Goal: Task Accomplishment & Management: Manage account settings

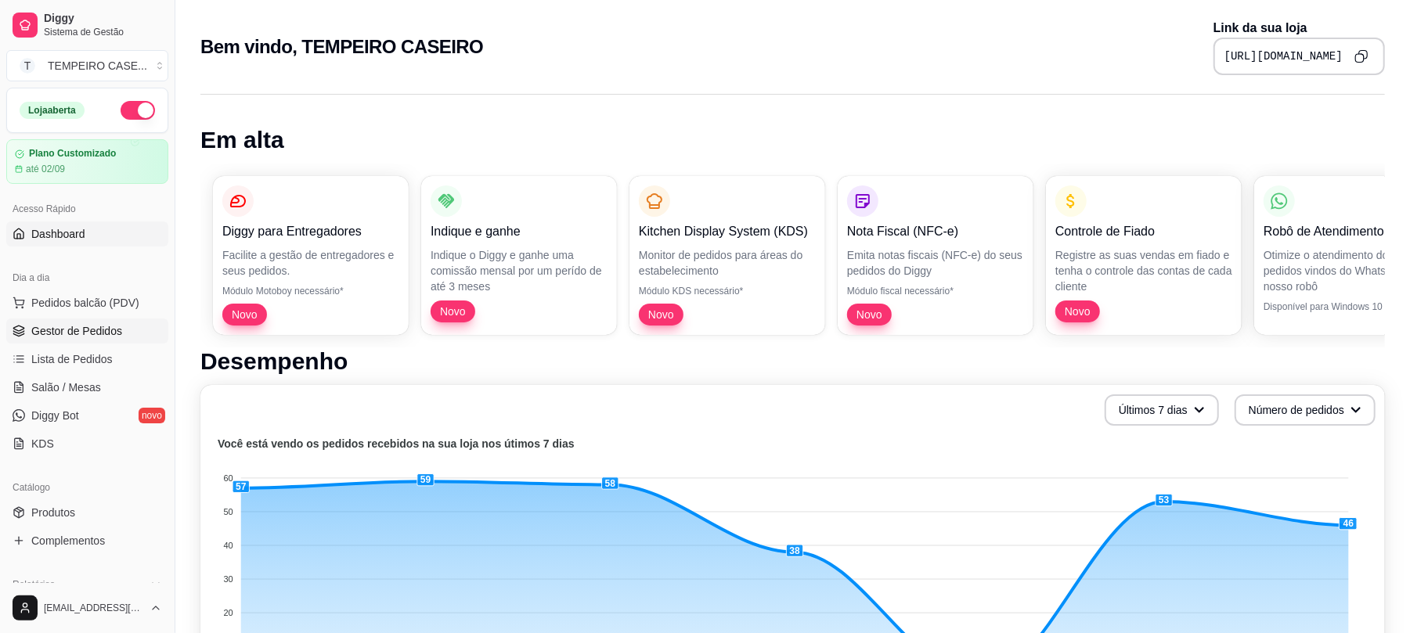
click at [108, 327] on span "Gestor de Pedidos" at bounding box center [76, 331] width 91 height 16
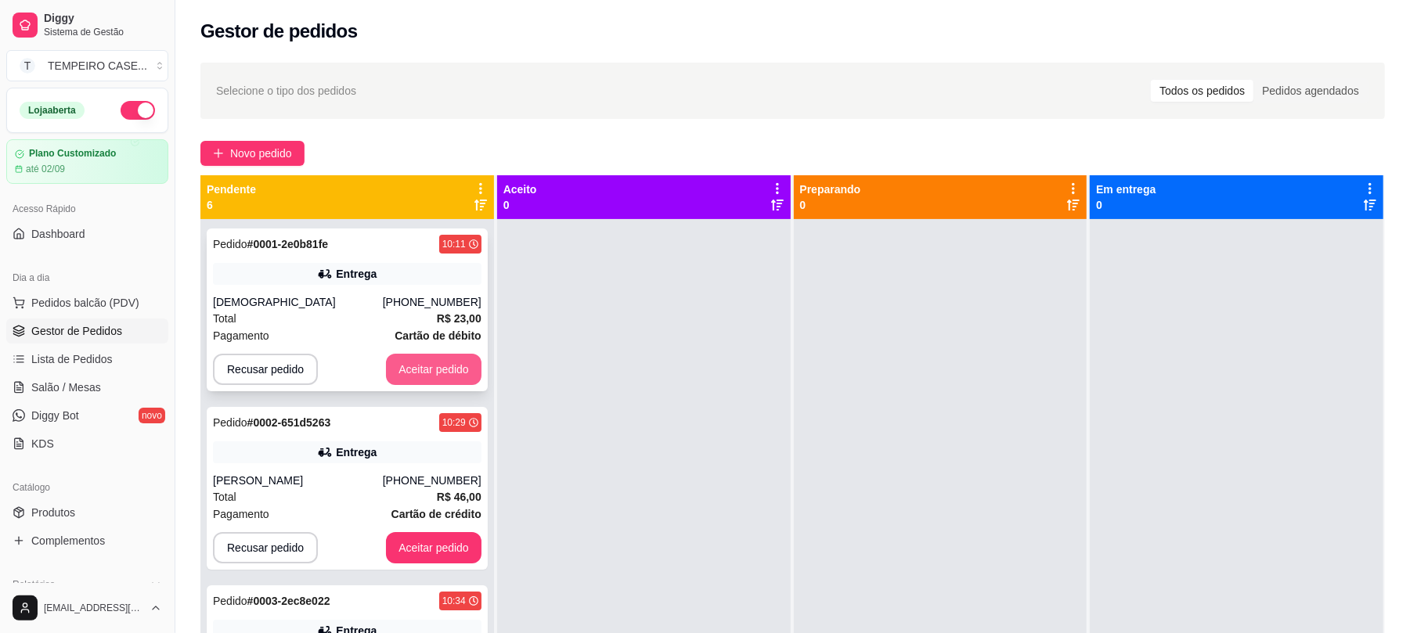
click at [409, 368] on button "Aceitar pedido" at bounding box center [434, 369] width 96 height 31
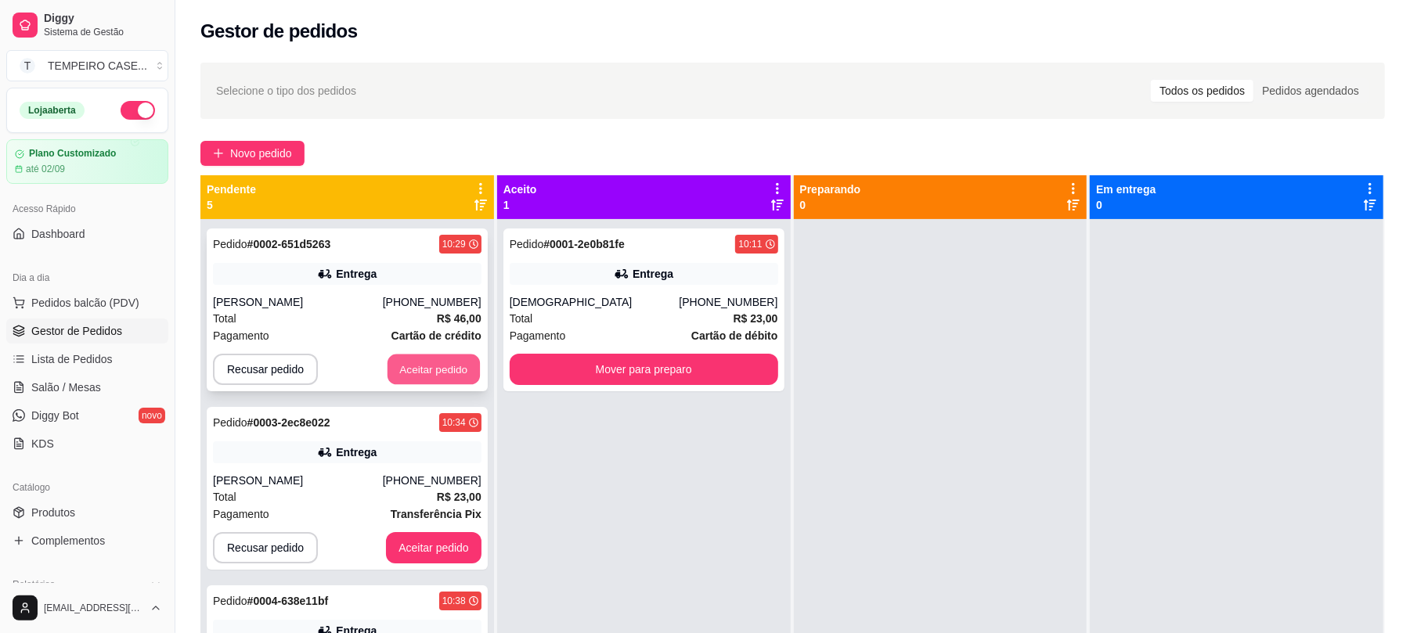
click at [413, 383] on button "Aceitar pedido" at bounding box center [434, 370] width 92 height 31
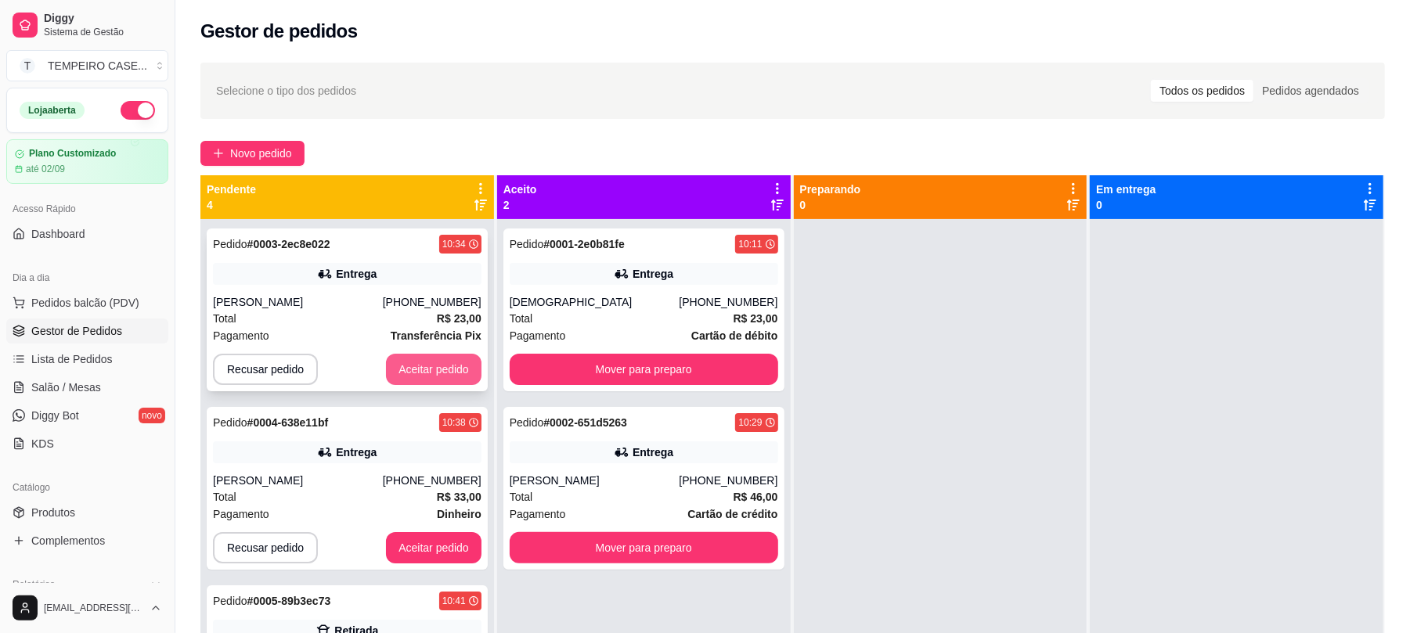
click at [418, 380] on button "Aceitar pedido" at bounding box center [434, 369] width 96 height 31
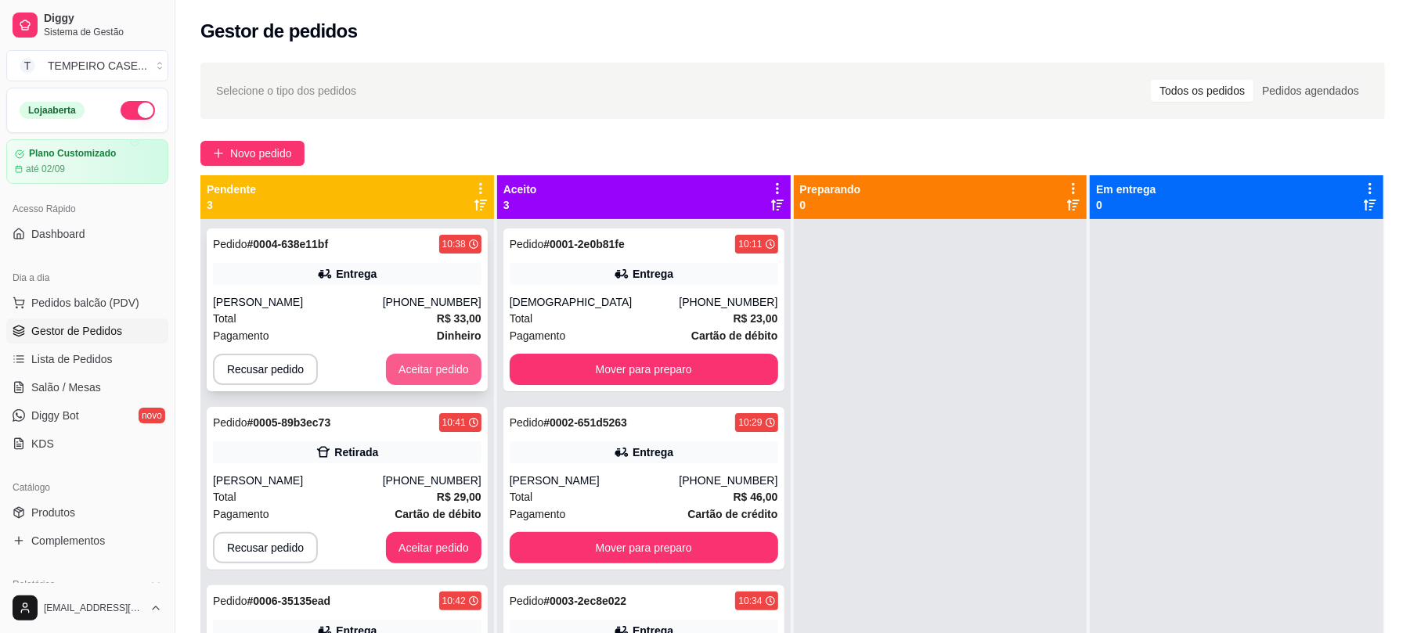
click at [420, 379] on button "Aceitar pedido" at bounding box center [434, 369] width 96 height 31
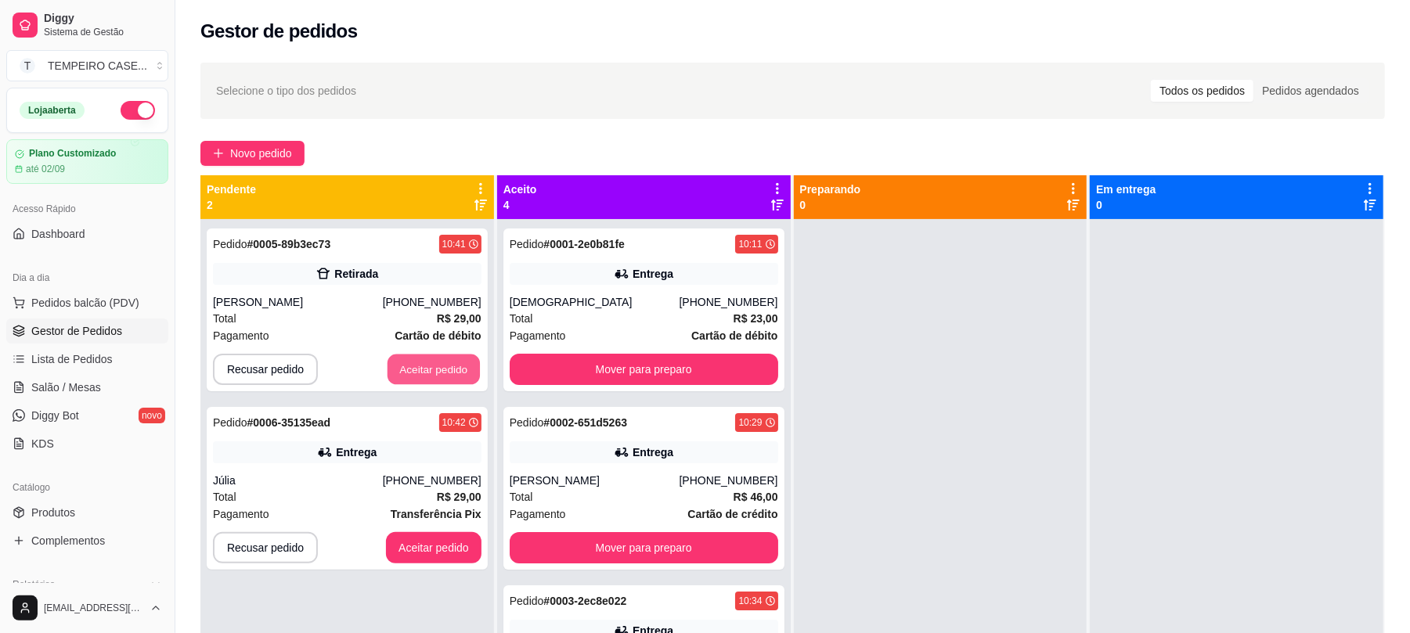
click at [420, 379] on button "Aceitar pedido" at bounding box center [434, 370] width 92 height 31
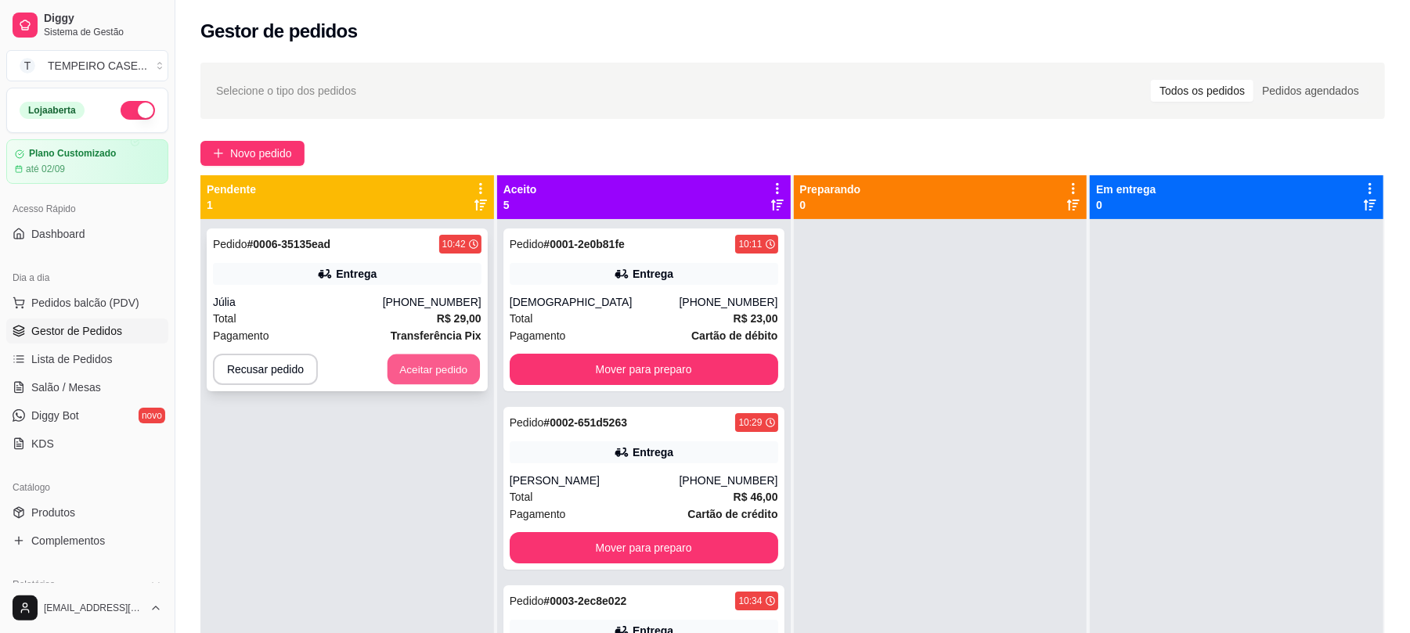
click at [429, 382] on button "Aceitar pedido" at bounding box center [434, 370] width 92 height 31
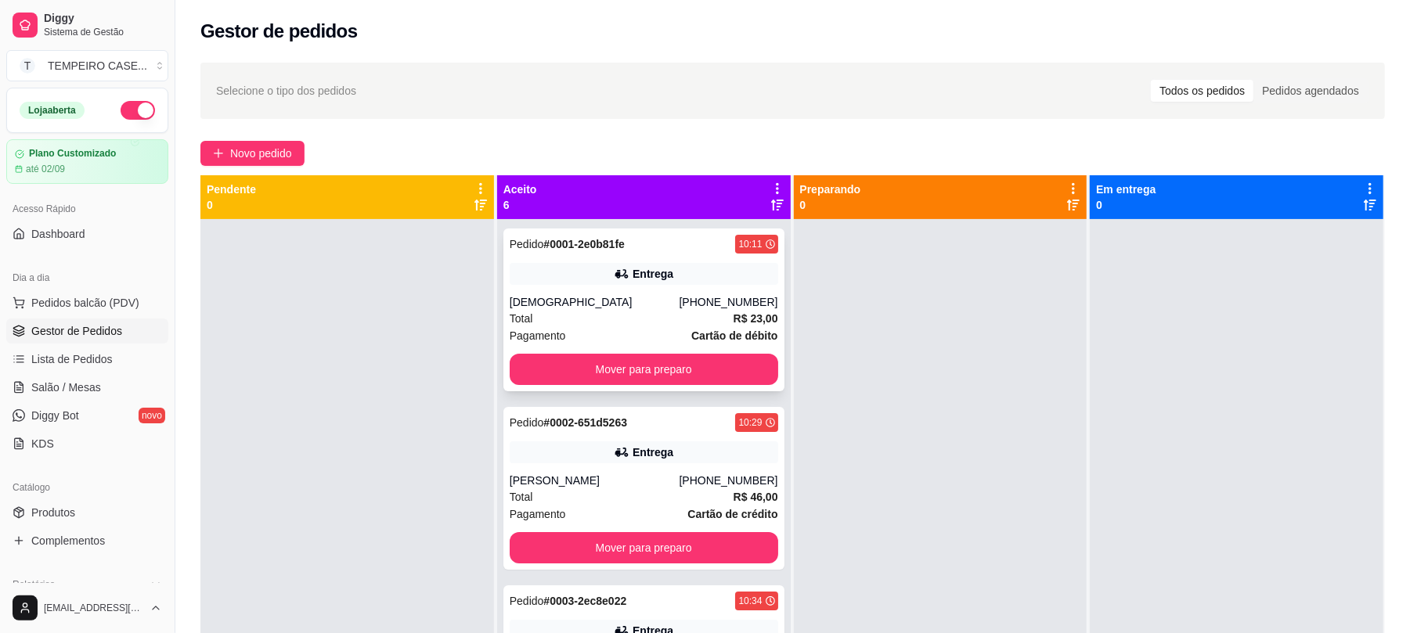
click at [614, 315] on div "Total R$ 23,00" at bounding box center [644, 318] width 269 height 17
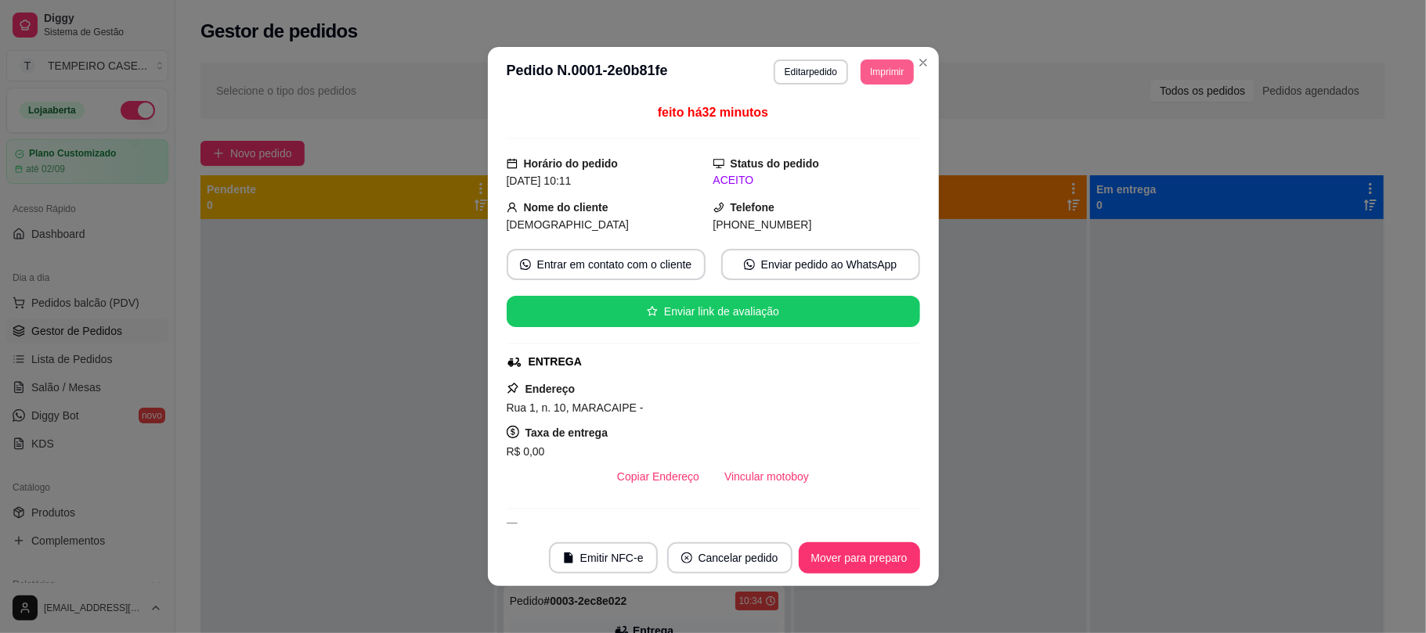
click at [897, 69] on button "Imprimir" at bounding box center [887, 72] width 52 height 25
click at [843, 124] on button "IMPRESSORA" at bounding box center [842, 126] width 129 height 25
click at [875, 75] on button "Imprimir" at bounding box center [887, 72] width 52 height 25
click at [837, 153] on button "IMPRESSORA COZINHA" at bounding box center [842, 158] width 129 height 25
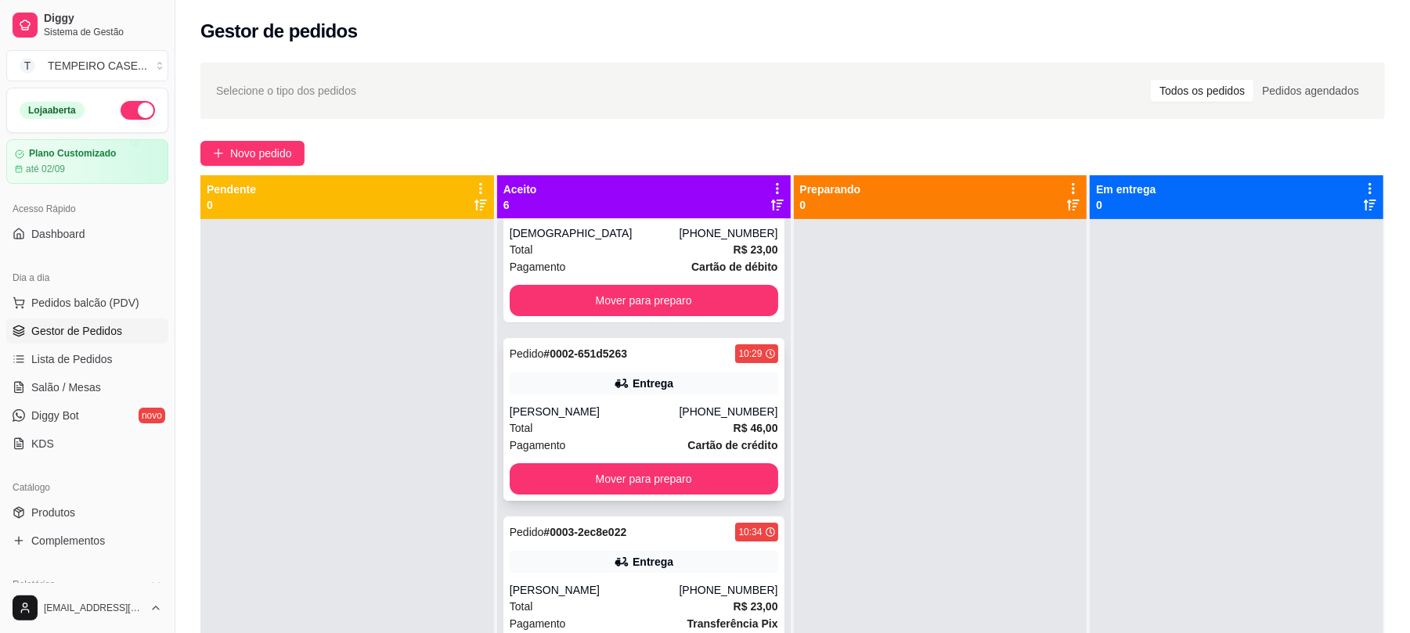
scroll to position [104, 0]
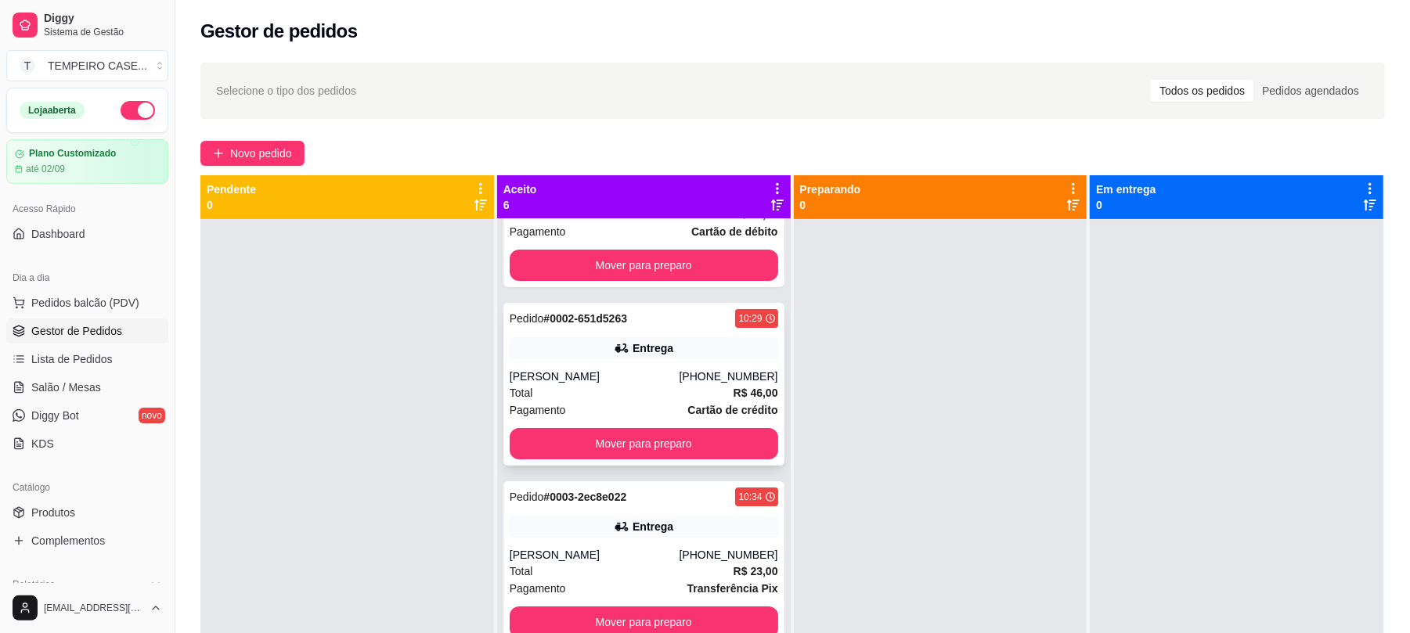
click at [633, 345] on div "Entrega" at bounding box center [653, 349] width 41 height 16
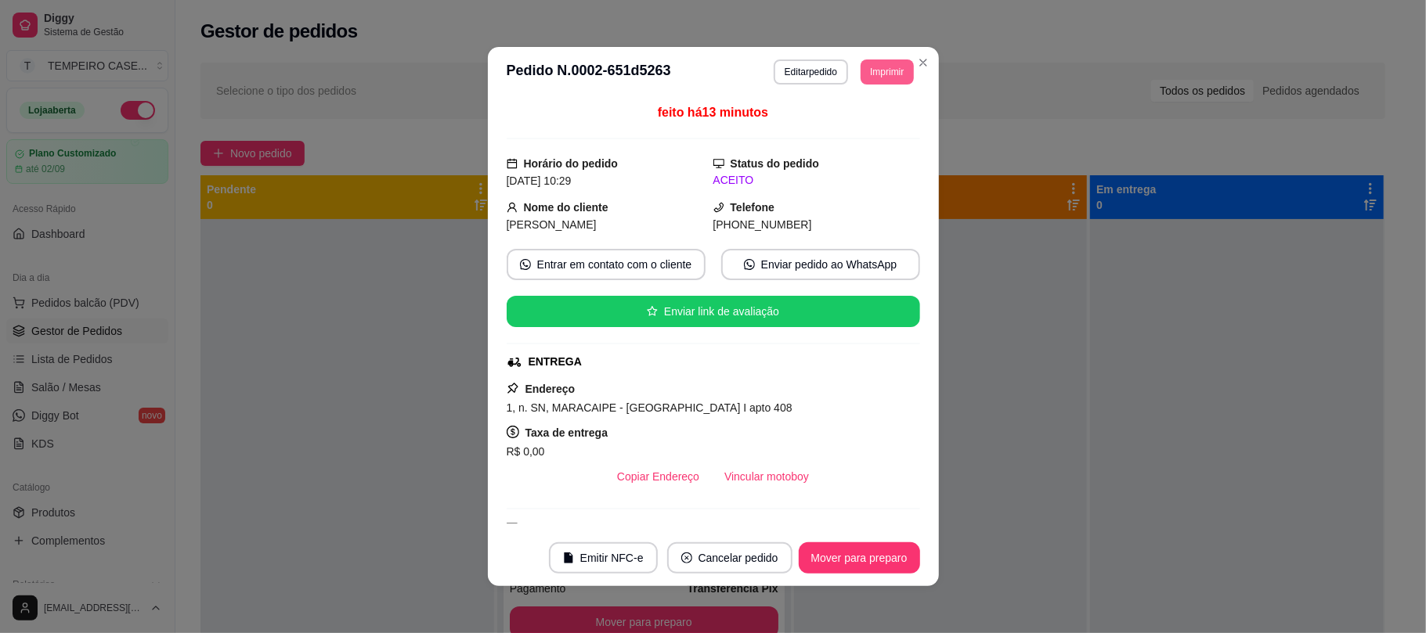
click at [868, 70] on button "Imprimir" at bounding box center [887, 72] width 52 height 25
click at [843, 117] on button "IMPRESSORA" at bounding box center [843, 126] width 129 height 25
click at [878, 76] on button "Imprimir" at bounding box center [887, 72] width 52 height 25
click at [853, 151] on button "IMPRESSORA COZINHA" at bounding box center [843, 158] width 125 height 24
click at [872, 78] on button "Imprimir" at bounding box center [887, 72] width 52 height 25
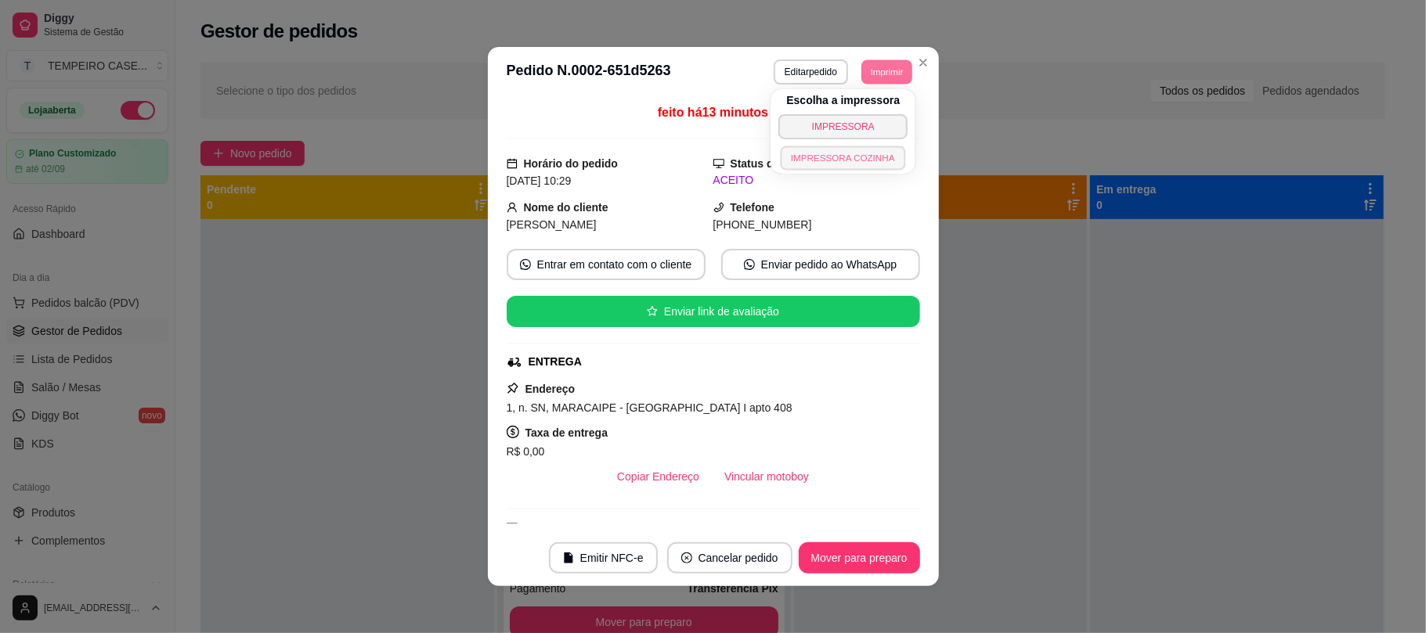
click at [825, 155] on button "IMPRESSORA COZINHA" at bounding box center [843, 158] width 125 height 24
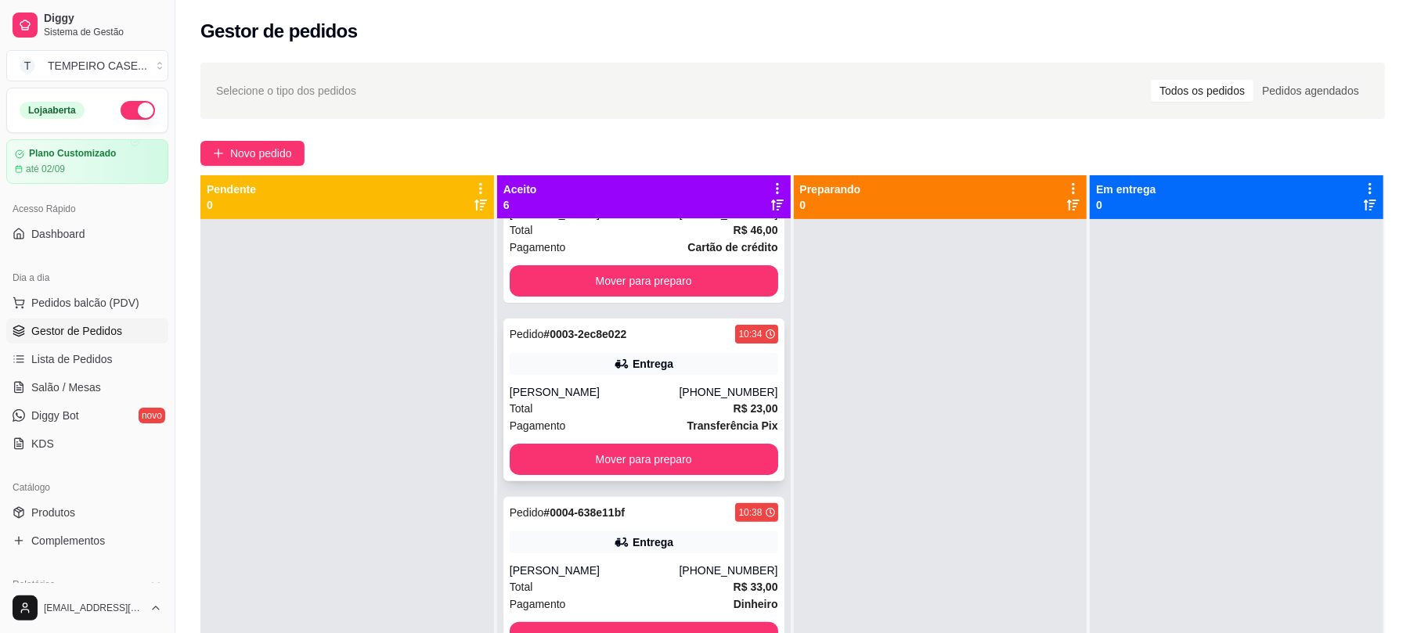
scroll to position [313, 0]
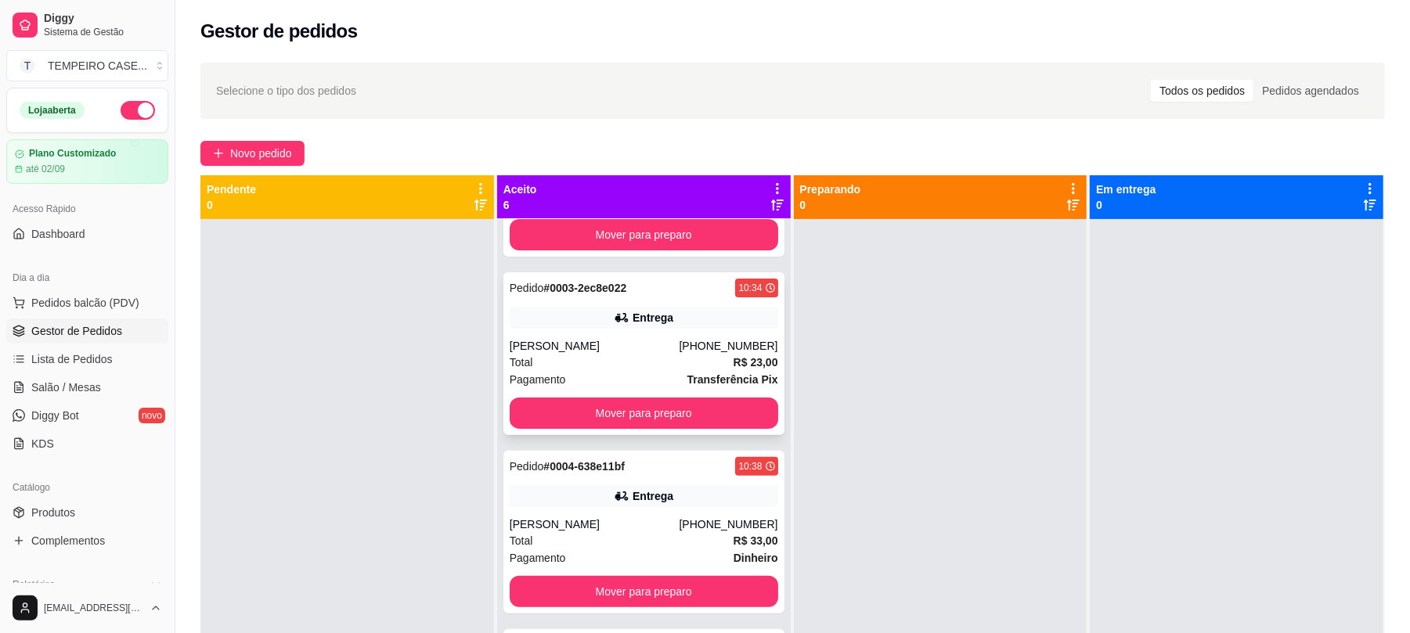
click at [658, 359] on div "Total R$ 23,00" at bounding box center [644, 362] width 269 height 17
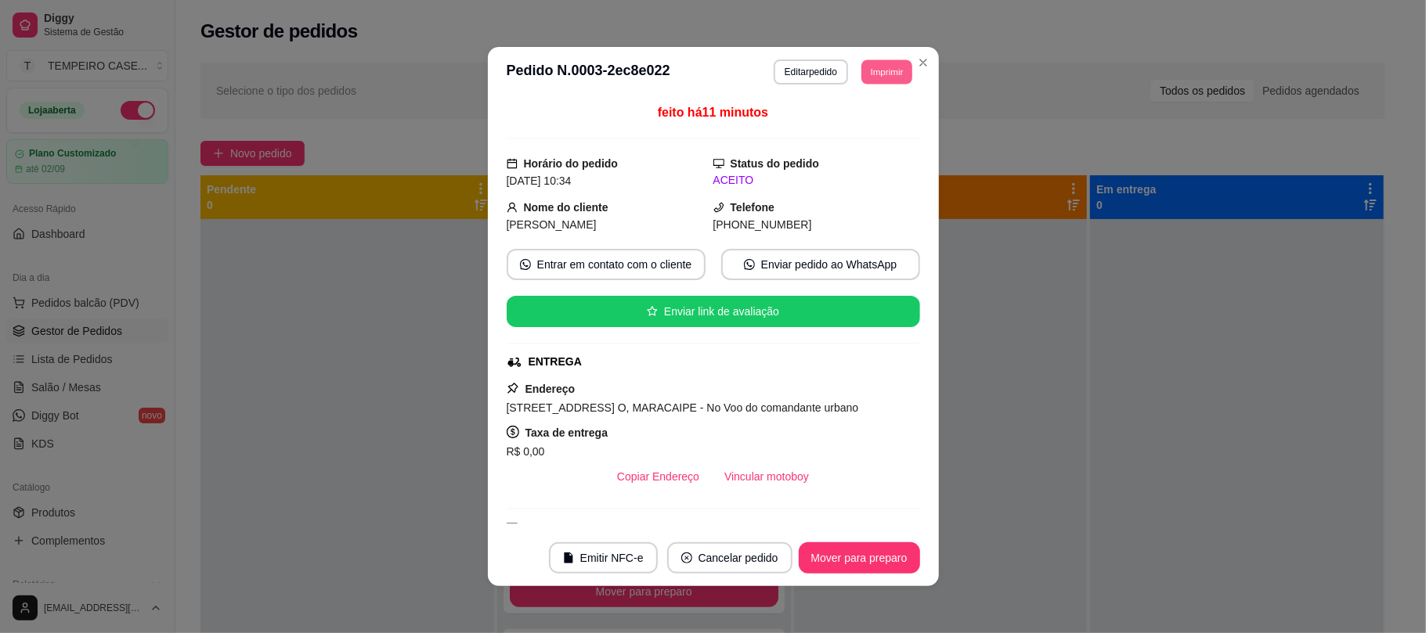
click at [883, 67] on button "Imprimir" at bounding box center [886, 72] width 51 height 24
click at [854, 122] on button "IMPRESSORA" at bounding box center [843, 126] width 129 height 25
click at [890, 60] on button "Imprimir" at bounding box center [887, 72] width 52 height 25
click at [853, 155] on button "IMPRESSORA COZINHA" at bounding box center [858, 145] width 103 height 20
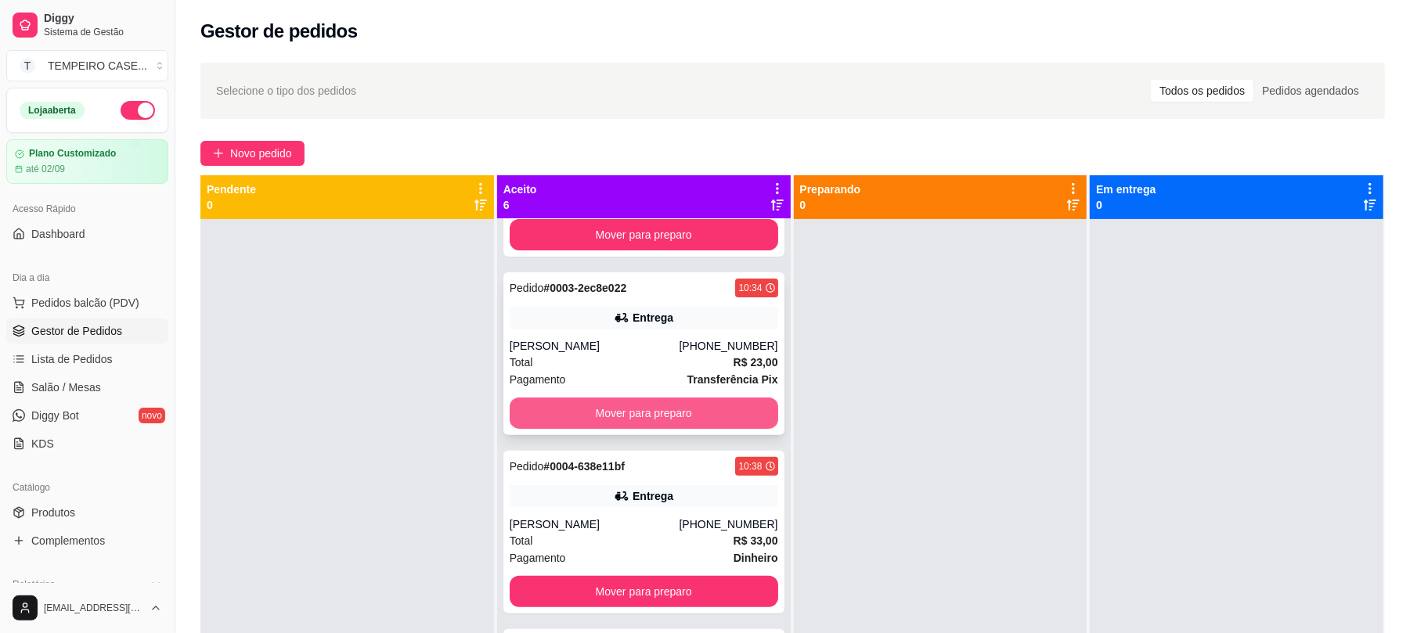
scroll to position [456, 0]
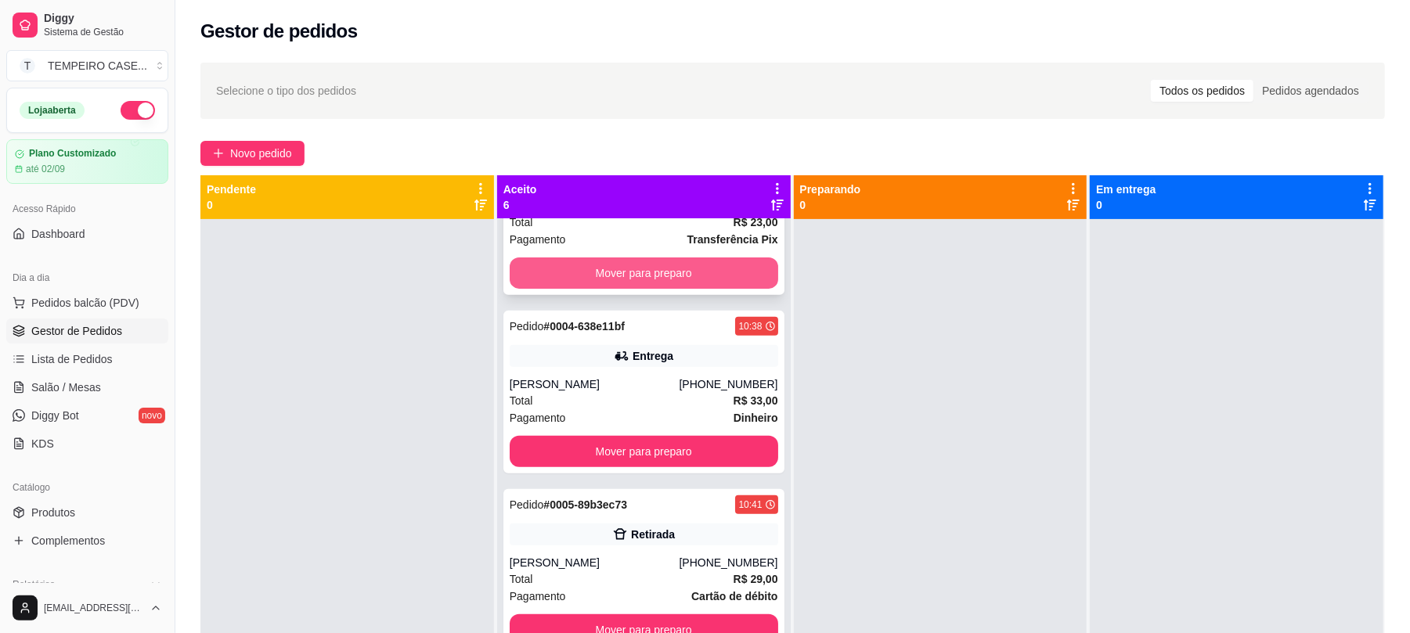
click at [655, 379] on div "[PERSON_NAME]" at bounding box center [595, 385] width 170 height 16
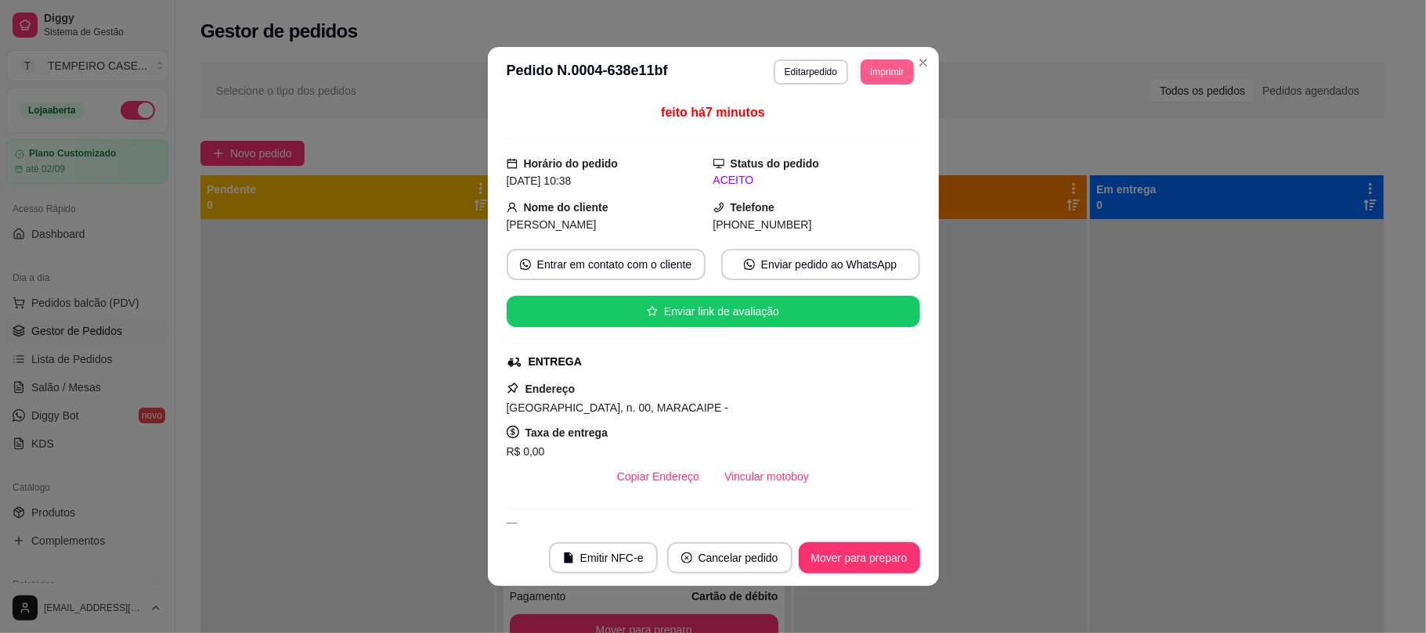
click at [890, 79] on button "Imprimir" at bounding box center [887, 72] width 52 height 25
click at [872, 133] on button "IMPRESSORA" at bounding box center [842, 126] width 129 height 25
click at [882, 75] on button "Imprimir" at bounding box center [886, 72] width 51 height 24
click at [858, 157] on button "IMPRESSORA COZINHA" at bounding box center [842, 158] width 129 height 25
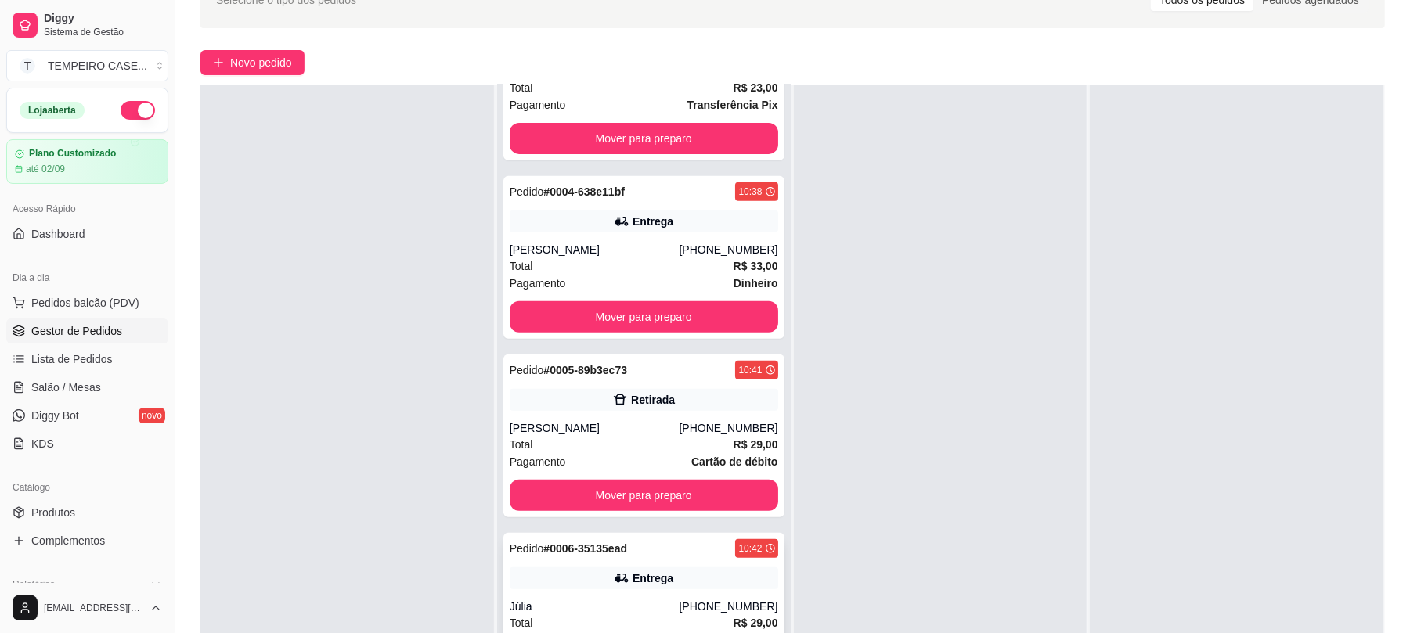
scroll to position [208, 0]
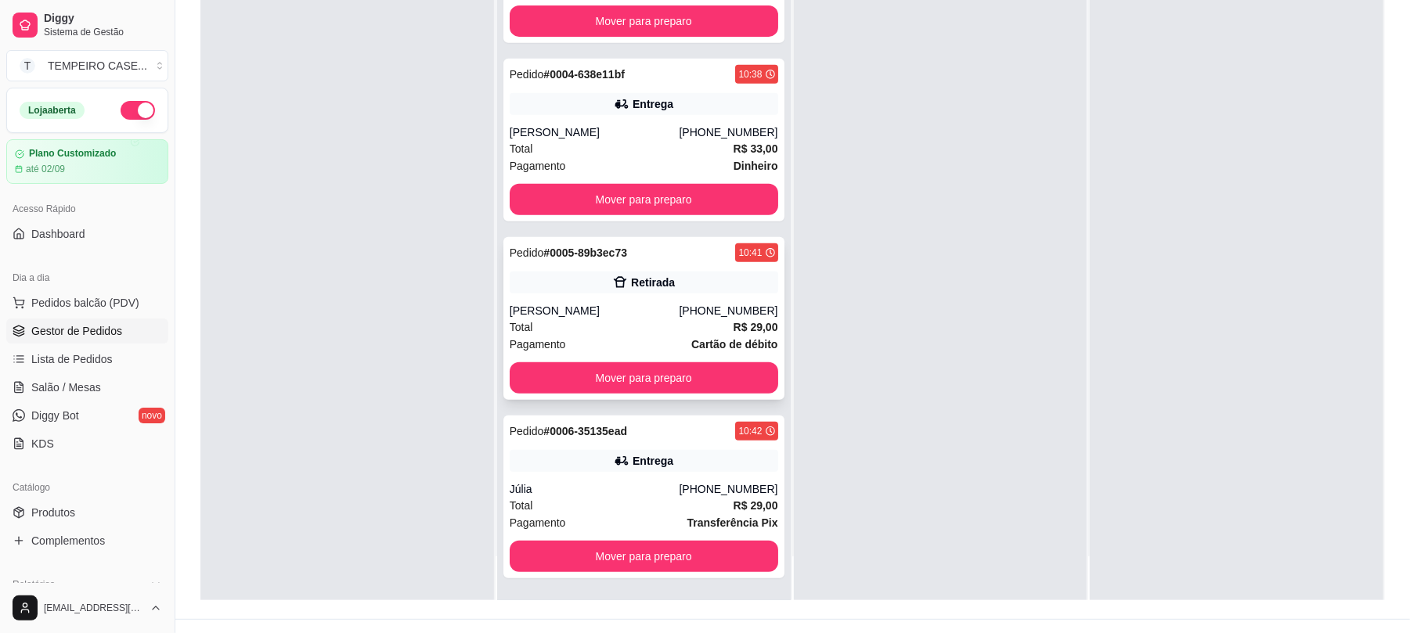
click at [683, 305] on div "[PHONE_NUMBER]" at bounding box center [728, 311] width 99 height 16
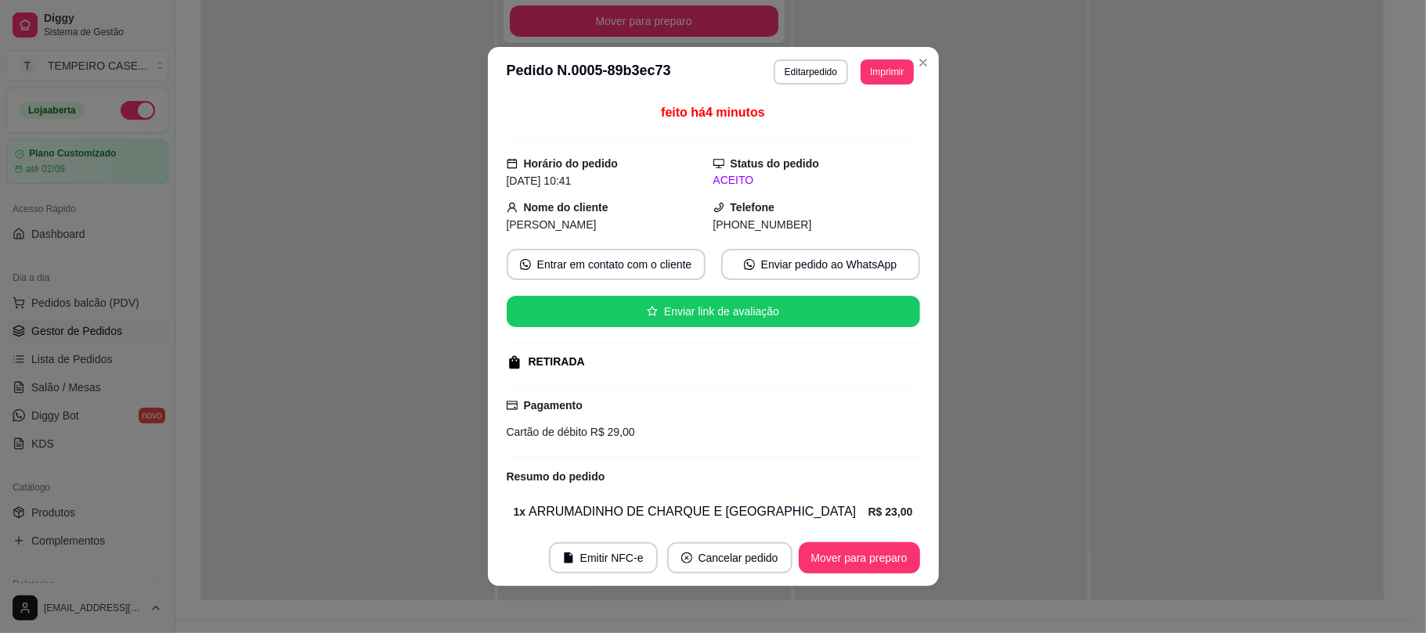
click at [881, 86] on header "**********" at bounding box center [713, 72] width 451 height 50
click at [881, 79] on button "Imprimir" at bounding box center [886, 72] width 51 height 24
click at [828, 128] on button "IMPRESSORA" at bounding box center [843, 127] width 125 height 24
click at [874, 70] on button "Imprimir" at bounding box center [887, 72] width 52 height 25
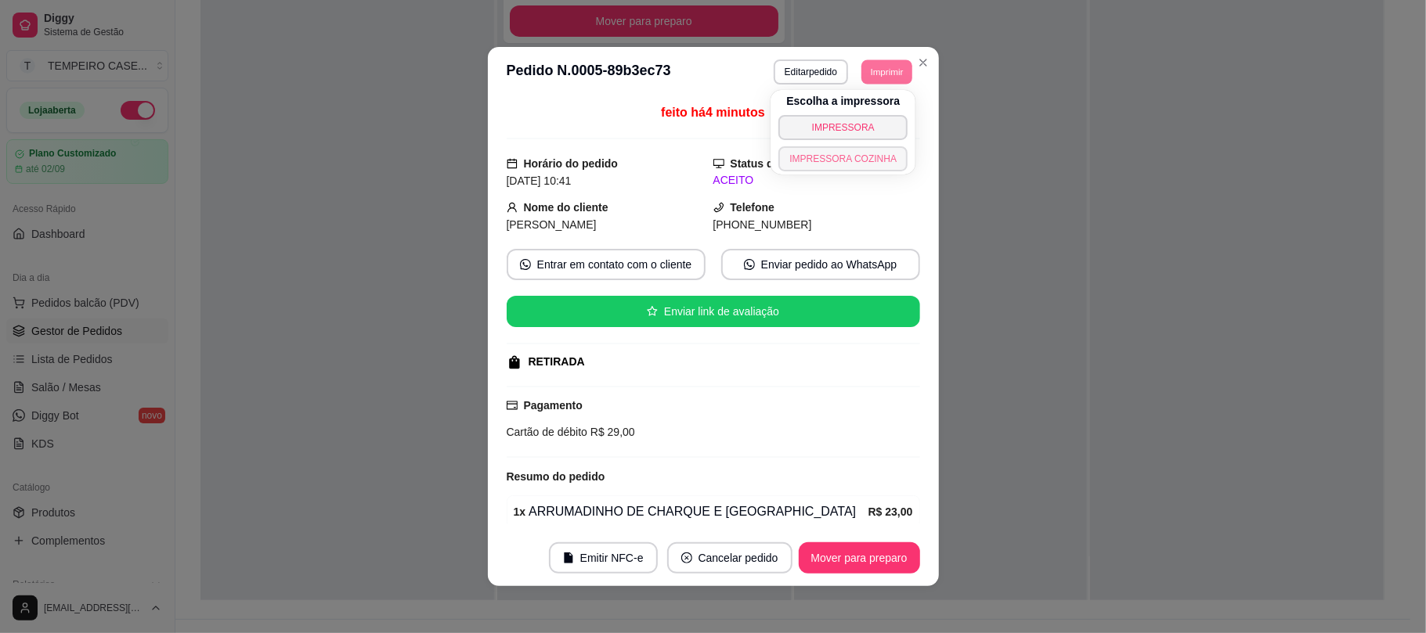
click at [840, 150] on button "IMPRESSORA COZINHA" at bounding box center [842, 158] width 129 height 25
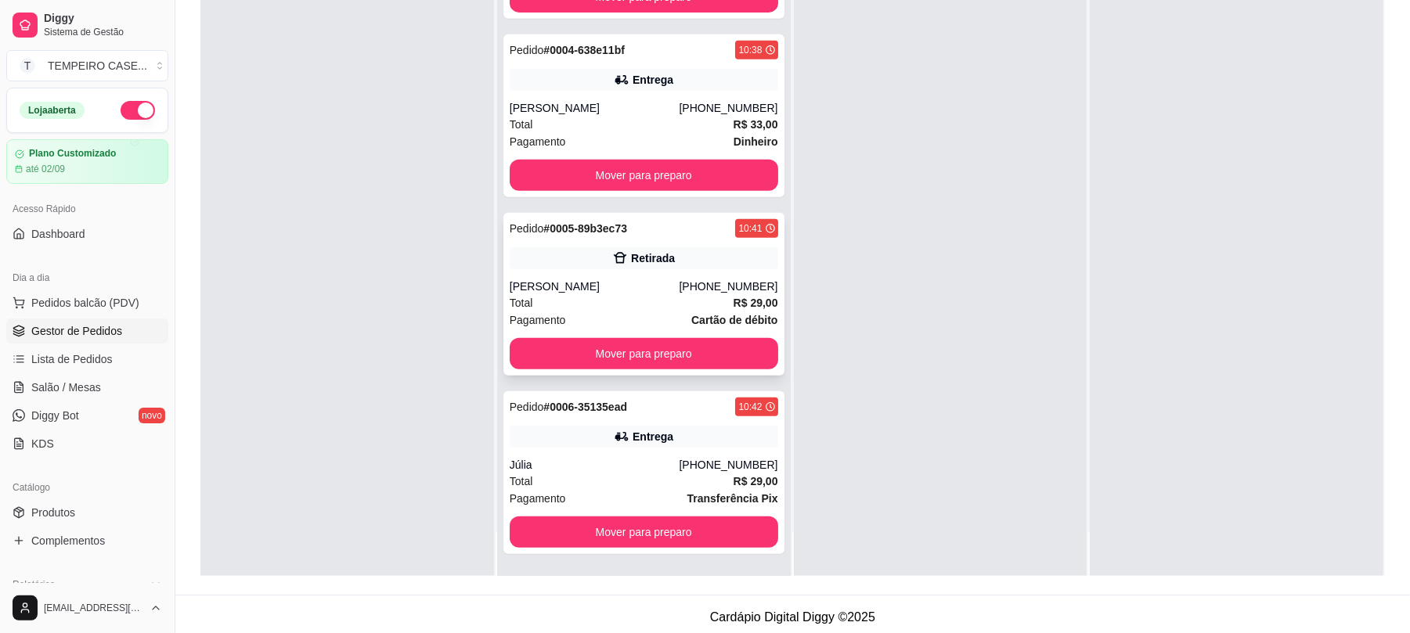
scroll to position [239, 0]
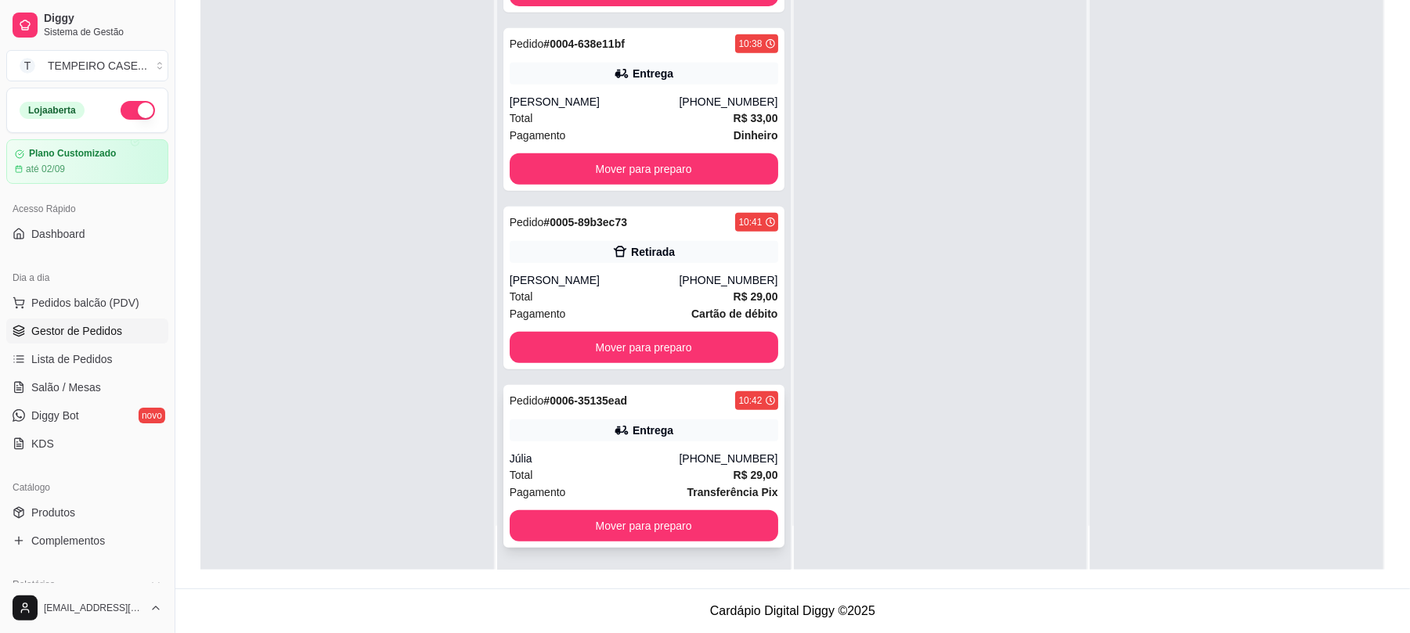
click at [633, 423] on div "Entrega" at bounding box center [653, 431] width 41 height 16
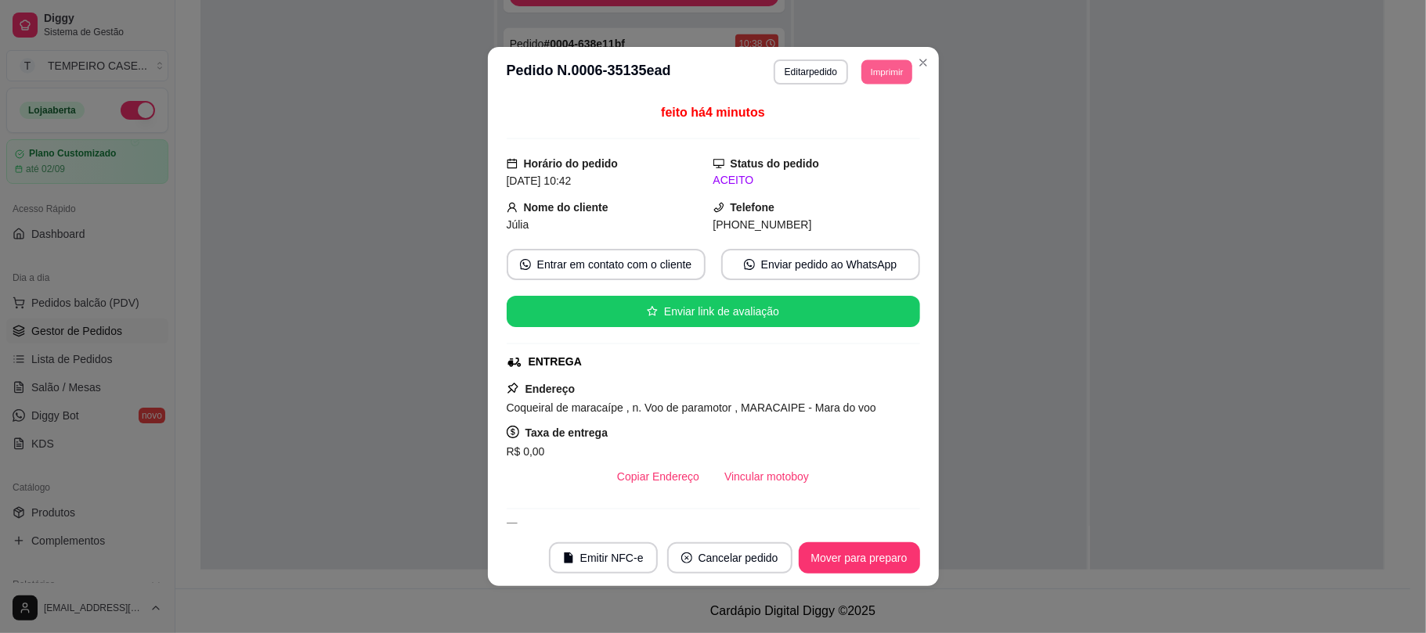
click at [861, 61] on button "Imprimir" at bounding box center [886, 72] width 51 height 24
click at [865, 135] on button "IMPRESSORA" at bounding box center [843, 127] width 129 height 25
click at [884, 69] on button "Imprimir" at bounding box center [886, 72] width 51 height 24
click at [885, 149] on button "IMPRESSORA COZINHA" at bounding box center [843, 157] width 128 height 25
click at [492, 359] on div "feito há 4 minutos Horário do pedido [DATE] 10:42 Status do pedido ACEITO Nome …" at bounding box center [713, 313] width 451 height 433
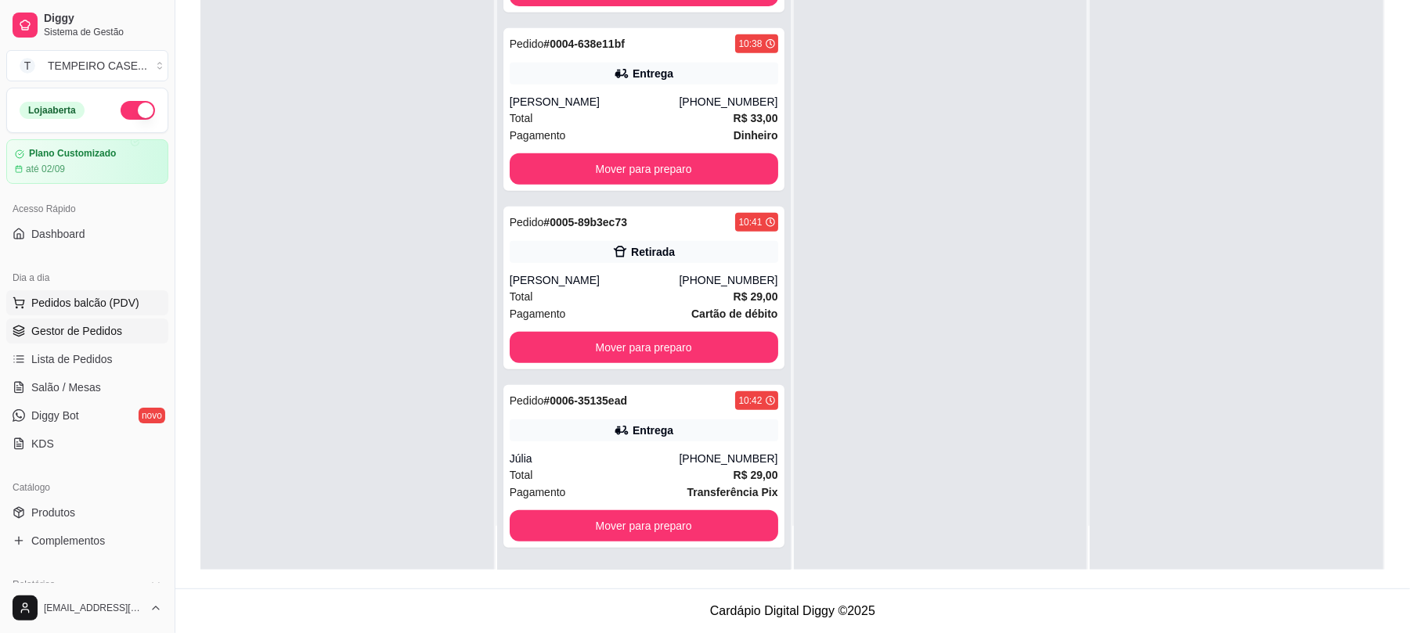
click at [82, 305] on span "Pedidos balcão (PDV)" at bounding box center [85, 303] width 108 height 16
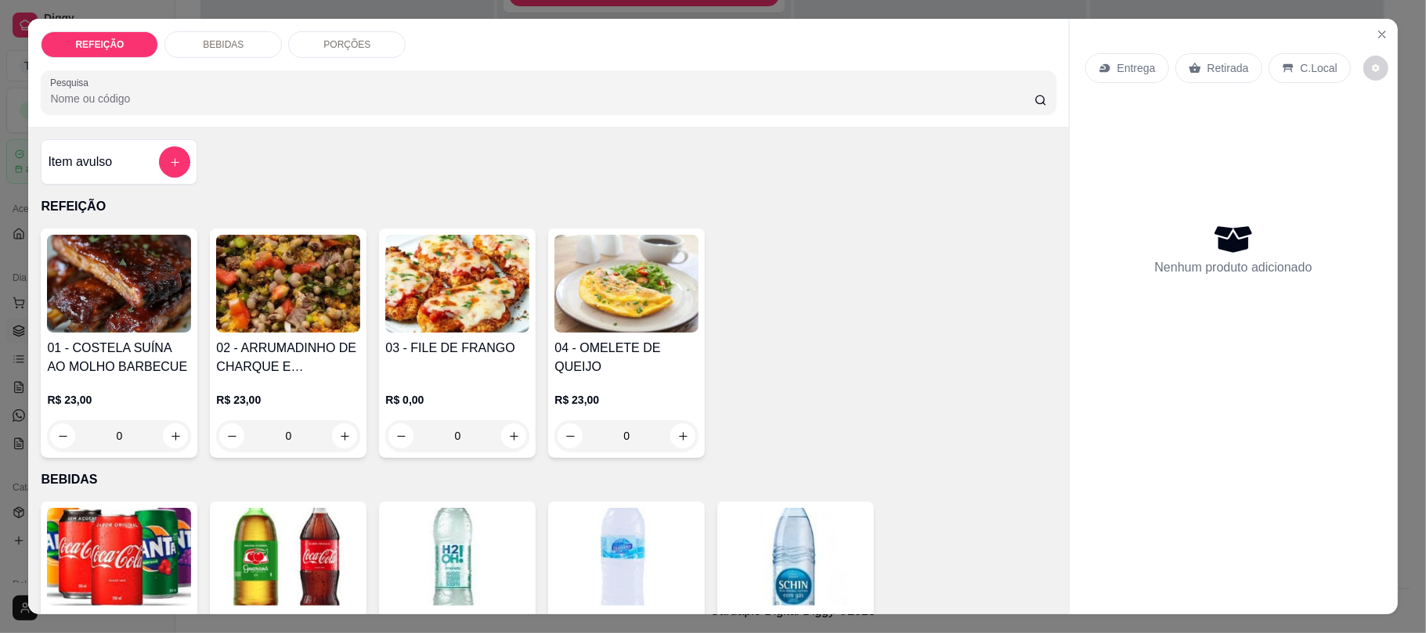
click at [210, 413] on div "02 - ARRUMADINHO DE CHARQUE E CALABRESA R$ 23,00 0" at bounding box center [288, 343] width 157 height 229
click at [1382, 36] on button "Close" at bounding box center [1382, 34] width 25 height 25
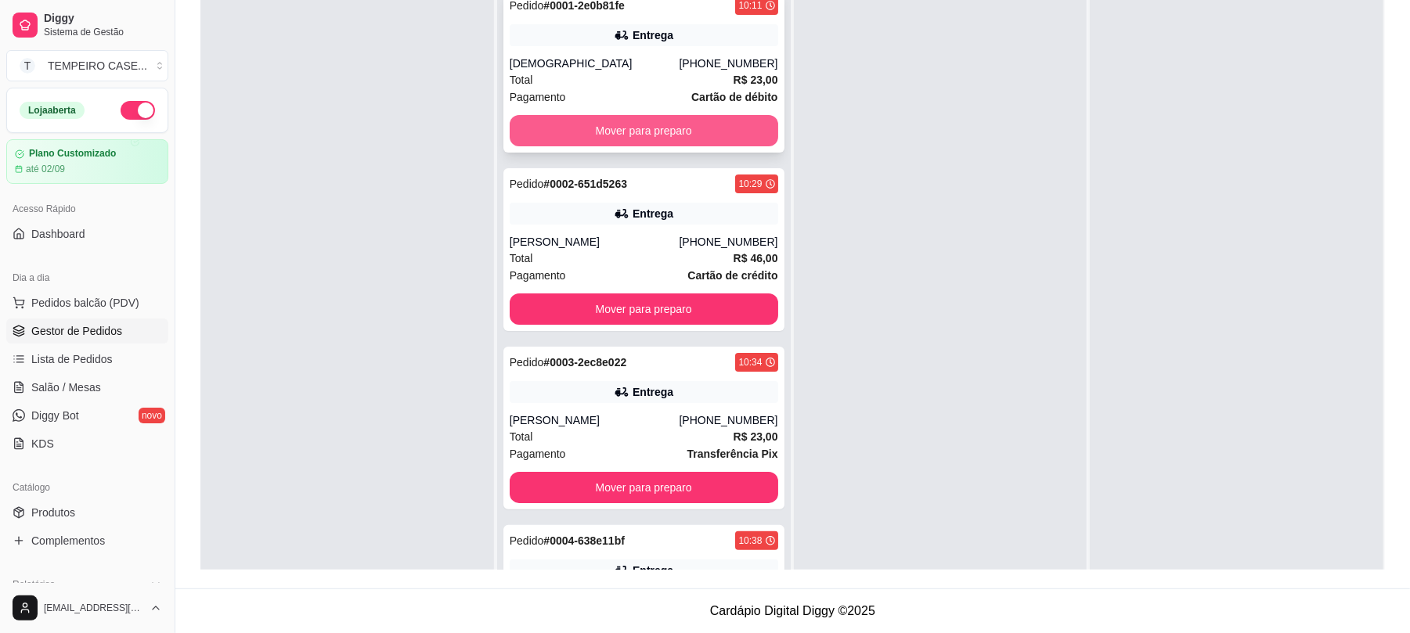
click at [662, 132] on button "Mover para preparo" at bounding box center [644, 130] width 269 height 31
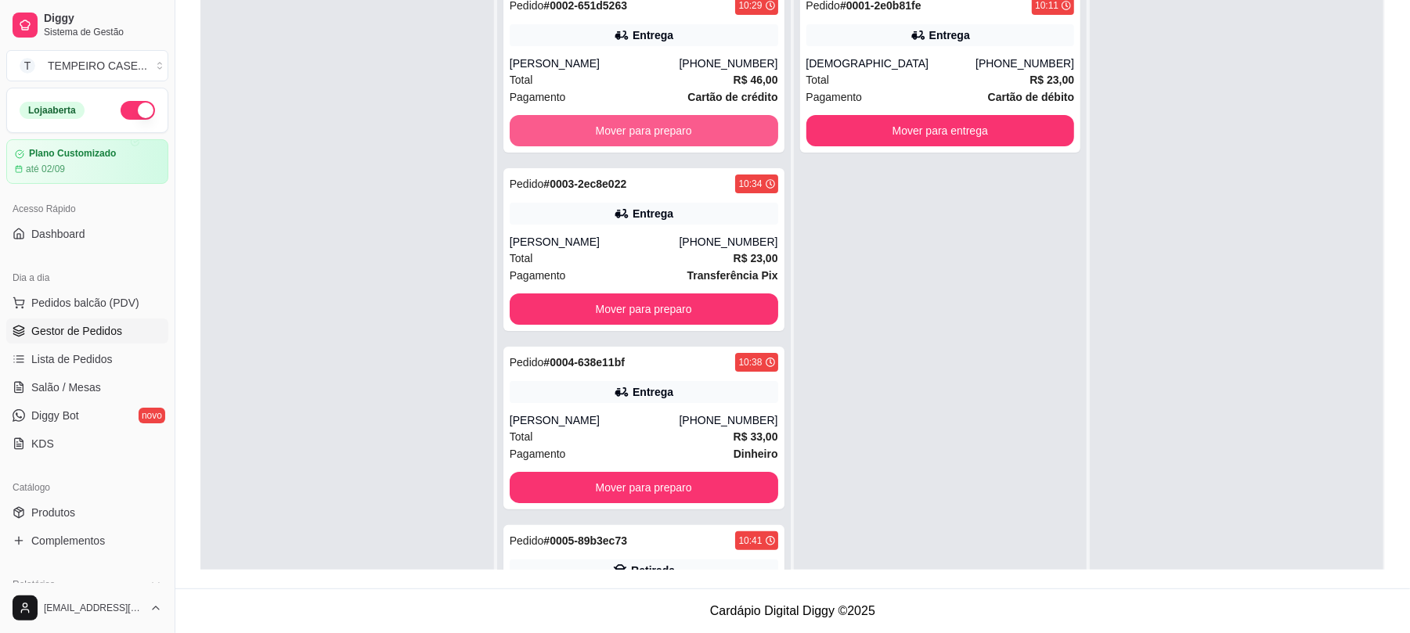
click at [662, 132] on button "Mover para preparo" at bounding box center [644, 130] width 269 height 31
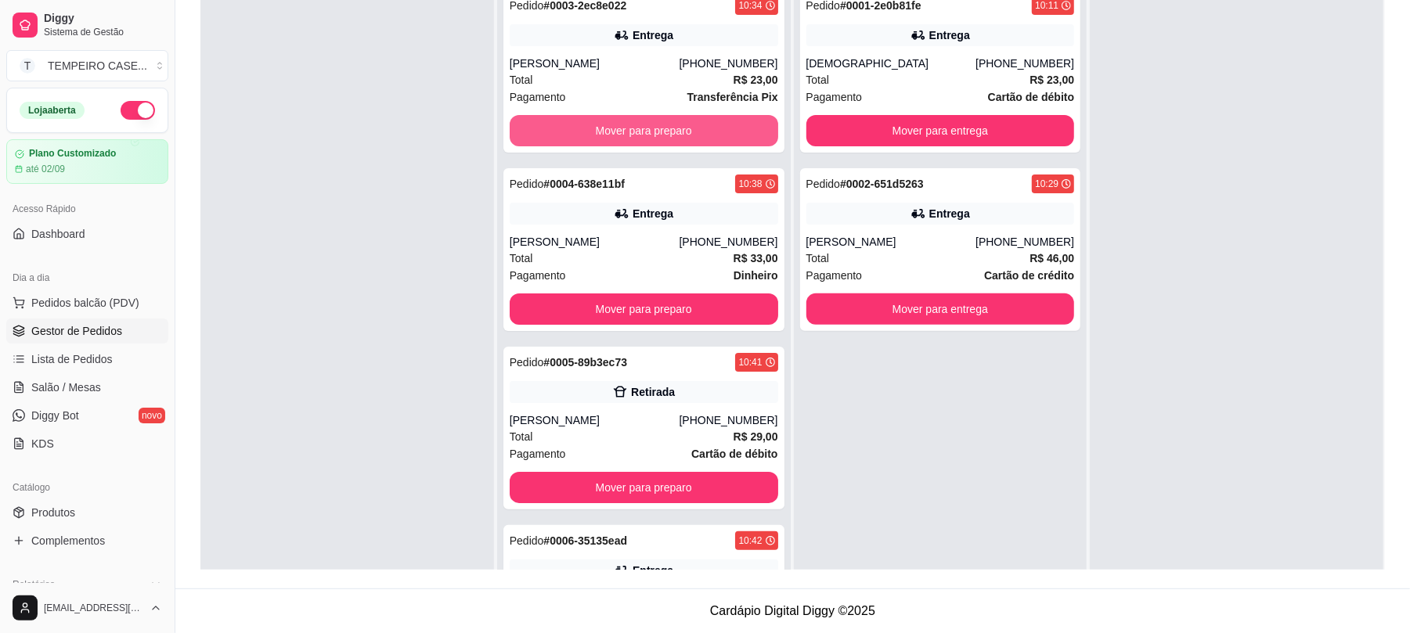
click at [662, 132] on button "Mover para preparo" at bounding box center [644, 130] width 269 height 31
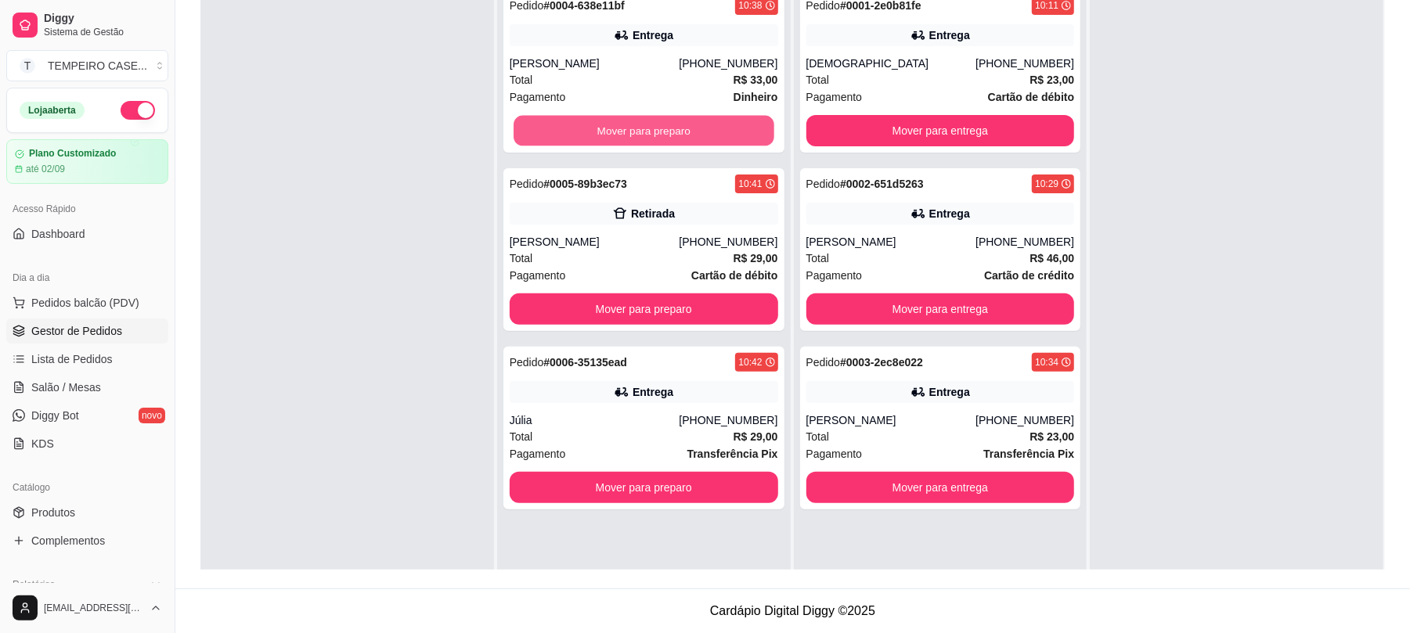
click at [662, 132] on button "Mover para preparo" at bounding box center [644, 131] width 260 height 31
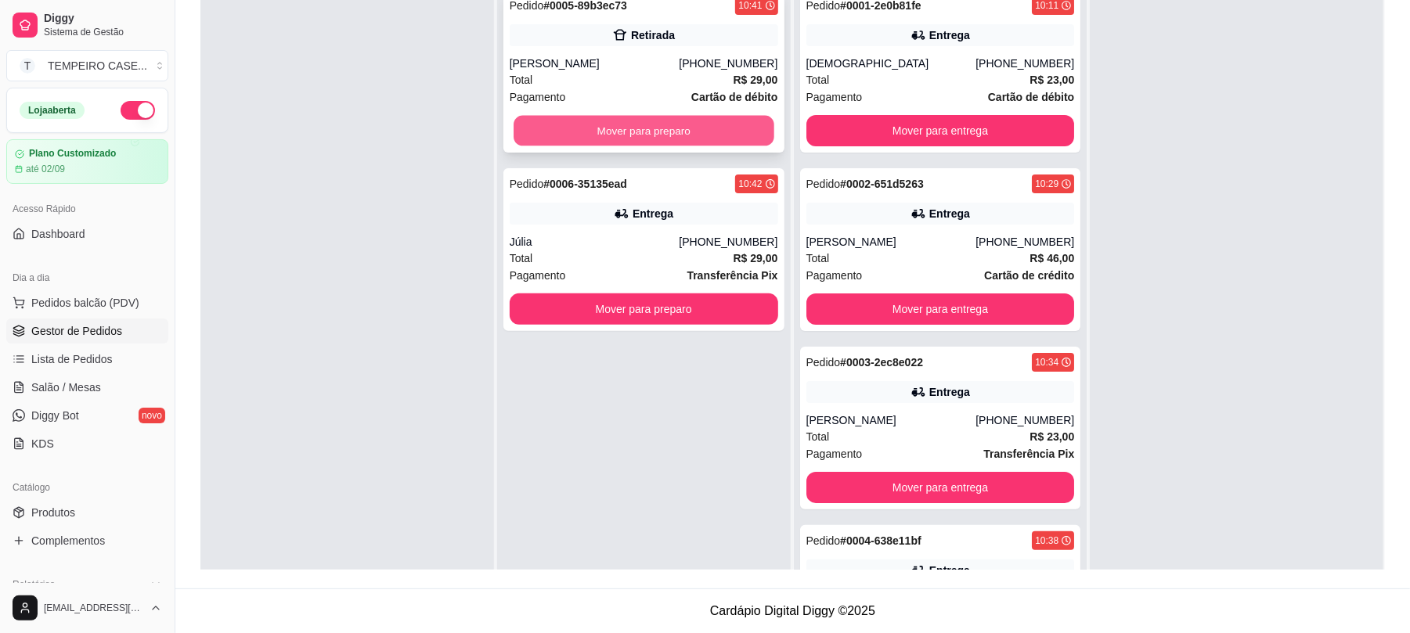
click at [674, 132] on button "Mover para preparo" at bounding box center [644, 131] width 260 height 31
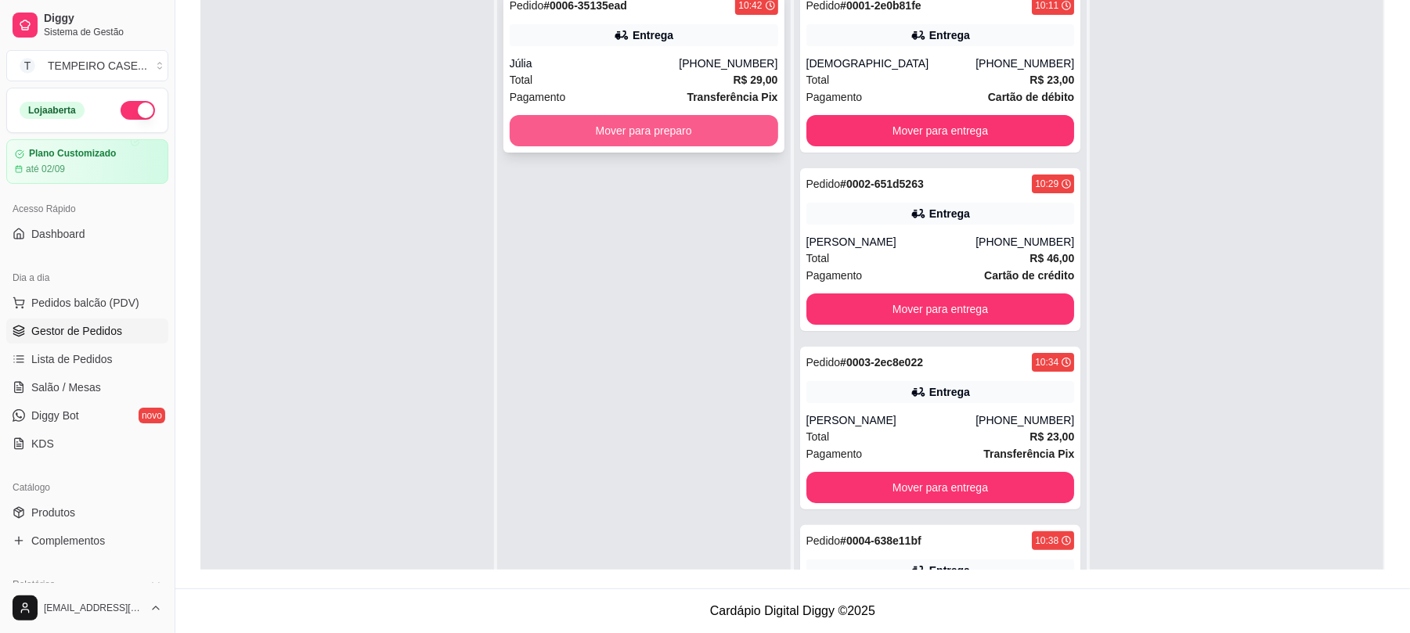
click at [677, 146] on button "Mover para preparo" at bounding box center [644, 130] width 269 height 31
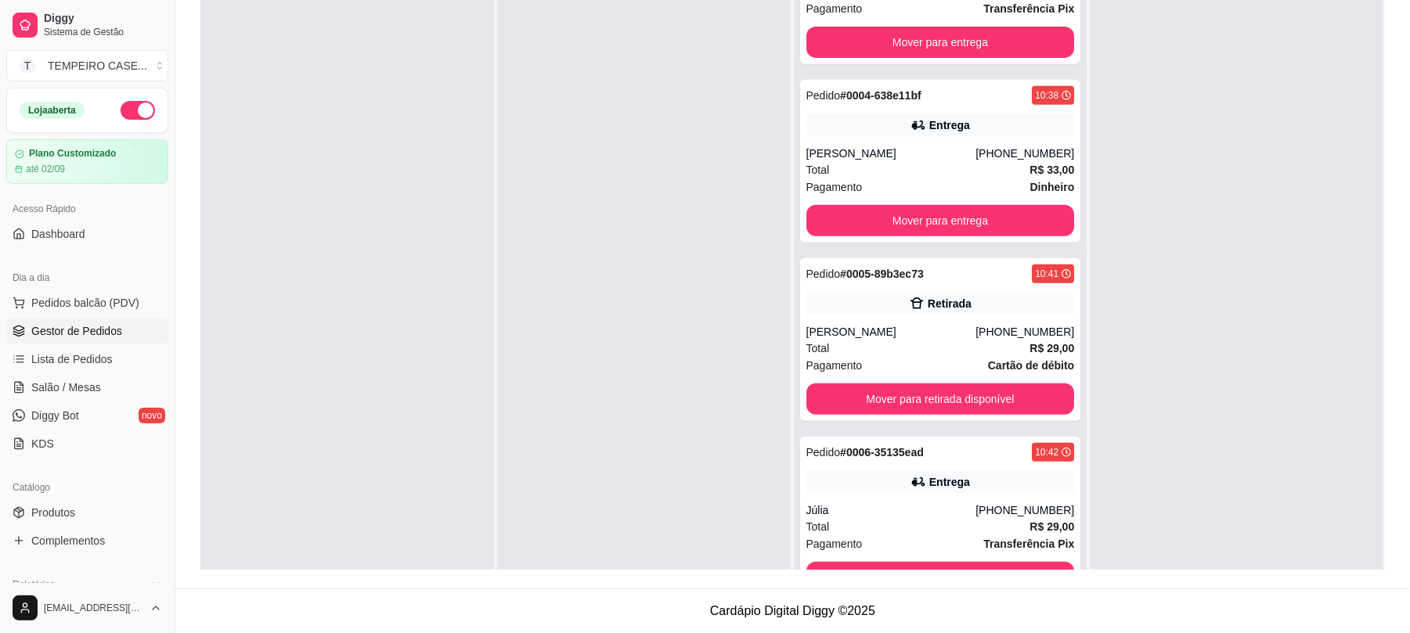
scroll to position [456, 0]
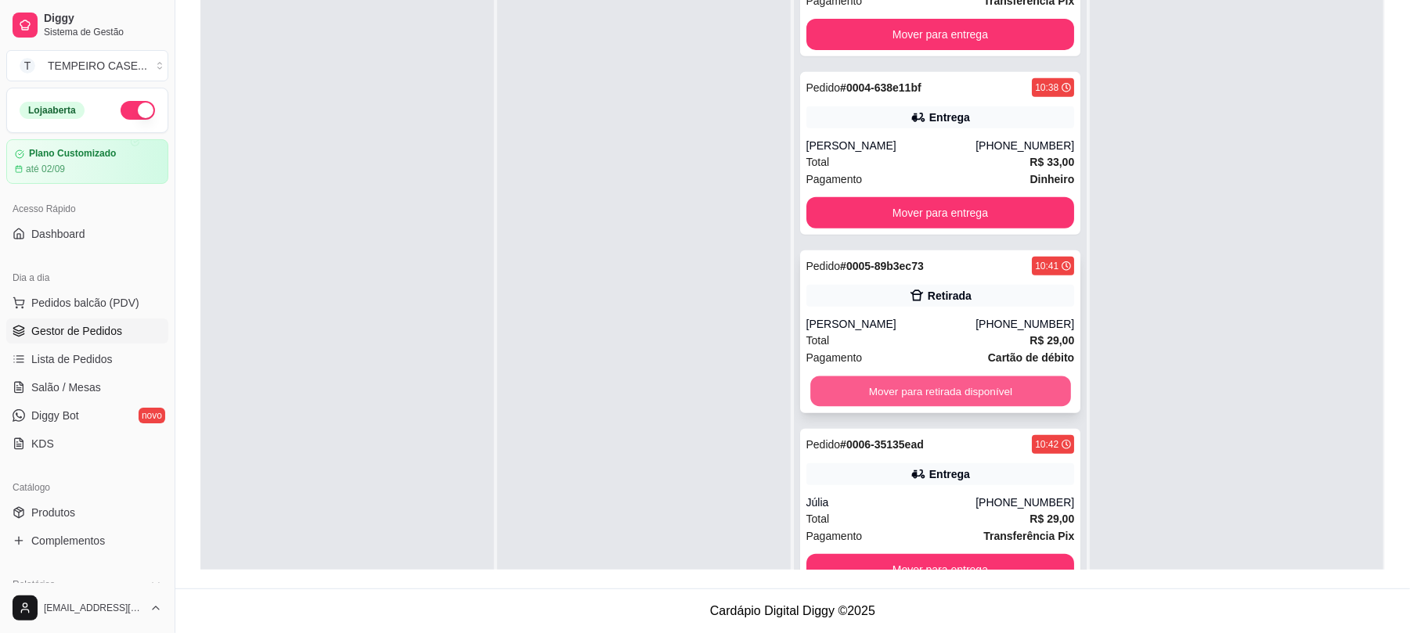
click at [959, 396] on button "Mover para retirada disponível" at bounding box center [940, 392] width 260 height 31
click at [879, 388] on button "Mover para retirada disponível" at bounding box center [940, 392] width 260 height 31
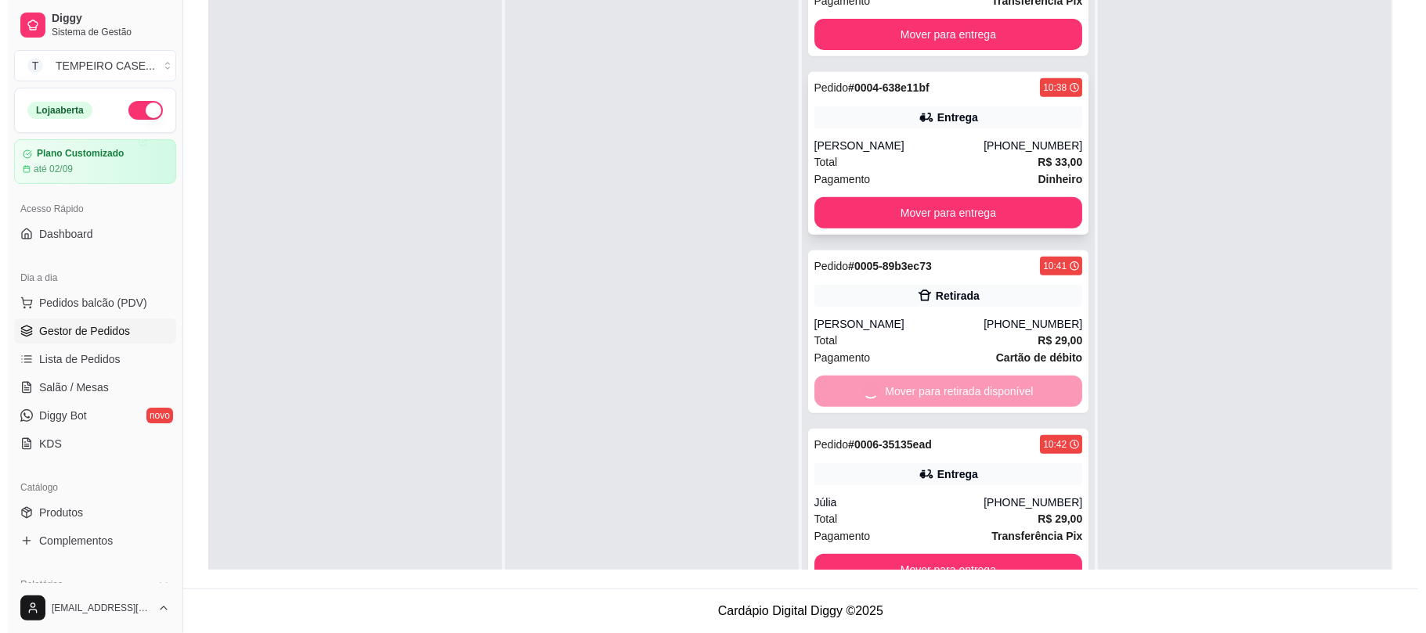
scroll to position [277, 0]
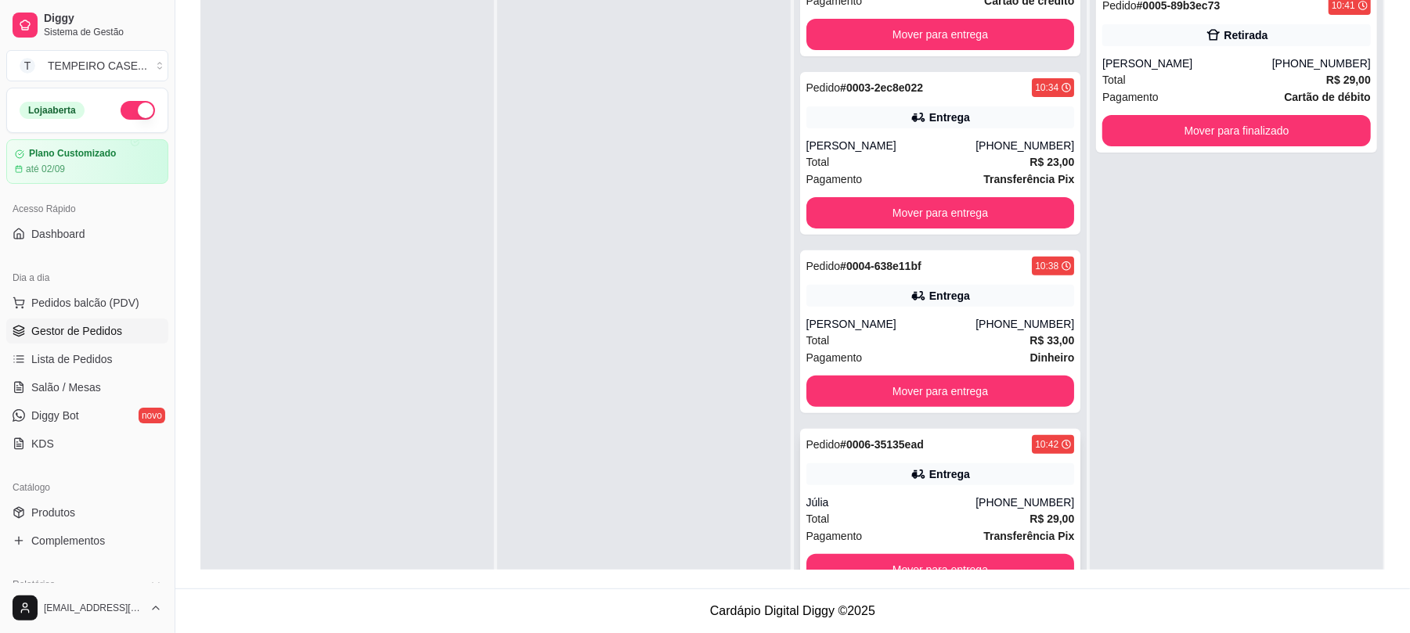
click at [875, 479] on div "Entrega" at bounding box center [941, 475] width 269 height 22
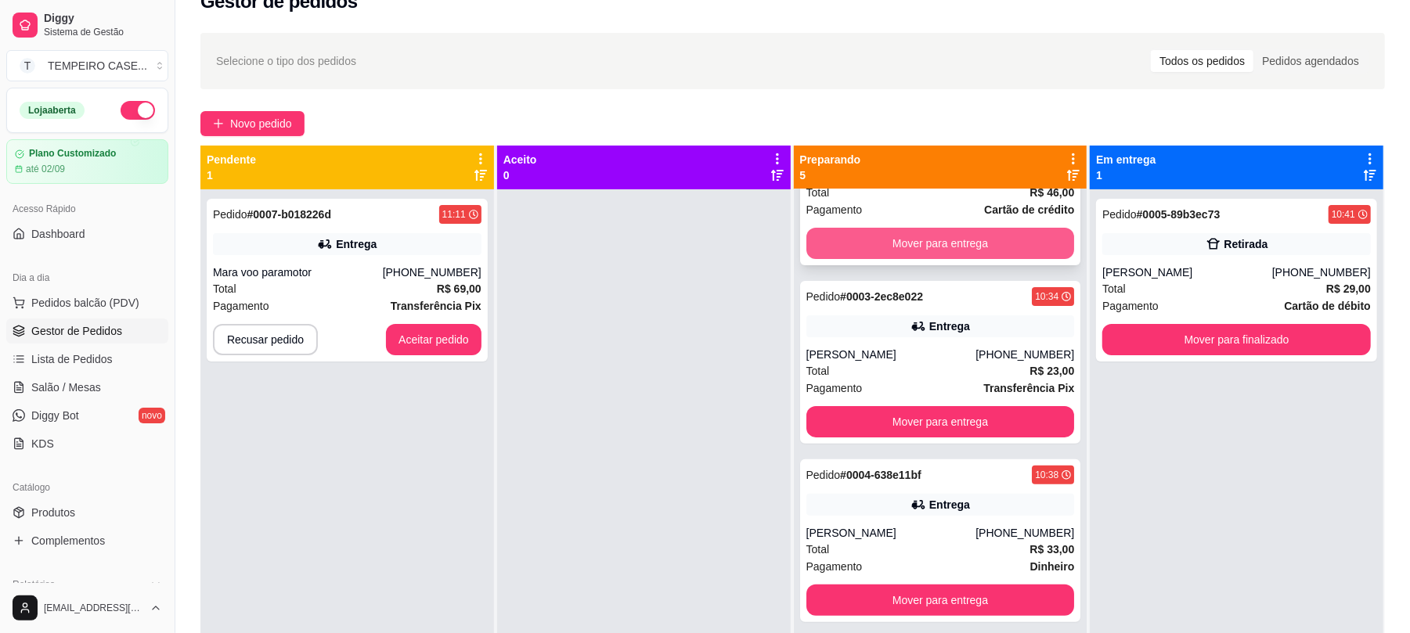
click at [901, 239] on button "Mover para entrega" at bounding box center [941, 243] width 269 height 31
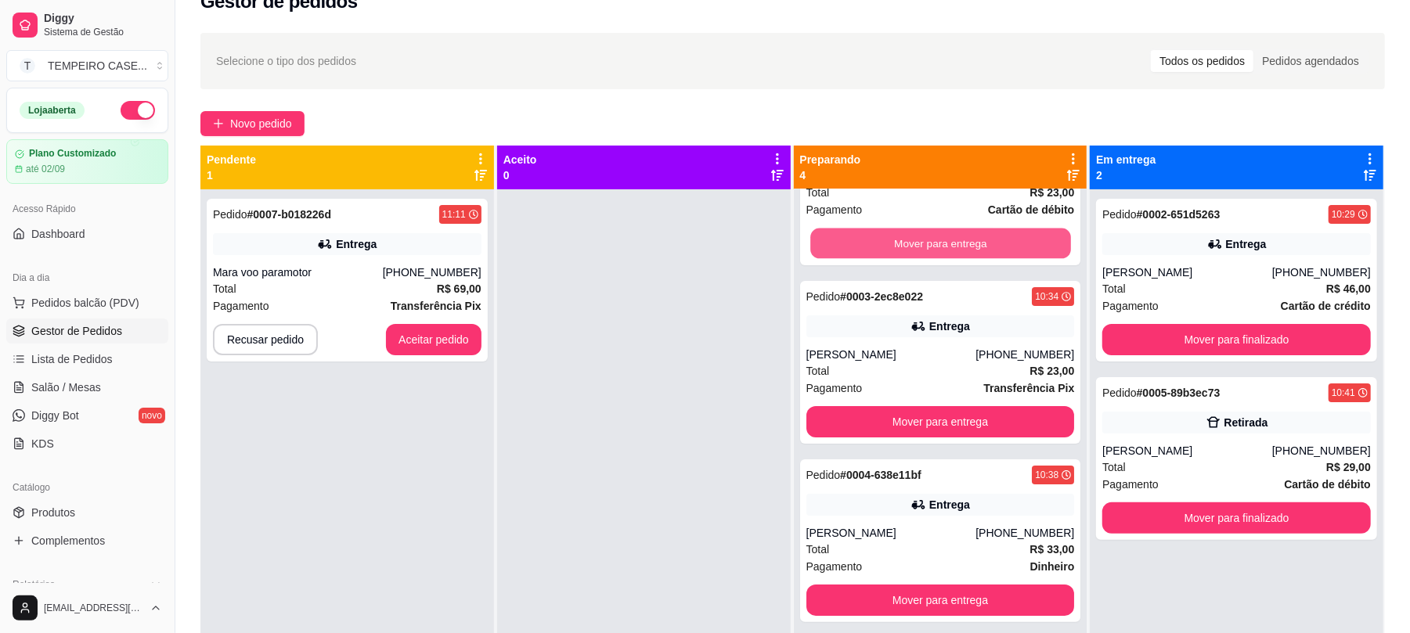
click at [899, 239] on button "Mover para entrega" at bounding box center [940, 244] width 260 height 31
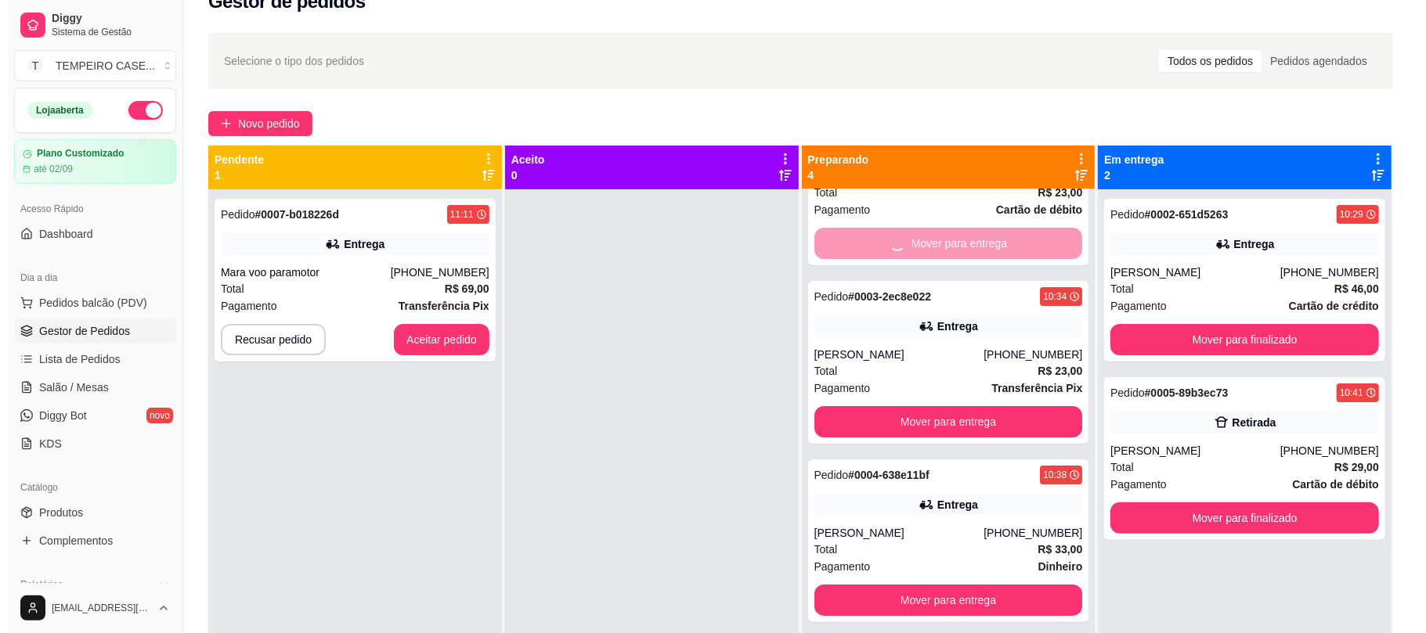
scroll to position [0, 0]
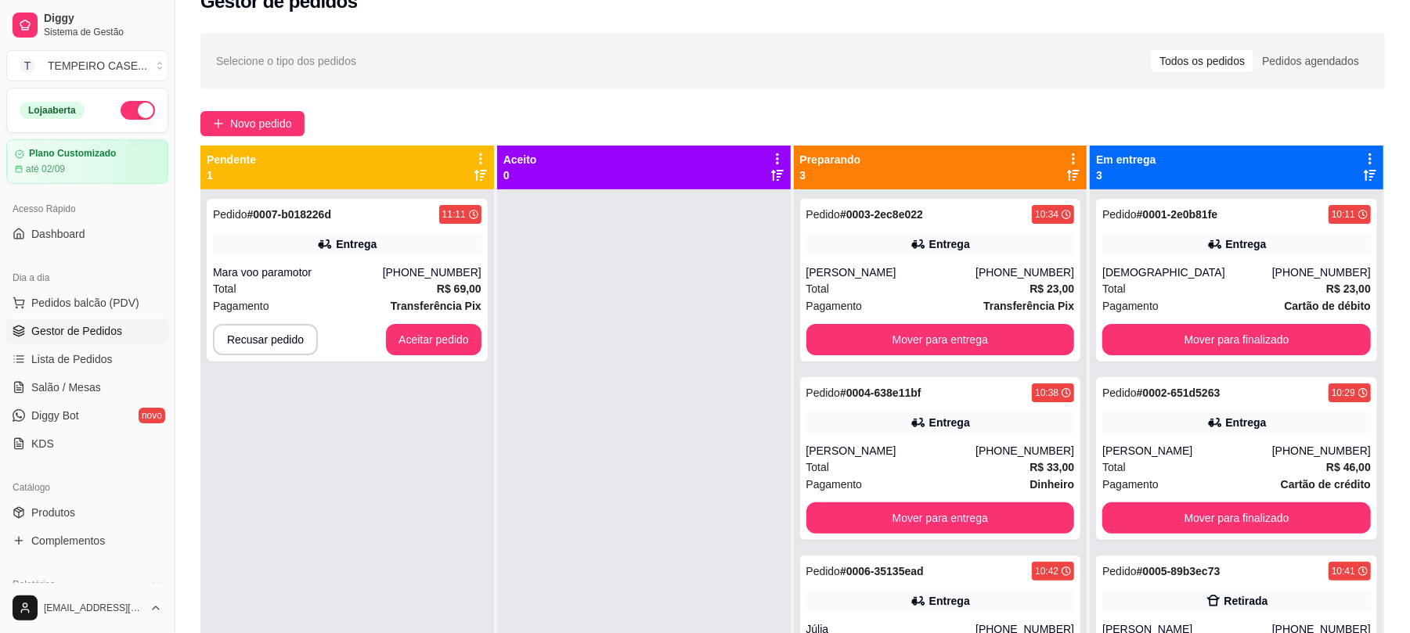
click at [899, 239] on div "Entrega" at bounding box center [941, 244] width 269 height 22
click at [941, 346] on button "Mover para entrega" at bounding box center [940, 340] width 260 height 31
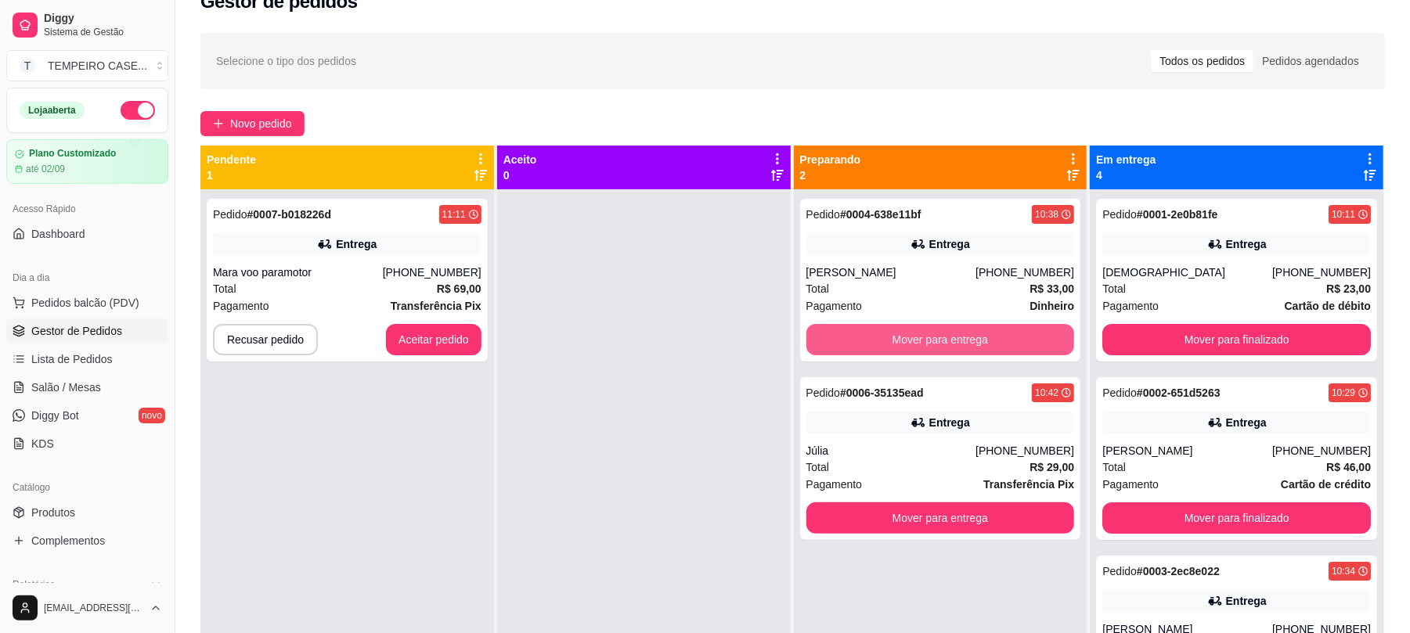
click at [946, 343] on button "Mover para entrega" at bounding box center [941, 339] width 269 height 31
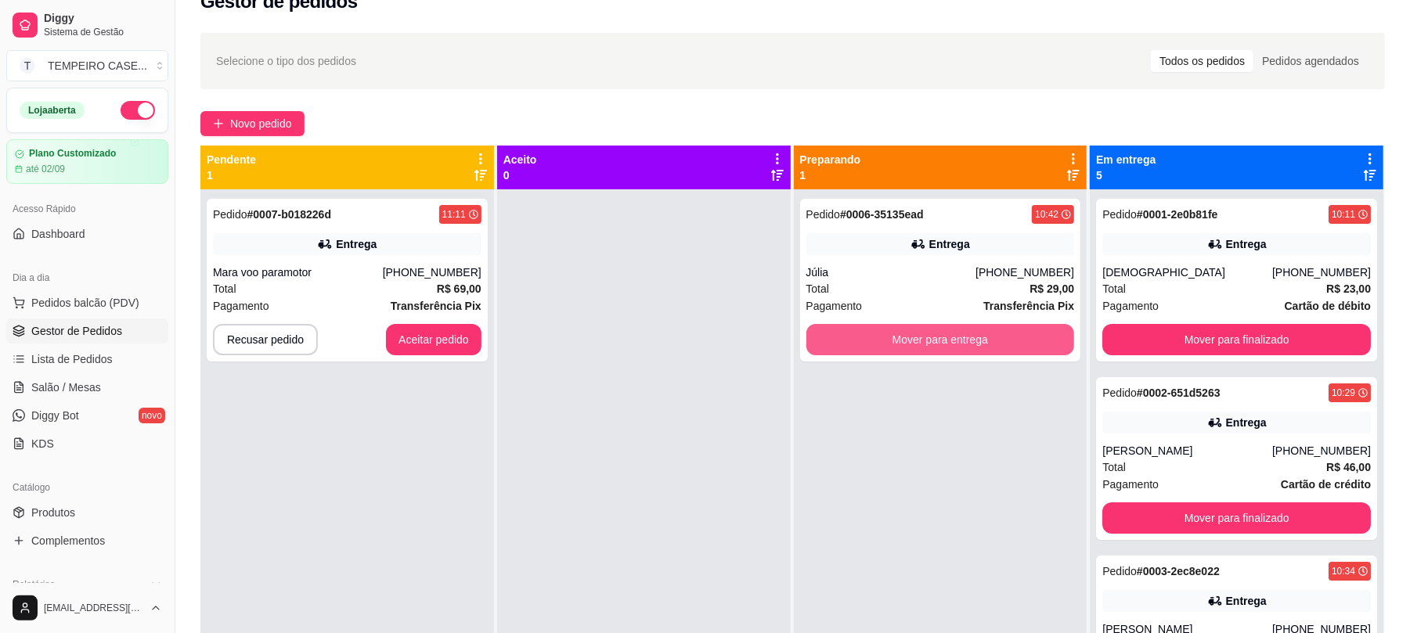
click at [946, 343] on button "Mover para entrega" at bounding box center [941, 339] width 269 height 31
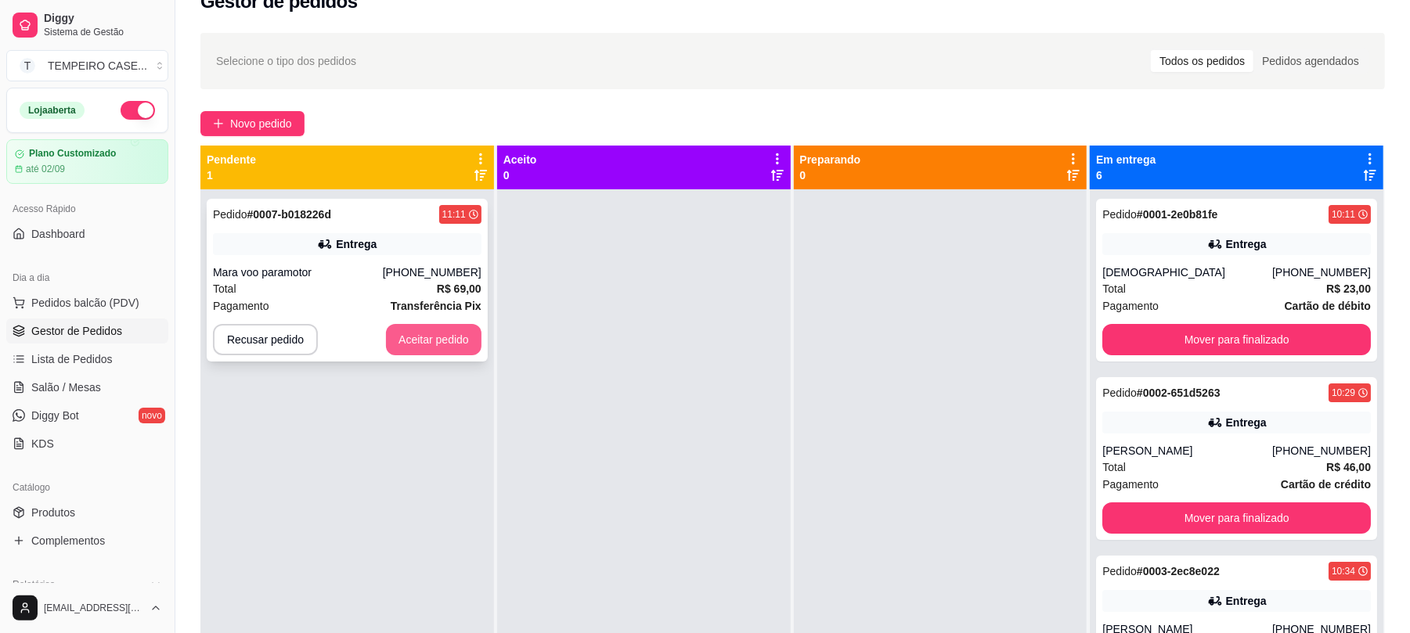
click at [434, 330] on button "Aceitar pedido" at bounding box center [434, 339] width 96 height 31
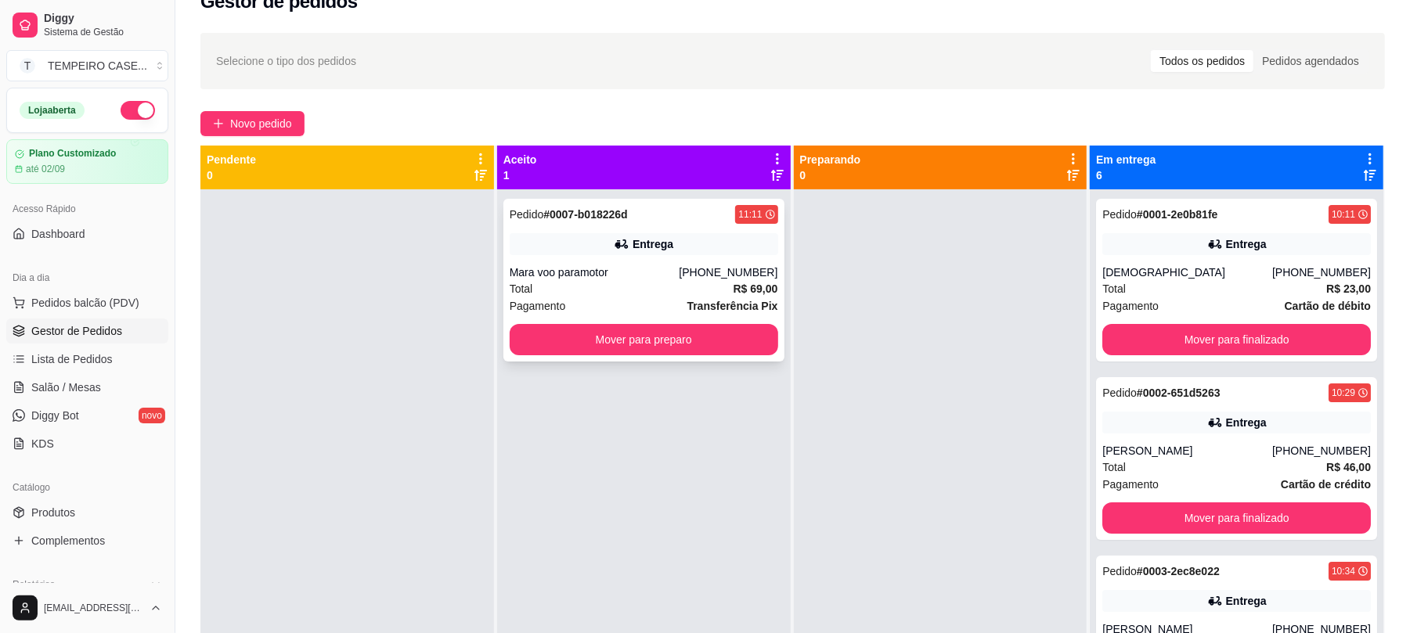
click at [705, 302] on strong "Transferência Pix" at bounding box center [733, 306] width 91 height 13
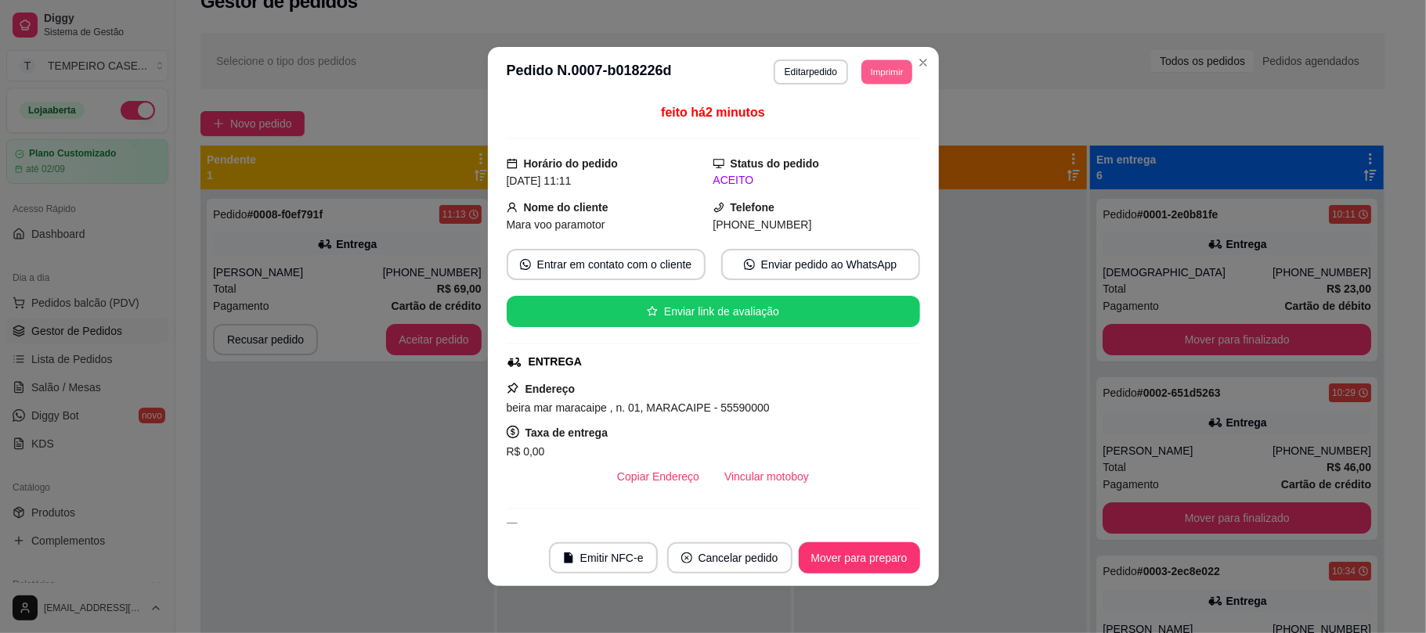
click at [885, 70] on button "Imprimir" at bounding box center [886, 72] width 51 height 24
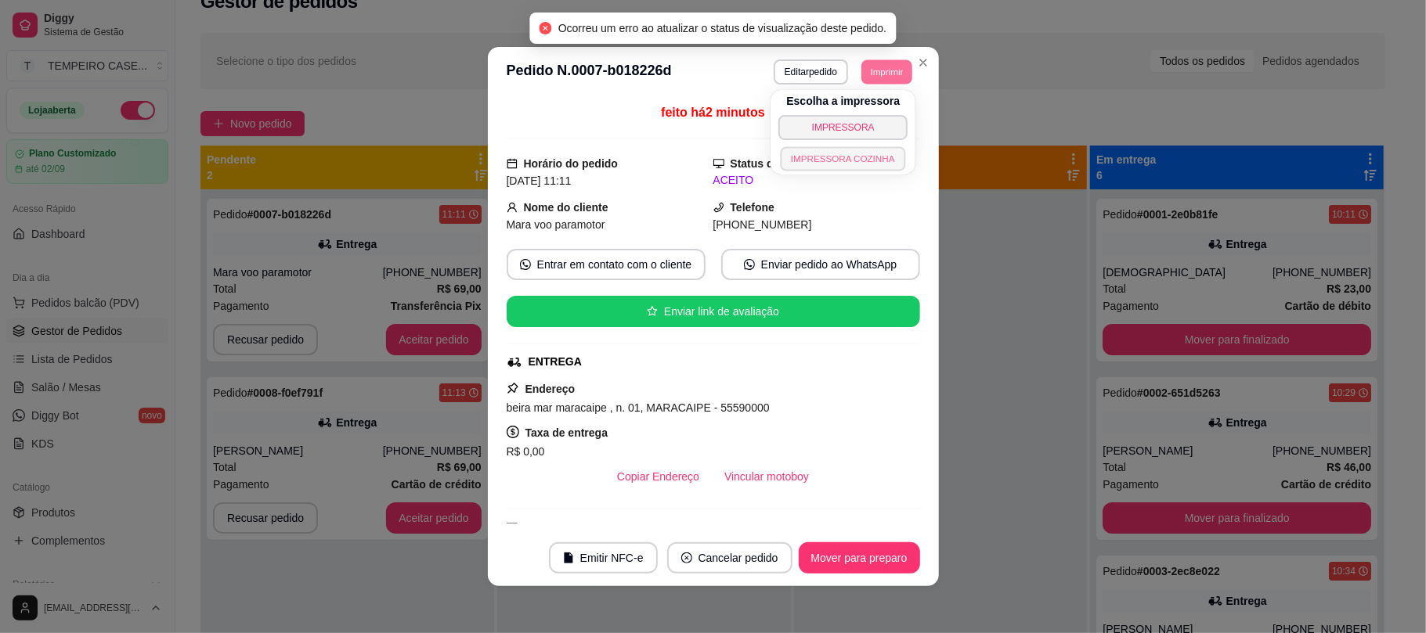
click at [854, 150] on button "IMPRESSORA COZINHA" at bounding box center [843, 158] width 125 height 24
click at [880, 81] on button "Imprimir" at bounding box center [887, 72] width 52 height 25
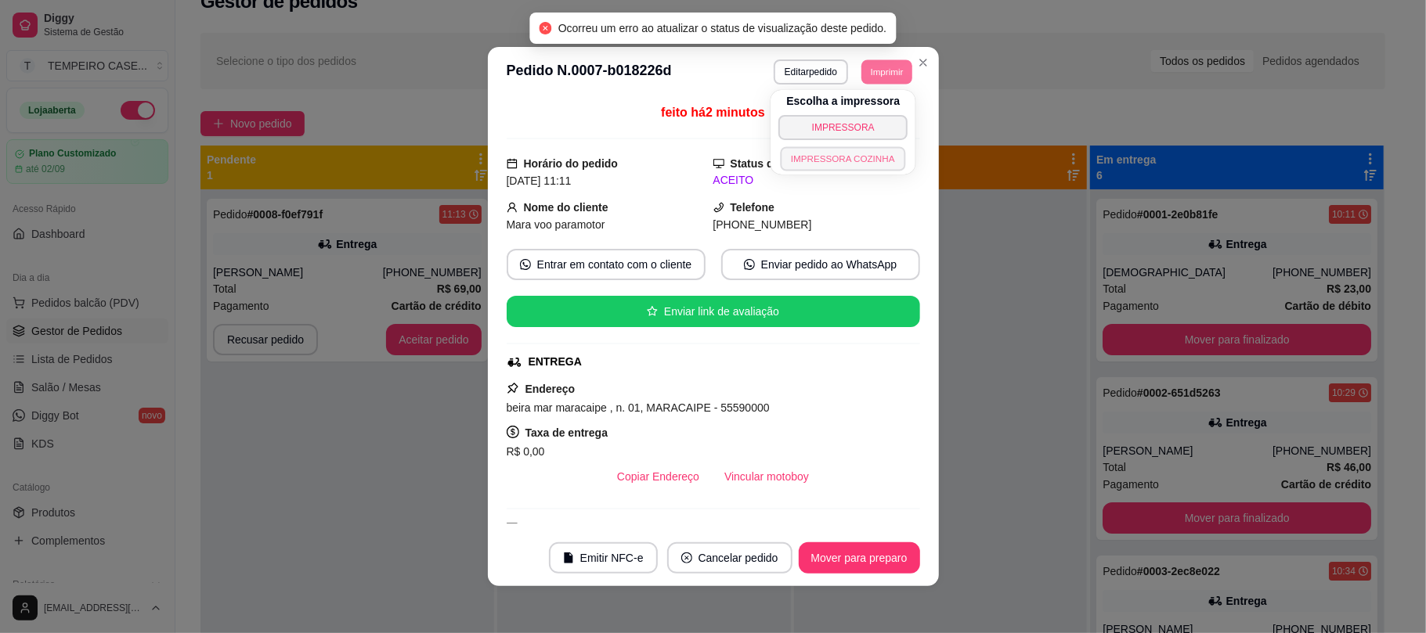
click at [859, 161] on button "IMPRESSORA COZINHA" at bounding box center [843, 158] width 125 height 24
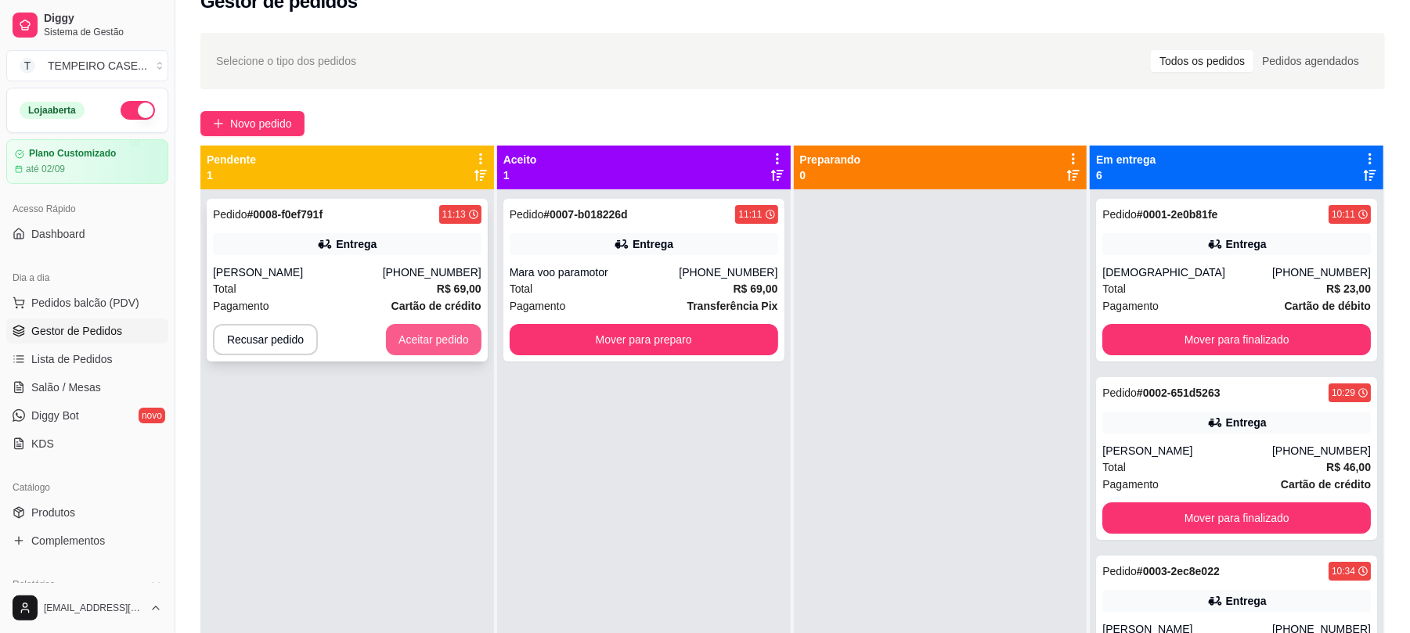
click at [402, 335] on button "Aceitar pedido" at bounding box center [434, 339] width 96 height 31
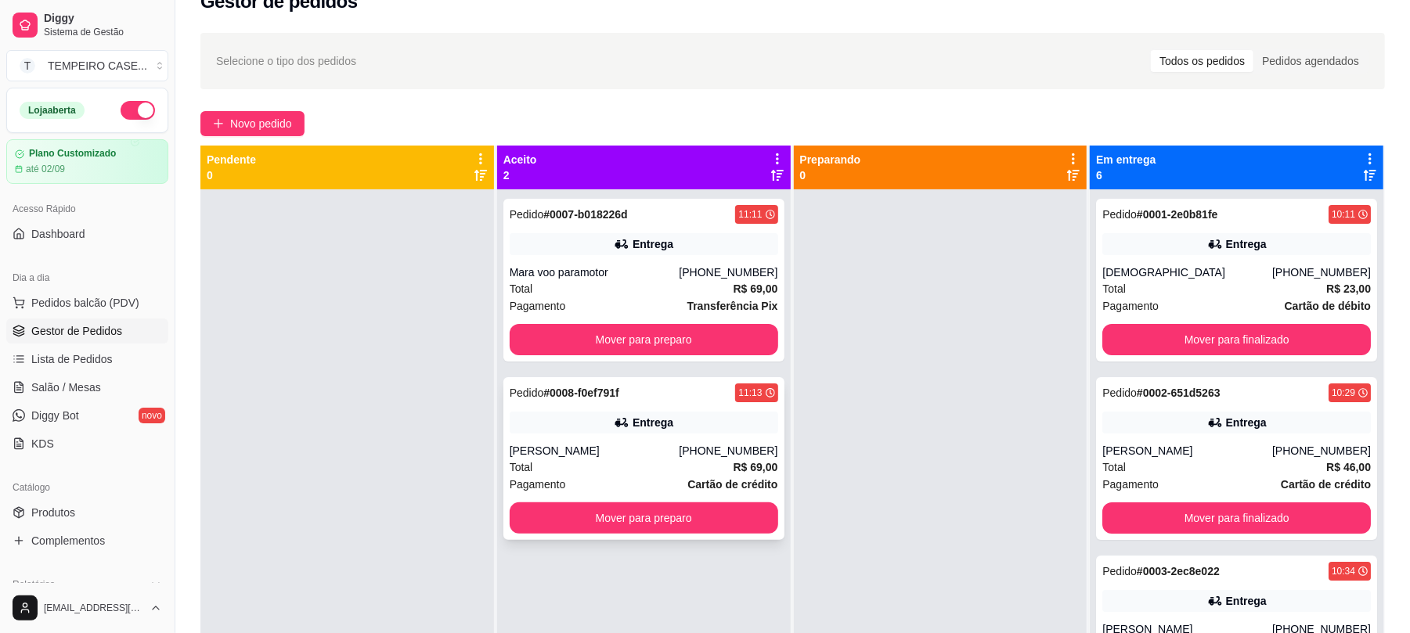
click at [634, 435] on div "Pedido # 0008-f0ef791f 11:13 Entrega [PERSON_NAME] [PHONE_NUMBER] Total R$ 69,0…" at bounding box center [643, 458] width 281 height 163
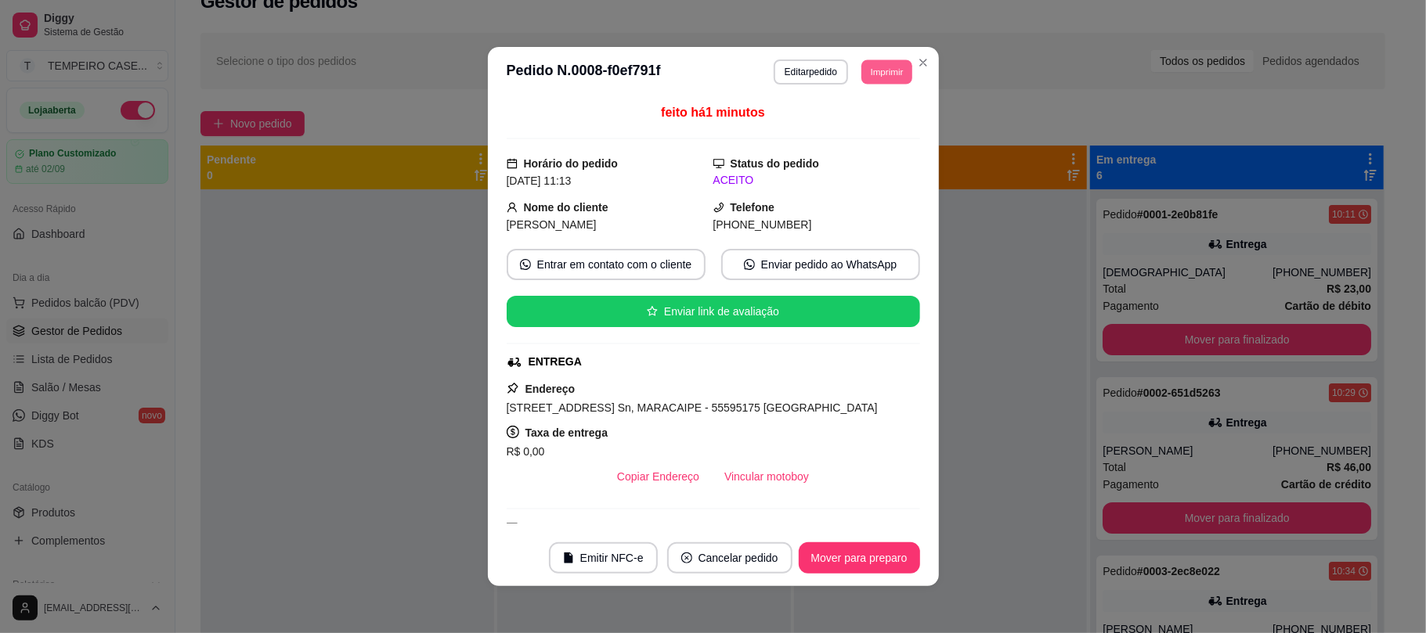
click at [887, 70] on button "Imprimir" at bounding box center [886, 72] width 51 height 24
click at [864, 155] on button "IMPRESSORA COZINHA" at bounding box center [842, 158] width 129 height 25
click at [891, 72] on button "Imprimir" at bounding box center [887, 72] width 52 height 25
click at [858, 160] on button "IMPRESSORA COZINHA" at bounding box center [842, 158] width 129 height 25
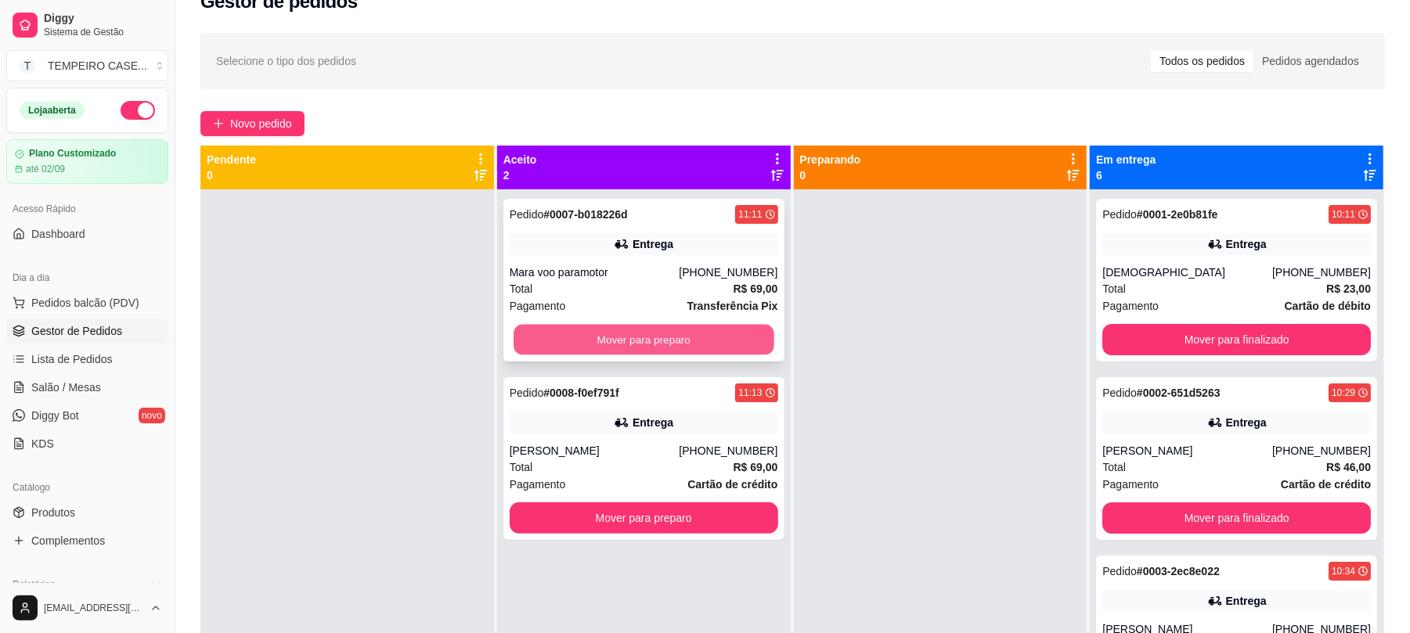
click at [666, 351] on button "Mover para preparo" at bounding box center [644, 340] width 260 height 31
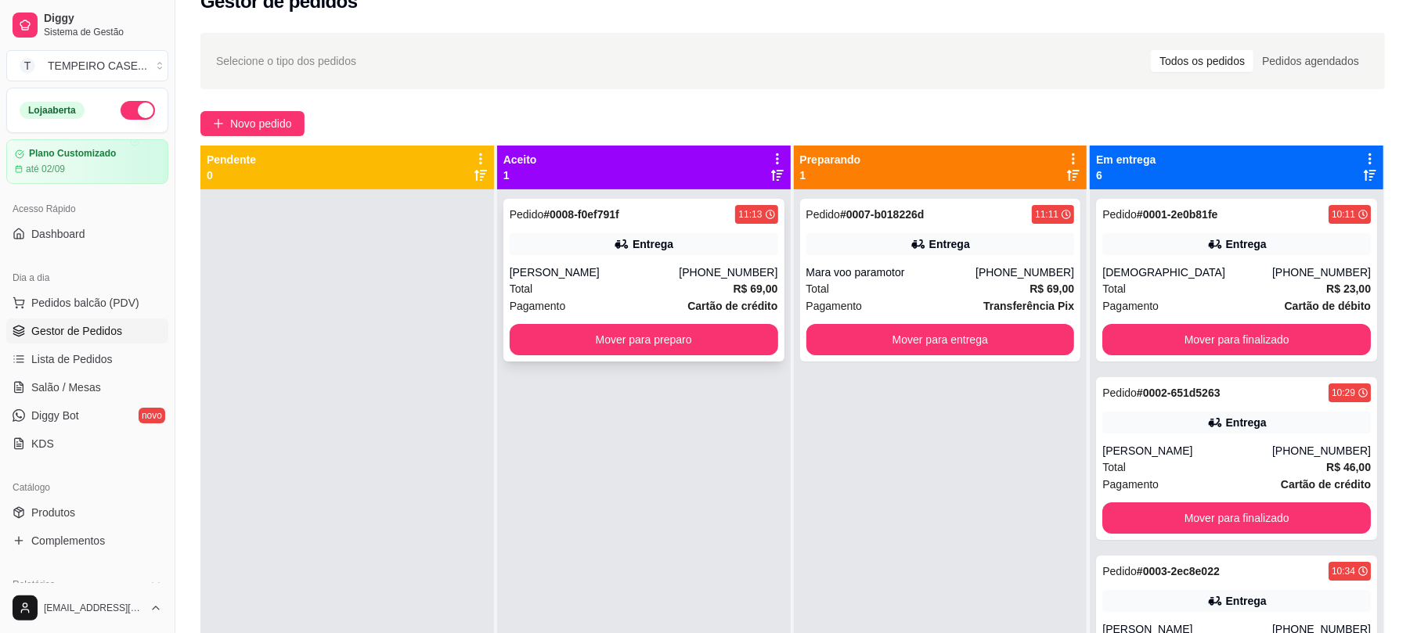
click at [669, 359] on div "Pedido # 0008-f0ef791f 11:13 Entrega [PERSON_NAME] [PHONE_NUMBER] Total R$ 69,0…" at bounding box center [643, 280] width 281 height 163
click at [725, 343] on button "Mover para preparo" at bounding box center [644, 339] width 269 height 31
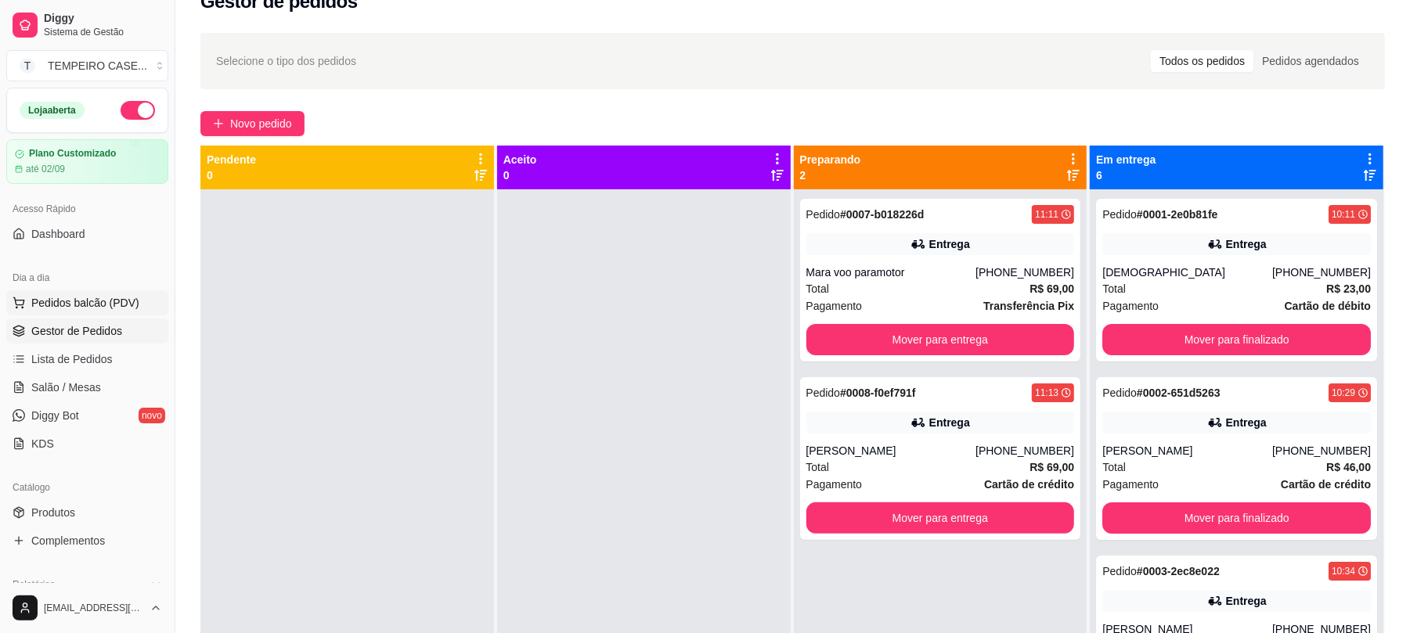
click at [75, 298] on span "Pedidos balcão (PDV)" at bounding box center [85, 303] width 108 height 16
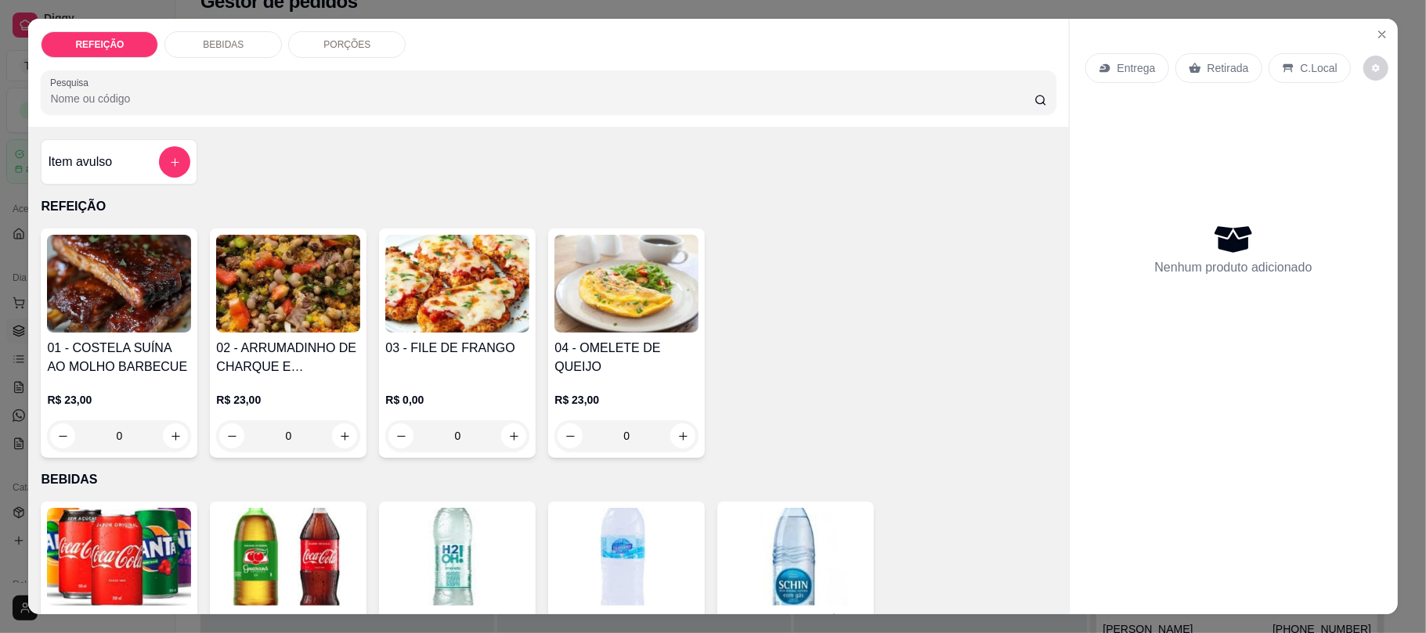
click at [437, 311] on img at bounding box center [457, 284] width 144 height 98
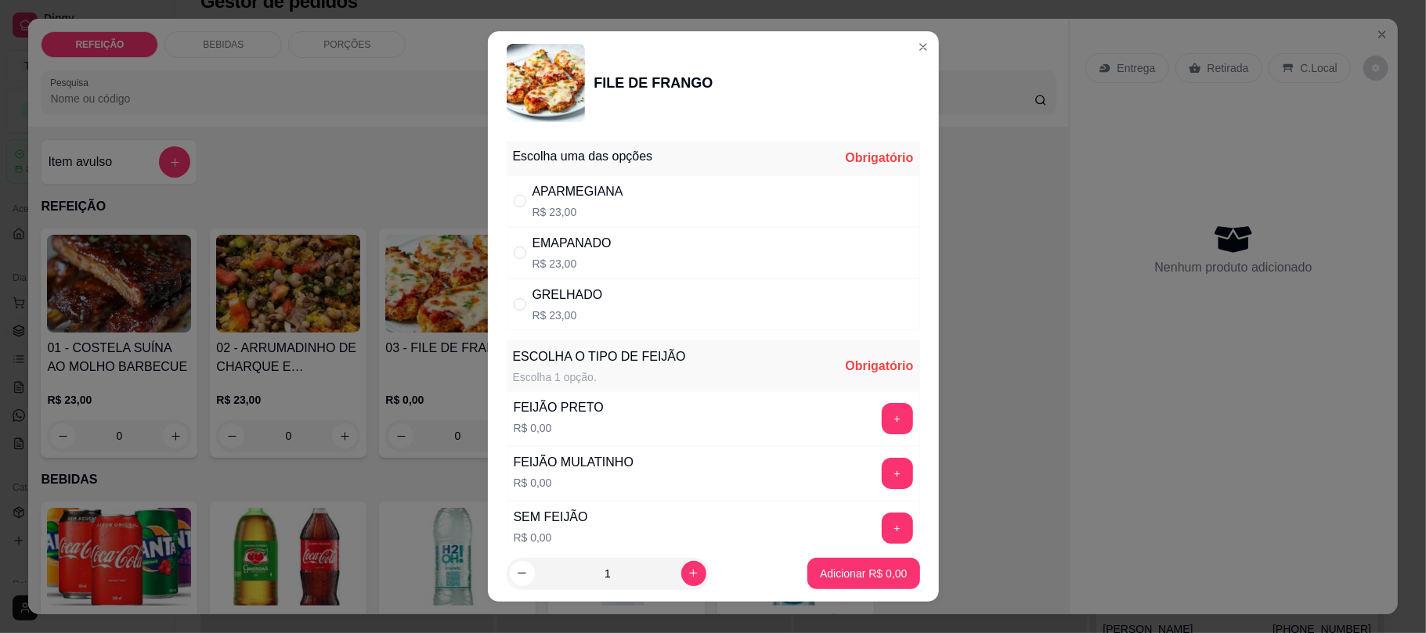
click at [760, 198] on div "APARMEGIANA R$ 23,00" at bounding box center [713, 201] width 413 height 52
radio input "true"
click at [882, 417] on button "+" at bounding box center [897, 418] width 31 height 31
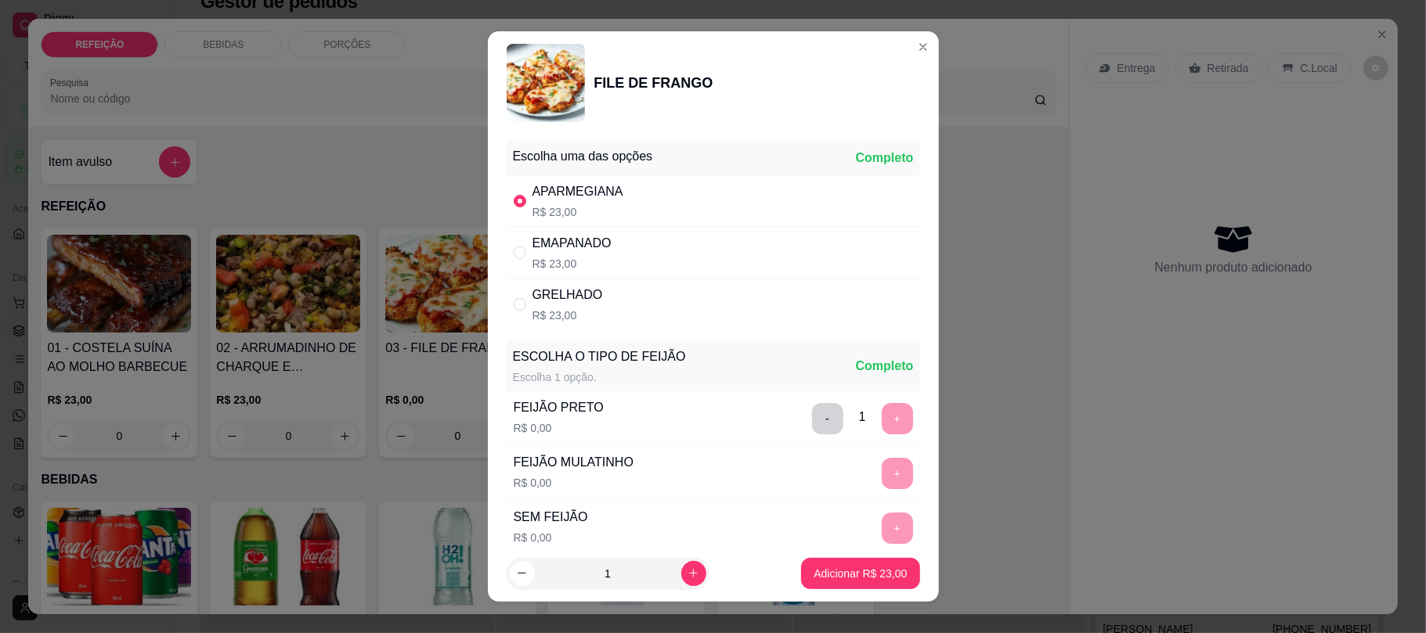
click at [854, 559] on button "Adicionar R$ 23,00" at bounding box center [860, 573] width 118 height 31
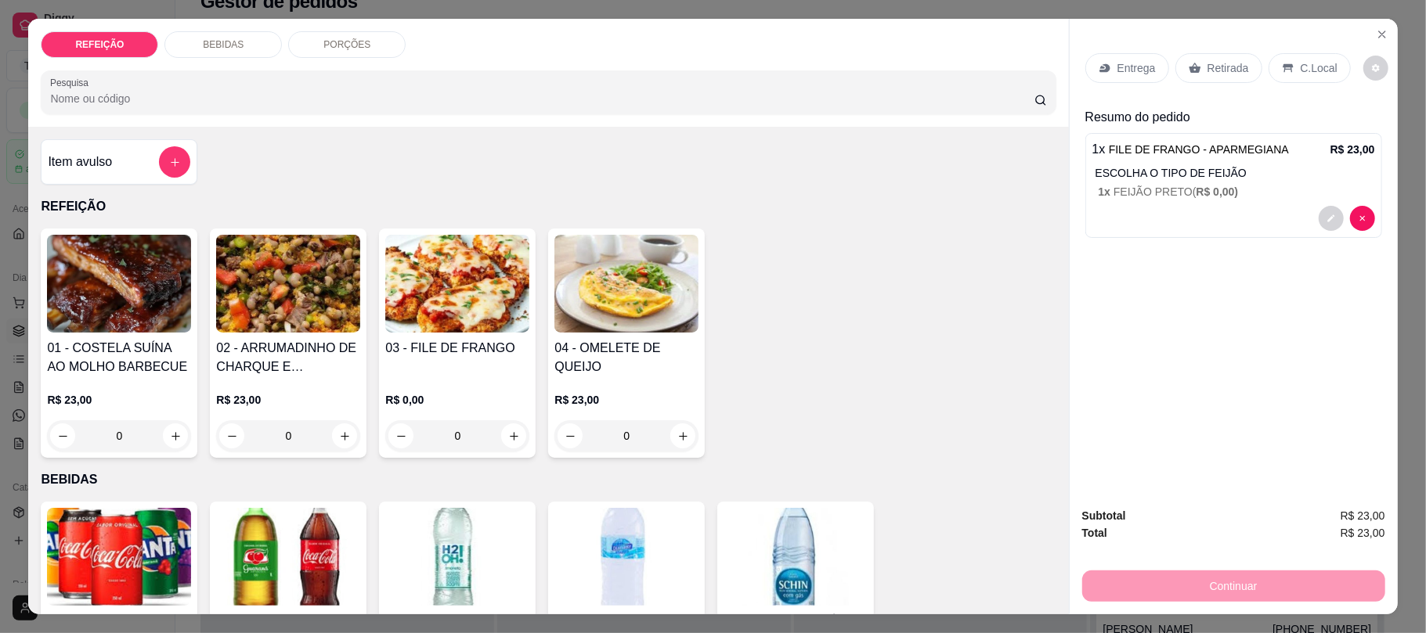
click at [1207, 74] on p "Retirada" at bounding box center [1228, 68] width 42 height 16
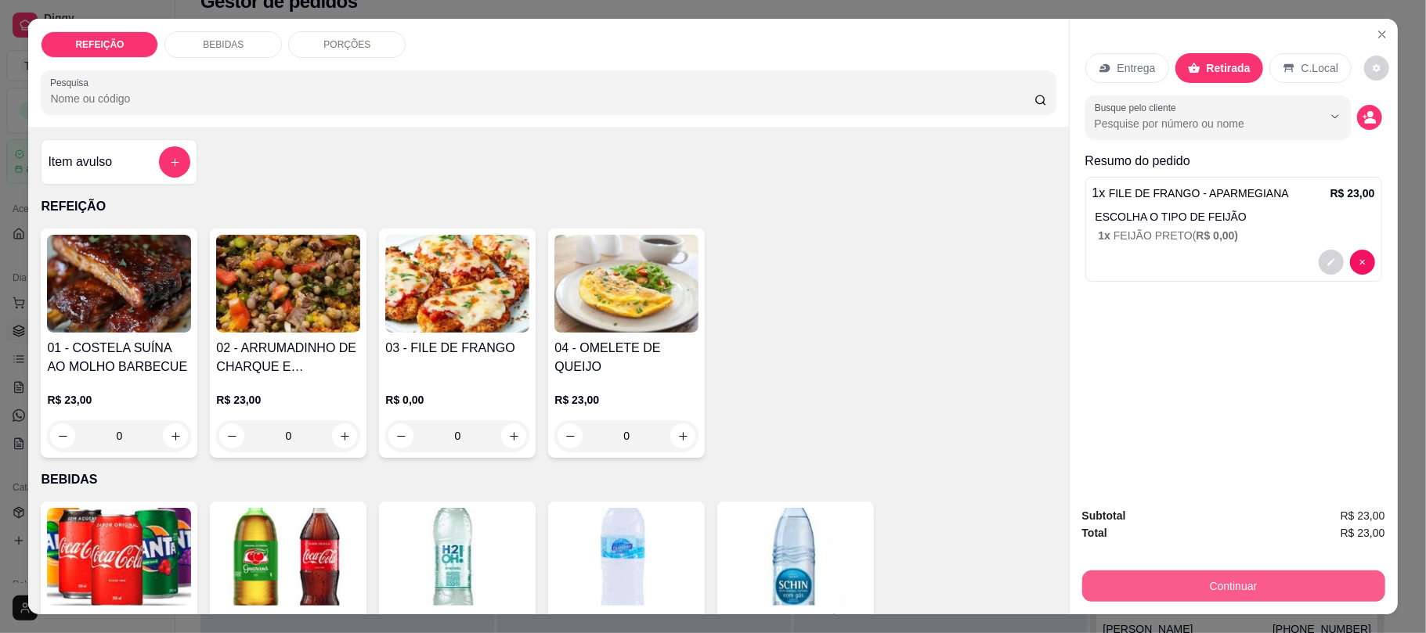
click at [1222, 599] on button "Continuar" at bounding box center [1233, 586] width 303 height 31
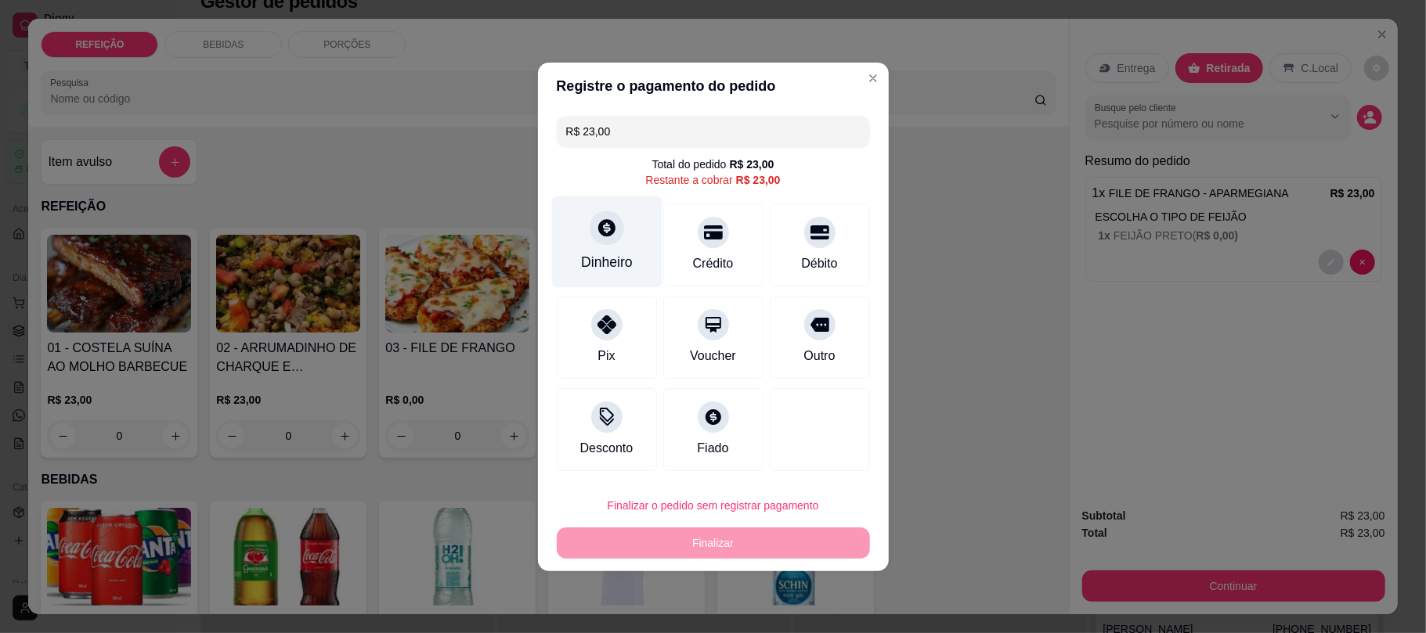
click at [594, 258] on div "Dinheiro" at bounding box center [607, 262] width 52 height 20
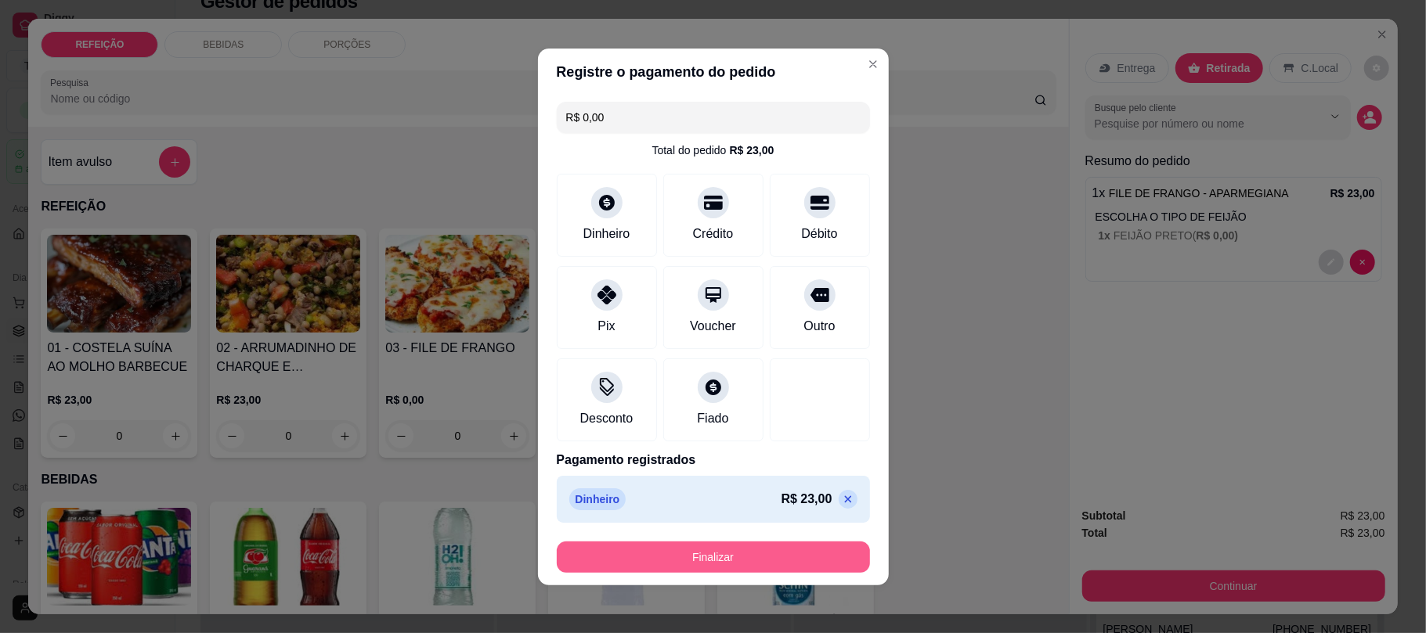
click at [788, 542] on div "Finalizar" at bounding box center [713, 557] width 313 height 31
click at [674, 554] on button "Finalizar" at bounding box center [713, 557] width 304 height 31
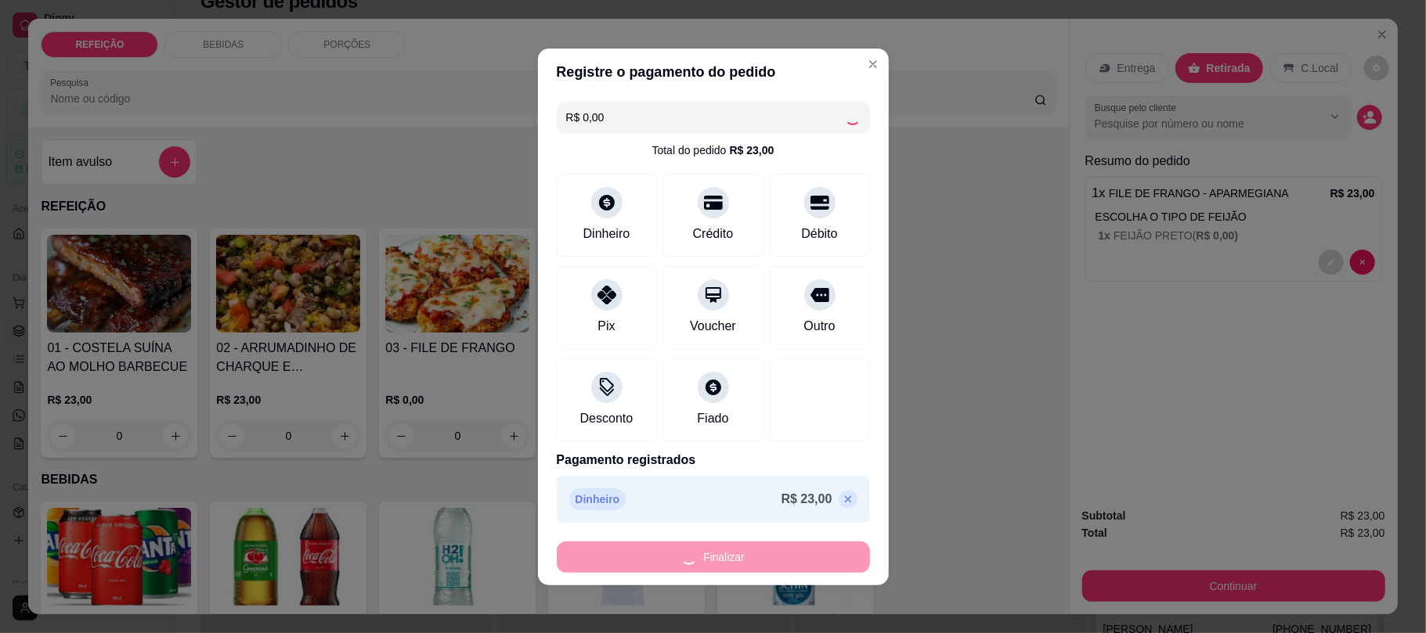
type input "-R$ 23,00"
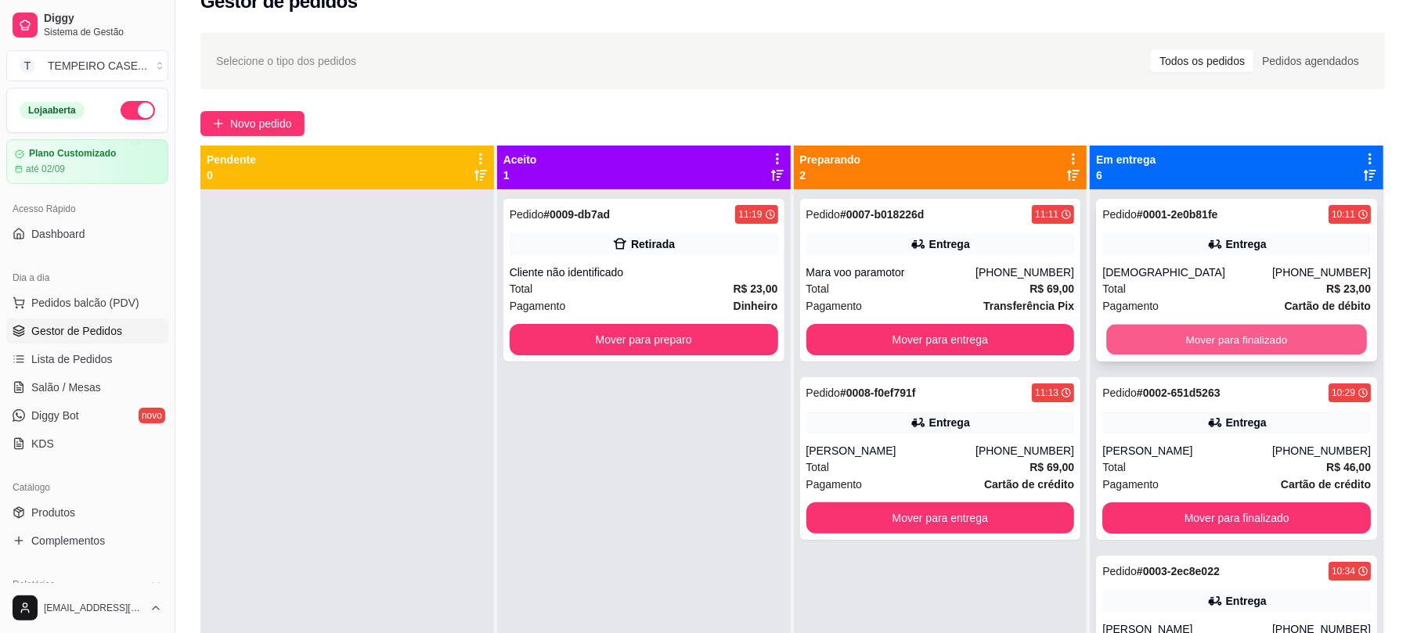
click at [1194, 335] on button "Mover para finalizado" at bounding box center [1236, 340] width 260 height 31
click at [1194, 335] on button "Mover para finalizado" at bounding box center [1237, 339] width 269 height 31
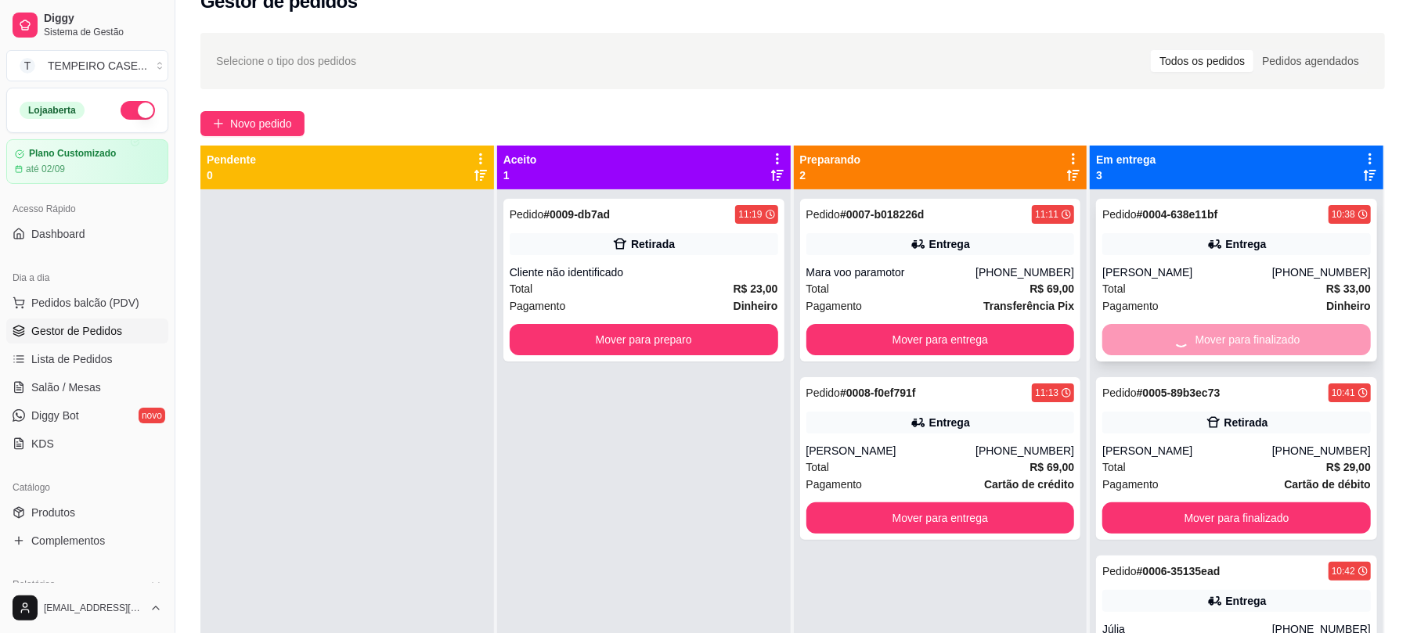
click at [1195, 503] on button "Mover para finalizado" at bounding box center [1237, 518] width 269 height 31
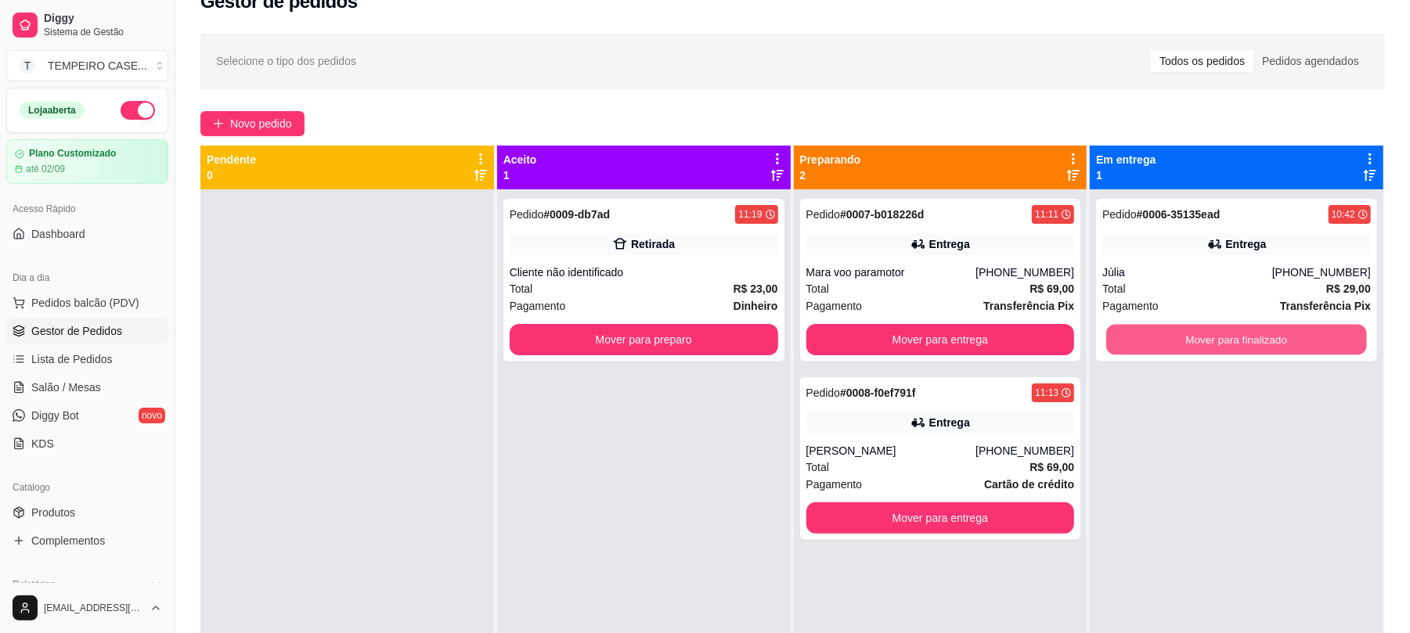
click at [1195, 335] on button "Mover para finalizado" at bounding box center [1236, 340] width 260 height 31
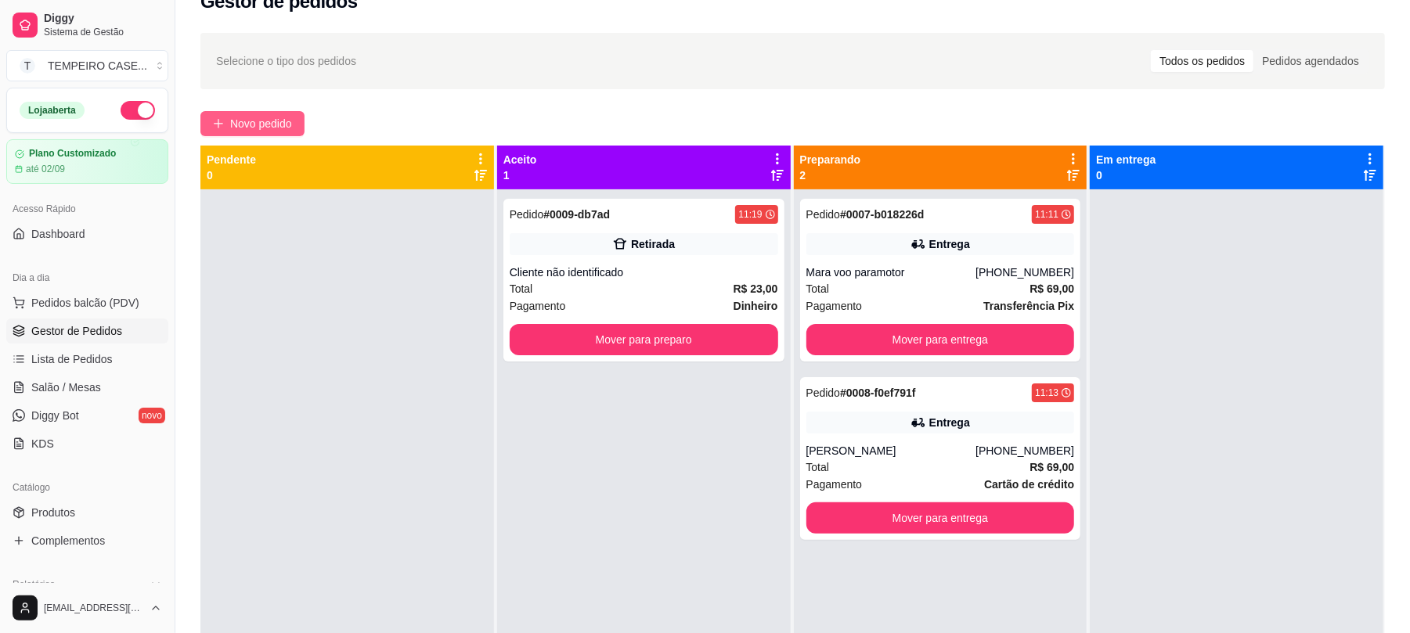
click at [242, 123] on span "Novo pedido" at bounding box center [261, 123] width 62 height 17
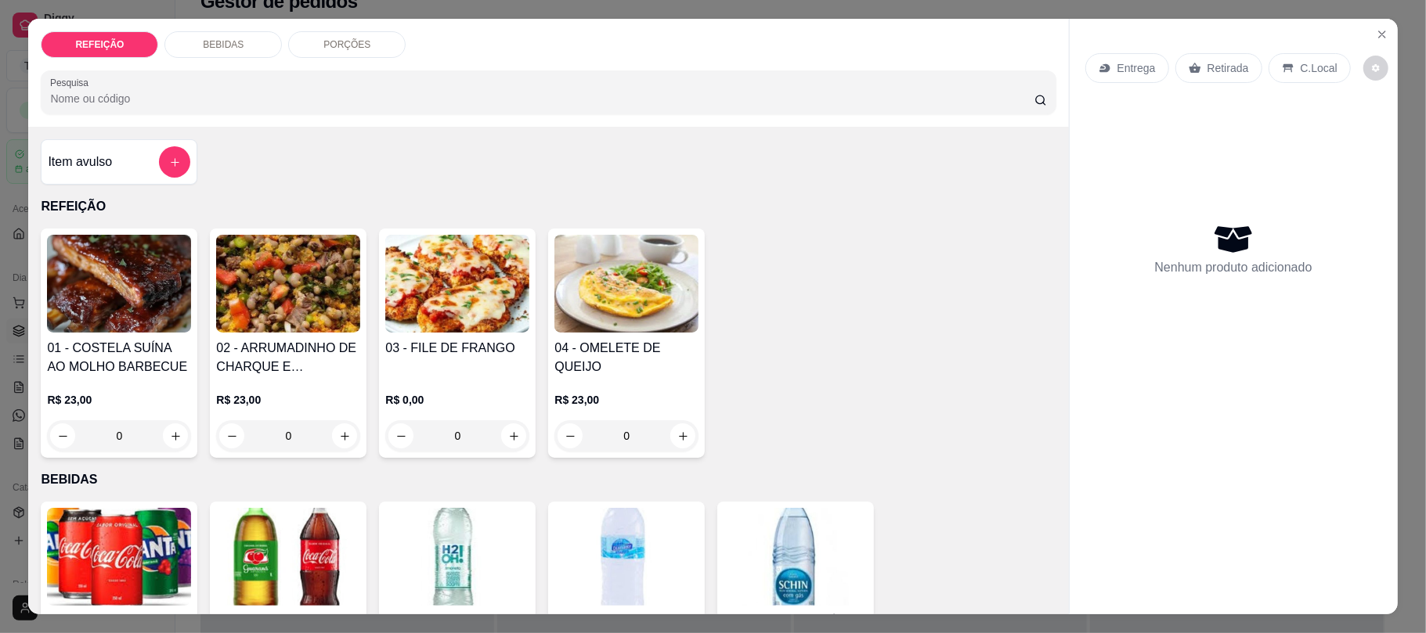
click at [153, 298] on img at bounding box center [119, 284] width 144 height 98
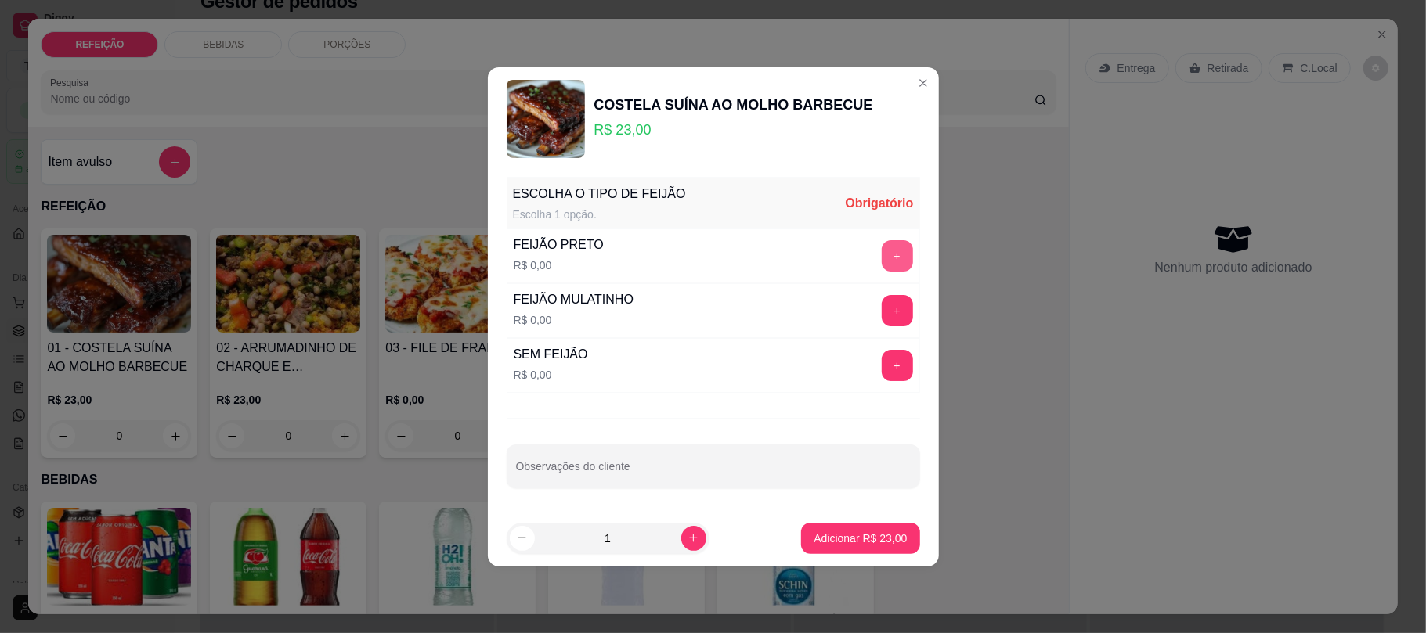
click at [882, 260] on button "+" at bounding box center [897, 255] width 31 height 31
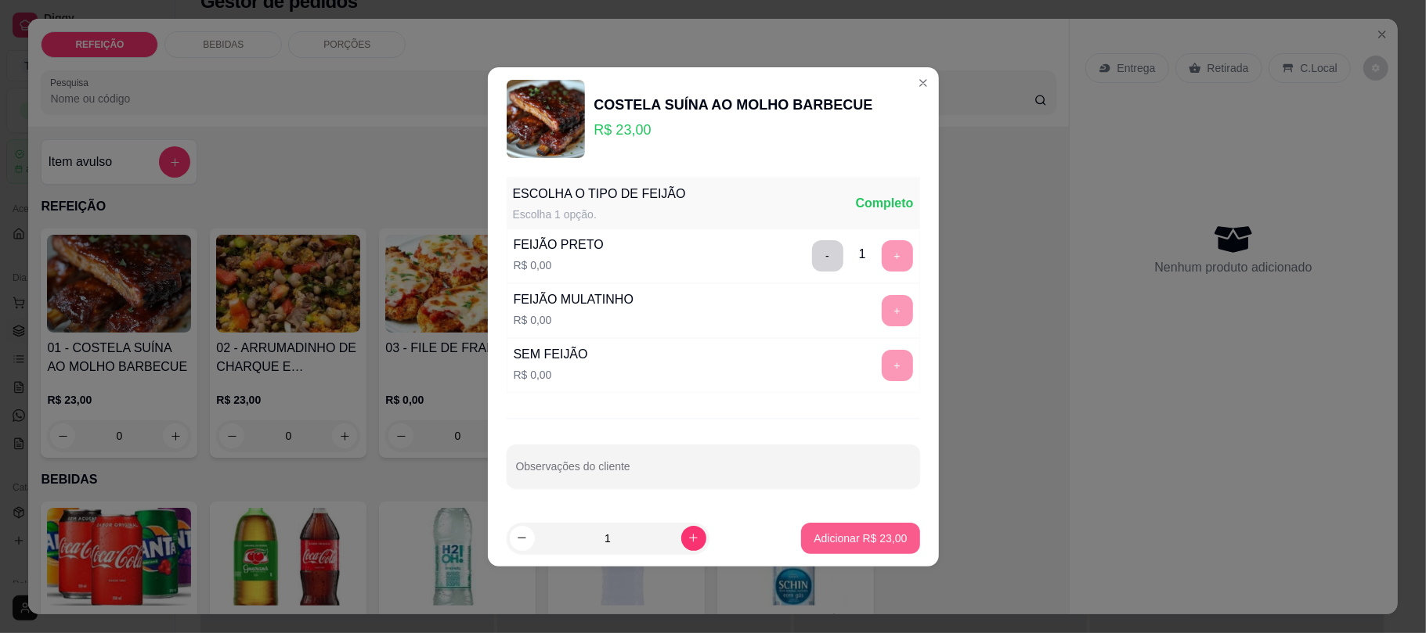
click at [830, 530] on button "Adicionar R$ 23,00" at bounding box center [860, 538] width 118 height 31
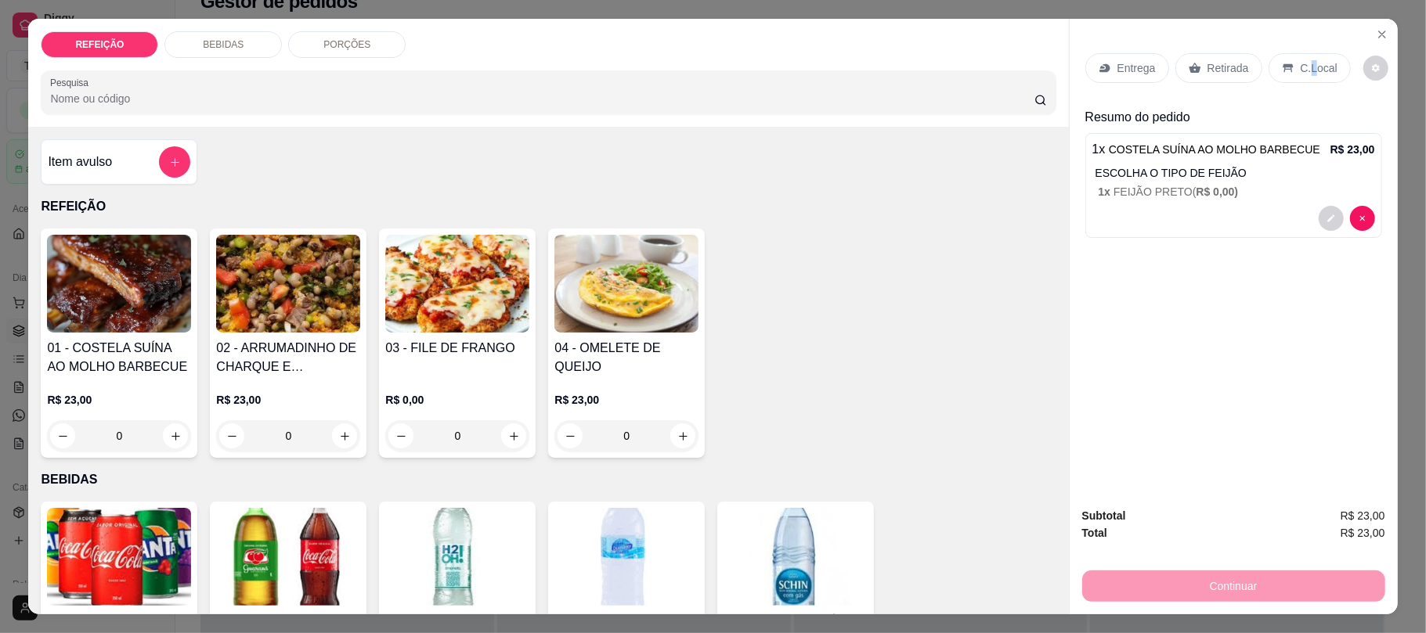
drag, startPoint x: 1301, startPoint y: 64, endPoint x: 1289, endPoint y: 82, distance: 21.9
click at [1303, 63] on p "C.Local" at bounding box center [1319, 68] width 37 height 16
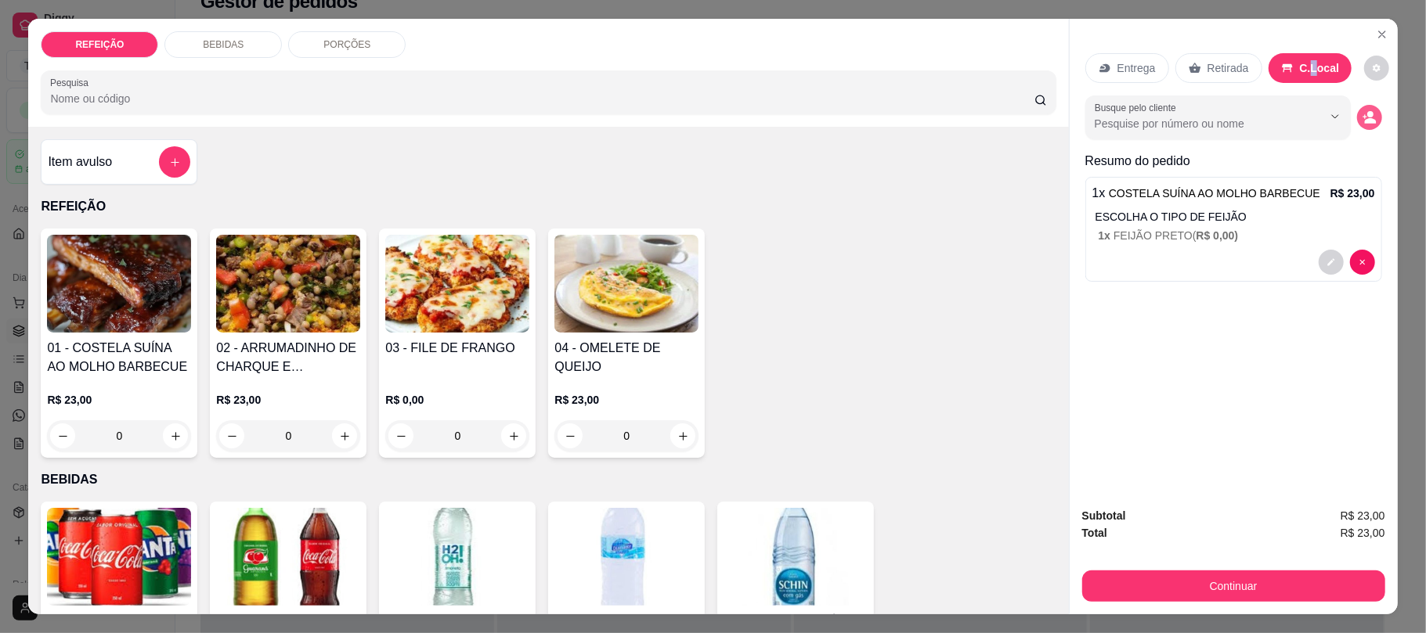
click at [1363, 111] on icon "decrease-product-quantity" at bounding box center [1370, 117] width 14 height 14
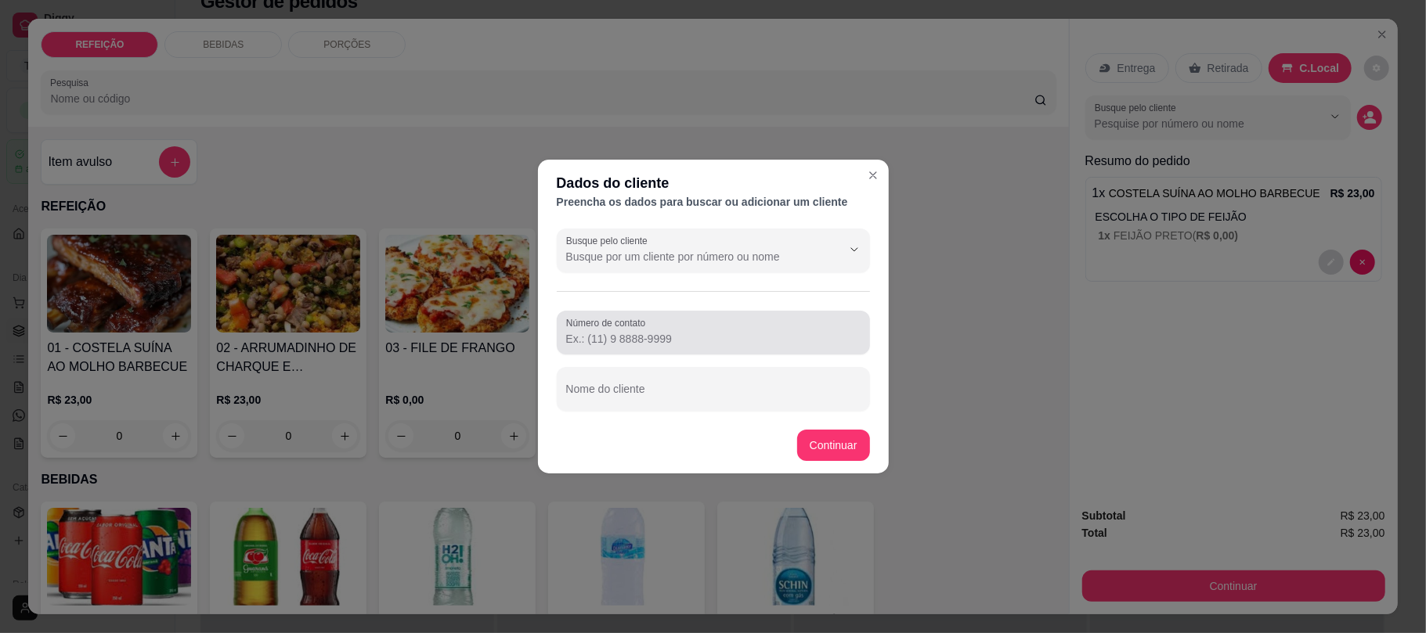
click at [637, 336] on input "Número de contato" at bounding box center [713, 339] width 294 height 16
paste input "[PHONE_NUMBER]"
type input "[PHONE_NUMBER]"
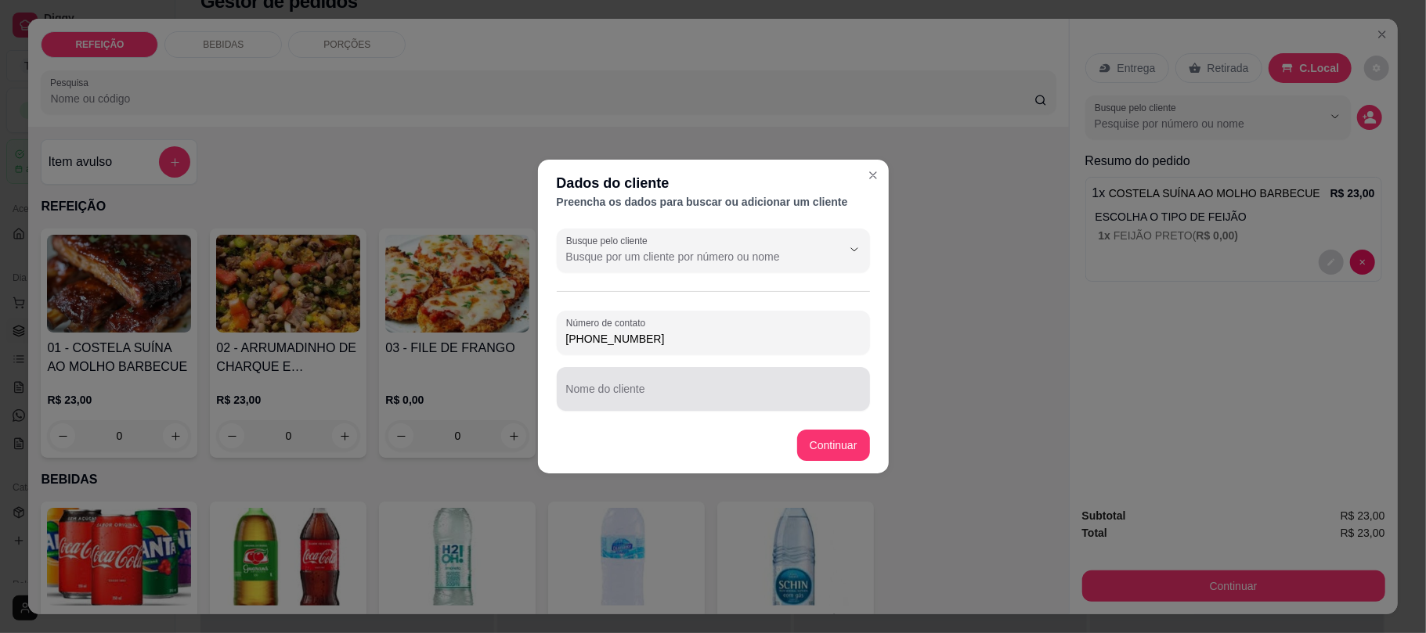
click at [618, 374] on div at bounding box center [713, 389] width 294 height 31
paste input "Milly 🍀"
type input "Milly"
click at [808, 429] on footer "Continuar" at bounding box center [713, 445] width 351 height 56
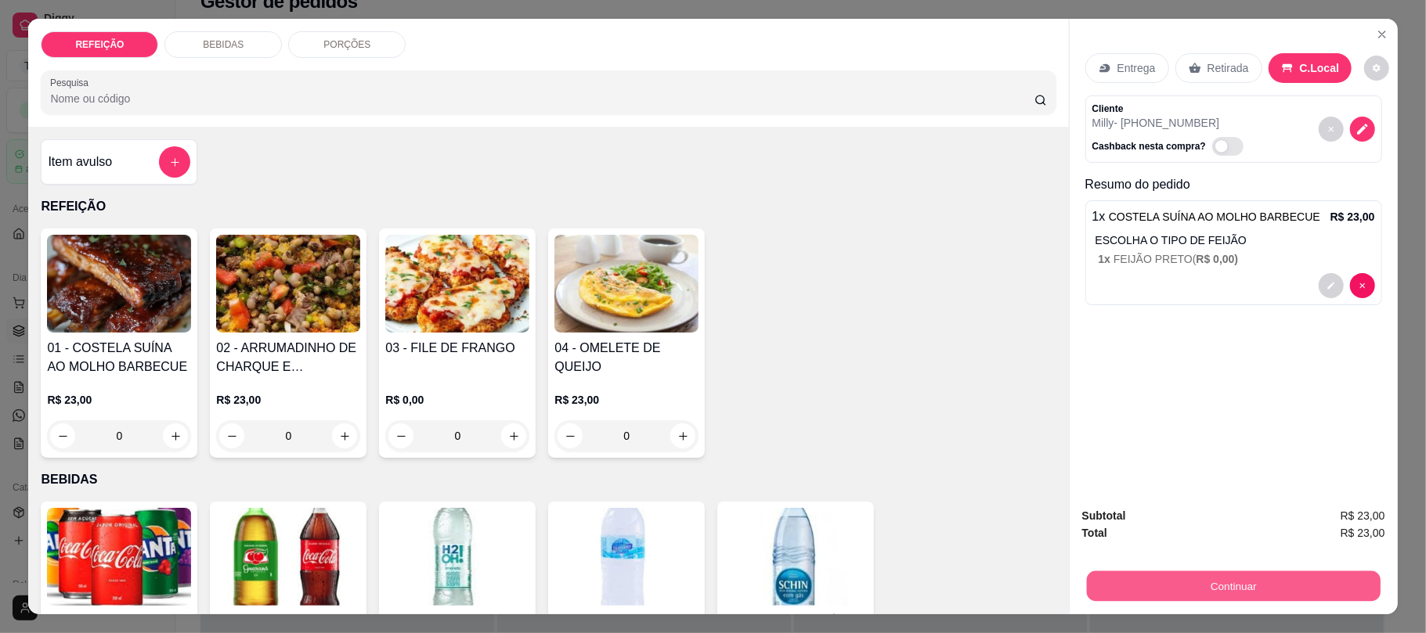
click at [1181, 583] on button "Continuar" at bounding box center [1233, 586] width 294 height 31
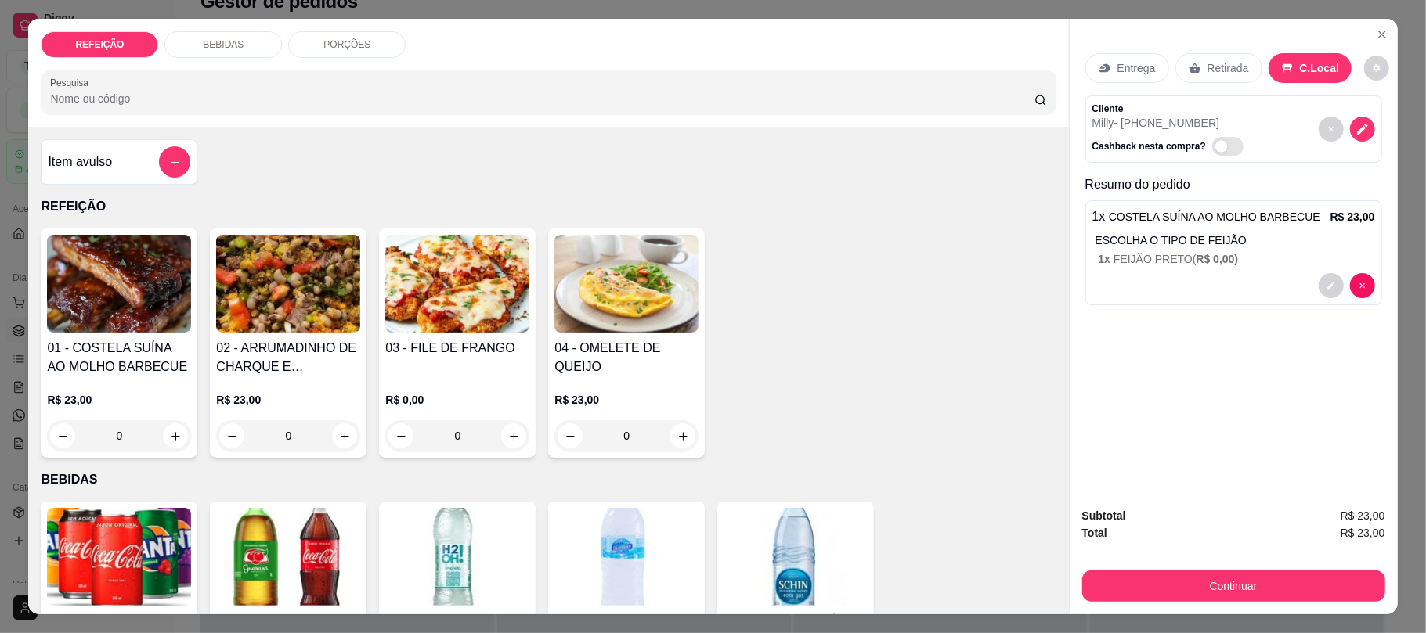
click at [1188, 280] on div at bounding box center [1233, 285] width 283 height 25
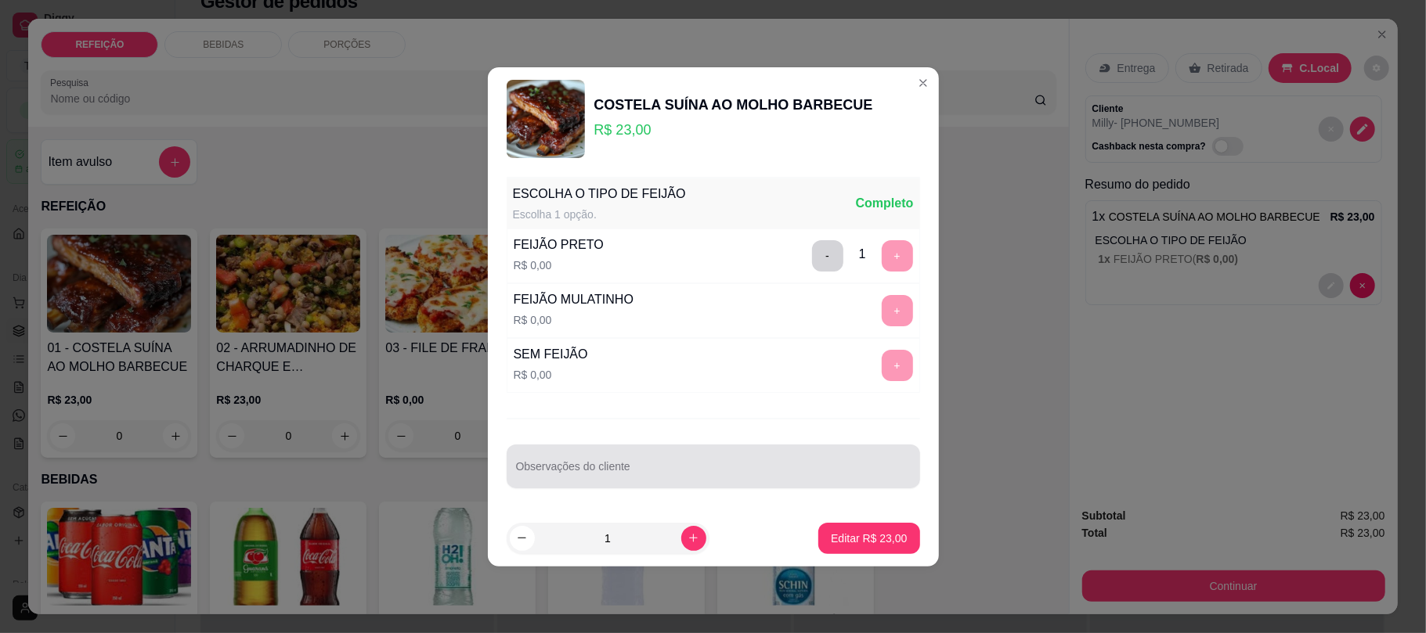
click at [696, 483] on div "Observações do cliente" at bounding box center [713, 467] width 413 height 44
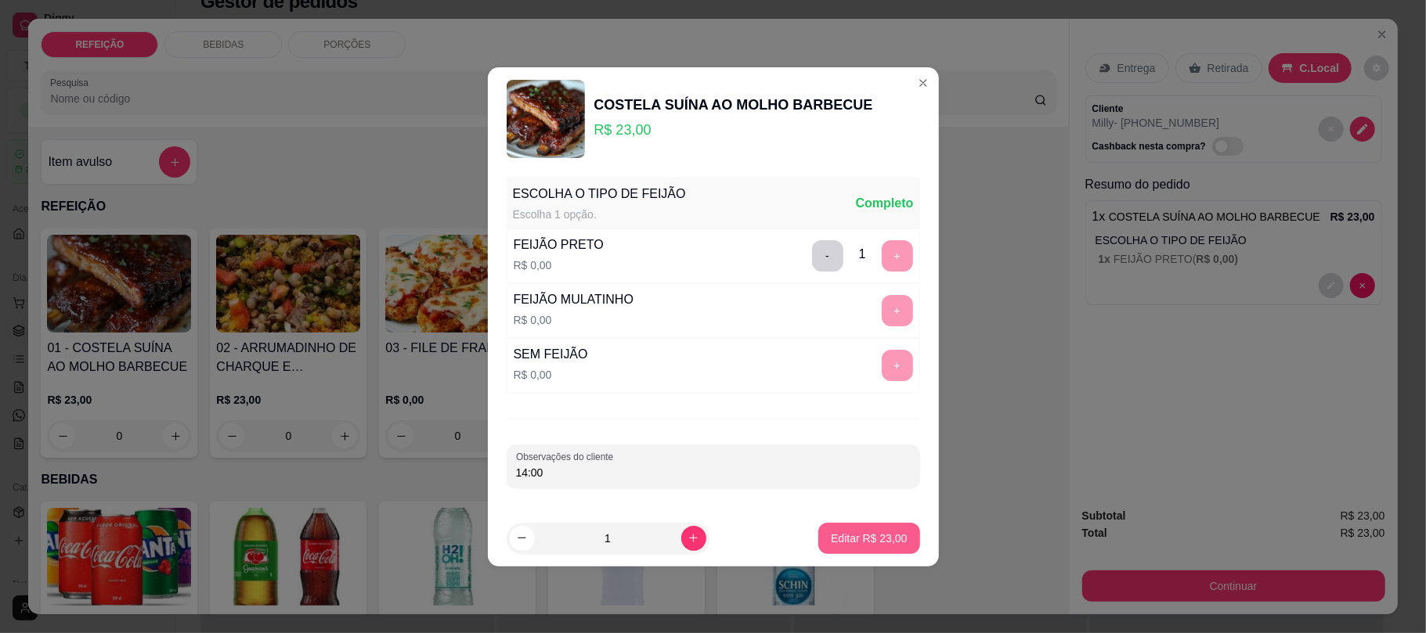
type input "14:00"
click at [861, 553] on button "Editar R$ 23,00" at bounding box center [868, 538] width 101 height 31
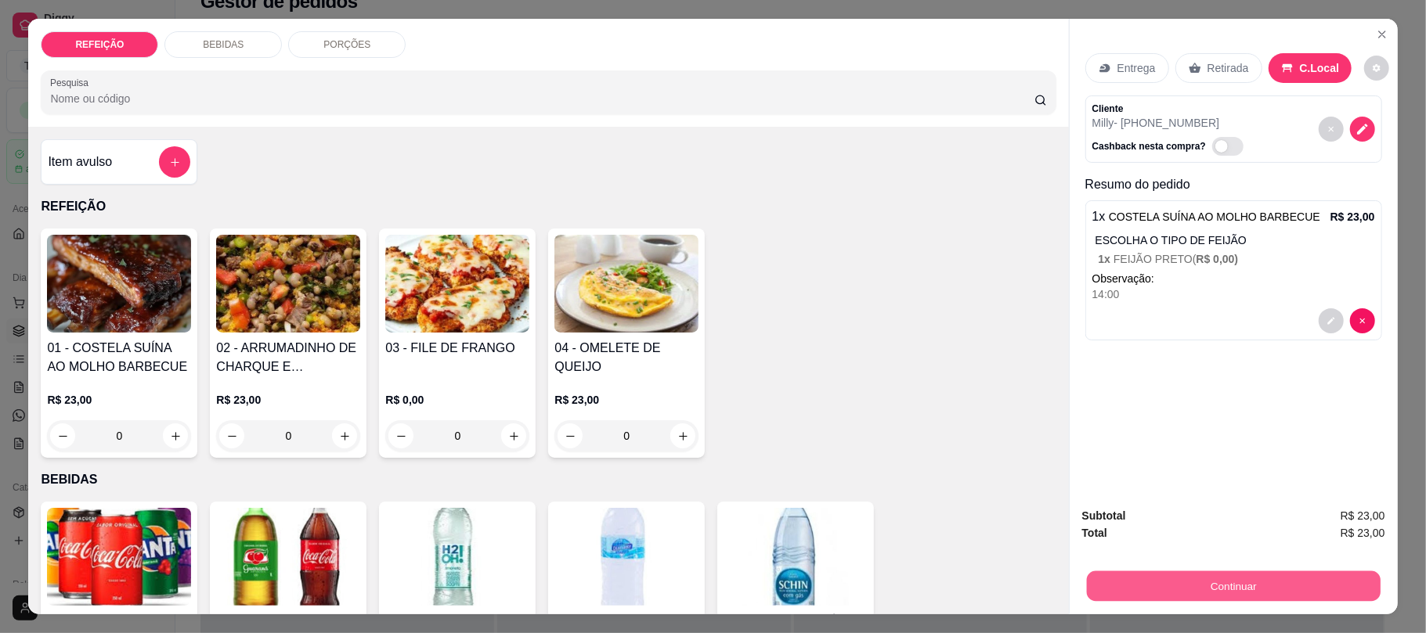
click at [1156, 579] on button "Continuar" at bounding box center [1233, 586] width 294 height 31
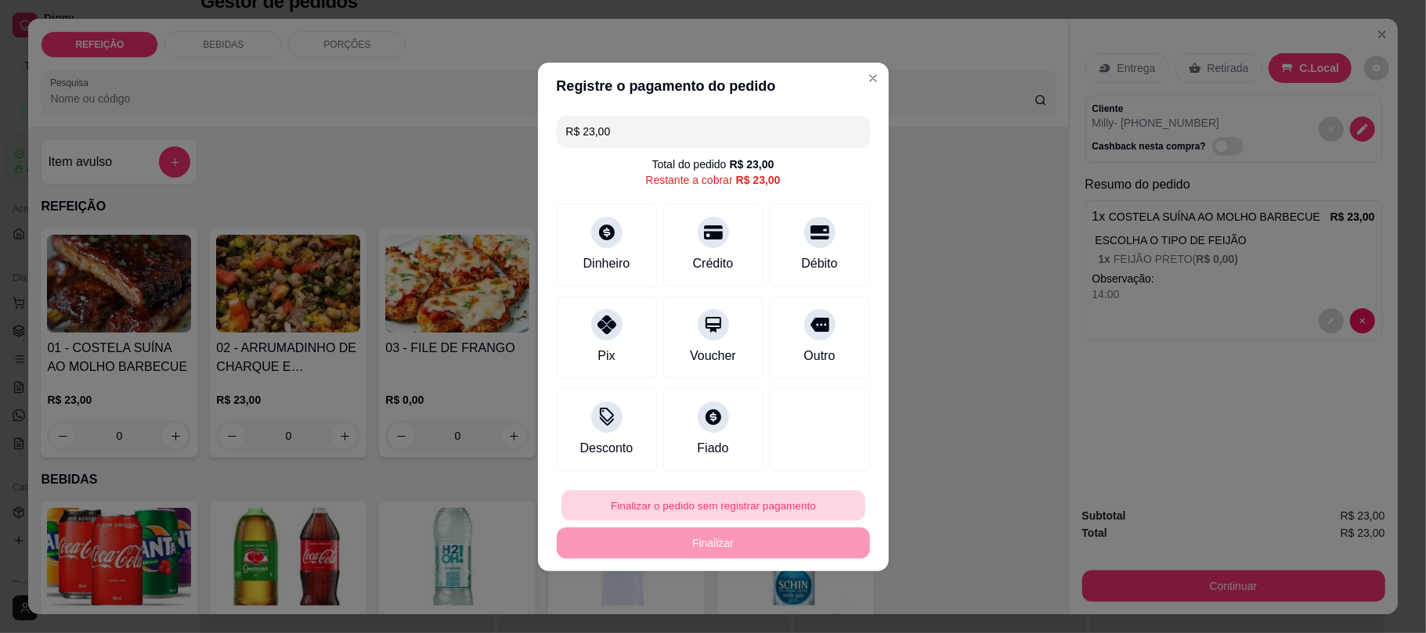
click at [690, 506] on button "Finalizar o pedido sem registrar pagamento" at bounding box center [713, 505] width 304 height 31
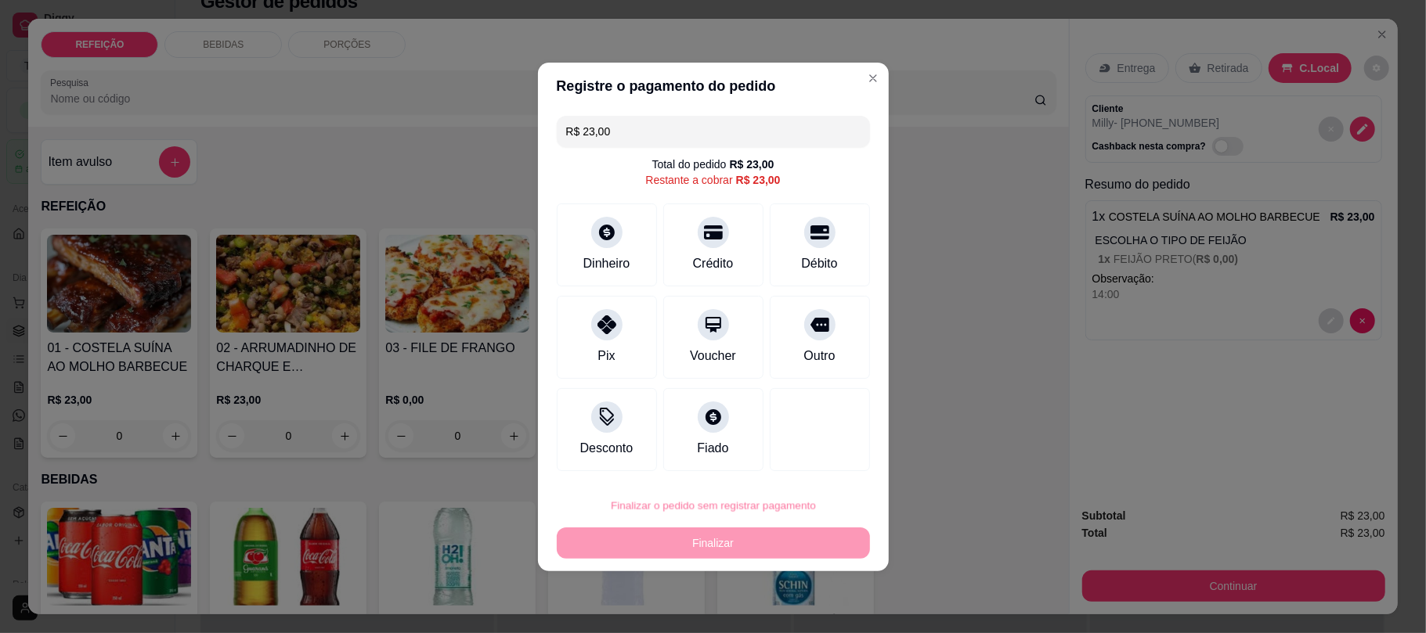
click at [813, 460] on button "Confirmar" at bounding box center [806, 461] width 56 height 23
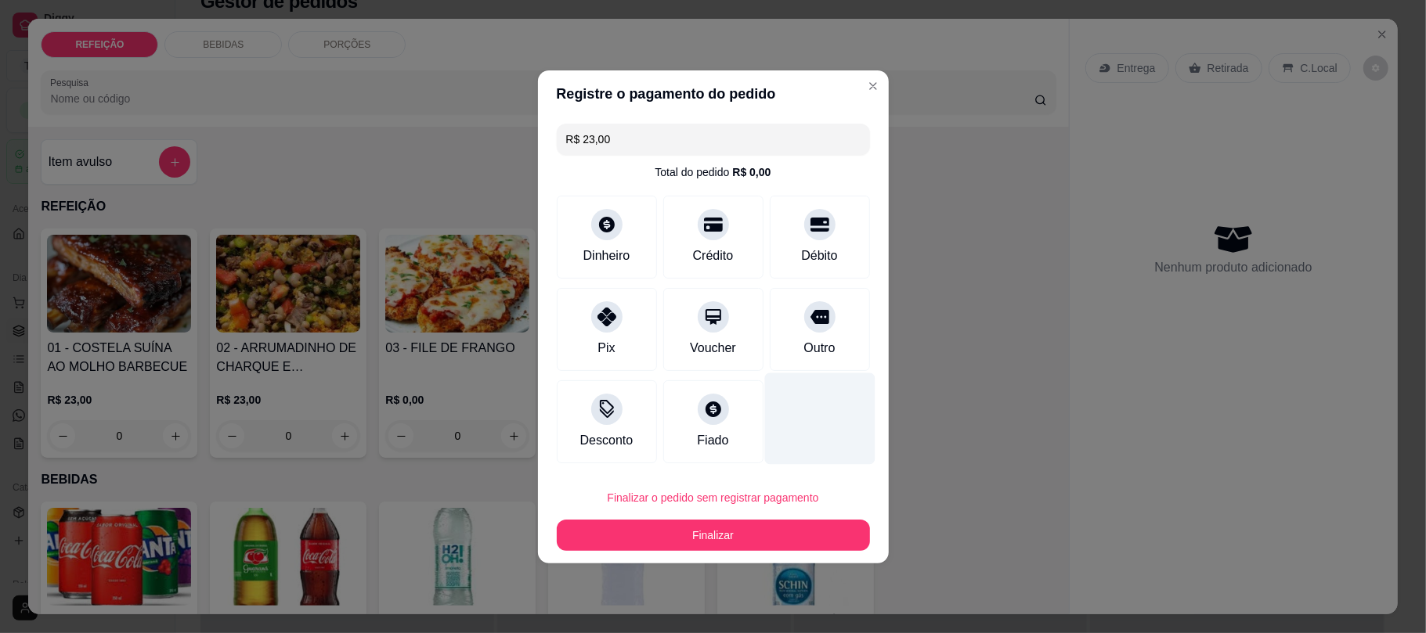
type input "R$ 0,00"
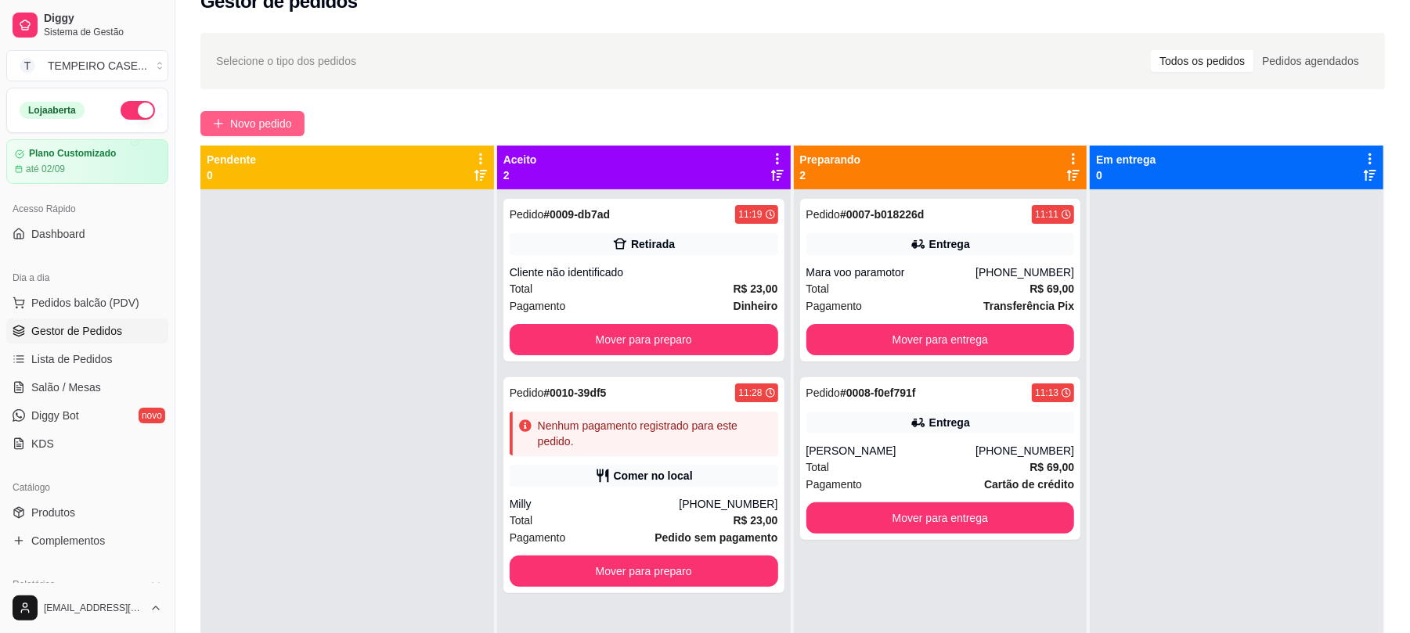
click at [267, 125] on span "Novo pedido" at bounding box center [261, 123] width 62 height 17
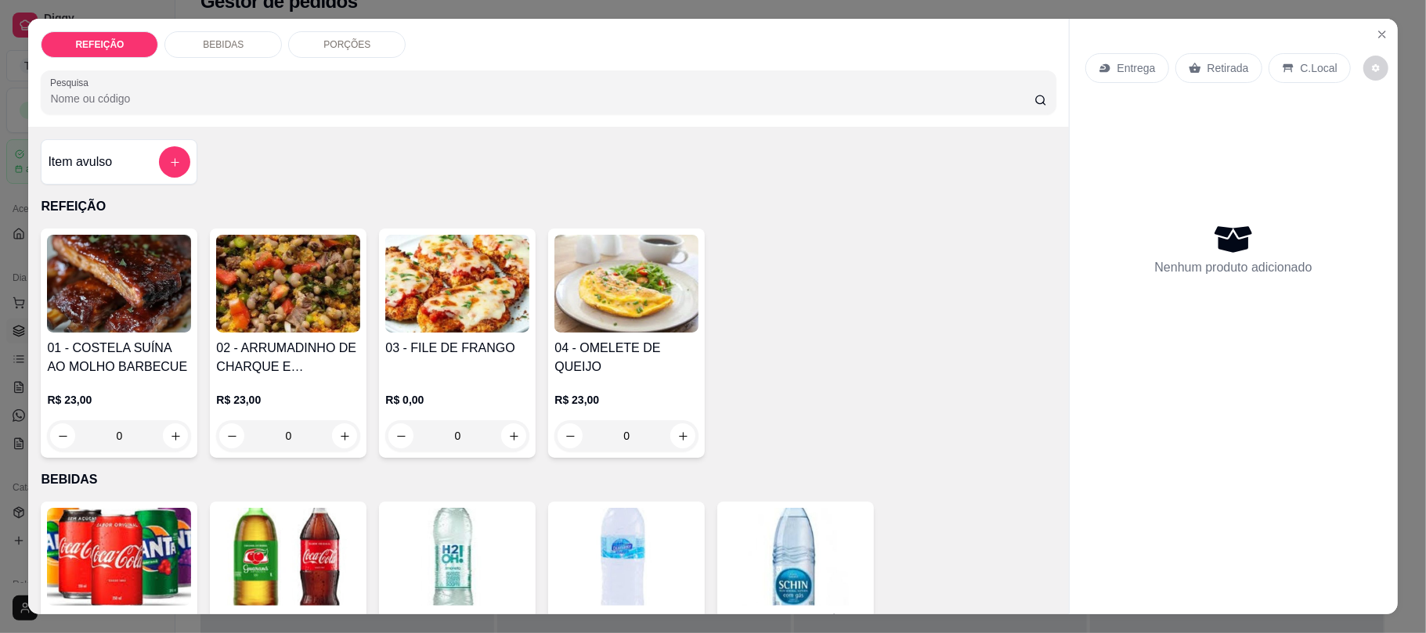
click at [352, 340] on div "02 - ARRUMADINHO DE CHARQUE E CALABRESA R$ 23,00 0" at bounding box center [288, 343] width 157 height 229
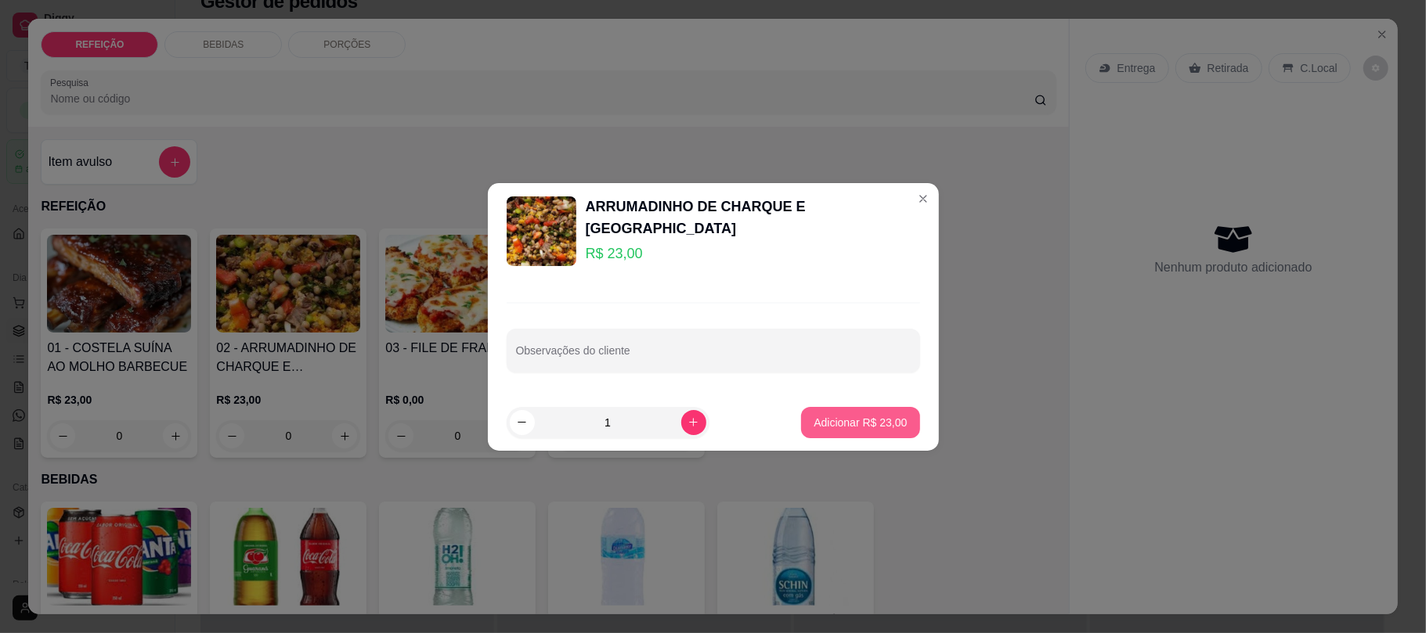
click at [822, 420] on p "Adicionar R$ 23,00" at bounding box center [860, 423] width 93 height 16
type input "1"
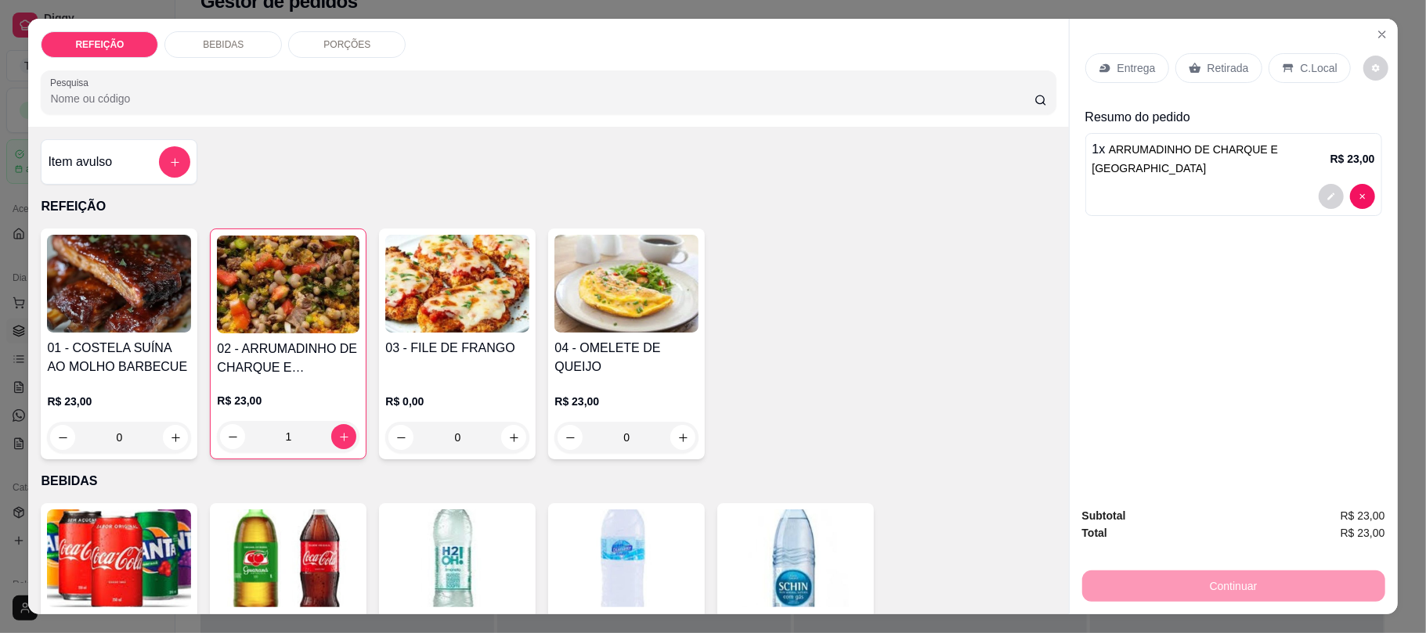
click at [1210, 75] on p "Retirada" at bounding box center [1228, 68] width 42 height 16
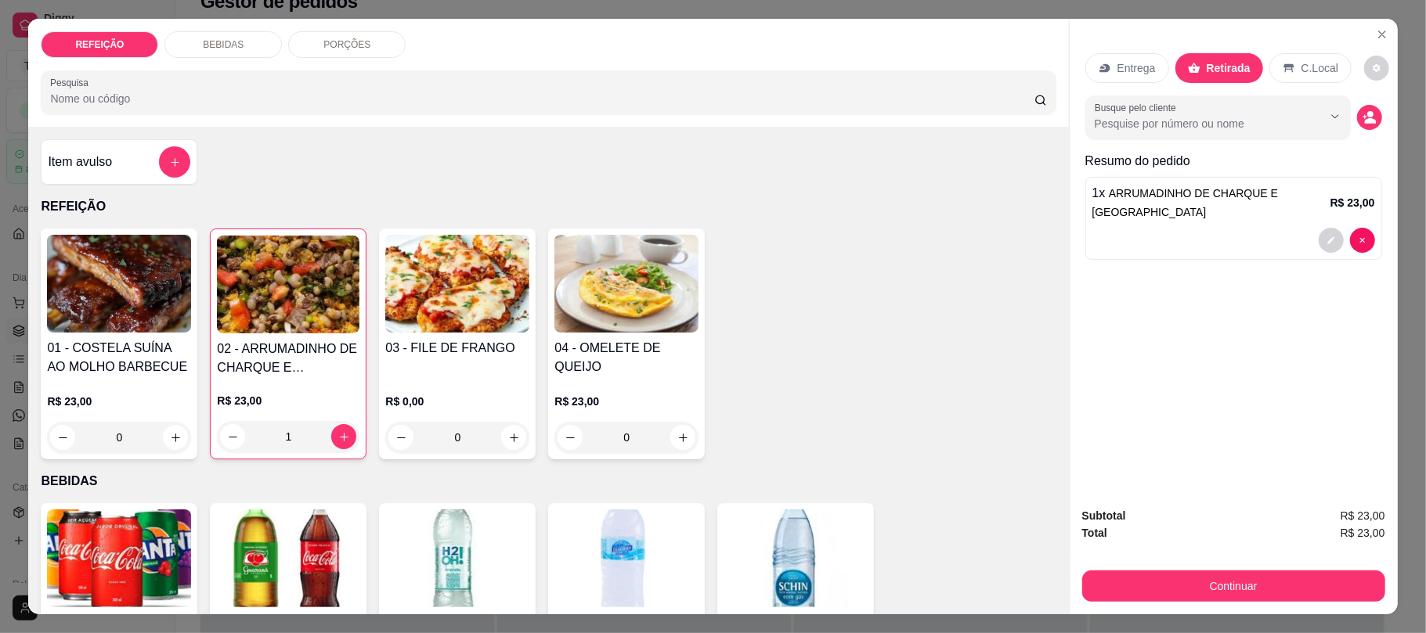
click at [1135, 58] on div "Entrega" at bounding box center [1127, 68] width 84 height 30
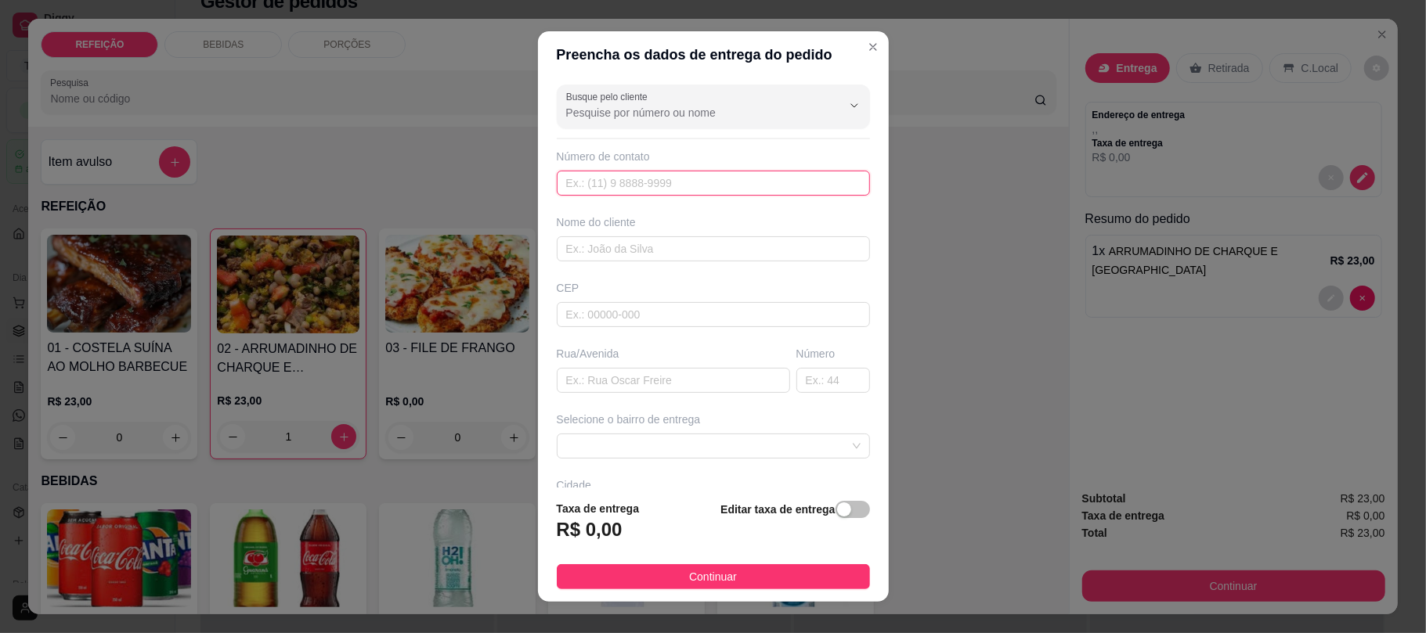
click at [719, 183] on input "text" at bounding box center [713, 183] width 313 height 25
click at [668, 242] on input "text" at bounding box center [713, 248] width 313 height 25
click at [678, 446] on span at bounding box center [713, 446] width 294 height 23
type input "[PERSON_NAME]"
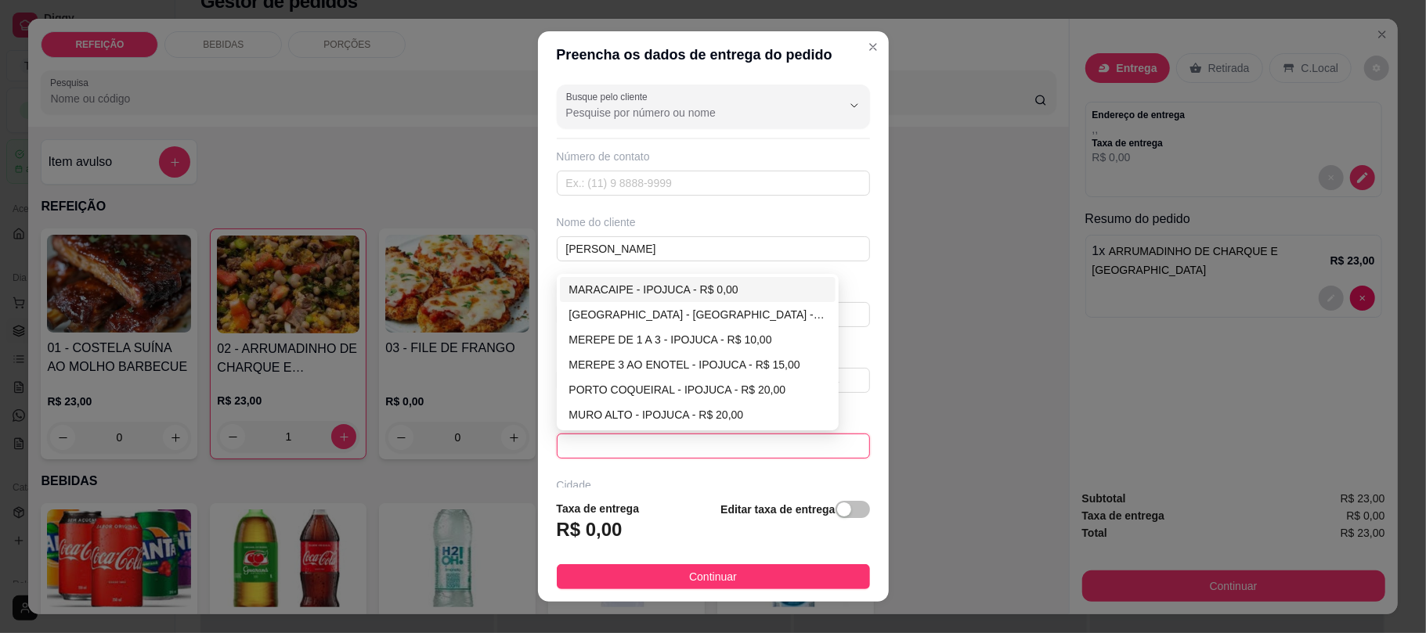
click at [677, 292] on div "MARACAIPE - IPOJUCA - R$ 0,00" at bounding box center [697, 289] width 257 height 17
type input "IPOJUCA"
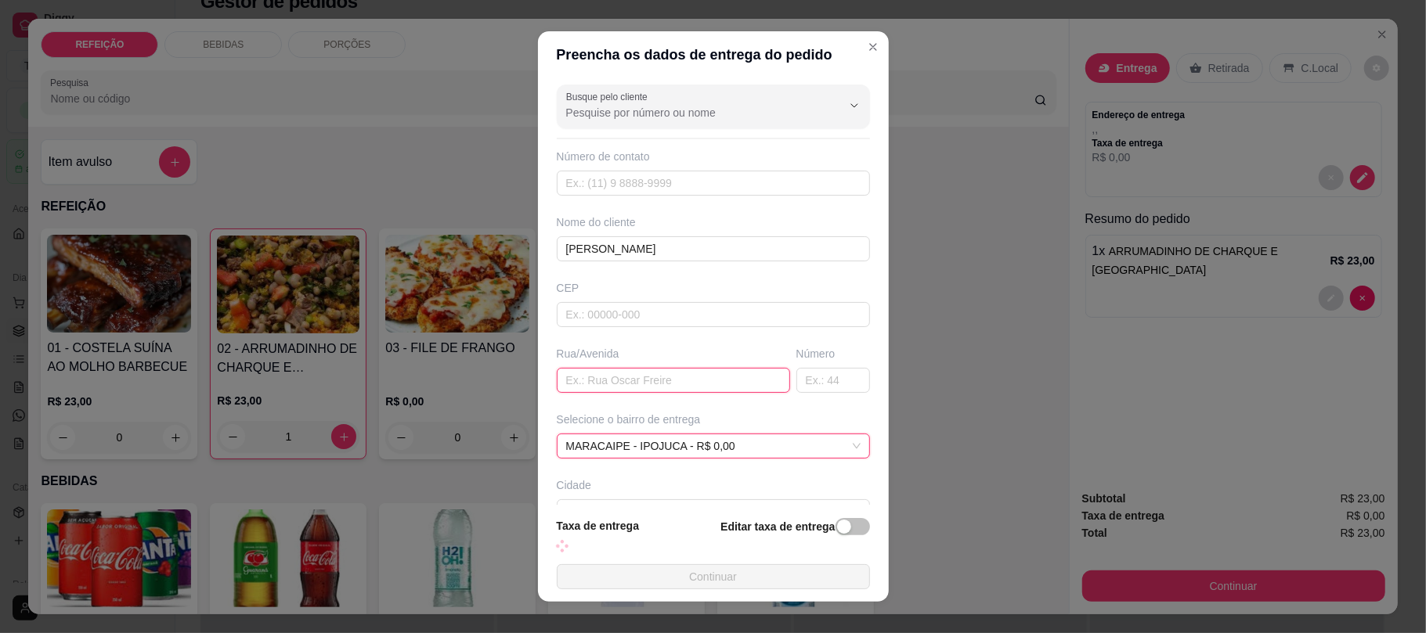
click at [639, 373] on input "text" at bounding box center [673, 380] width 233 height 25
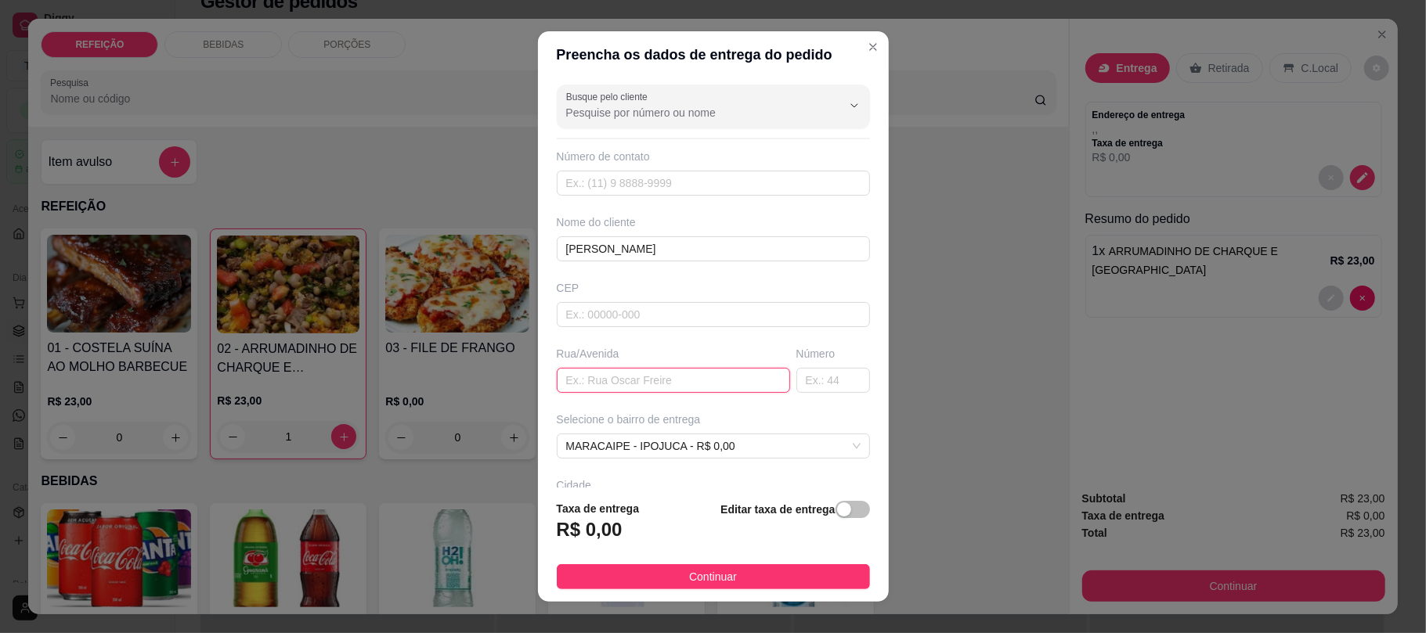
click at [637, 376] on input "text" at bounding box center [673, 380] width 233 height 25
click at [627, 404] on div "Busque pelo cliente Número de contato Nome do cliente [PERSON_NAME] Rua/[GEOGRA…" at bounding box center [713, 282] width 351 height 409
click at [633, 388] on input "text" at bounding box center [673, 380] width 233 height 25
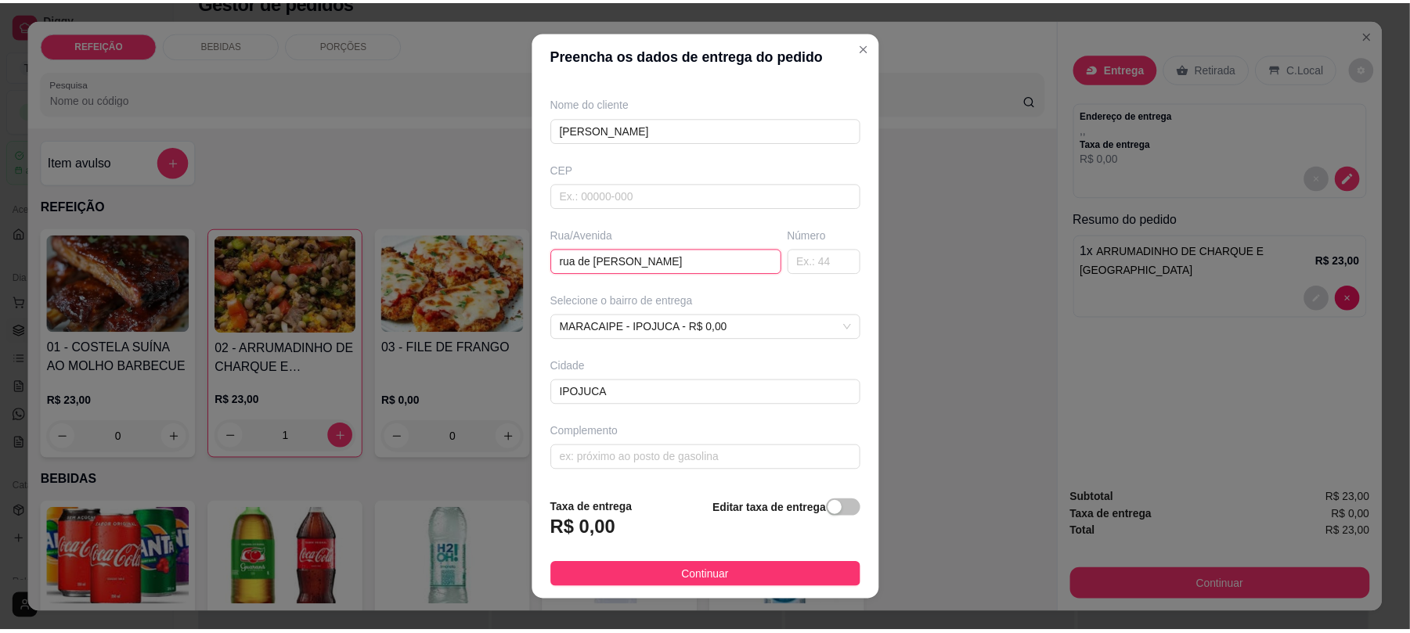
scroll to position [122, 0]
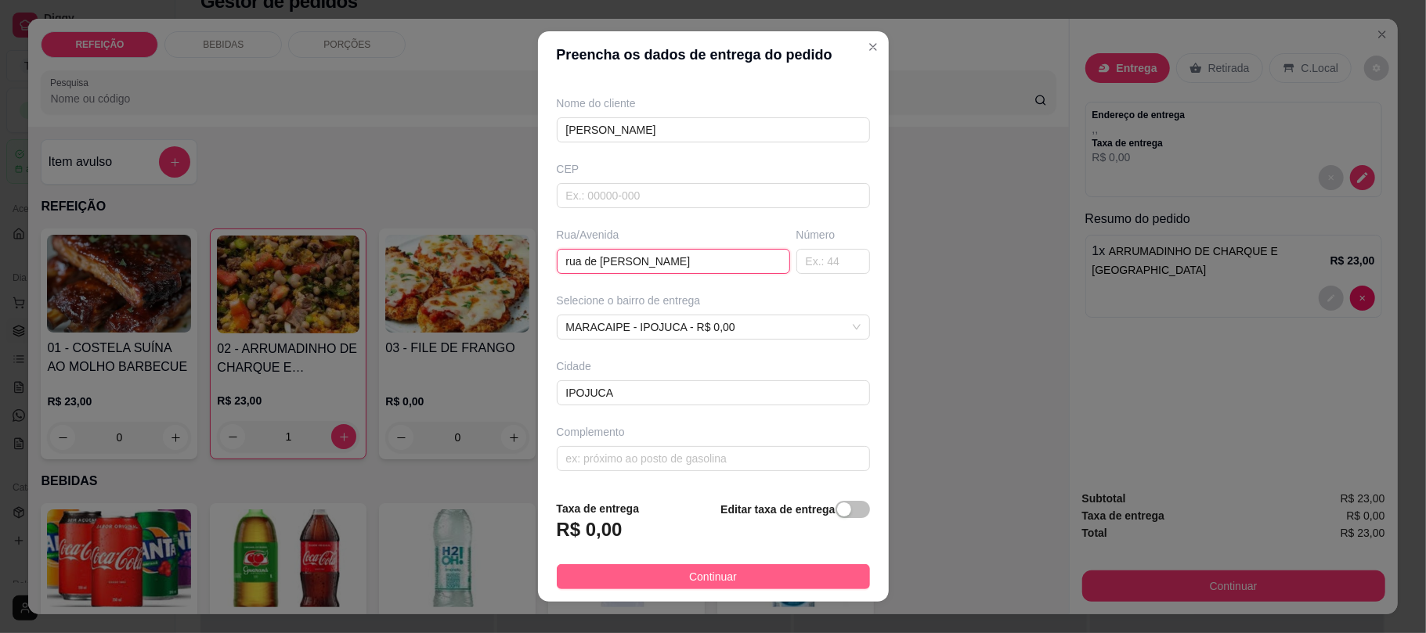
type input "rua de [PERSON_NAME]"
click at [648, 568] on button "Continuar" at bounding box center [713, 577] width 313 height 25
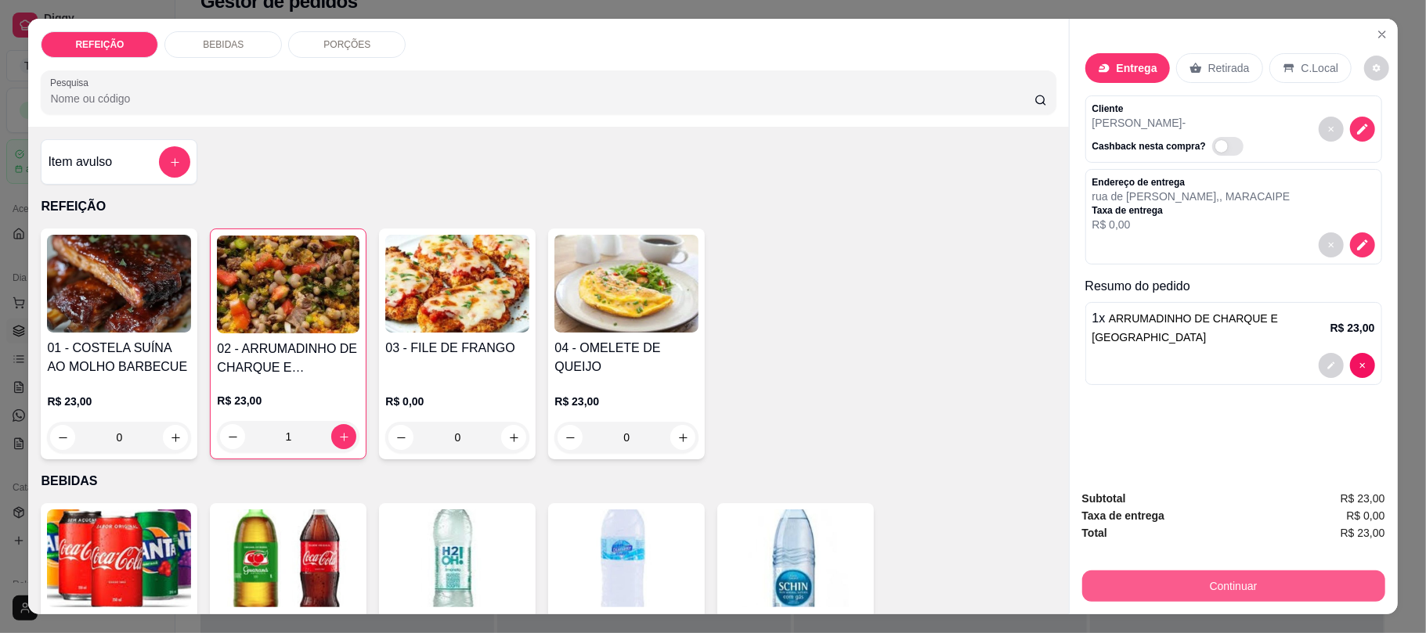
click at [1178, 596] on button "Continuar" at bounding box center [1233, 586] width 303 height 31
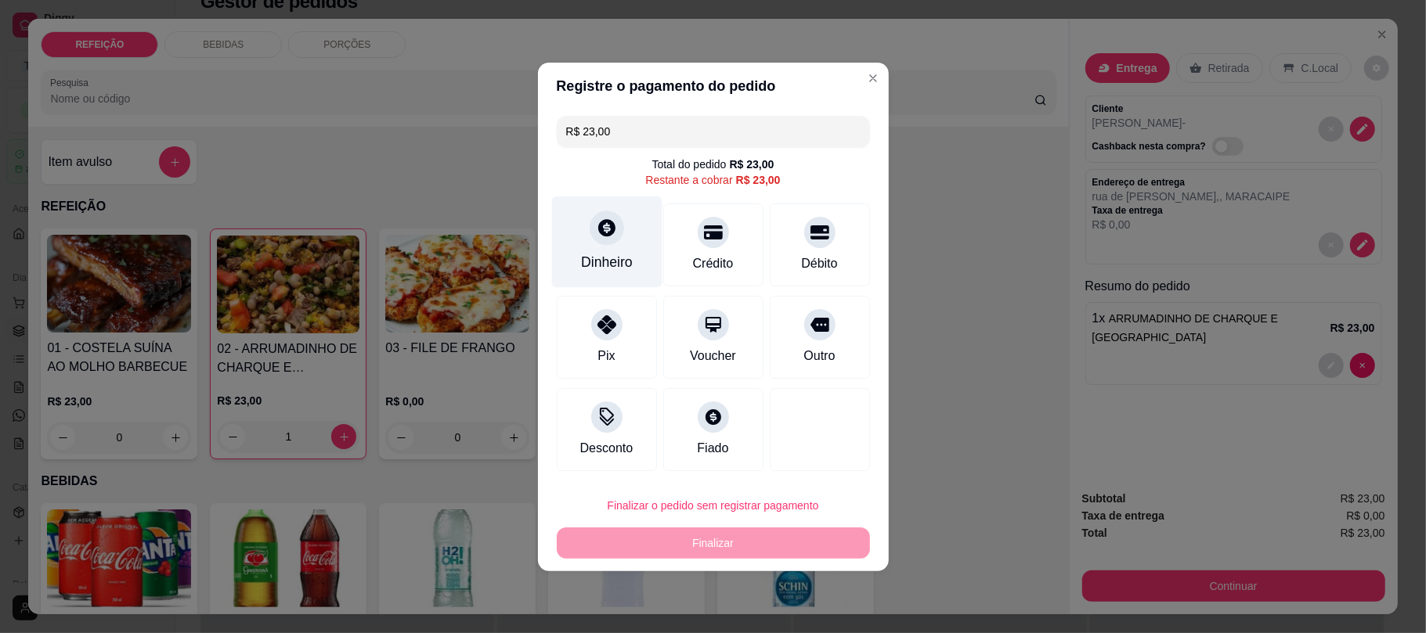
click at [630, 252] on div "Dinheiro" at bounding box center [607, 262] width 52 height 20
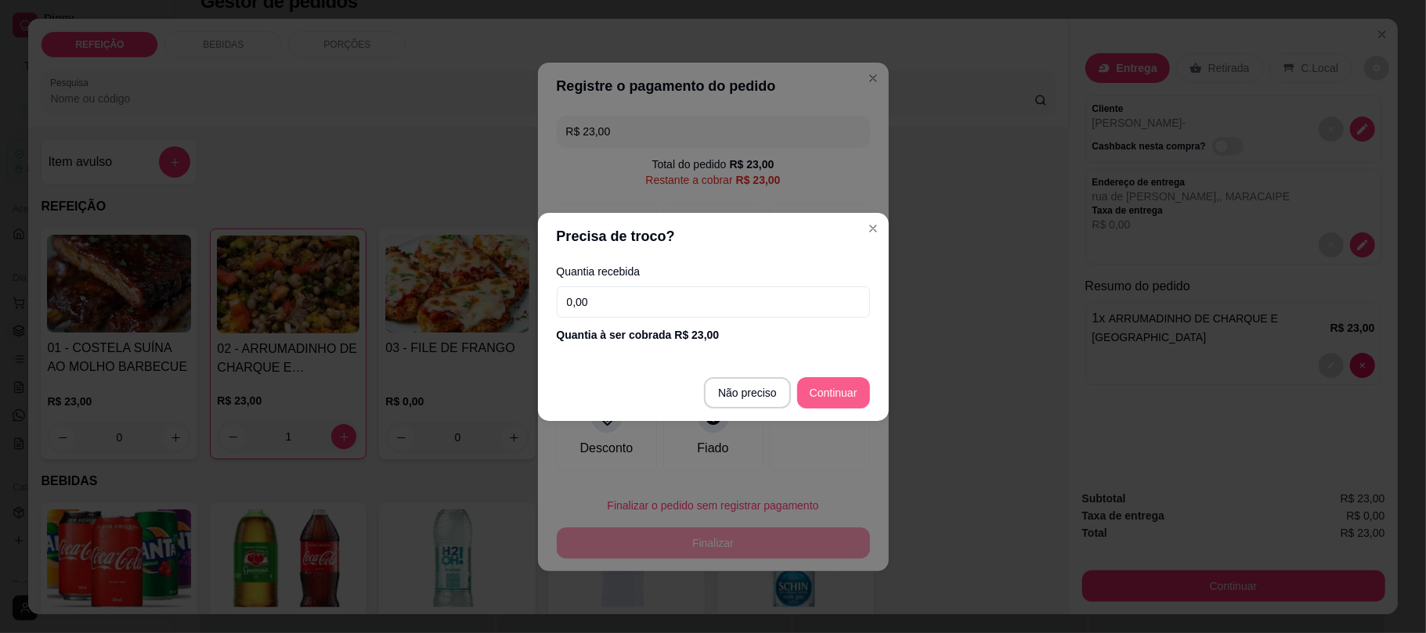
type input "R$ 0,00"
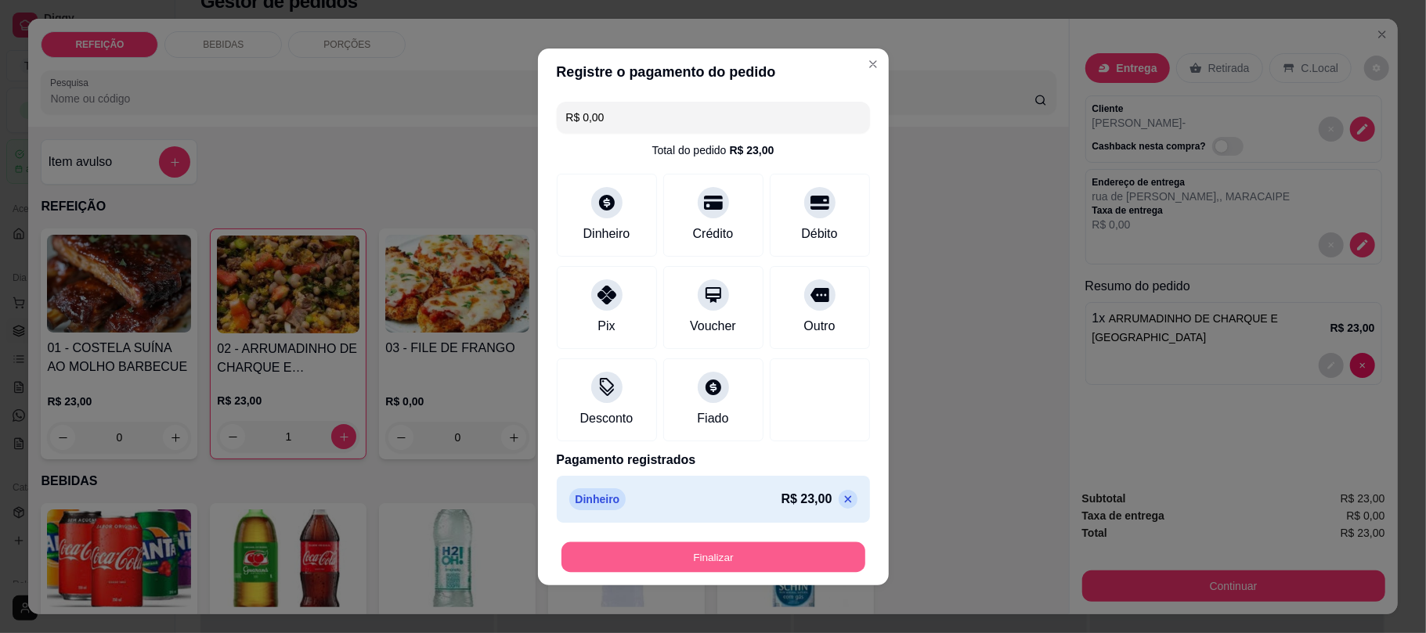
click at [769, 558] on button "Finalizar" at bounding box center [713, 557] width 304 height 31
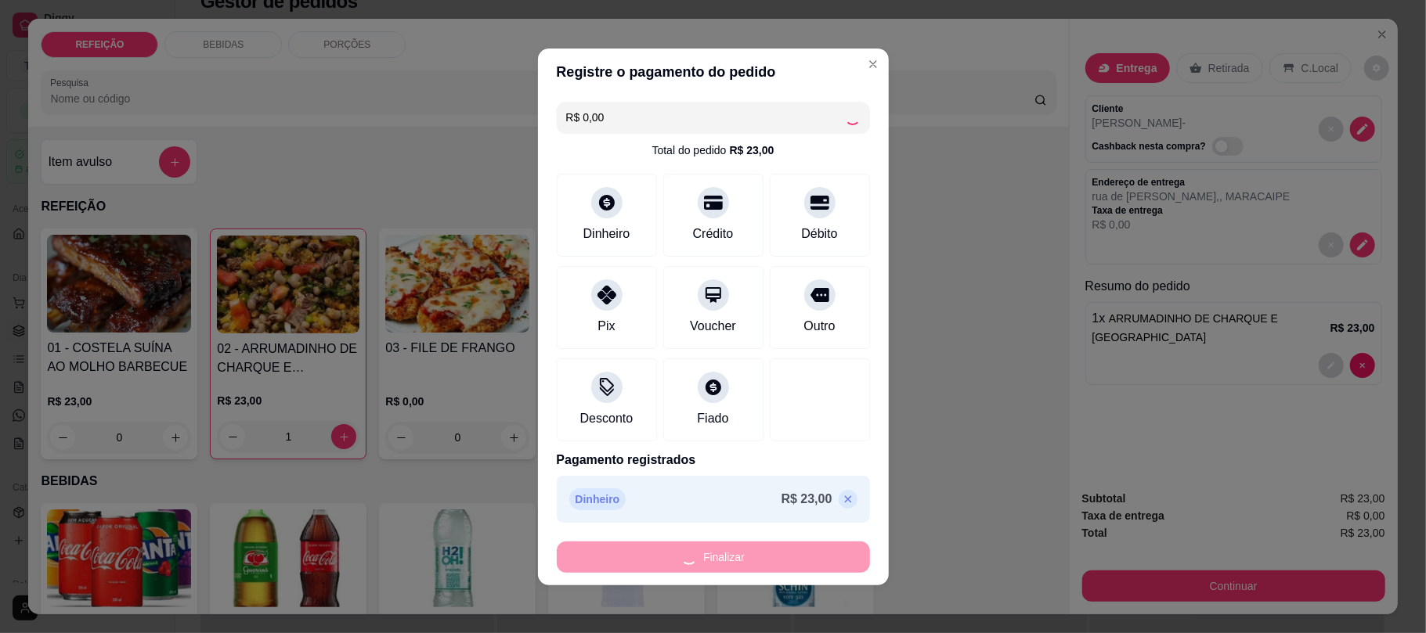
type input "0"
type input "-R$ 23,00"
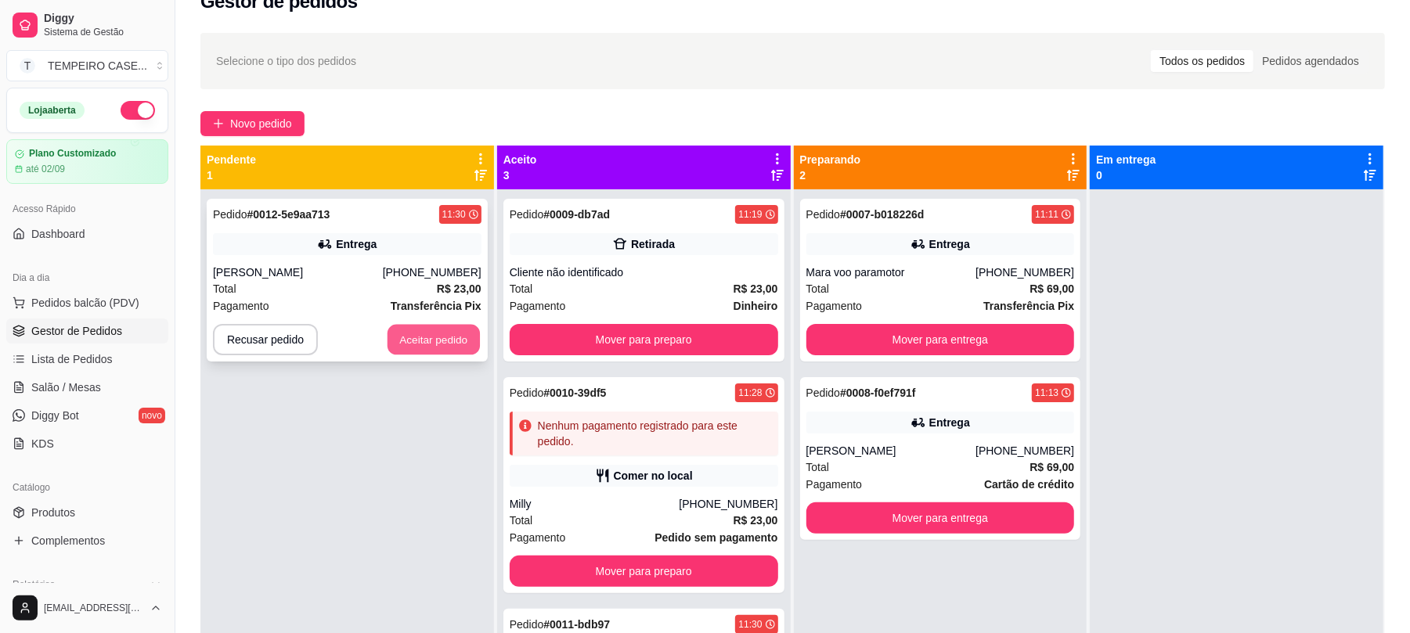
click at [442, 336] on button "Aceitar pedido" at bounding box center [434, 340] width 92 height 31
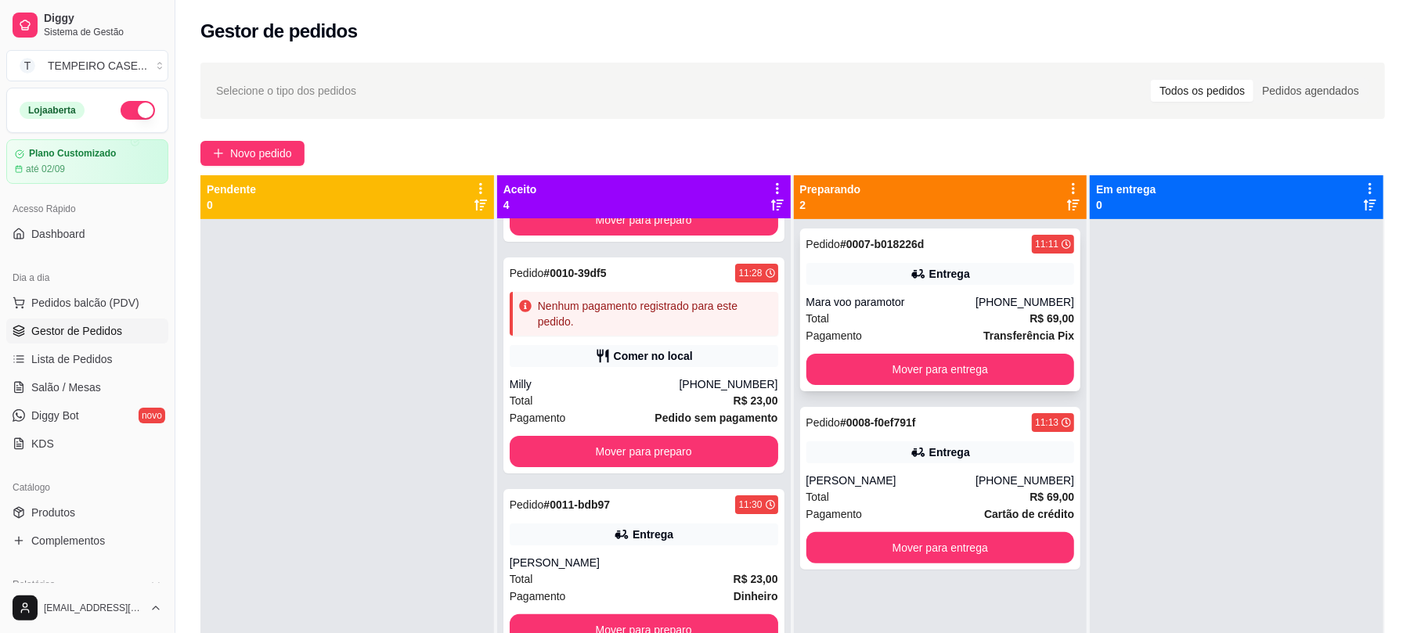
click at [933, 367] on button "Mover para entrega" at bounding box center [941, 369] width 269 height 31
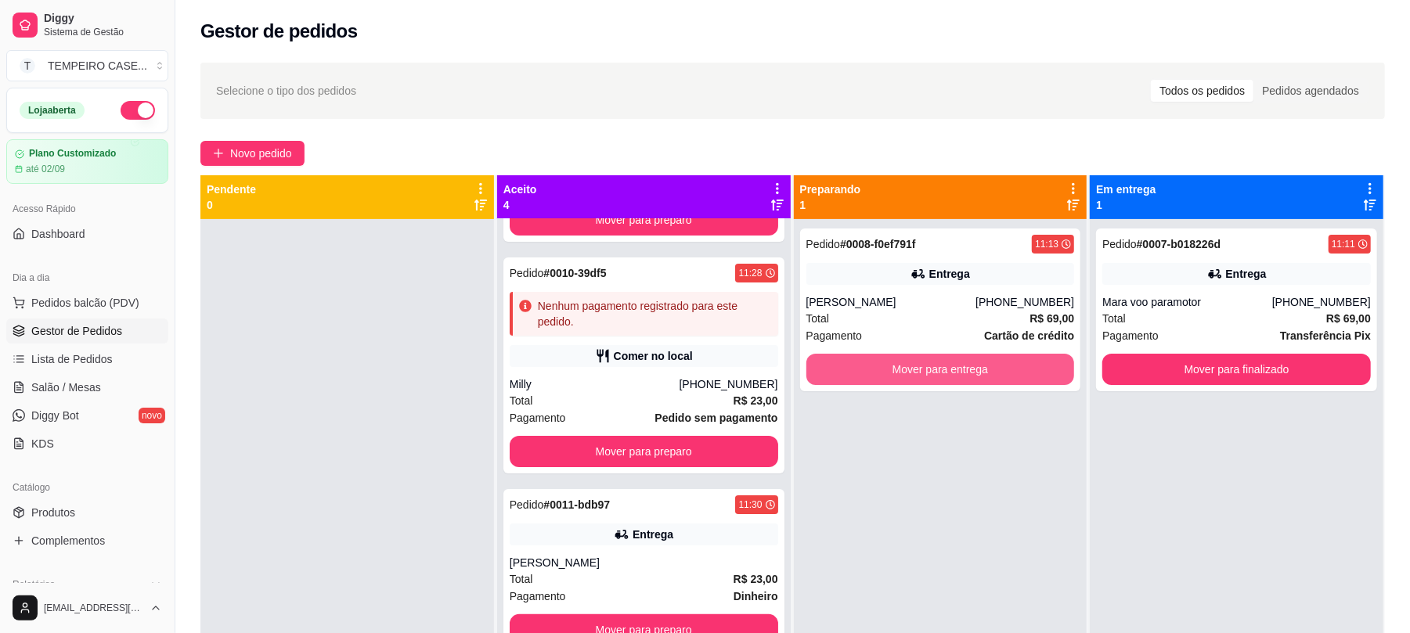
click at [933, 367] on button "Mover para entrega" at bounding box center [941, 369] width 269 height 31
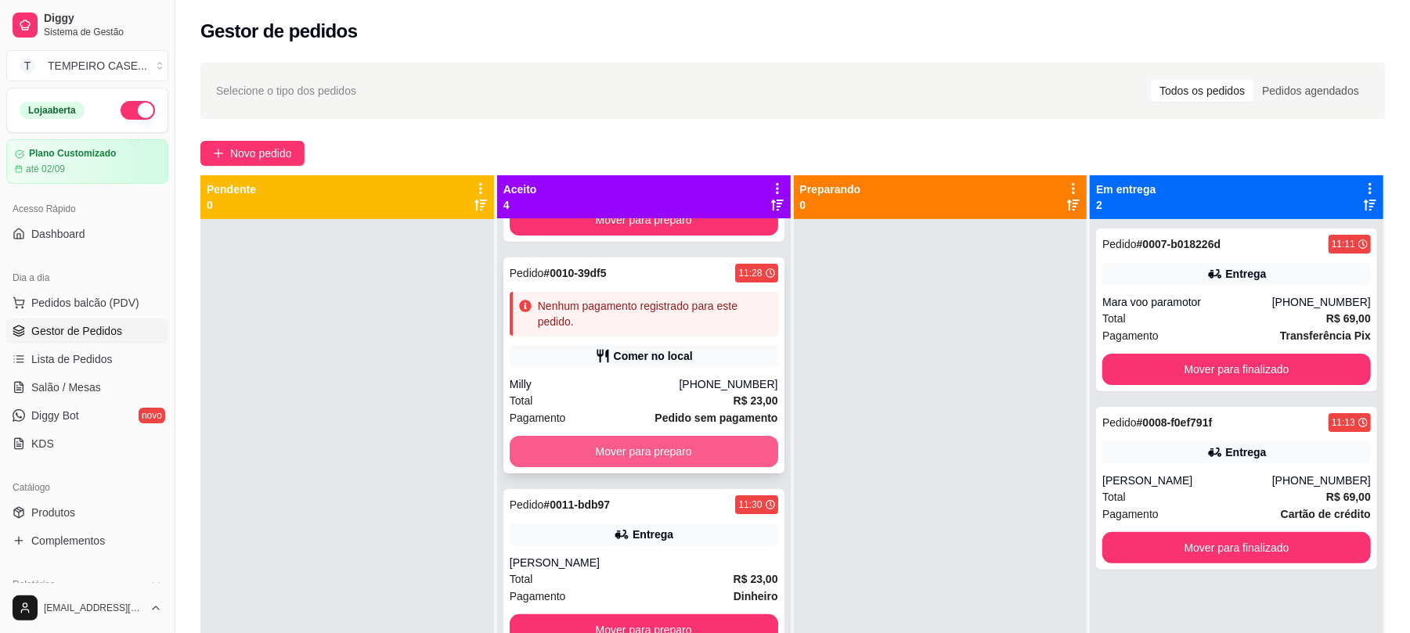
click at [633, 459] on button "Mover para preparo" at bounding box center [644, 451] width 269 height 31
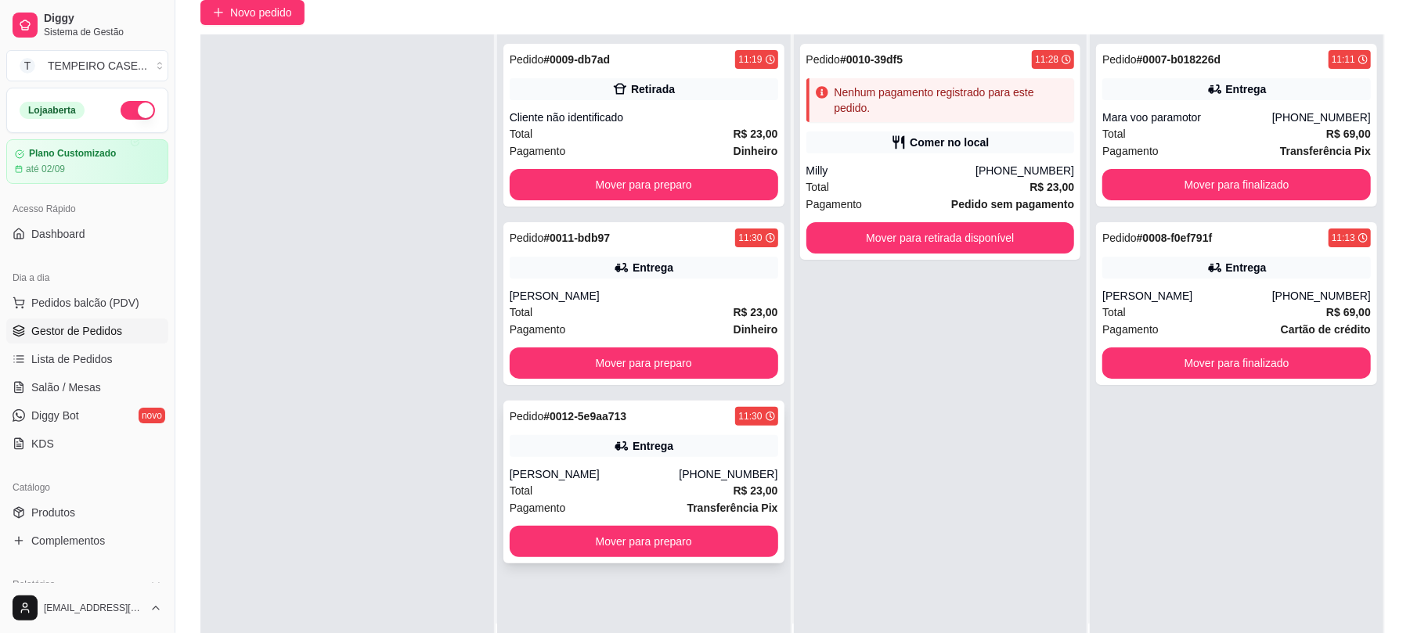
scroll to position [208, 0]
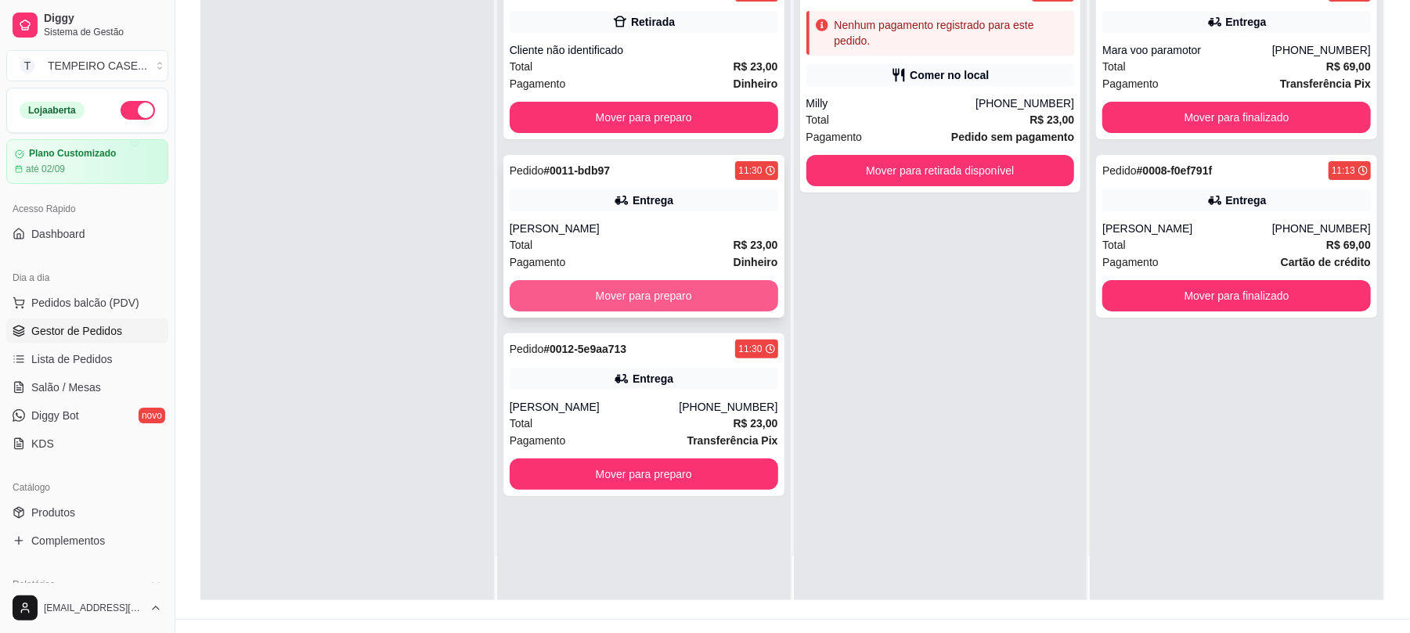
click at [680, 308] on button "Mover para preparo" at bounding box center [644, 295] width 269 height 31
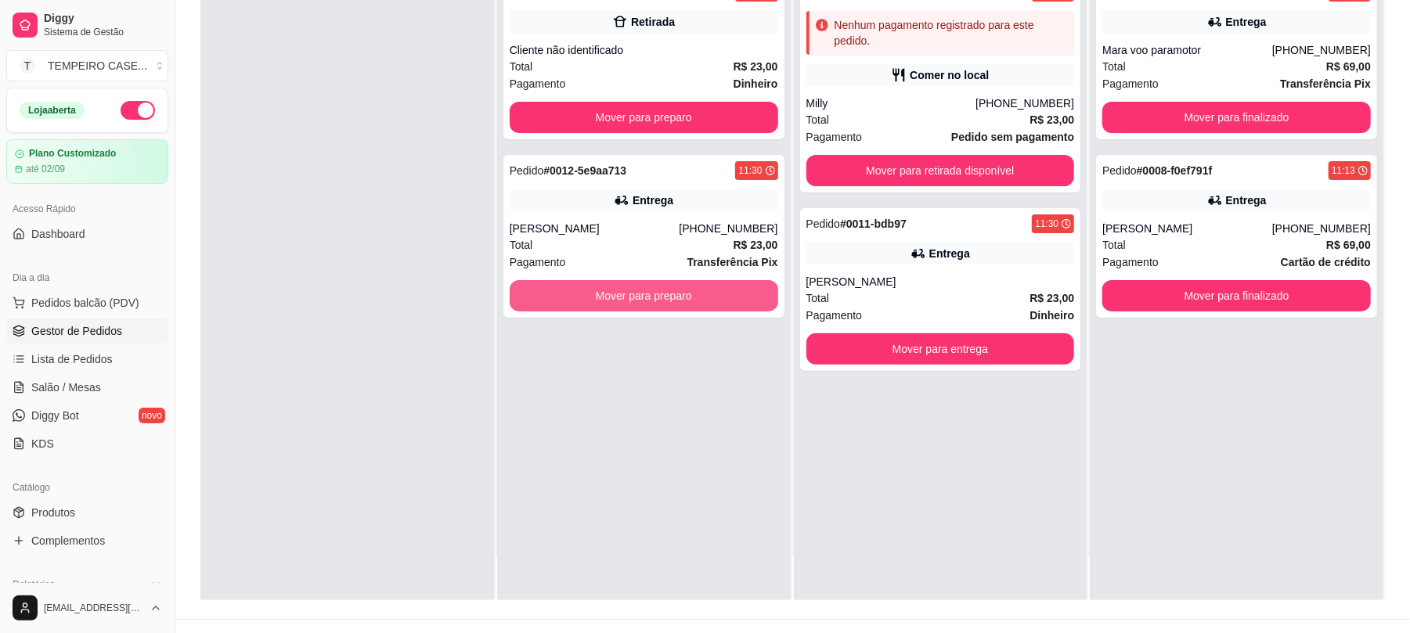
click at [680, 308] on button "Mover para preparo" at bounding box center [644, 295] width 269 height 31
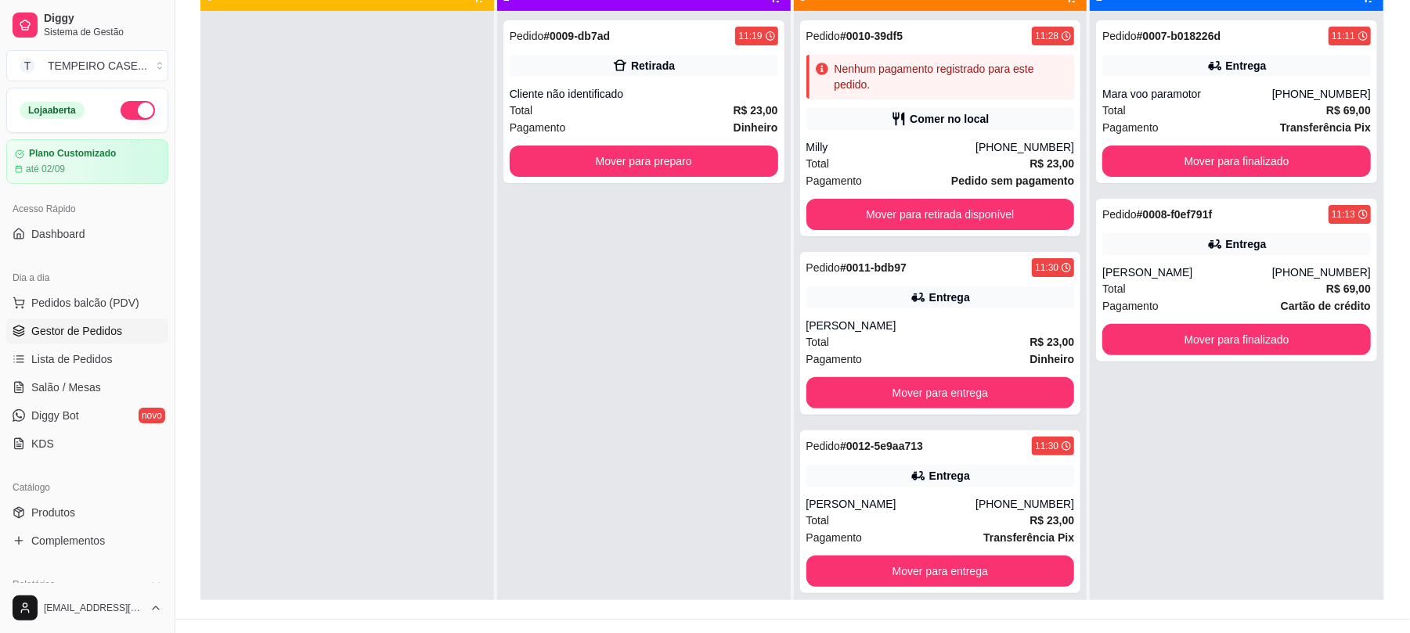
scroll to position [104, 0]
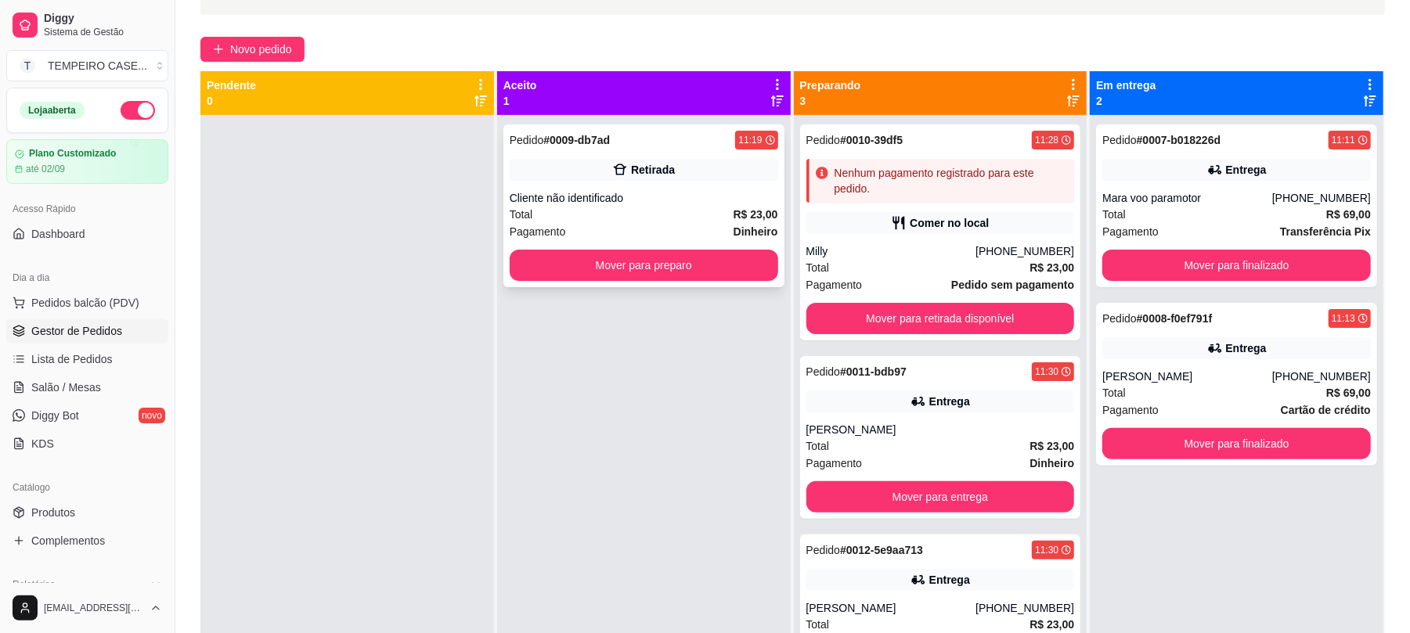
click at [680, 161] on div "Retirada" at bounding box center [644, 170] width 269 height 22
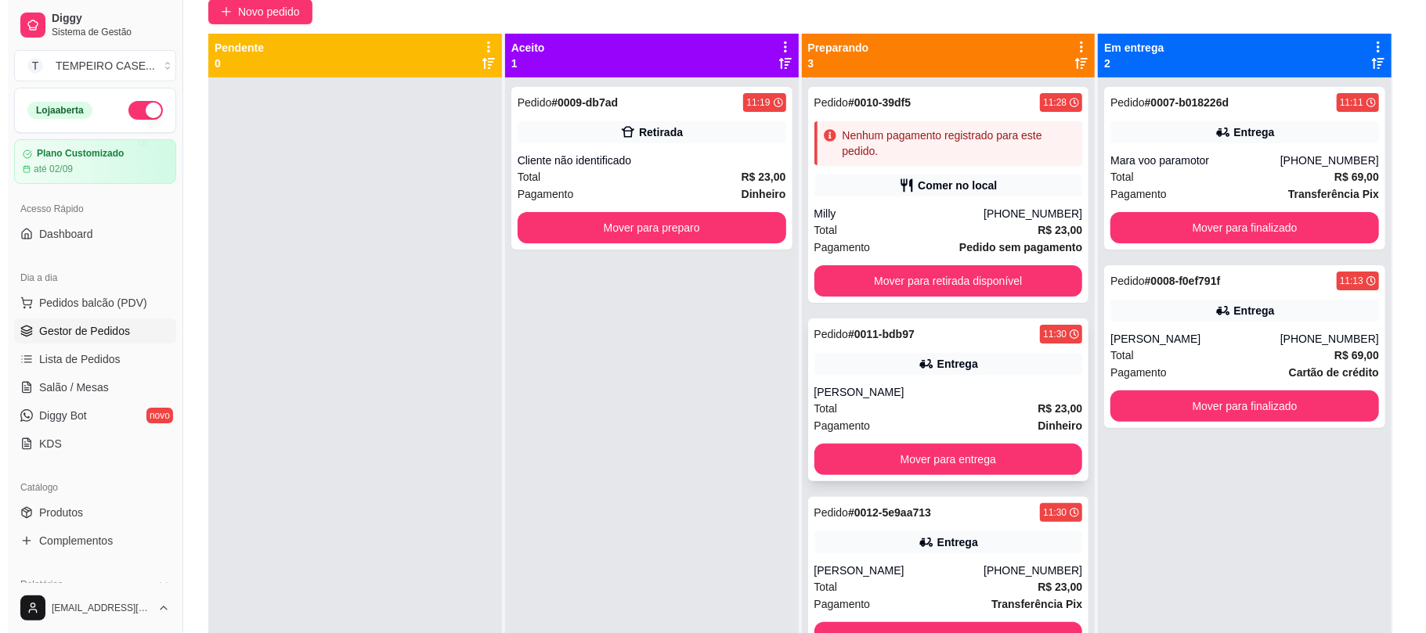
scroll to position [30, 0]
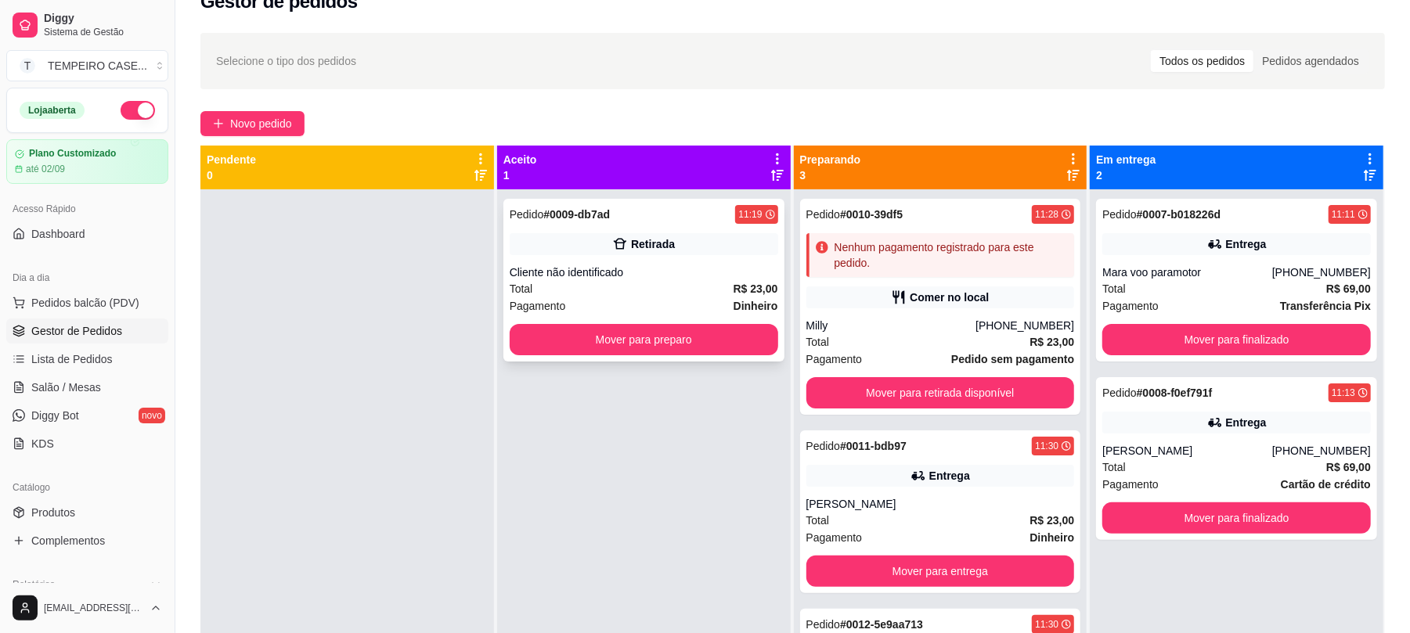
click at [637, 271] on div "Cliente não identificado" at bounding box center [644, 273] width 269 height 16
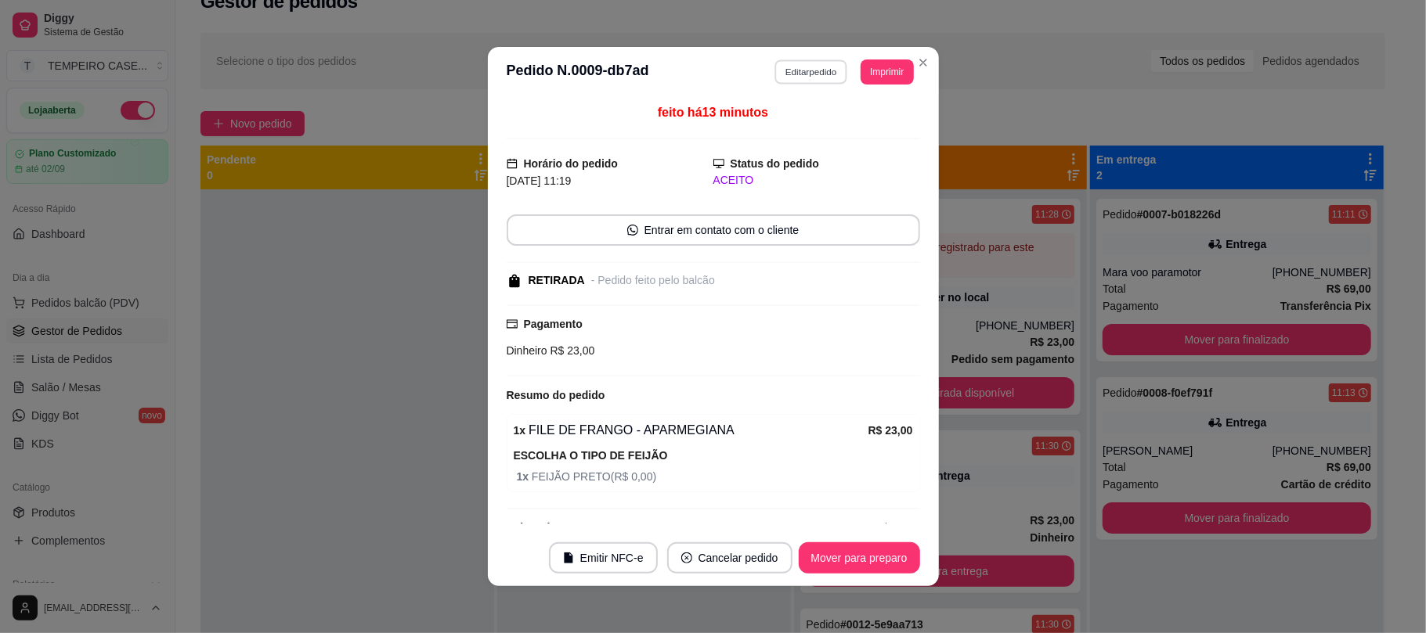
click at [805, 73] on button "Editar pedido" at bounding box center [810, 72] width 73 height 24
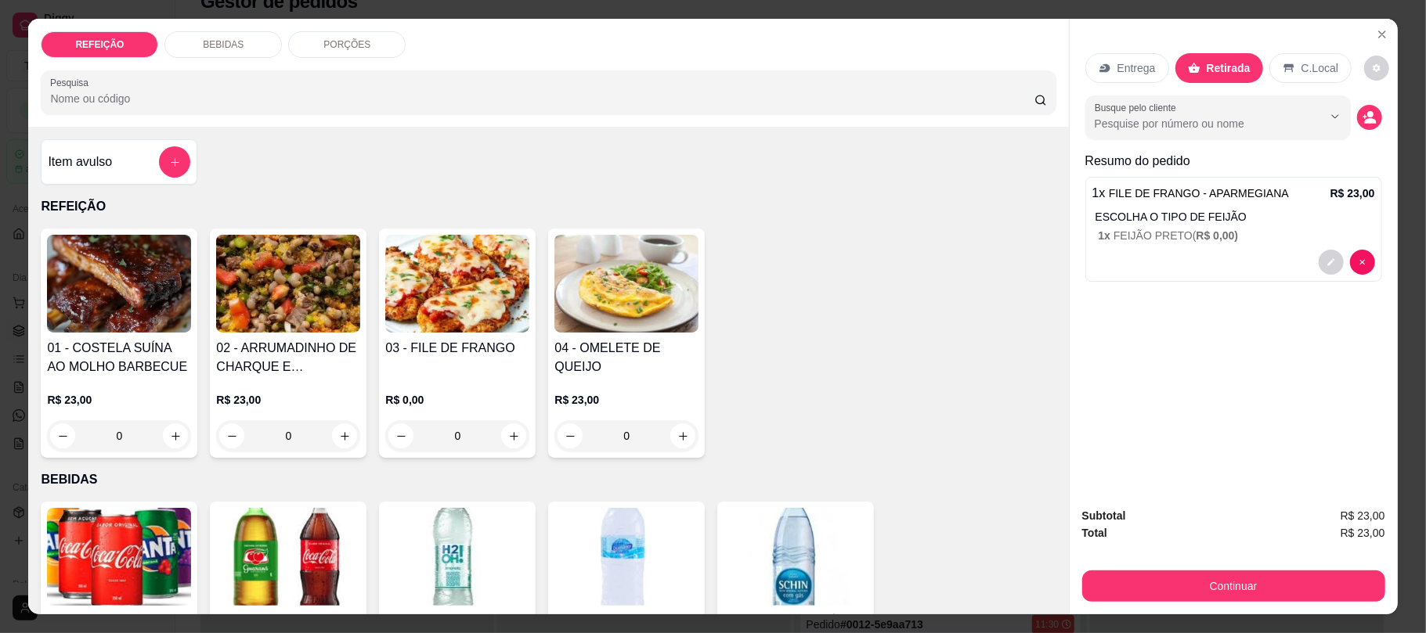
scroll to position [104, 0]
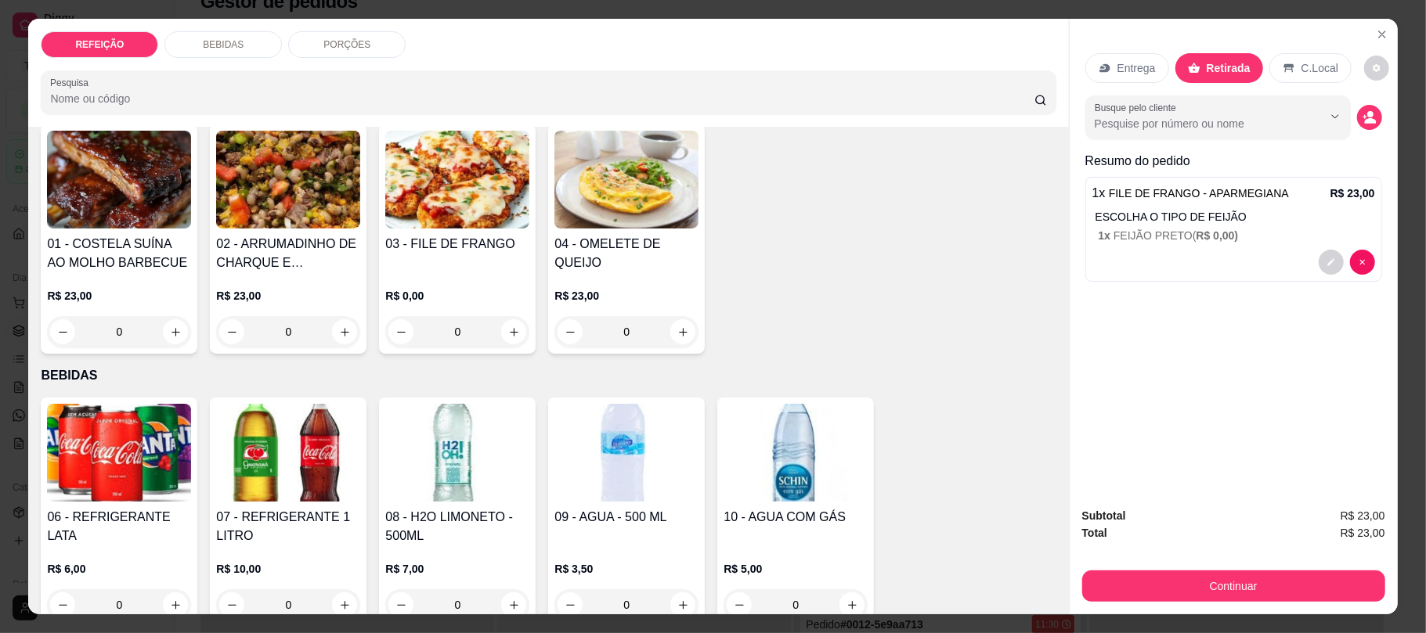
click at [480, 474] on img at bounding box center [457, 453] width 144 height 98
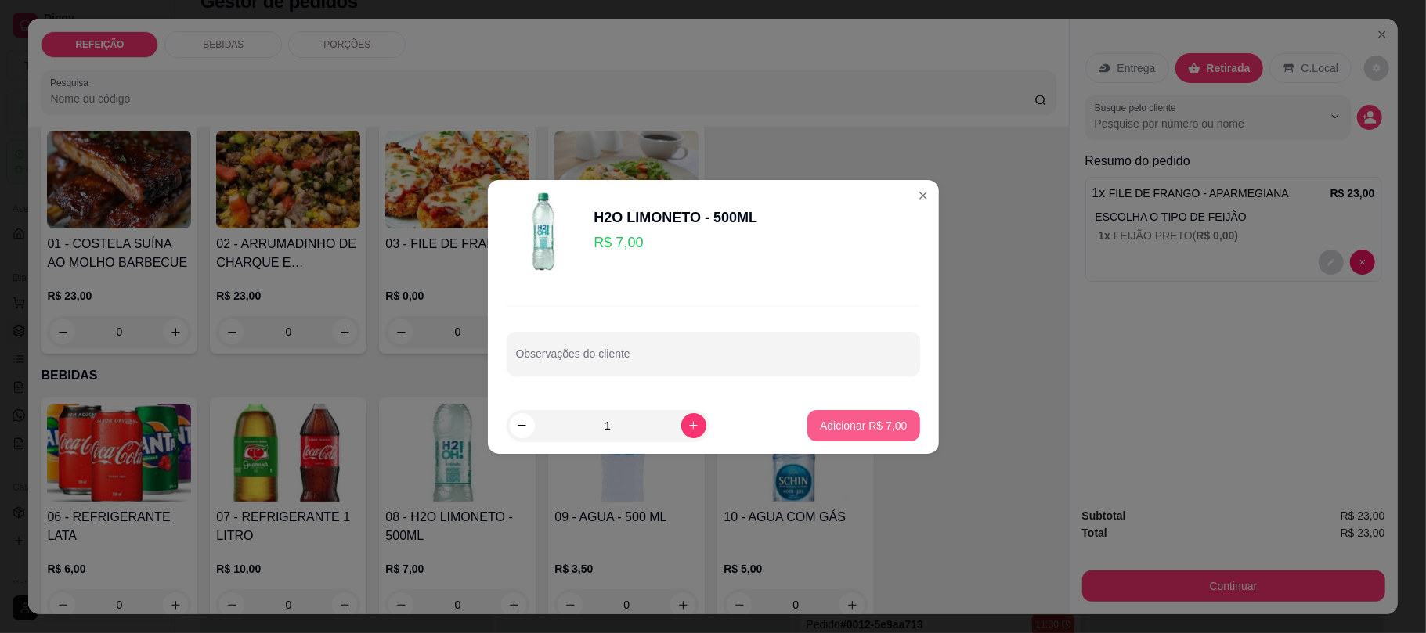
click at [858, 432] on p "Adicionar R$ 7,00" at bounding box center [863, 426] width 87 height 16
type input "1"
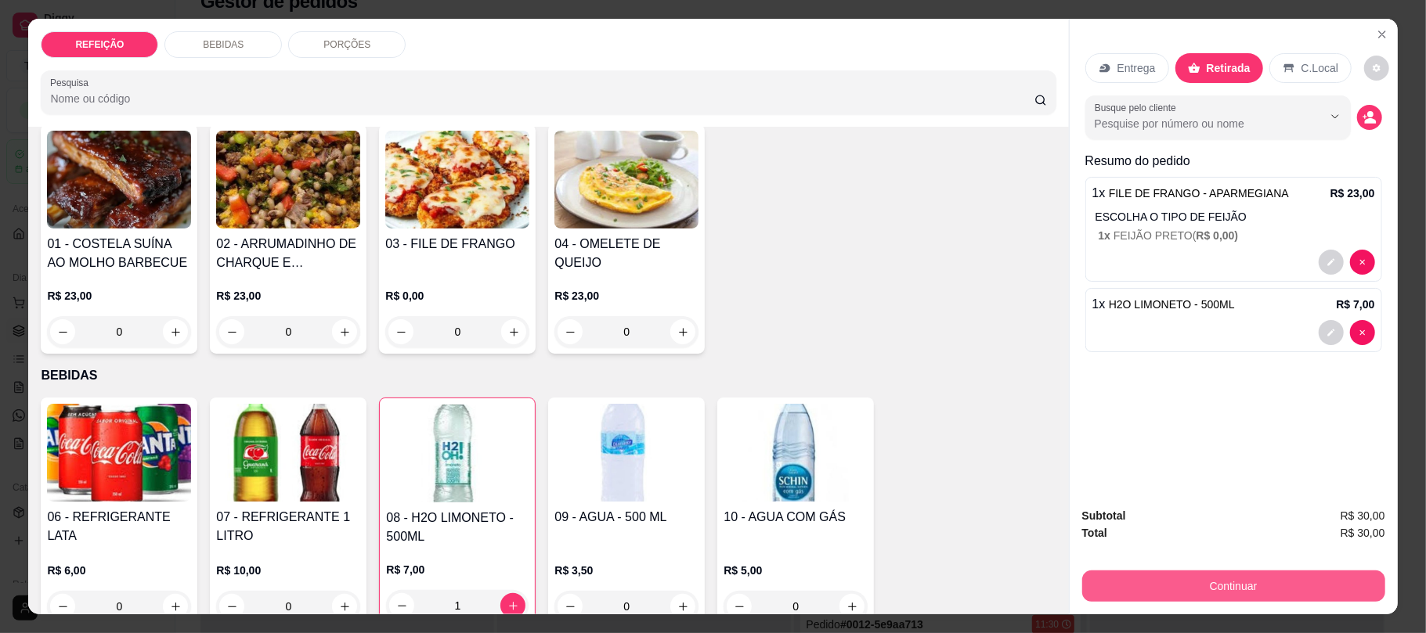
click at [1220, 590] on button "Continuar" at bounding box center [1233, 586] width 303 height 31
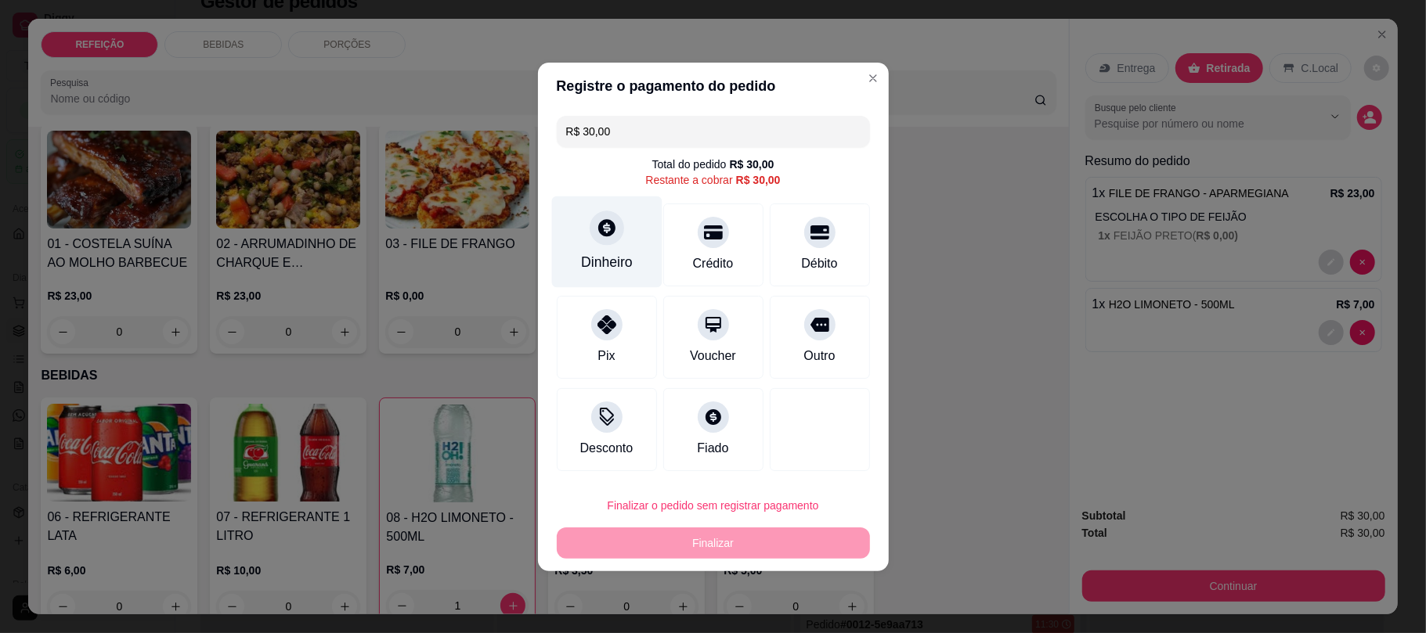
click at [622, 266] on div "Dinheiro" at bounding box center [607, 262] width 52 height 20
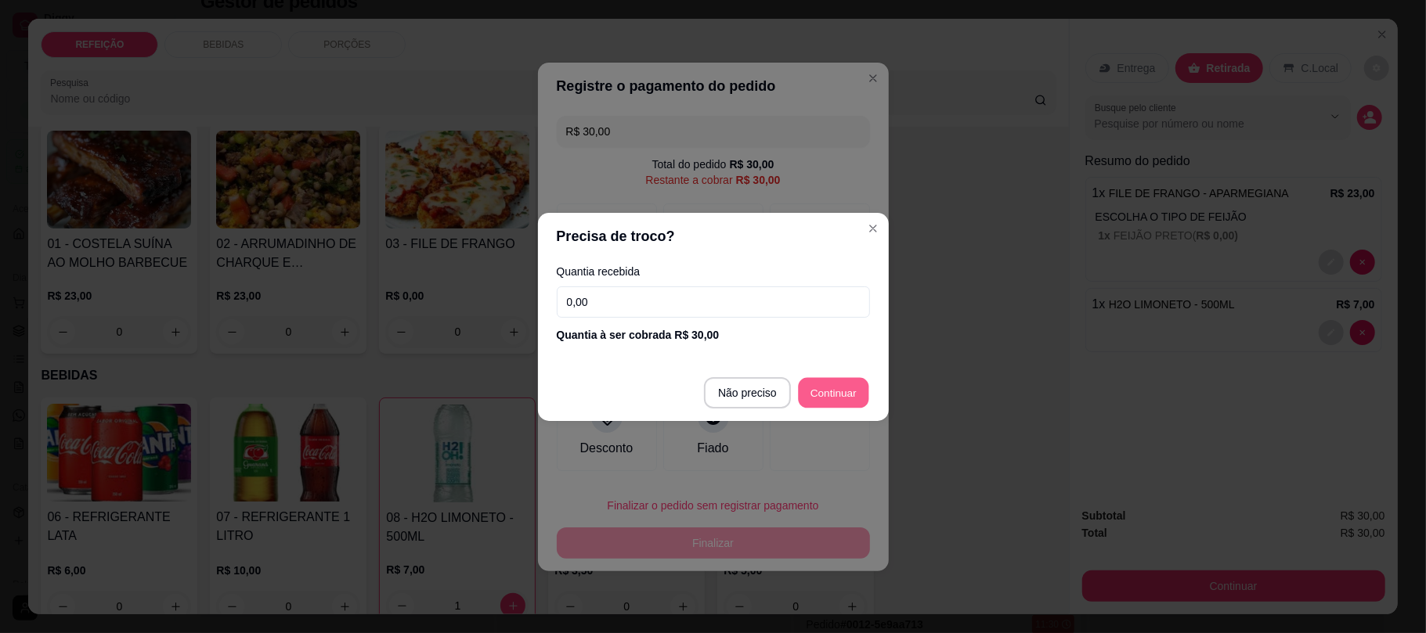
type input "R$ 0,00"
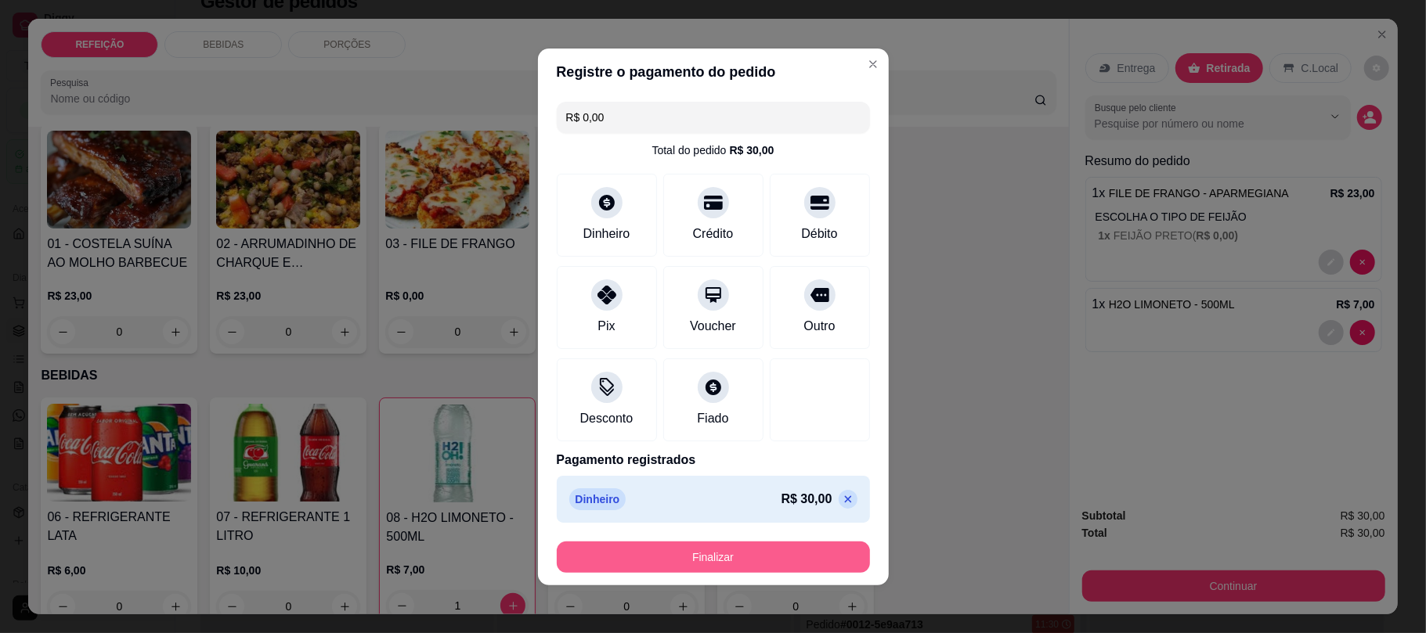
click at [761, 556] on button "Finalizar" at bounding box center [713, 557] width 313 height 31
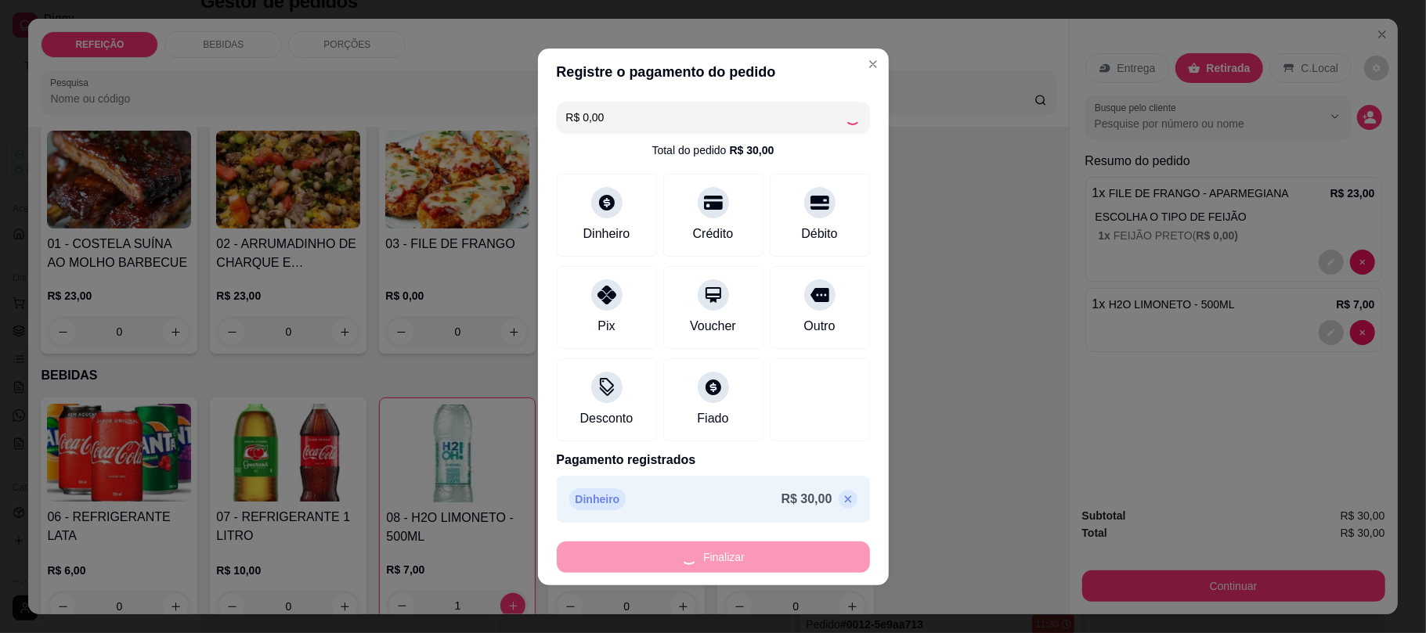
type input "0"
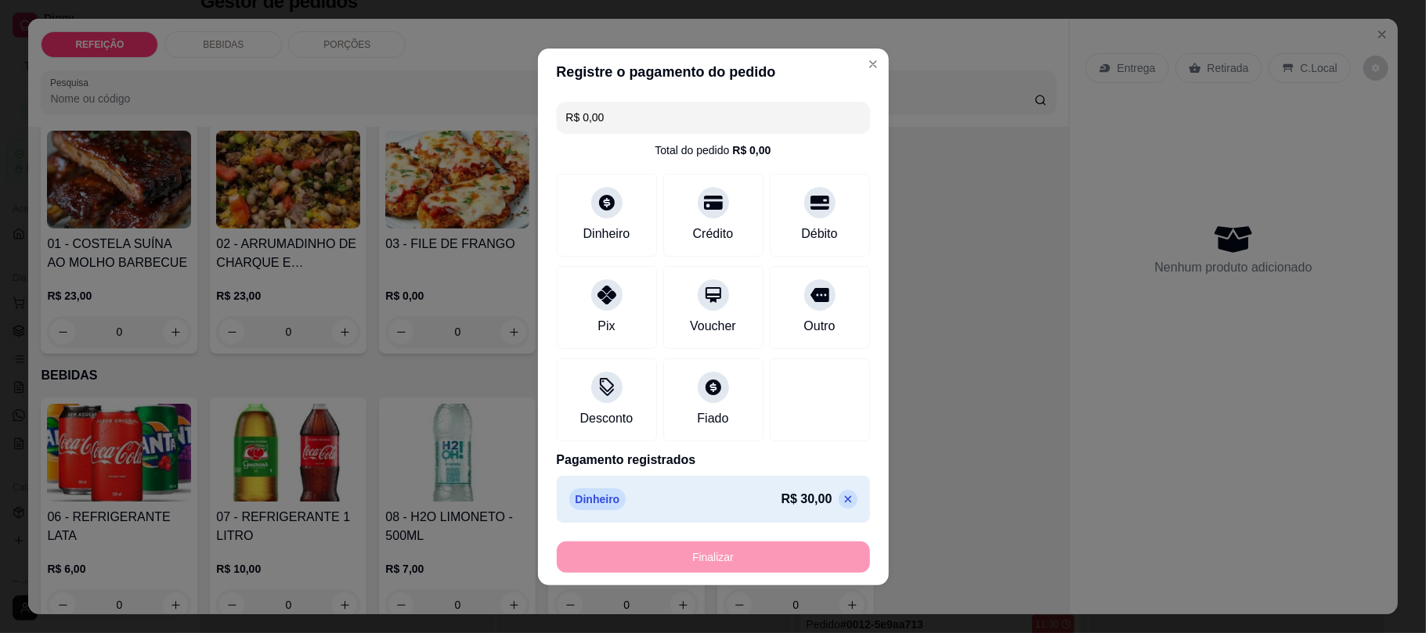
type input "-R$ 30,00"
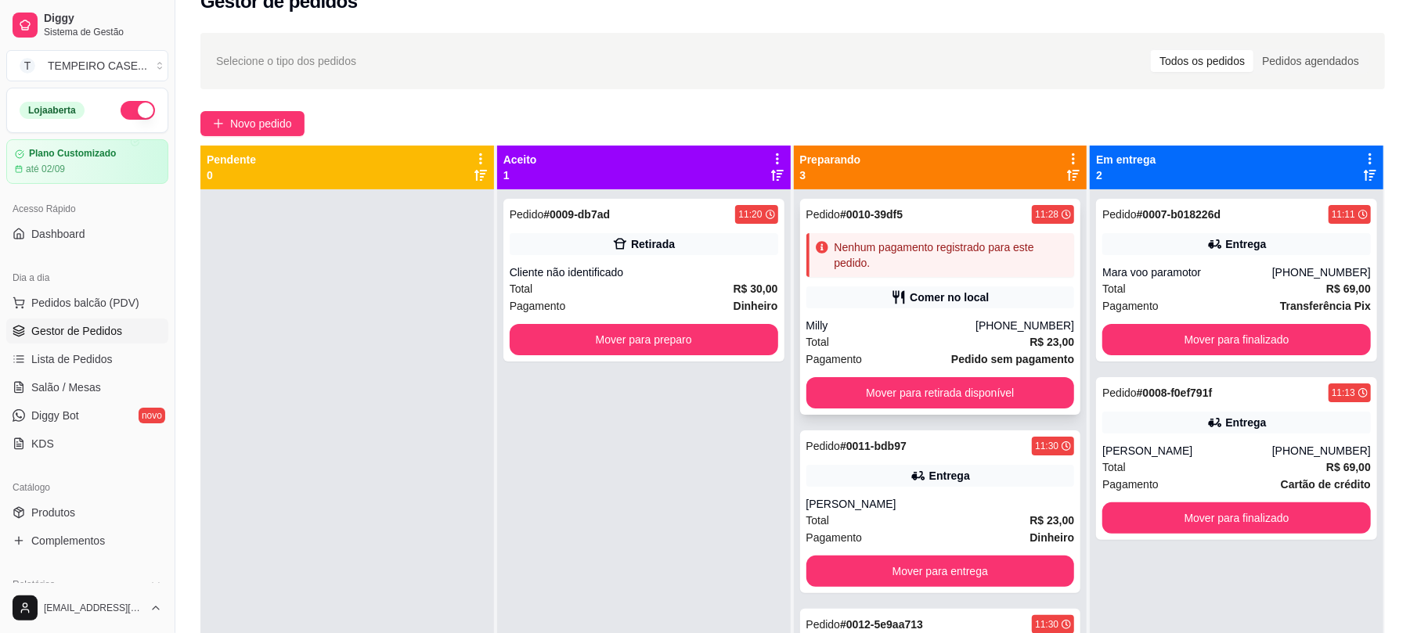
drag, startPoint x: 866, startPoint y: 263, endPoint x: 833, endPoint y: 263, distance: 32.9
click at [835, 263] on div "Nenhum pagamento registrado para este pedido." at bounding box center [952, 255] width 234 height 31
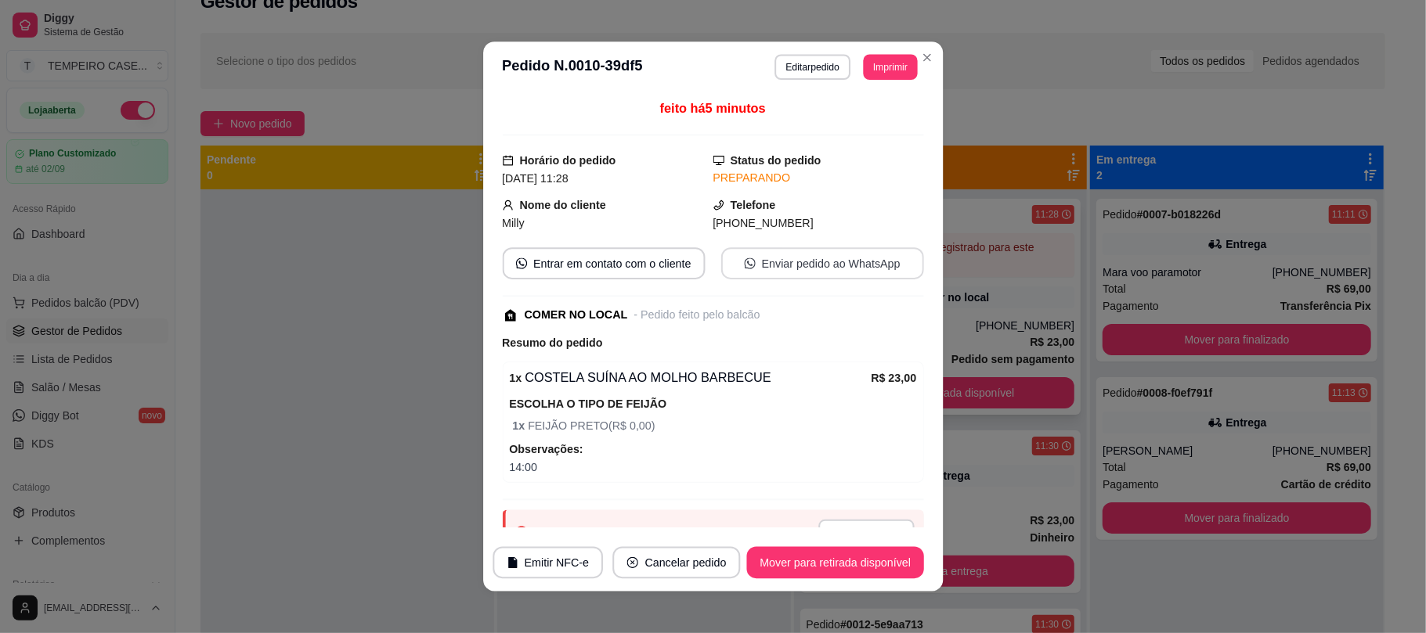
click at [833, 263] on button "Enviar pedido ao WhatsApp" at bounding box center [822, 263] width 203 height 32
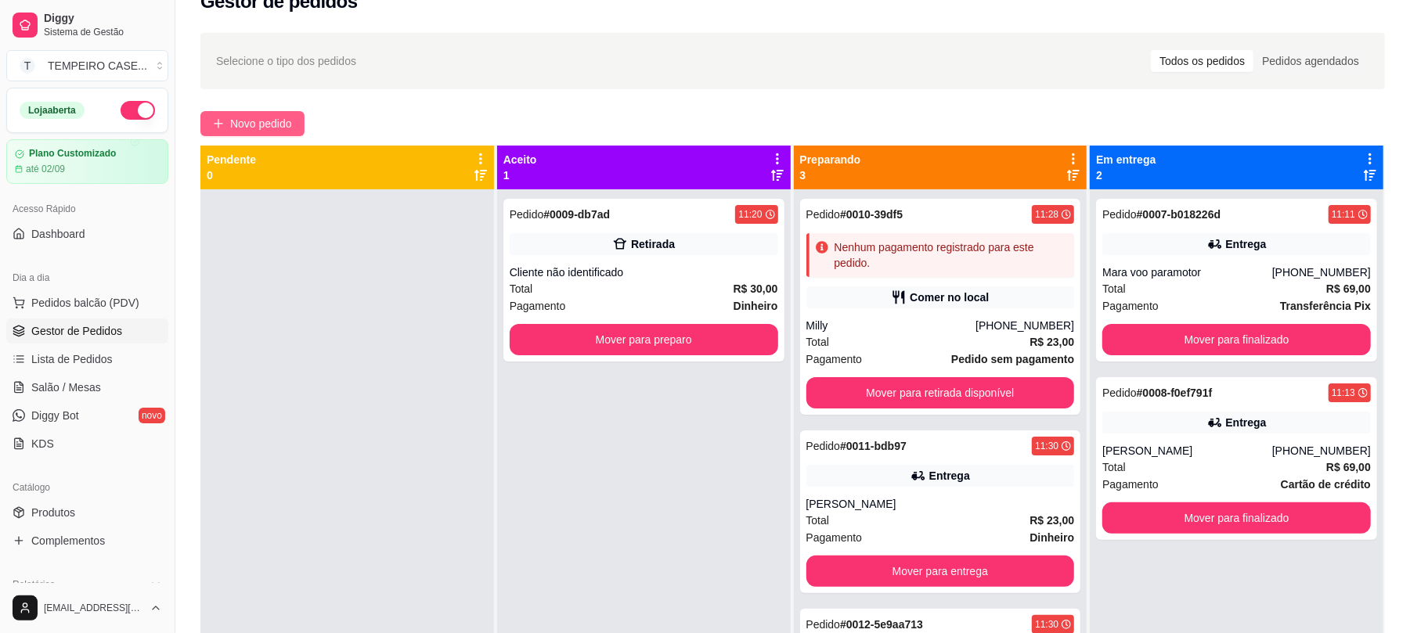
click at [283, 124] on span "Novo pedido" at bounding box center [261, 123] width 62 height 17
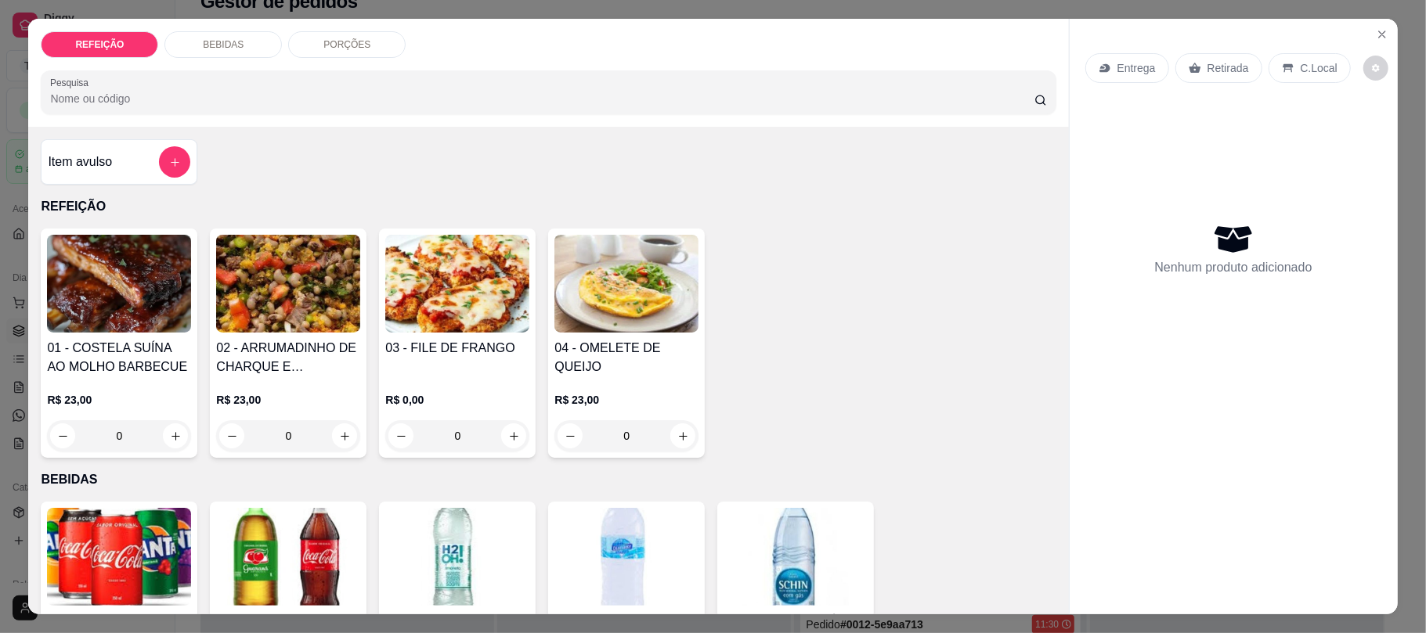
click at [442, 304] on img at bounding box center [457, 284] width 144 height 98
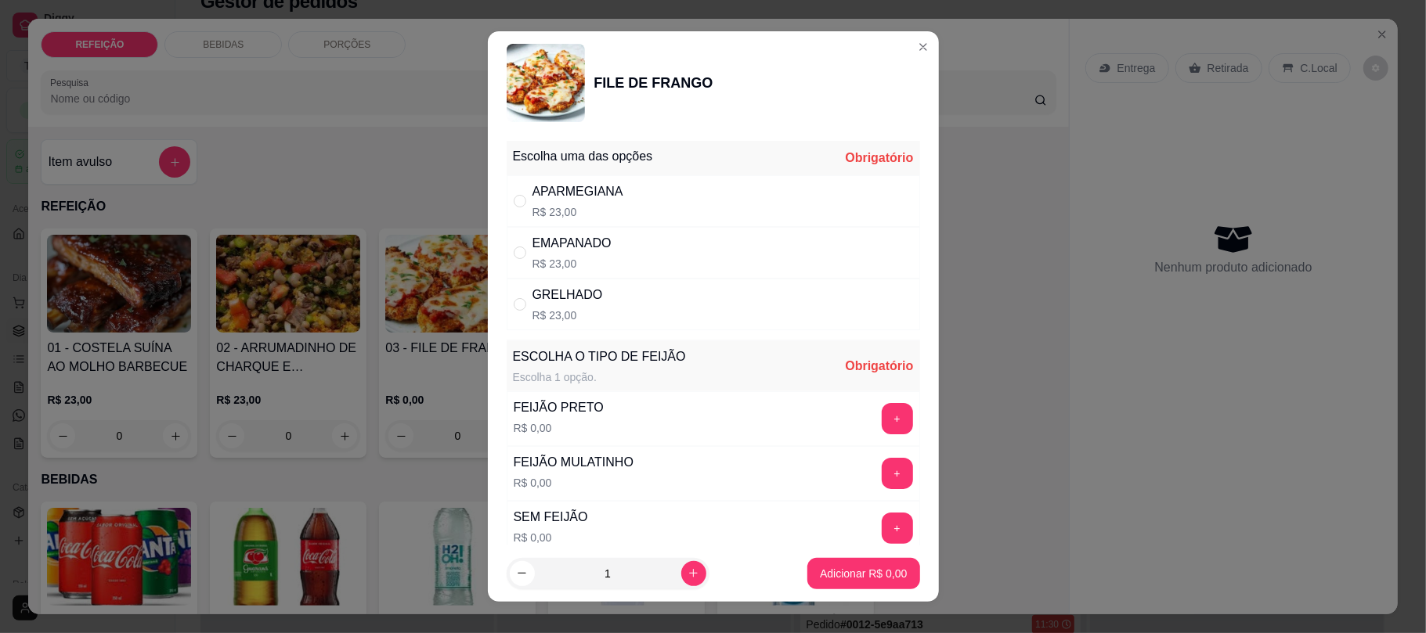
click at [814, 204] on div "APARMEGIANA R$ 23,00" at bounding box center [713, 201] width 413 height 52
radio input "true"
click at [882, 474] on button "+" at bounding box center [897, 473] width 31 height 31
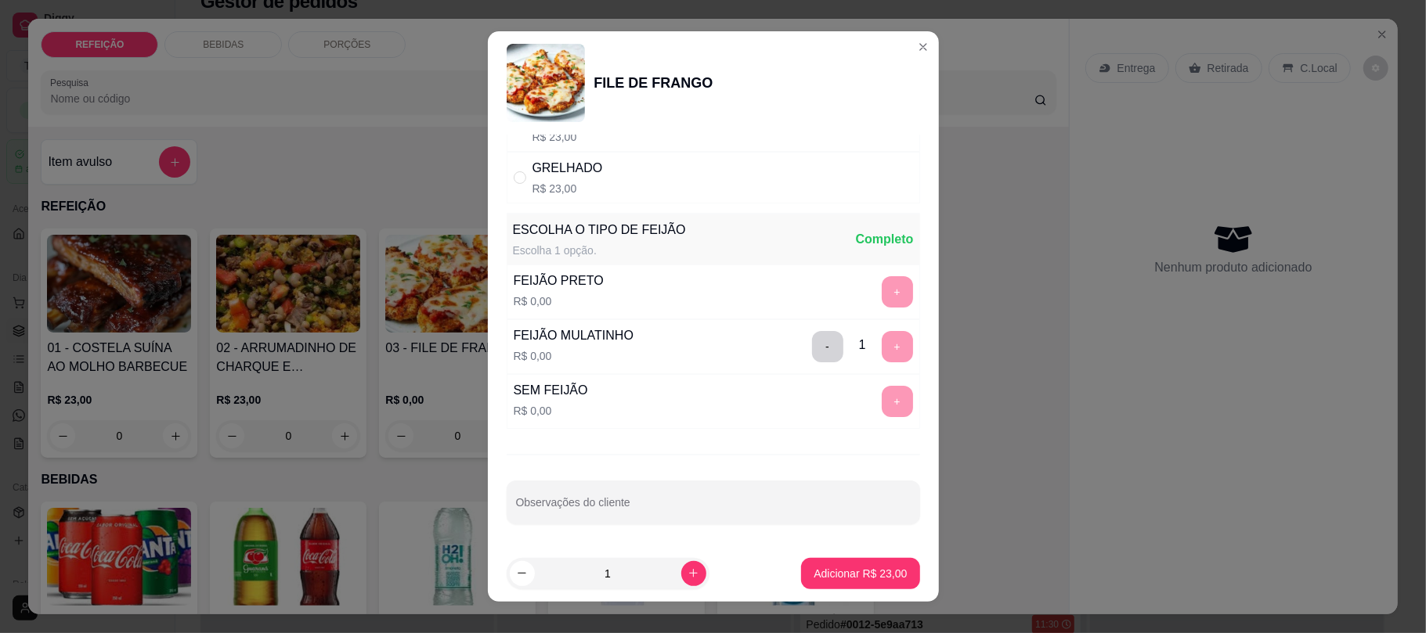
scroll to position [132, 0]
click at [618, 511] on input "Observações do cliente" at bounding box center [713, 508] width 395 height 16
type input "só macarrão e feijão e farofa"
click at [866, 574] on p "Adicionar R$ 23,00" at bounding box center [860, 574] width 93 height 16
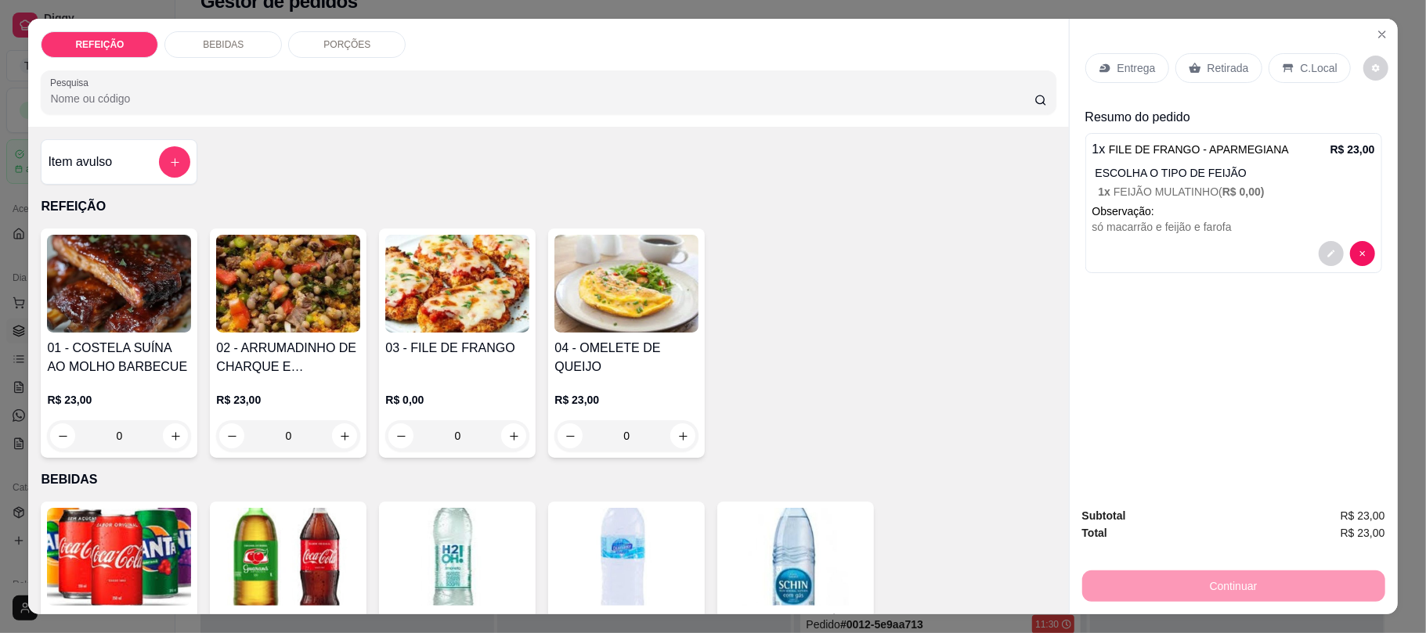
drag, startPoint x: 1093, startPoint y: 492, endPoint x: 1071, endPoint y: 388, distance: 105.7
click at [1213, 388] on div "Entrega Retirada C.Local Resumo do pedido 1 x FILE DE FRANGO - APARMEGIANA R$ 2…" at bounding box center [1234, 256] width 328 height 475
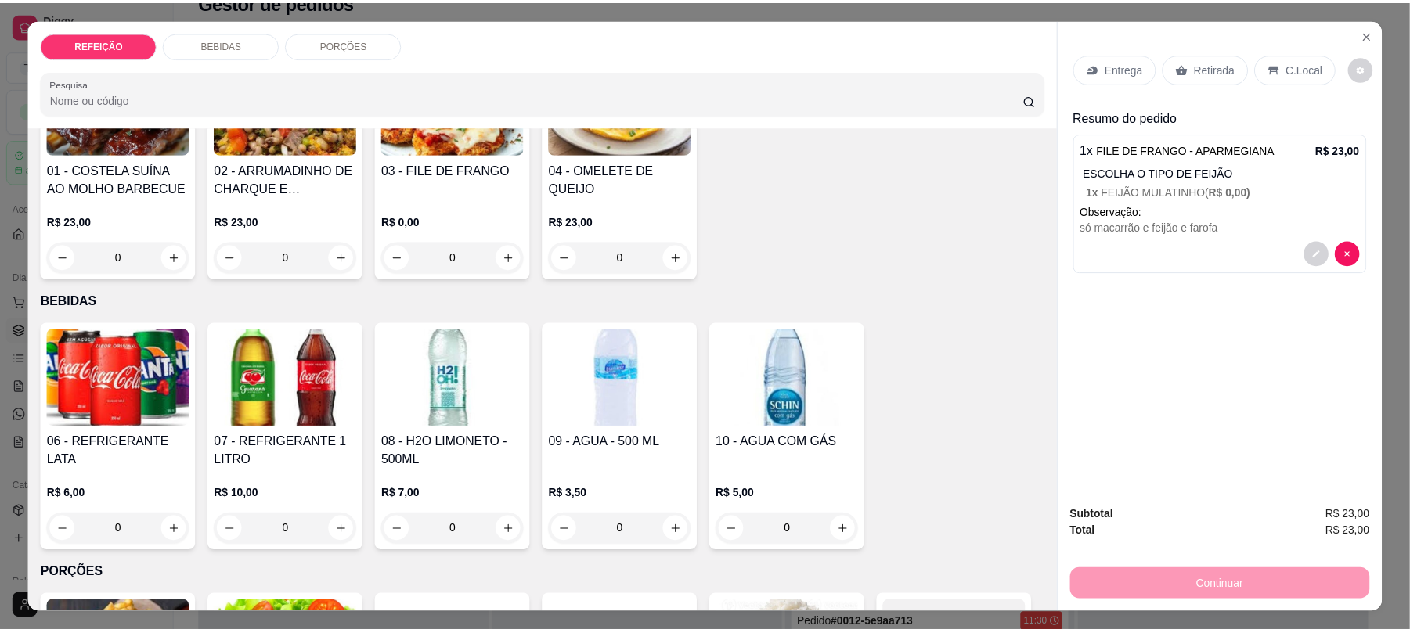
scroll to position [208, 0]
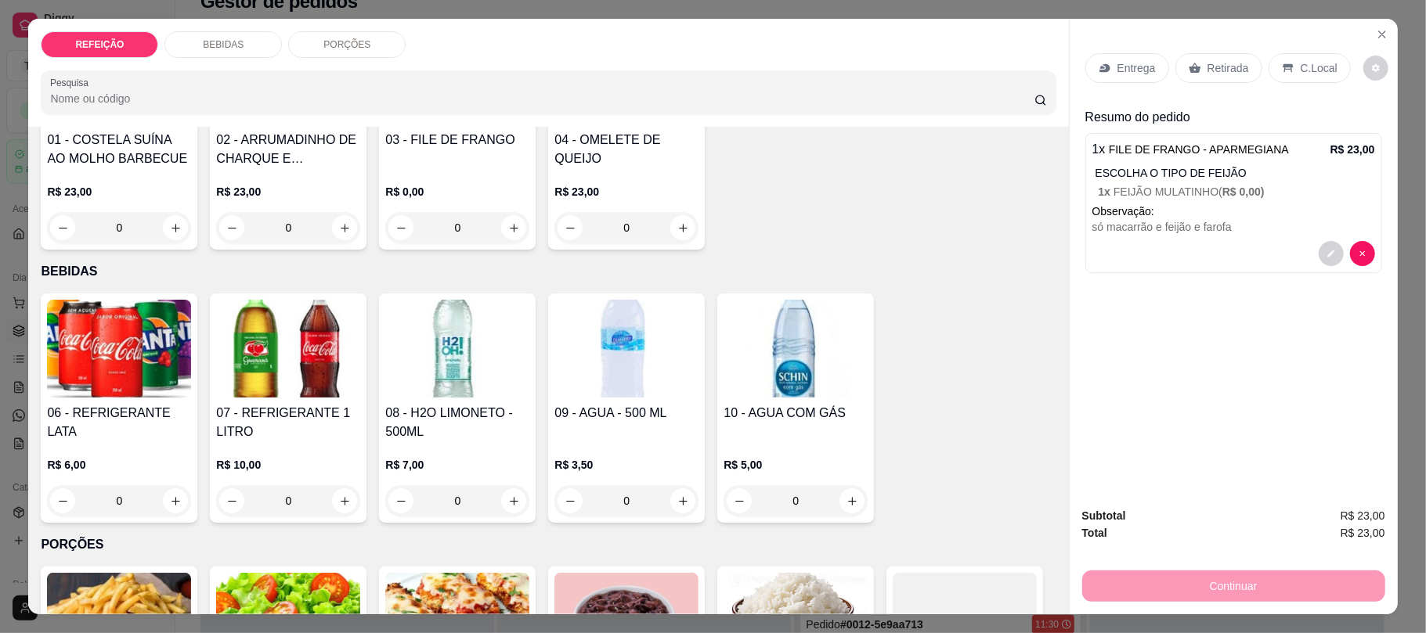
click at [152, 420] on h4 "06 - REFRIGERANTE LATA" at bounding box center [119, 423] width 144 height 38
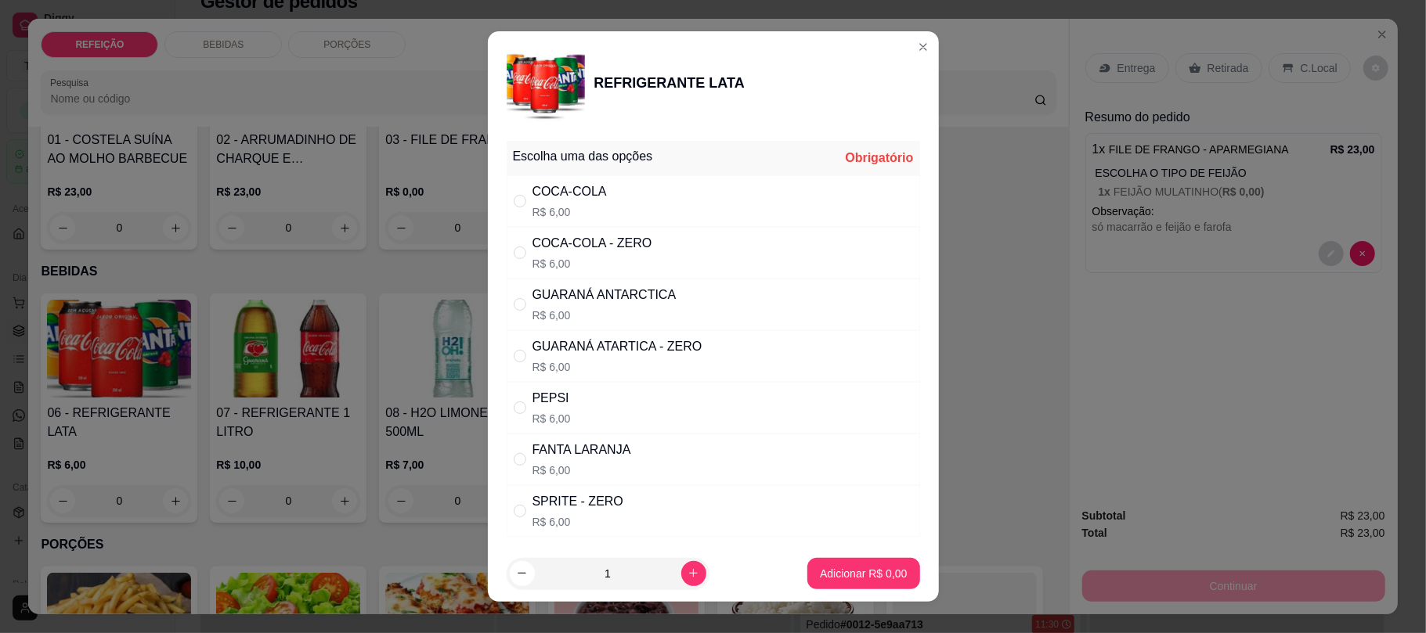
click at [642, 312] on p "R$ 6,00" at bounding box center [604, 316] width 144 height 16
radio input "true"
click at [846, 574] on p "Adicionar R$ 6,00" at bounding box center [863, 574] width 87 height 16
type input "1"
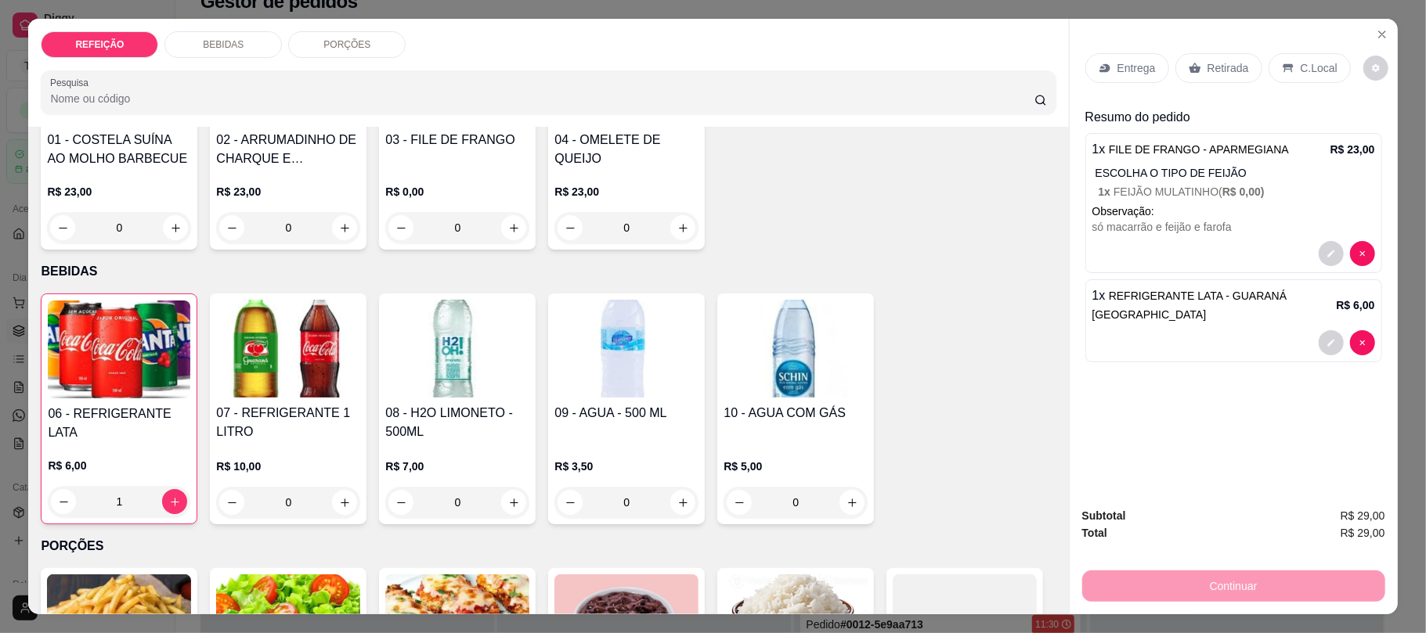
click at [1220, 80] on div "Retirada" at bounding box center [1218, 68] width 87 height 30
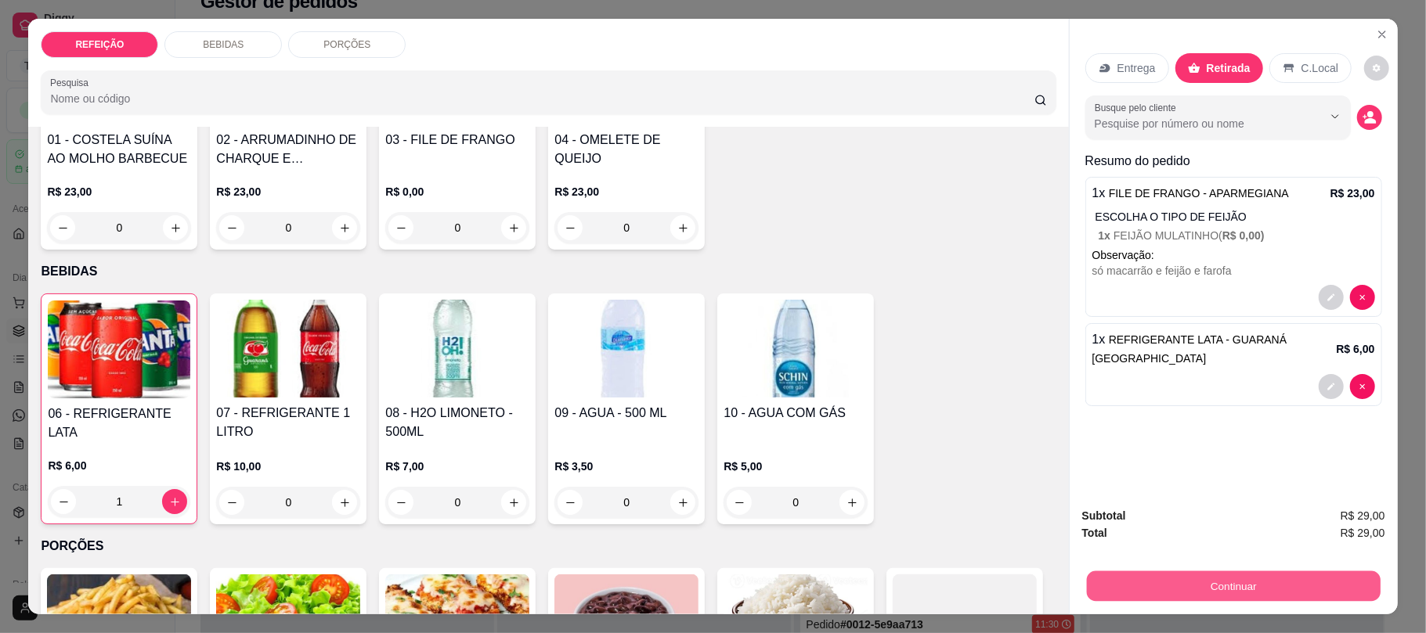
click at [1220, 581] on button "Continuar" at bounding box center [1233, 586] width 294 height 31
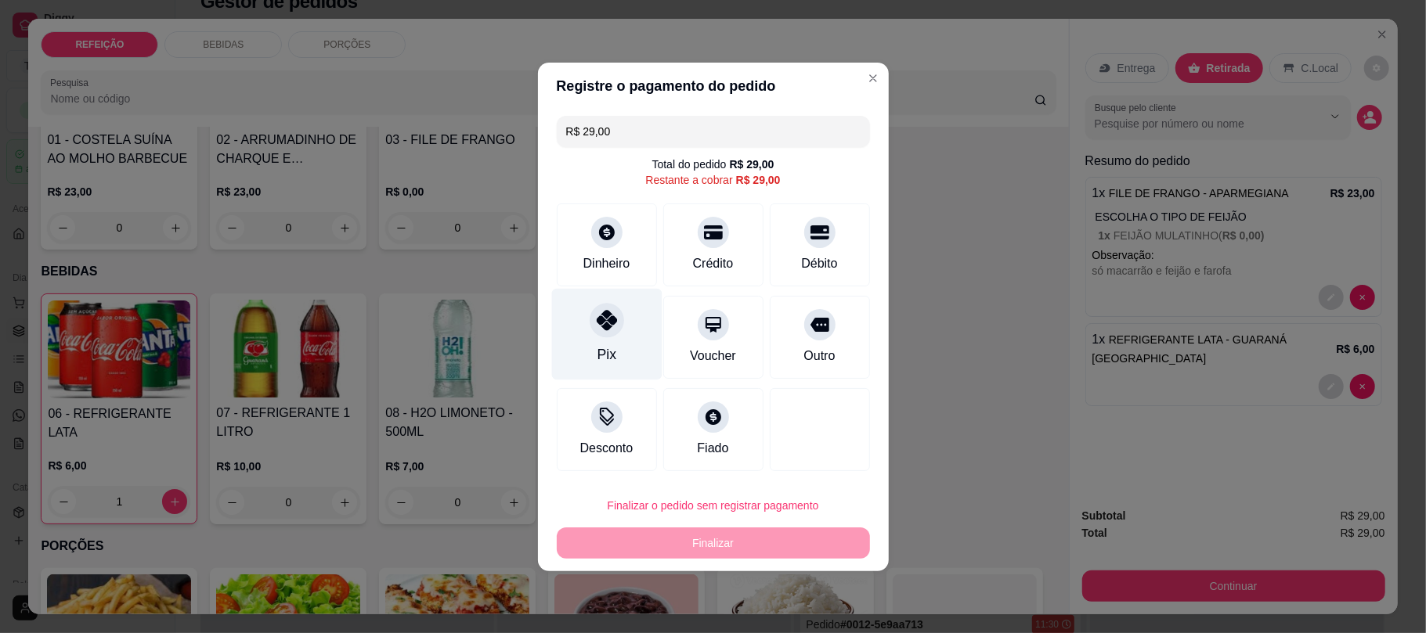
click at [612, 332] on div at bounding box center [607, 320] width 34 height 34
type input "R$ 0,00"
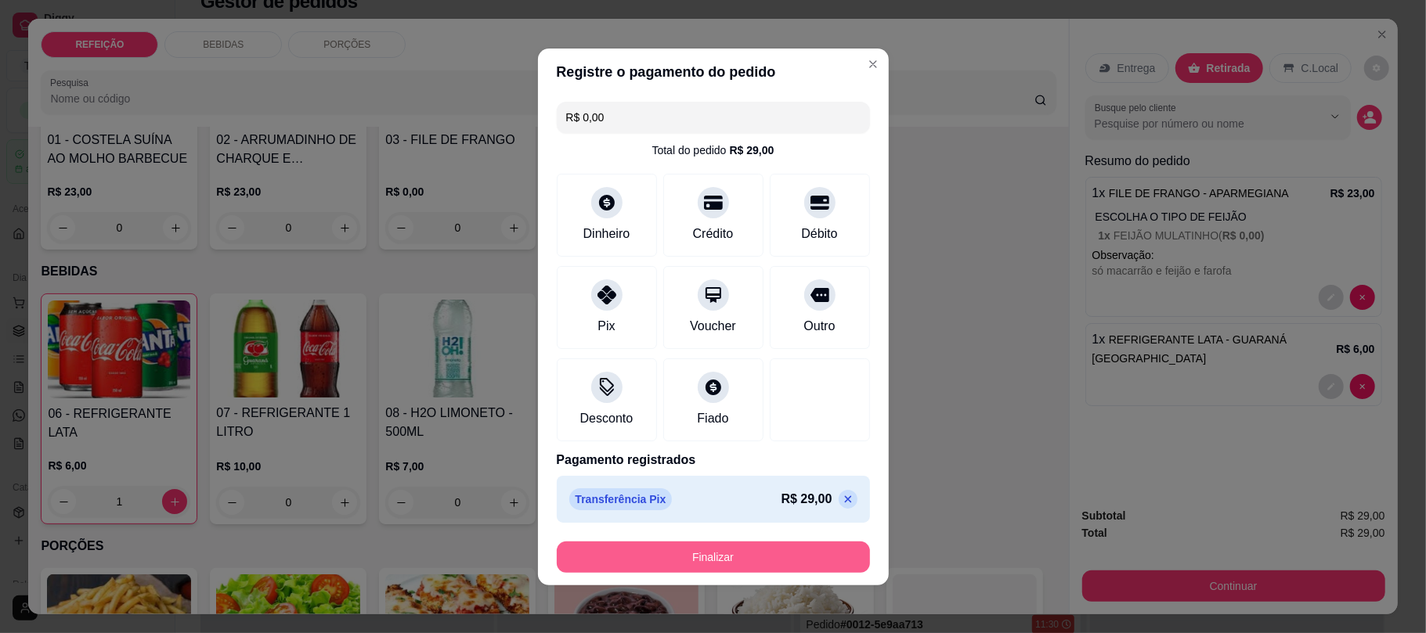
click at [760, 558] on button "Finalizar" at bounding box center [713, 557] width 313 height 31
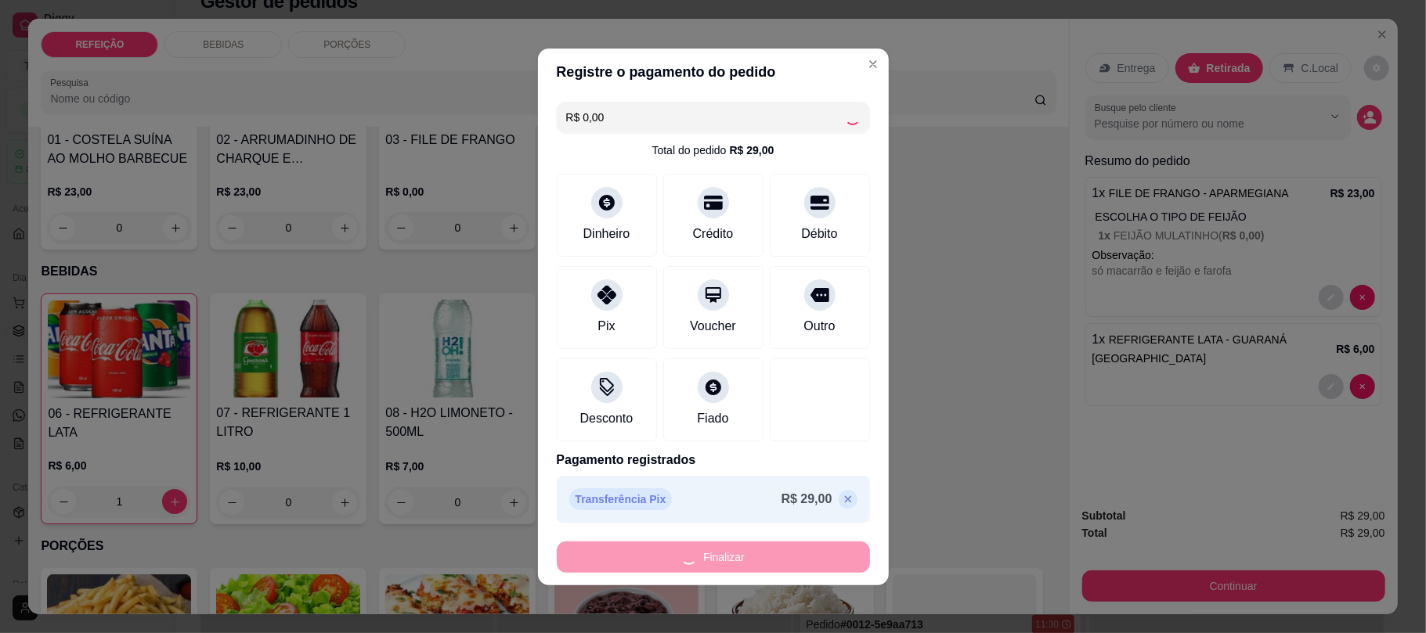
type input "0"
type input "-R$ 29,00"
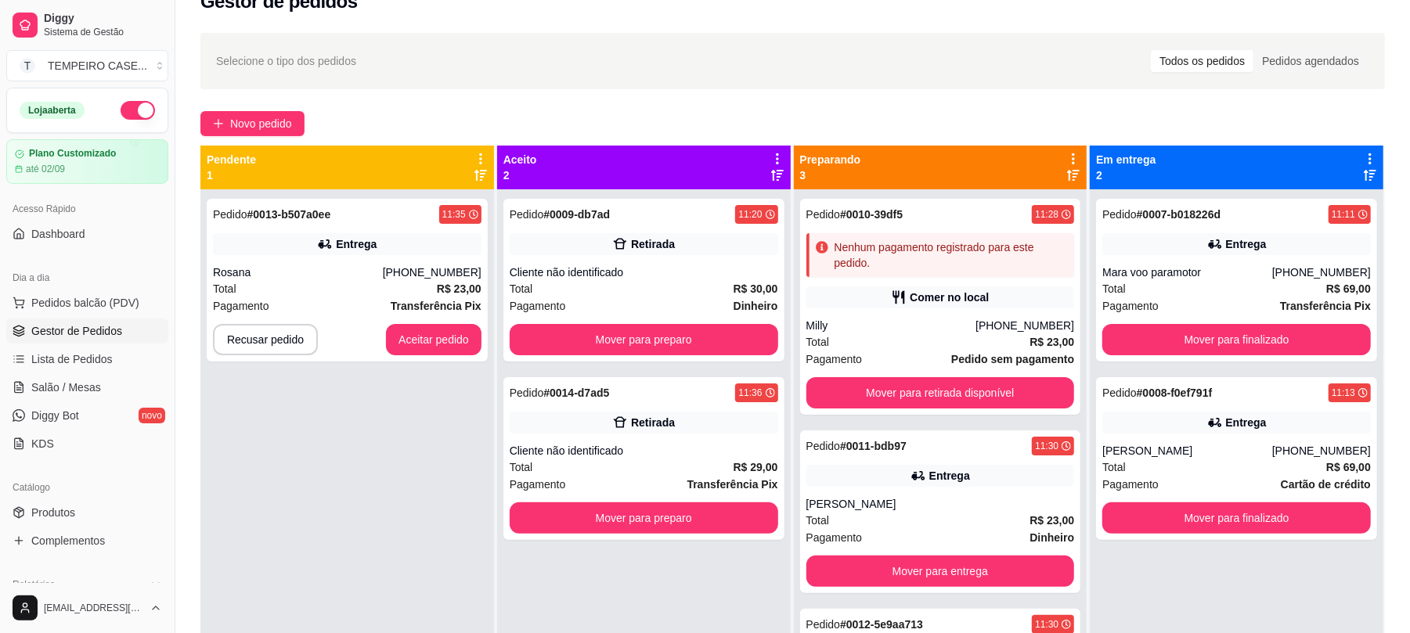
drag, startPoint x: 475, startPoint y: 410, endPoint x: 286, endPoint y: 420, distance: 189.0
click at [286, 420] on div "Pedido # 0013-b507a0ee 11:35 Entrega Rosana [PHONE_NUMBER] Total R$ 23,00 Pagam…" at bounding box center [347, 505] width 294 height 633
click at [421, 329] on button "Aceitar pedido" at bounding box center [434, 339] width 96 height 31
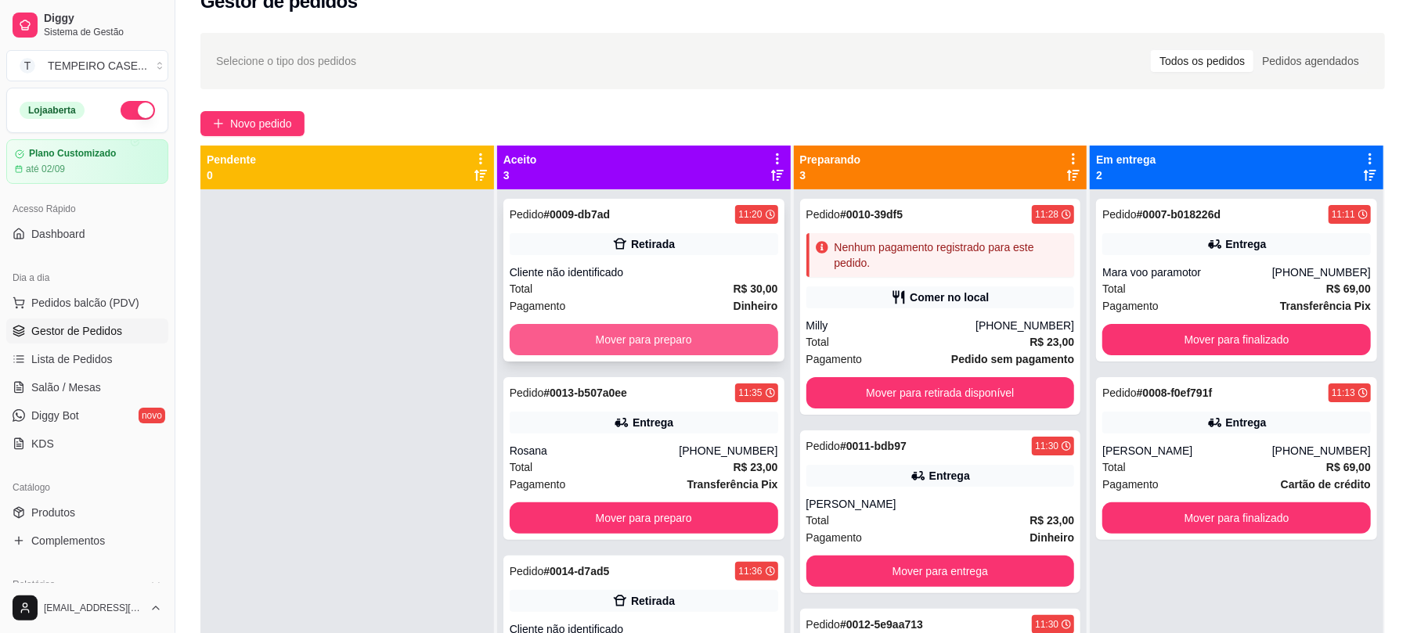
click at [693, 333] on button "Mover para preparo" at bounding box center [644, 339] width 269 height 31
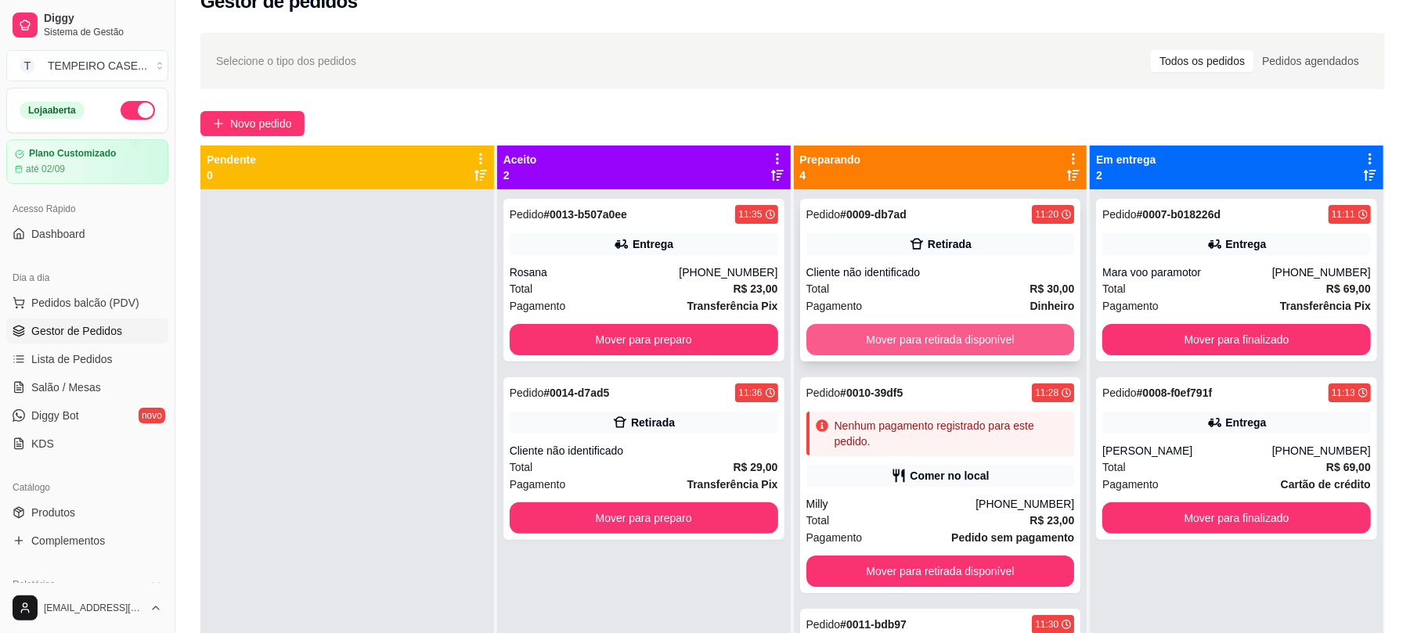
click at [925, 336] on button "Mover para retirada disponível" at bounding box center [941, 339] width 269 height 31
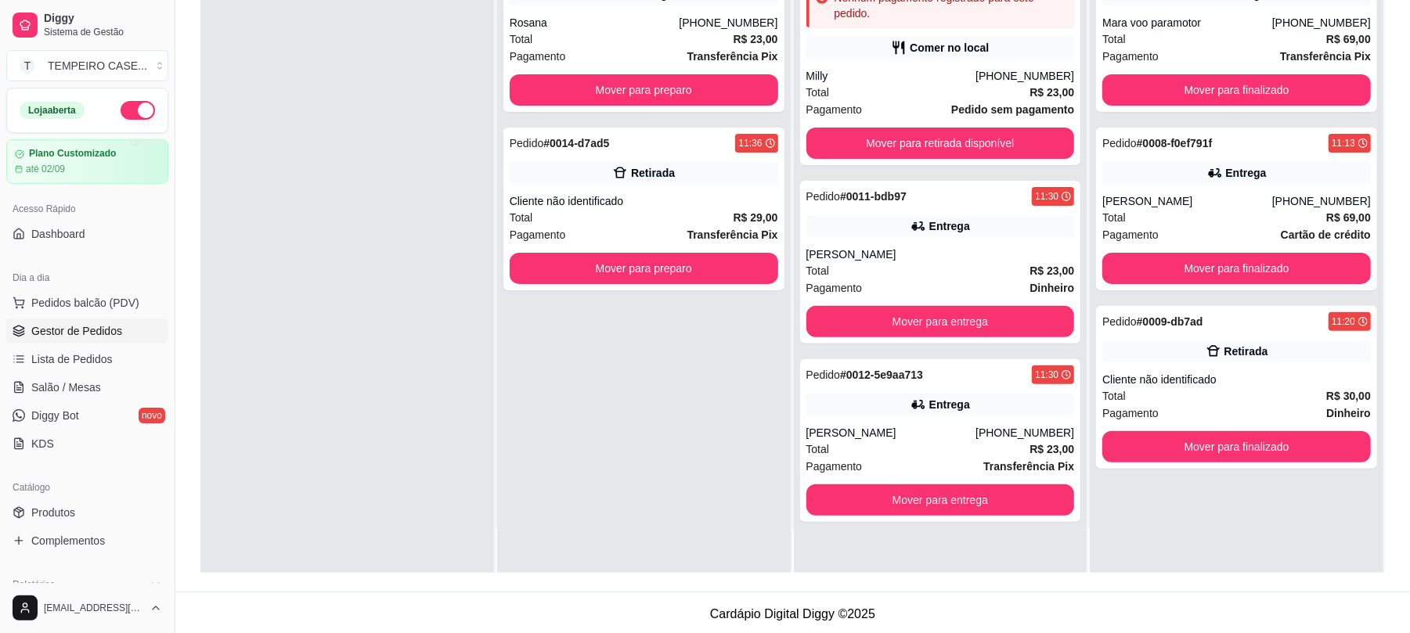
scroll to position [239, 0]
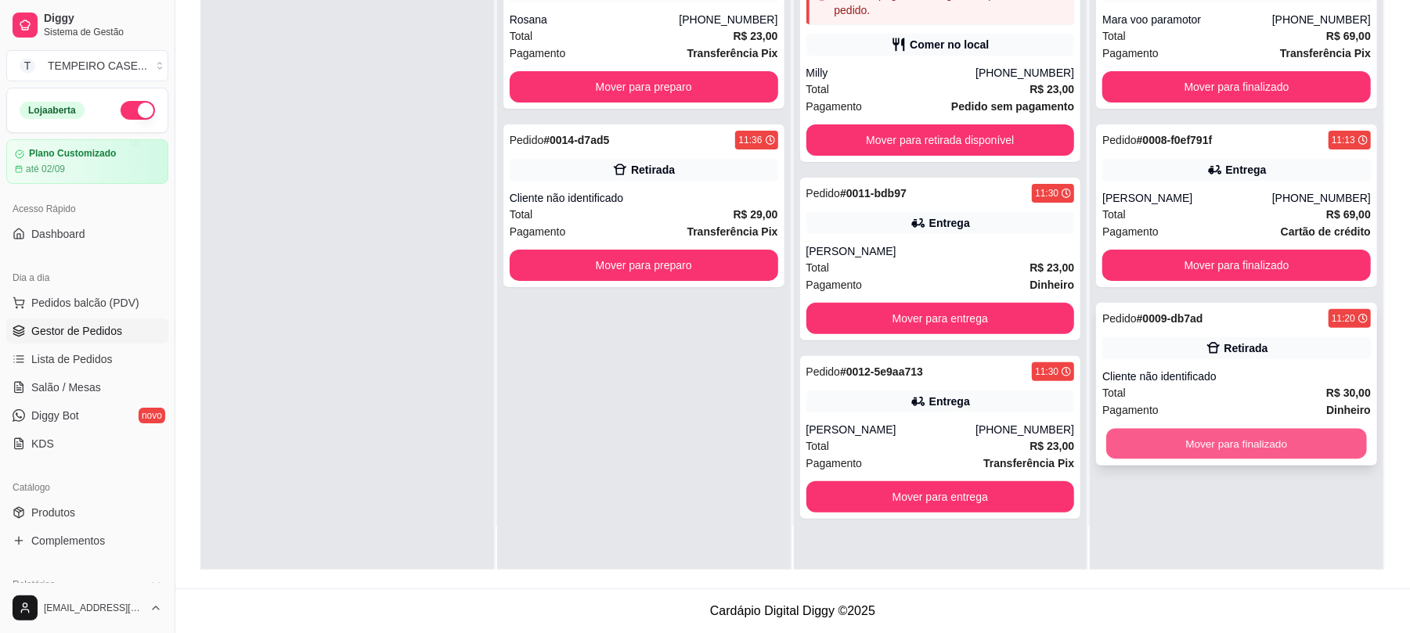
click at [1234, 440] on button "Mover para finalizado" at bounding box center [1236, 444] width 260 height 31
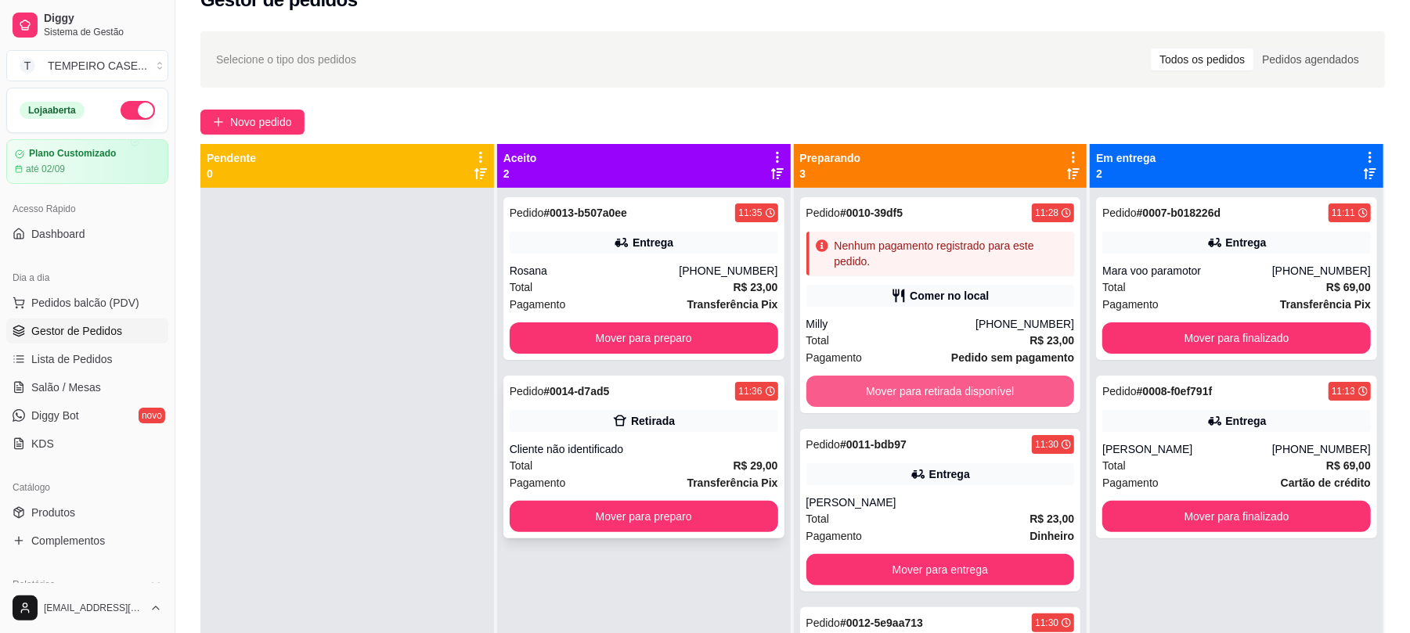
scroll to position [30, 0]
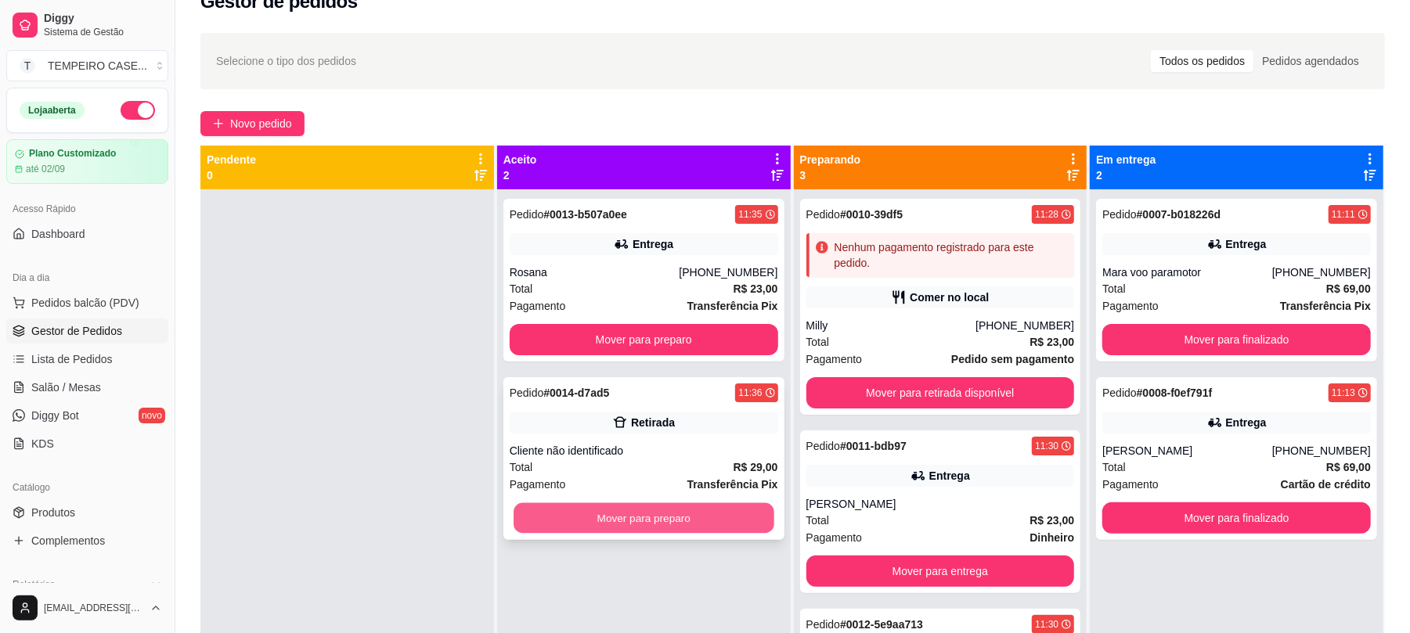
click at [658, 522] on button "Mover para preparo" at bounding box center [644, 518] width 260 height 31
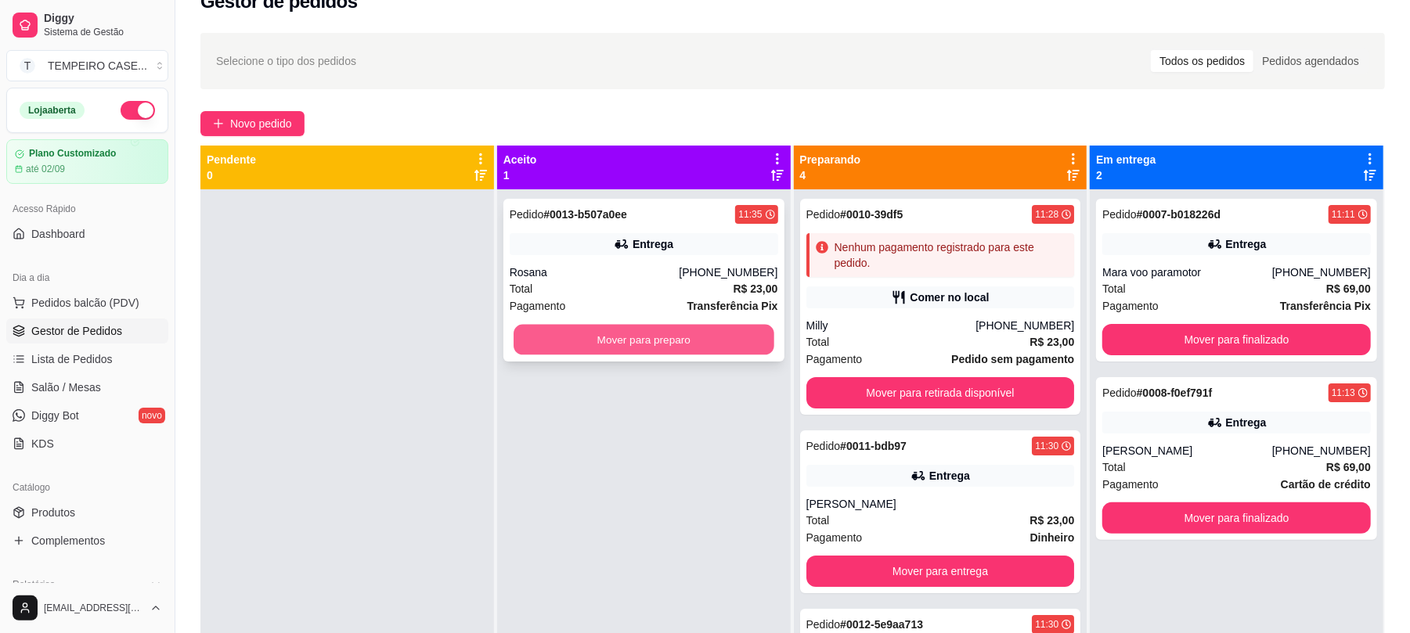
click at [649, 348] on button "Mover para preparo" at bounding box center [644, 340] width 260 height 31
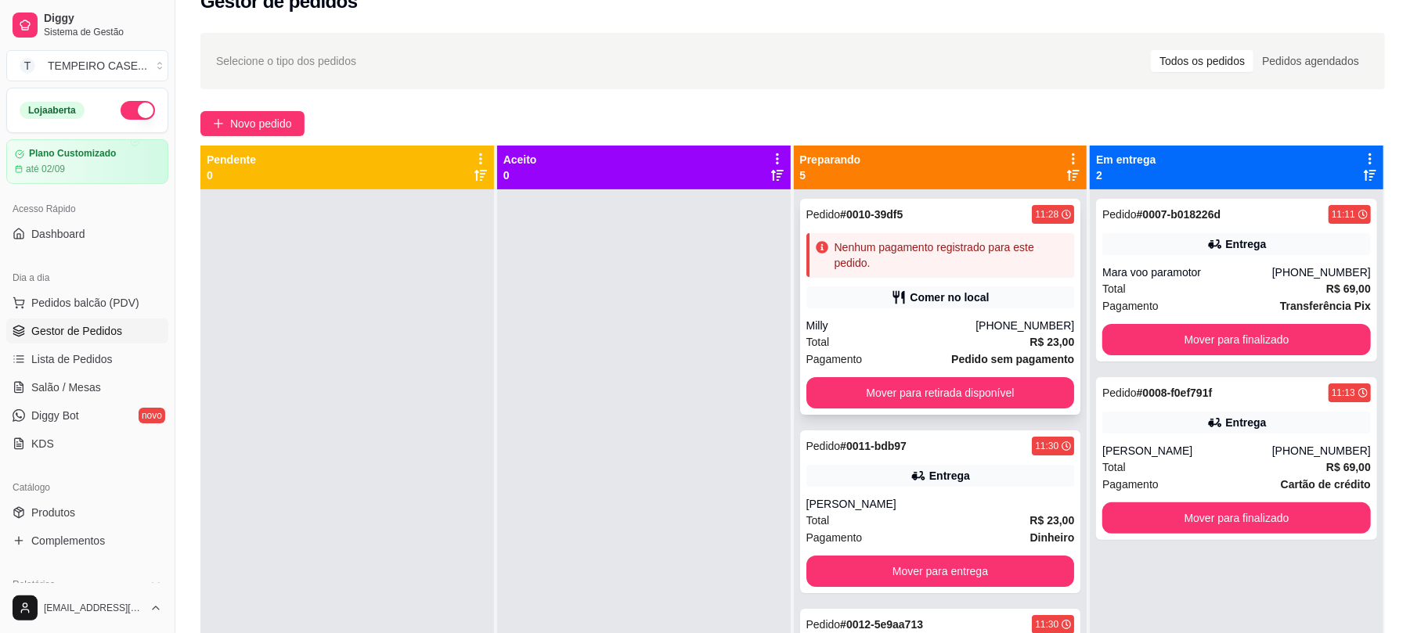
click at [935, 312] on div "Pedido # 0010-39df5 11:28 Nenhum pagamento registrado para este pedido. Comer n…" at bounding box center [940, 307] width 281 height 216
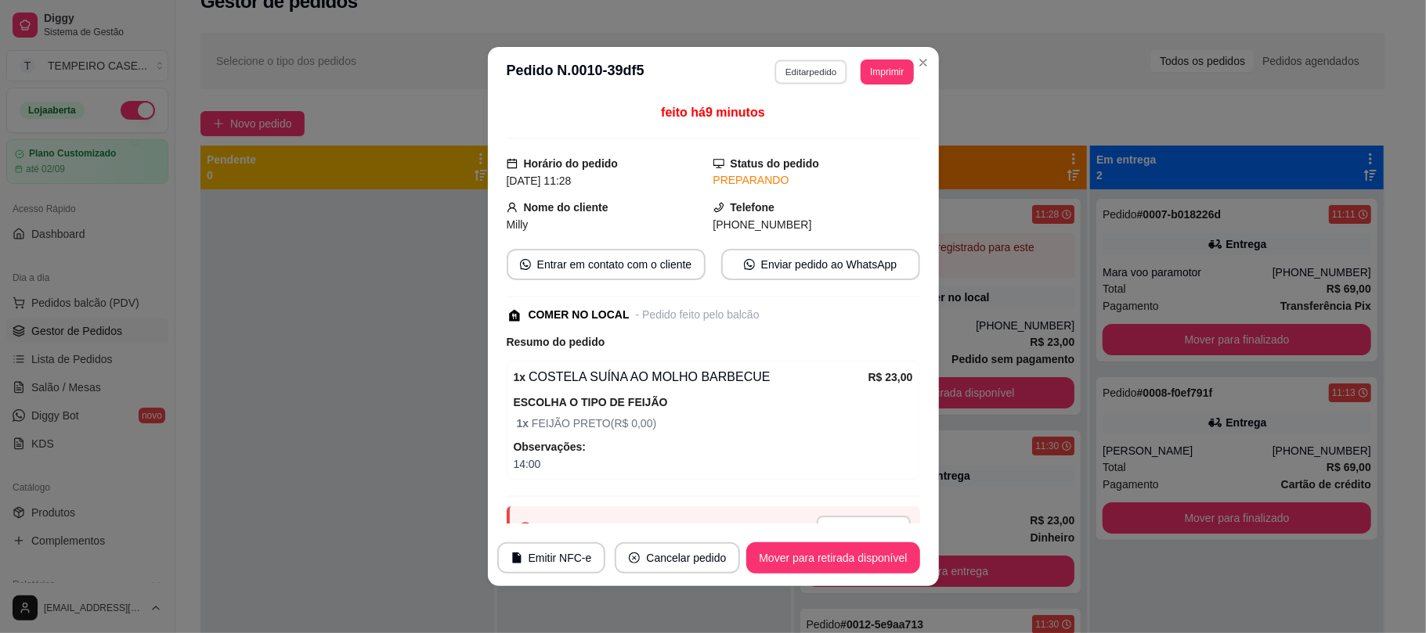
click at [831, 73] on button "Editar pedido" at bounding box center [810, 72] width 73 height 24
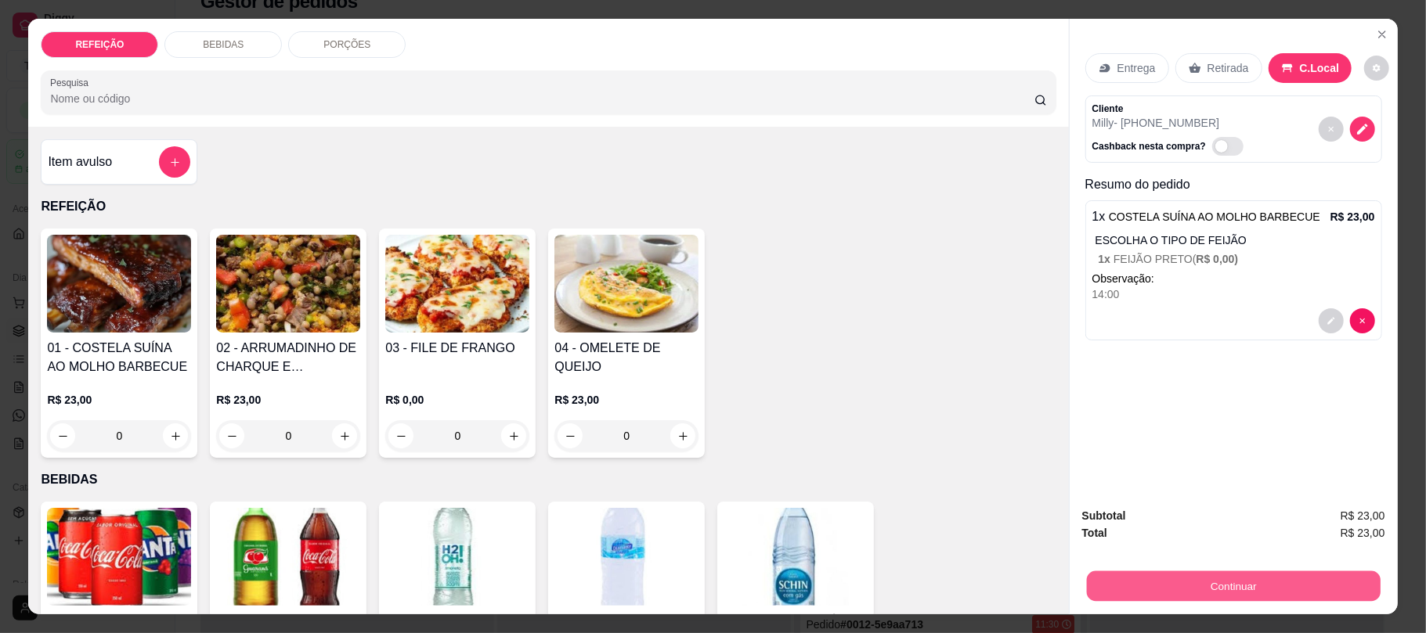
click at [1160, 577] on button "Continuar" at bounding box center [1233, 586] width 294 height 31
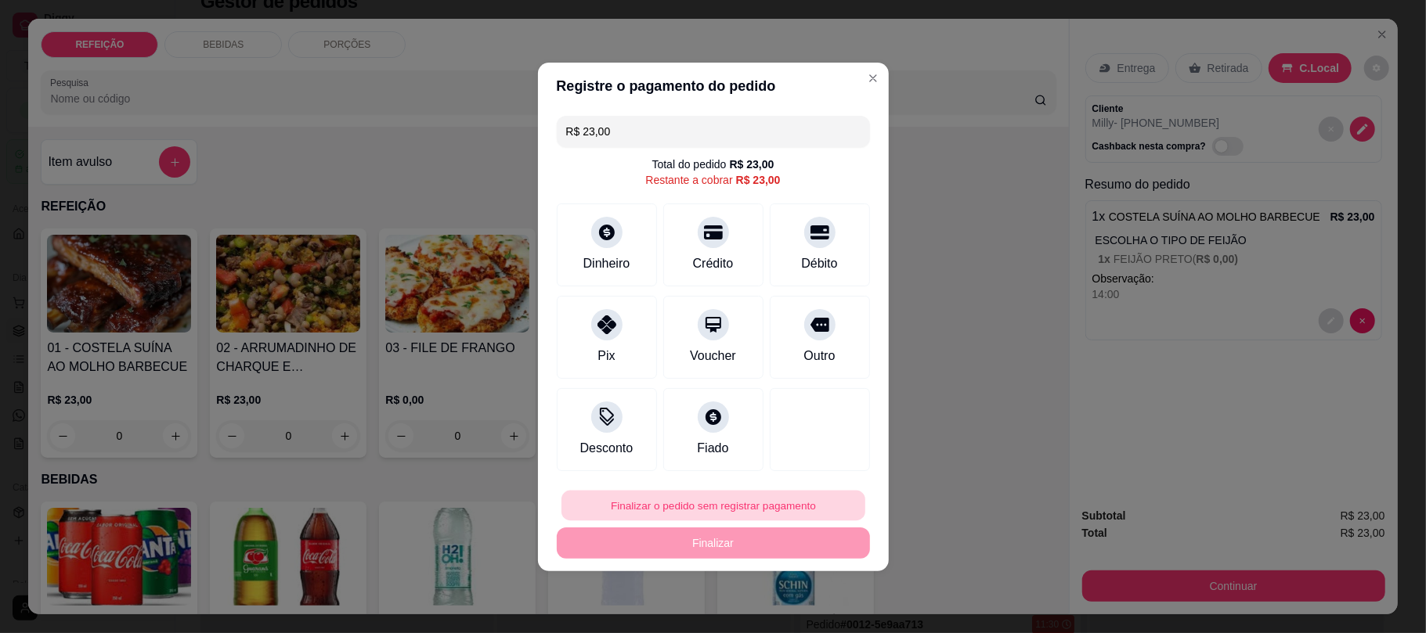
click at [673, 504] on button "Finalizar o pedido sem registrar pagamento" at bounding box center [713, 505] width 304 height 31
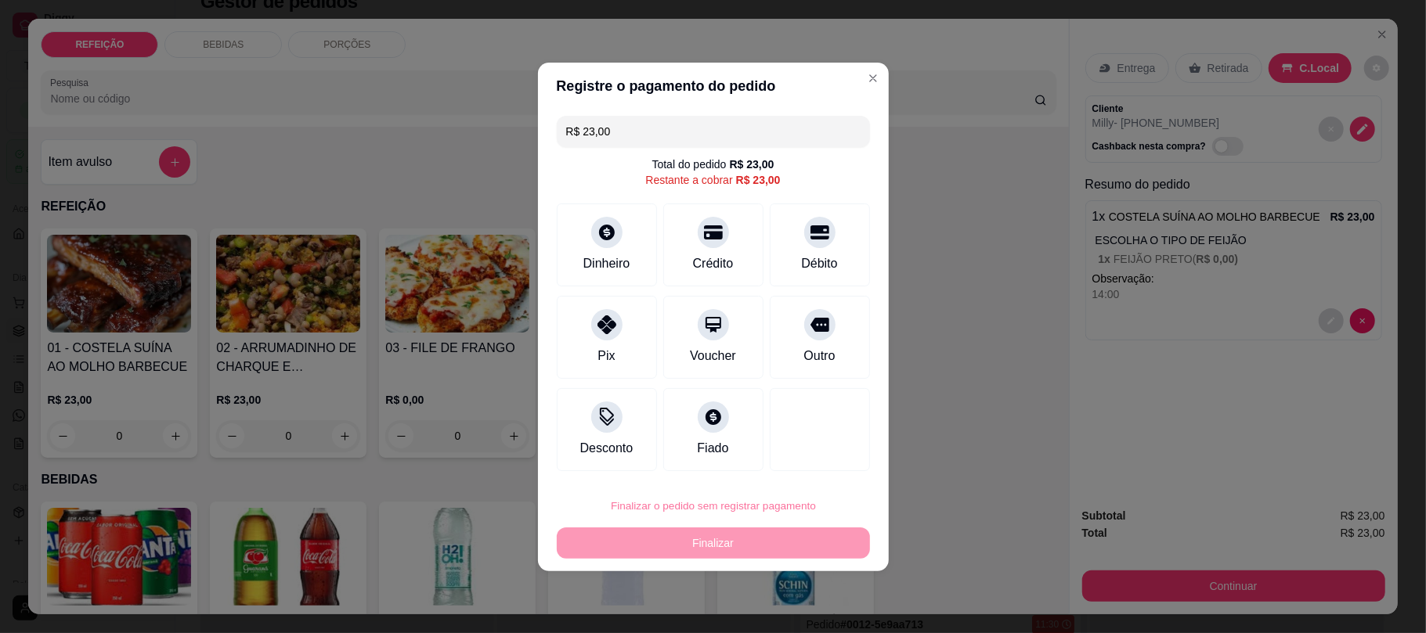
click at [807, 462] on button "Confirmar" at bounding box center [806, 461] width 56 height 23
type input "R$ 0,00"
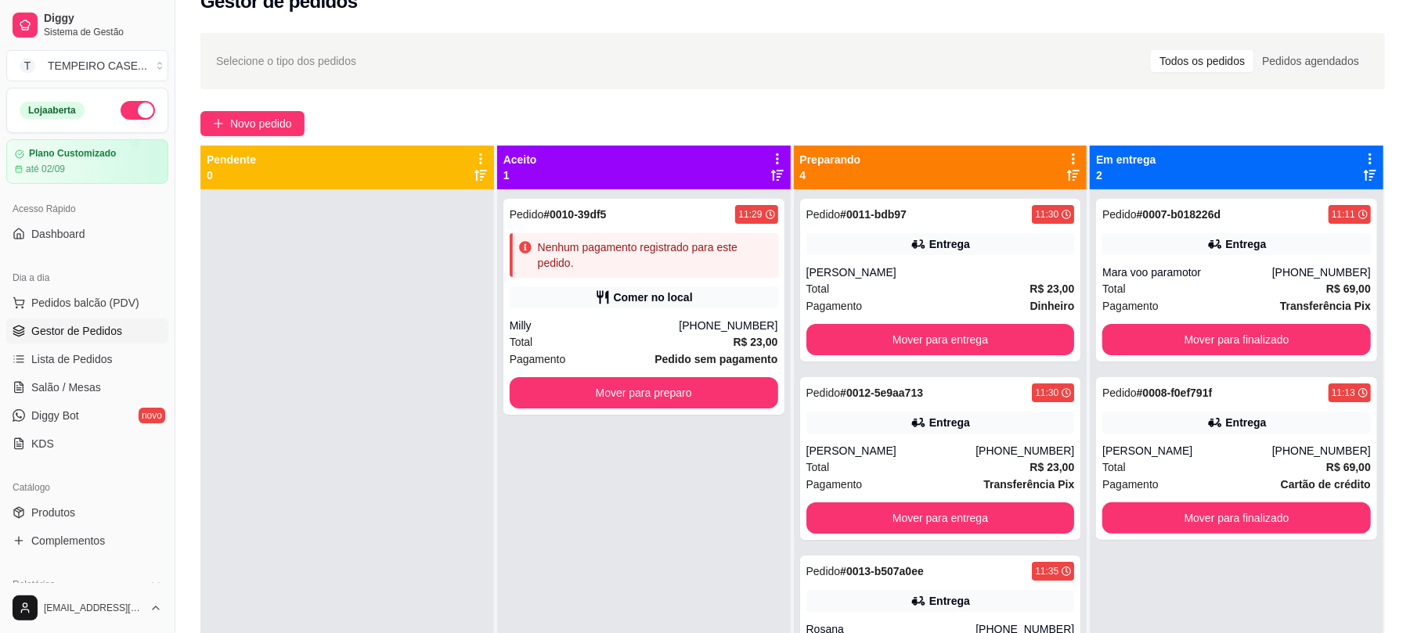
click at [781, 117] on div "Novo pedido" at bounding box center [792, 123] width 1185 height 25
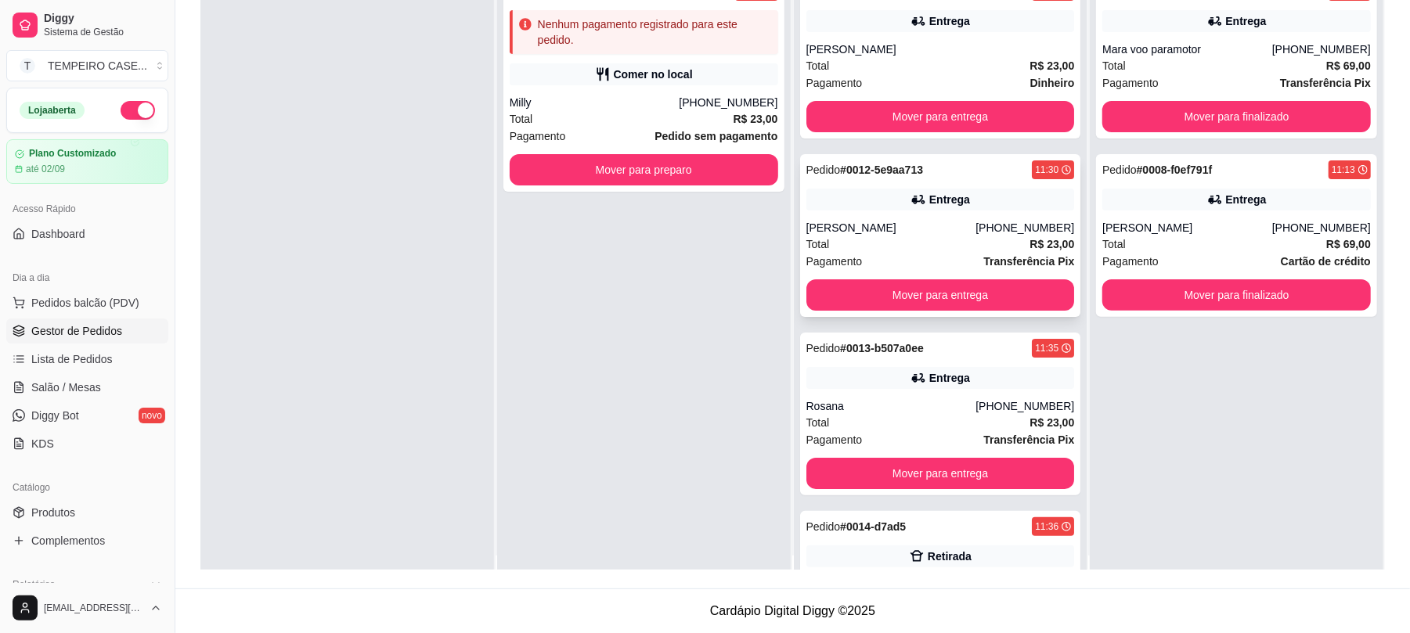
scroll to position [0, 0]
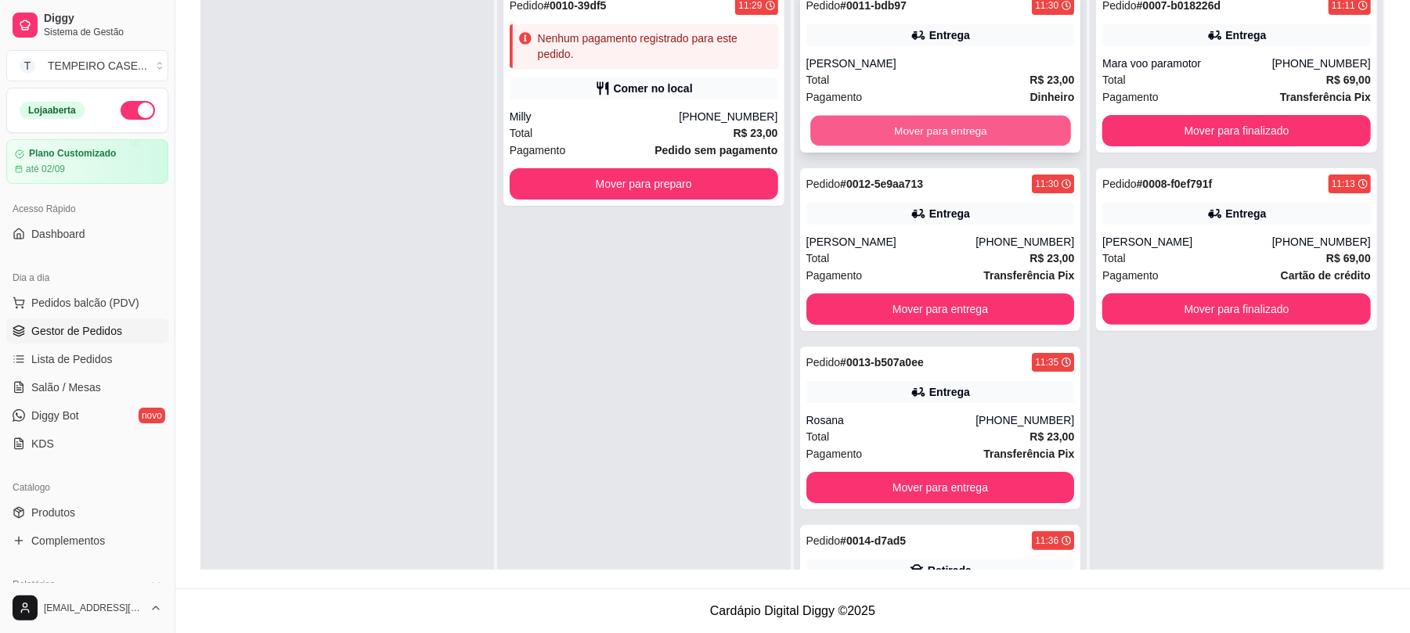
click at [971, 146] on button "Mover para entrega" at bounding box center [940, 131] width 260 height 31
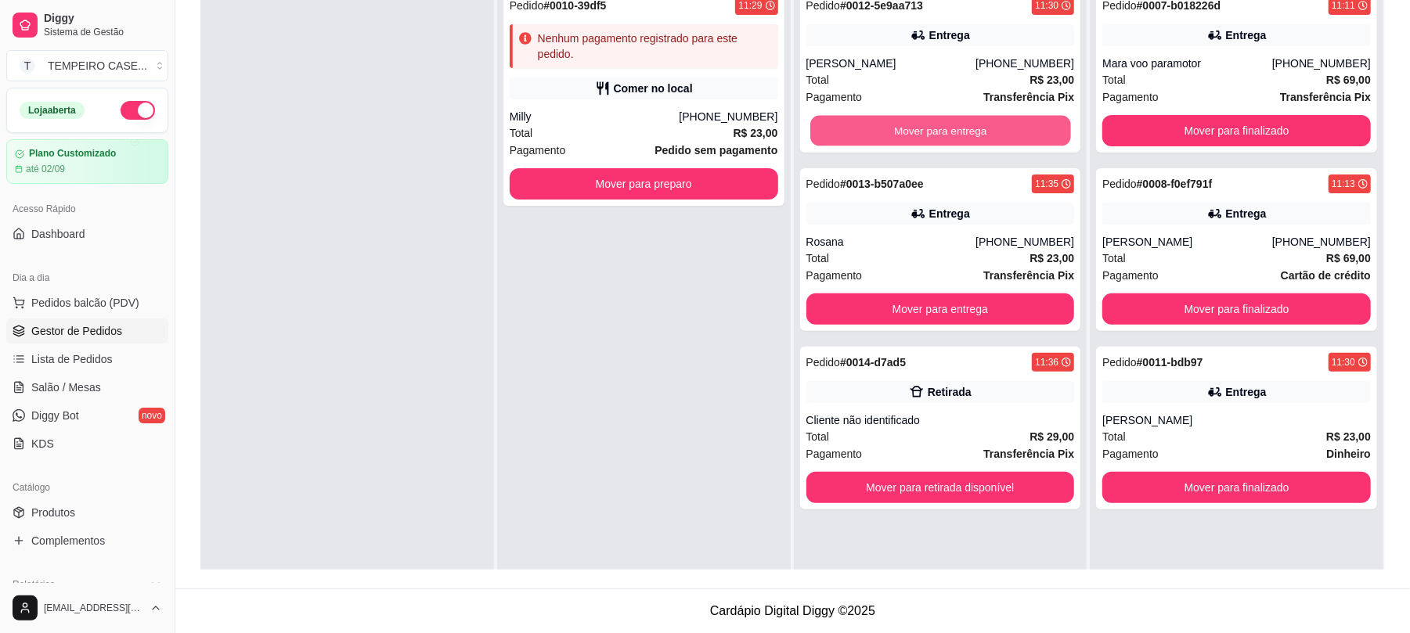
click at [971, 146] on button "Mover para entrega" at bounding box center [940, 131] width 260 height 31
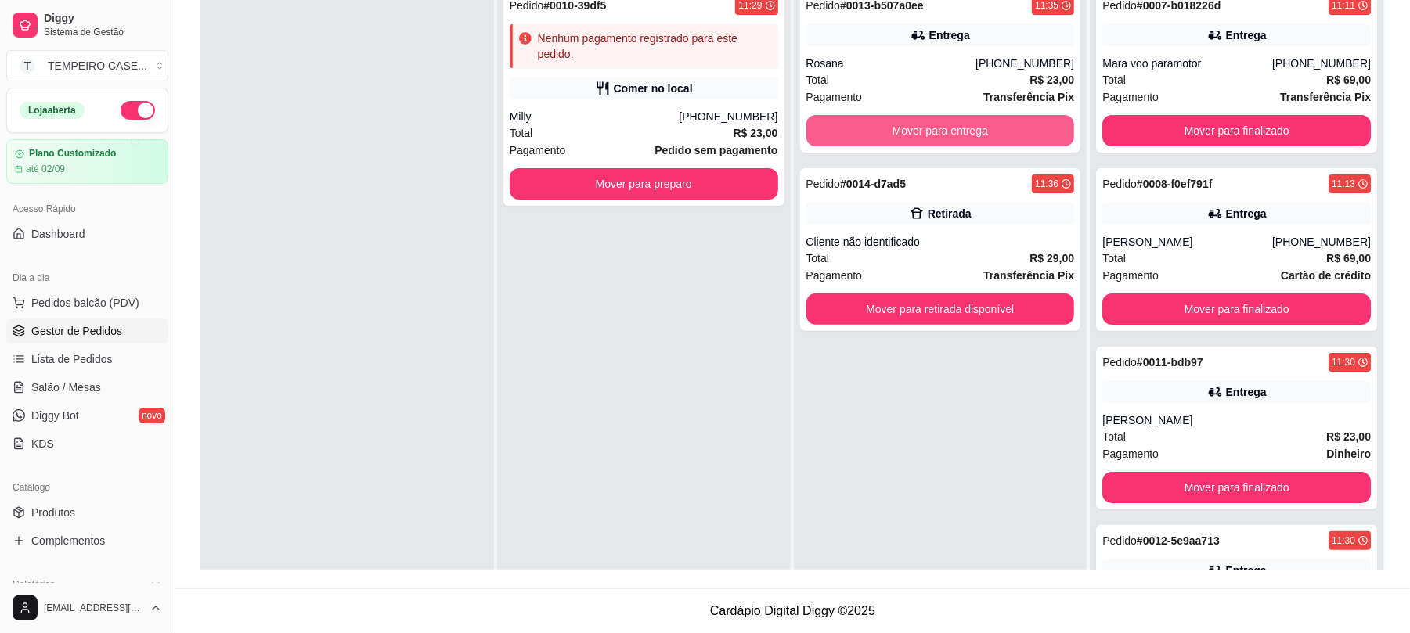
click at [971, 146] on button "Mover para entrega" at bounding box center [941, 130] width 269 height 31
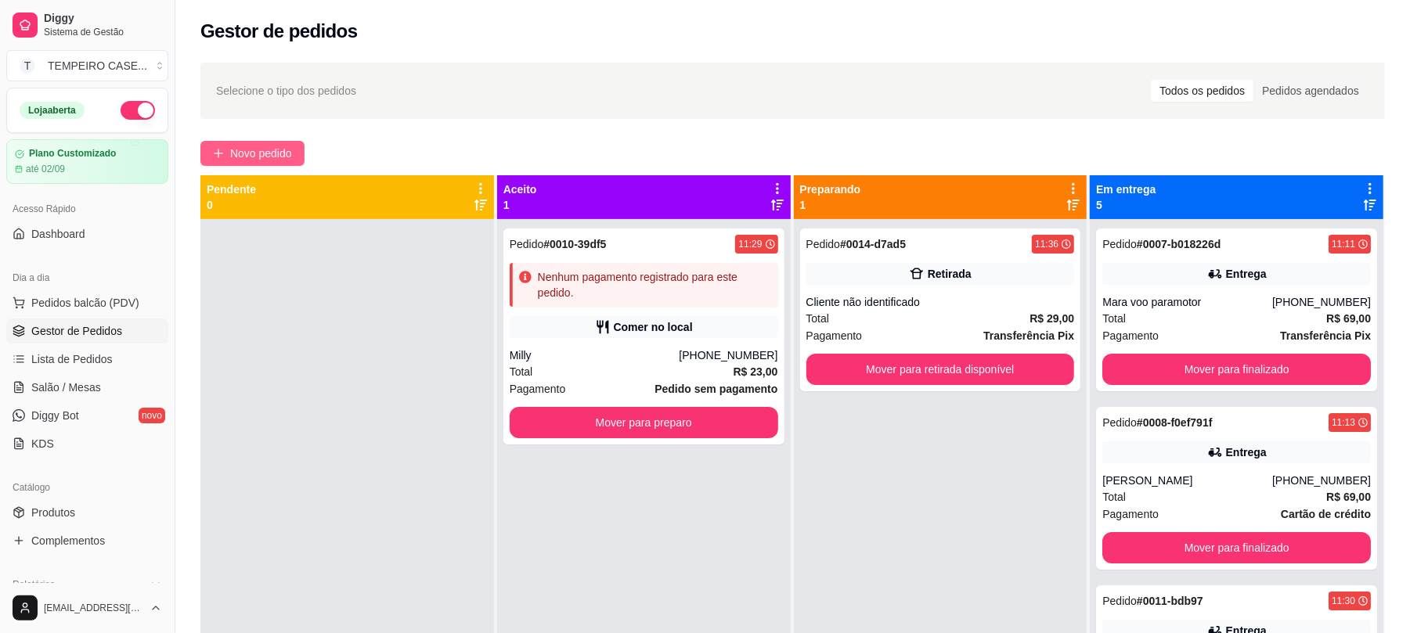
click at [239, 143] on button "Novo pedido" at bounding box center [252, 153] width 104 height 25
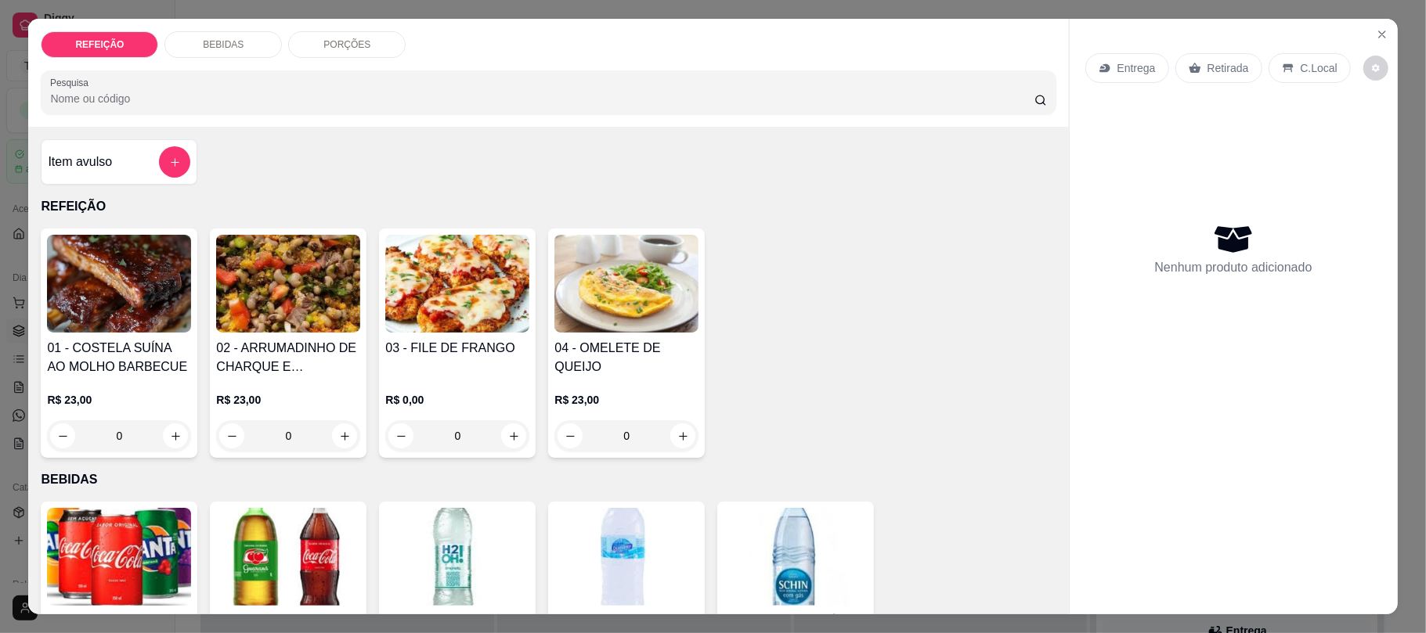
click at [170, 427] on div "0" at bounding box center [119, 435] width 144 height 31
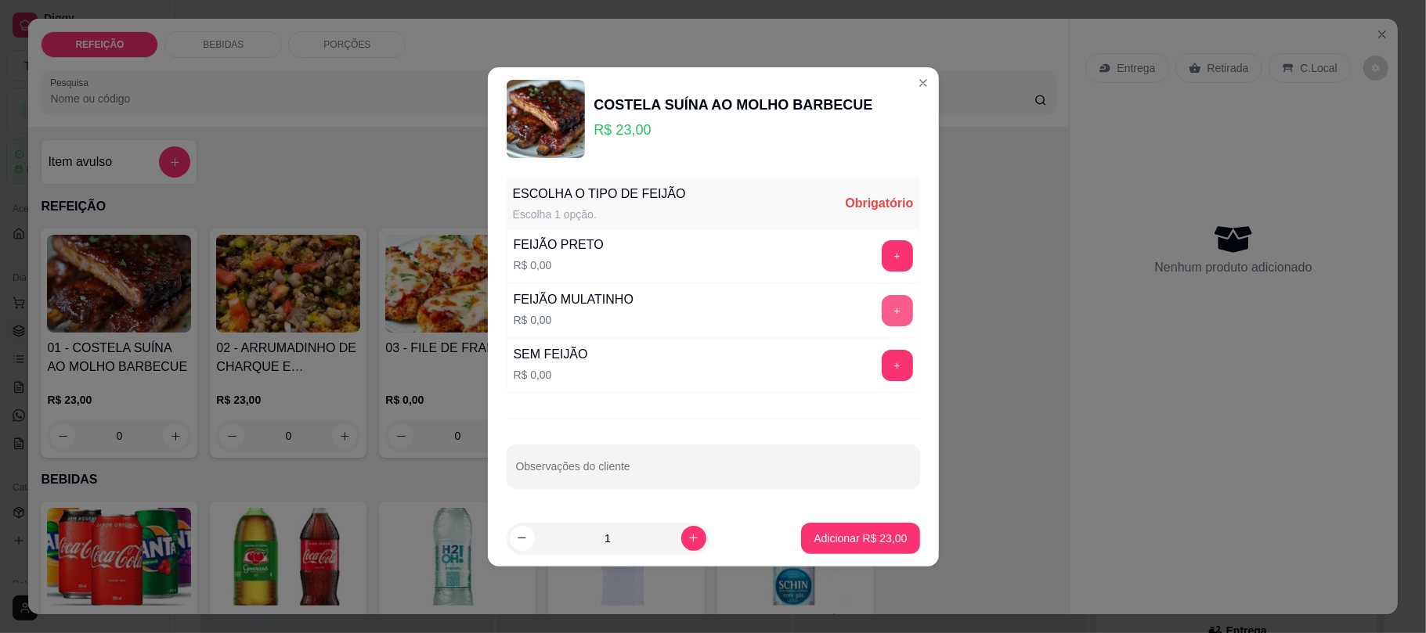
click at [882, 305] on button "+" at bounding box center [897, 310] width 31 height 31
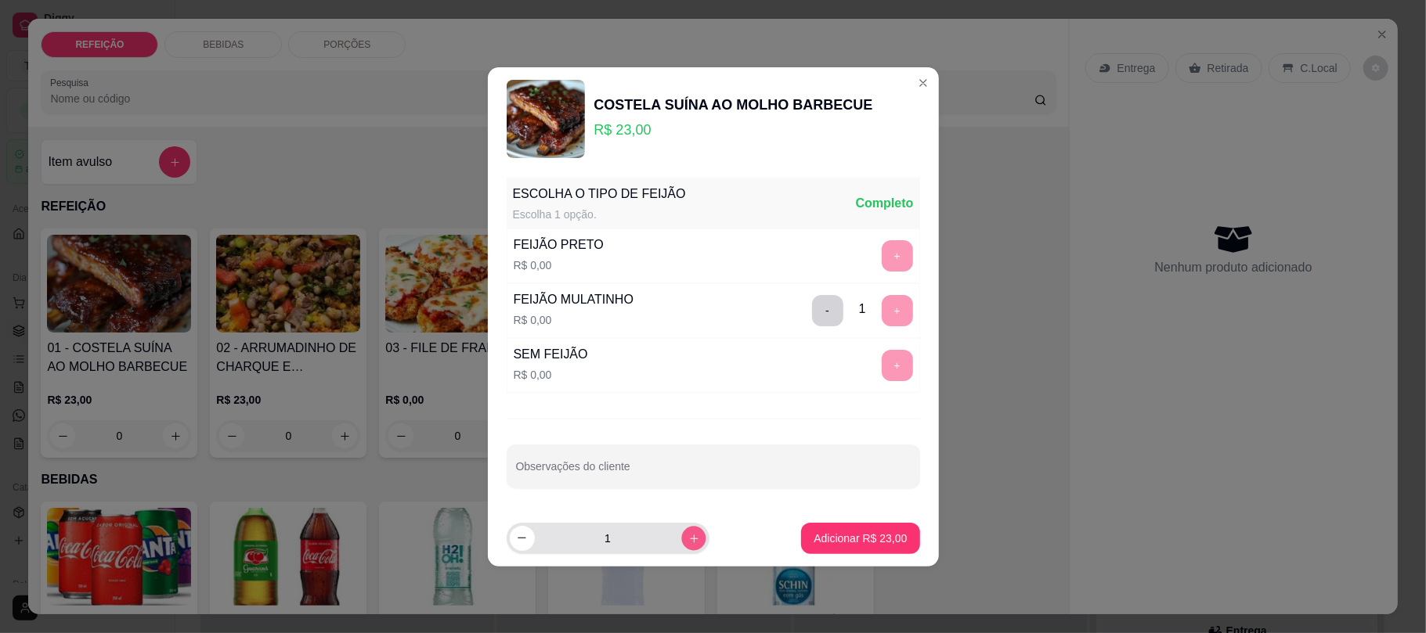
click at [681, 530] on button "increase-product-quantity" at bounding box center [693, 538] width 24 height 24
type input "2"
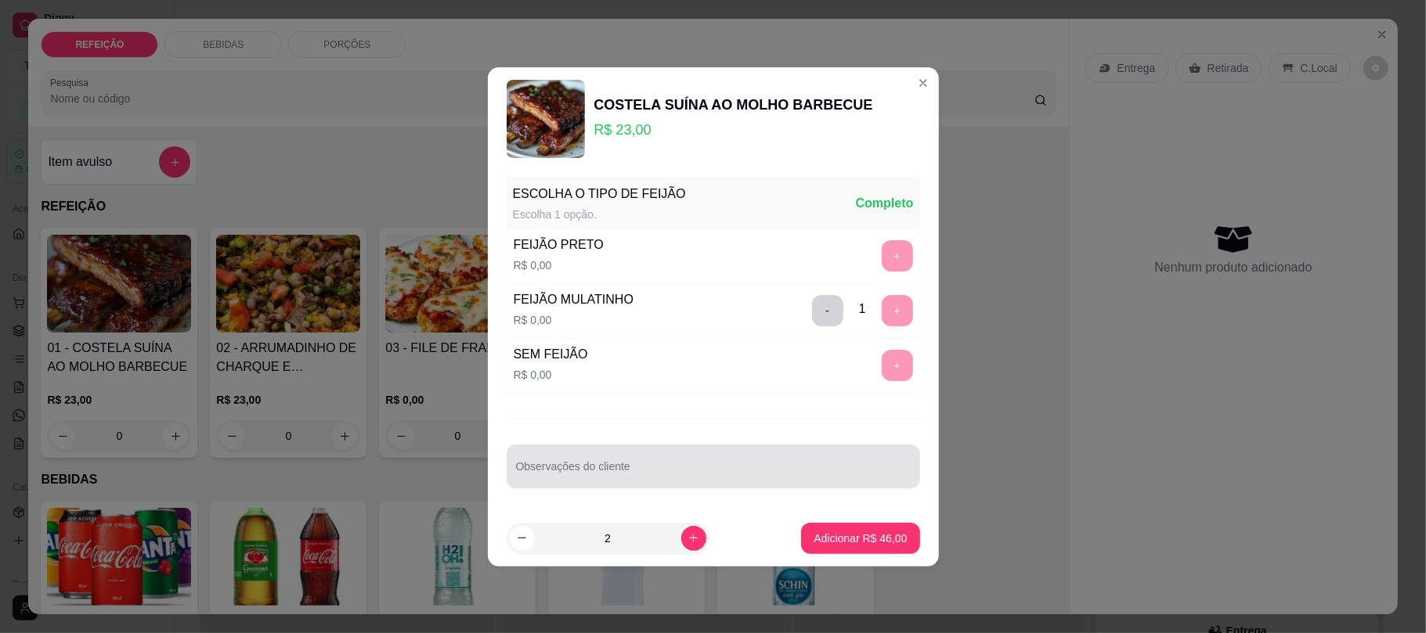
click at [807, 480] on input "Observações do cliente" at bounding box center [713, 473] width 395 height 16
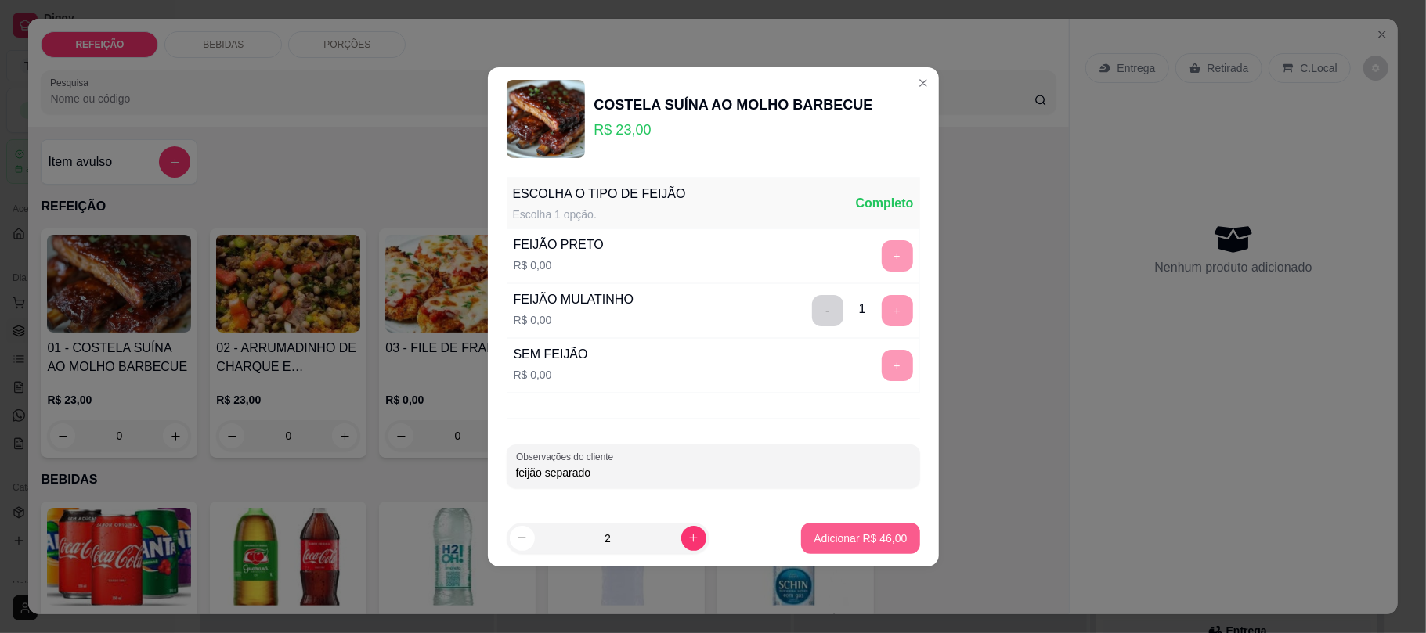
type input "feijão separado"
click at [872, 518] on footer "2 Adicionar R$ 46,00" at bounding box center [713, 539] width 451 height 56
click at [858, 543] on p "Adicionar R$ 46,00" at bounding box center [860, 538] width 91 height 15
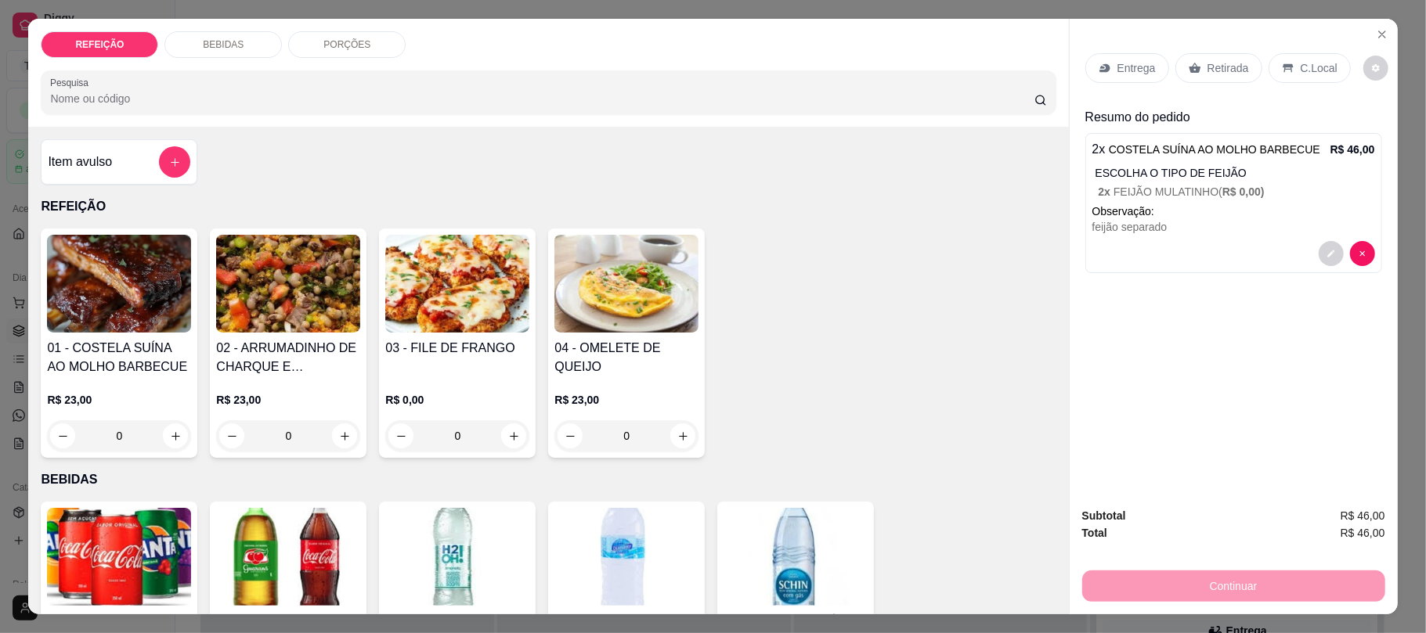
click at [437, 383] on div "R$ 0,00 0" at bounding box center [457, 414] width 144 height 75
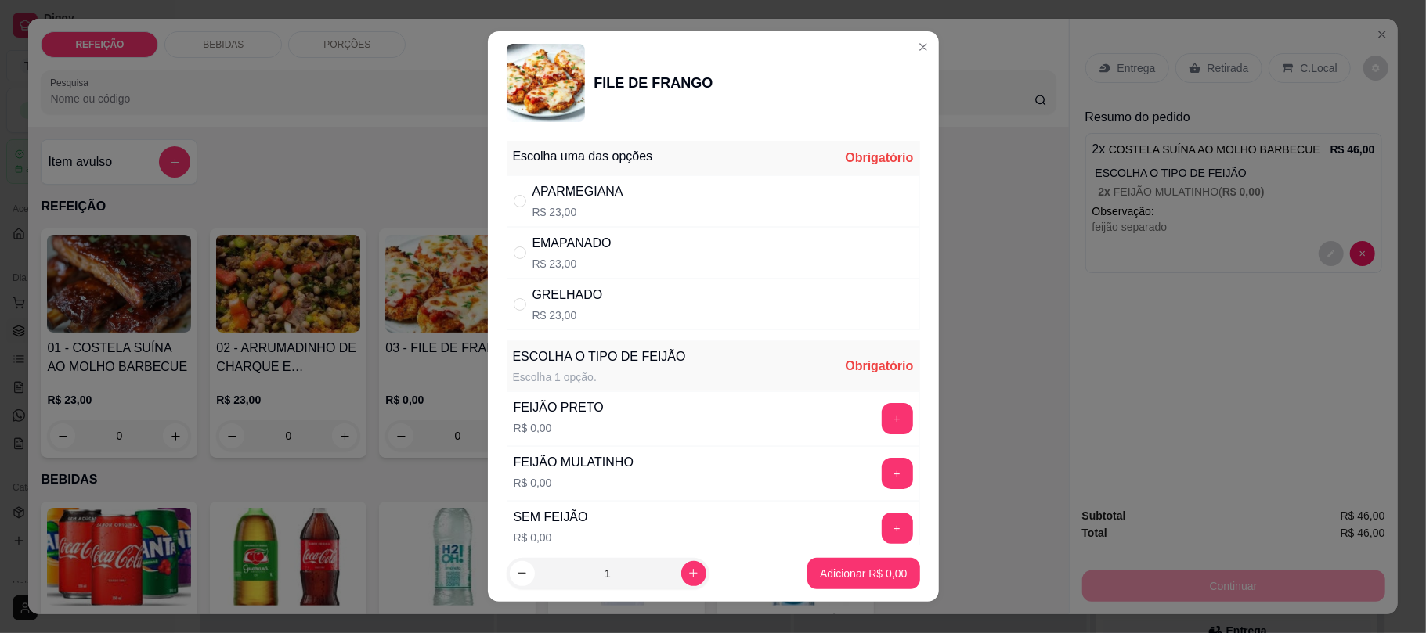
click at [612, 323] on div "GRELHADO R$ 23,00" at bounding box center [713, 305] width 413 height 52
radio input "true"
click at [882, 471] on button "+" at bounding box center [897, 473] width 31 height 31
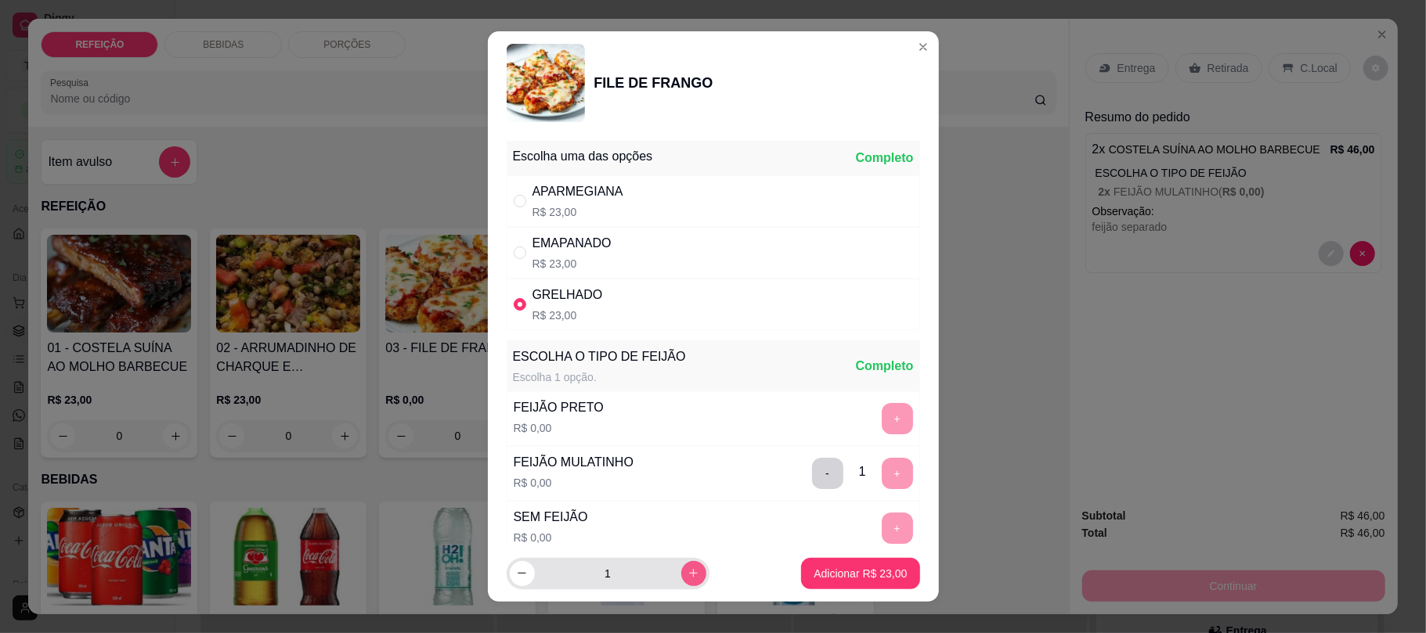
click at [688, 568] on icon "increase-product-quantity" at bounding box center [694, 574] width 12 height 12
type input "3"
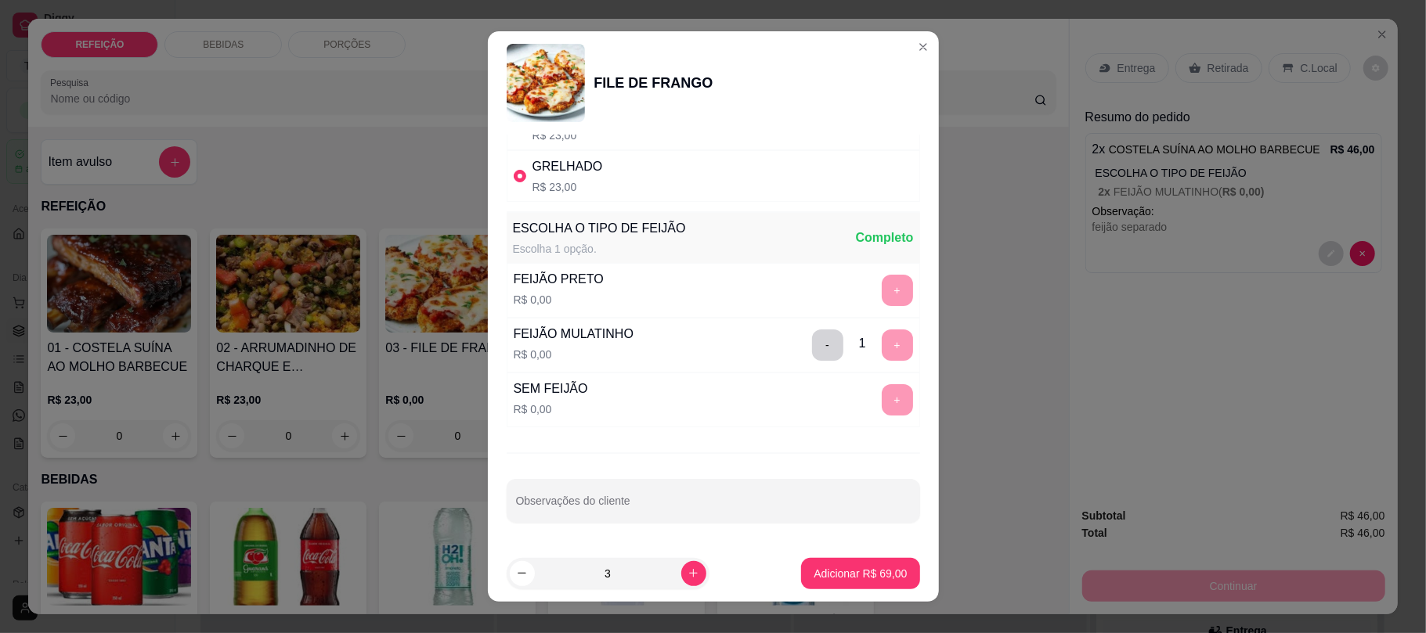
scroll to position [132, 0]
click at [639, 490] on div at bounding box center [713, 500] width 395 height 31
type input "feijão separado"
click at [814, 586] on button "Adicionar R$ 69,00" at bounding box center [860, 573] width 115 height 31
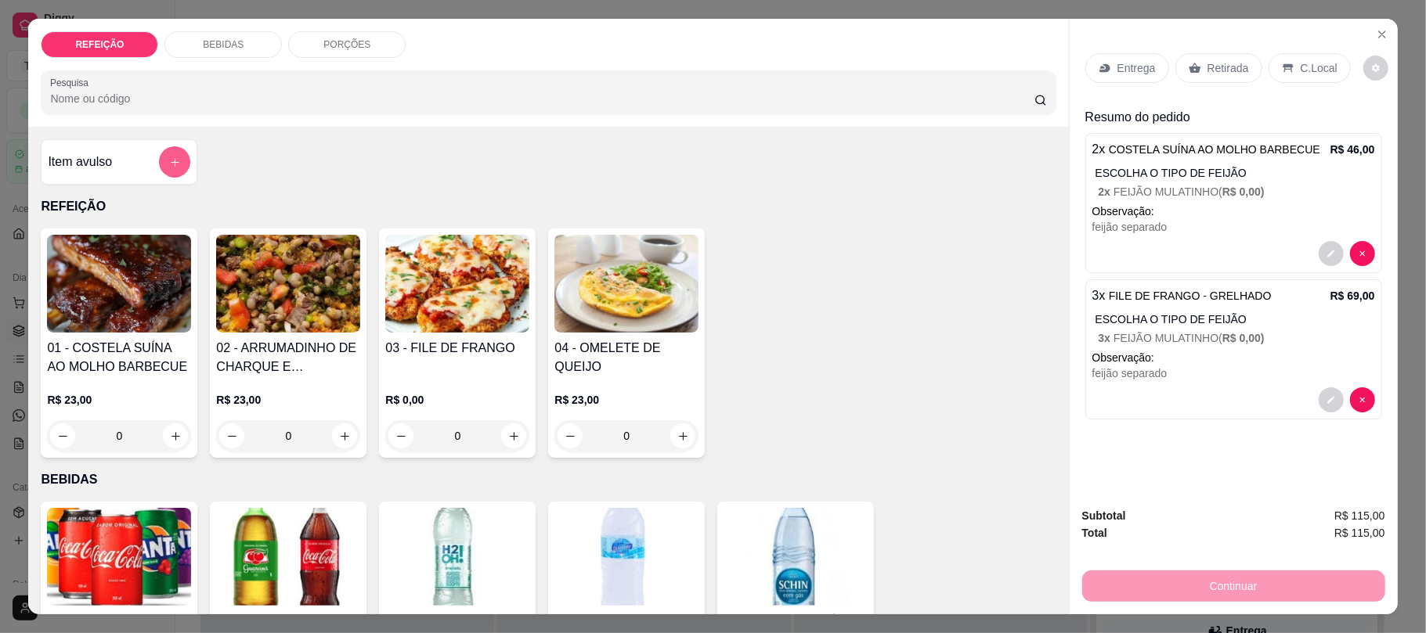
click at [182, 163] on button "add-separate-item" at bounding box center [174, 161] width 31 height 31
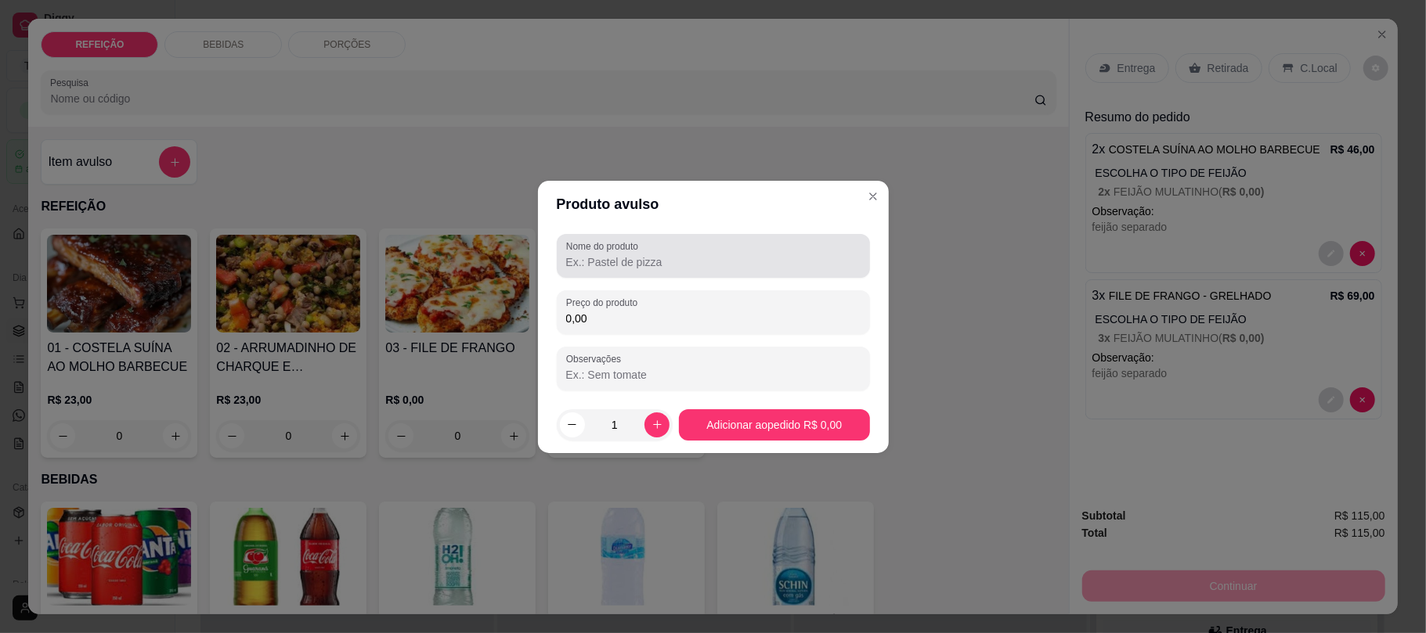
click at [593, 266] on input "Nome do produto" at bounding box center [713, 262] width 294 height 16
type input "e"
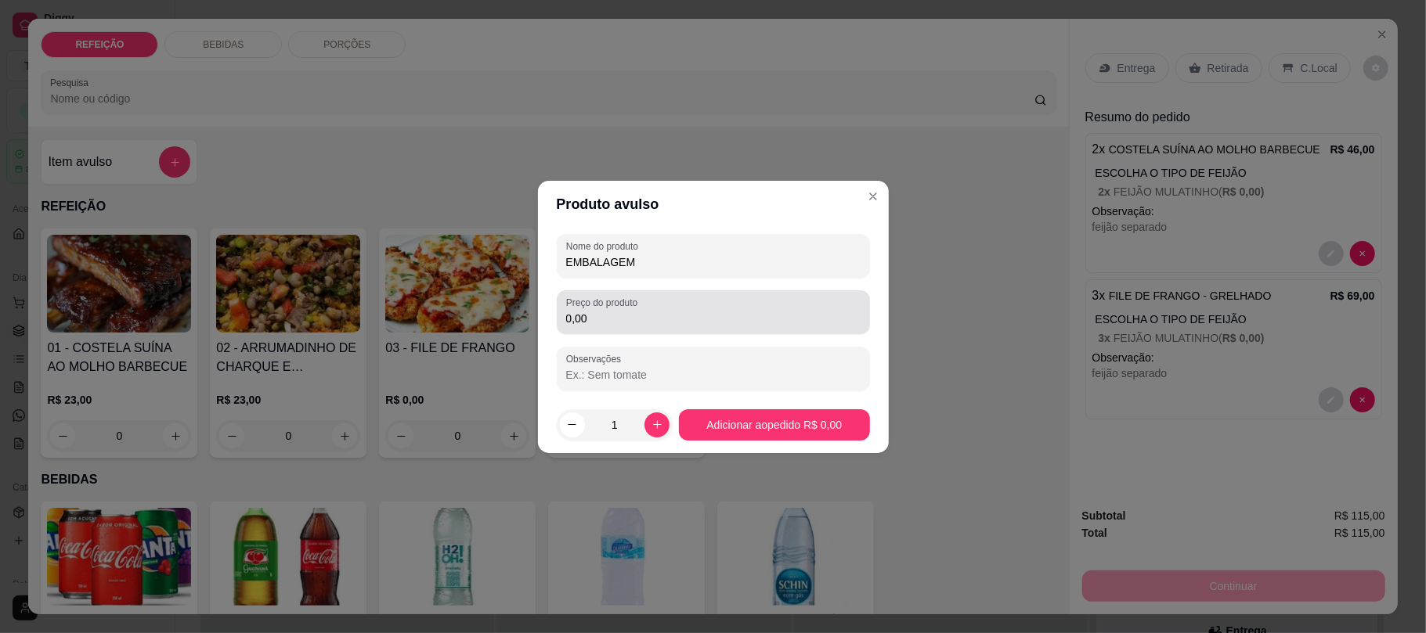
type input "EMBALAGEM"
click at [575, 319] on input "0,00" at bounding box center [713, 319] width 294 height 16
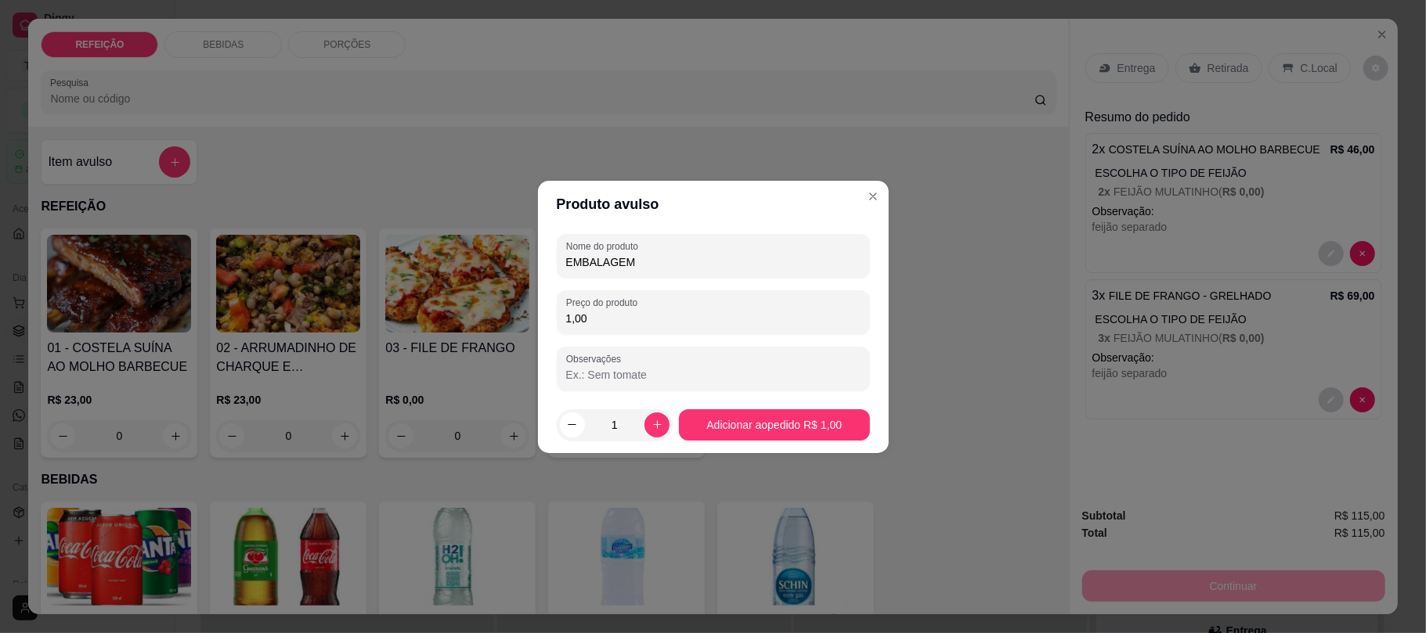
type input "1,00"
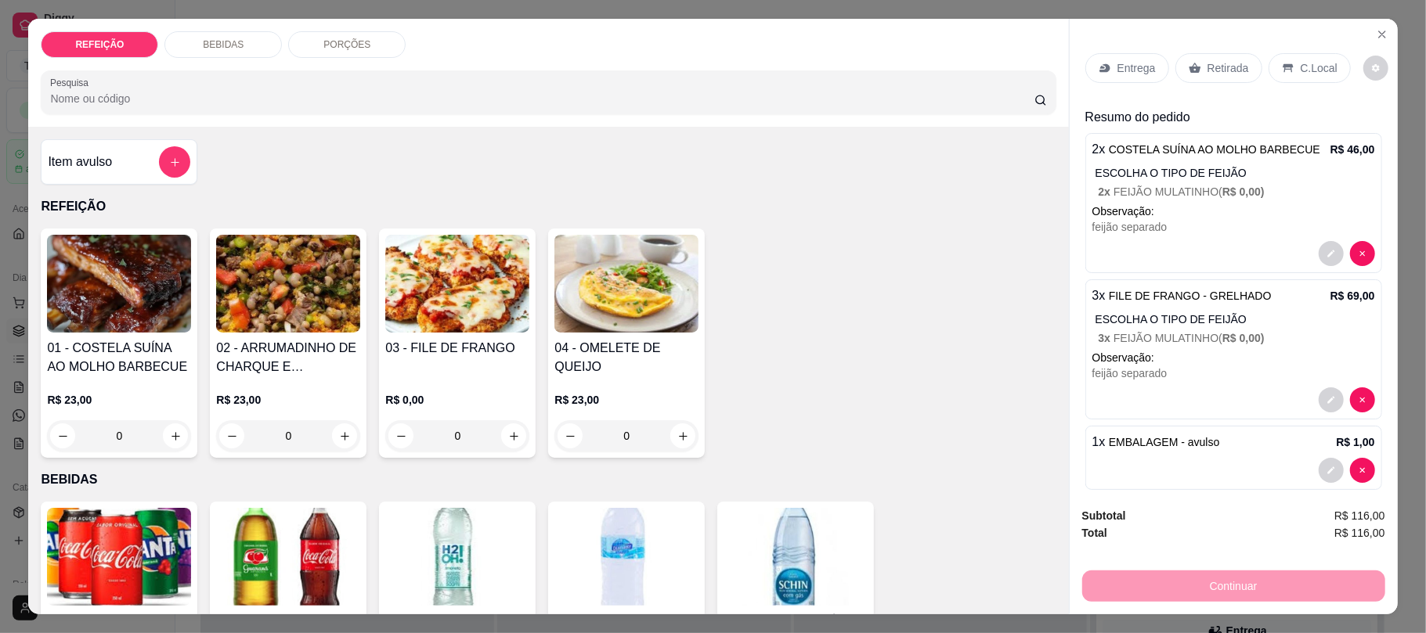
click at [1146, 76] on p "Entrega" at bounding box center [1136, 68] width 38 height 16
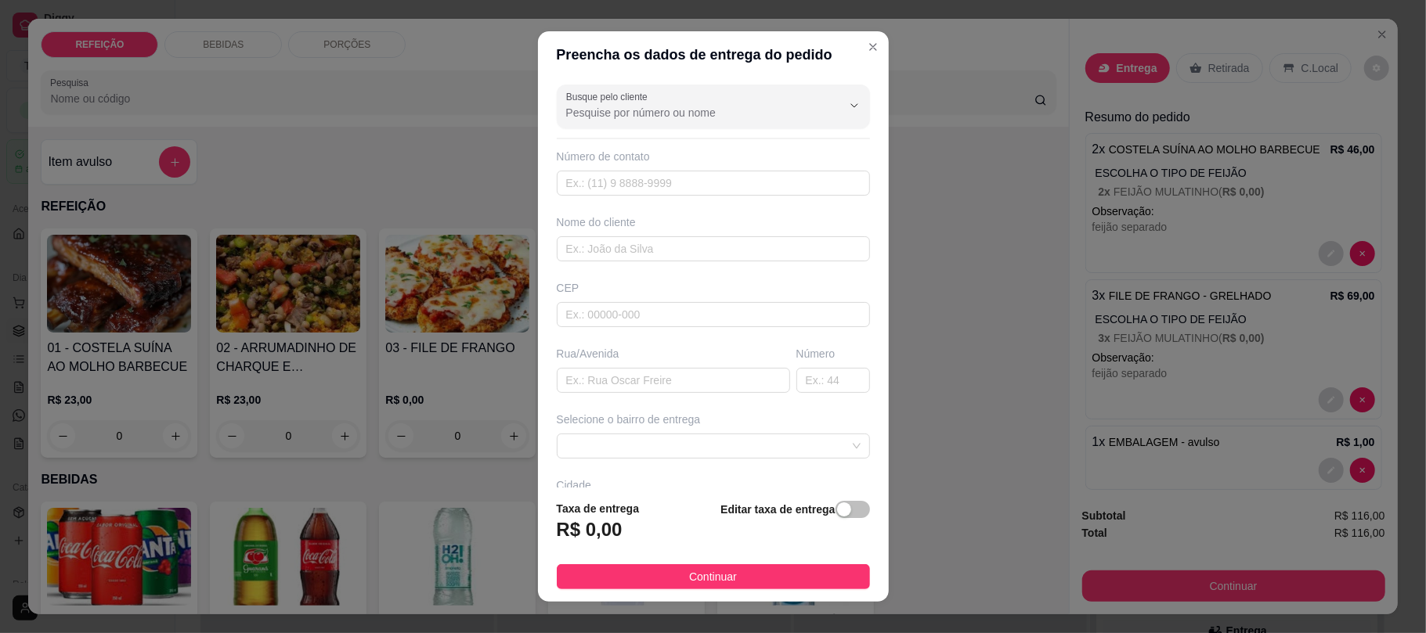
click at [633, 129] on div "Busque pelo cliente Número de contato Nome do cliente CEP Rua/[GEOGRAPHIC_DATA]…" at bounding box center [713, 282] width 351 height 409
click at [643, 122] on div at bounding box center [713, 106] width 294 height 31
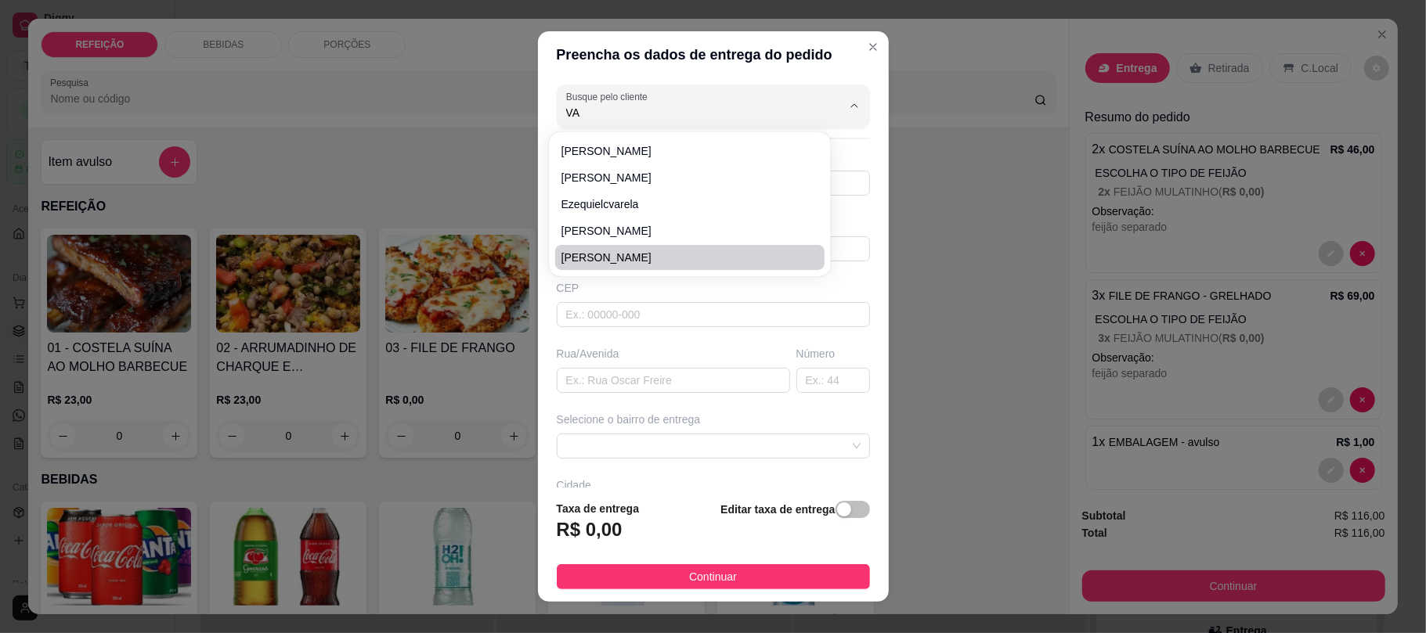
click at [639, 257] on span "[PERSON_NAME]" at bounding box center [681, 258] width 241 height 16
type input "[PERSON_NAME]"
type input "8181851516"
type input "[PERSON_NAME]"
type input "DRONE HUMANO"
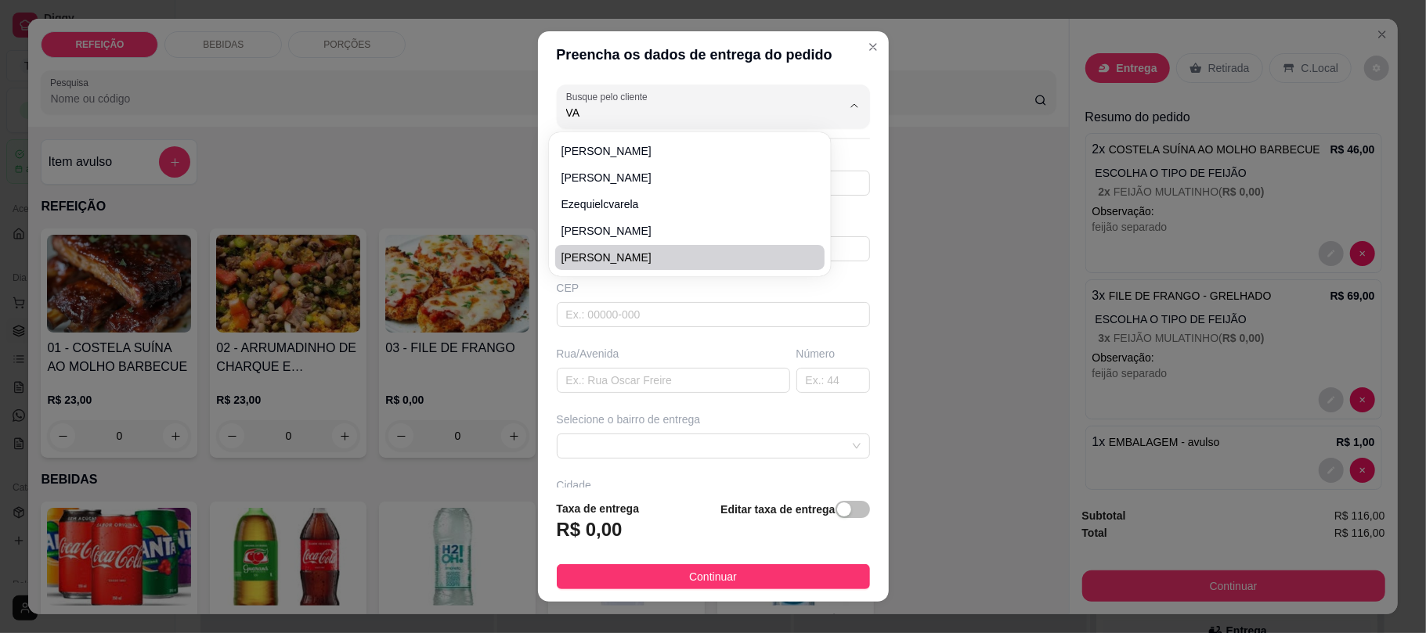
type input "IPOJUCA"
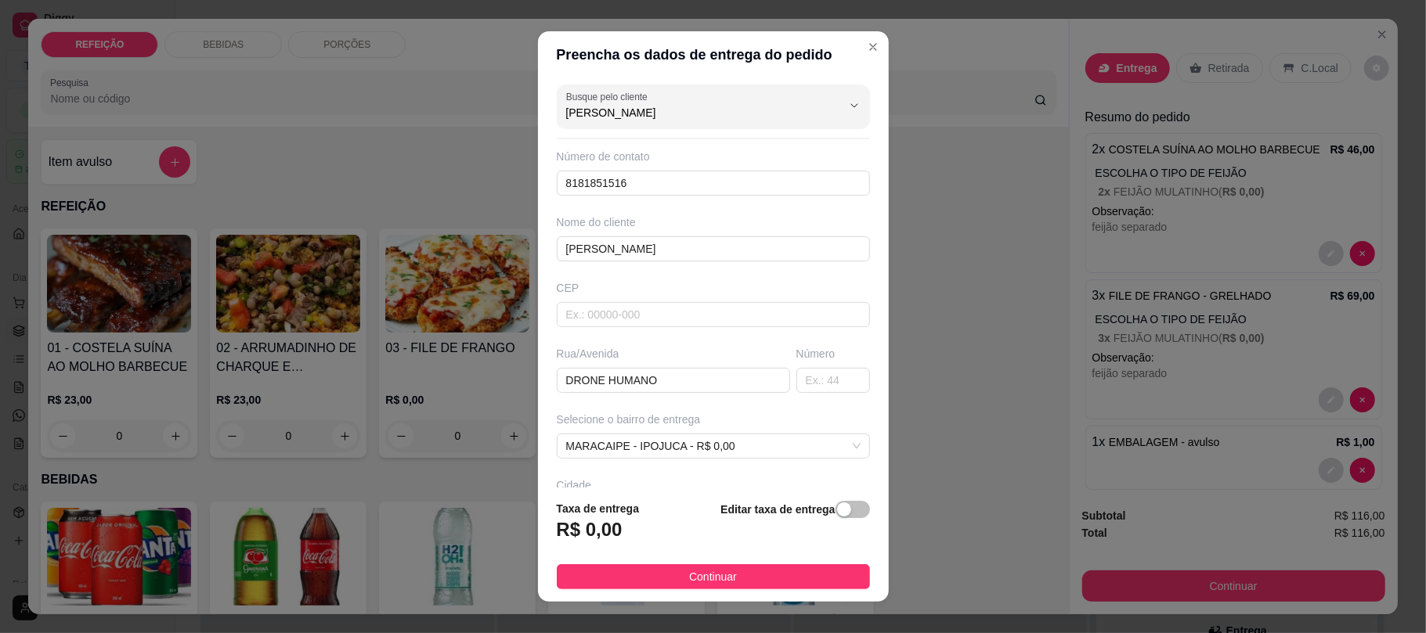
scroll to position [122, 0]
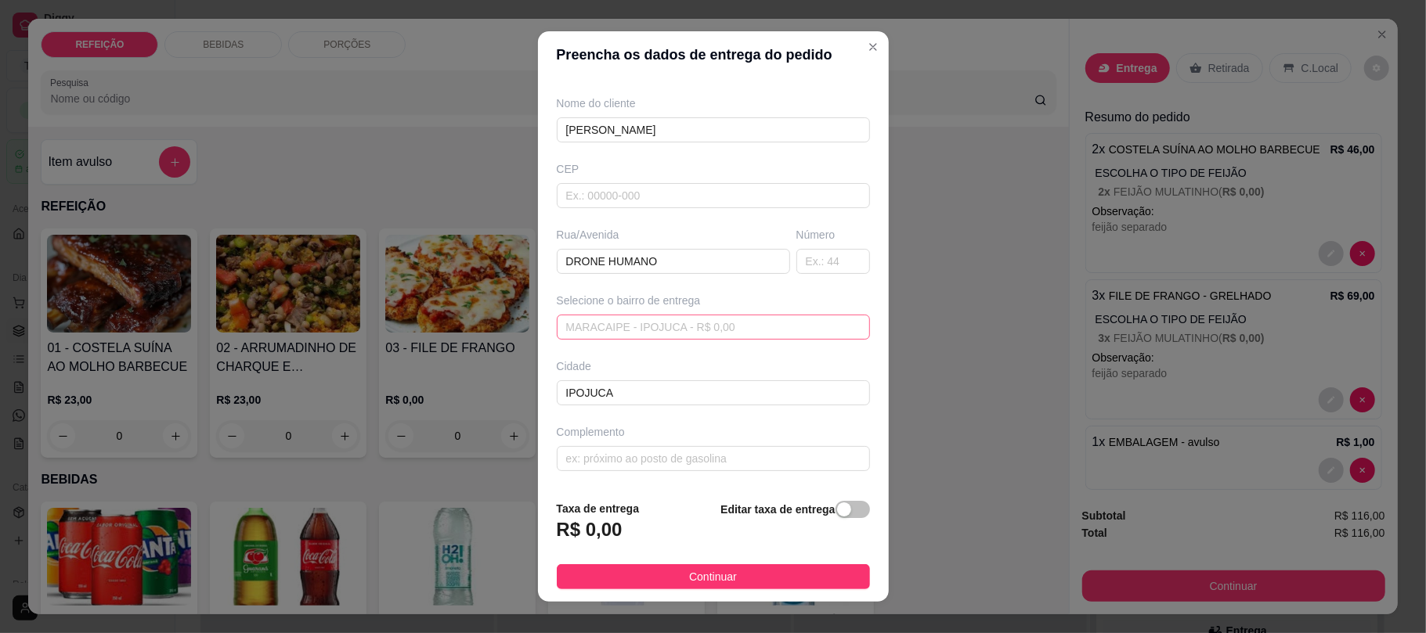
click at [688, 332] on span "MARACAIPE - IPOJUCA - R$ 0,00" at bounding box center [713, 327] width 294 height 23
type input "[PERSON_NAME]"
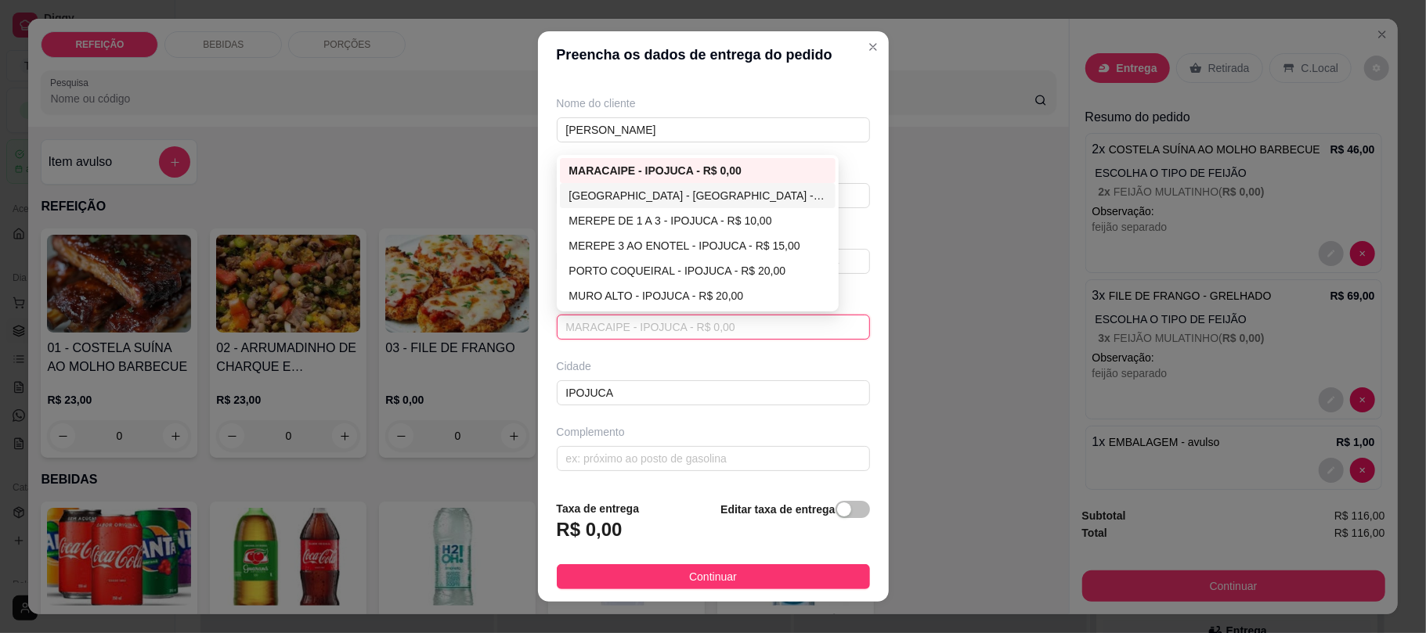
click at [674, 194] on div "[GEOGRAPHIC_DATA] - [GEOGRAPHIC_DATA] - R$ 5,00" at bounding box center [697, 195] width 257 height 17
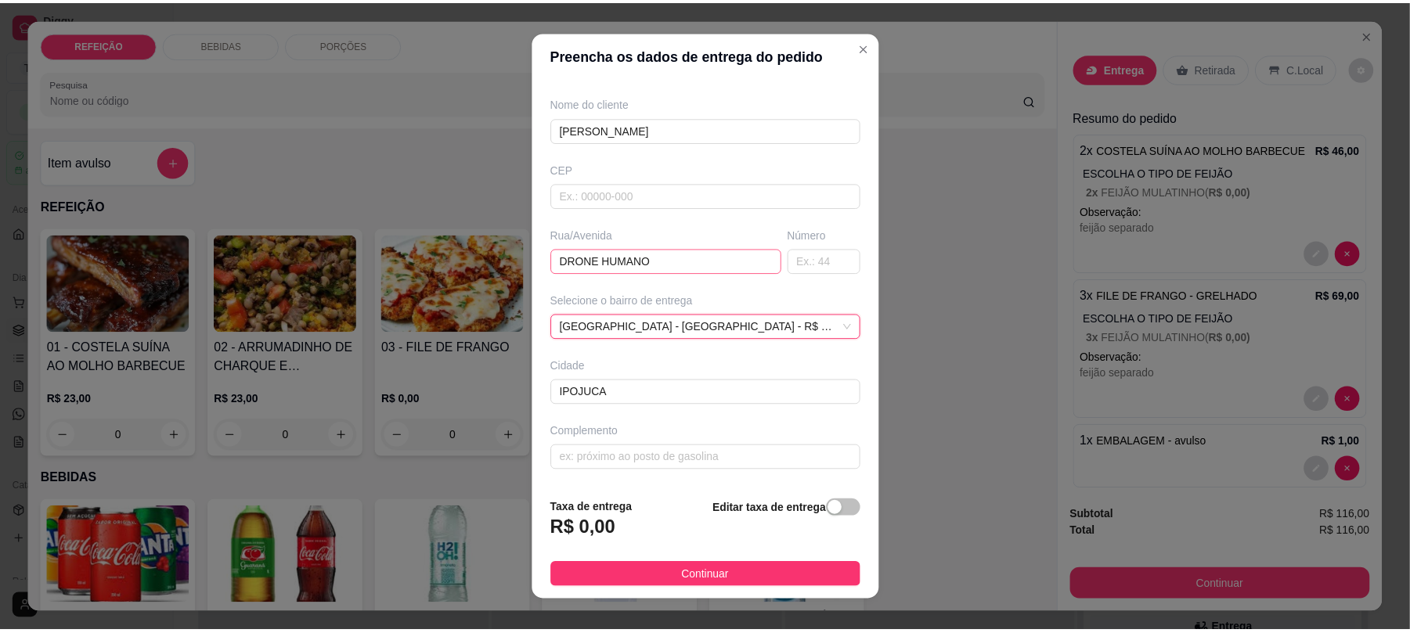
scroll to position [105, 0]
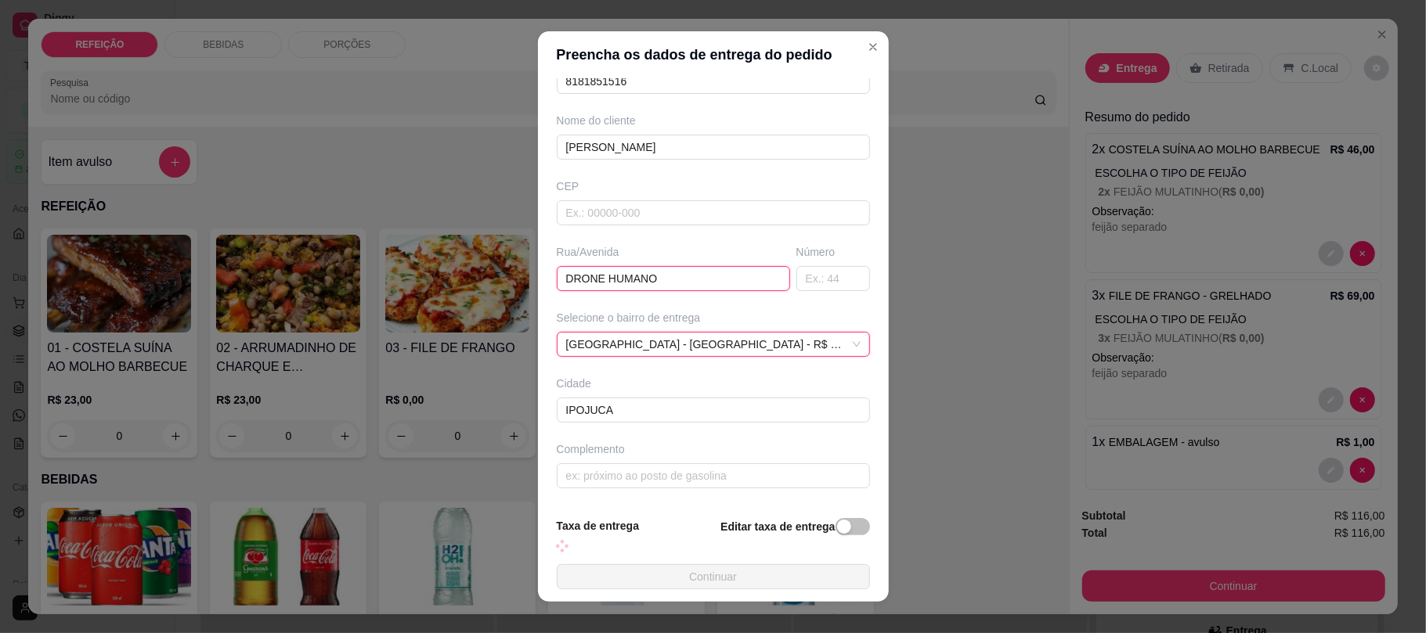
click at [621, 266] on input "DRONE HUMANO" at bounding box center [673, 278] width 233 height 25
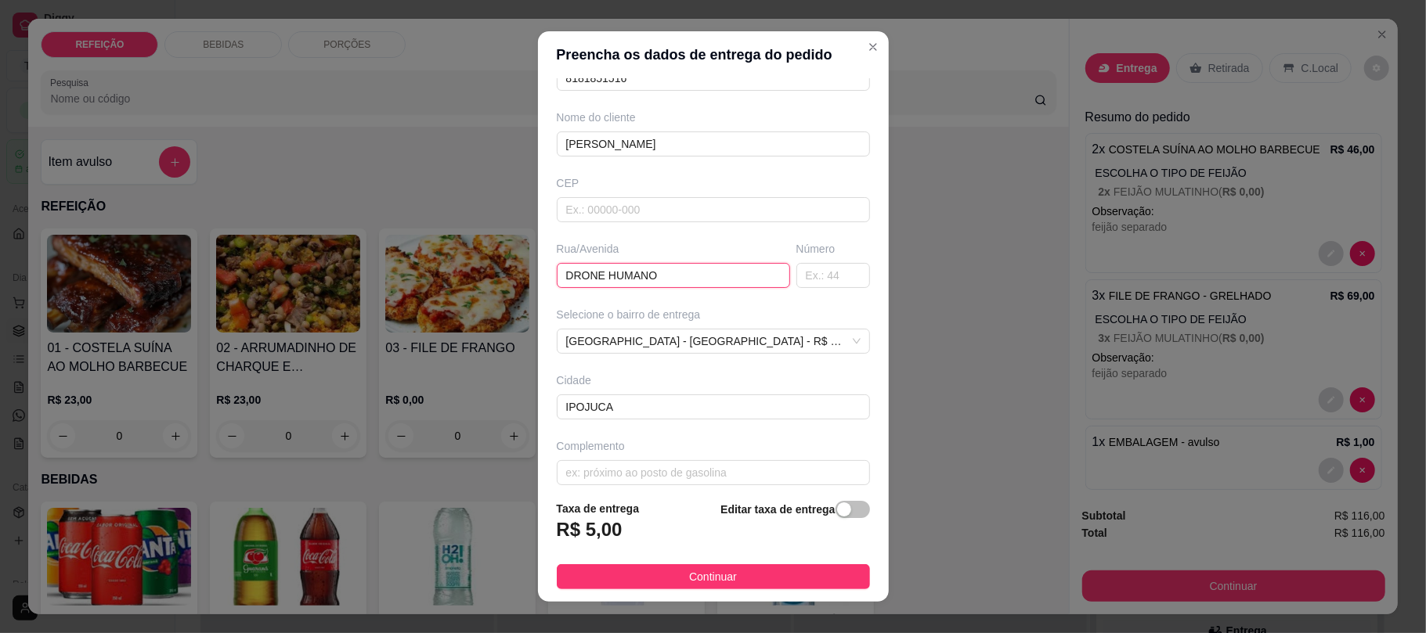
click at [621, 265] on input "DRONE HUMANO" at bounding box center [673, 275] width 233 height 25
type input "PRAÇA 10"
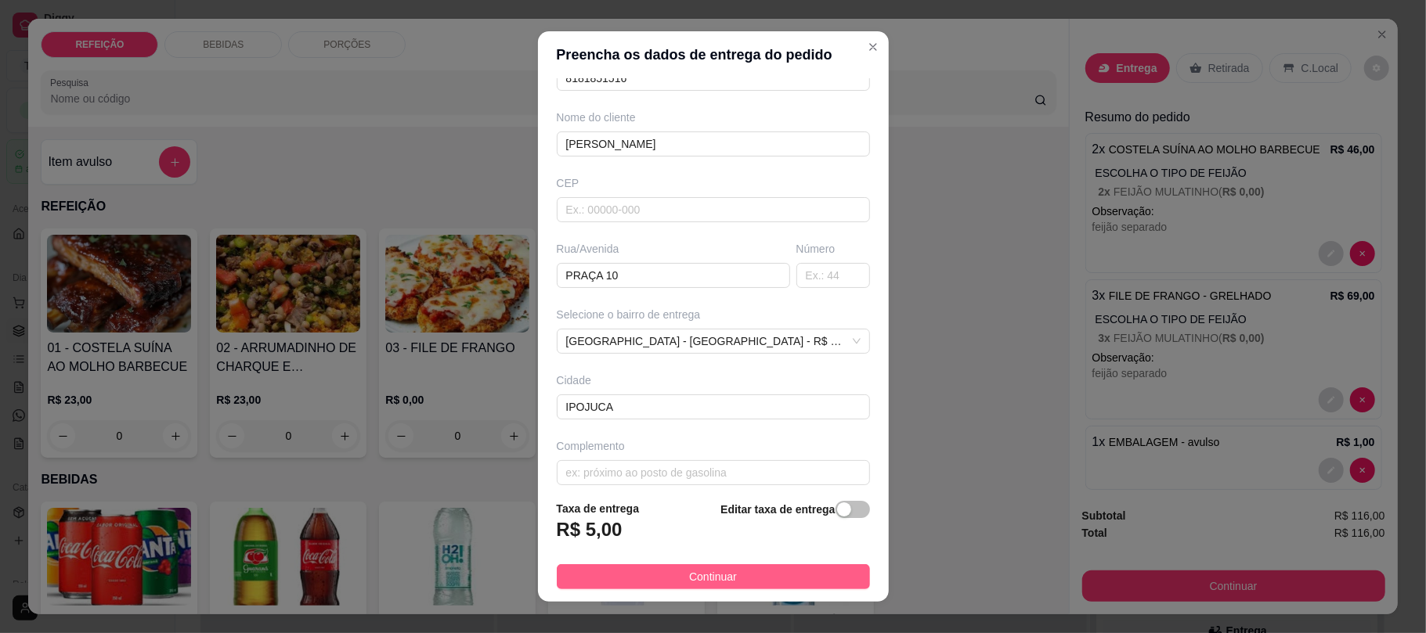
click at [765, 574] on button "Continuar" at bounding box center [713, 577] width 313 height 25
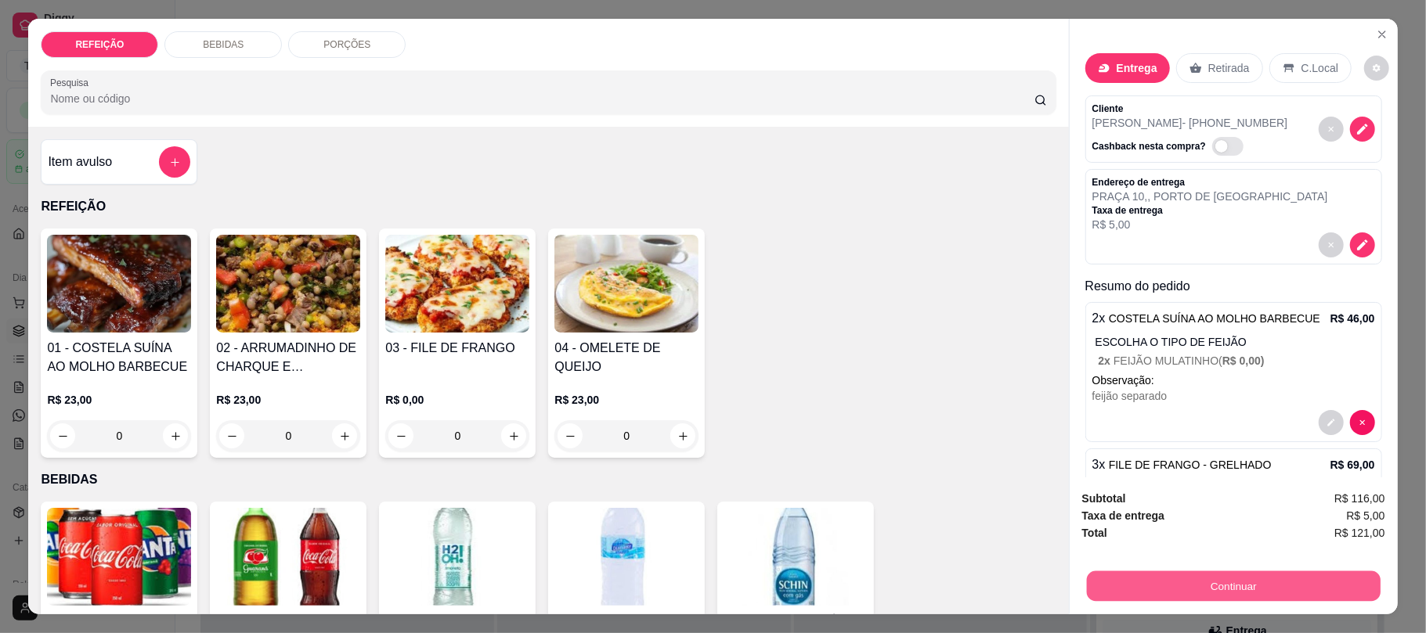
click at [1167, 590] on button "Continuar" at bounding box center [1233, 586] width 294 height 31
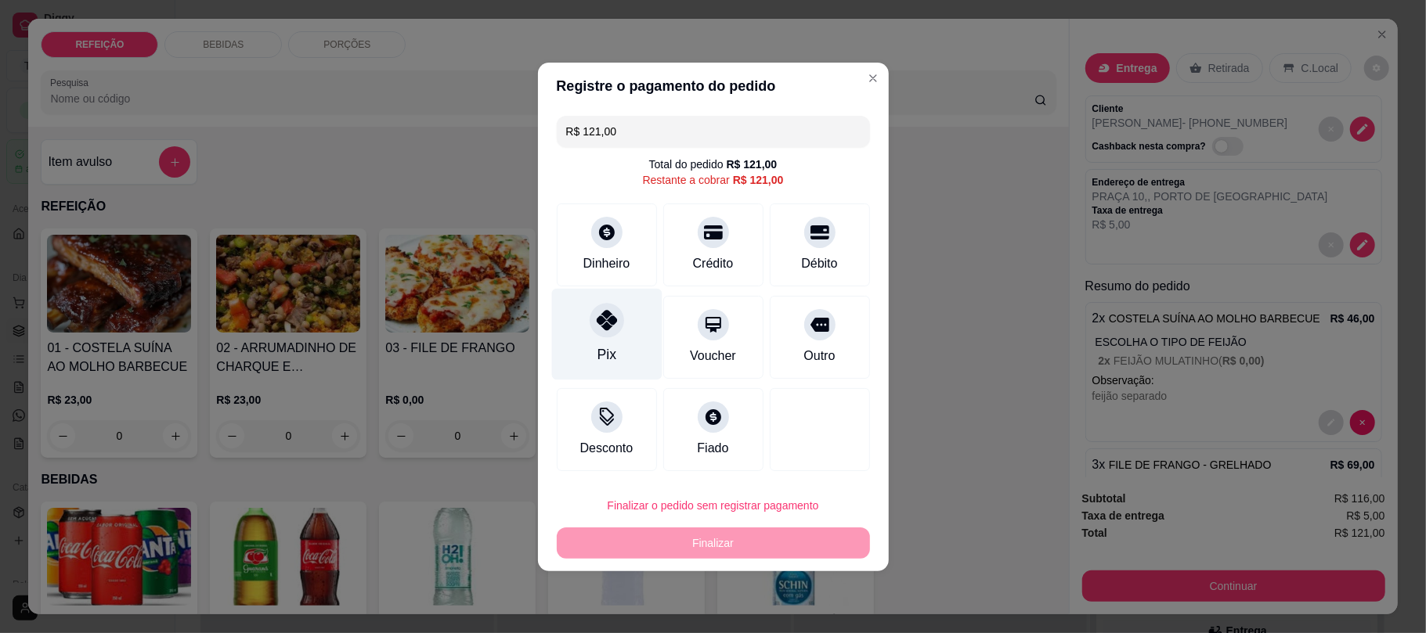
click at [612, 338] on div "Pix" at bounding box center [606, 334] width 110 height 92
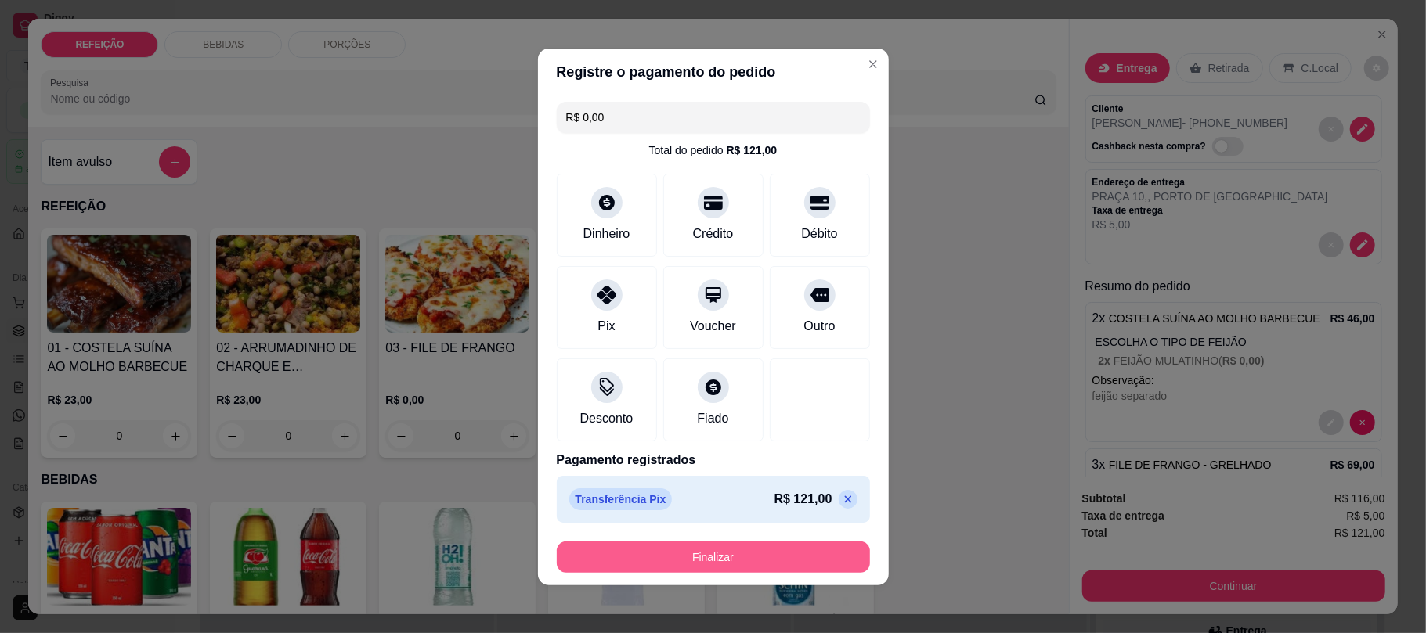
click at [719, 558] on button "Finalizar" at bounding box center [713, 557] width 313 height 31
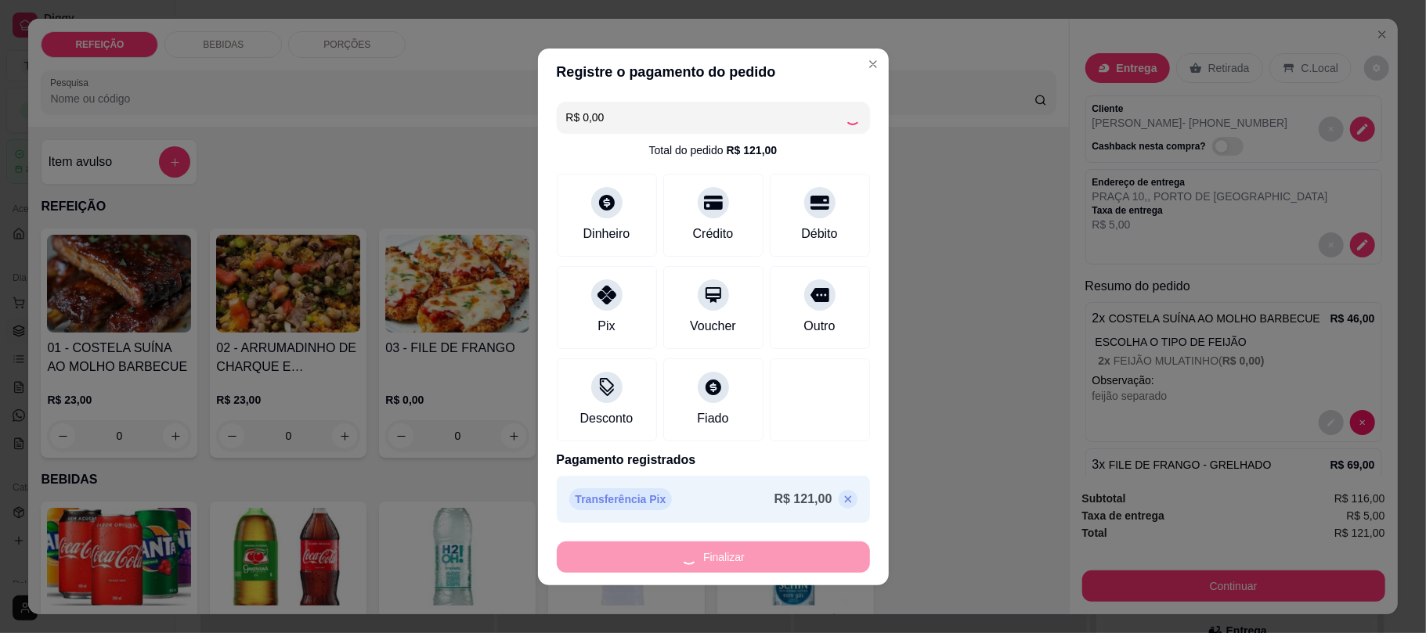
type input "-R$ 121,00"
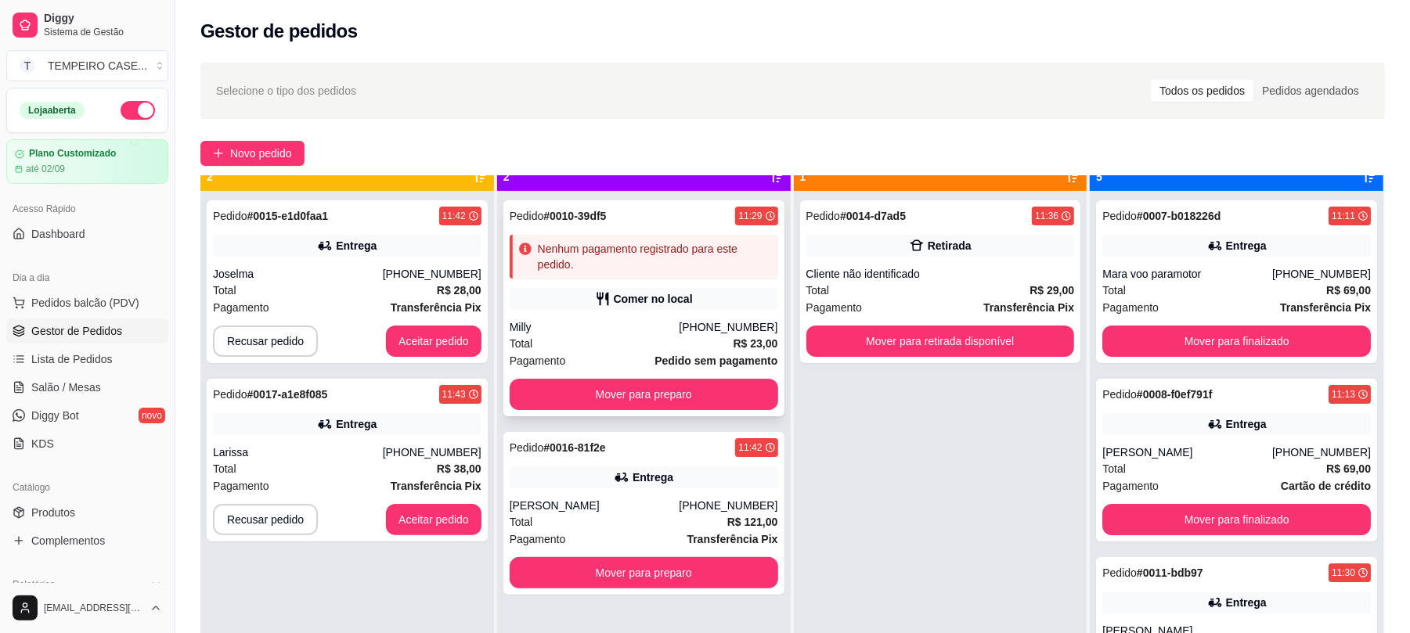
scroll to position [44, 0]
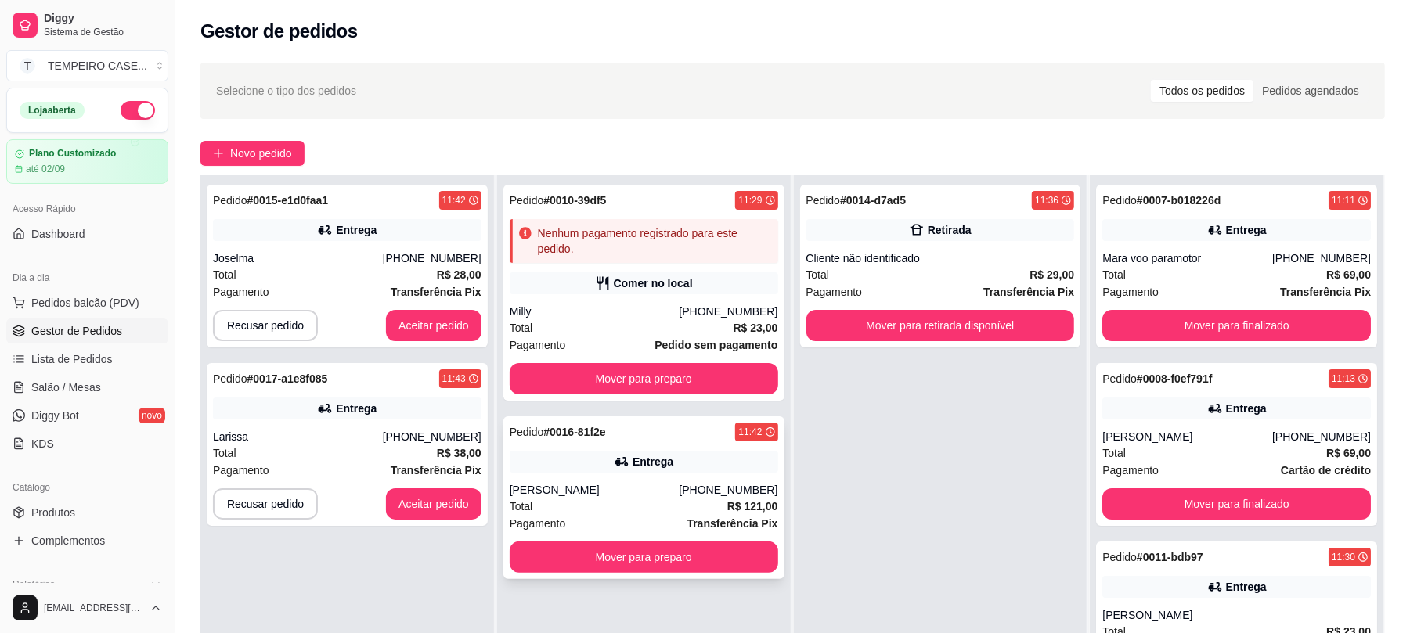
click at [637, 468] on div "Entrega" at bounding box center [653, 462] width 41 height 16
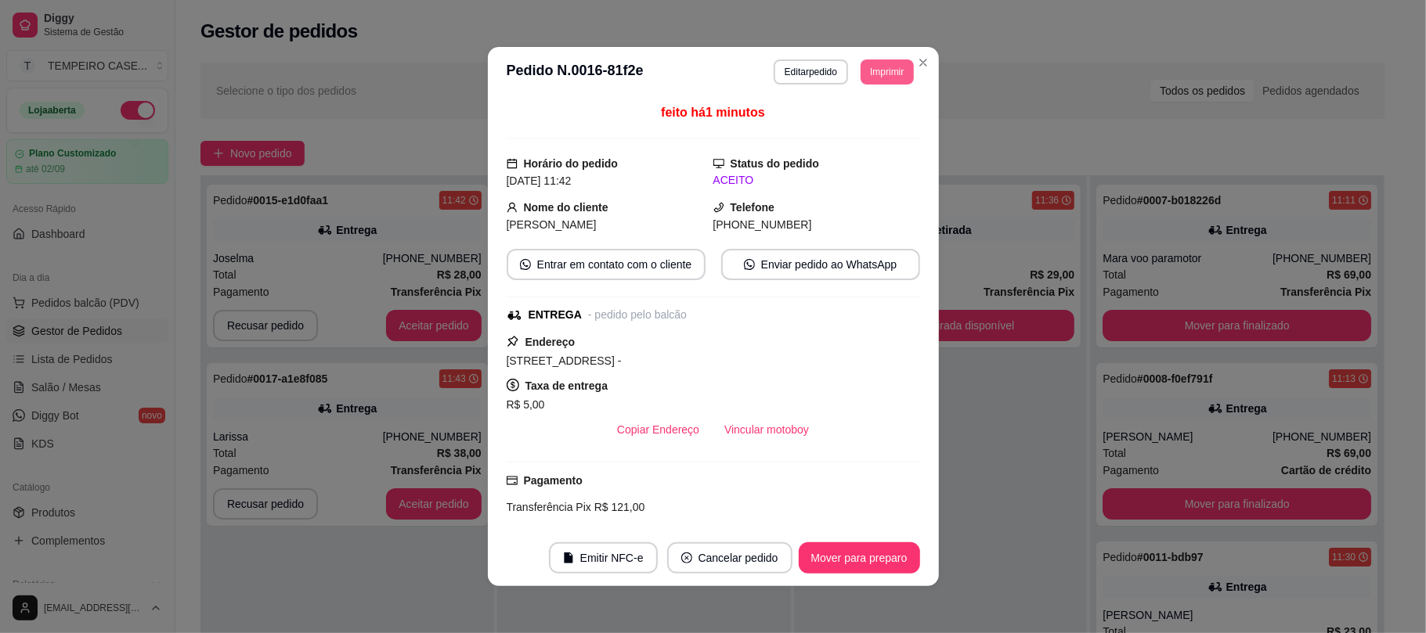
click at [890, 60] on button "Imprimir" at bounding box center [887, 72] width 52 height 25
click at [838, 161] on button "IMPRESSORA COZINHA" at bounding box center [842, 158] width 129 height 25
click at [875, 81] on button "Imprimir" at bounding box center [887, 72] width 52 height 25
click at [863, 154] on button "IMPRESSORA COZINHA" at bounding box center [842, 158] width 129 height 25
click at [888, 63] on button "Imprimir" at bounding box center [887, 72] width 52 height 25
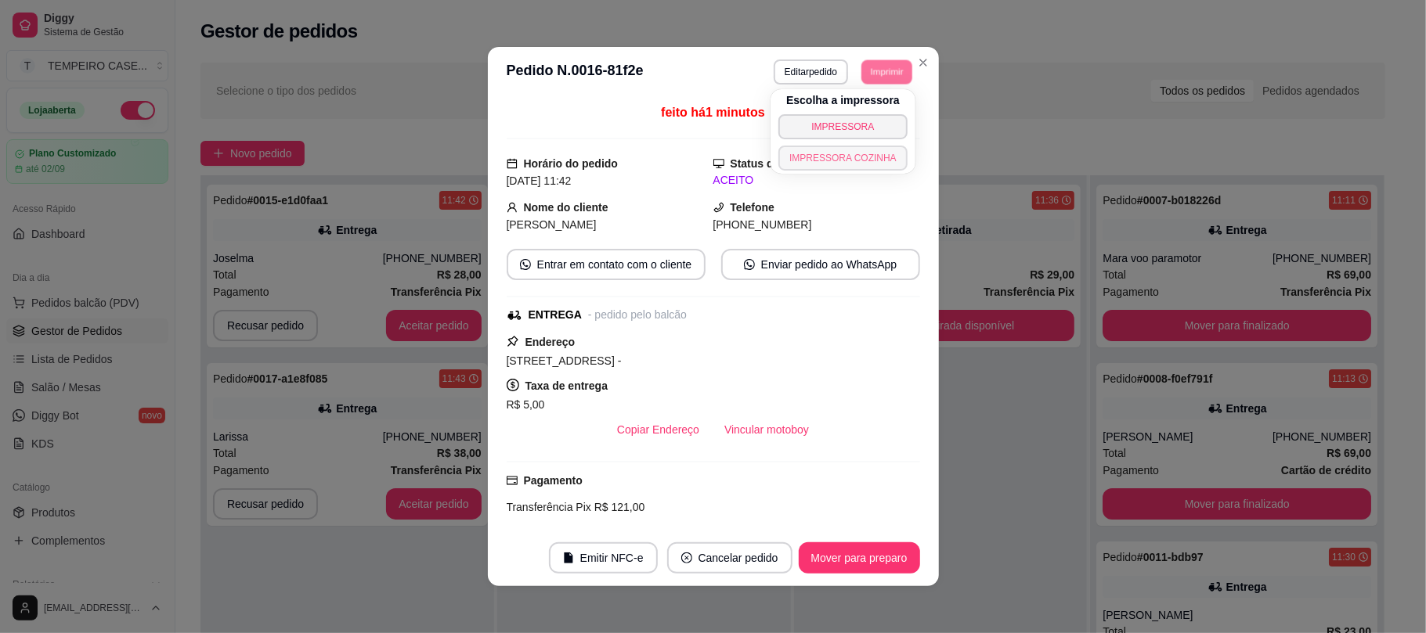
click at [858, 158] on button "IMPRESSORA COZINHA" at bounding box center [842, 158] width 129 height 25
click at [880, 70] on button "Imprimir" at bounding box center [887, 72] width 52 height 25
click at [852, 170] on button "IMPRESSORA COZINHA" at bounding box center [843, 158] width 125 height 24
click at [881, 61] on button "Imprimir" at bounding box center [887, 72] width 52 height 25
click at [828, 167] on button "IMPRESSORA COZINHA" at bounding box center [842, 158] width 129 height 25
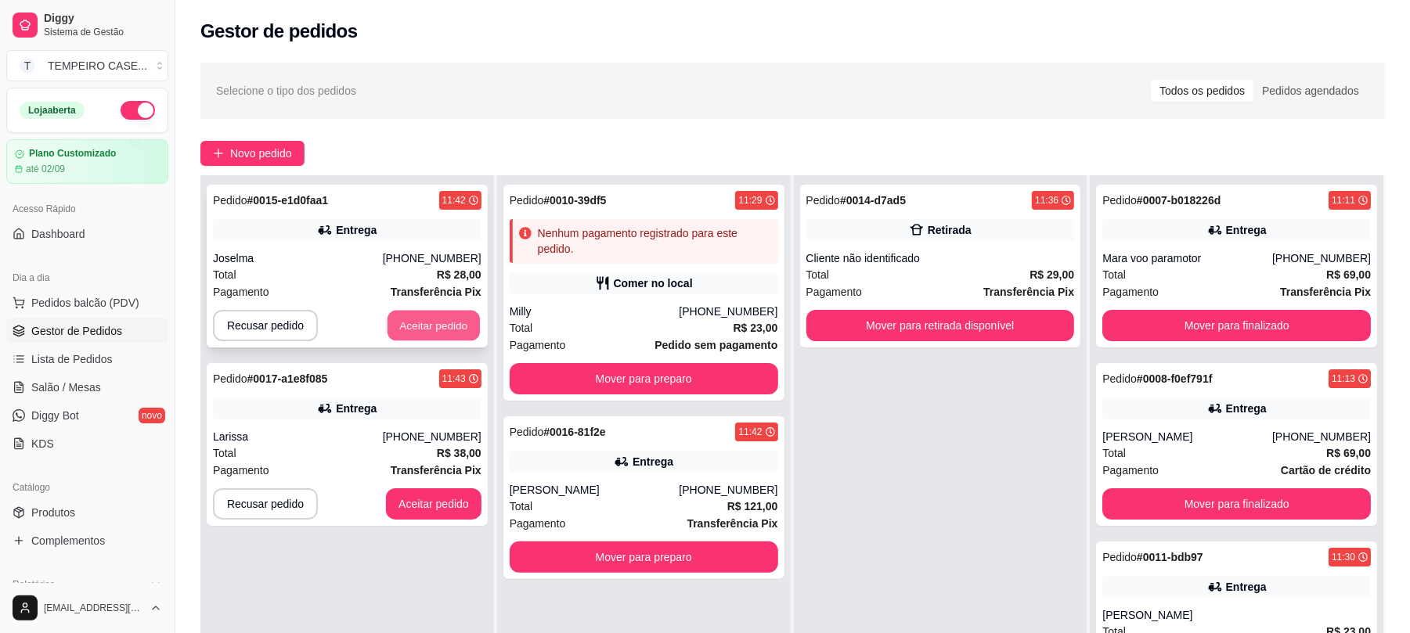
click at [413, 314] on button "Aceitar pedido" at bounding box center [434, 326] width 92 height 31
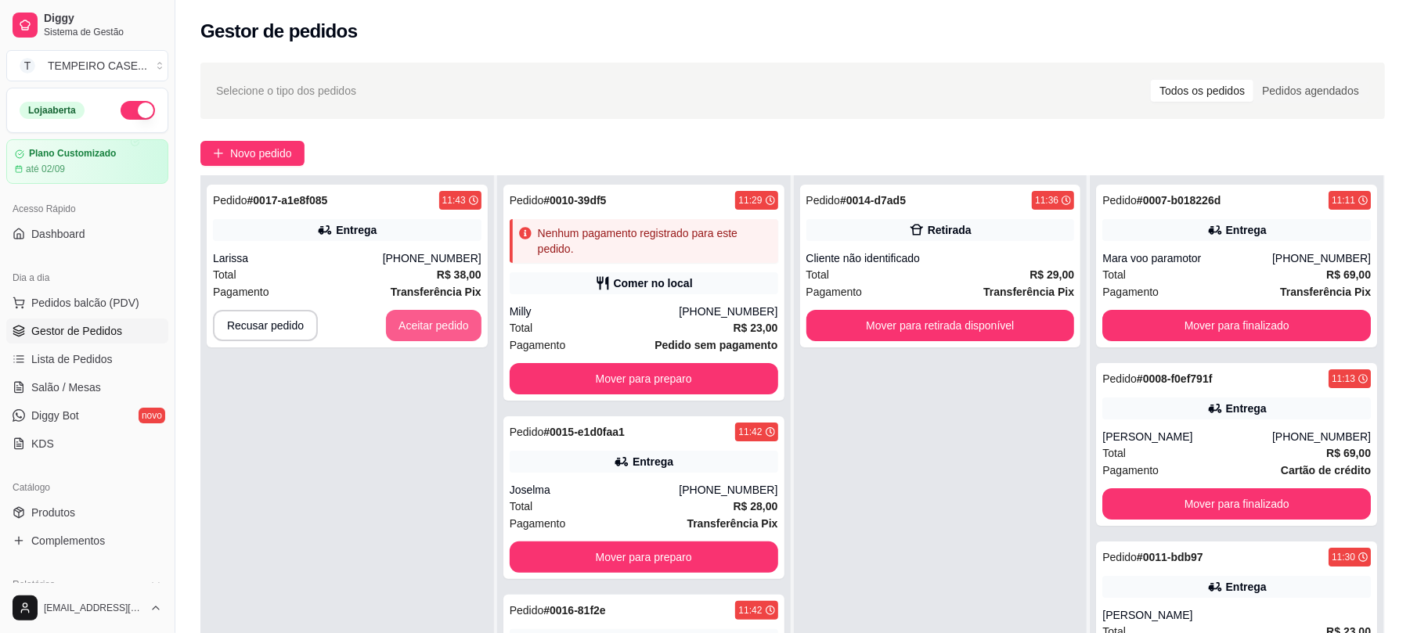
click at [413, 314] on button "Aceitar pedido" at bounding box center [434, 325] width 96 height 31
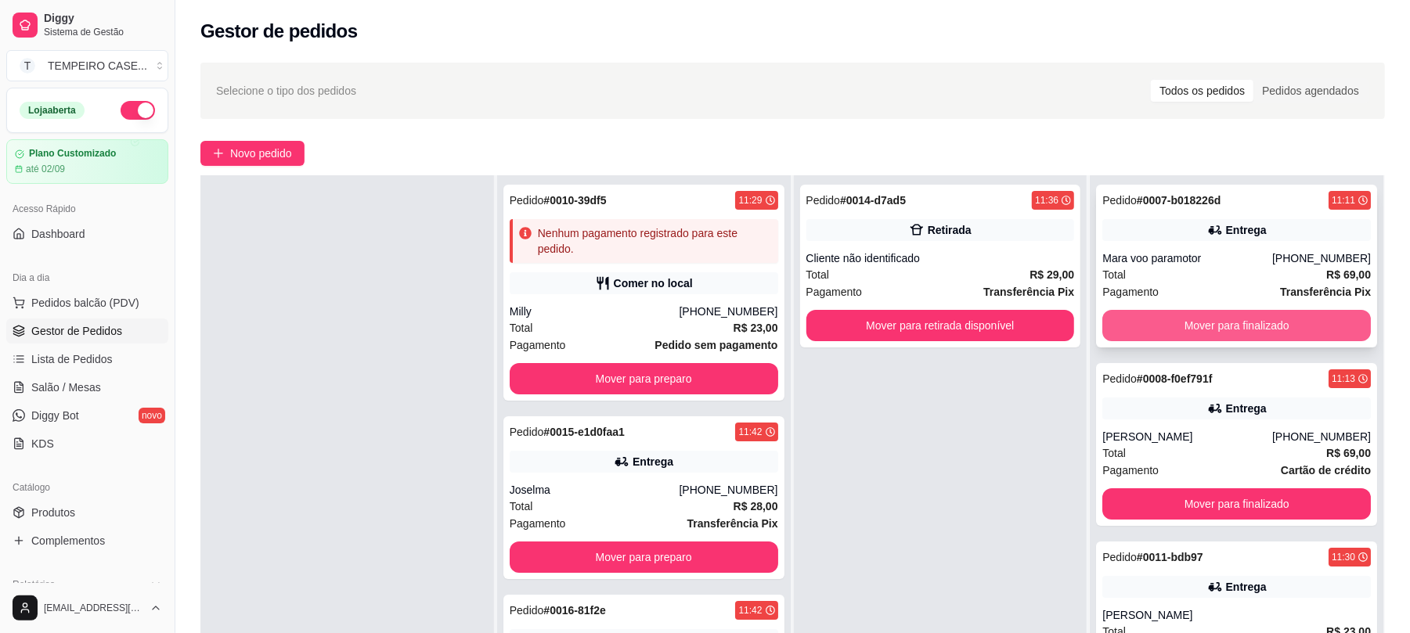
click at [1147, 327] on button "Mover para finalizado" at bounding box center [1237, 325] width 269 height 31
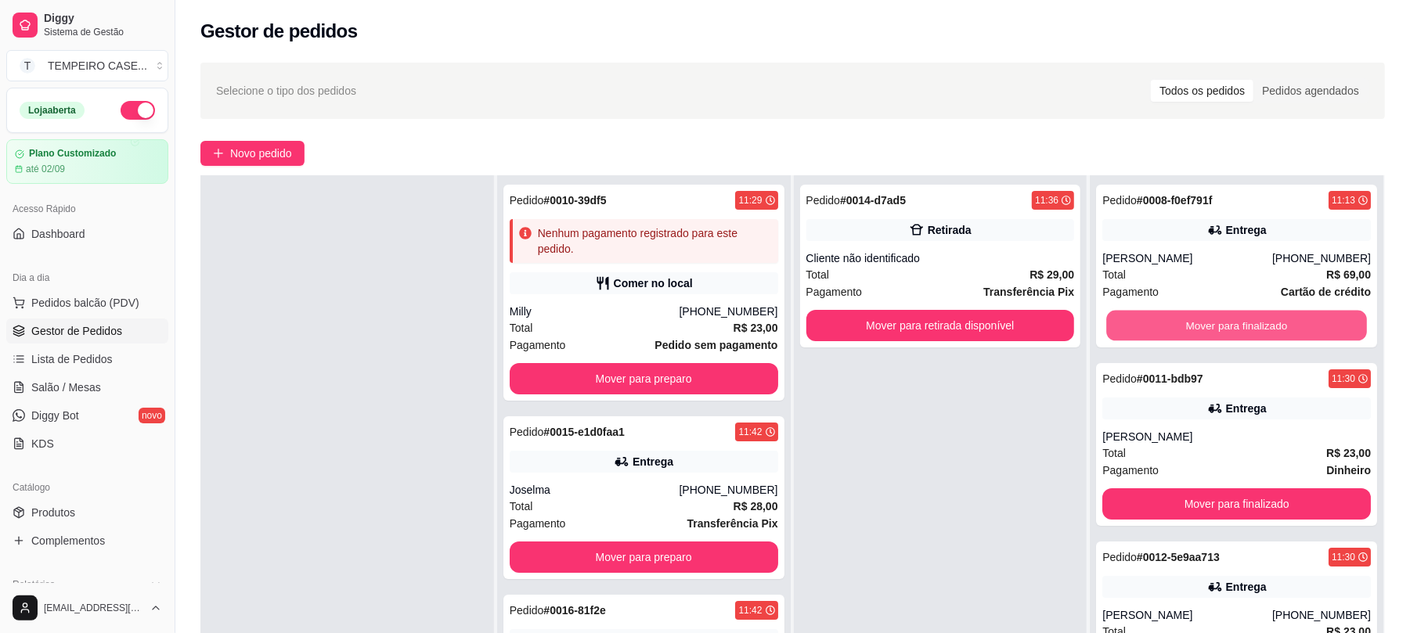
click at [1165, 327] on button "Mover para finalizado" at bounding box center [1236, 326] width 260 height 31
click at [1165, 327] on button "Mover para finalizado" at bounding box center [1237, 325] width 269 height 31
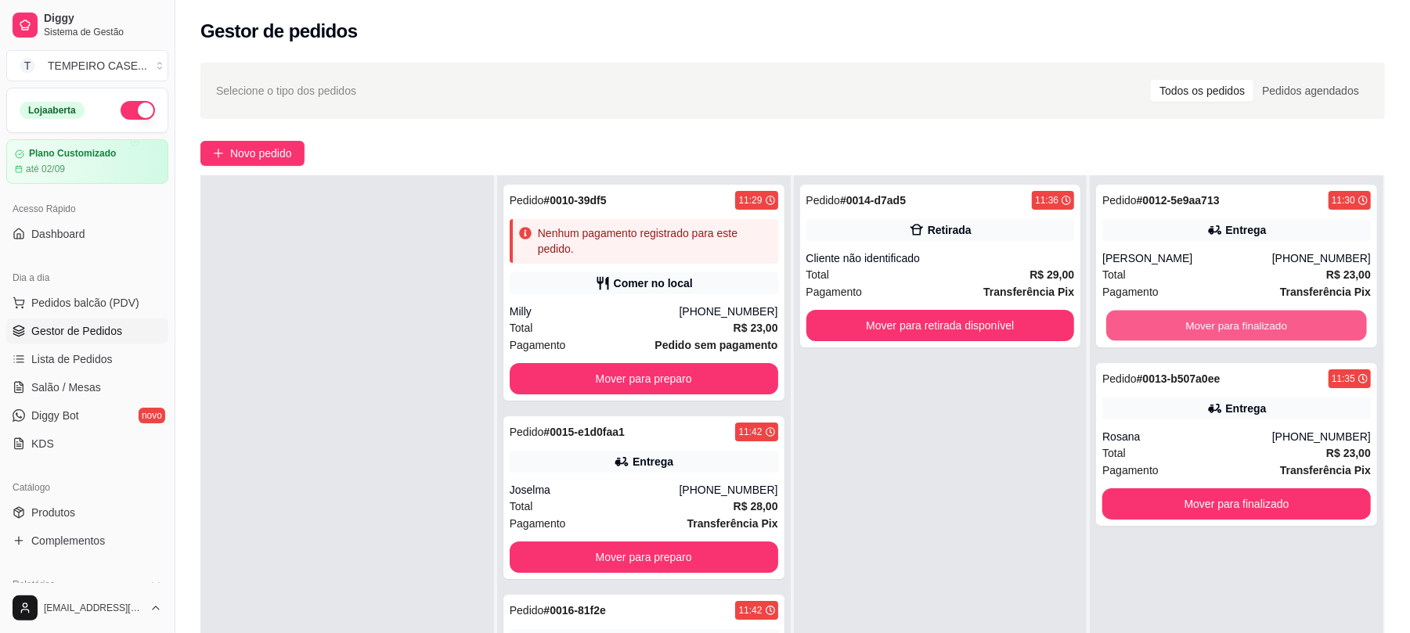
click at [1165, 327] on button "Mover para finalizado" at bounding box center [1236, 326] width 260 height 31
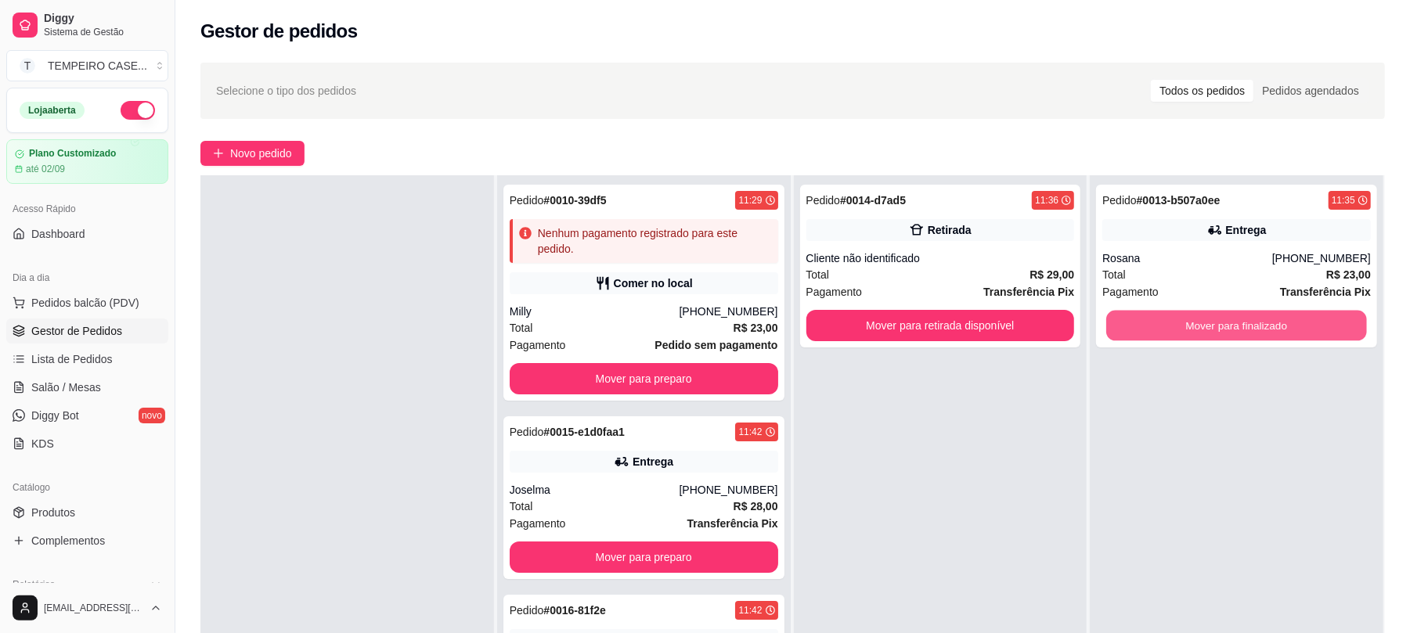
click at [1165, 327] on button "Mover para finalizado" at bounding box center [1236, 326] width 260 height 31
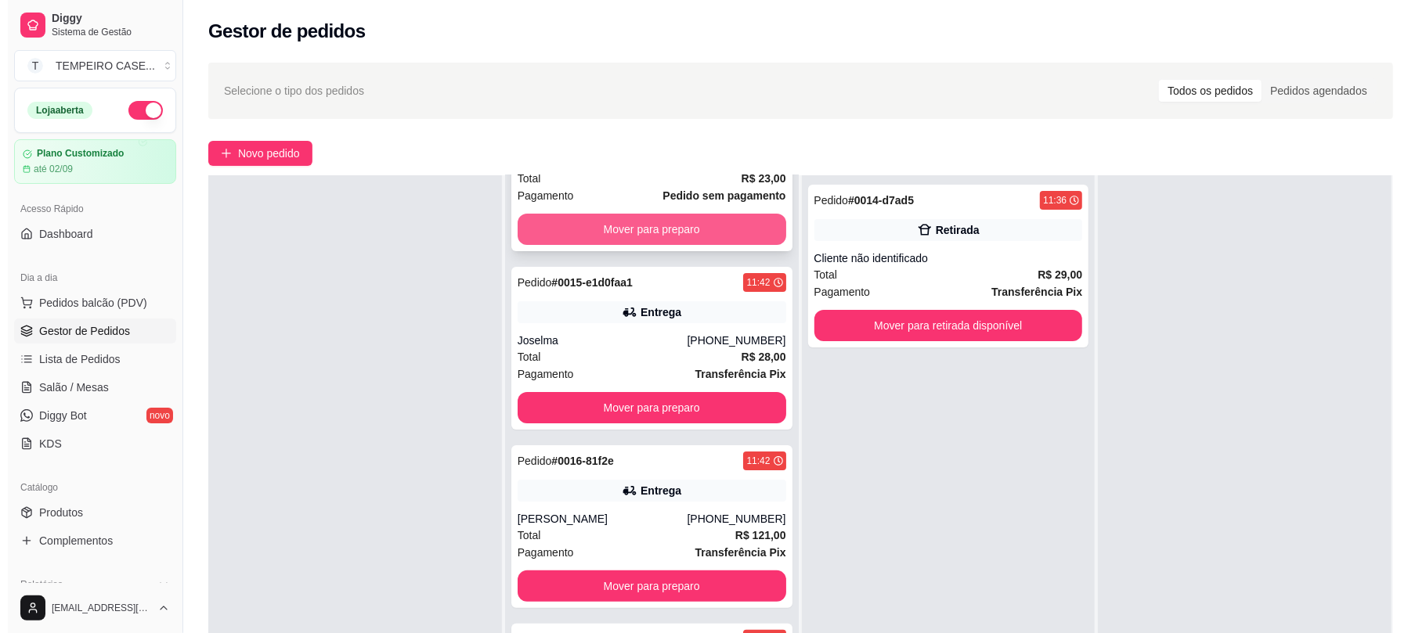
scroll to position [151, 0]
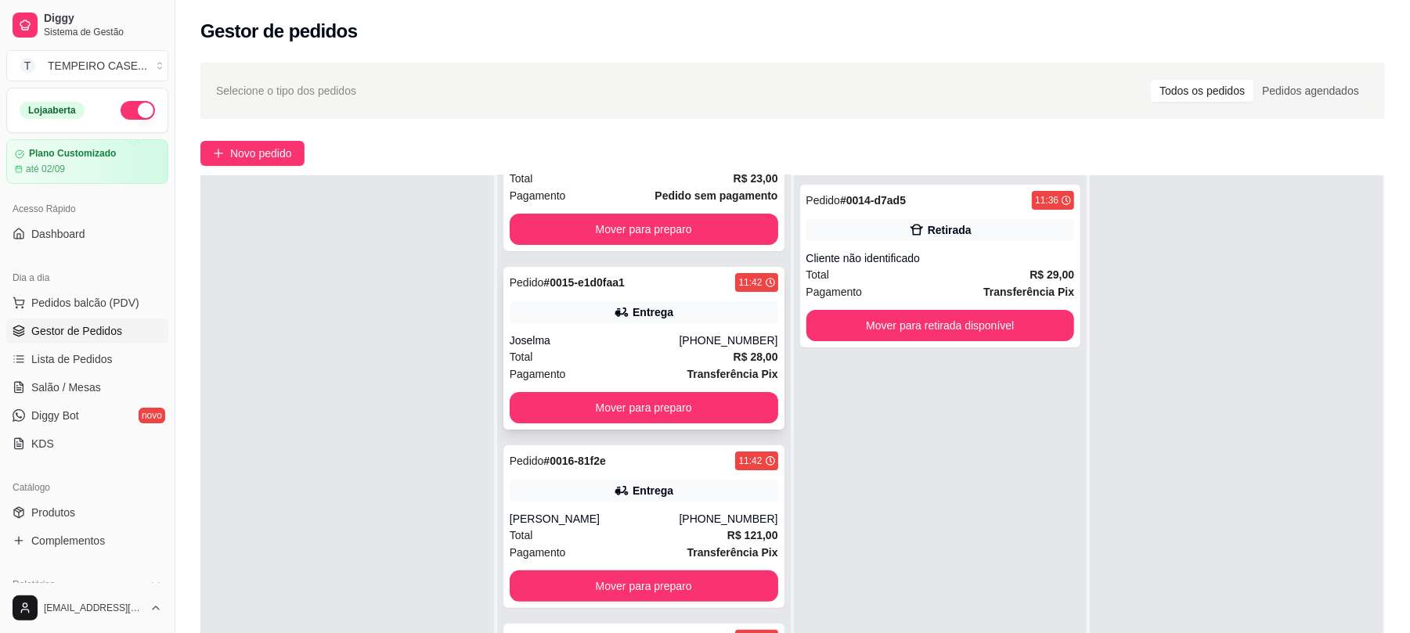
click at [658, 423] on div "Pedido # 0015-e1d0faa1 11:42 Entrega Joselma [PHONE_NUMBER] Total R$ 28,00 Paga…" at bounding box center [643, 348] width 281 height 163
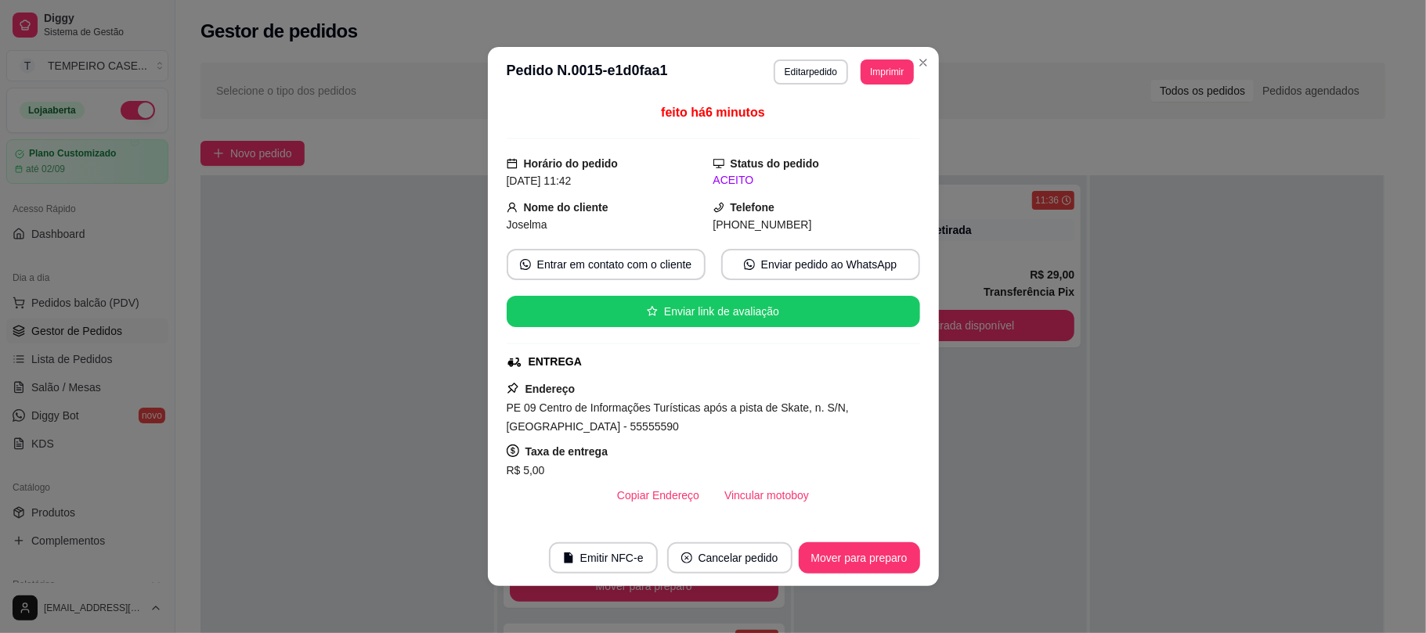
click at [897, 568] on button "Mover para preparo" at bounding box center [859, 558] width 121 height 31
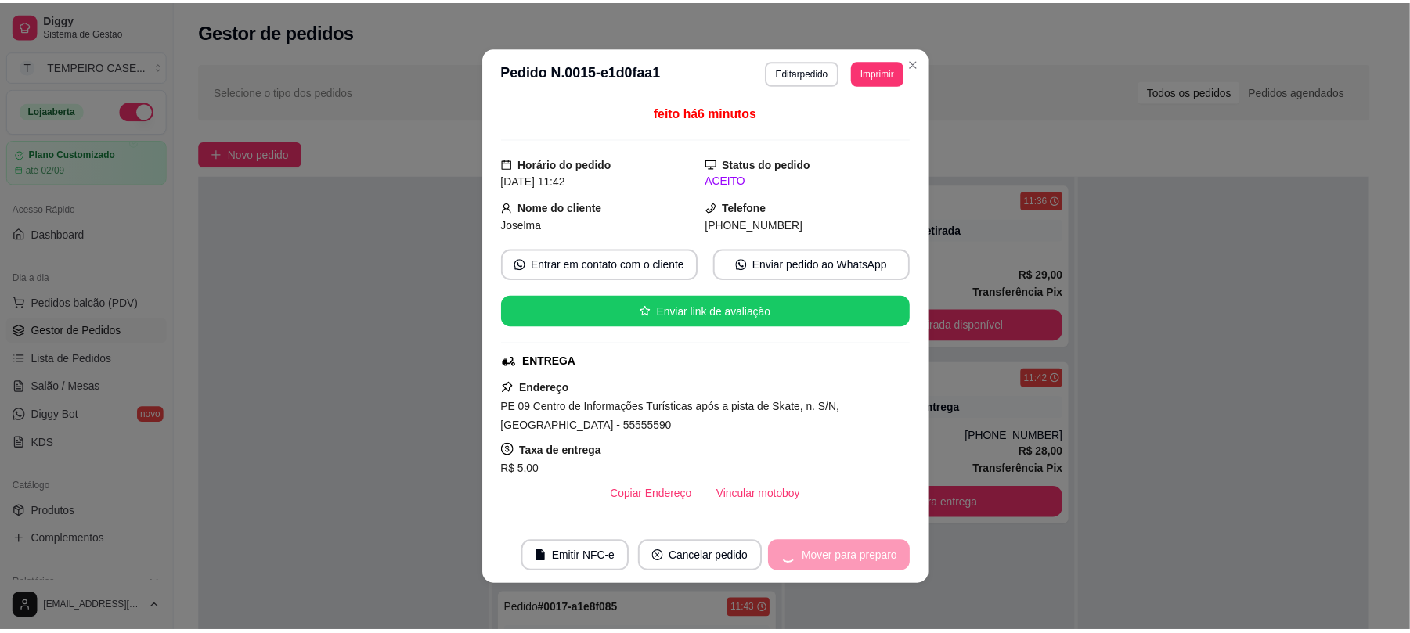
scroll to position [0, 0]
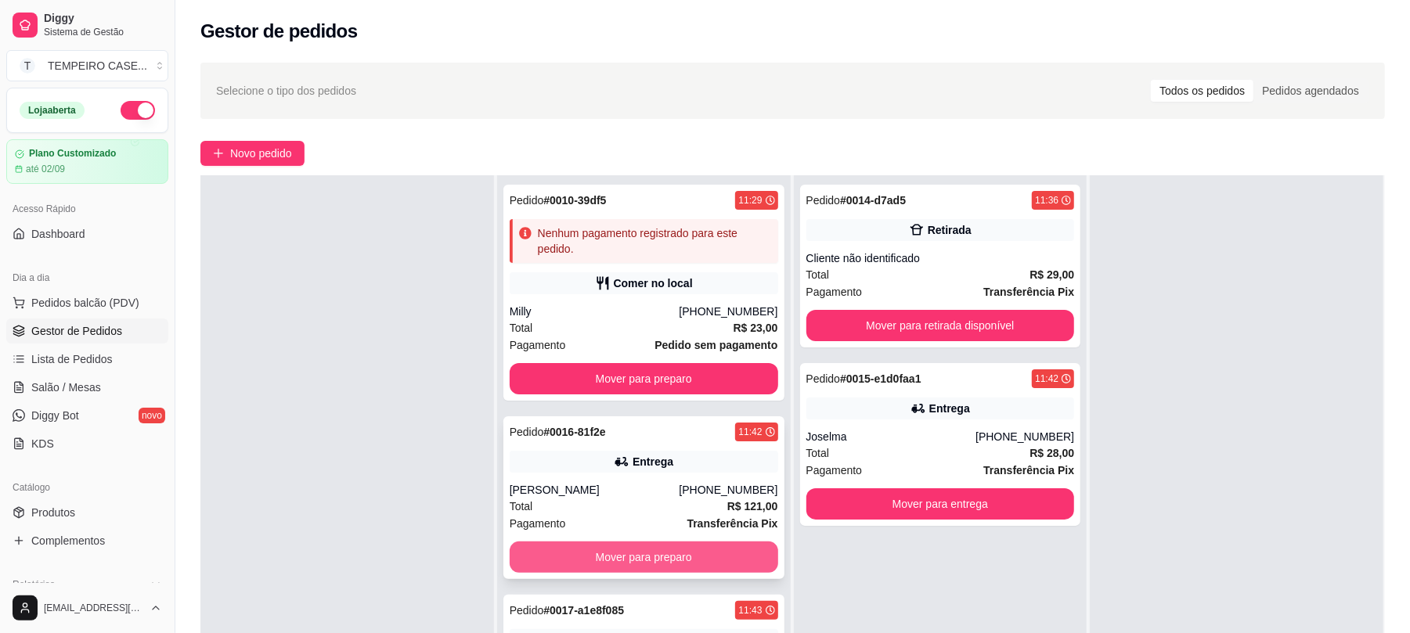
click at [699, 568] on button "Mover para preparo" at bounding box center [644, 557] width 269 height 31
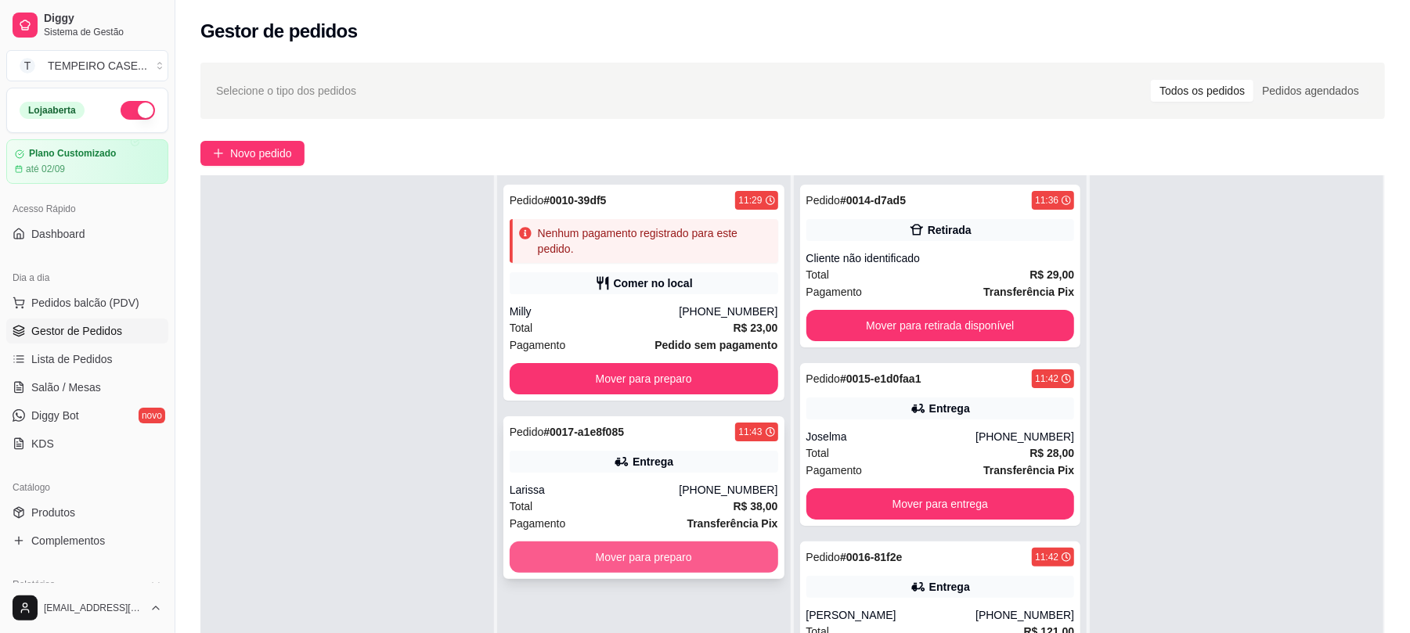
click at [702, 552] on button "Mover para preparo" at bounding box center [644, 557] width 269 height 31
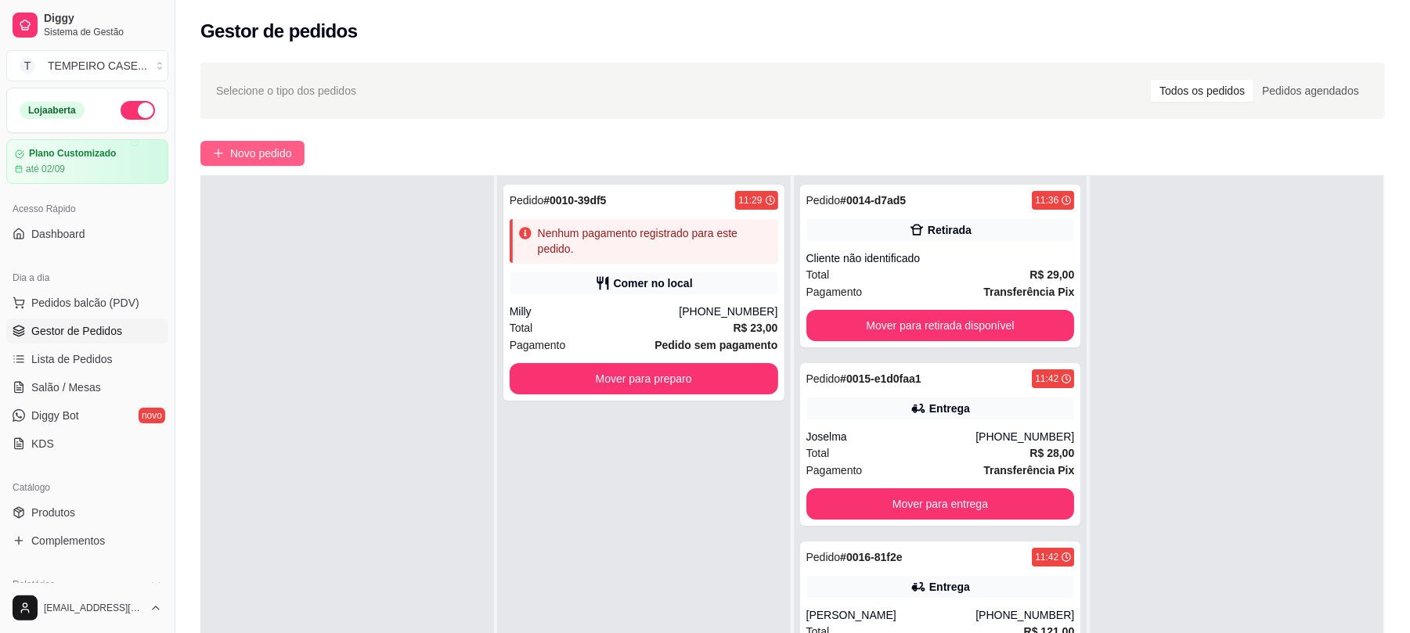
click at [251, 152] on span "Novo pedido" at bounding box center [261, 153] width 62 height 17
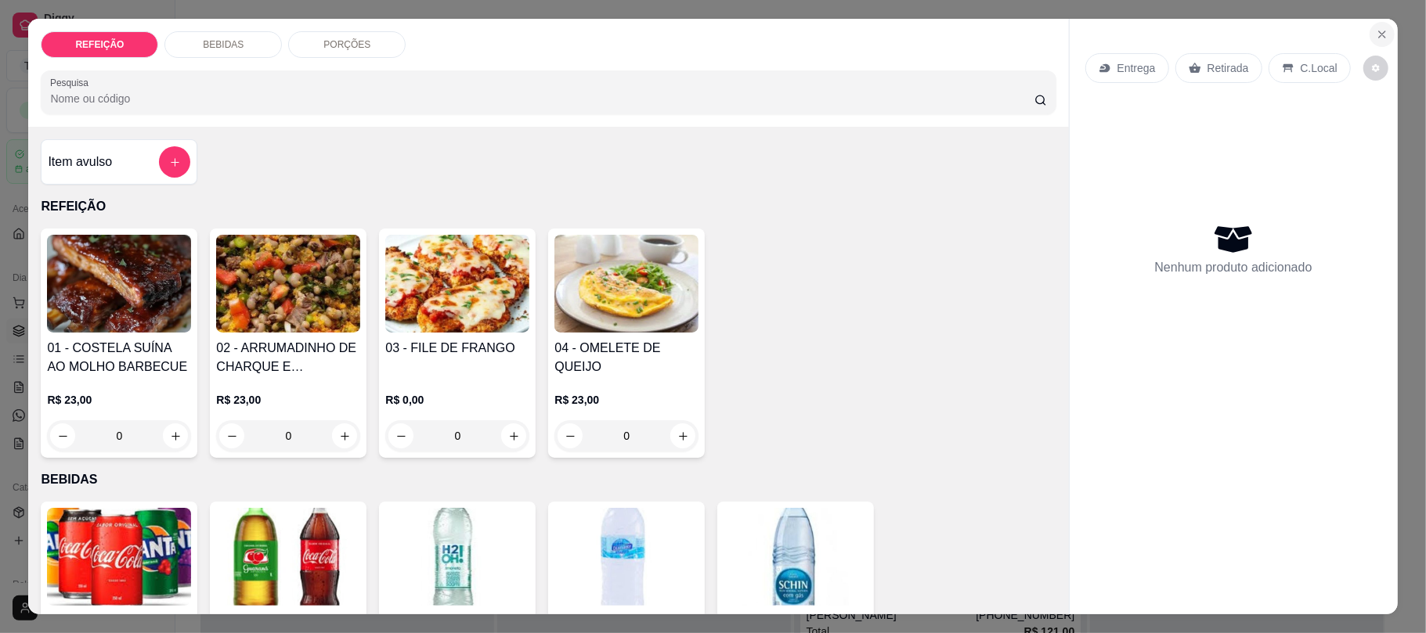
click at [1376, 33] on icon "Close" at bounding box center [1382, 34] width 13 height 13
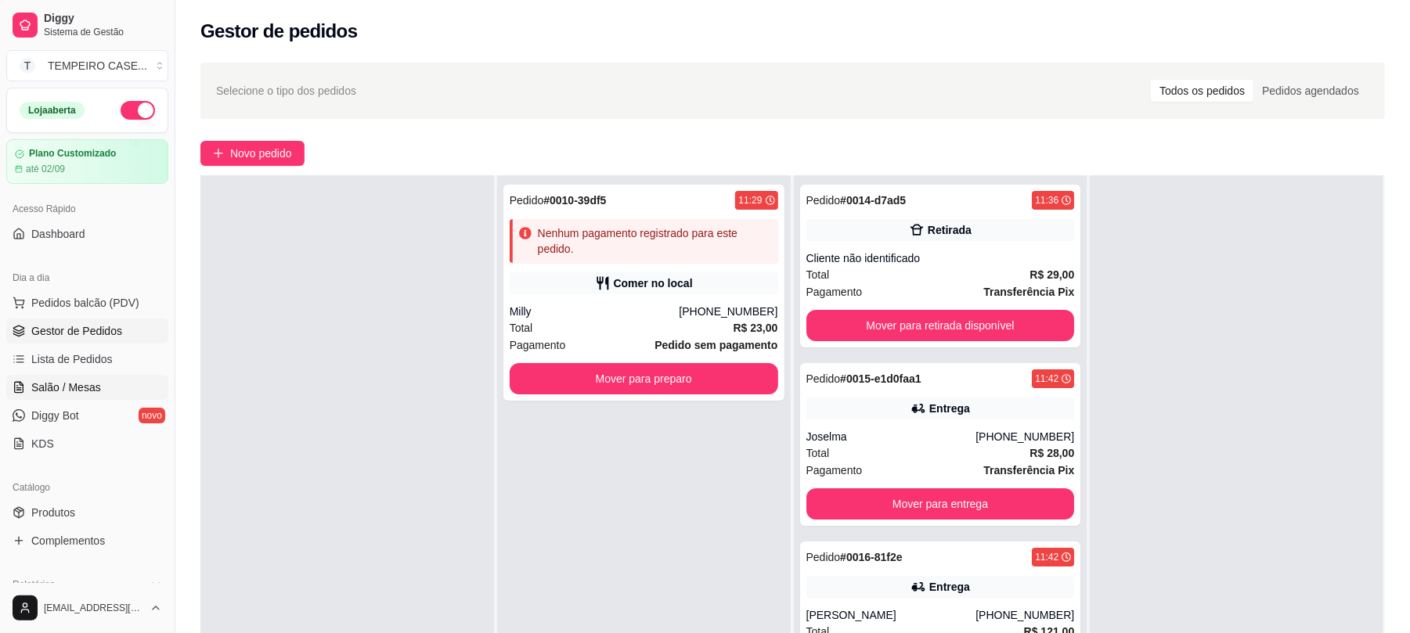
click at [79, 392] on span "Salão / Mesas" at bounding box center [66, 388] width 70 height 16
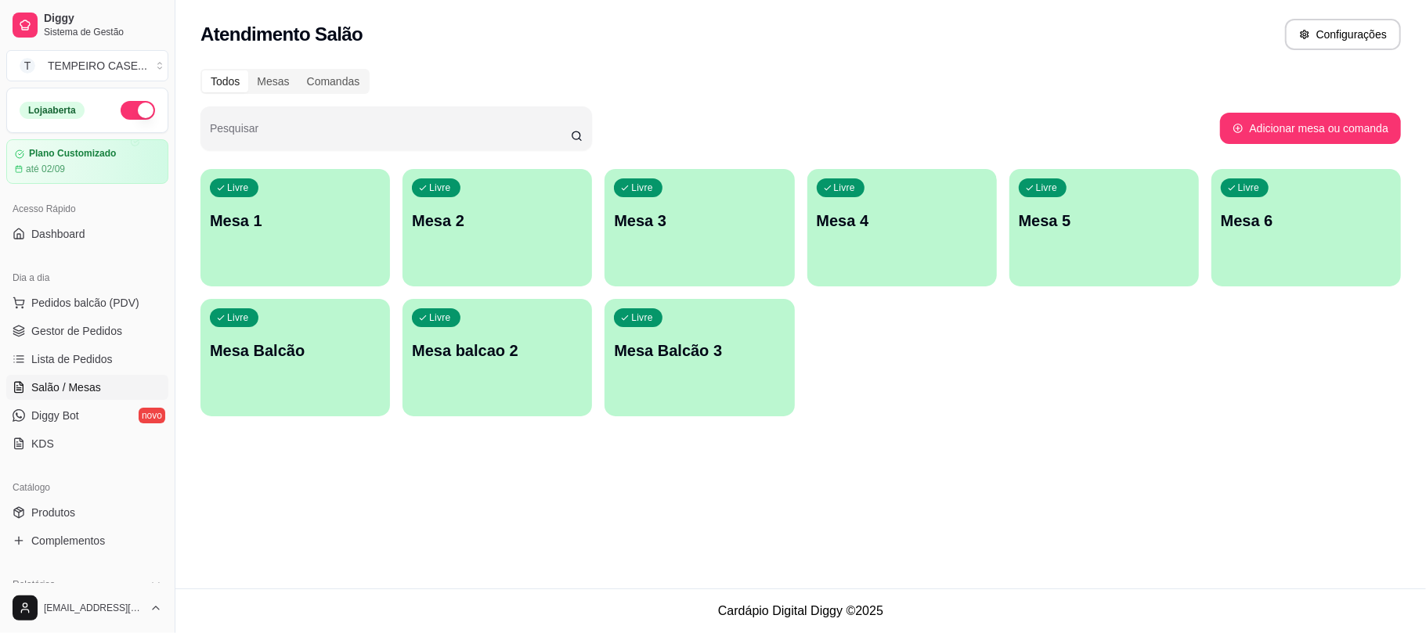
click at [1352, 226] on p "Mesa 6" at bounding box center [1306, 221] width 171 height 22
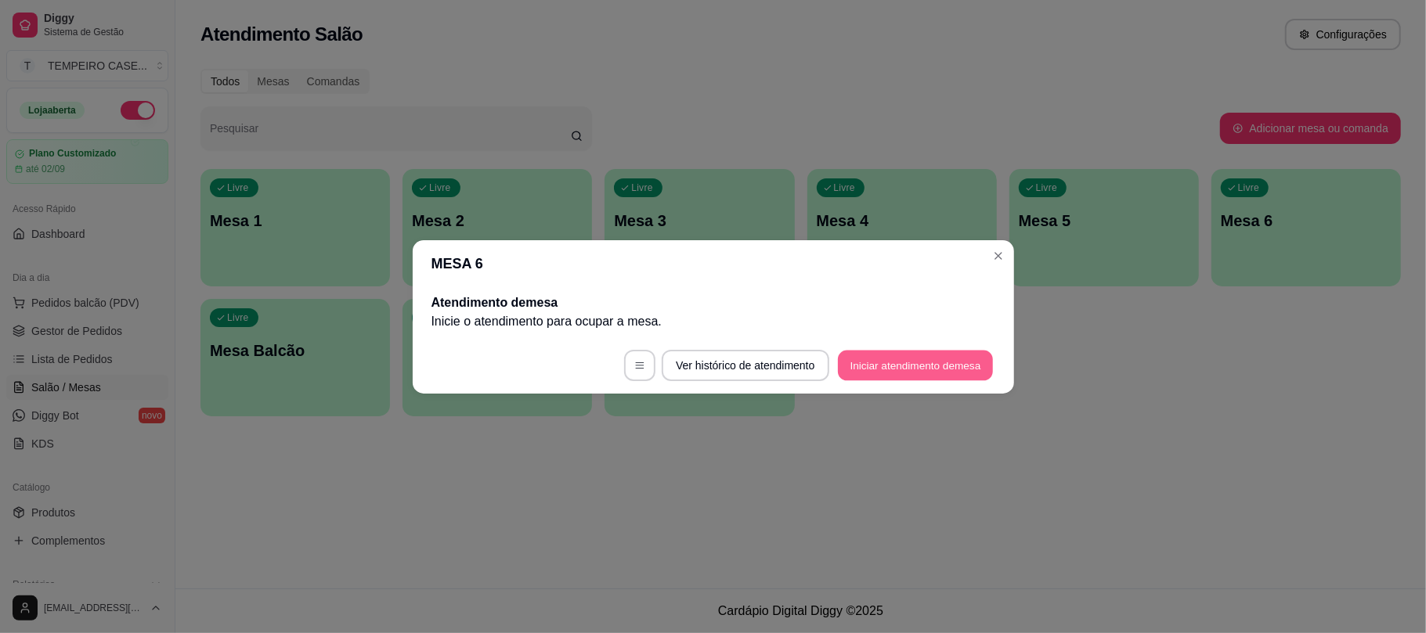
click at [891, 358] on button "Iniciar atendimento de mesa" at bounding box center [915, 365] width 155 height 31
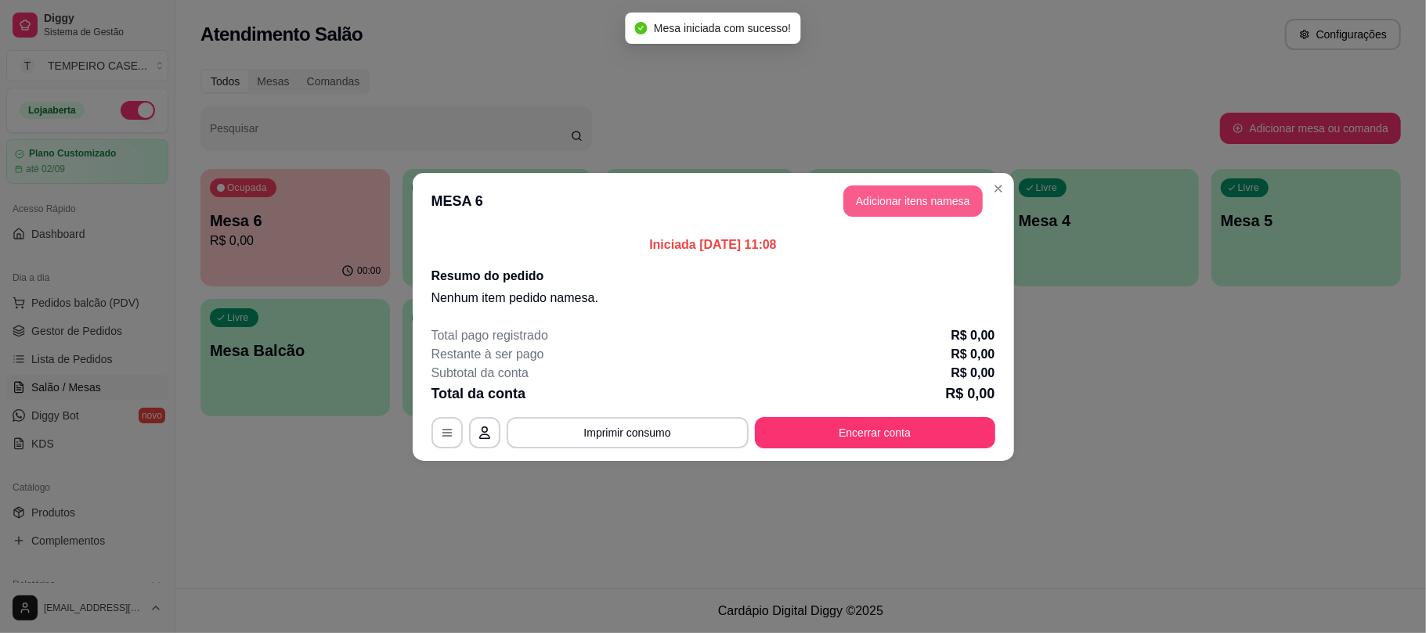
click at [906, 201] on button "Adicionar itens na mesa" at bounding box center [912, 201] width 139 height 31
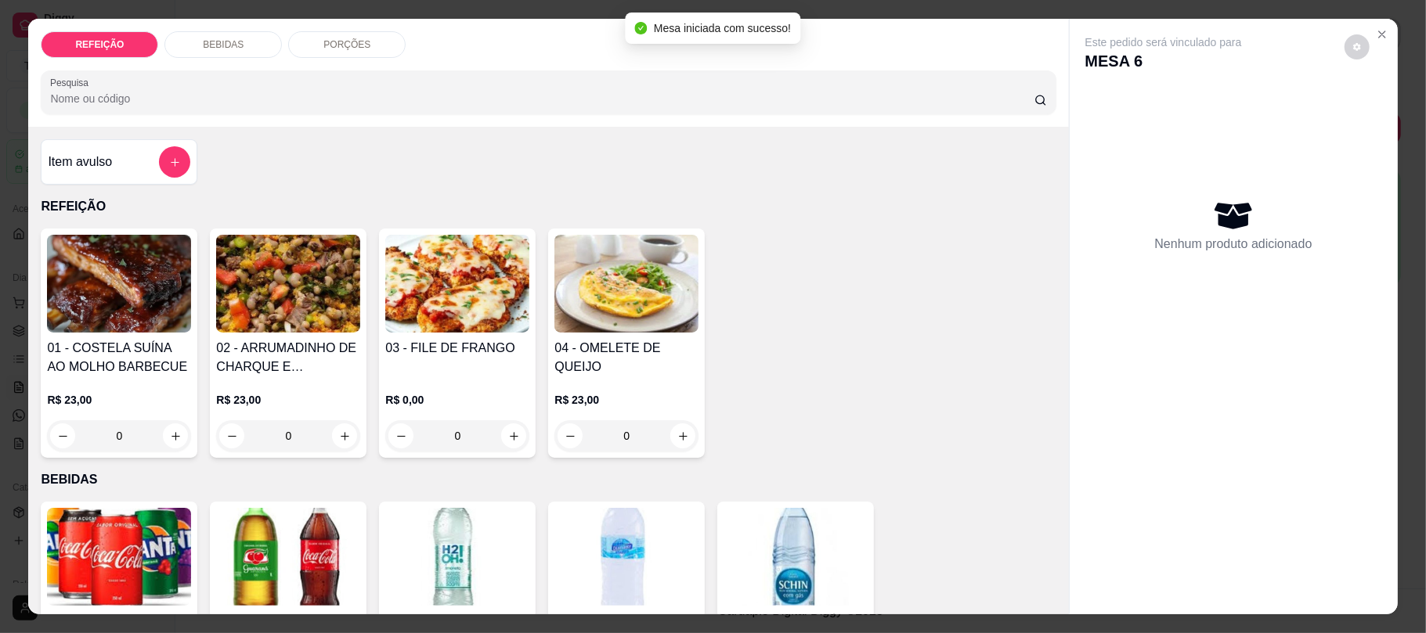
click at [385, 309] on img at bounding box center [457, 284] width 144 height 98
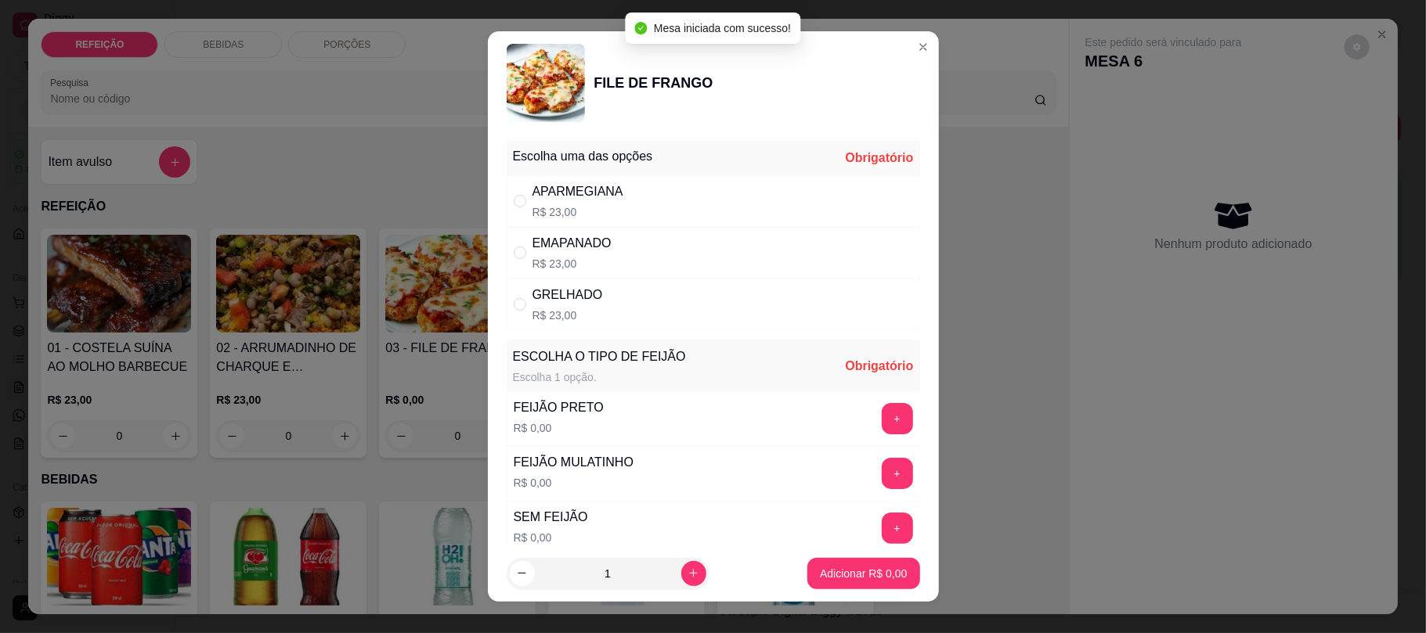
click at [608, 252] on div "EMAPANADO R$ 23,00" at bounding box center [713, 253] width 413 height 52
radio input "true"
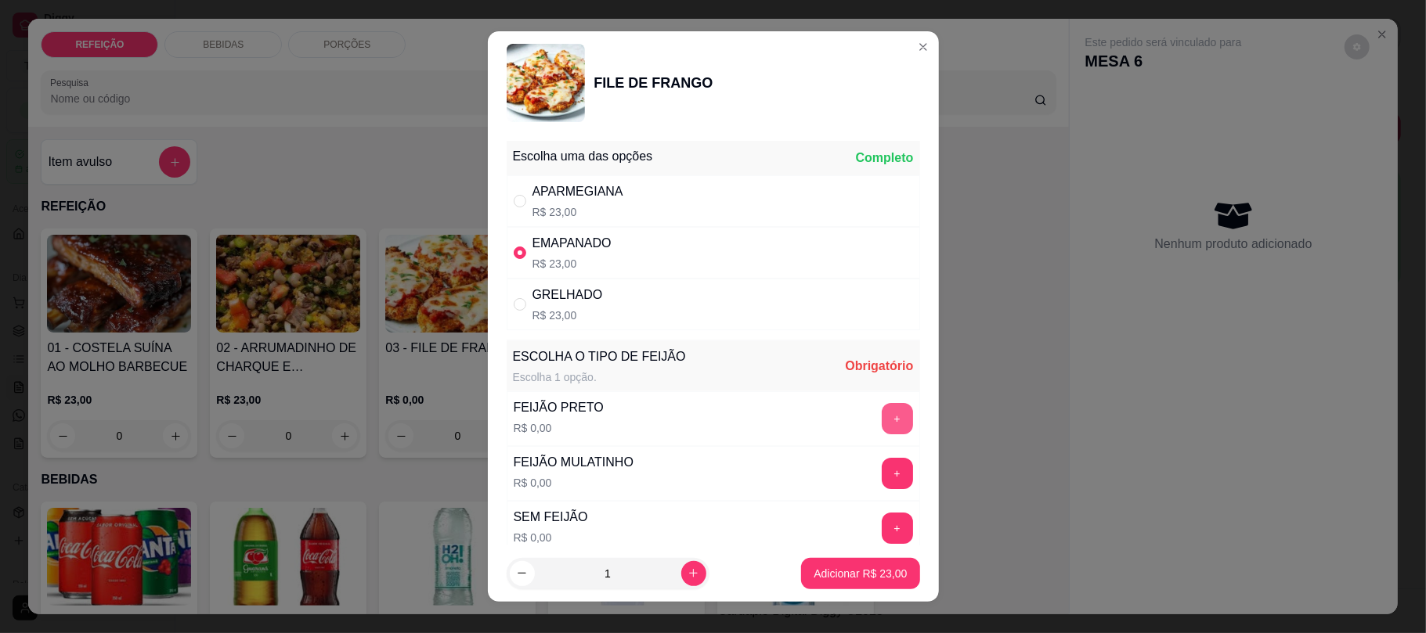
click at [882, 426] on button "+" at bounding box center [897, 418] width 31 height 31
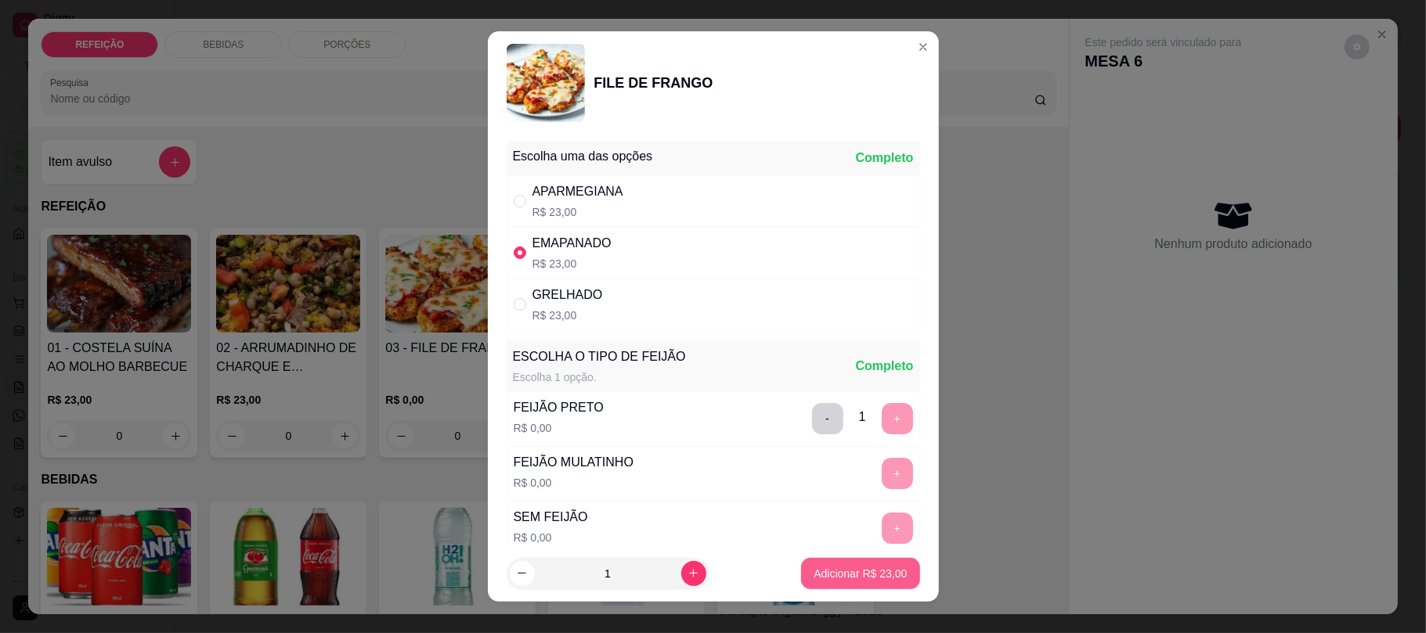
click at [814, 570] on p "Adicionar R$ 23,00" at bounding box center [860, 574] width 93 height 16
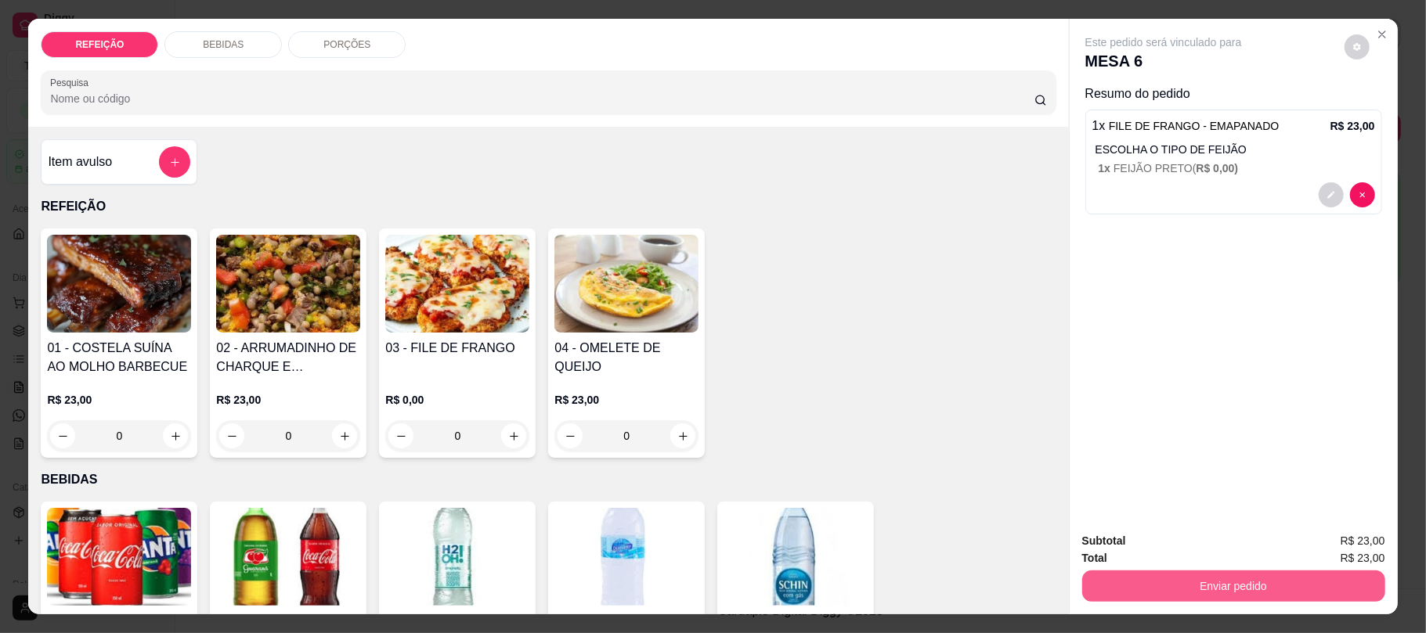
click at [1203, 587] on button "Enviar pedido" at bounding box center [1233, 586] width 303 height 31
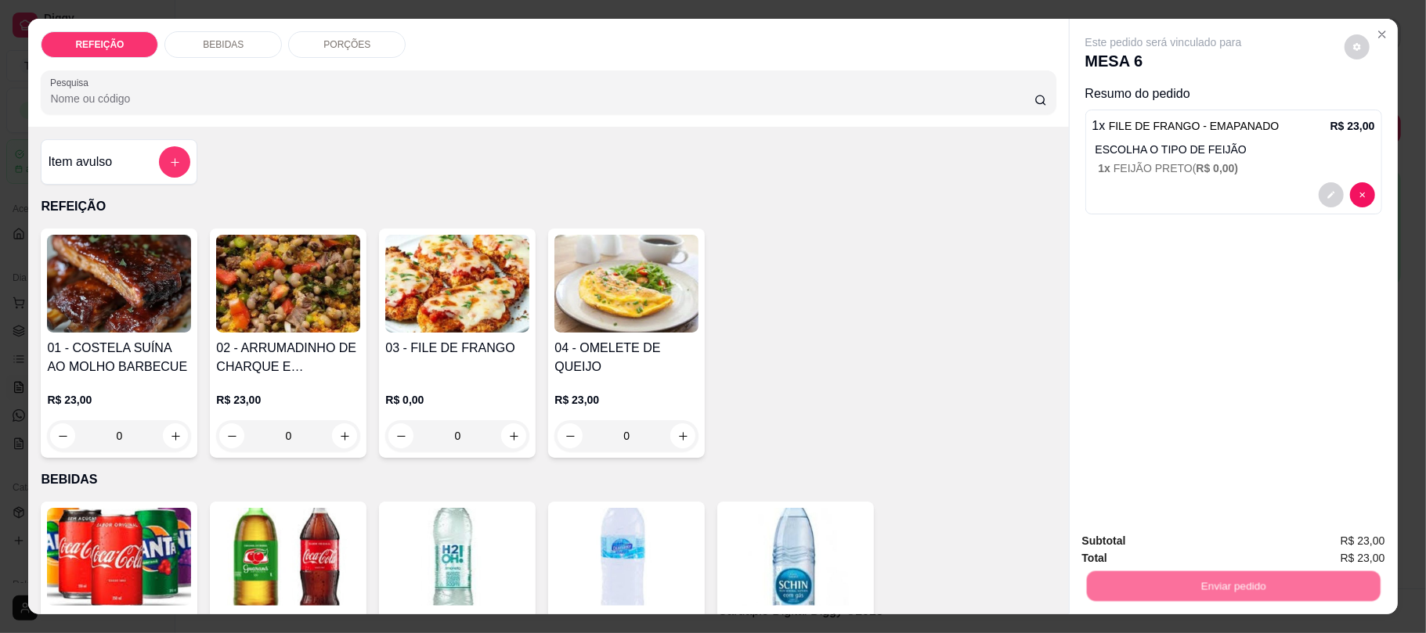
click at [1175, 549] on button "Não registrar e enviar pedido" at bounding box center [1180, 547] width 158 height 29
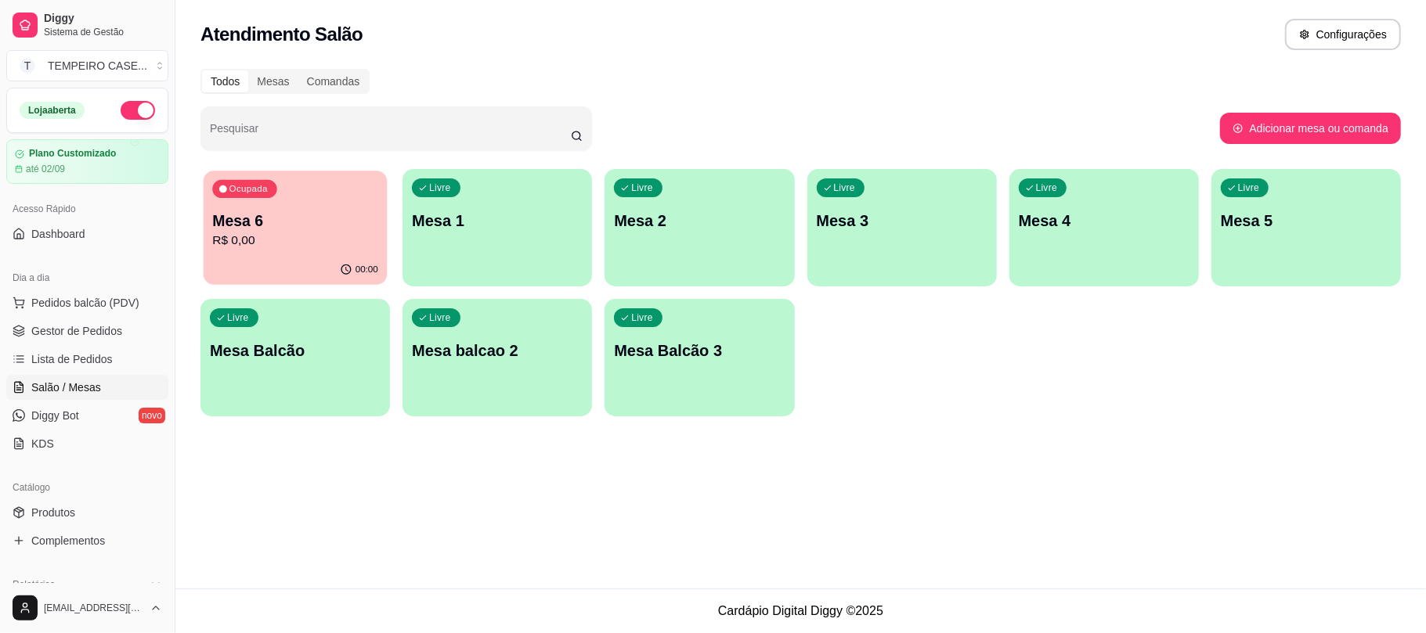
click at [345, 229] on p "Mesa 6" at bounding box center [295, 221] width 166 height 21
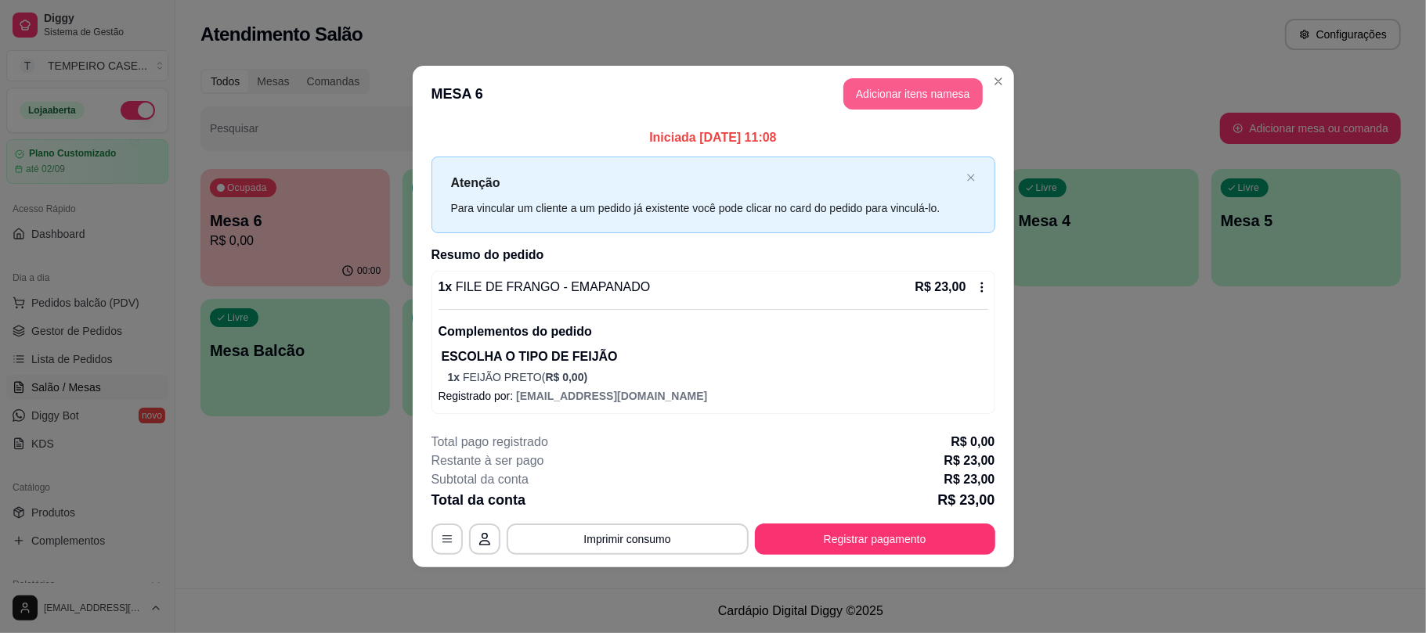
click at [878, 94] on button "Adicionar itens na mesa" at bounding box center [912, 93] width 139 height 31
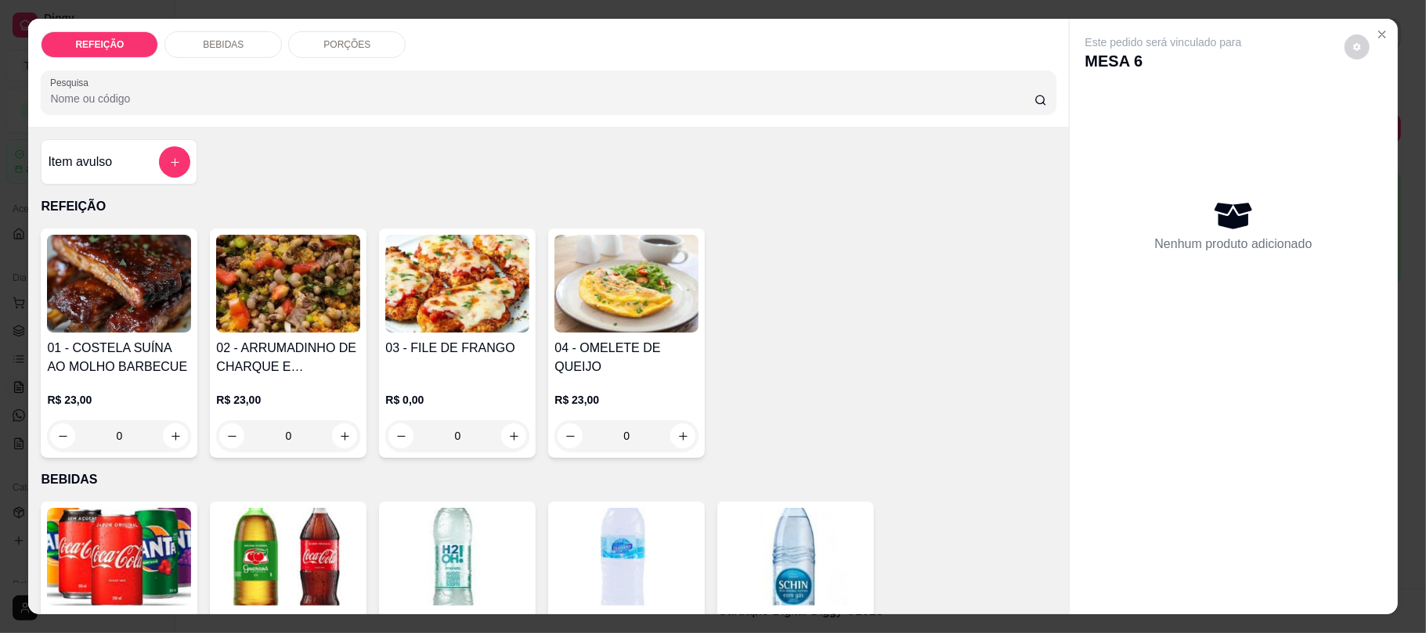
click at [135, 299] on img at bounding box center [119, 284] width 144 height 98
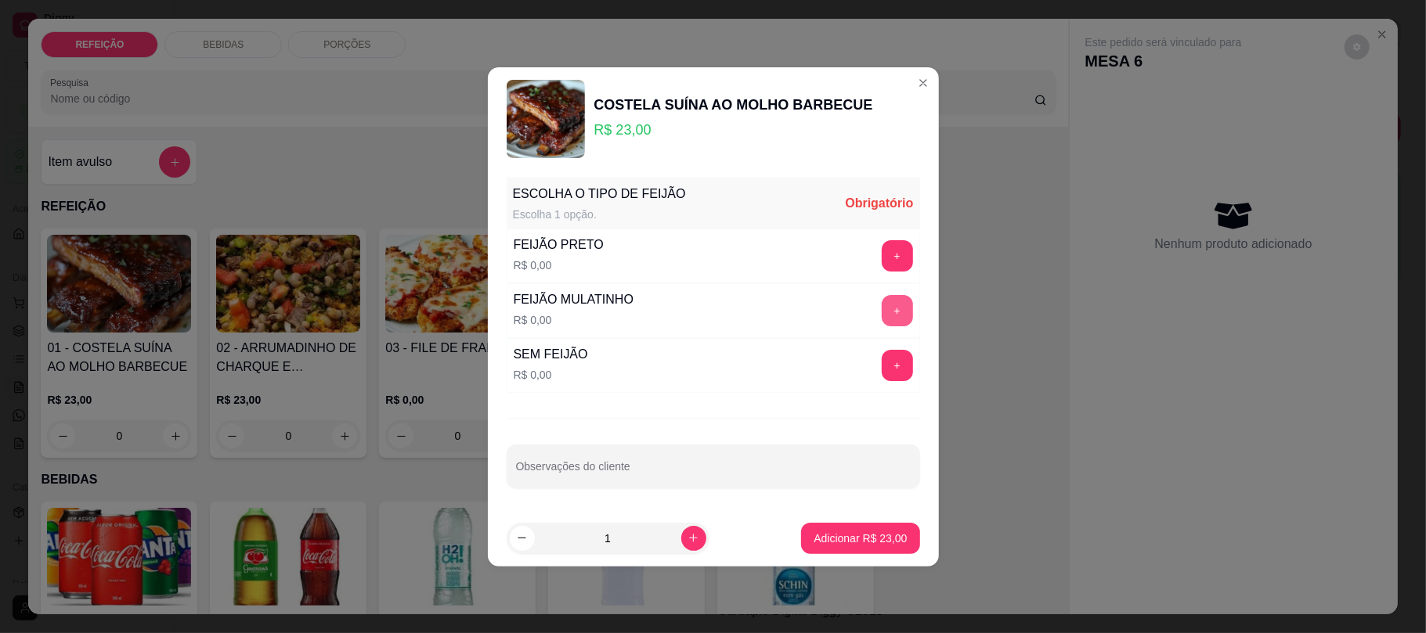
click at [882, 304] on button "+" at bounding box center [897, 310] width 31 height 31
click at [758, 479] on input "Observações do cliente" at bounding box center [713, 473] width 395 height 16
type input "s"
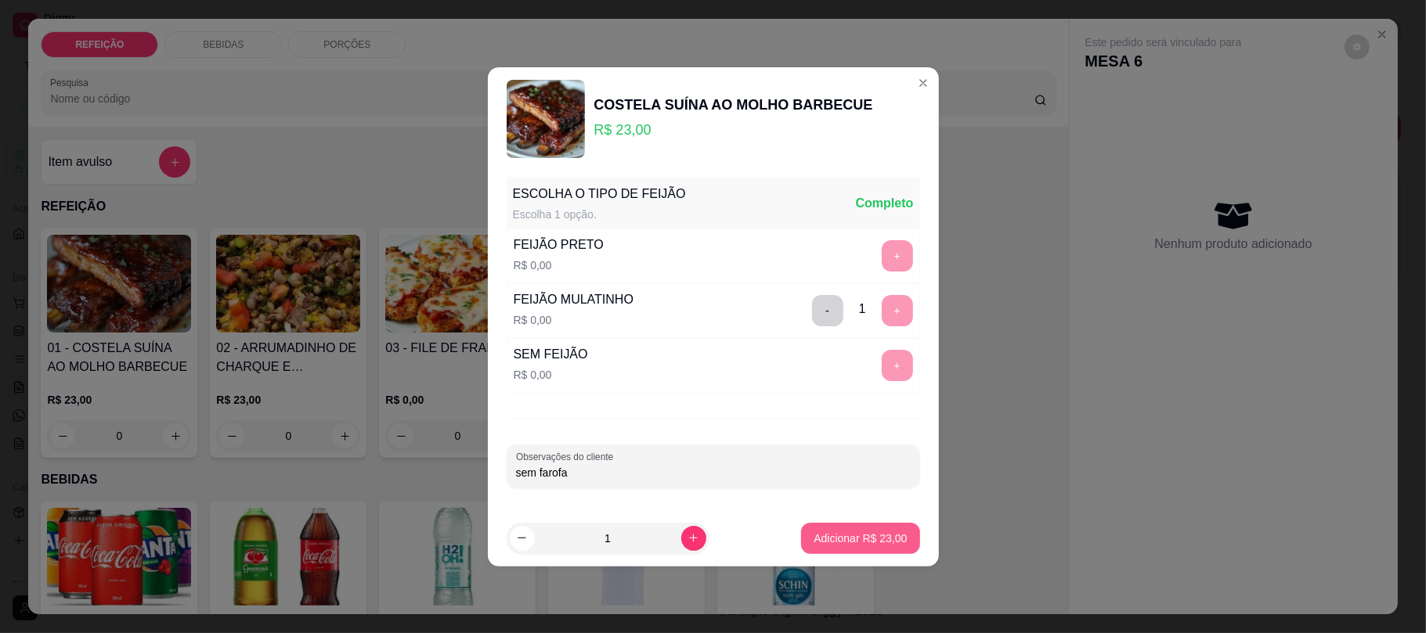
type input "sem farofa"
click at [869, 525] on button "Adicionar R$ 23,00" at bounding box center [860, 538] width 115 height 31
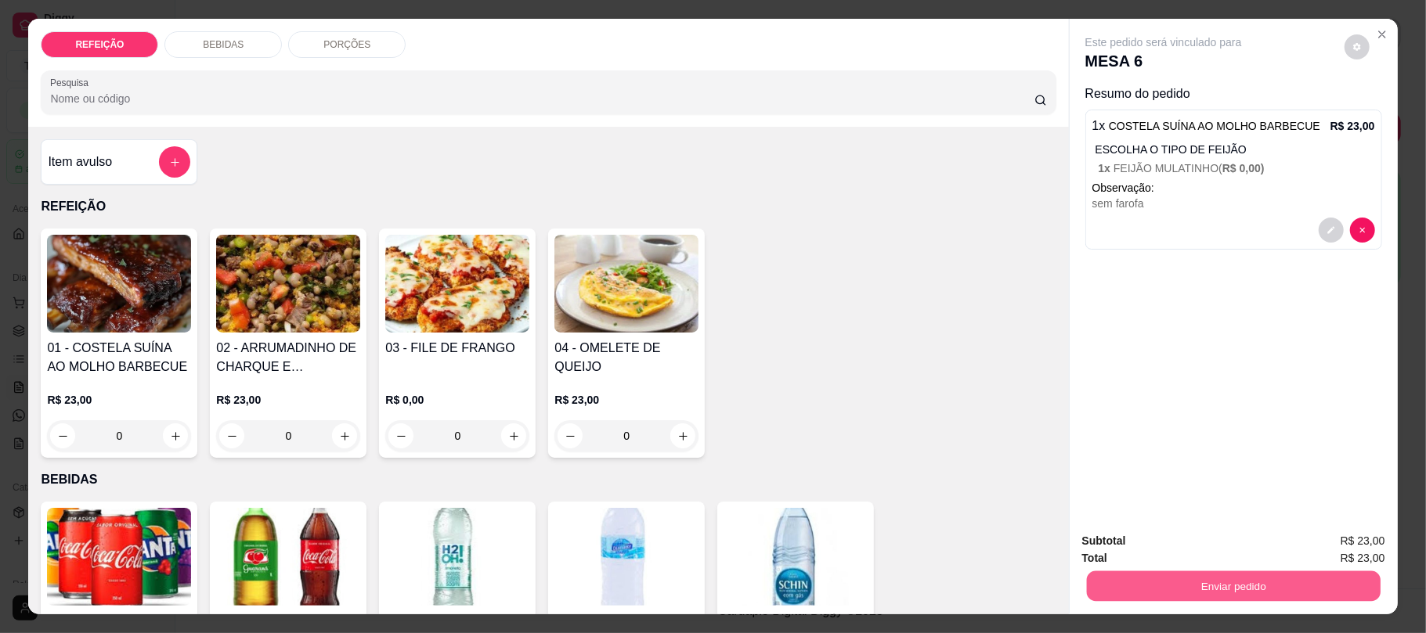
click at [1153, 583] on button "Enviar pedido" at bounding box center [1233, 586] width 294 height 31
click at [1150, 555] on button "Não registrar e enviar pedido" at bounding box center [1180, 547] width 158 height 29
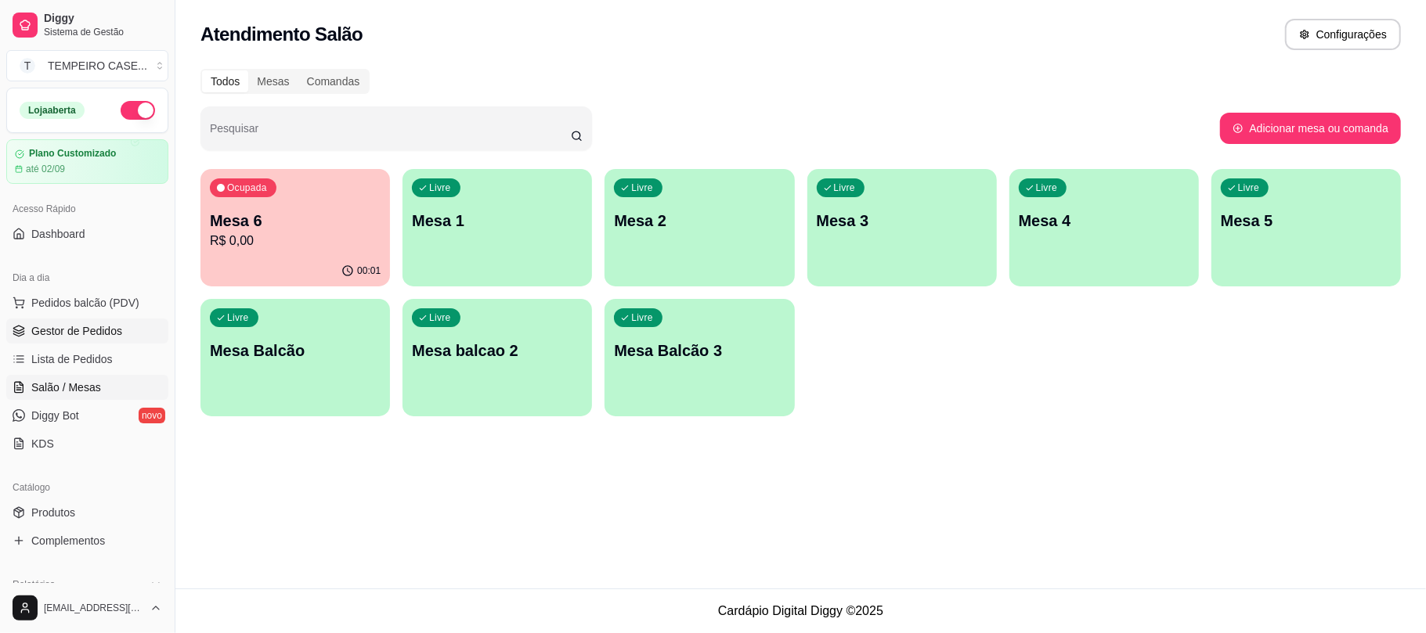
click at [52, 336] on span "Gestor de Pedidos" at bounding box center [76, 331] width 91 height 16
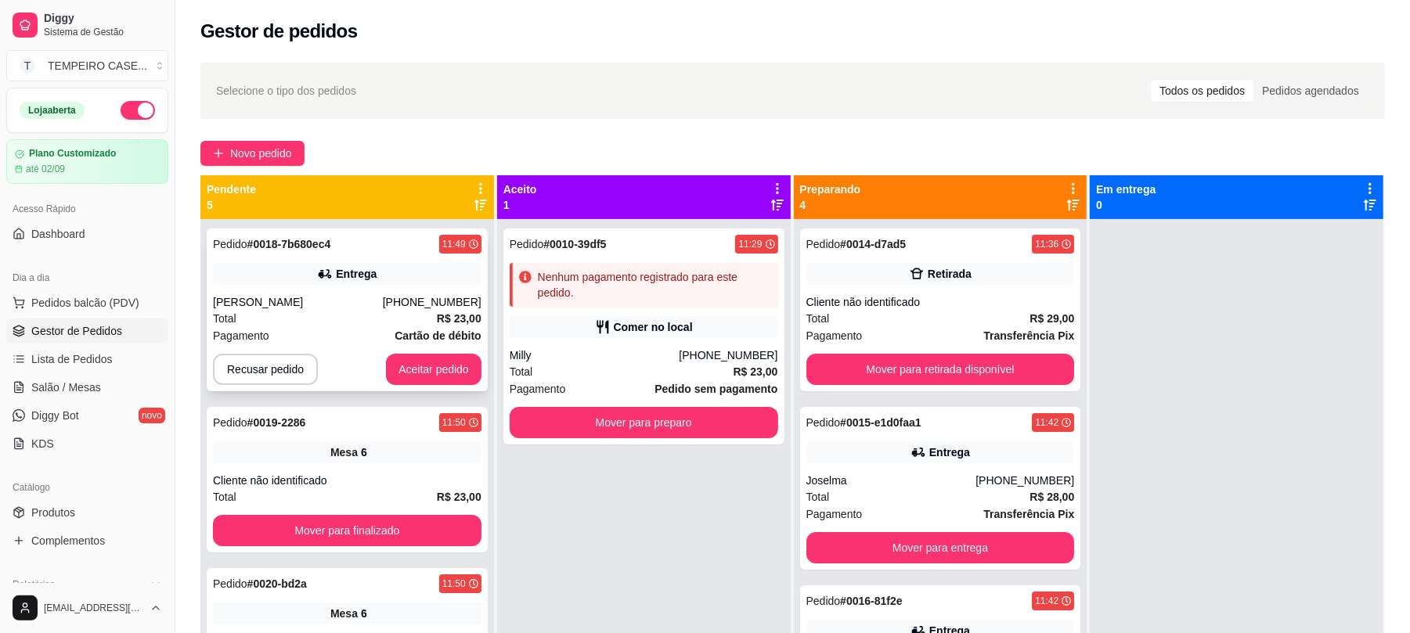
scroll to position [104, 0]
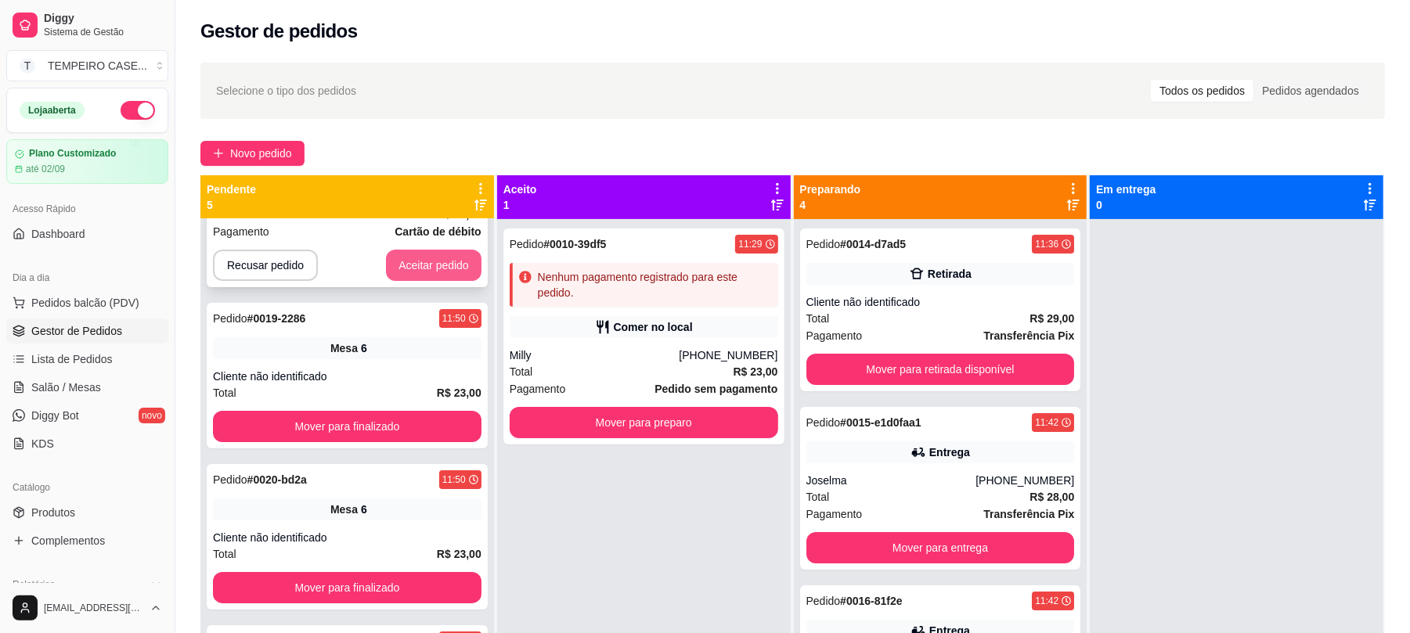
click at [436, 262] on button "Aceitar pedido" at bounding box center [434, 265] width 96 height 31
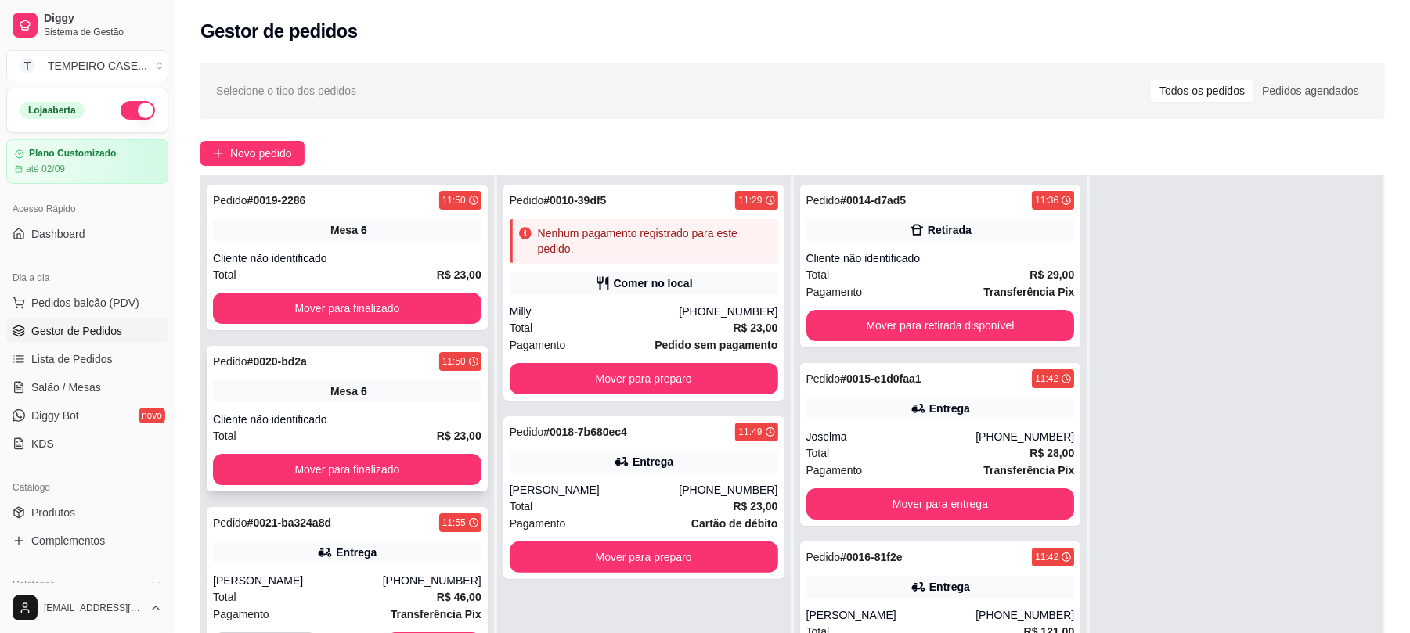
scroll to position [47, 0]
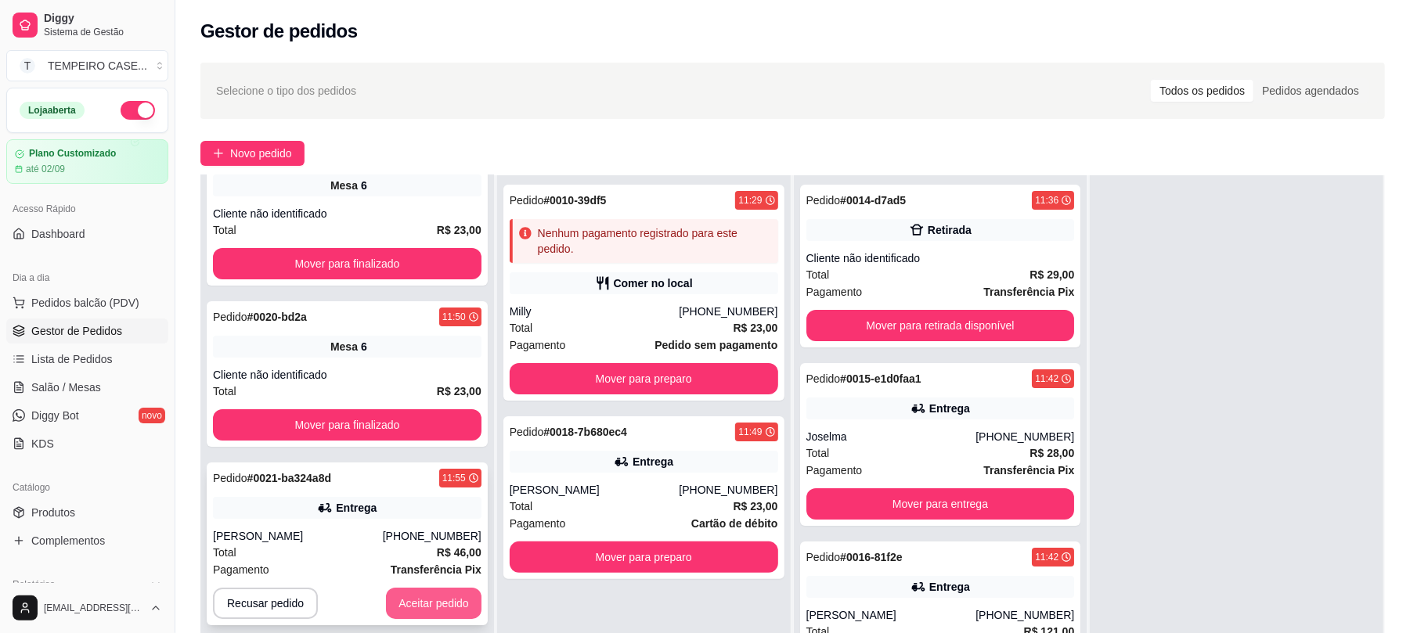
click at [405, 611] on button "Aceitar pedido" at bounding box center [434, 603] width 96 height 31
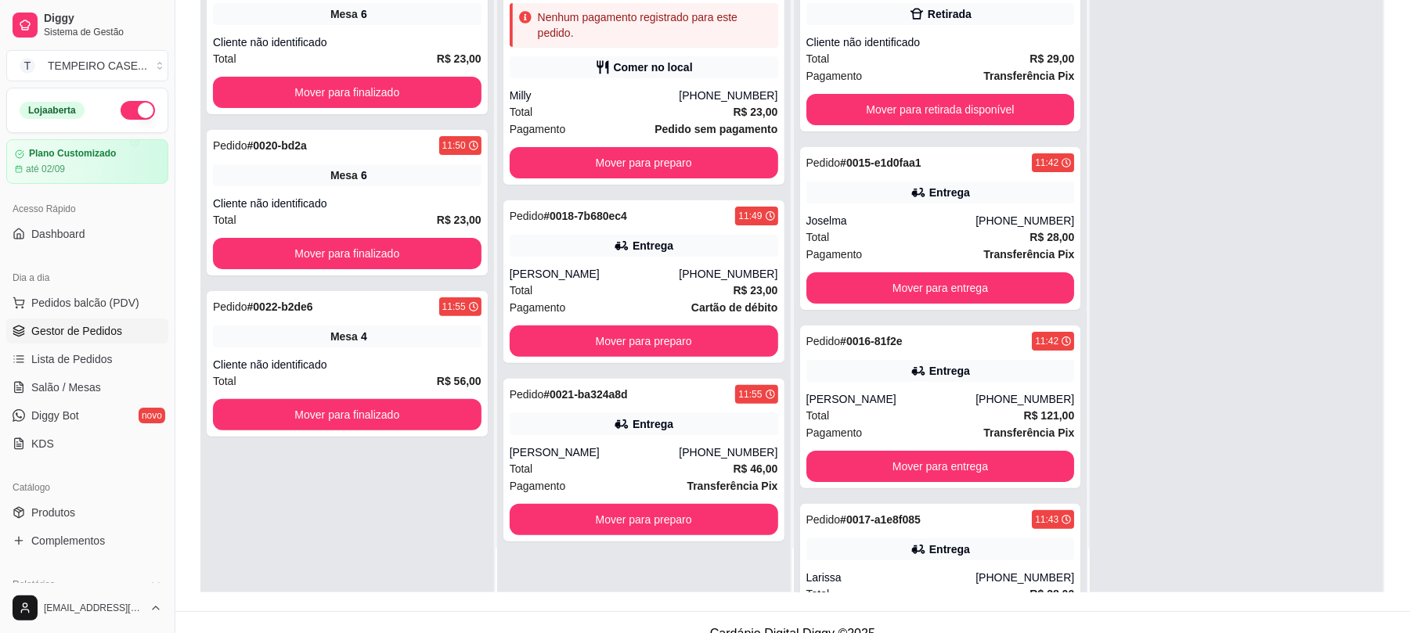
scroll to position [239, 0]
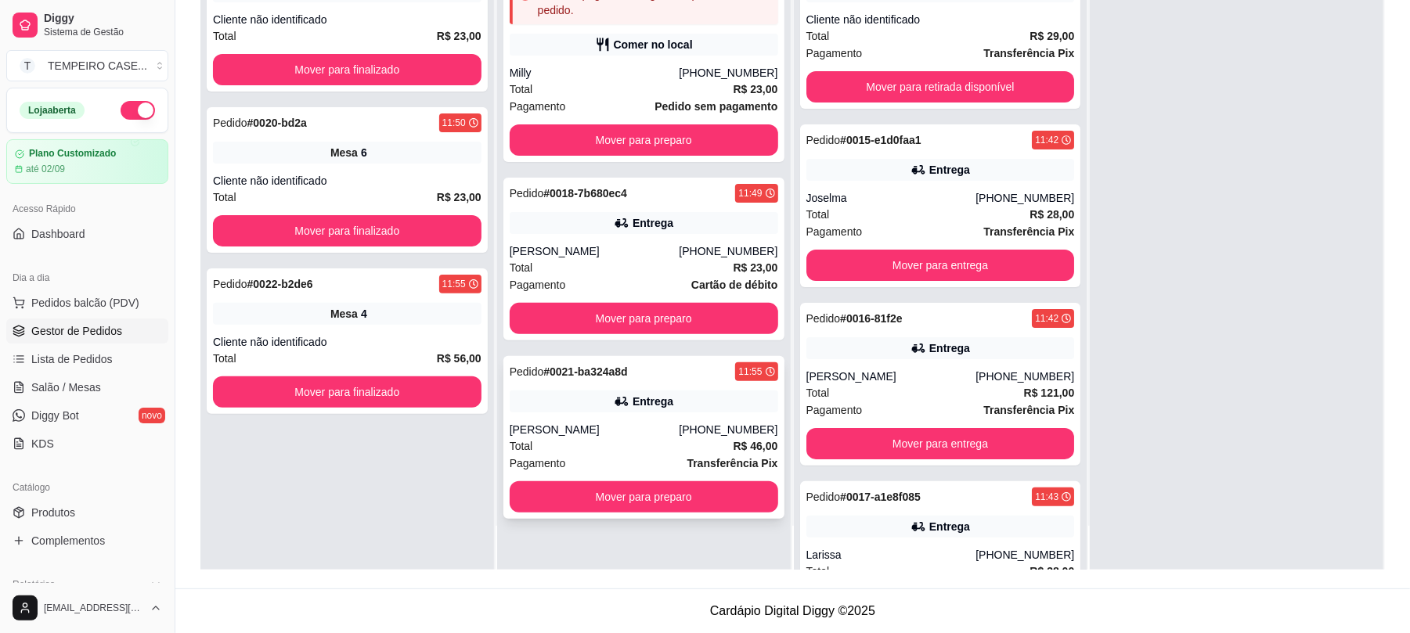
click at [699, 407] on div "Entrega" at bounding box center [644, 402] width 269 height 22
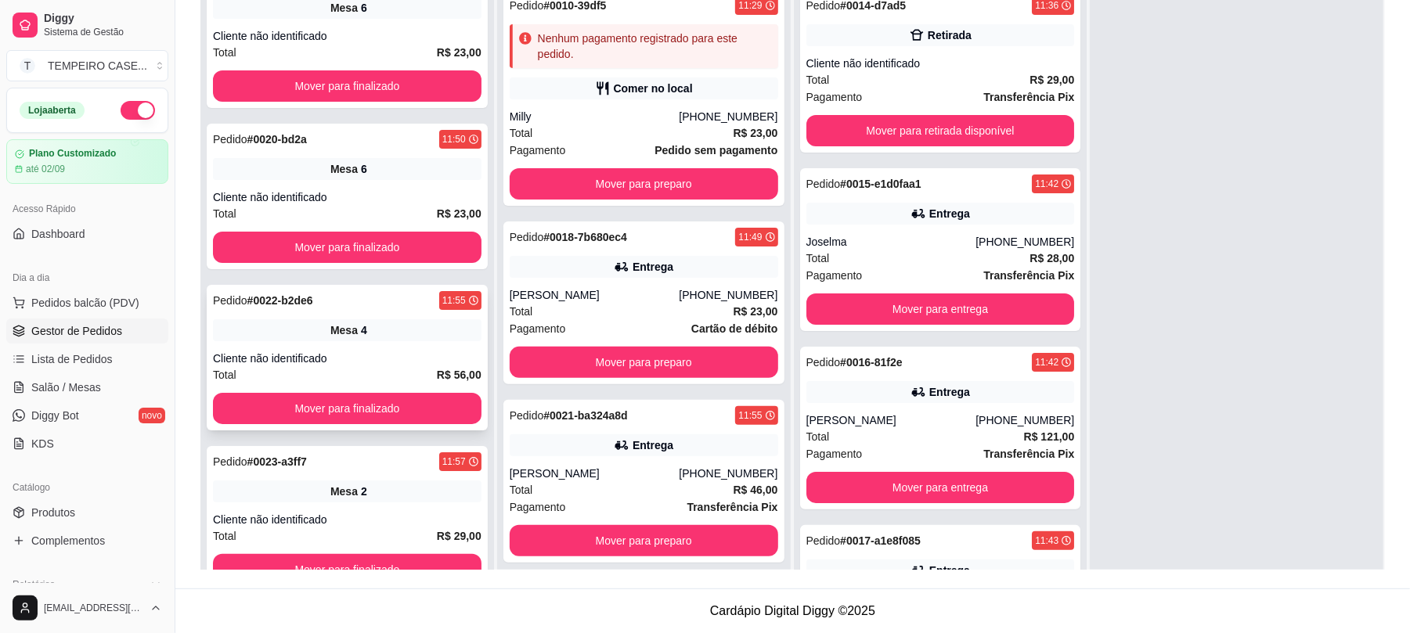
scroll to position [44, 0]
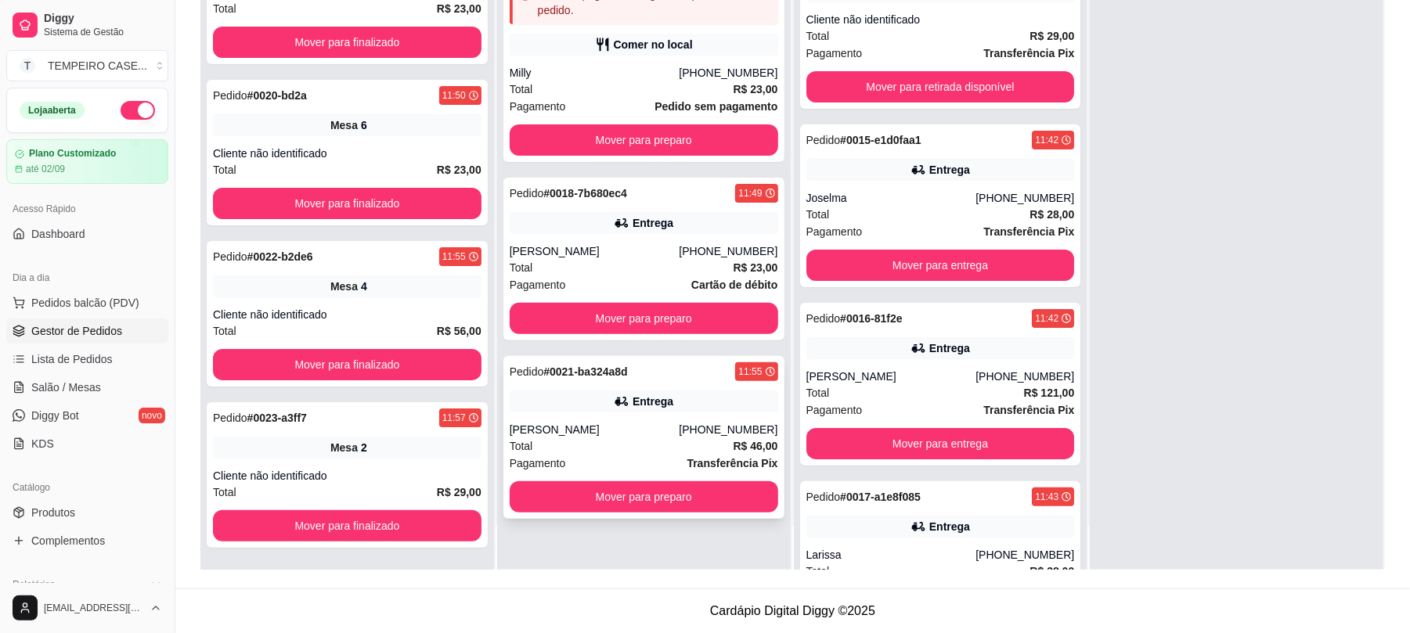
click at [550, 388] on div "Pedido # 0021-ba324a8d 11:55 Entrega [PERSON_NAME] [PHONE_NUMBER] Total R$ 46,0…" at bounding box center [643, 437] width 281 height 163
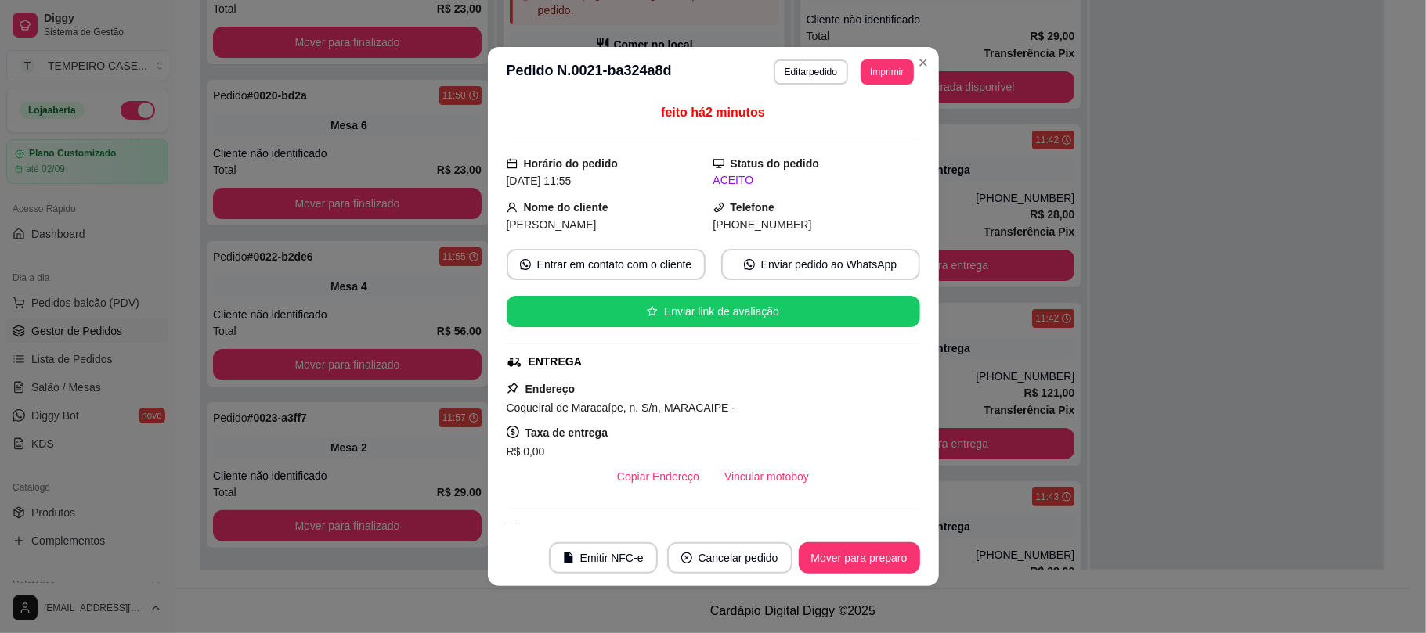
click at [874, 77] on button "Imprimir" at bounding box center [887, 72] width 52 height 25
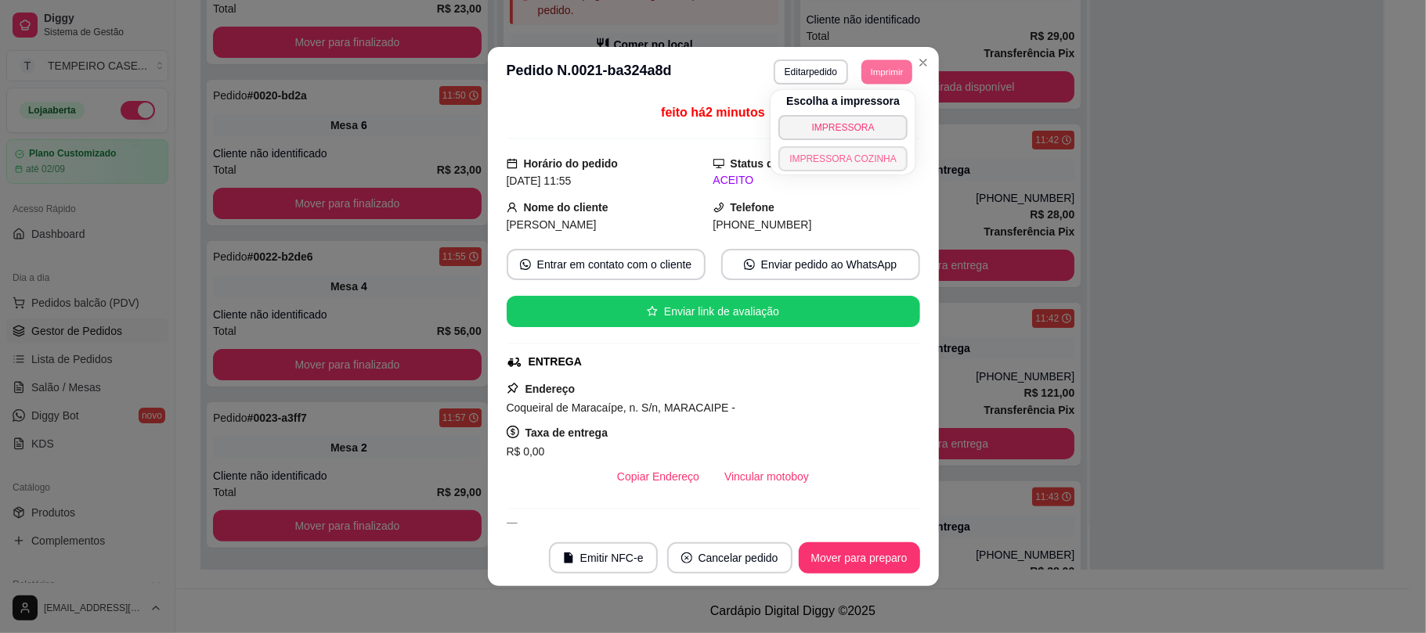
click at [850, 152] on button "IMPRESSORA COZINHA" at bounding box center [842, 158] width 129 height 25
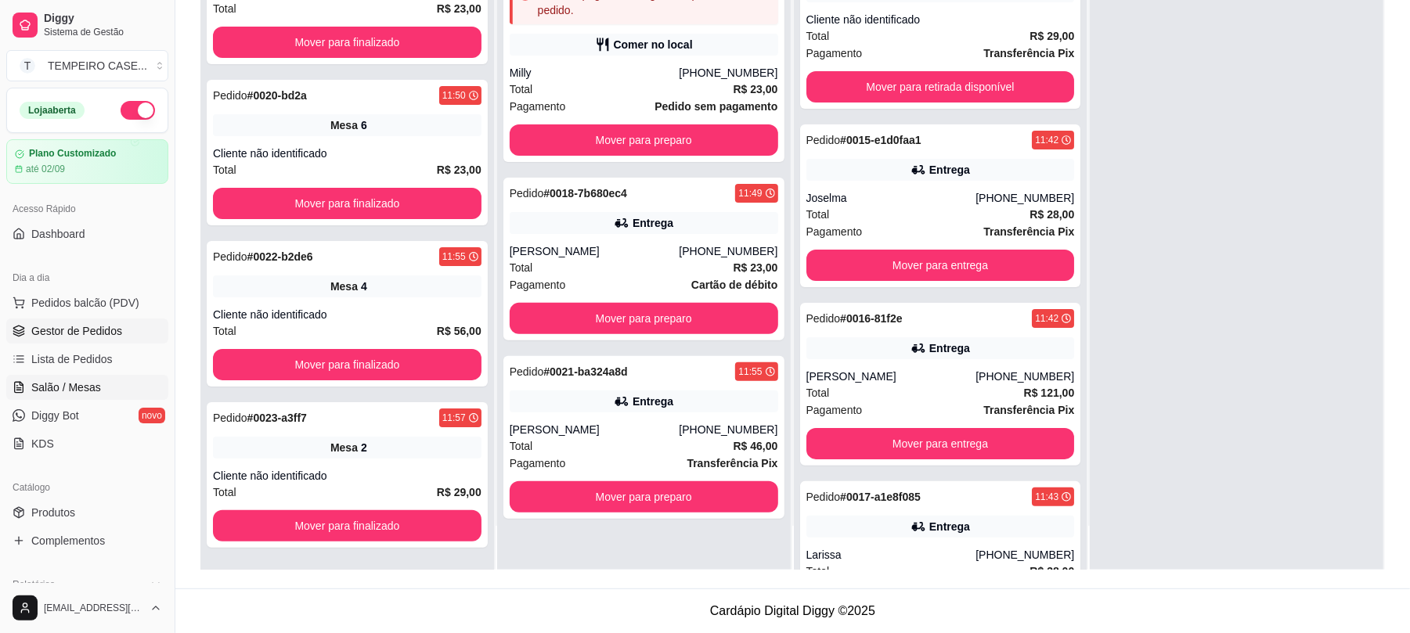
click at [114, 387] on link "Salão / Mesas" at bounding box center [87, 387] width 162 height 25
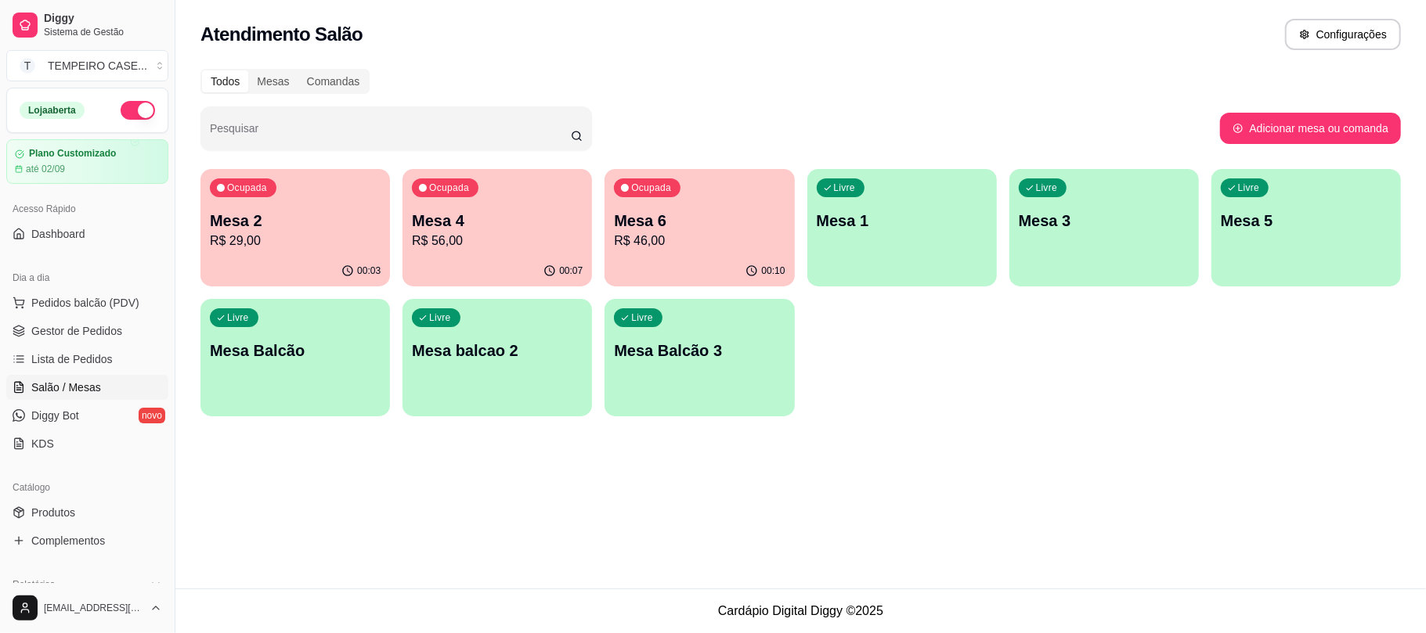
click at [348, 246] on p "R$ 29,00" at bounding box center [295, 241] width 171 height 19
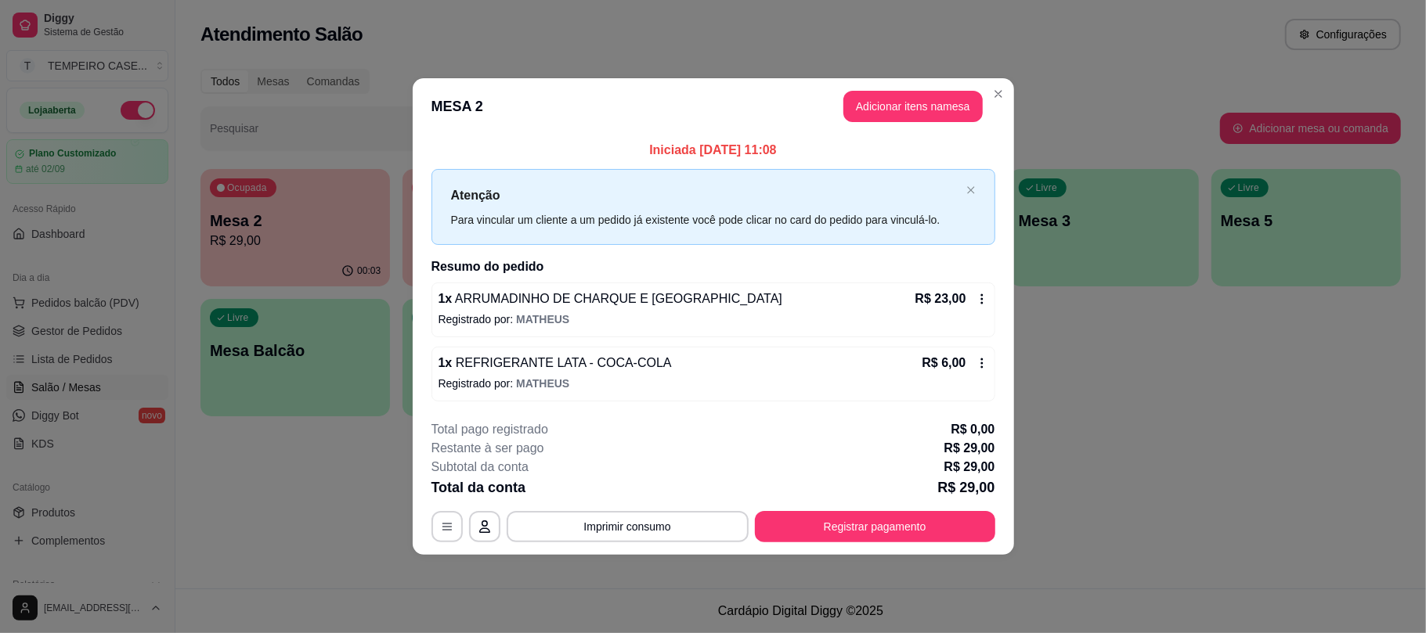
click at [978, 363] on icon at bounding box center [982, 363] width 13 height 13
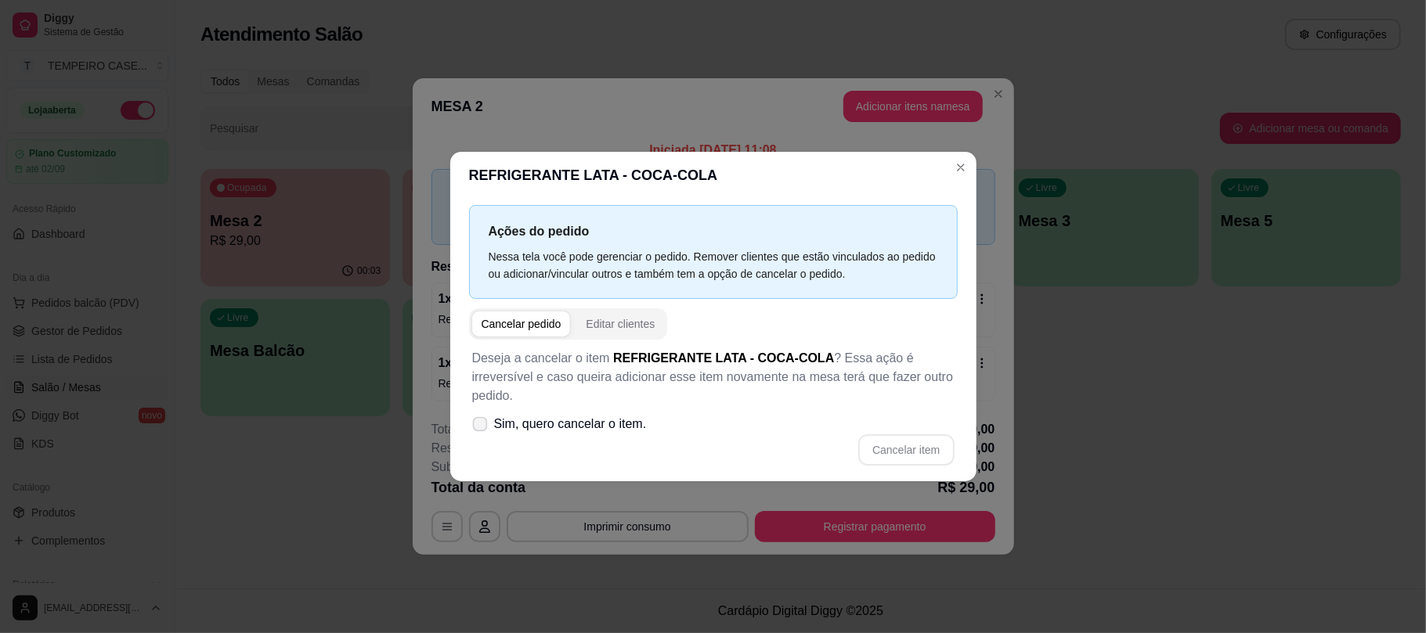
click at [495, 415] on span "Sim, quero cancelar o item." at bounding box center [570, 424] width 153 height 19
click at [482, 427] on input "Sim, quero cancelar o item." at bounding box center [476, 432] width 10 height 10
checkbox input "true"
click at [922, 455] on button "Cancelar item" at bounding box center [906, 450] width 96 height 31
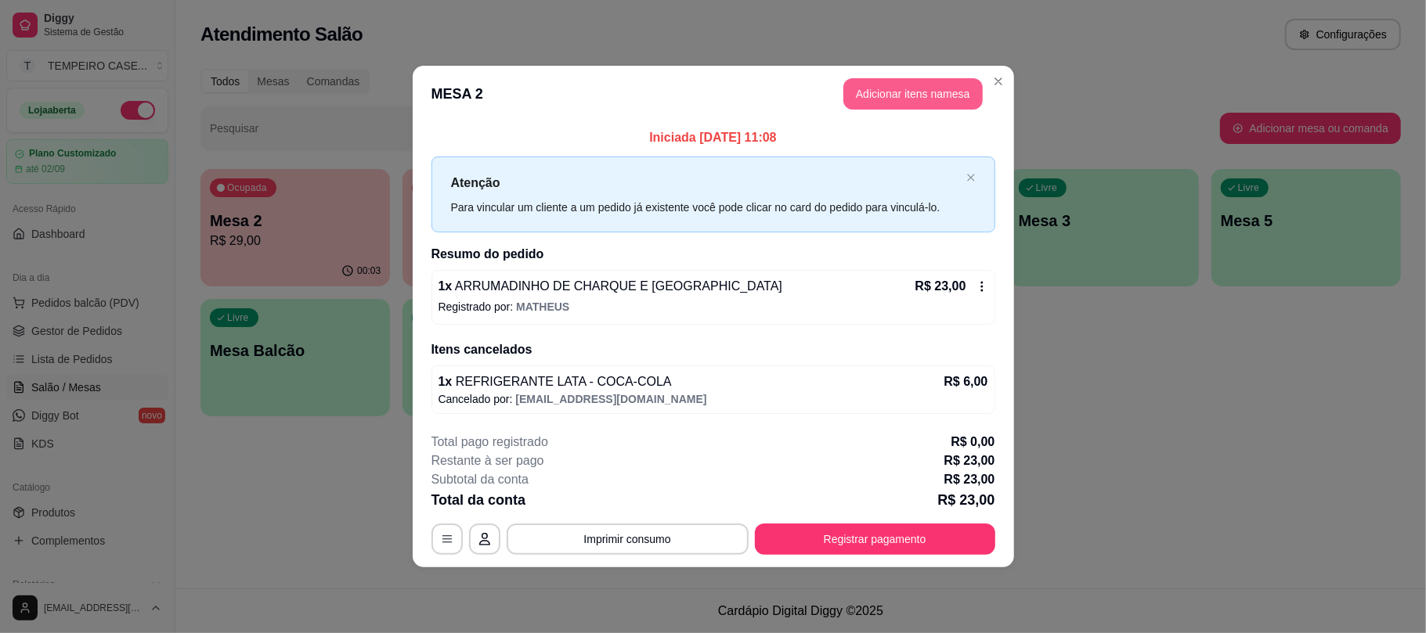
click at [901, 82] on button "Adicionar itens na mesa" at bounding box center [912, 93] width 139 height 31
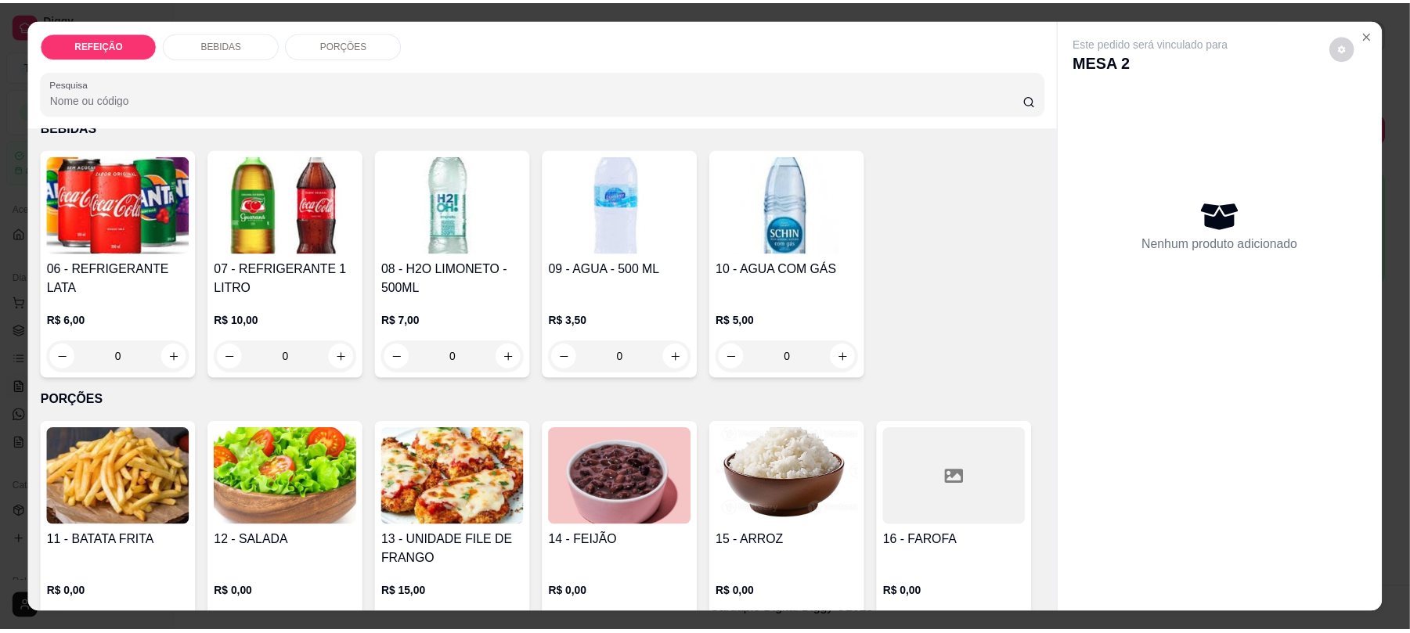
scroll to position [417, 0]
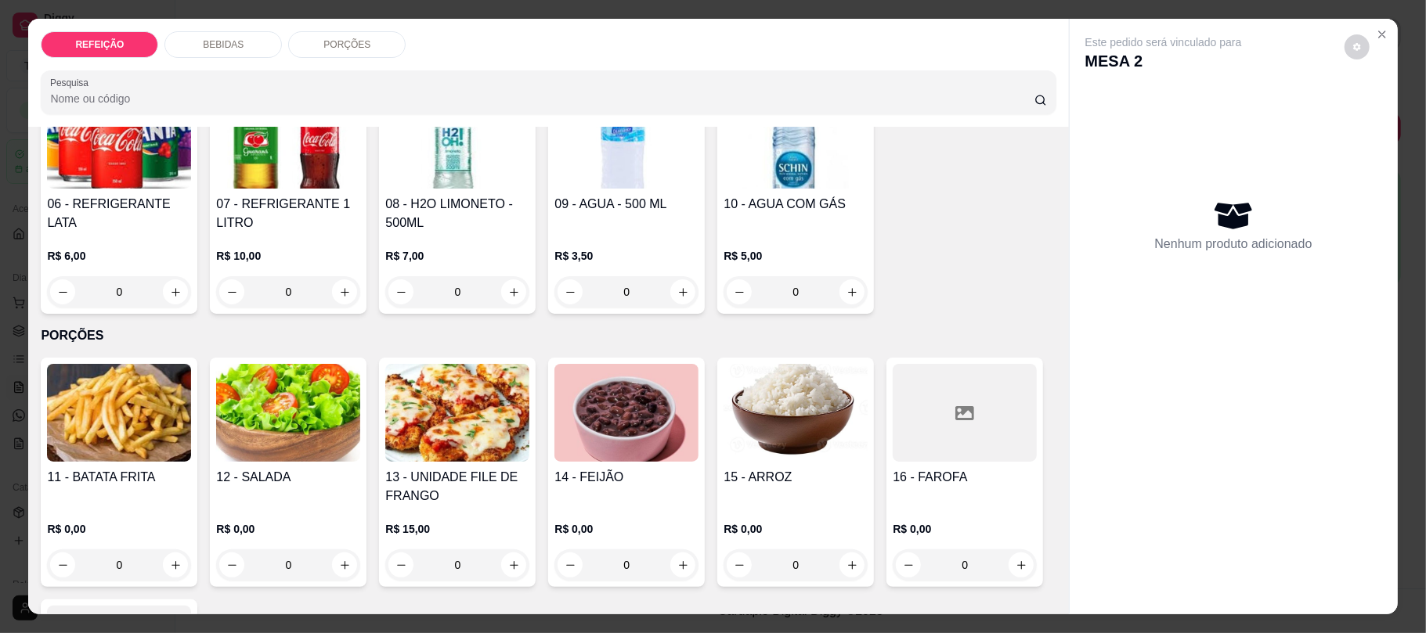
click at [807, 238] on div "R$ 5,00 0" at bounding box center [796, 270] width 144 height 75
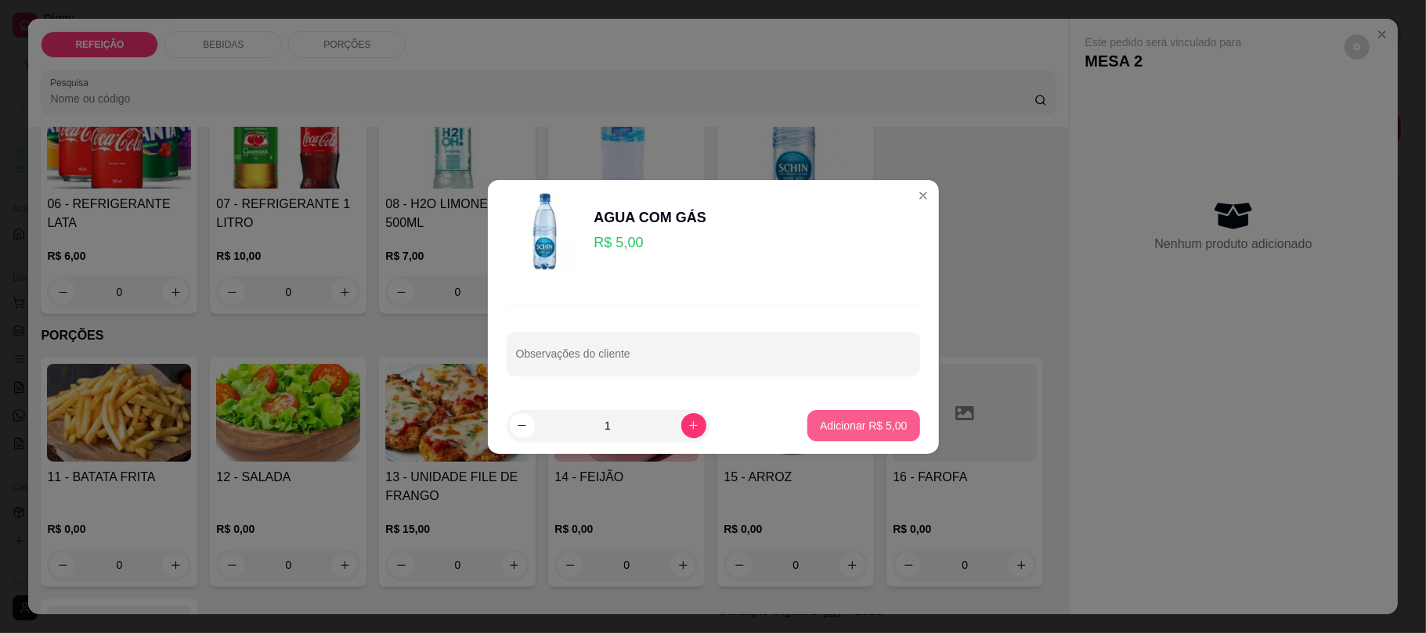
click at [885, 424] on p "Adicionar R$ 5,00" at bounding box center [863, 426] width 87 height 16
type input "1"
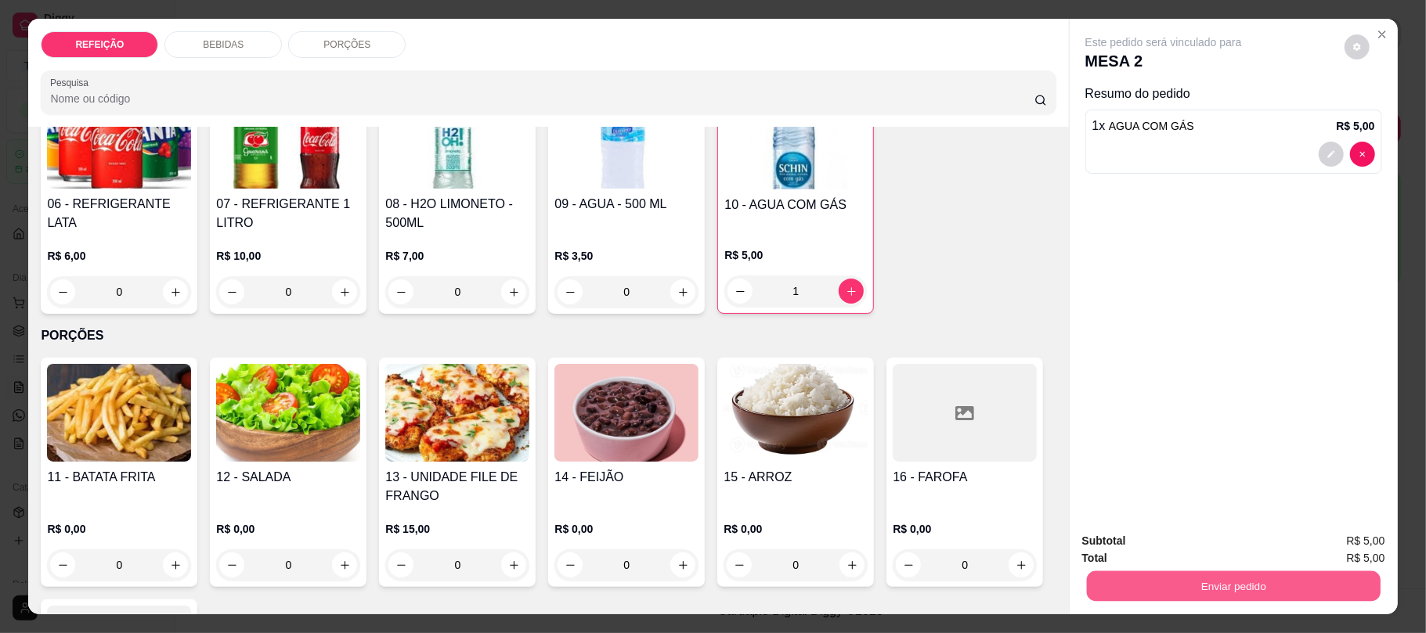
click at [1250, 597] on button "Enviar pedido" at bounding box center [1233, 586] width 294 height 31
click at [1195, 553] on button "Não registrar e enviar pedido" at bounding box center [1180, 547] width 158 height 29
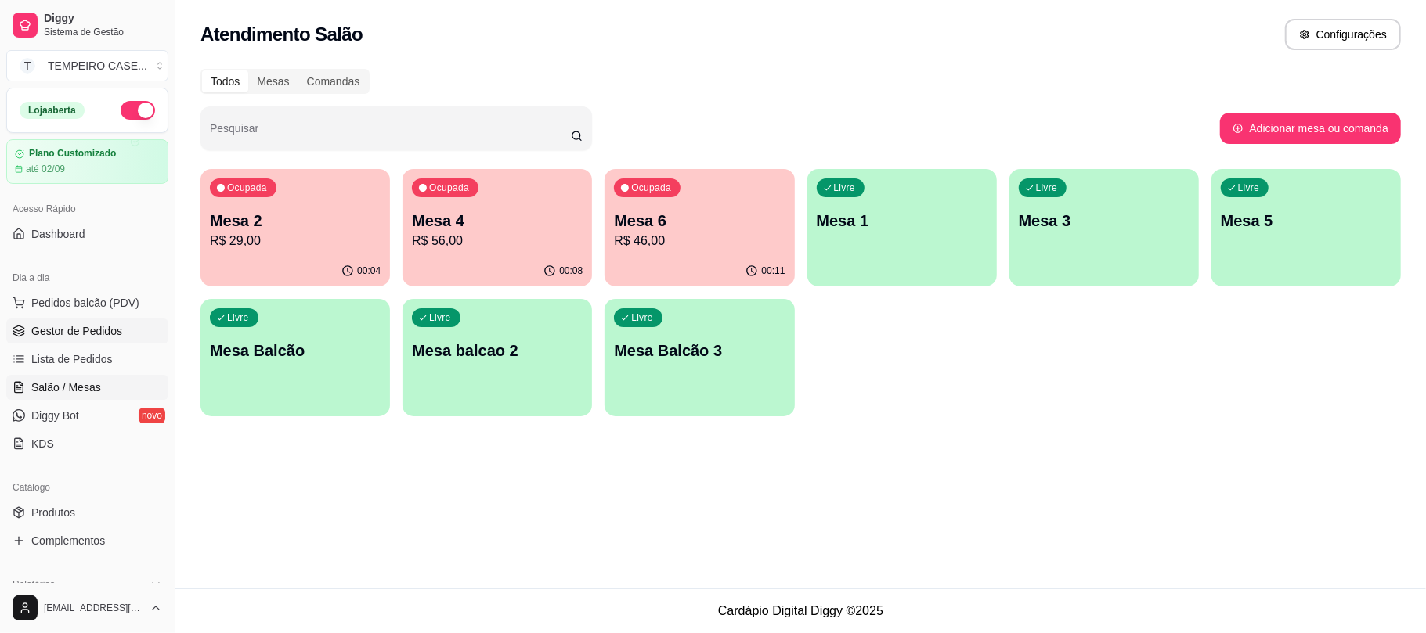
click at [52, 335] on span "Gestor de Pedidos" at bounding box center [76, 331] width 91 height 16
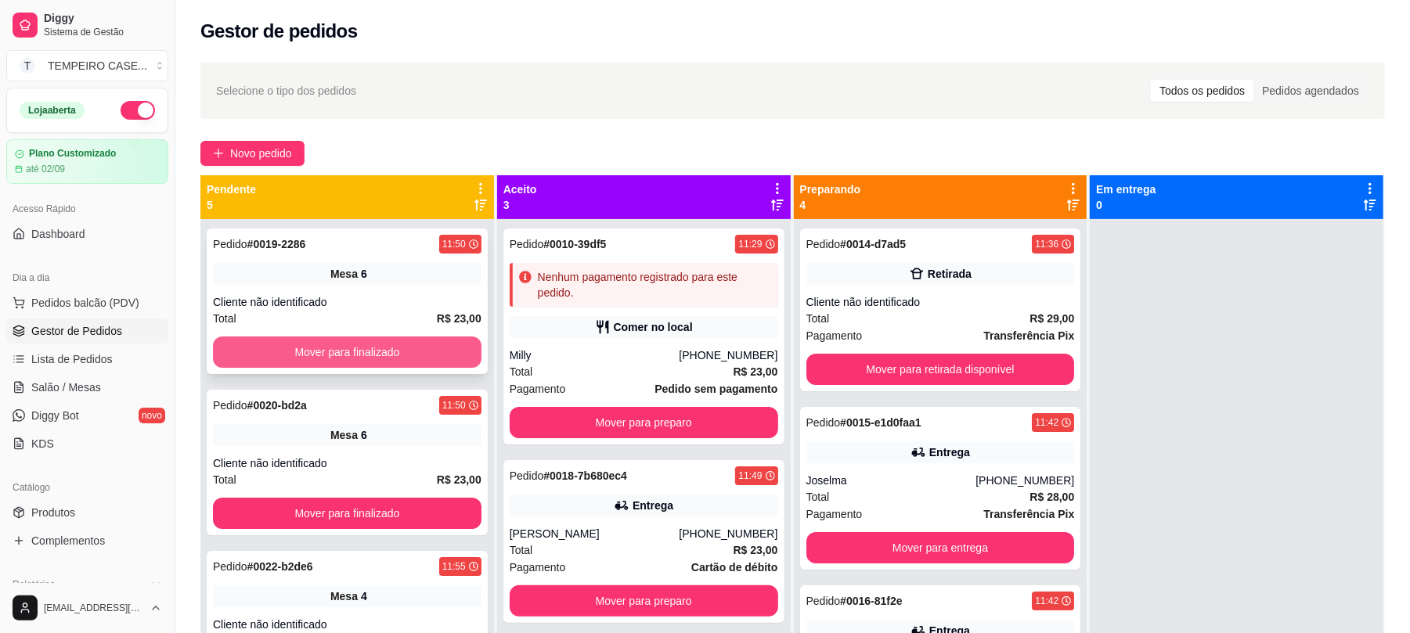
click at [338, 345] on button "Mover para finalizado" at bounding box center [347, 352] width 269 height 31
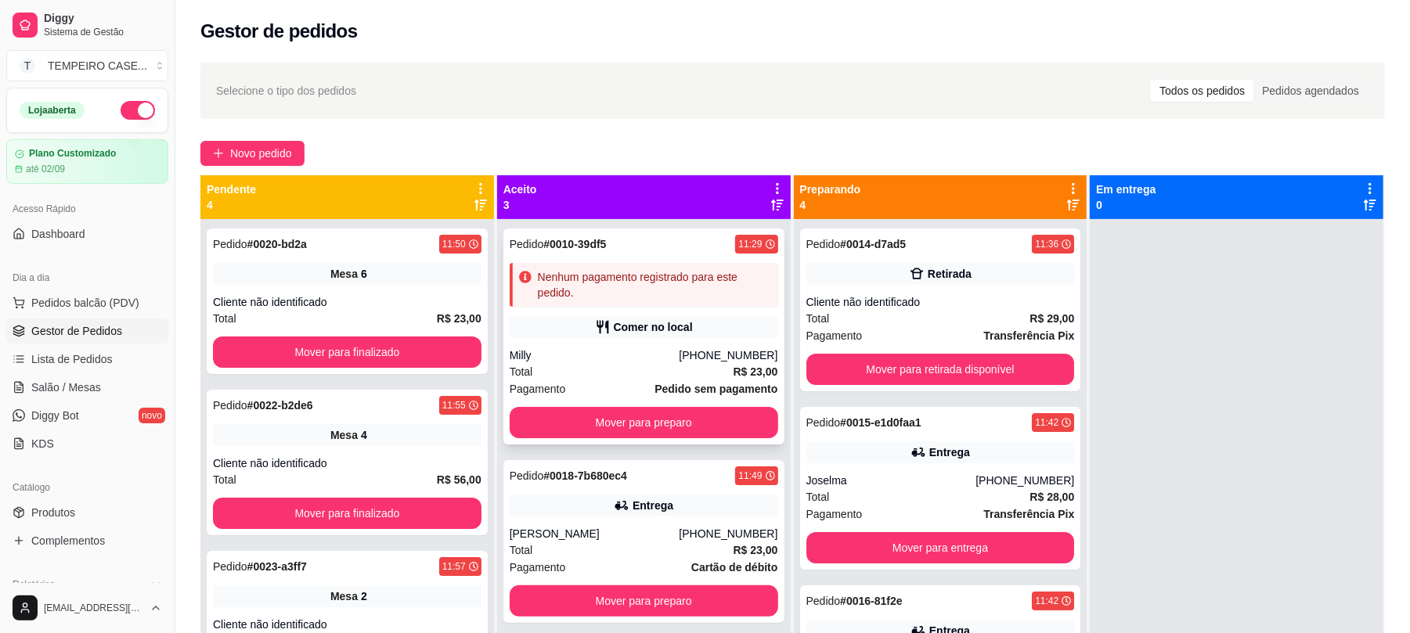
scroll to position [44, 0]
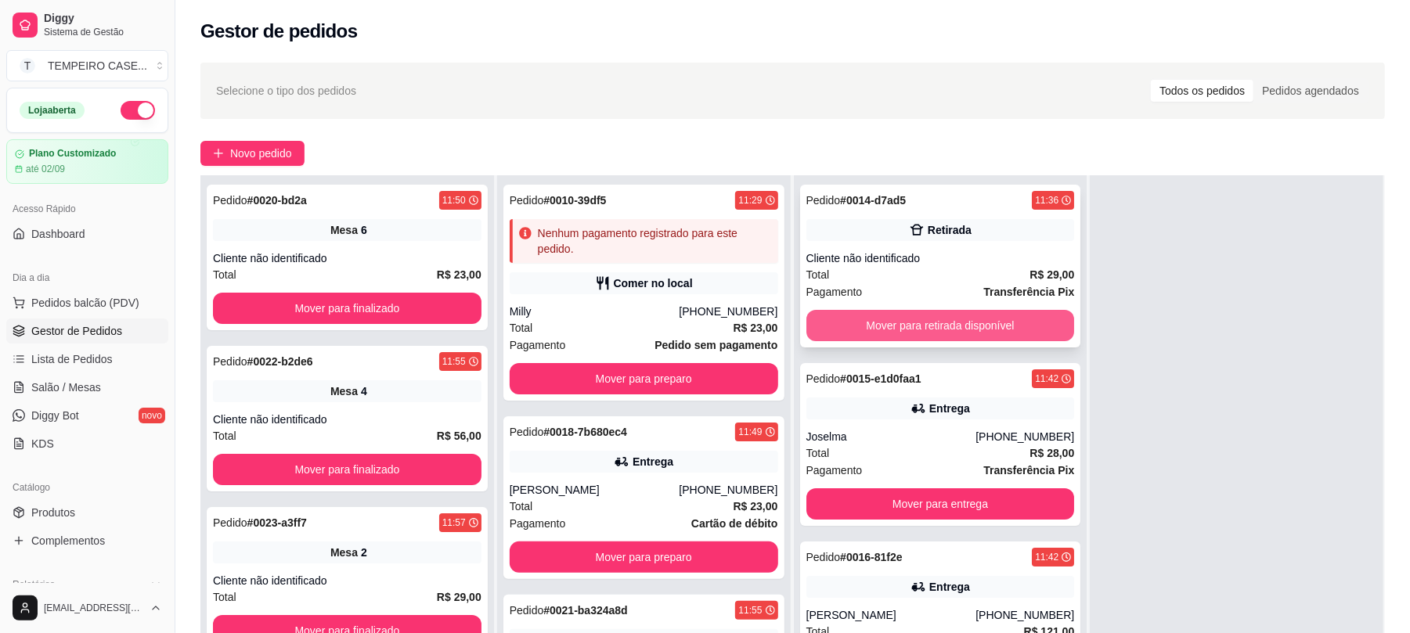
click at [935, 320] on button "Mover para retirada disponível" at bounding box center [941, 325] width 269 height 31
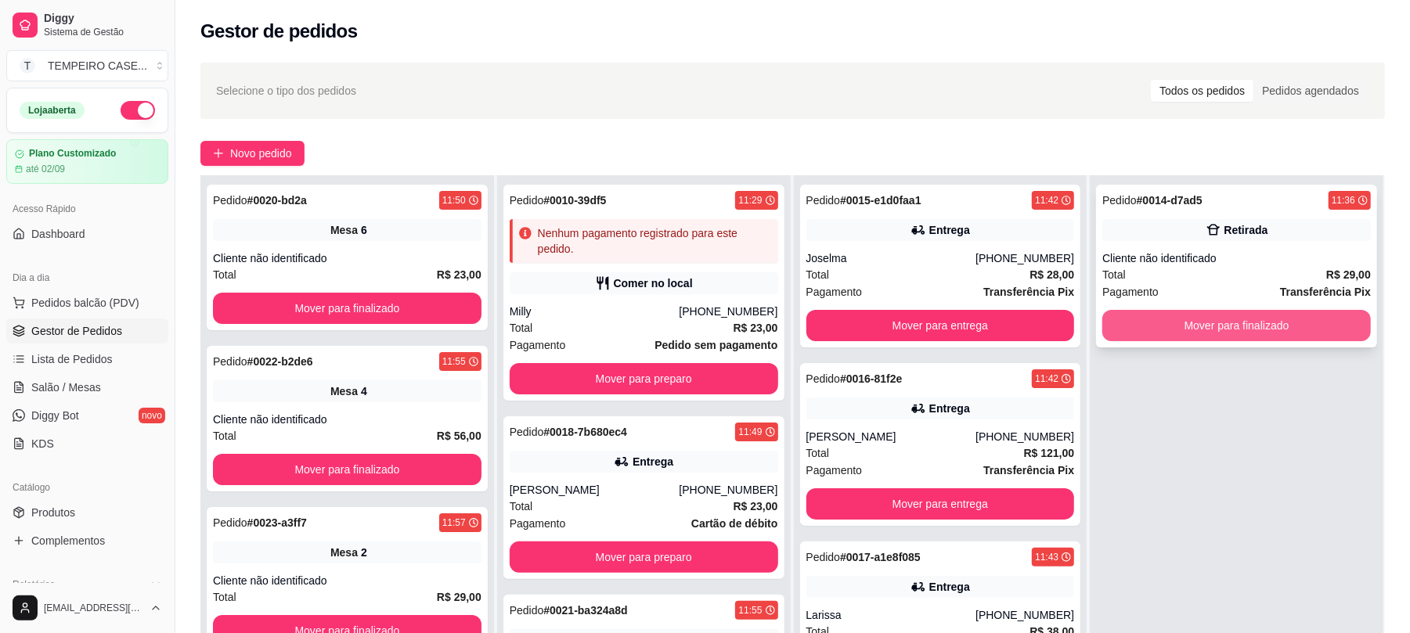
click at [1200, 330] on button "Mover para finalizado" at bounding box center [1237, 325] width 269 height 31
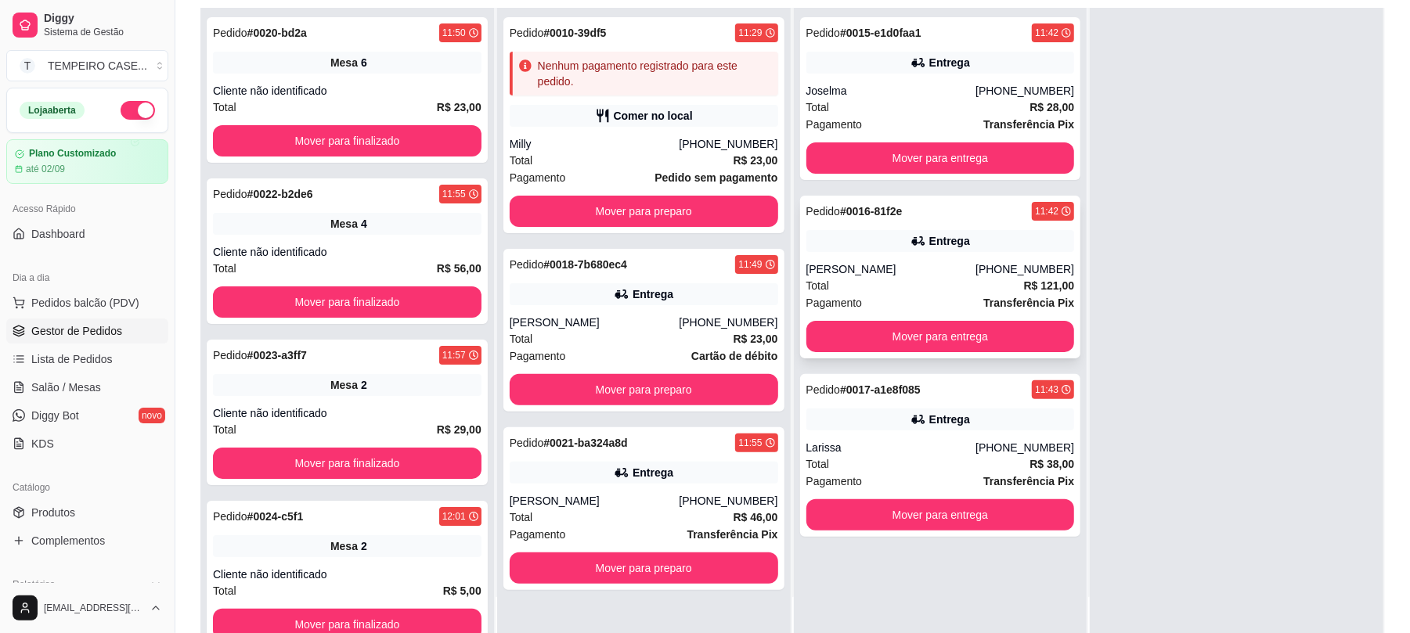
scroll to position [239, 0]
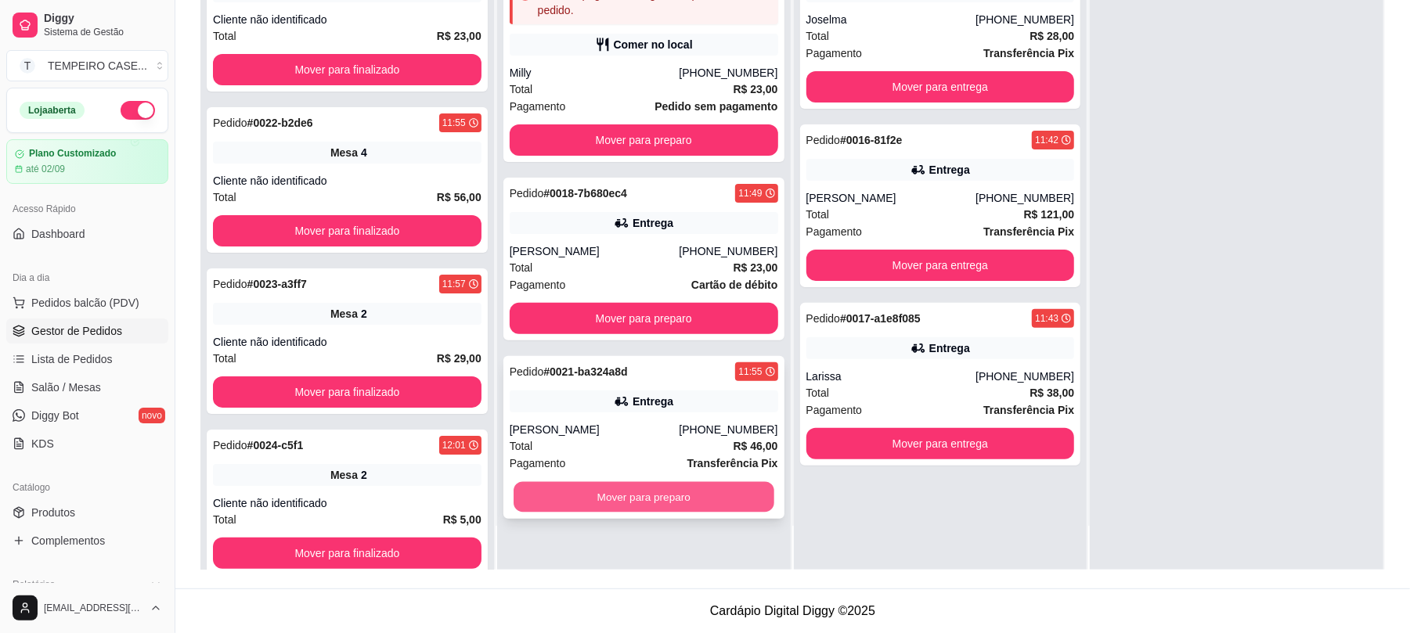
click at [664, 503] on button "Mover para preparo" at bounding box center [644, 497] width 260 height 31
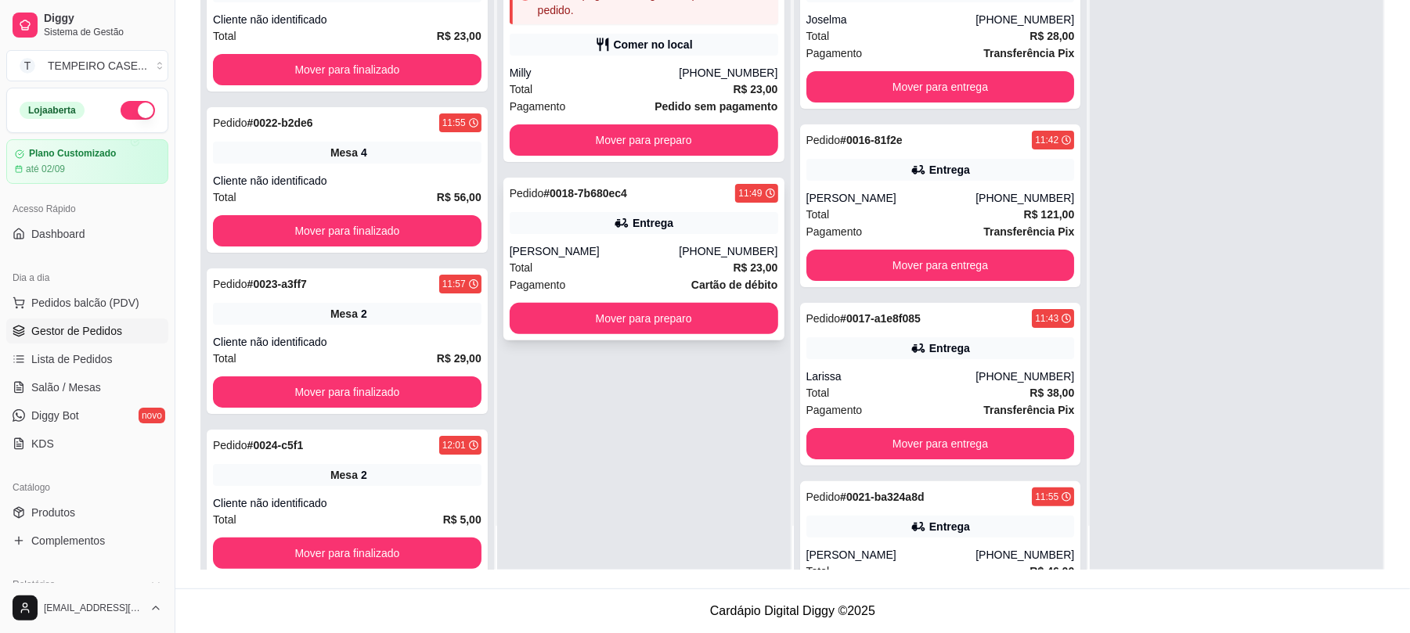
click at [677, 335] on div "Pedido # 0018-7b680ec4 11:49 Entrega Danilo [PHONE_NUMBER] Total R$ 23,00 Pagam…" at bounding box center [643, 259] width 281 height 163
click at [705, 308] on button "Mover para preparo" at bounding box center [644, 319] width 260 height 31
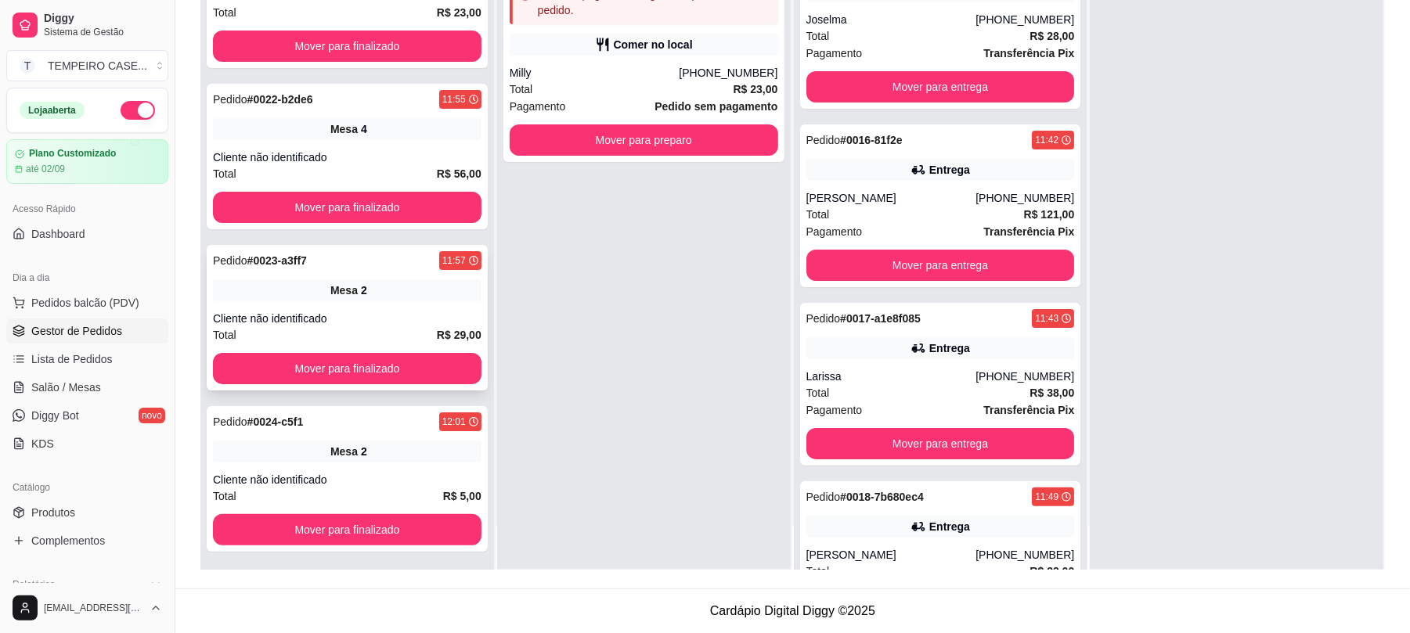
scroll to position [29, 0]
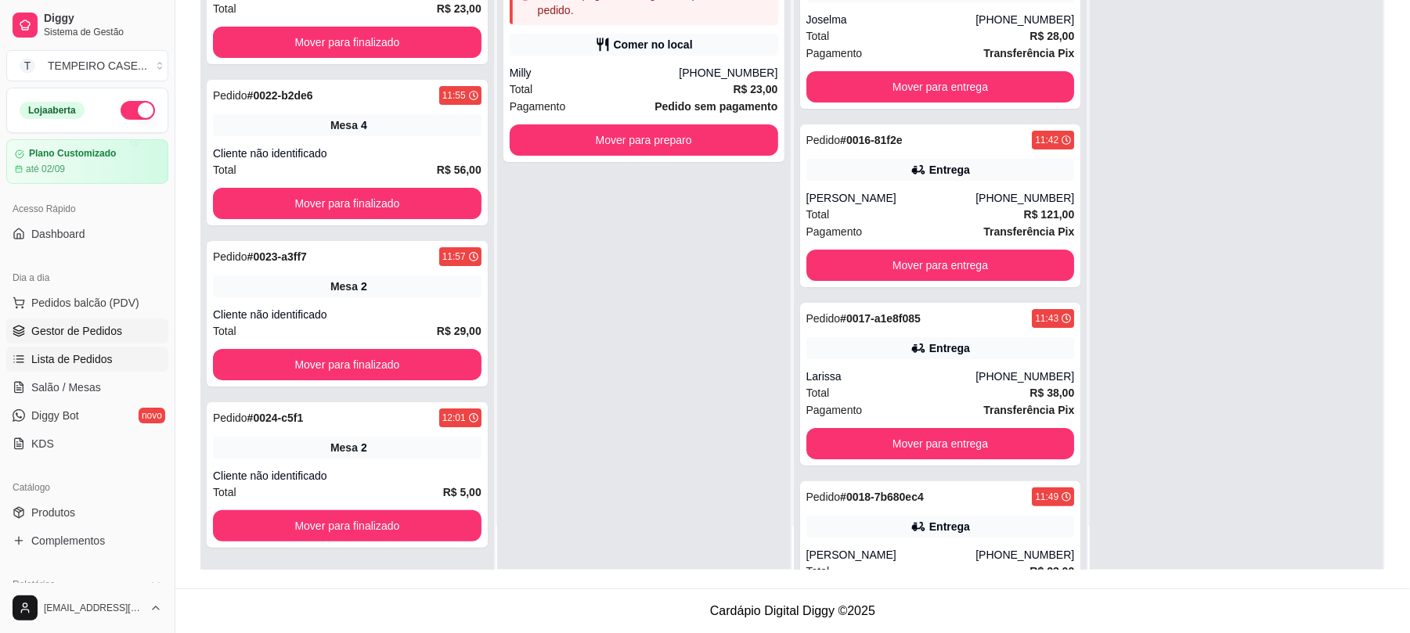
click at [78, 370] on link "Lista de Pedidos" at bounding box center [87, 359] width 162 height 25
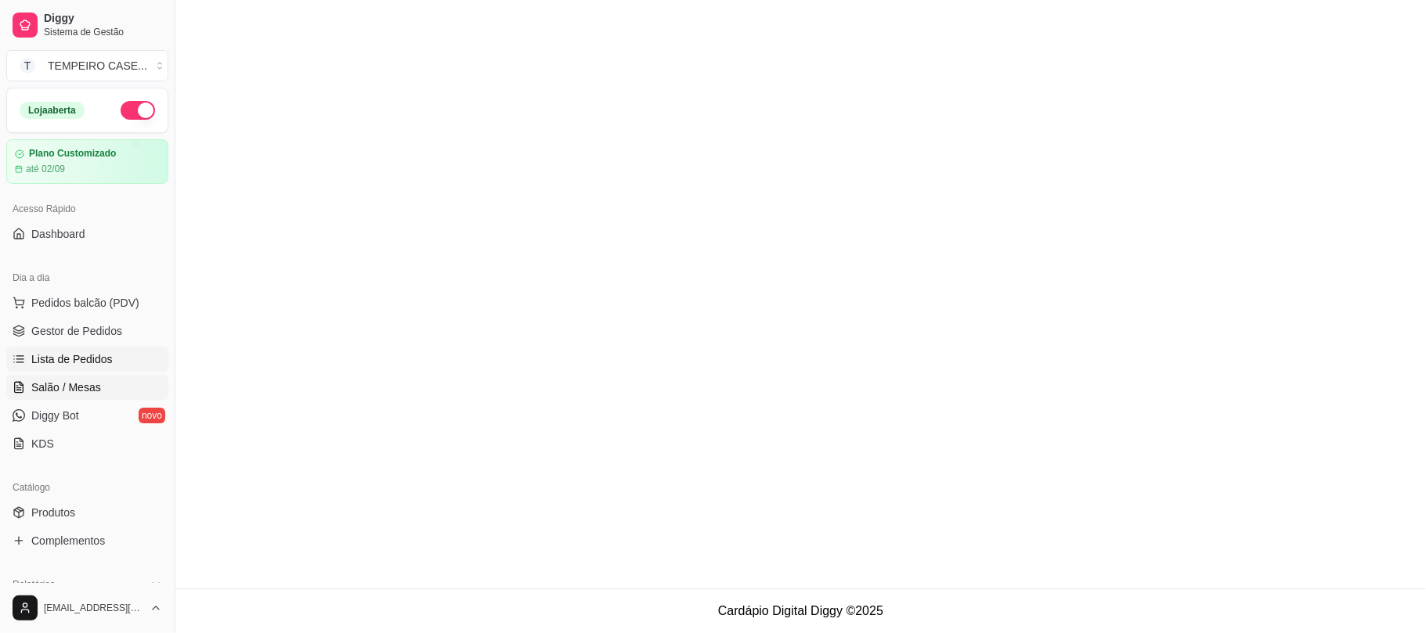
click at [82, 377] on link "Salão / Mesas" at bounding box center [87, 387] width 162 height 25
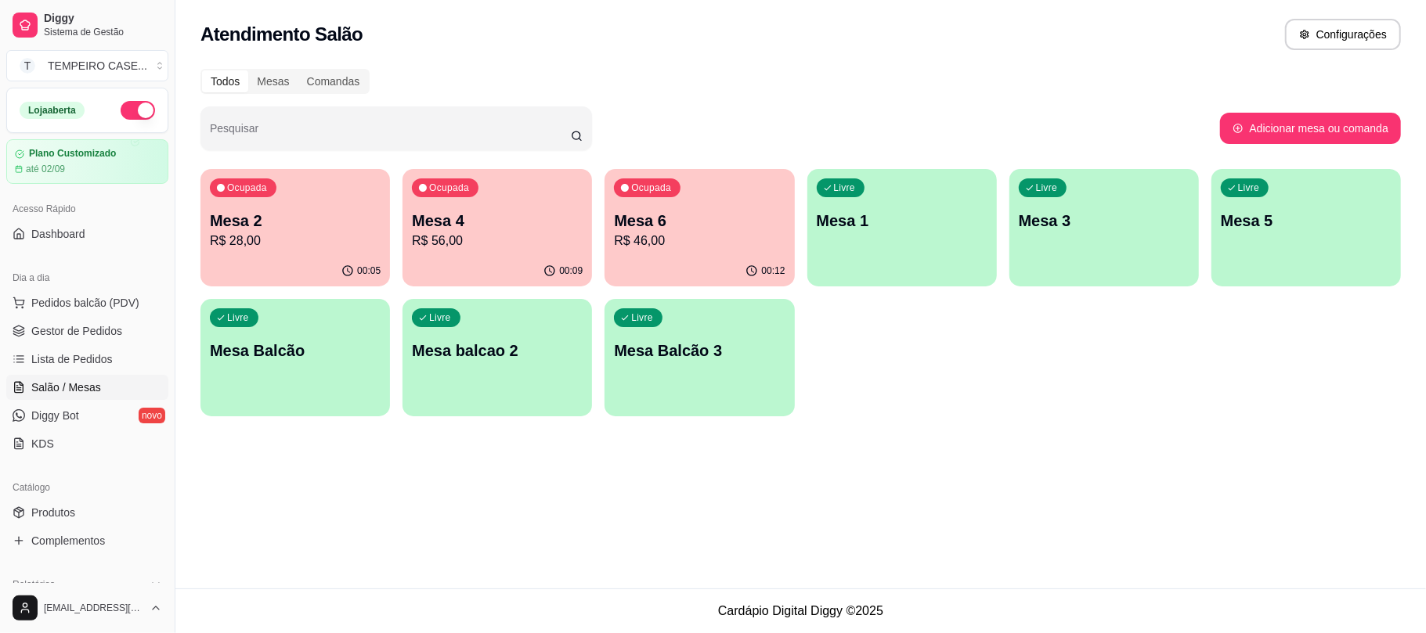
click at [875, 211] on p "Mesa 1" at bounding box center [902, 221] width 171 height 22
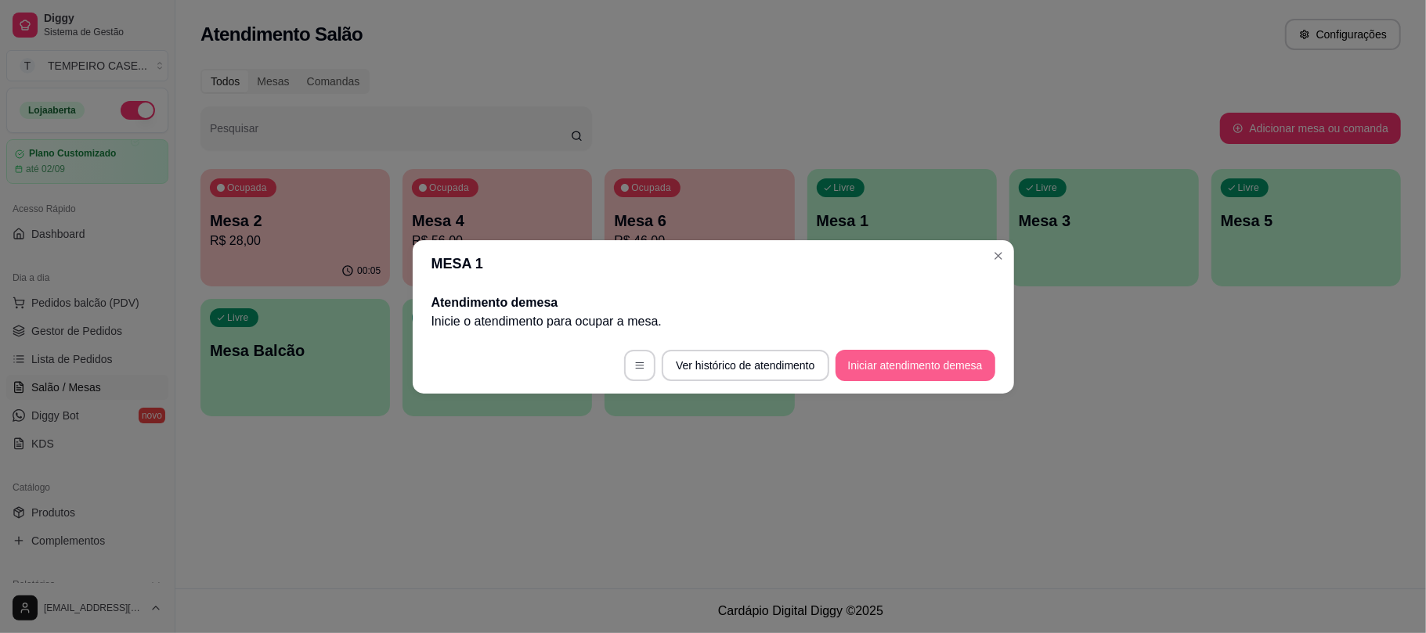
click at [900, 362] on button "Iniciar atendimento de mesa" at bounding box center [916, 365] width 160 height 31
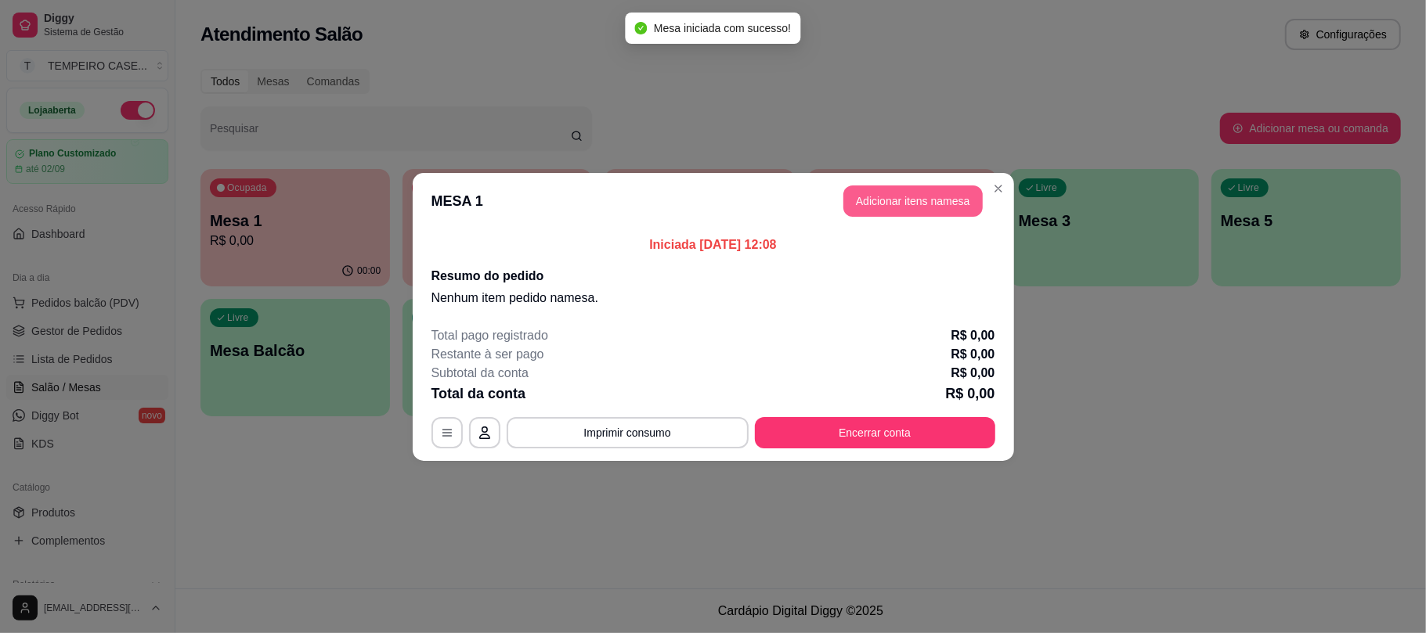
click at [915, 192] on button "Adicionar itens na mesa" at bounding box center [912, 201] width 139 height 31
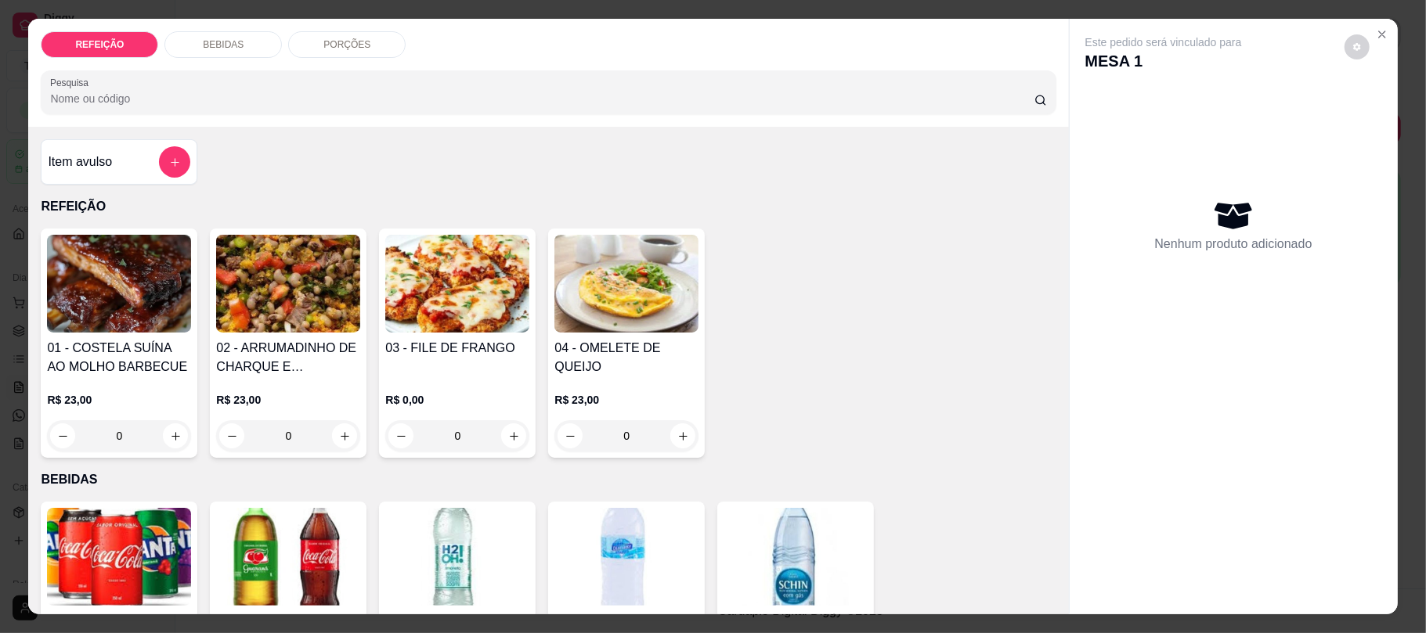
click at [121, 320] on img at bounding box center [119, 284] width 144 height 98
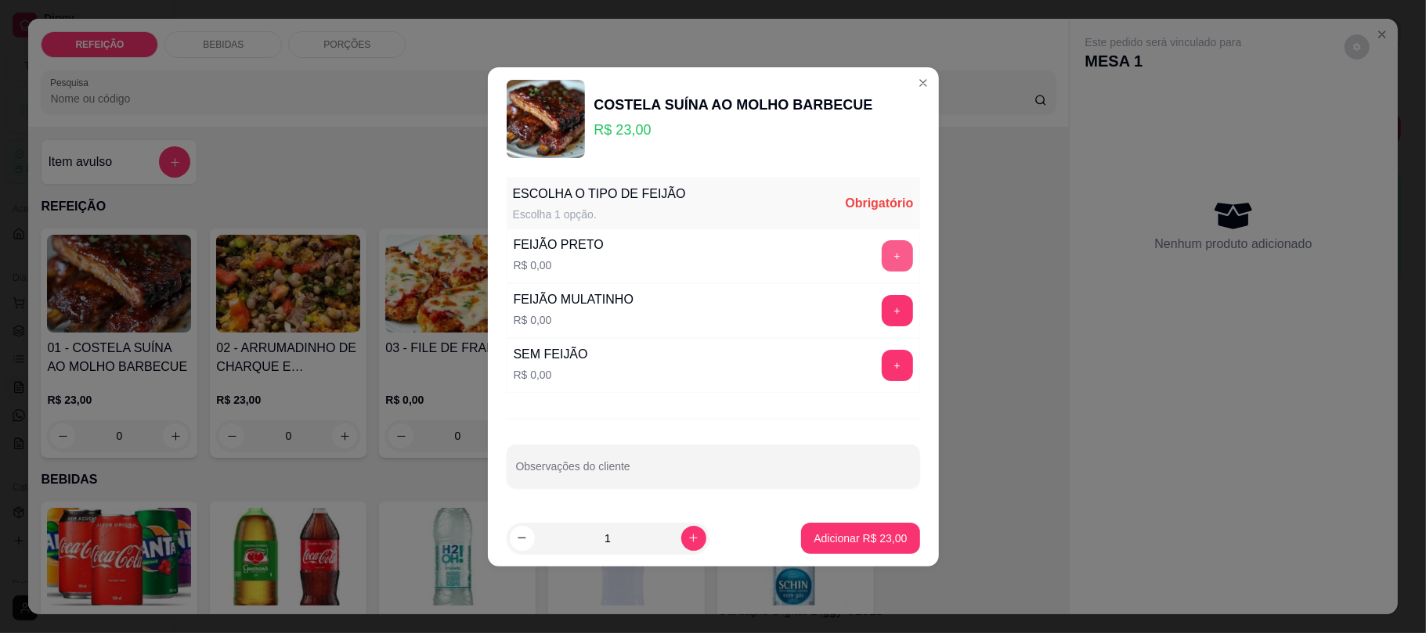
click at [884, 264] on button "+" at bounding box center [897, 255] width 31 height 31
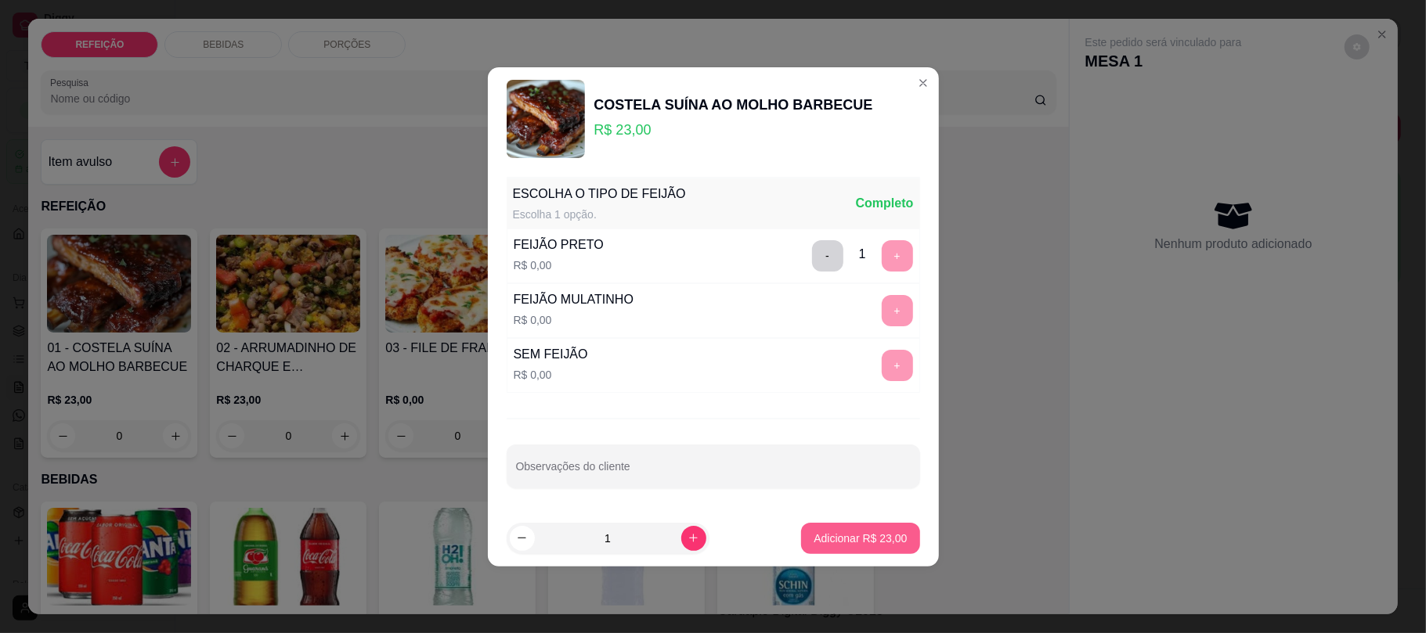
click at [868, 530] on button "Adicionar R$ 23,00" at bounding box center [860, 538] width 118 height 31
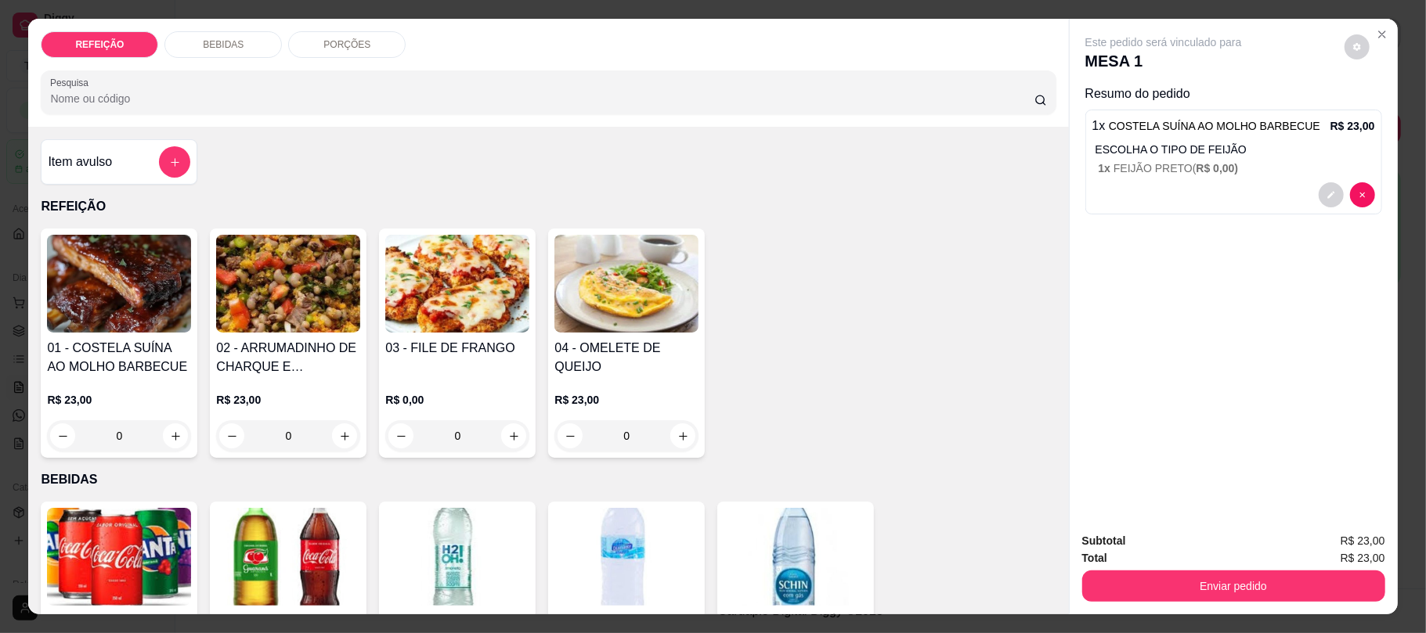
click at [412, 358] on h4 "03 - FILE DE FRANGO" at bounding box center [457, 348] width 144 height 19
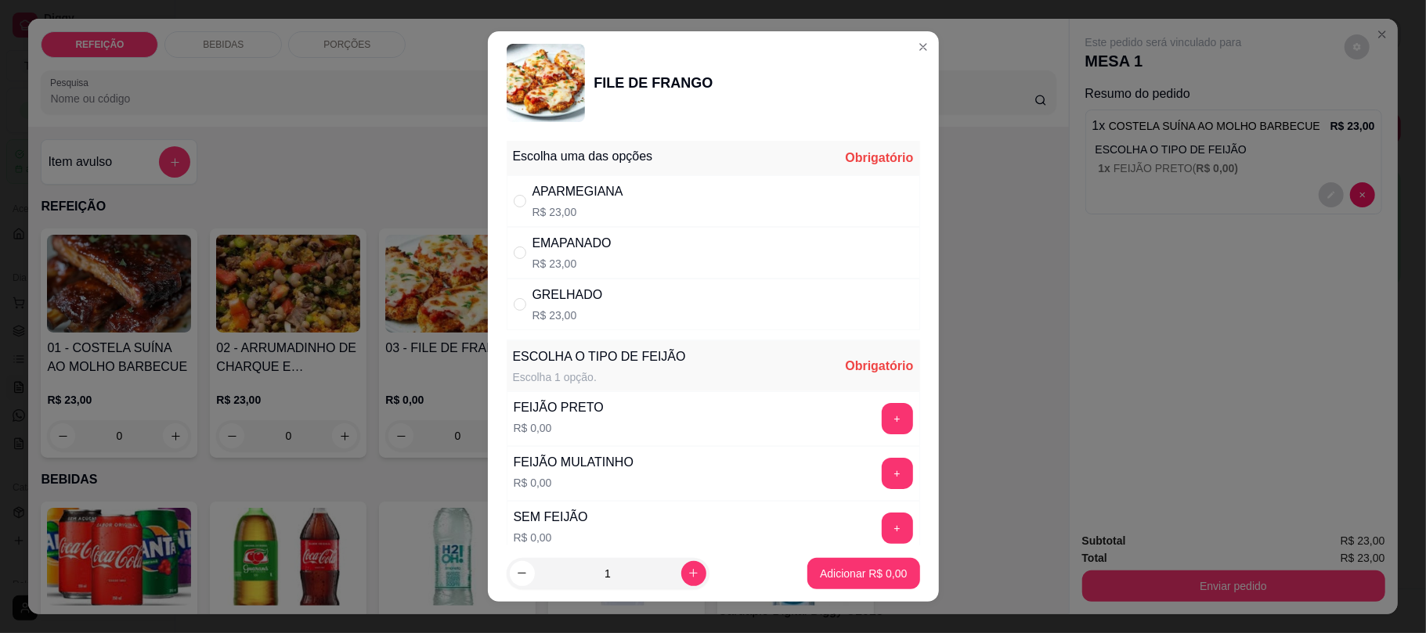
click at [695, 211] on div "APARMEGIANA R$ 23,00" at bounding box center [713, 201] width 413 height 52
radio input "true"
click at [882, 414] on button "+" at bounding box center [897, 419] width 31 height 31
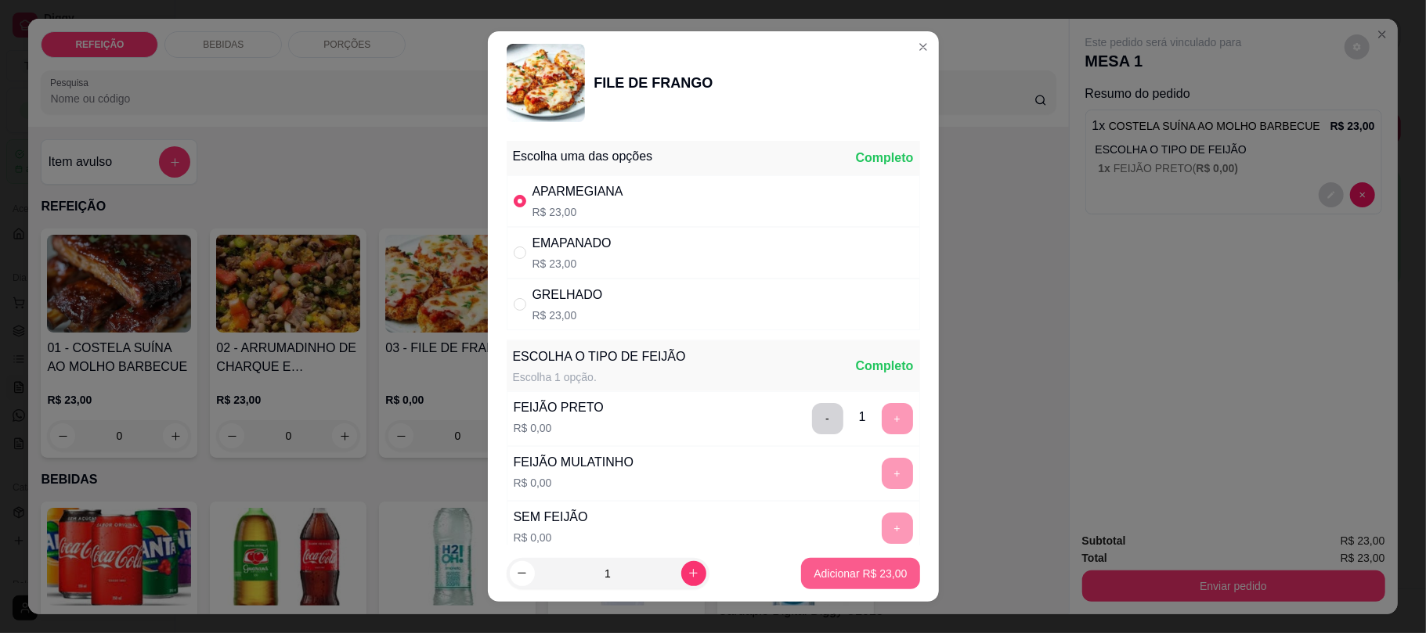
click at [836, 578] on p "Adicionar R$ 23,00" at bounding box center [860, 574] width 93 height 16
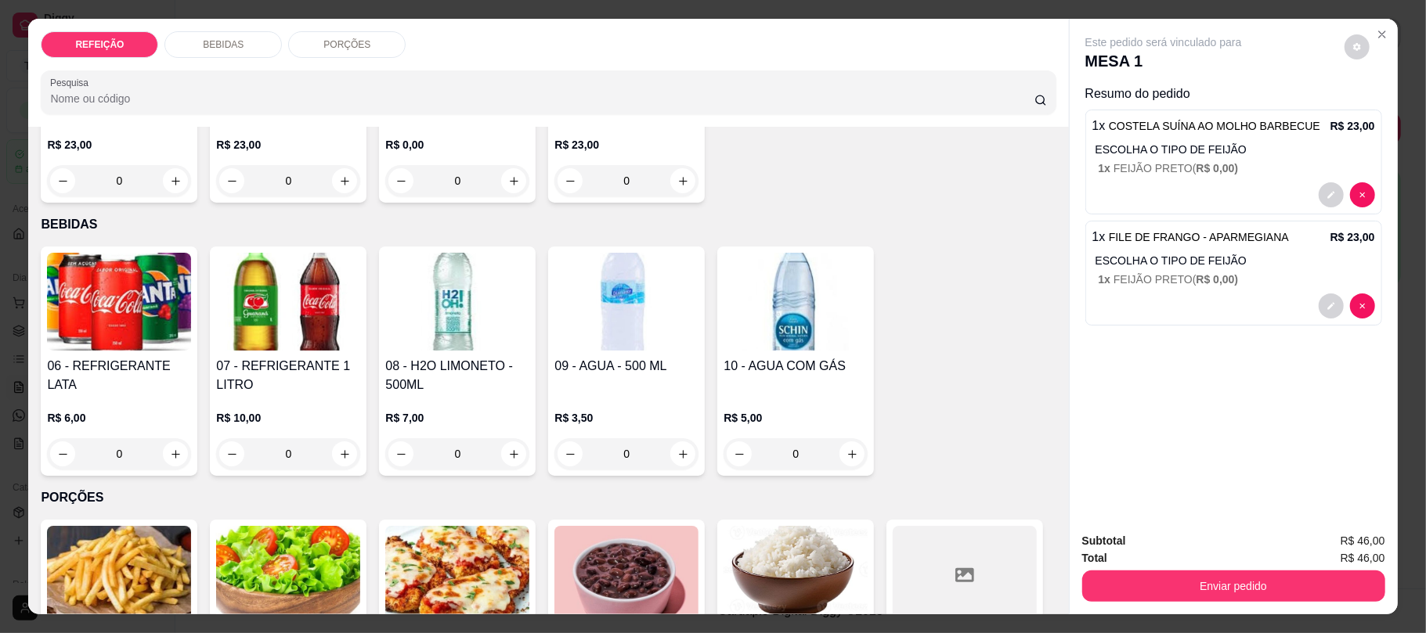
scroll to position [313, 0]
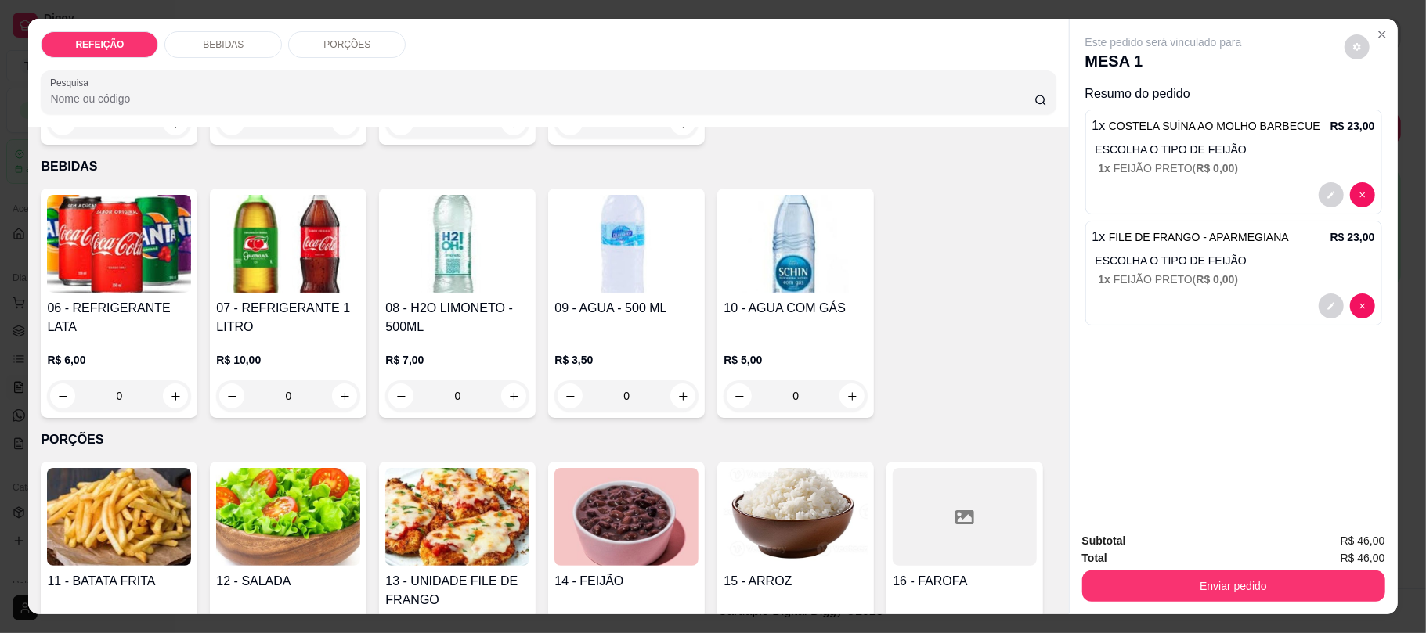
click at [452, 285] on img at bounding box center [457, 244] width 144 height 98
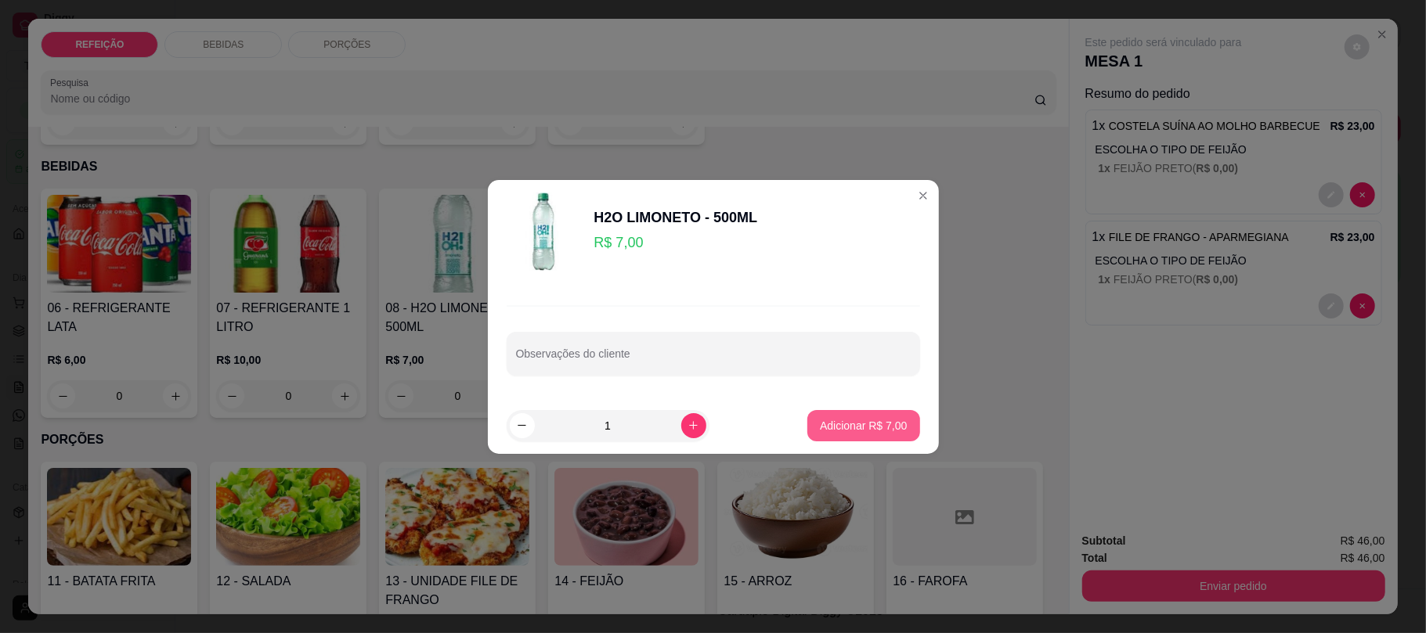
click at [832, 439] on button "Adicionar R$ 7,00" at bounding box center [863, 425] width 112 height 31
type input "1"
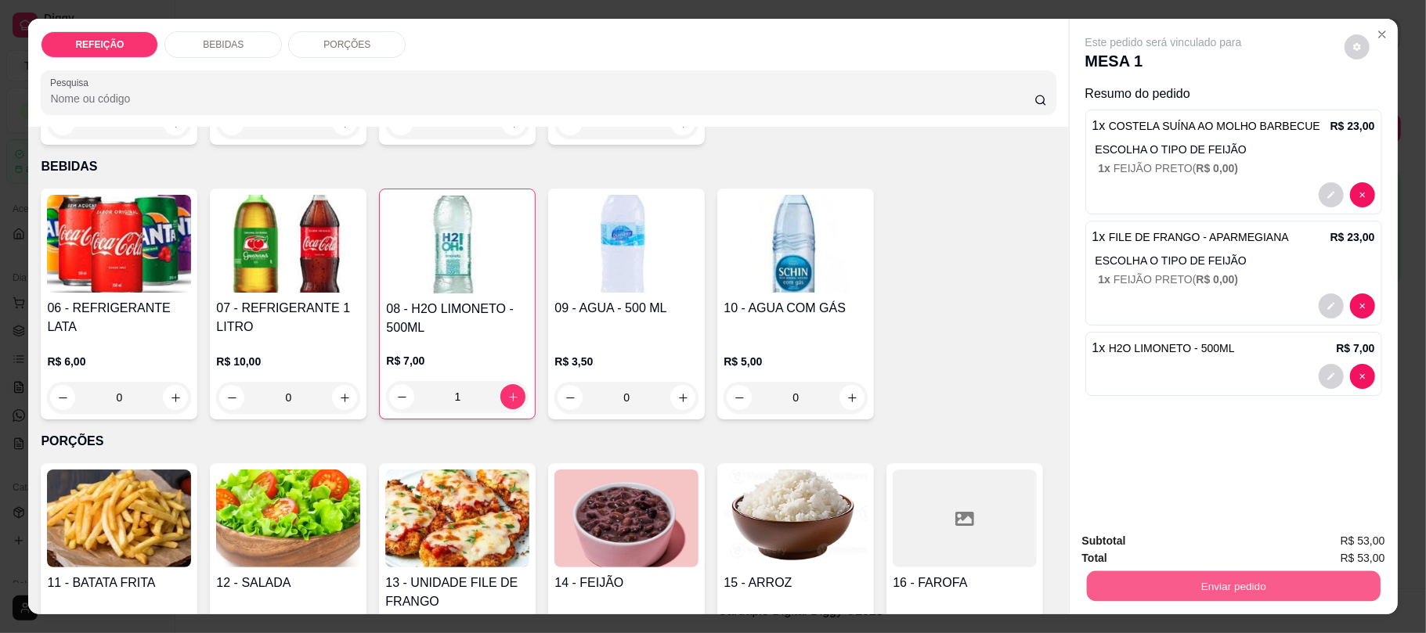
click at [1222, 579] on button "Enviar pedido" at bounding box center [1233, 586] width 294 height 31
click at [1134, 555] on button "Não registrar e enviar pedido" at bounding box center [1180, 547] width 158 height 29
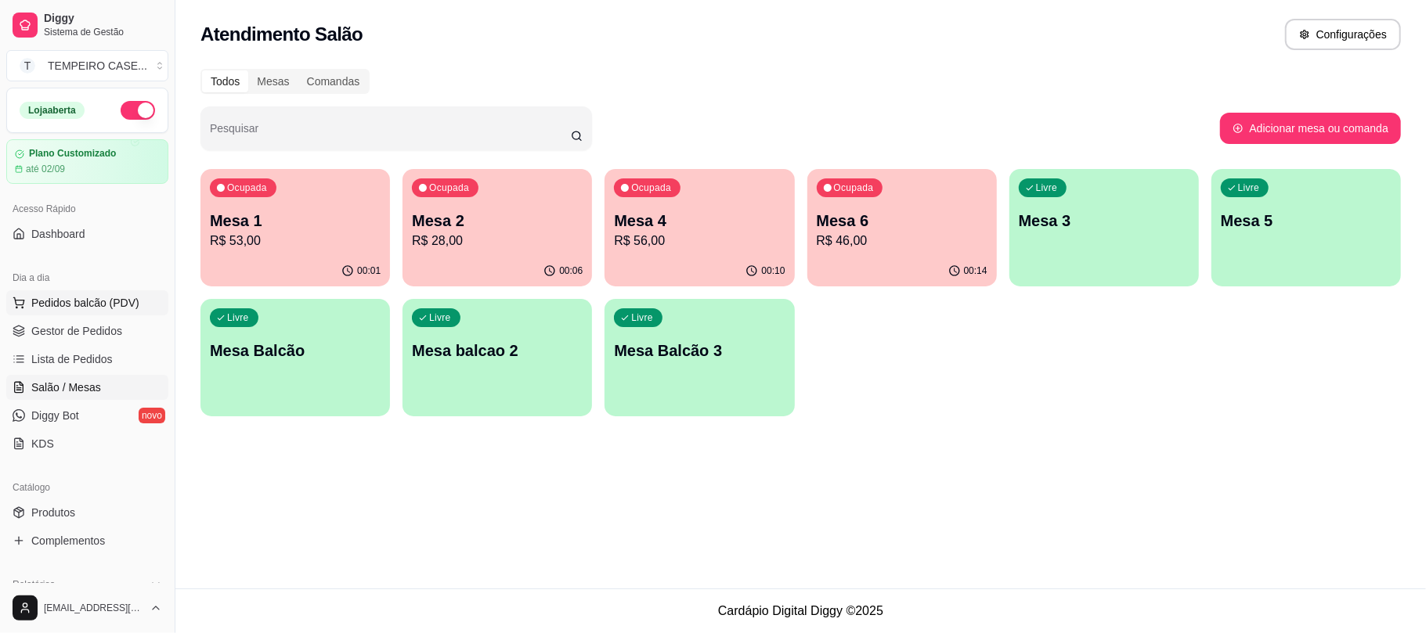
click at [107, 309] on span "Pedidos balcão (PDV)" at bounding box center [85, 303] width 108 height 16
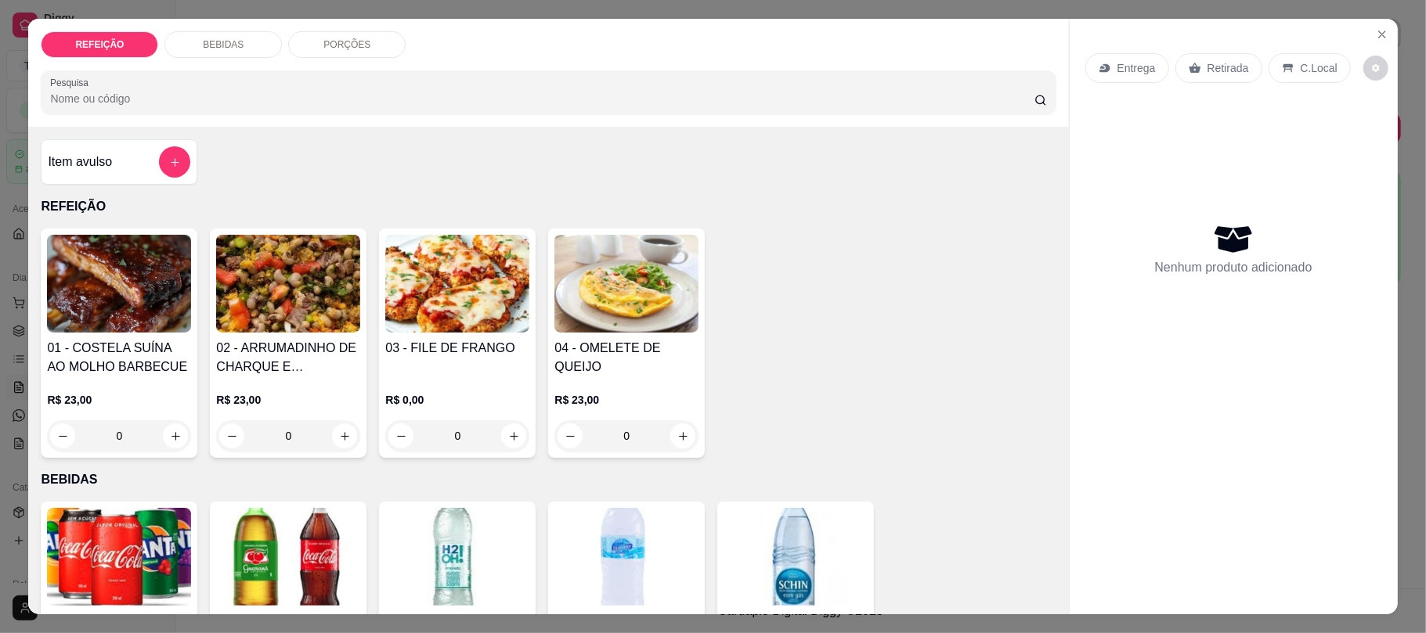
click at [114, 318] on img at bounding box center [119, 284] width 144 height 98
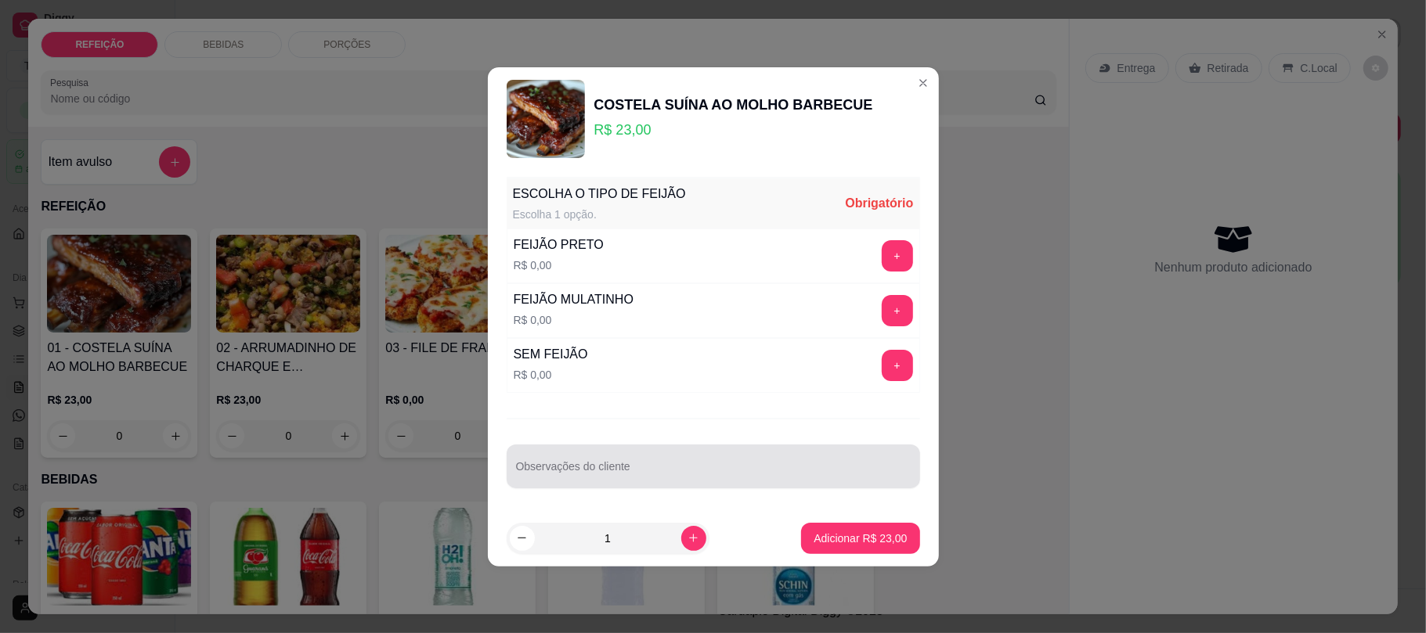
click at [618, 462] on div at bounding box center [713, 466] width 395 height 31
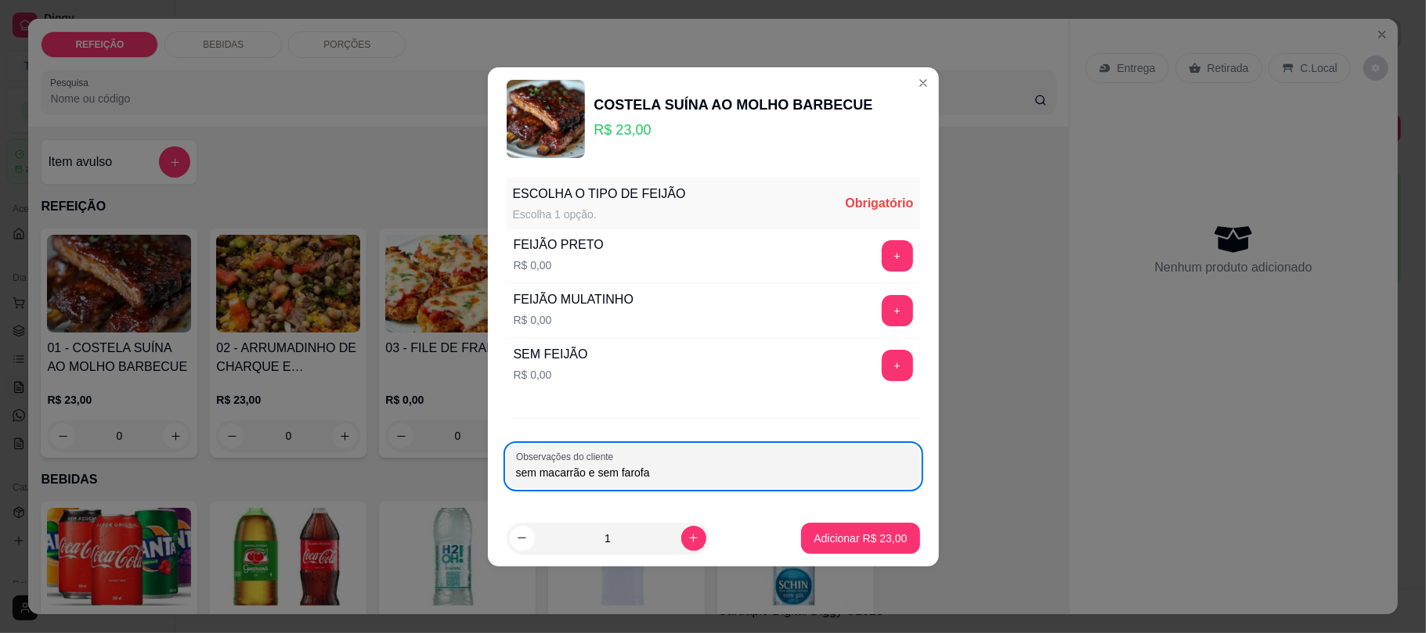
type input "sem macarrão e sem farofa"
click at [886, 242] on button "+" at bounding box center [897, 255] width 31 height 31
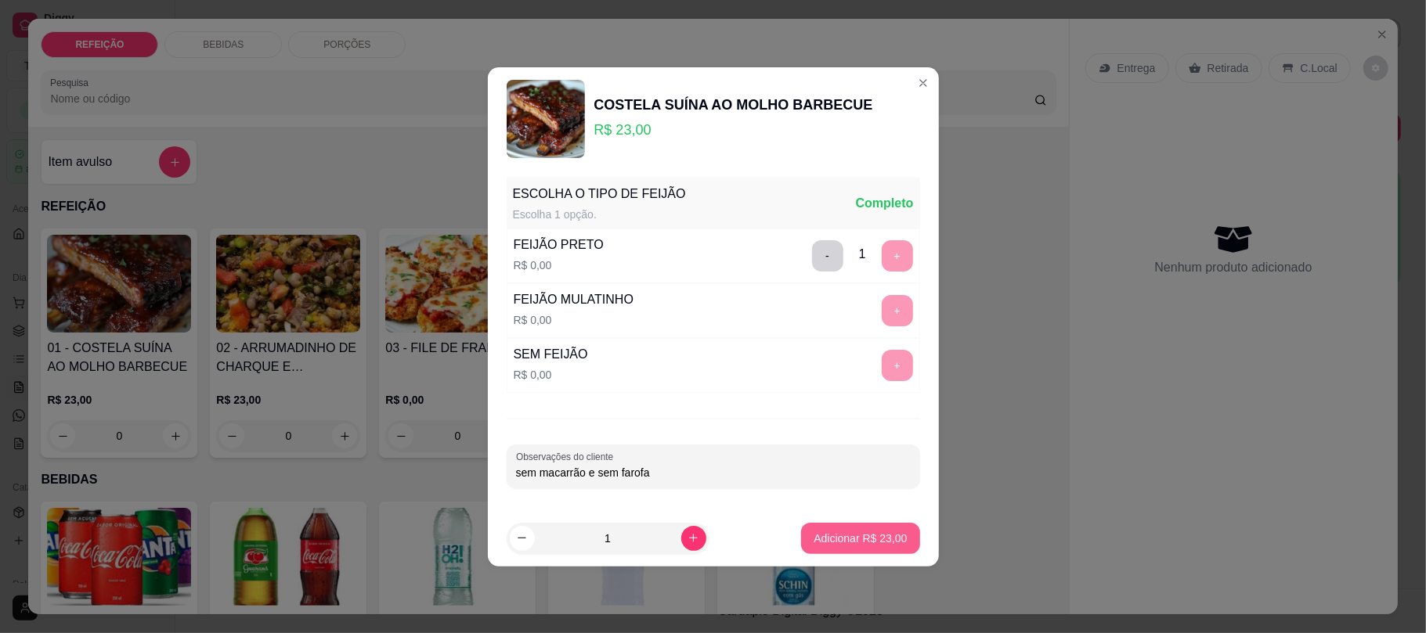
click at [850, 547] on p "Adicionar R$ 23,00" at bounding box center [860, 539] width 93 height 16
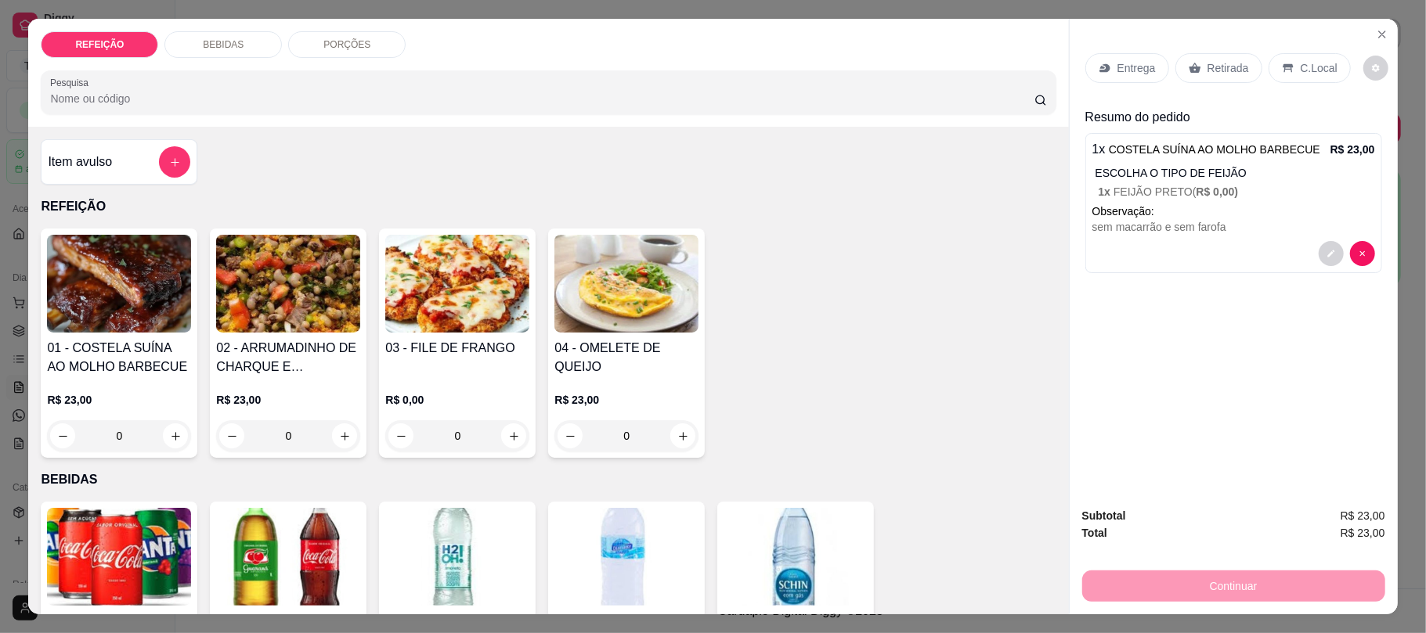
click at [454, 295] on img at bounding box center [457, 284] width 144 height 98
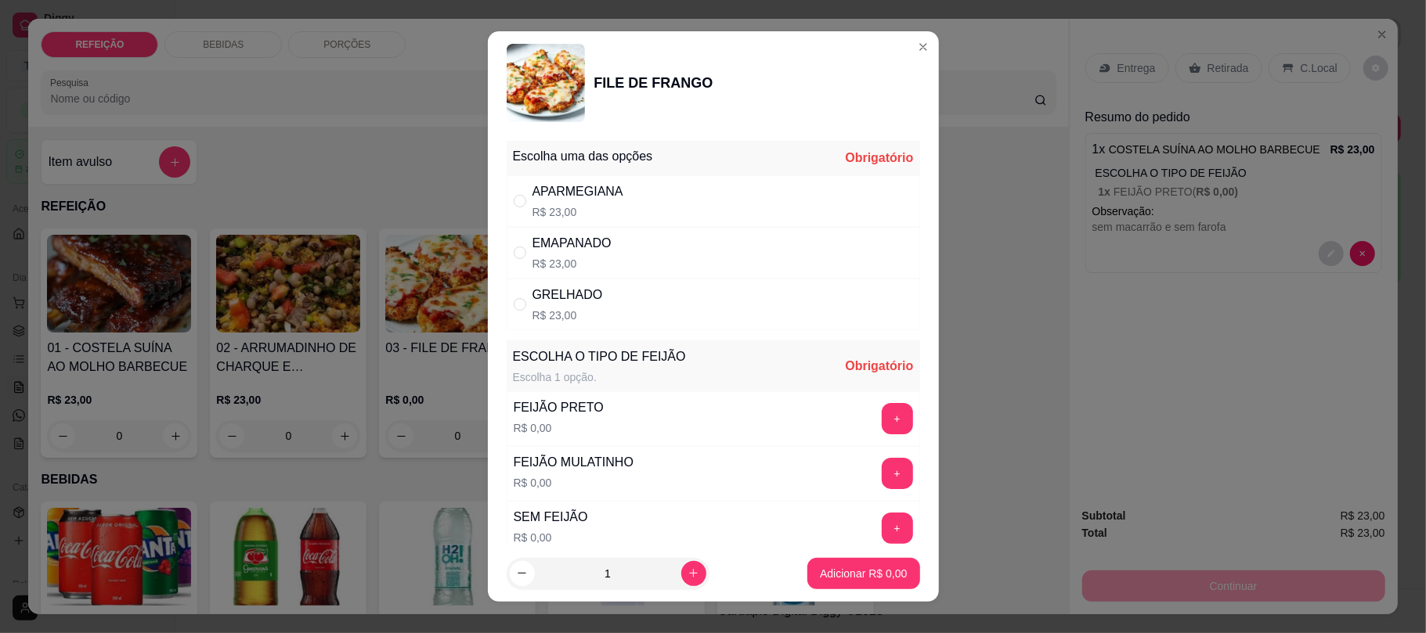
click at [715, 194] on div "APARMEGIANA R$ 23,00" at bounding box center [713, 201] width 413 height 52
radio input "true"
click at [882, 412] on button "+" at bounding box center [897, 418] width 31 height 31
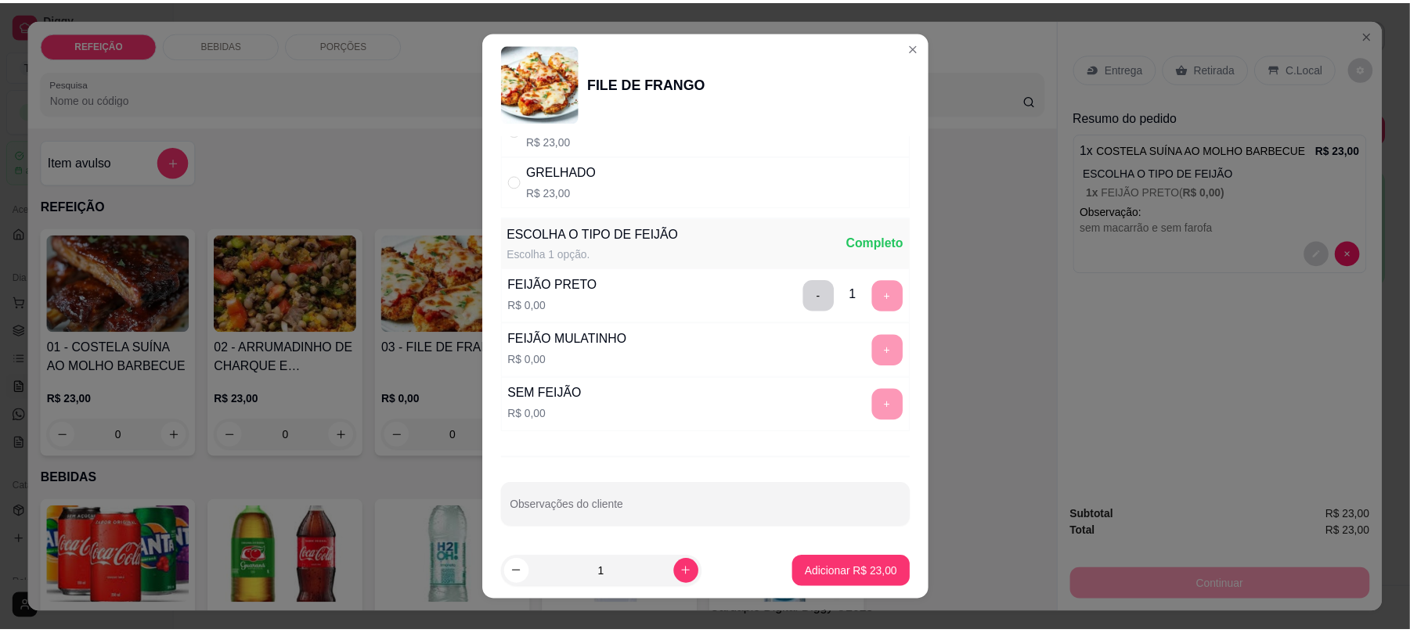
scroll to position [132, 0]
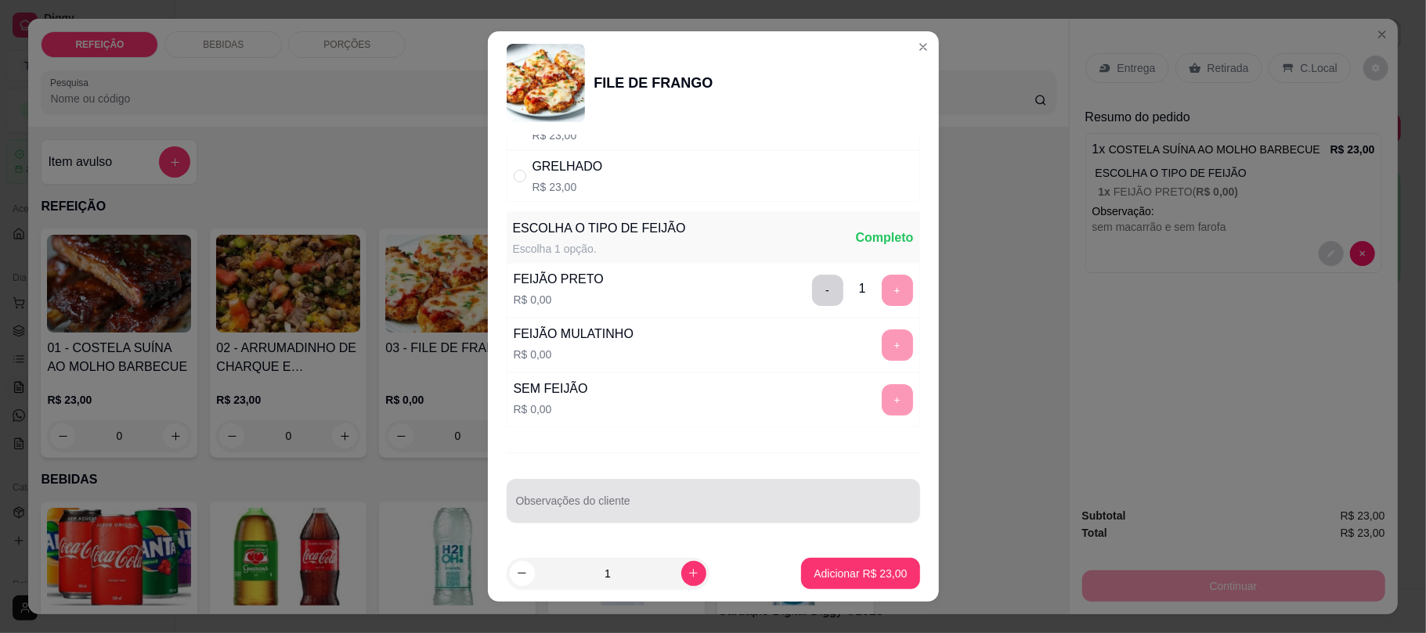
click at [643, 481] on div "Observações do cliente" at bounding box center [713, 501] width 413 height 44
type input "sem farofa e sem salada"
click at [838, 580] on p "Adicionar R$ 23,00" at bounding box center [860, 574] width 93 height 16
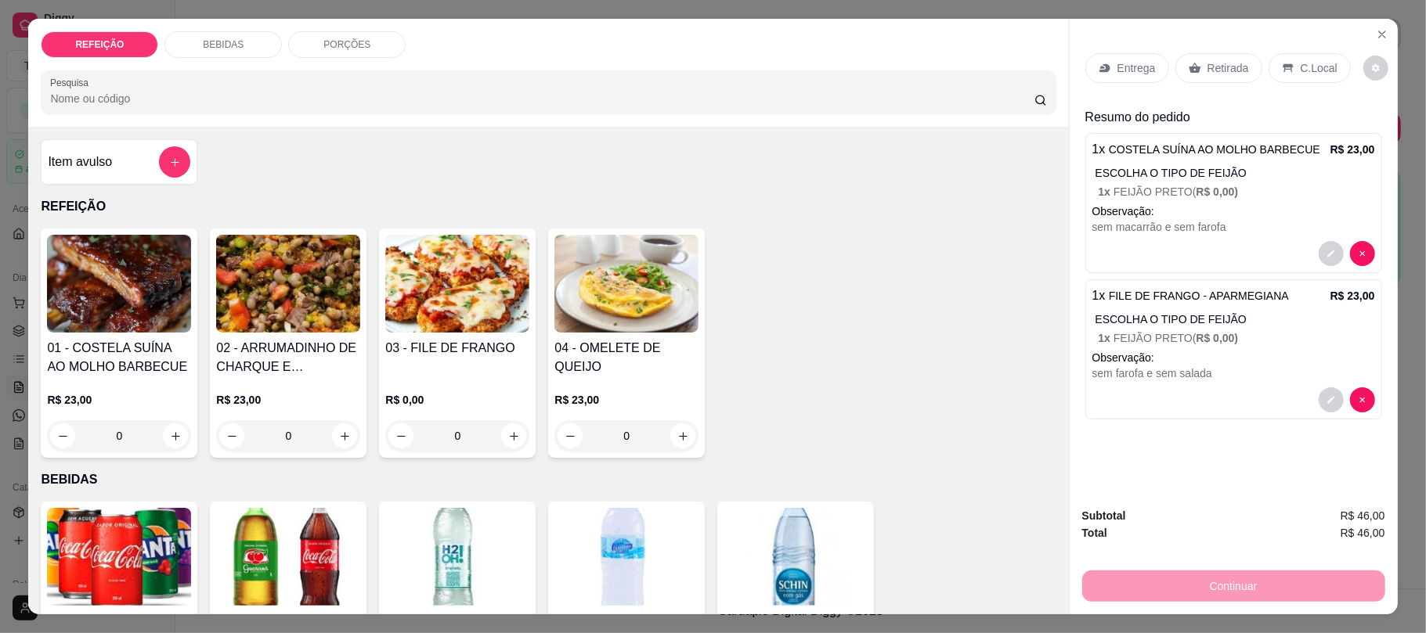
click at [1194, 72] on div "Retirada" at bounding box center [1218, 68] width 87 height 30
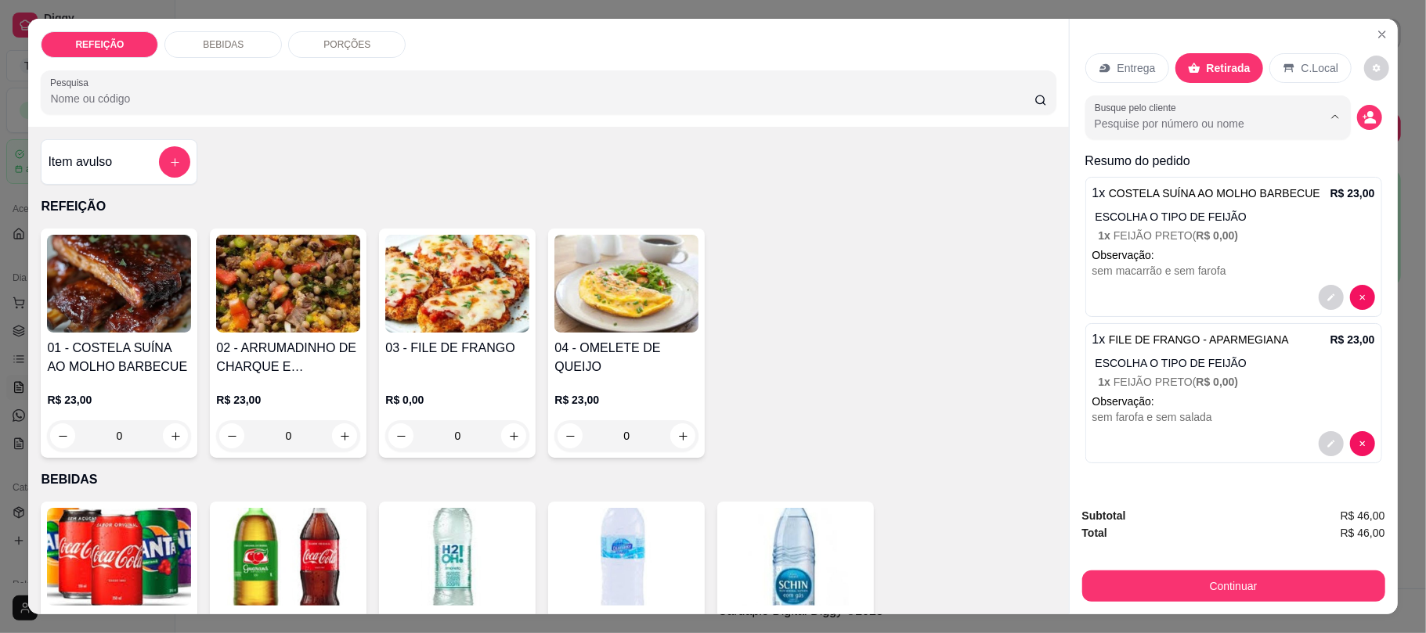
click at [1191, 116] on input "Busque pelo cliente" at bounding box center [1196, 124] width 203 height 16
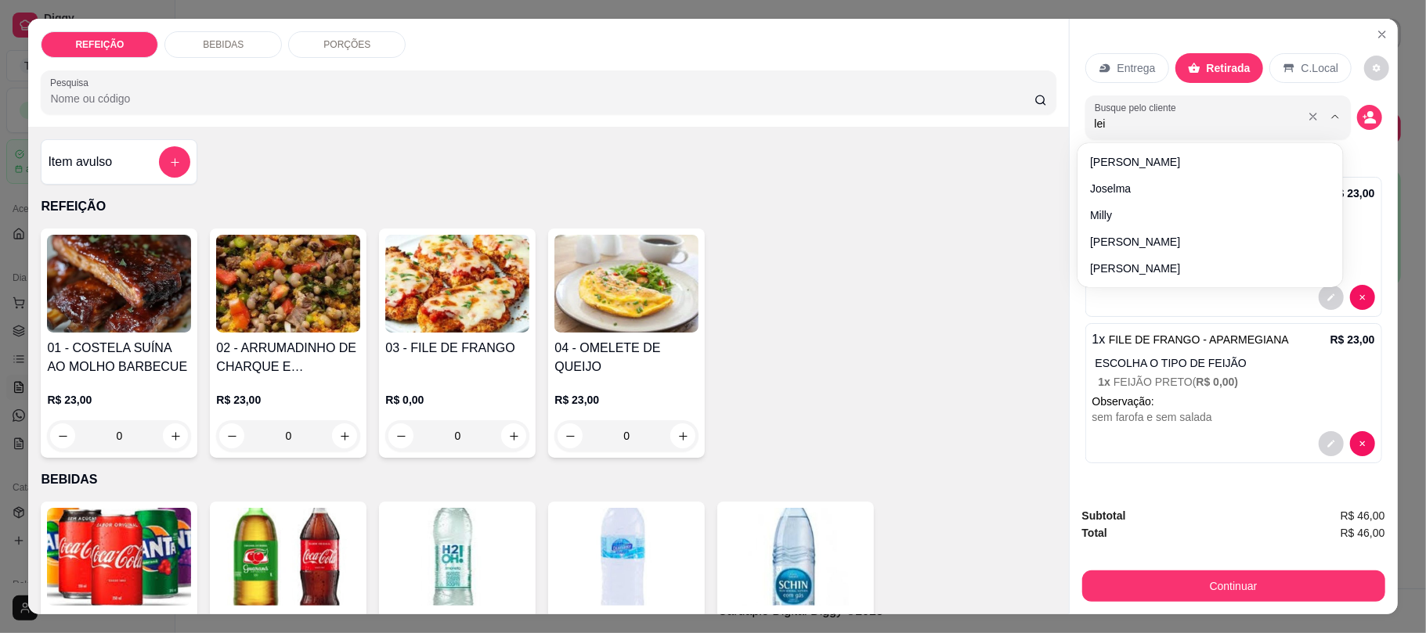
type input "lei"
type input "leila"
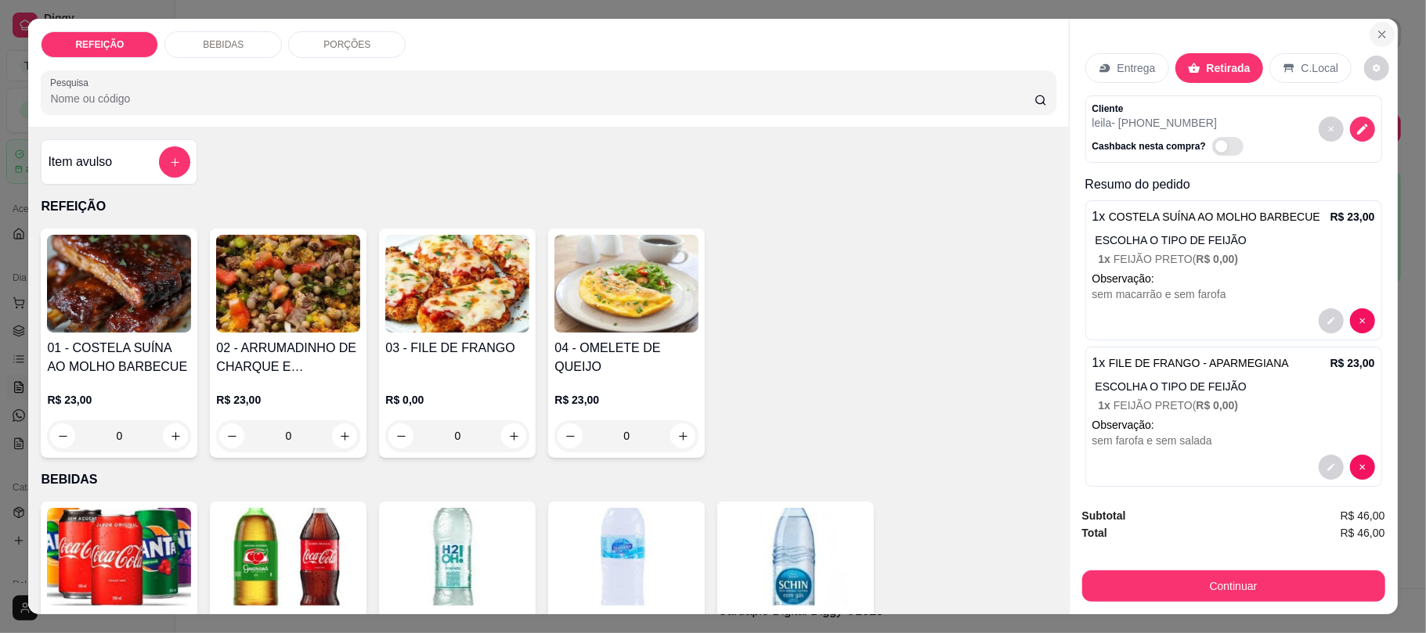
click at [1376, 30] on icon "Close" at bounding box center [1382, 34] width 13 height 13
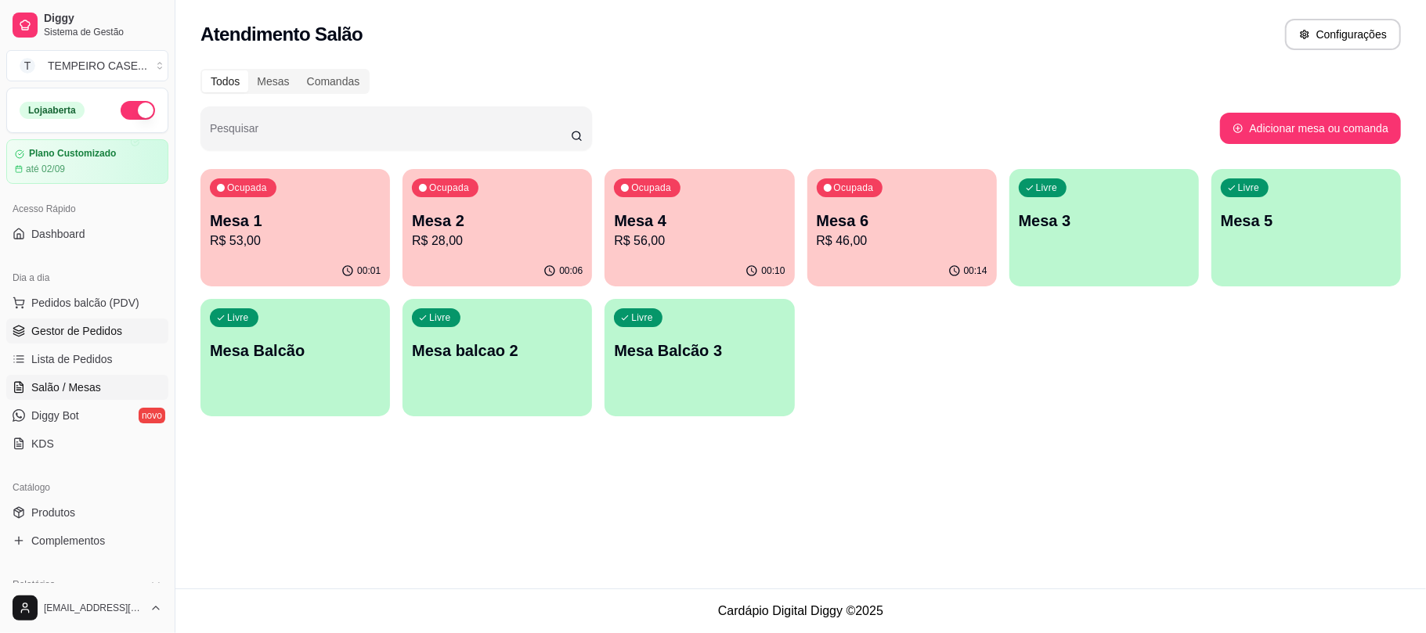
click at [69, 341] on link "Gestor de Pedidos" at bounding box center [87, 331] width 162 height 25
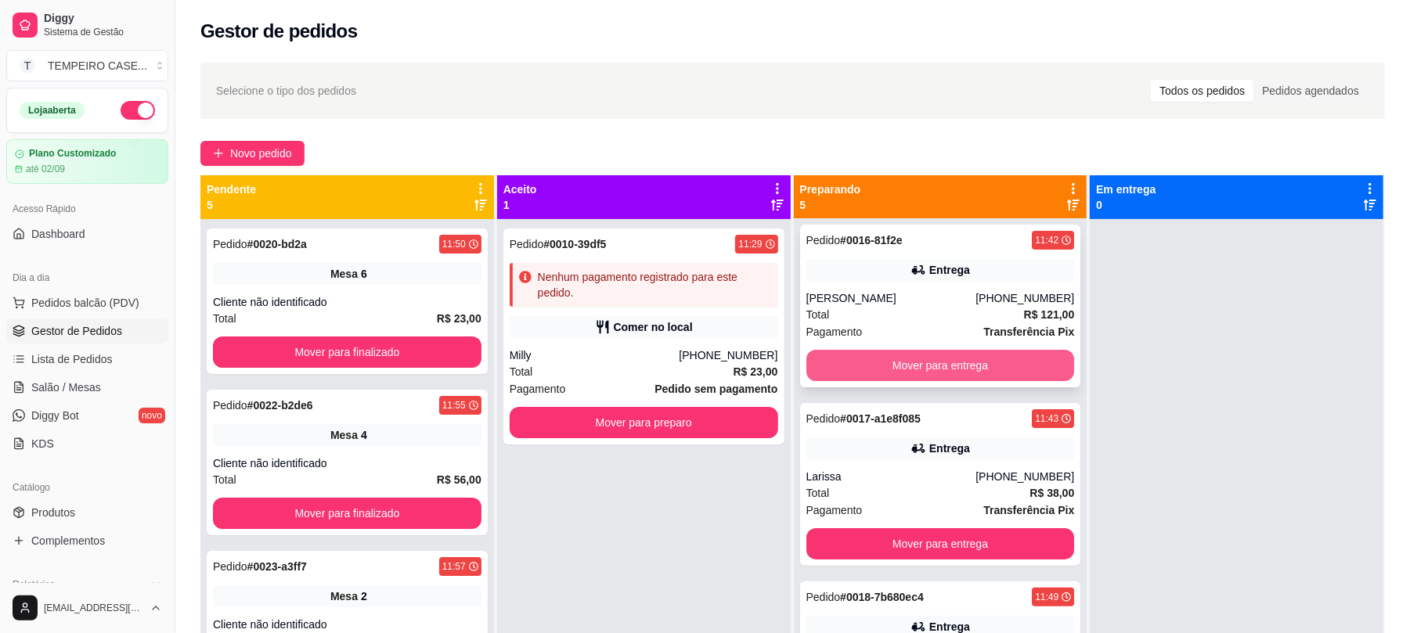
scroll to position [208, 0]
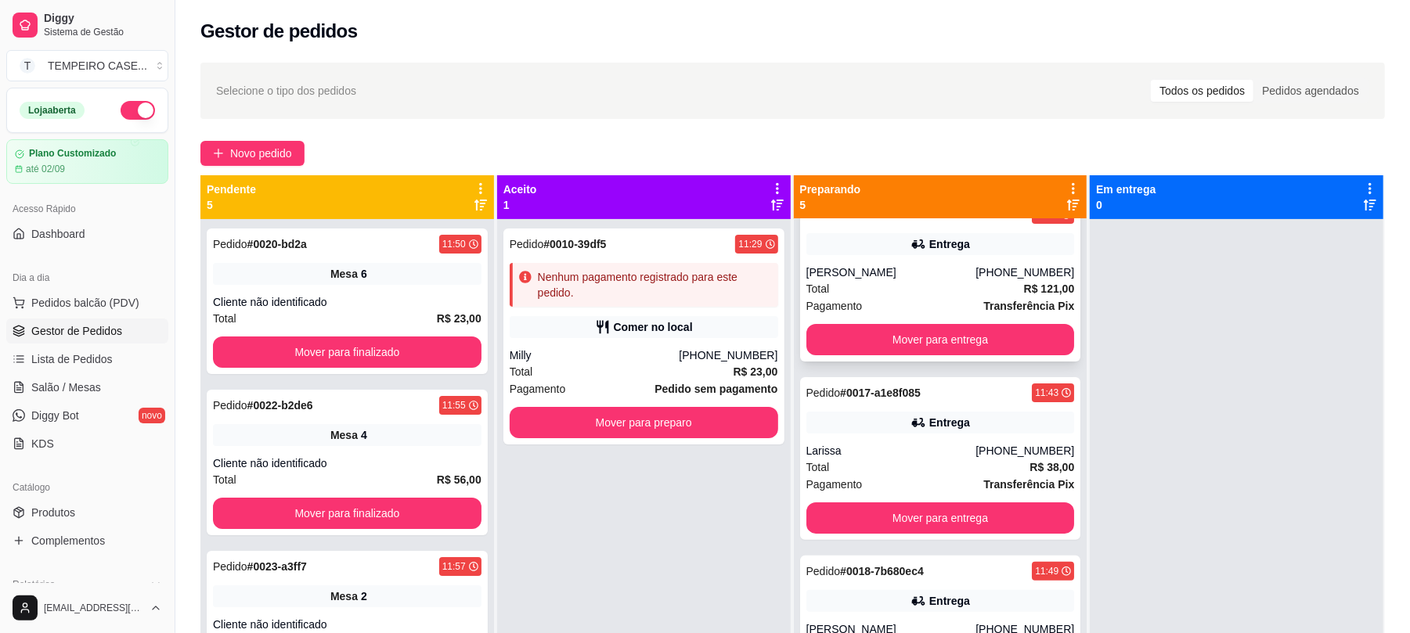
click at [926, 261] on div "Pedido # 0016-81f2e 11:42 Entrega [PERSON_NAME] [PHONE_NUMBER] Total R$ 121,00 …" at bounding box center [940, 280] width 281 height 163
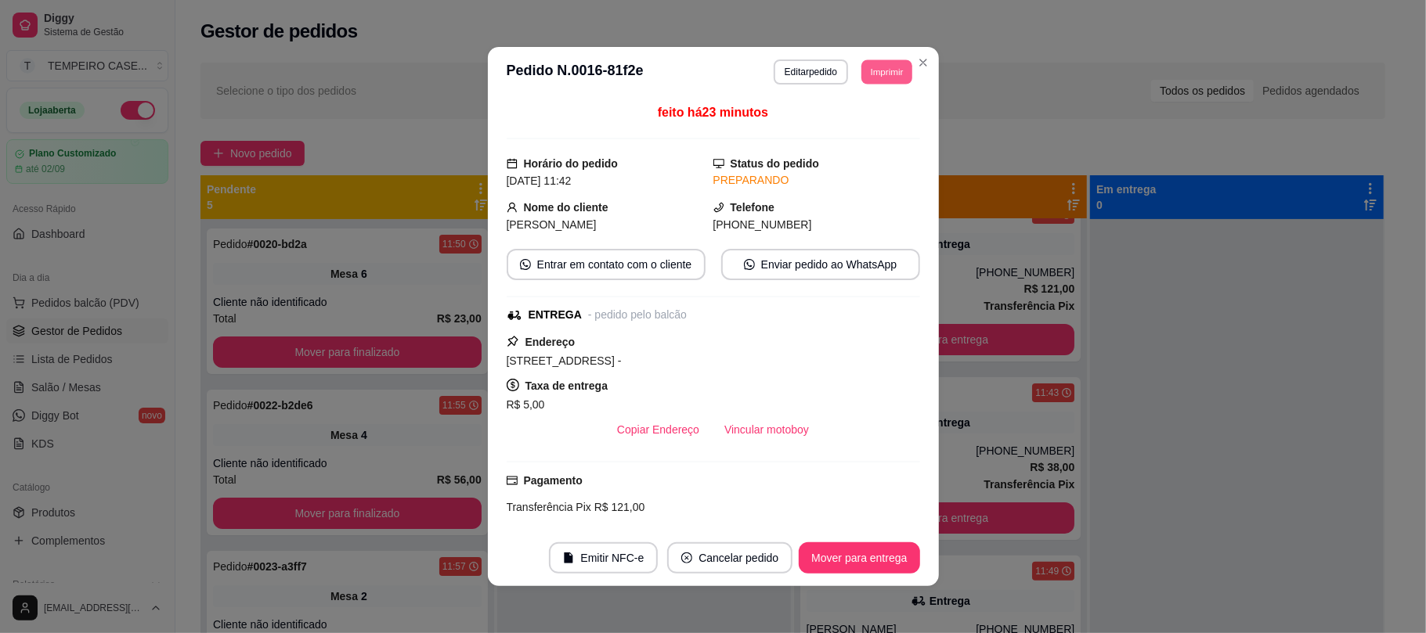
click at [886, 70] on button "Imprimir" at bounding box center [886, 72] width 51 height 24
click at [859, 129] on button "IMPRESSORA" at bounding box center [843, 126] width 125 height 24
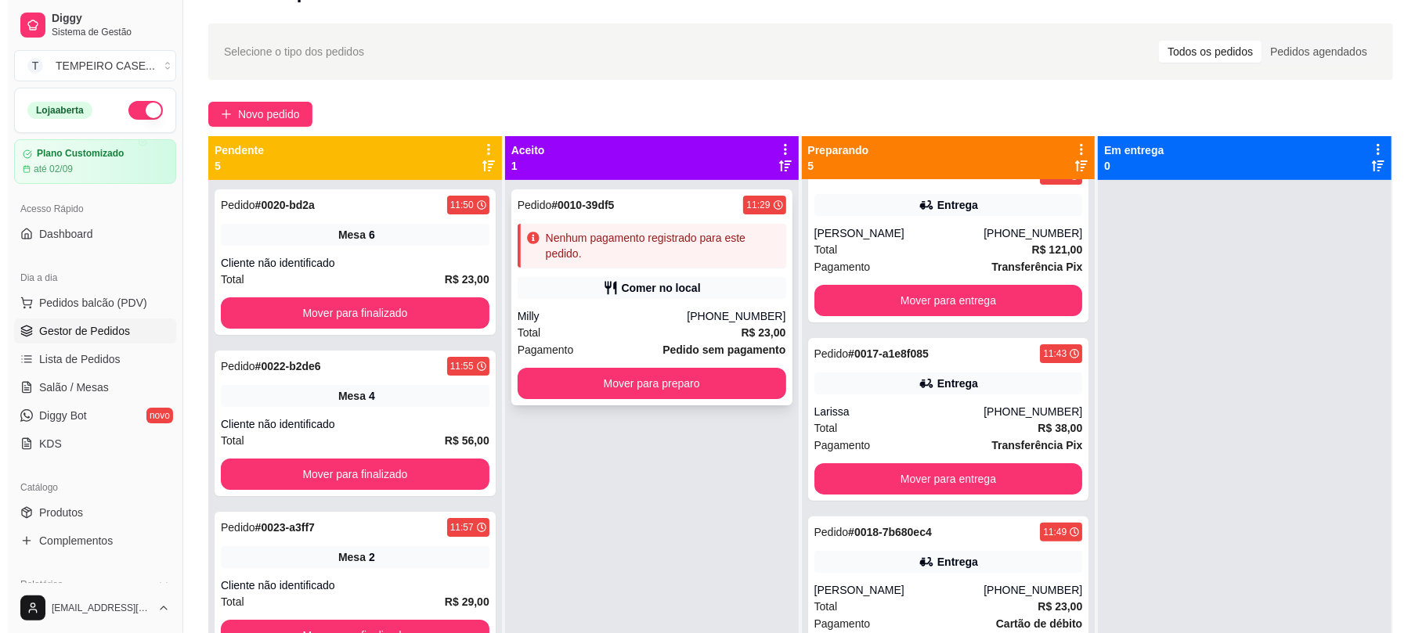
scroll to position [0, 0]
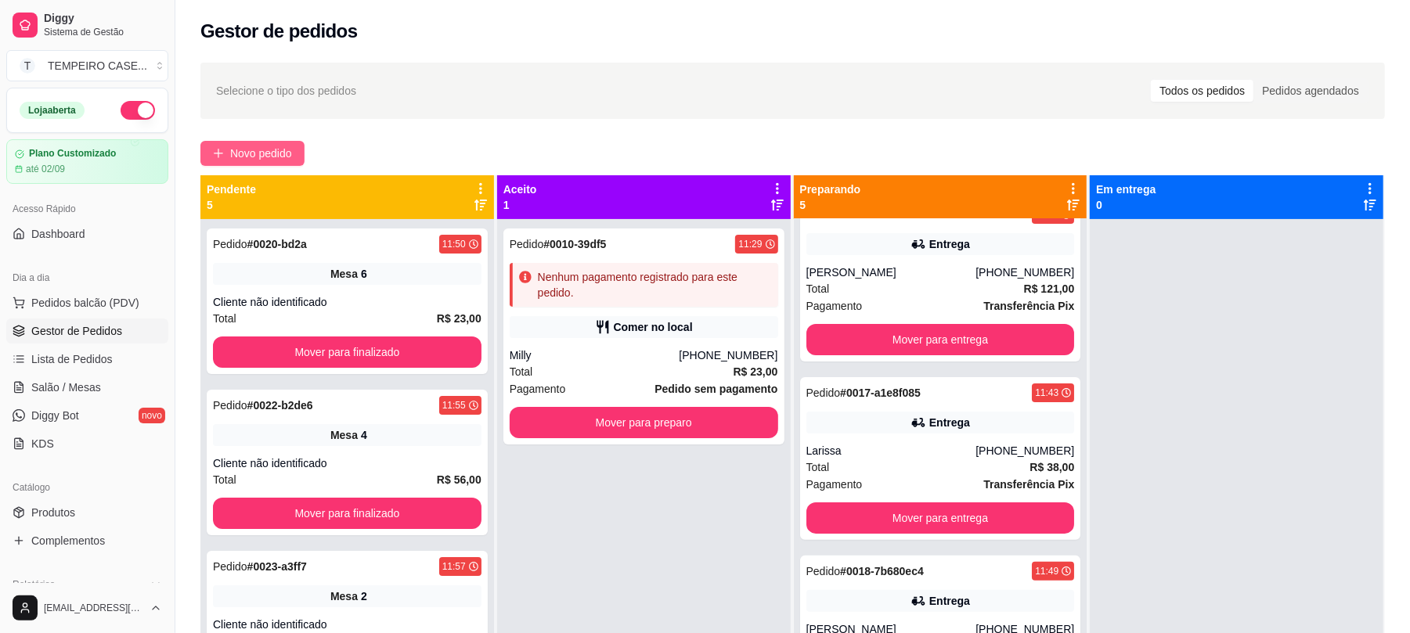
click at [283, 147] on span "Novo pedido" at bounding box center [261, 153] width 62 height 17
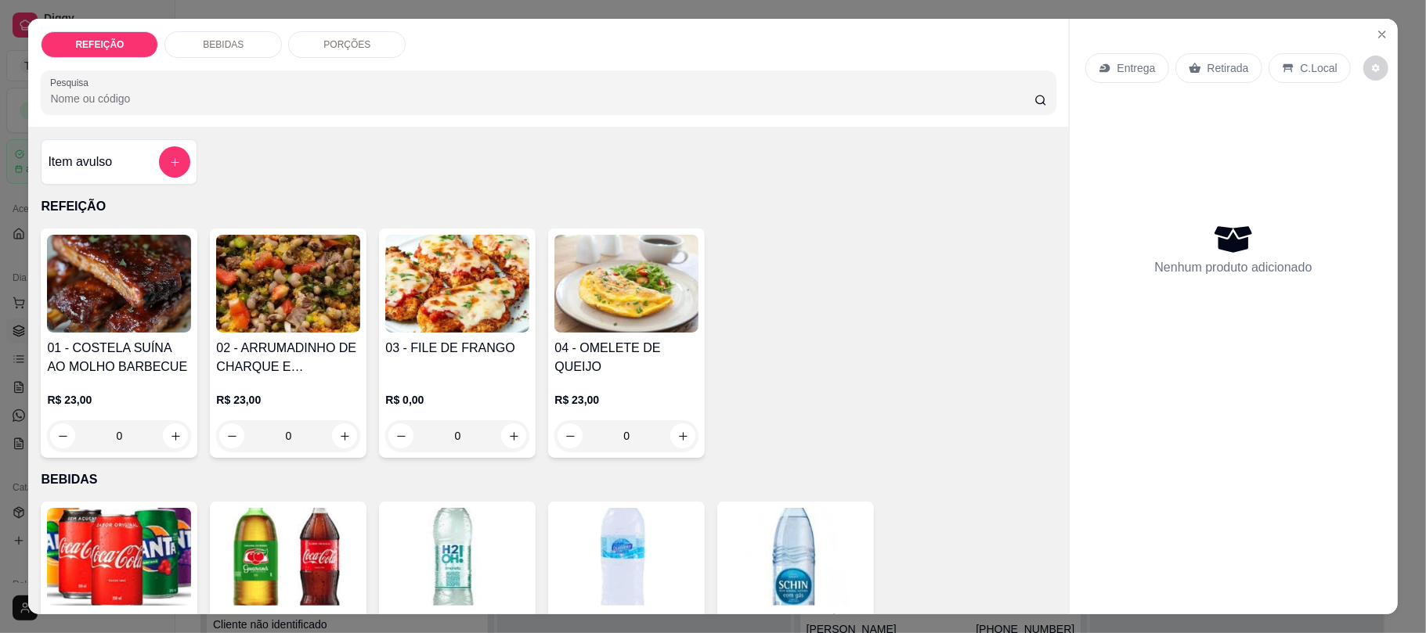
click at [334, 315] on img at bounding box center [288, 284] width 144 height 98
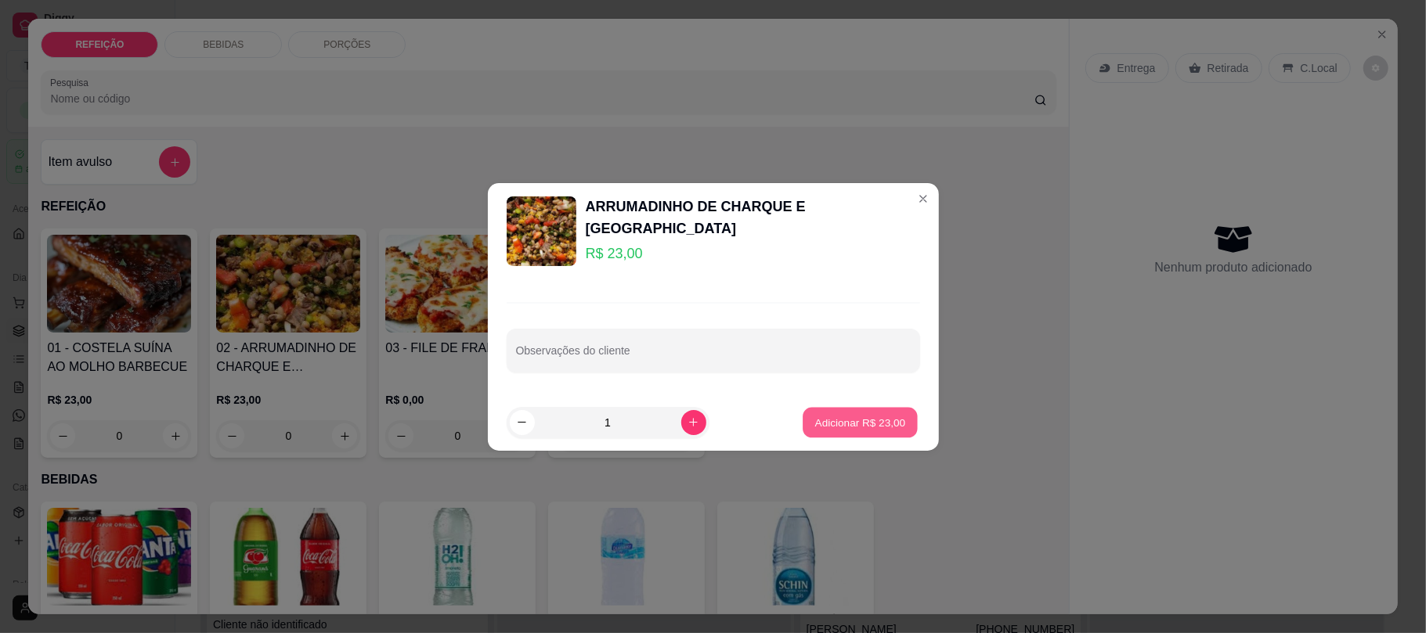
click at [843, 417] on button "Adicionar R$ 23,00" at bounding box center [860, 422] width 115 height 31
type input "1"
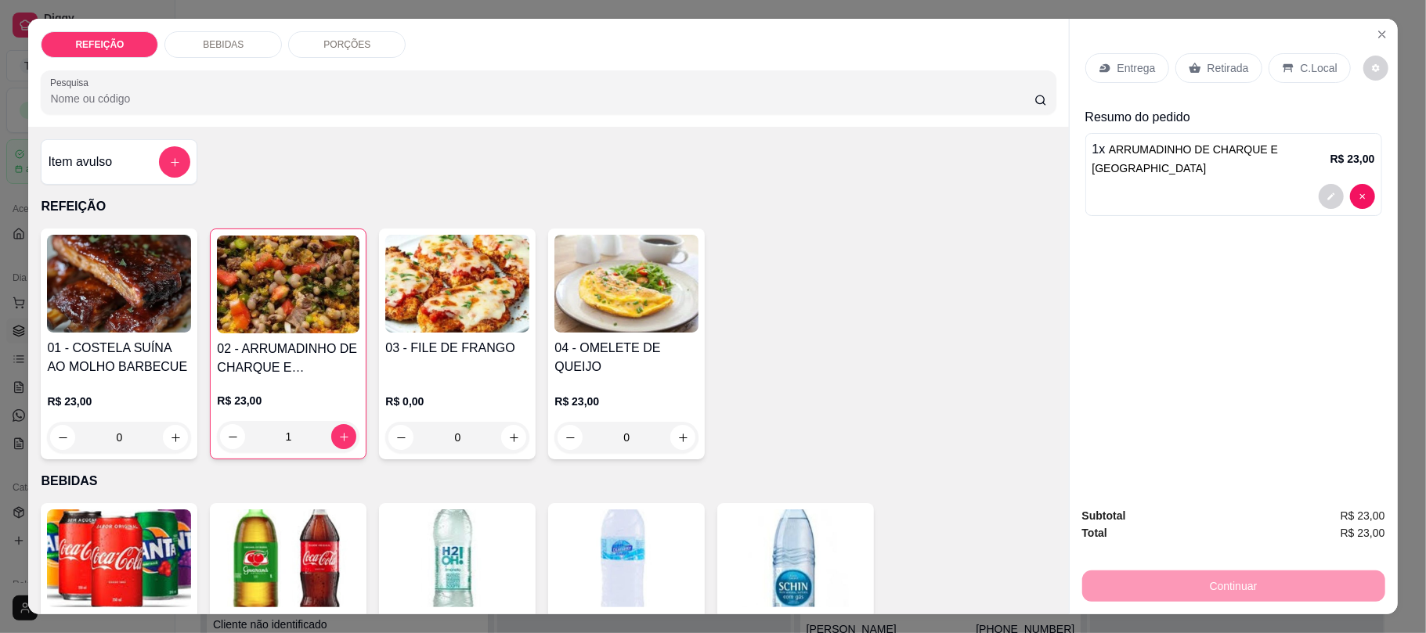
click at [1103, 77] on div "Entrega" at bounding box center [1127, 68] width 84 height 30
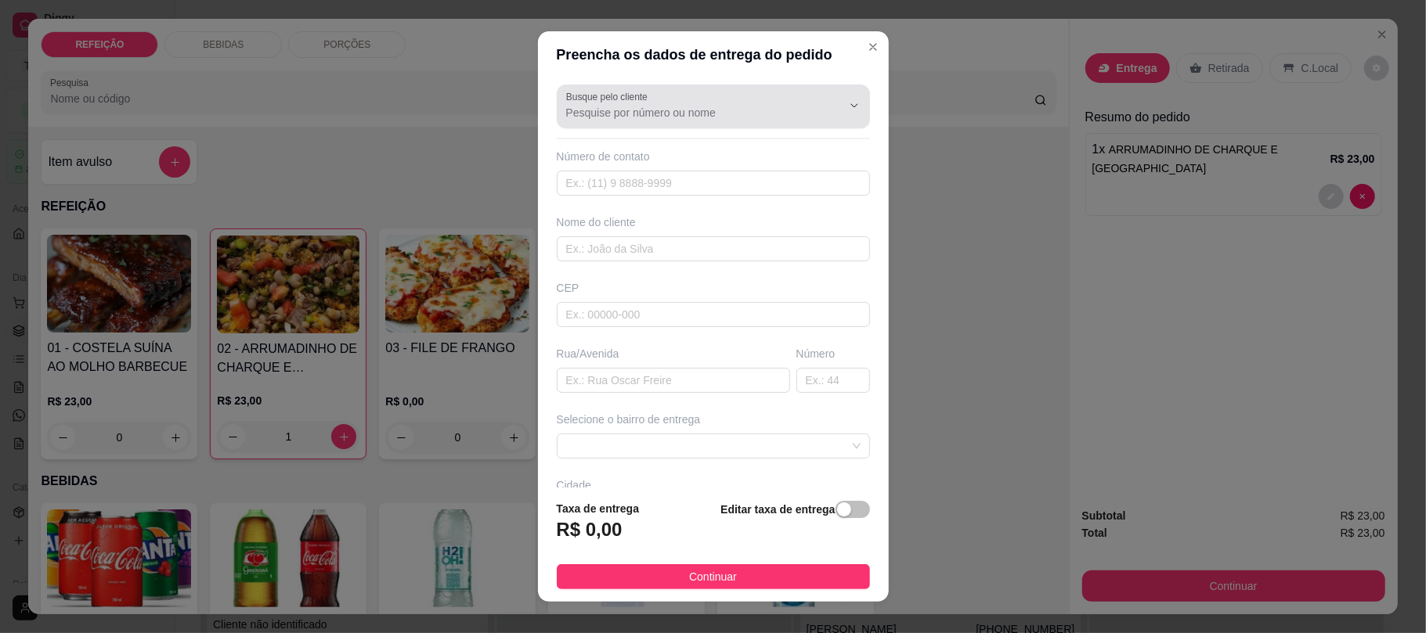
click at [680, 105] on input "Busque pelo cliente" at bounding box center [691, 113] width 251 height 16
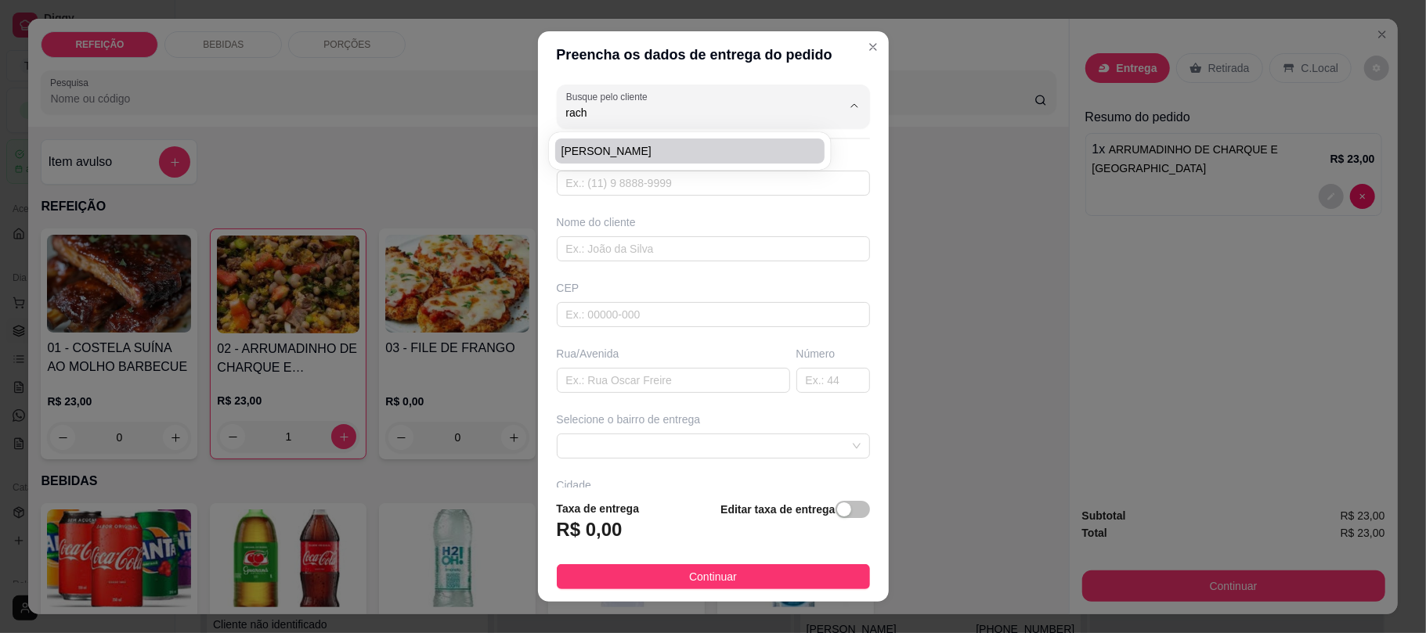
click at [664, 148] on span "[PERSON_NAME]" at bounding box center [681, 151] width 241 height 16
type input "[PERSON_NAME]"
type input "81981942577"
type input "[PERSON_NAME]"
type input "[STREET_ADDRESS]"
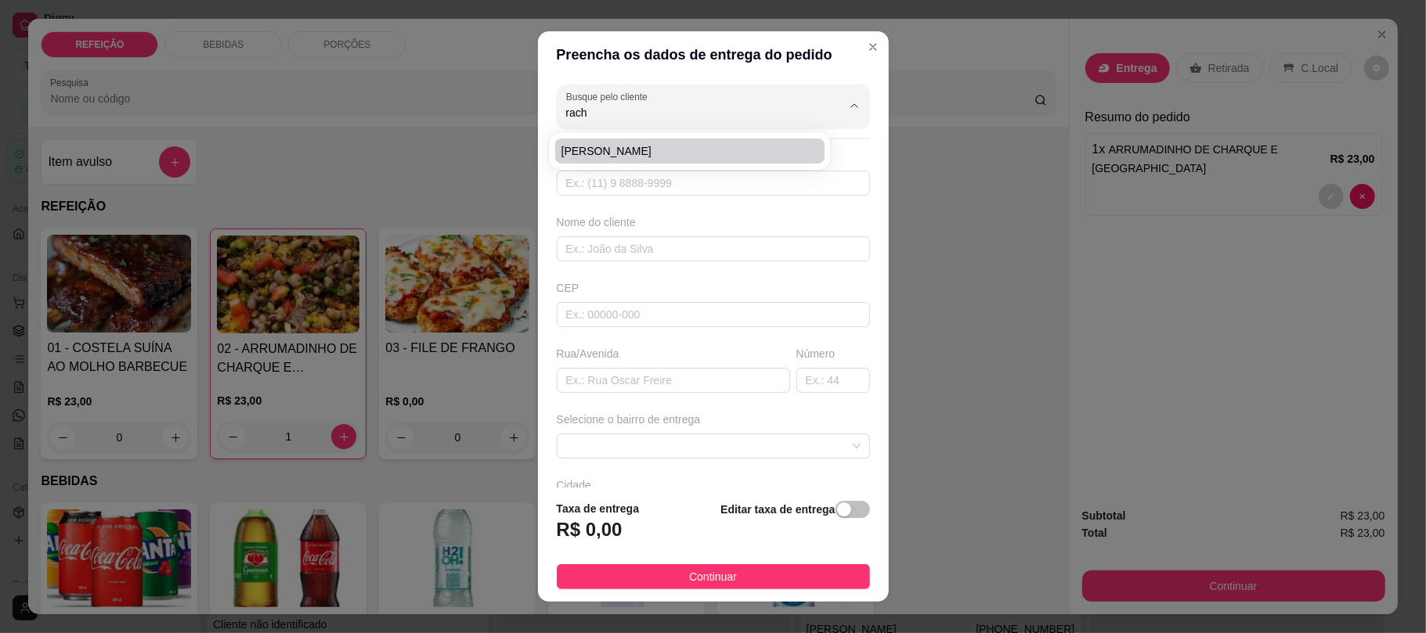
type input "179"
type input "IPOJUCA"
type input "Pousada aconchego do maraca"
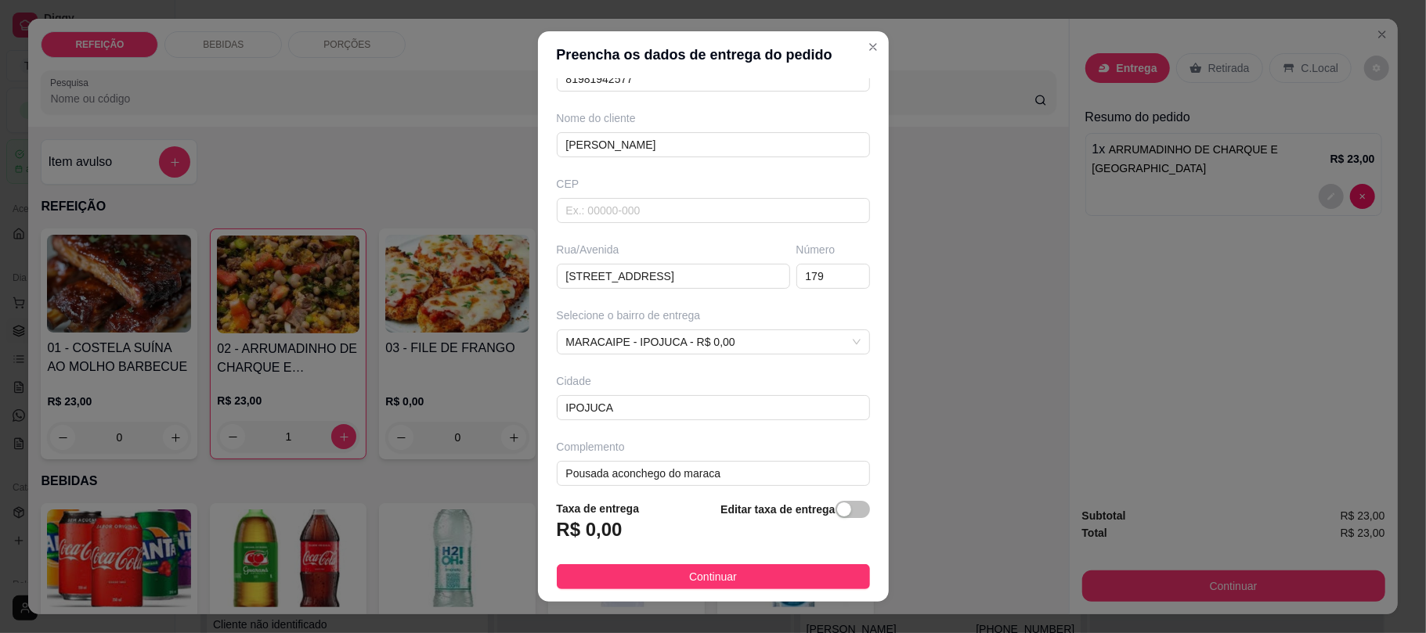
scroll to position [122, 0]
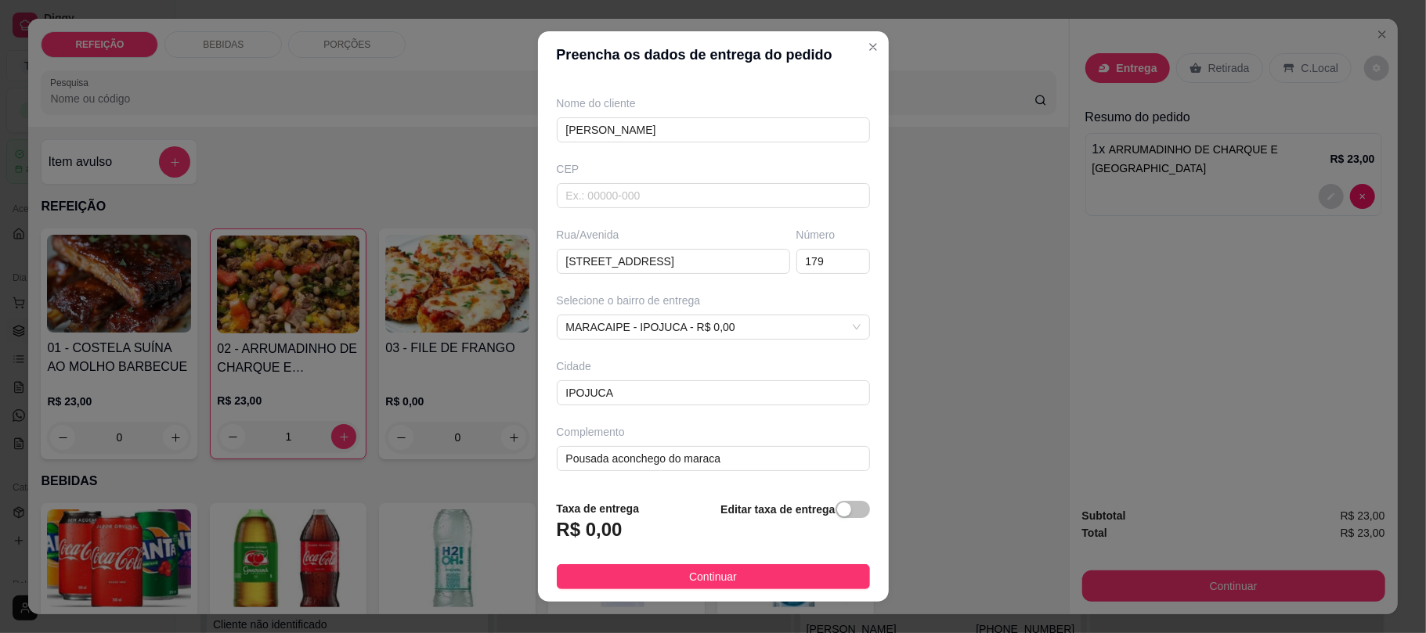
type input "[PERSON_NAME]"
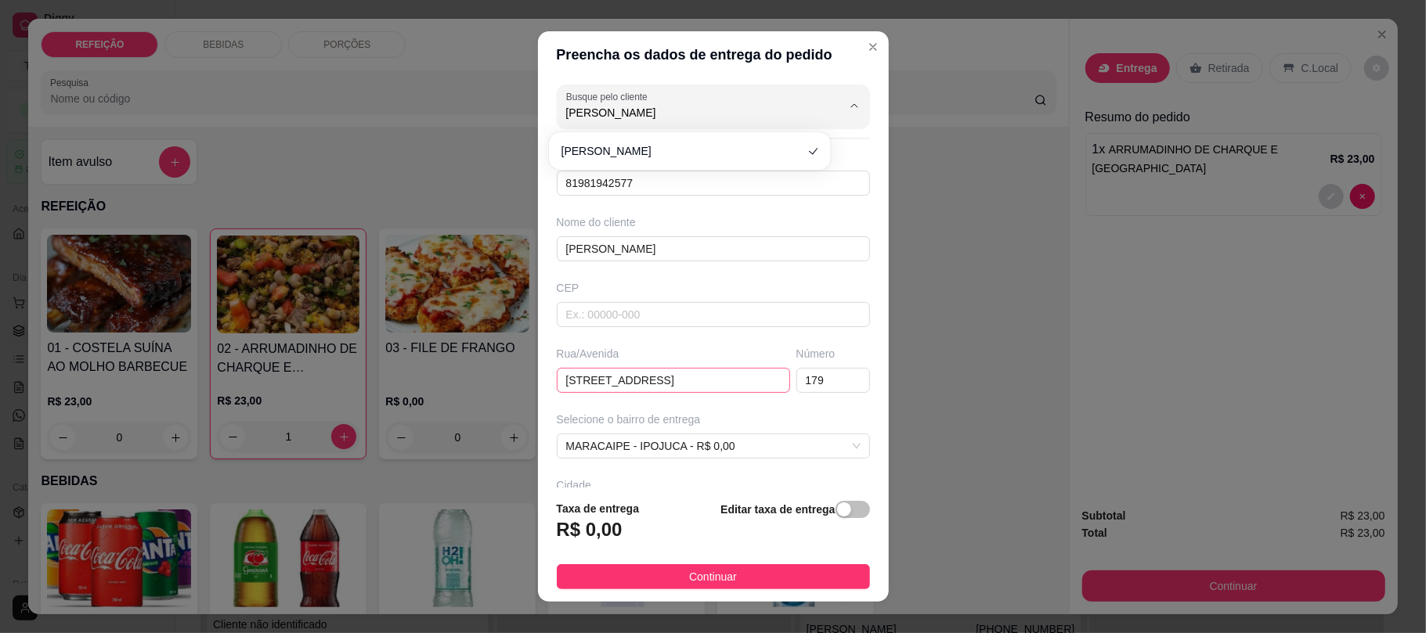
click at [580, 374] on input "[STREET_ADDRESS]" at bounding box center [673, 380] width 233 height 25
drag, startPoint x: 620, startPoint y: 380, endPoint x: 546, endPoint y: 381, distance: 74.4
click at [554, 381] on div "Rua/[GEOGRAPHIC_DATA]" at bounding box center [674, 369] width 240 height 47
paste input "4"
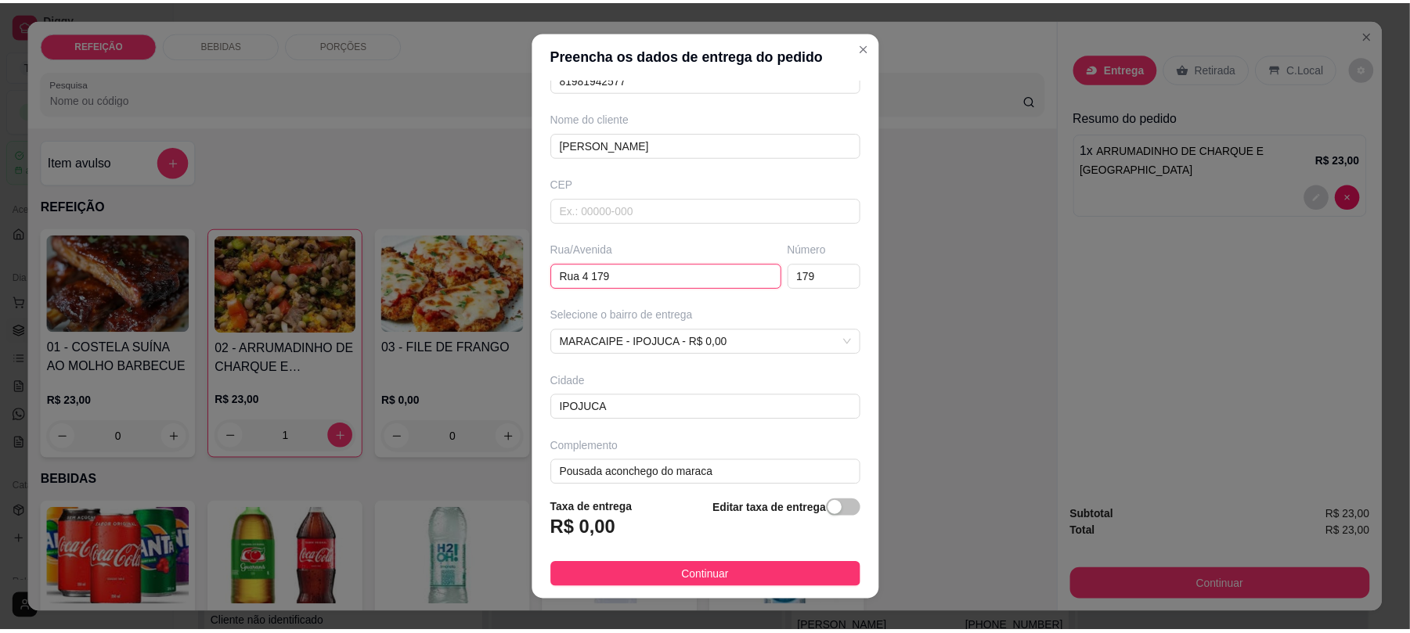
scroll to position [122, 0]
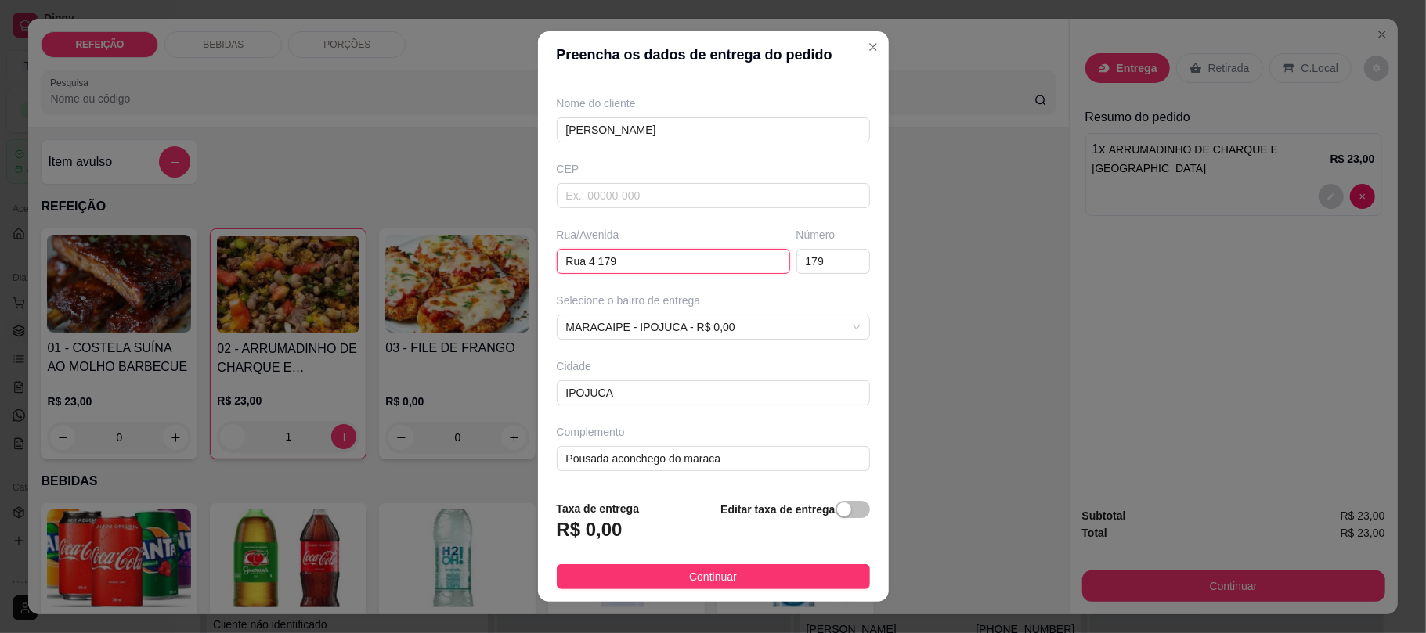
type input "Rua 4 179"
click at [716, 570] on span "Continuar" at bounding box center [713, 576] width 48 height 17
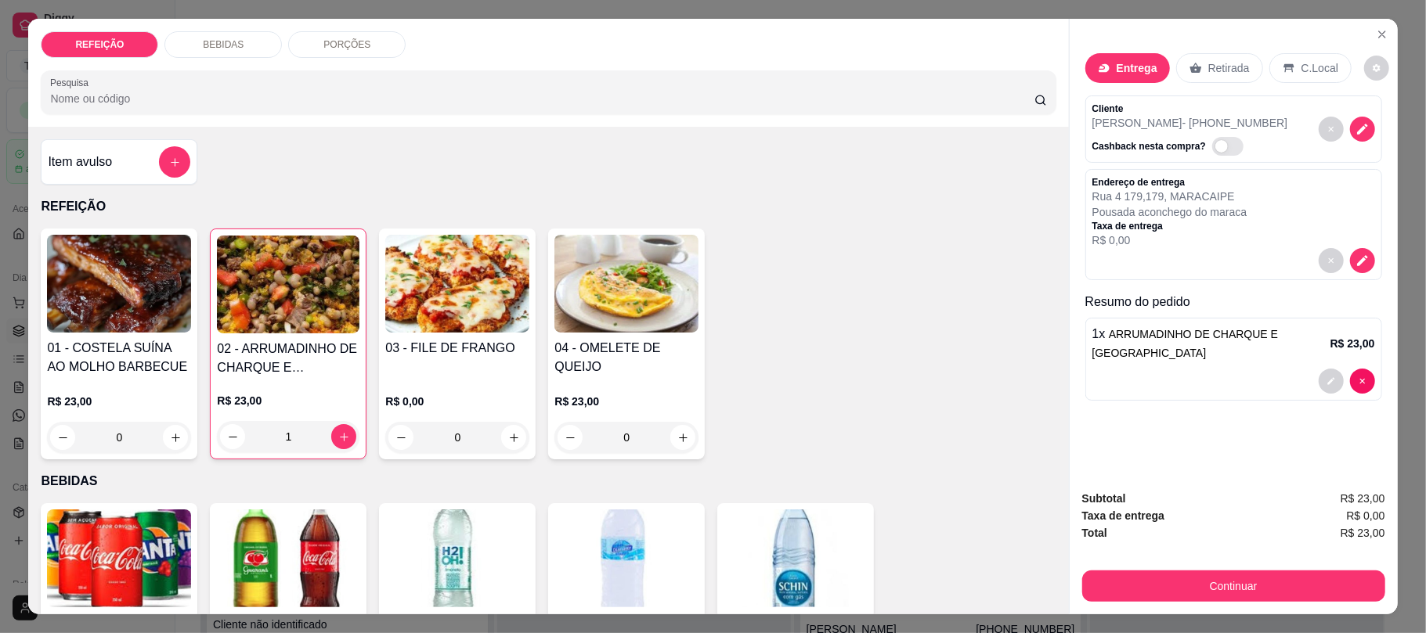
click at [1142, 580] on button "Continuar" at bounding box center [1233, 586] width 303 height 31
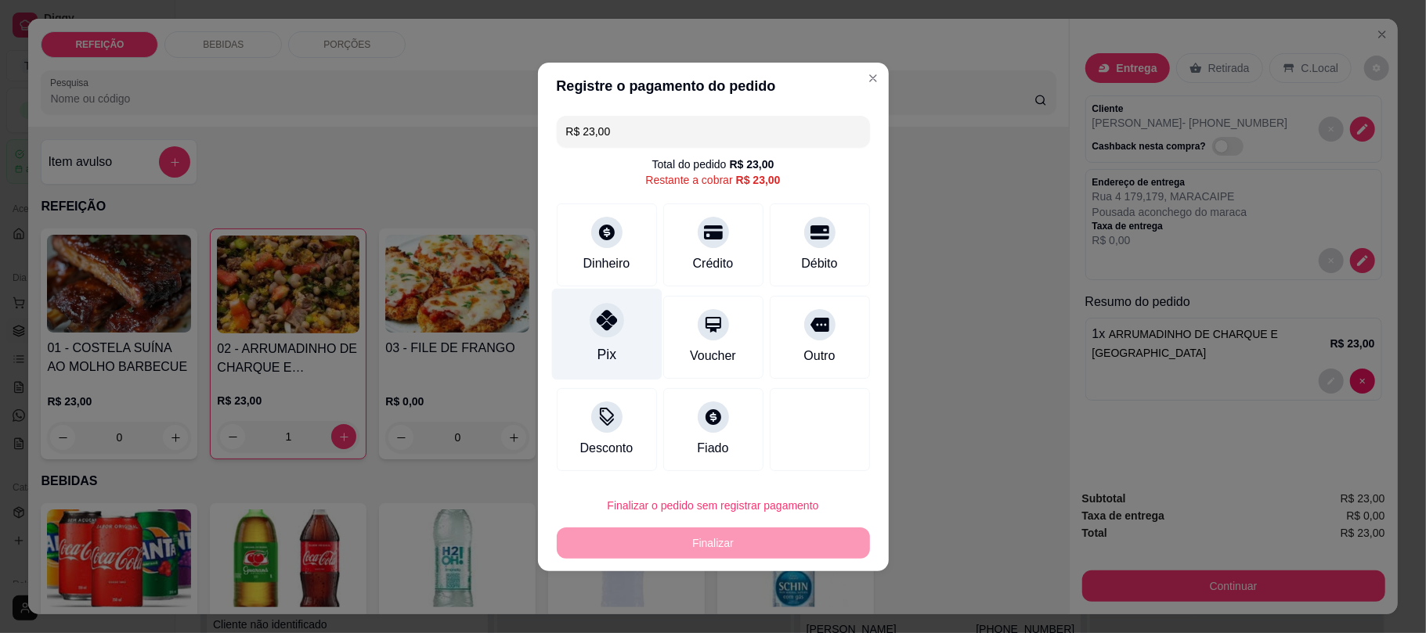
click at [593, 341] on div "Pix" at bounding box center [606, 334] width 110 height 92
type input "R$ 0,00"
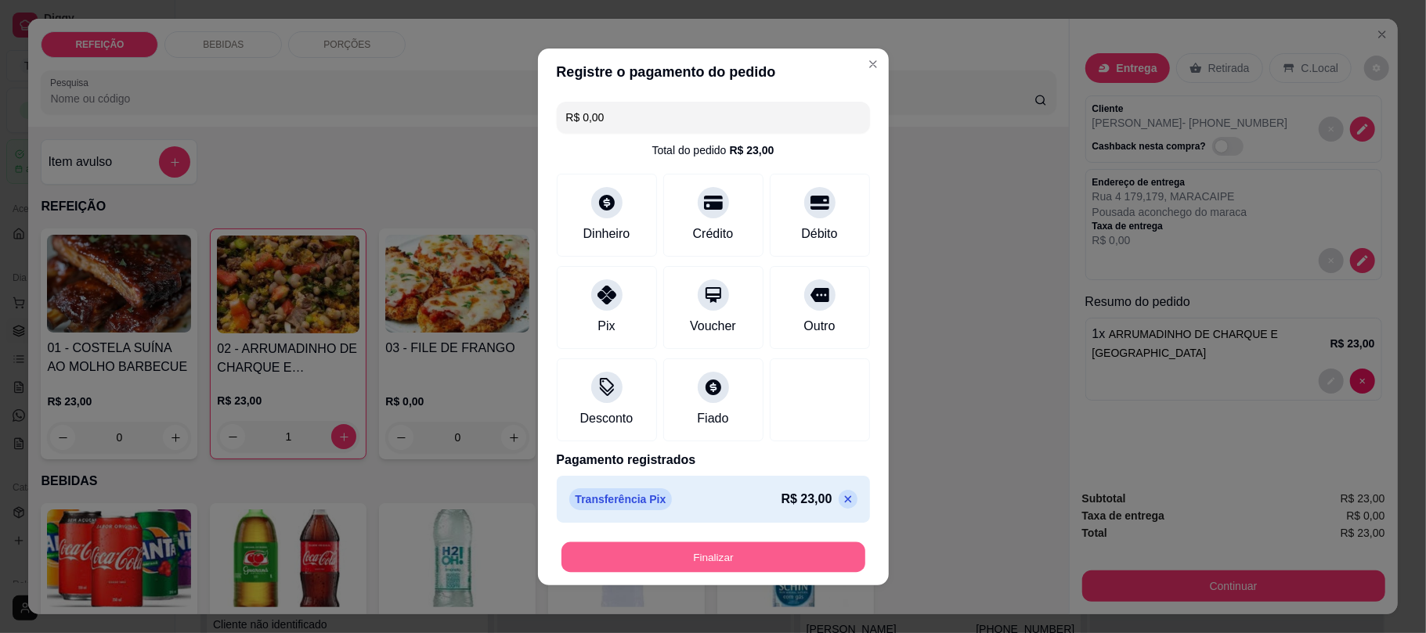
click at [767, 558] on button "Finalizar" at bounding box center [713, 557] width 304 height 31
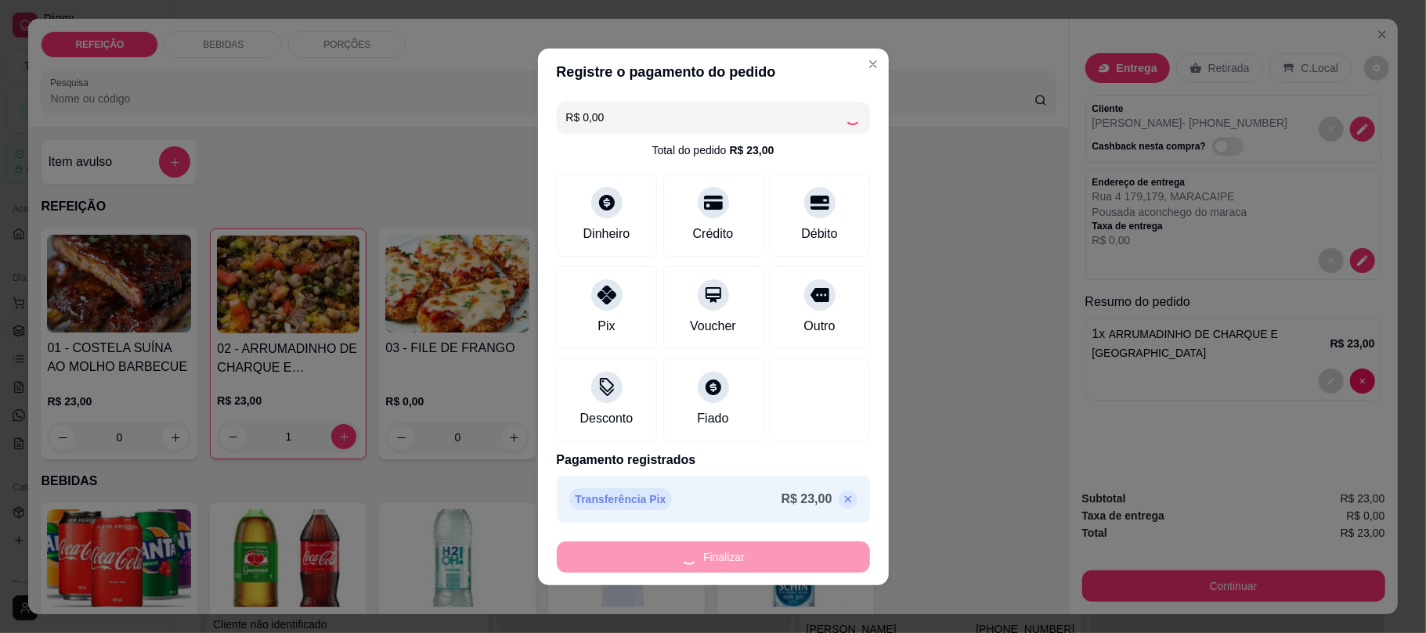
type input "0"
type input "-R$ 23,00"
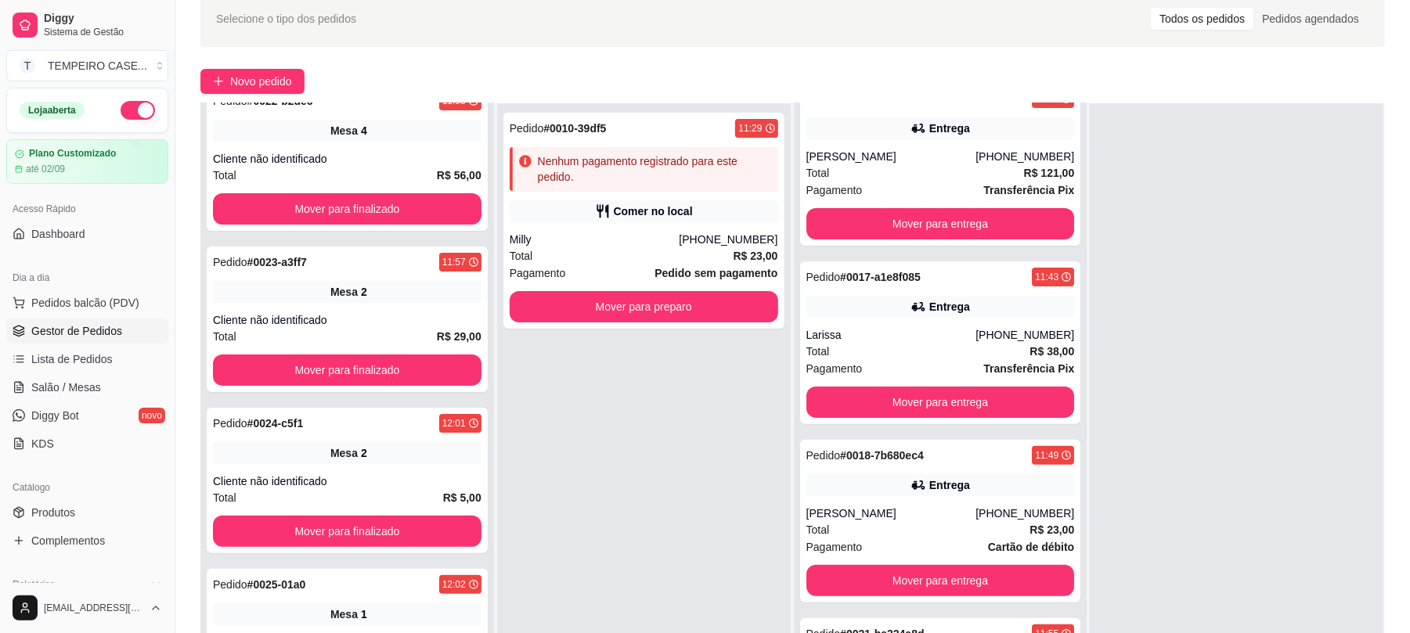
scroll to position [239, 0]
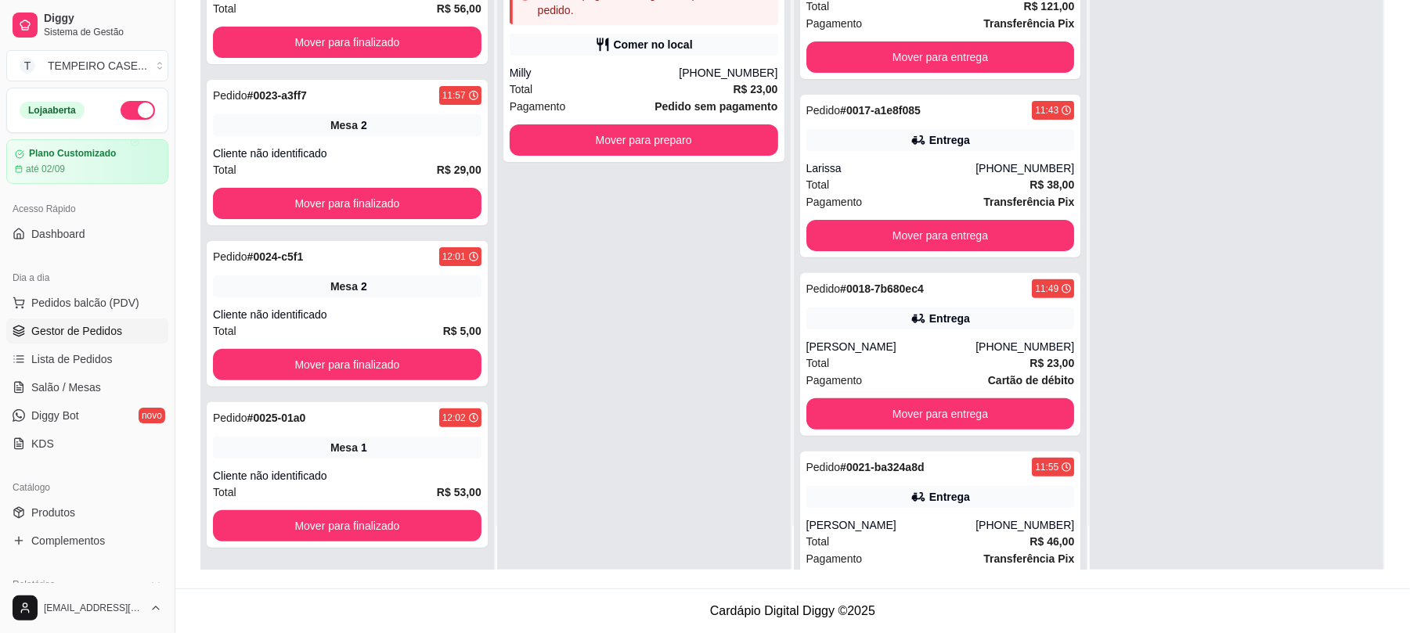
click at [608, 437] on div "Pedido # 0010-39df5 11:29 Nenhum pagamento registrado para este pedido. Comer n…" at bounding box center [644, 253] width 294 height 633
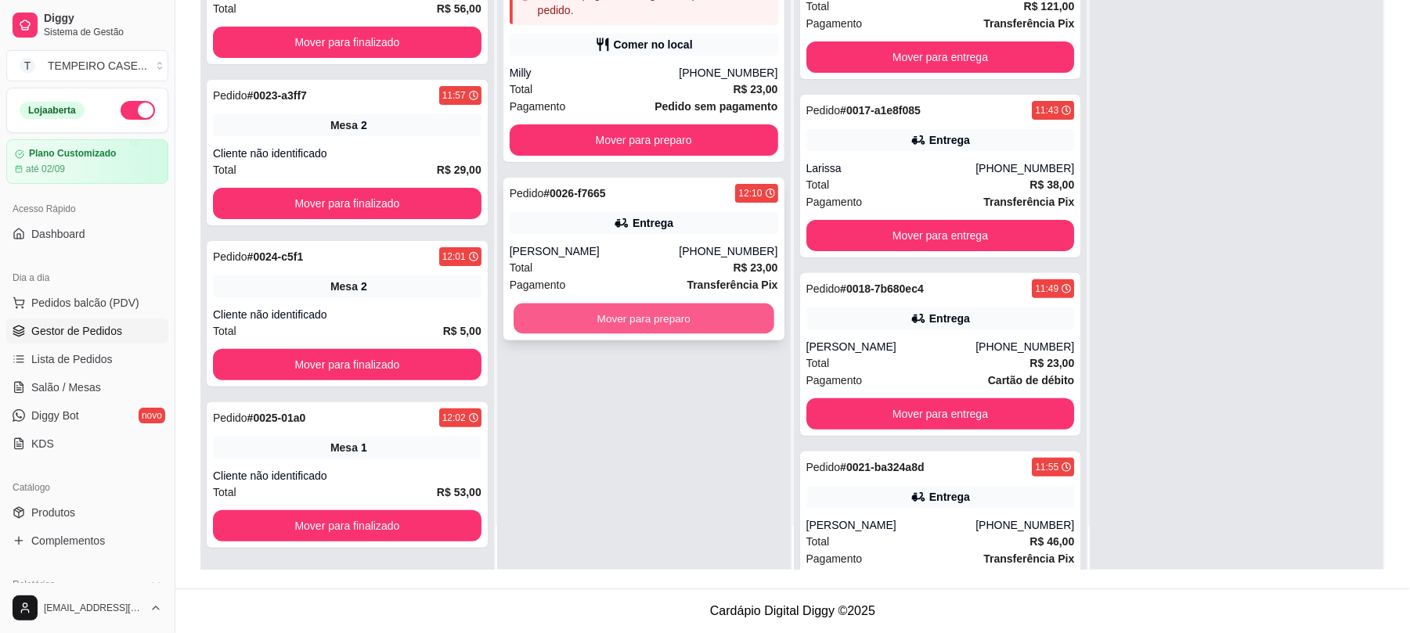
click at [746, 312] on button "Mover para preparo" at bounding box center [644, 319] width 260 height 31
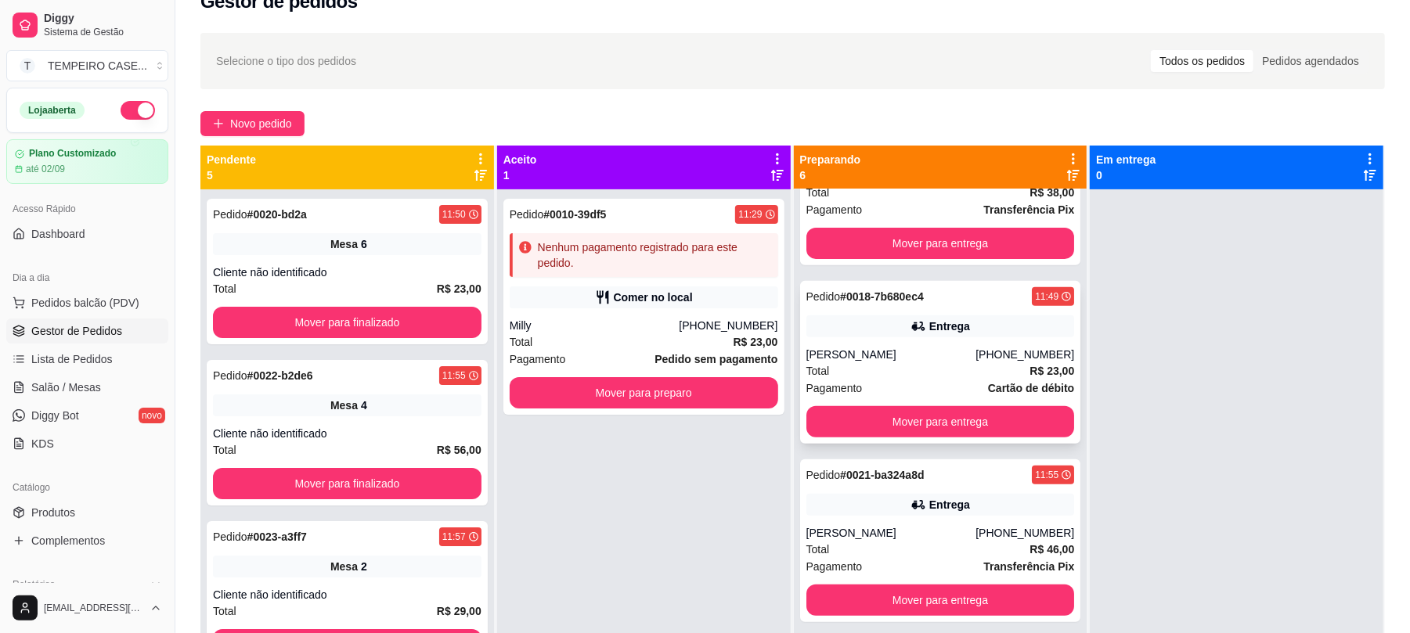
scroll to position [44, 0]
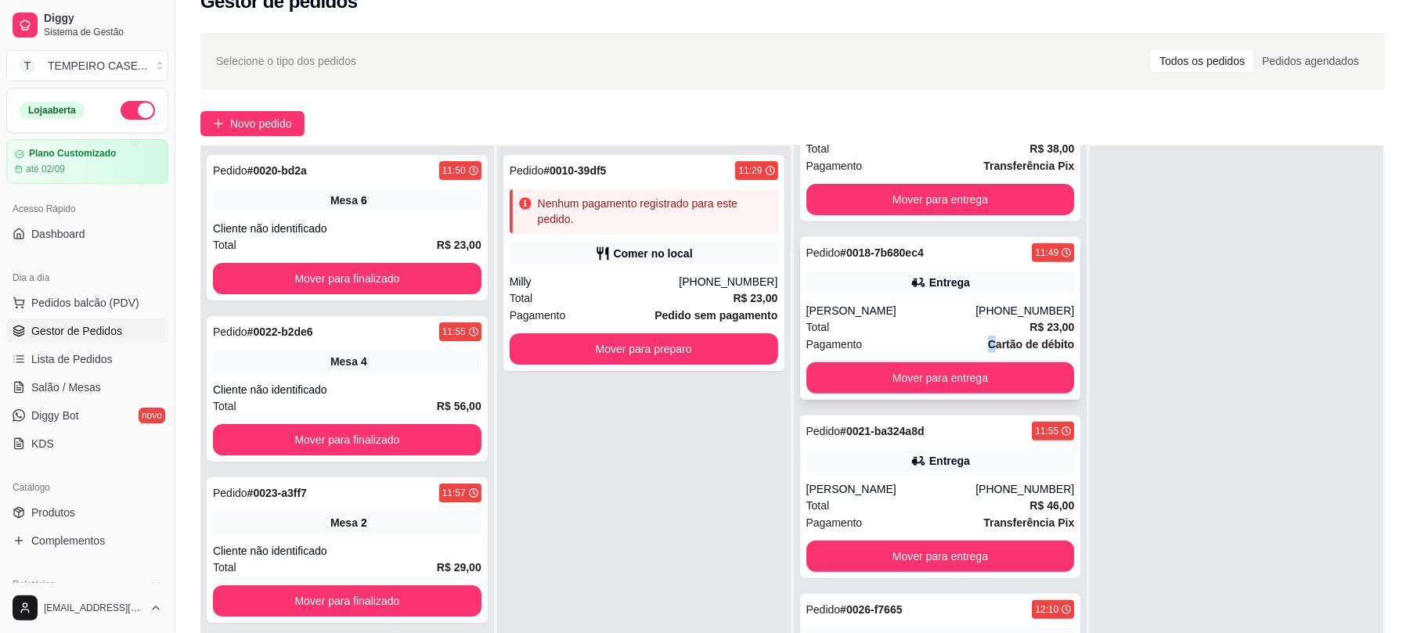
click at [953, 345] on div "Pagamento Cartão de débito" at bounding box center [941, 344] width 269 height 17
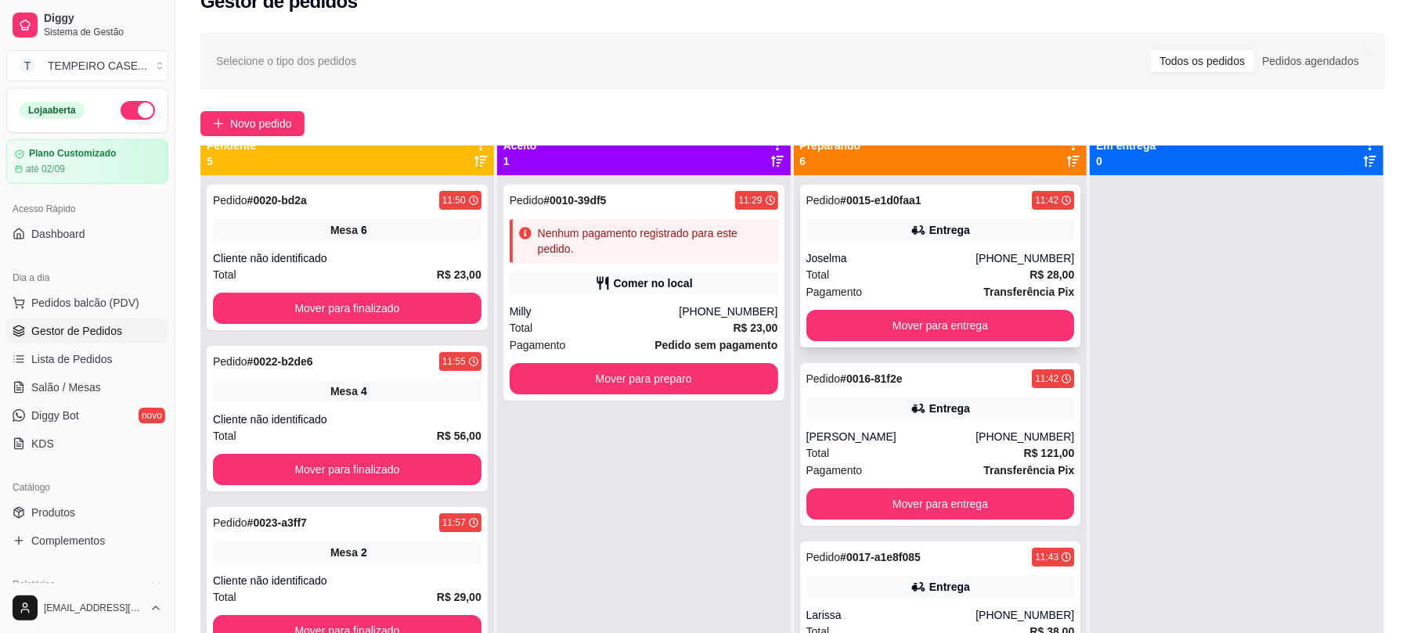
scroll to position [0, 0]
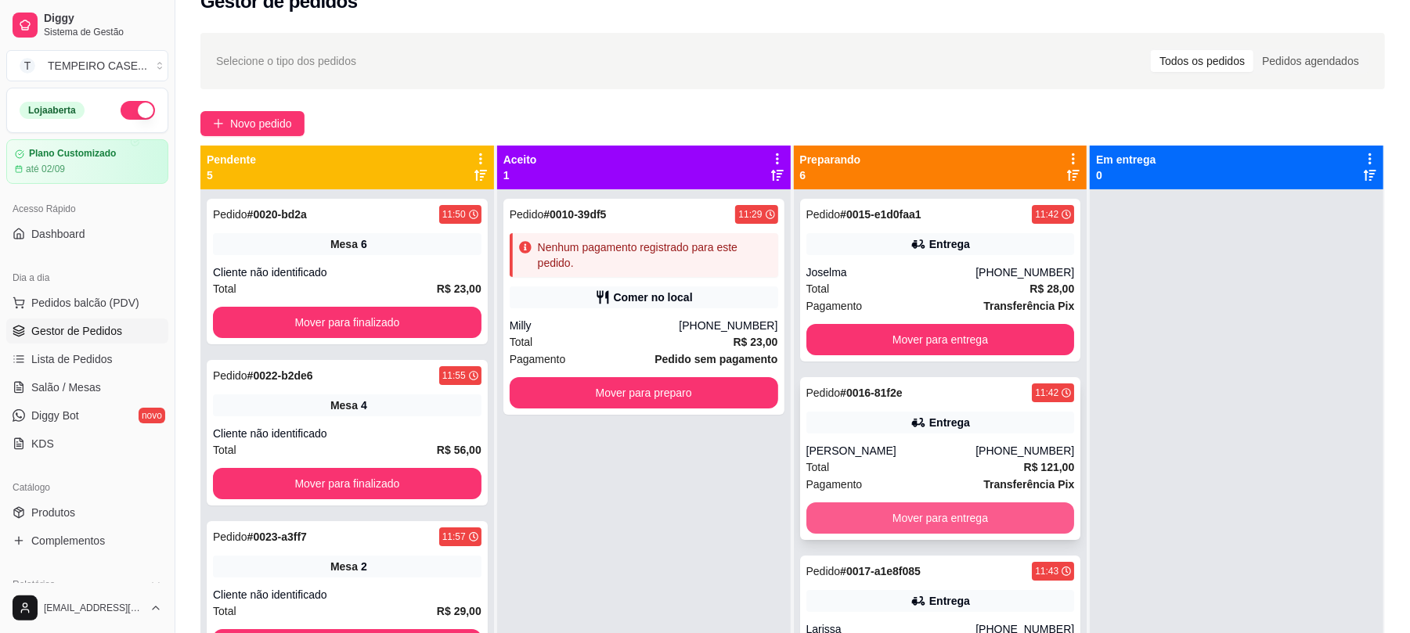
click at [937, 523] on button "Mover para entrega" at bounding box center [941, 518] width 269 height 31
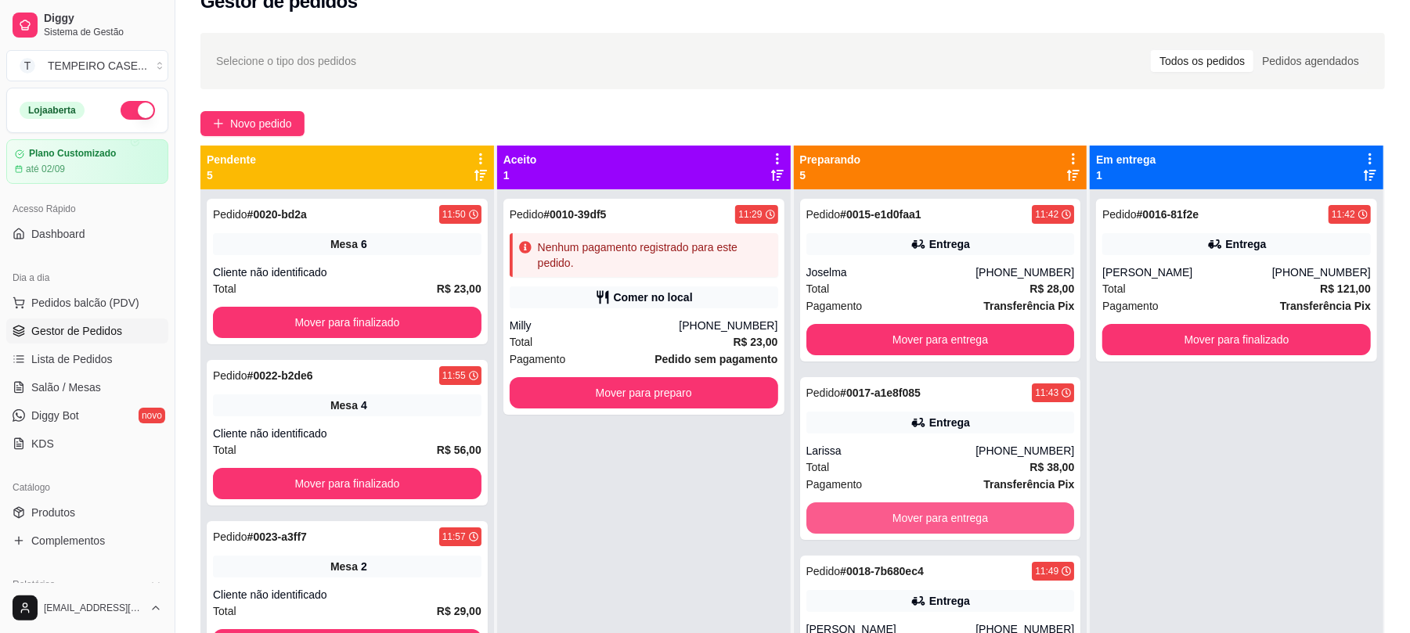
click at [937, 523] on button "Mover para entrega" at bounding box center [941, 518] width 269 height 31
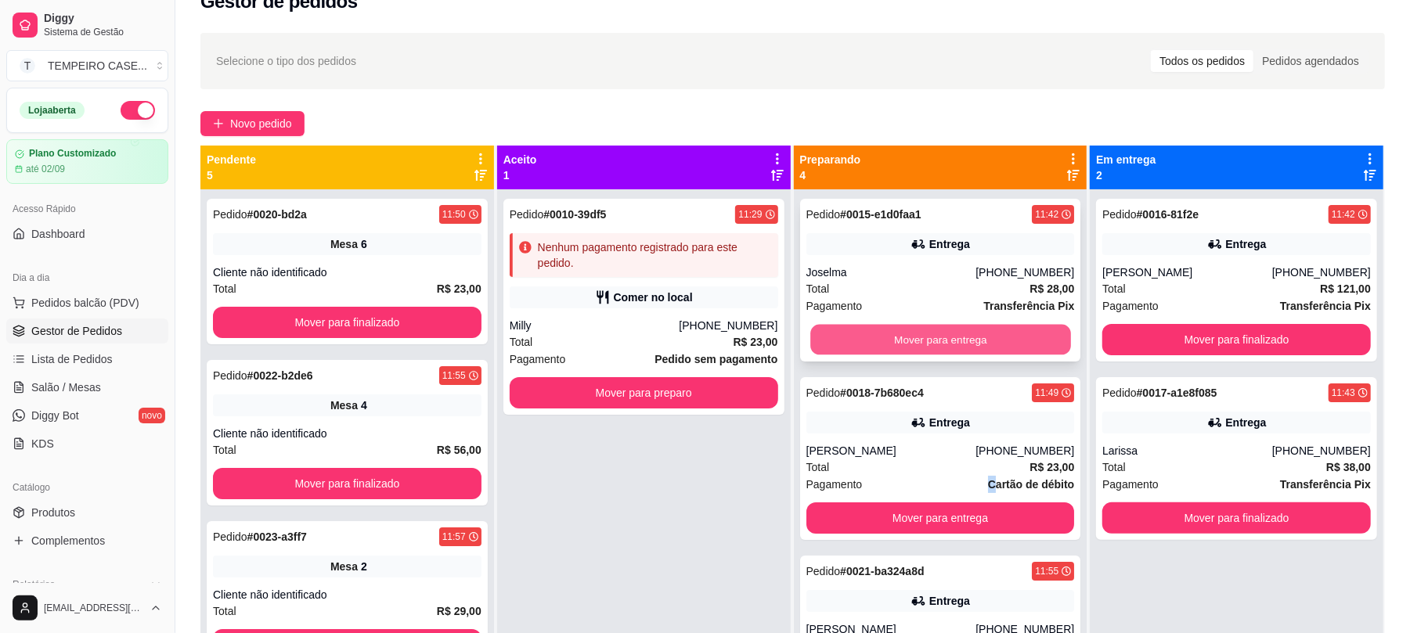
click at [926, 352] on button "Mover para entrega" at bounding box center [940, 340] width 260 height 31
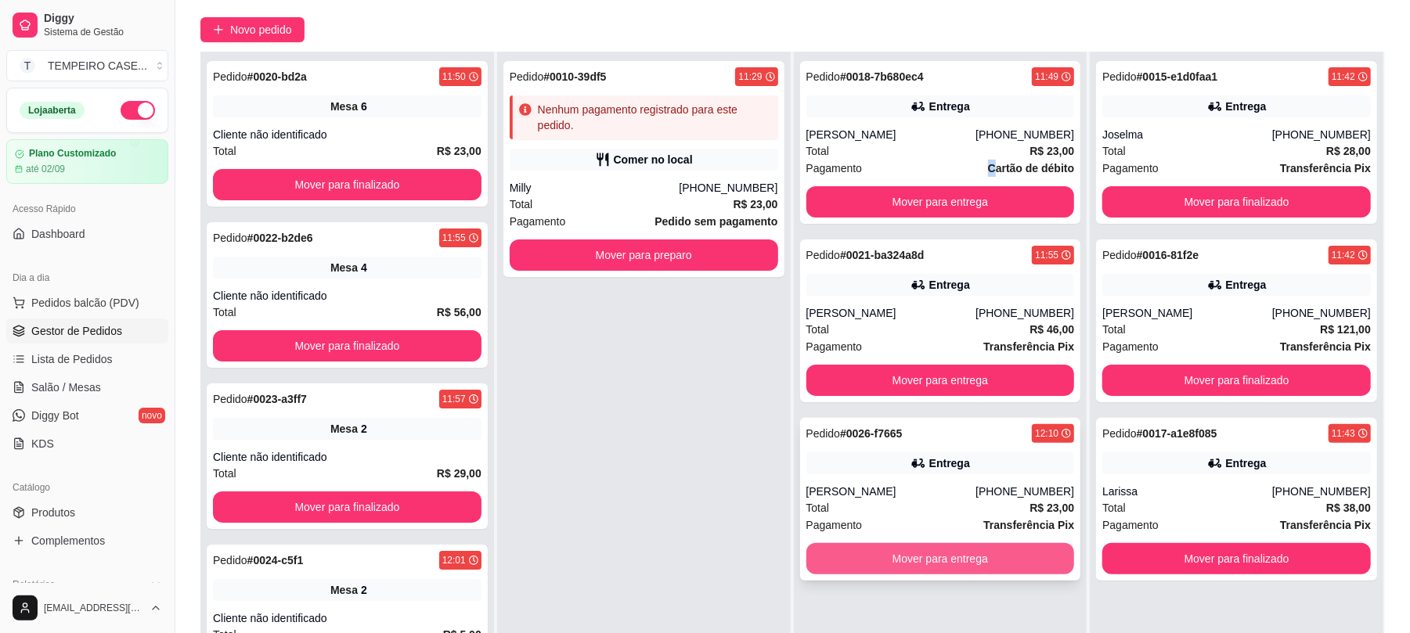
scroll to position [239, 0]
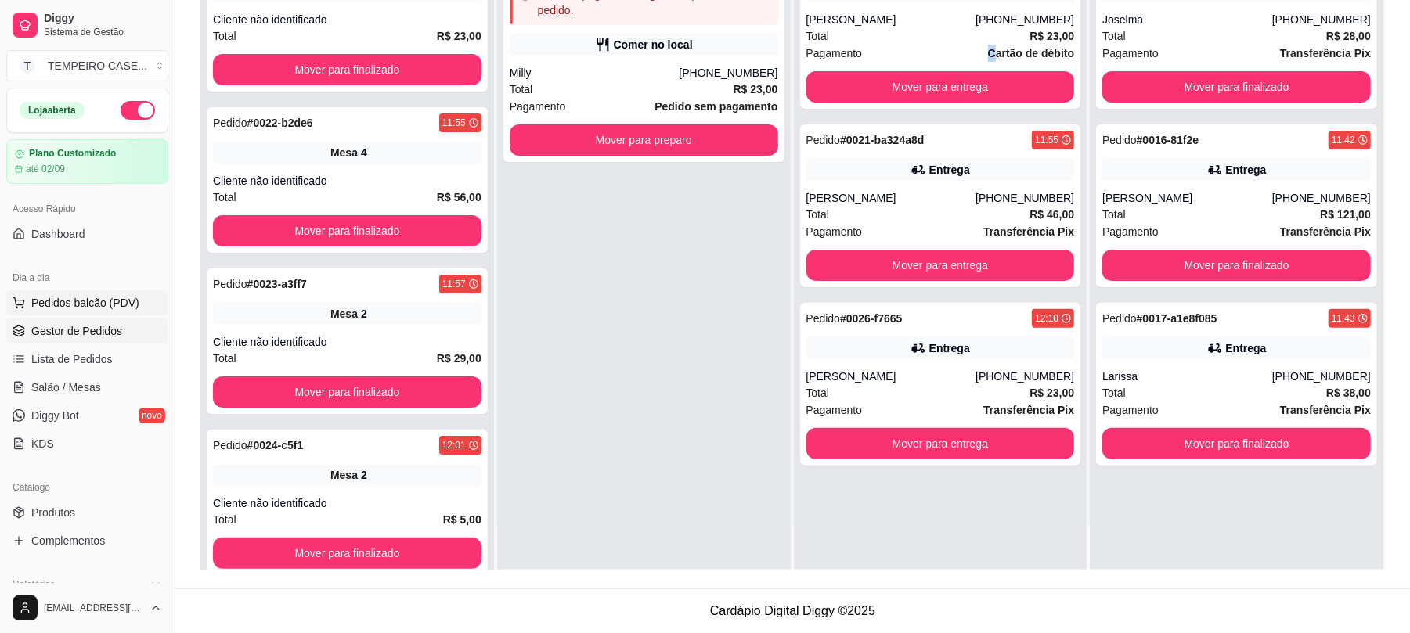
click at [78, 311] on span "Pedidos balcão (PDV)" at bounding box center [85, 303] width 108 height 16
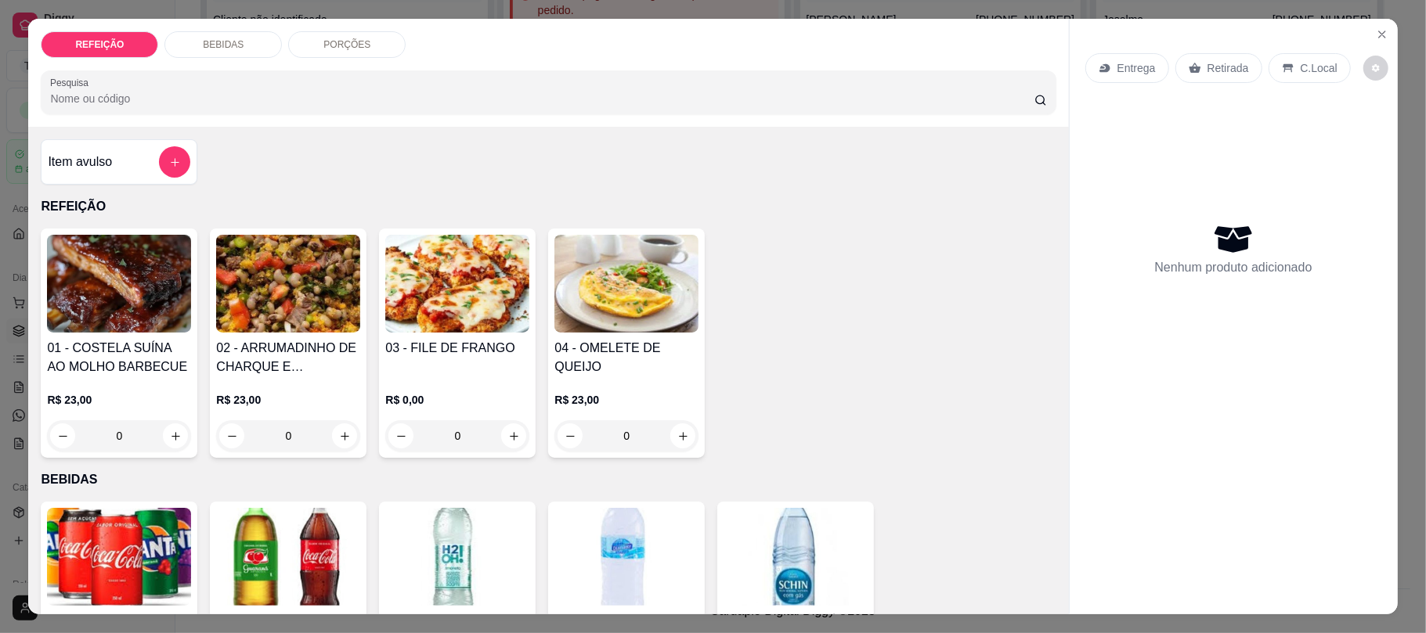
click at [160, 357] on h4 "01 - COSTELA SUÍNA AO MOLHO BARBECUE" at bounding box center [119, 358] width 144 height 38
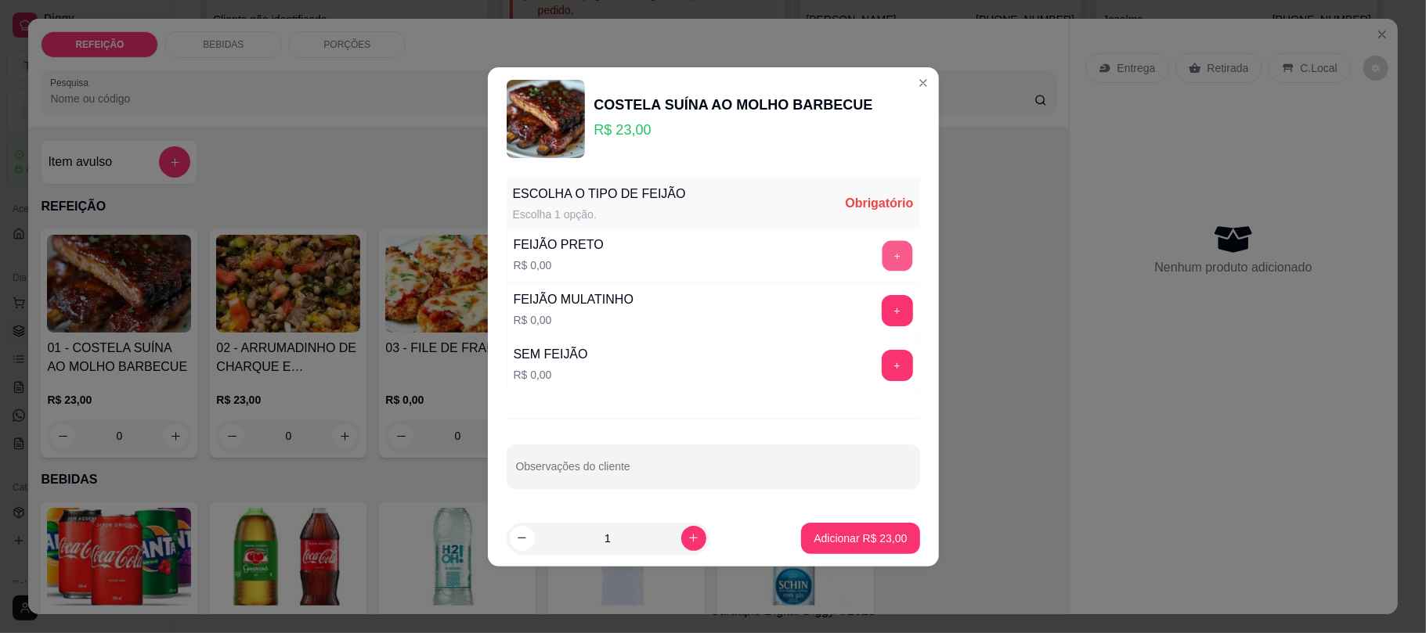
click at [884, 263] on button "+" at bounding box center [897, 255] width 31 height 31
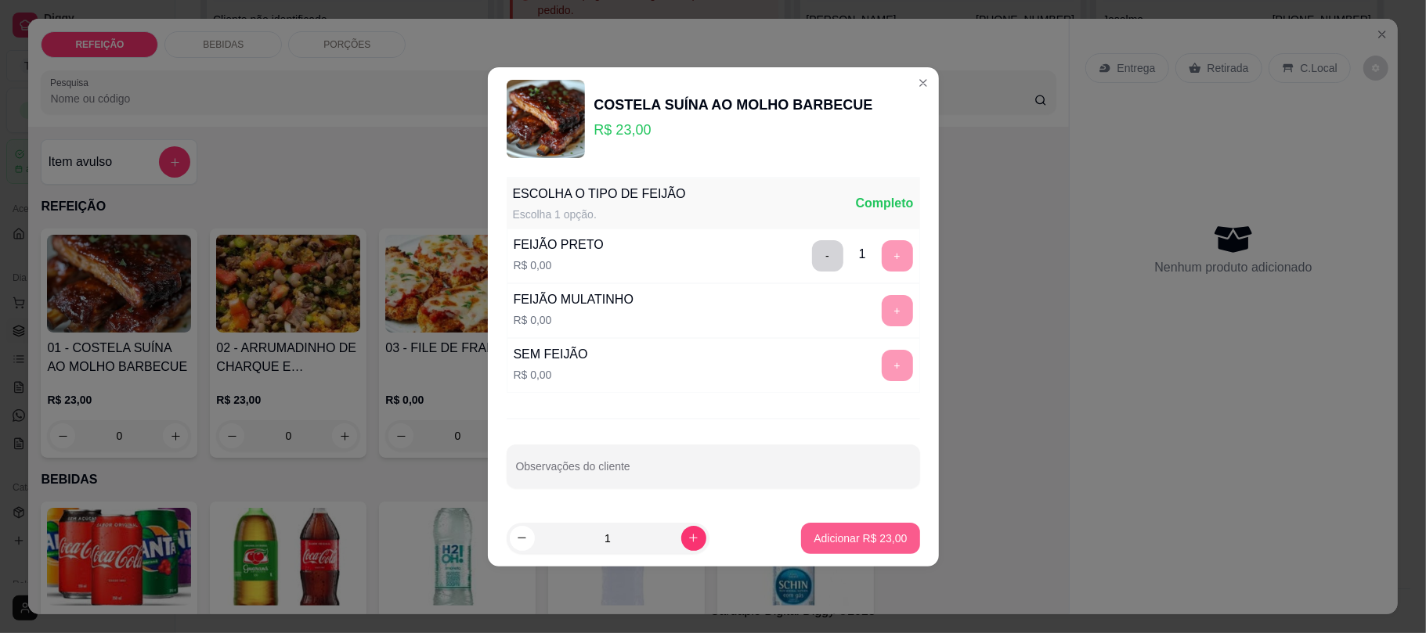
click at [813, 524] on button "Adicionar R$ 23,00" at bounding box center [860, 538] width 118 height 31
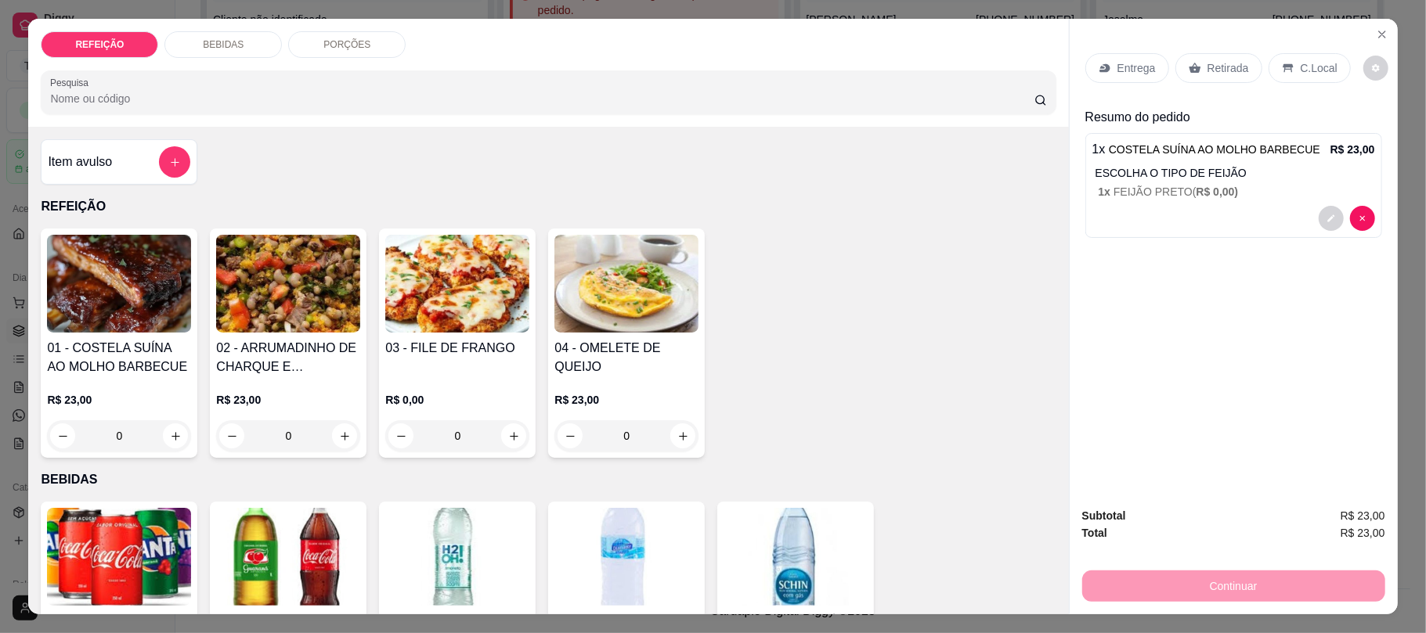
click at [1210, 58] on div "Retirada" at bounding box center [1218, 68] width 87 height 30
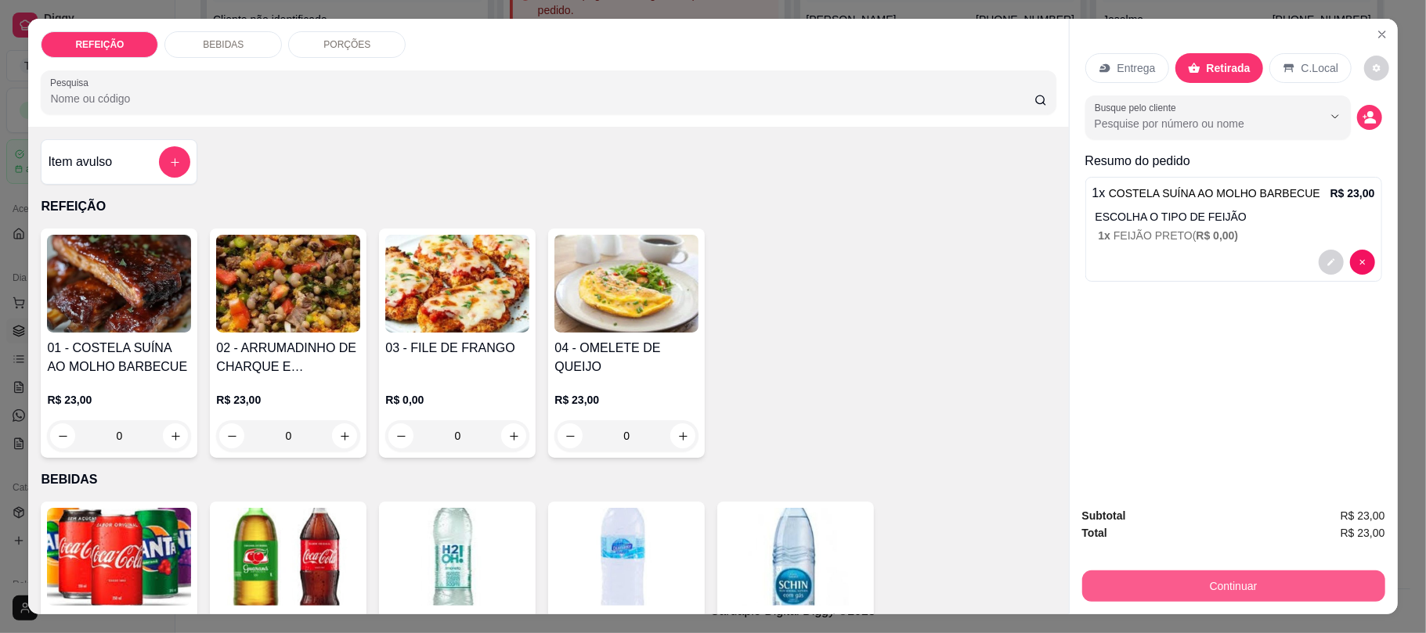
click at [1195, 600] on button "Continuar" at bounding box center [1233, 586] width 303 height 31
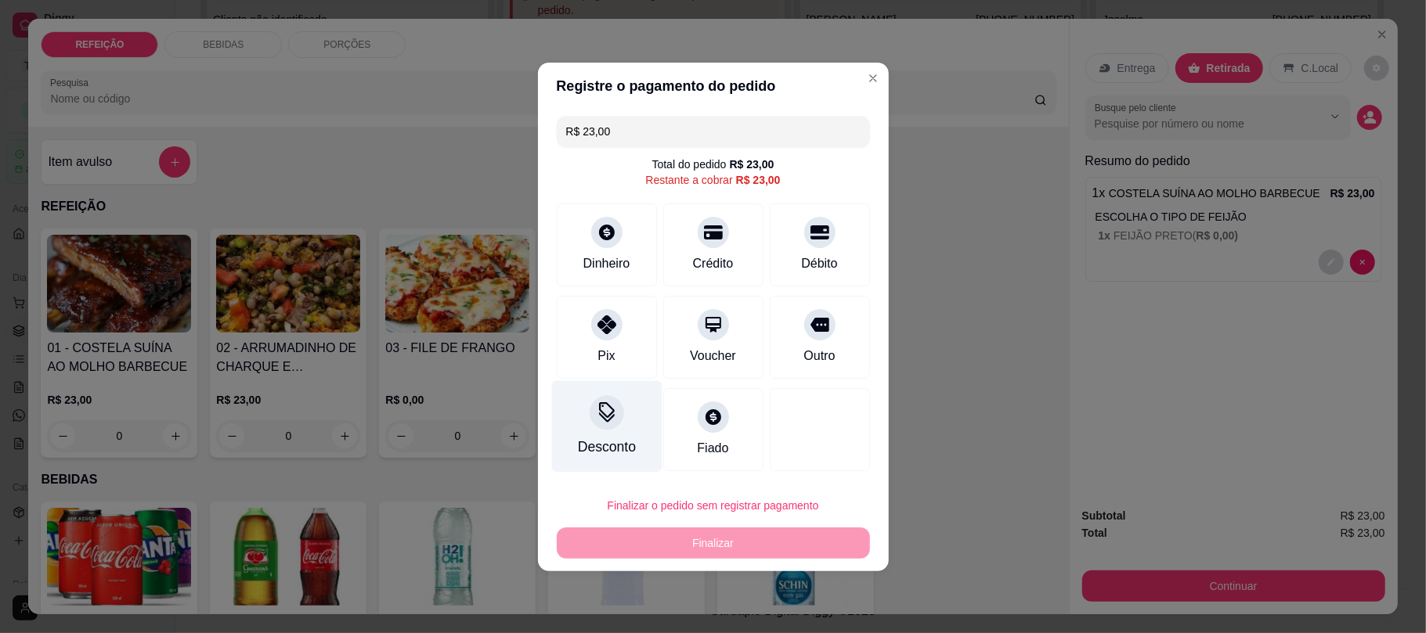
click at [615, 321] on div at bounding box center [606, 324] width 31 height 31
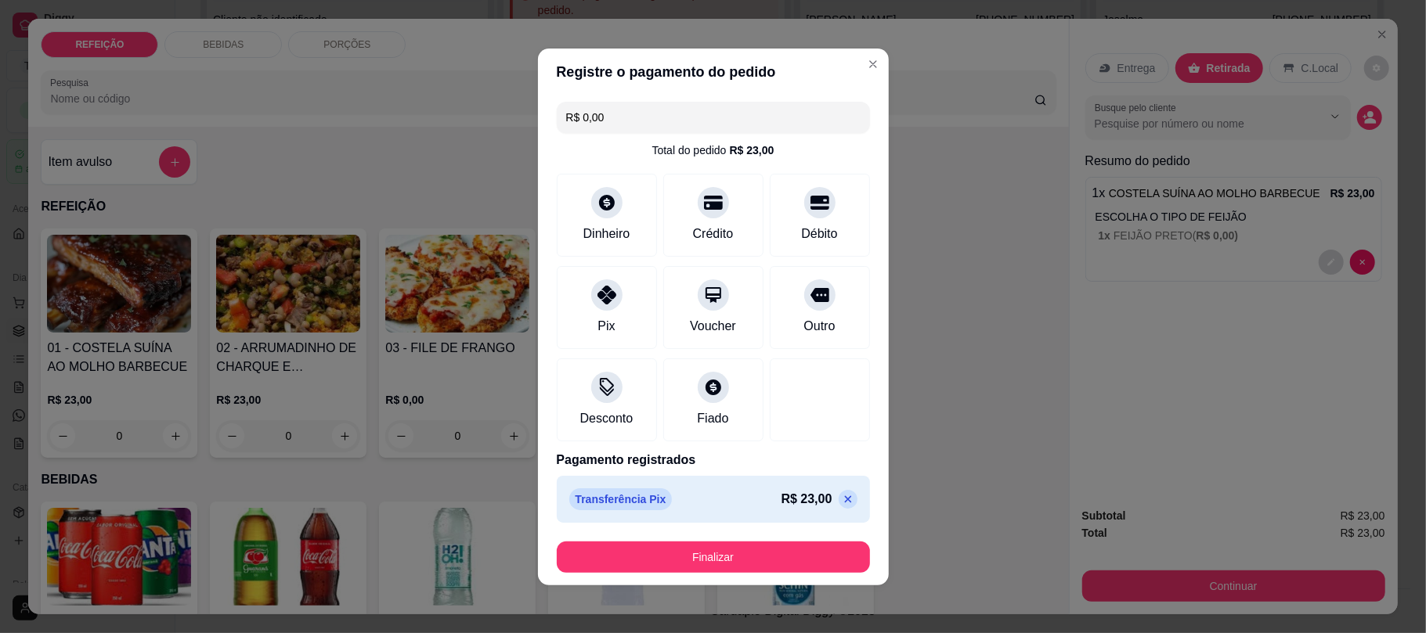
click at [749, 573] on button "Finalizar" at bounding box center [713, 557] width 313 height 31
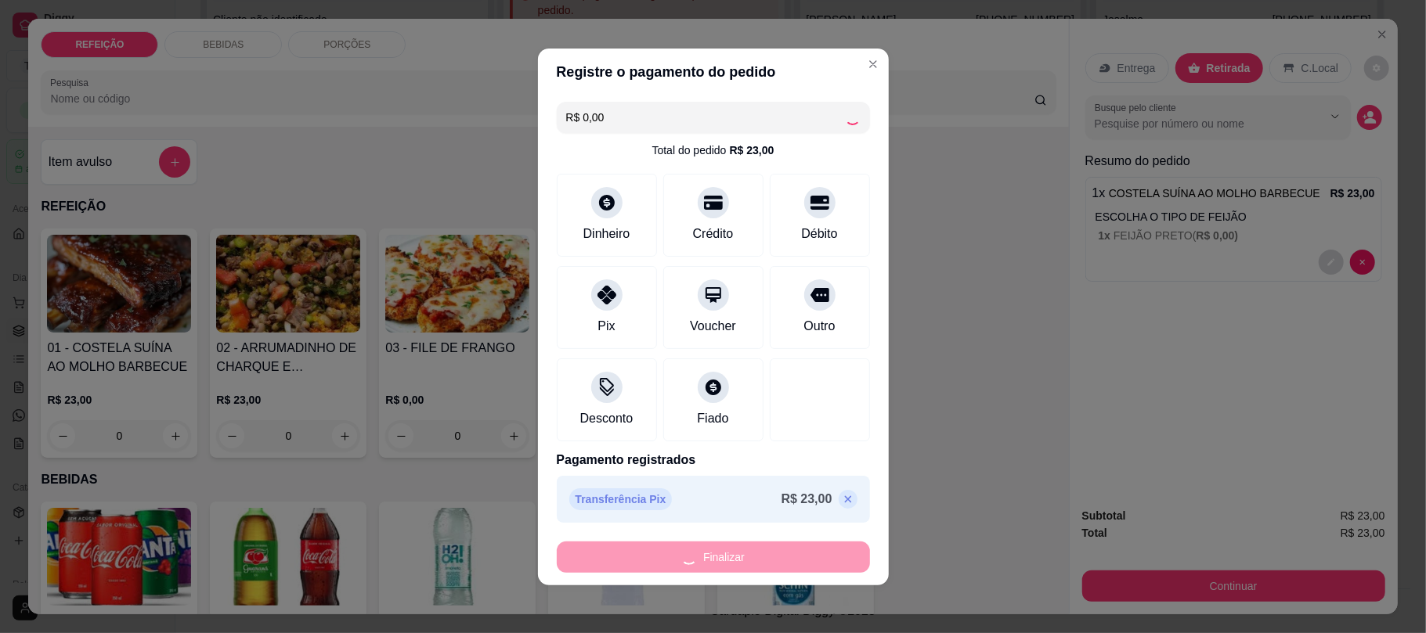
type input "-R$ 23,00"
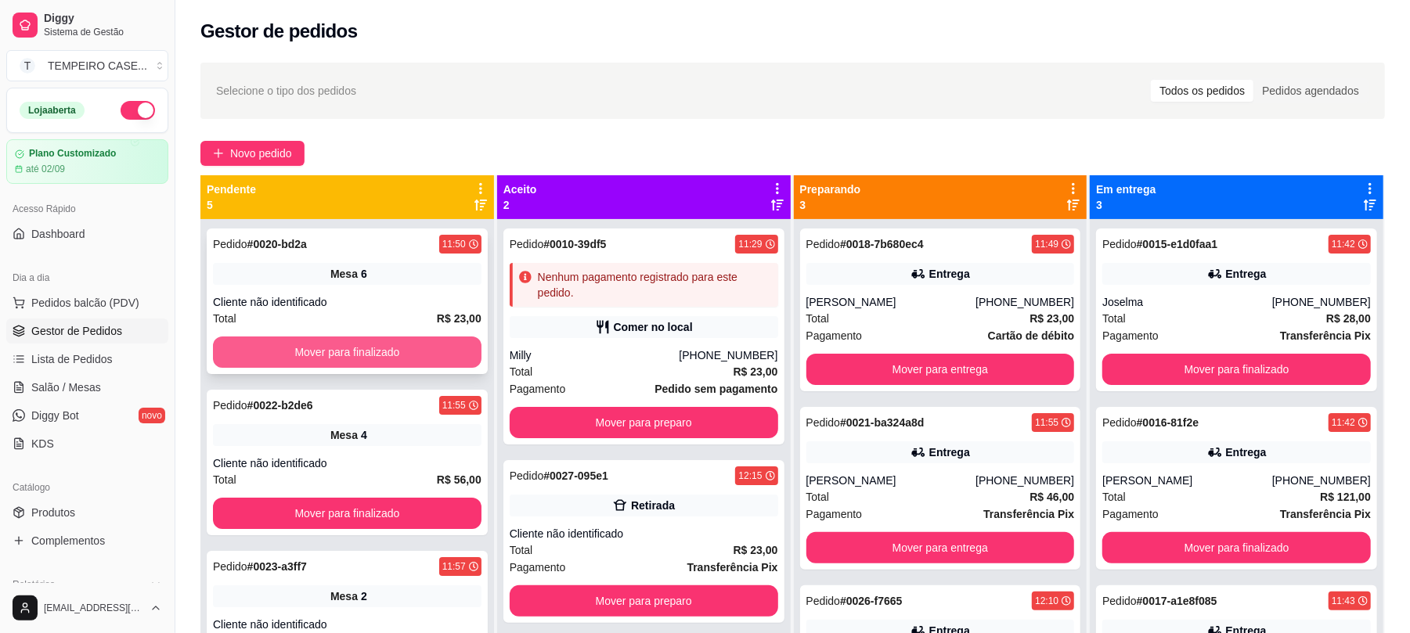
click at [388, 351] on button "Mover para finalizado" at bounding box center [347, 352] width 269 height 31
click at [341, 341] on button "Mover para finalizado" at bounding box center [347, 352] width 269 height 31
click at [348, 354] on button "Mover para finalizado" at bounding box center [347, 352] width 260 height 31
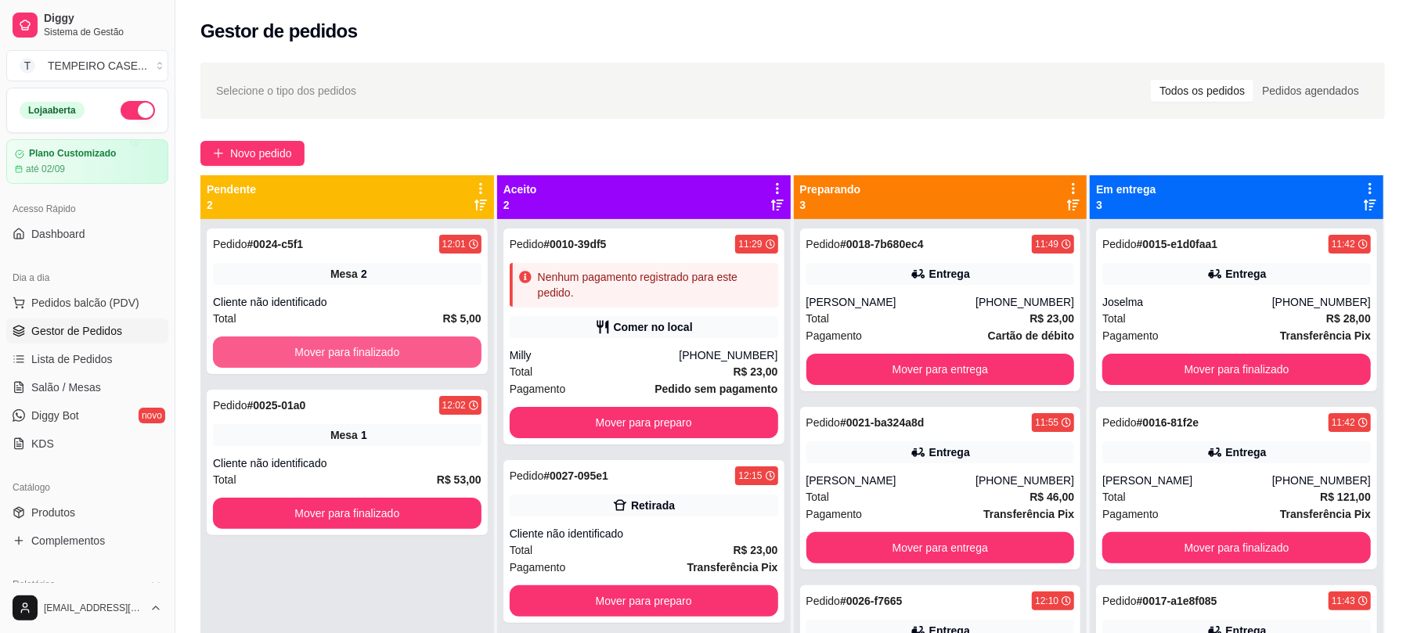
click at [348, 354] on button "Mover para finalizado" at bounding box center [347, 352] width 269 height 31
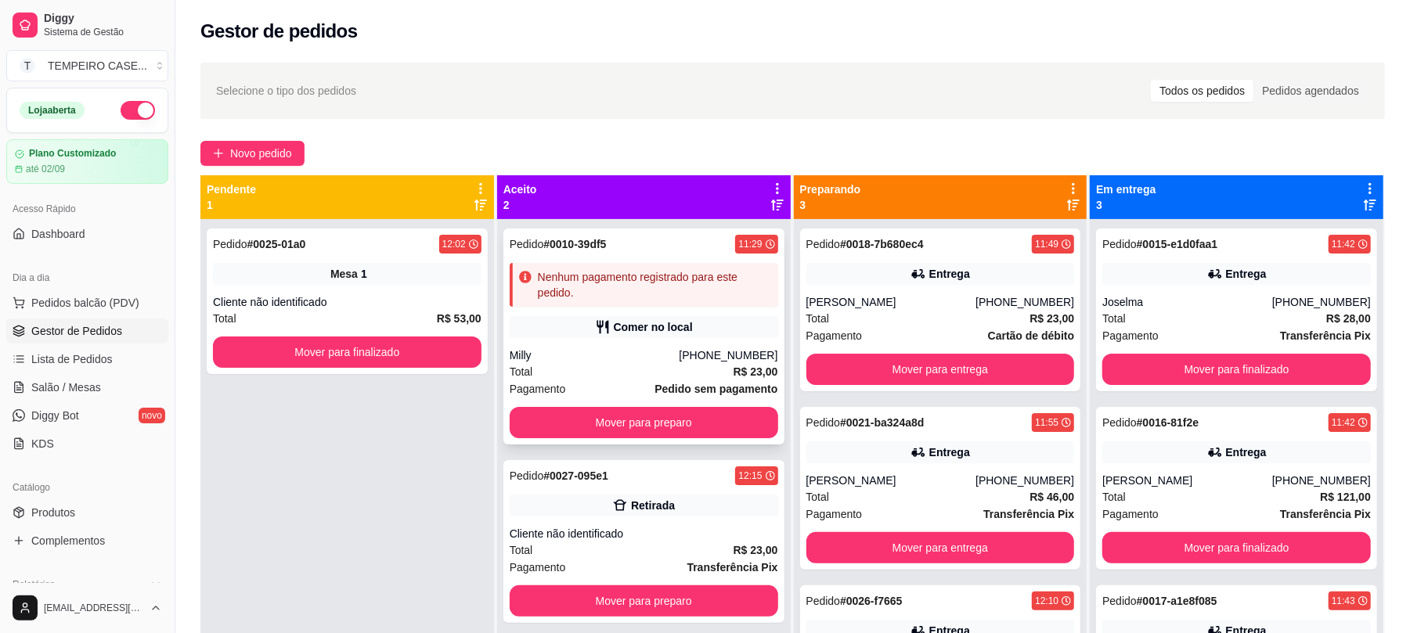
scroll to position [44, 0]
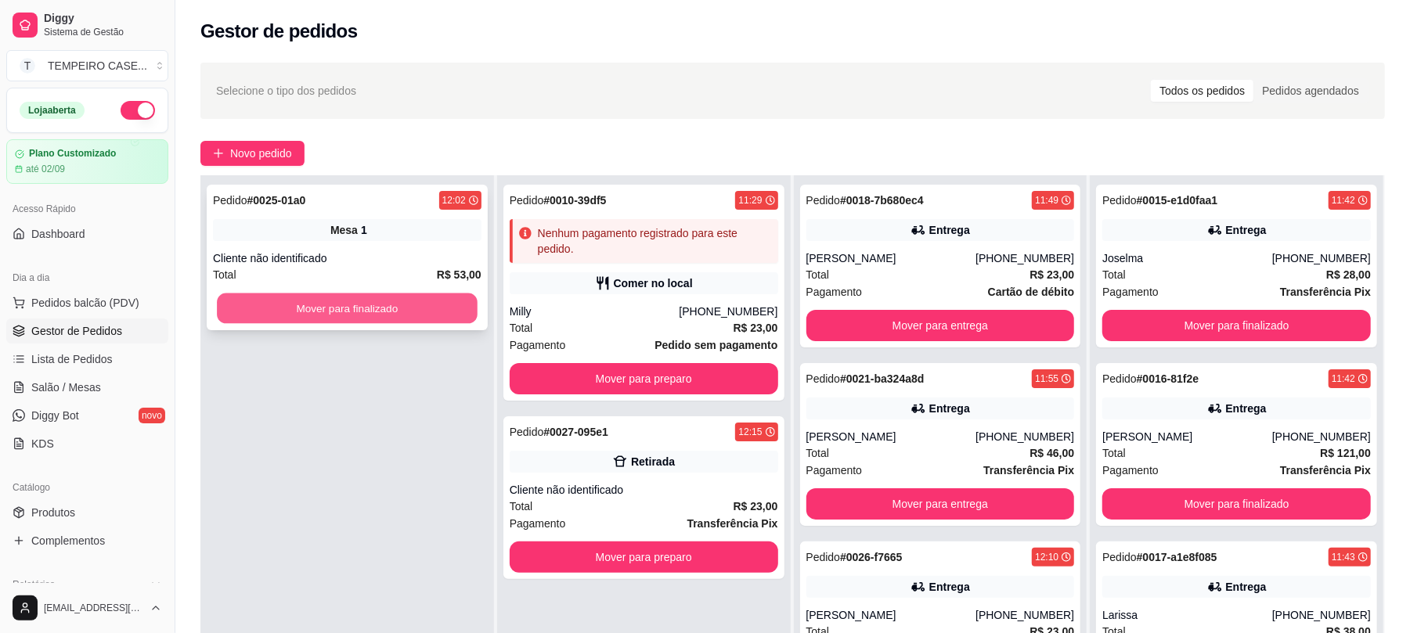
click at [293, 307] on button "Mover para finalizado" at bounding box center [347, 309] width 260 height 31
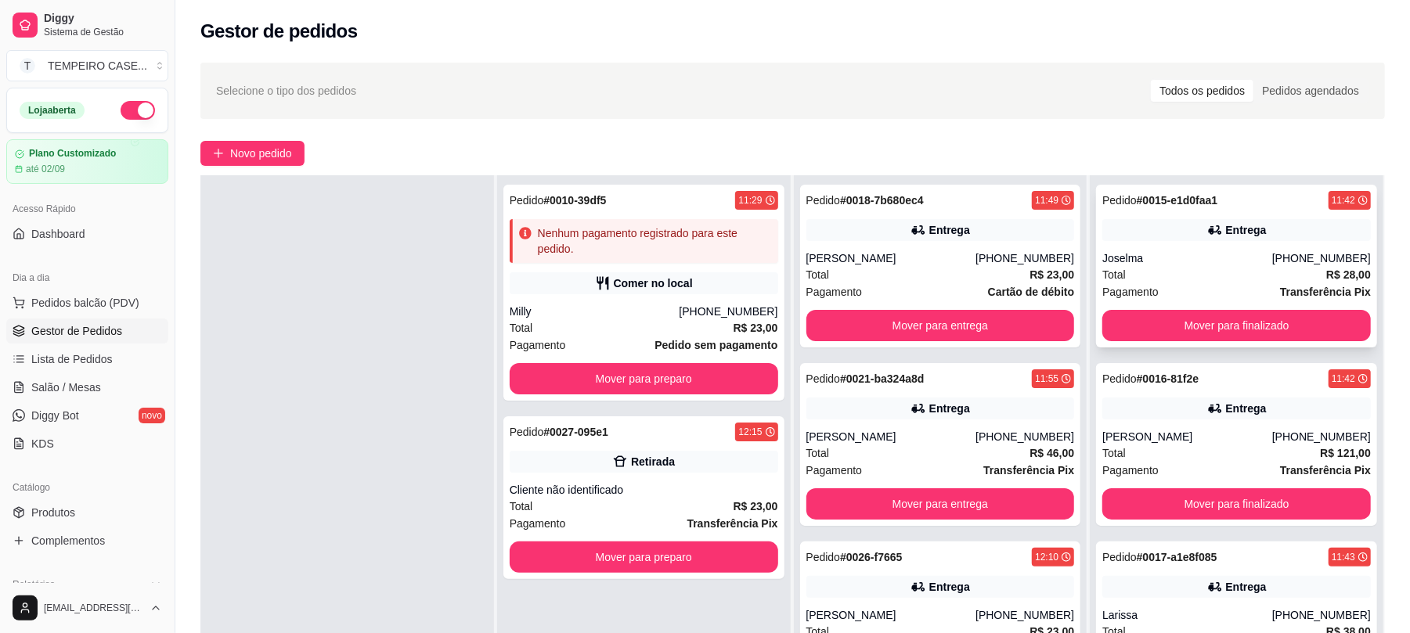
click at [1243, 292] on div "Pagamento Transferência Pix" at bounding box center [1237, 291] width 269 height 17
click at [1217, 323] on button "Mover para finalizado" at bounding box center [1236, 326] width 260 height 31
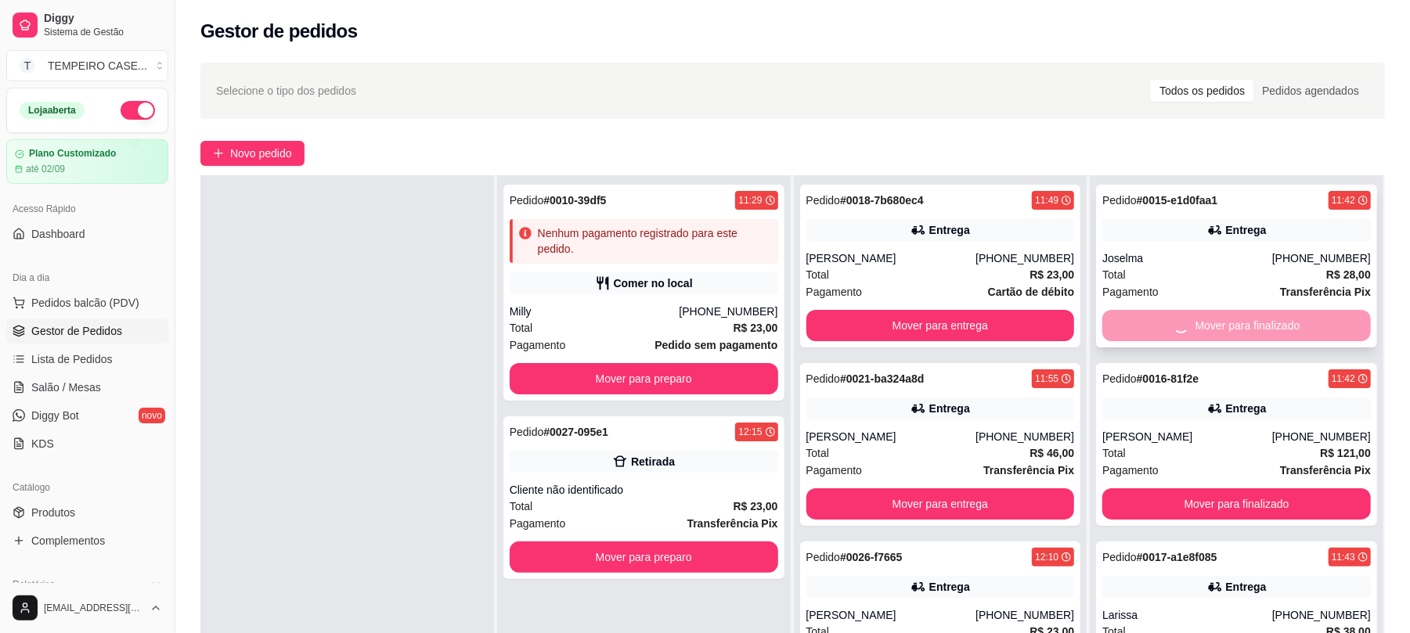
click at [1217, 489] on button "Mover para finalizado" at bounding box center [1237, 504] width 269 height 31
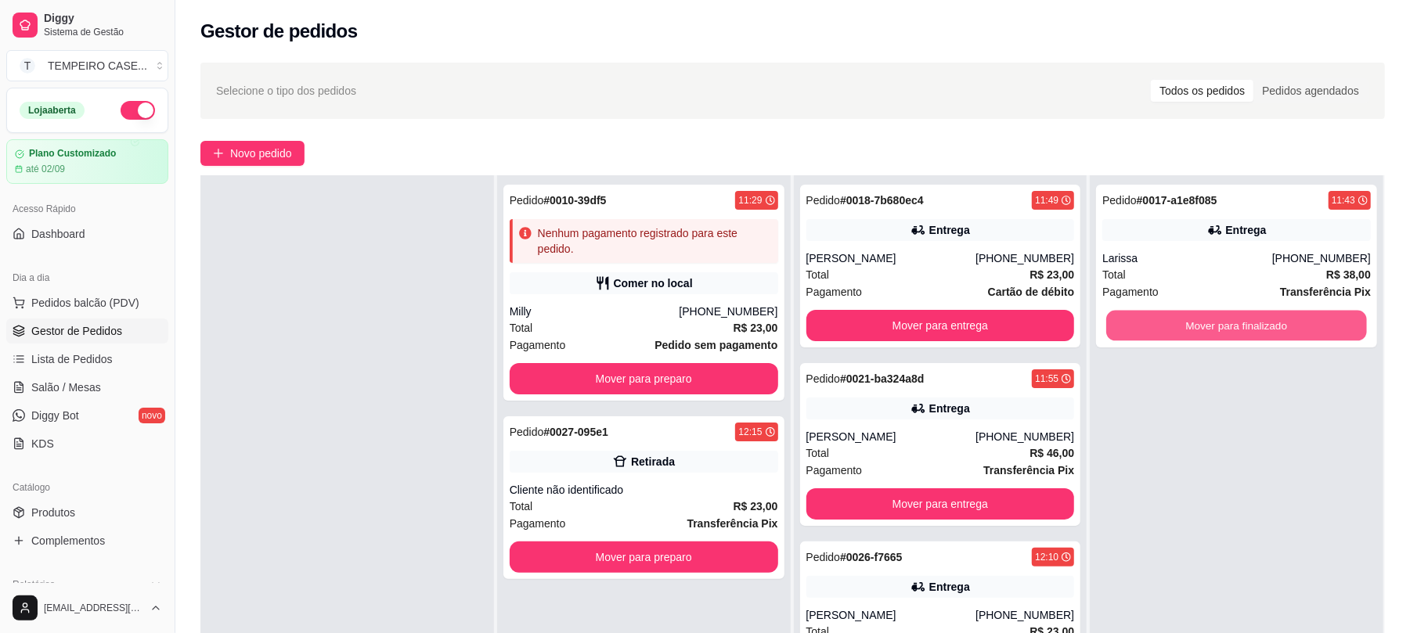
click at [1217, 323] on button "Mover para finalizado" at bounding box center [1236, 326] width 260 height 31
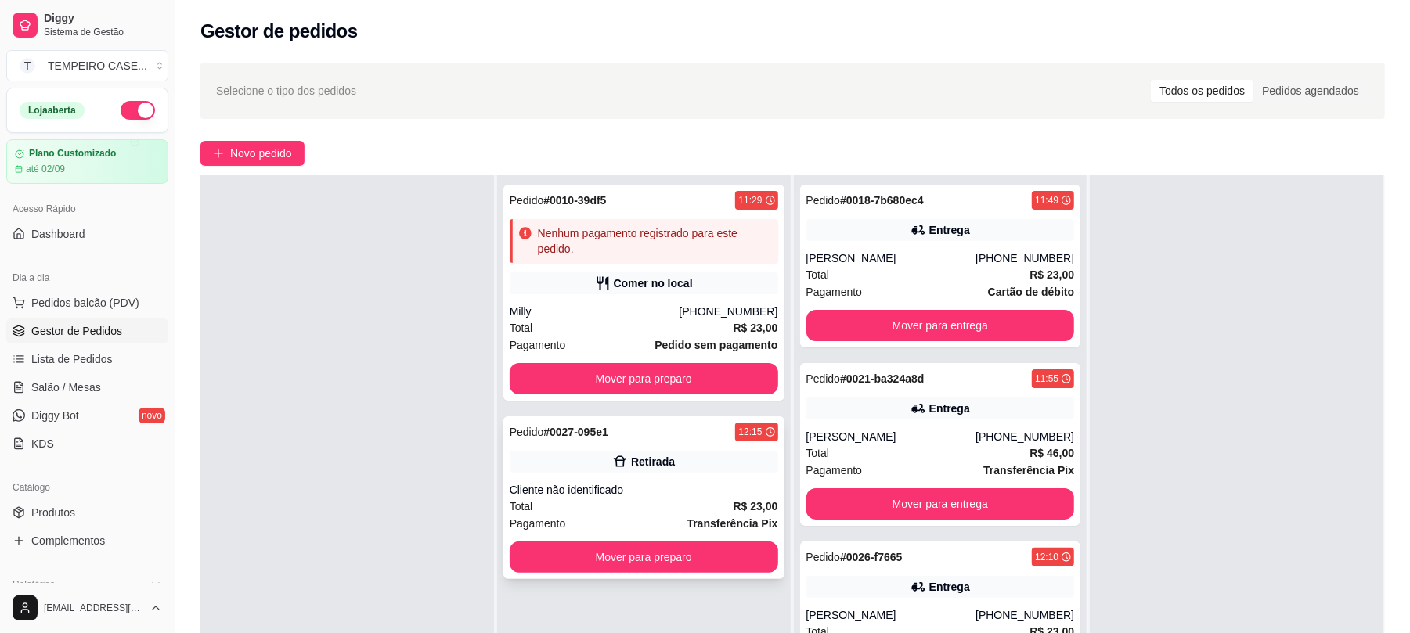
click at [740, 540] on div "Pedido # 0027-095e1 12:15 Retirada Cliente não identificado Total R$ 23,00 Paga…" at bounding box center [643, 498] width 281 height 163
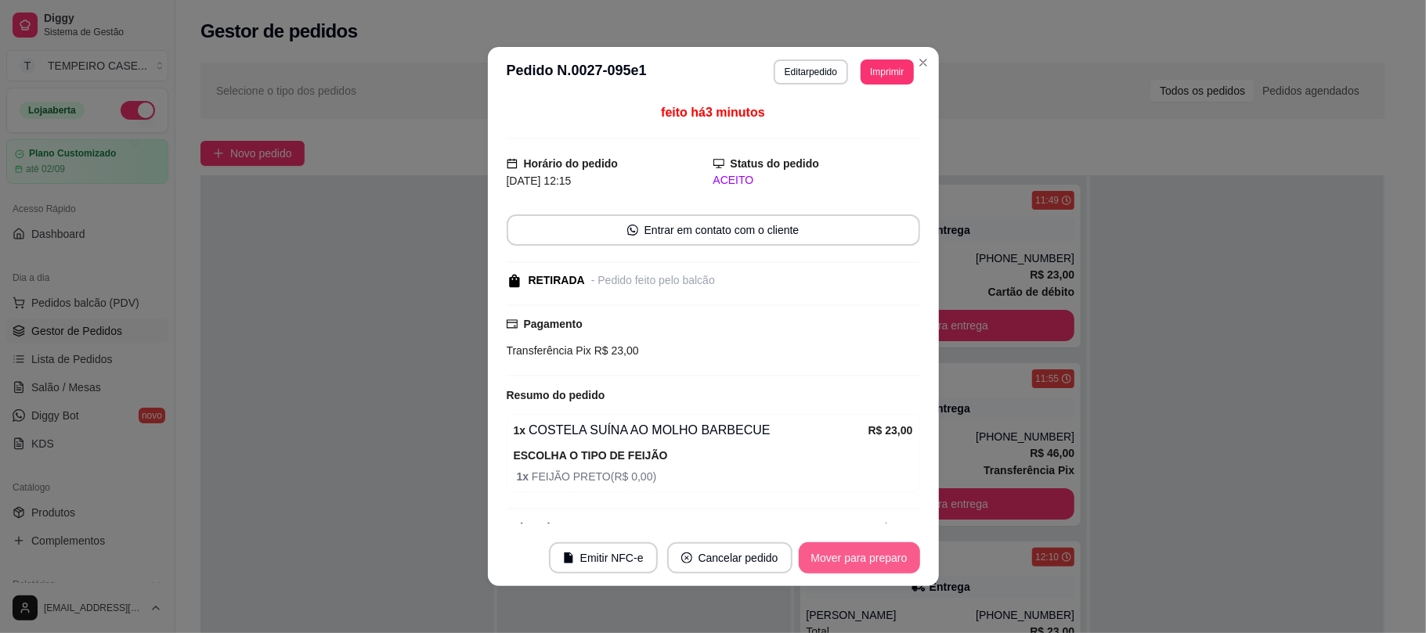
click at [843, 565] on button "Mover para preparo" at bounding box center [859, 558] width 121 height 31
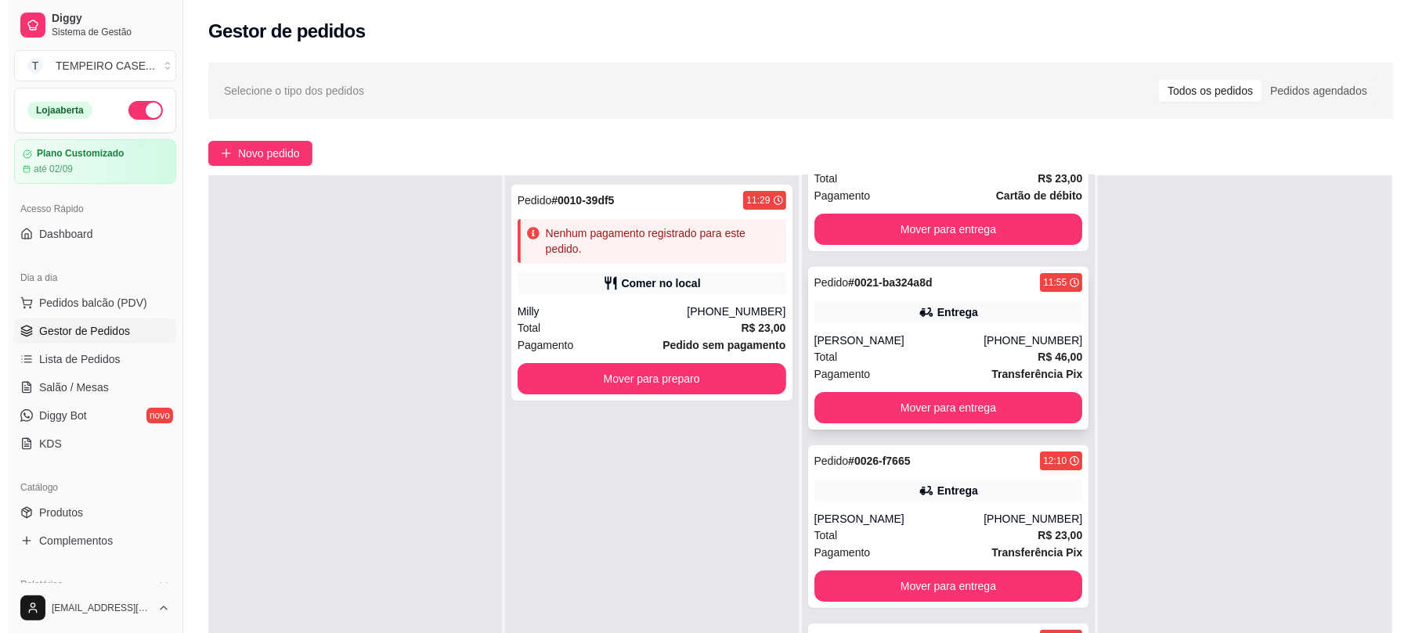
scroll to position [0, 0]
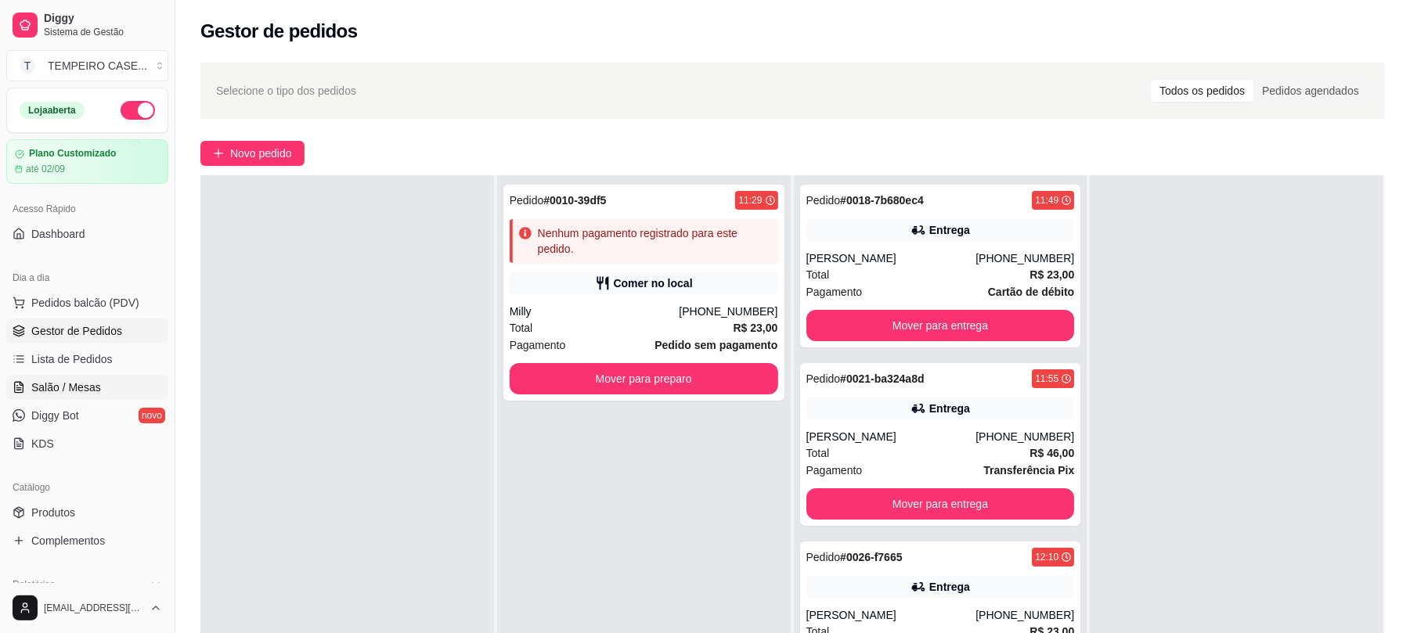
click at [85, 383] on span "Salão / Mesas" at bounding box center [66, 388] width 70 height 16
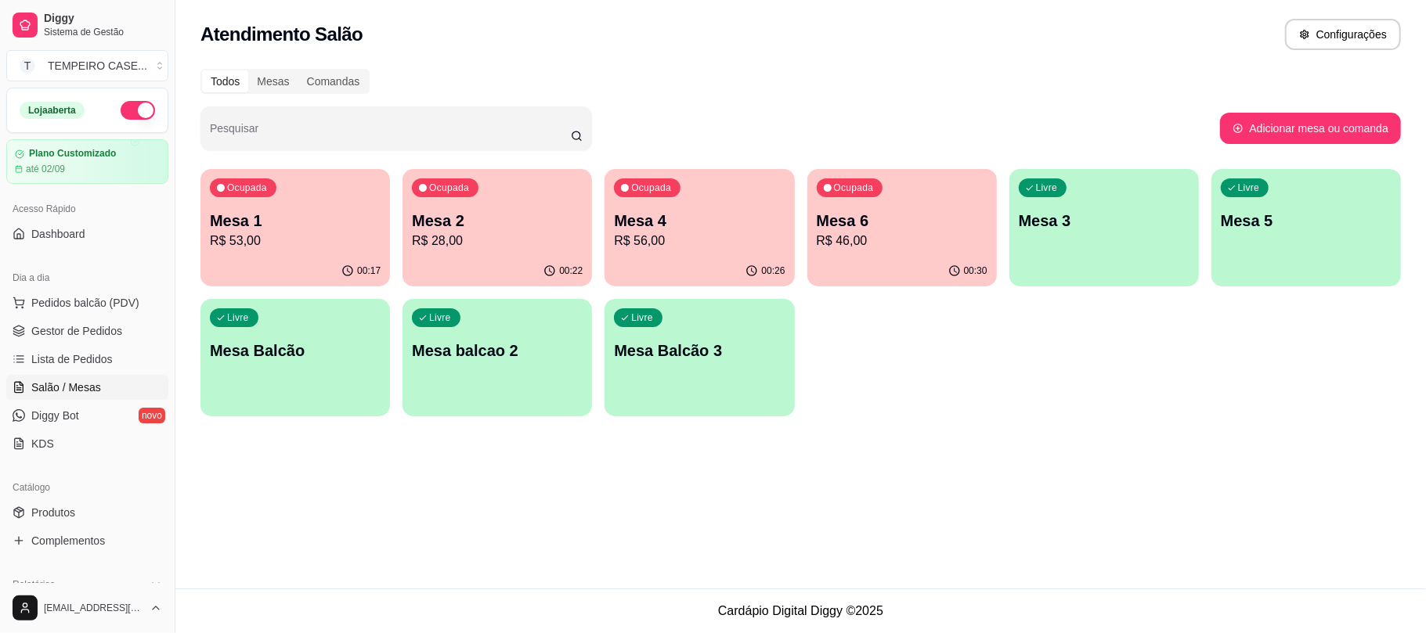
click at [731, 247] on p "R$ 56,00" at bounding box center [699, 241] width 171 height 19
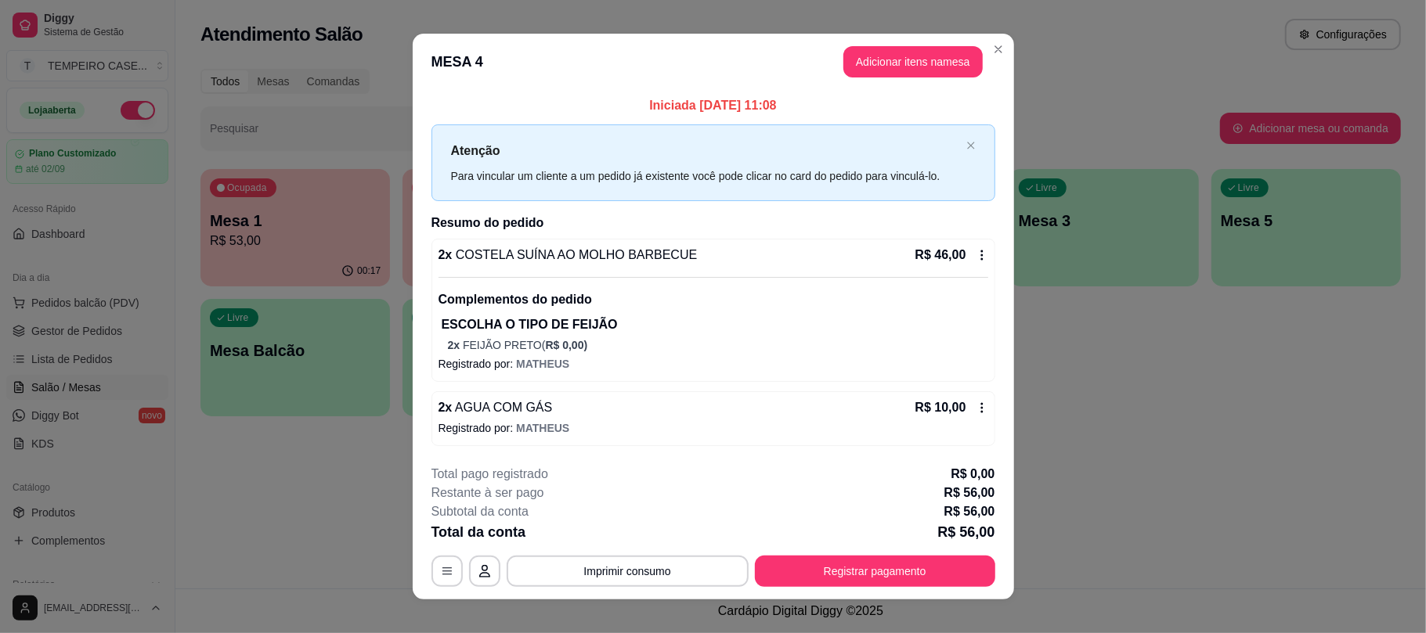
scroll to position [16, 0]
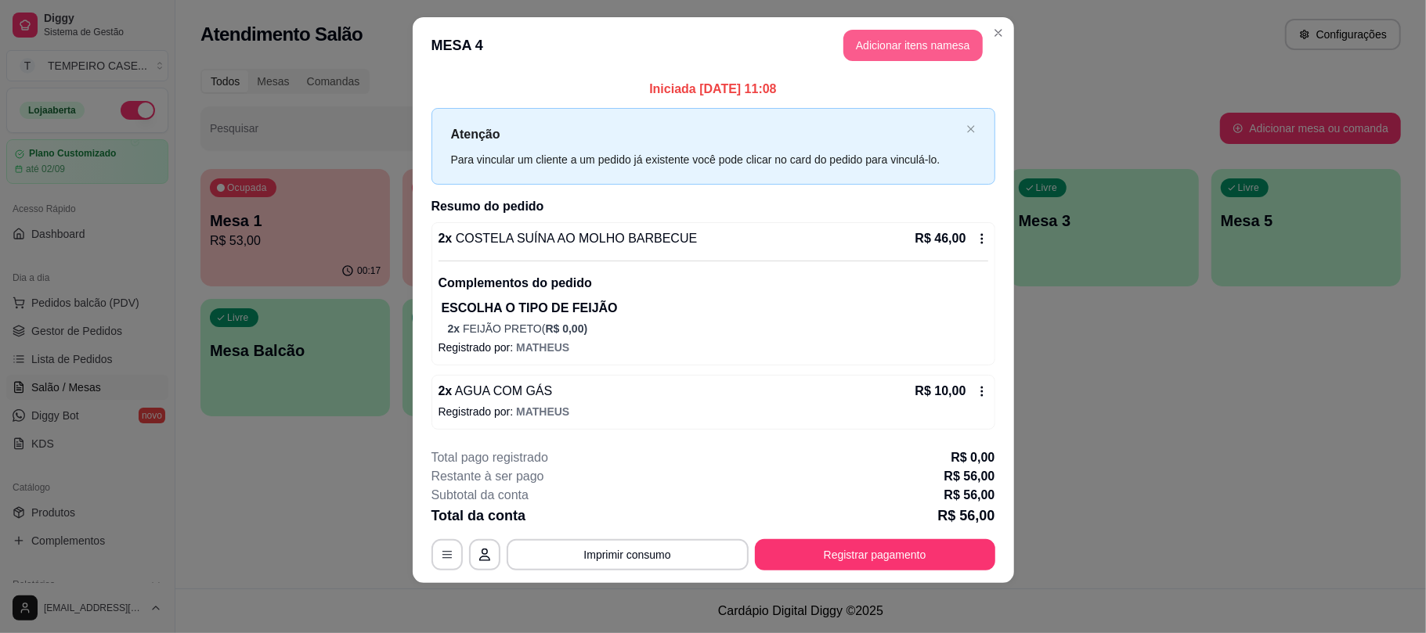
click at [918, 53] on button "Adicionar itens na mesa" at bounding box center [912, 45] width 139 height 31
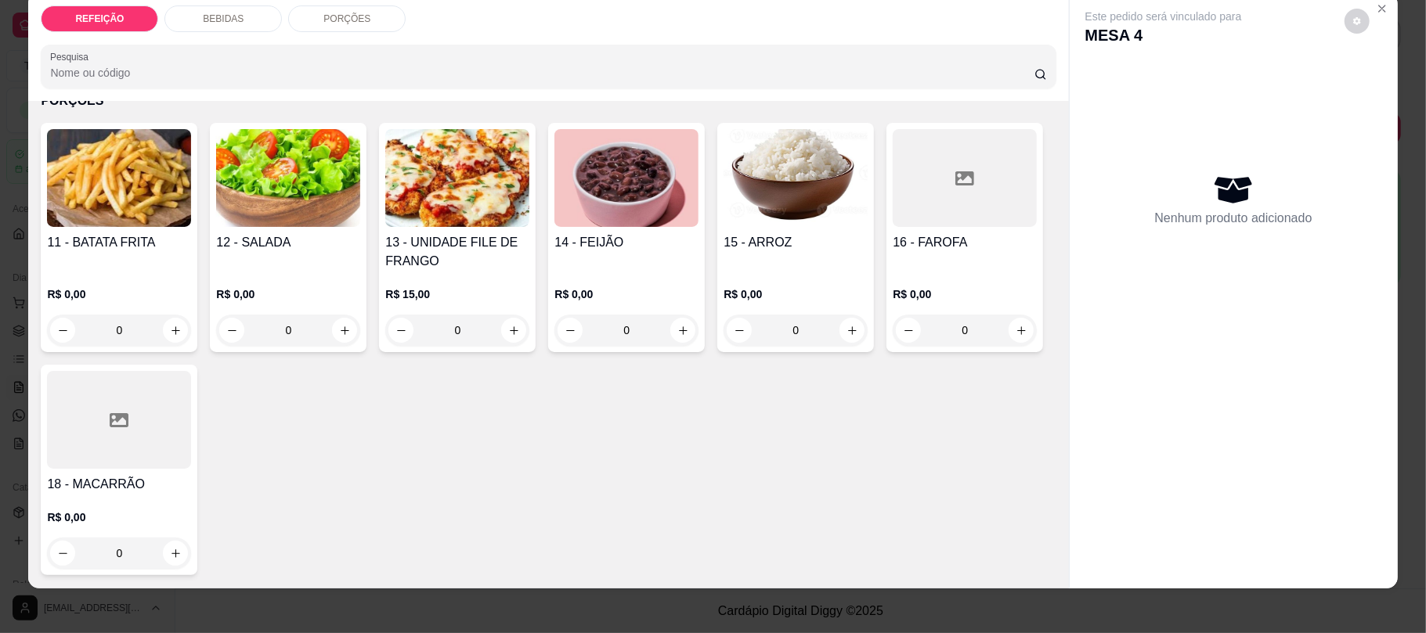
scroll to position [31, 0]
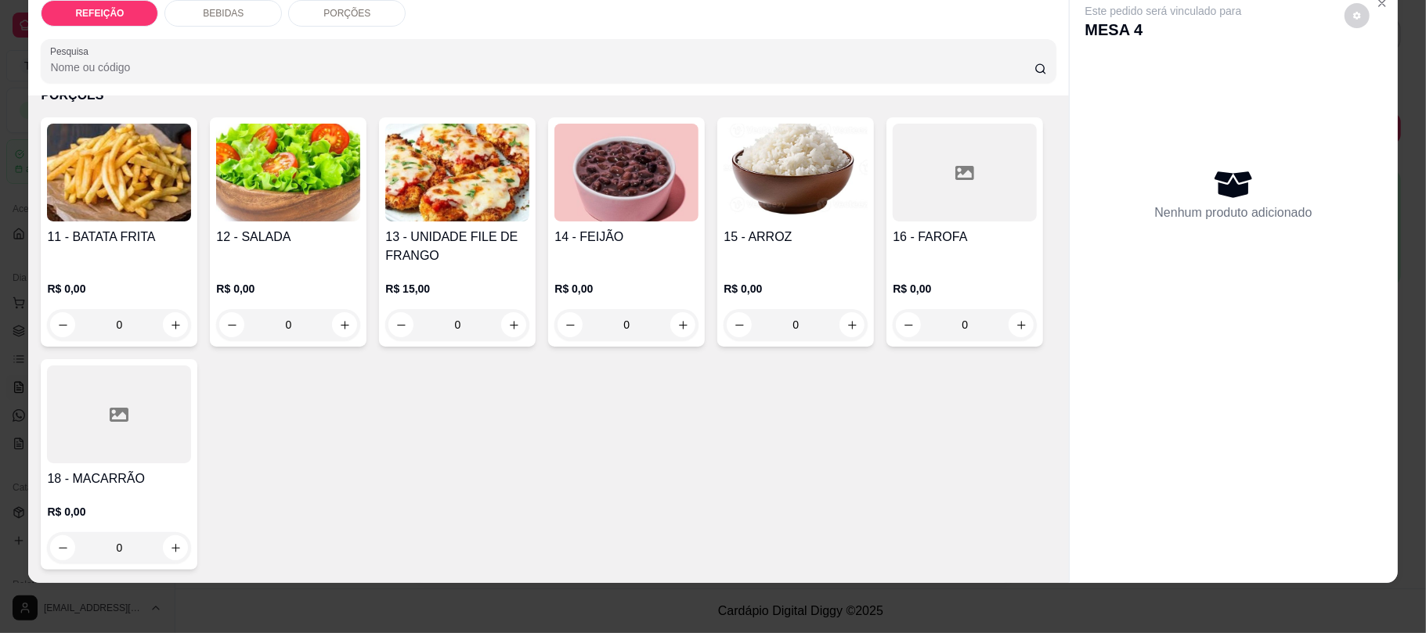
click at [315, 220] on img at bounding box center [288, 173] width 144 height 98
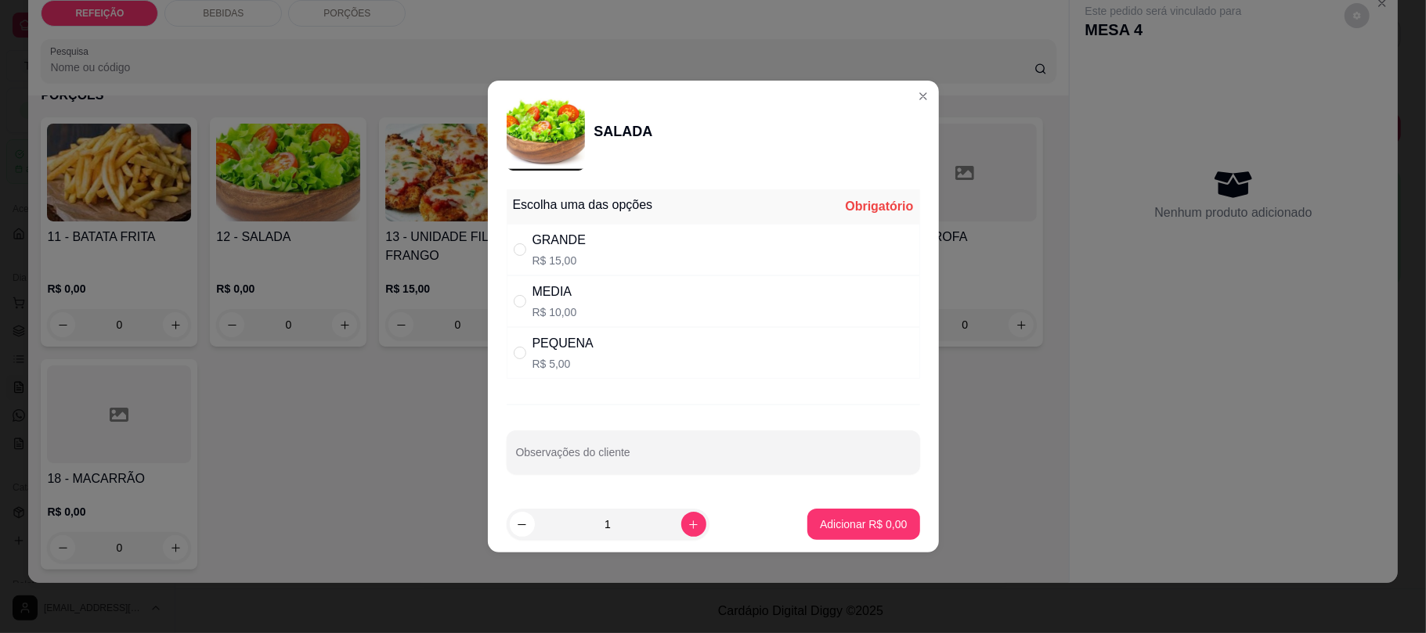
click at [659, 364] on div "PEQUENA R$ 5,00" at bounding box center [713, 353] width 413 height 52
radio input "true"
click at [849, 531] on p "Adicionar R$ 5,00" at bounding box center [863, 525] width 85 height 15
type input "1"
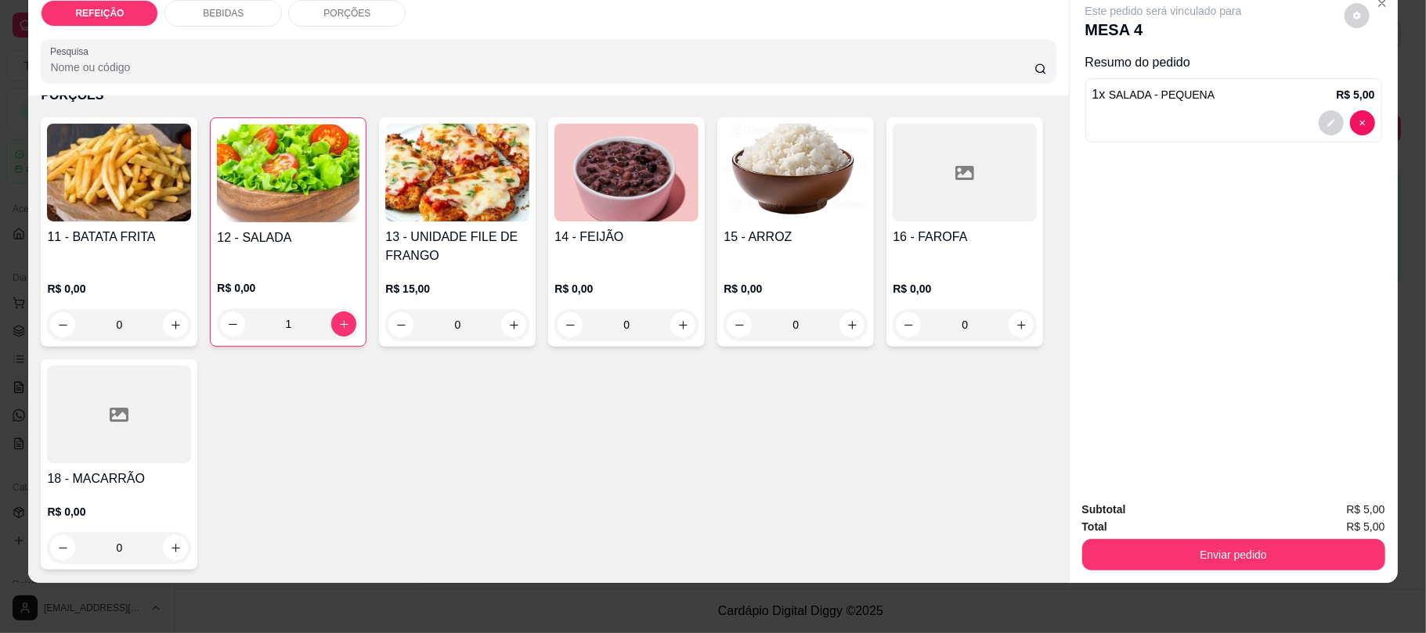
click at [1254, 543] on button "Enviar pedido" at bounding box center [1233, 555] width 303 height 31
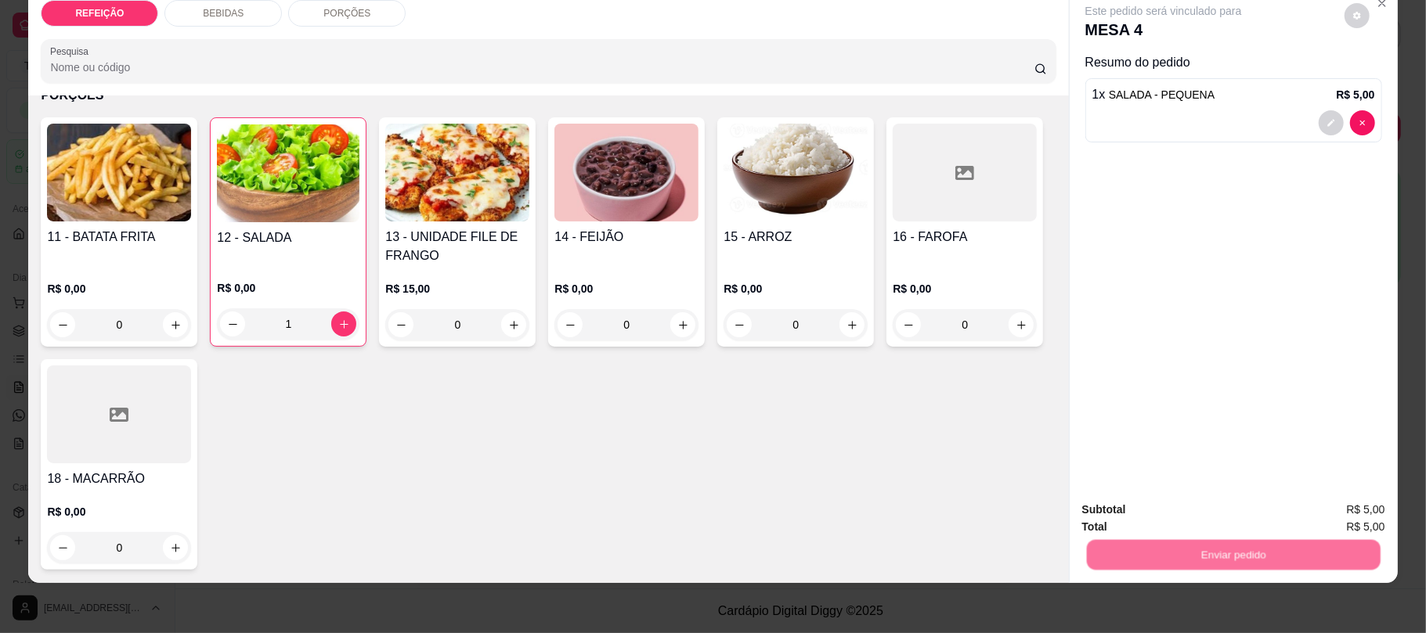
click at [1175, 507] on button "Não registrar e enviar pedido" at bounding box center [1180, 516] width 158 height 29
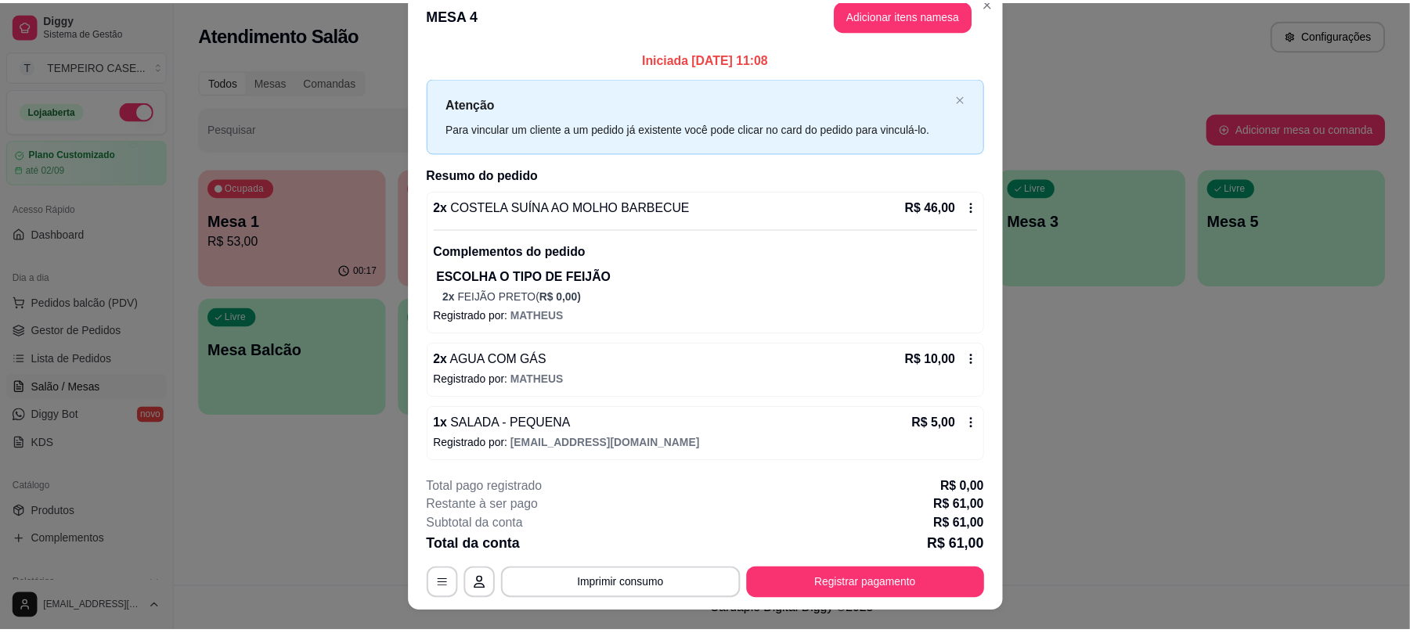
scroll to position [0, 0]
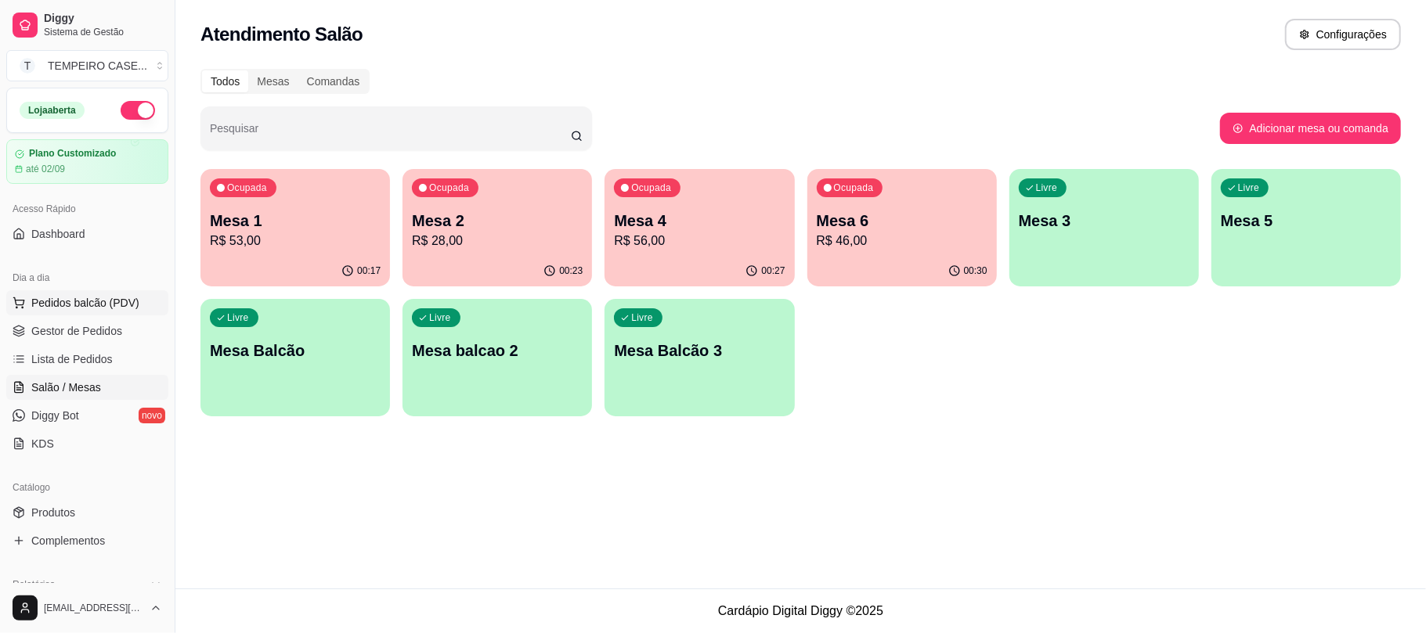
click at [111, 305] on span "Pedidos balcão (PDV)" at bounding box center [85, 303] width 108 height 16
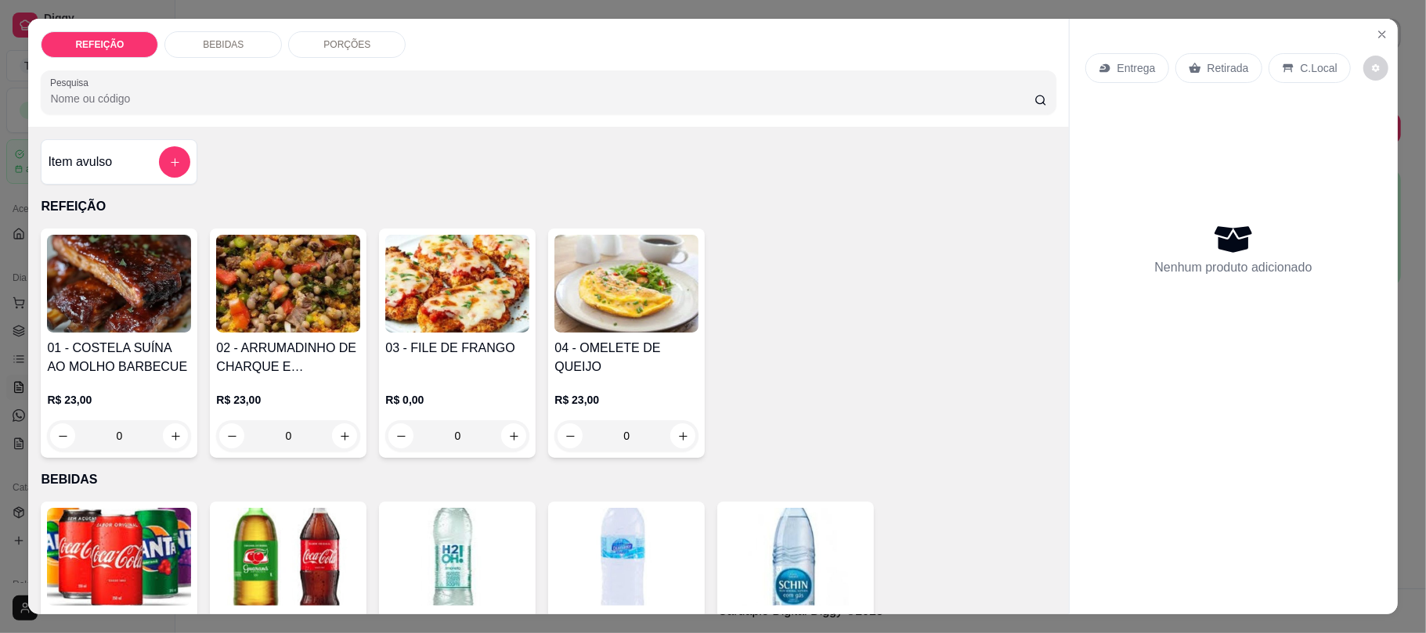
click at [114, 366] on h4 "01 - COSTELA SUÍNA AO MOLHO BARBECUE" at bounding box center [119, 358] width 144 height 38
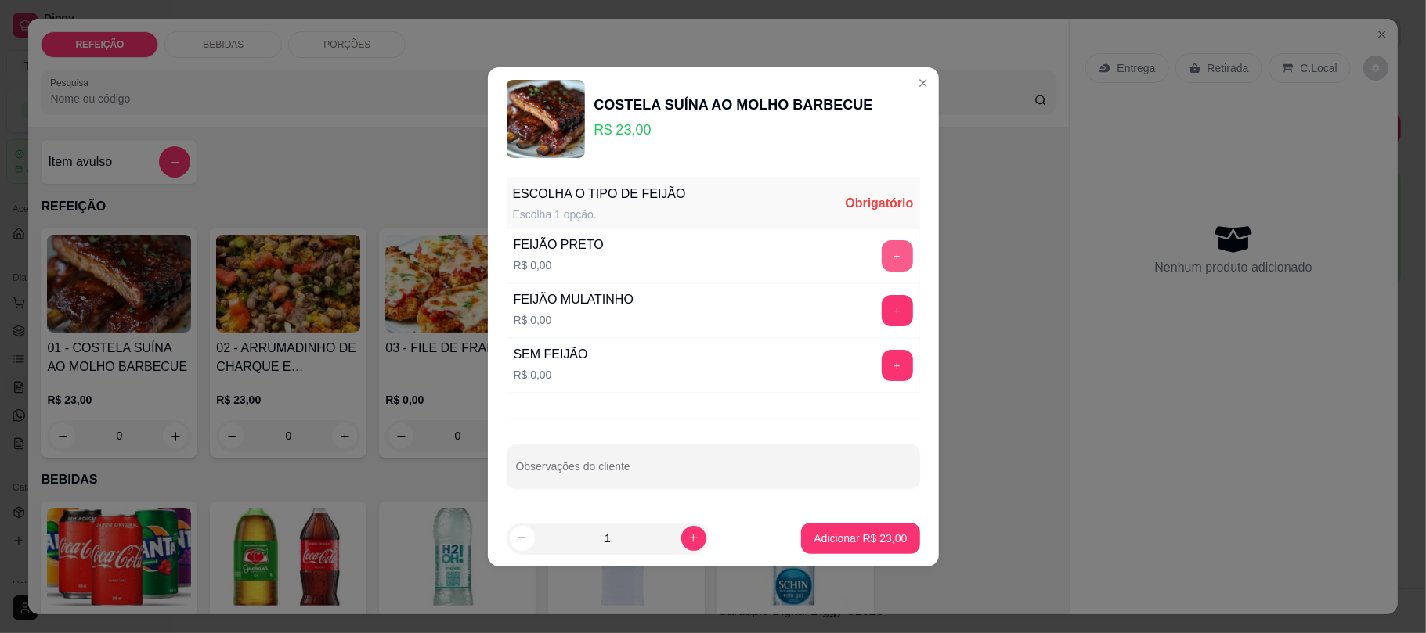
click at [882, 269] on button "+" at bounding box center [897, 255] width 31 height 31
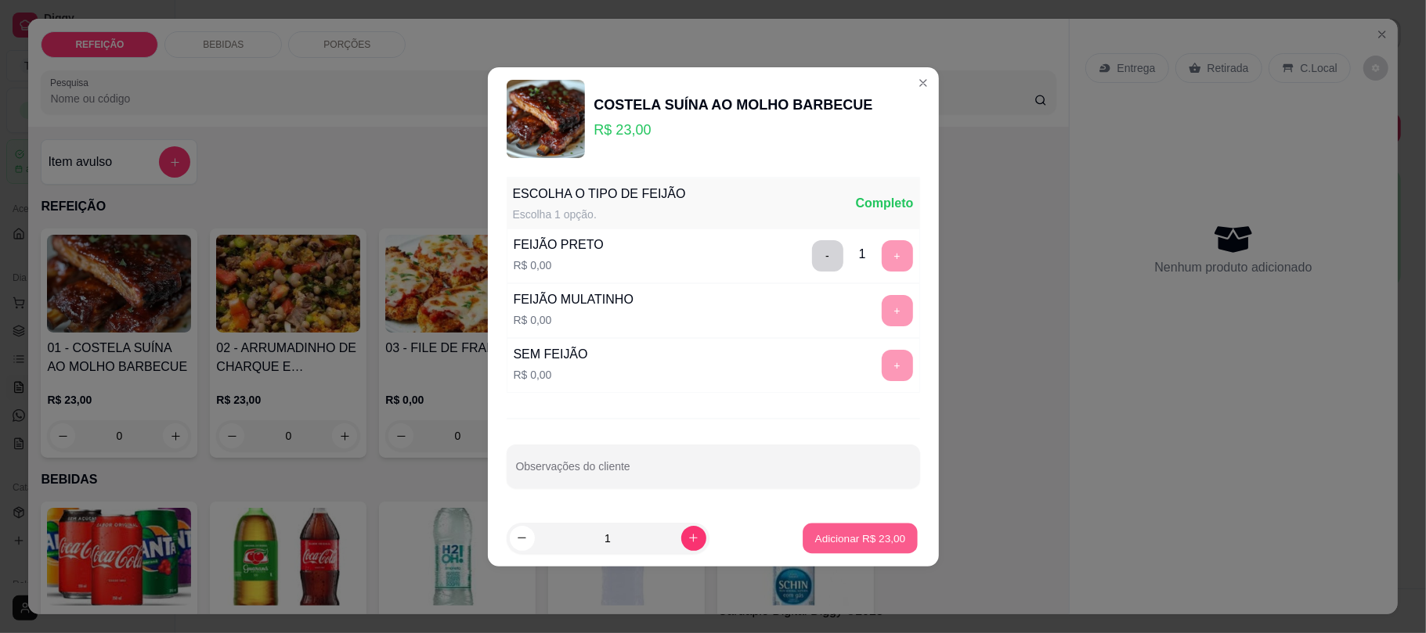
click at [856, 533] on p "Adicionar R$ 23,00" at bounding box center [860, 538] width 91 height 15
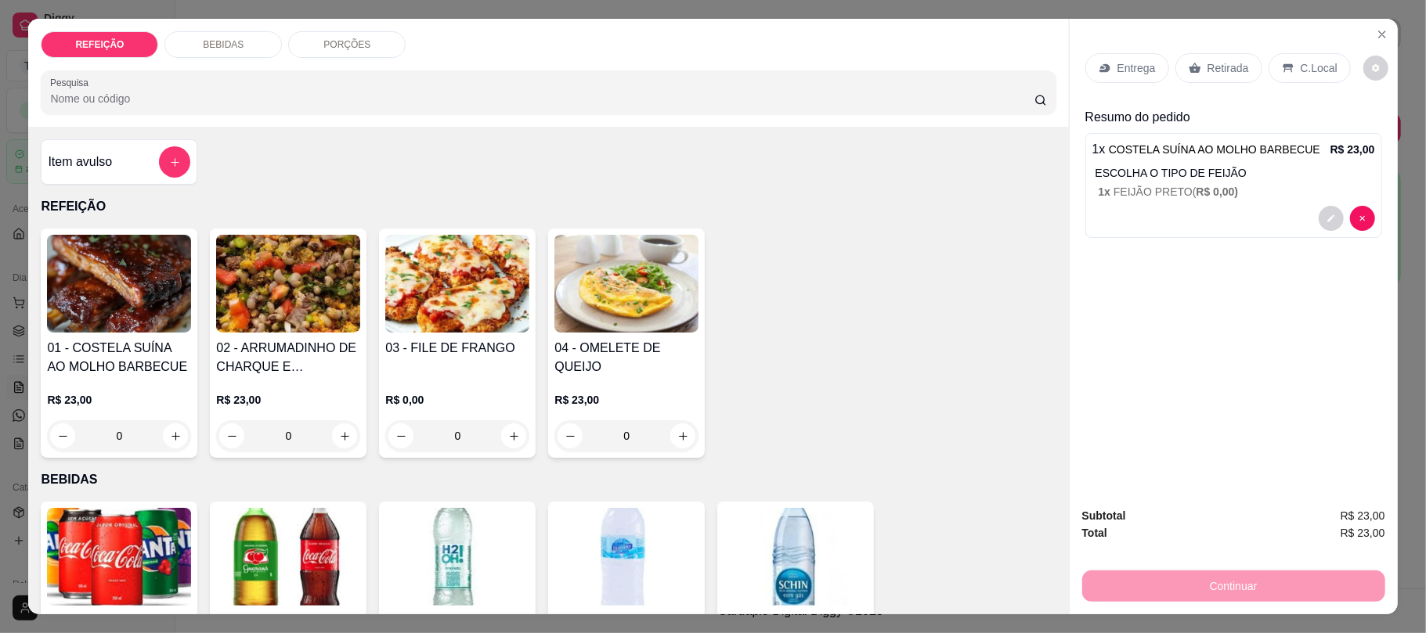
click at [1207, 67] on p "Retirada" at bounding box center [1228, 68] width 42 height 16
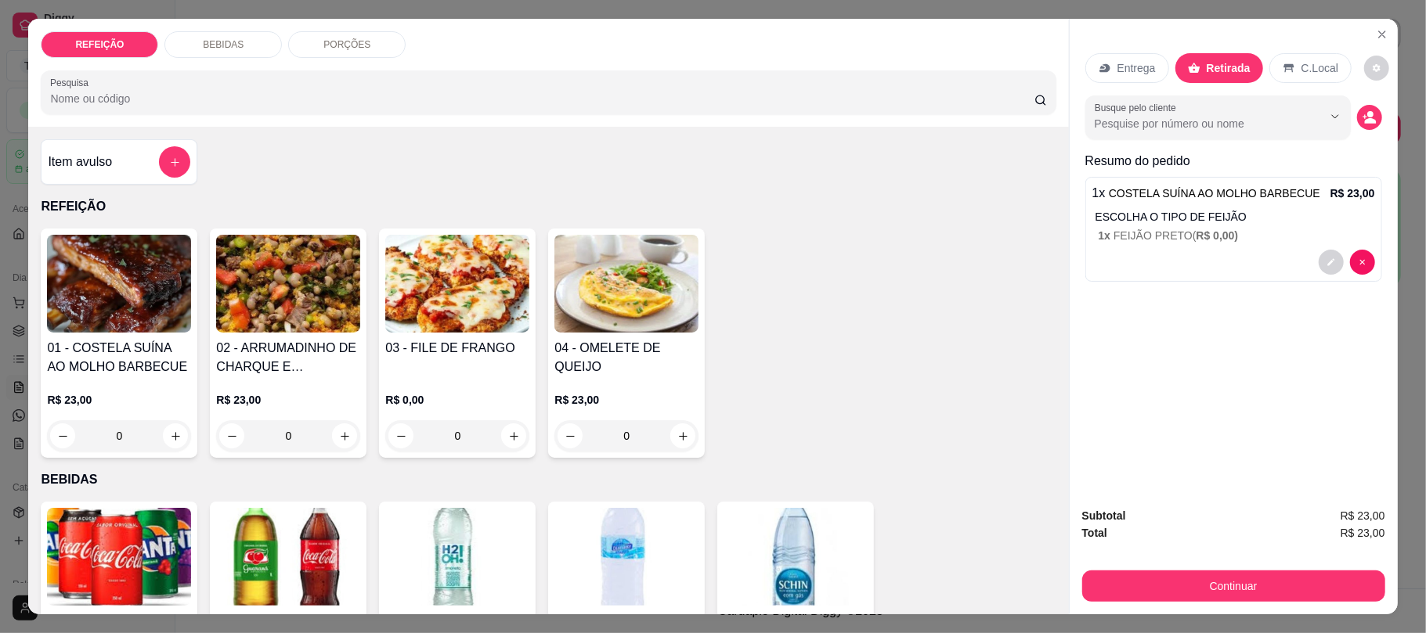
click at [1186, 568] on div "Continuar" at bounding box center [1233, 584] width 303 height 35
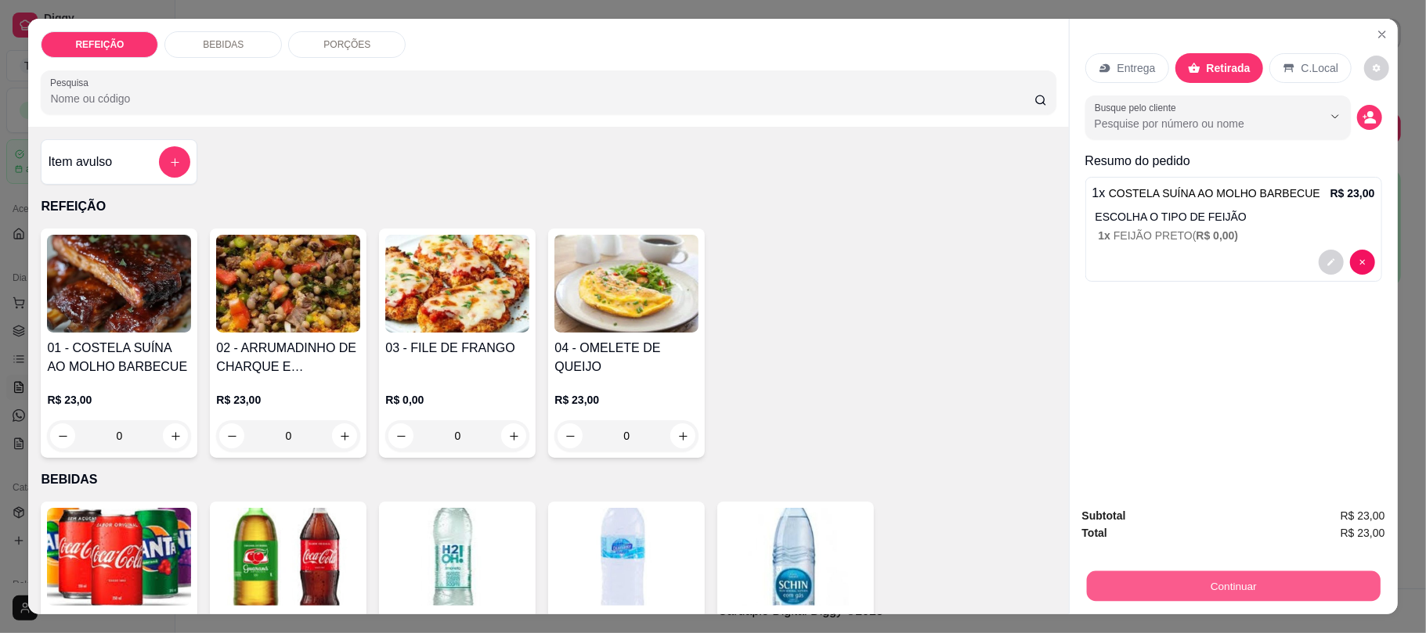
click at [1186, 583] on button "Continuar" at bounding box center [1233, 586] width 294 height 31
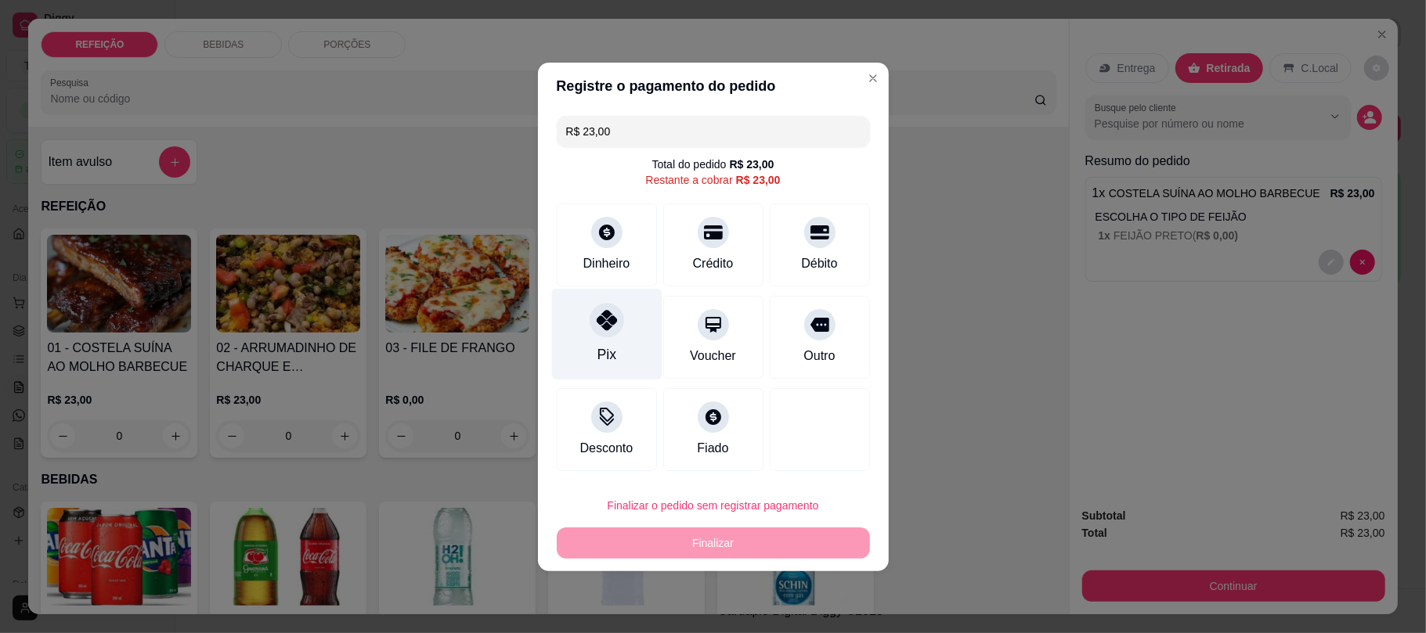
click at [627, 334] on div "Pix" at bounding box center [606, 334] width 110 height 92
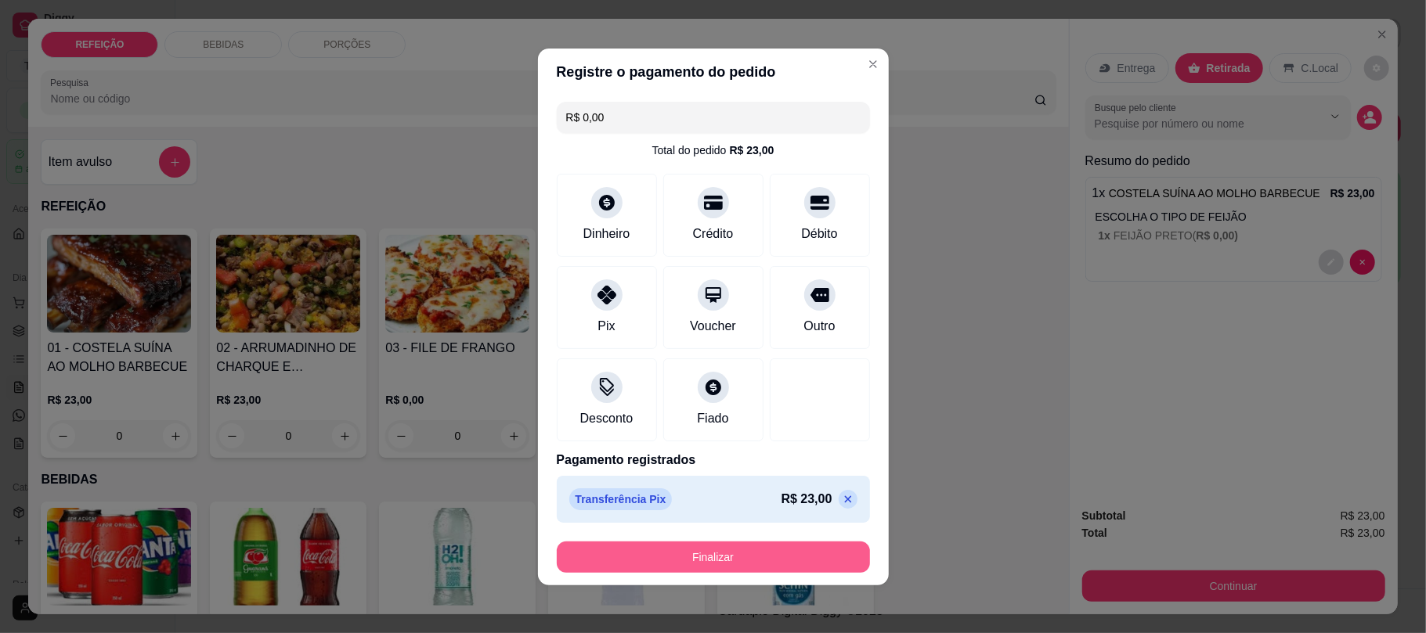
click at [706, 568] on button "Finalizar" at bounding box center [713, 557] width 313 height 31
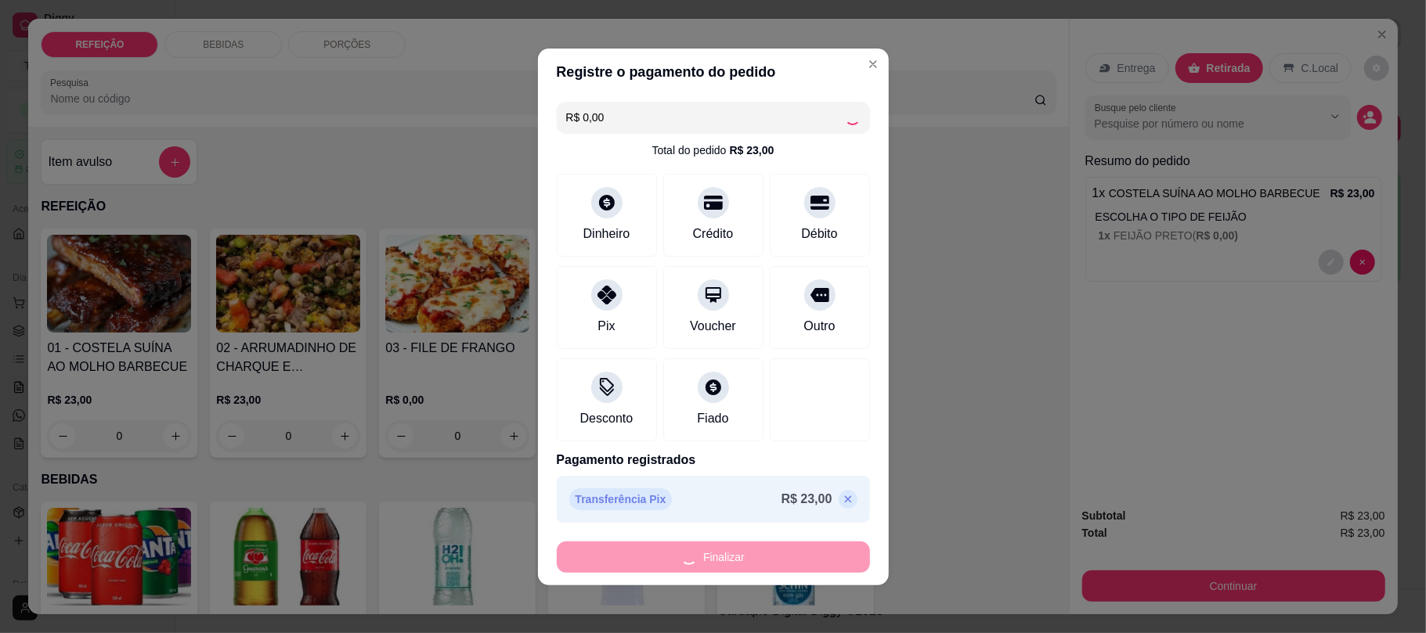
type input "-R$ 23,00"
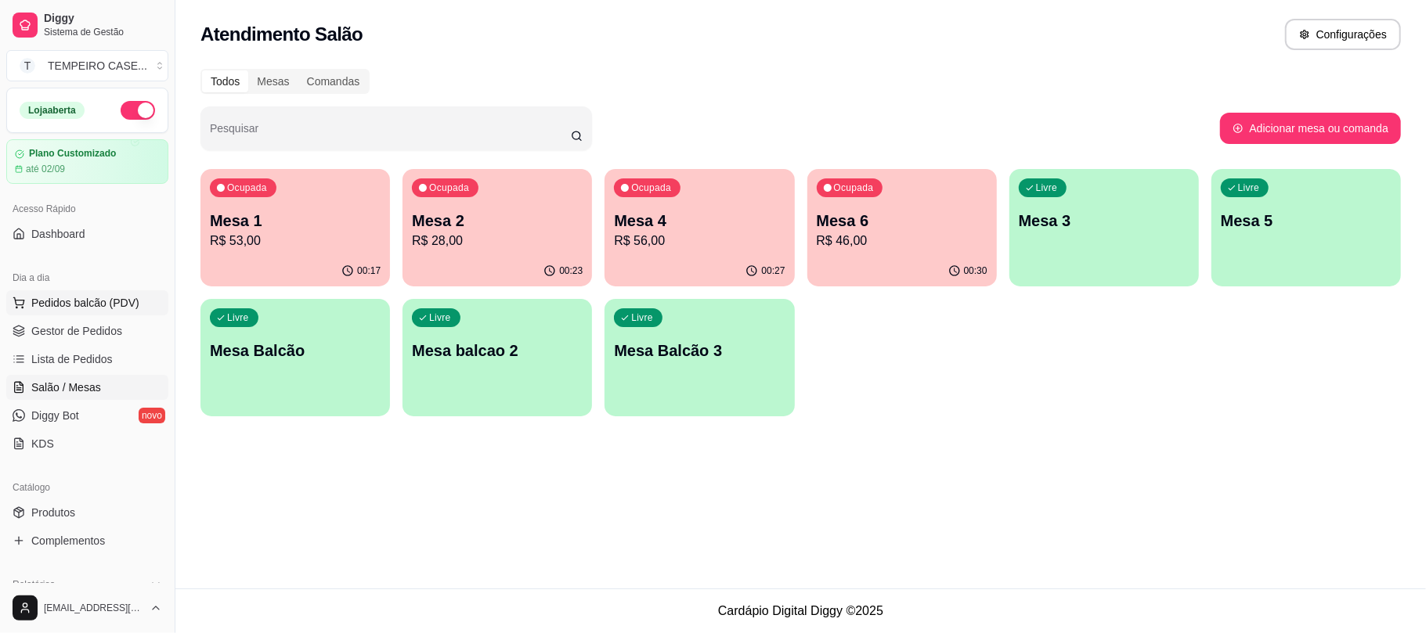
click at [83, 301] on span "Pedidos balcão (PDV)" at bounding box center [85, 303] width 108 height 16
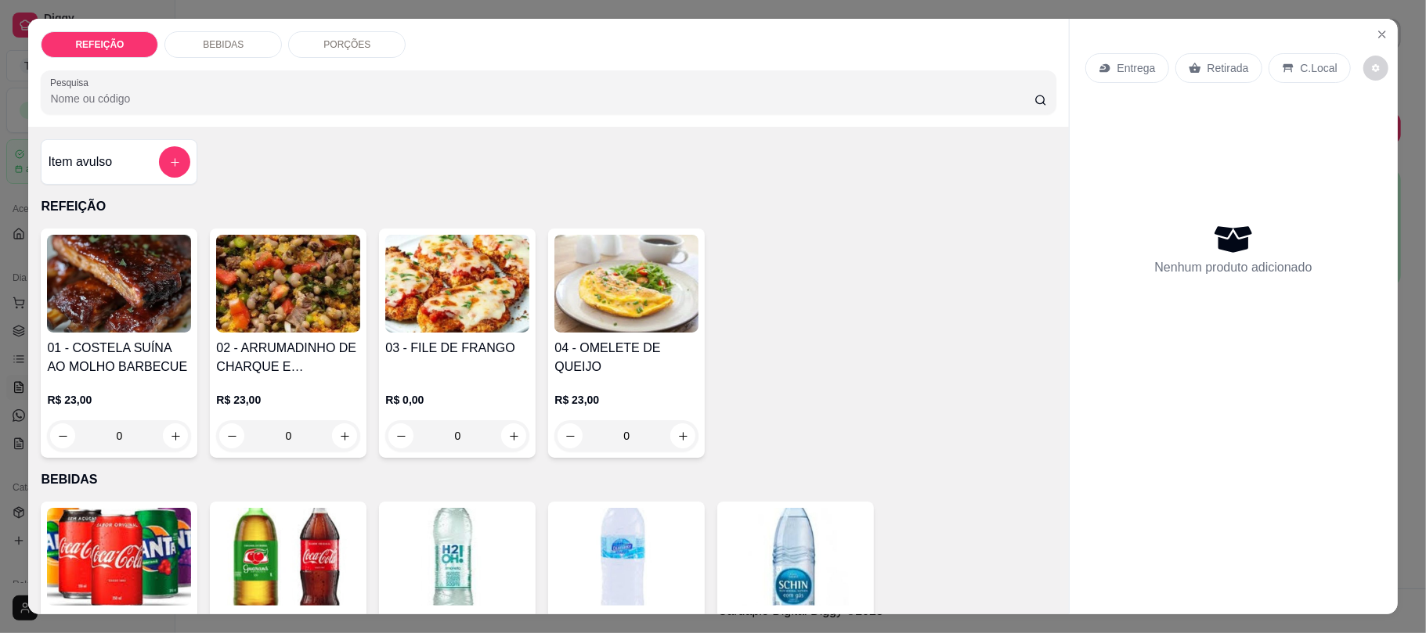
click at [789, 193] on div "Item avulso REFEIÇÃO 01 - COSTELA SUÍNA AO MOLHO BARBECUE R$ 23,00 0 02 - ARRUM…" at bounding box center [548, 370] width 1040 height 487
click at [1381, 31] on button "Close" at bounding box center [1382, 34] width 25 height 25
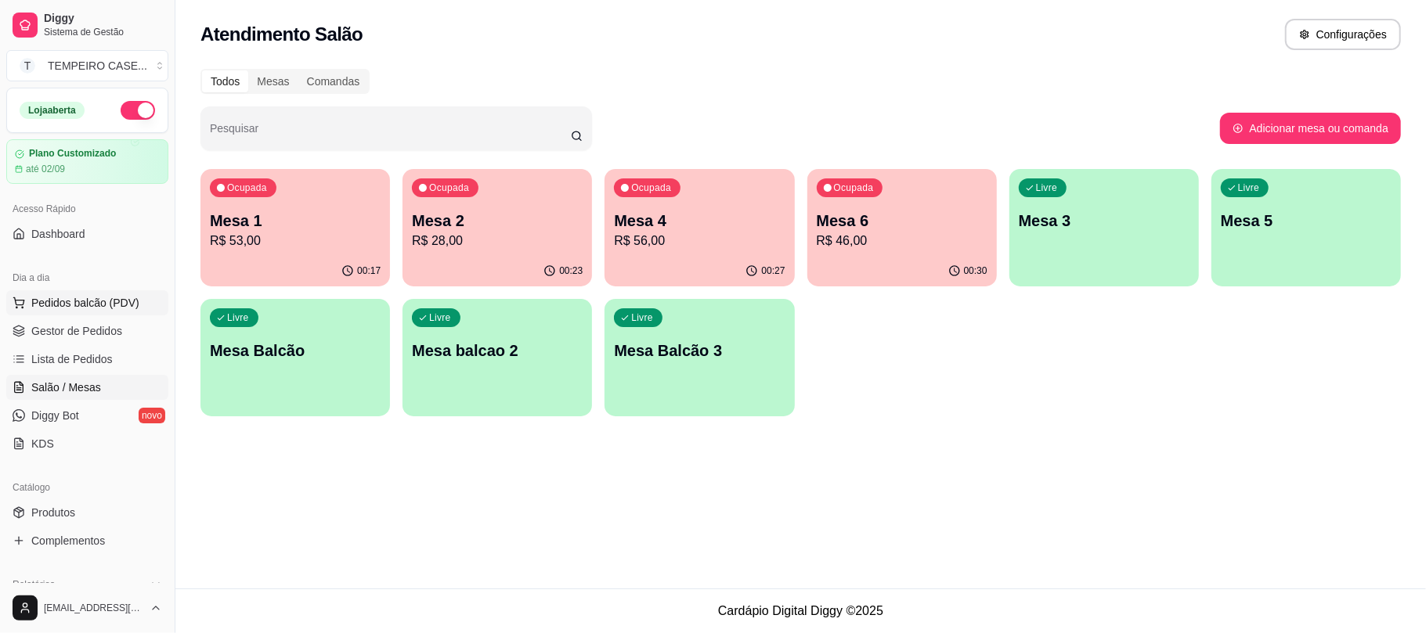
click at [64, 301] on span "Pedidos balcão (PDV)" at bounding box center [85, 303] width 108 height 16
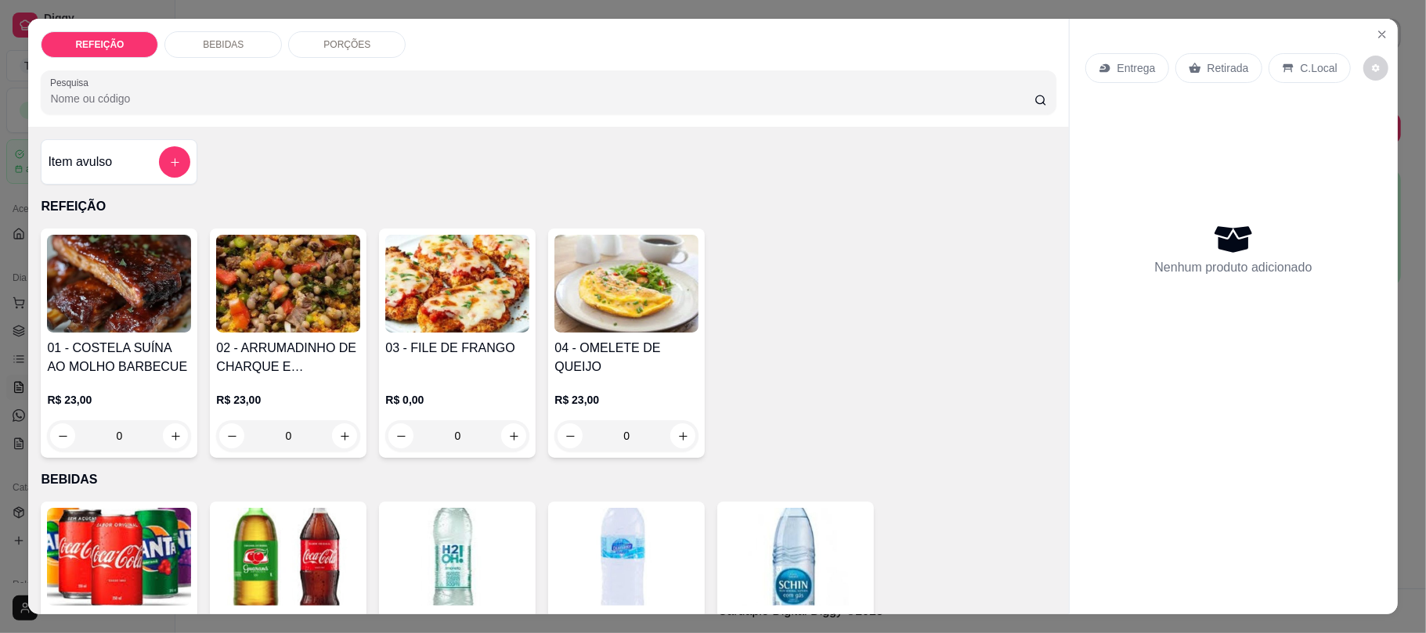
click at [88, 285] on img at bounding box center [119, 284] width 144 height 98
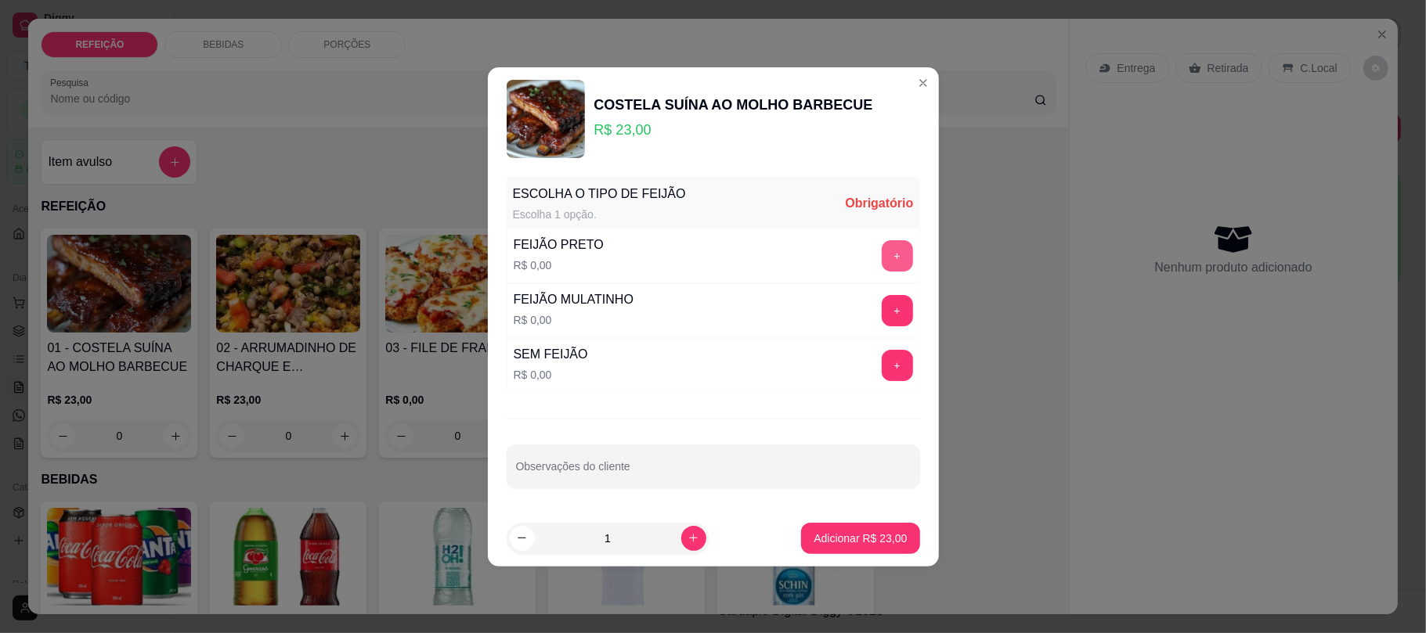
click at [882, 243] on button "+" at bounding box center [897, 255] width 31 height 31
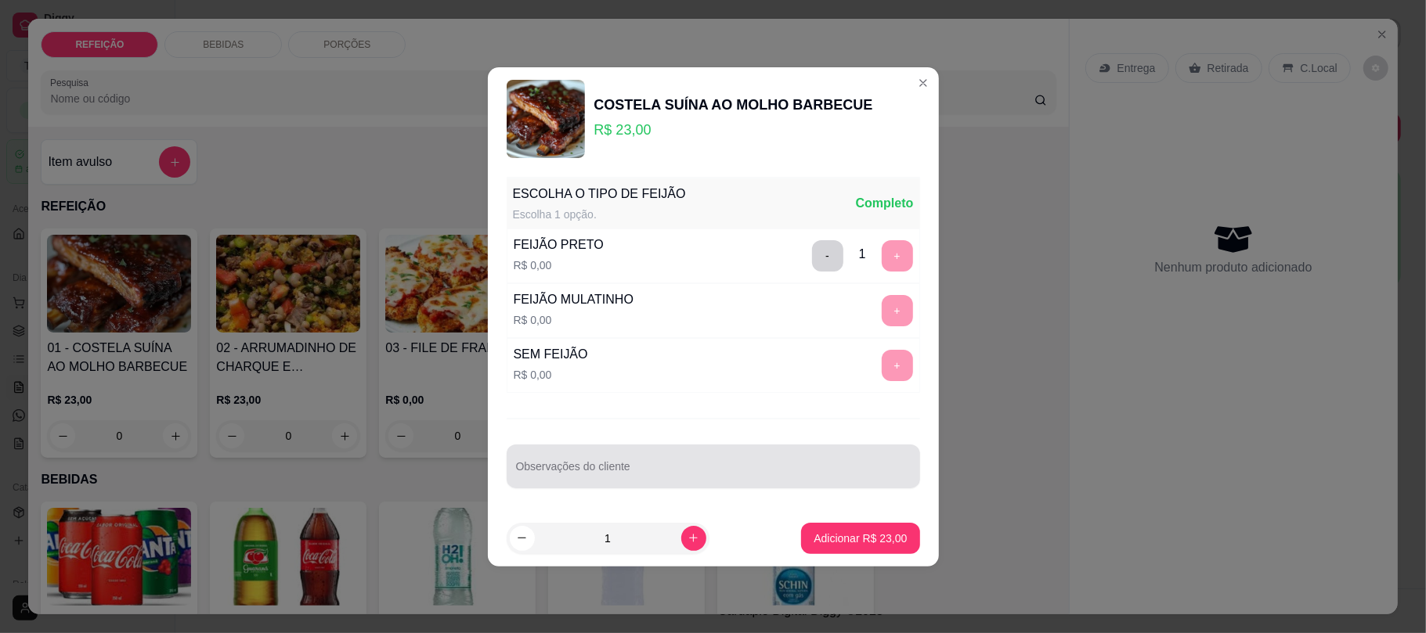
click at [675, 475] on input "Observações do cliente" at bounding box center [713, 473] width 395 height 16
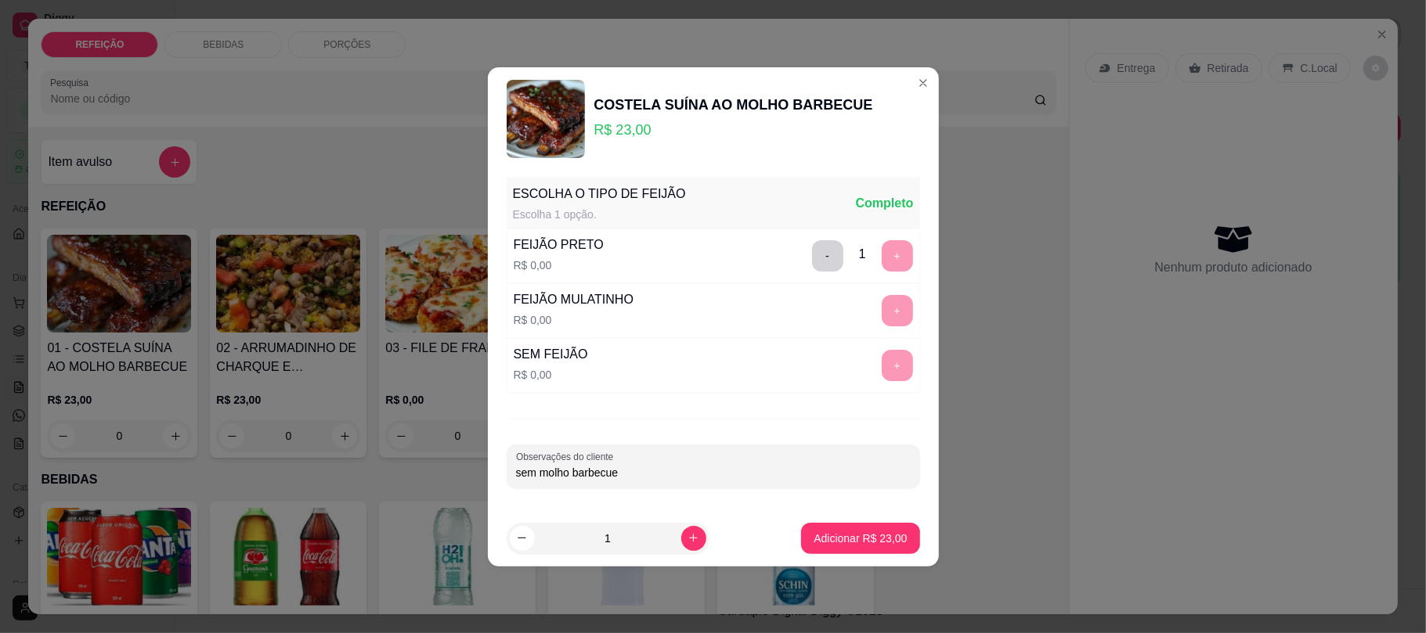
type input "sem molho barbecue"
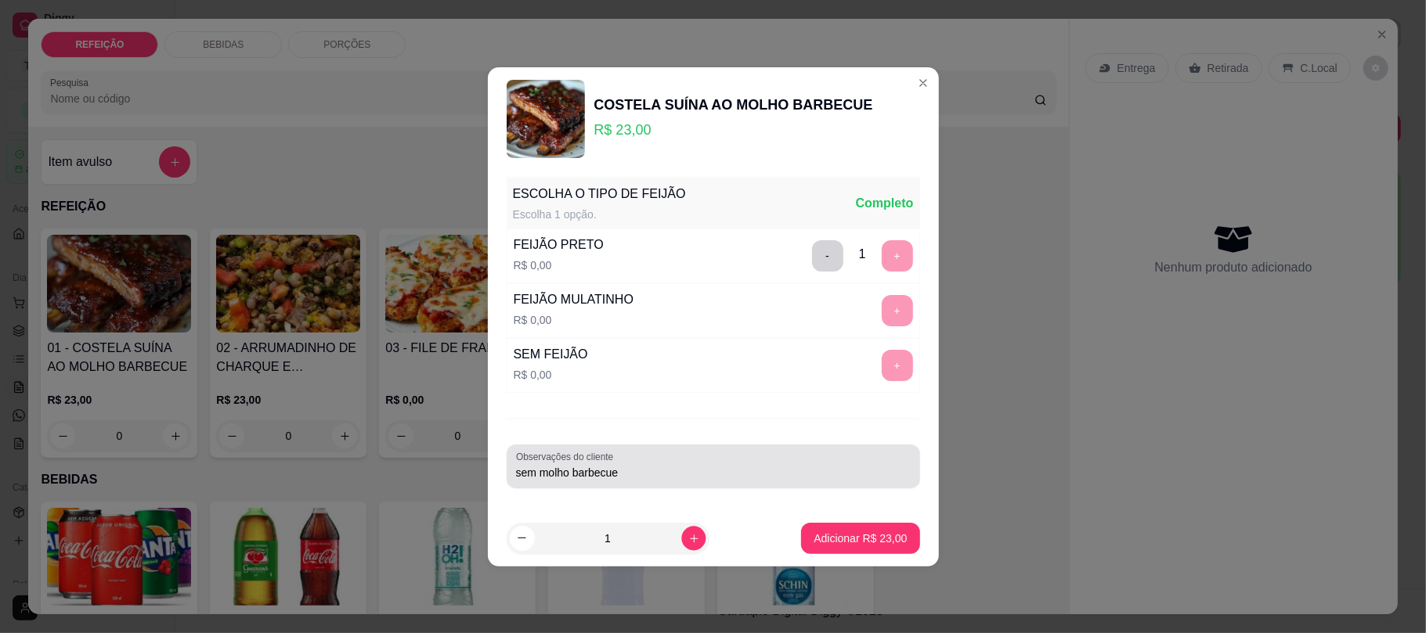
click at [681, 530] on button "increase-product-quantity" at bounding box center [693, 538] width 24 height 24
type input "2"
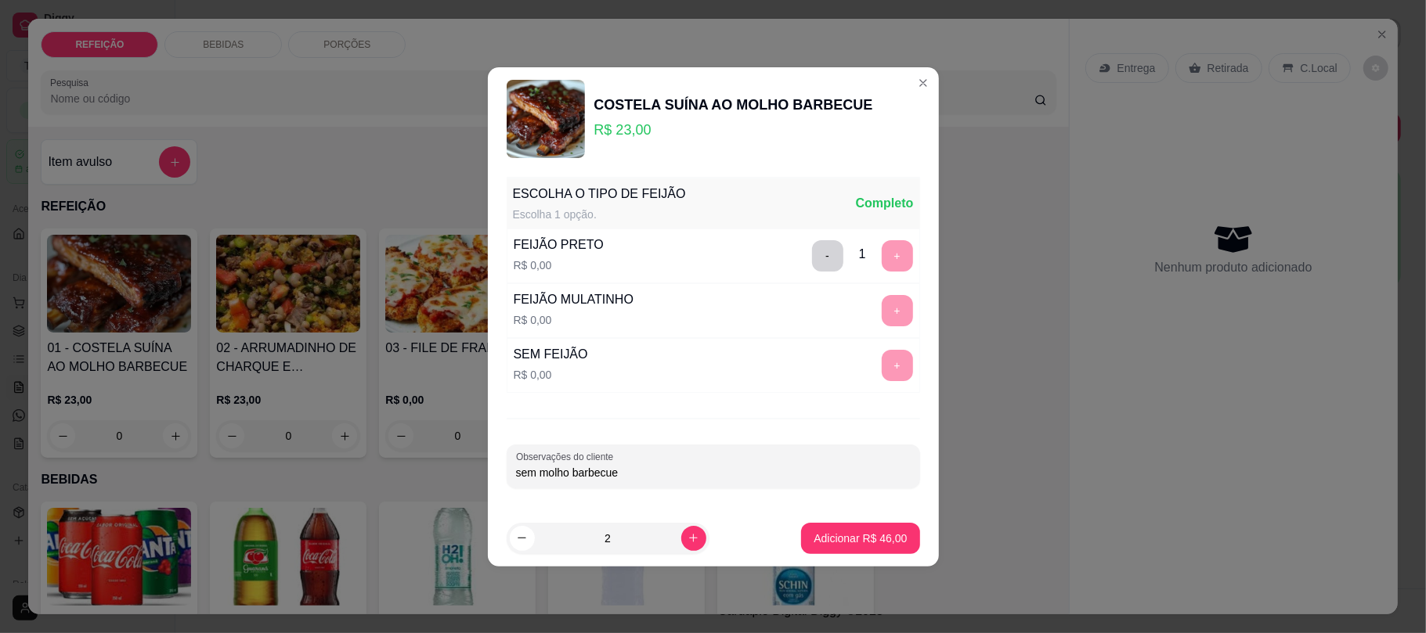
click at [745, 521] on footer "2 Adicionar R$ 46,00" at bounding box center [713, 539] width 451 height 56
click at [818, 533] on p "Adicionar R$ 46,00" at bounding box center [860, 538] width 91 height 15
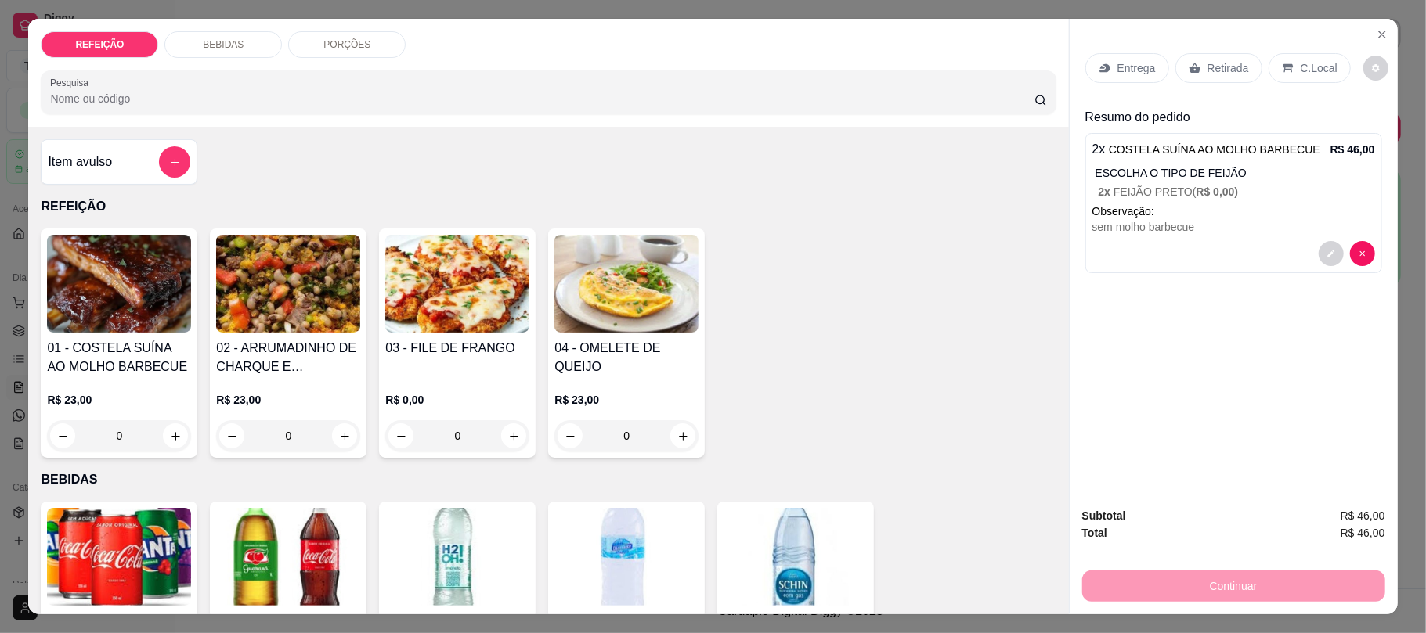
click at [1209, 74] on p "Retirada" at bounding box center [1228, 68] width 42 height 16
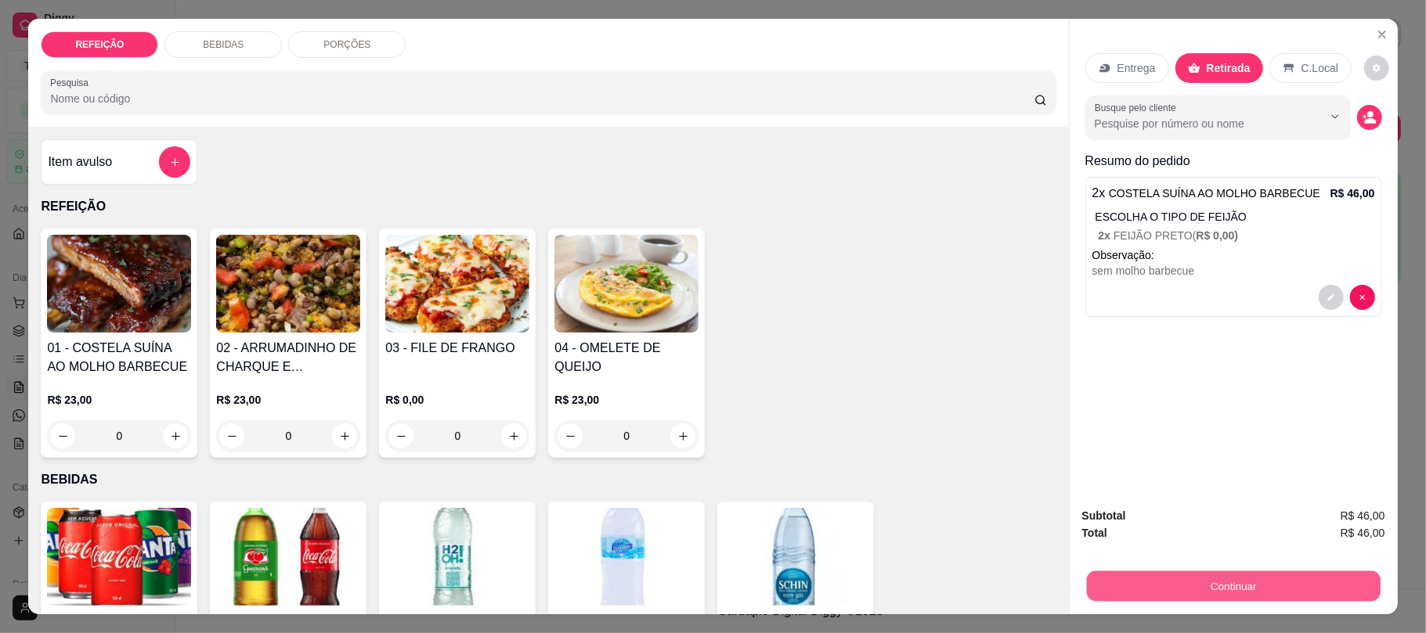
click at [1175, 577] on button "Continuar" at bounding box center [1233, 586] width 294 height 31
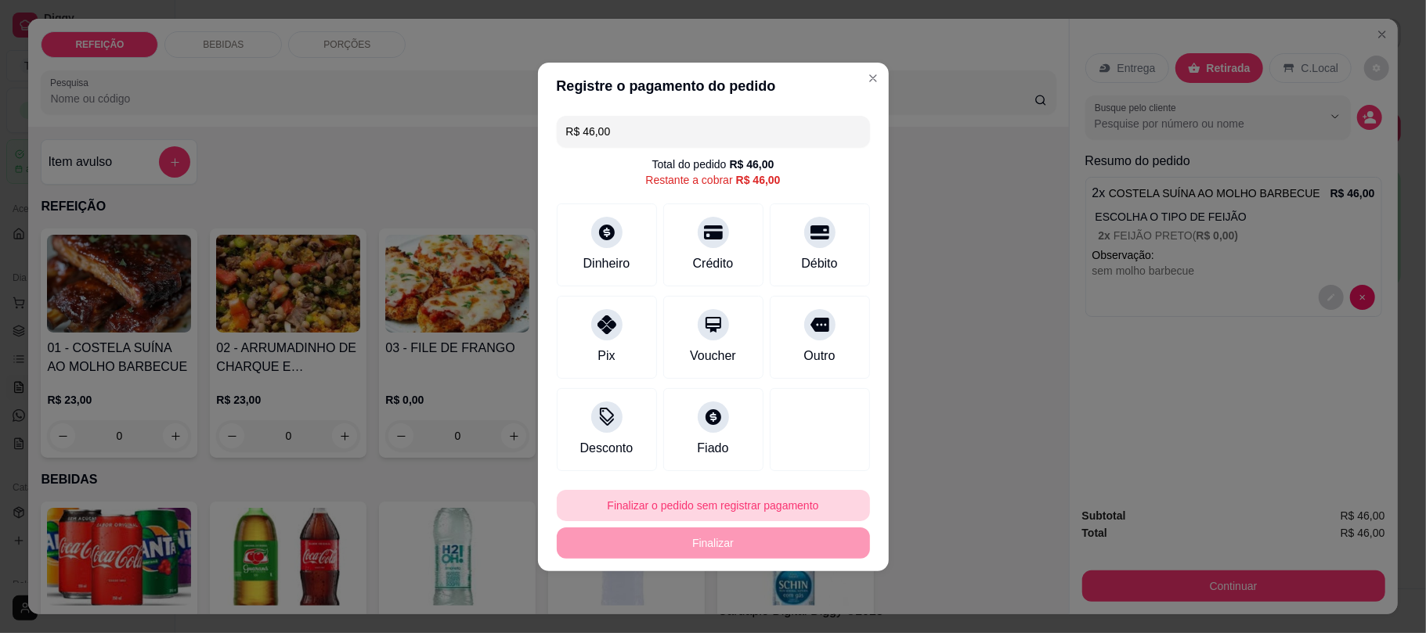
click at [797, 496] on button "Finalizar o pedido sem registrar pagamento" at bounding box center [713, 505] width 313 height 31
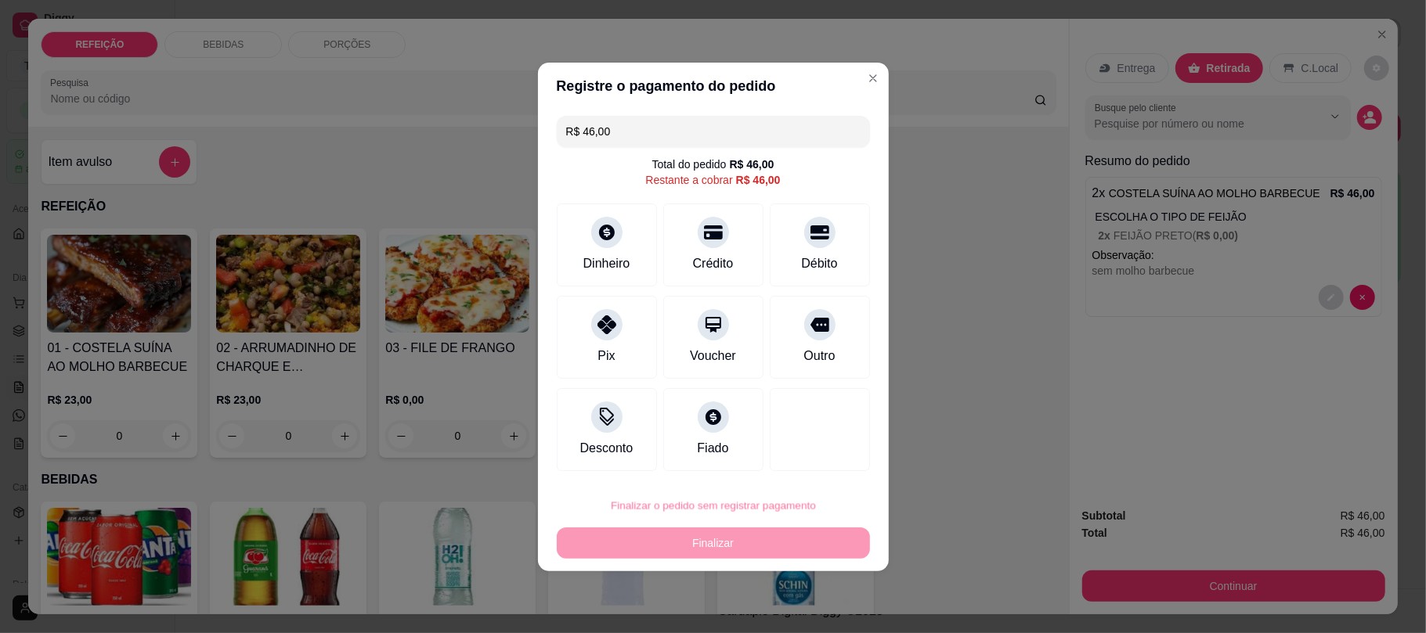
click at [816, 452] on button "Confirmar" at bounding box center [807, 461] width 58 height 24
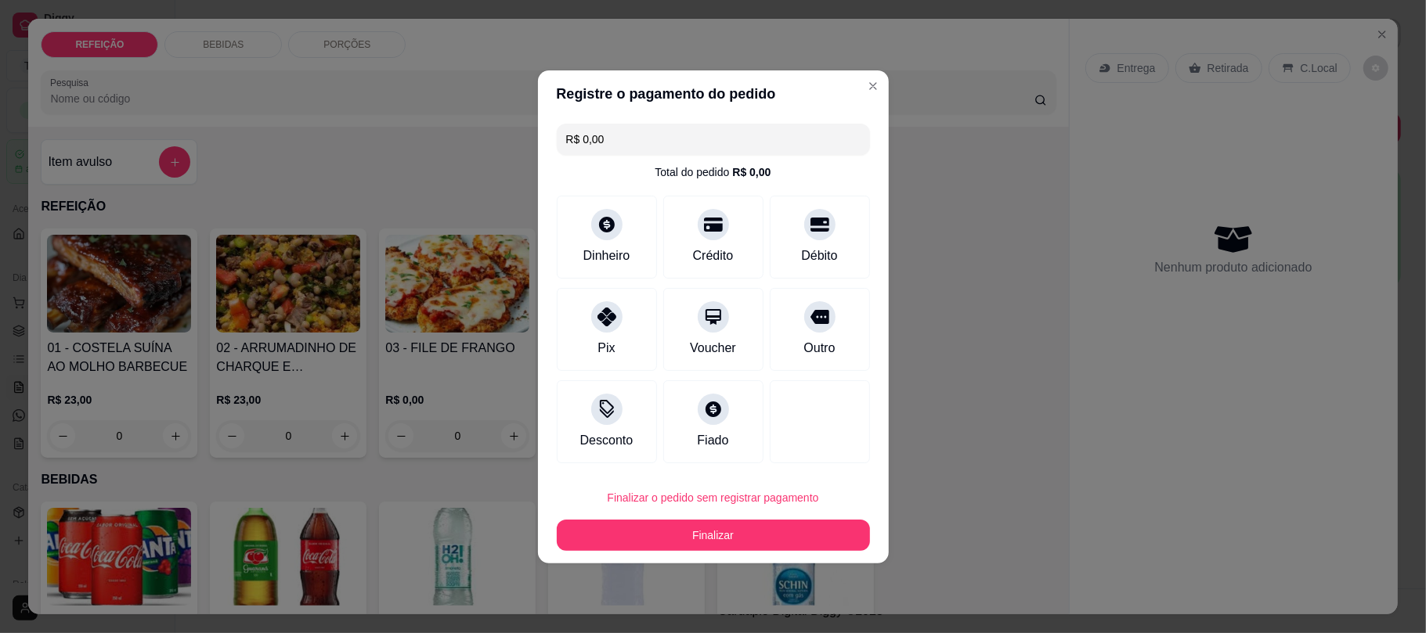
type input "R$ 0,00"
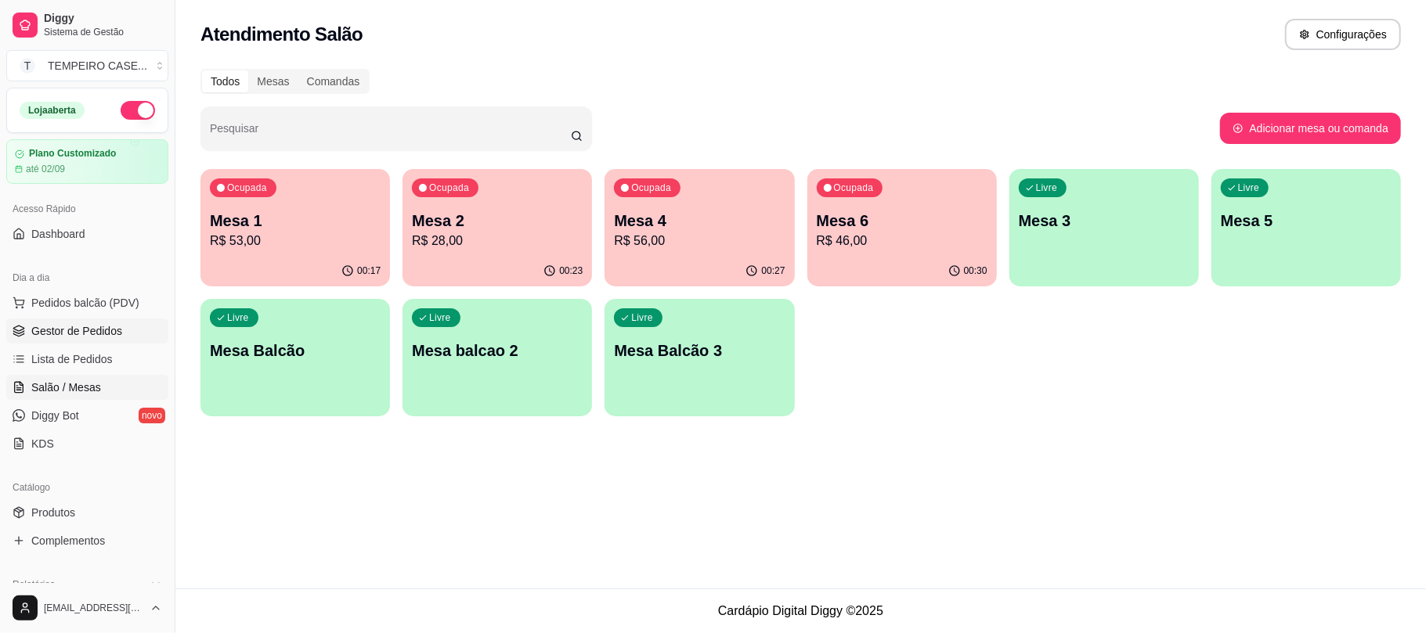
click at [119, 319] on link "Gestor de Pedidos" at bounding box center [87, 331] width 162 height 25
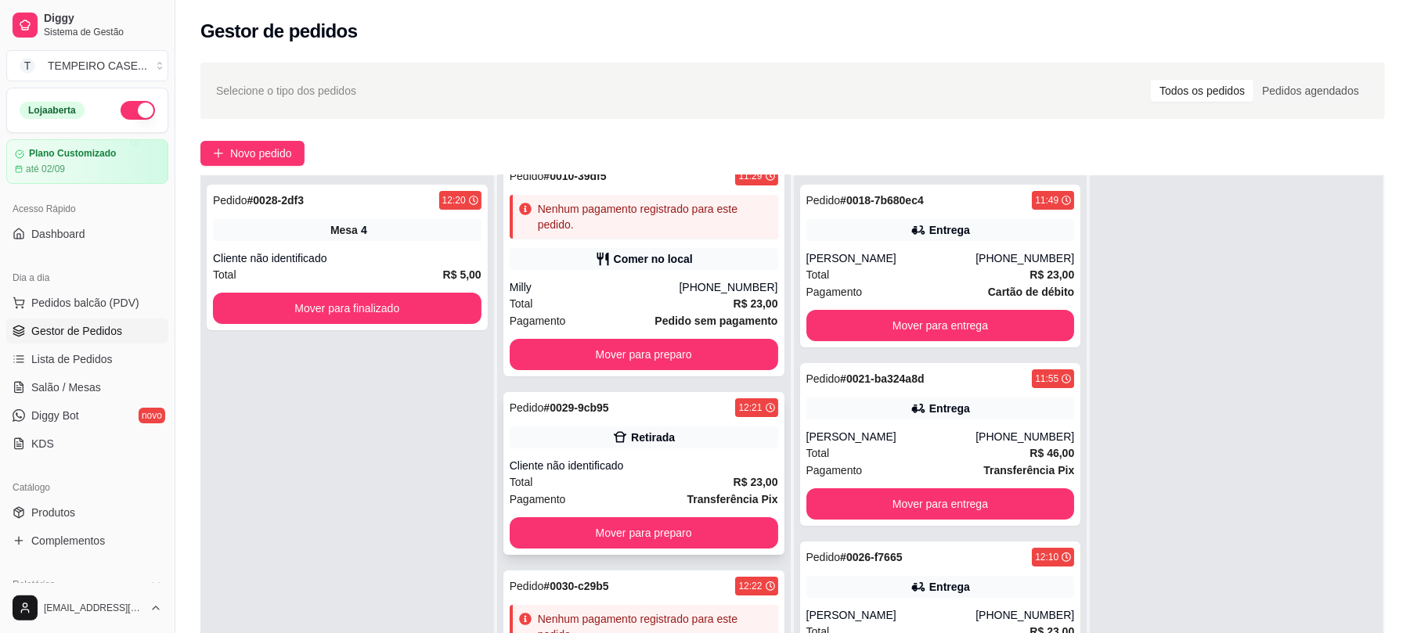
scroll to position [104, 0]
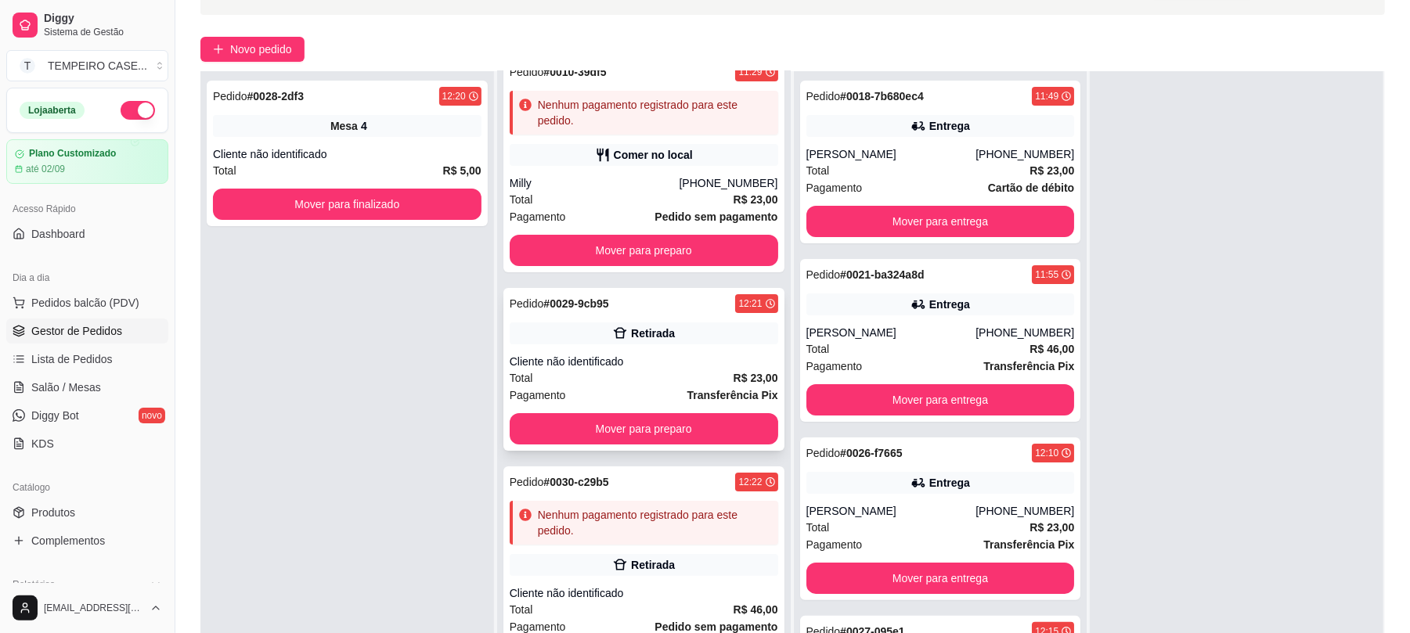
click at [658, 356] on div "Cliente não identificado" at bounding box center [644, 362] width 269 height 16
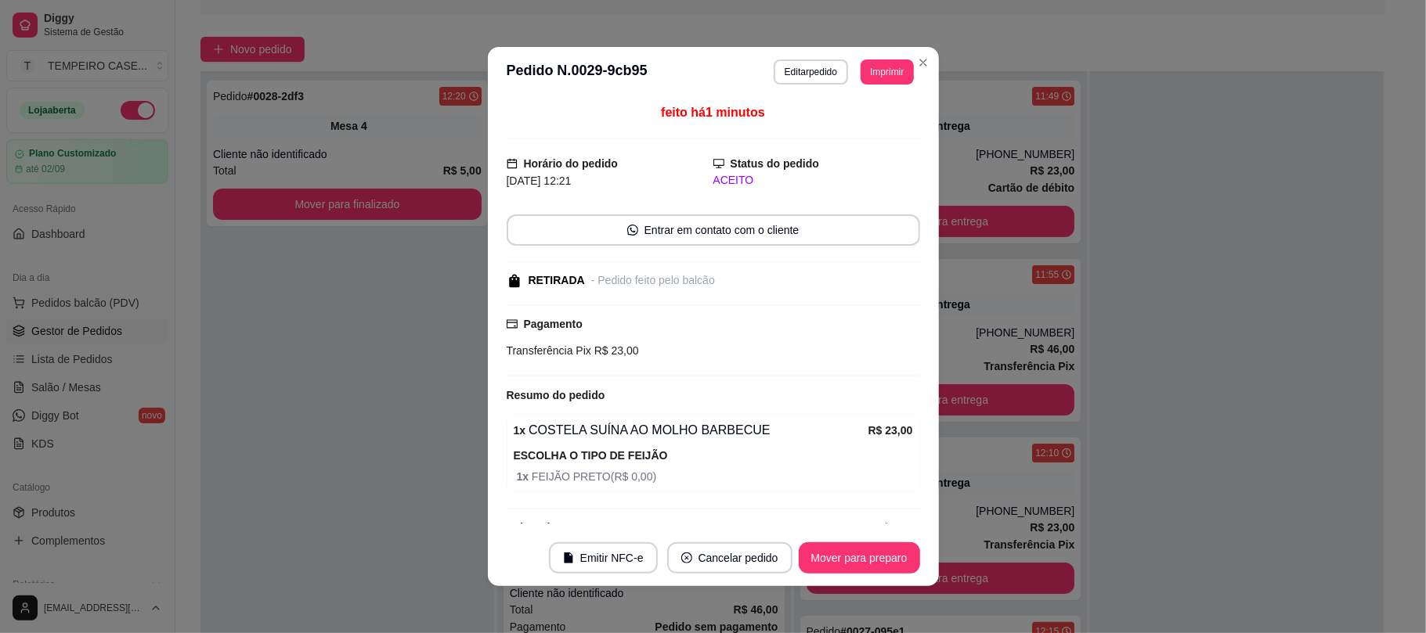
click at [861, 81] on button "Imprimir" at bounding box center [887, 72] width 52 height 25
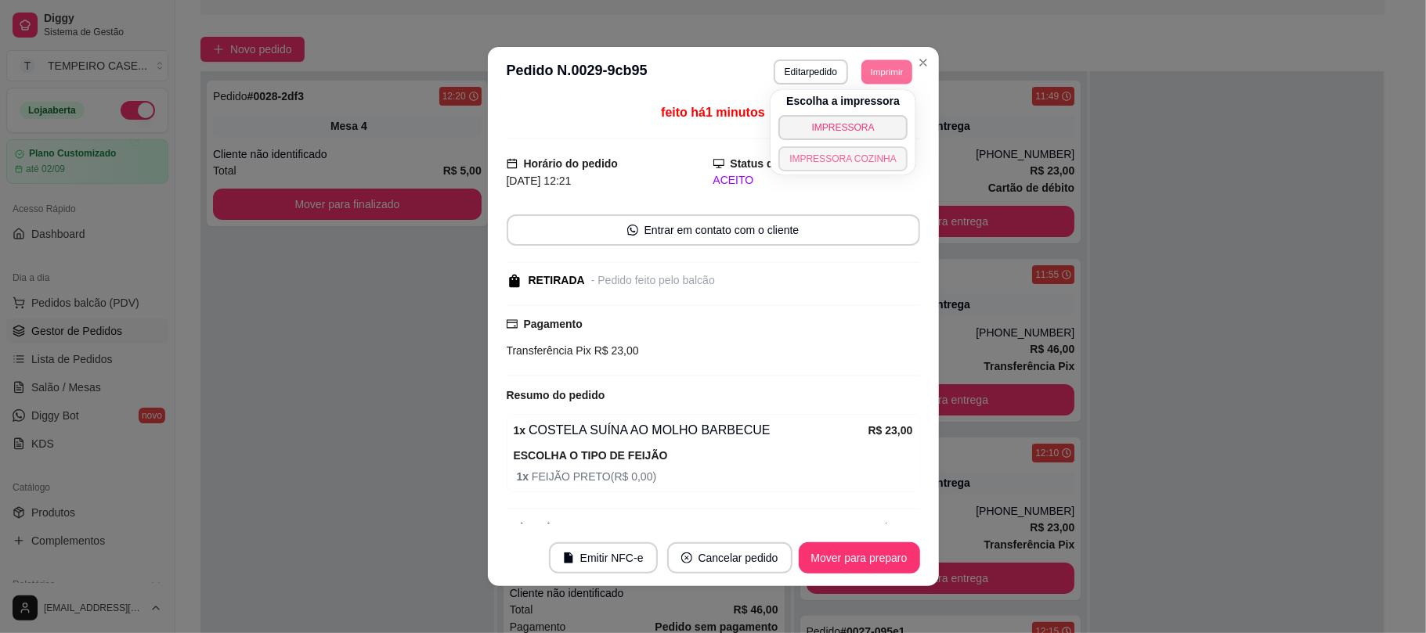
click at [838, 161] on button "IMPRESSORA COZINHA" at bounding box center [842, 158] width 129 height 25
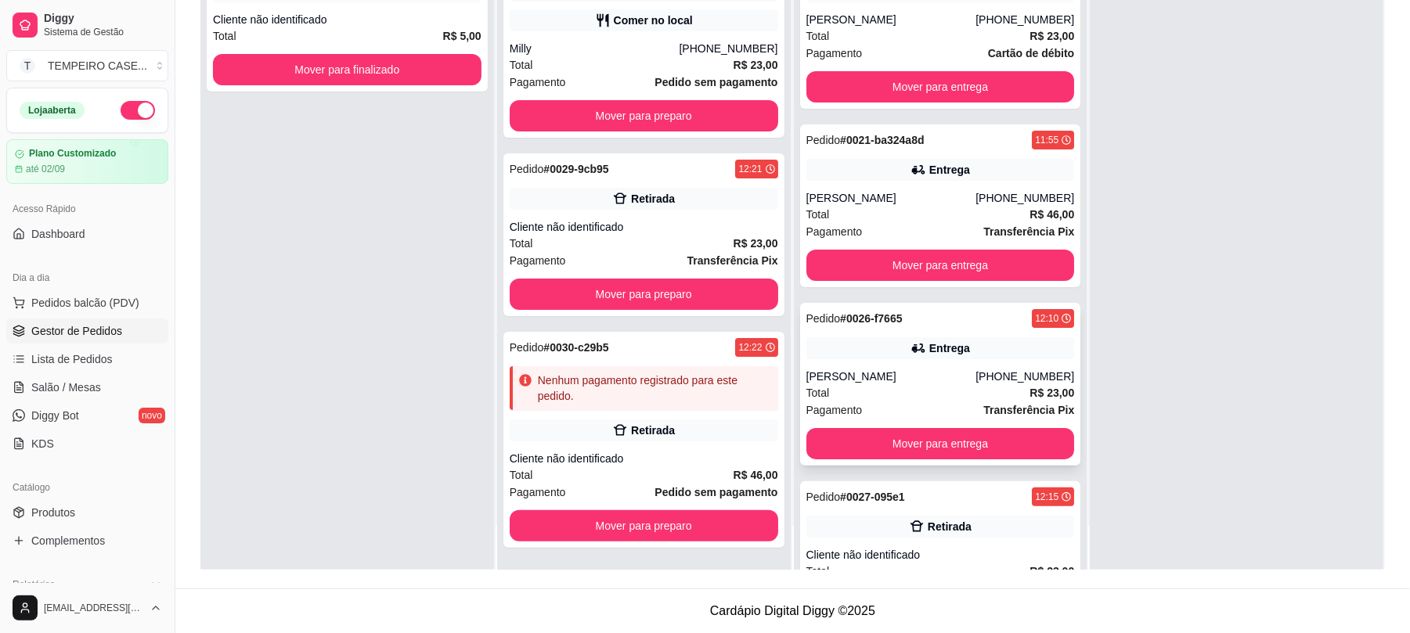
scroll to position [98, 0]
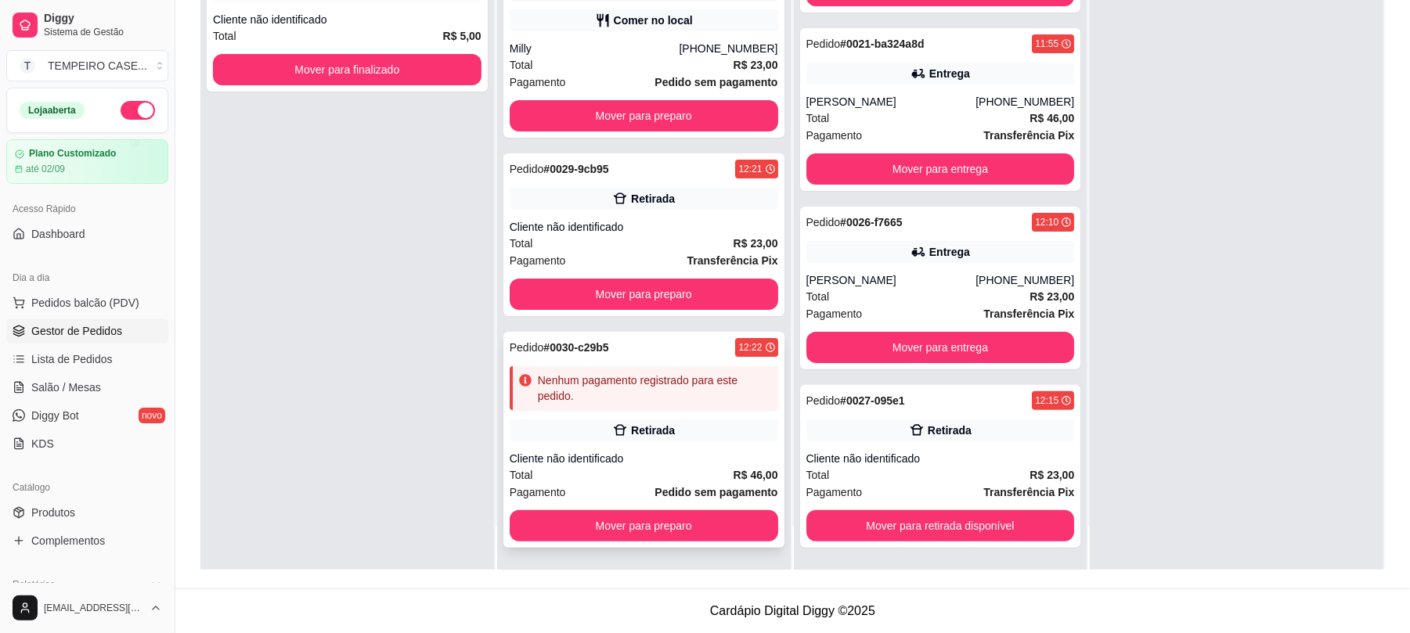
click at [651, 436] on div "Retirada" at bounding box center [653, 431] width 44 height 16
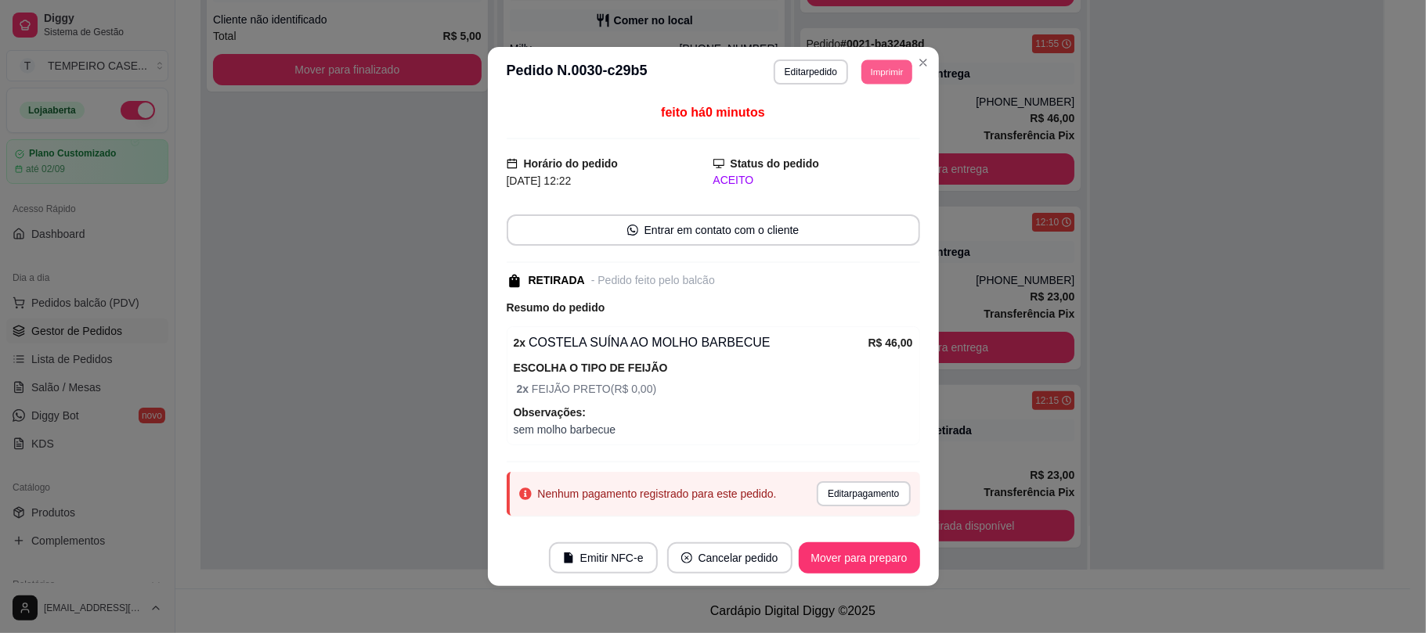
click at [890, 74] on button "Imprimir" at bounding box center [886, 72] width 51 height 24
click at [863, 166] on button "IMPRESSORA COZINHA" at bounding box center [843, 158] width 125 height 24
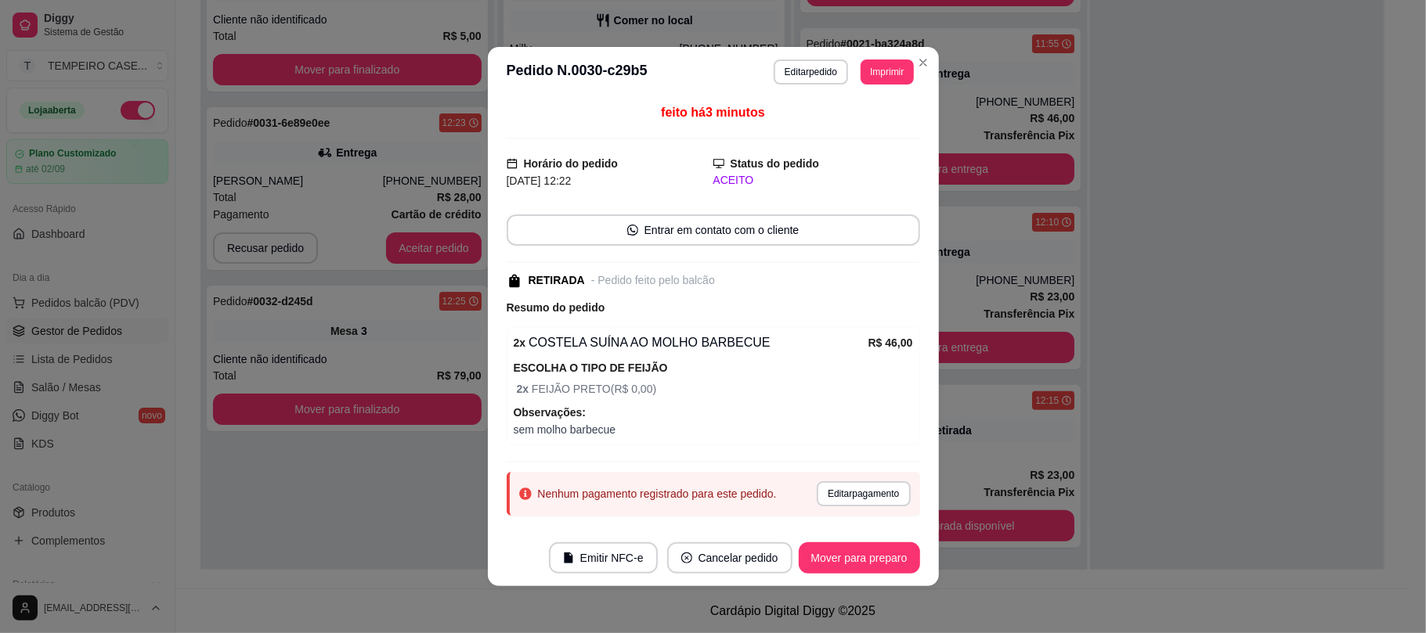
click at [926, 53] on header "**********" at bounding box center [713, 72] width 451 height 50
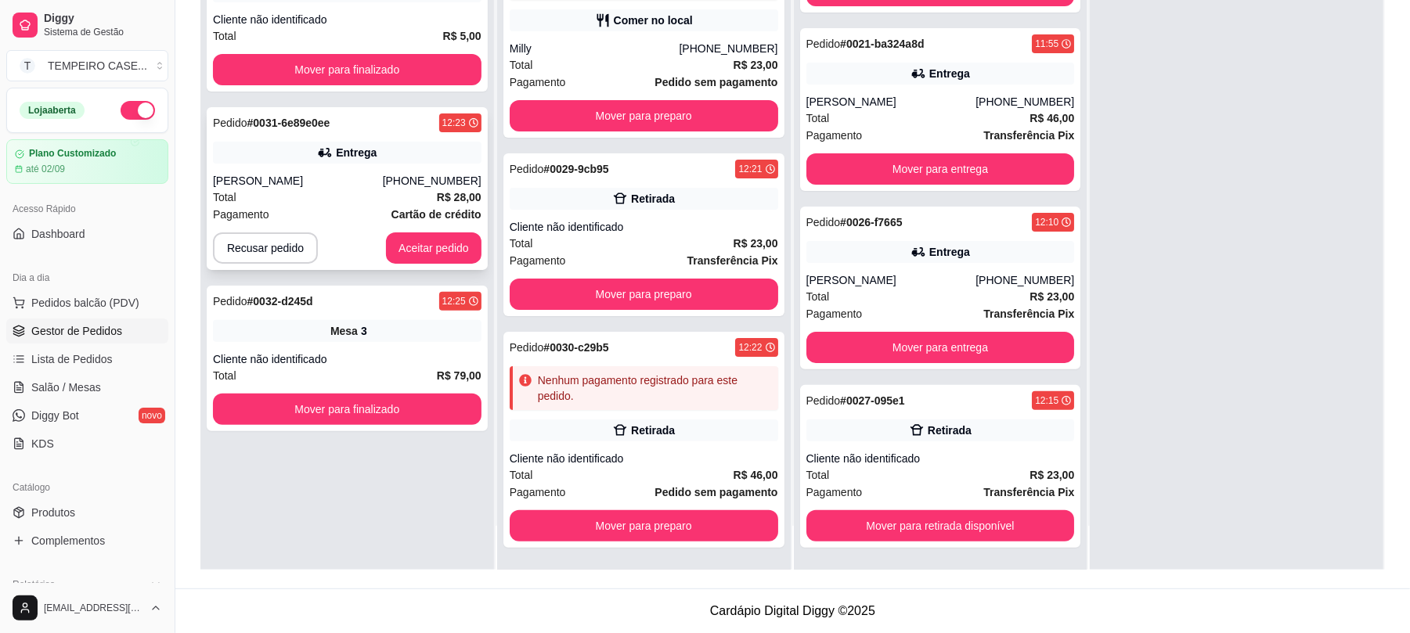
click at [427, 223] on span "Cartão de crédito" at bounding box center [437, 214] width 90 height 17
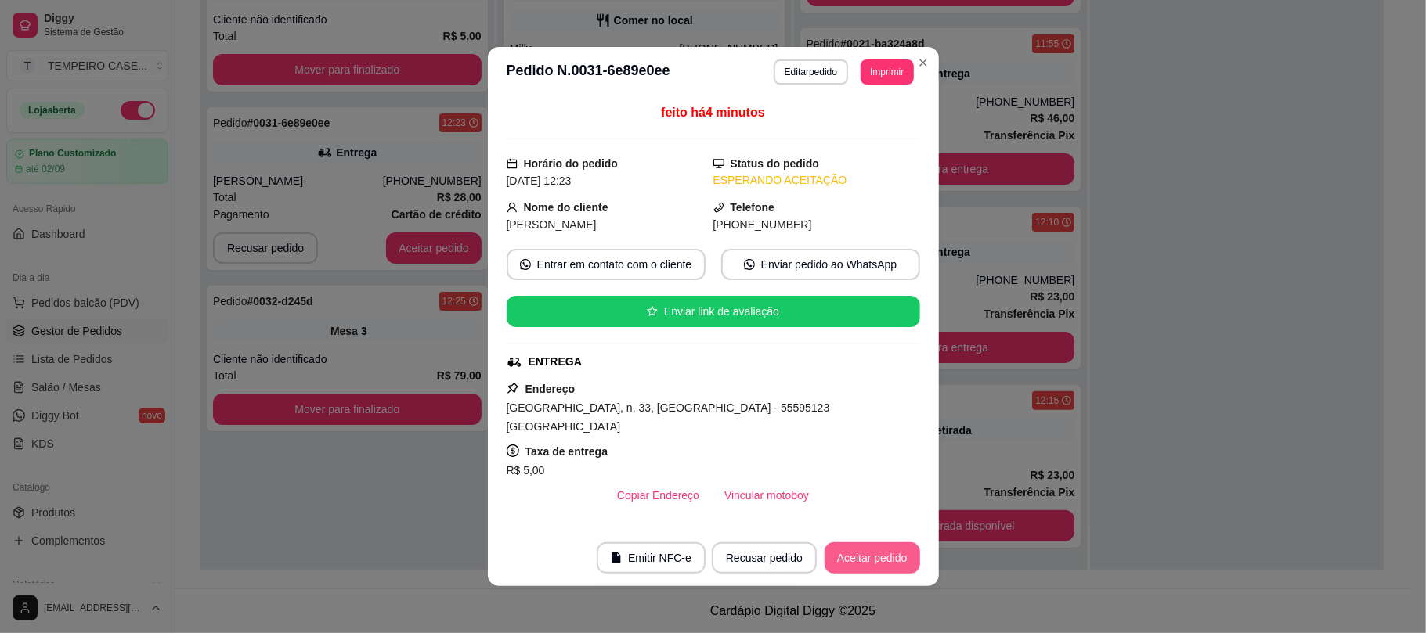
click at [875, 555] on button "Aceitar pedido" at bounding box center [873, 558] width 96 height 31
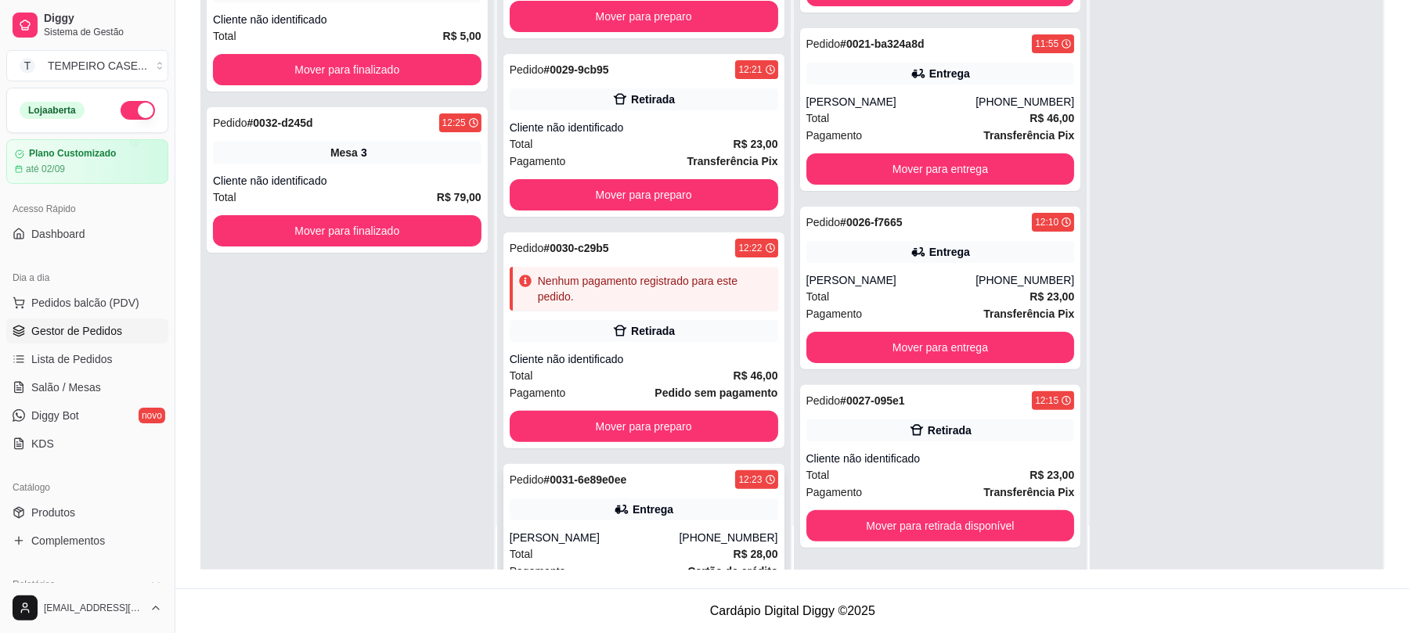
scroll to position [204, 0]
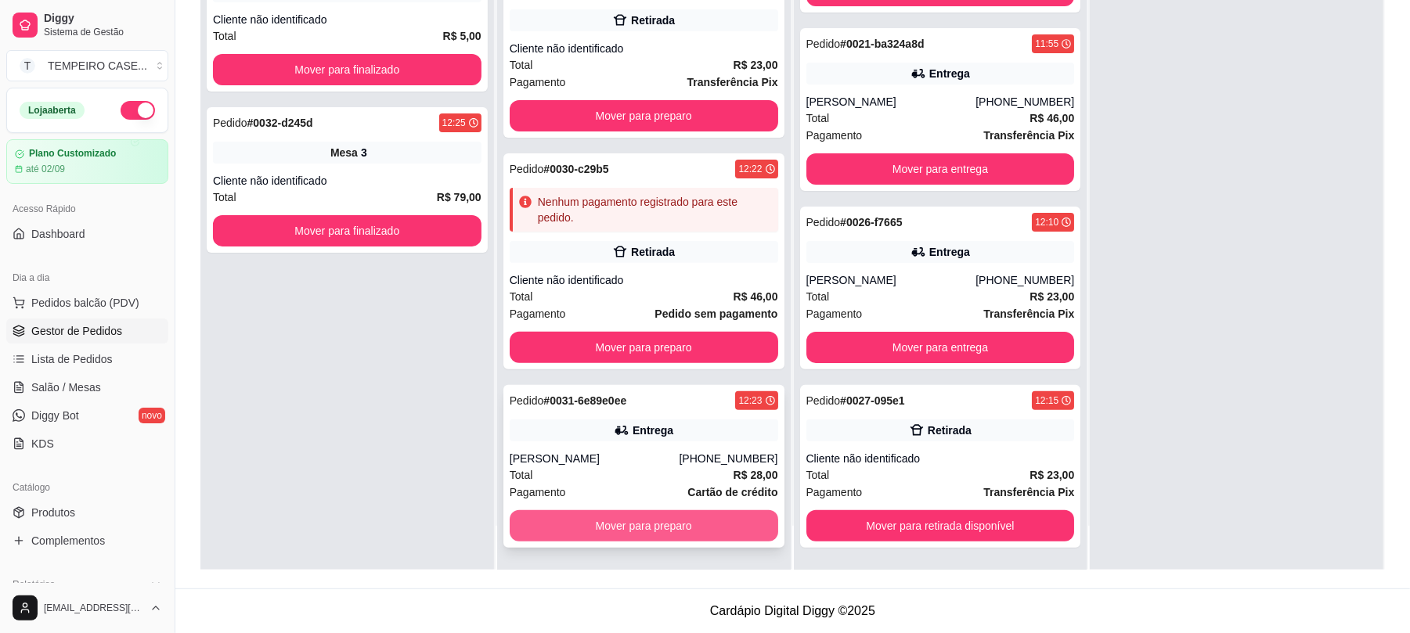
click at [659, 521] on button "Mover para preparo" at bounding box center [644, 526] width 269 height 31
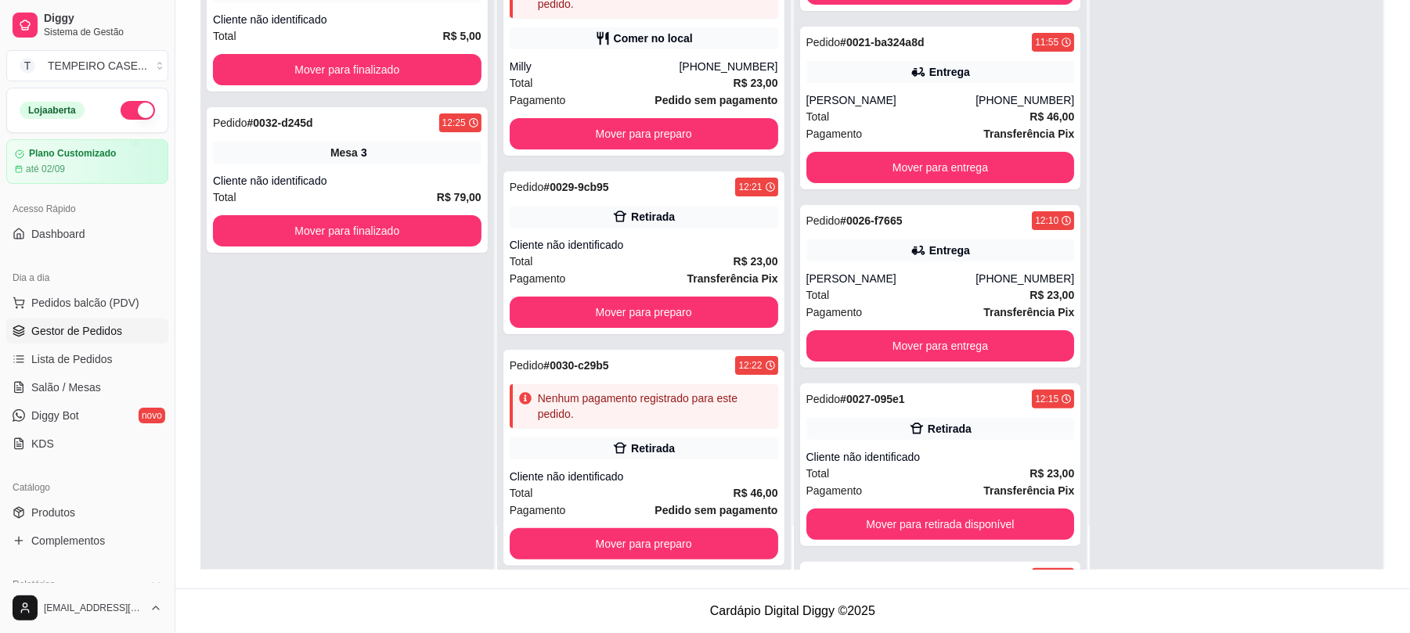
scroll to position [0, 0]
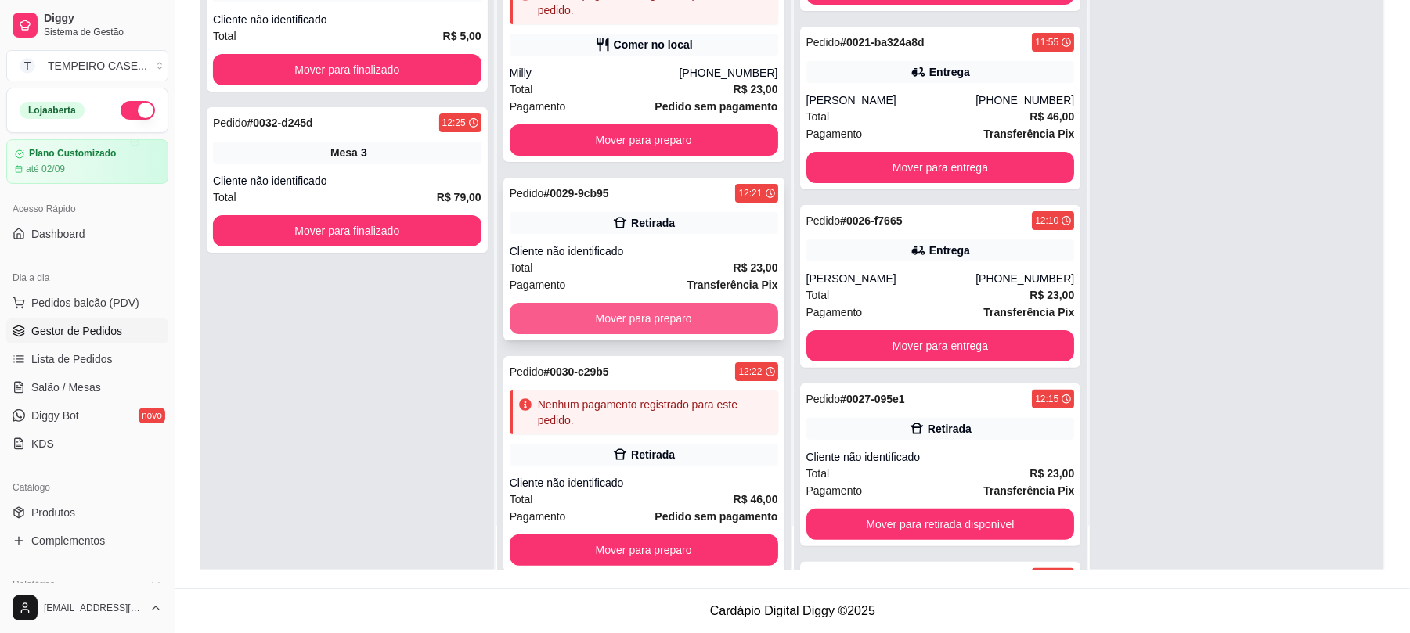
click at [628, 323] on button "Mover para preparo" at bounding box center [644, 318] width 269 height 31
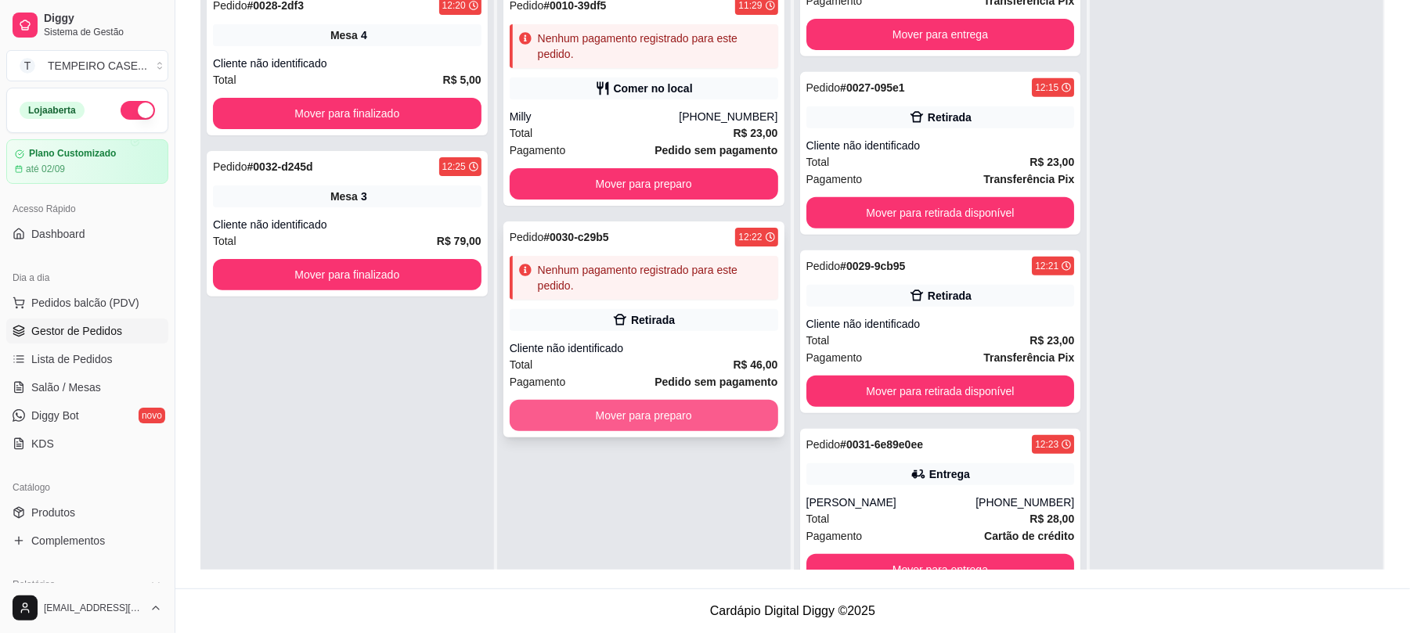
click at [648, 420] on button "Mover para preparo" at bounding box center [644, 415] width 269 height 31
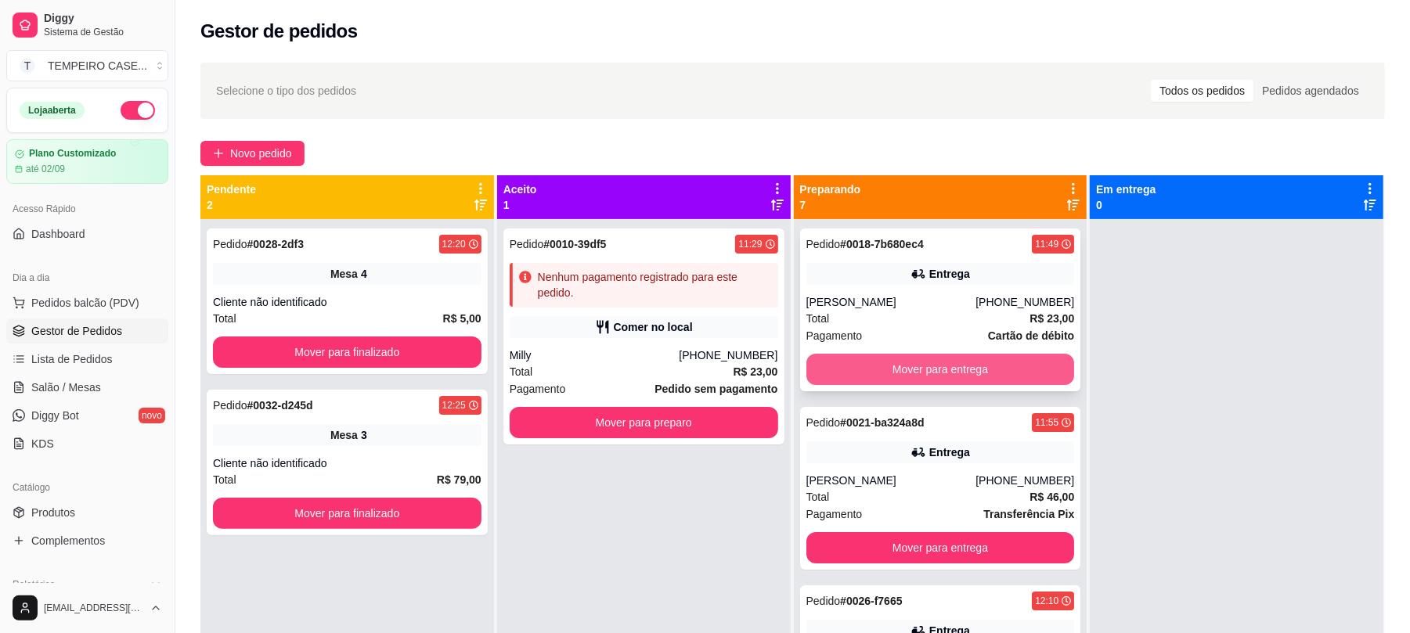
click at [888, 360] on button "Mover para entrega" at bounding box center [941, 369] width 269 height 31
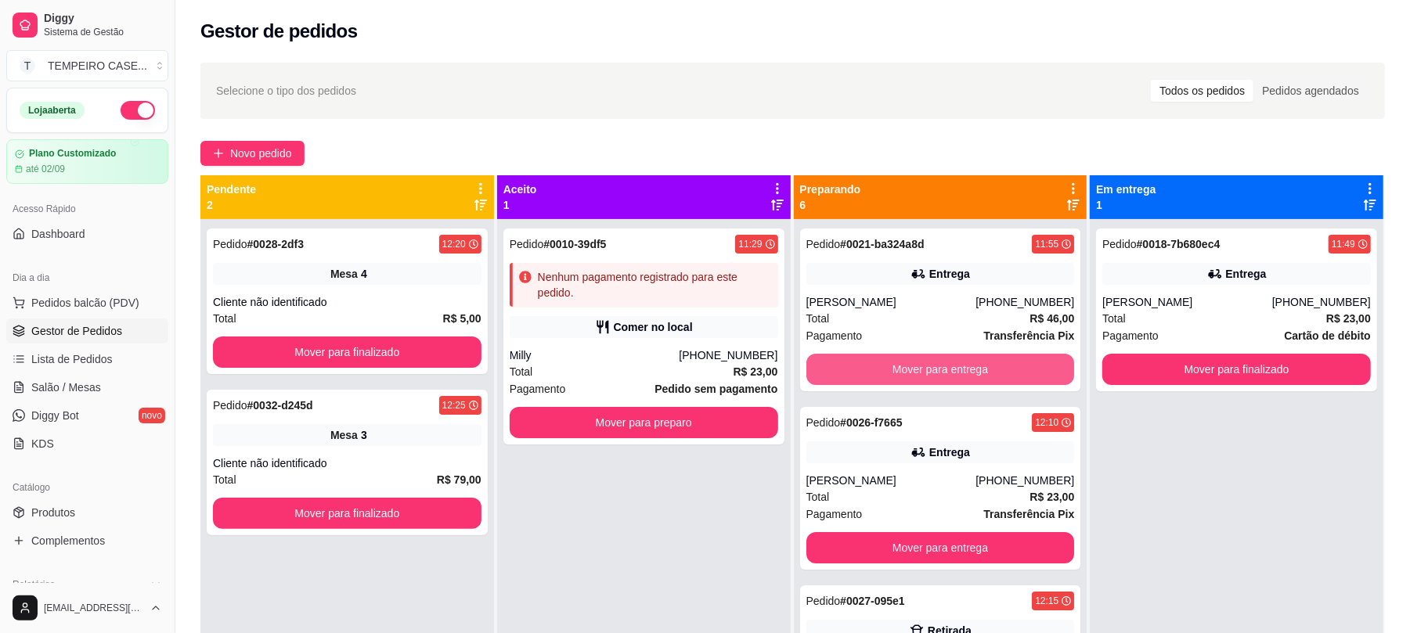
click at [888, 360] on button "Mover para entrega" at bounding box center [941, 369] width 269 height 31
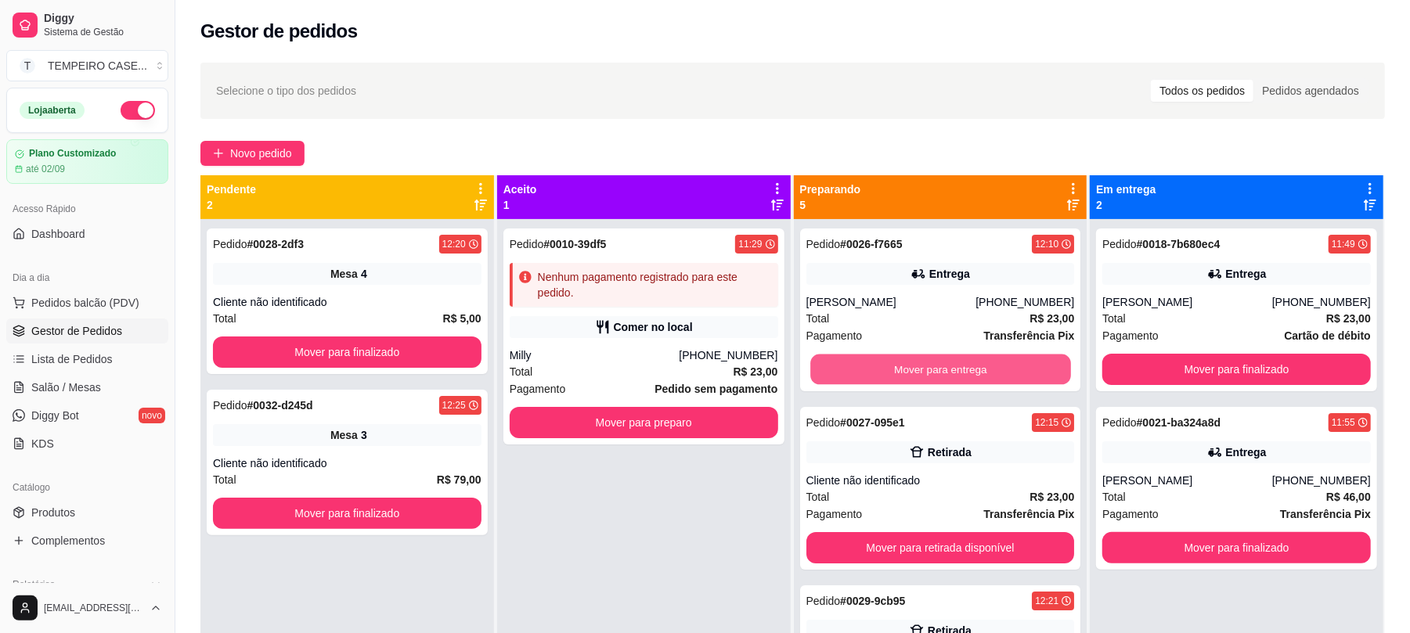
click at [888, 360] on button "Mover para entrega" at bounding box center [940, 370] width 260 height 31
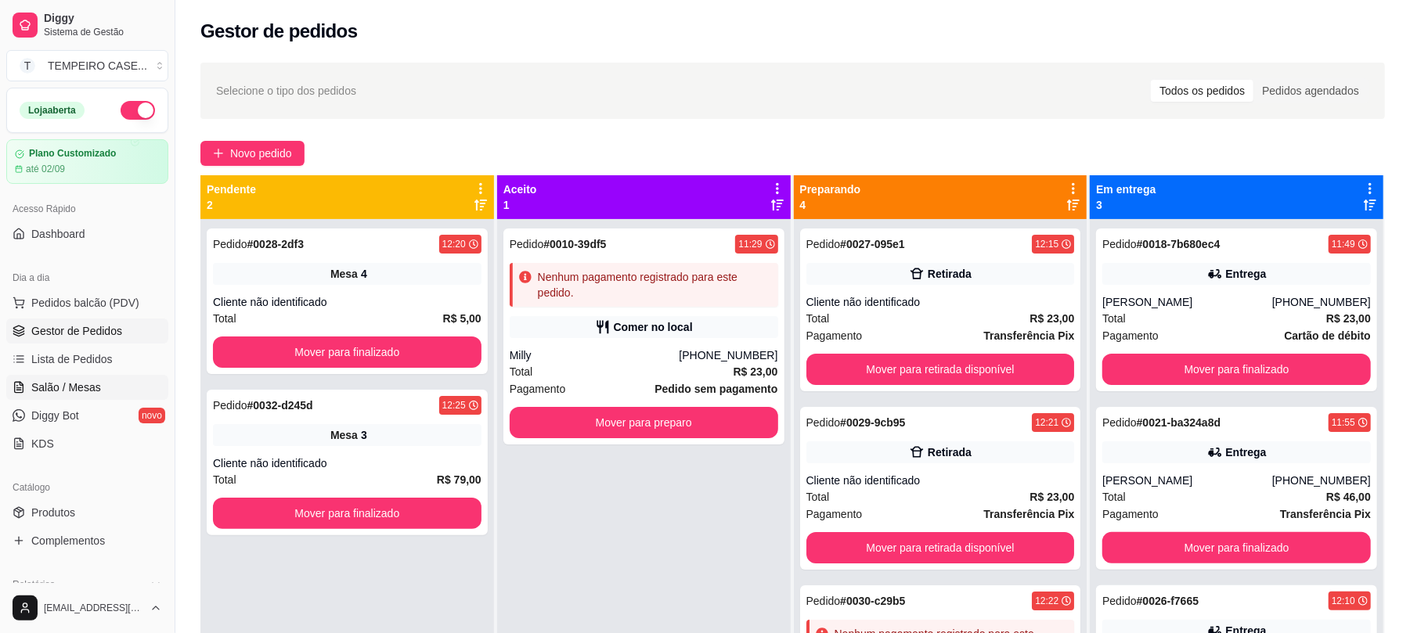
click at [101, 385] on link "Salão / Mesas" at bounding box center [87, 387] width 162 height 25
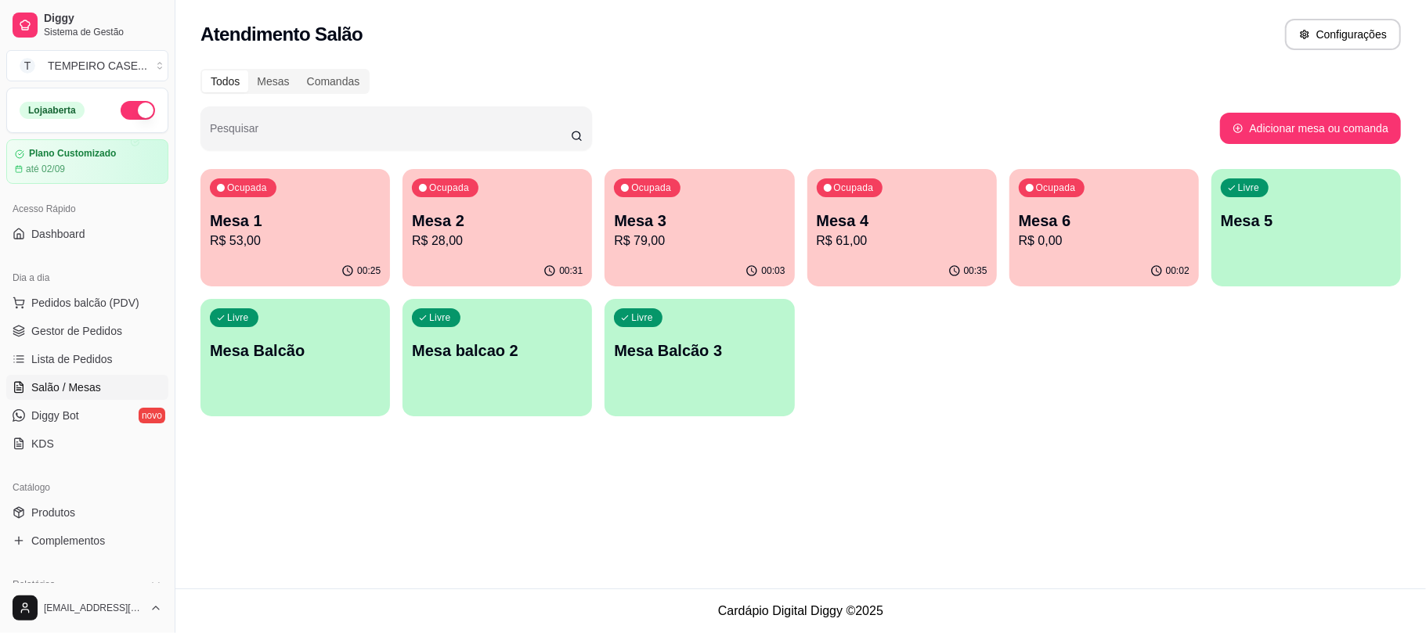
click at [1067, 235] on p "R$ 0,00" at bounding box center [1104, 241] width 171 height 19
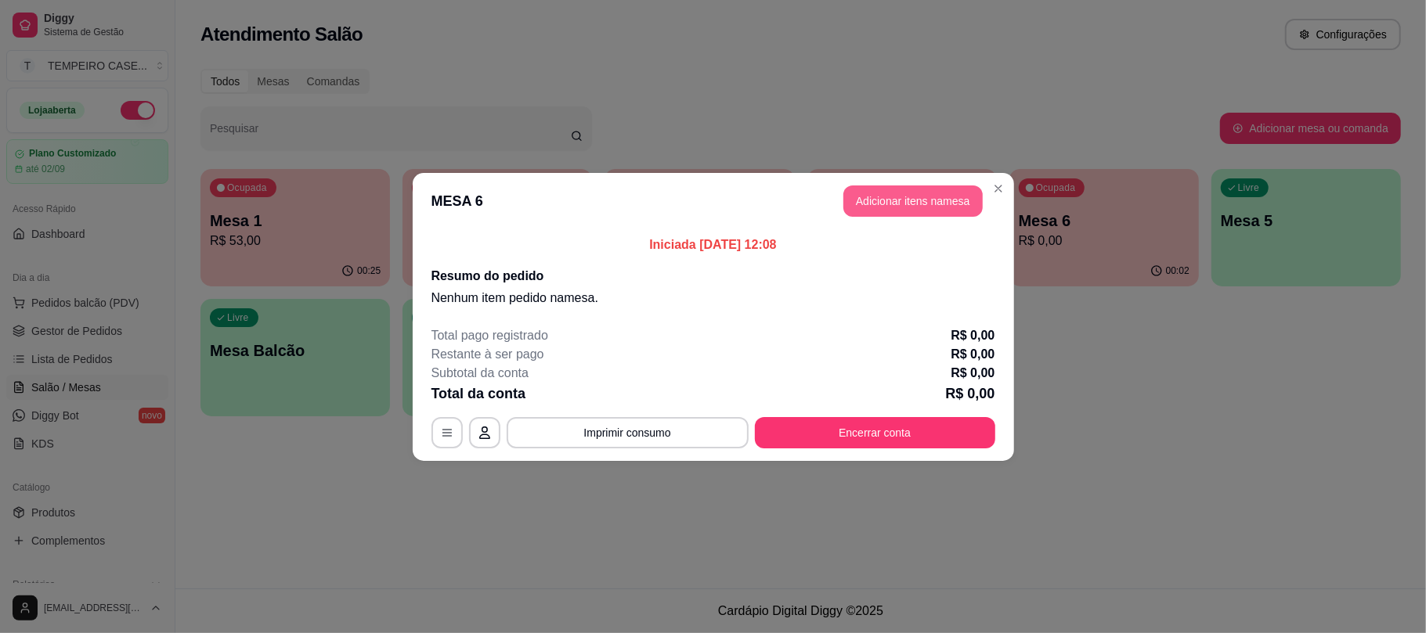
click at [929, 202] on button "Adicionar itens na mesa" at bounding box center [912, 201] width 139 height 31
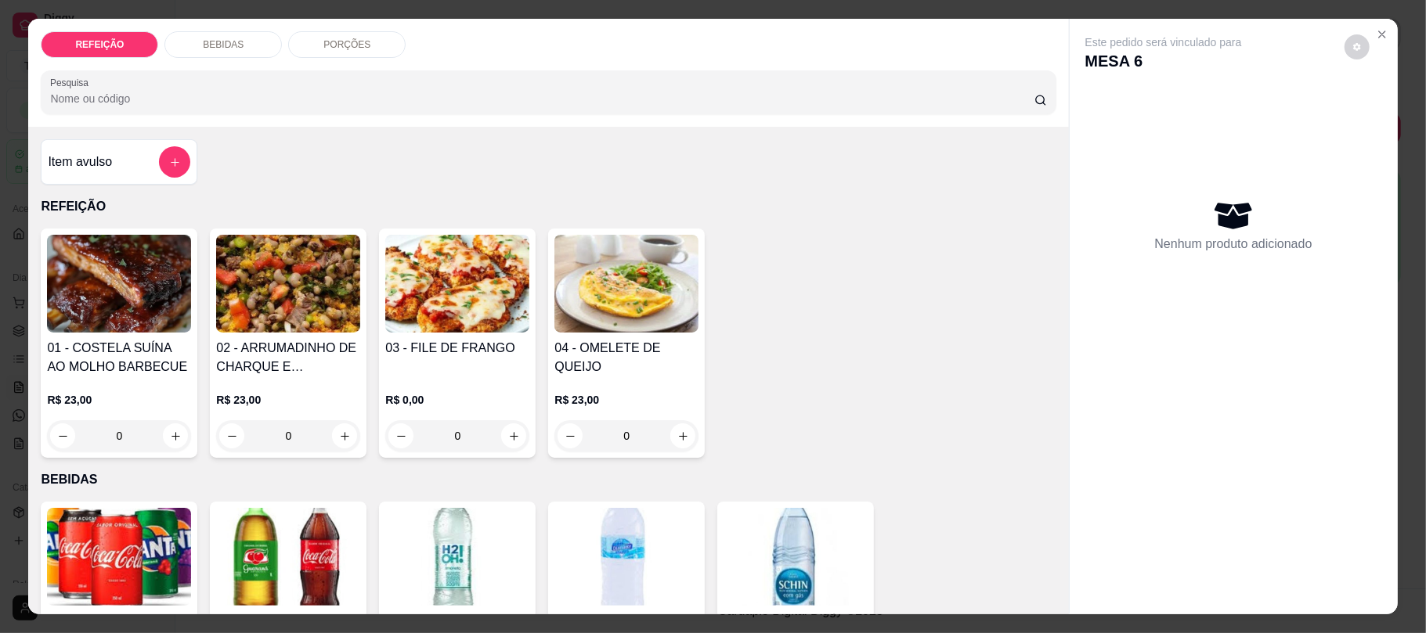
click at [618, 314] on img at bounding box center [626, 284] width 144 height 98
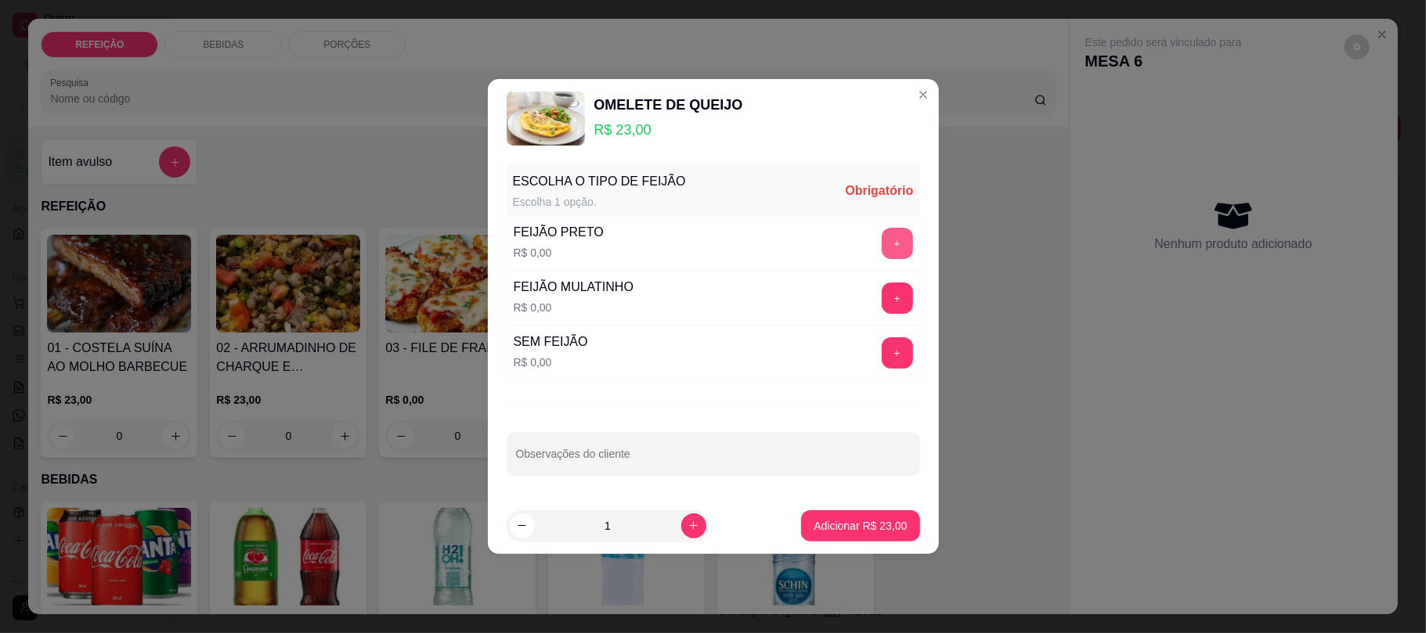
click at [886, 236] on button "+" at bounding box center [897, 243] width 31 height 31
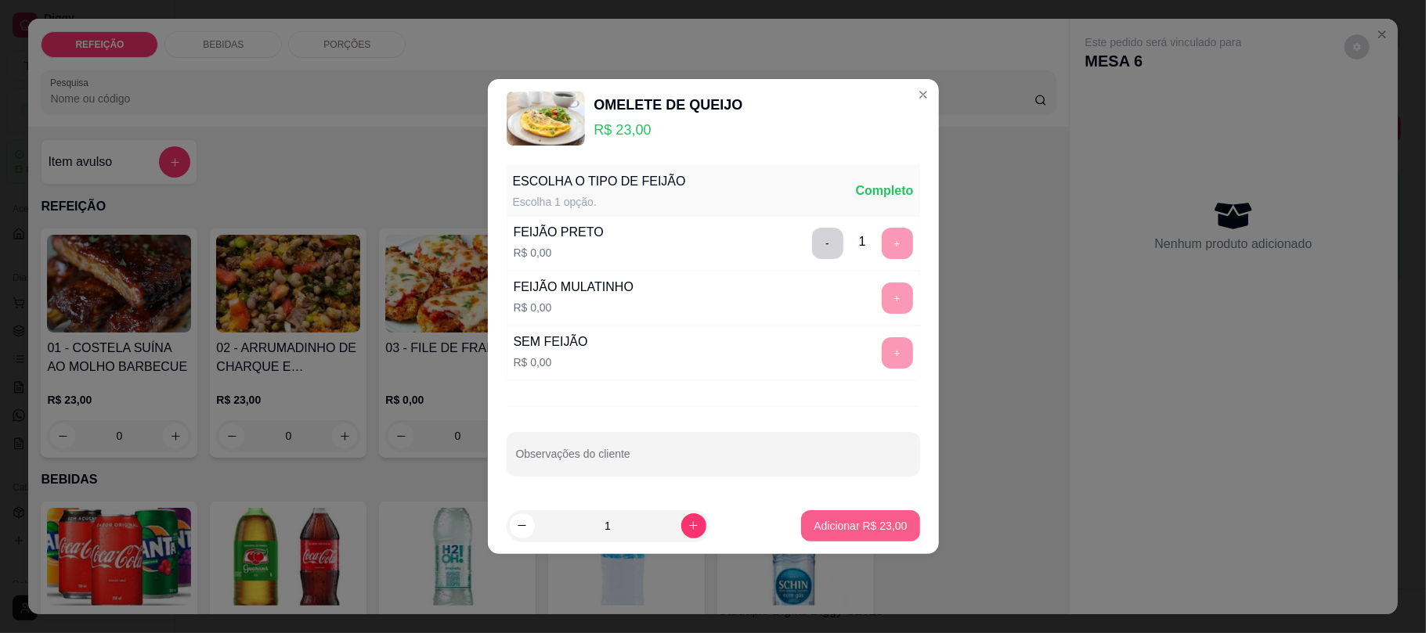
click at [825, 520] on p "Adicionar R$ 23,00" at bounding box center [860, 526] width 93 height 16
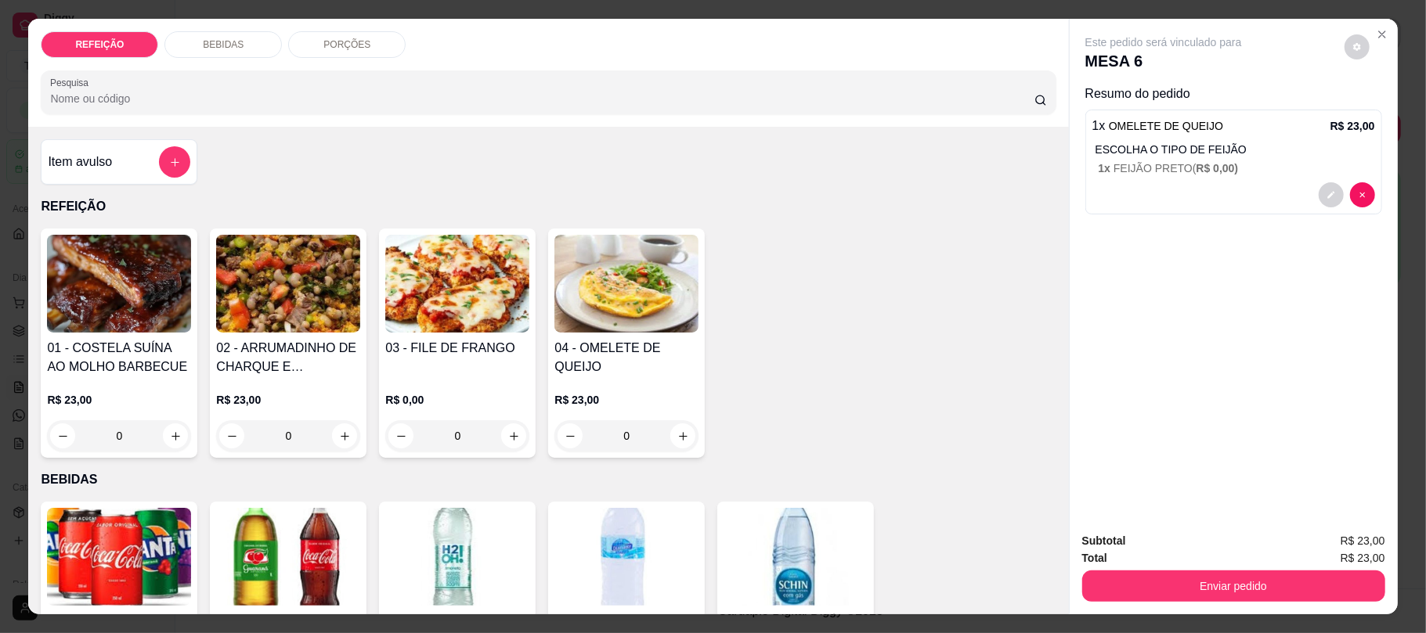
click at [421, 341] on h4 "03 - FILE DE FRANGO" at bounding box center [457, 348] width 144 height 19
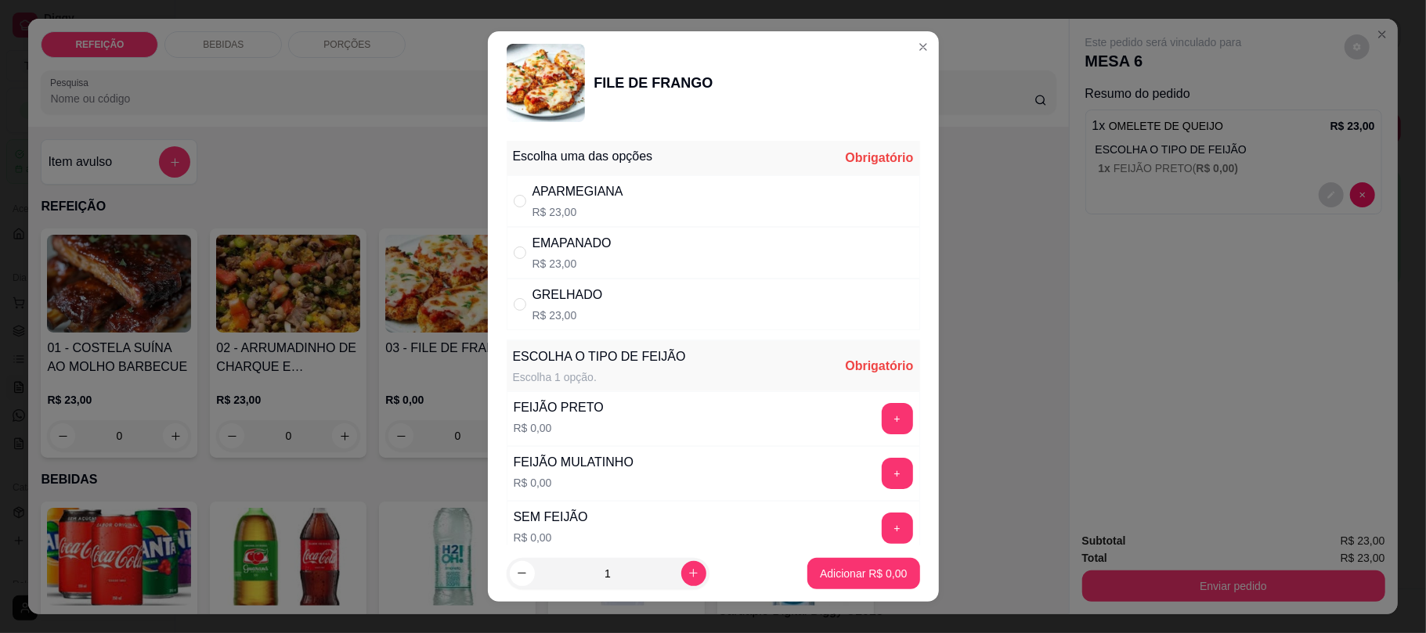
click at [719, 199] on div "APARMEGIANA R$ 23,00" at bounding box center [713, 201] width 413 height 52
radio input "true"
click at [882, 431] on button "+" at bounding box center [897, 419] width 31 height 31
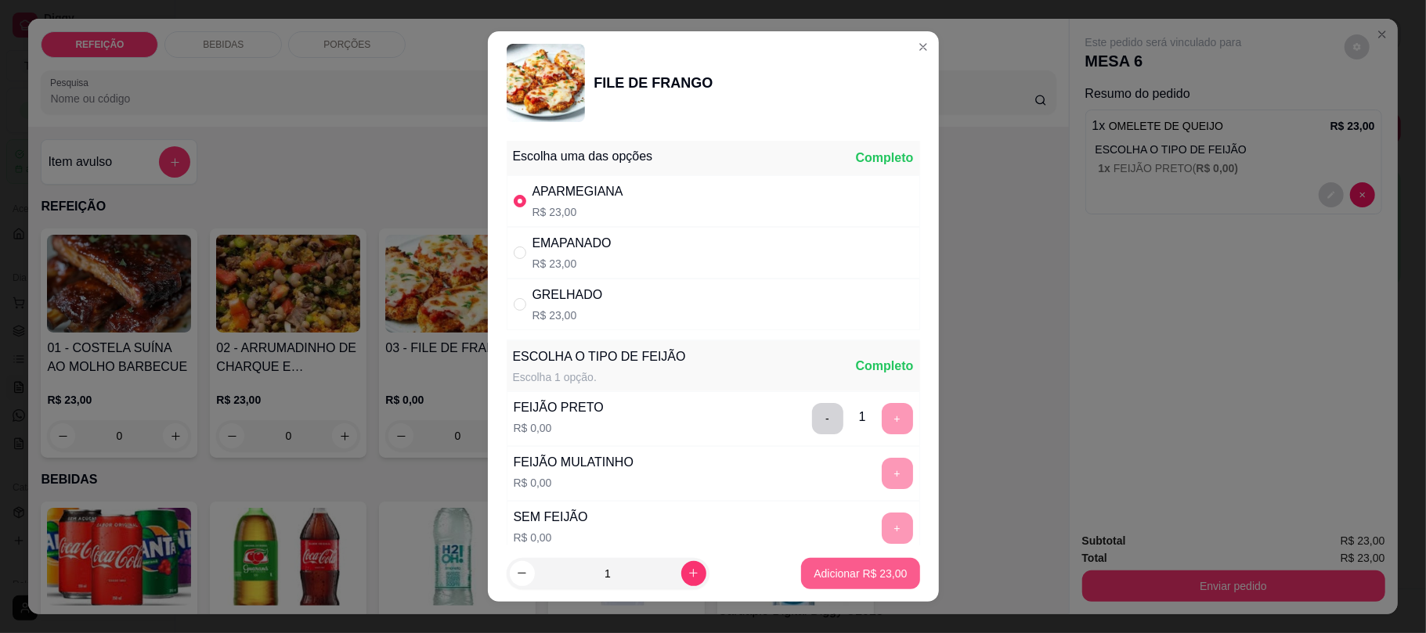
click at [833, 568] on p "Adicionar R$ 23,00" at bounding box center [860, 574] width 93 height 16
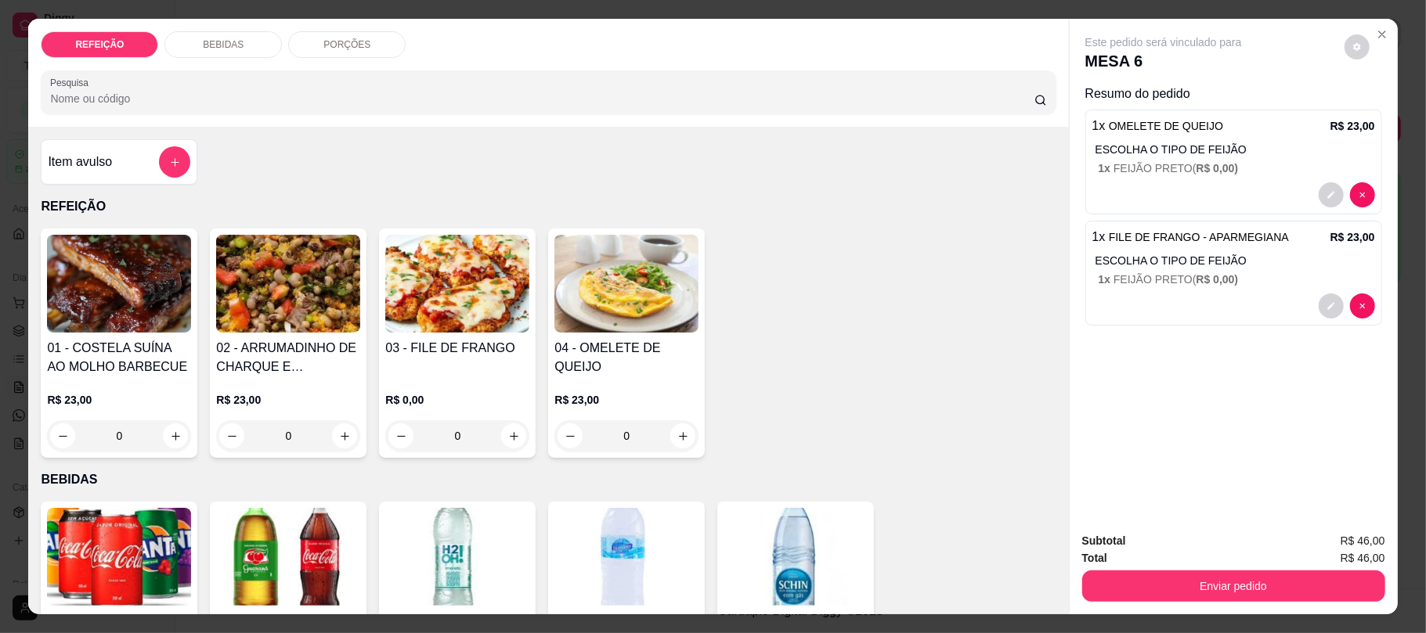
click at [1248, 273] on p "1 x FEIJÃO PRETO ( R$ 0,00 )" at bounding box center [1237, 280] width 276 height 16
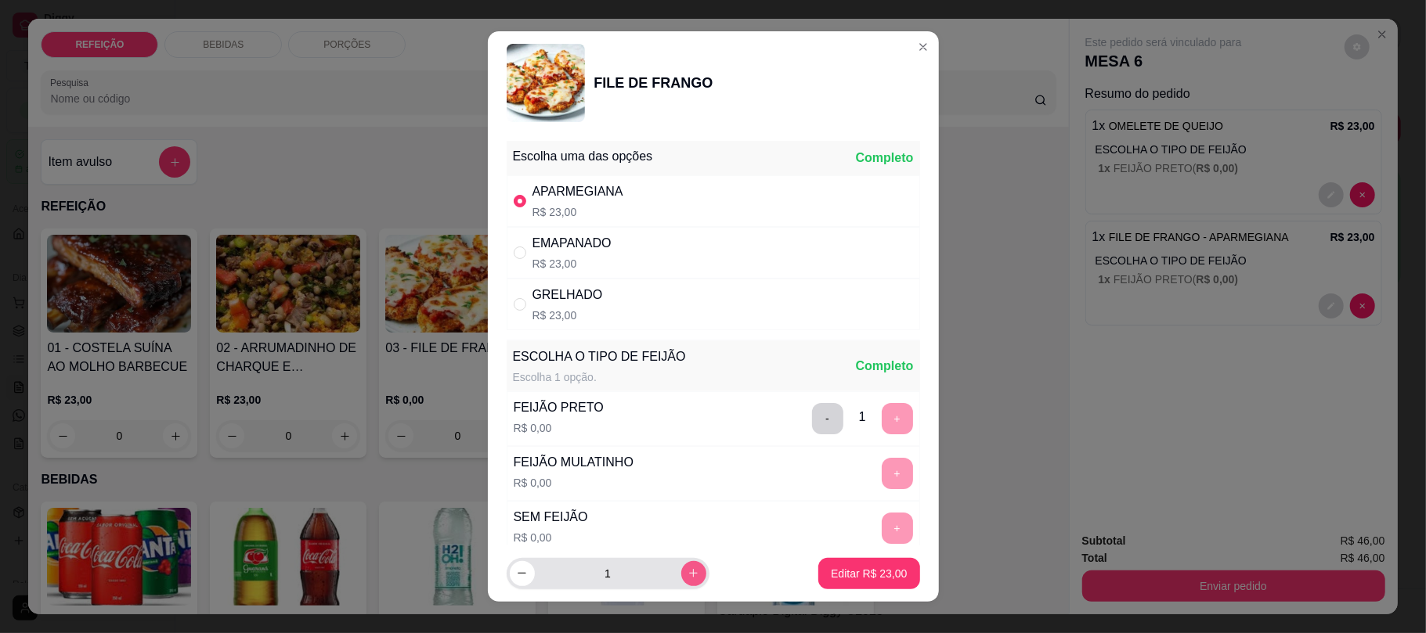
click at [688, 578] on icon "increase-product-quantity" at bounding box center [694, 574] width 12 height 12
type input "2"
click at [831, 567] on p "Editar R$ 46,00" at bounding box center [869, 574] width 76 height 16
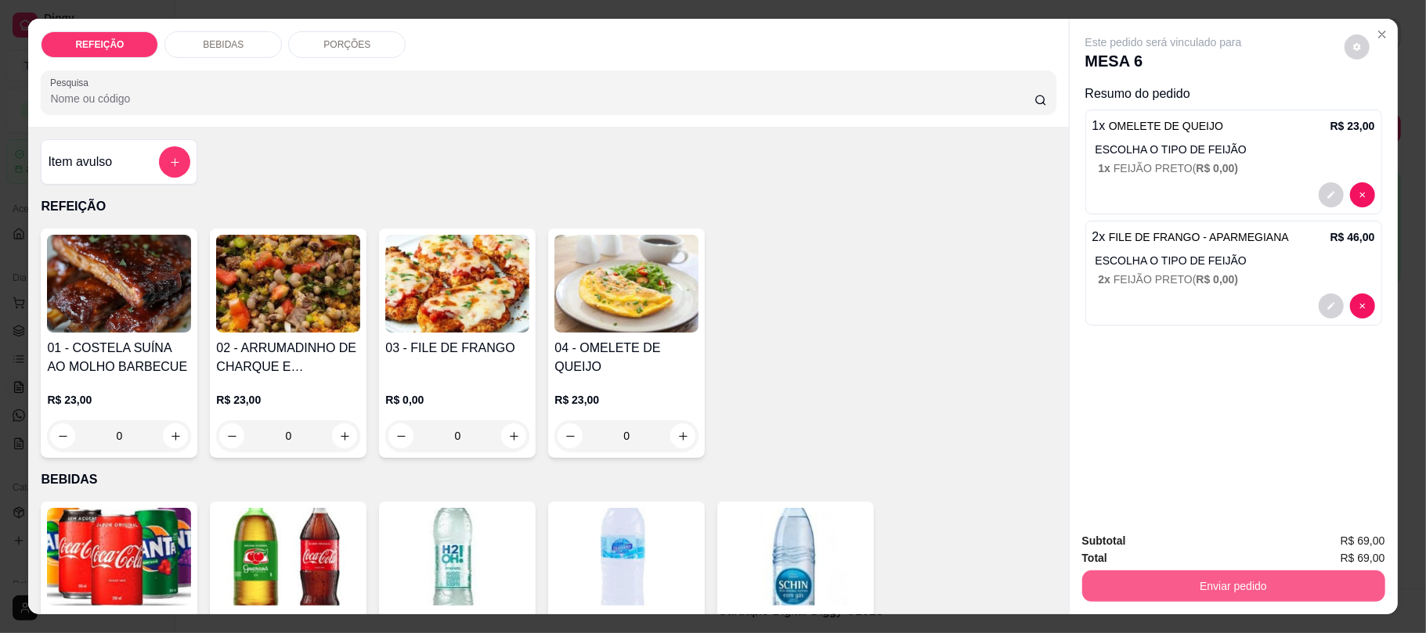
click at [1168, 573] on button "Enviar pedido" at bounding box center [1233, 586] width 303 height 31
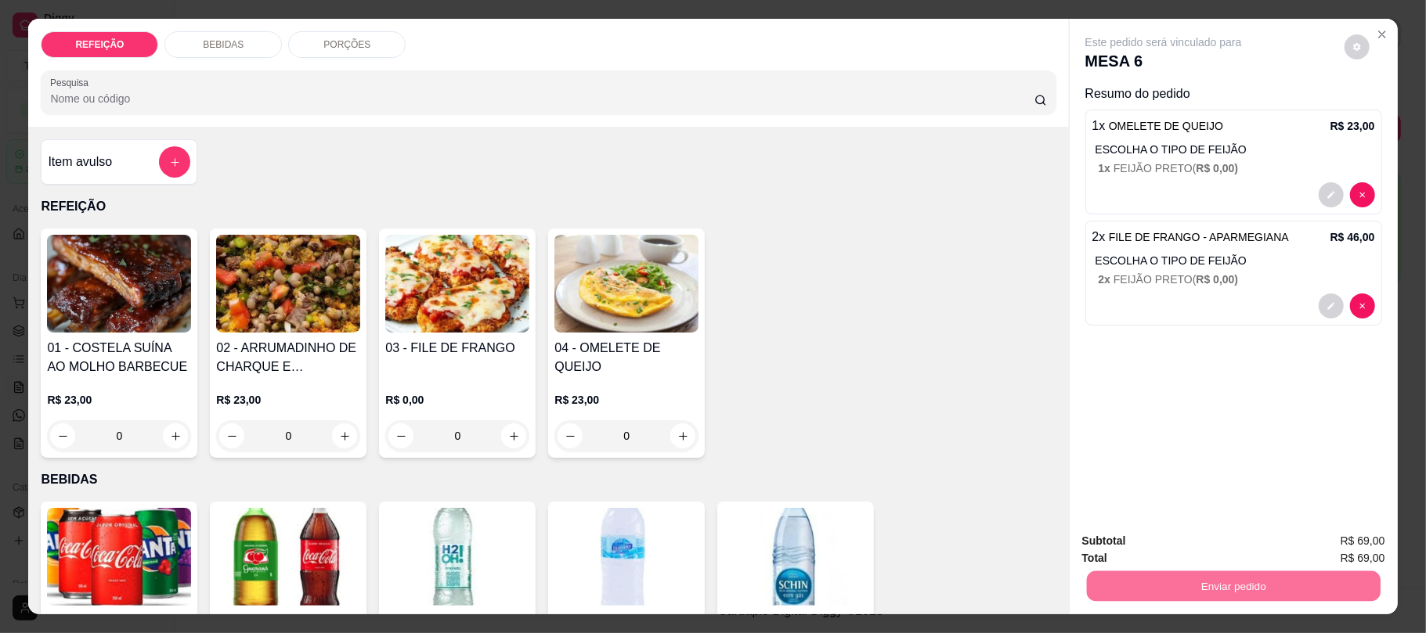
click at [1223, 540] on button "Não registrar e enviar pedido" at bounding box center [1180, 548] width 163 height 30
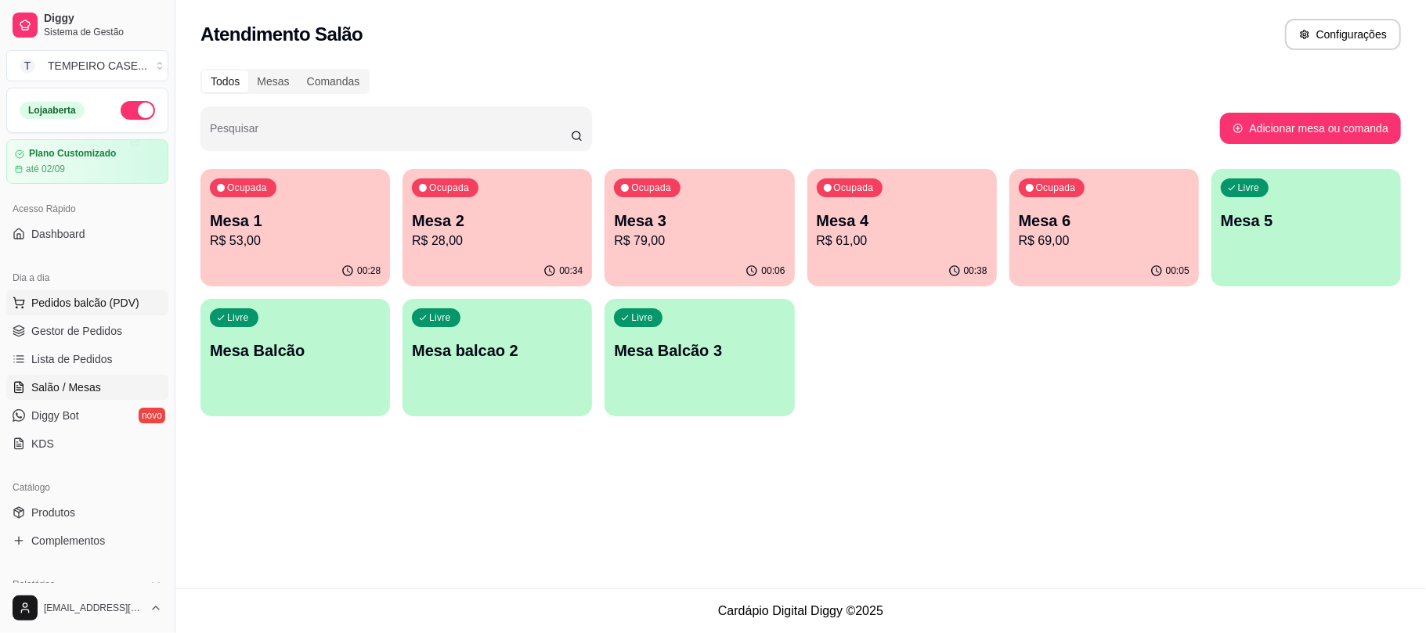
click at [75, 304] on span "Pedidos balcão (PDV)" at bounding box center [85, 303] width 108 height 16
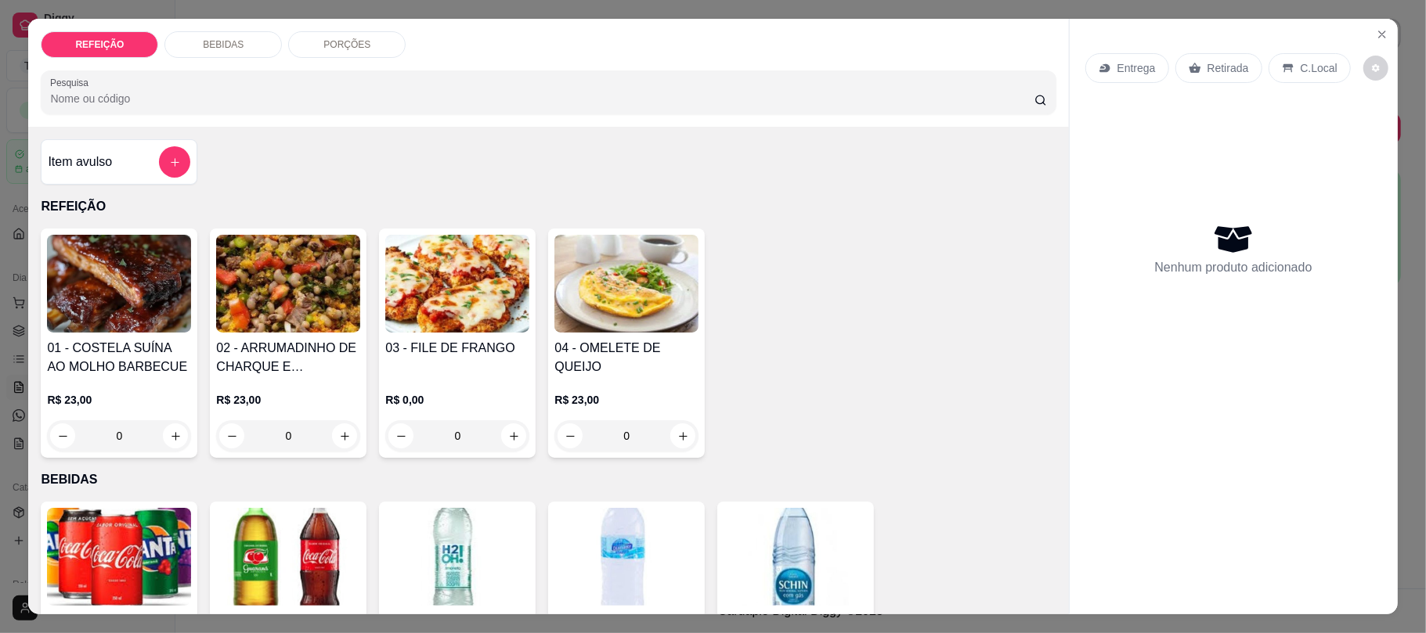
click at [157, 305] on img at bounding box center [119, 284] width 144 height 98
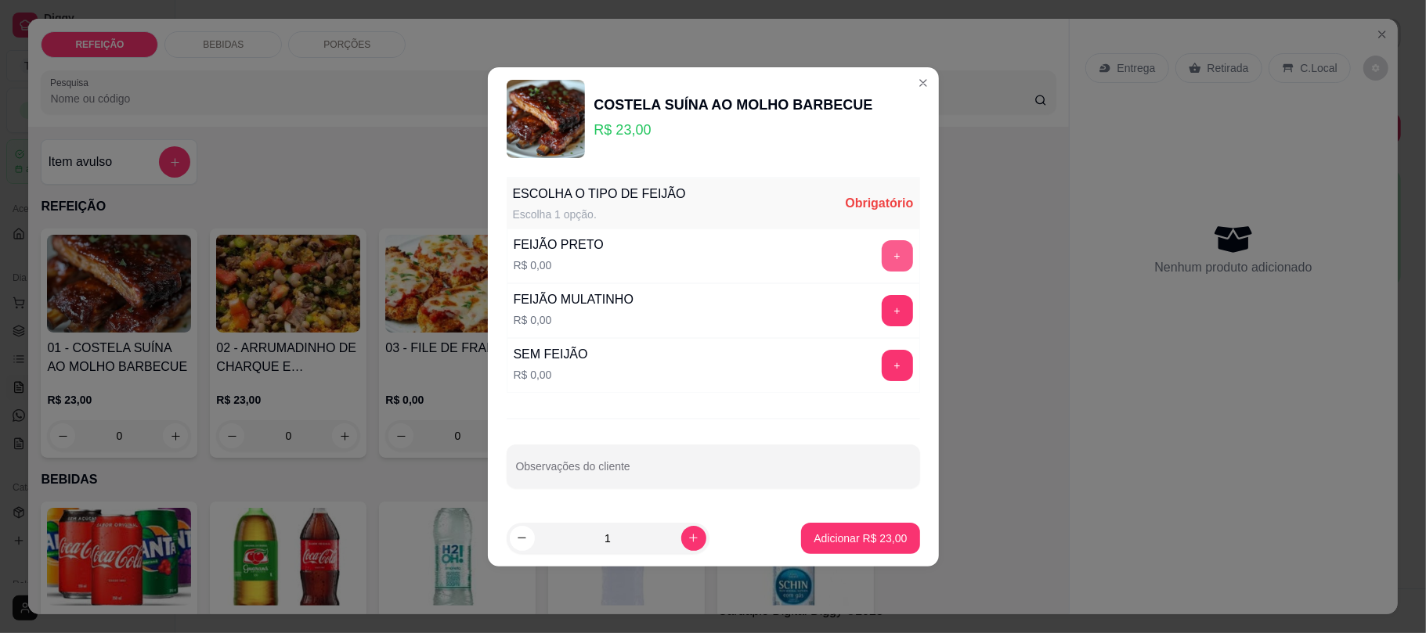
click at [884, 251] on button "+" at bounding box center [897, 255] width 31 height 31
click at [761, 465] on input "Observações do cliente" at bounding box center [713, 473] width 395 height 16
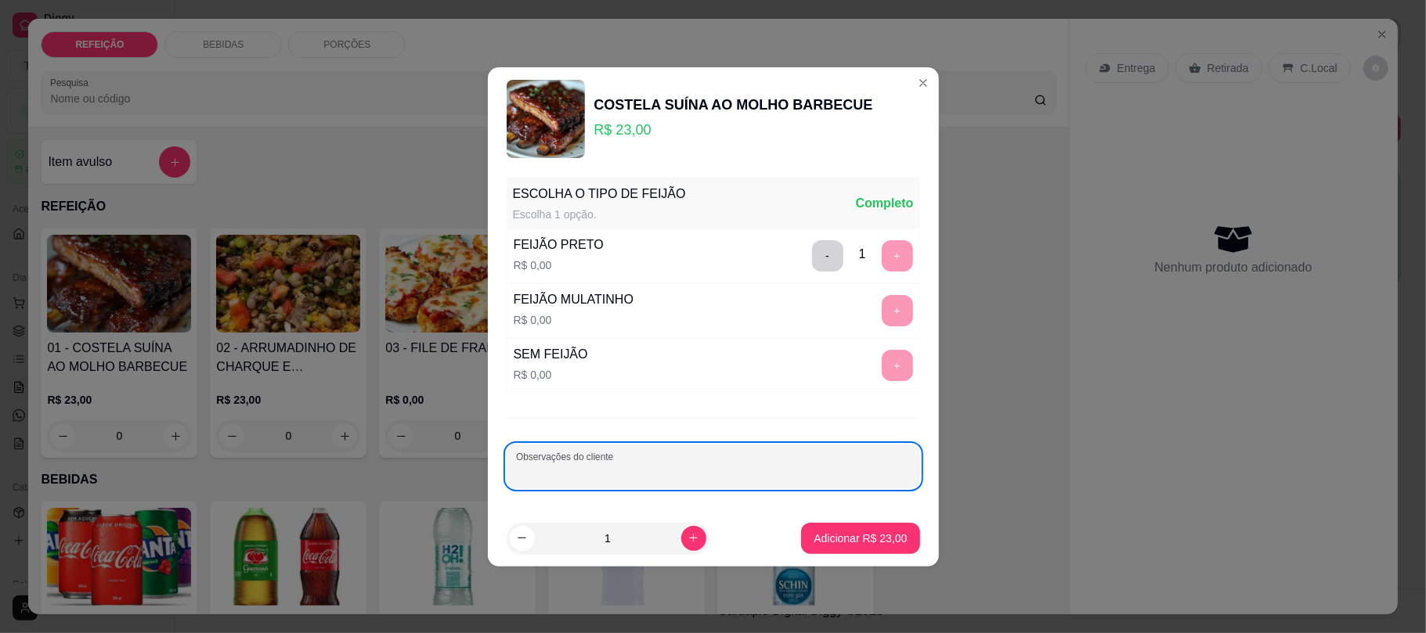
paste input "sem macarrão sem farofa"
type input "sem macarrão sem farofa"
click at [835, 533] on p "Adicionar R$ 23,00" at bounding box center [860, 539] width 93 height 16
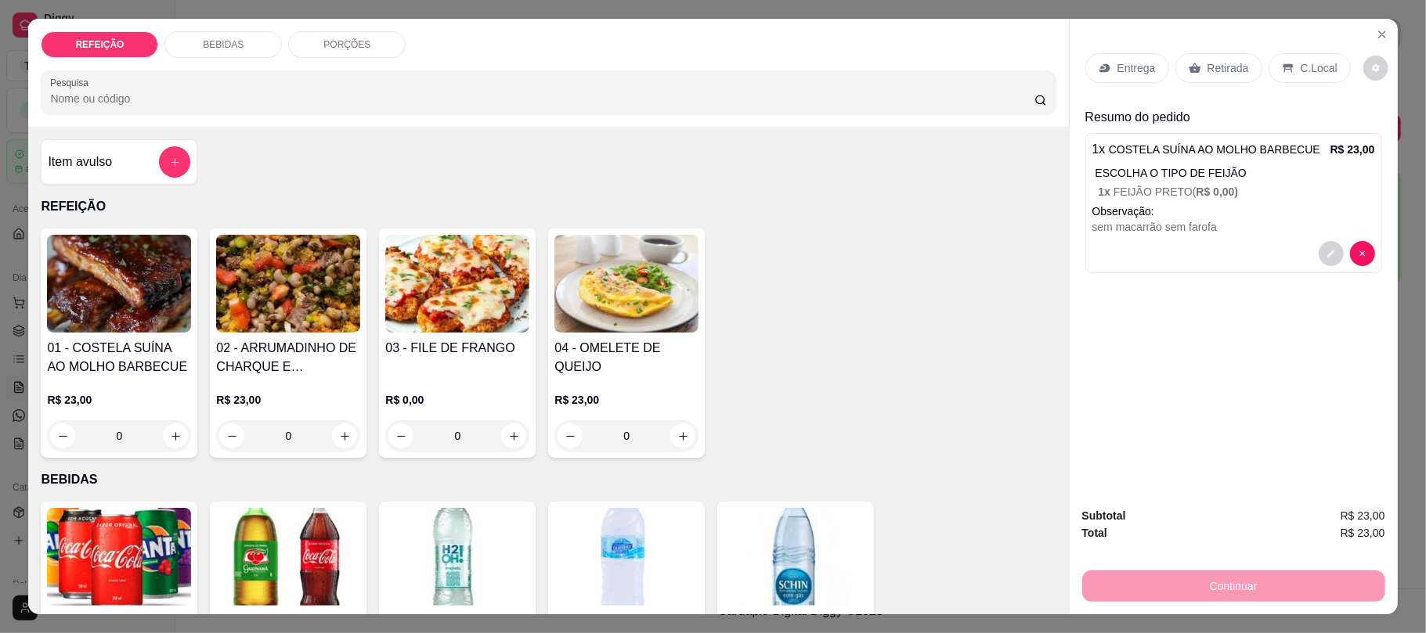
click at [468, 249] on img at bounding box center [457, 284] width 144 height 98
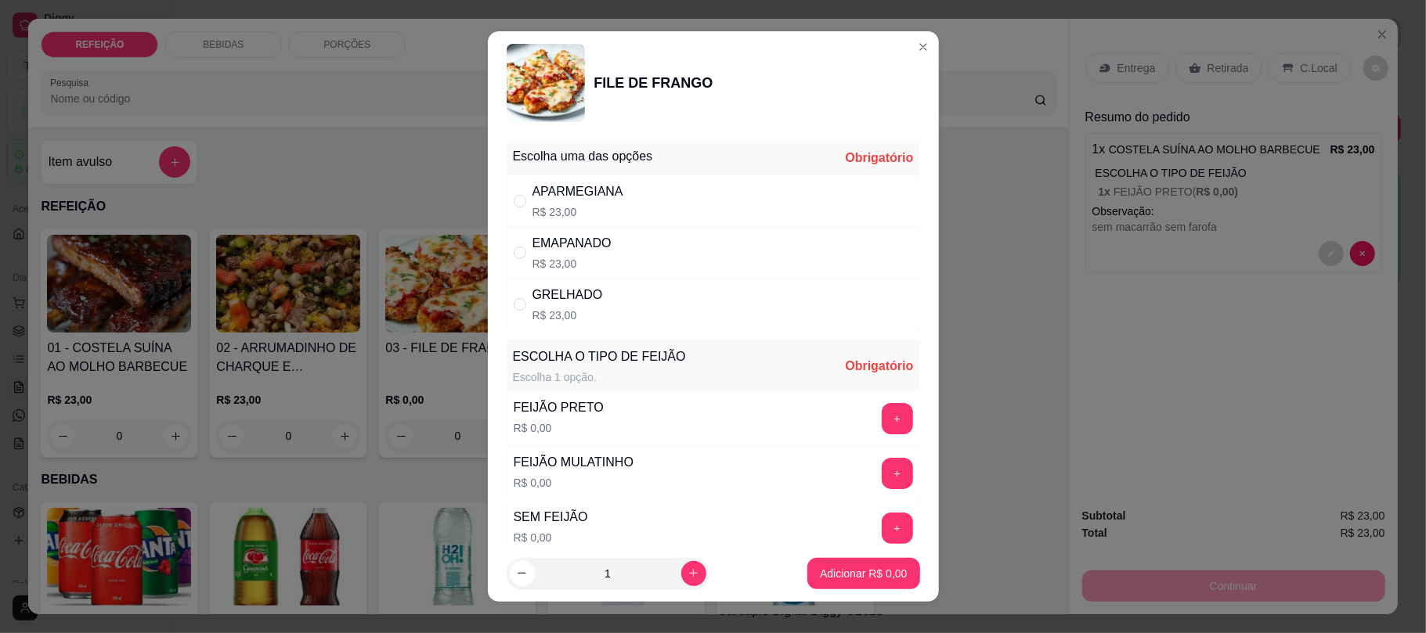
click at [653, 204] on div "APARMEGIANA R$ 23,00" at bounding box center [713, 201] width 413 height 52
radio input "true"
drag, startPoint x: 850, startPoint y: 405, endPoint x: 865, endPoint y: 427, distance: 26.9
click at [875, 405] on div "+" at bounding box center [897, 418] width 44 height 31
click at [882, 432] on button "+" at bounding box center [897, 418] width 31 height 31
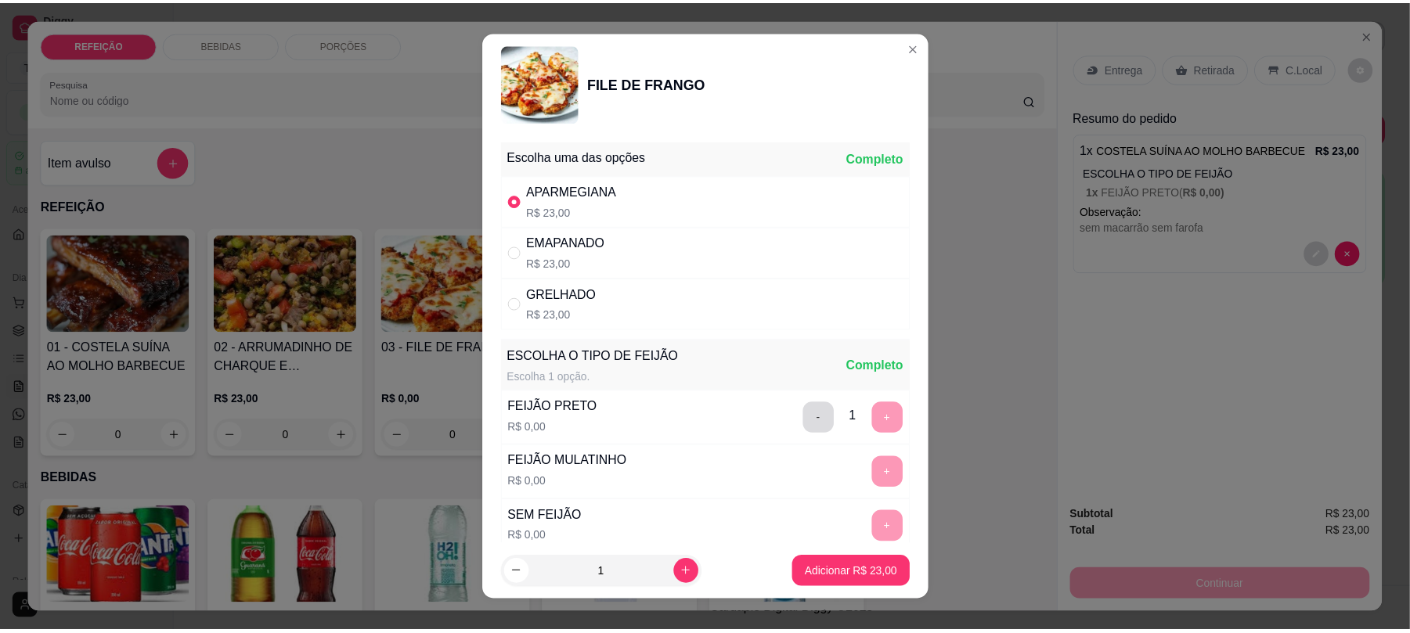
scroll to position [132, 0]
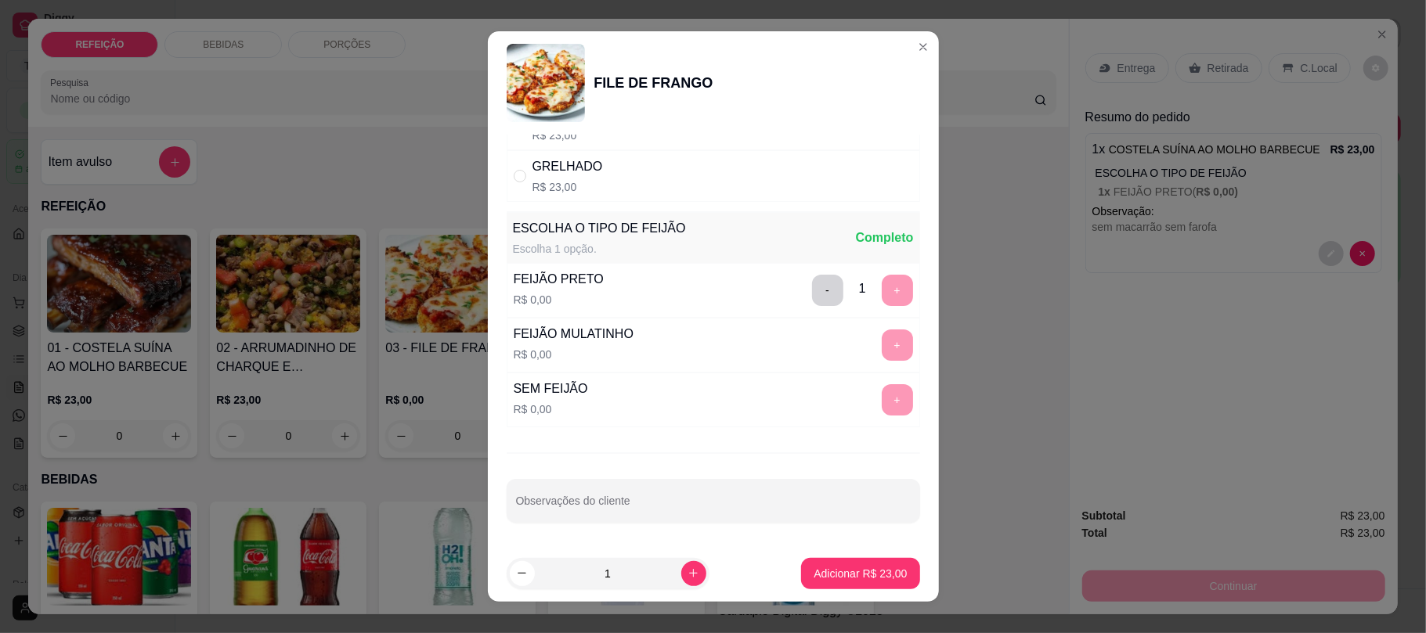
click at [659, 528] on div "Escolha uma das opções Completo APARMEGIANA R$ 23,00 EMAPANADO R$ 23,00 GRELHAD…" at bounding box center [713, 340] width 451 height 410
drag, startPoint x: 659, startPoint y: 514, endPoint x: 865, endPoint y: 584, distance: 218.4
click at [659, 512] on input "Observações do cliente" at bounding box center [713, 508] width 395 height 16
paste input "sem farofa e sem salada"
type input "sem farofa e sem salada"
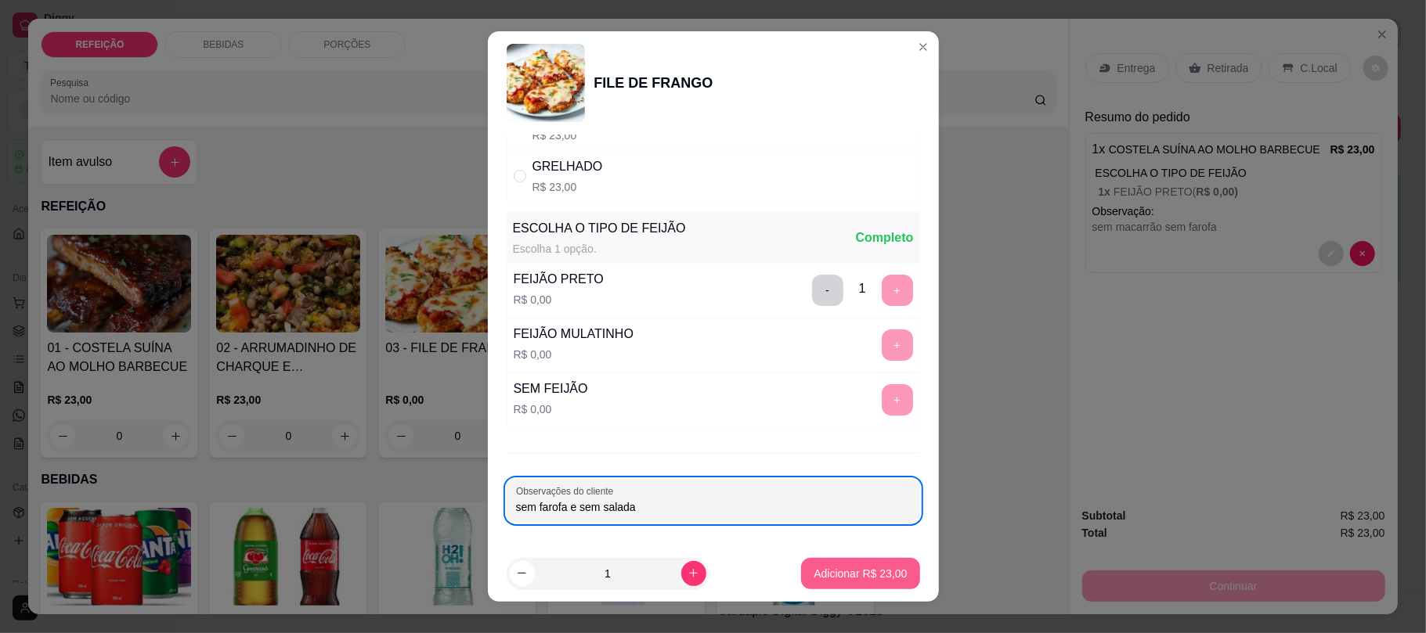
click at [839, 561] on button "Adicionar R$ 23,00" at bounding box center [860, 573] width 118 height 31
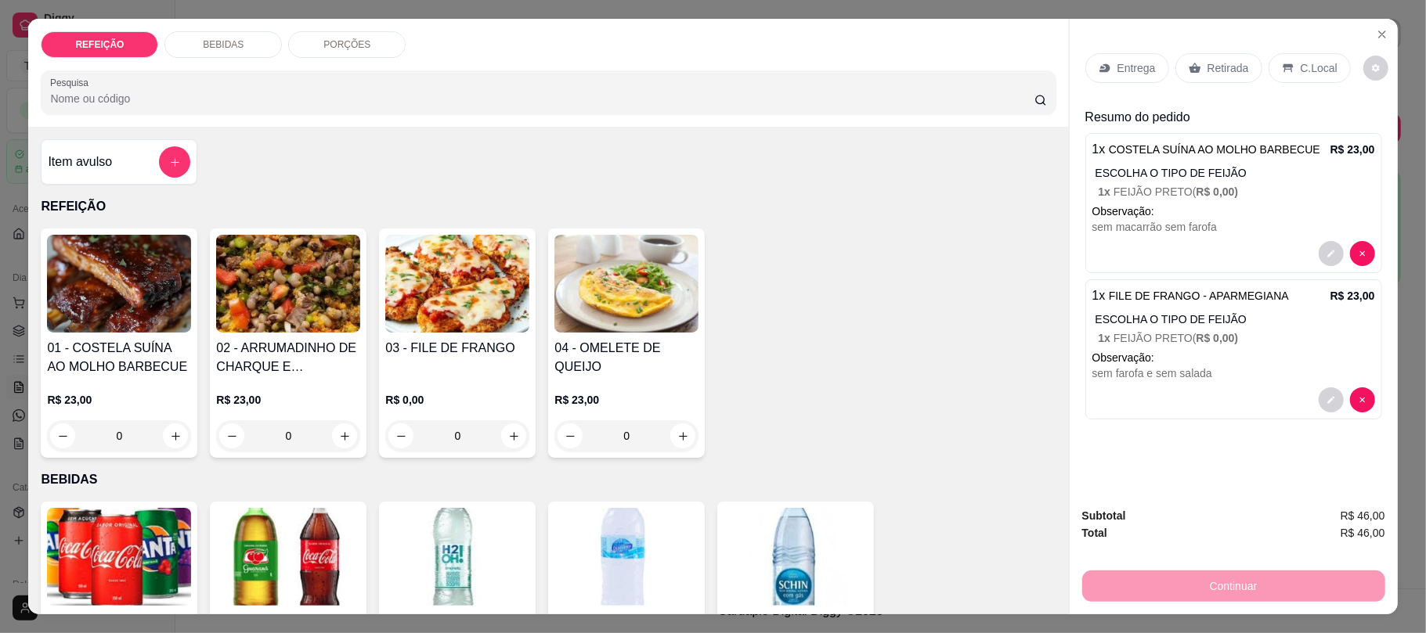
click at [1207, 70] on p "Retirada" at bounding box center [1228, 68] width 42 height 16
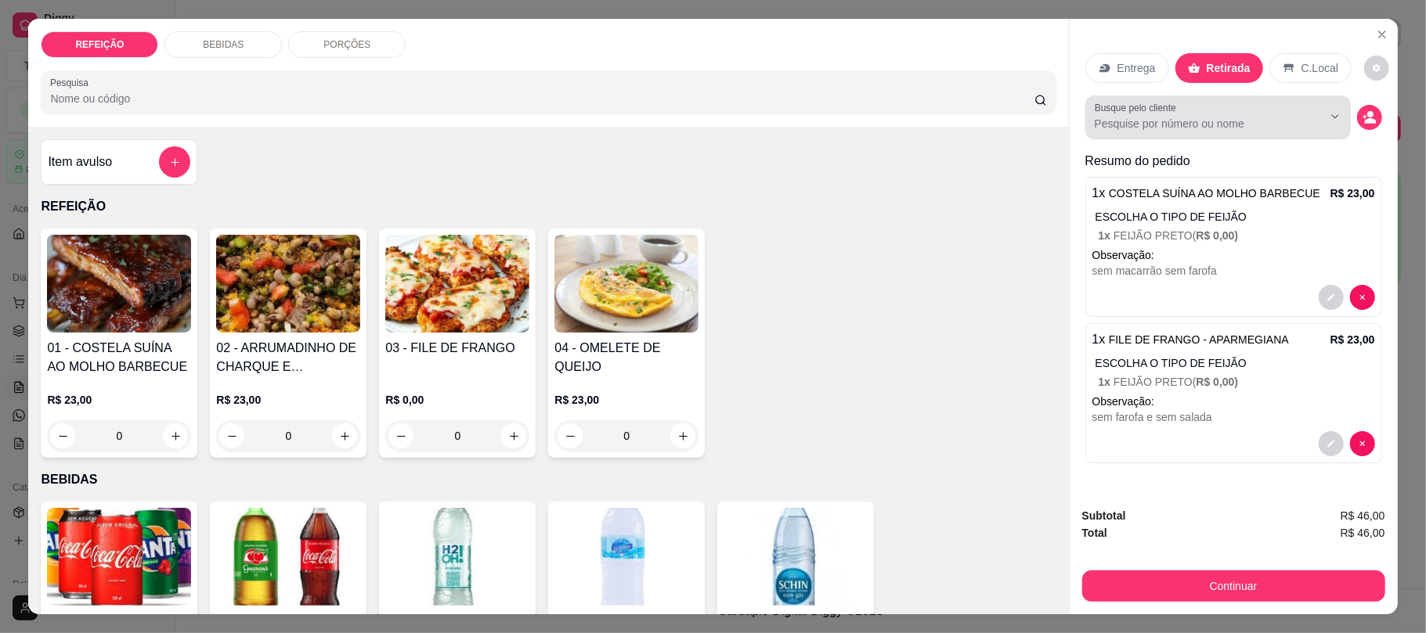
click at [1157, 130] on input "Busque pelo cliente" at bounding box center [1196, 124] width 203 height 16
type input "leila"
click at [1122, 147] on div "leila" at bounding box center [1210, 161] width 259 height 31
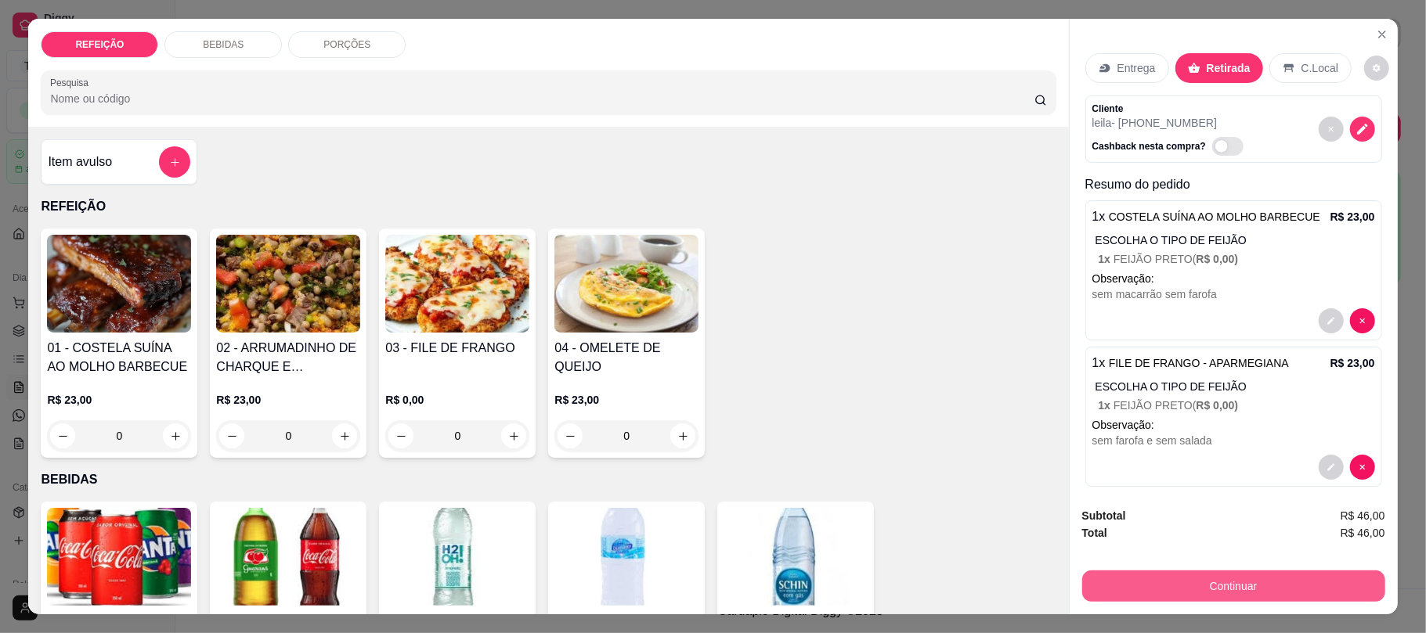
click at [1165, 579] on button "Continuar" at bounding box center [1233, 586] width 303 height 31
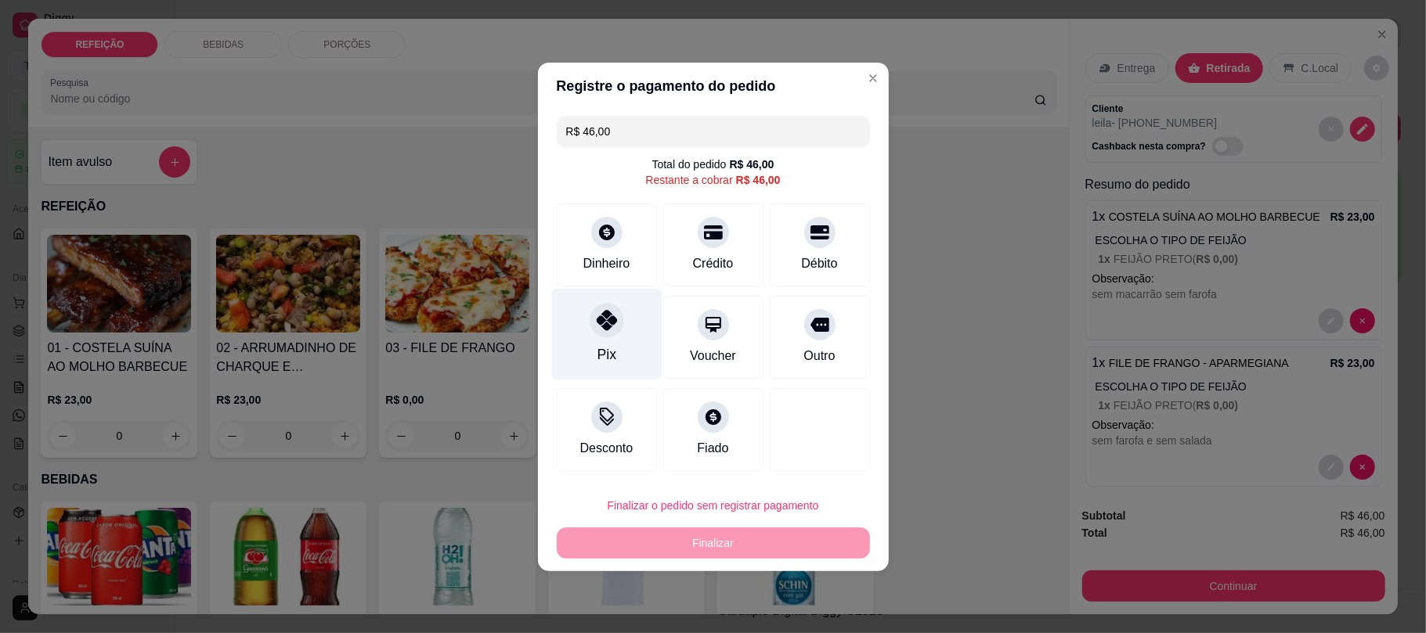
click at [631, 314] on div "Pix" at bounding box center [606, 334] width 110 height 92
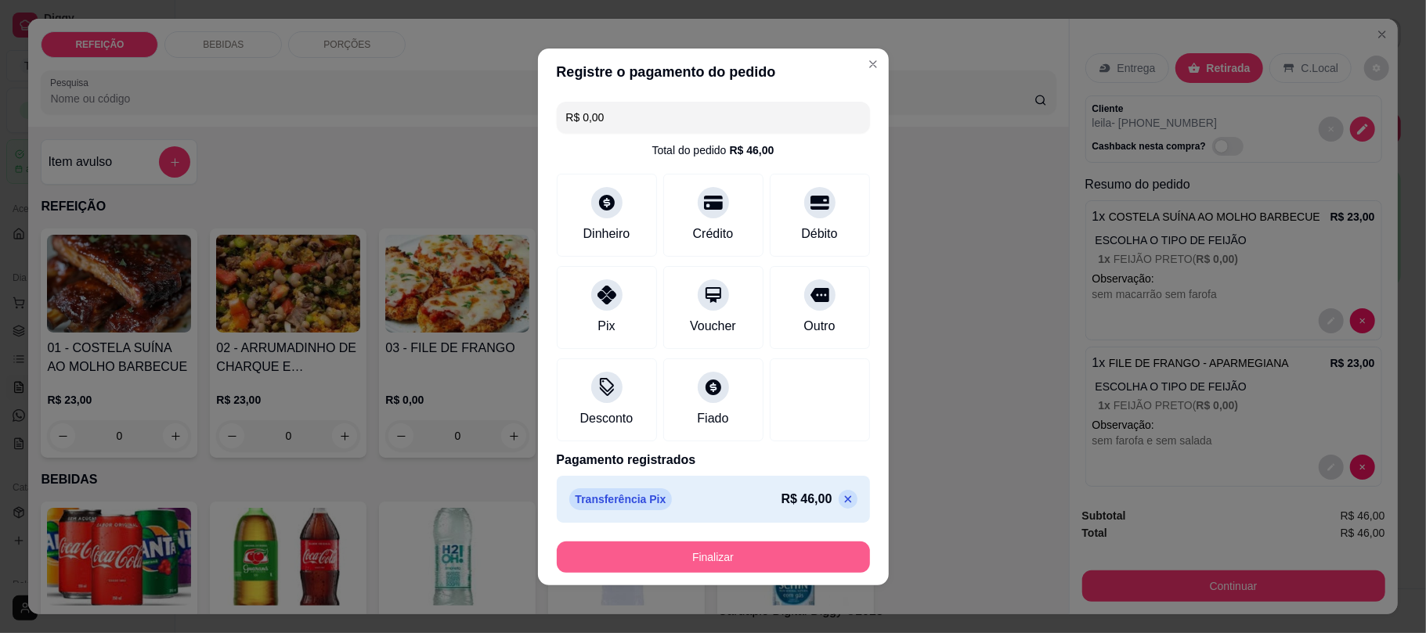
click at [699, 555] on button "Finalizar" at bounding box center [713, 557] width 313 height 31
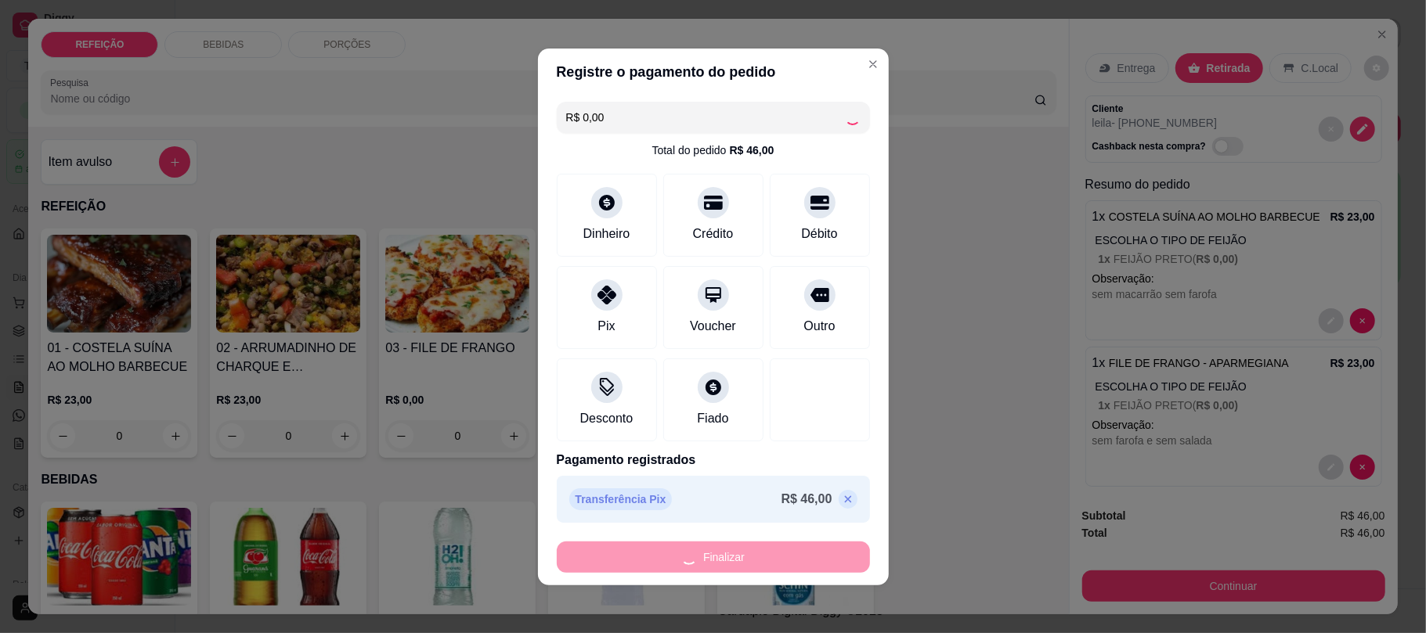
type input "-R$ 46,00"
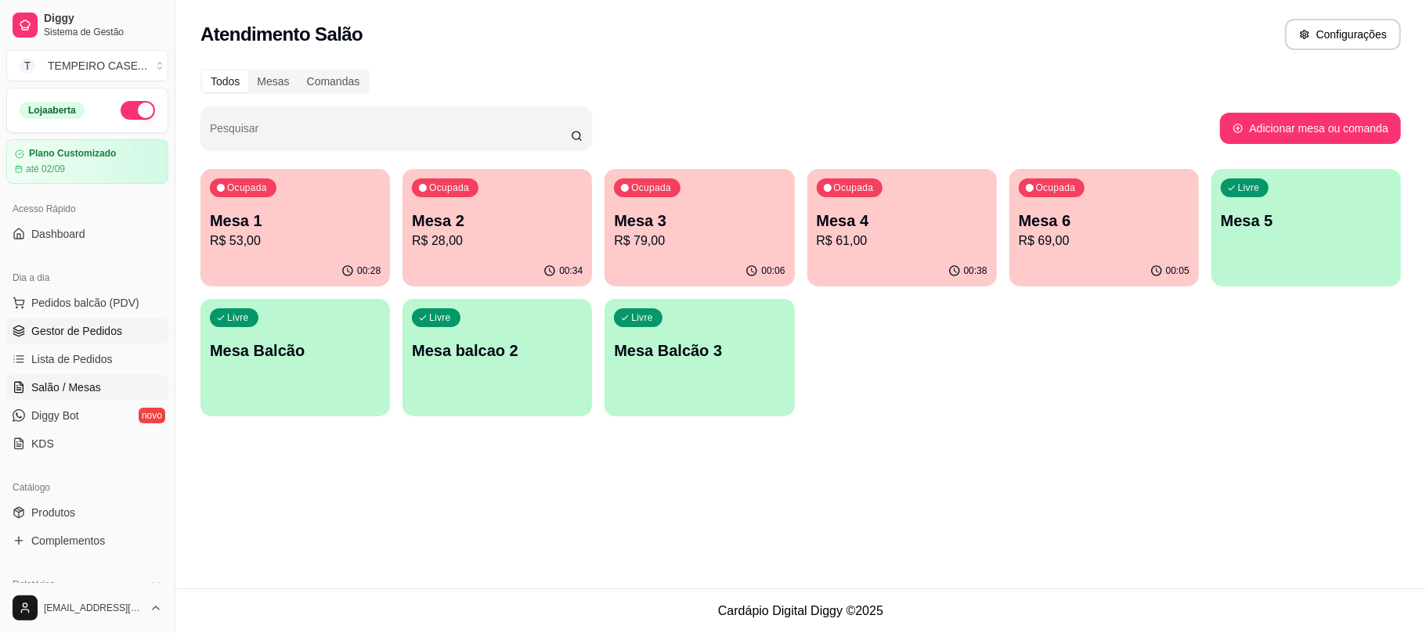
click at [97, 333] on span "Gestor de Pedidos" at bounding box center [76, 331] width 91 height 16
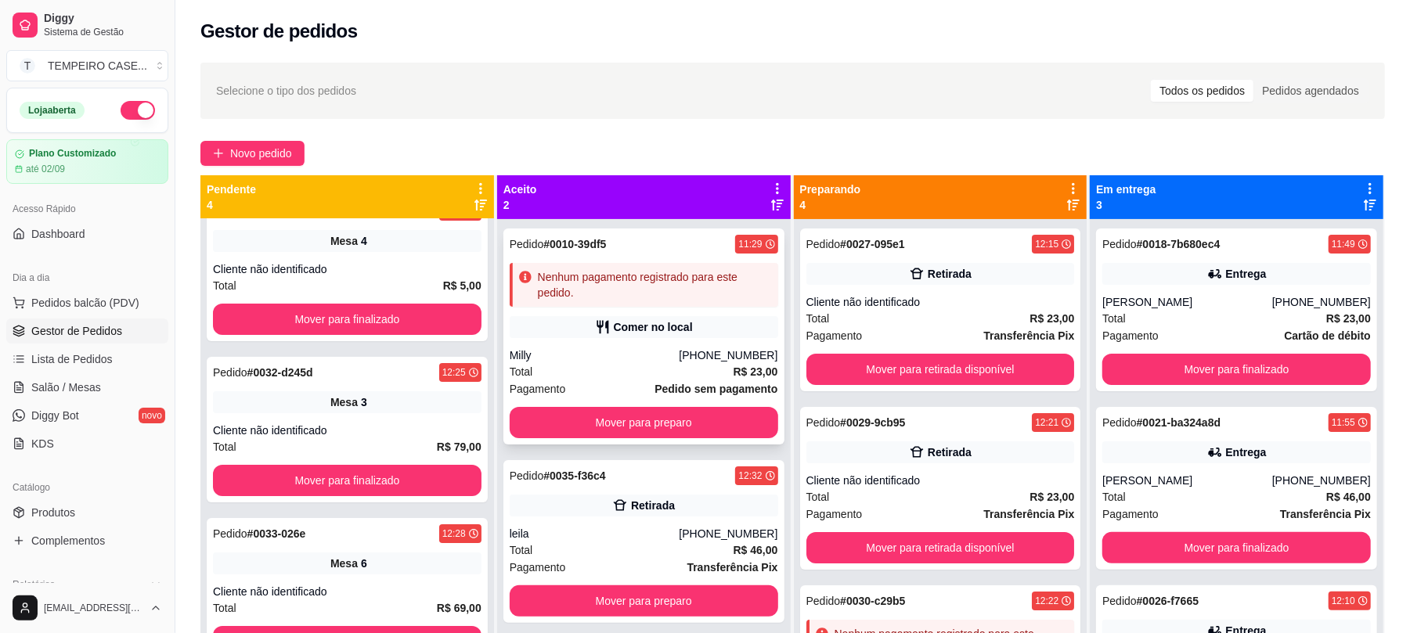
scroll to position [47, 0]
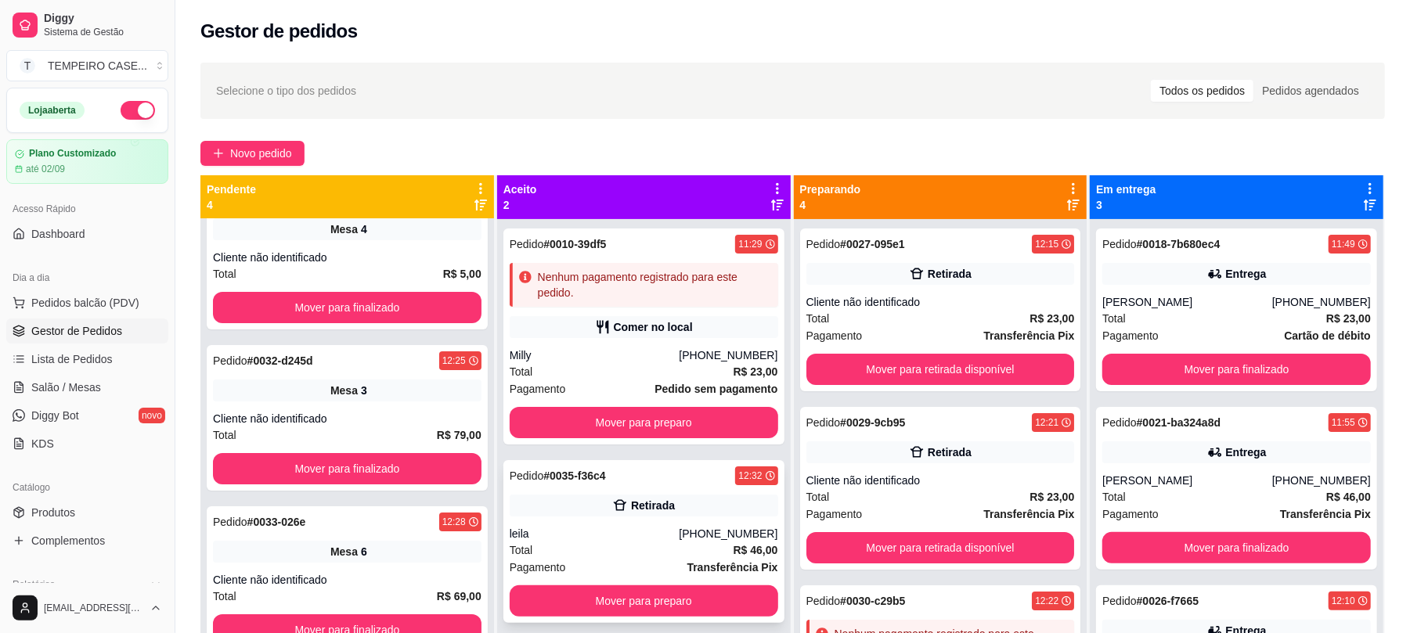
click at [590, 502] on div "Retirada" at bounding box center [644, 506] width 269 height 22
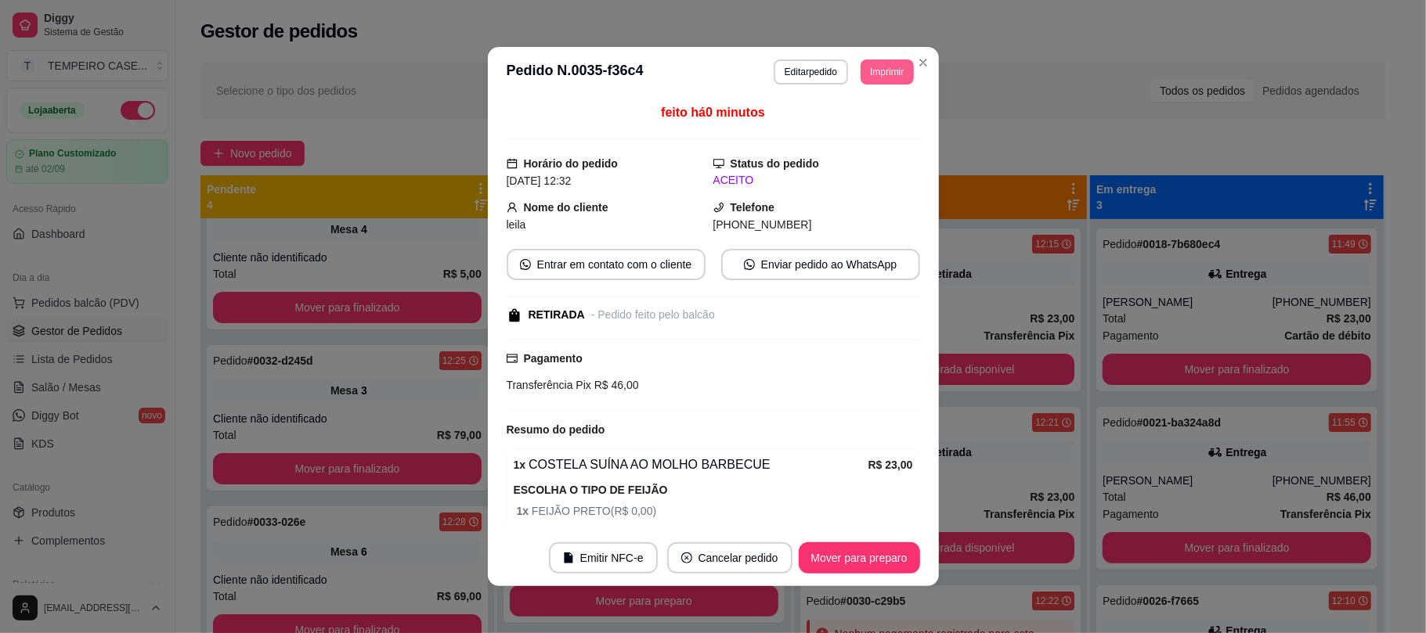
click at [885, 73] on button "Imprimir" at bounding box center [887, 72] width 52 height 25
click at [838, 151] on button "IMPRESSORA COZINHA" at bounding box center [842, 158] width 129 height 25
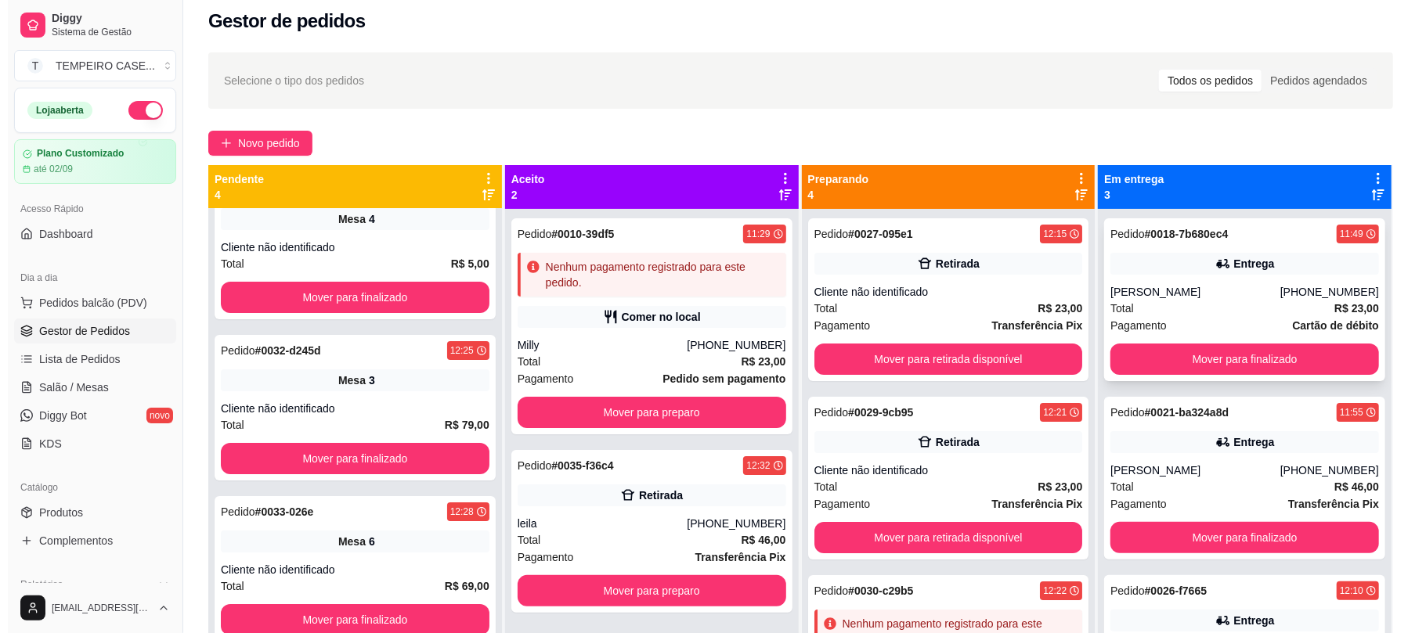
scroll to position [0, 0]
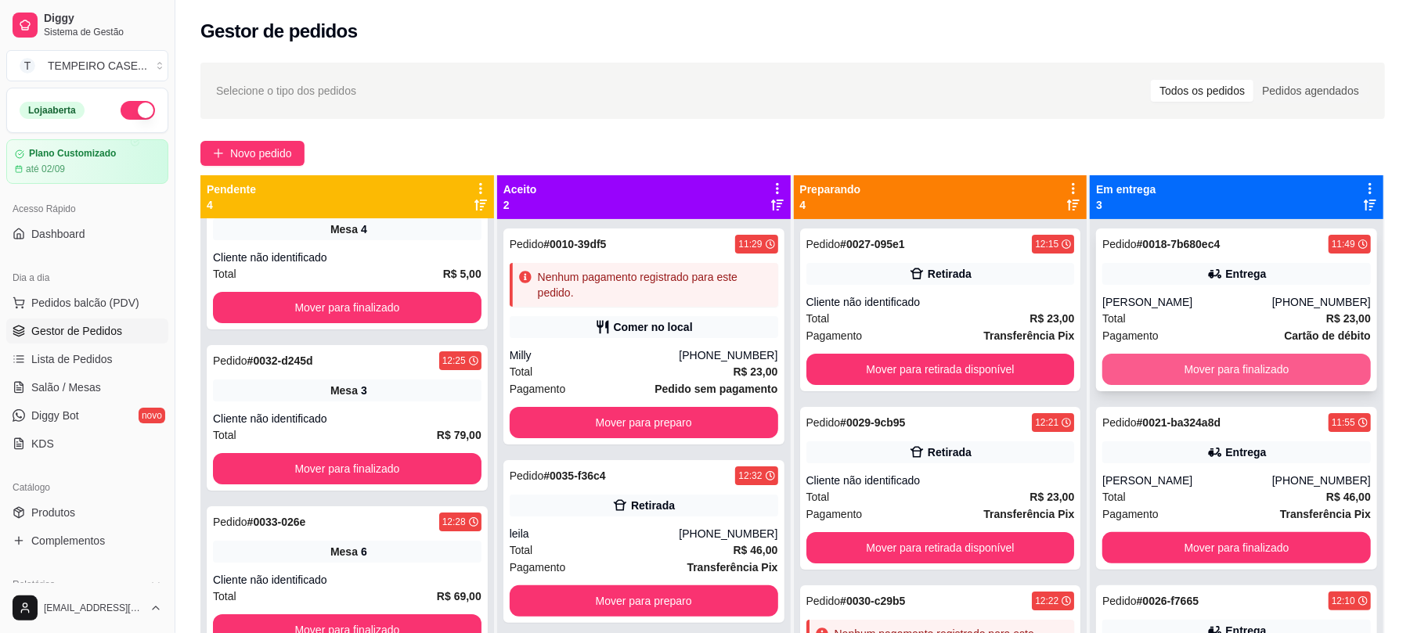
click at [1169, 370] on button "Mover para finalizado" at bounding box center [1237, 369] width 269 height 31
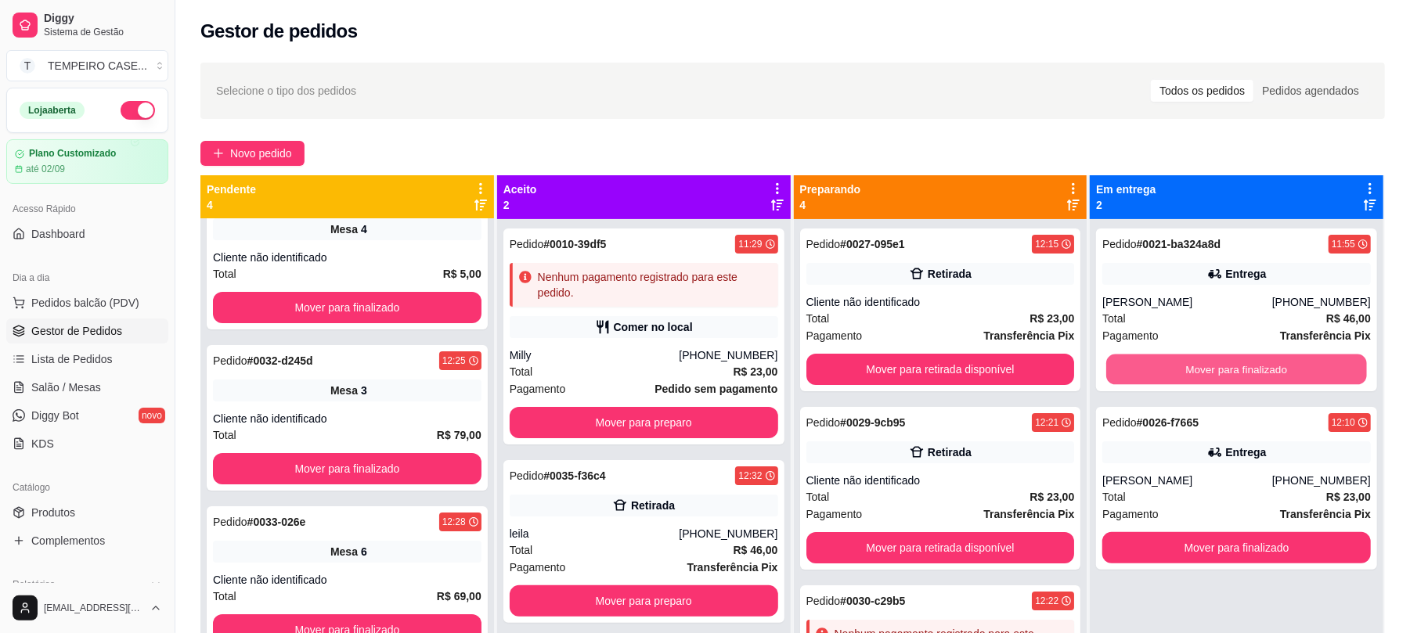
click at [1169, 370] on button "Mover para finalizado" at bounding box center [1236, 370] width 260 height 31
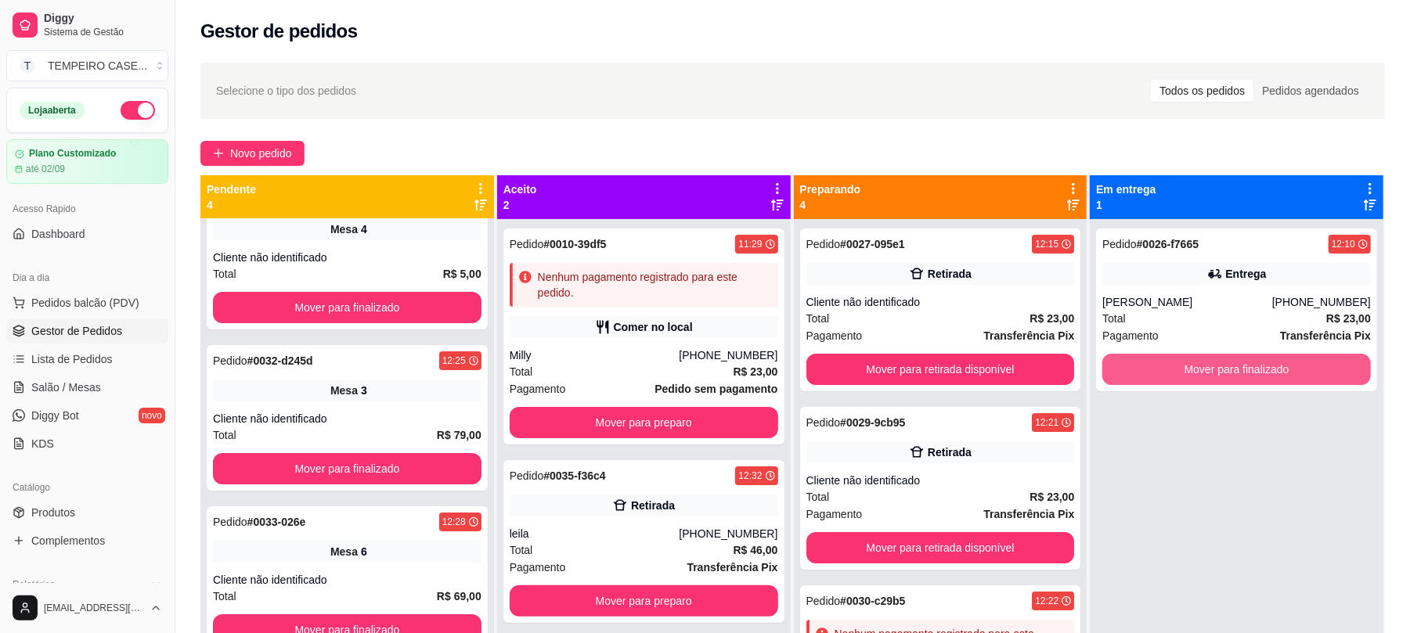
click at [1169, 370] on button "Mover para finalizado" at bounding box center [1237, 369] width 269 height 31
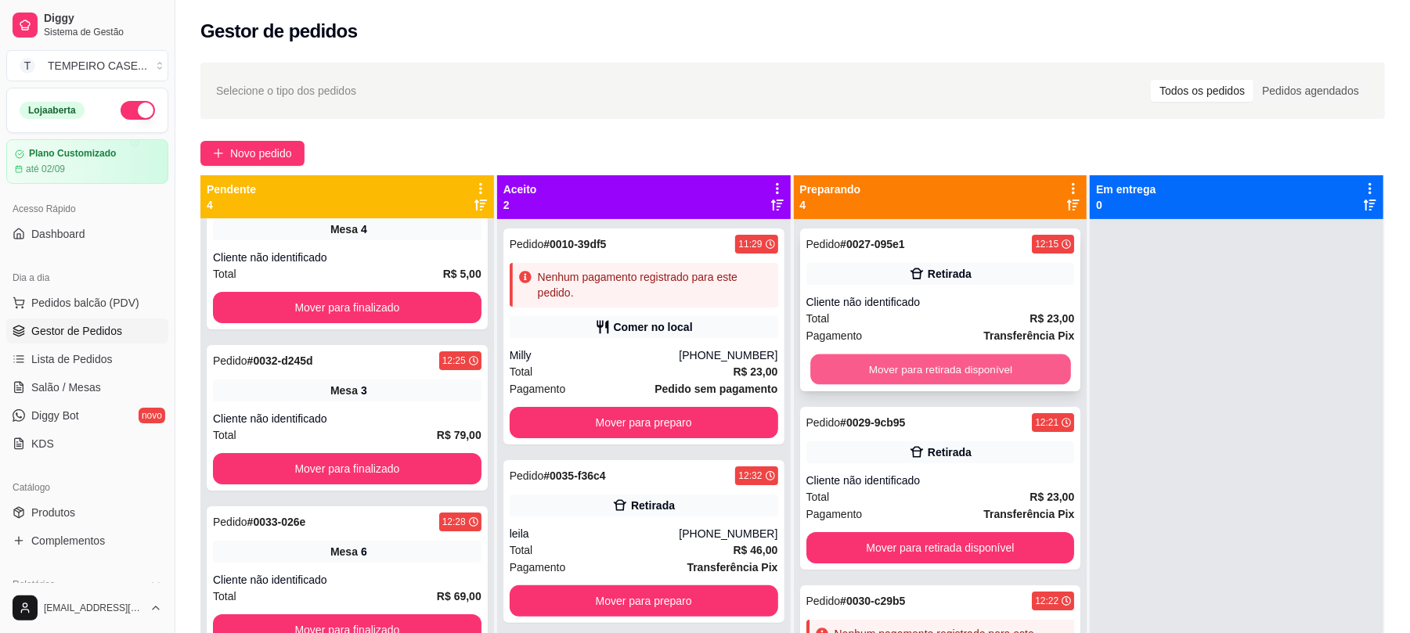
click at [1021, 360] on button "Mover para retirada disponível" at bounding box center [940, 370] width 260 height 31
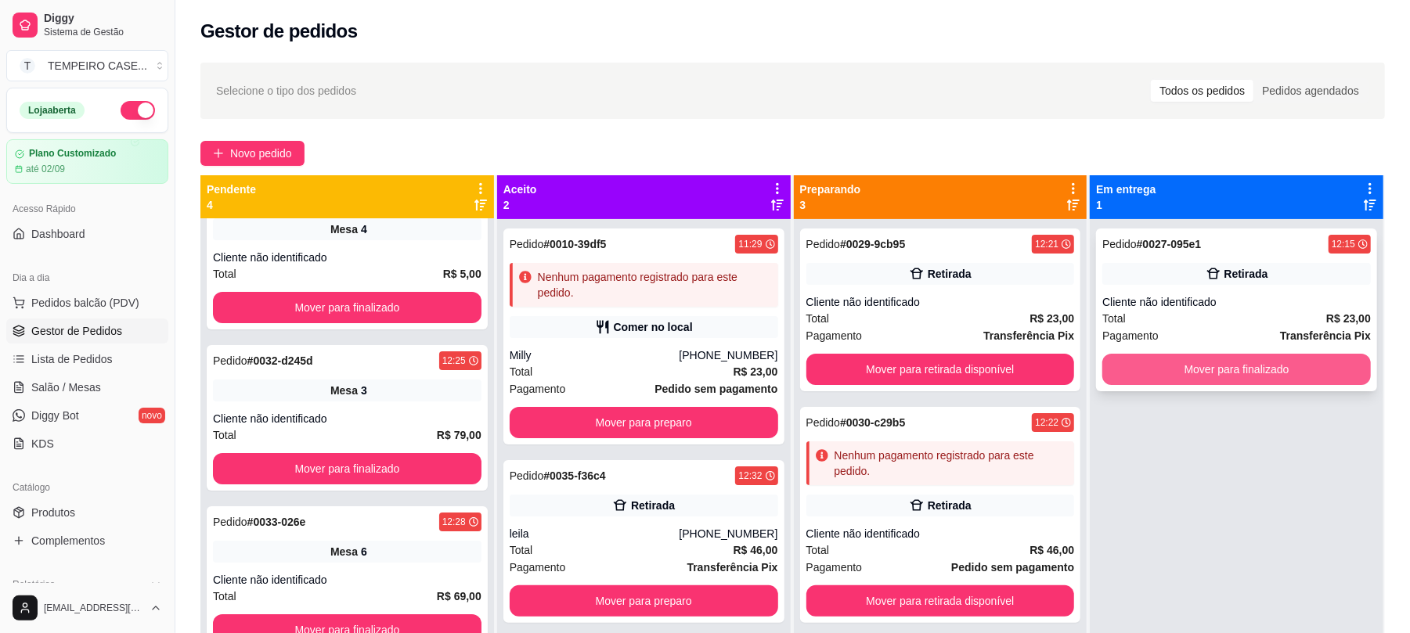
click at [1159, 368] on button "Mover para finalizado" at bounding box center [1237, 369] width 269 height 31
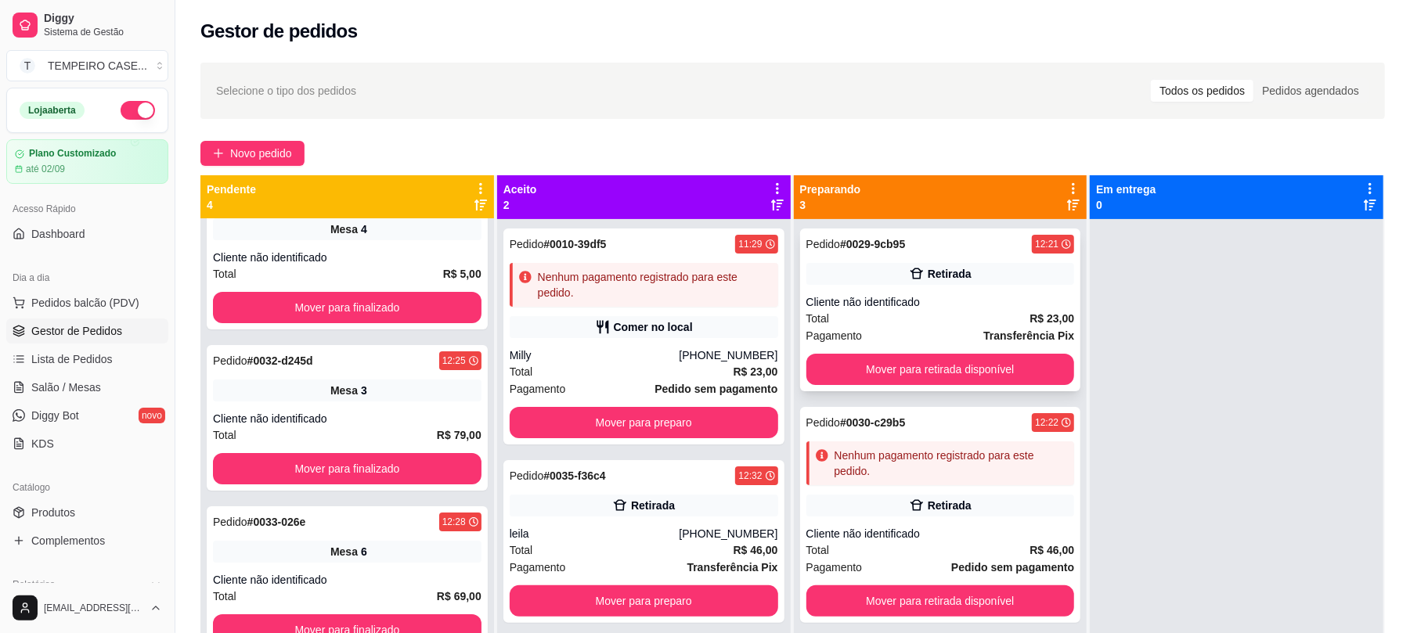
click at [954, 305] on div "Cliente não identificado" at bounding box center [941, 302] width 269 height 16
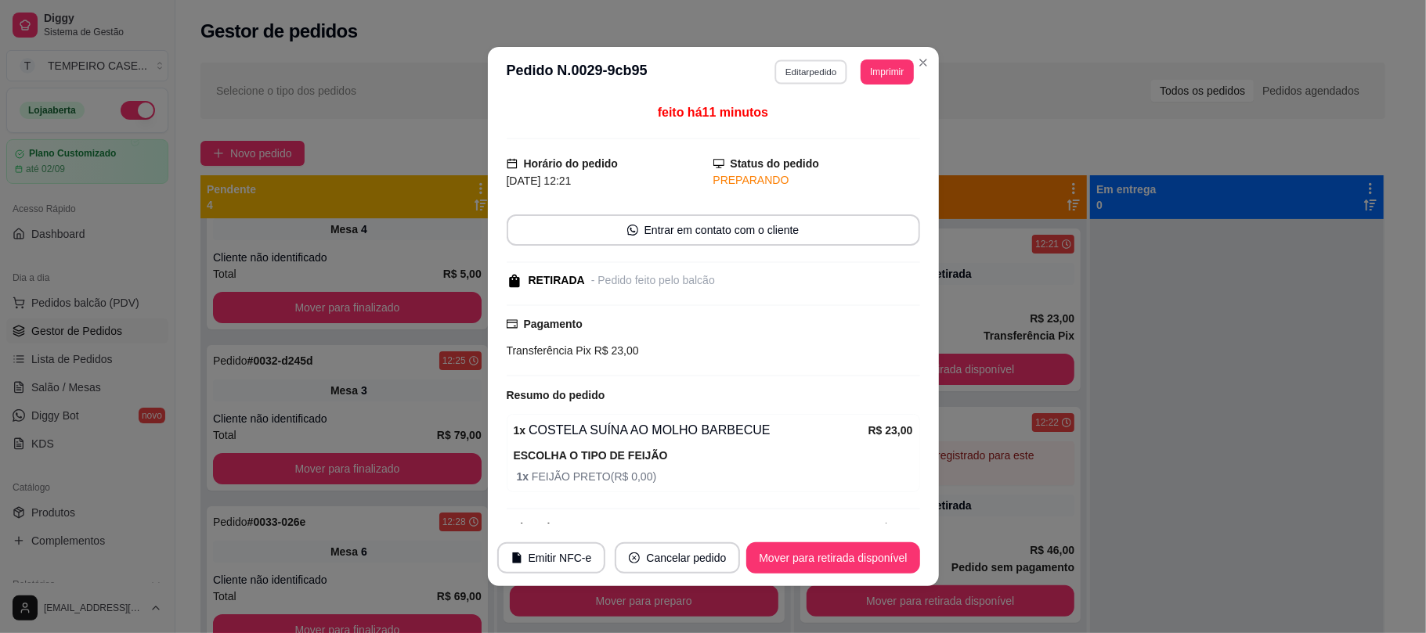
click at [814, 67] on button "Editar pedido" at bounding box center [810, 72] width 73 height 24
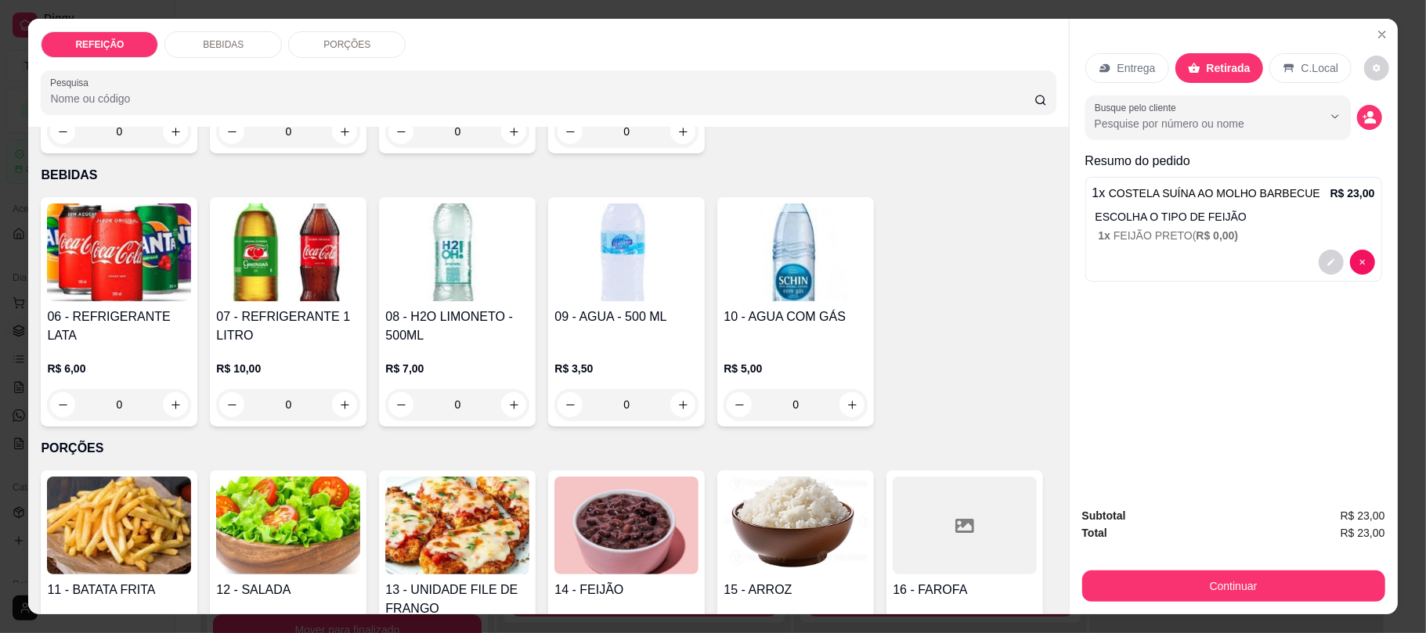
scroll to position [417, 0]
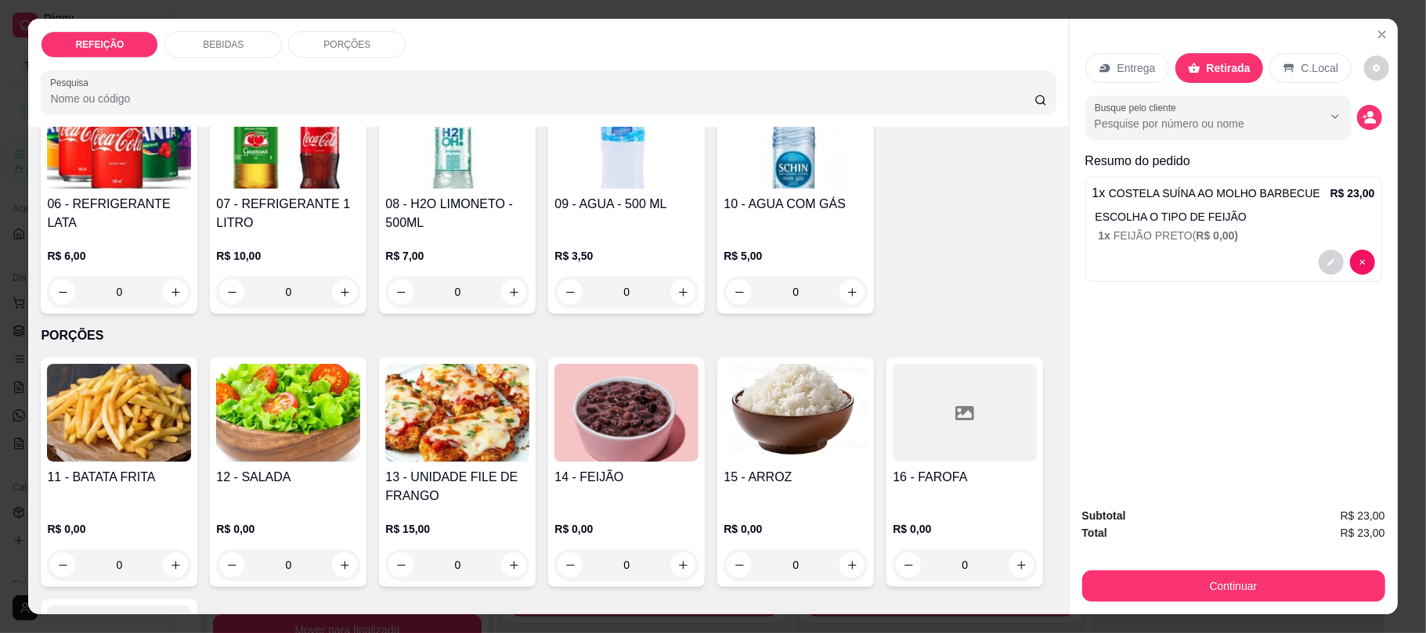
click at [153, 233] on div "R$ 6,00 0" at bounding box center [119, 270] width 144 height 75
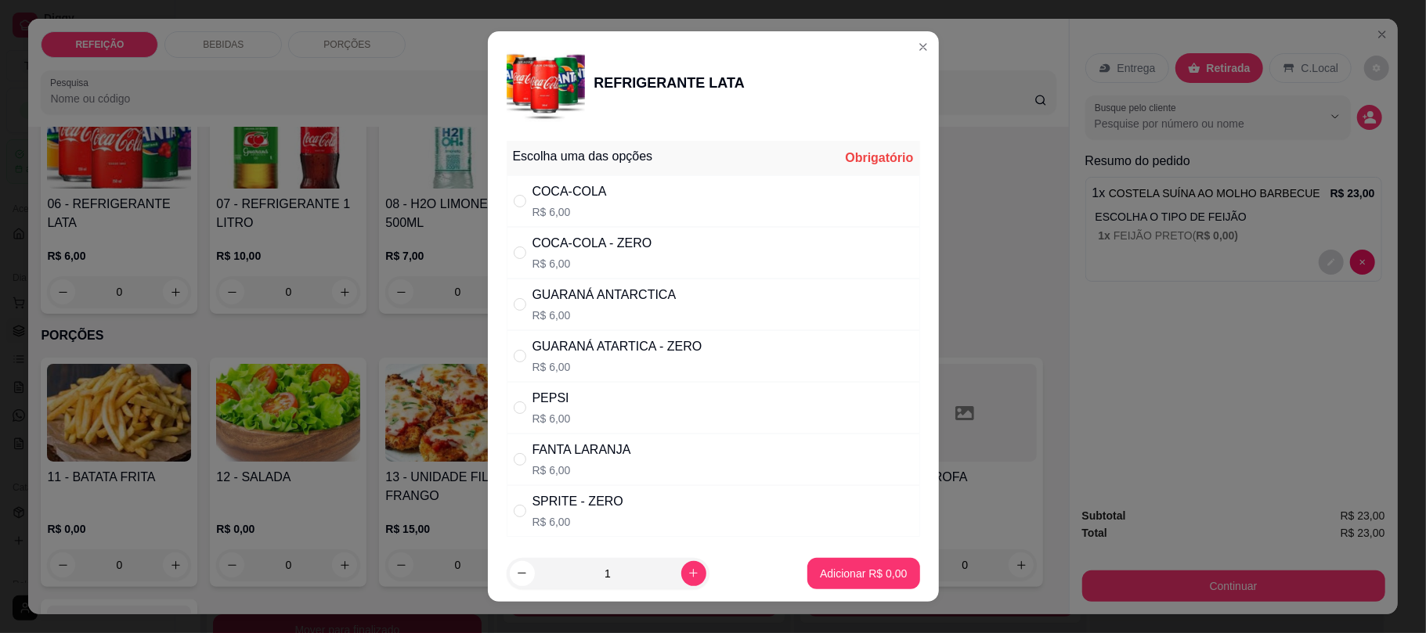
click at [658, 317] on p "R$ 6,00" at bounding box center [604, 316] width 144 height 16
radio input "true"
click at [811, 561] on button "Adicionar R$ 6,00" at bounding box center [863, 573] width 112 height 31
type input "1"
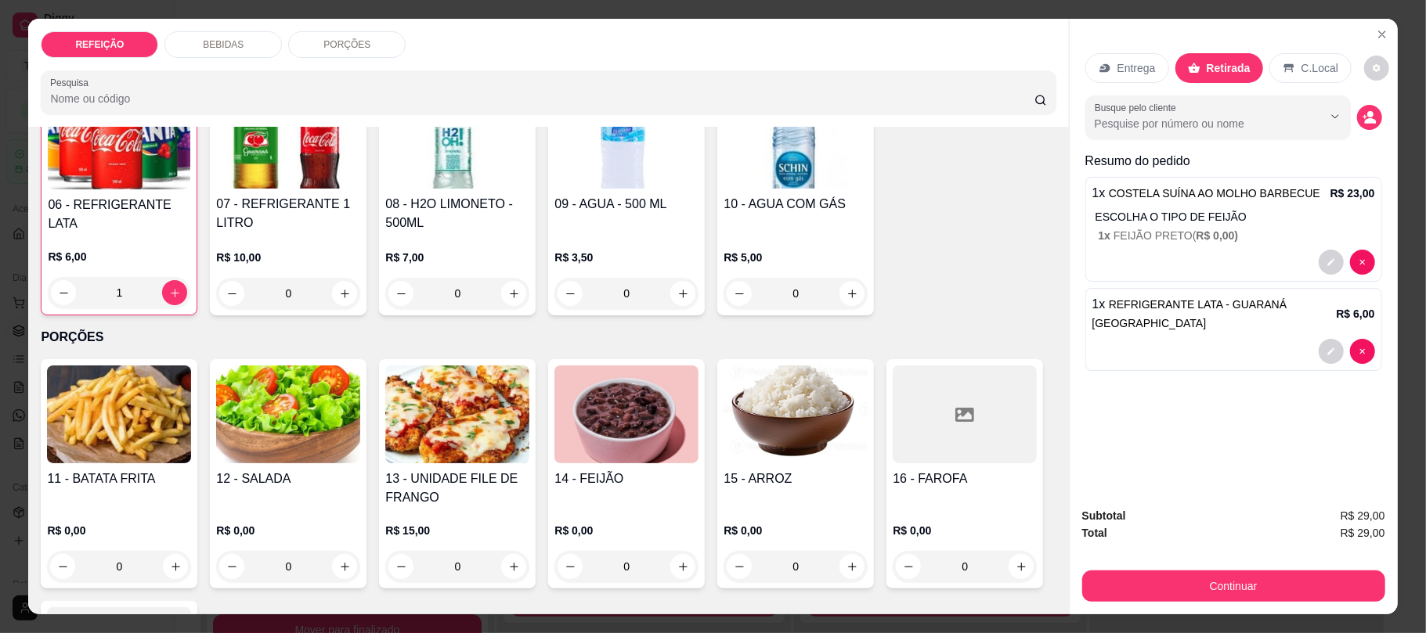
scroll to position [418, 0]
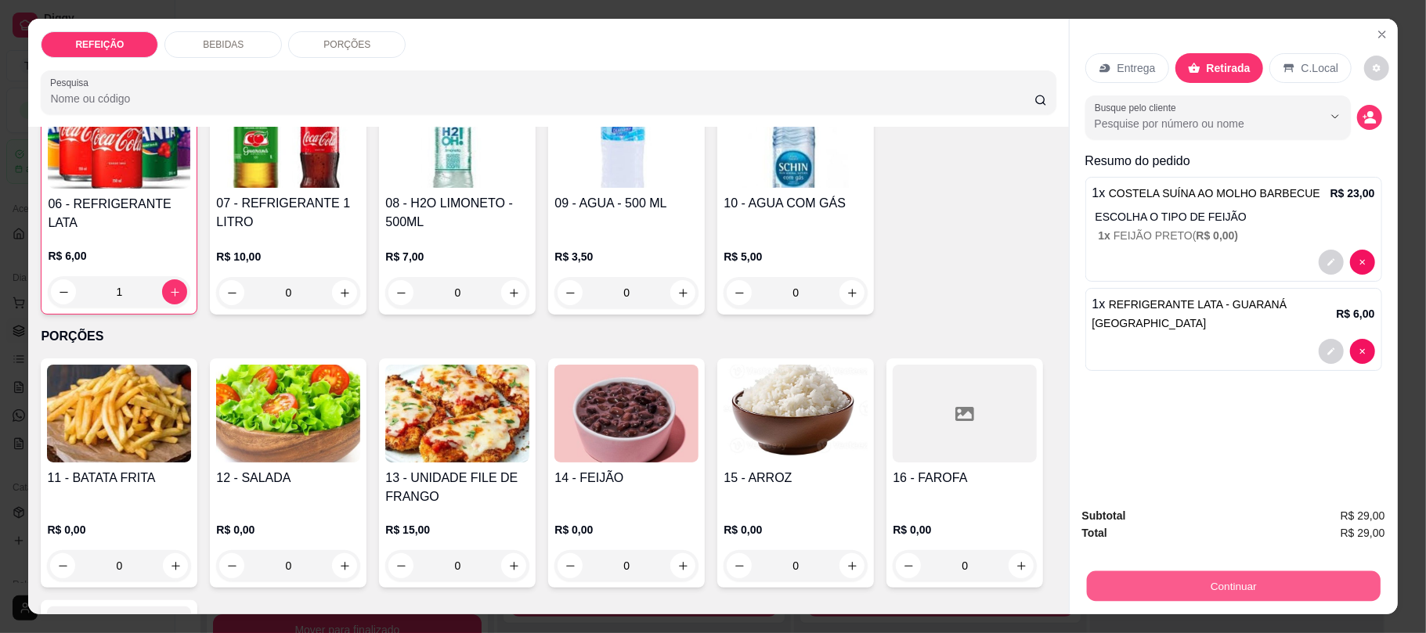
click at [1223, 592] on button "Continuar" at bounding box center [1233, 586] width 294 height 31
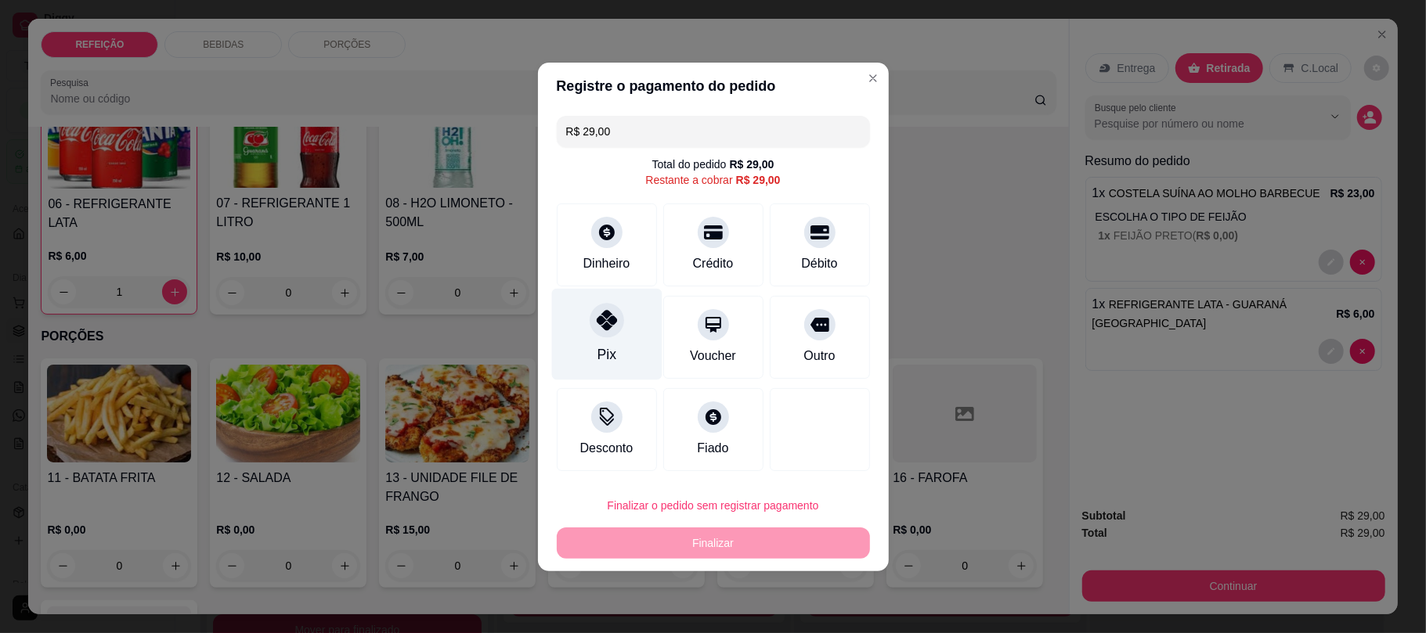
click at [621, 358] on div "Pix" at bounding box center [606, 334] width 110 height 92
type input "R$ 0,00"
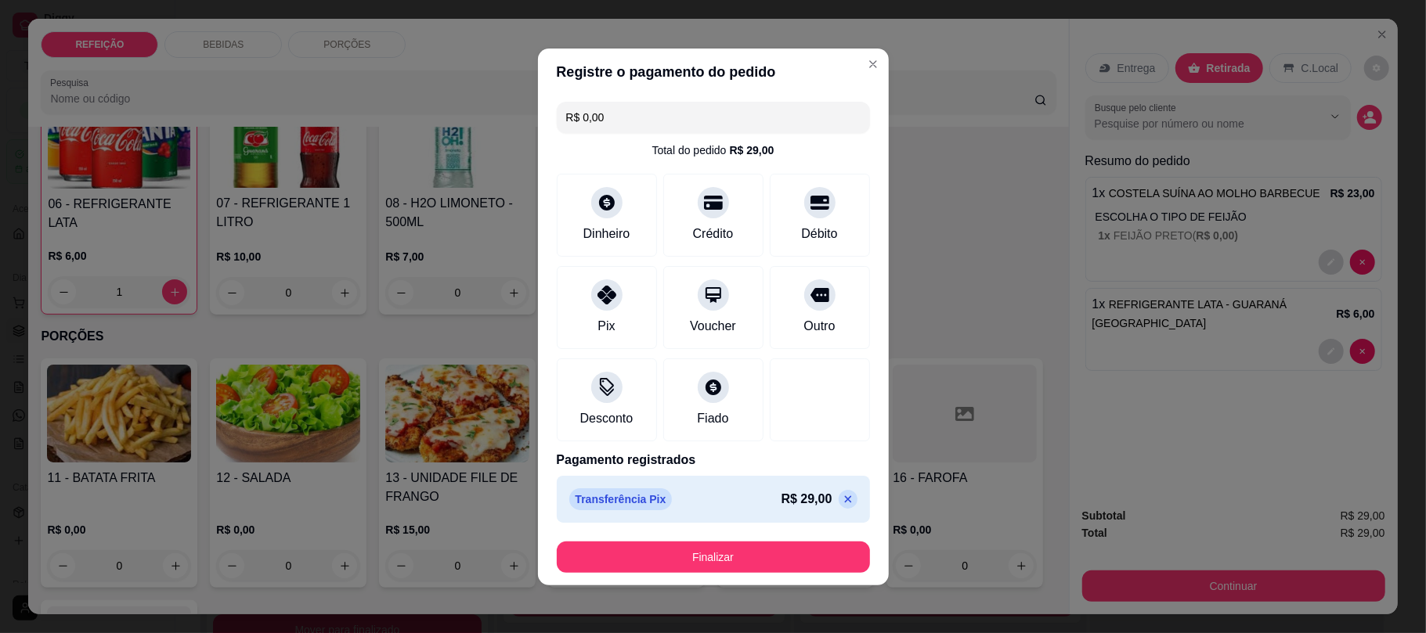
click at [708, 575] on footer "Finalizar" at bounding box center [713, 557] width 351 height 56
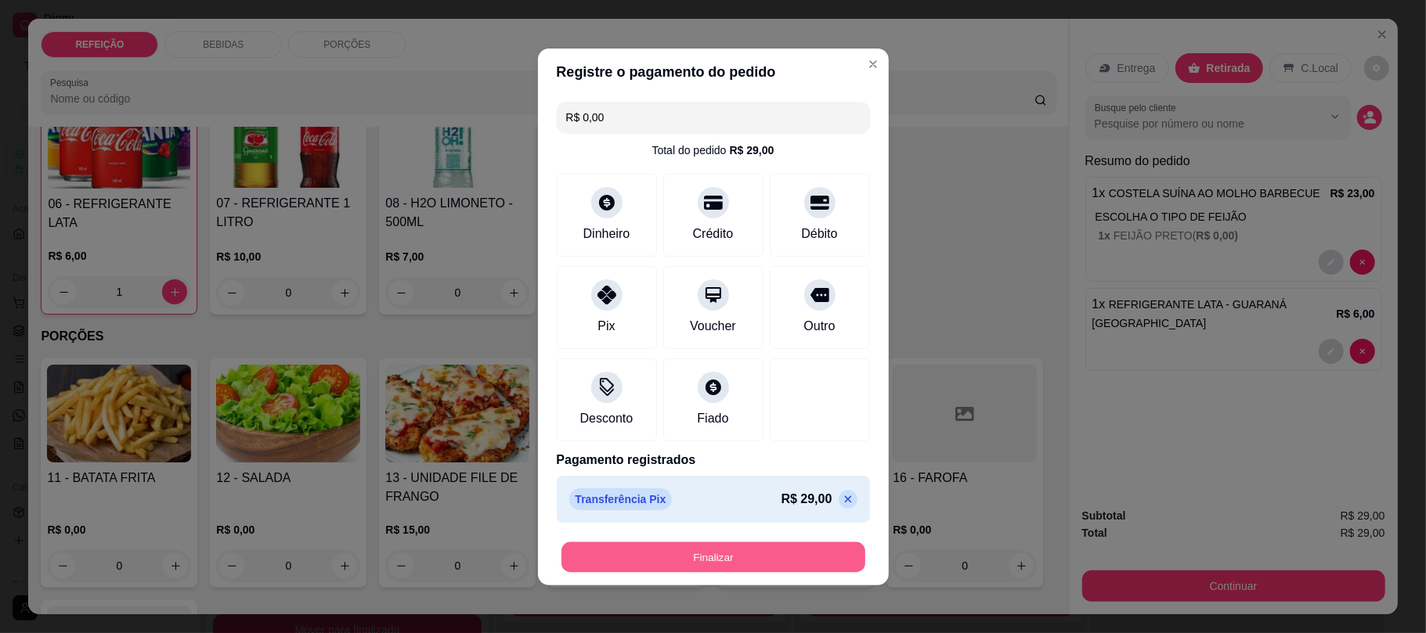
click at [709, 571] on button "Finalizar" at bounding box center [713, 557] width 304 height 31
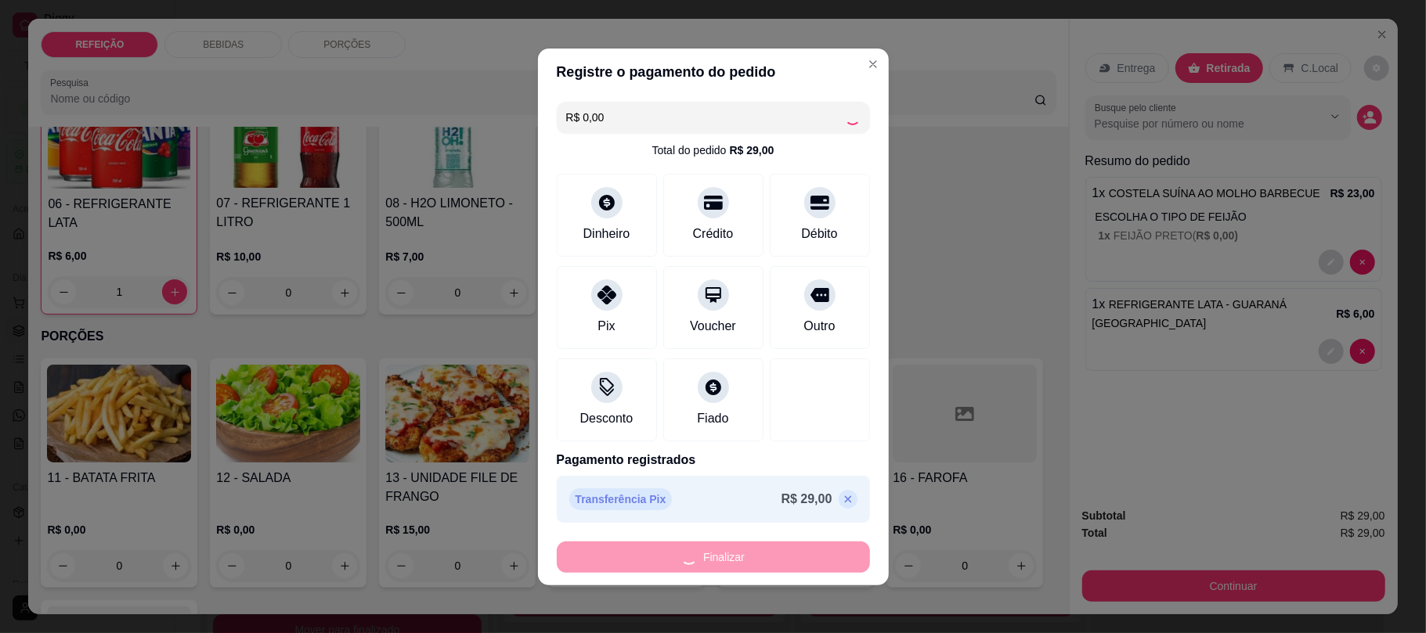
type input "0"
type input "-R$ 29,00"
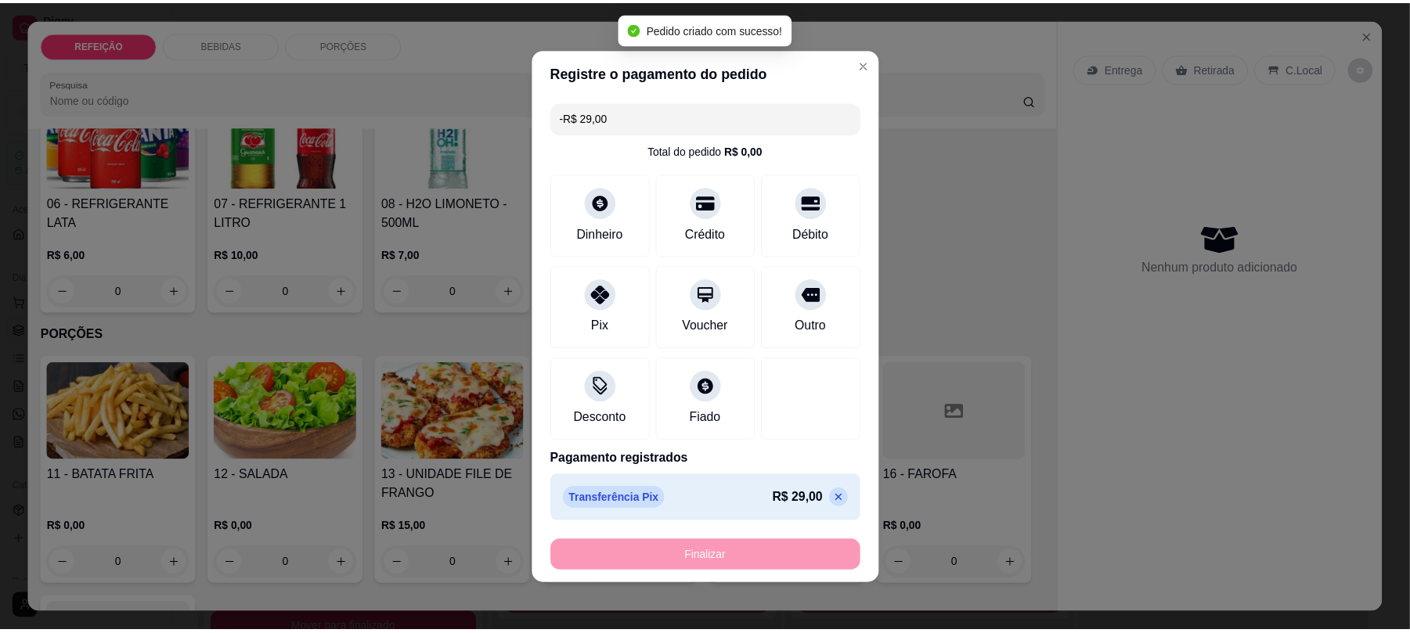
scroll to position [417, 0]
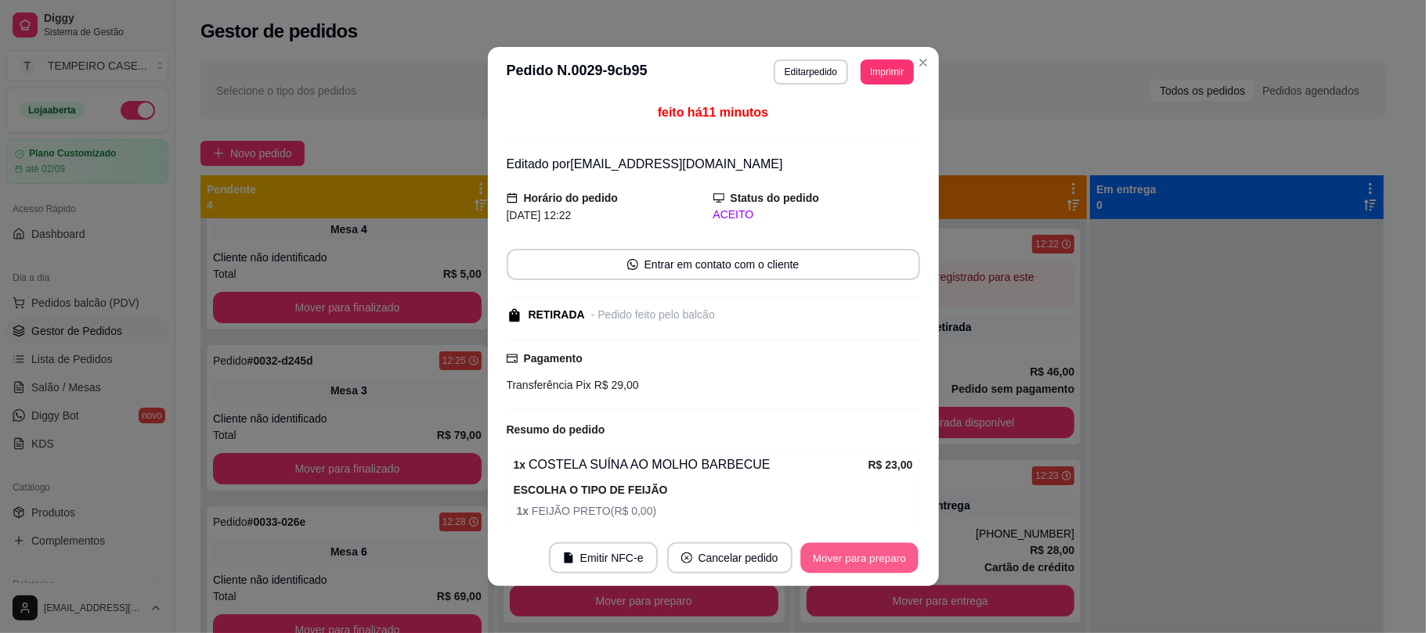
click at [838, 555] on button "Mover para preparo" at bounding box center [858, 558] width 117 height 31
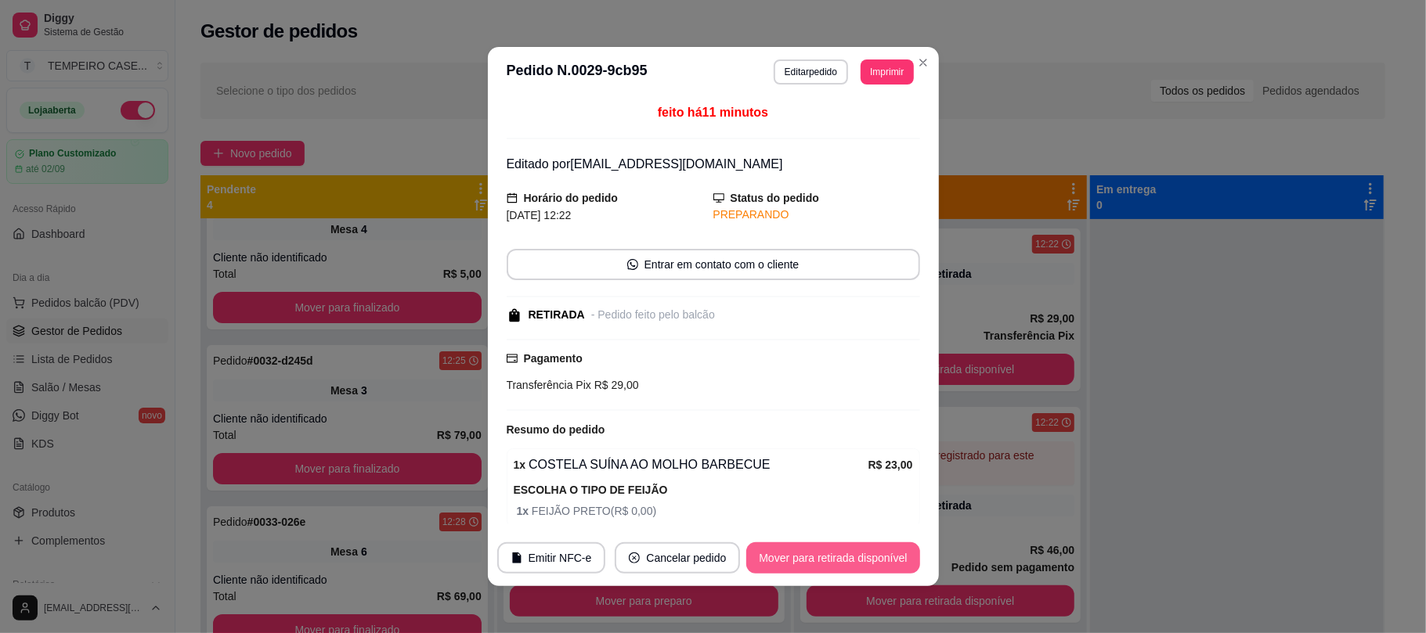
click at [862, 546] on button "Mover para retirada disponível" at bounding box center [832, 558] width 173 height 31
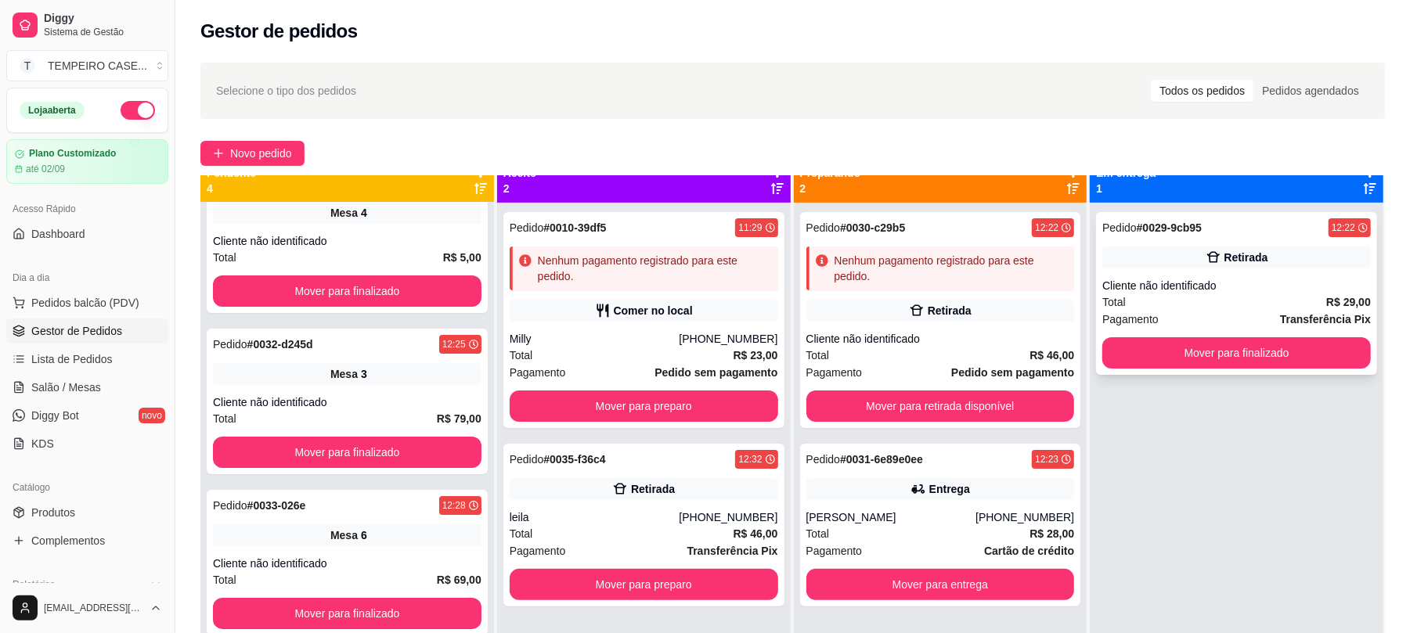
scroll to position [44, 0]
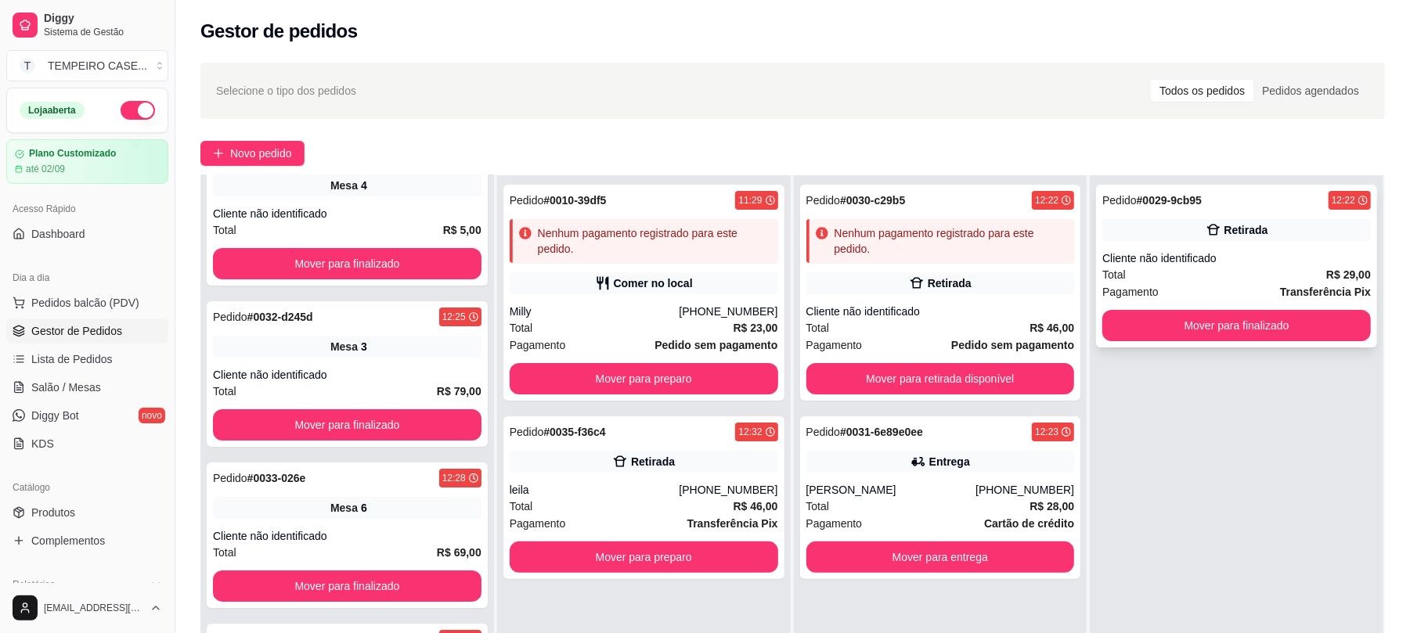
click at [1176, 326] on button "Mover para finalizado" at bounding box center [1237, 325] width 269 height 31
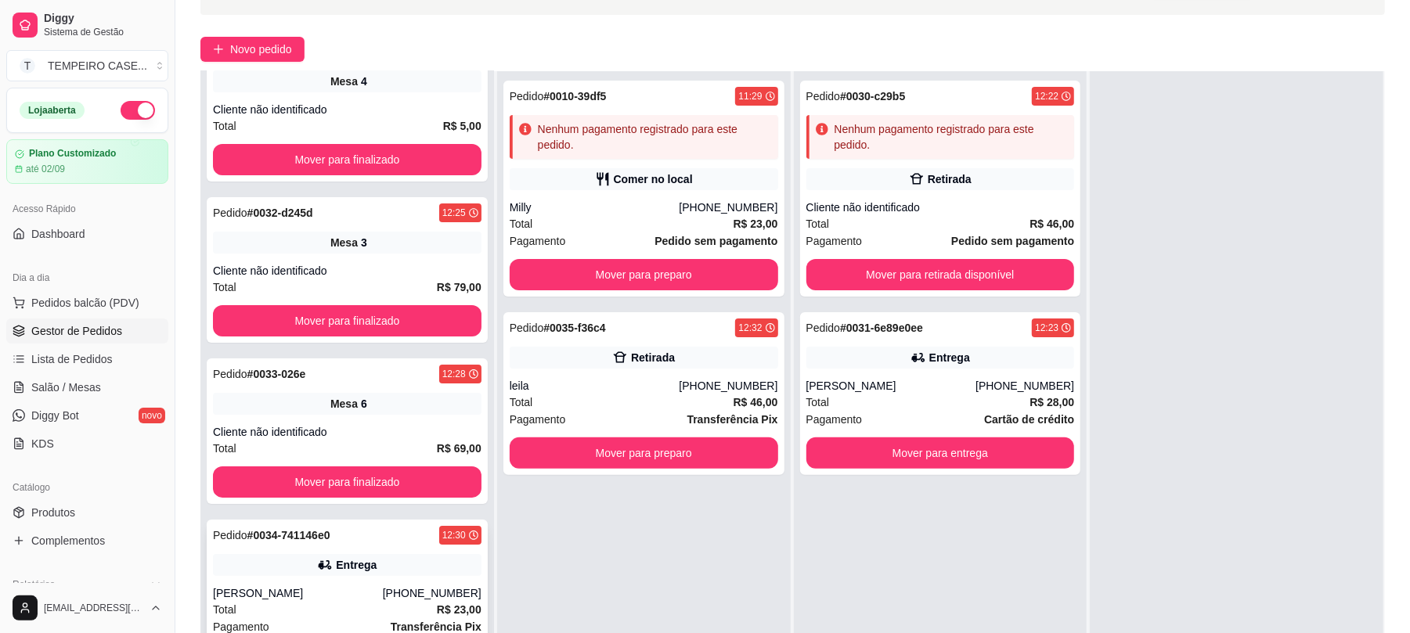
scroll to position [239, 0]
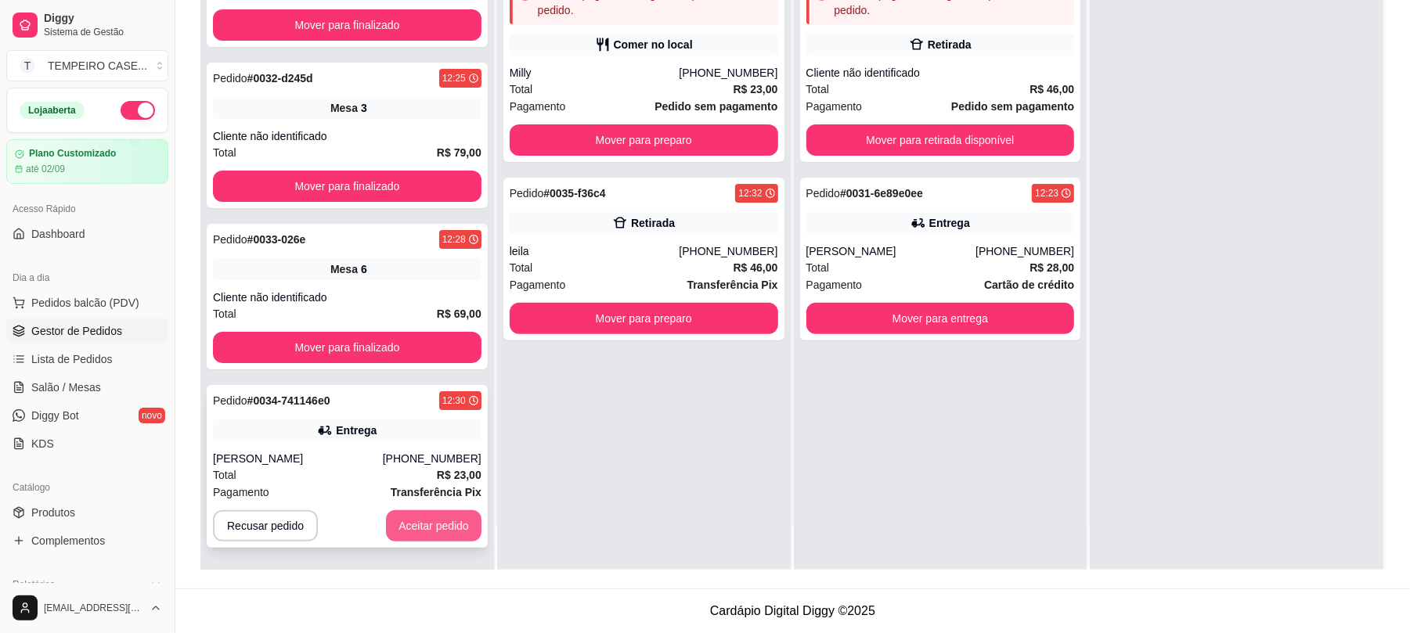
click at [428, 518] on button "Aceitar pedido" at bounding box center [434, 526] width 96 height 31
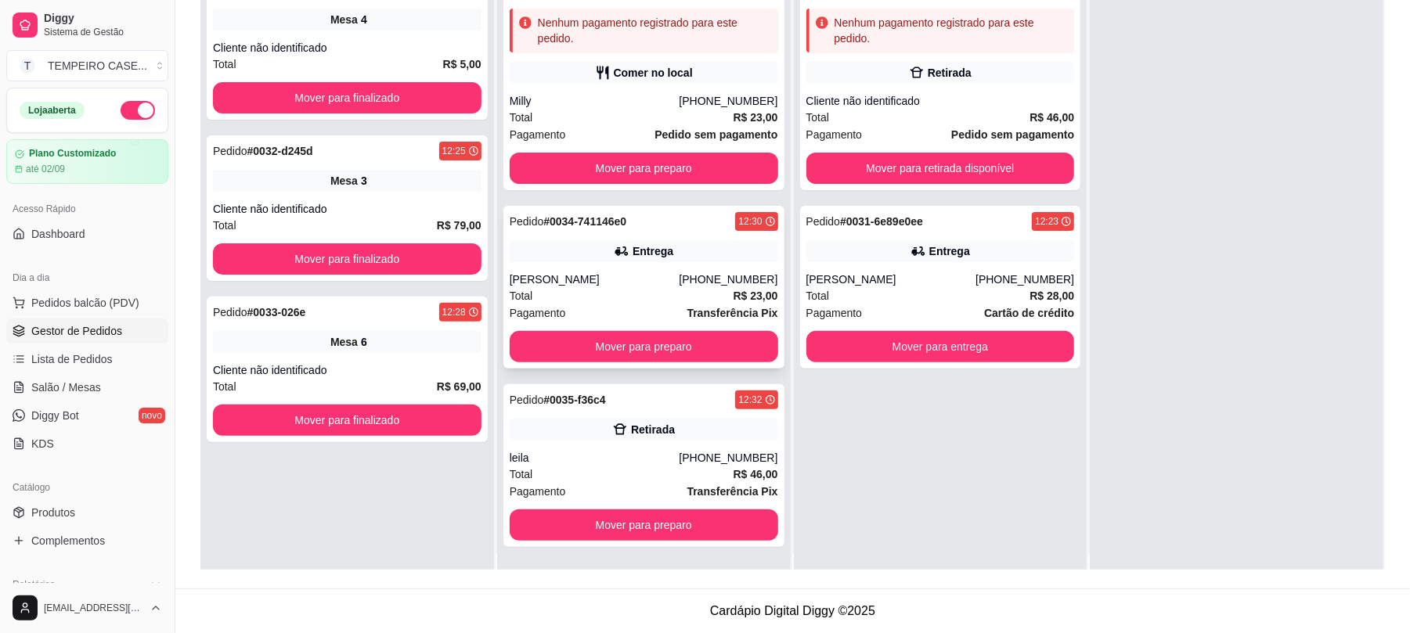
scroll to position [0, 0]
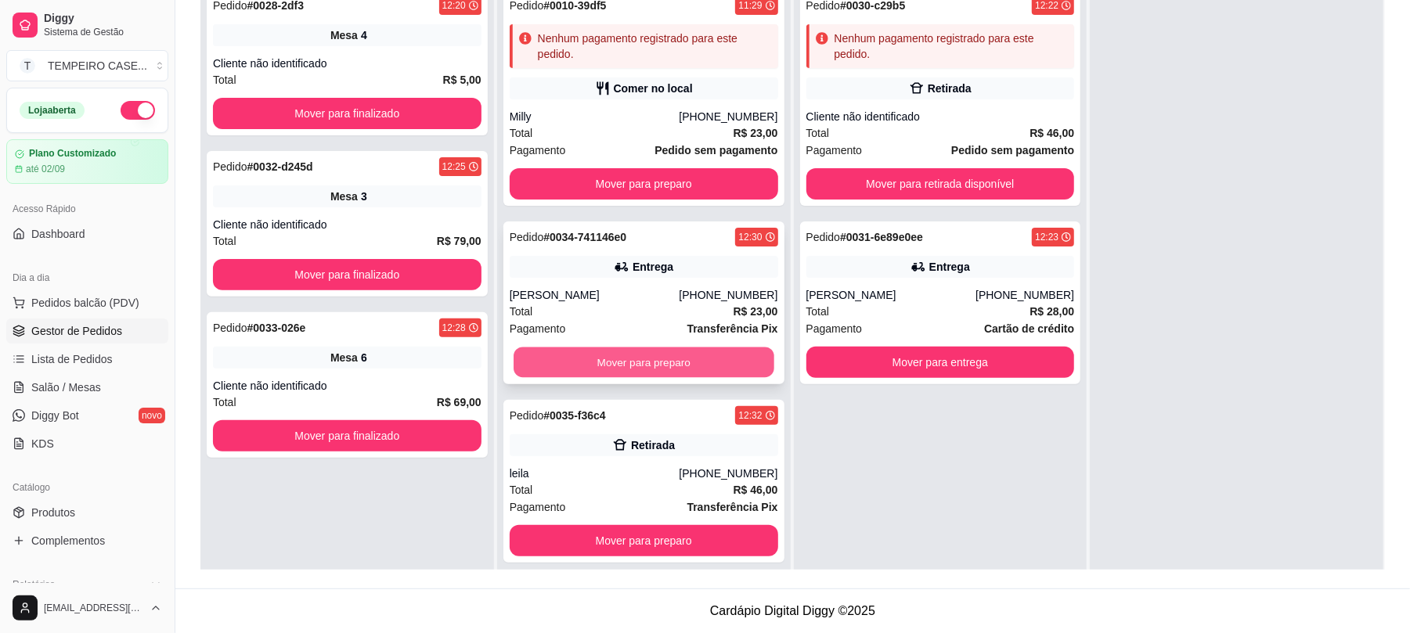
click at [637, 368] on button "Mover para preparo" at bounding box center [644, 363] width 260 height 31
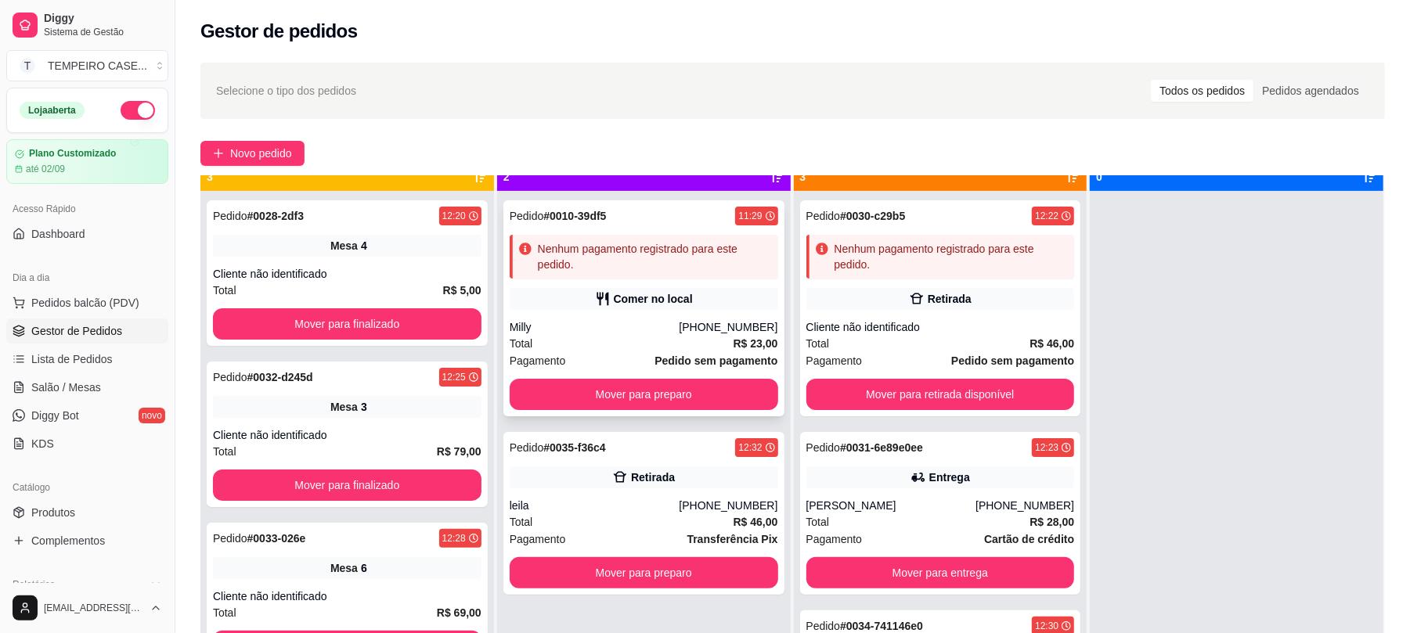
scroll to position [44, 0]
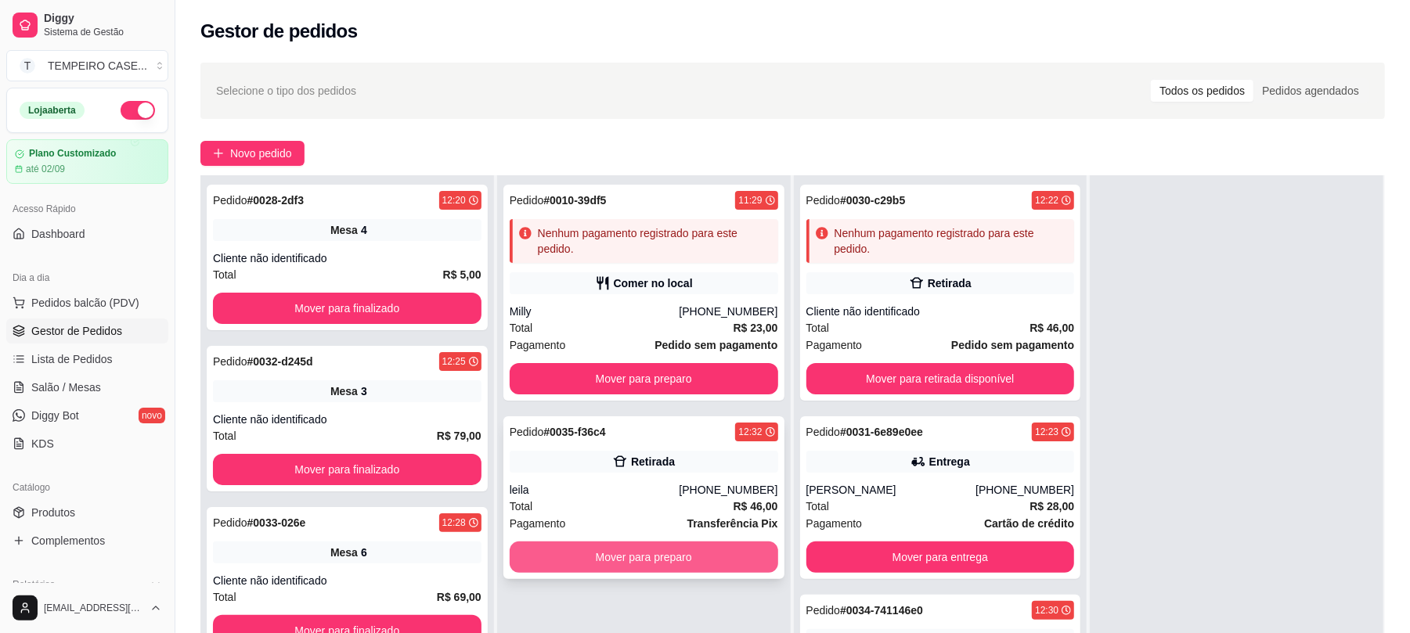
click at [651, 550] on button "Mover para preparo" at bounding box center [644, 557] width 269 height 31
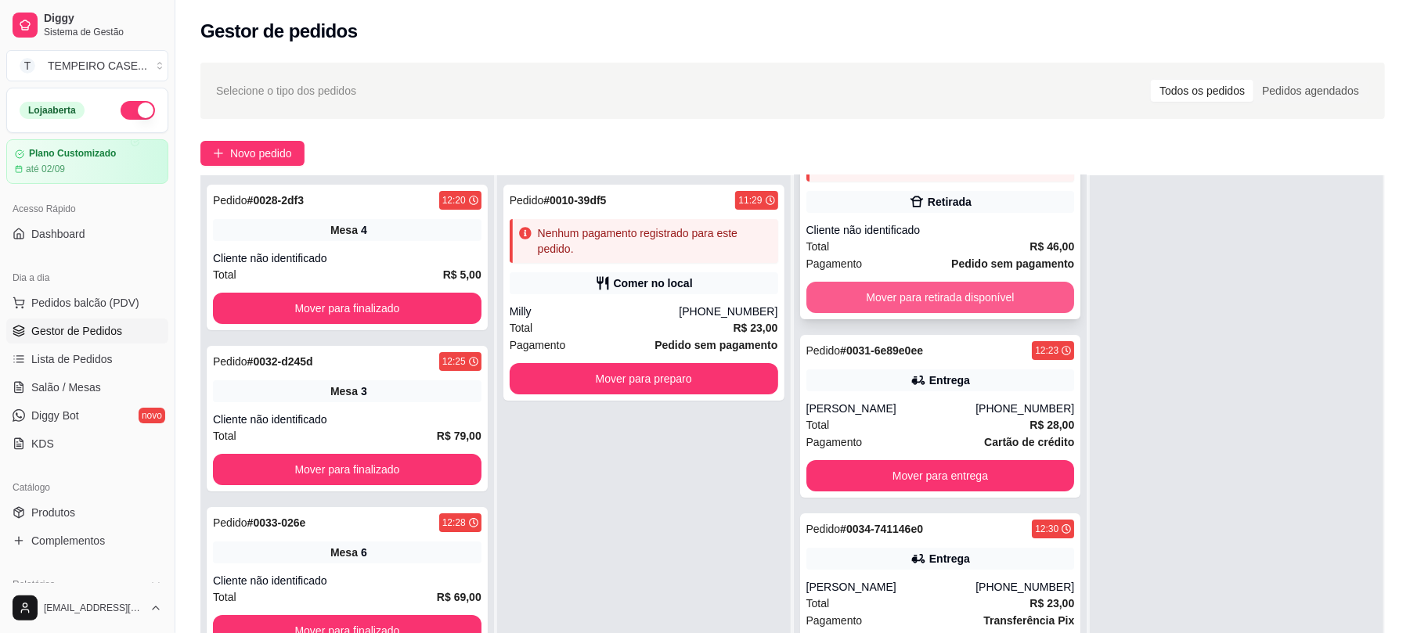
scroll to position [0, 0]
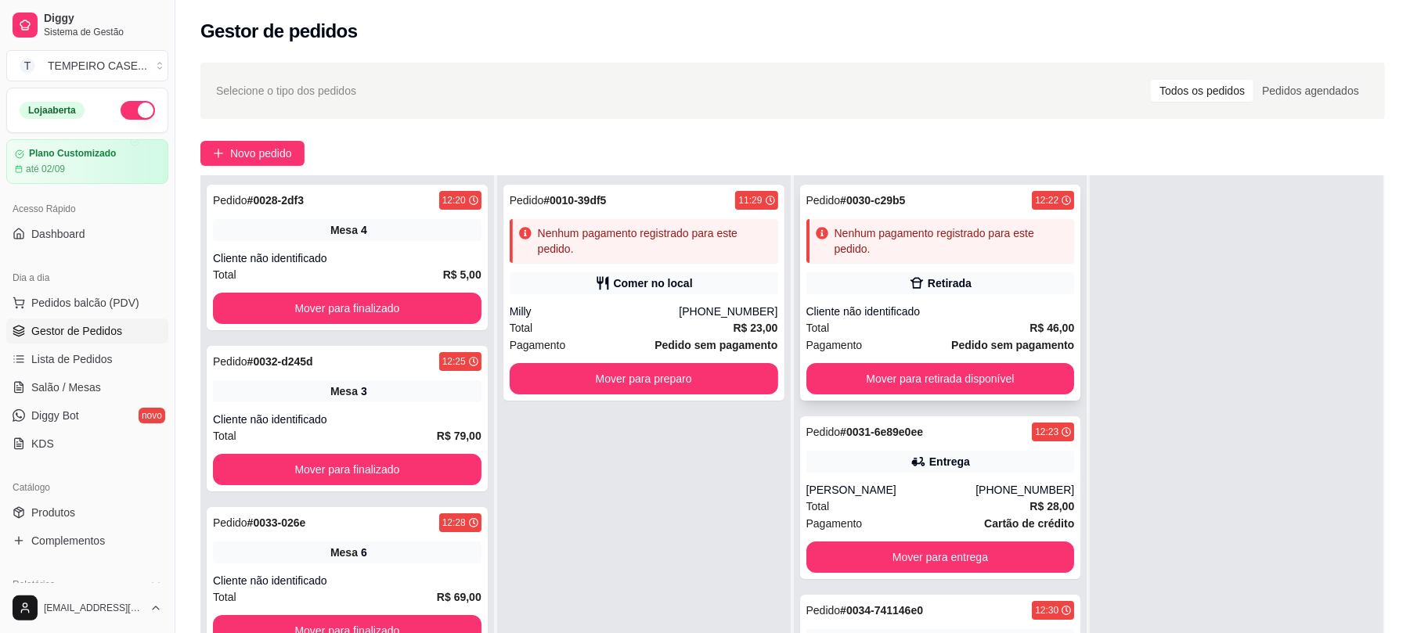
click at [962, 305] on div "Cliente não identificado" at bounding box center [941, 312] width 269 height 16
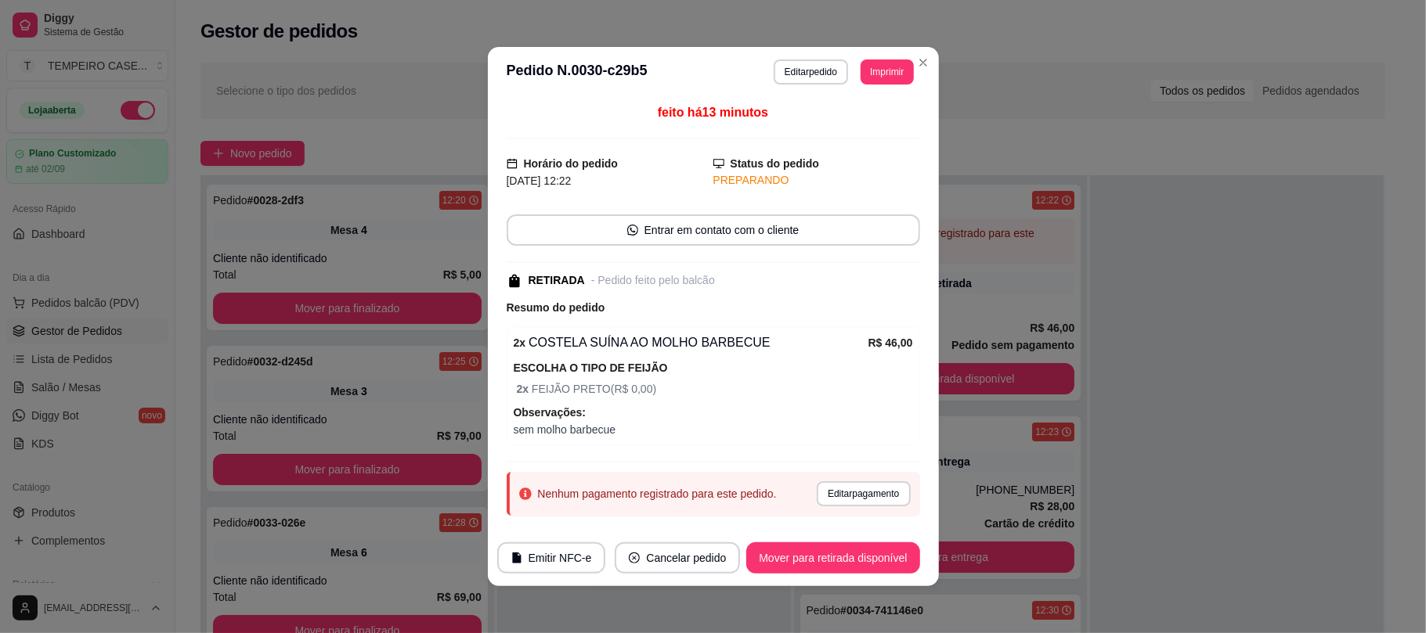
click at [817, 493] on button "Editar pagamento" at bounding box center [863, 494] width 93 height 25
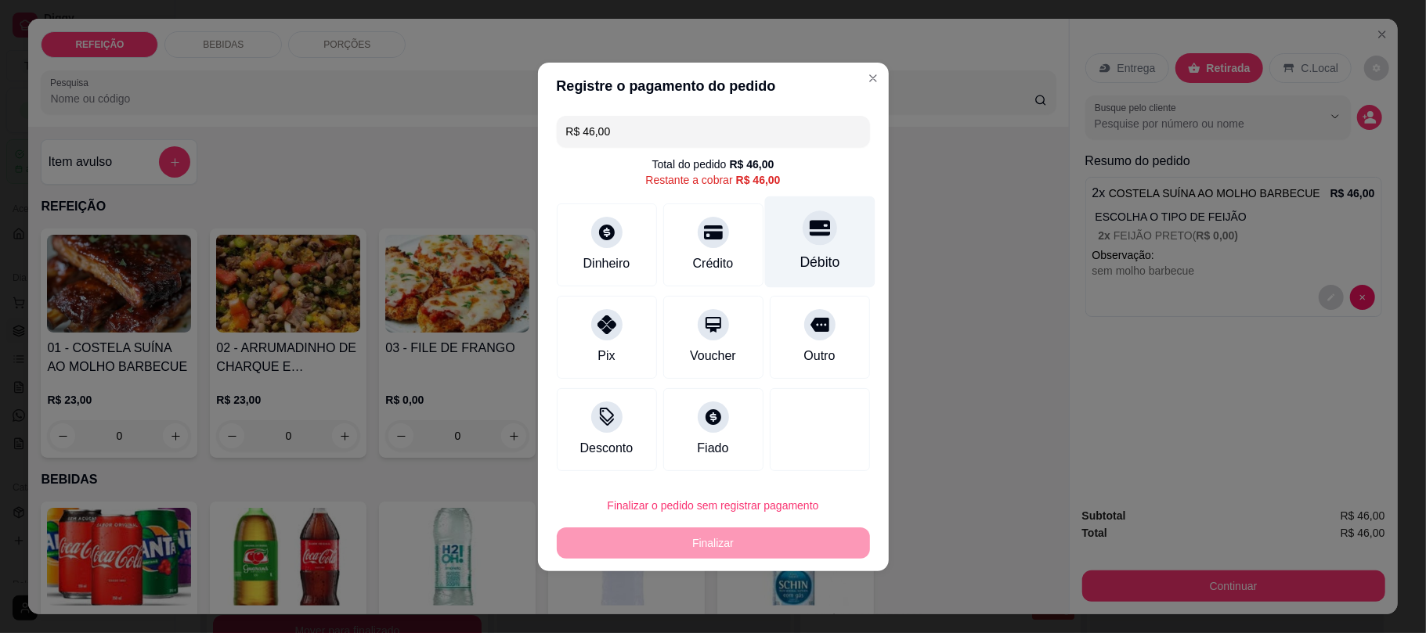
click at [797, 246] on div "Débito" at bounding box center [819, 242] width 110 height 92
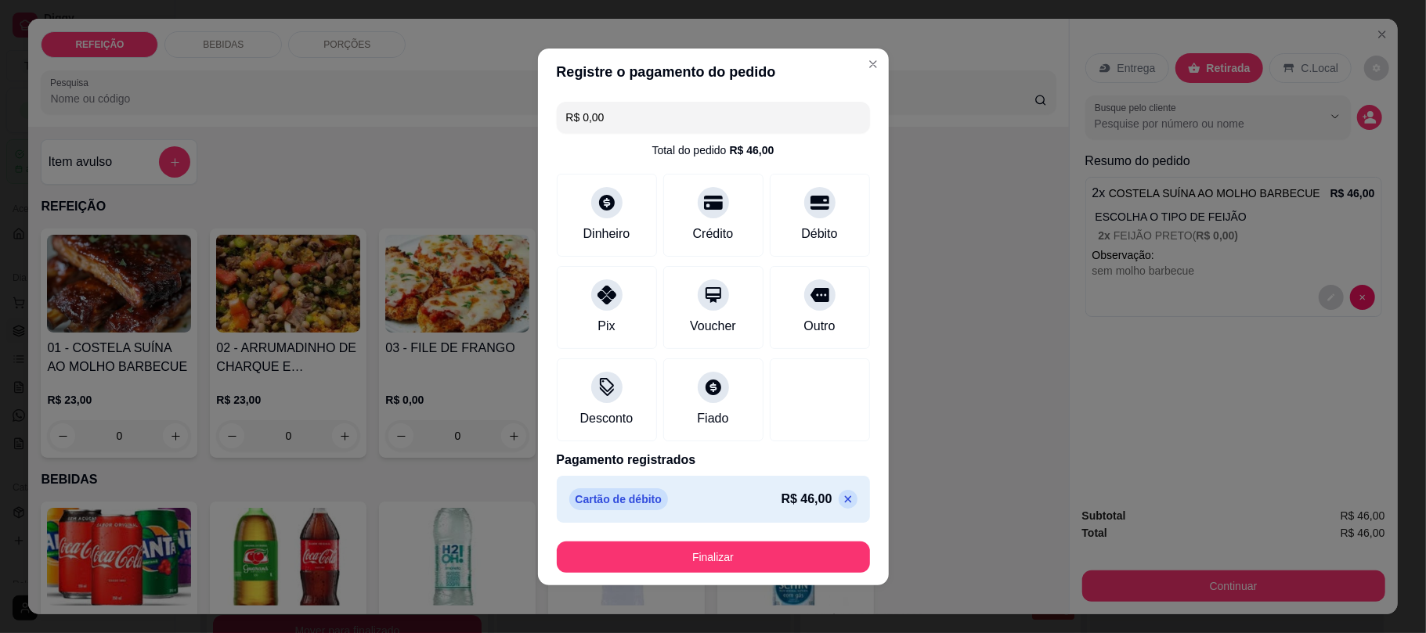
click at [774, 561] on button "Finalizar" at bounding box center [713, 557] width 313 height 31
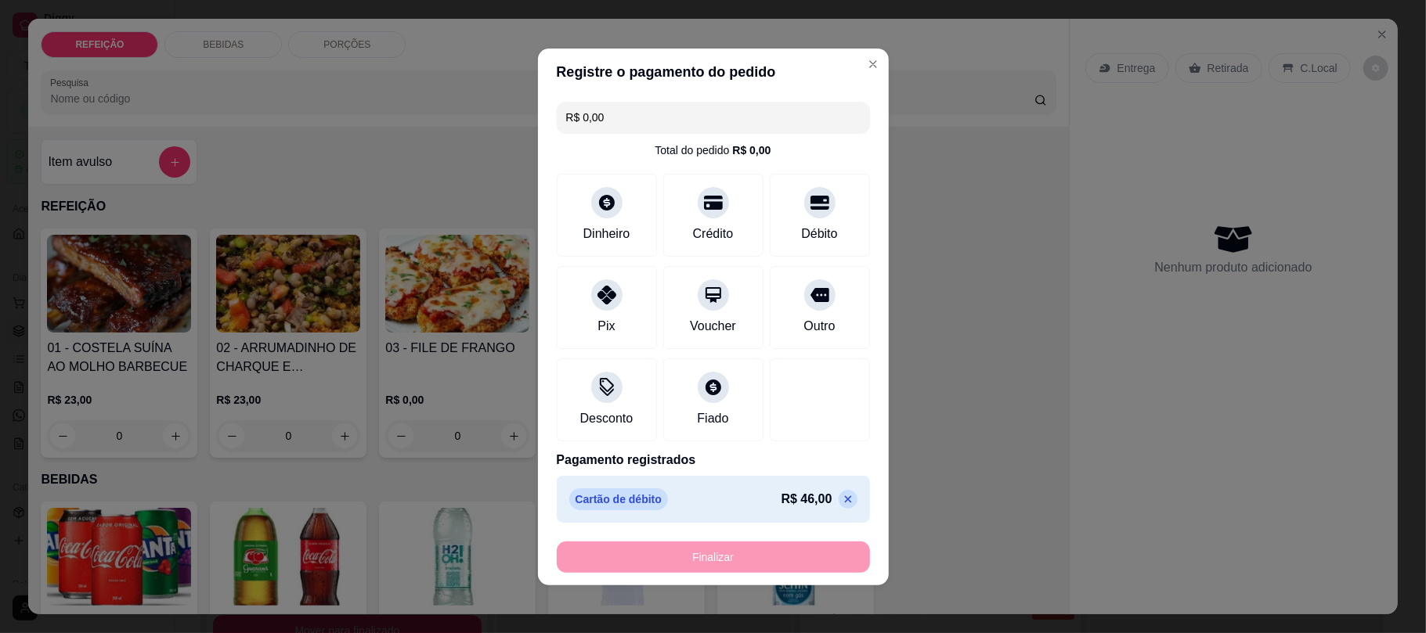
type input "-R$ 46,00"
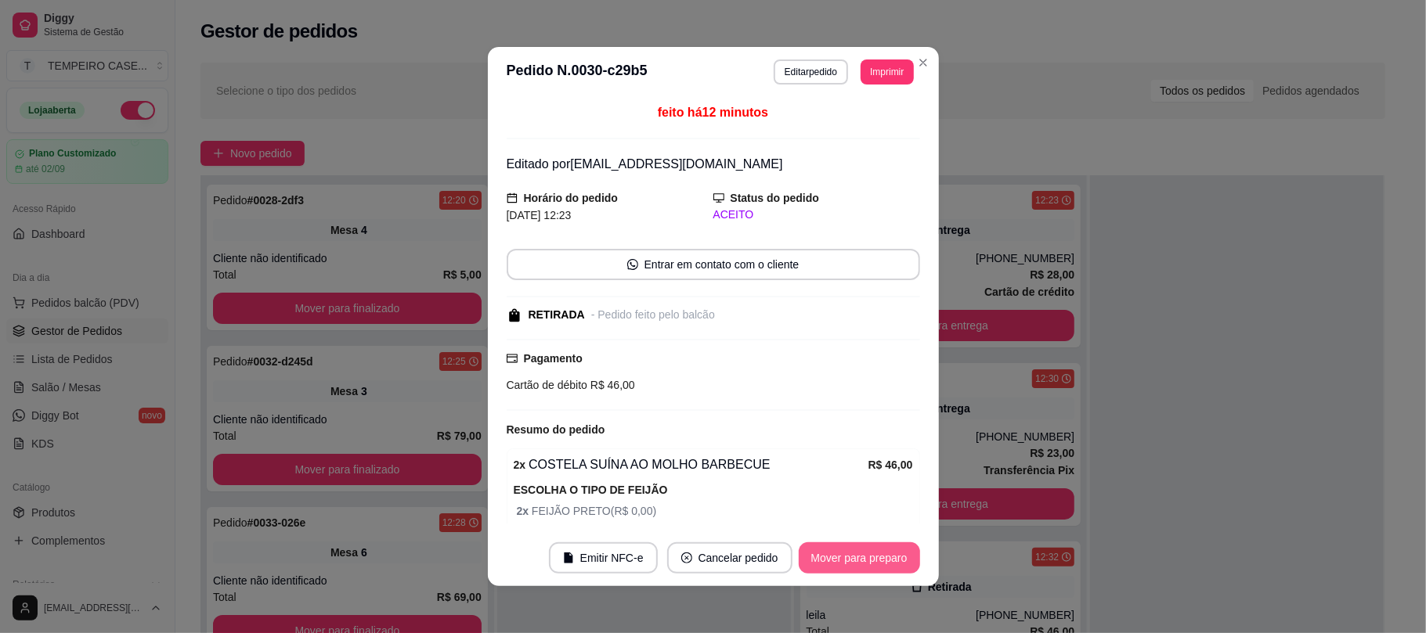
click at [843, 562] on button "Mover para preparo" at bounding box center [859, 558] width 121 height 31
click at [843, 562] on button "Mover para retirada disponível" at bounding box center [833, 558] width 168 height 31
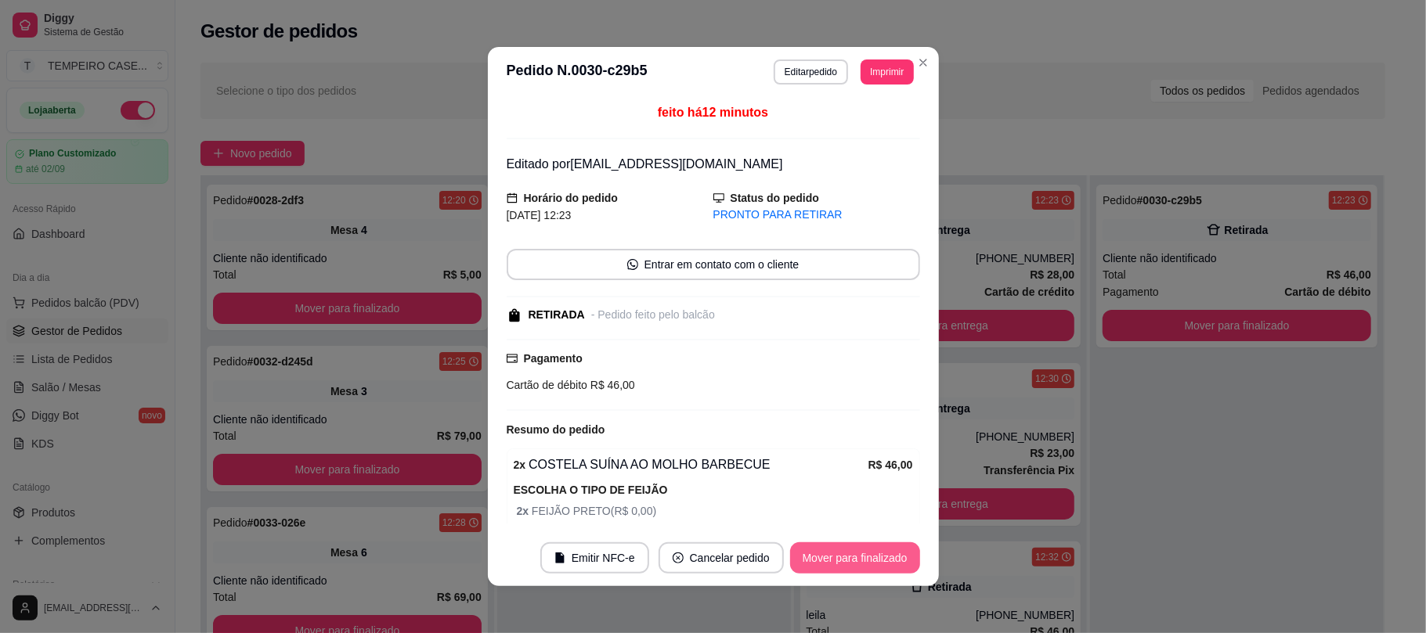
click at [850, 561] on button "Mover para finalizado" at bounding box center [855, 558] width 130 height 31
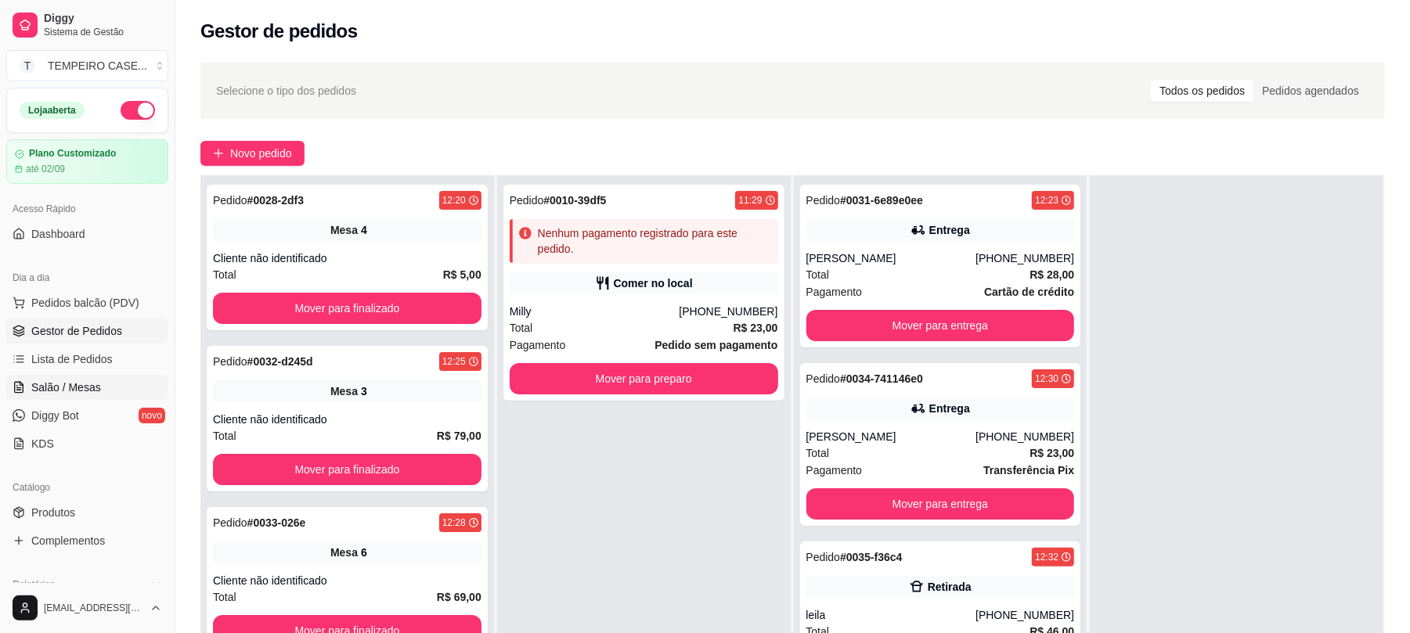
click at [80, 381] on span "Salão / Mesas" at bounding box center [66, 388] width 70 height 16
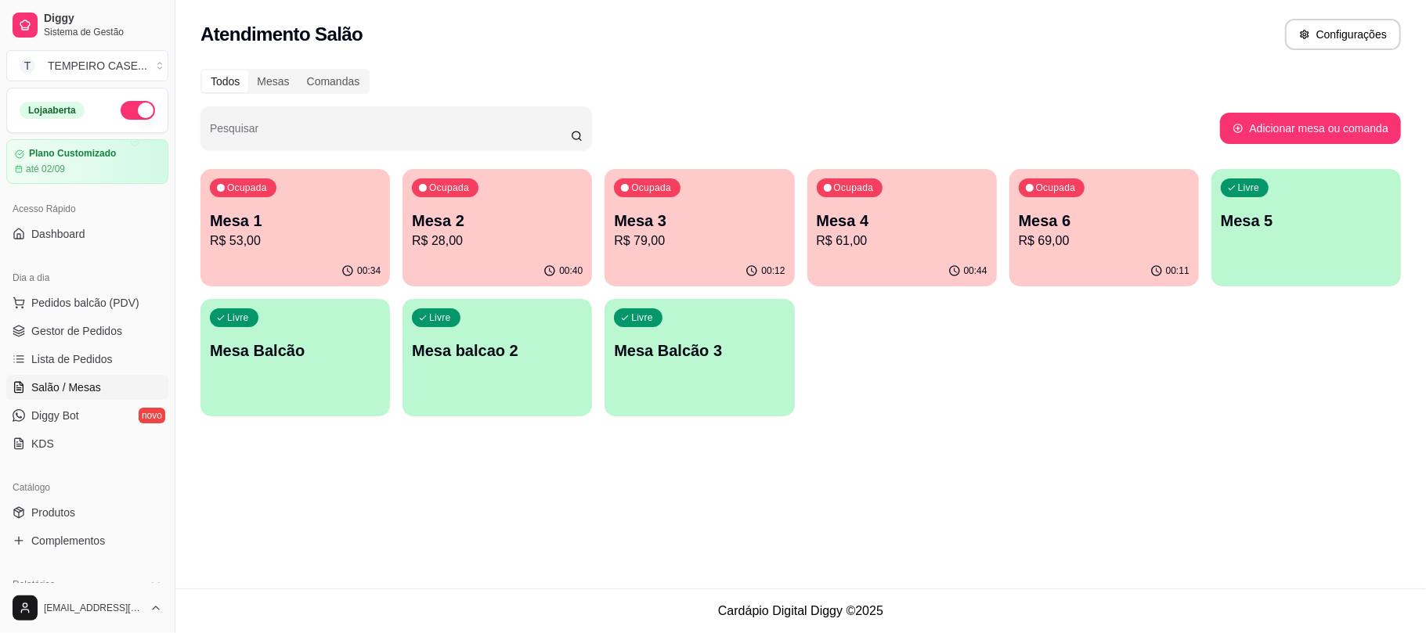
click at [313, 198] on div "Ocupada Mesa 1 R$ 53,00" at bounding box center [294, 212] width 189 height 87
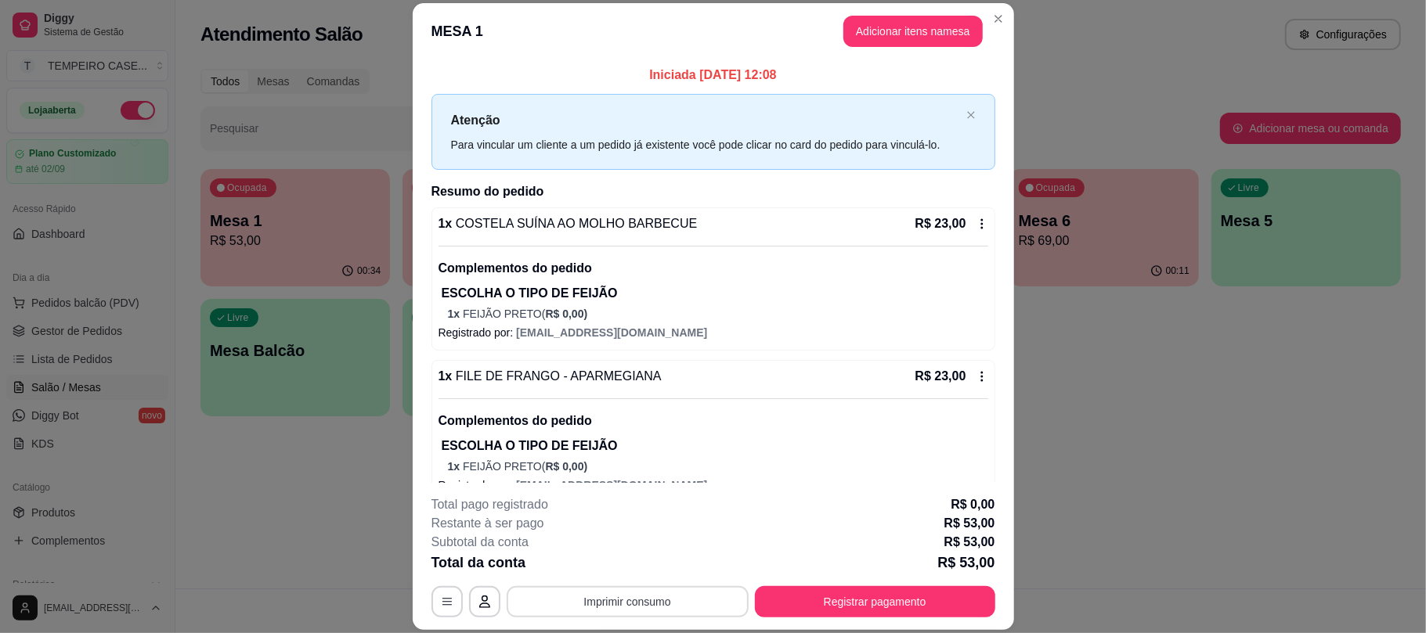
click at [623, 603] on button "Imprimir consumo" at bounding box center [628, 602] width 242 height 31
click at [642, 533] on button "IMPRESSORA" at bounding box center [624, 534] width 125 height 24
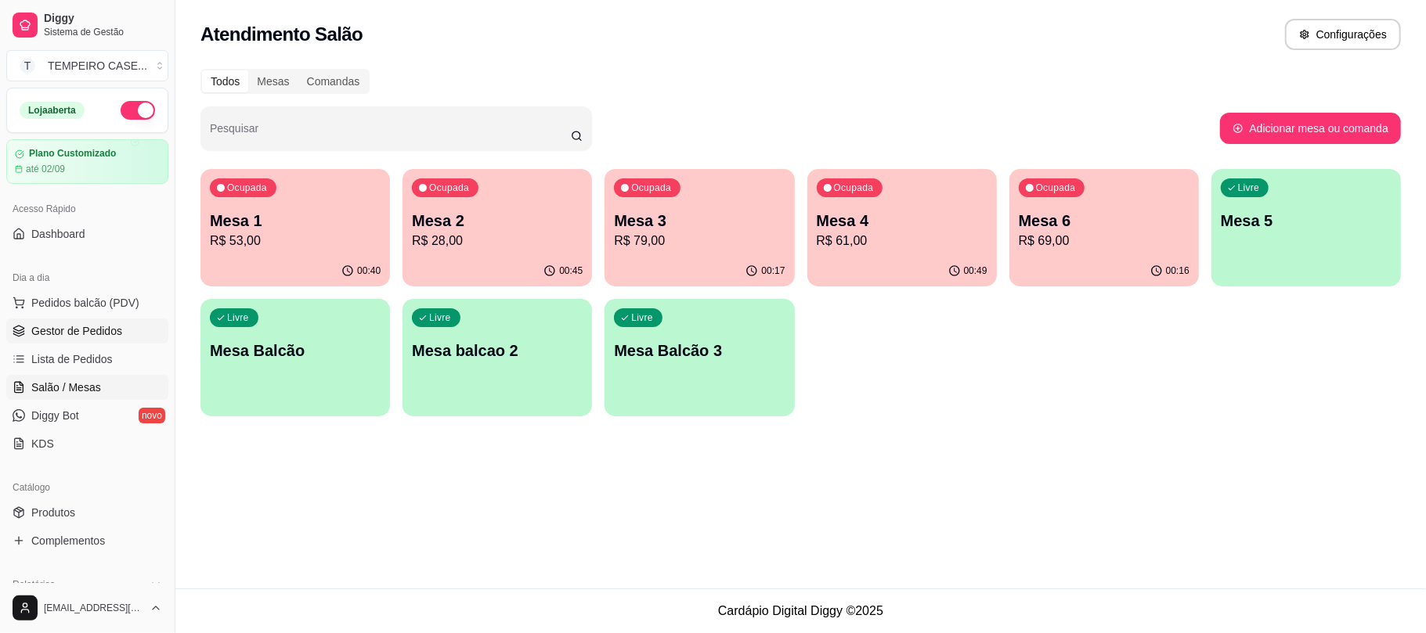
click at [96, 332] on span "Gestor de Pedidos" at bounding box center [76, 331] width 91 height 16
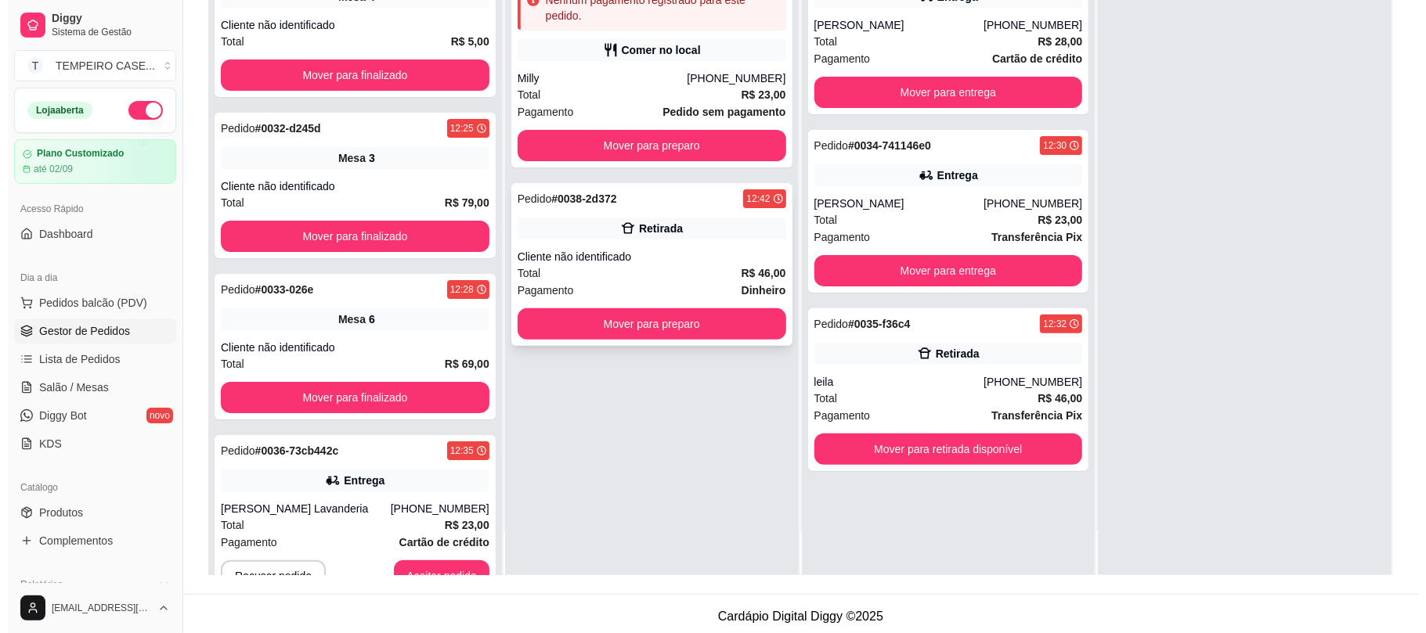
scroll to position [239, 0]
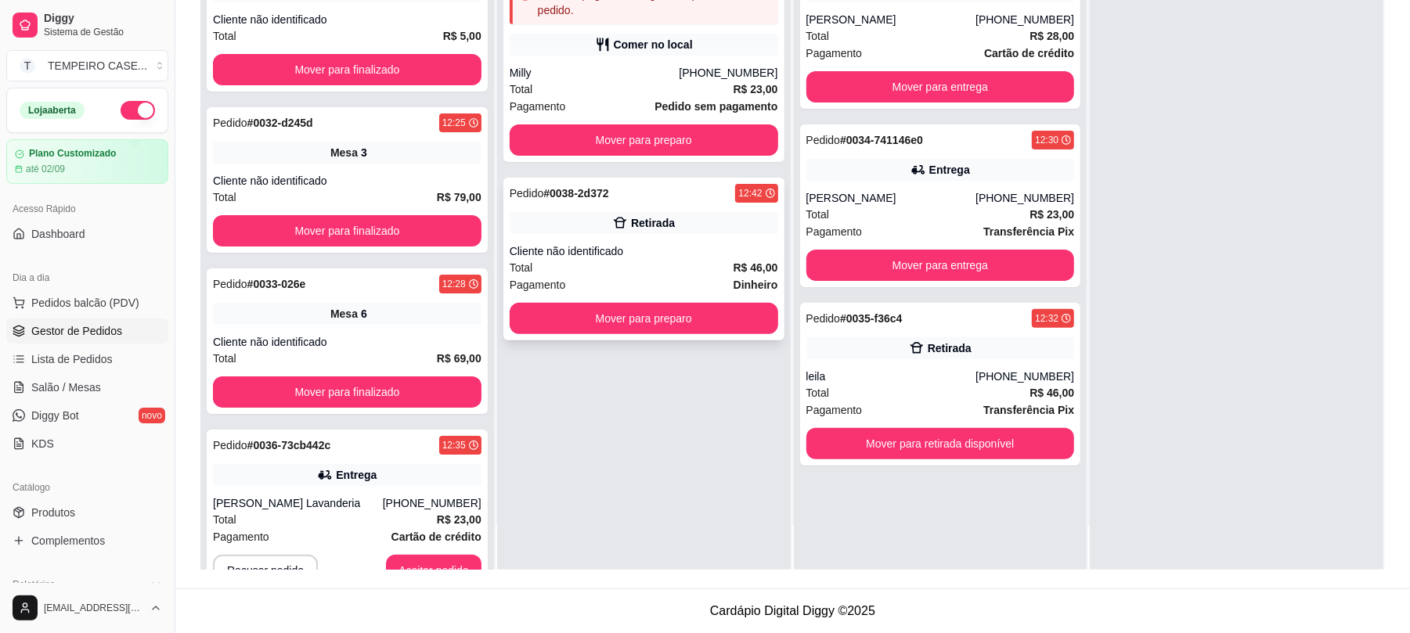
click at [651, 242] on div "Pedido # 0038-2d372 12:42 Retirada Cliente não identificado Total R$ 46,00 Paga…" at bounding box center [643, 259] width 281 height 163
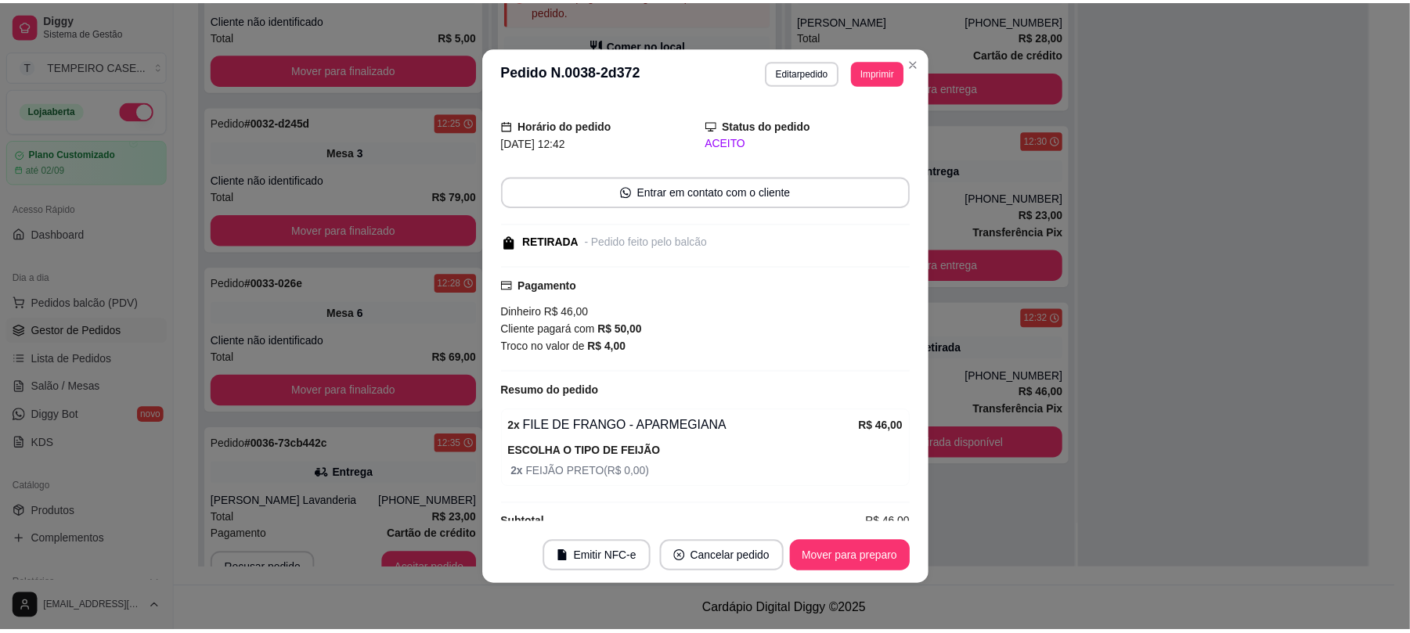
scroll to position [70, 0]
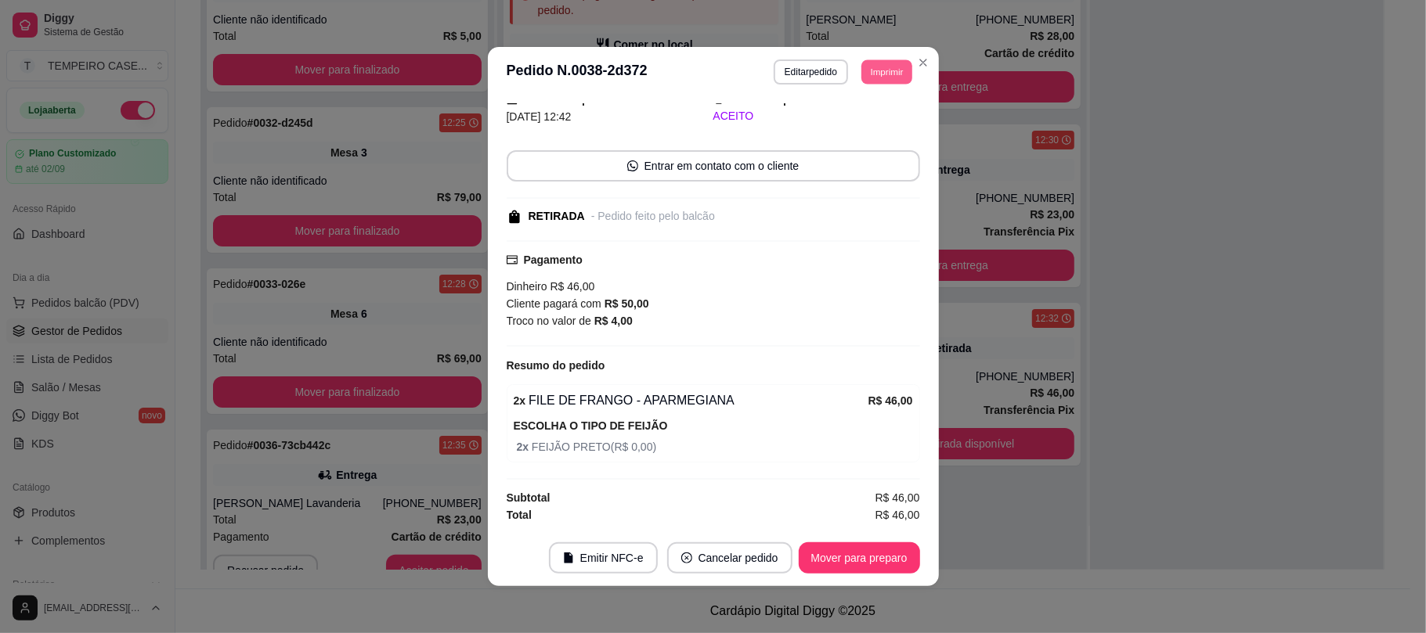
click at [883, 77] on button "Imprimir" at bounding box center [886, 72] width 51 height 24
click at [852, 119] on button "IMPRESSORA" at bounding box center [843, 127] width 129 height 25
click at [877, 74] on button "Imprimir" at bounding box center [887, 72] width 52 height 25
click at [859, 160] on button "IMPRESSORA COZINHA" at bounding box center [843, 158] width 125 height 24
click at [879, 77] on button "Imprimir" at bounding box center [886, 72] width 51 height 24
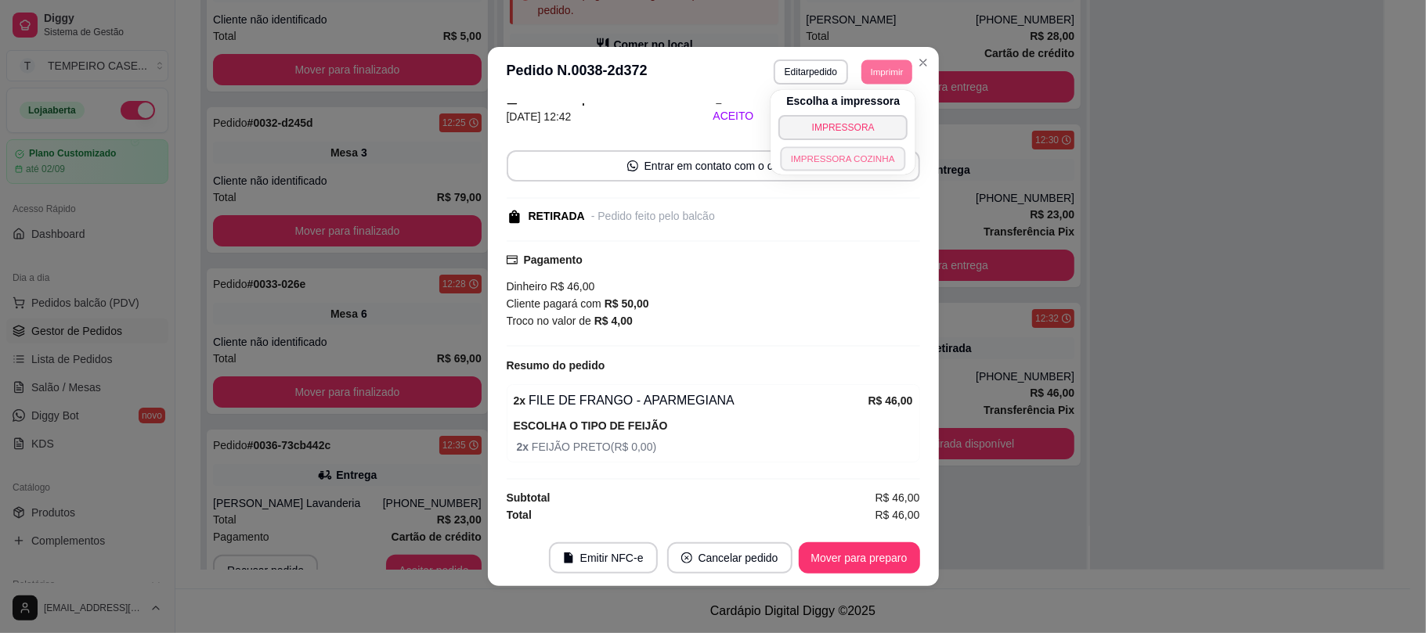
click at [854, 155] on button "IMPRESSORA COZINHA" at bounding box center [843, 158] width 125 height 24
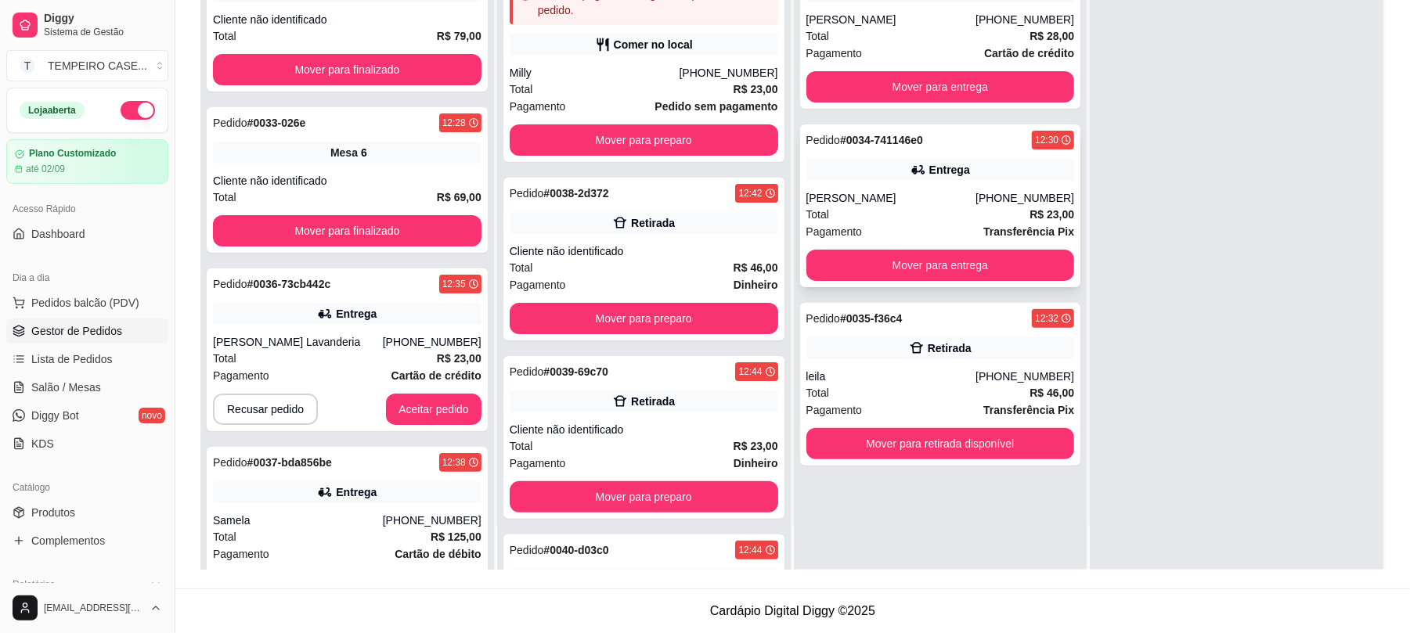
scroll to position [0, 0]
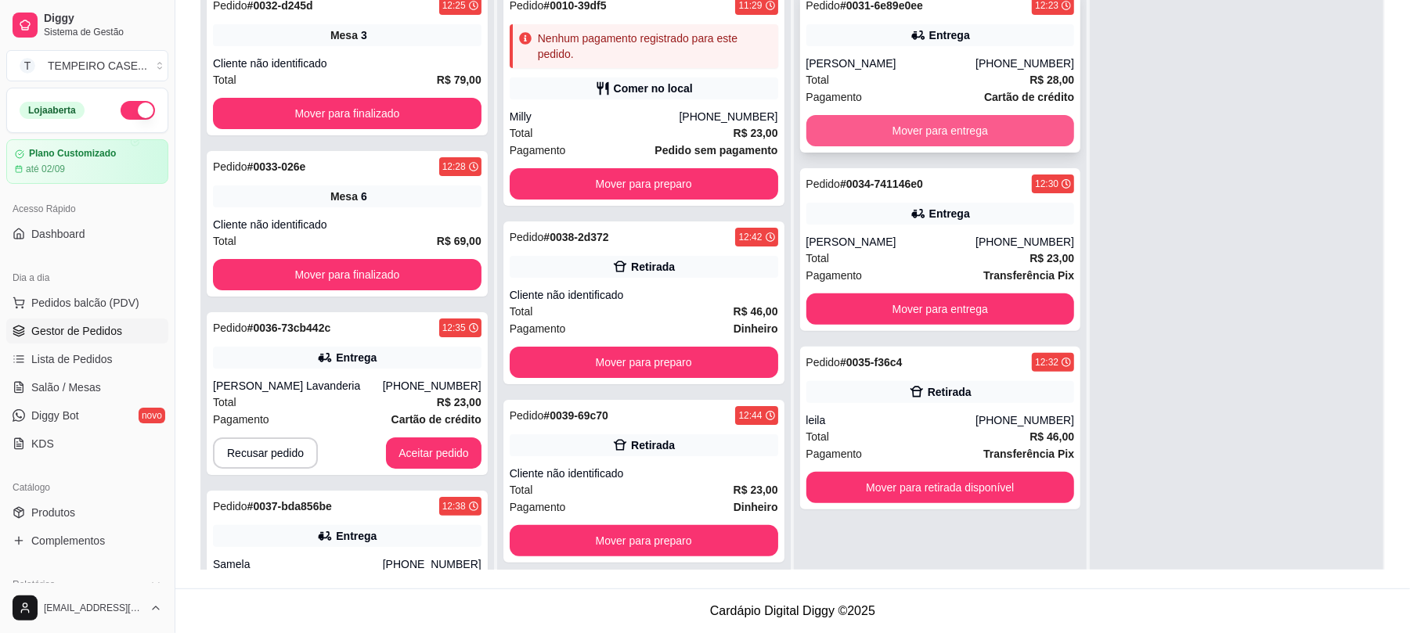
click at [846, 126] on button "Mover para entrega" at bounding box center [941, 130] width 269 height 31
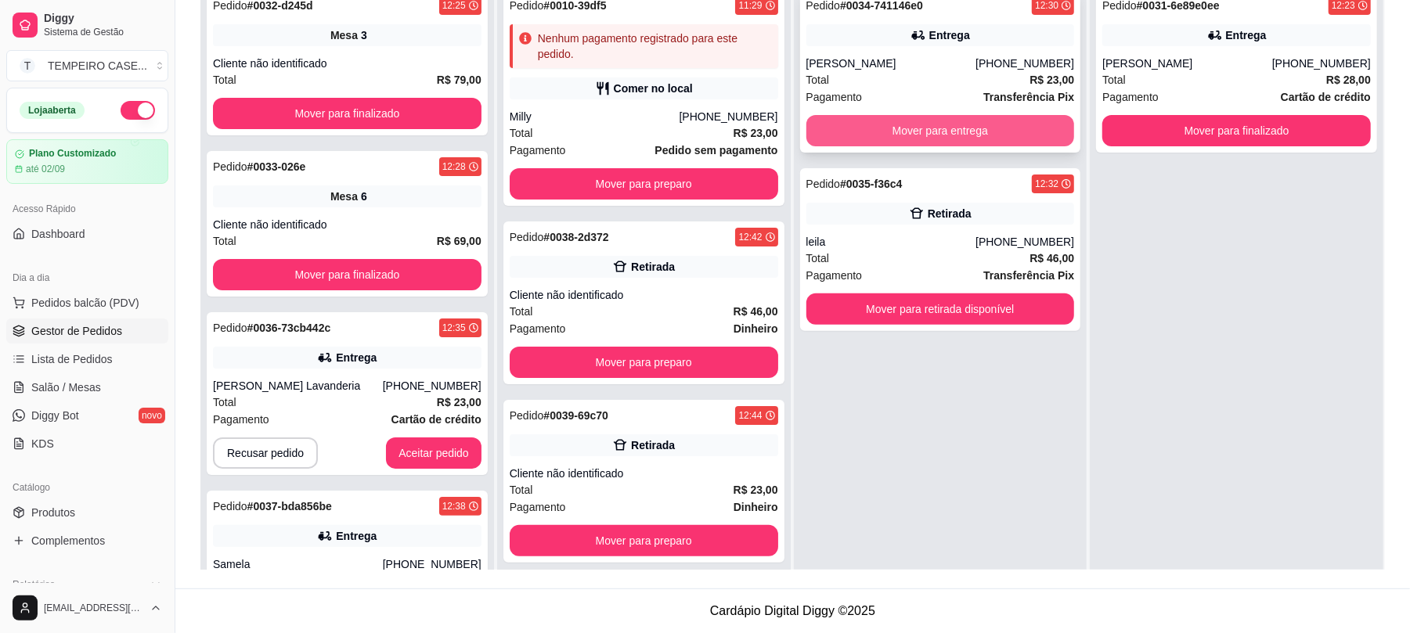
click at [872, 132] on button "Mover para entrega" at bounding box center [941, 130] width 269 height 31
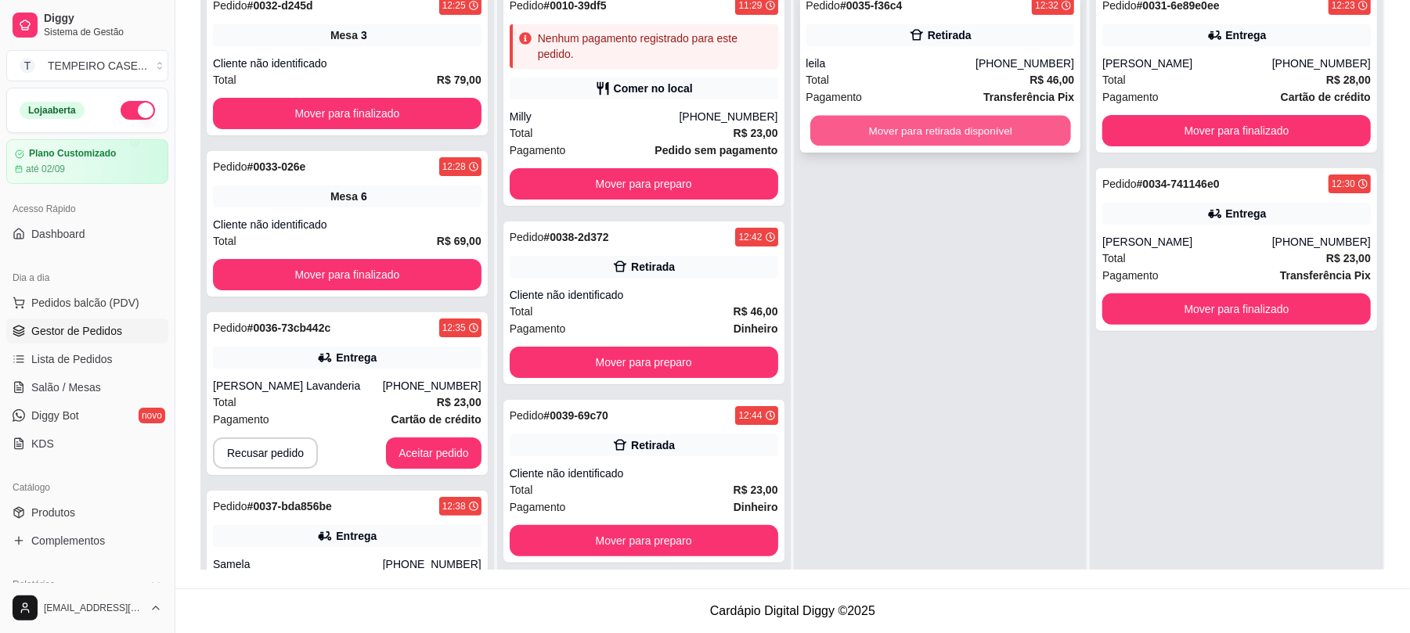
click at [888, 132] on button "Mover para retirada disponível" at bounding box center [940, 131] width 260 height 31
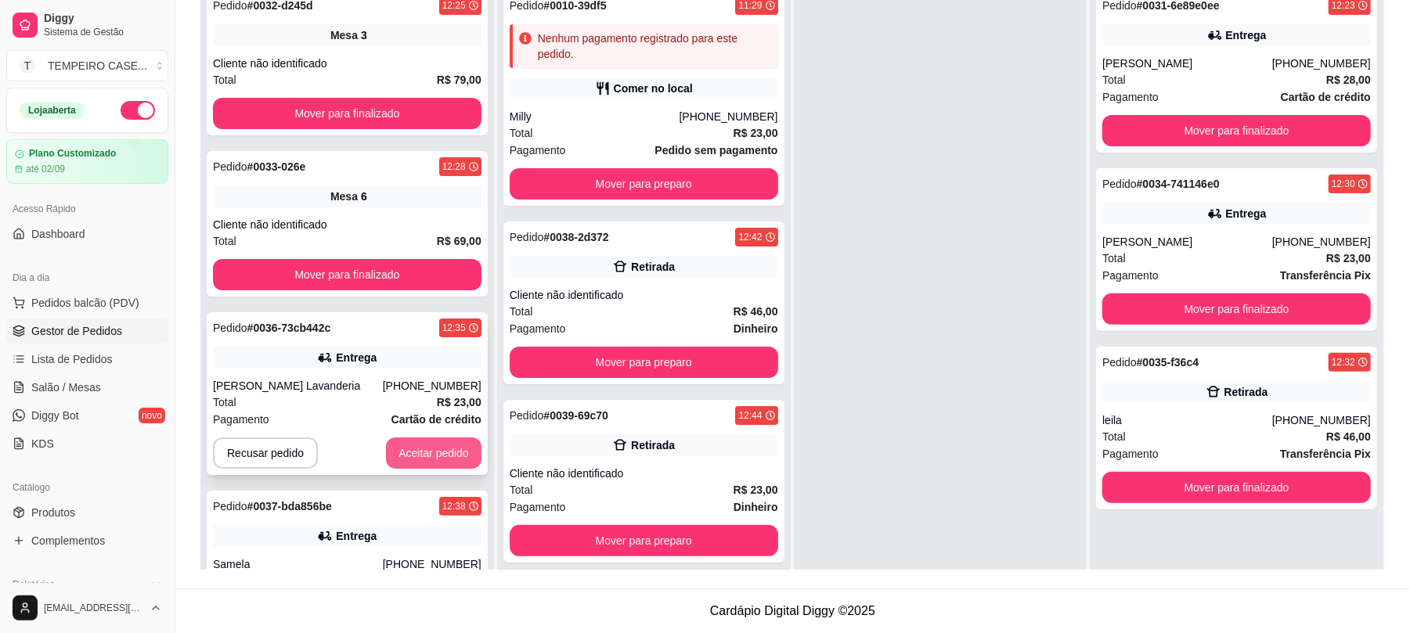
click at [399, 457] on button "Aceitar pedido" at bounding box center [434, 453] width 96 height 31
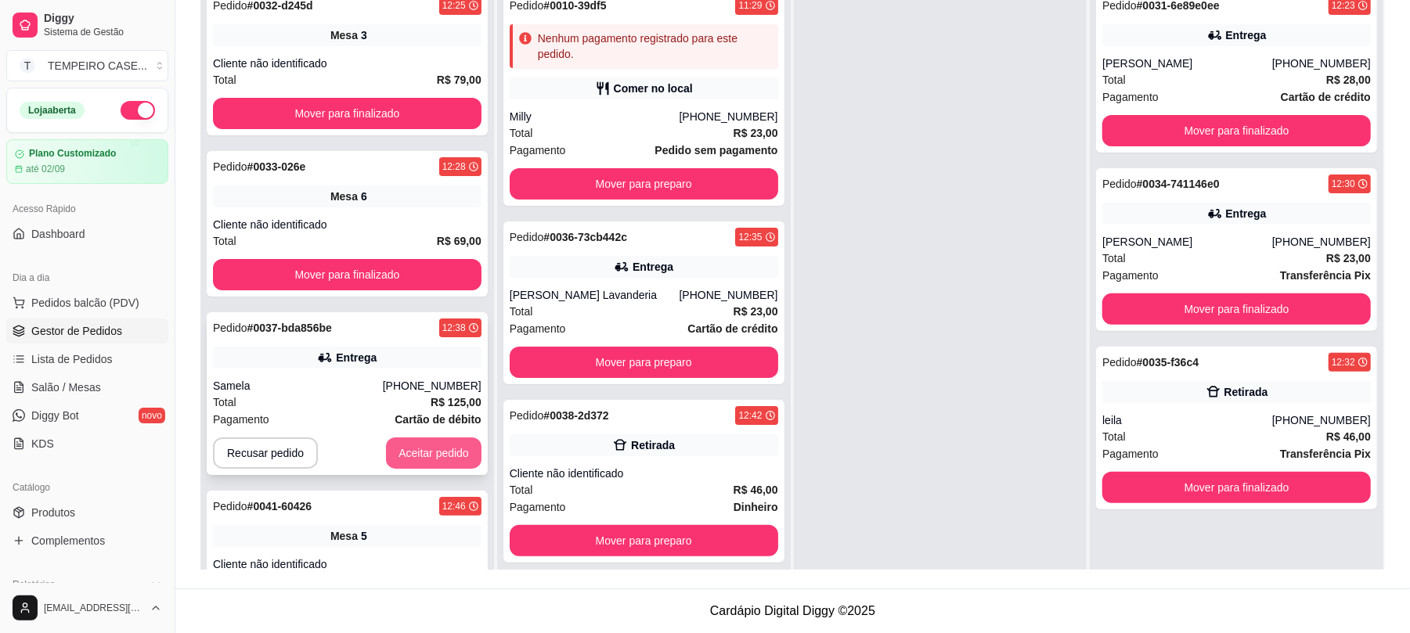
click at [402, 442] on button "Aceitar pedido" at bounding box center [434, 453] width 96 height 31
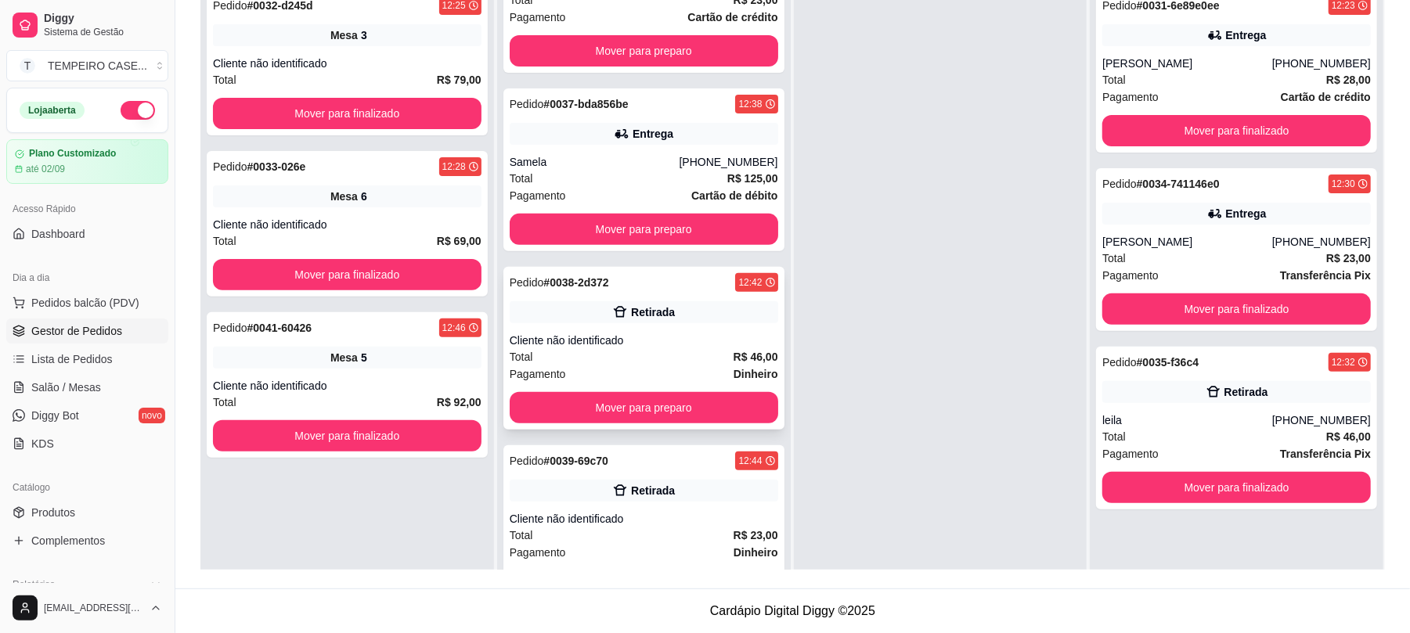
scroll to position [301, 0]
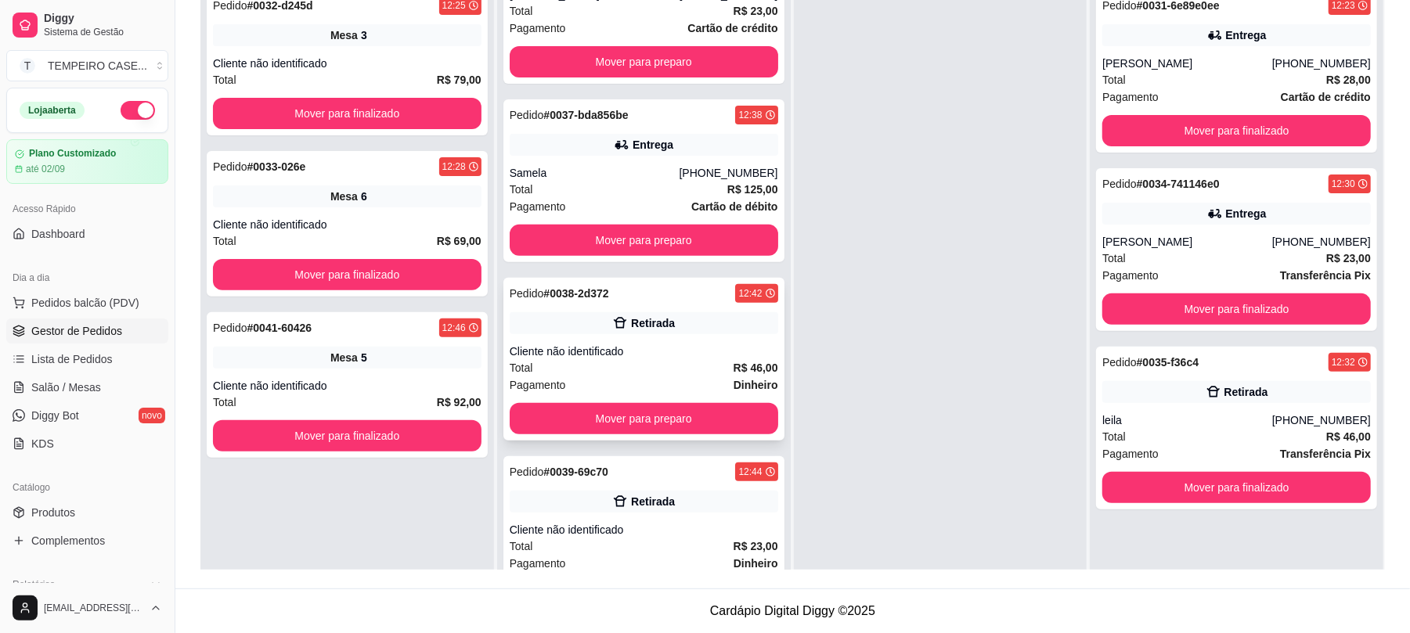
click at [702, 167] on div "[PHONE_NUMBER]" at bounding box center [728, 173] width 99 height 16
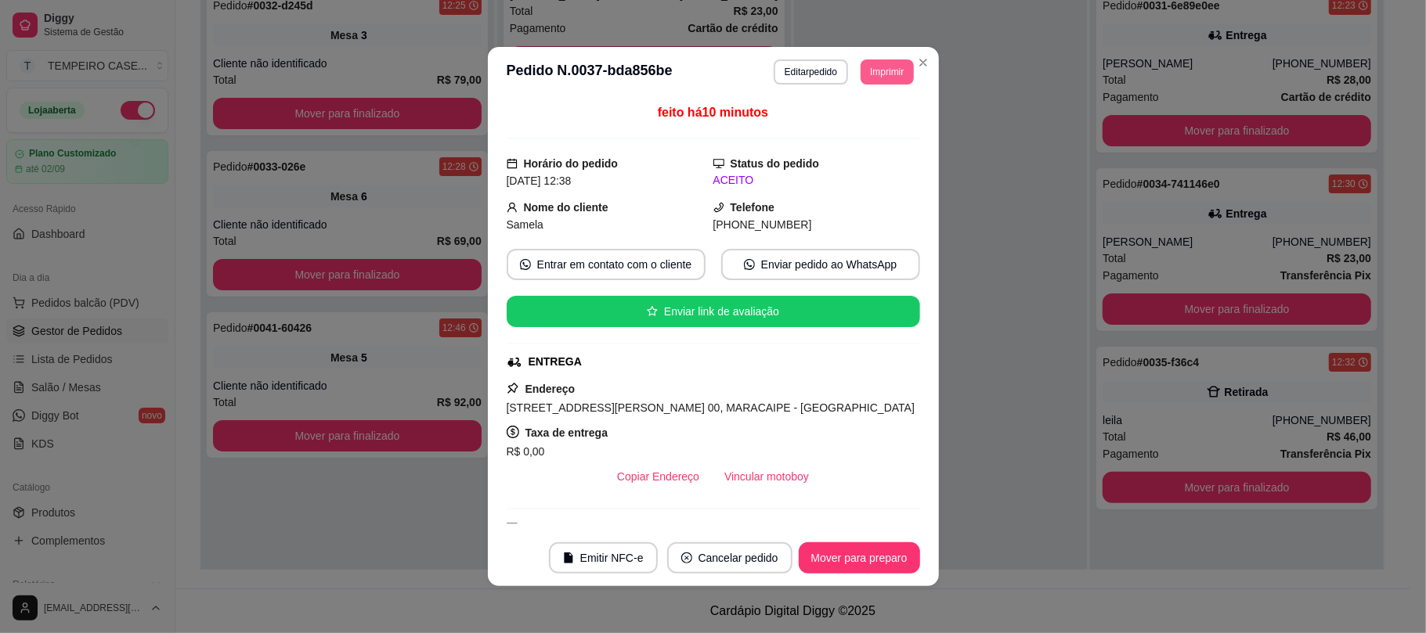
click at [879, 81] on button "Imprimir" at bounding box center [887, 72] width 52 height 25
click at [831, 154] on button "IMPRESSORA COZINHA" at bounding box center [843, 158] width 125 height 24
drag, startPoint x: 881, startPoint y: 49, endPoint x: 877, endPoint y: 69, distance: 20.7
click at [880, 50] on header "**********" at bounding box center [713, 72] width 451 height 50
click at [877, 69] on button "Imprimir" at bounding box center [887, 72] width 52 height 25
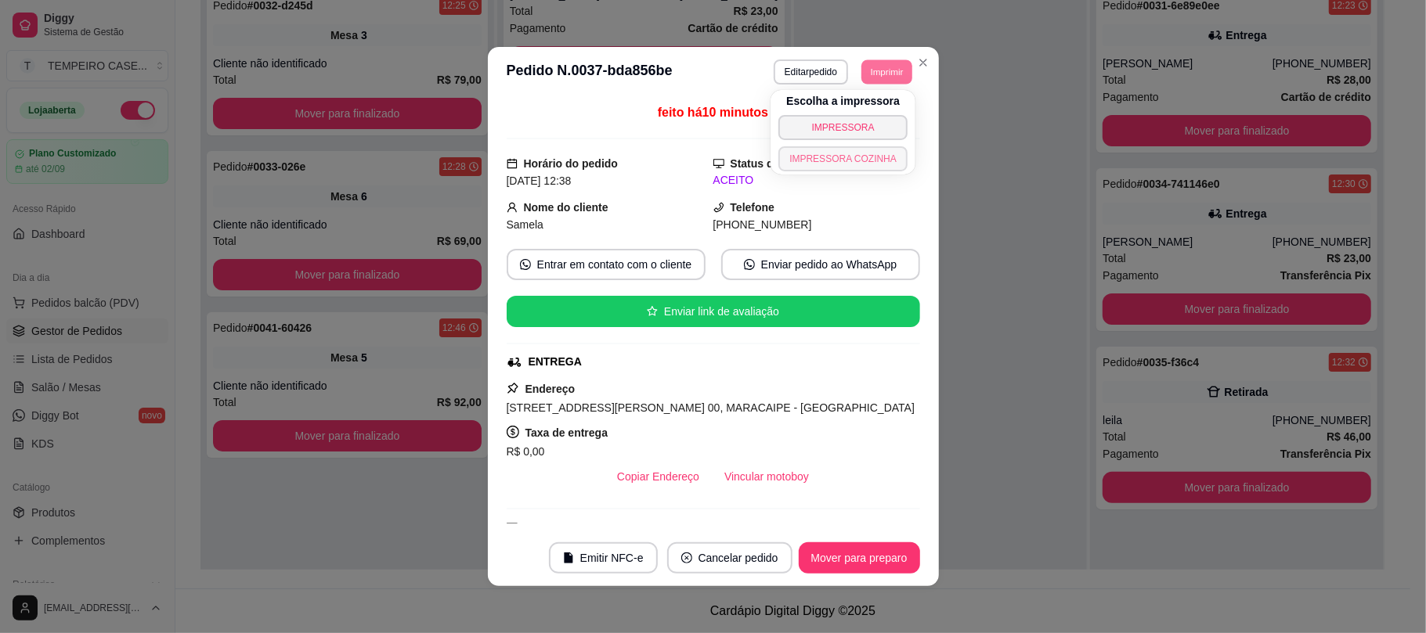
click at [843, 154] on button "IMPRESSORA COZINHA" at bounding box center [842, 158] width 129 height 25
click at [893, 76] on button "Imprimir" at bounding box center [887, 72] width 52 height 25
click at [839, 169] on button "IMPRESSORA COZINHA" at bounding box center [843, 158] width 125 height 24
click at [890, 75] on button "Imprimir" at bounding box center [887, 72] width 52 height 25
click at [860, 153] on button "IMPRESSORA COZINHA" at bounding box center [842, 158] width 129 height 25
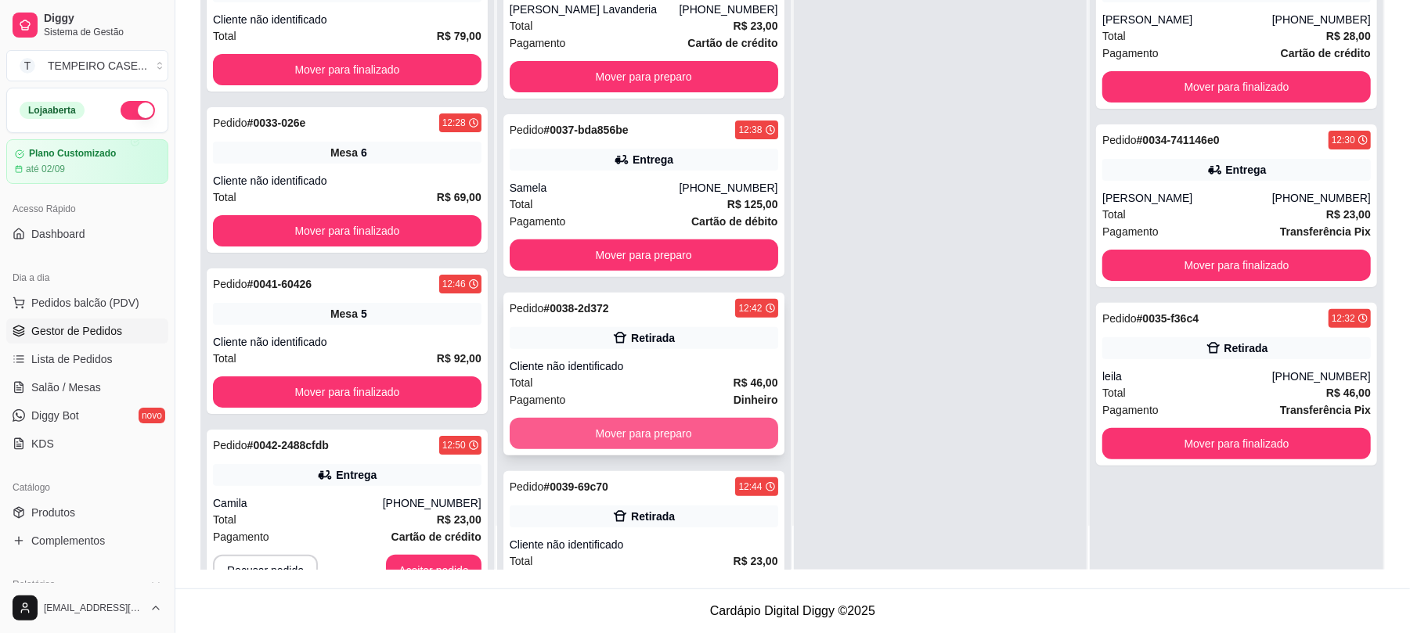
scroll to position [196, 0]
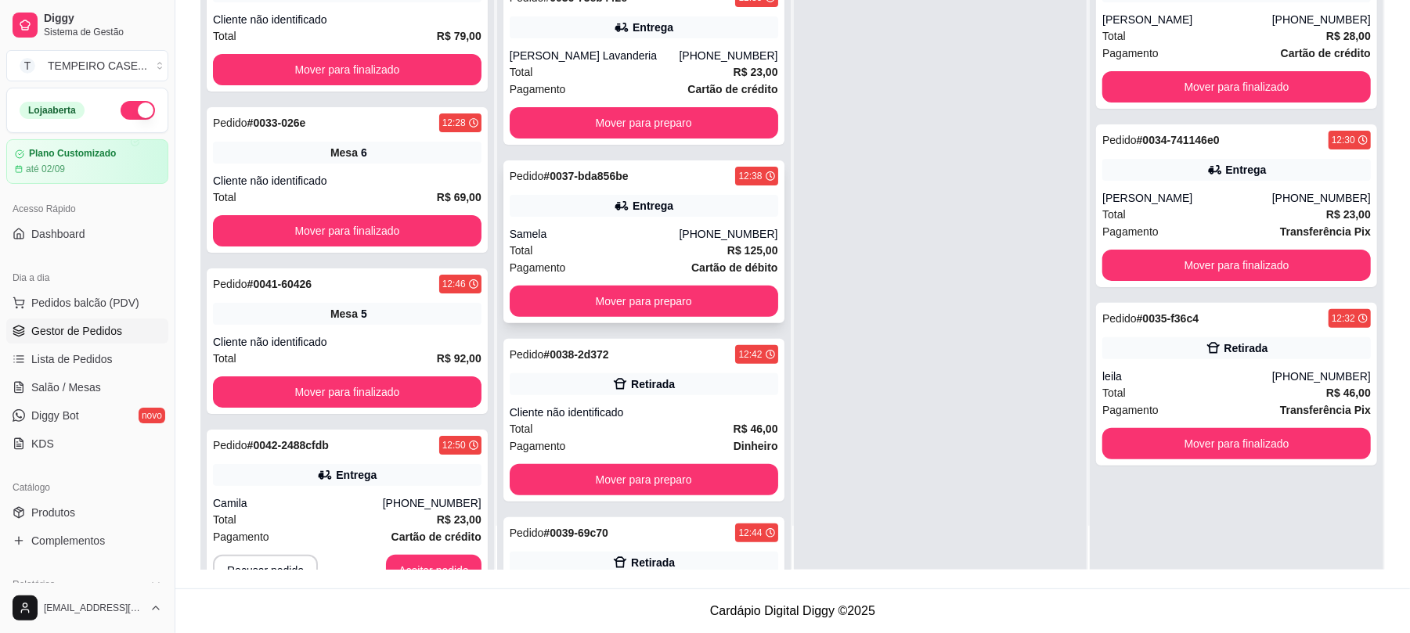
click at [656, 227] on div "Samela" at bounding box center [595, 234] width 170 height 16
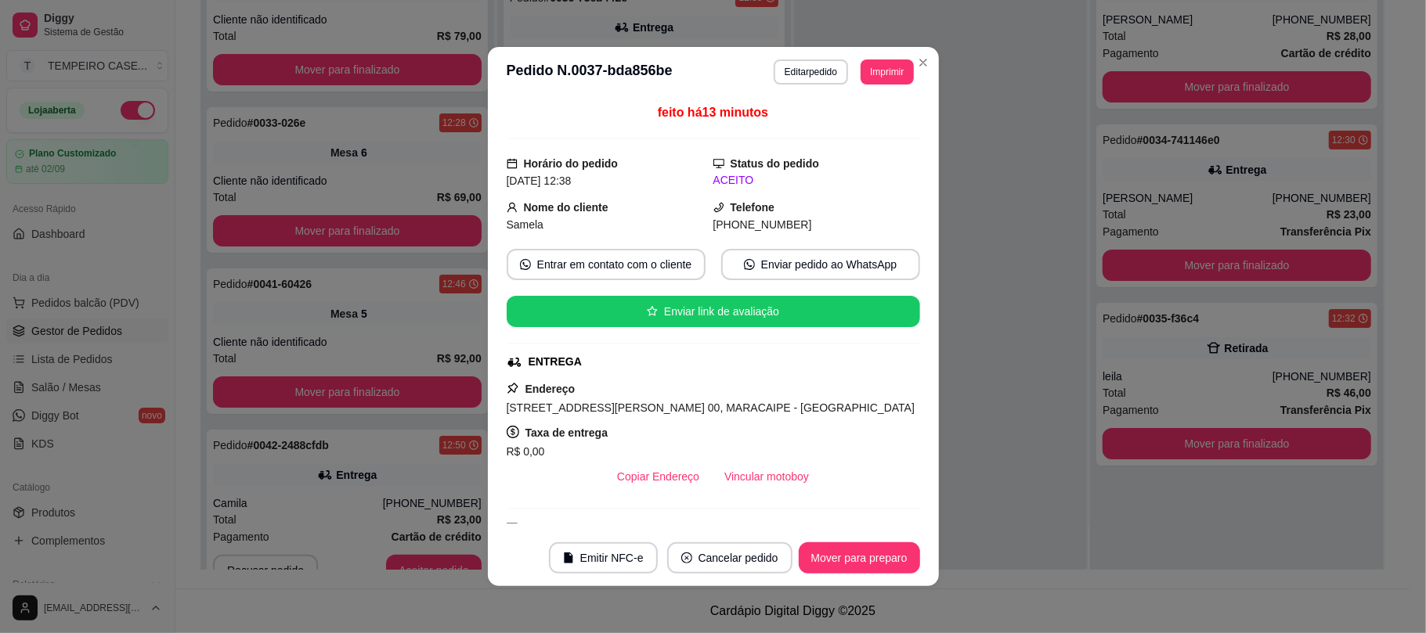
click at [893, 57] on header "**********" at bounding box center [713, 72] width 451 height 50
click at [882, 72] on button "Imprimir" at bounding box center [887, 72] width 52 height 25
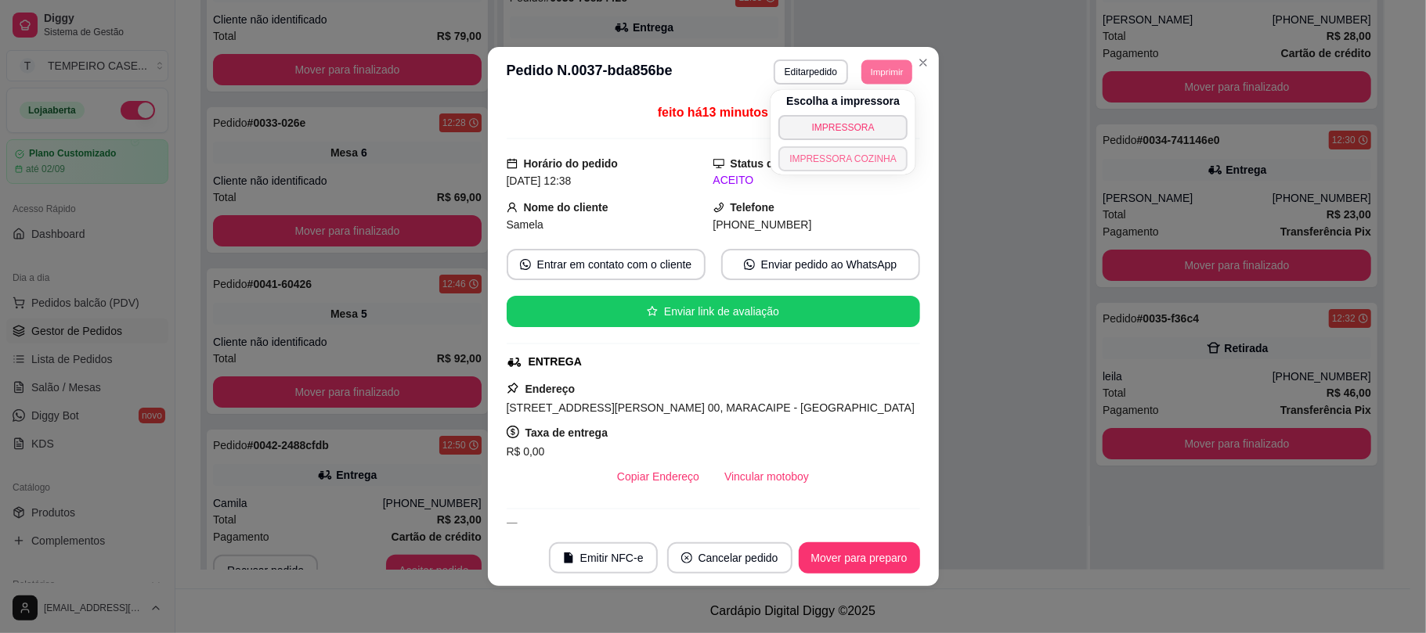
click at [857, 152] on button "IMPRESSORA COZINHA" at bounding box center [842, 158] width 129 height 25
click at [886, 74] on button "Imprimir" at bounding box center [886, 72] width 51 height 24
click at [853, 153] on button "IMPRESSORA COZINHA" at bounding box center [842, 158] width 129 height 25
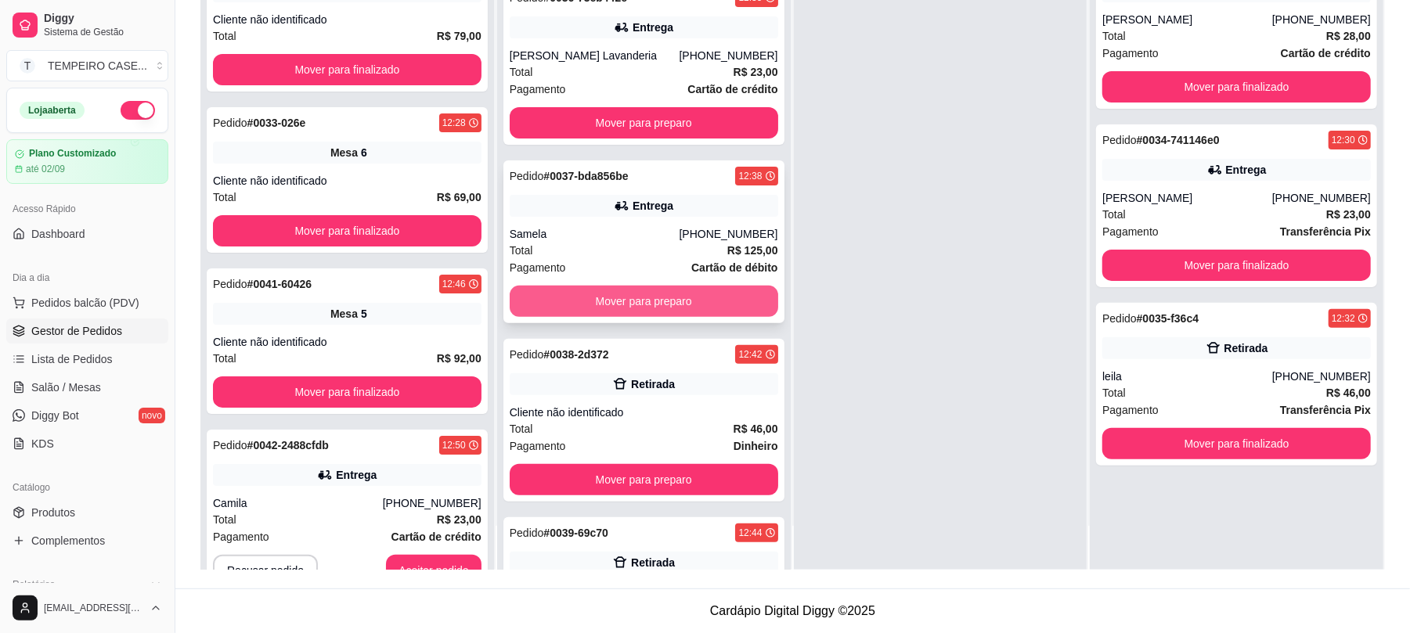
click at [593, 301] on button "Mover para preparo" at bounding box center [644, 301] width 269 height 31
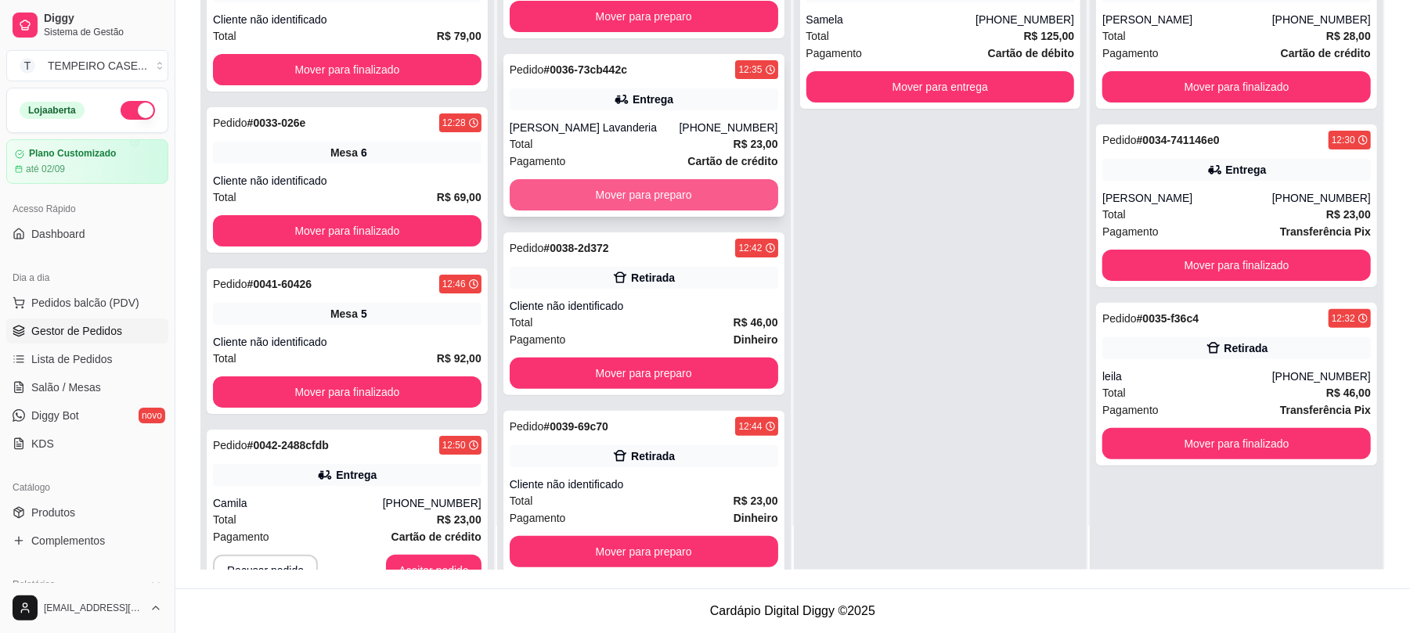
scroll to position [0, 0]
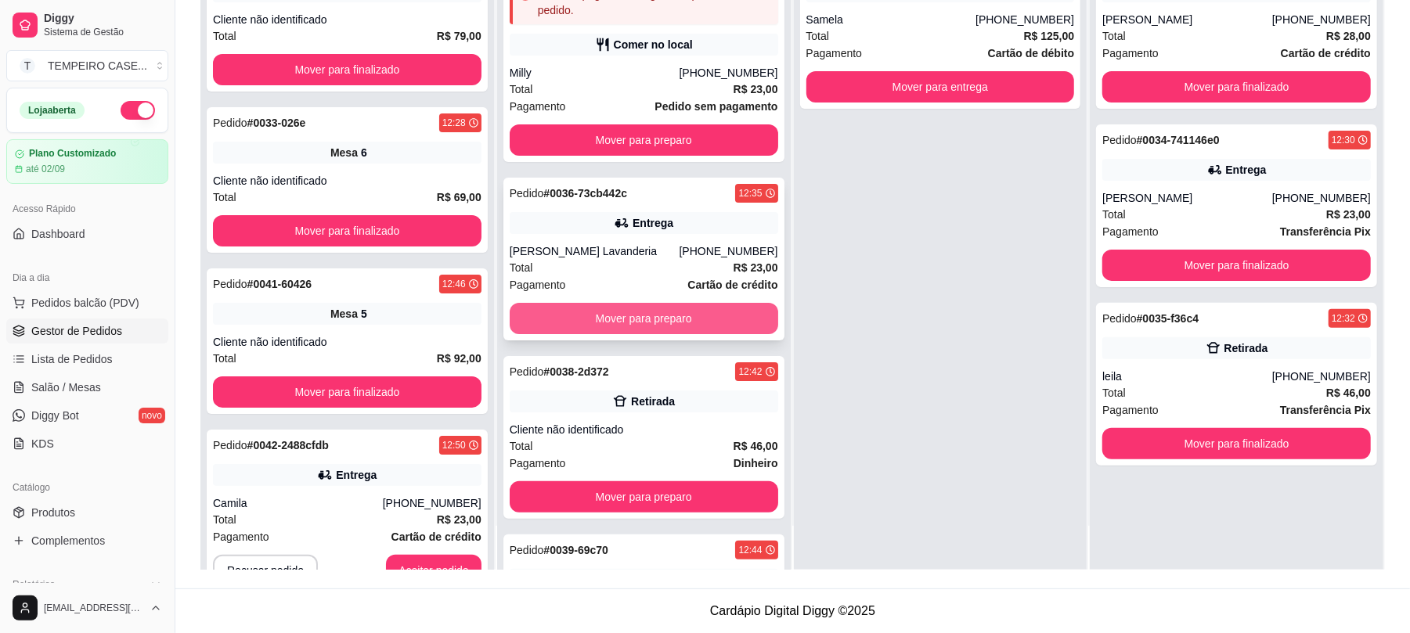
click at [608, 330] on button "Mover para preparo" at bounding box center [644, 318] width 269 height 31
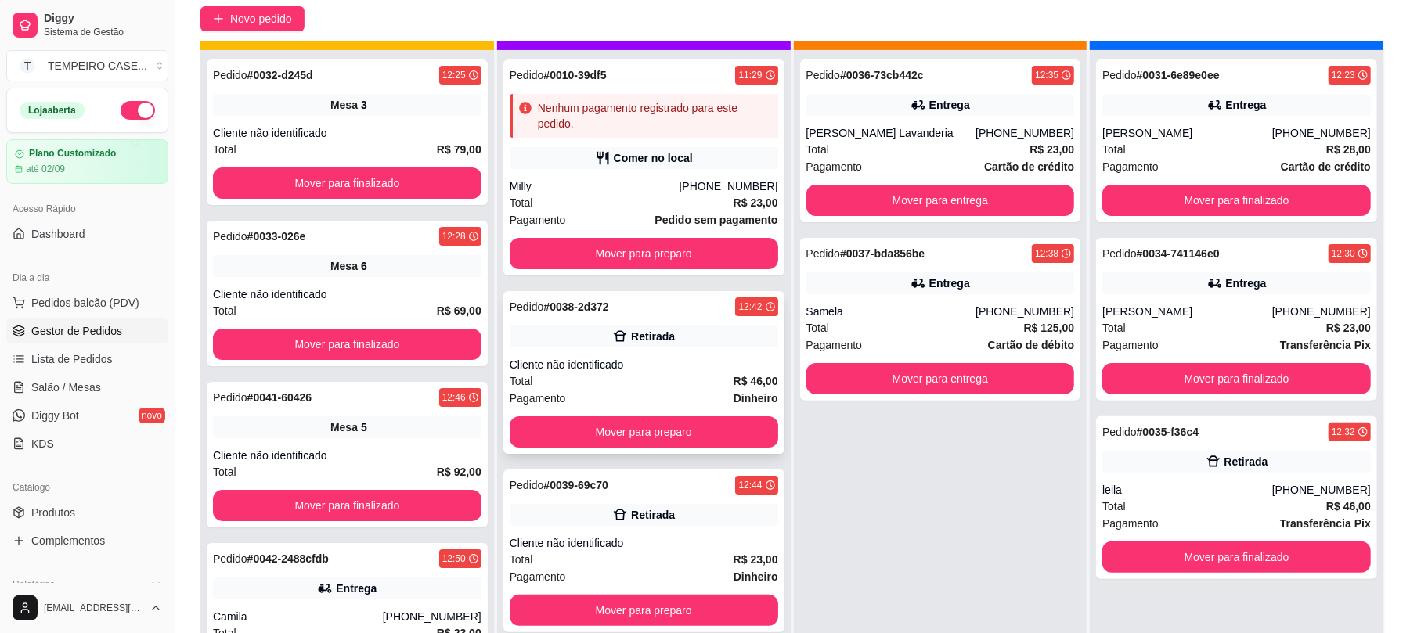
scroll to position [44, 0]
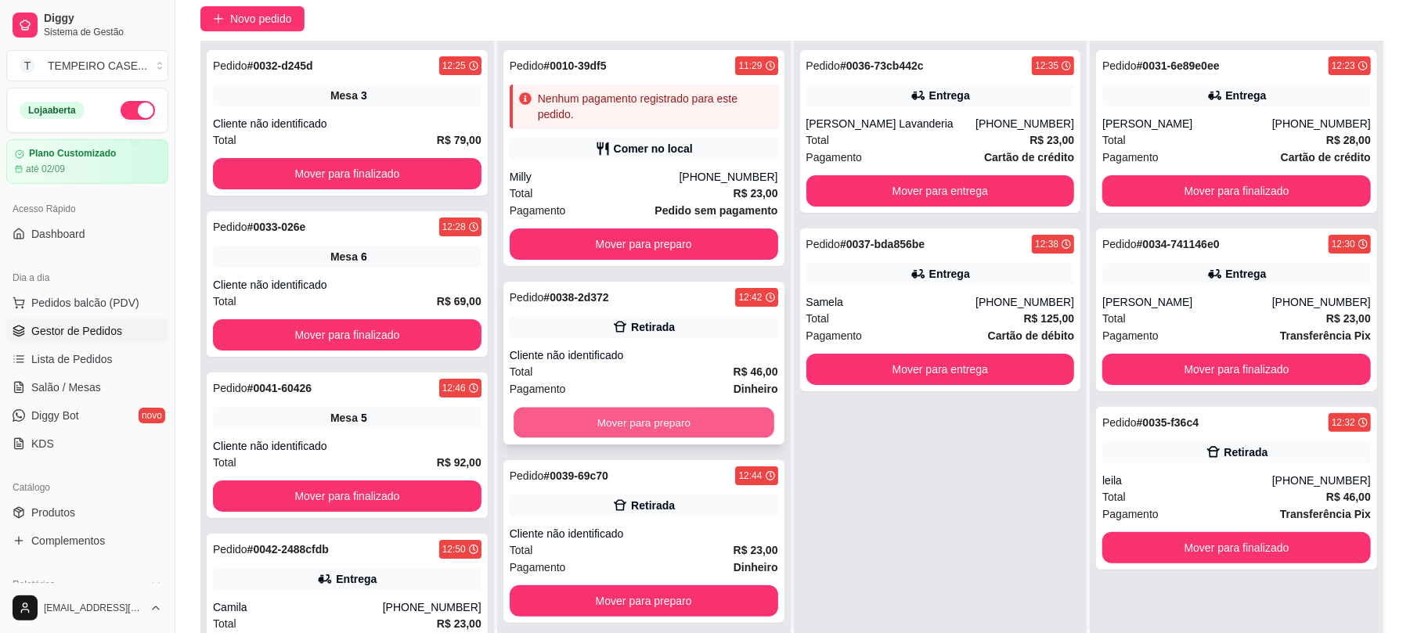
click at [622, 421] on button "Mover para preparo" at bounding box center [644, 423] width 260 height 31
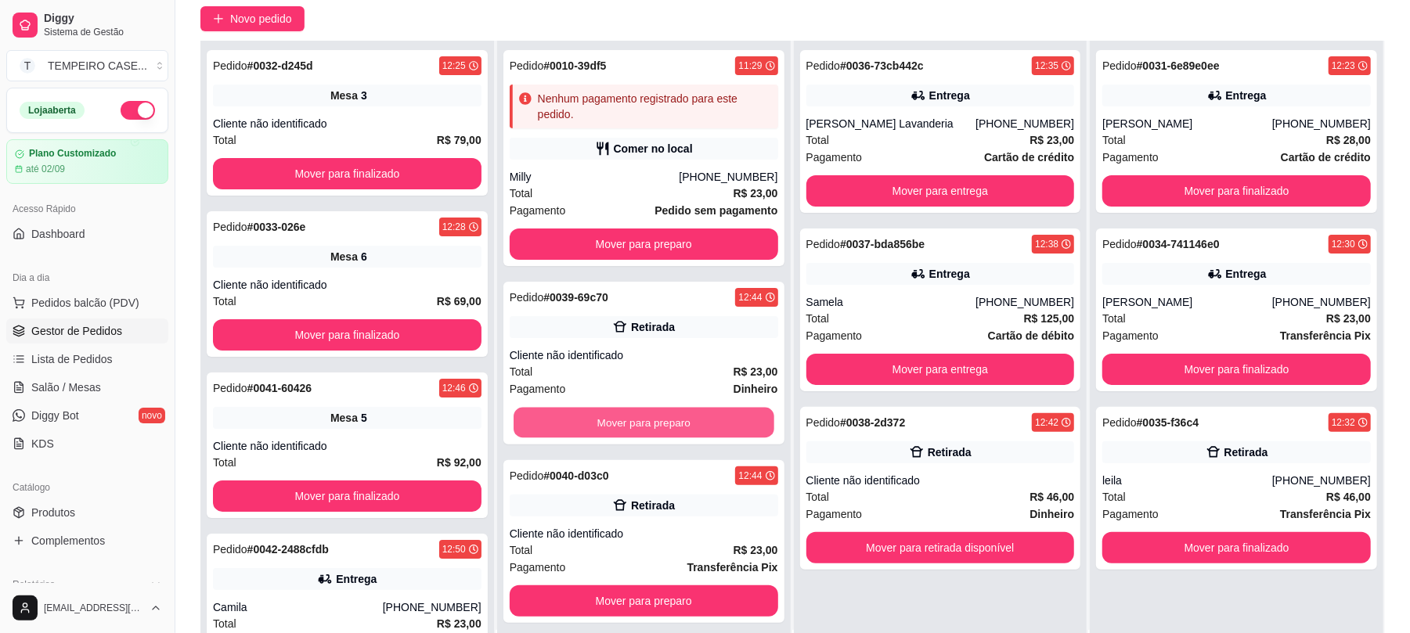
click at [622, 421] on button "Mover para preparo" at bounding box center [644, 423] width 260 height 31
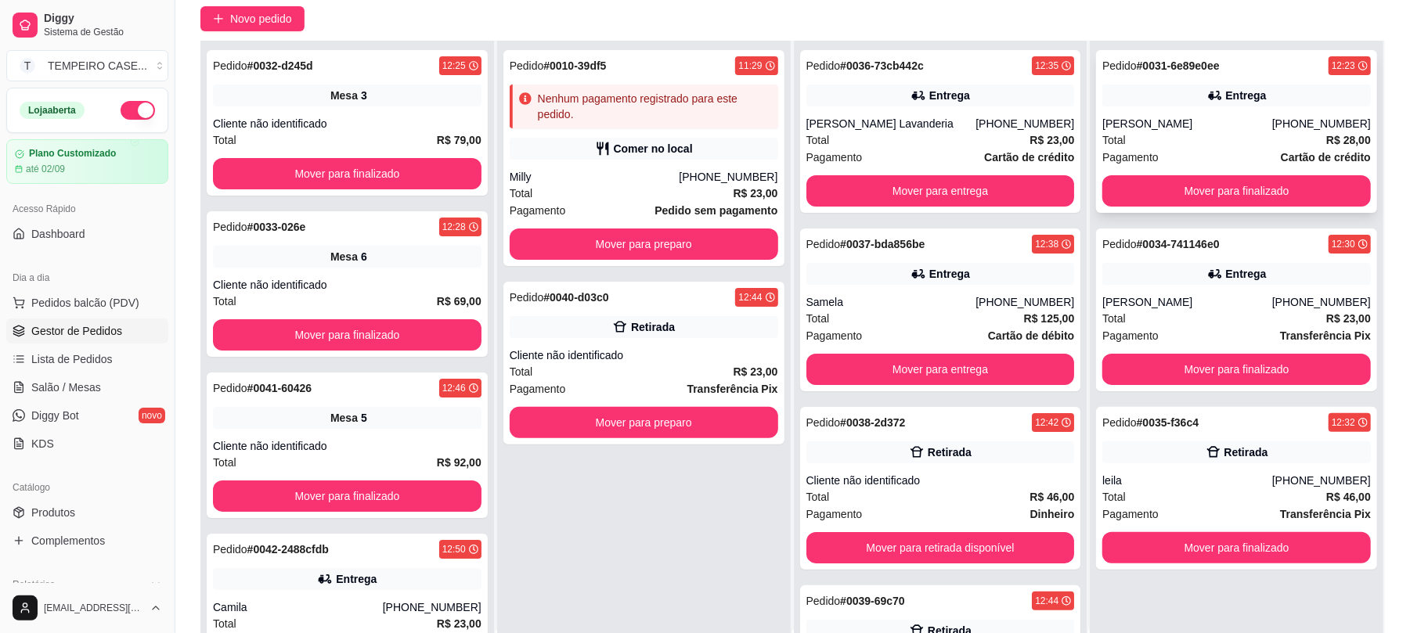
click at [1233, 174] on div "Pedido # 0031-6e89e0ee 12:23 Entrega [PERSON_NAME] [PHONE_NUMBER] Total R$ 28,0…" at bounding box center [1236, 131] width 281 height 163
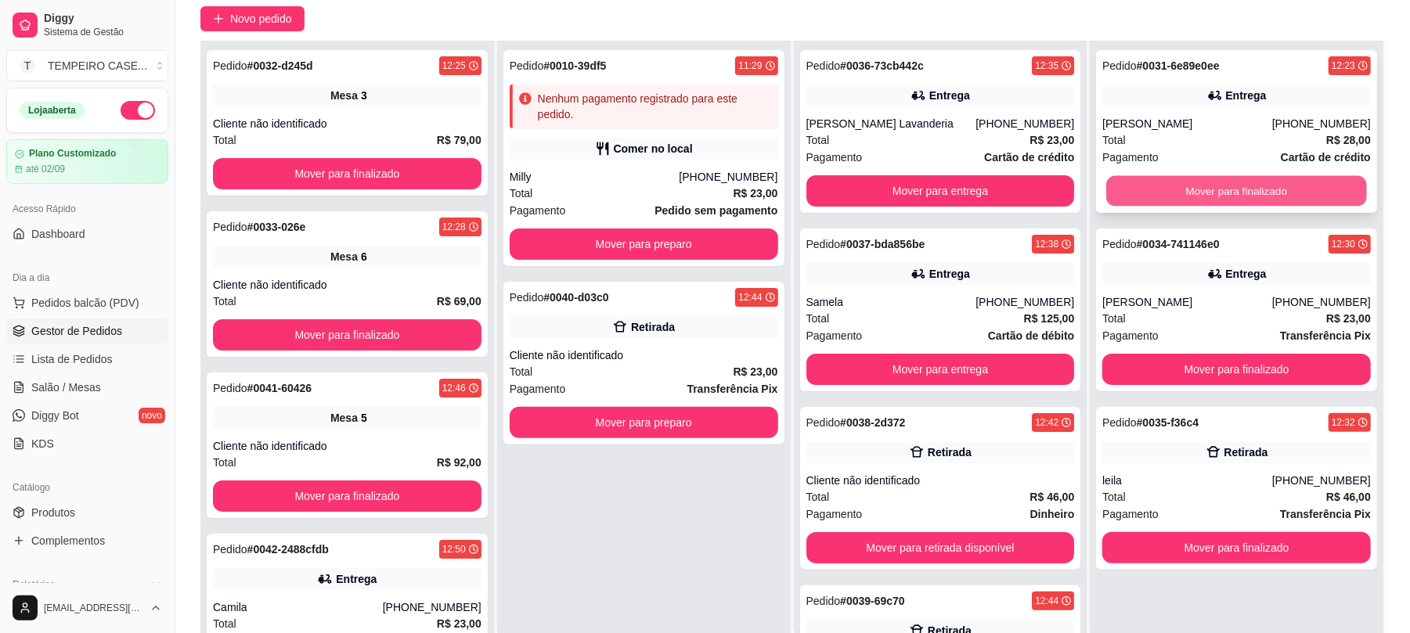
click at [1200, 189] on button "Mover para finalizado" at bounding box center [1236, 191] width 260 height 31
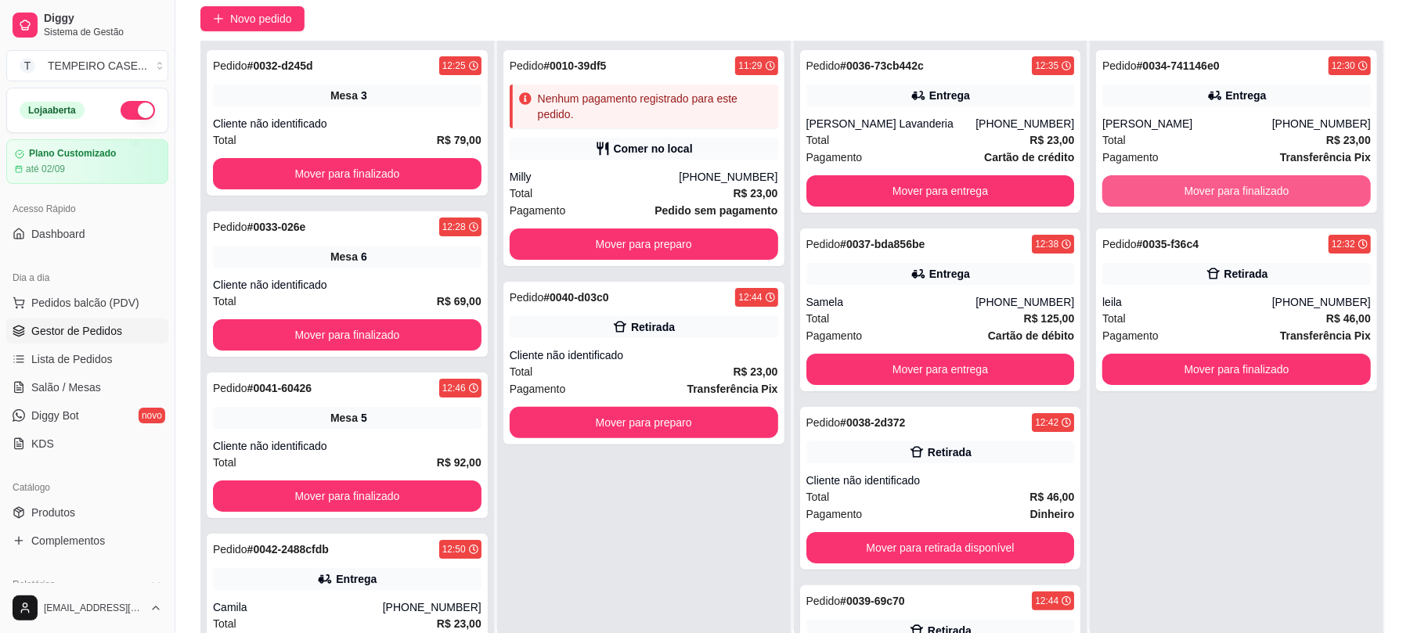
click at [1200, 188] on button "Mover para finalizado" at bounding box center [1237, 190] width 269 height 31
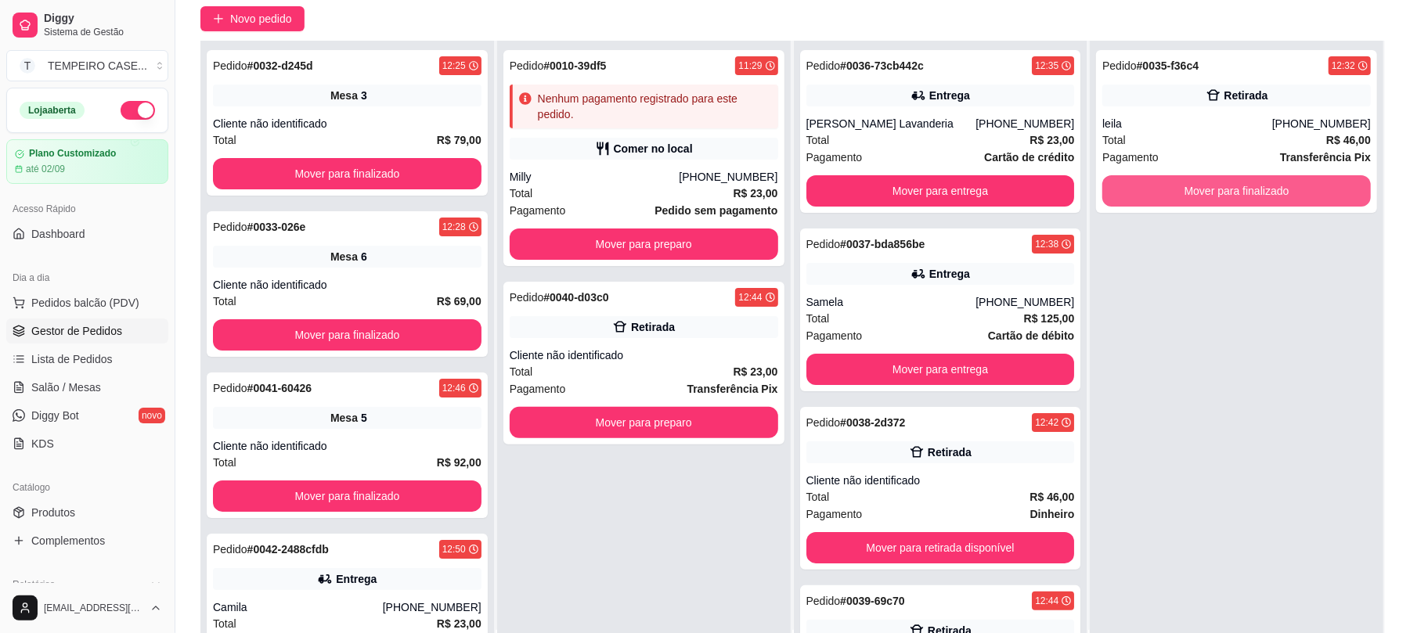
click at [1200, 188] on button "Mover para finalizado" at bounding box center [1237, 190] width 269 height 31
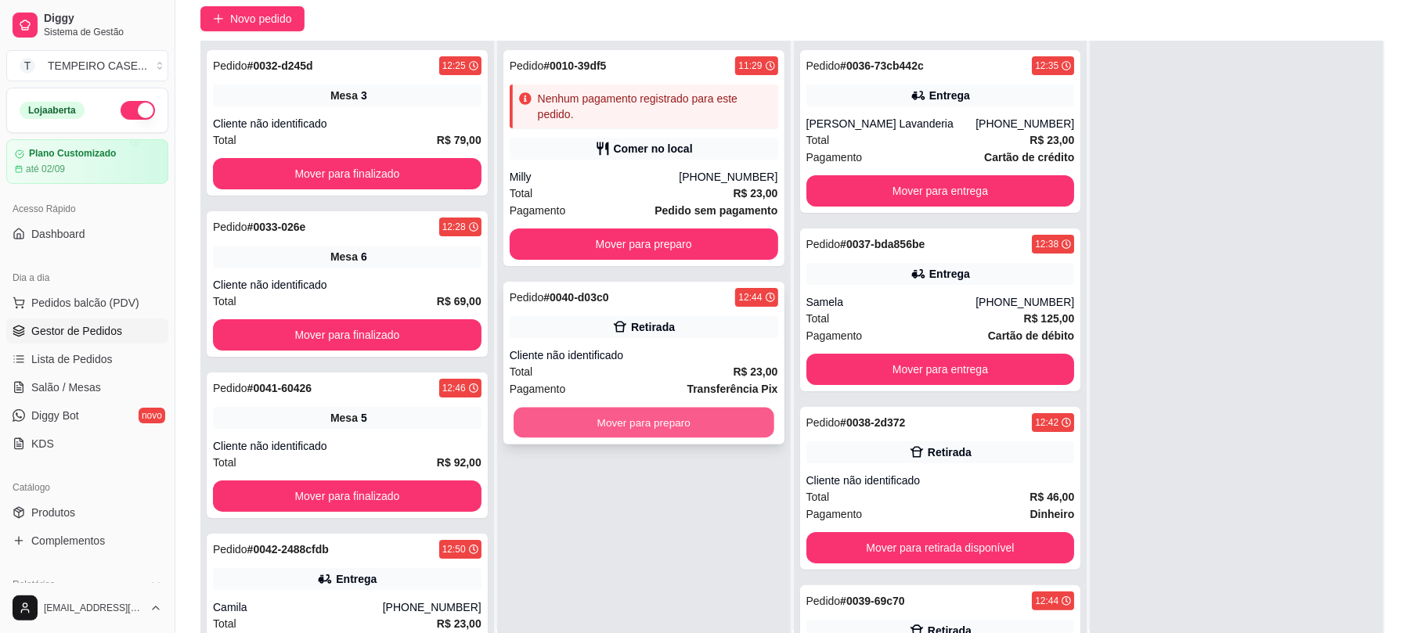
click at [702, 426] on button "Mover para preparo" at bounding box center [644, 423] width 260 height 31
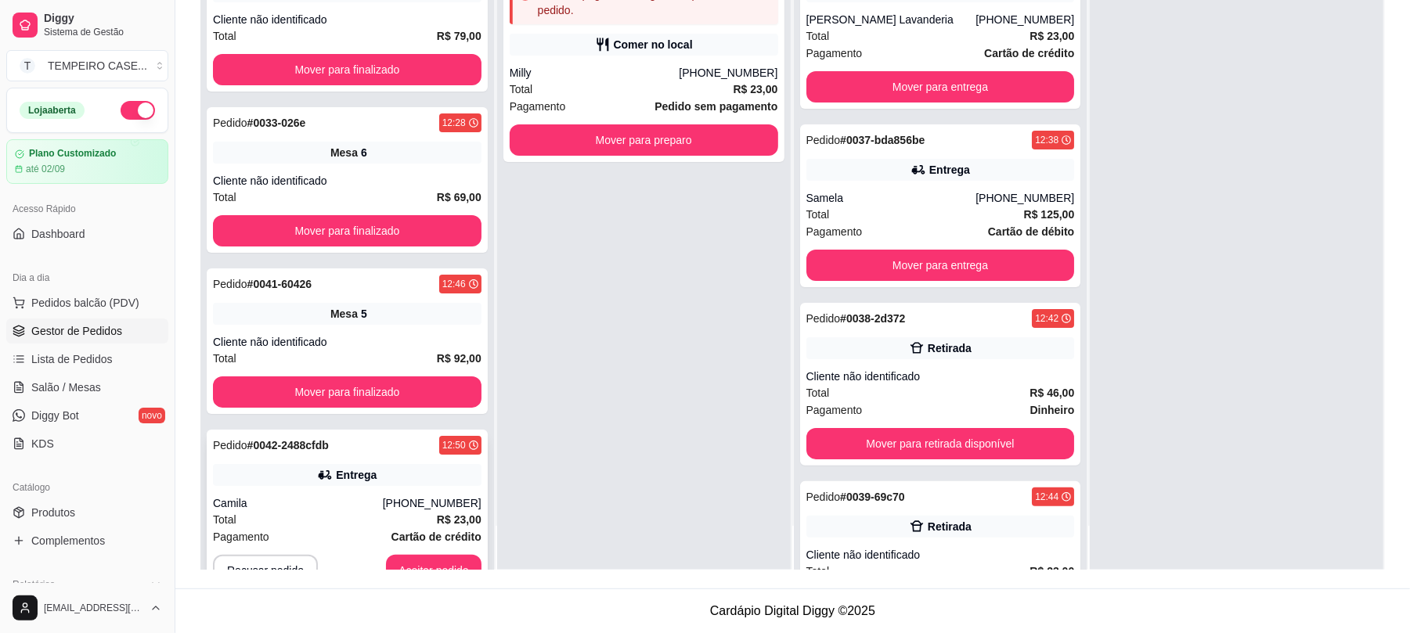
scroll to position [47, 0]
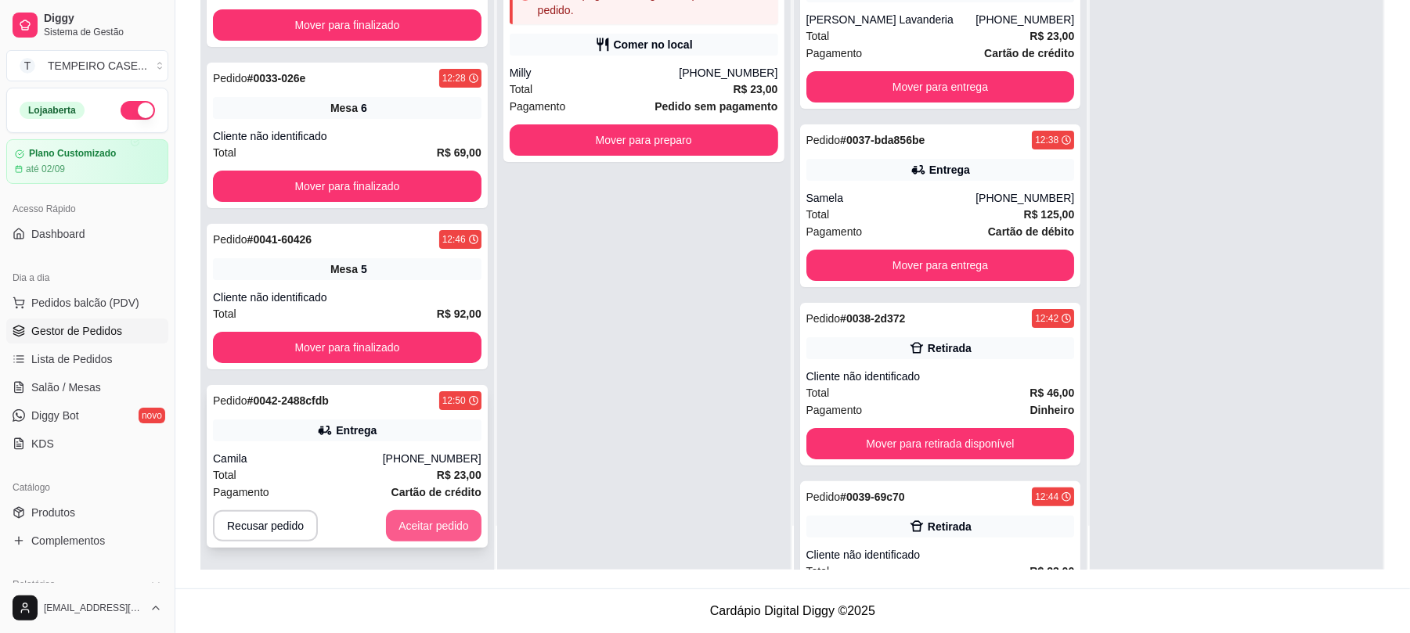
click at [424, 518] on button "Aceitar pedido" at bounding box center [434, 526] width 96 height 31
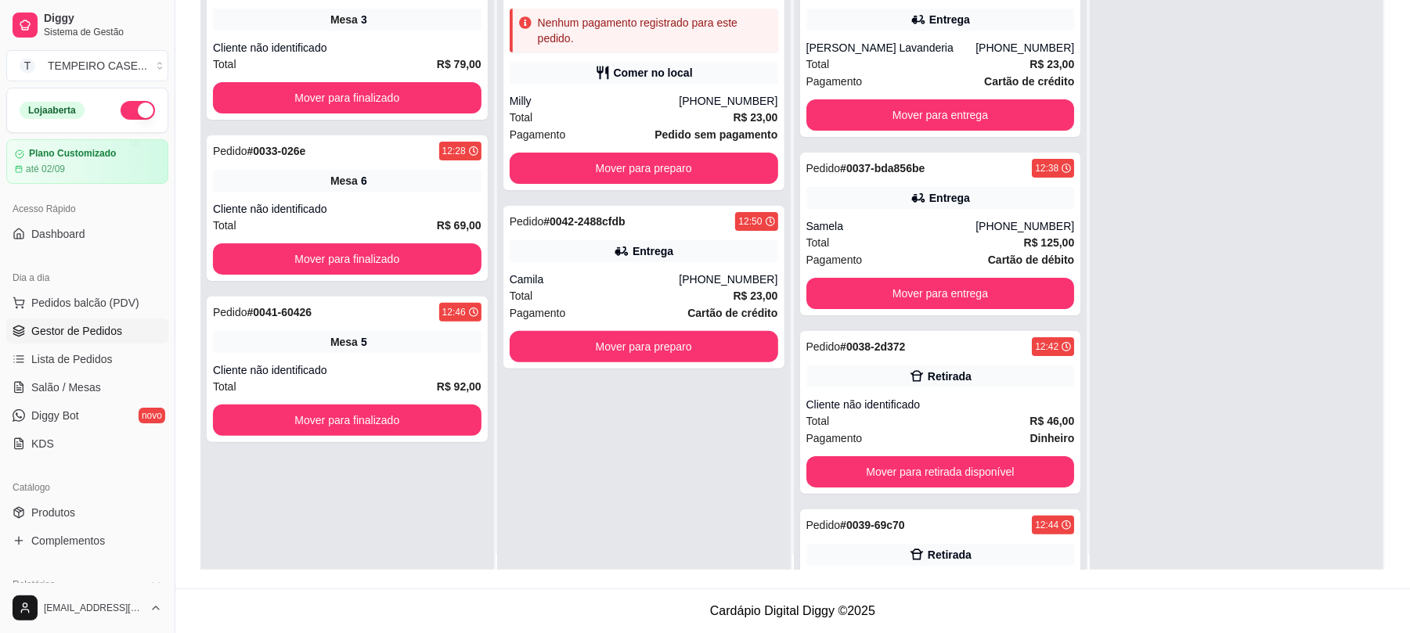
scroll to position [0, 0]
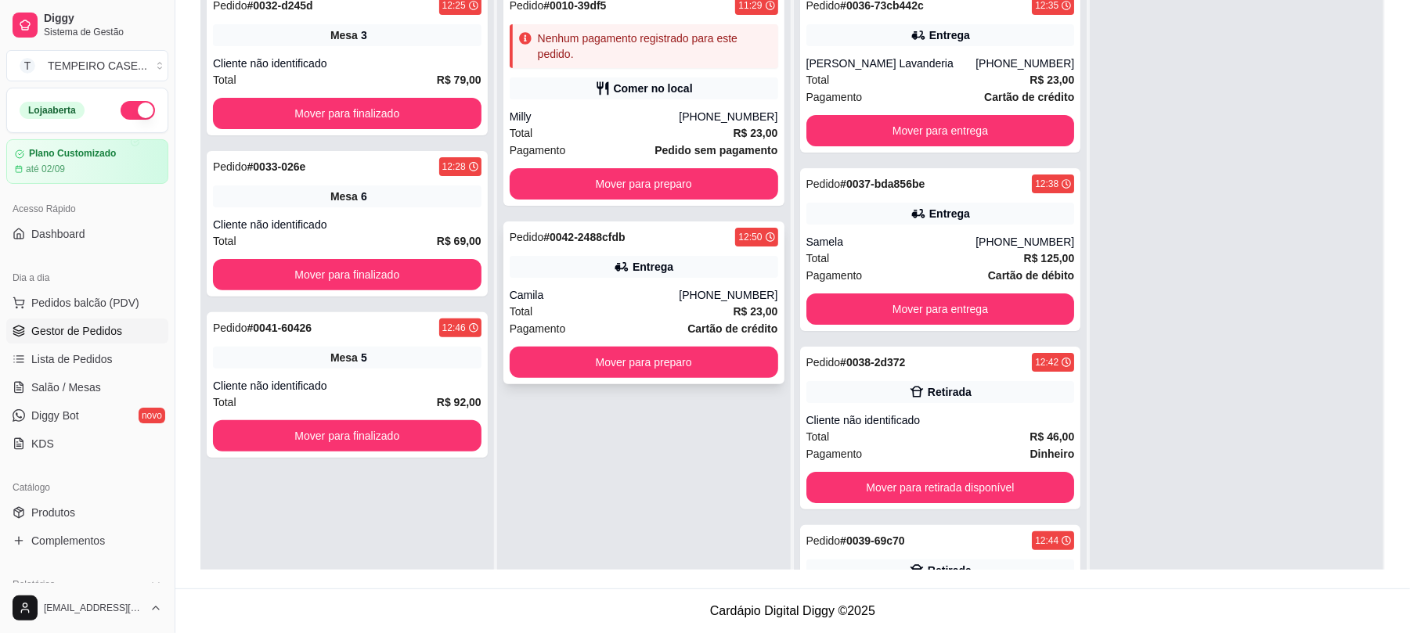
click at [587, 298] on div "Camila" at bounding box center [595, 295] width 170 height 16
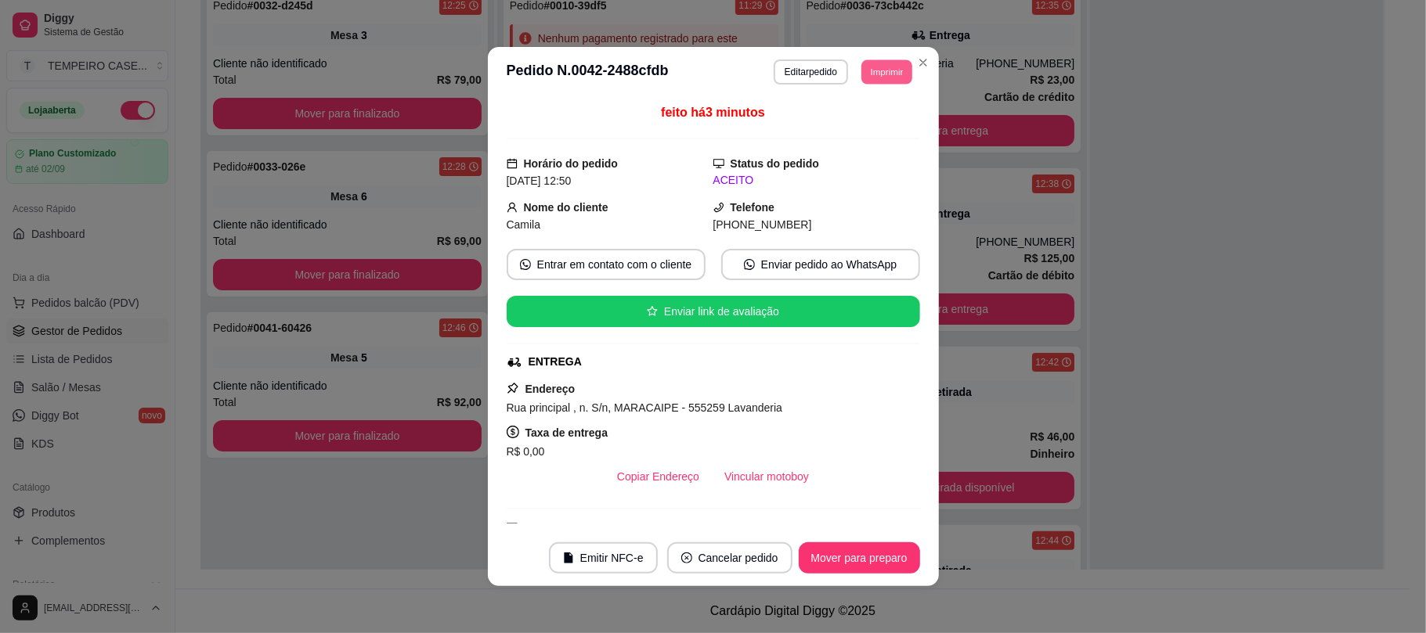
click at [865, 78] on button "Imprimir" at bounding box center [886, 72] width 51 height 24
click at [853, 161] on button "IMPRESSORA COZINHA" at bounding box center [842, 158] width 129 height 25
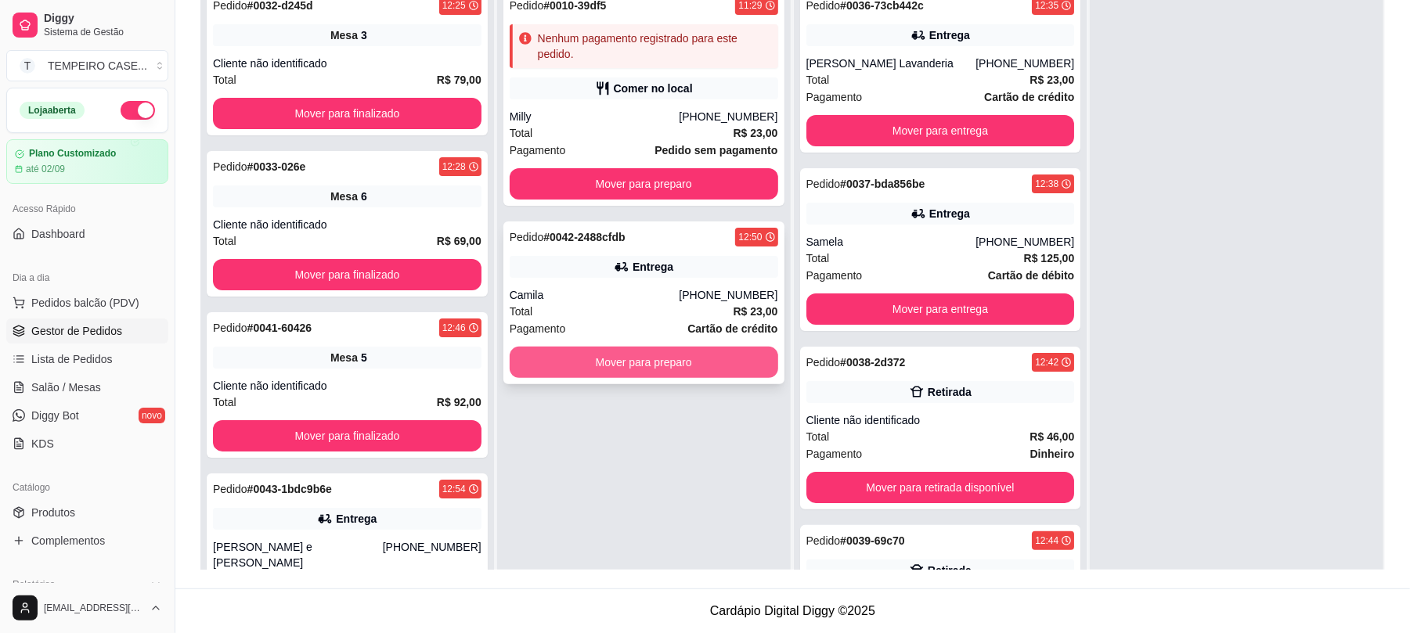
click at [581, 373] on button "Mover para preparo" at bounding box center [644, 362] width 269 height 31
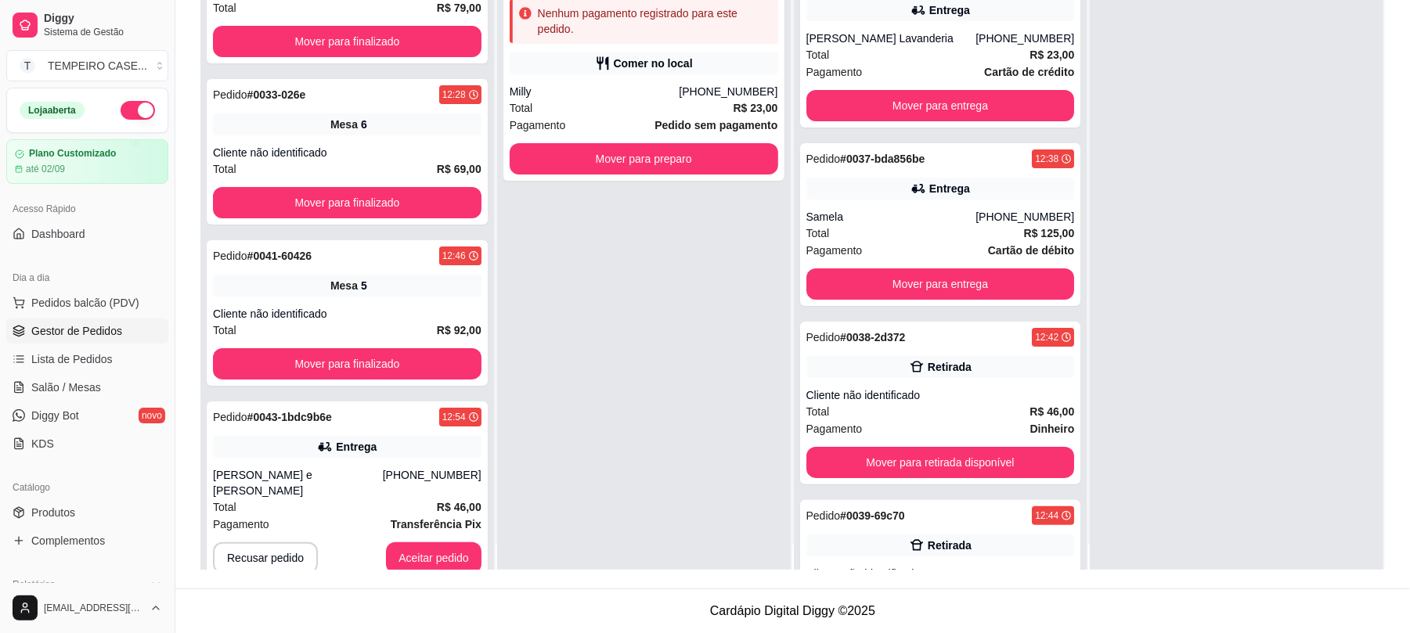
scroll to position [44, 0]
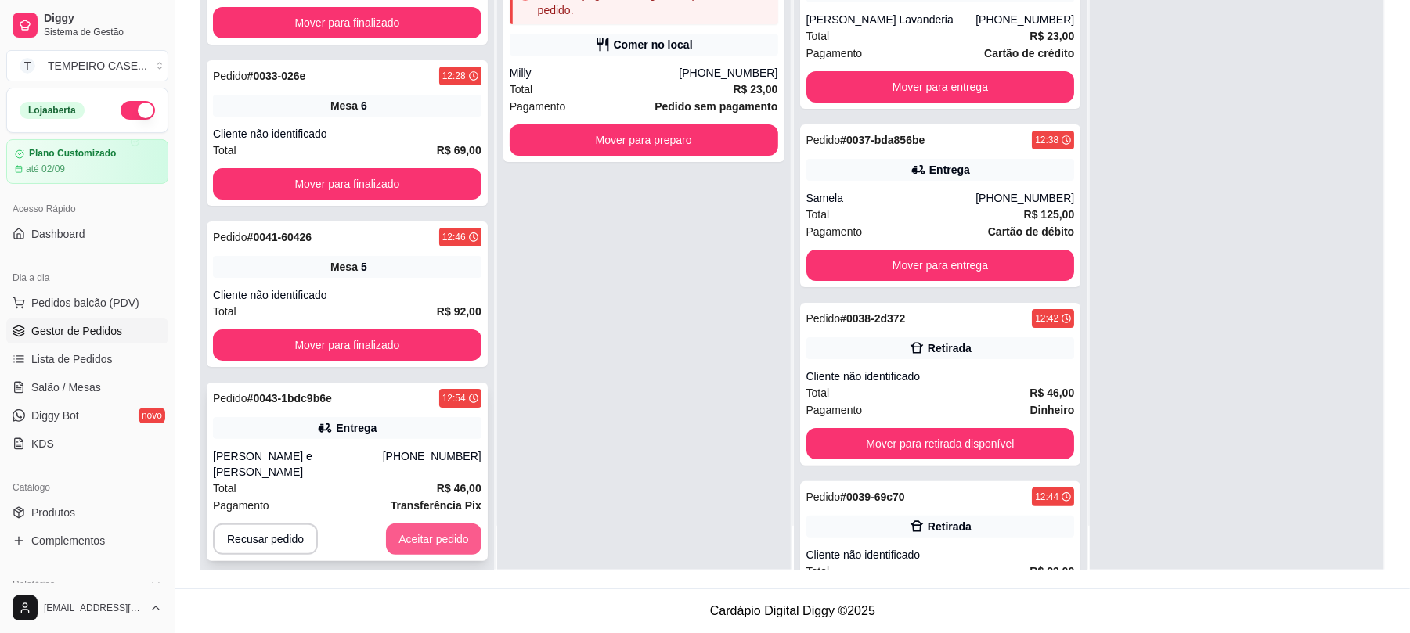
click at [395, 524] on button "Aceitar pedido" at bounding box center [434, 539] width 96 height 31
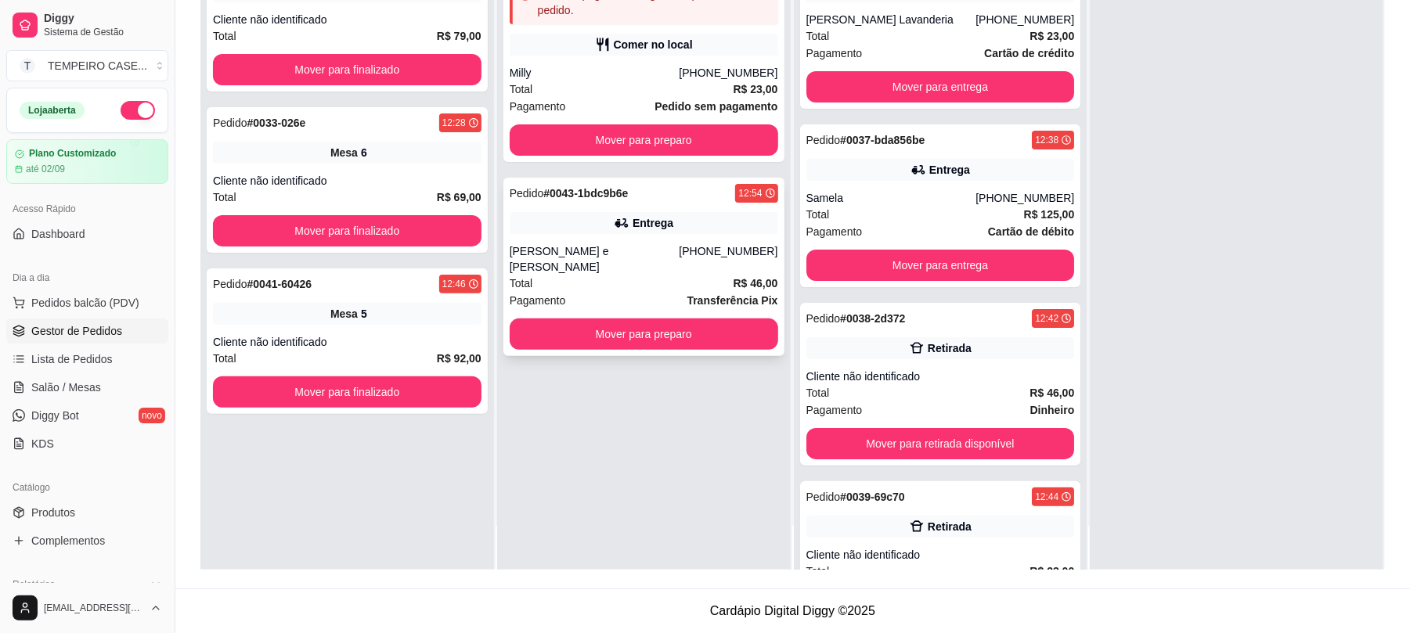
click at [669, 232] on div "Entrega" at bounding box center [644, 223] width 269 height 22
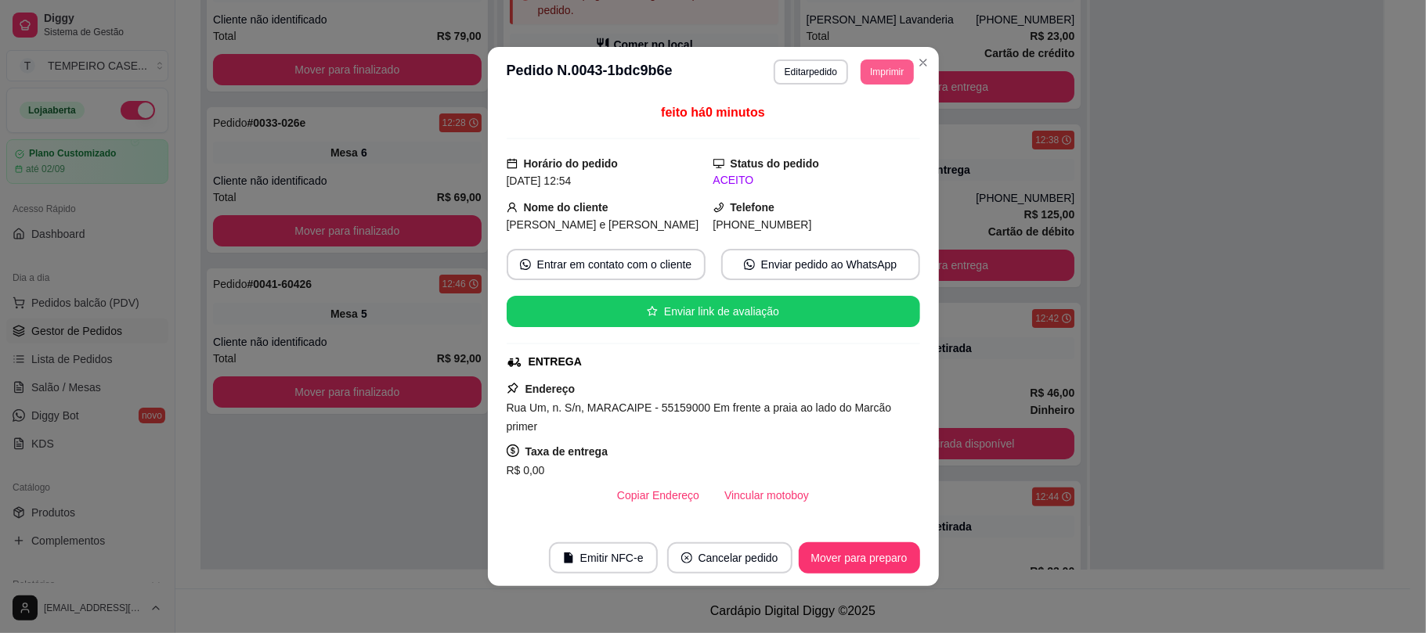
click at [888, 75] on button "Imprimir" at bounding box center [887, 72] width 52 height 25
click at [843, 163] on button "IMPRESSORA COZINHA" at bounding box center [842, 158] width 129 height 25
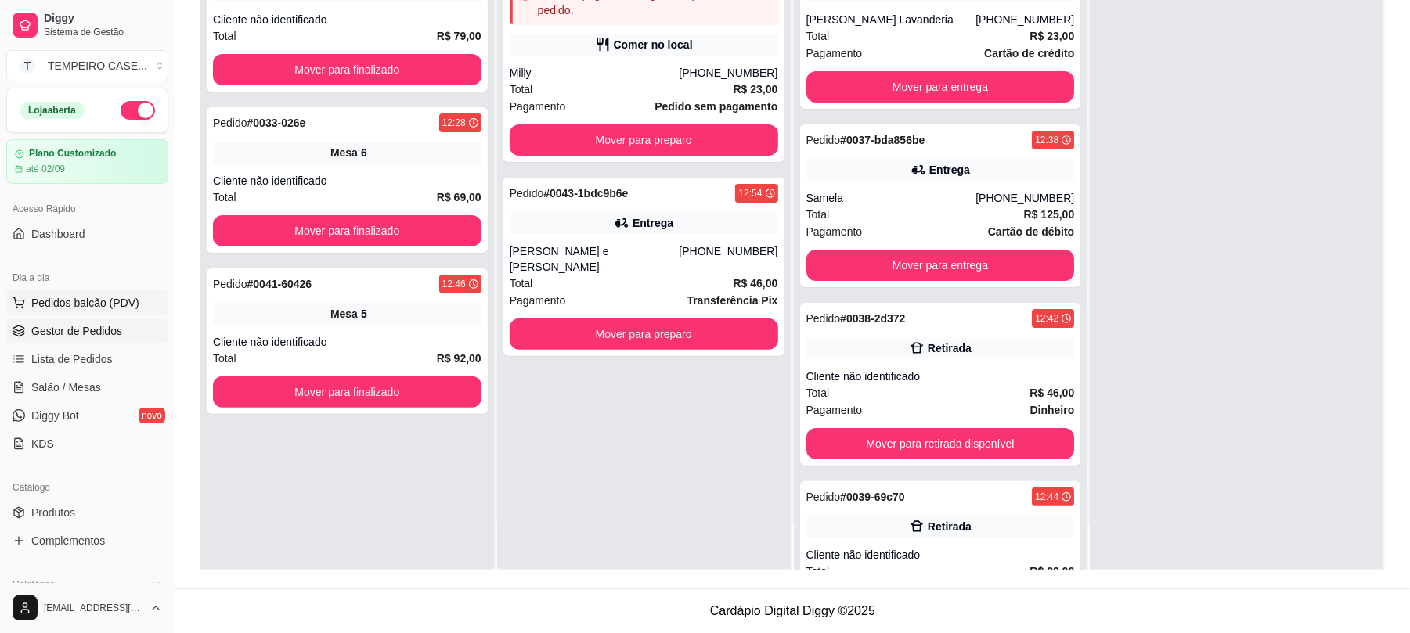
click at [99, 307] on span "Pedidos balcão (PDV)" at bounding box center [85, 303] width 108 height 16
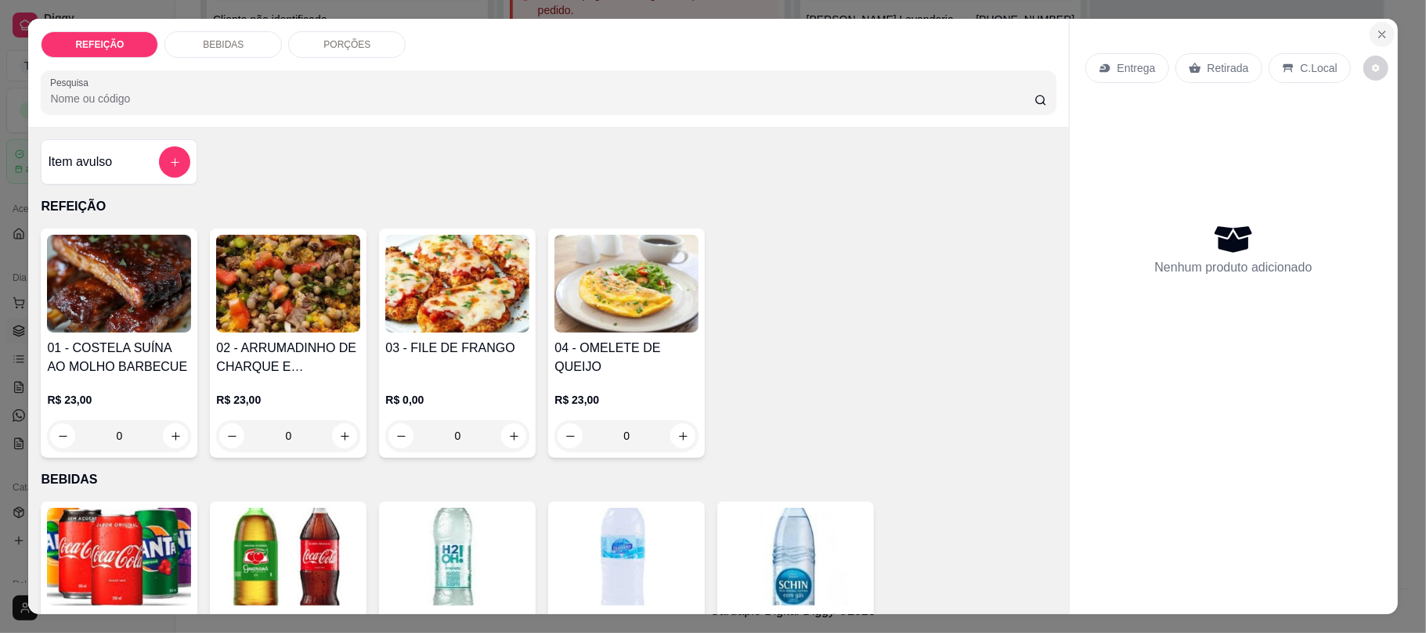
click at [1370, 28] on button "Close" at bounding box center [1382, 34] width 25 height 25
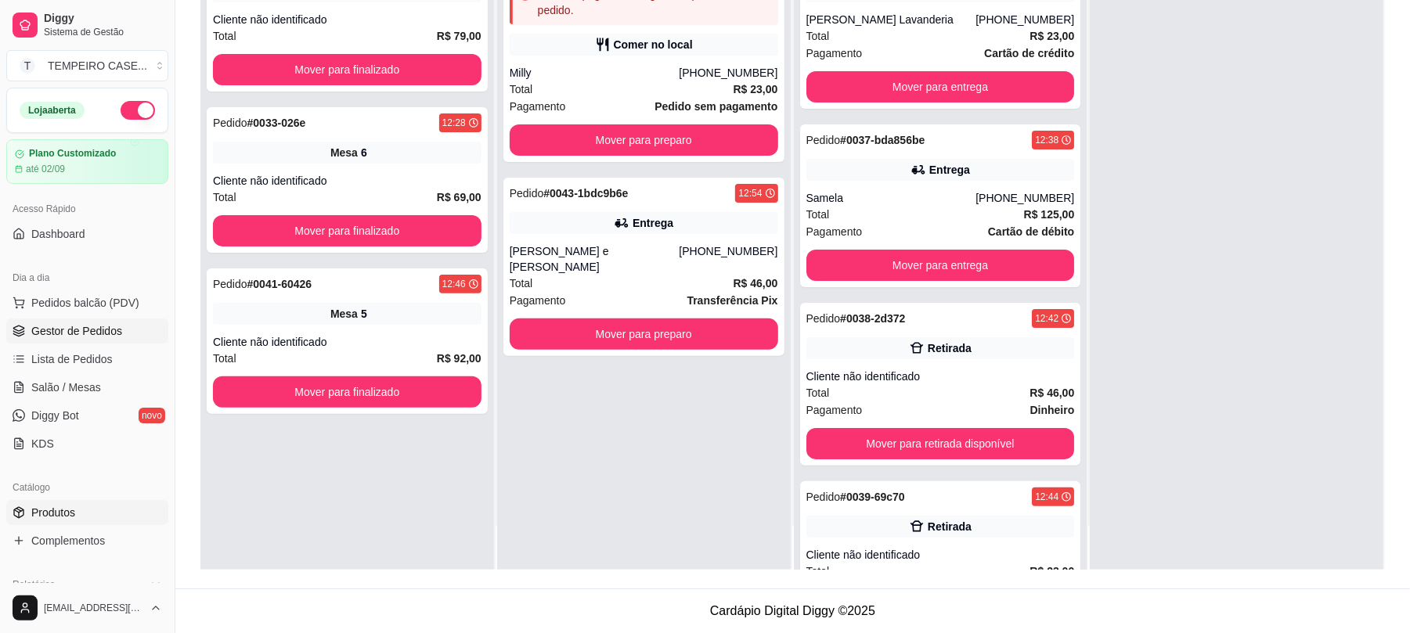
click at [56, 515] on span "Produtos" at bounding box center [53, 513] width 44 height 16
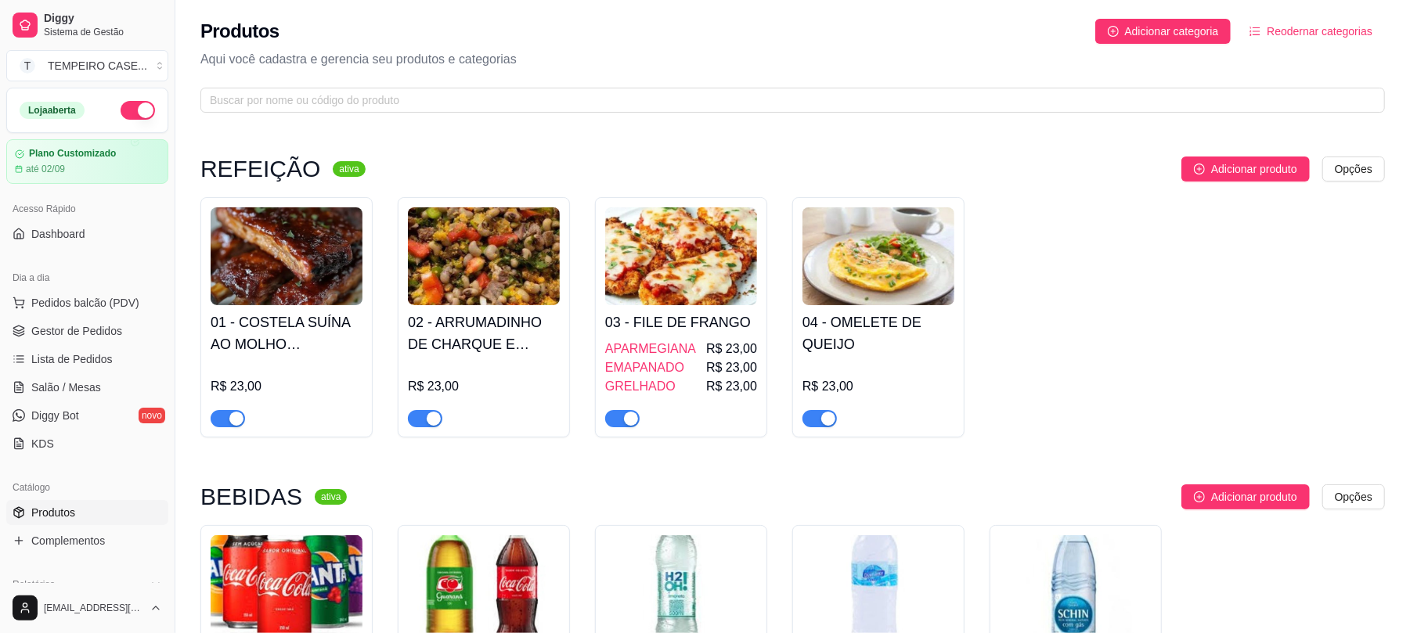
click at [230, 410] on div at bounding box center [228, 418] width 34 height 19
click at [232, 426] on div "button" at bounding box center [236, 419] width 14 height 14
click at [86, 366] on span "Lista de Pedidos" at bounding box center [71, 360] width 81 height 16
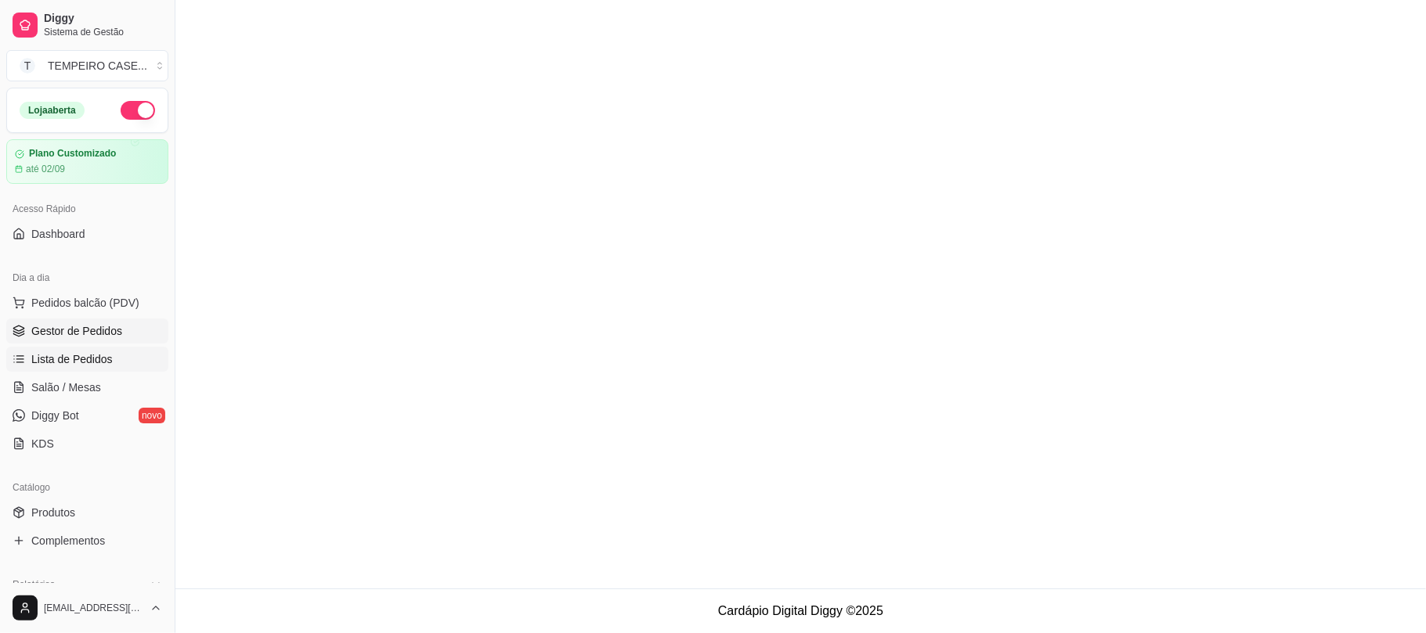
click at [96, 333] on span "Gestor de Pedidos" at bounding box center [76, 331] width 91 height 16
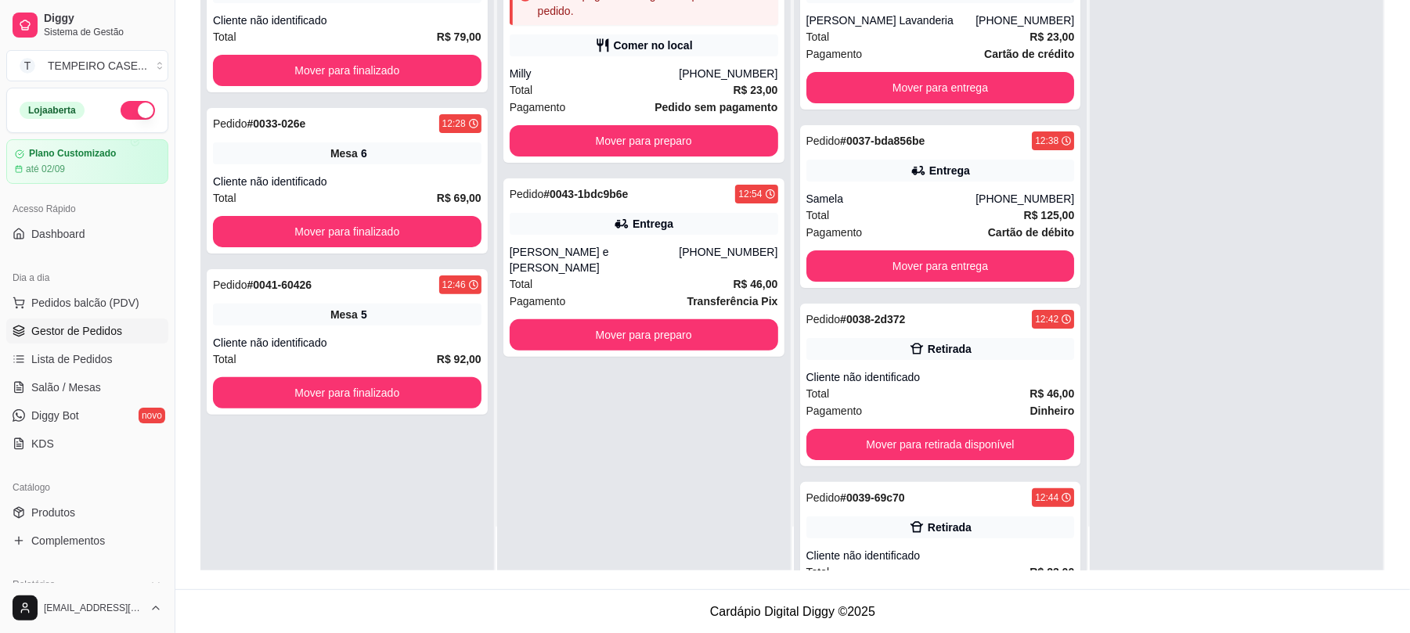
scroll to position [239, 0]
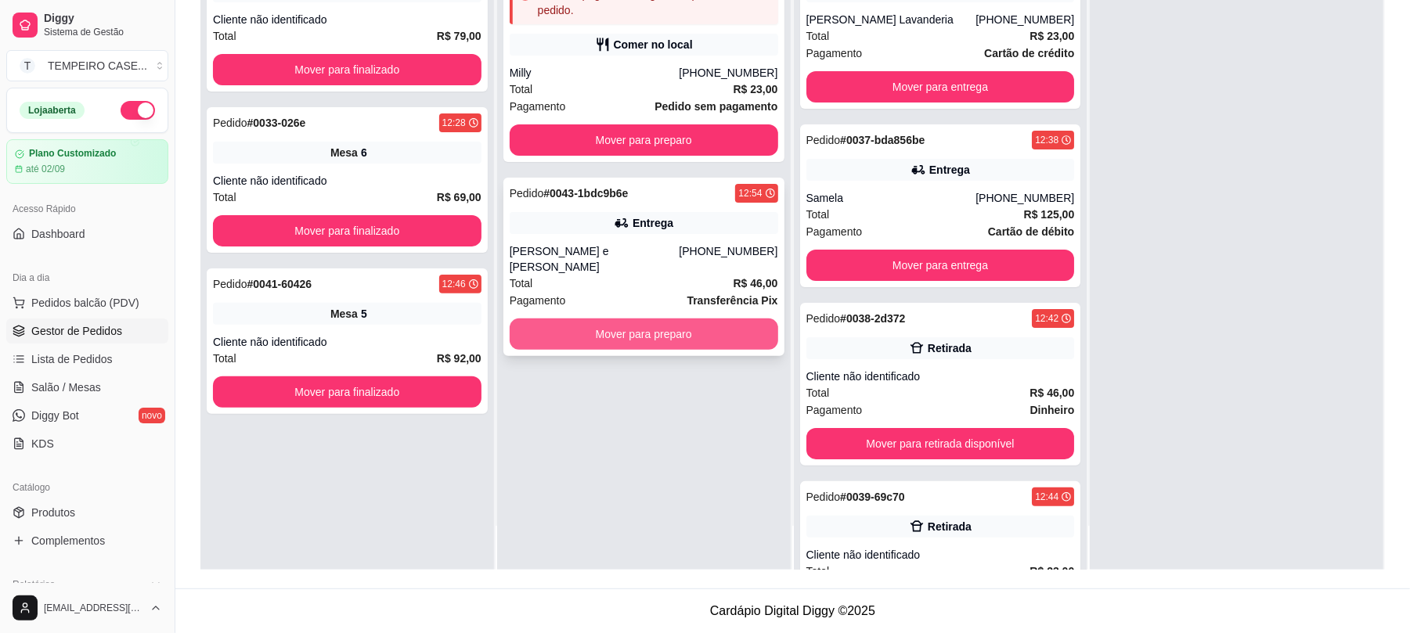
click at [680, 319] on button "Mover para preparo" at bounding box center [644, 334] width 269 height 31
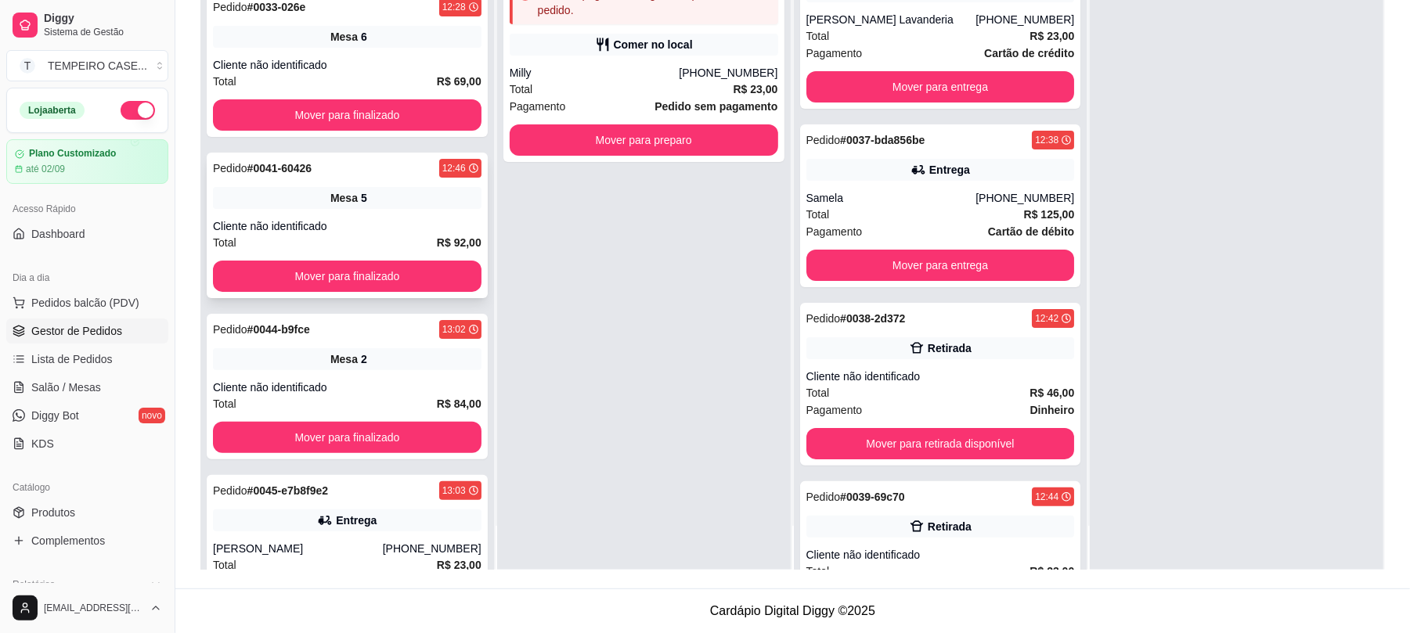
scroll to position [208, 0]
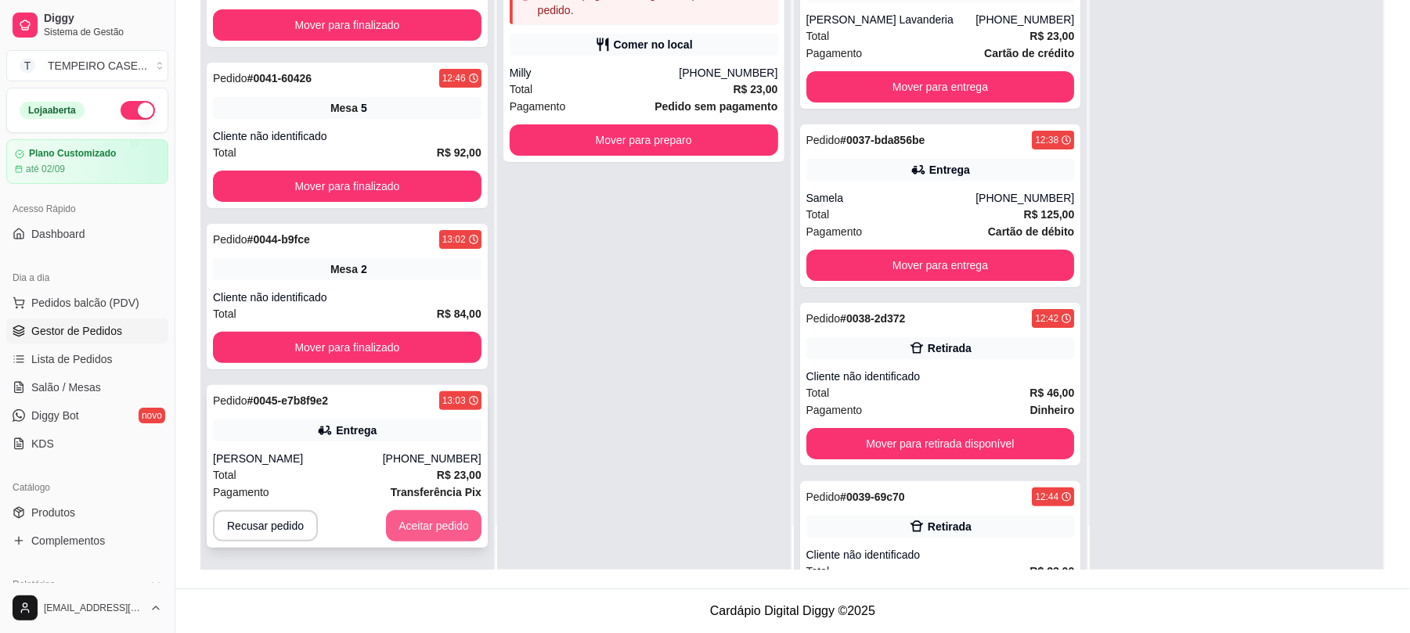
click at [424, 532] on button "Aceitar pedido" at bounding box center [434, 526] width 96 height 31
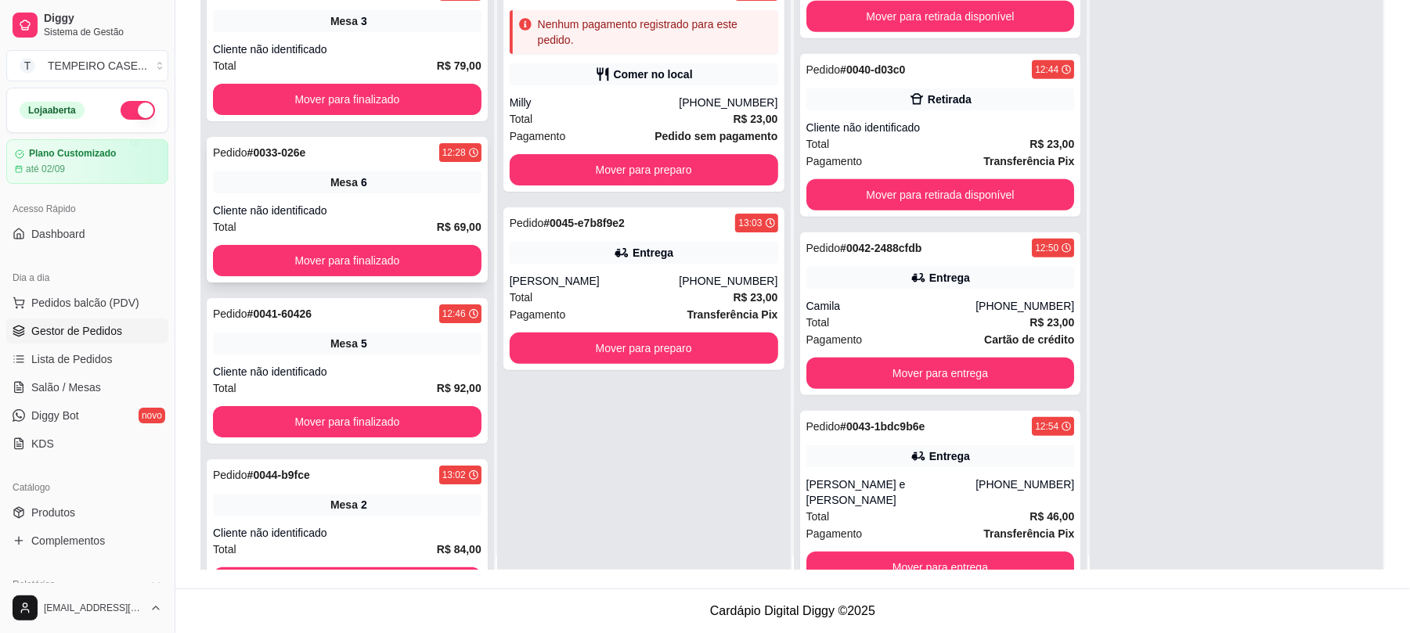
scroll to position [0, 0]
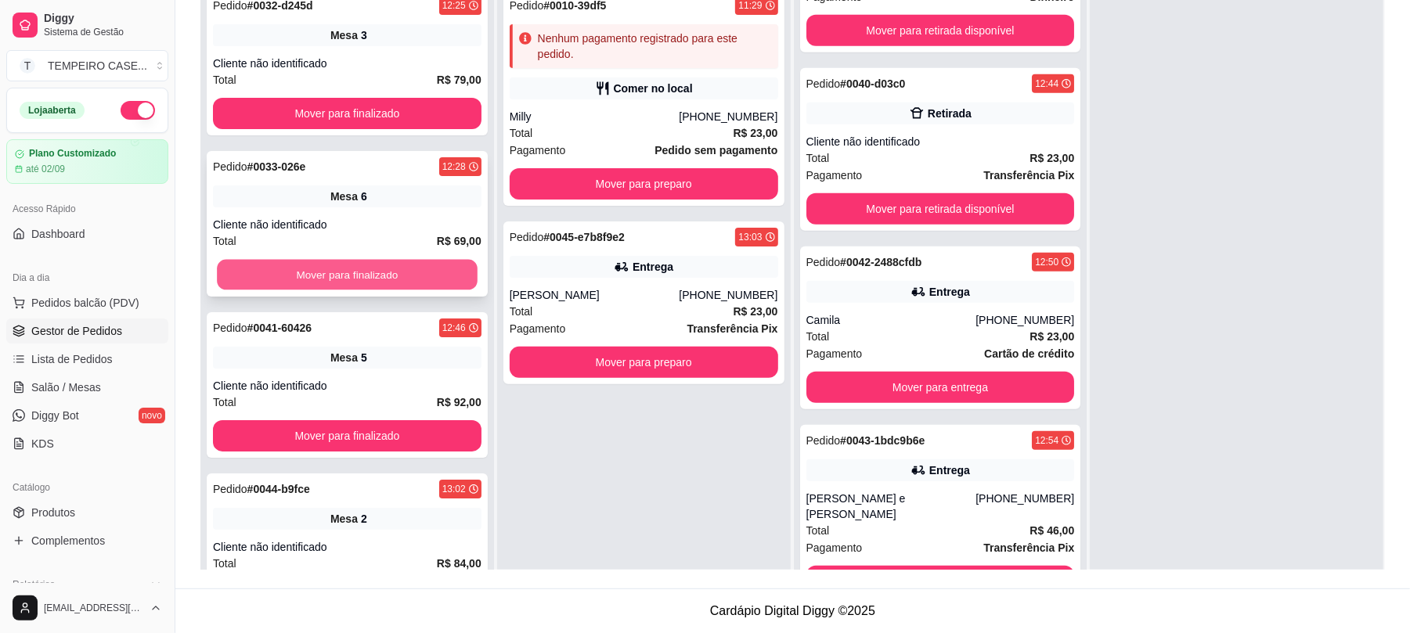
click at [379, 280] on button "Mover para finalizado" at bounding box center [347, 275] width 260 height 31
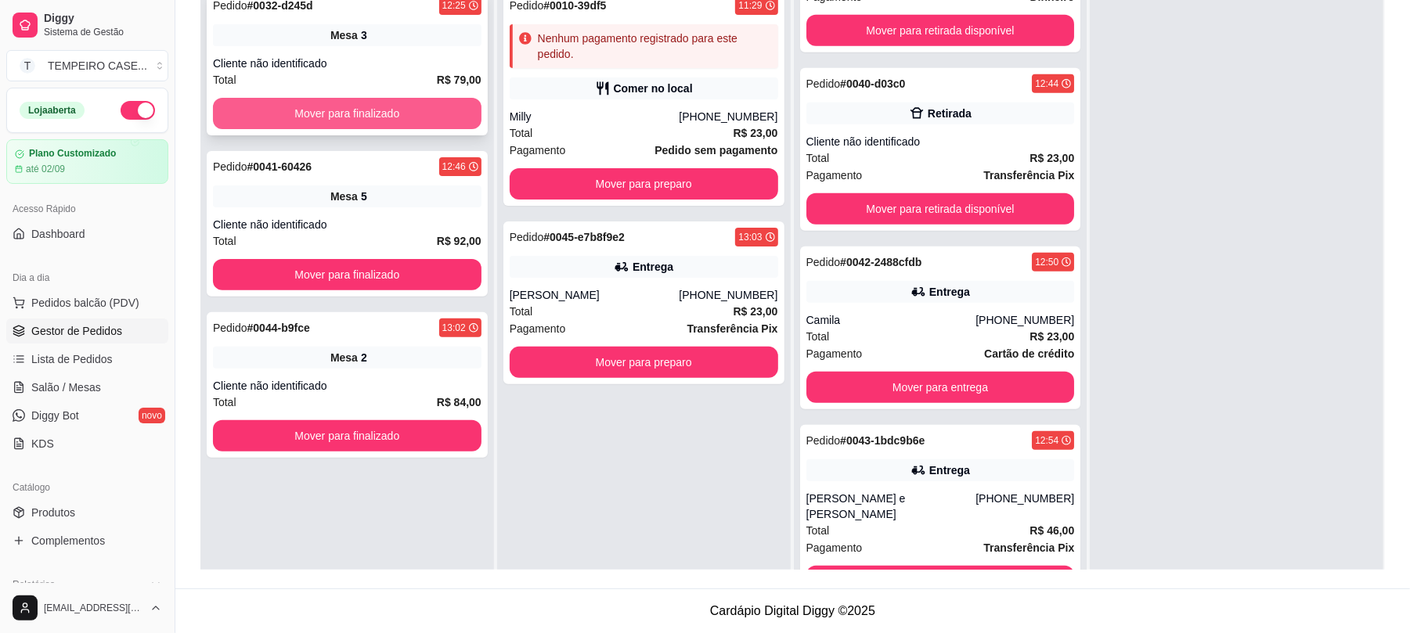
click at [370, 119] on button "Mover para finalizado" at bounding box center [347, 113] width 269 height 31
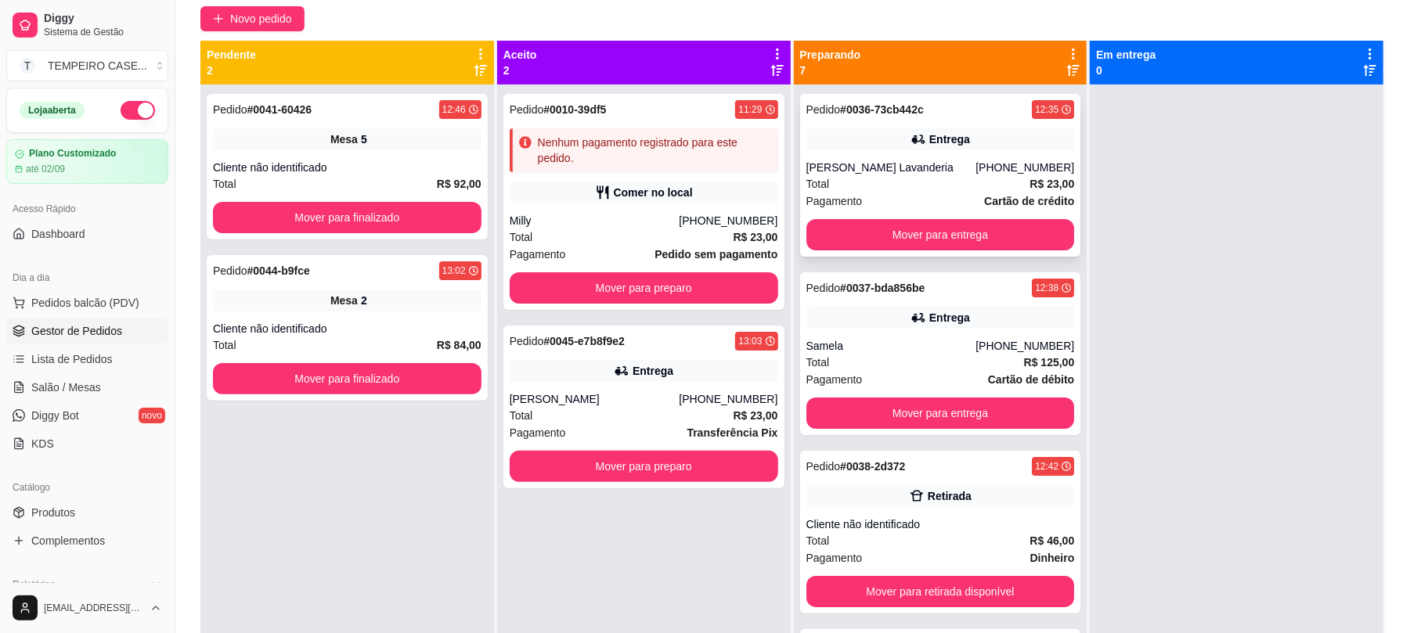
click at [935, 252] on div "Pedido # 0036-73cb442c 12:35 Entrega [PERSON_NAME] Lavanderia [PHONE_NUMBER] To…" at bounding box center [940, 175] width 281 height 163
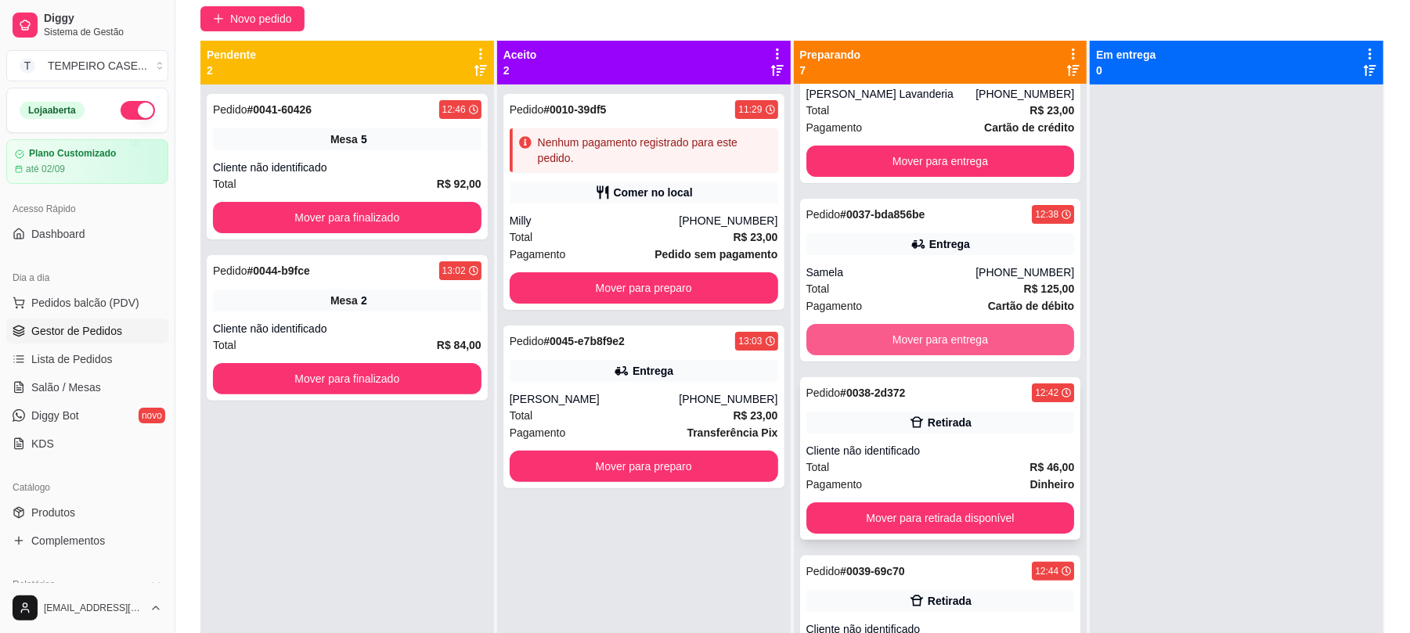
scroll to position [104, 0]
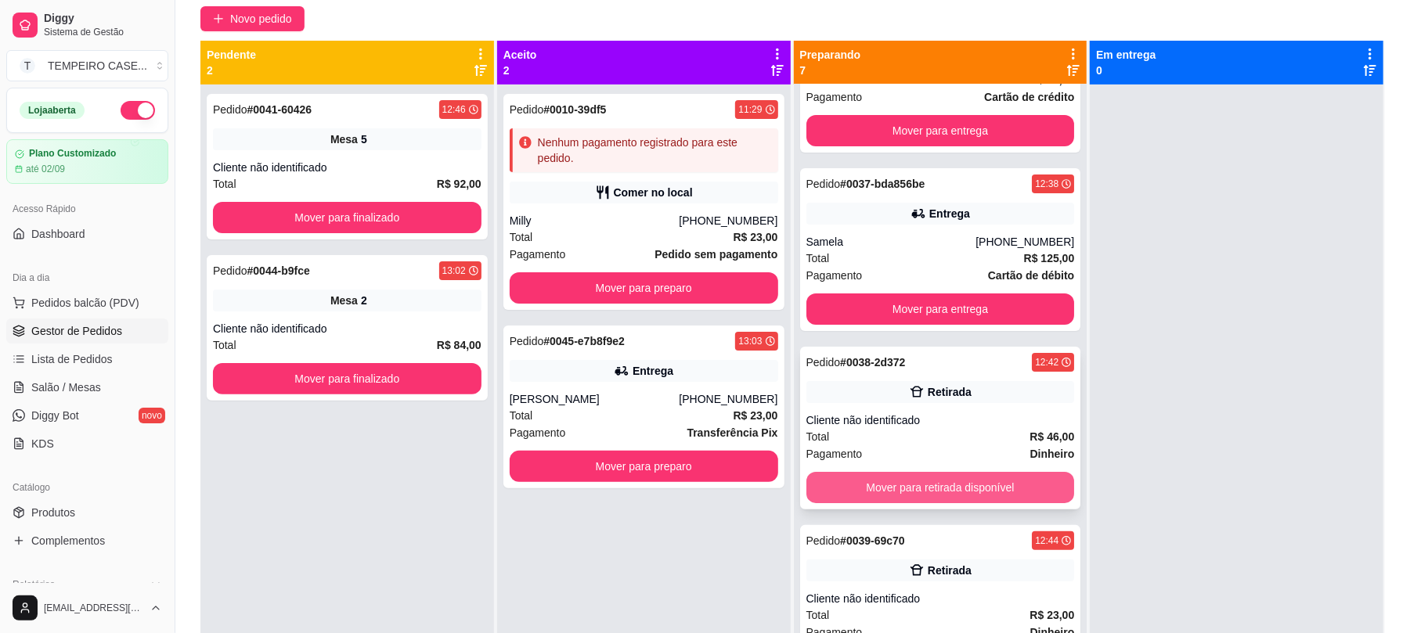
click at [915, 485] on button "Mover para retirada disponível" at bounding box center [941, 487] width 269 height 31
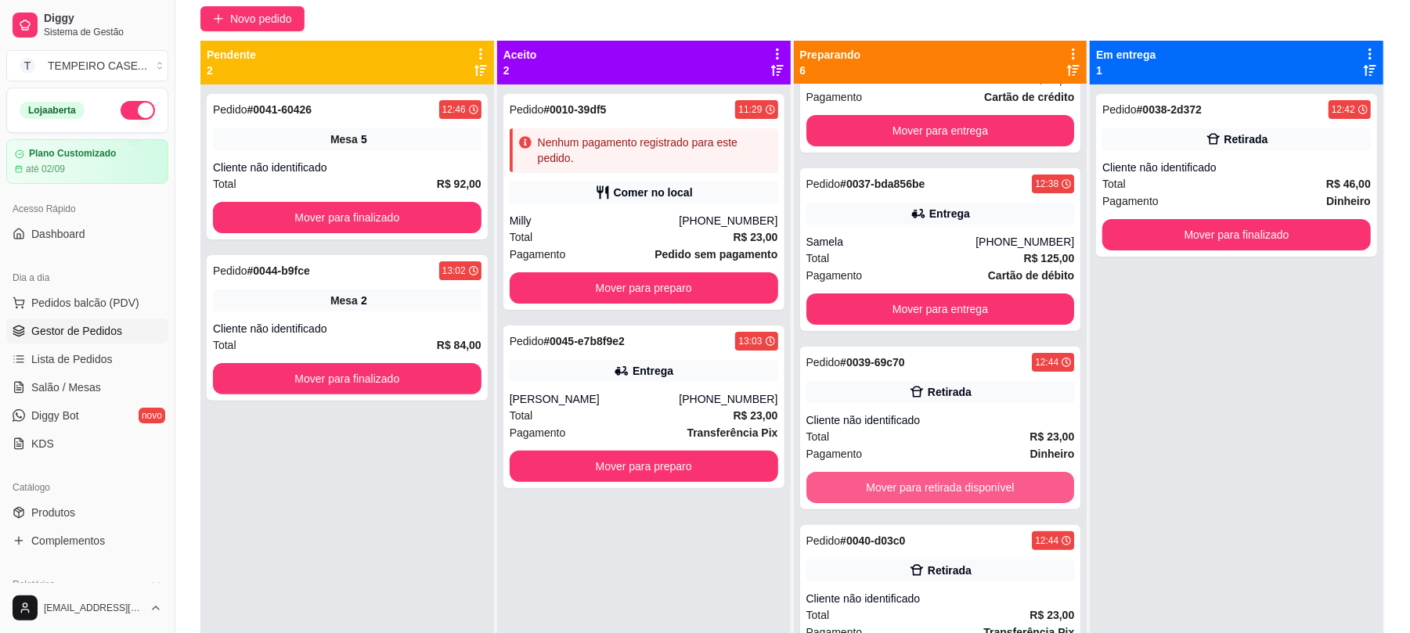
click at [915, 485] on button "Mover para retirada disponível" at bounding box center [941, 487] width 269 height 31
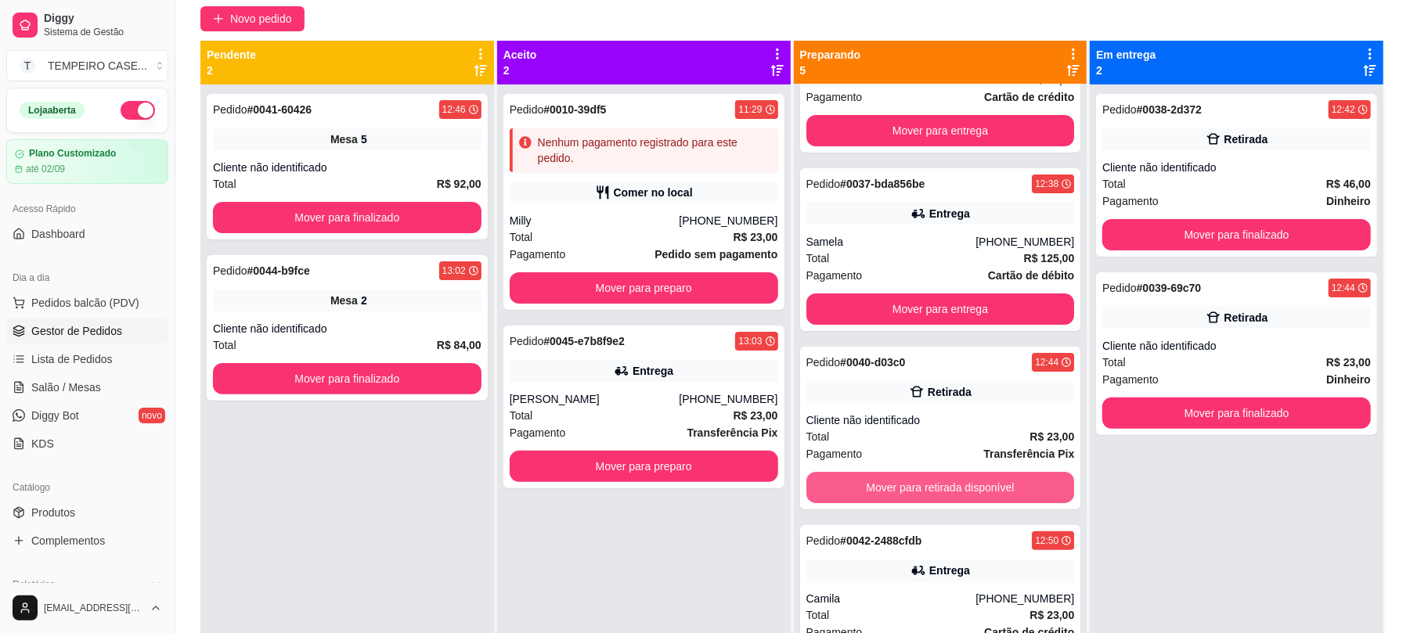
click at [915, 485] on button "Mover para retirada disponível" at bounding box center [941, 487] width 269 height 31
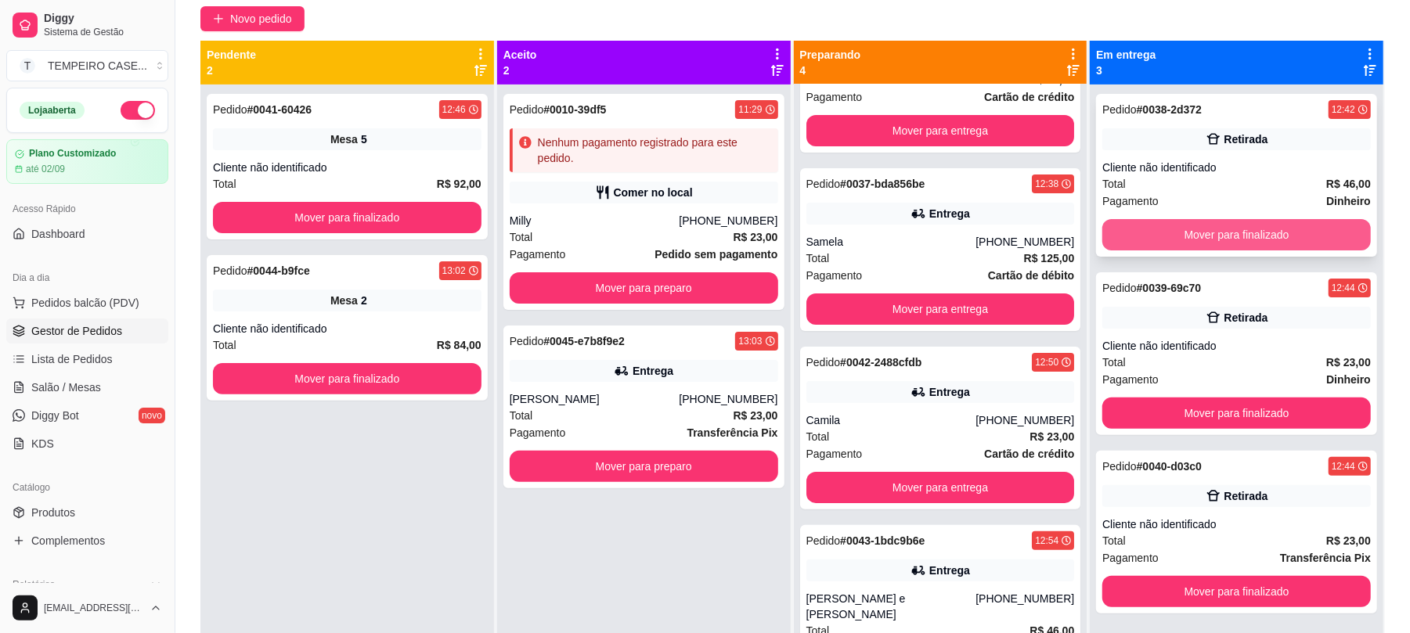
scroll to position [98, 0]
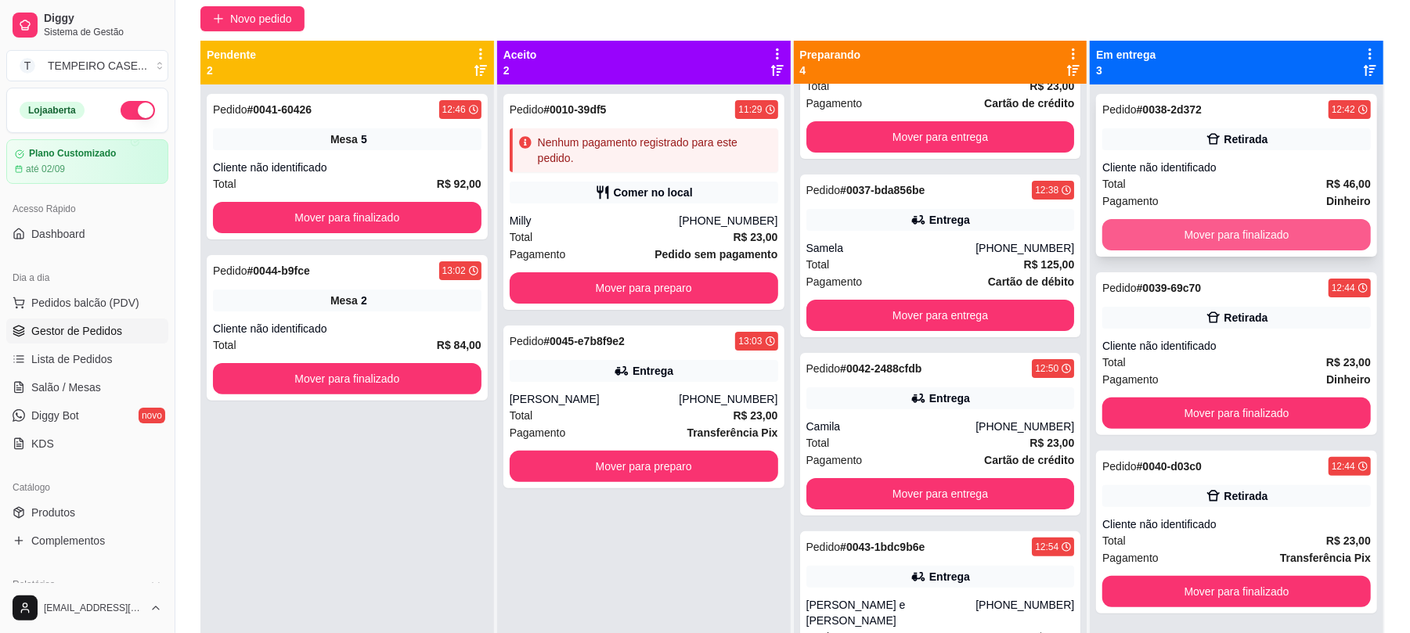
click at [1256, 236] on button "Mover para finalizado" at bounding box center [1237, 234] width 269 height 31
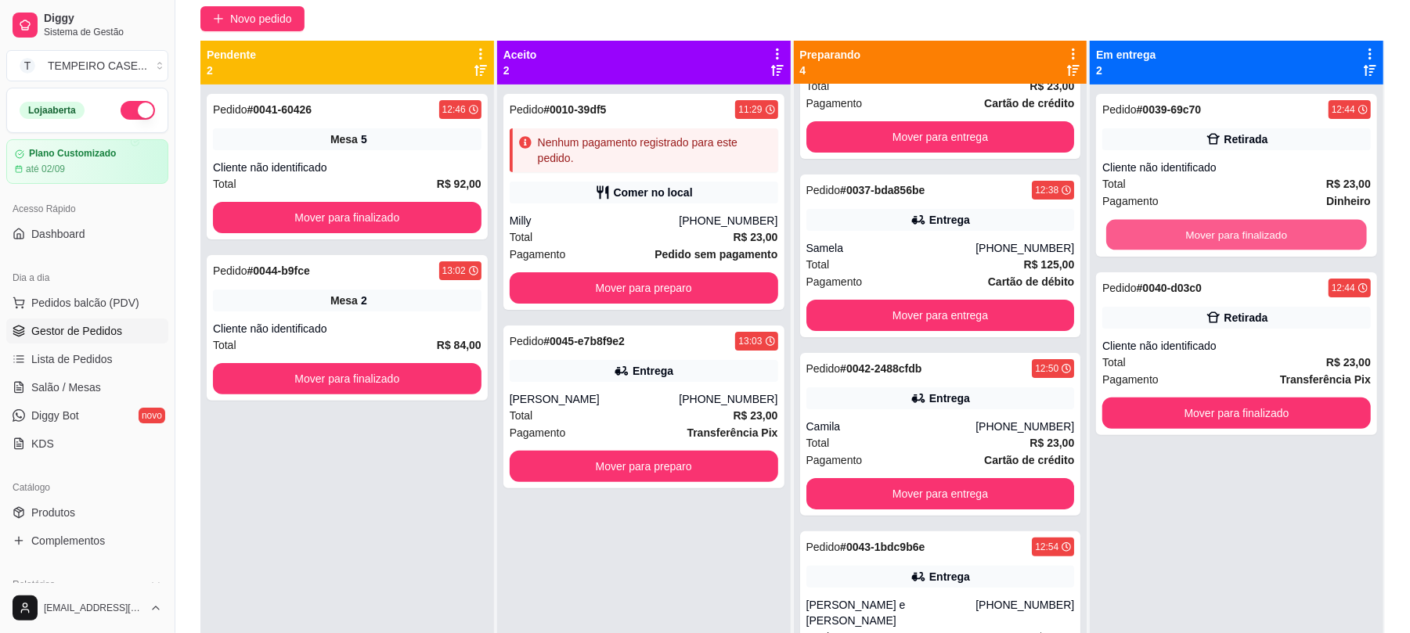
click at [1256, 236] on button "Mover para finalizado" at bounding box center [1236, 235] width 260 height 31
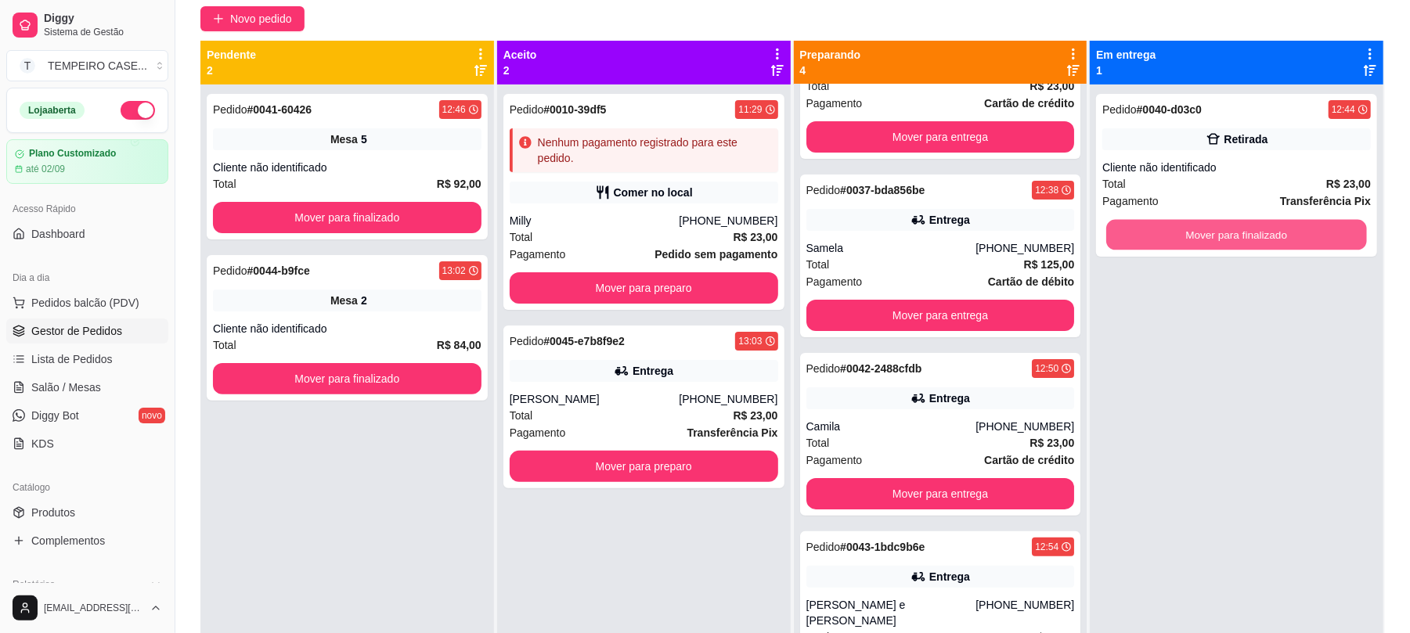
click at [1256, 236] on button "Mover para finalizado" at bounding box center [1236, 235] width 260 height 31
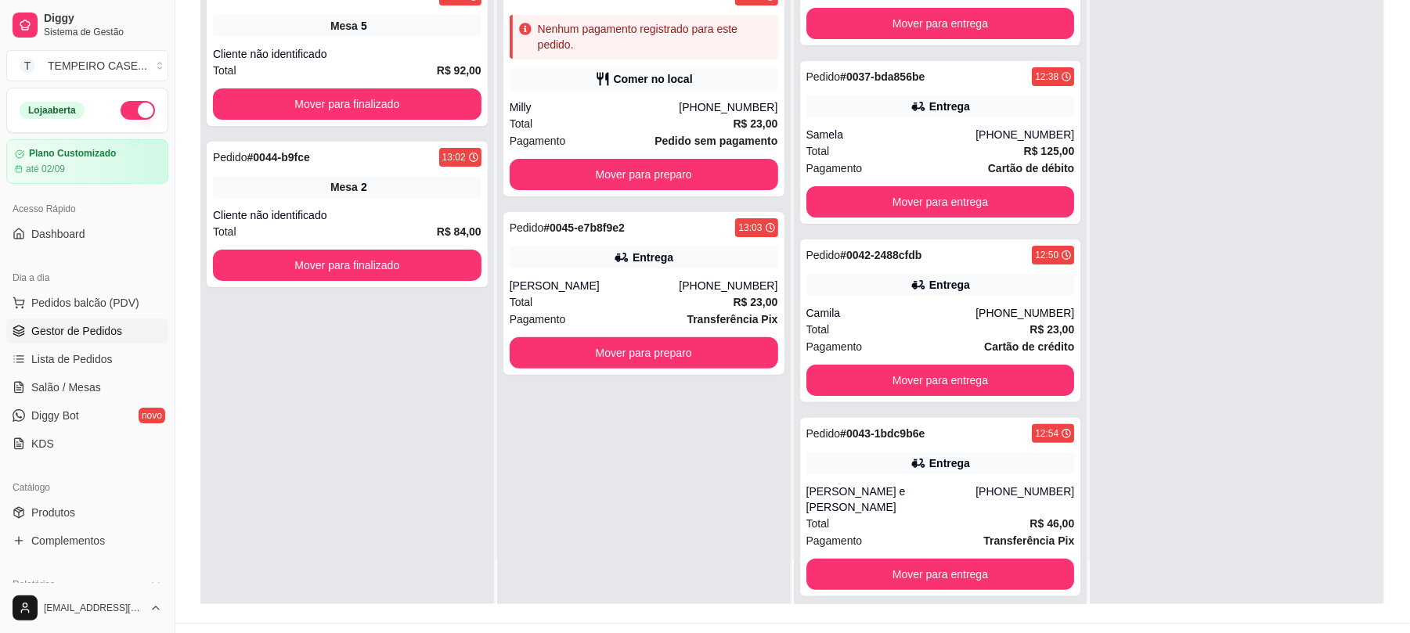
scroll to position [239, 0]
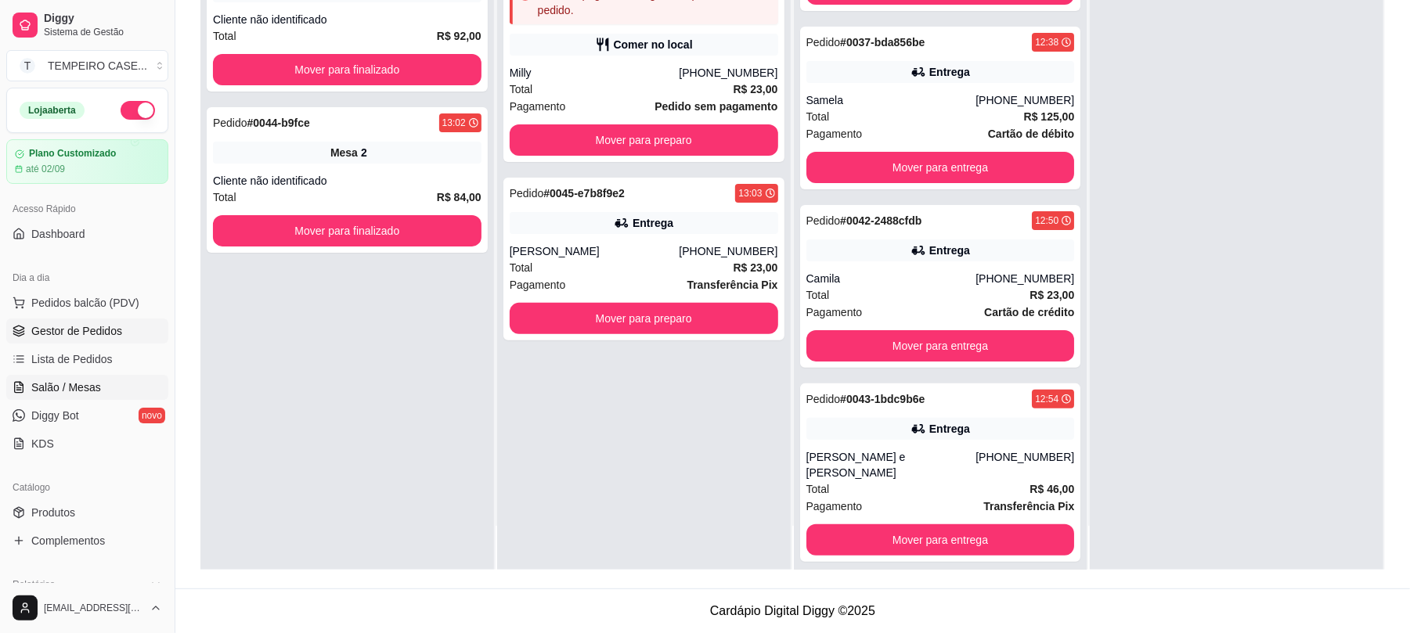
click at [88, 390] on span "Salão / Mesas" at bounding box center [66, 388] width 70 height 16
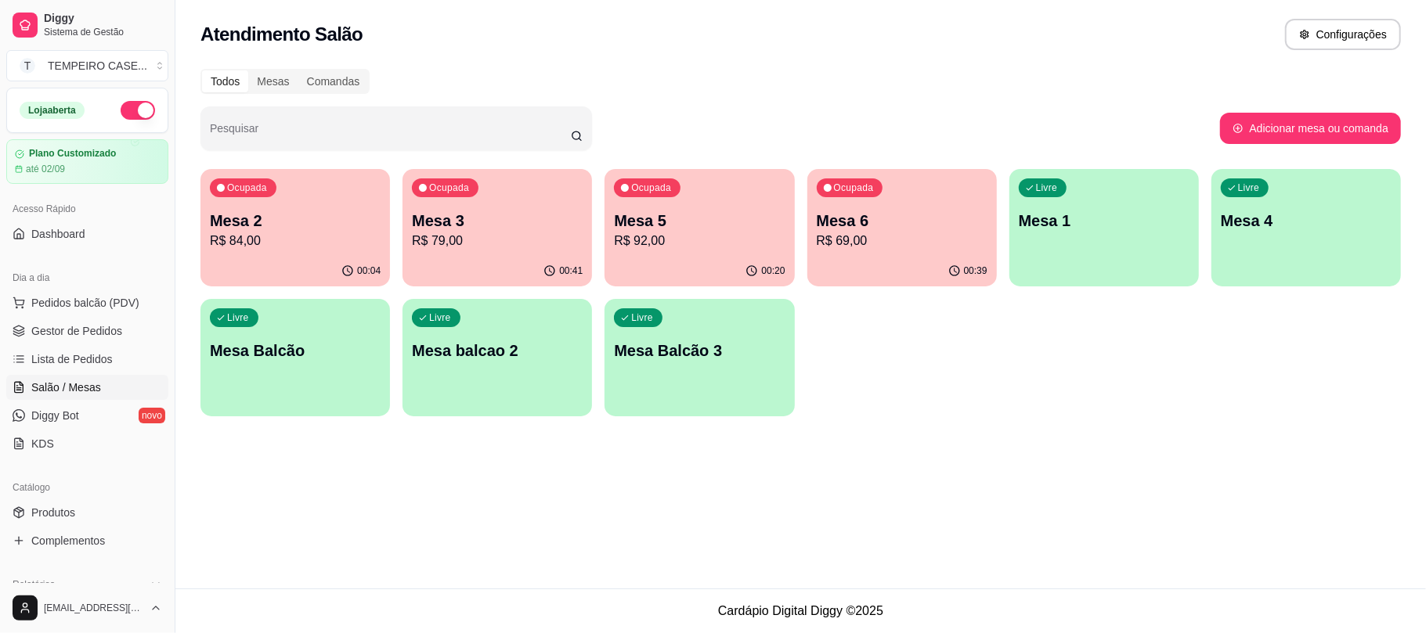
click at [877, 238] on p "R$ 69,00" at bounding box center [902, 241] width 171 height 19
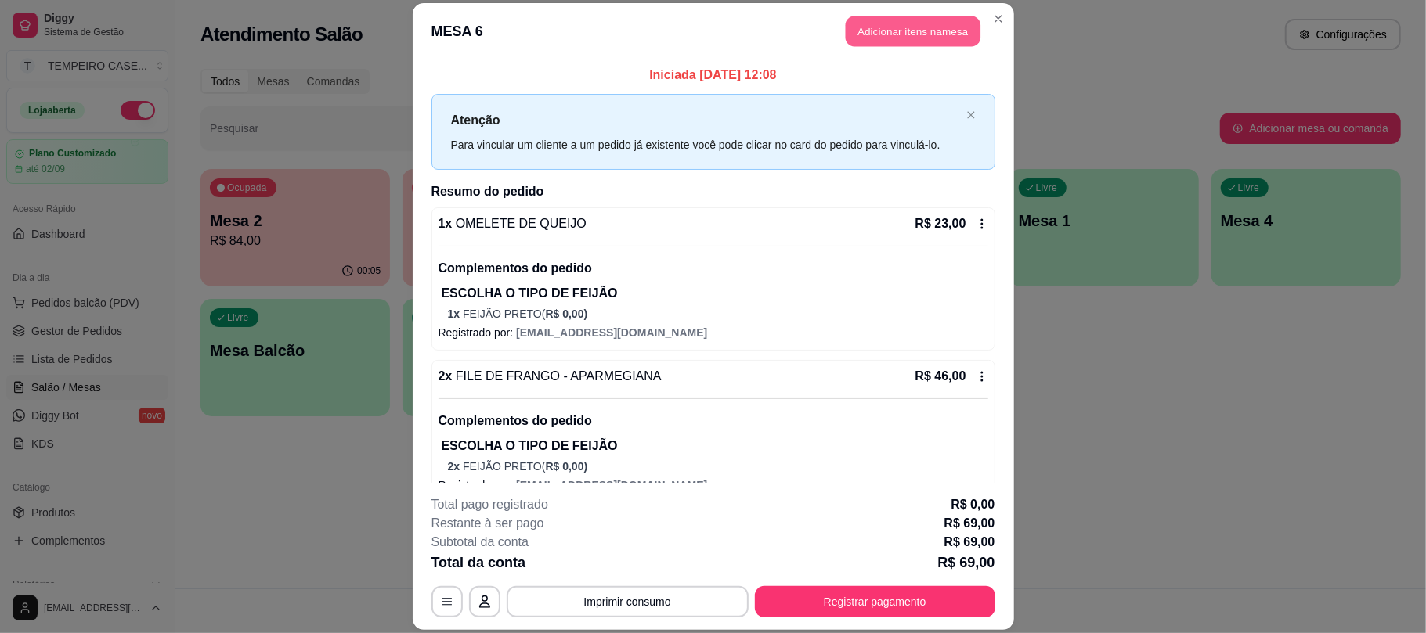
click at [946, 33] on button "Adicionar itens na mesa" at bounding box center [913, 31] width 135 height 31
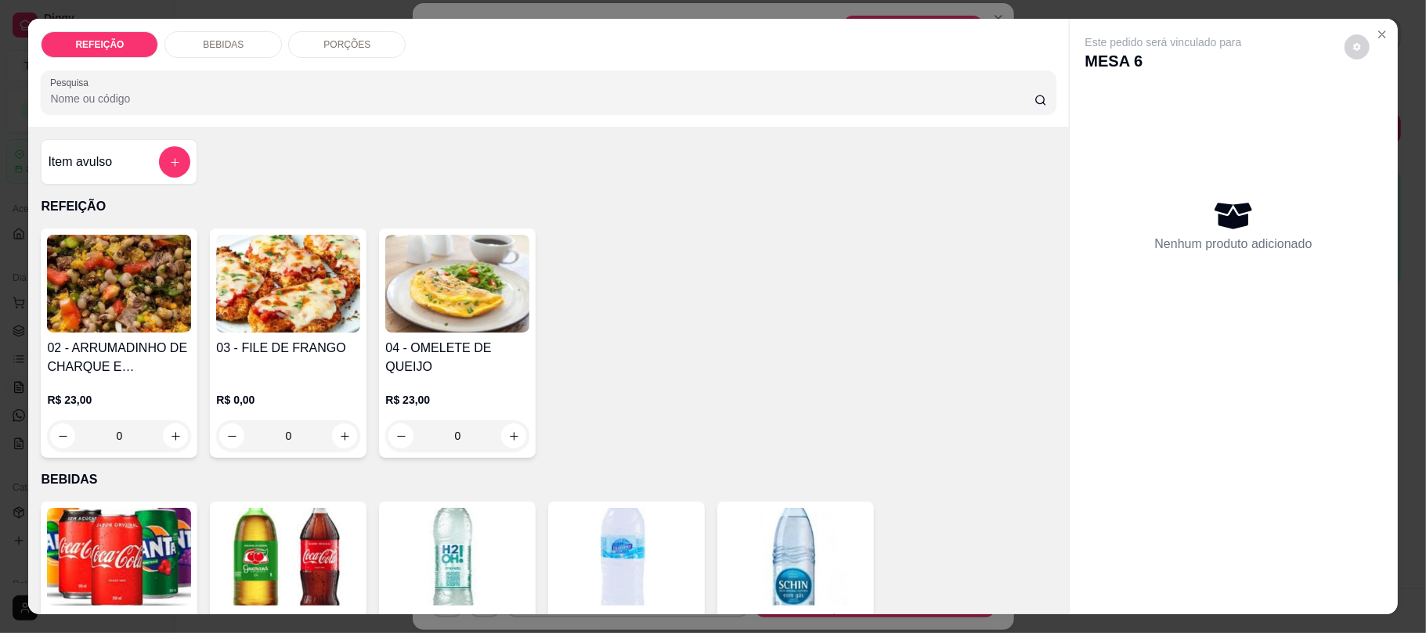
click at [286, 540] on img at bounding box center [288, 557] width 144 height 98
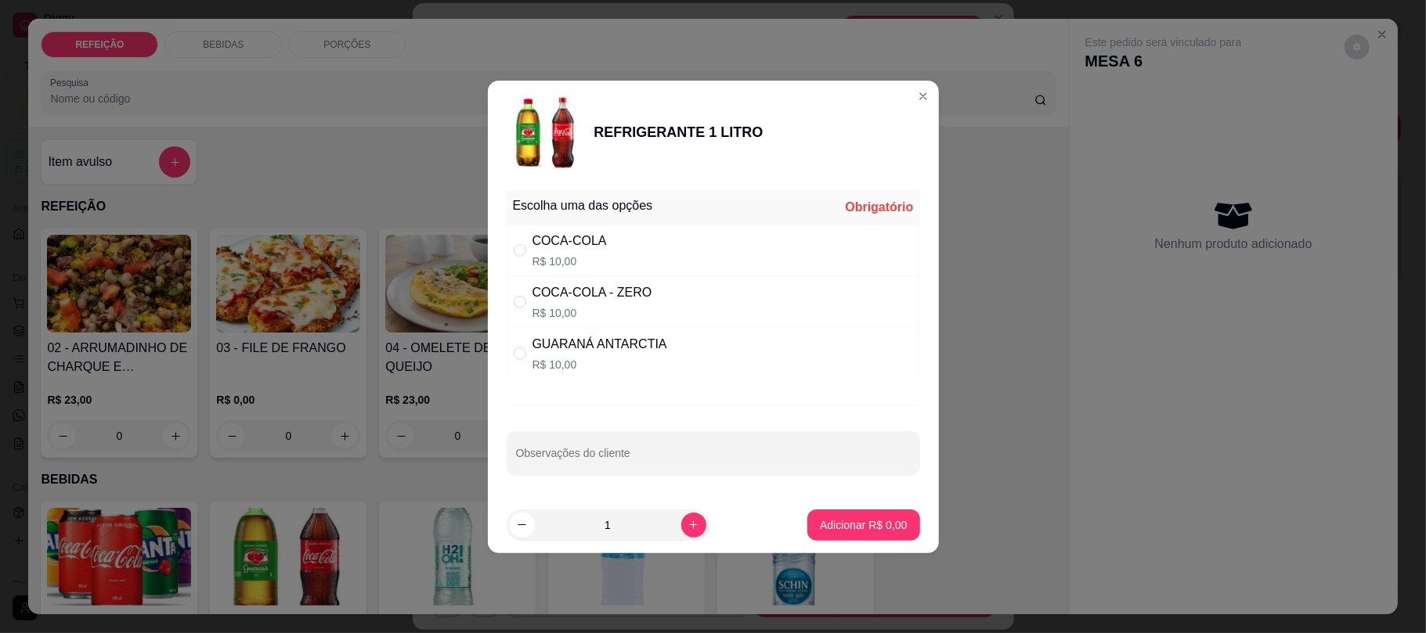
click at [561, 263] on p "R$ 10,00" at bounding box center [569, 262] width 74 height 16
radio input "true"
click at [827, 524] on p "Adicionar R$ 10,00" at bounding box center [860, 525] width 91 height 15
type input "1"
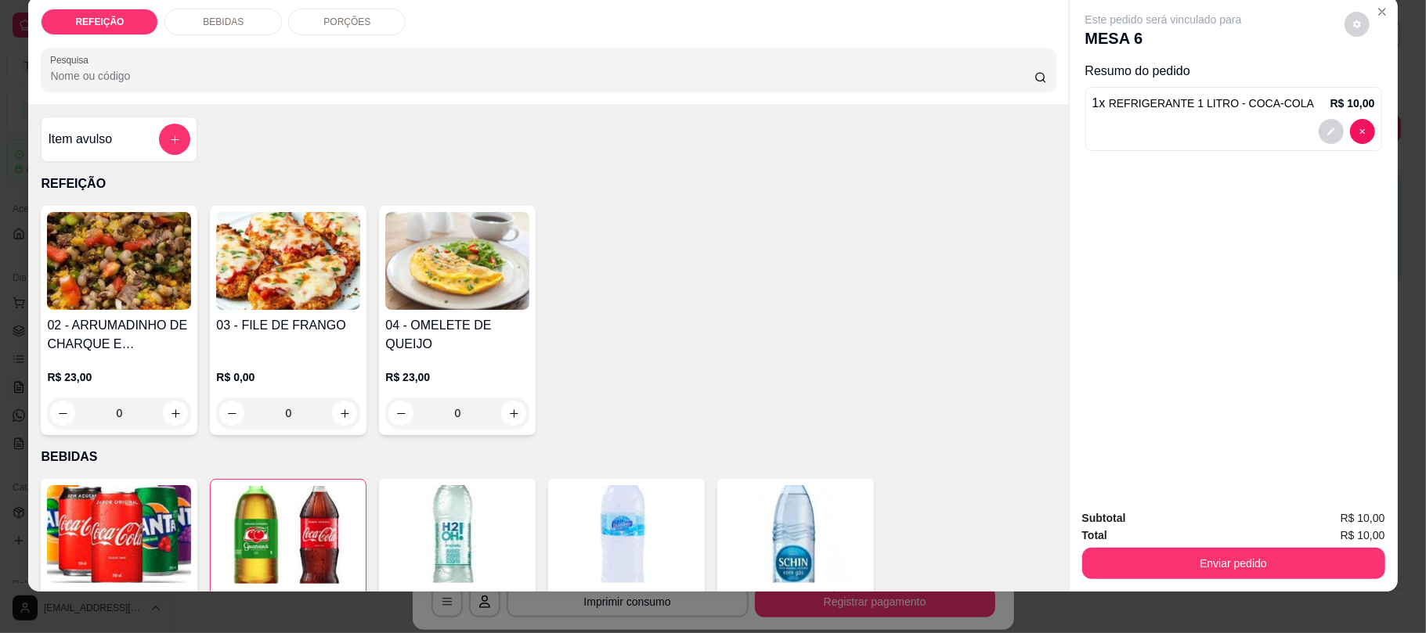
scroll to position [31, 0]
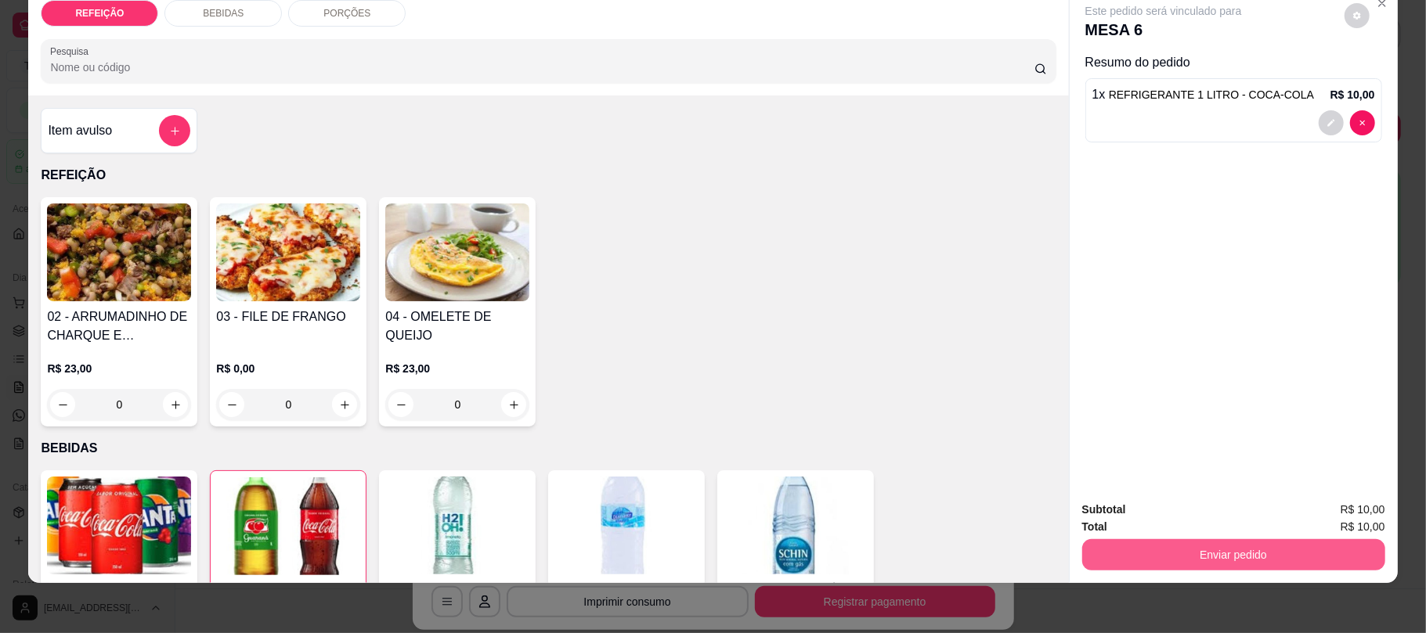
click at [1175, 556] on button "Enviar pedido" at bounding box center [1233, 555] width 303 height 31
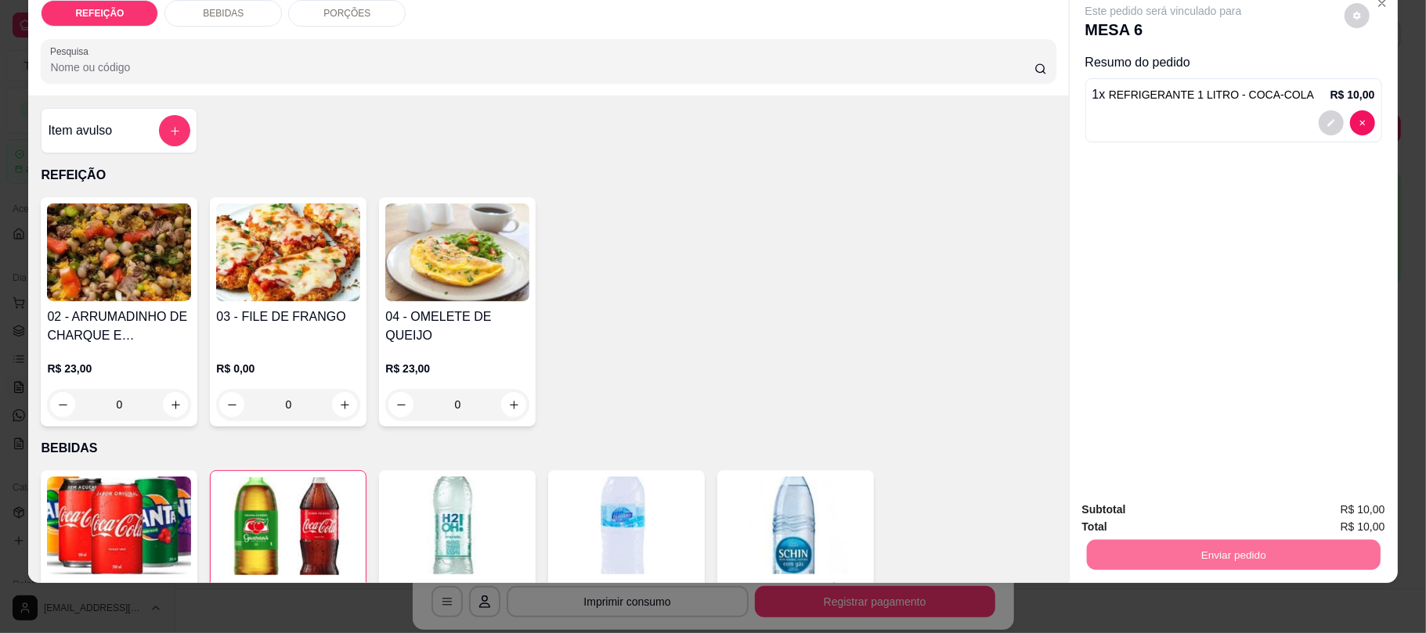
click at [1203, 514] on button "Não registrar e enviar pedido" at bounding box center [1180, 517] width 163 height 30
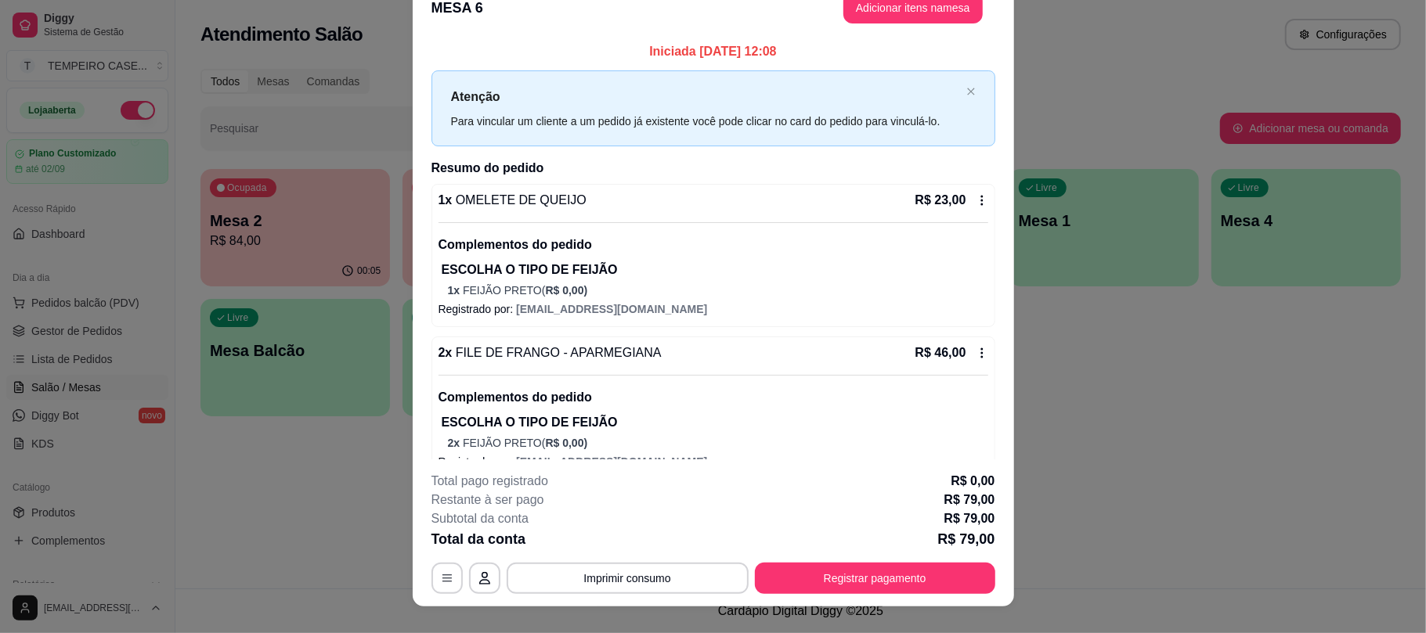
scroll to position [47, 0]
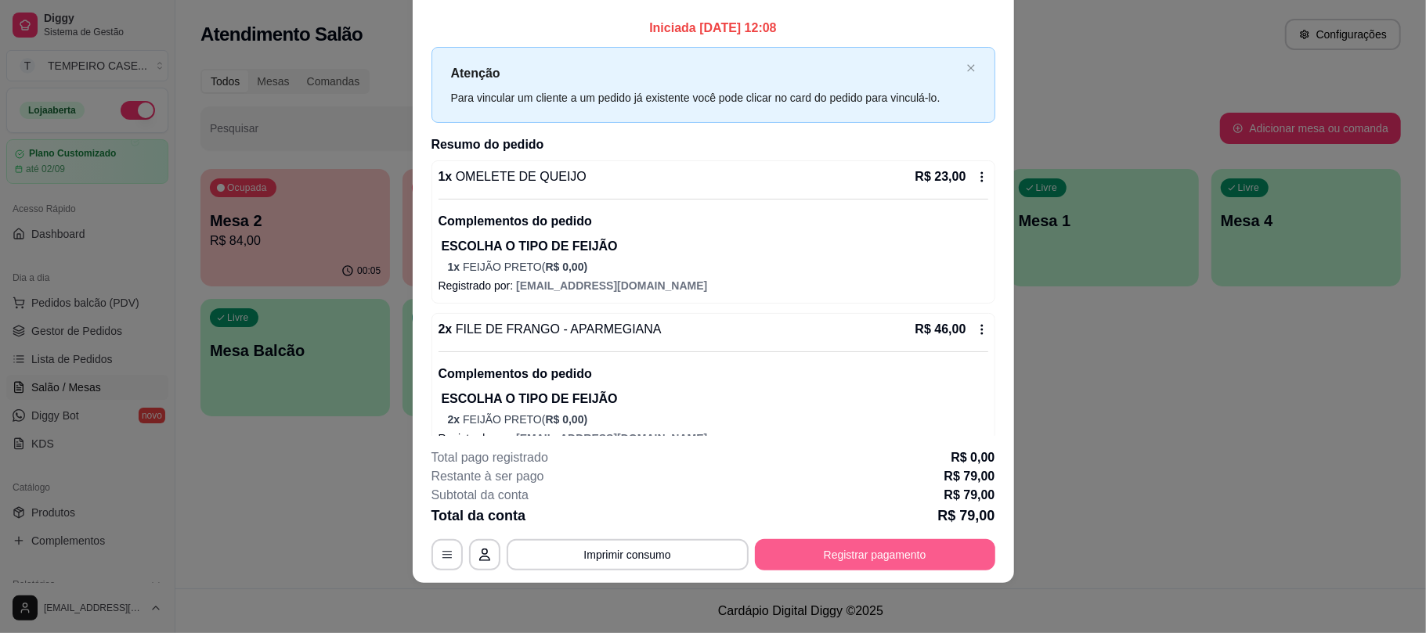
click at [890, 552] on button "Registrar pagamento" at bounding box center [875, 555] width 240 height 31
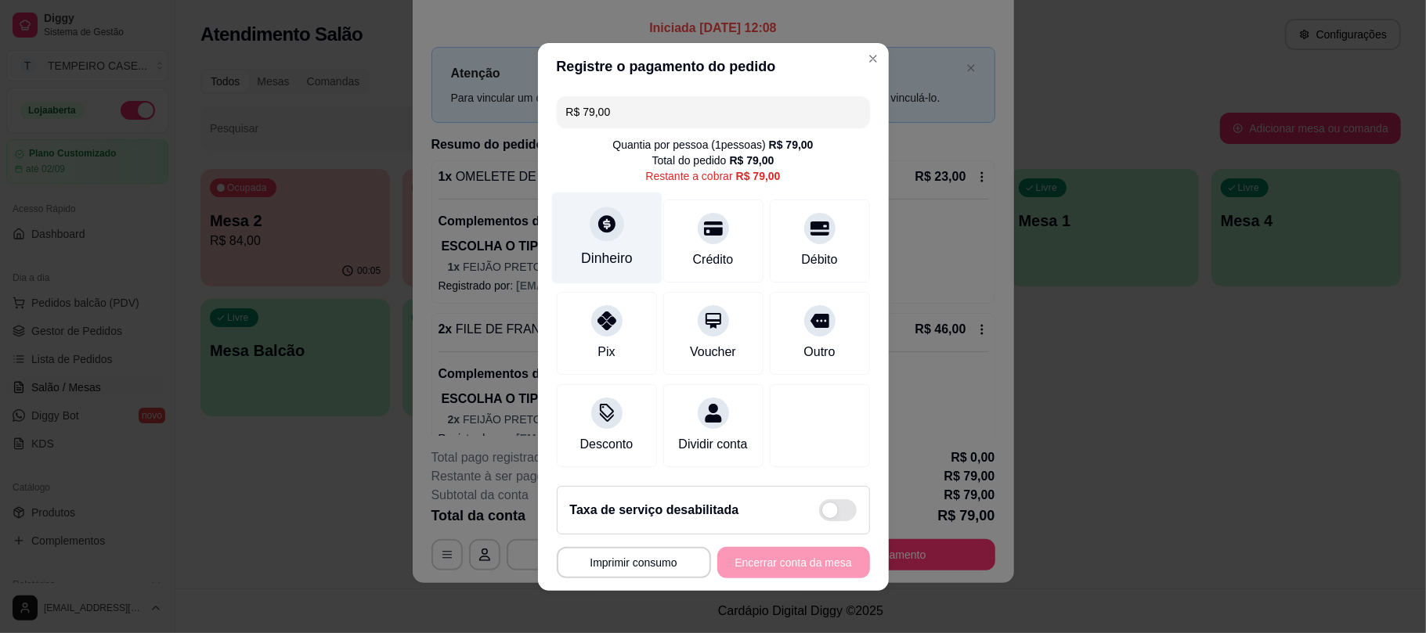
click at [609, 248] on div "Dinheiro" at bounding box center [607, 258] width 52 height 20
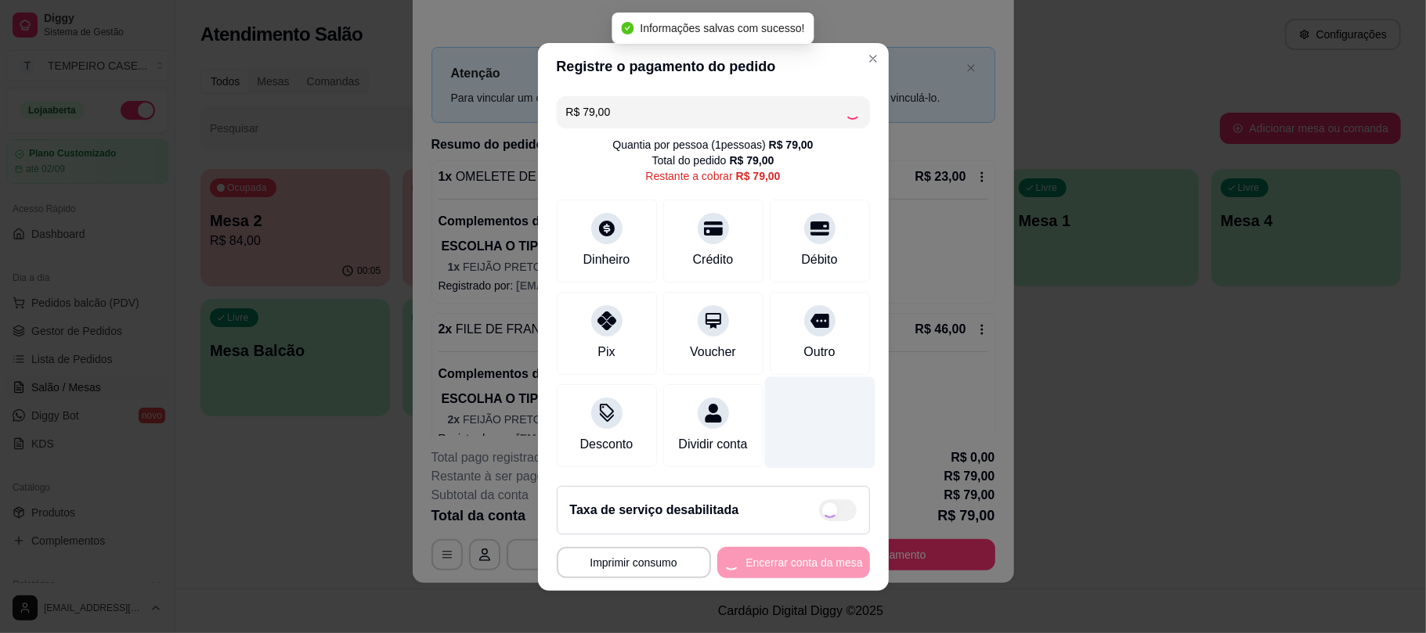
type input "R$ 0,00"
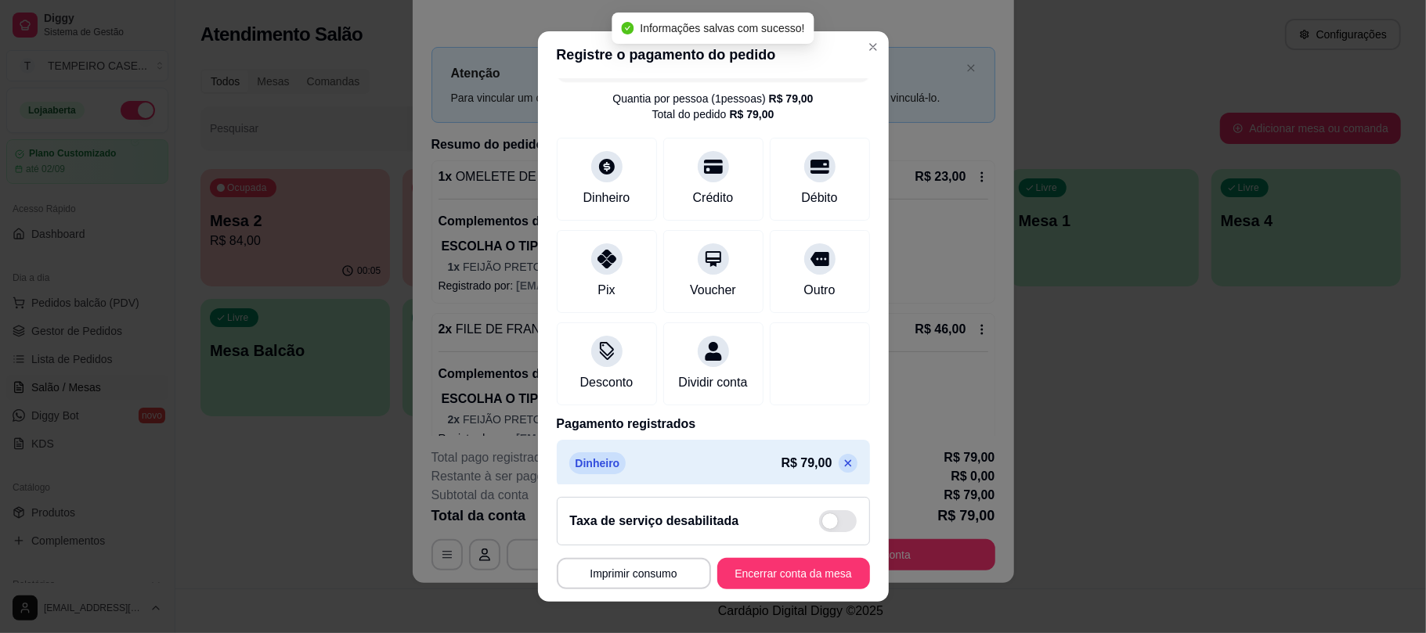
scroll to position [63, 0]
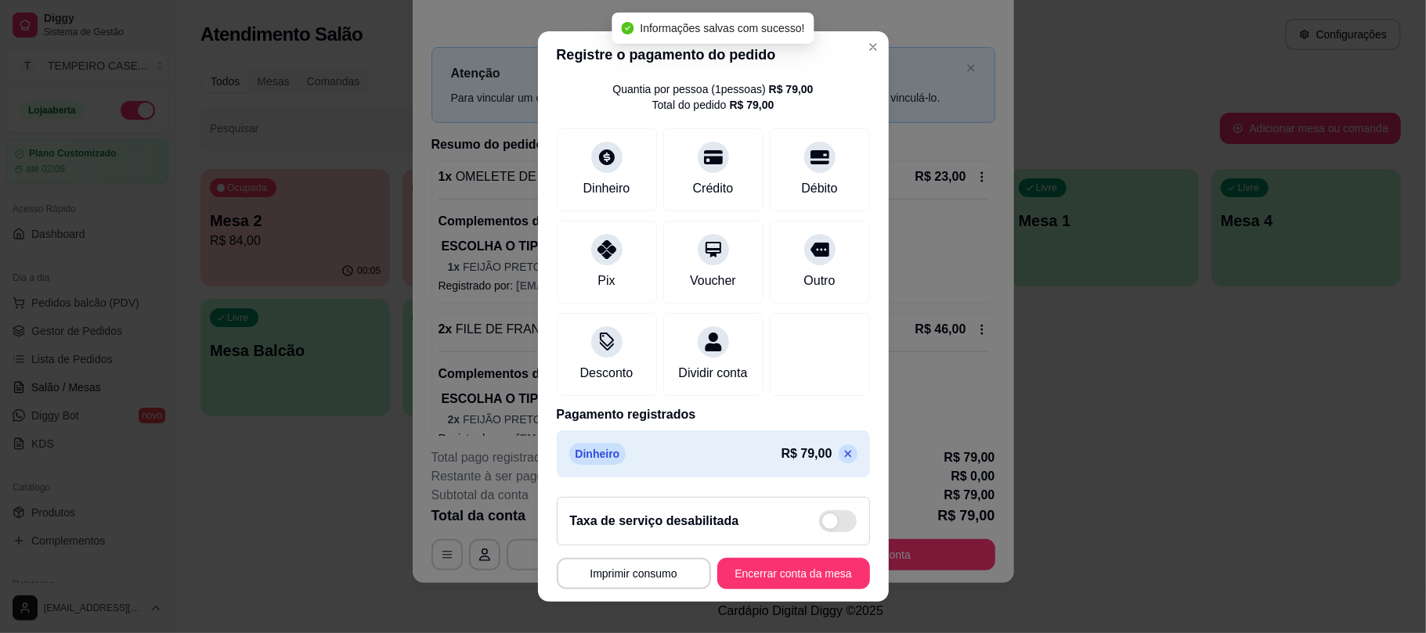
click at [771, 552] on footer "**********" at bounding box center [713, 543] width 351 height 117
click at [771, 564] on button "Encerrar conta da mesa" at bounding box center [794, 573] width 148 height 31
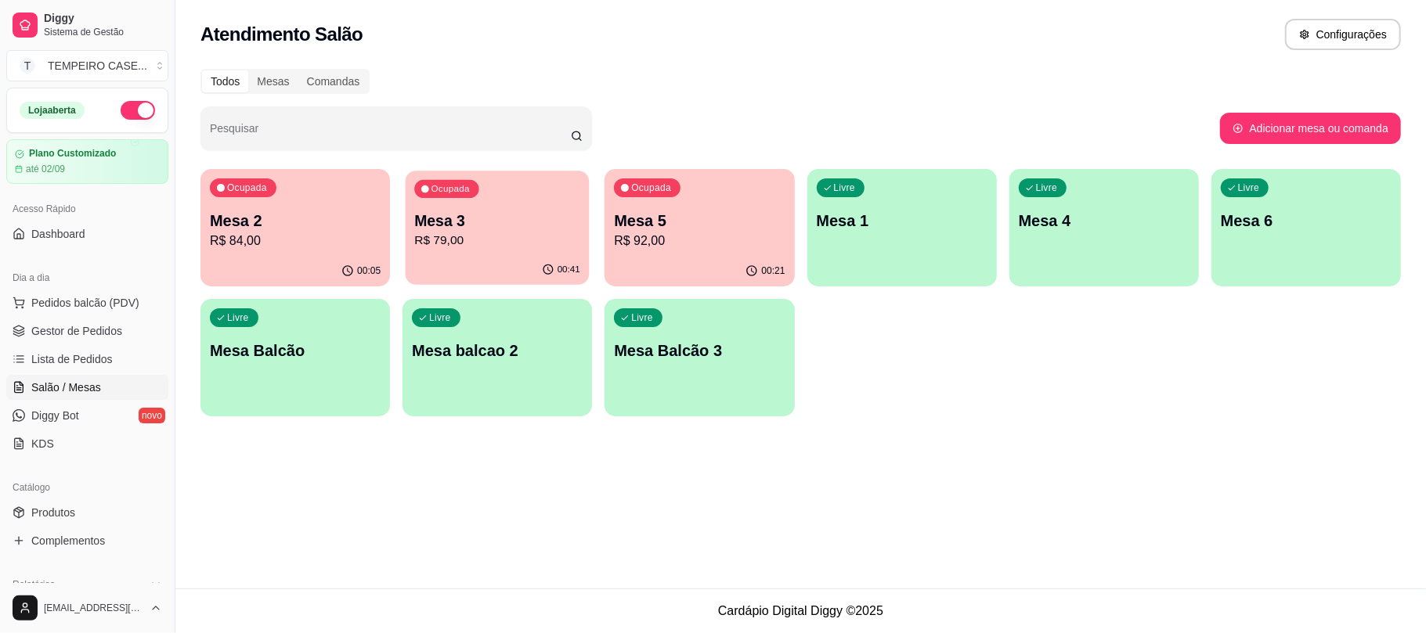
click at [478, 252] on div "Ocupada Mesa 3 R$ 79,00" at bounding box center [498, 213] width 184 height 85
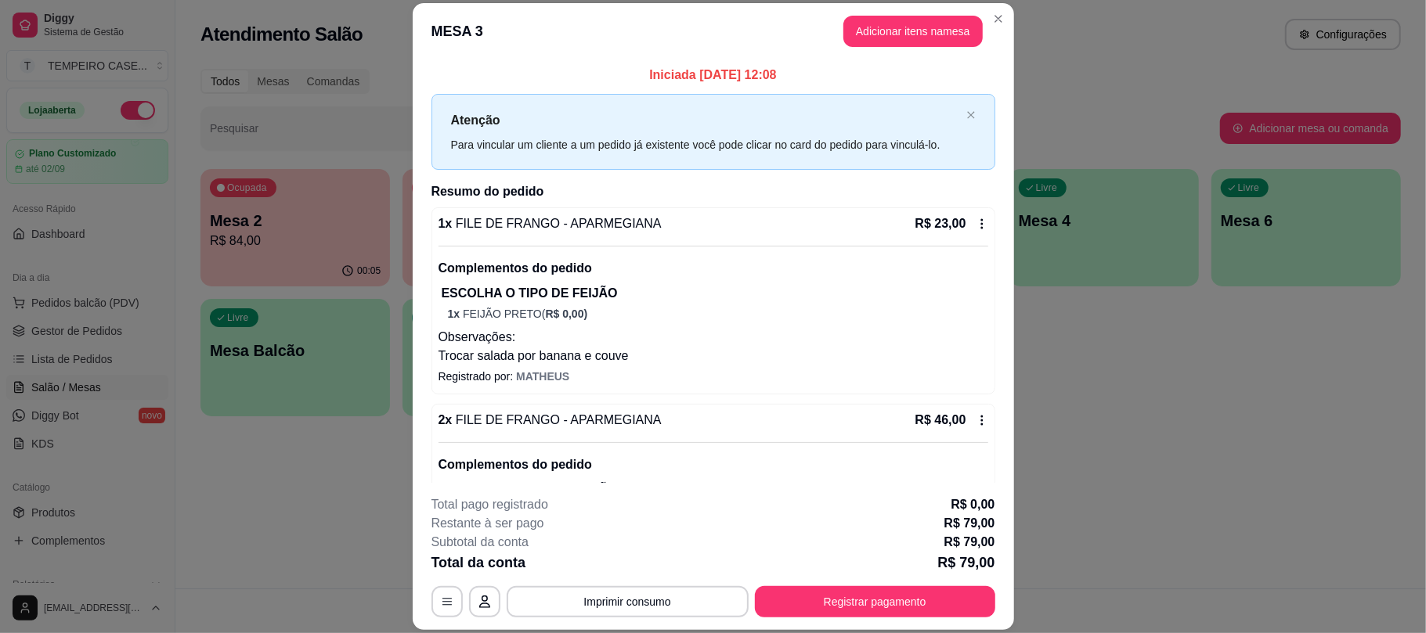
scroll to position [136, 0]
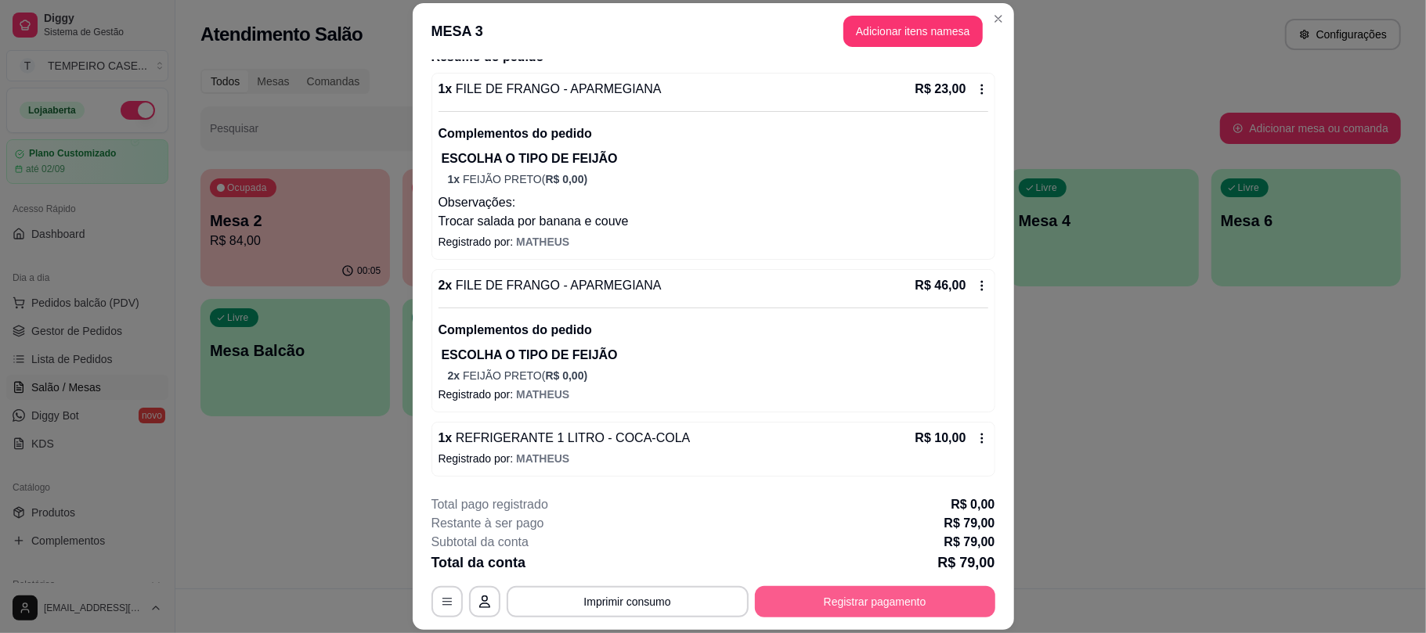
click at [856, 592] on button "Registrar pagamento" at bounding box center [875, 602] width 240 height 31
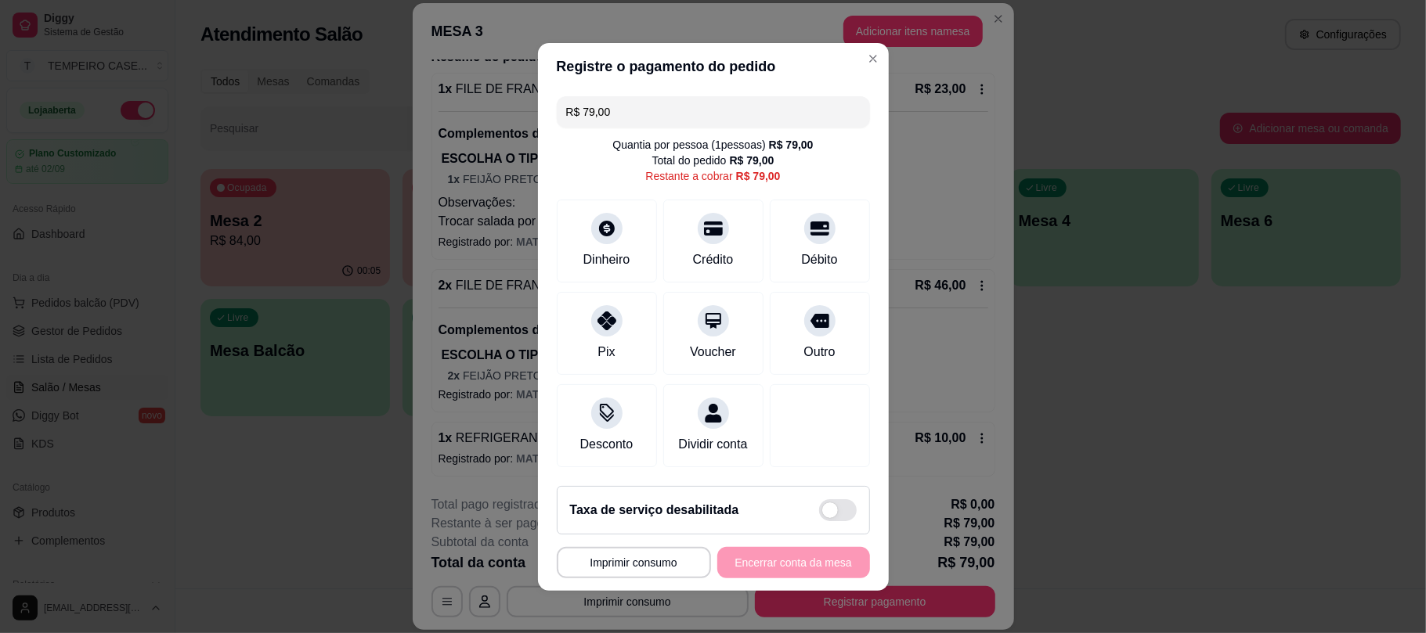
drag, startPoint x: 642, startPoint y: 104, endPoint x: 442, endPoint y: 104, distance: 199.7
click at [442, 104] on div "**********" at bounding box center [713, 316] width 1426 height 633
click at [596, 309] on icon at bounding box center [606, 316] width 20 height 20
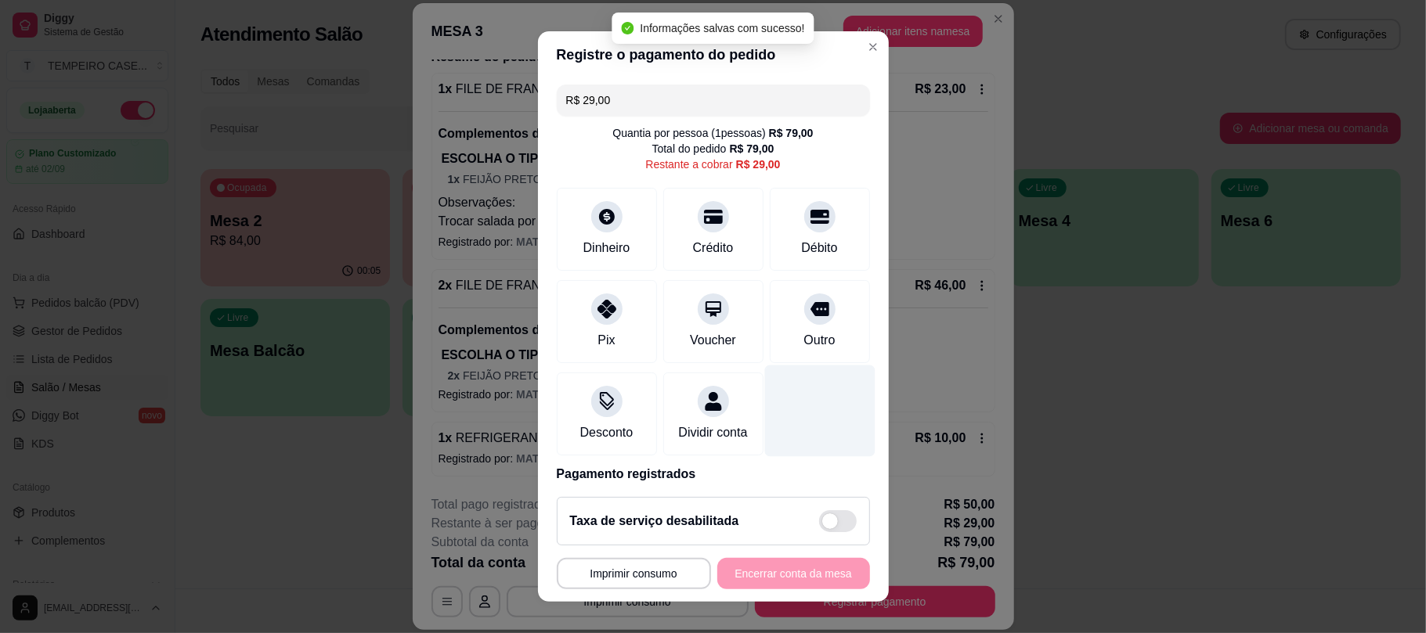
scroll to position [79, 0]
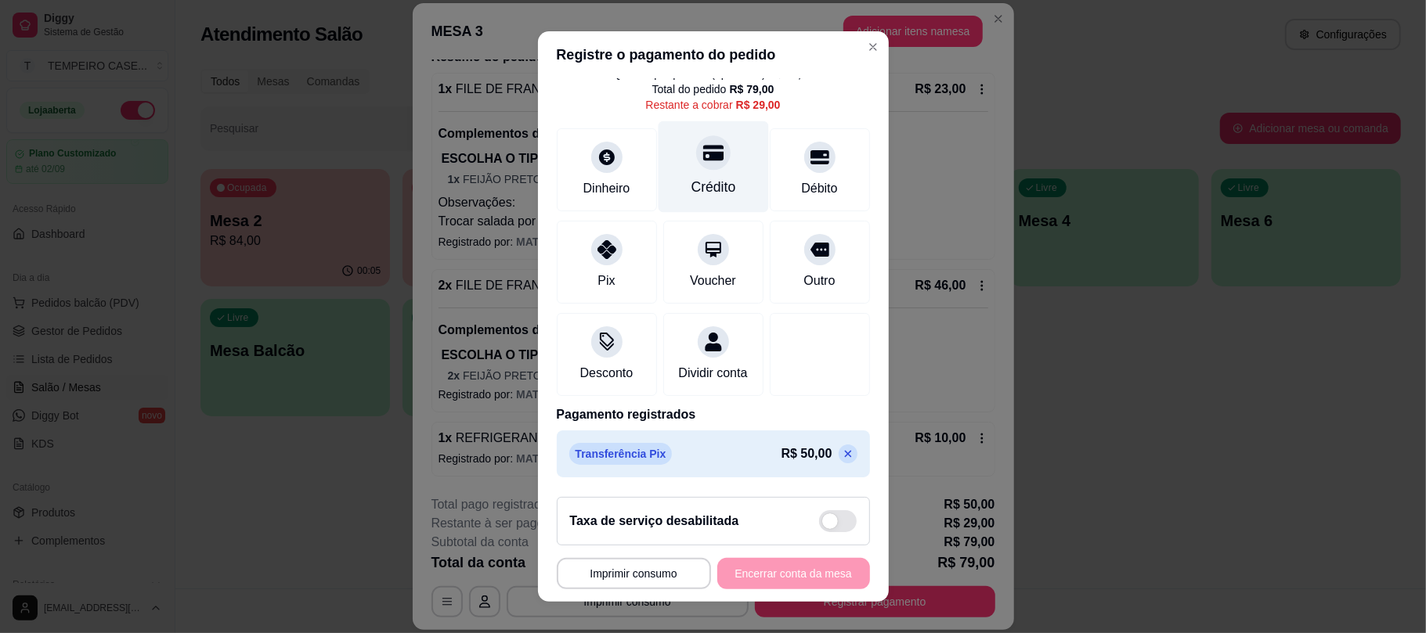
click at [712, 171] on div "Crédito" at bounding box center [713, 167] width 110 height 92
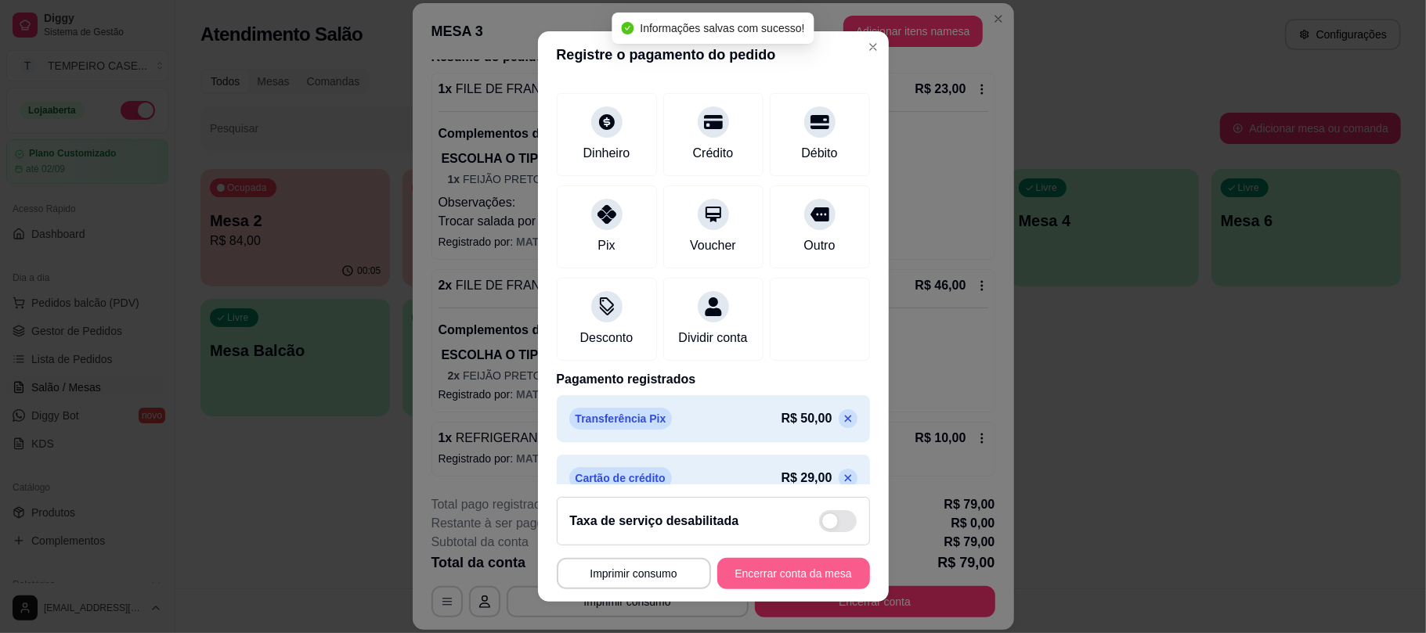
type input "R$ 0,00"
click at [806, 575] on button "Encerrar conta da mesa" at bounding box center [793, 573] width 153 height 31
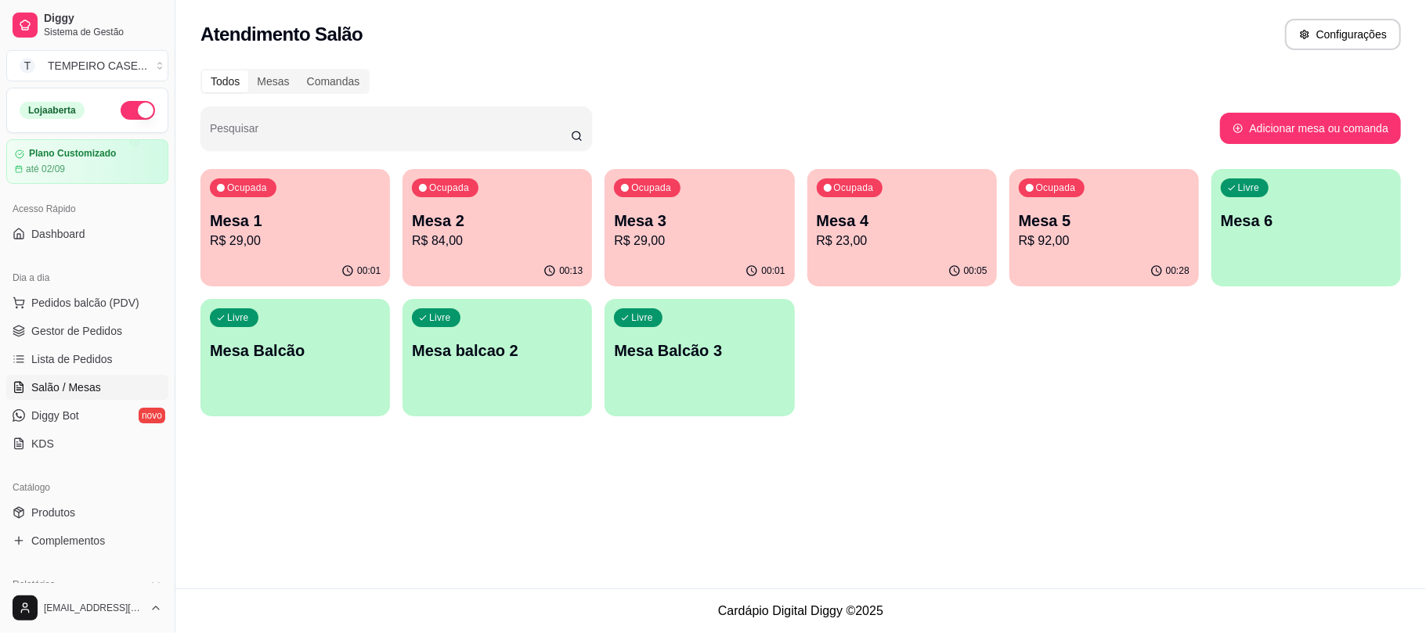
click at [276, 226] on p "Mesa 1" at bounding box center [295, 221] width 171 height 22
click at [739, 261] on div "00:01" at bounding box center [700, 270] width 184 height 30
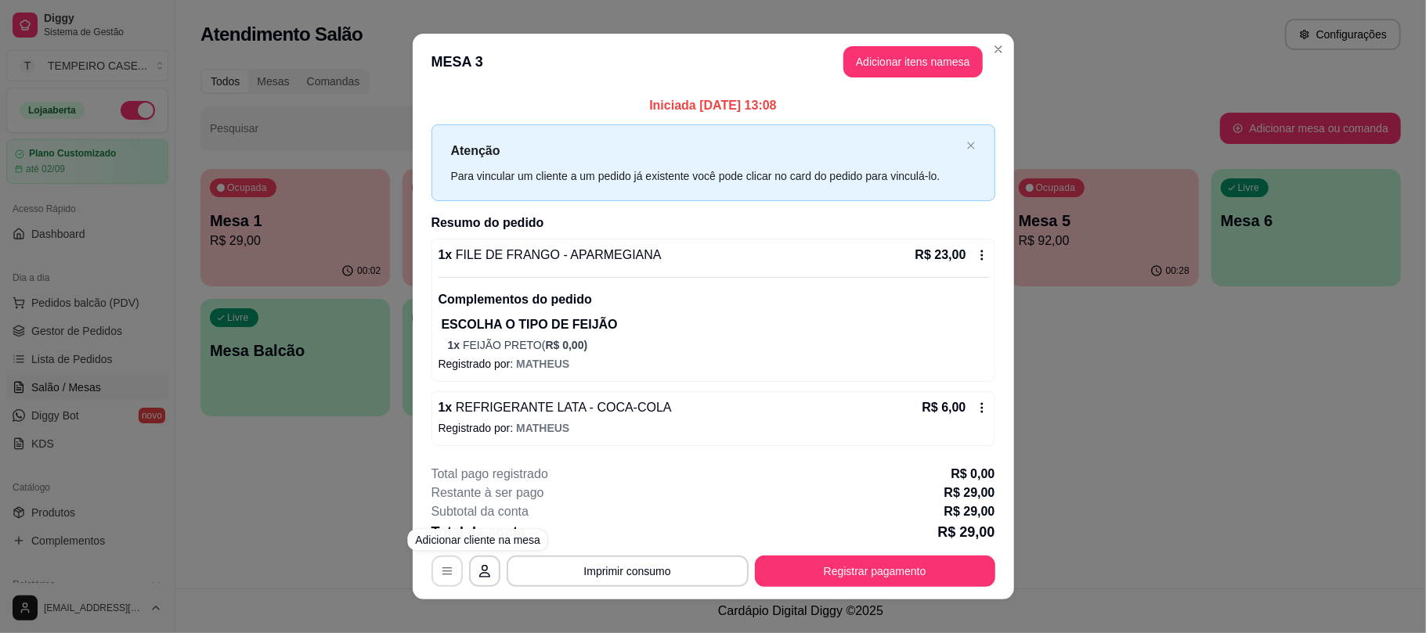
click at [442, 576] on icon "button" at bounding box center [447, 571] width 13 height 13
click at [976, 413] on icon at bounding box center [982, 408] width 13 height 13
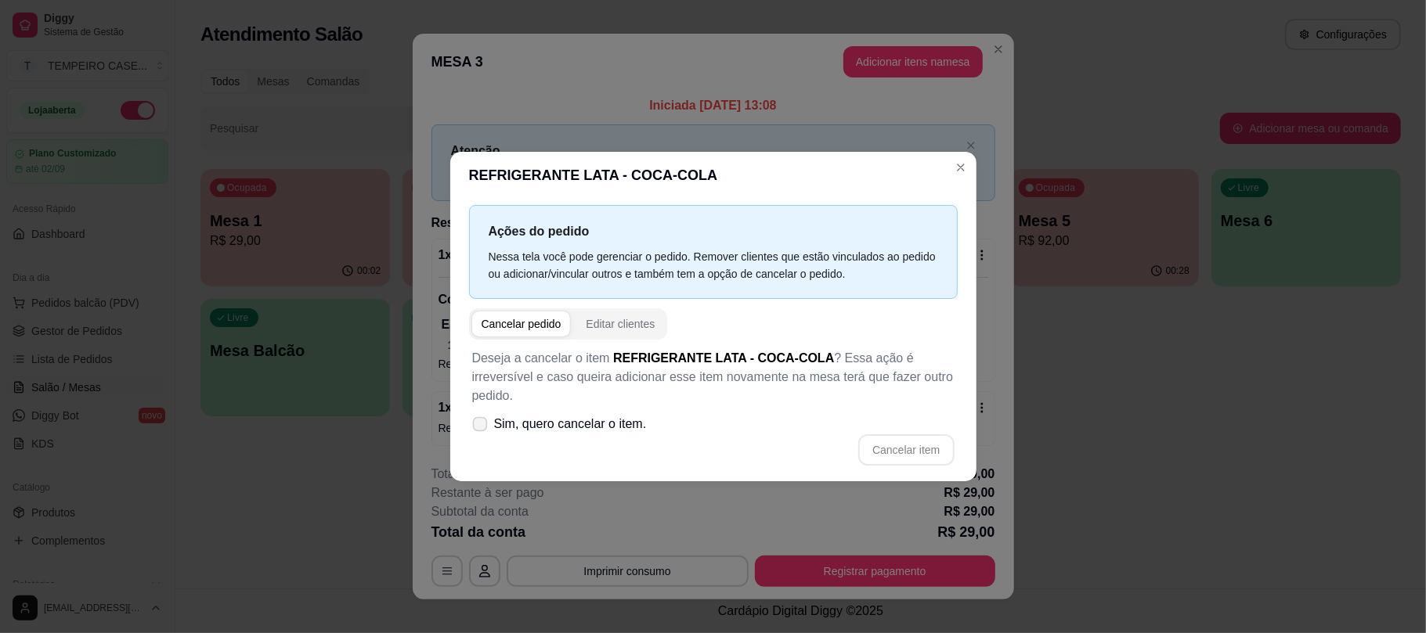
click at [511, 415] on span "Sim, quero cancelar o item." at bounding box center [570, 424] width 153 height 19
click at [482, 427] on input "Sim, quero cancelar o item." at bounding box center [476, 432] width 10 height 10
checkbox input "true"
click at [872, 435] on button "Cancelar item" at bounding box center [906, 450] width 96 height 31
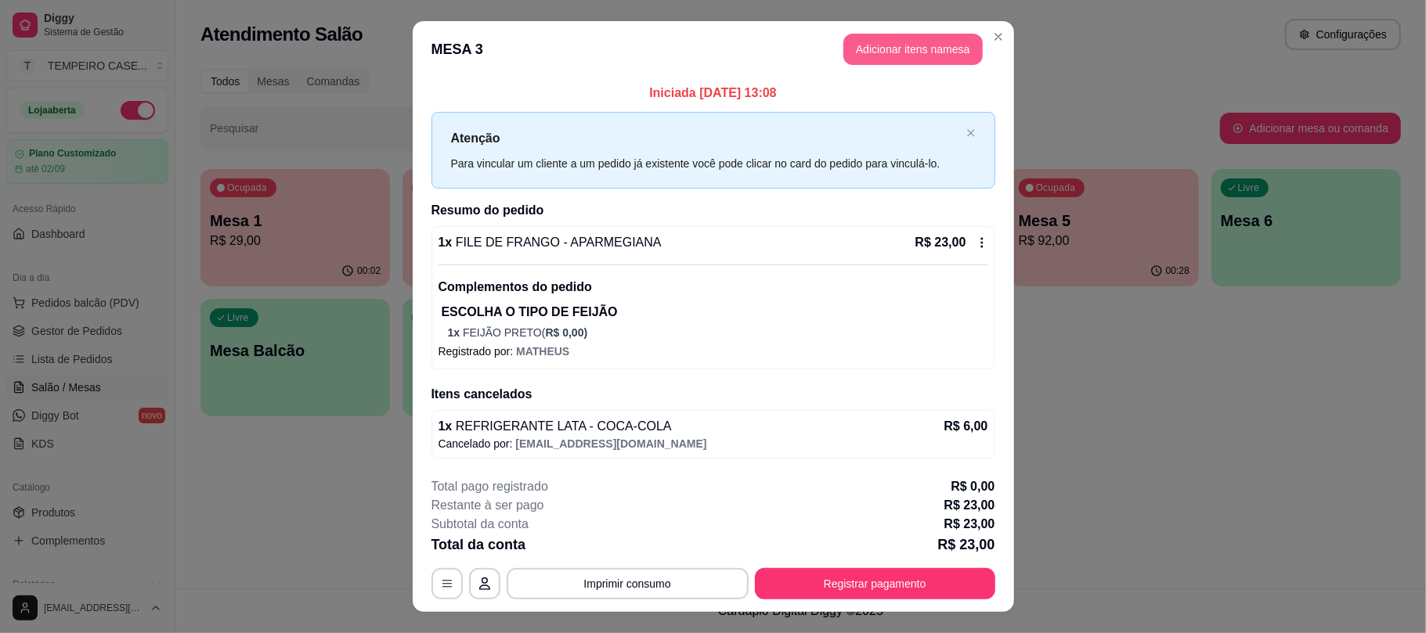
click at [912, 48] on button "Adicionar itens na mesa" at bounding box center [912, 49] width 139 height 31
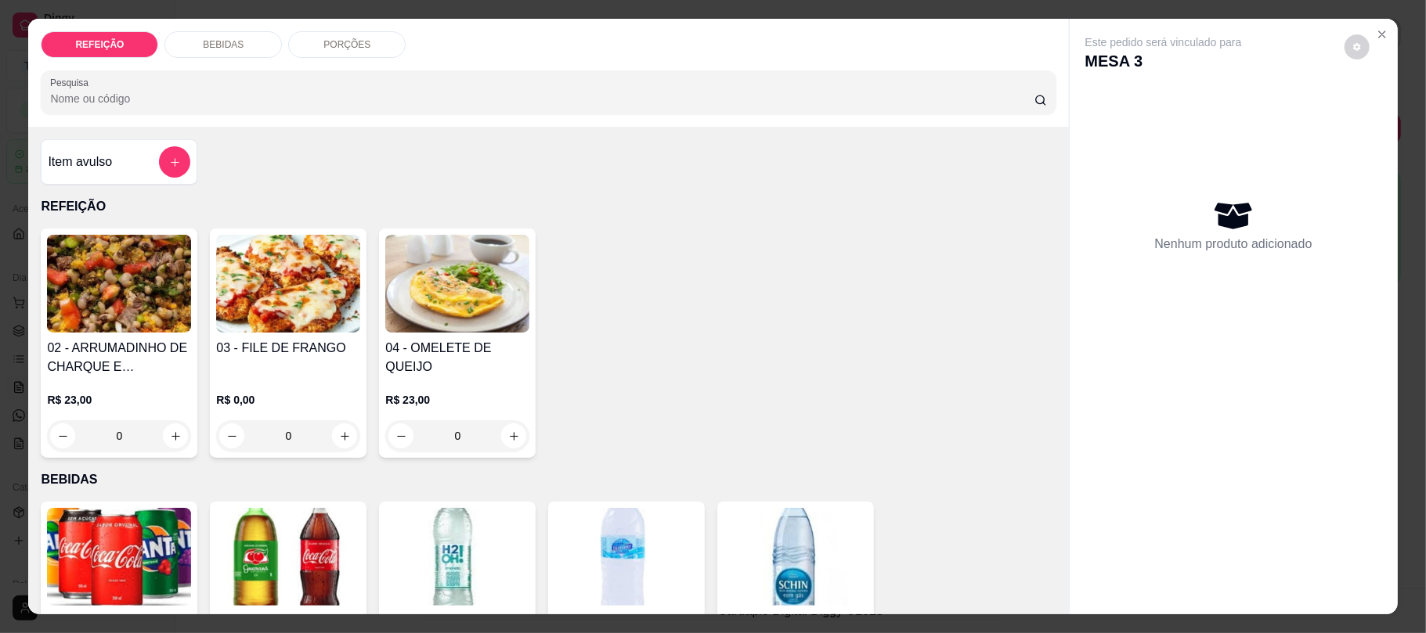
click at [280, 552] on img at bounding box center [288, 557] width 144 height 98
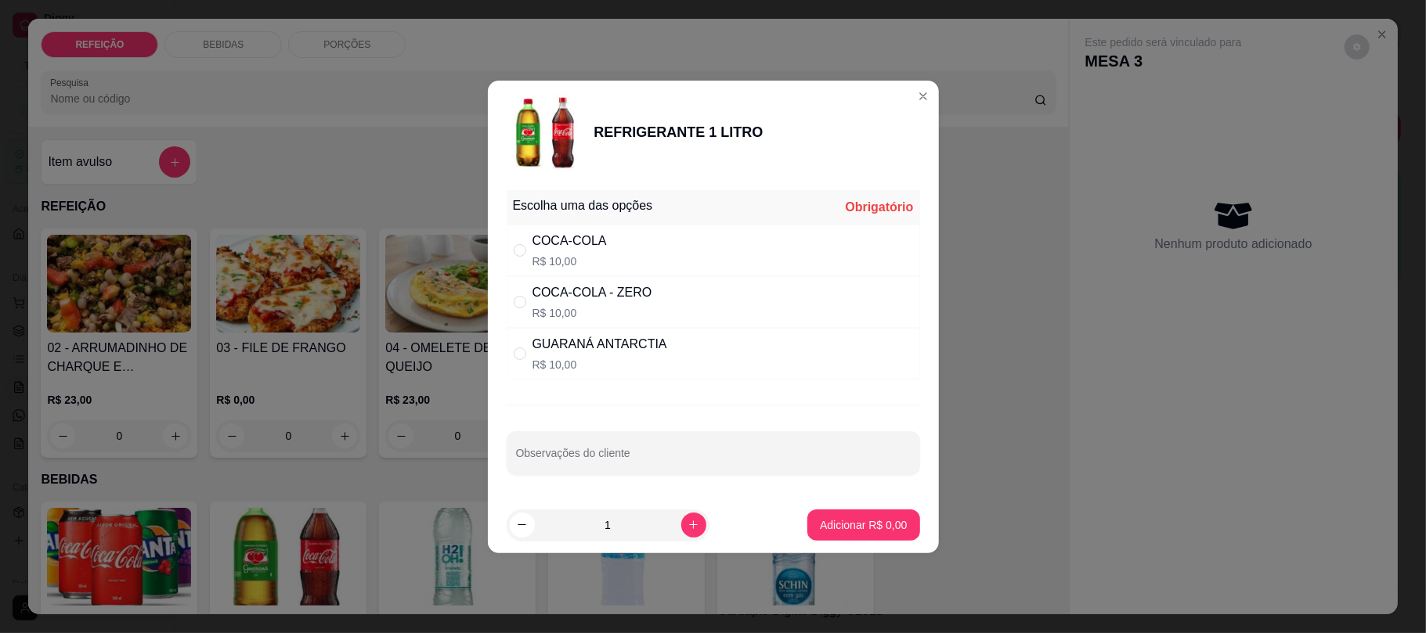
click at [680, 247] on div "COCA-COLA R$ 10,00" at bounding box center [713, 251] width 413 height 52
radio input "true"
click at [844, 533] on p "Adicionar R$ 10,00" at bounding box center [860, 526] width 93 height 16
type input "1"
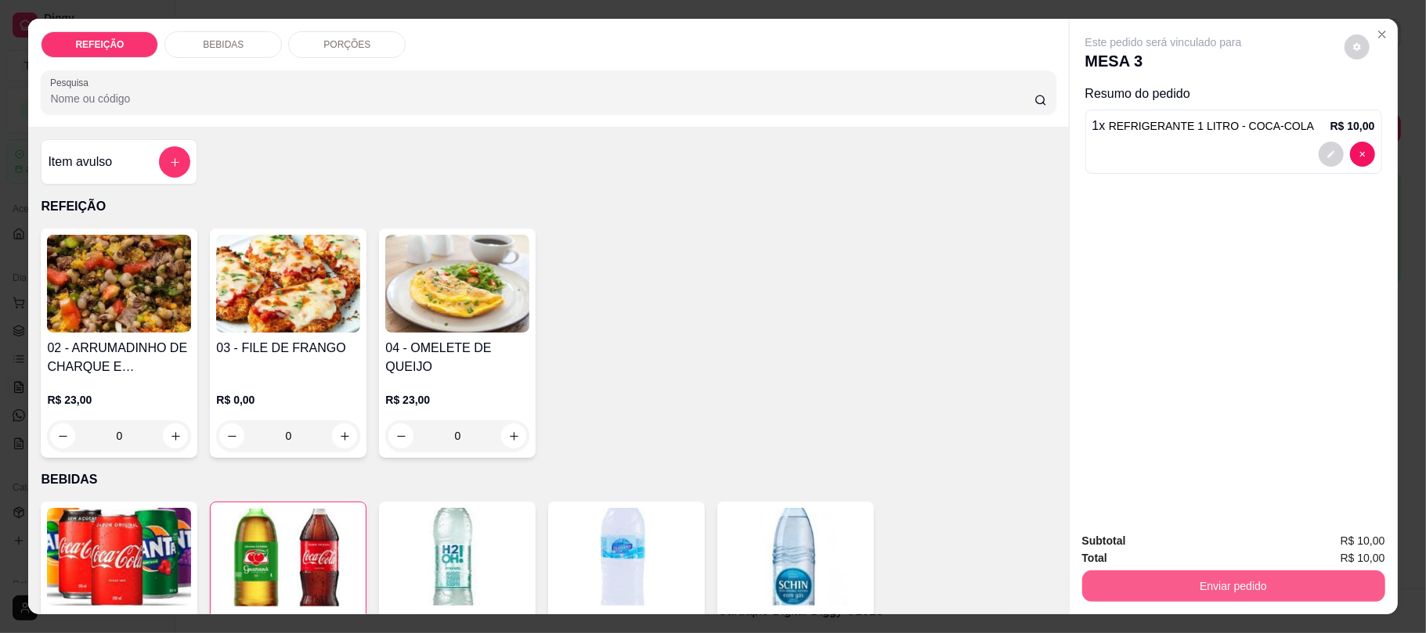
click at [1179, 594] on button "Enviar pedido" at bounding box center [1233, 586] width 303 height 31
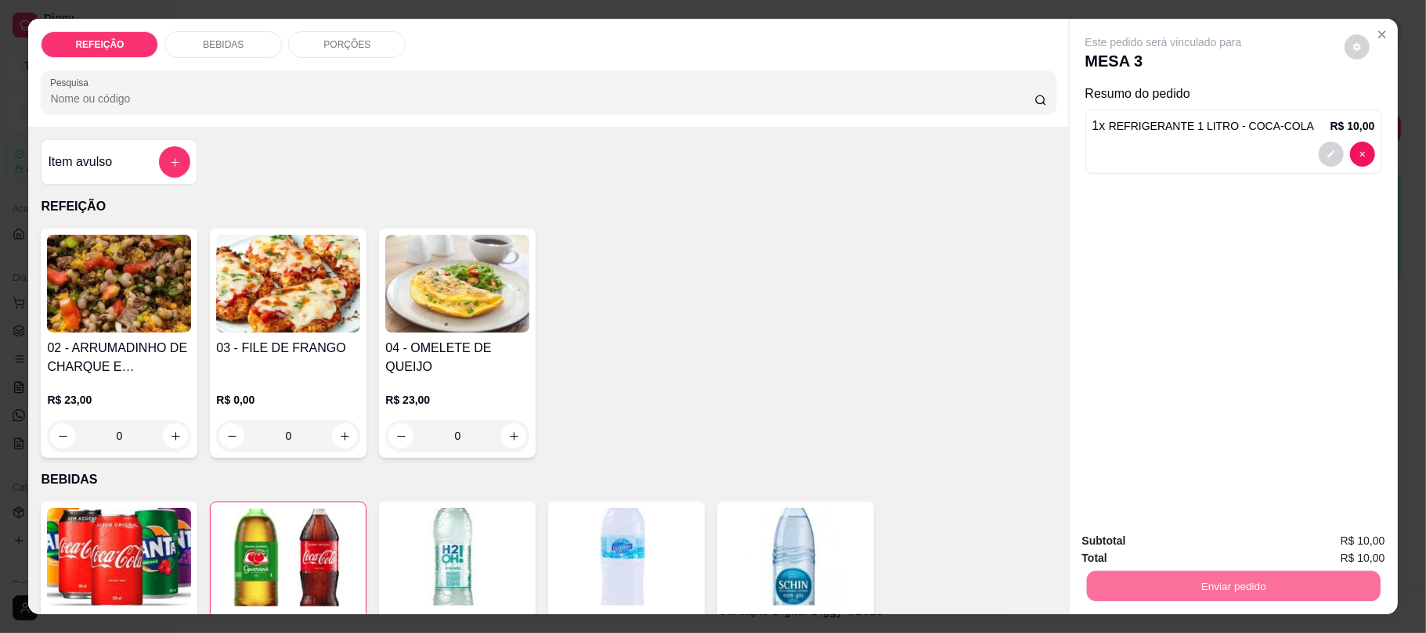
click at [1139, 546] on button "Não registrar e enviar pedido" at bounding box center [1180, 548] width 163 height 30
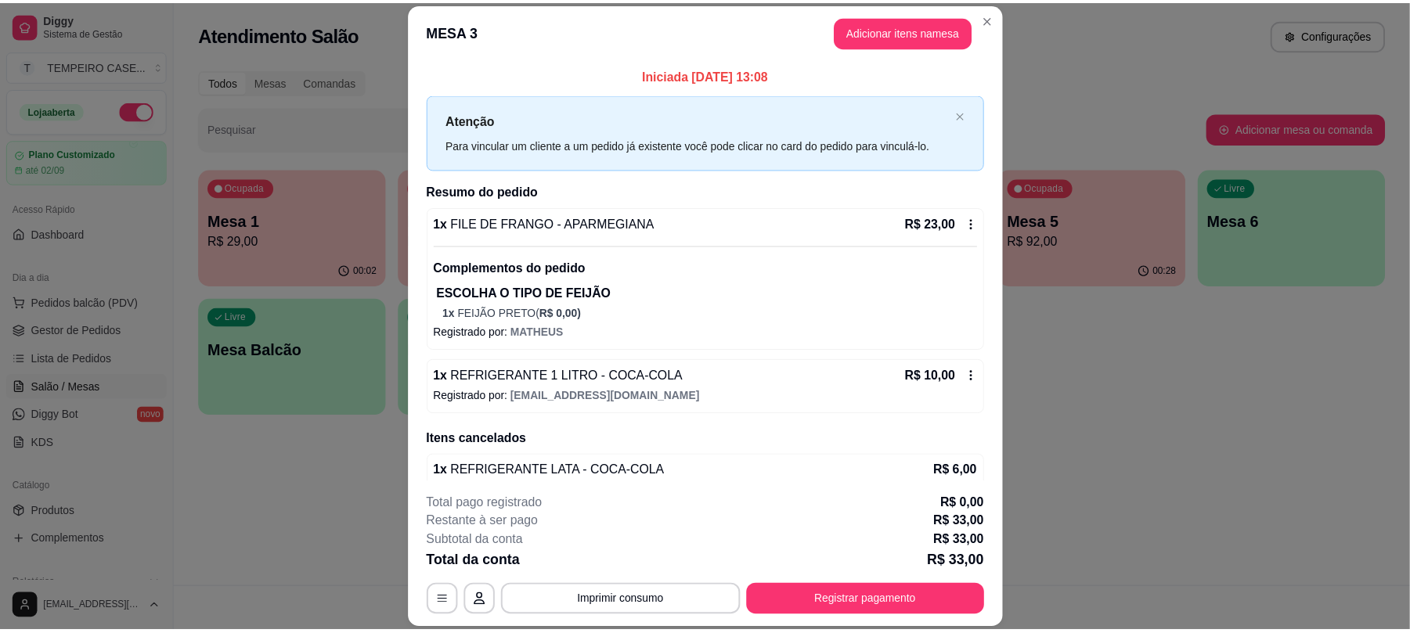
scroll to position [29, 0]
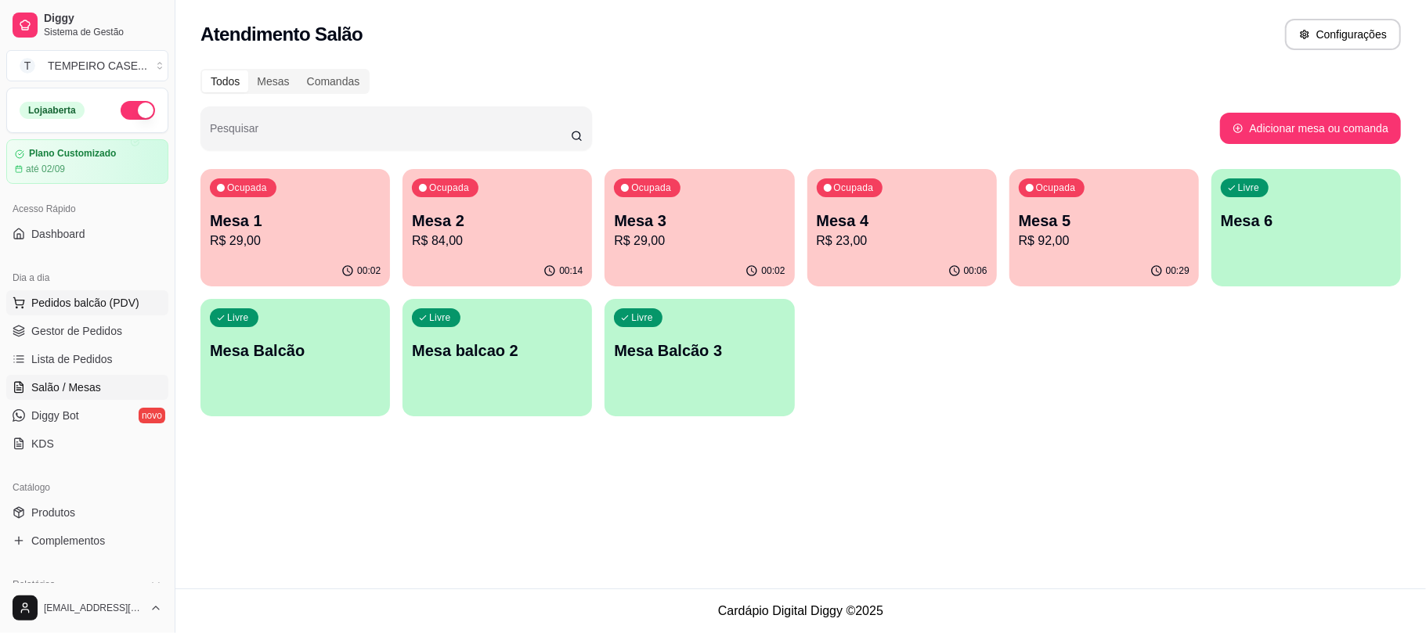
click at [74, 305] on span "Pedidos balcão (PDV)" at bounding box center [85, 303] width 108 height 16
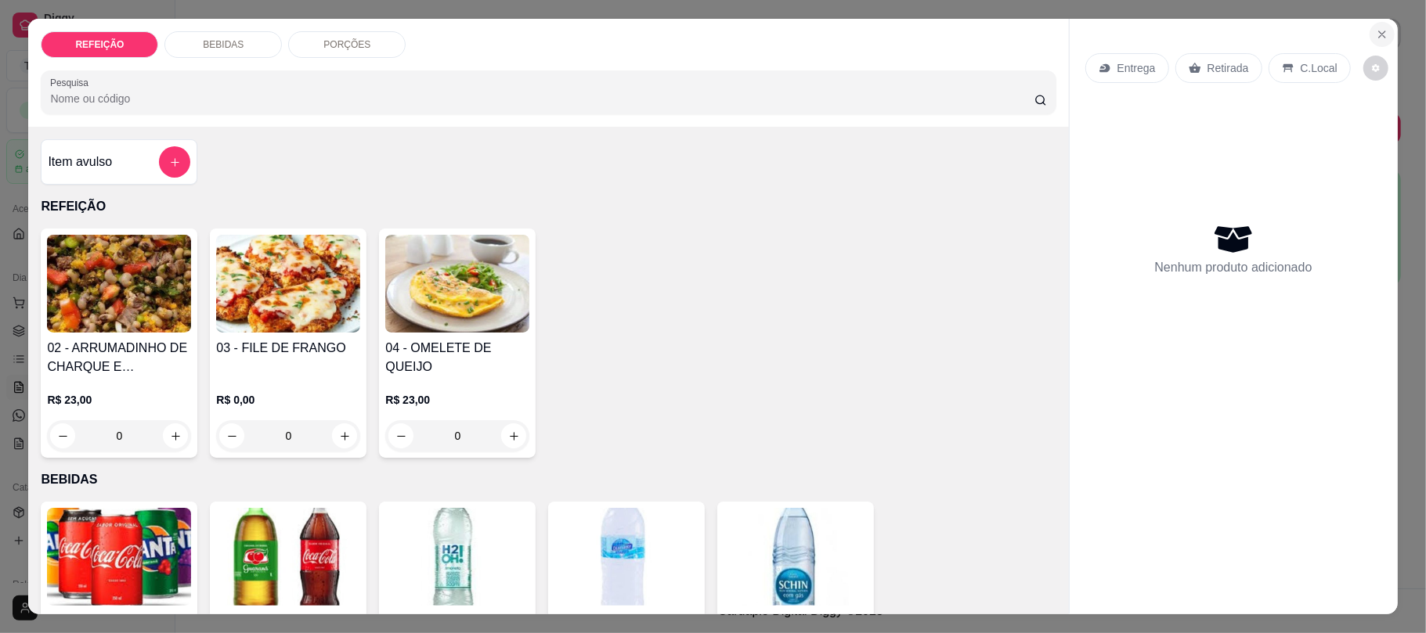
click at [1376, 31] on icon "Close" at bounding box center [1382, 34] width 13 height 13
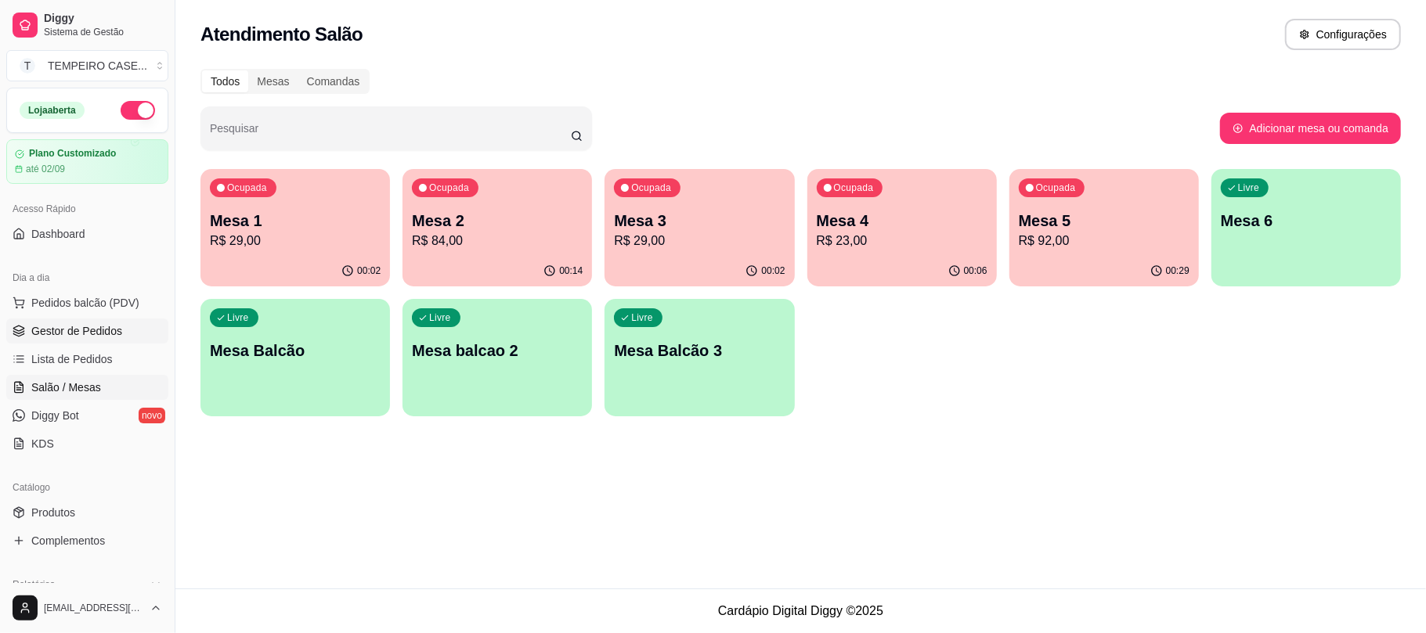
click at [82, 334] on span "Gestor de Pedidos" at bounding box center [76, 331] width 91 height 16
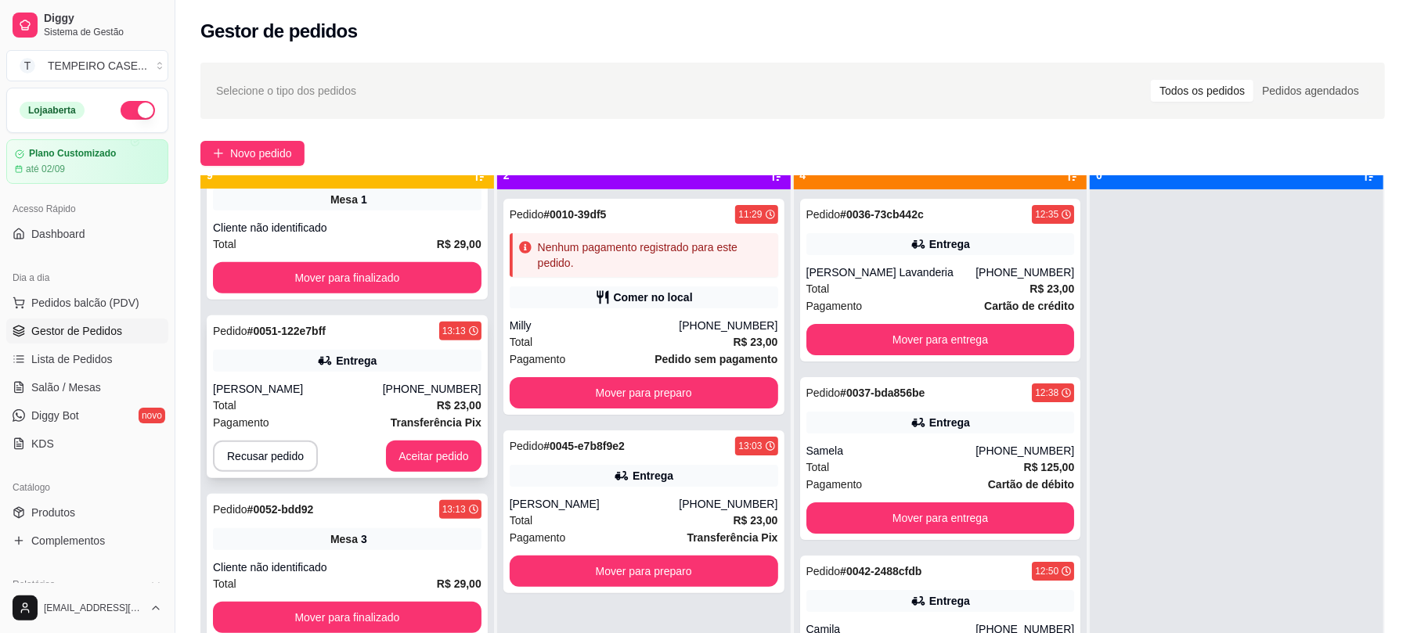
scroll to position [44, 0]
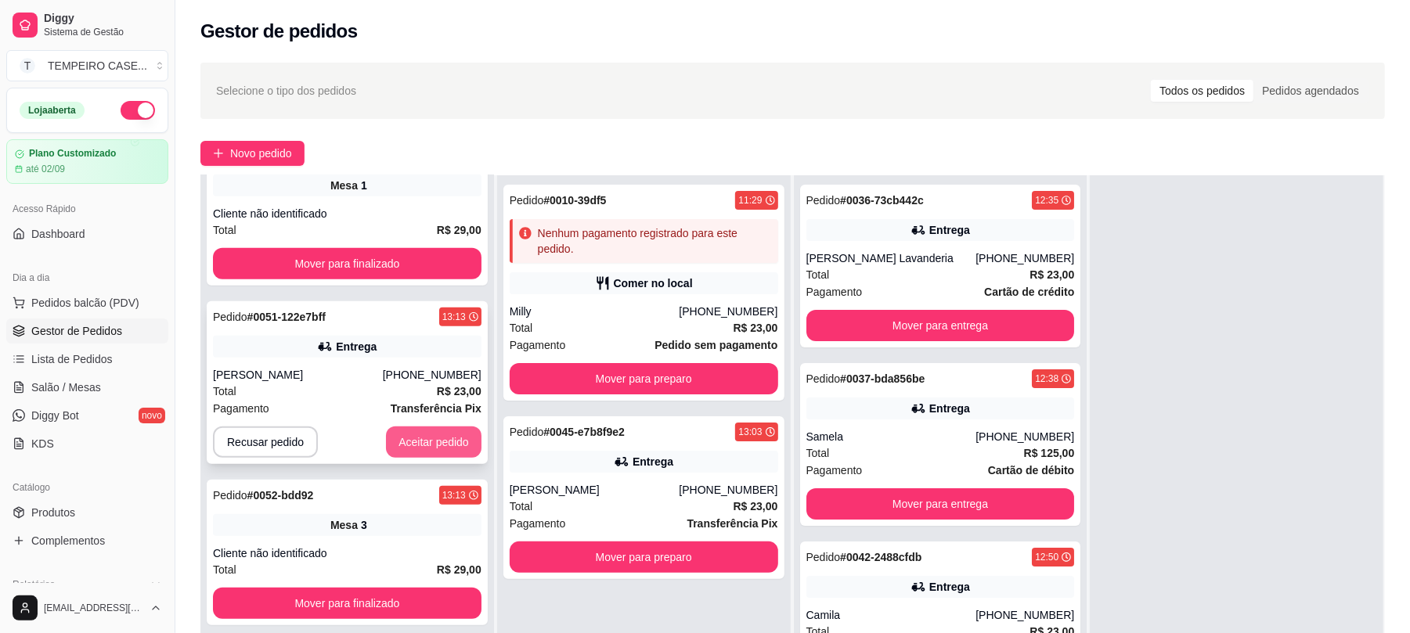
click at [432, 435] on button "Aceitar pedido" at bounding box center [434, 442] width 96 height 31
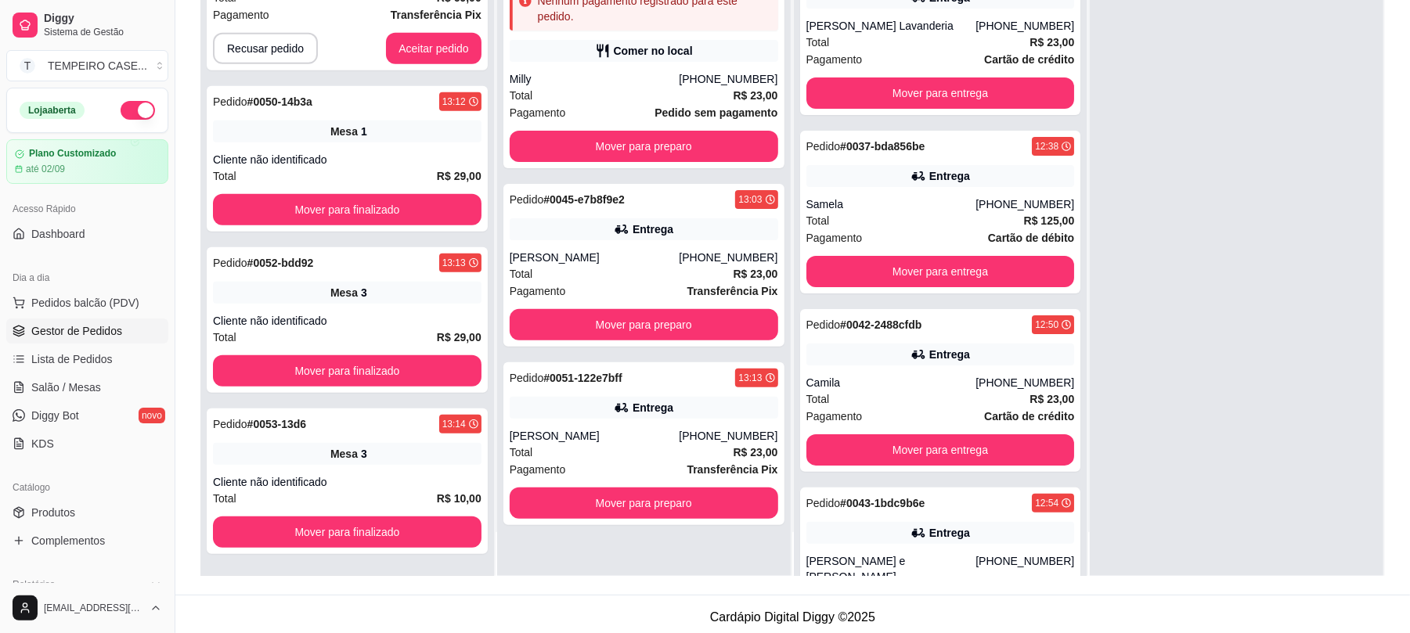
scroll to position [239, 0]
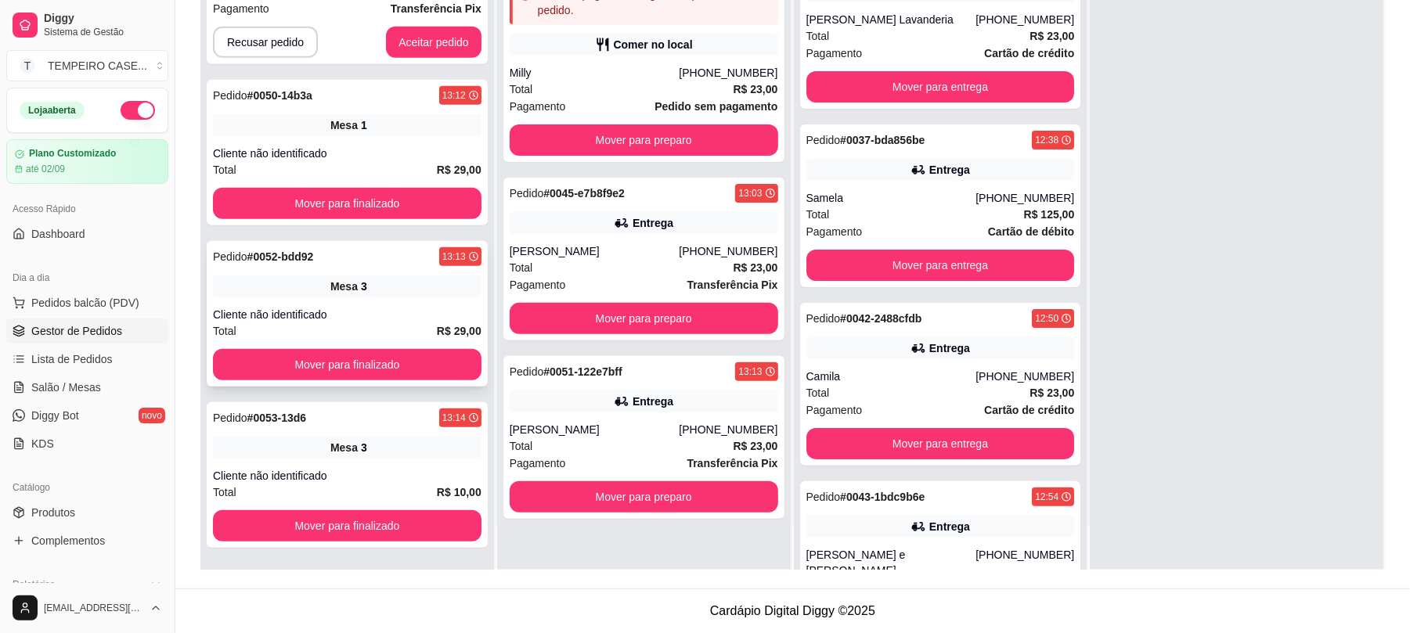
click at [358, 326] on div "Total R$ 29,00" at bounding box center [347, 331] width 269 height 17
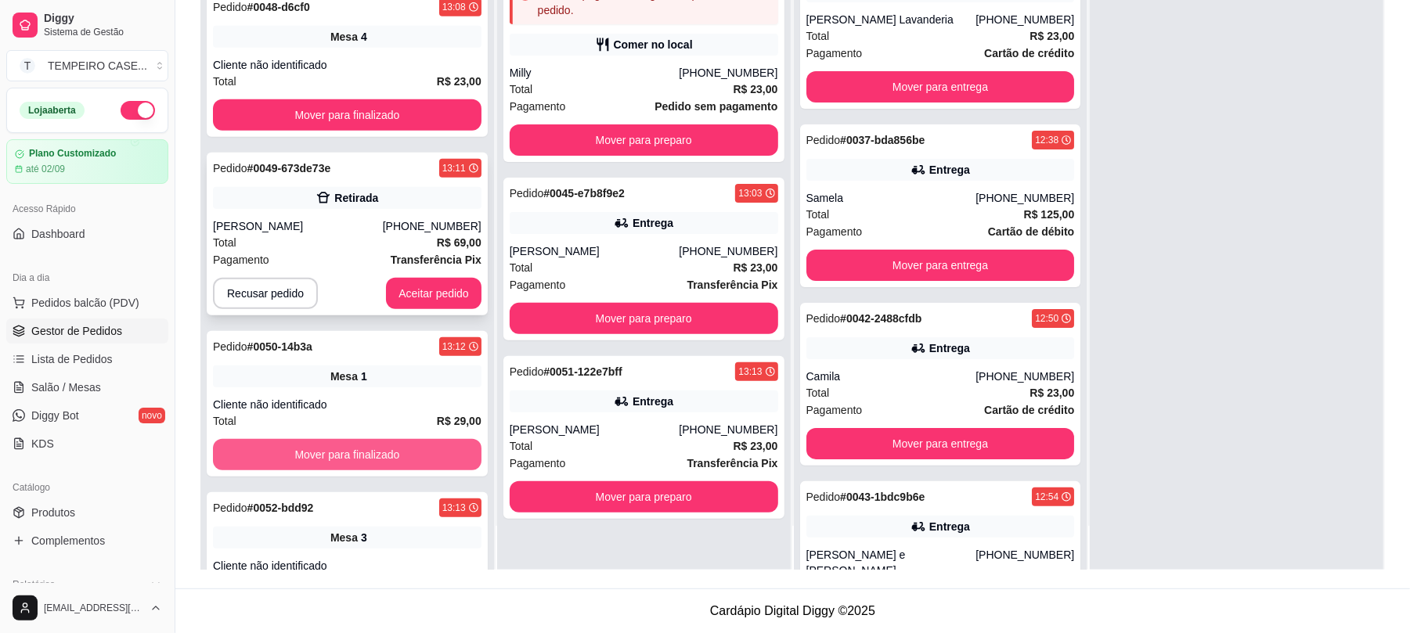
scroll to position [398, 0]
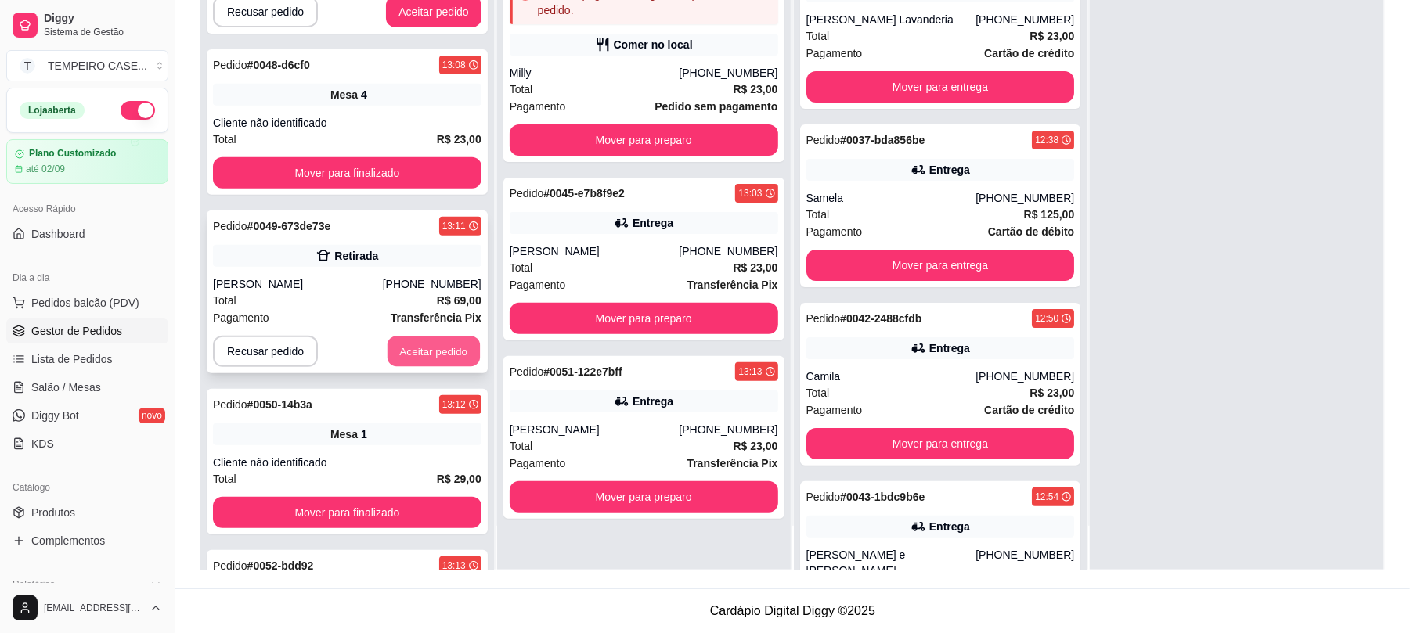
click at [392, 345] on button "Aceitar pedido" at bounding box center [434, 352] width 92 height 31
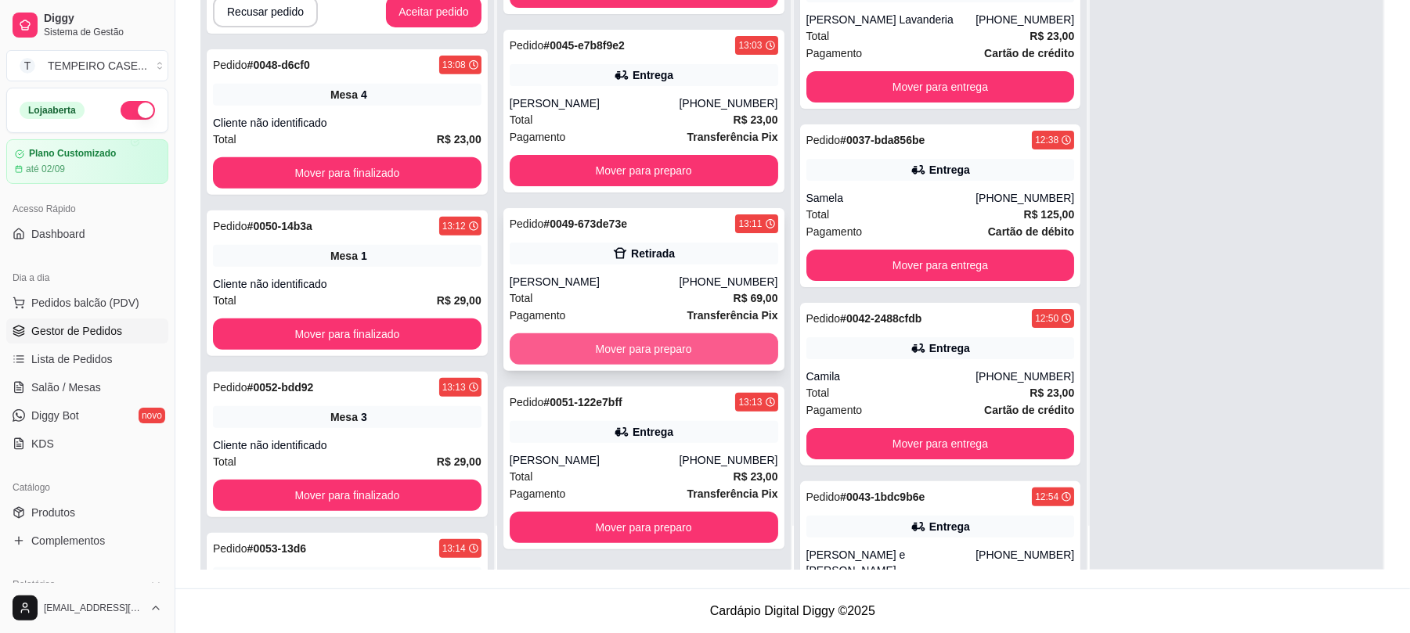
scroll to position [151, 0]
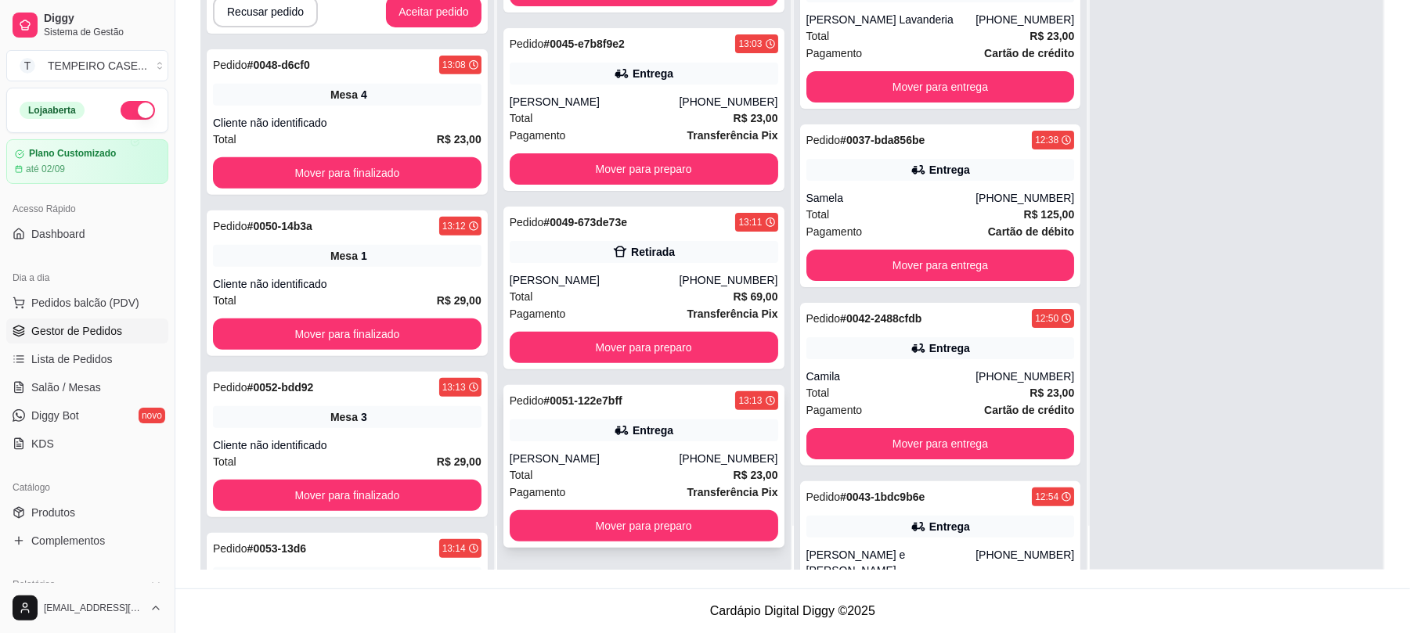
click at [646, 440] on div "Entrega" at bounding box center [644, 431] width 269 height 22
click at [614, 247] on icon at bounding box center [620, 252] width 13 height 11
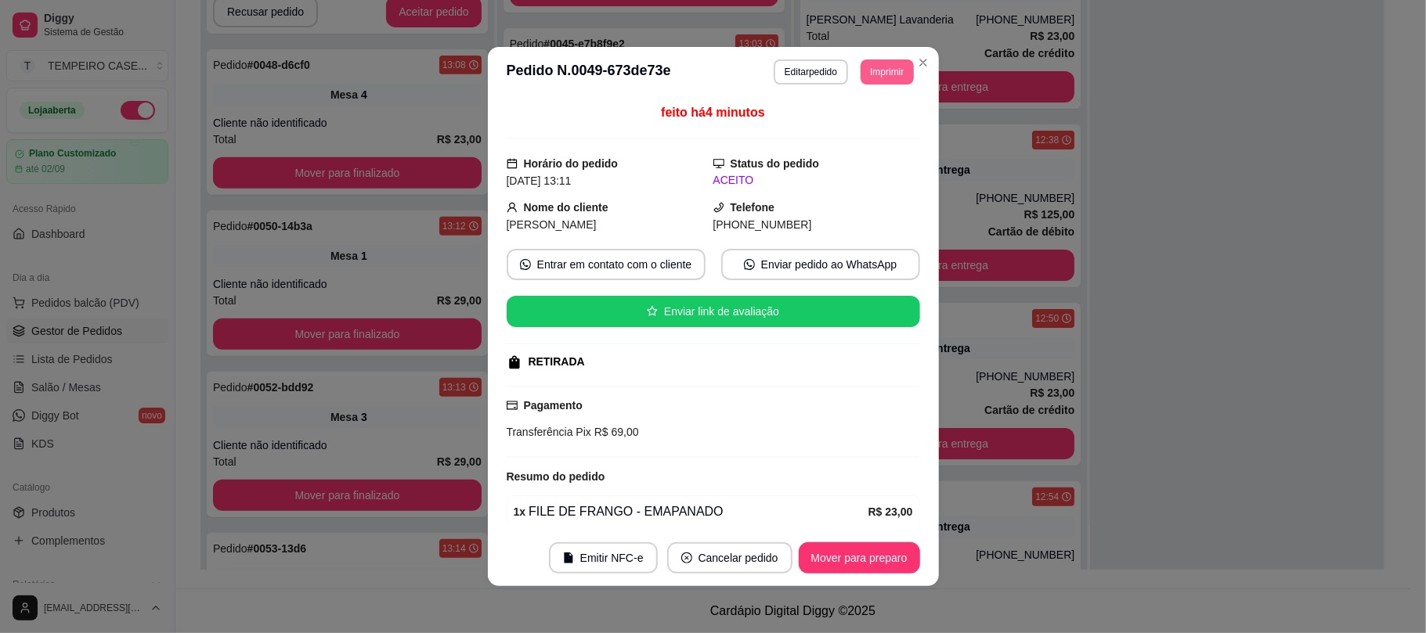
click at [875, 74] on button "Imprimir" at bounding box center [887, 72] width 52 height 25
click at [856, 161] on button "IMPRESSORA COZINHA" at bounding box center [843, 158] width 125 height 24
click at [877, 75] on button "Imprimir" at bounding box center [887, 72] width 52 height 25
click at [862, 155] on button "IMPRESSORA COZINHA" at bounding box center [857, 145] width 103 height 20
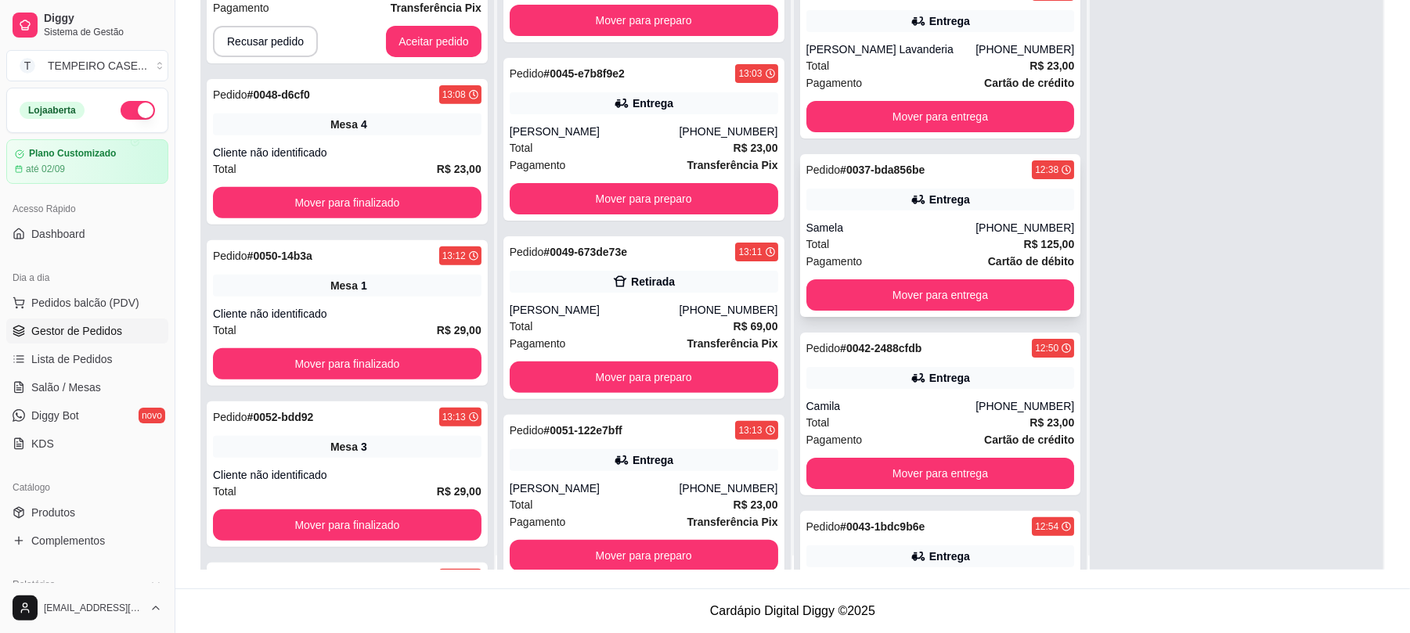
scroll to position [0, 0]
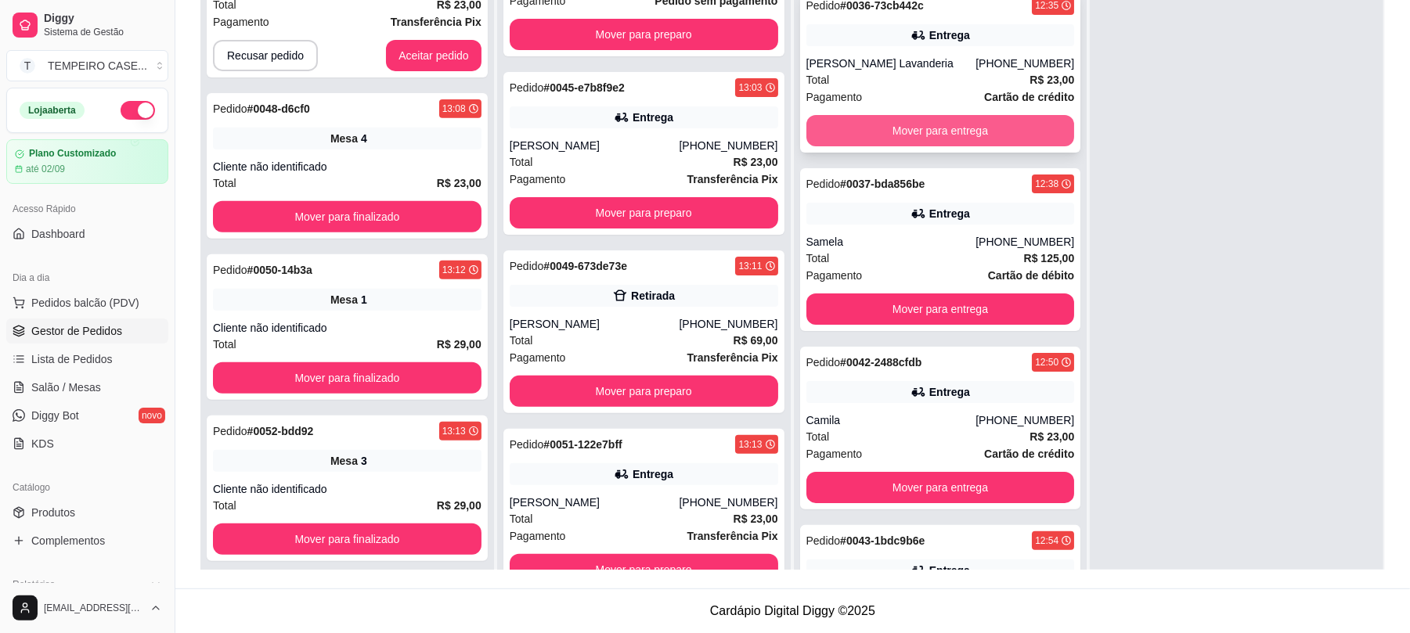
click at [906, 127] on button "Mover para entrega" at bounding box center [941, 130] width 269 height 31
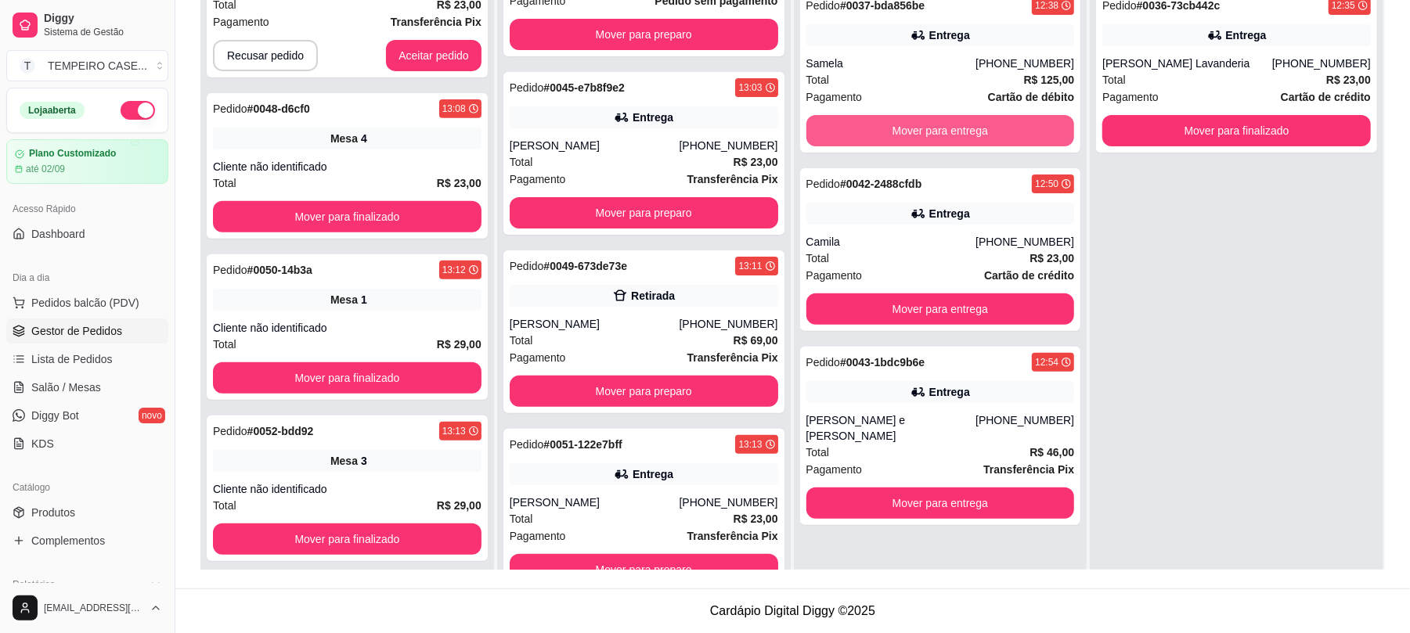
click at [906, 127] on button "Mover para entrega" at bounding box center [941, 130] width 269 height 31
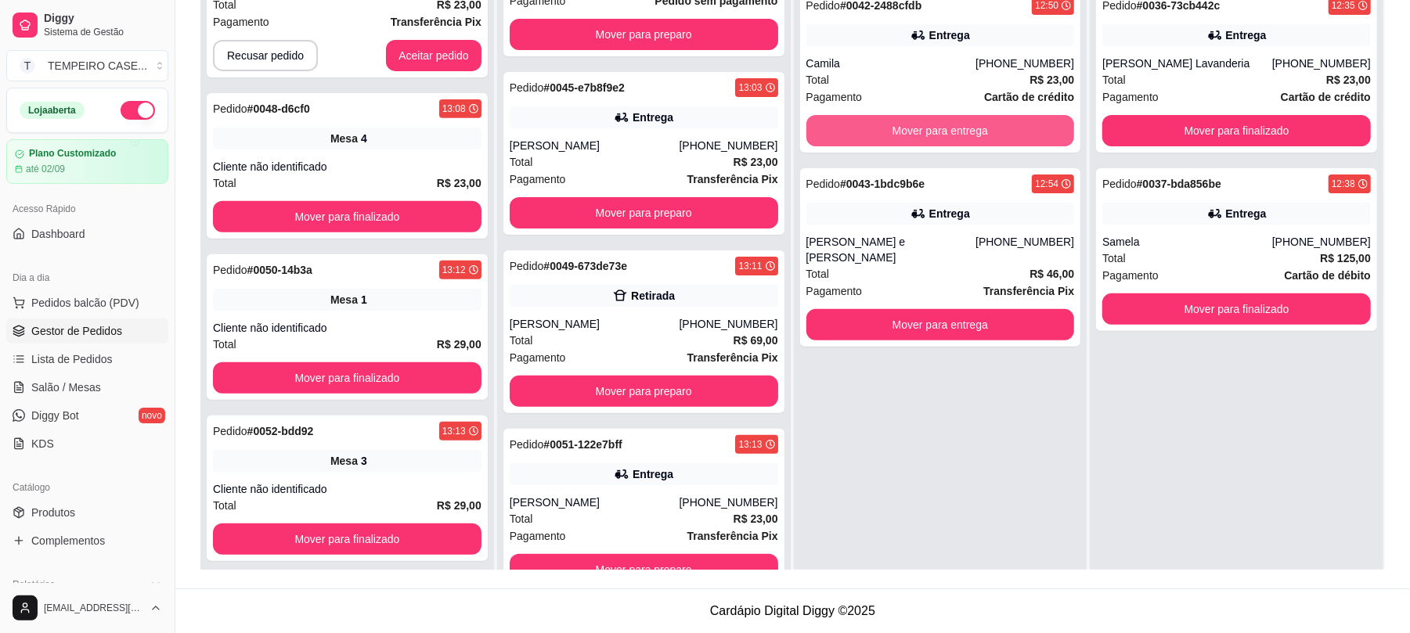
click at [906, 127] on button "Mover para entrega" at bounding box center [941, 130] width 269 height 31
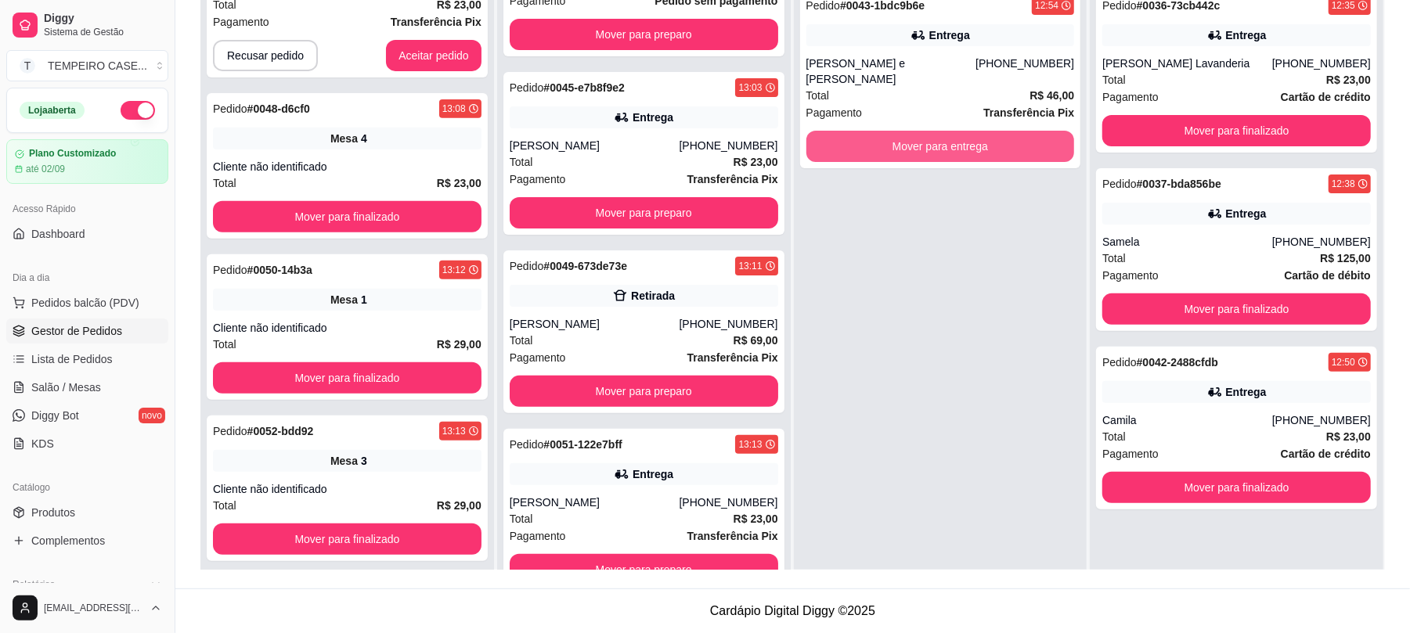
click at [906, 131] on button "Mover para entrega" at bounding box center [941, 146] width 269 height 31
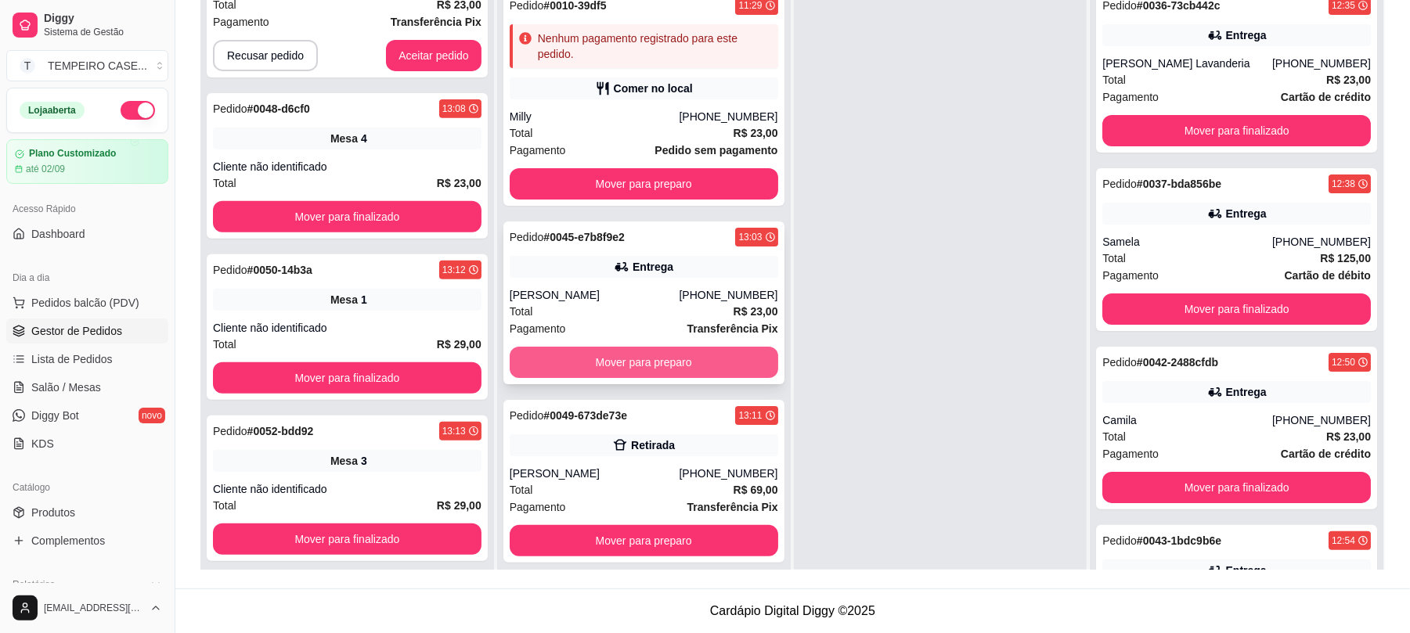
click at [618, 376] on button "Mover para preparo" at bounding box center [644, 362] width 269 height 31
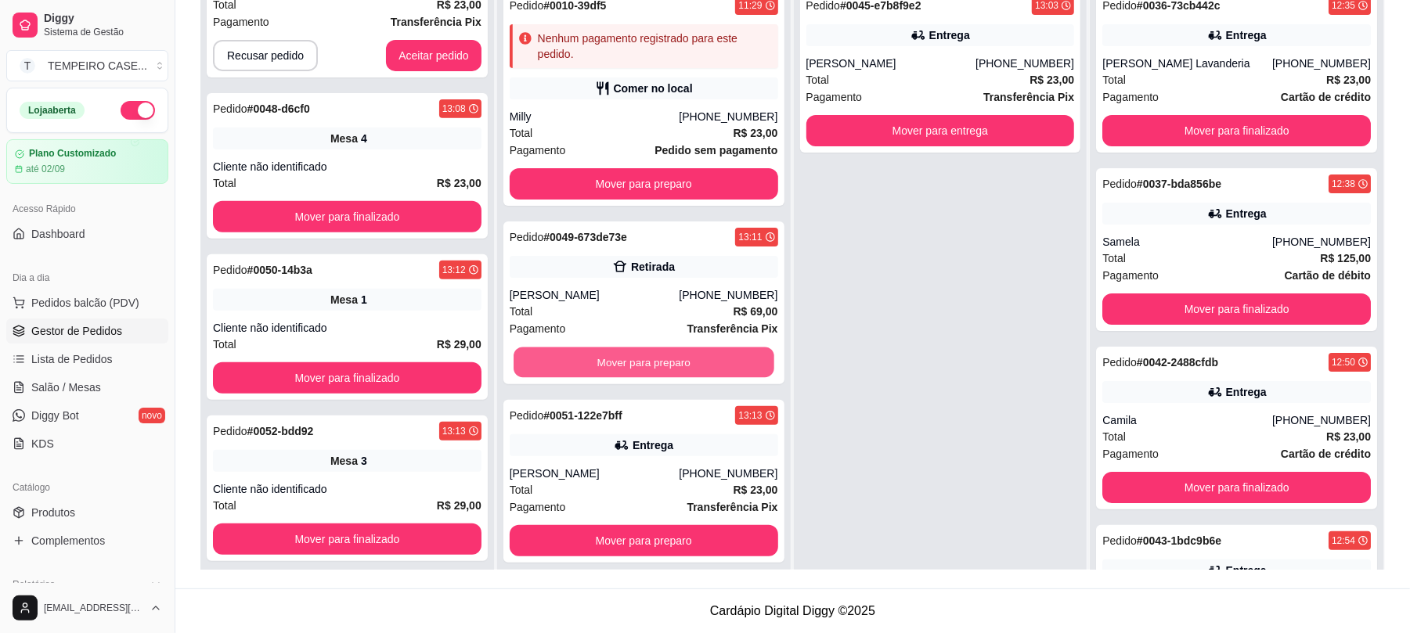
click at [618, 376] on button "Mover para preparo" at bounding box center [644, 363] width 260 height 31
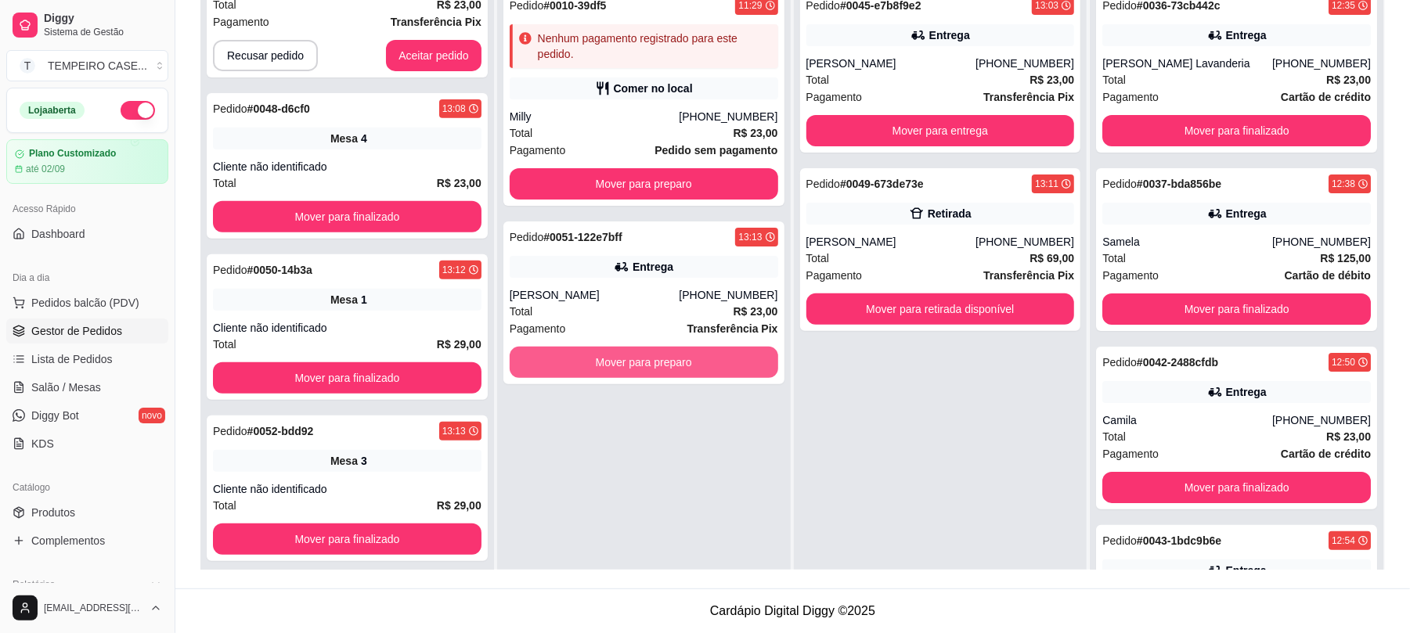
click at [618, 376] on button "Mover para preparo" at bounding box center [644, 362] width 269 height 31
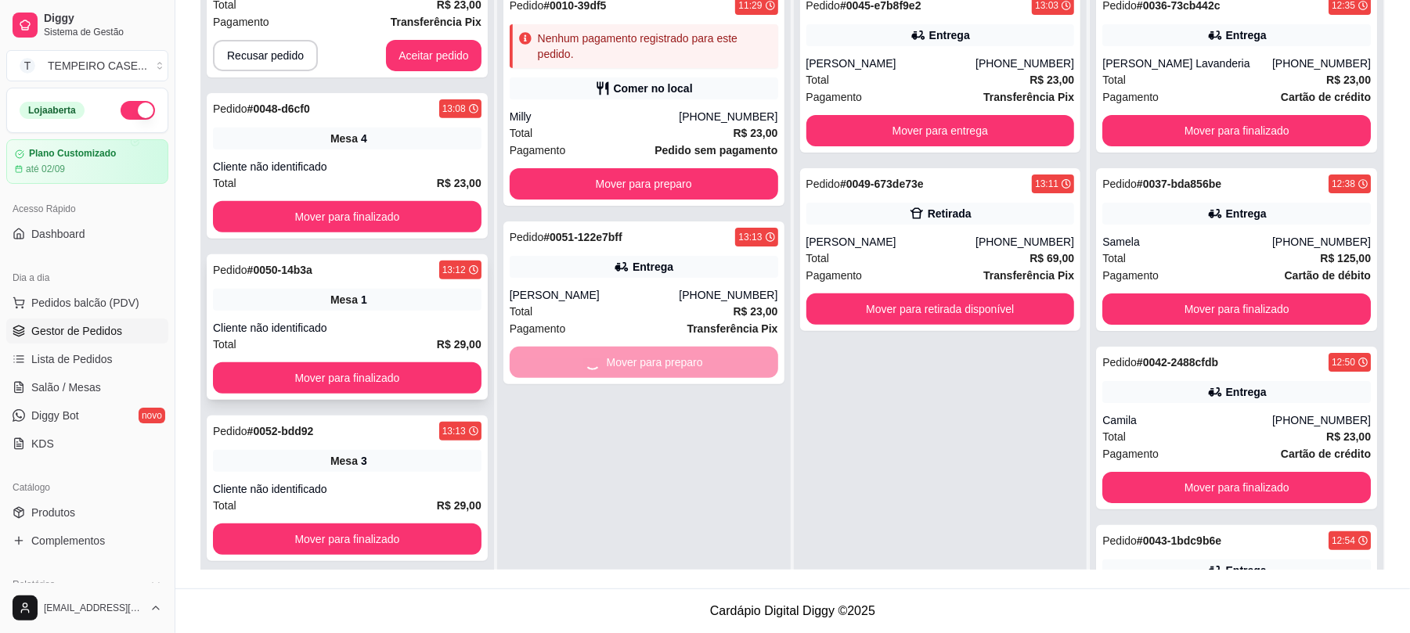
scroll to position [189, 0]
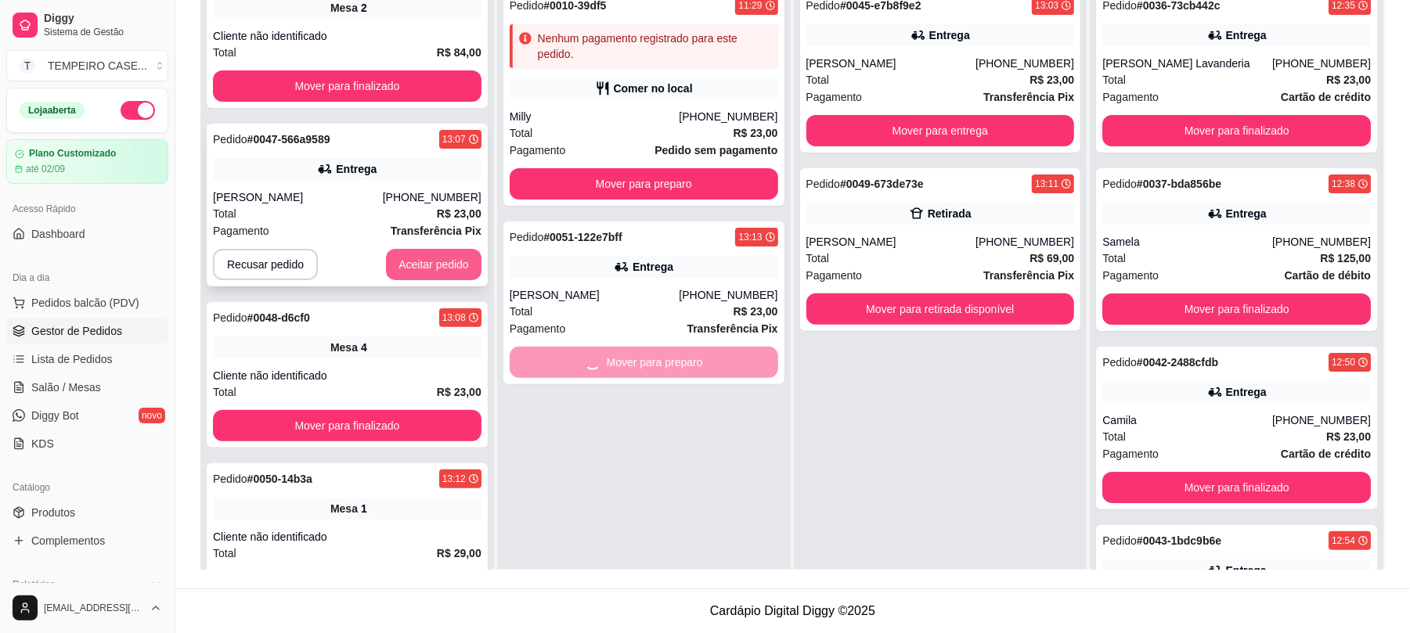
click at [420, 261] on button "Aceitar pedido" at bounding box center [434, 264] width 96 height 31
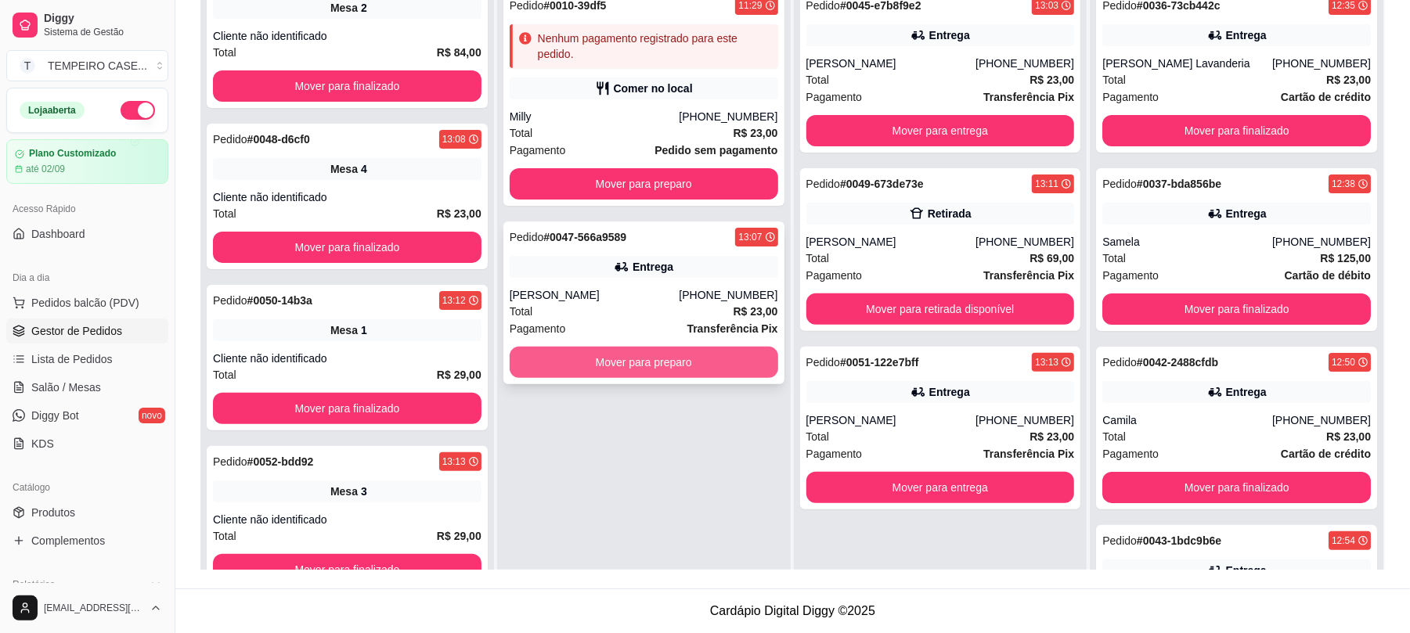
click at [630, 376] on button "Mover para preparo" at bounding box center [644, 362] width 269 height 31
click at [615, 351] on button "Mover para preparo" at bounding box center [644, 363] width 260 height 31
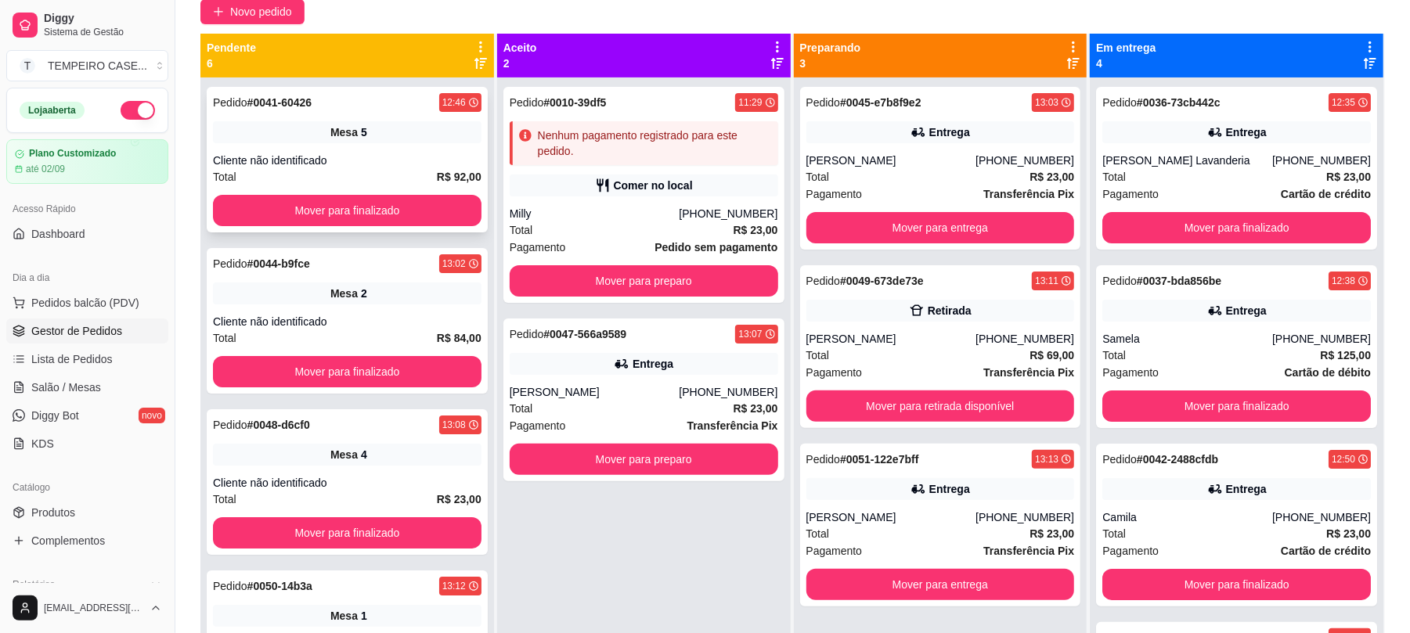
scroll to position [30, 0]
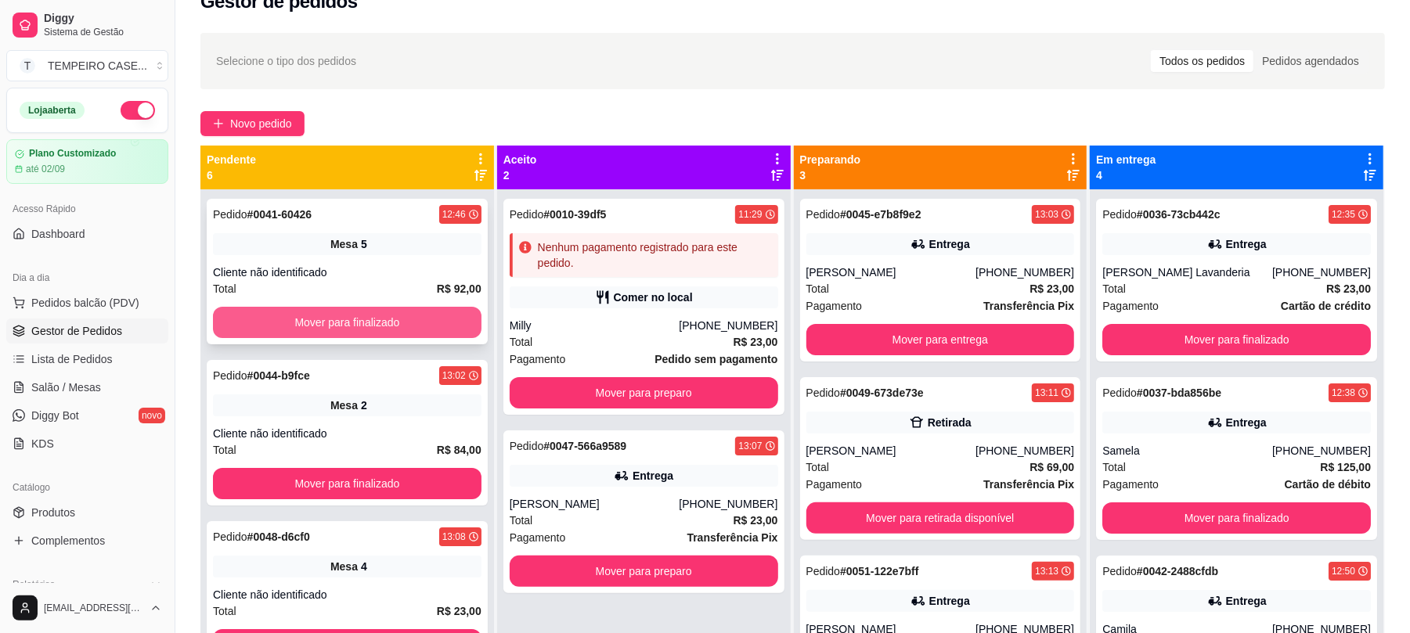
click at [364, 316] on button "Mover para finalizado" at bounding box center [347, 322] width 269 height 31
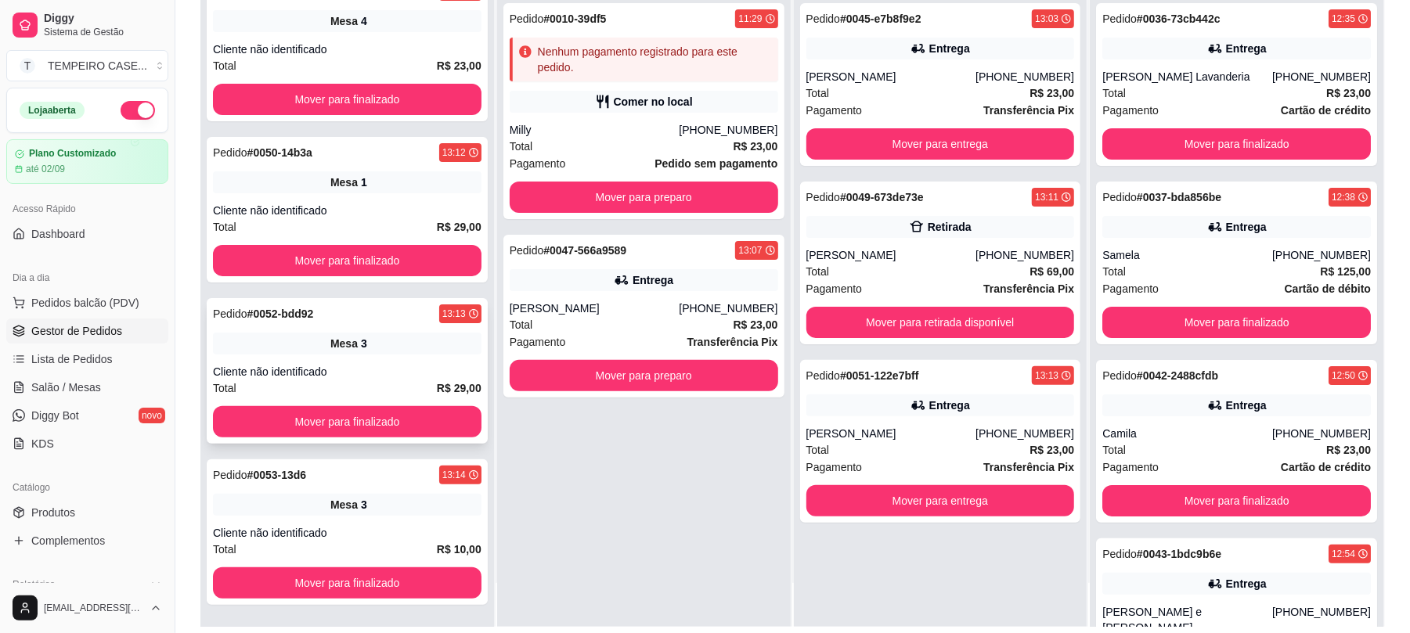
scroll to position [239, 0]
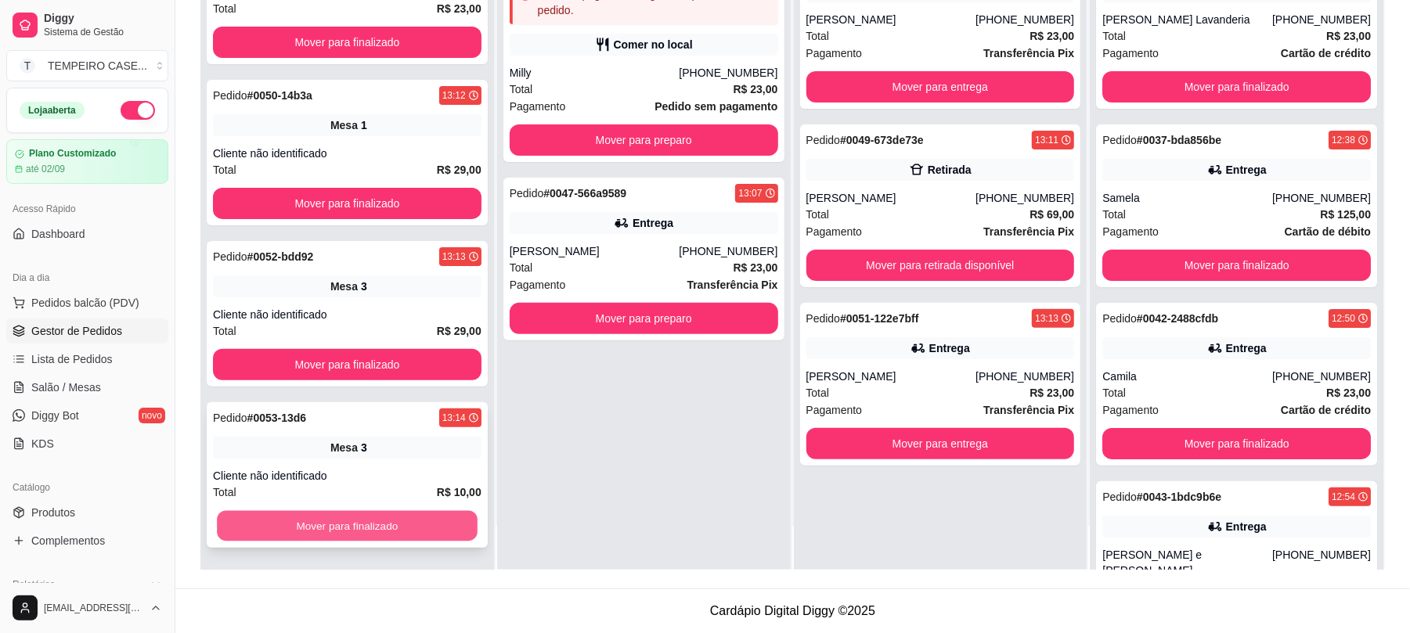
click at [280, 515] on button "Mover para finalizado" at bounding box center [347, 526] width 260 height 31
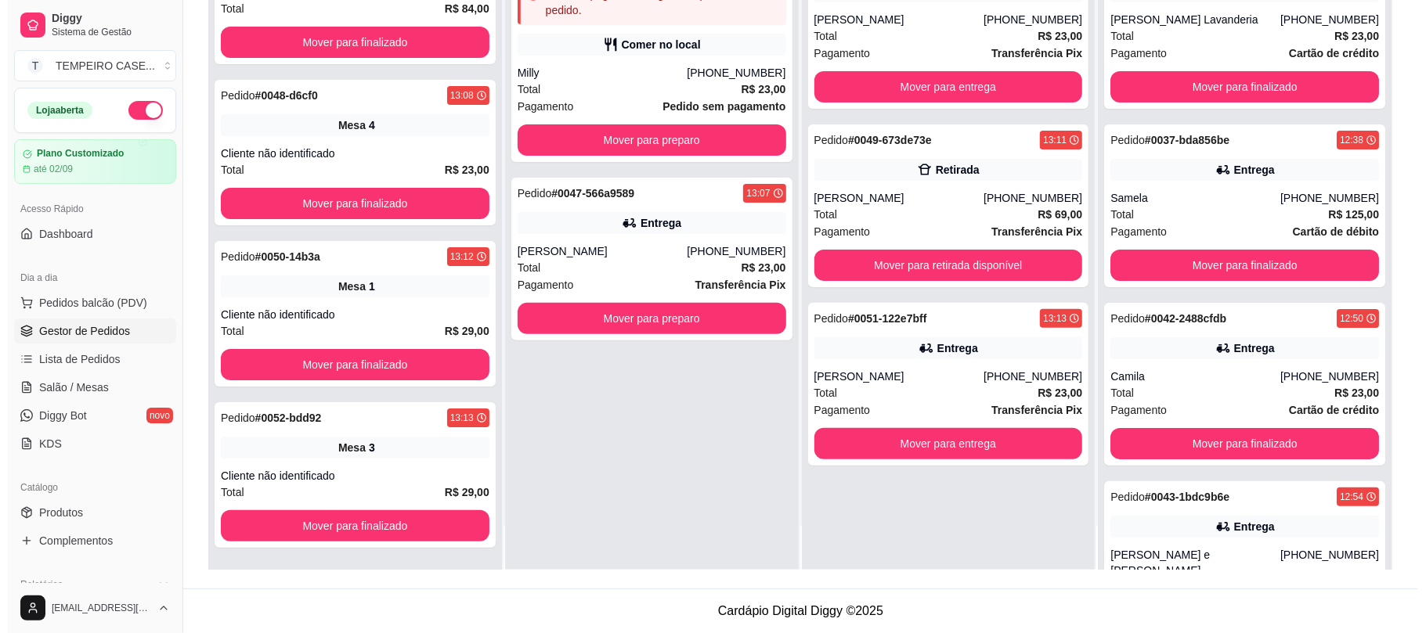
scroll to position [29, 0]
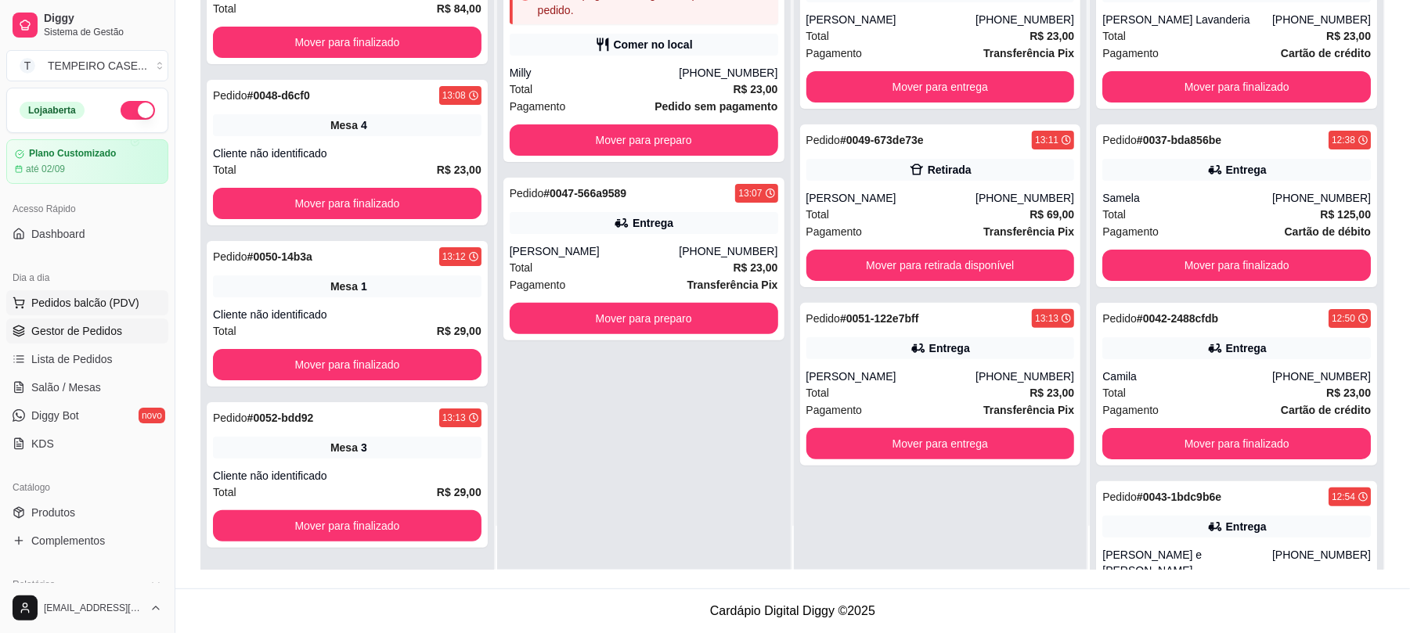
click at [69, 315] on button "Pedidos balcão (PDV)" at bounding box center [87, 303] width 162 height 25
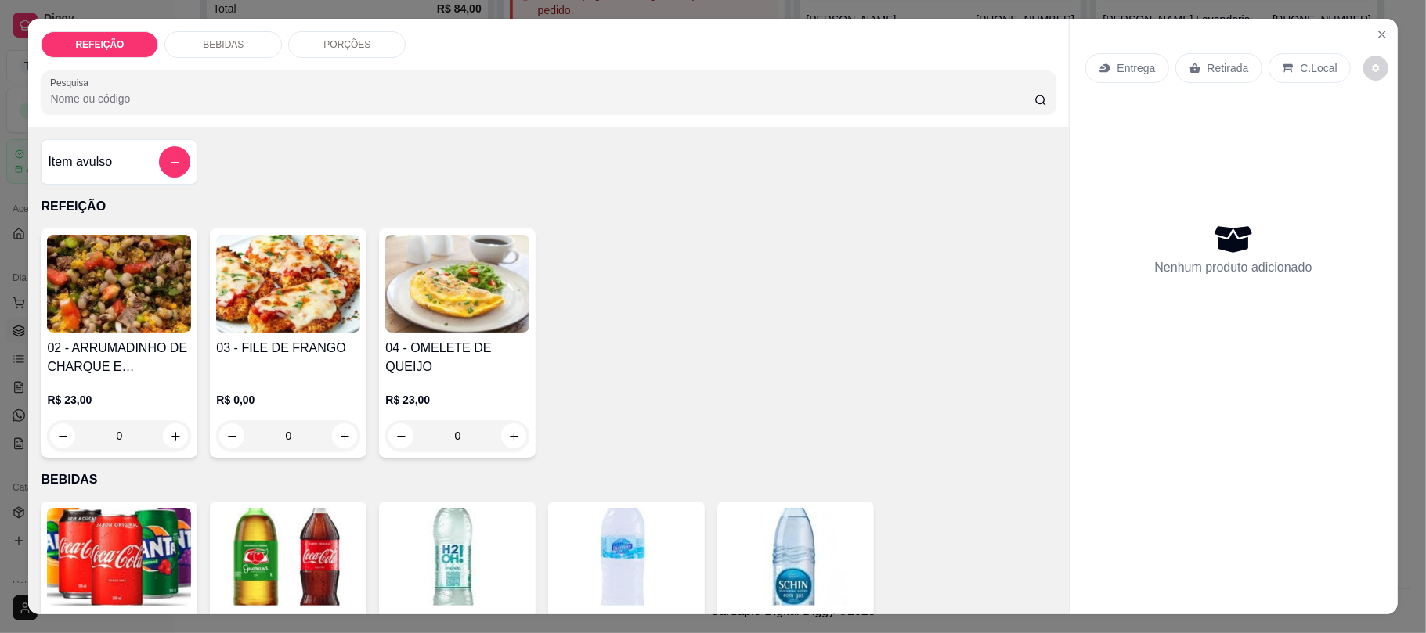
drag, startPoint x: 1261, startPoint y: 208, endPoint x: 1425, endPoint y: 106, distance: 193.0
click at [1263, 207] on div "Nenhum produto adicionado" at bounding box center [1233, 249] width 297 height 307
click at [170, 439] on icon "increase-product-quantity" at bounding box center [176, 437] width 12 height 12
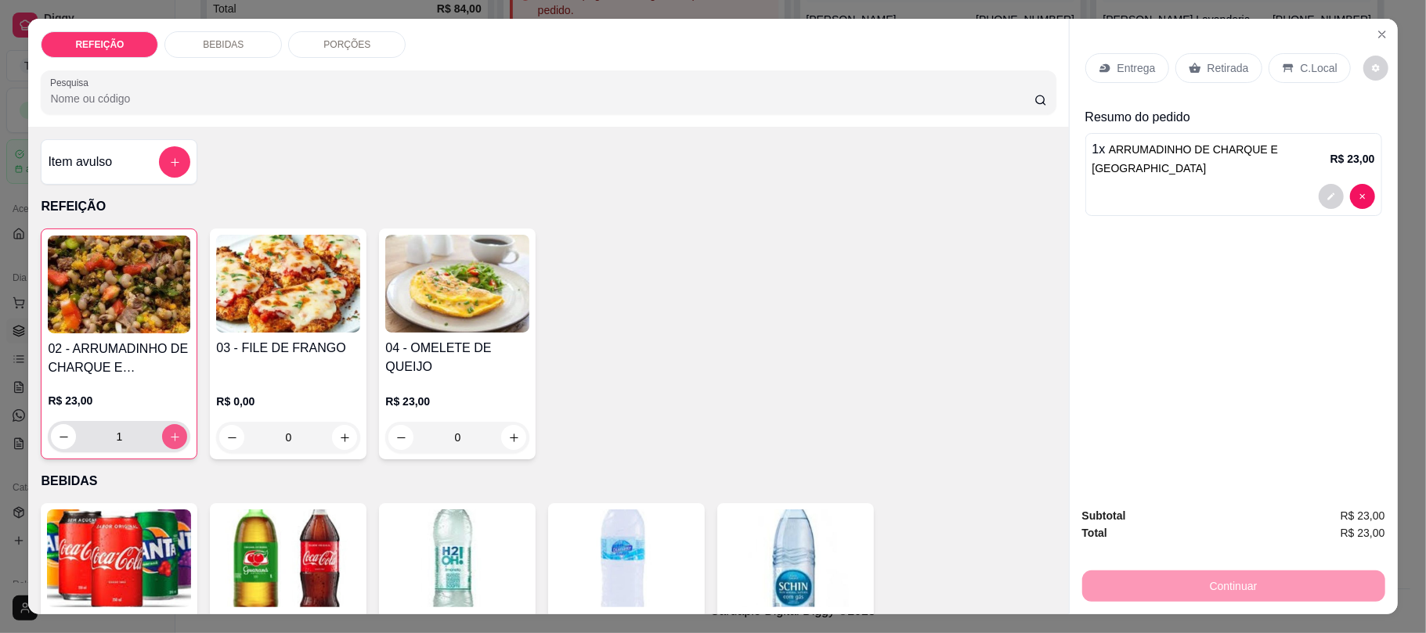
click at [169, 439] on icon "increase-product-quantity" at bounding box center [175, 437] width 12 height 12
click at [58, 442] on icon "decrease-product-quantity" at bounding box center [64, 437] width 12 height 12
type input "1"
click at [339, 435] on div "0" at bounding box center [288, 437] width 144 height 31
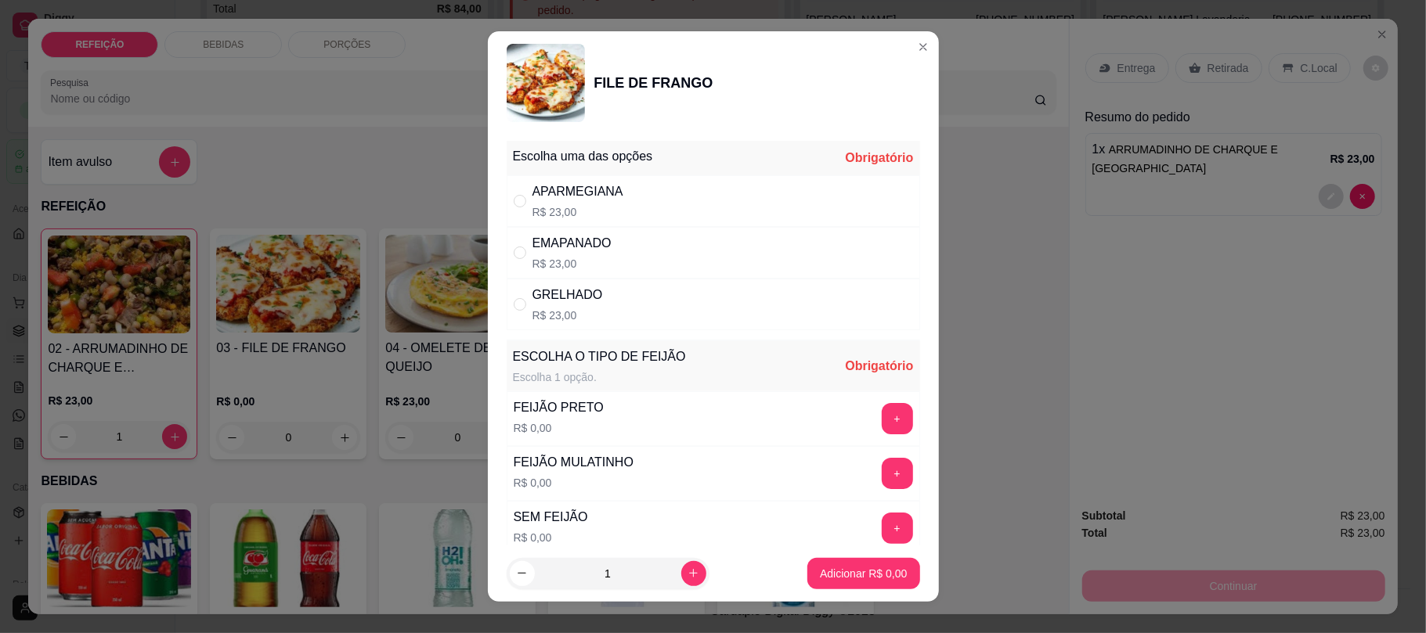
click at [615, 211] on div "APARMEGIANA R$ 23,00" at bounding box center [713, 201] width 413 height 52
radio input "true"
click at [603, 408] on div "FEIJÃO PRETO R$ 0,00 +" at bounding box center [713, 419] width 413 height 55
click at [882, 423] on button "+" at bounding box center [897, 419] width 31 height 31
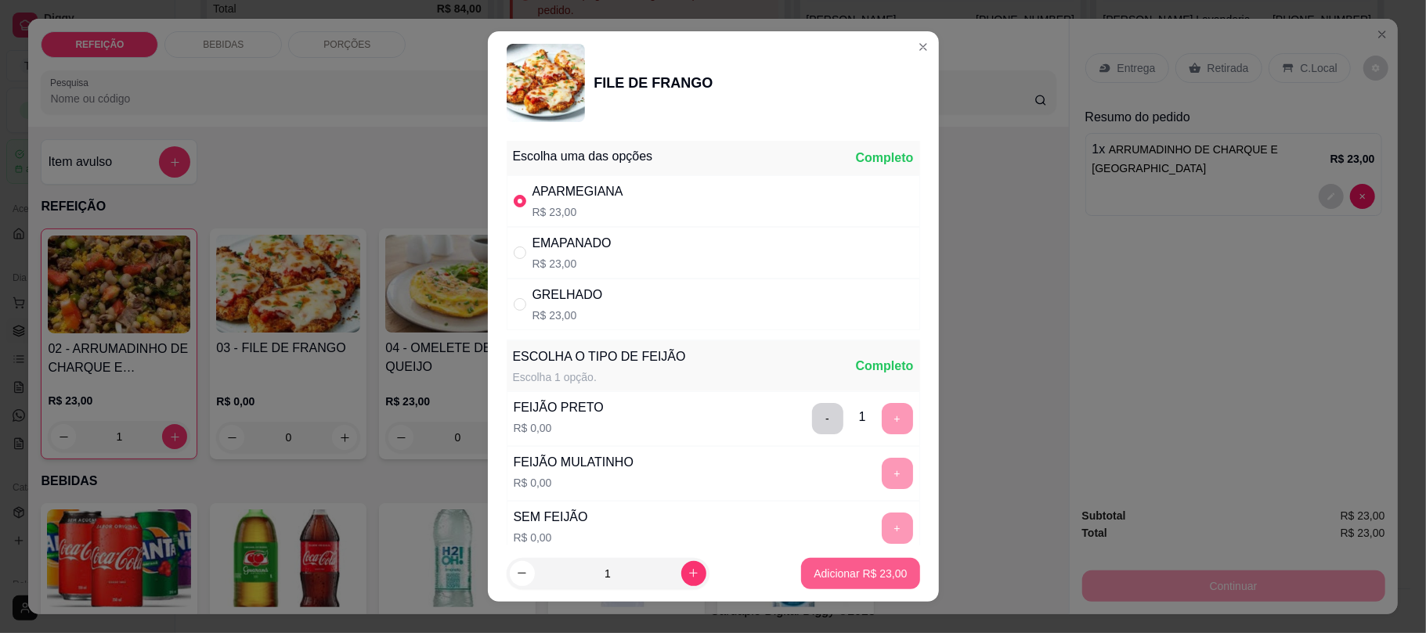
click at [855, 571] on p "Adicionar R$ 23,00" at bounding box center [860, 574] width 93 height 16
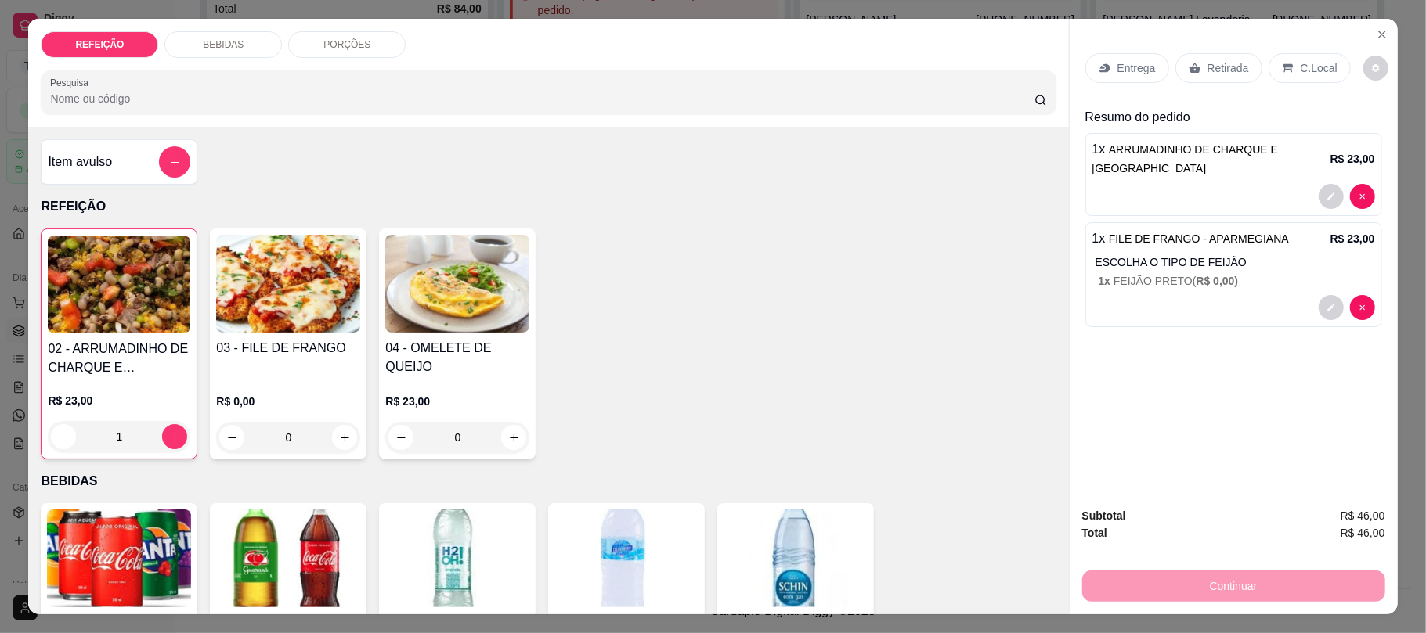
click at [255, 330] on img at bounding box center [288, 284] width 144 height 98
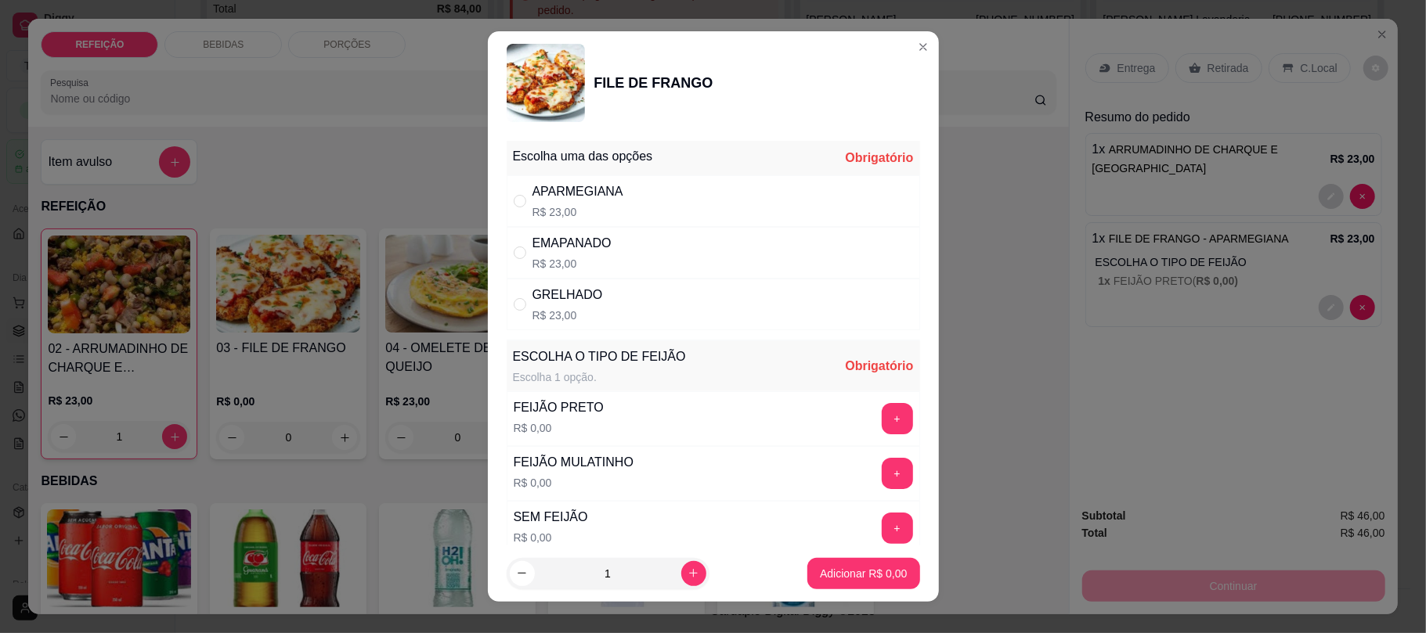
click at [556, 257] on p "R$ 23,00" at bounding box center [571, 264] width 79 height 16
radio input "true"
click at [882, 429] on button "+" at bounding box center [897, 418] width 31 height 31
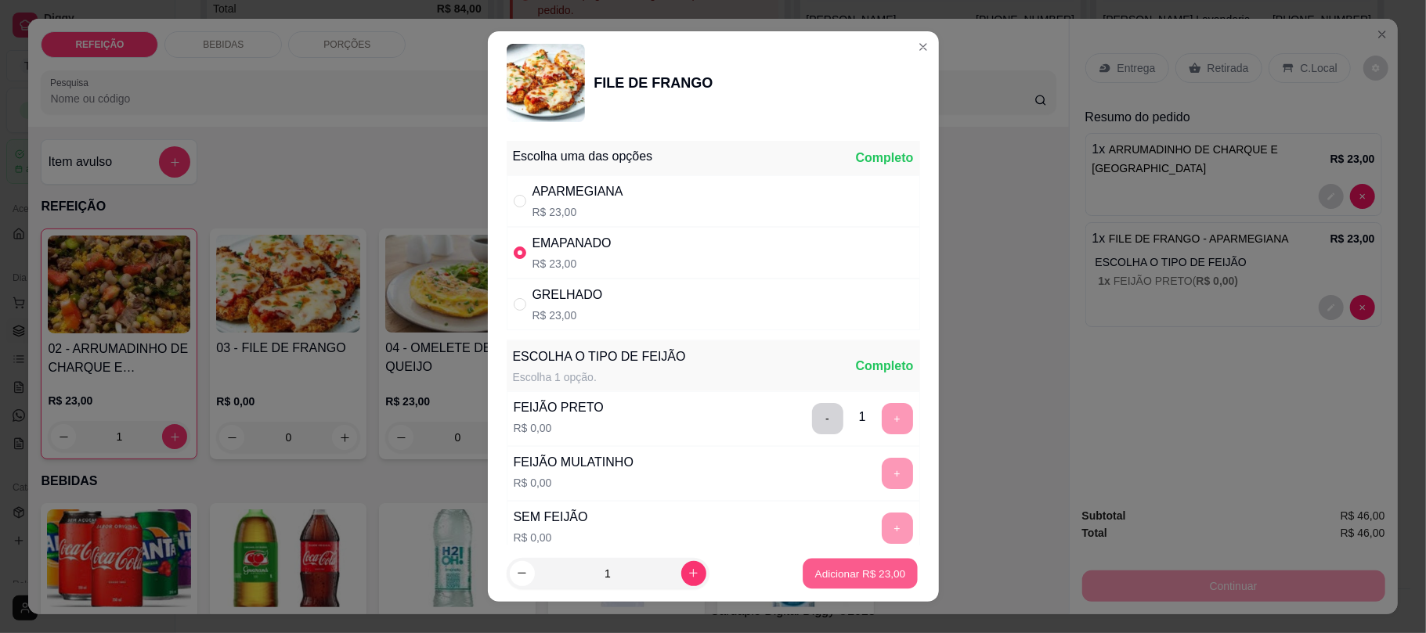
click at [840, 574] on p "Adicionar R$ 23,00" at bounding box center [860, 573] width 91 height 15
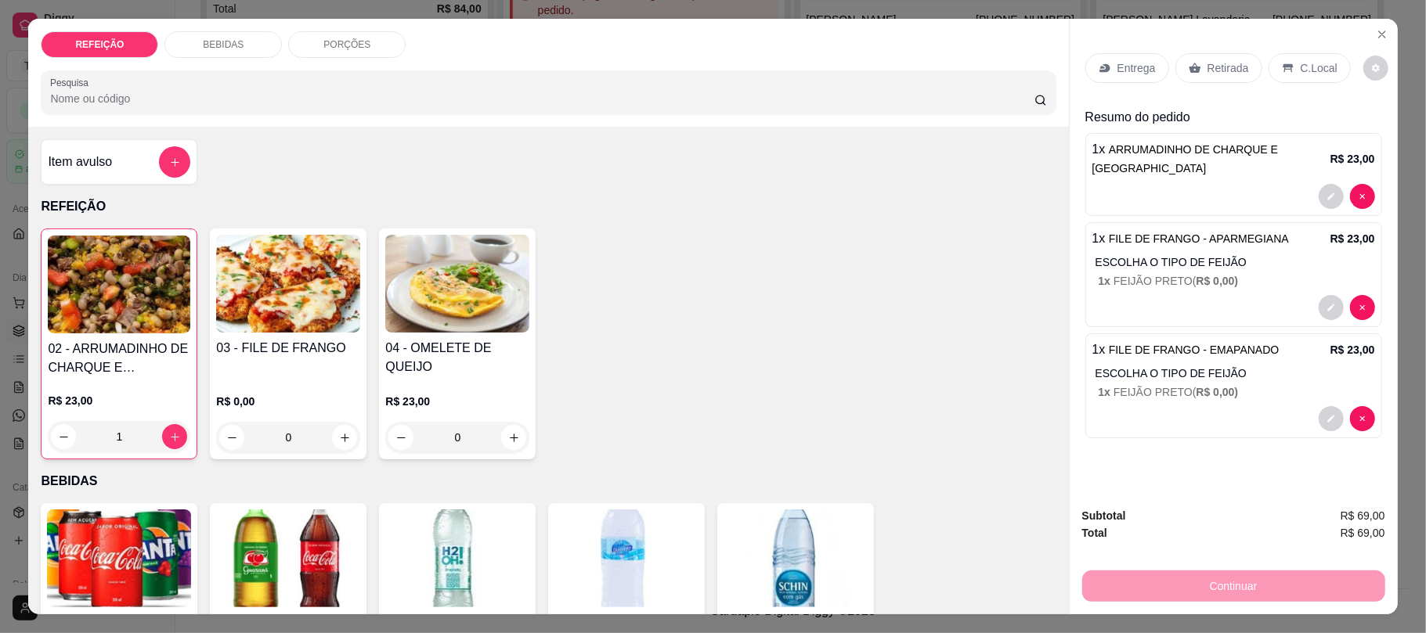
click at [1135, 69] on p "Entrega" at bounding box center [1136, 68] width 38 height 16
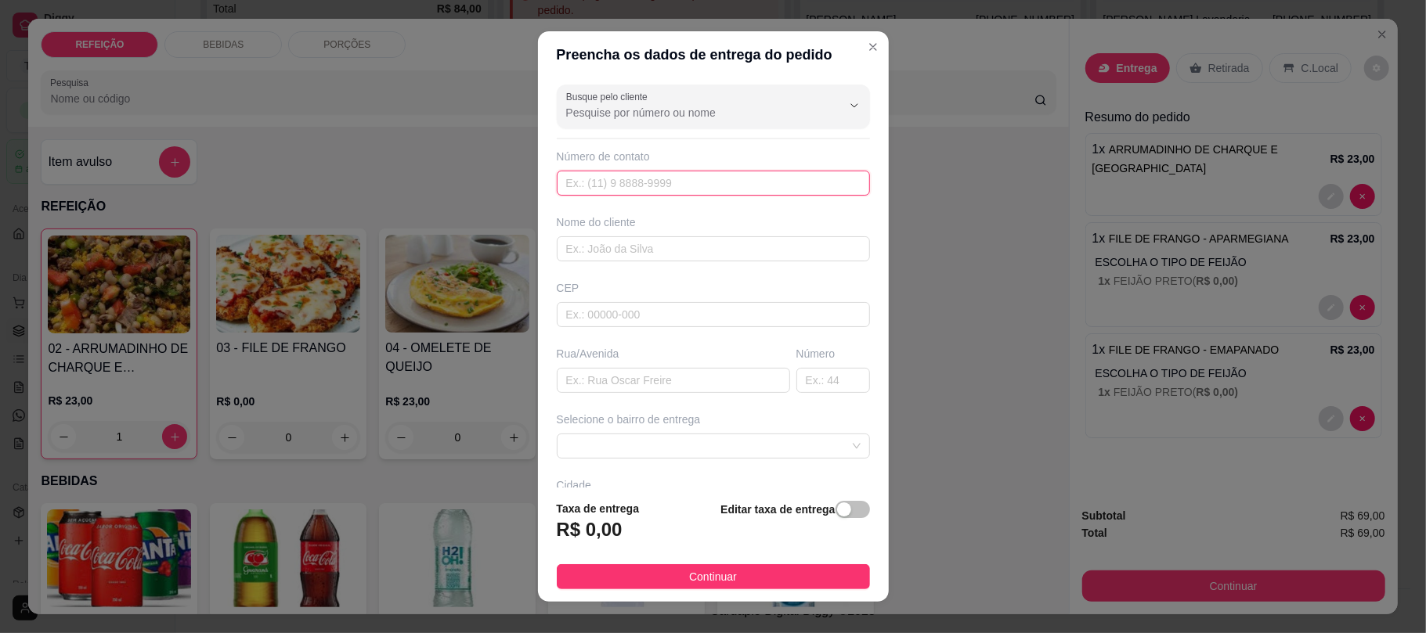
click at [597, 179] on input "text" at bounding box center [713, 183] width 313 height 25
click at [608, 241] on input "text" at bounding box center [713, 248] width 313 height 25
paste input "[PERSON_NAME]"
type input "[PERSON_NAME]"
drag, startPoint x: 624, startPoint y: 168, endPoint x: 624, endPoint y: 176, distance: 8.6
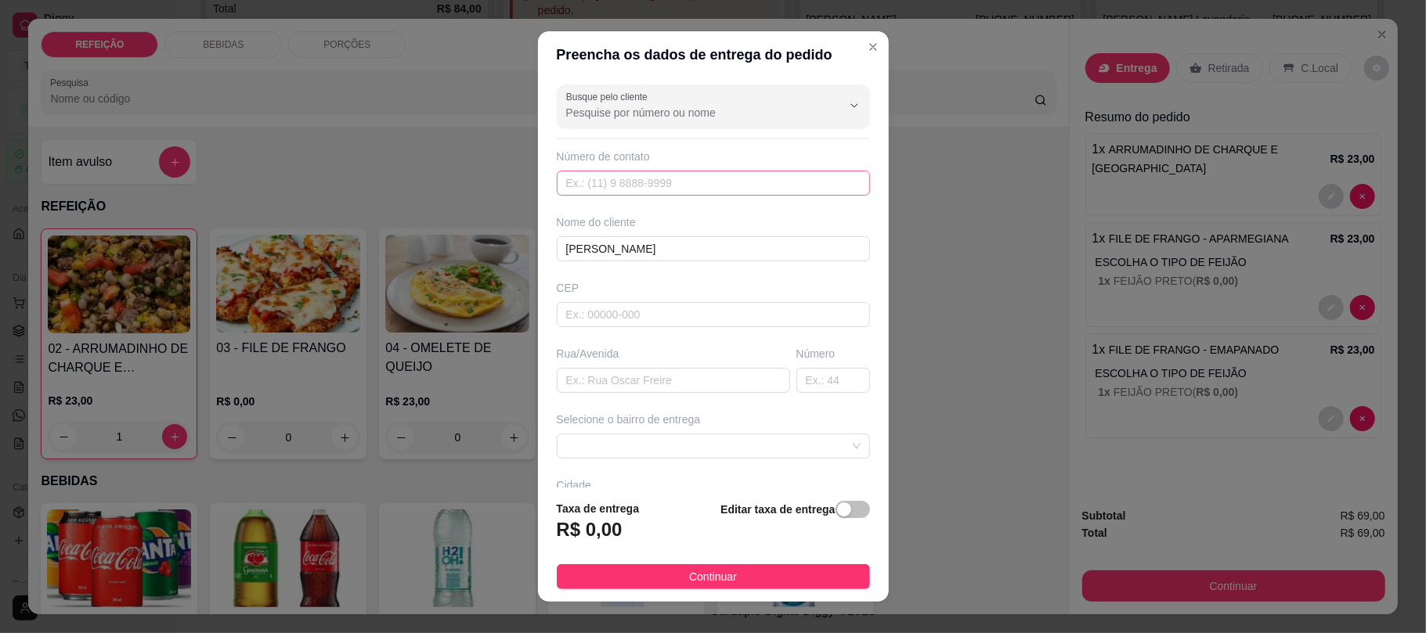
click at [624, 172] on div "Número de contato" at bounding box center [713, 172] width 313 height 47
click at [624, 180] on input "text" at bounding box center [713, 183] width 313 height 25
paste input "[PHONE_NUMBER]"
type input "[PHONE_NUMBER]"
click at [619, 379] on input "text" at bounding box center [673, 380] width 233 height 25
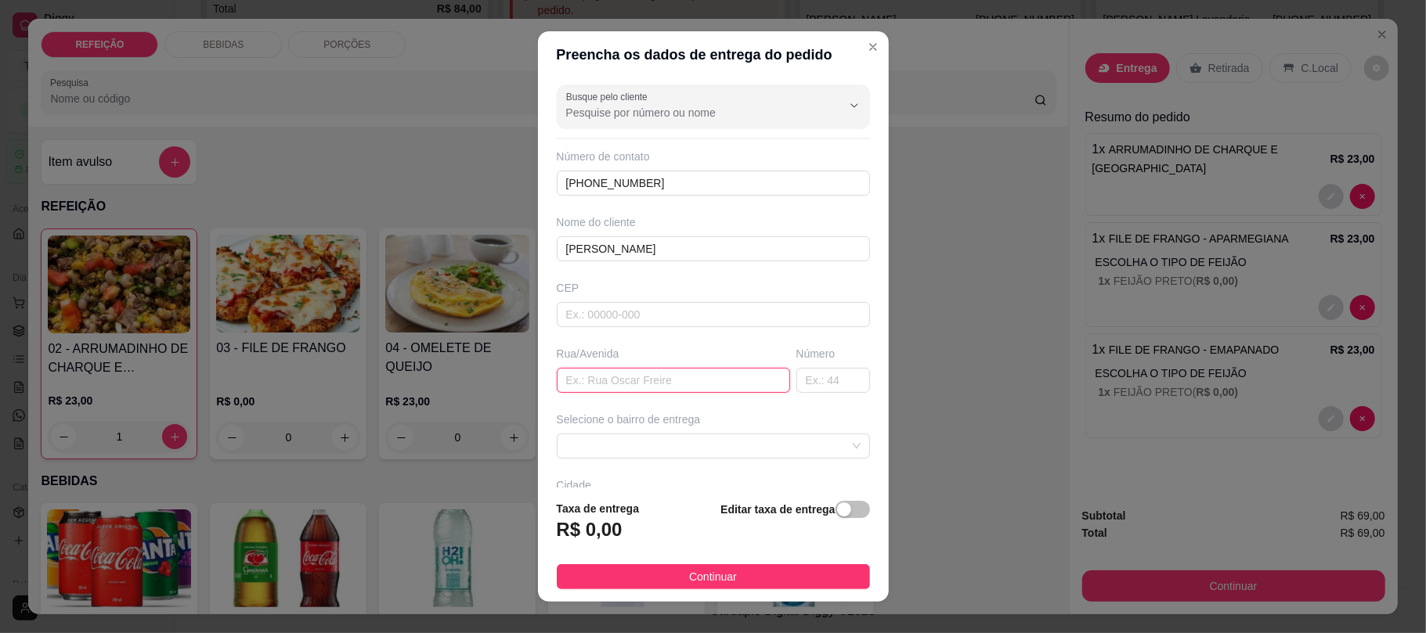
paste input "Pra entregar aqui no [GEOGRAPHIC_DATA] 1"
type input "Pra entregar aqui no [GEOGRAPHIC_DATA] 1"
click at [809, 386] on input "text" at bounding box center [833, 380] width 74 height 25
paste input "110"
click at [756, 451] on span at bounding box center [713, 446] width 294 height 23
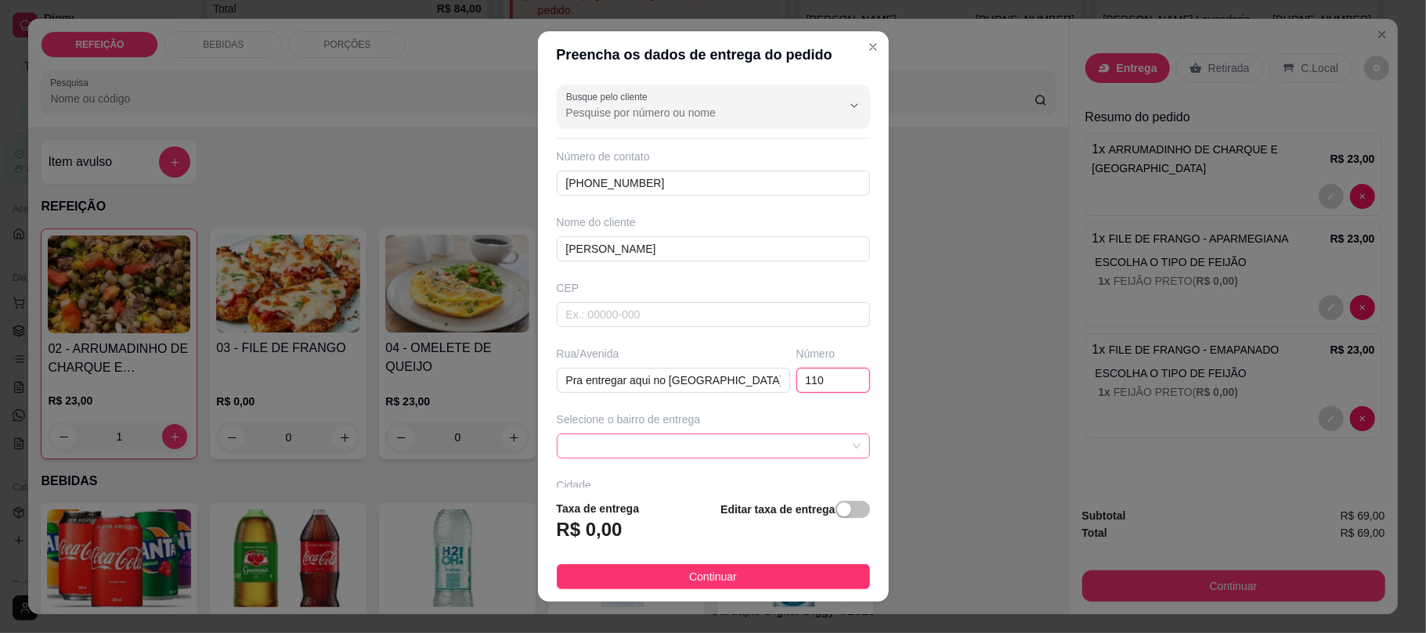
type input "110"
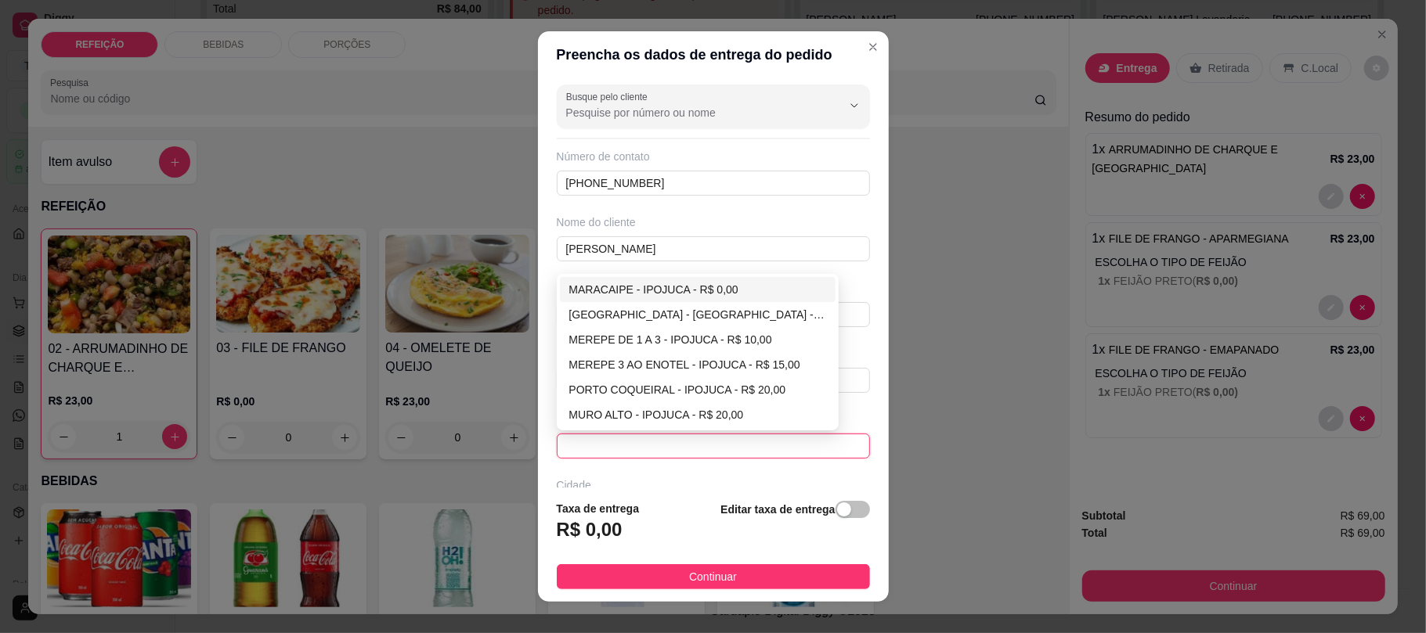
click at [665, 283] on div "MARACAIPE - IPOJUCA - R$ 0,00" at bounding box center [697, 289] width 257 height 17
type input "IPOJUCA"
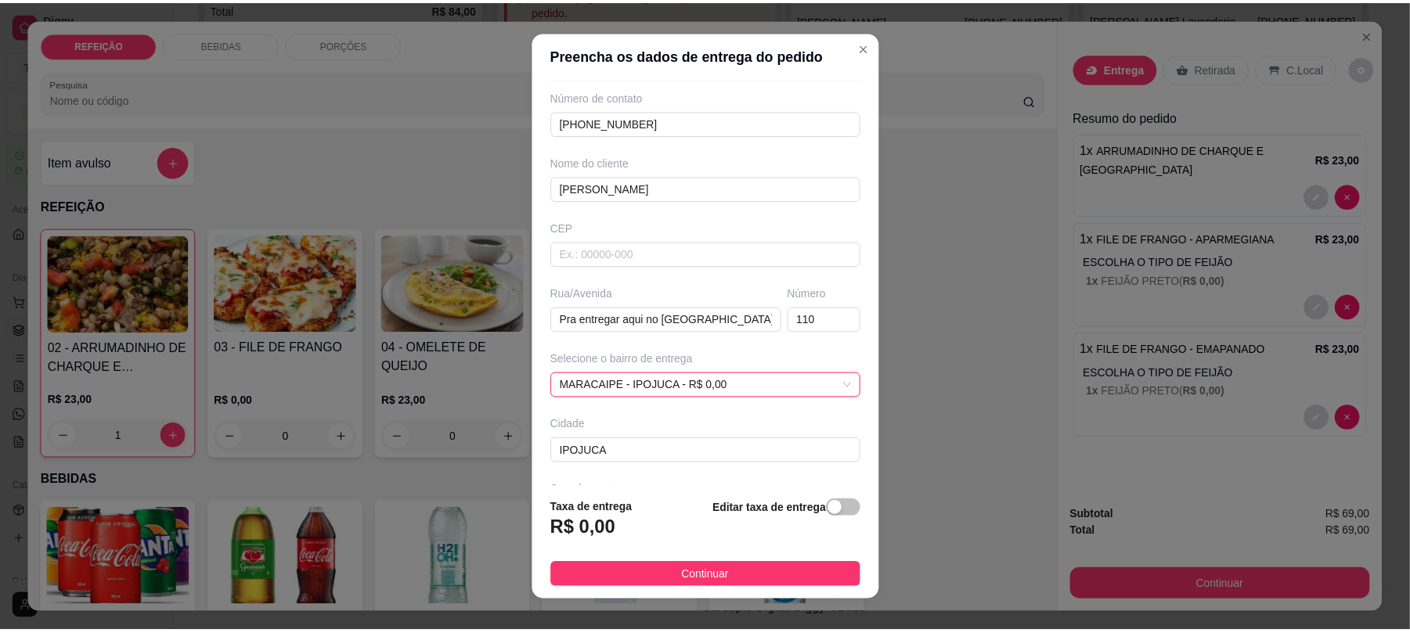
scroll to position [122, 0]
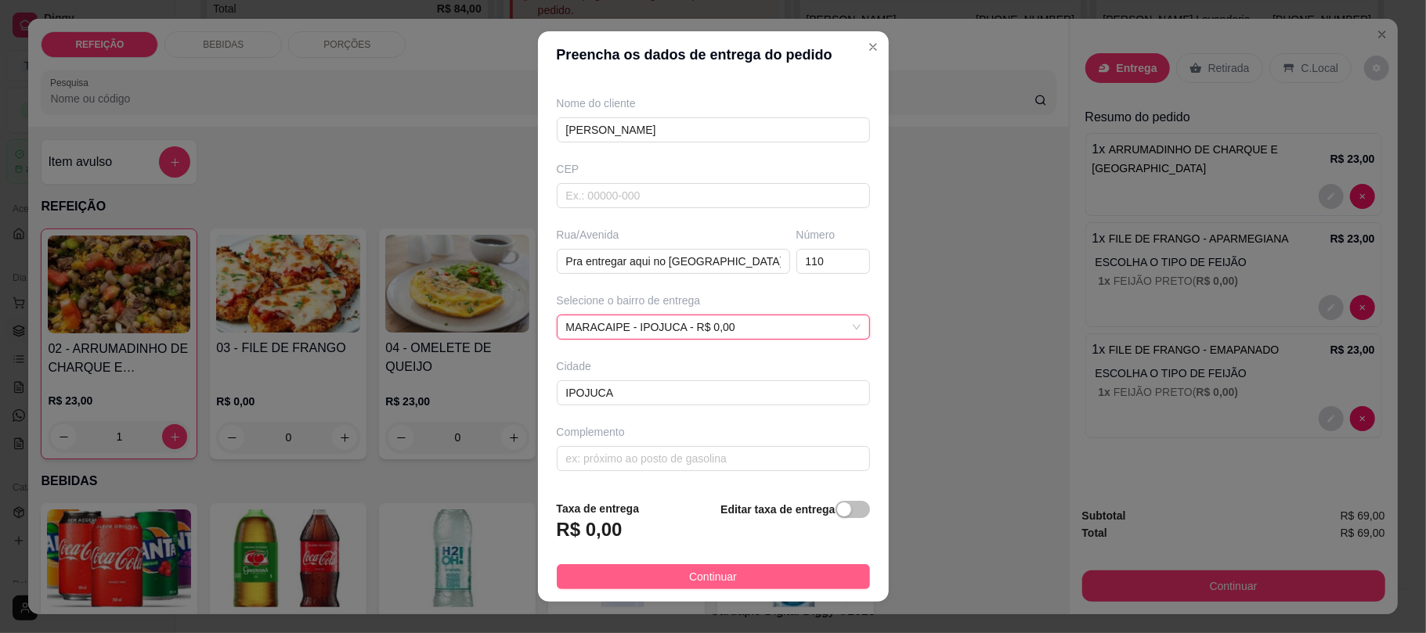
click at [756, 567] on button "Continuar" at bounding box center [713, 577] width 313 height 25
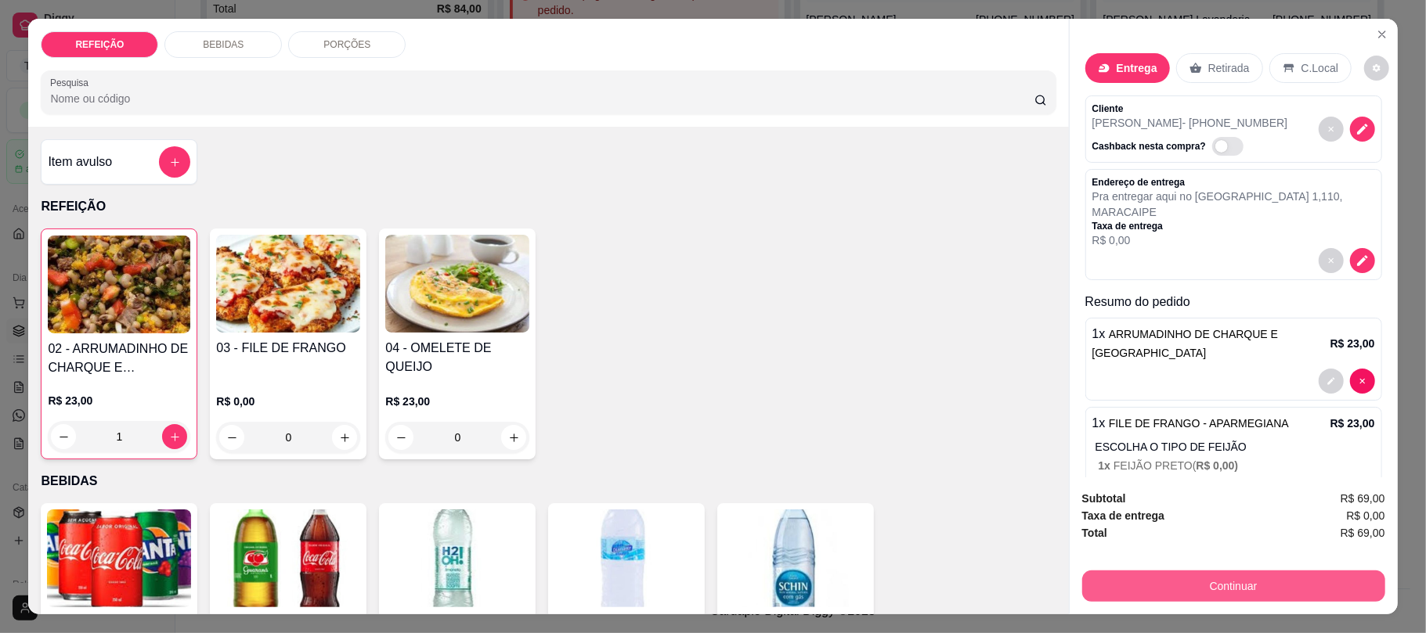
click at [1157, 583] on button "Continuar" at bounding box center [1233, 586] width 303 height 31
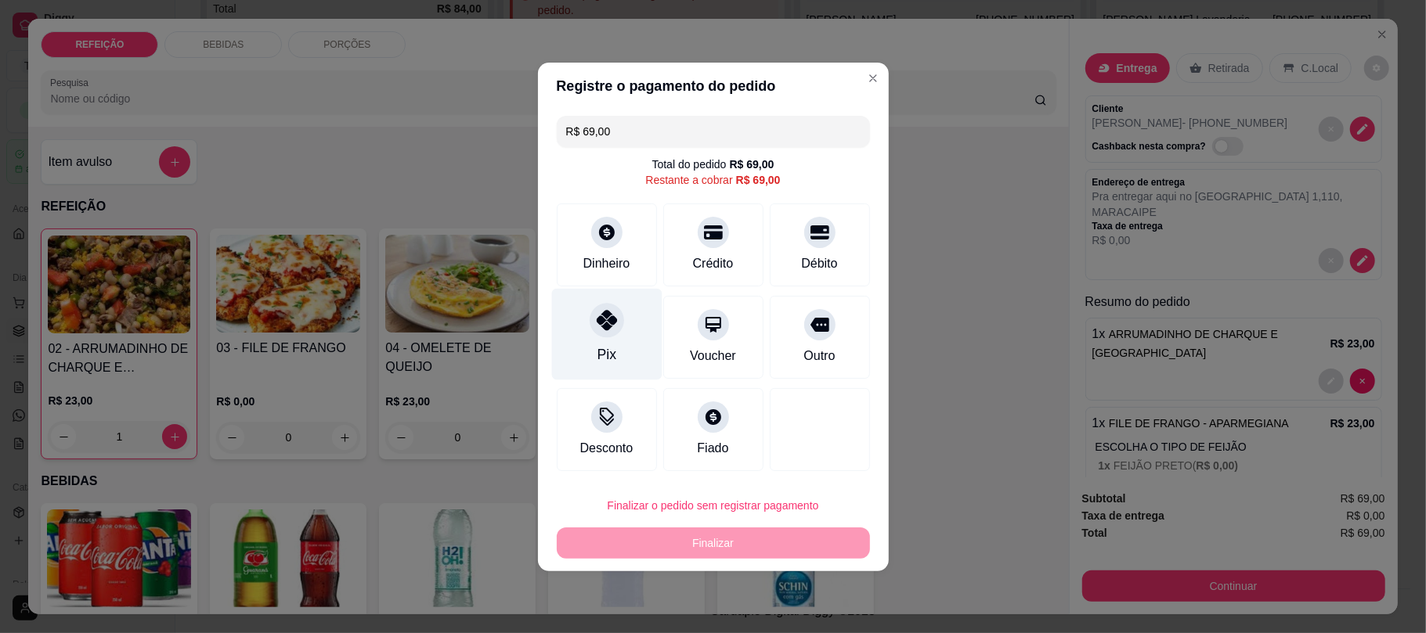
click at [620, 339] on div "Pix" at bounding box center [606, 334] width 110 height 92
type input "R$ 0,00"
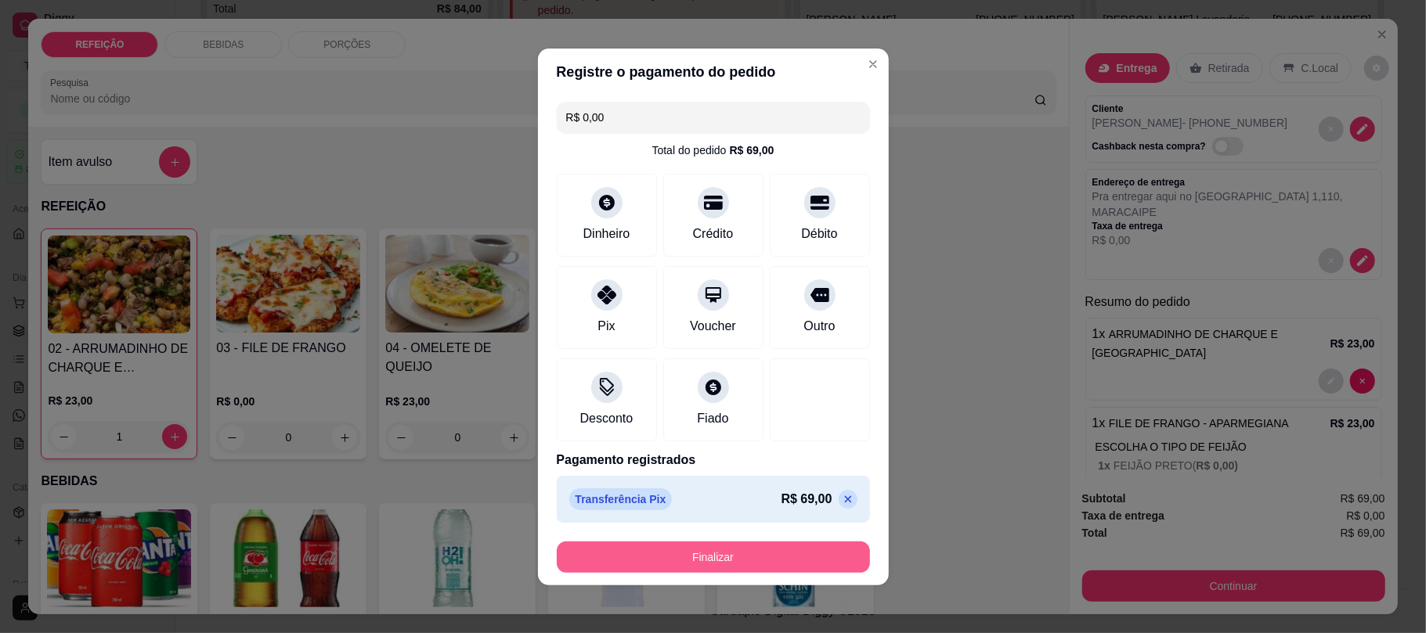
click at [724, 550] on button "Finalizar" at bounding box center [713, 557] width 313 height 31
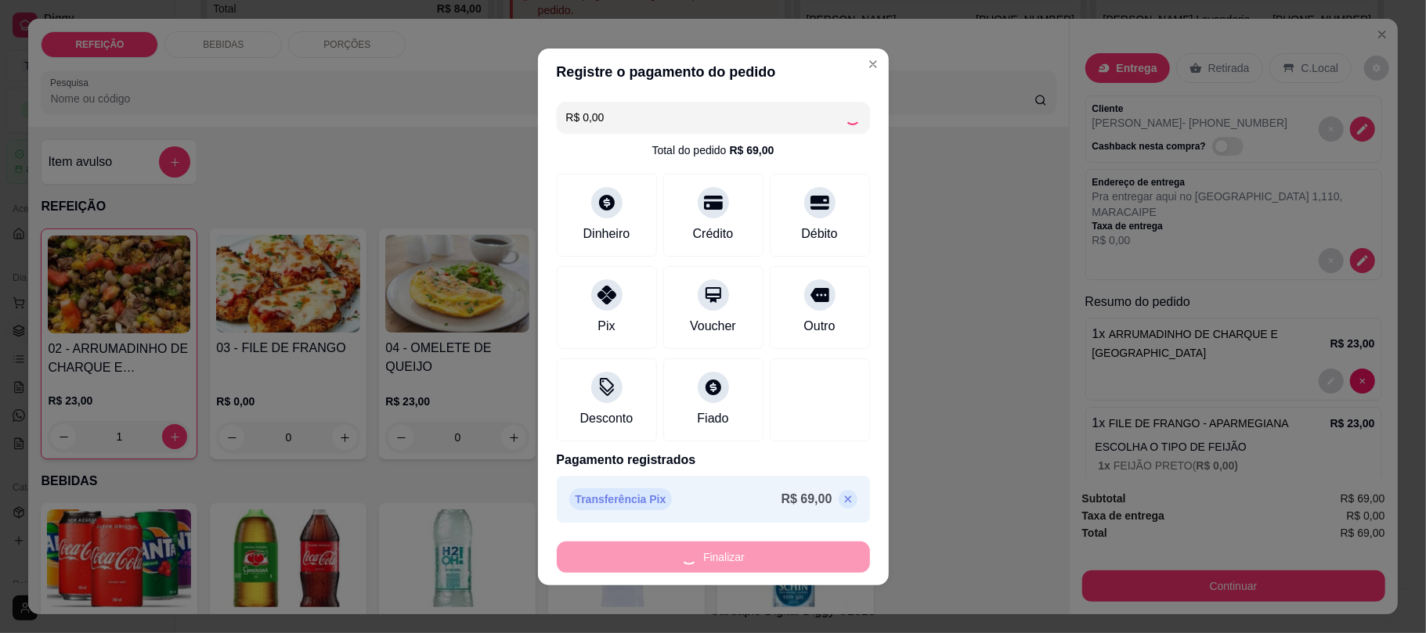
type input "0"
type input "-R$ 69,00"
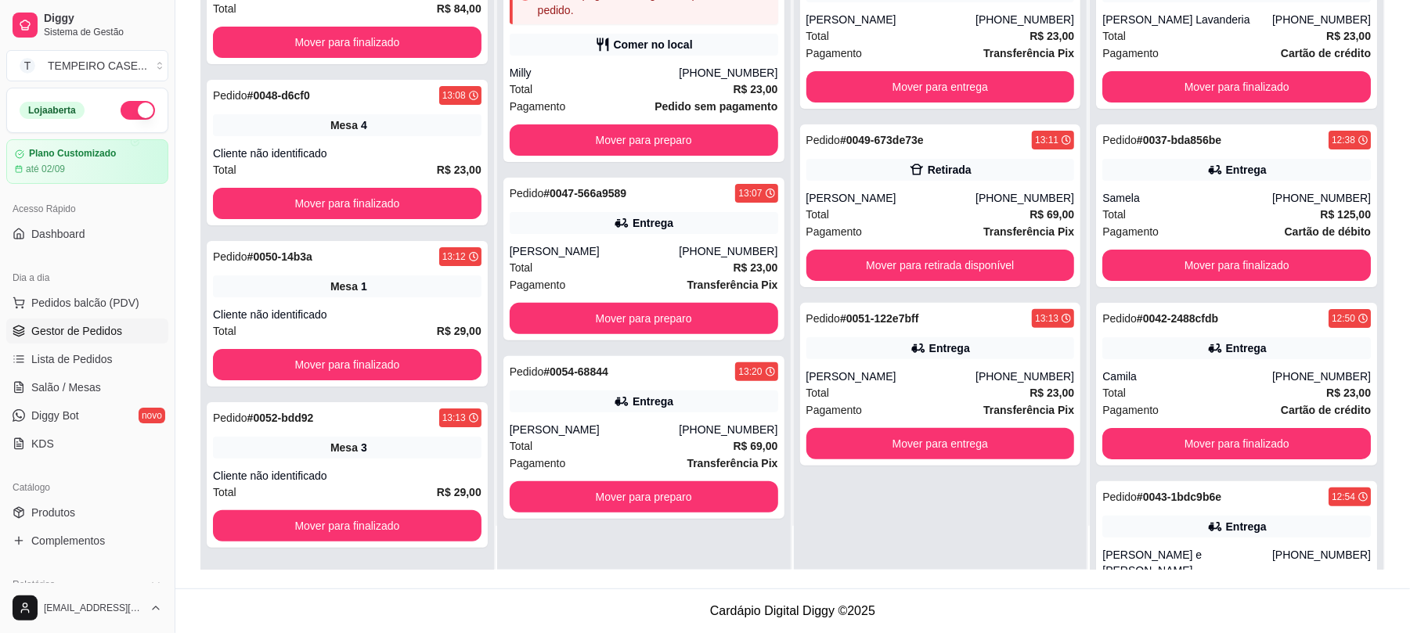
drag, startPoint x: 655, startPoint y: 367, endPoint x: 668, endPoint y: 355, distance: 17.7
click at [668, 355] on div "Pedido # 0010-39df5 11:29 Nenhum pagamento registrado para este pedido. Comer n…" at bounding box center [644, 253] width 294 height 633
click at [662, 377] on div "Pedido # 0054-68844 13:20" at bounding box center [644, 372] width 269 height 19
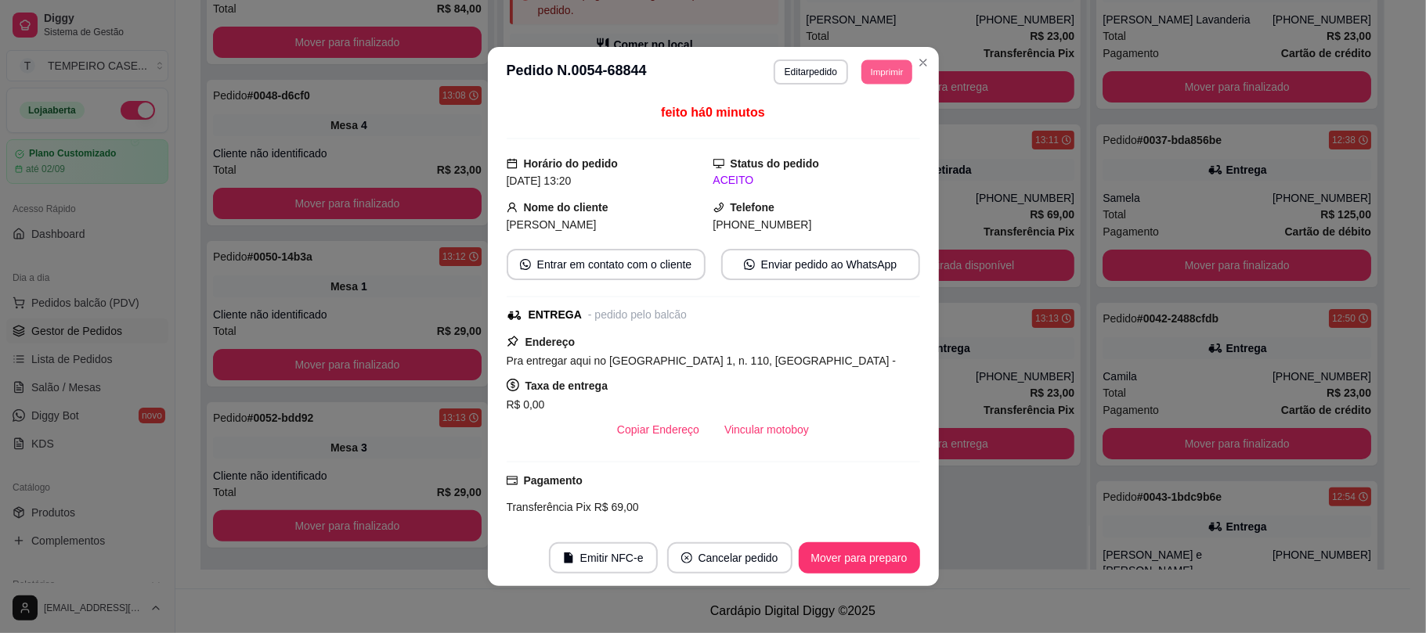
click at [884, 70] on button "Imprimir" at bounding box center [886, 72] width 51 height 24
click at [858, 157] on button "IMPRESSORA COZINHA" at bounding box center [843, 158] width 125 height 24
click at [882, 80] on button "Imprimir" at bounding box center [887, 72] width 52 height 25
click at [850, 160] on button "IMPRESSORA COZINHA" at bounding box center [843, 158] width 125 height 24
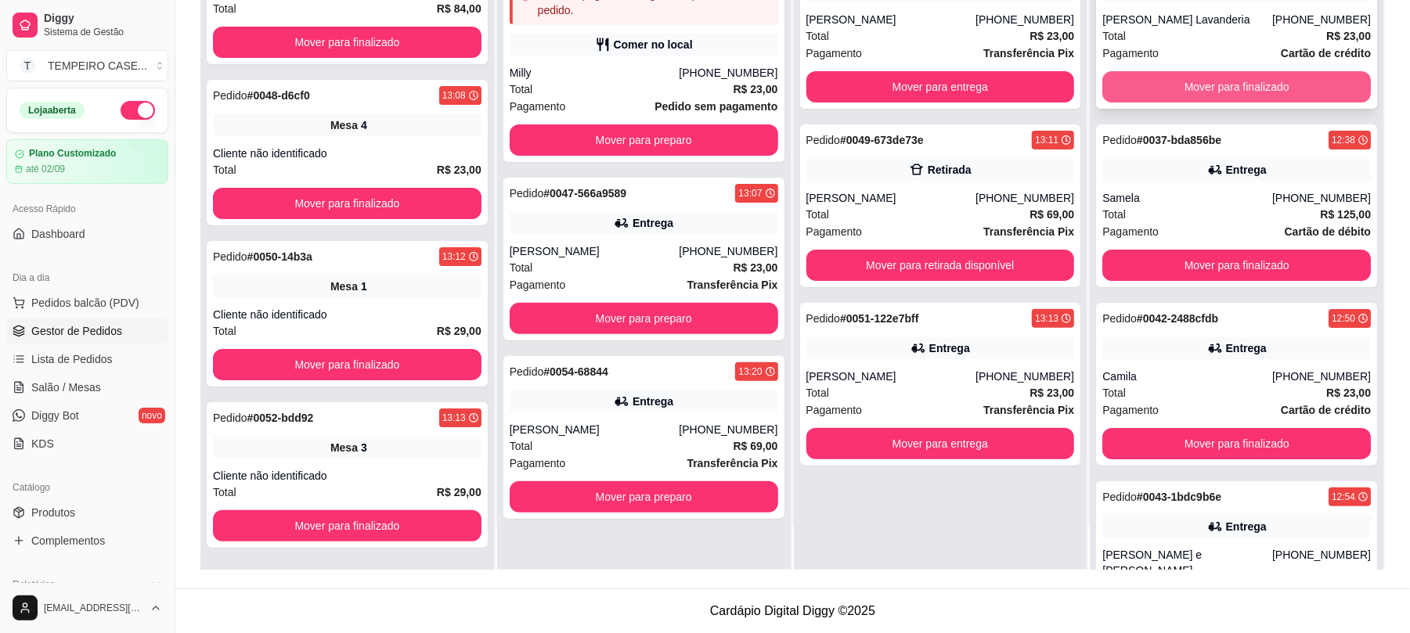
click at [1233, 85] on button "Mover para finalizado" at bounding box center [1237, 86] width 269 height 31
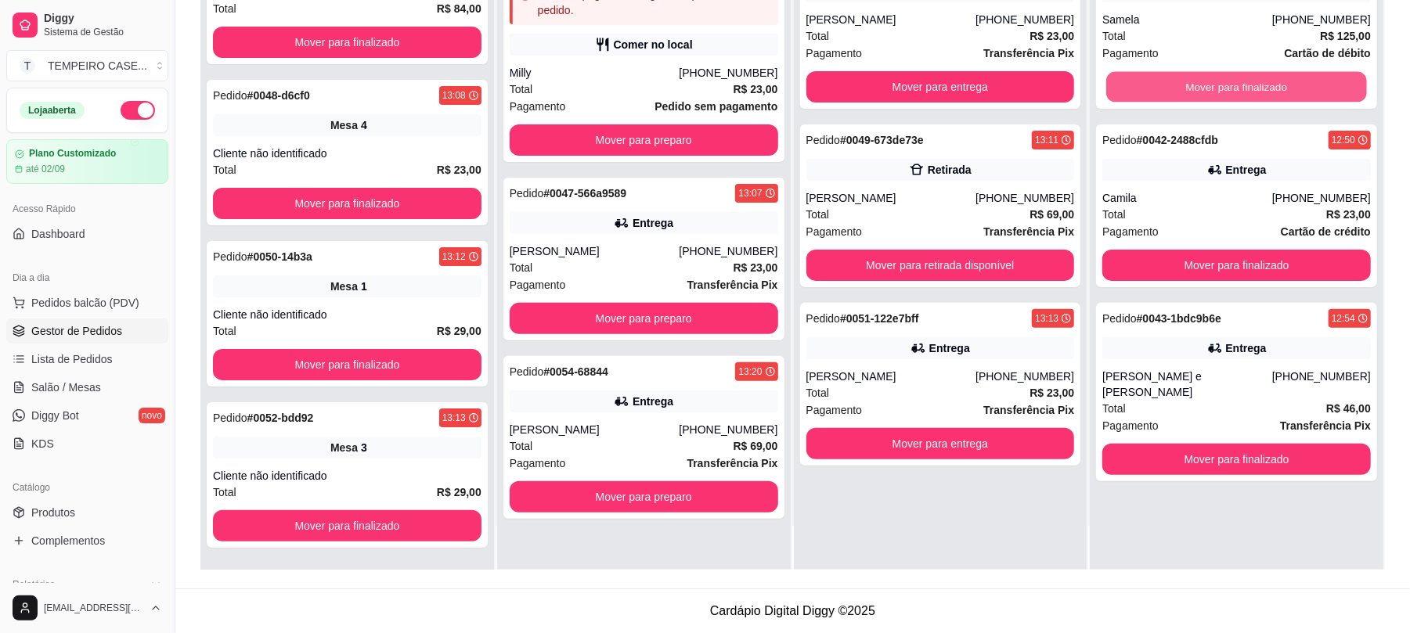
click at [1233, 85] on button "Mover para finalizado" at bounding box center [1236, 87] width 260 height 31
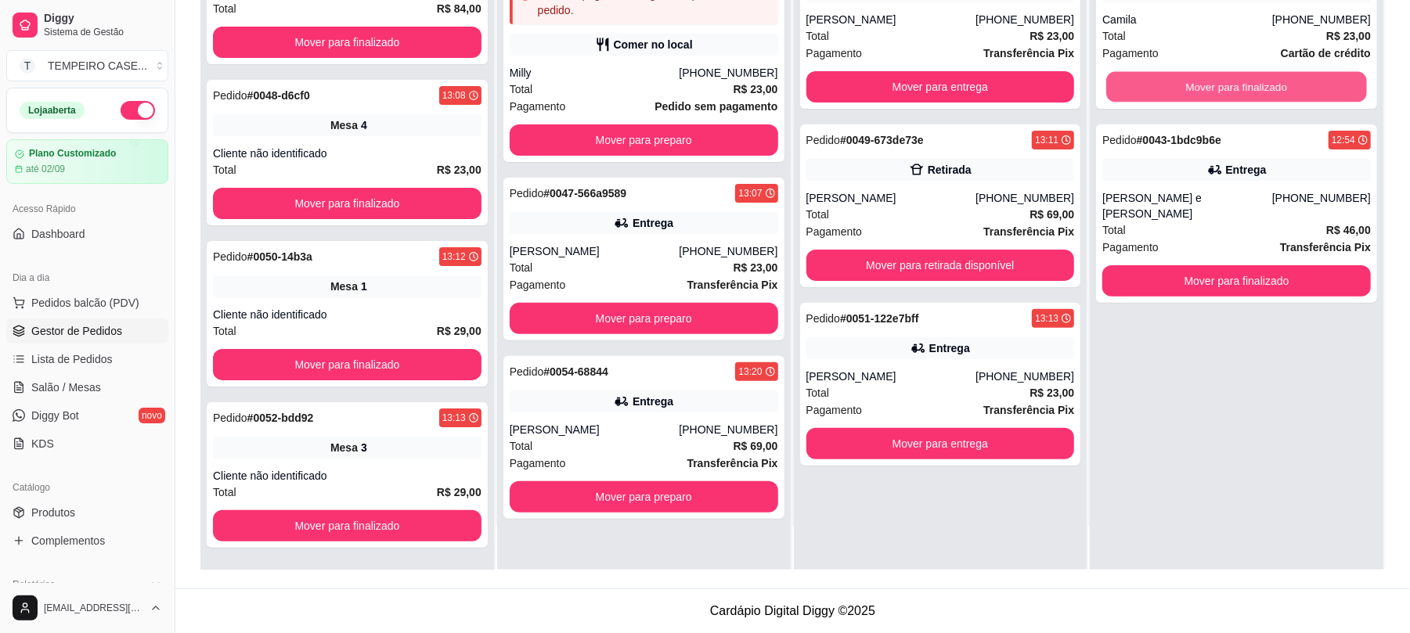
click at [1233, 85] on button "Mover para finalizado" at bounding box center [1236, 87] width 260 height 31
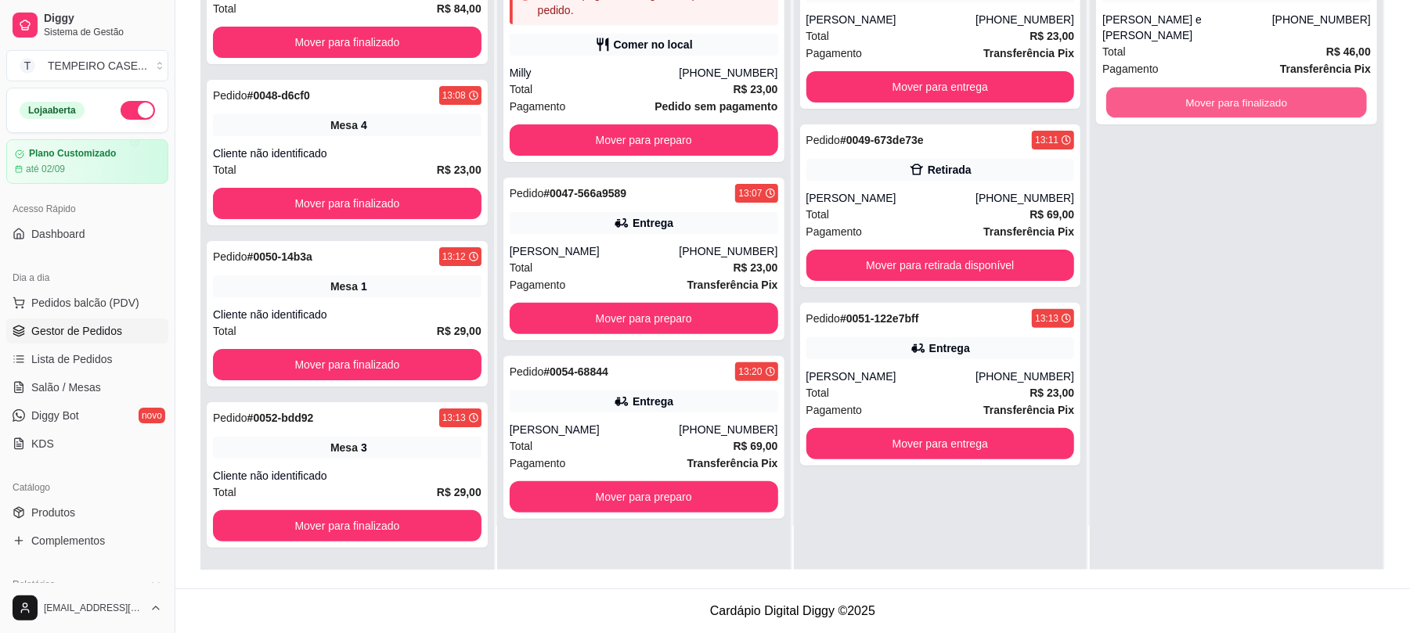
click at [1233, 88] on button "Mover para finalizado" at bounding box center [1236, 103] width 260 height 31
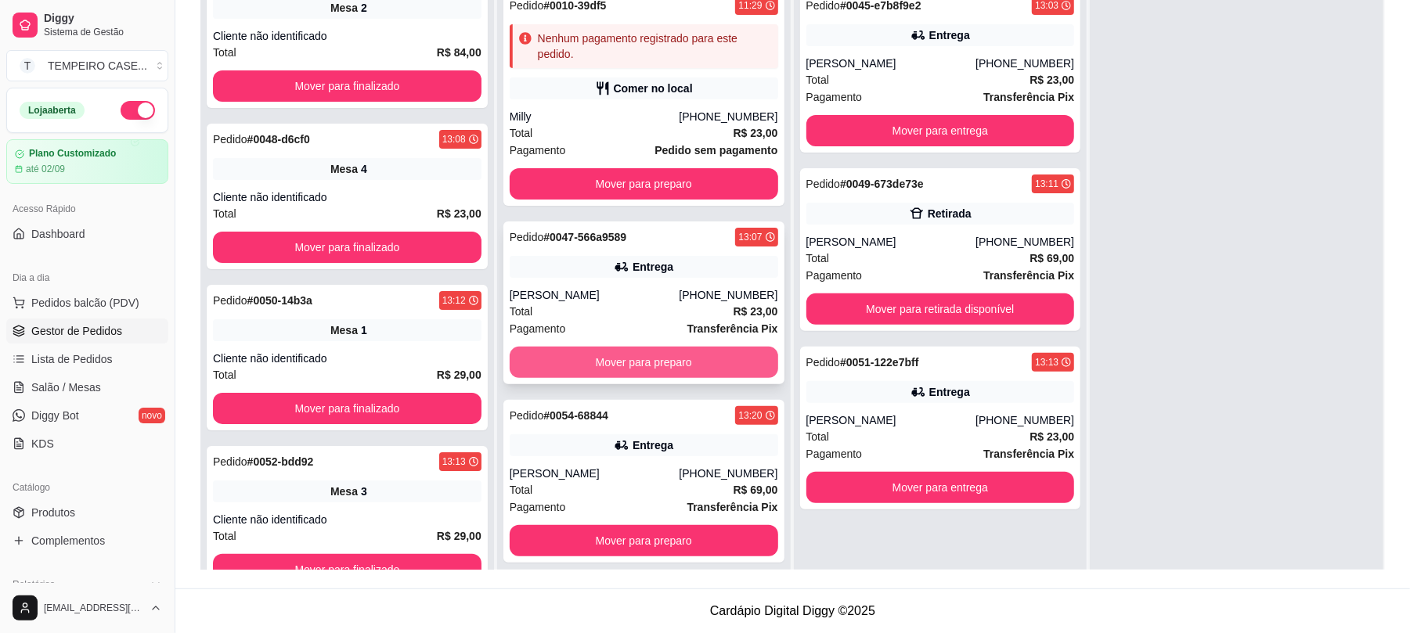
click at [641, 361] on button "Mover para preparo" at bounding box center [644, 362] width 269 height 31
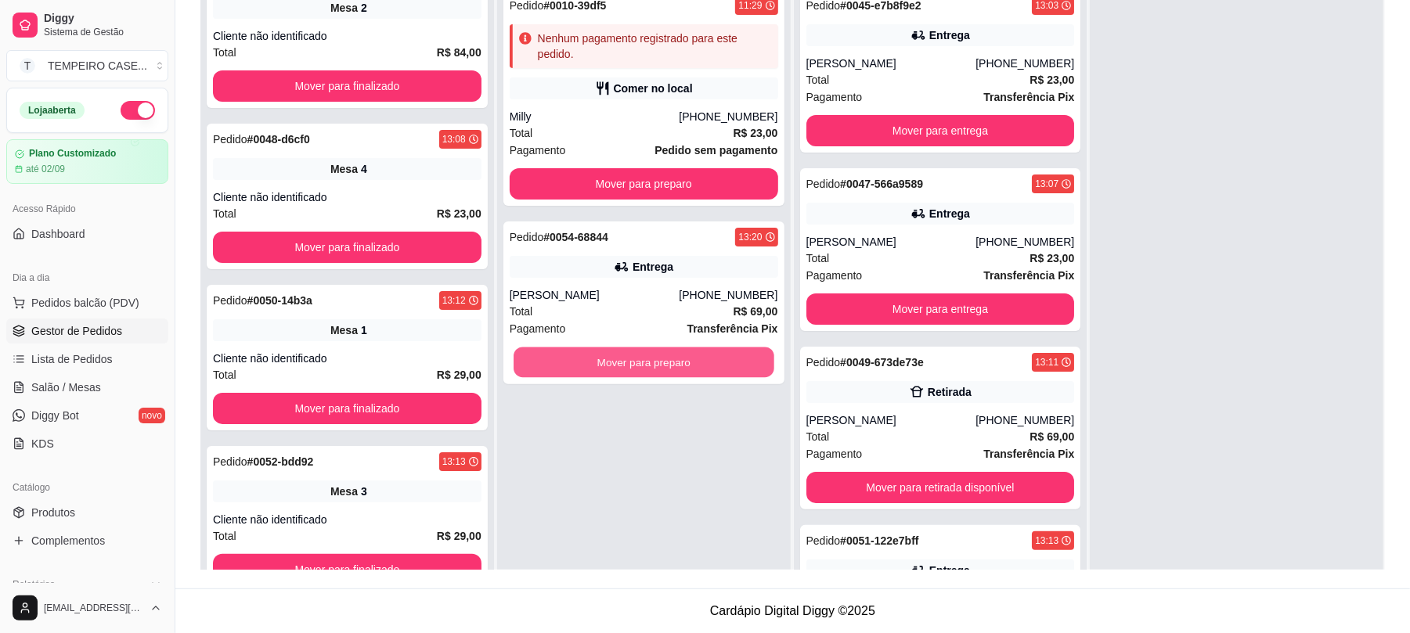
click at [641, 361] on button "Mover para preparo" at bounding box center [644, 363] width 260 height 31
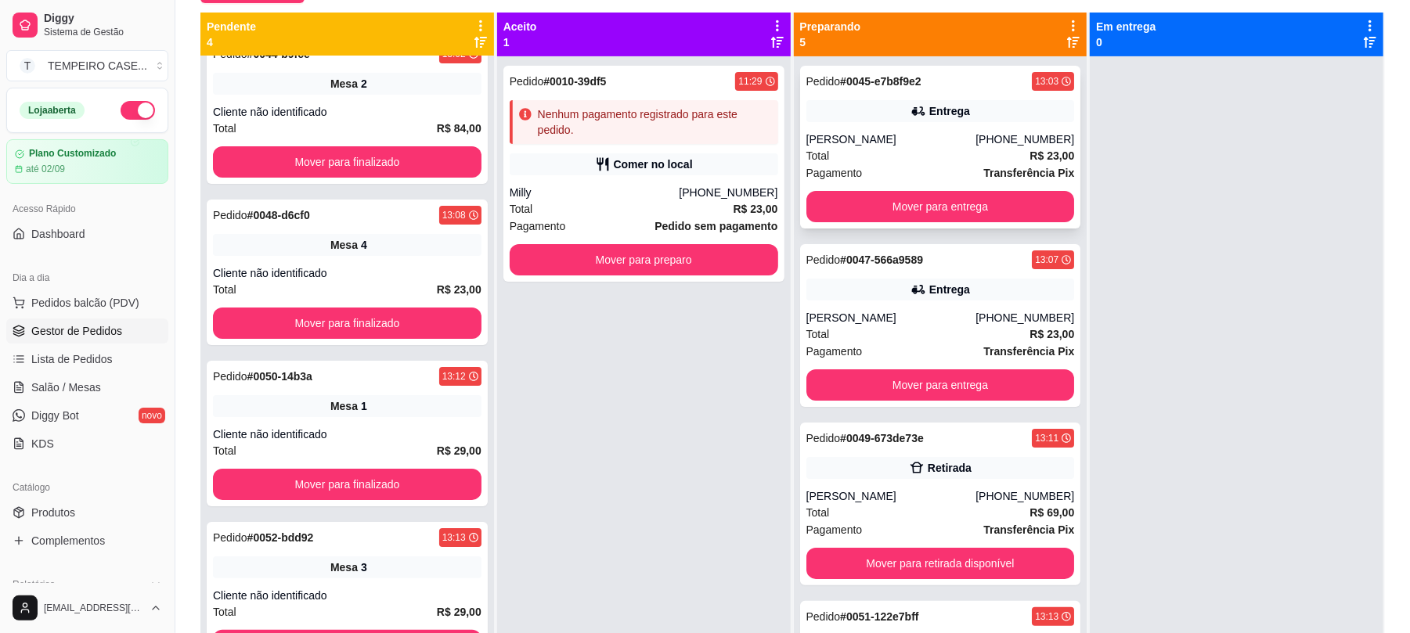
scroll to position [135, 0]
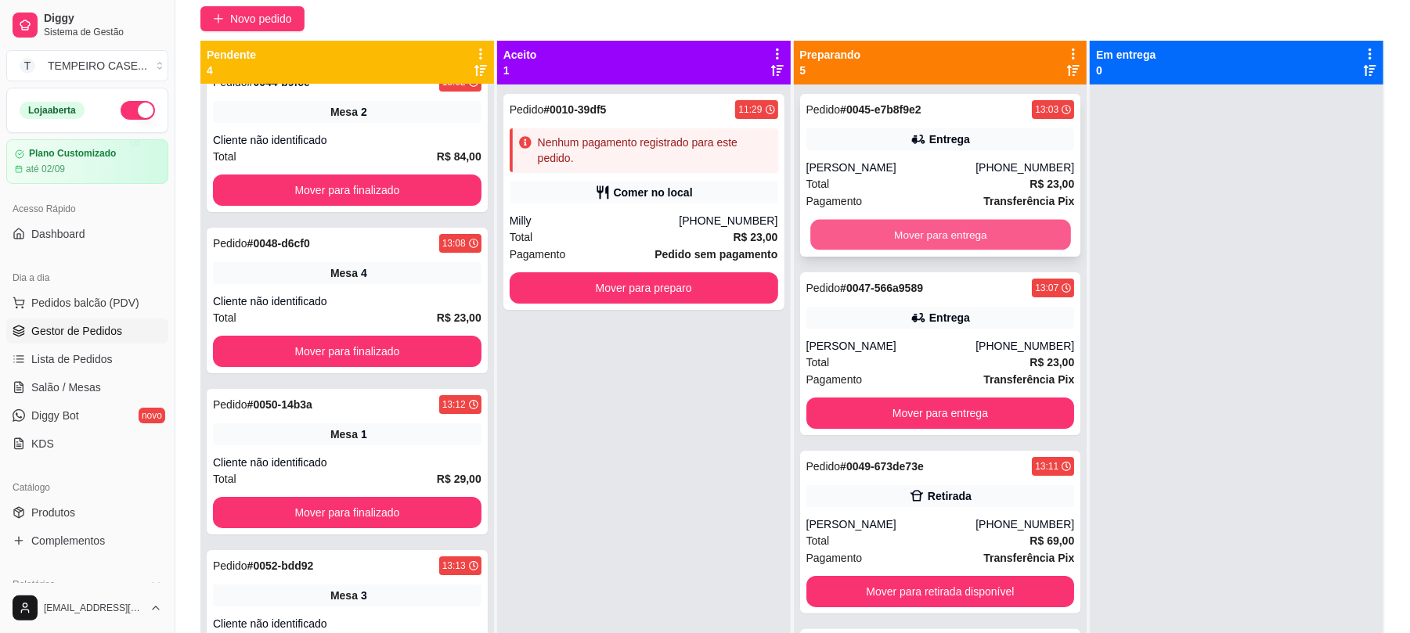
click at [929, 246] on button "Mover para entrega" at bounding box center [940, 235] width 260 height 31
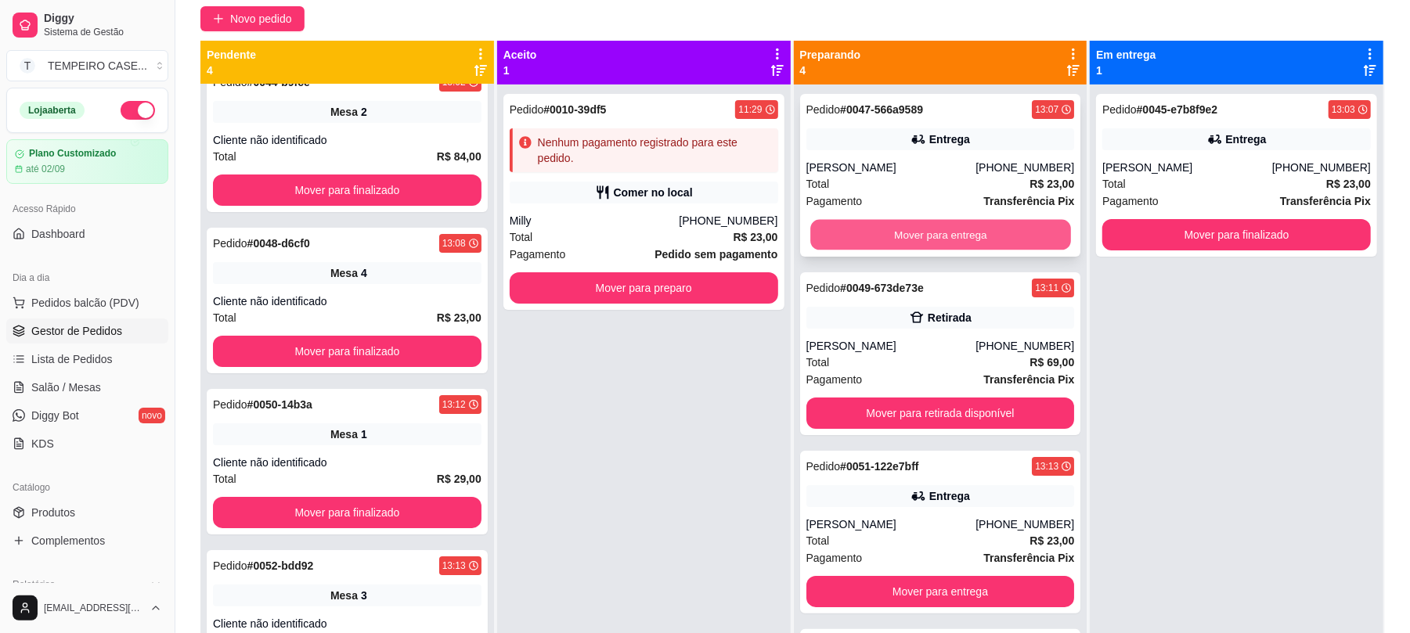
click at [994, 239] on button "Mover para entrega" at bounding box center [940, 235] width 260 height 31
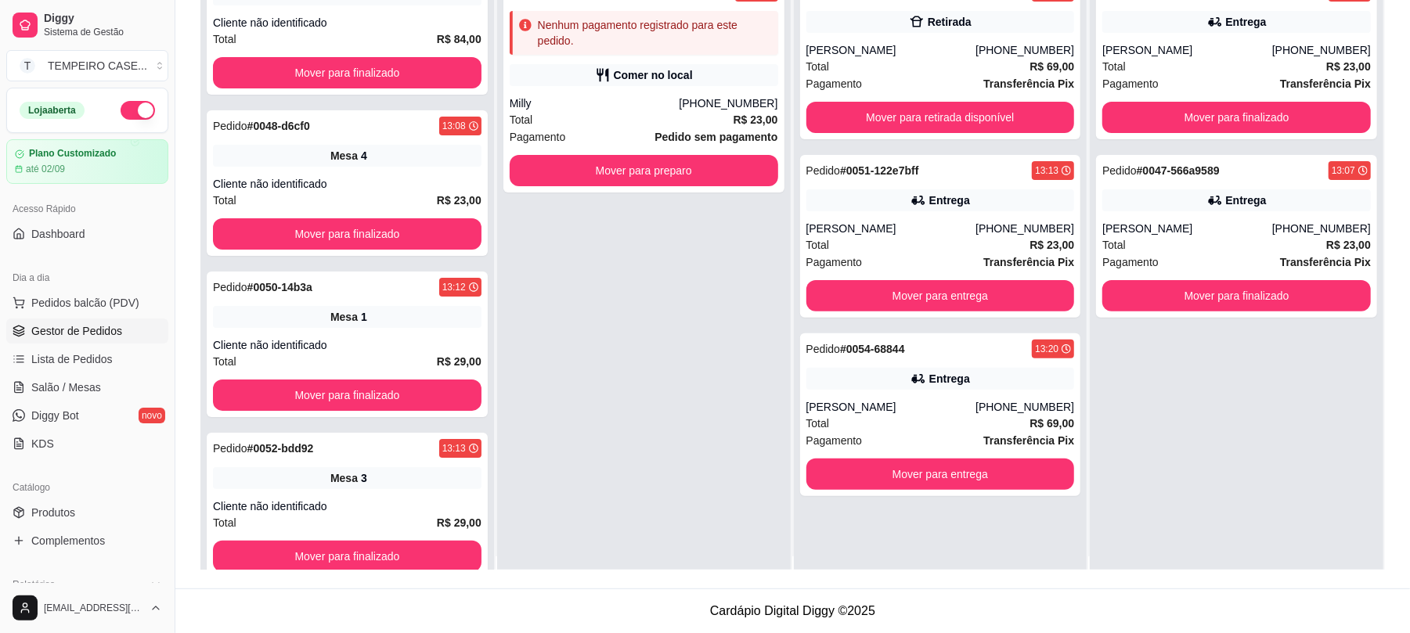
scroll to position [0, 0]
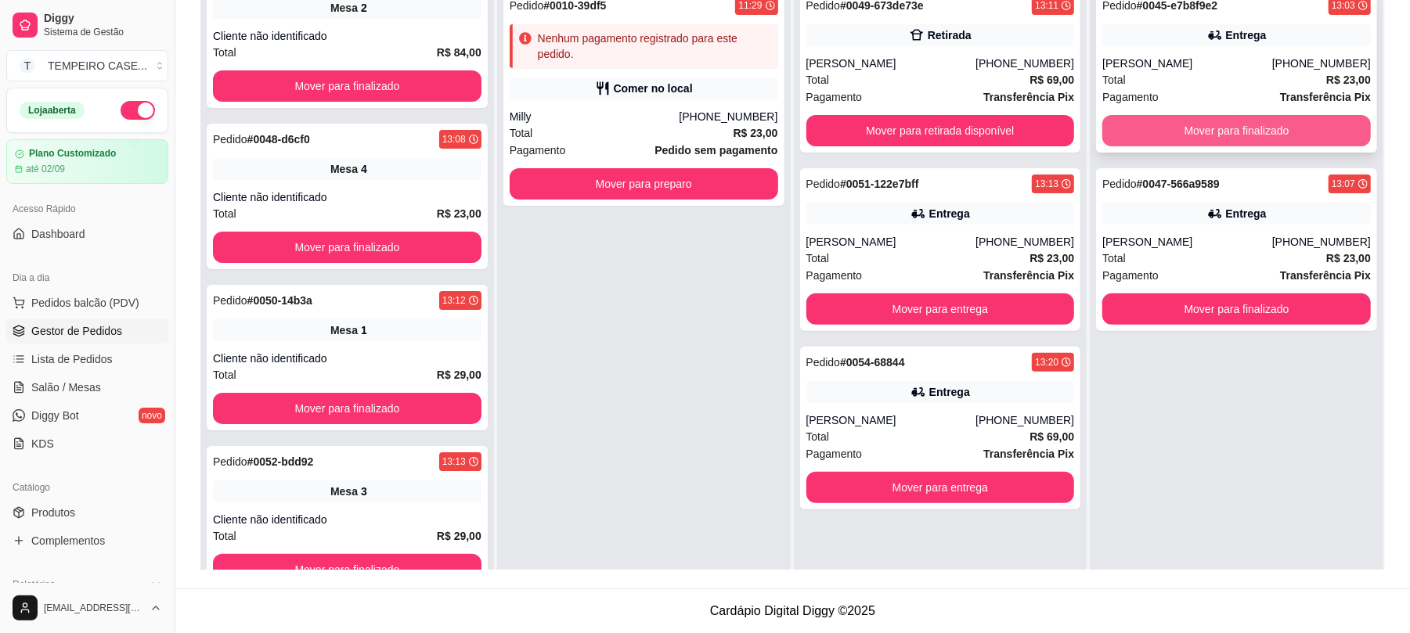
click at [1159, 135] on button "Mover para finalizado" at bounding box center [1237, 130] width 269 height 31
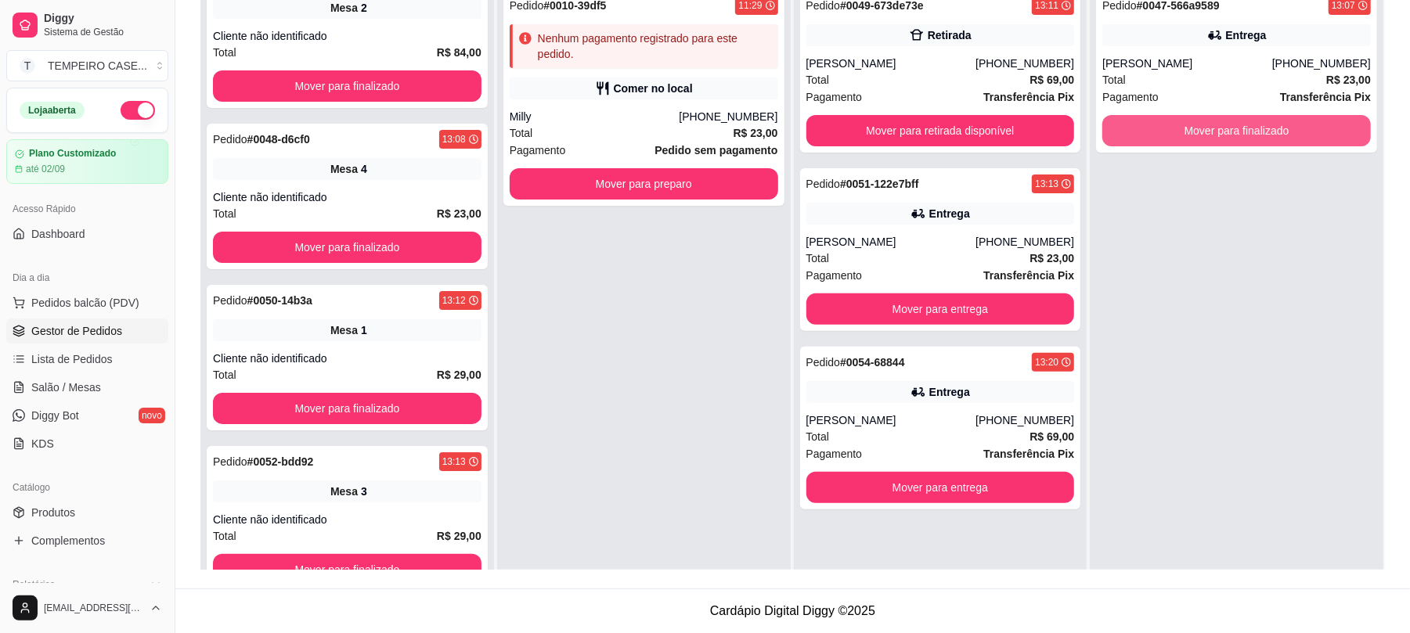
click at [1157, 133] on button "Mover para finalizado" at bounding box center [1237, 130] width 269 height 31
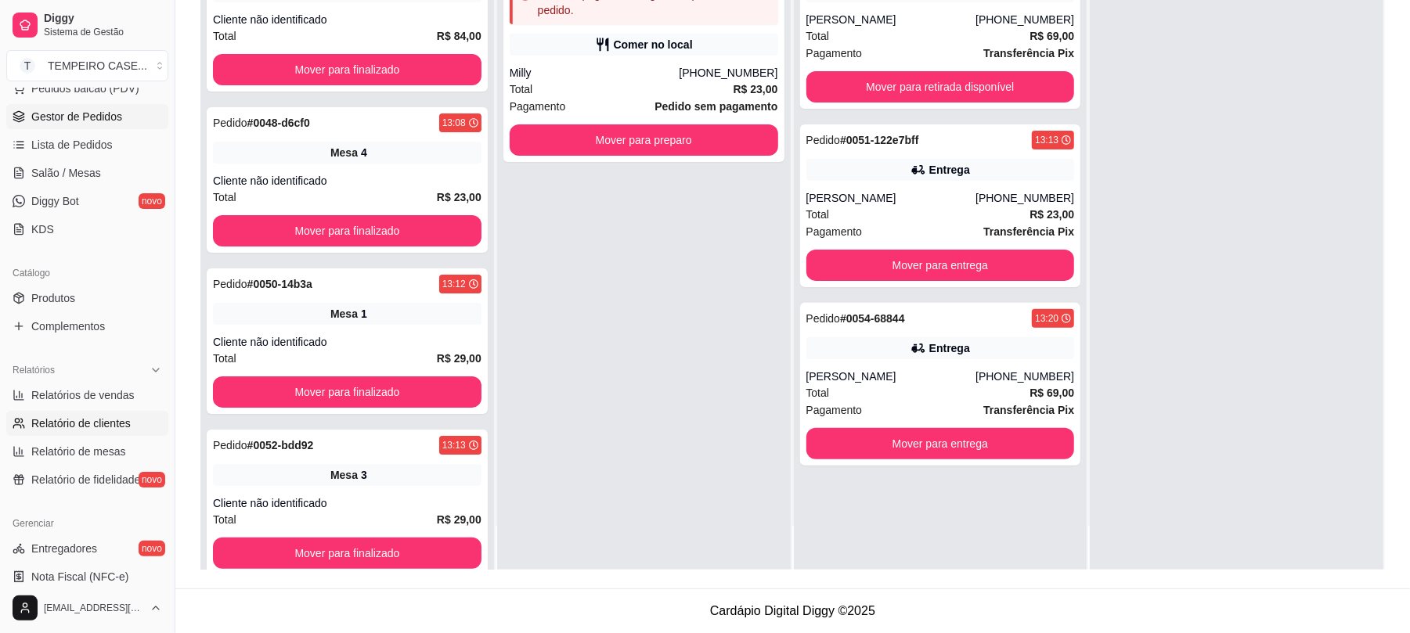
scroll to position [417, 0]
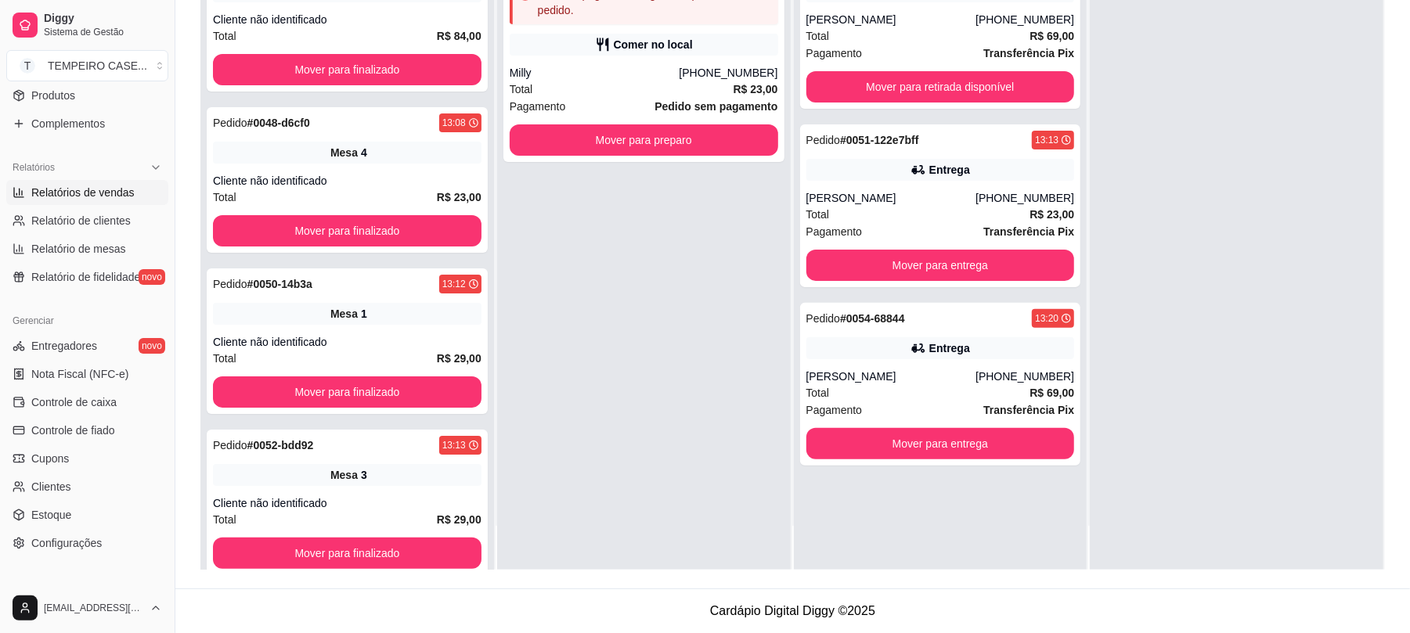
click at [95, 189] on span "Relatórios de vendas" at bounding box center [82, 193] width 103 height 16
select select "ALL"
select select "0"
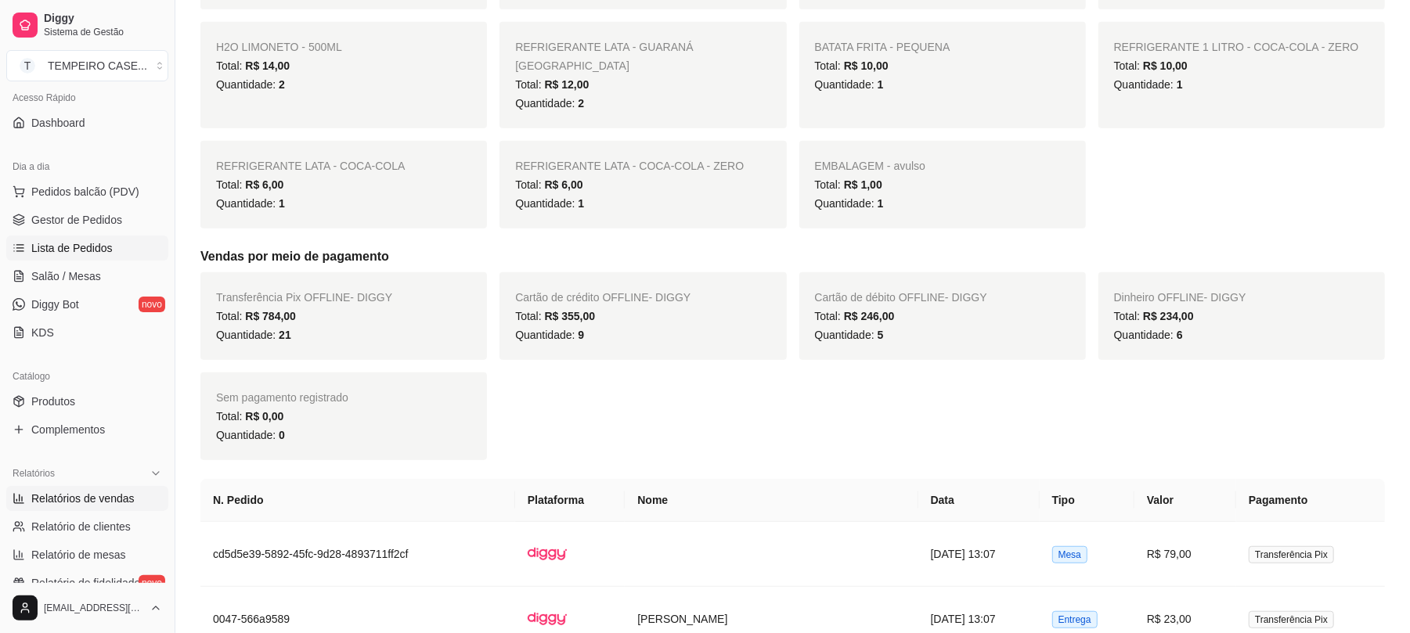
scroll to position [76, 0]
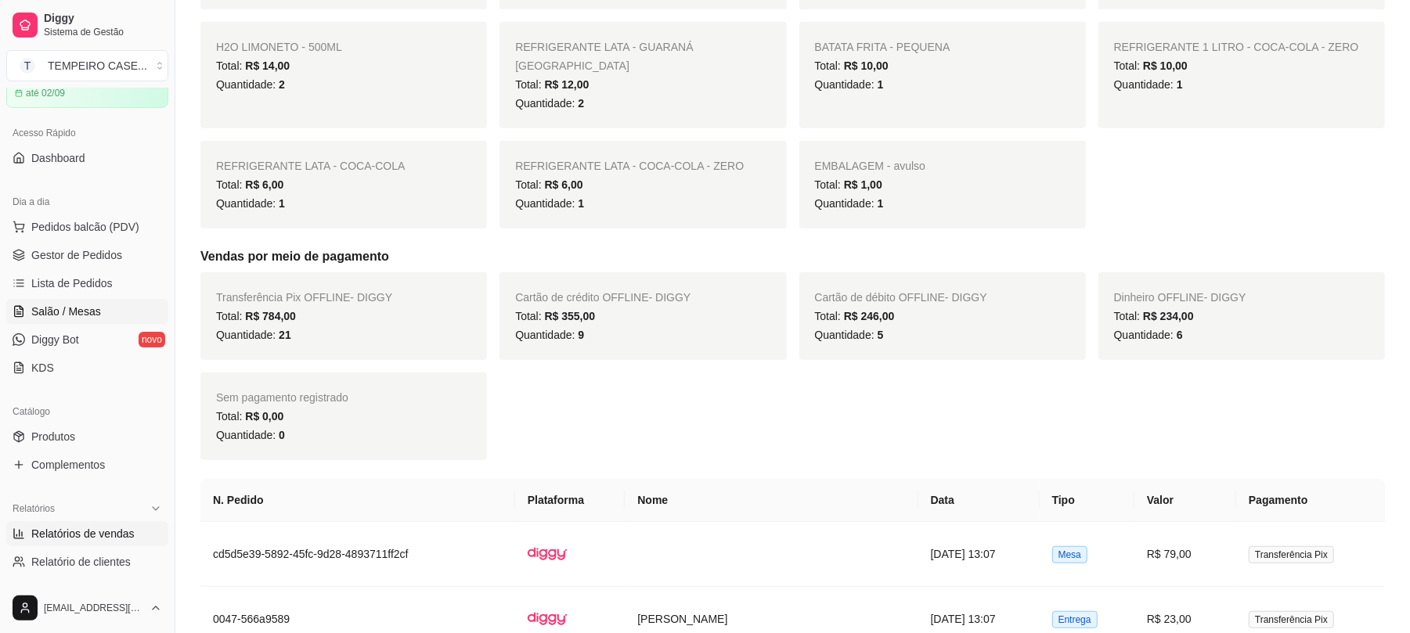
click at [100, 313] on link "Salão / Mesas" at bounding box center [87, 311] width 162 height 25
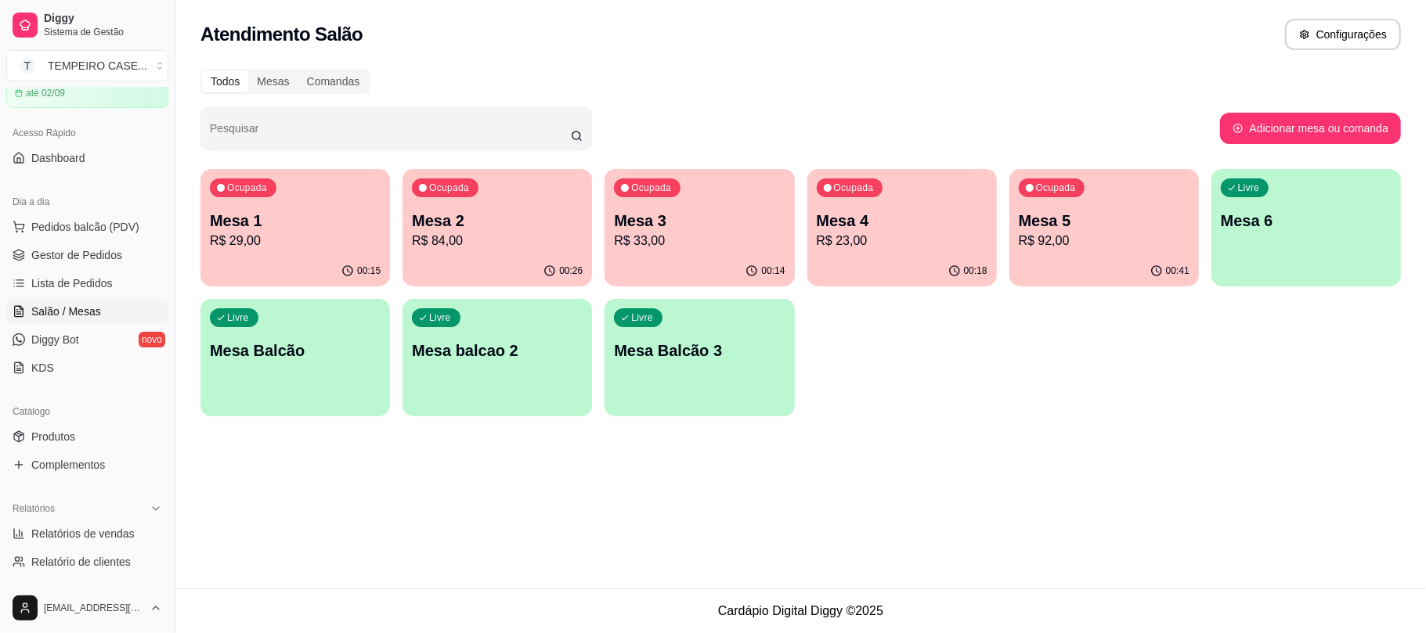
click at [1041, 266] on div "00:41" at bounding box center [1103, 271] width 189 height 31
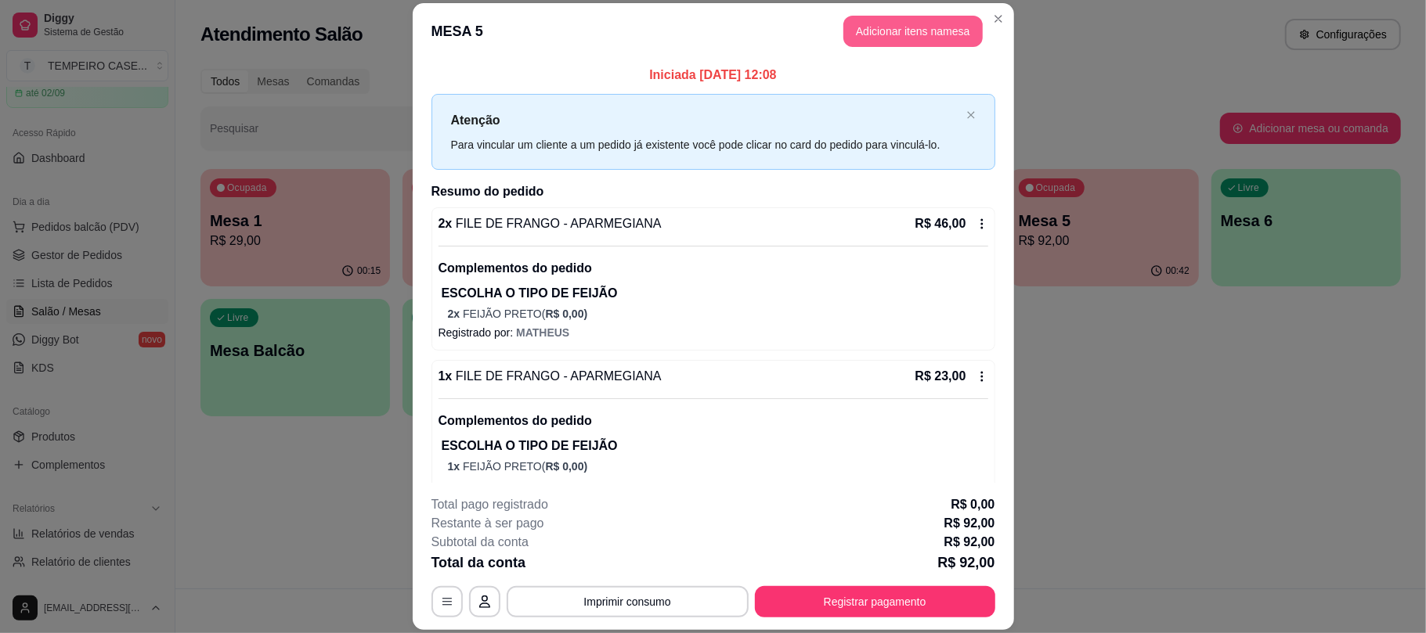
click at [919, 41] on button "Adicionar itens na mesa" at bounding box center [912, 31] width 139 height 31
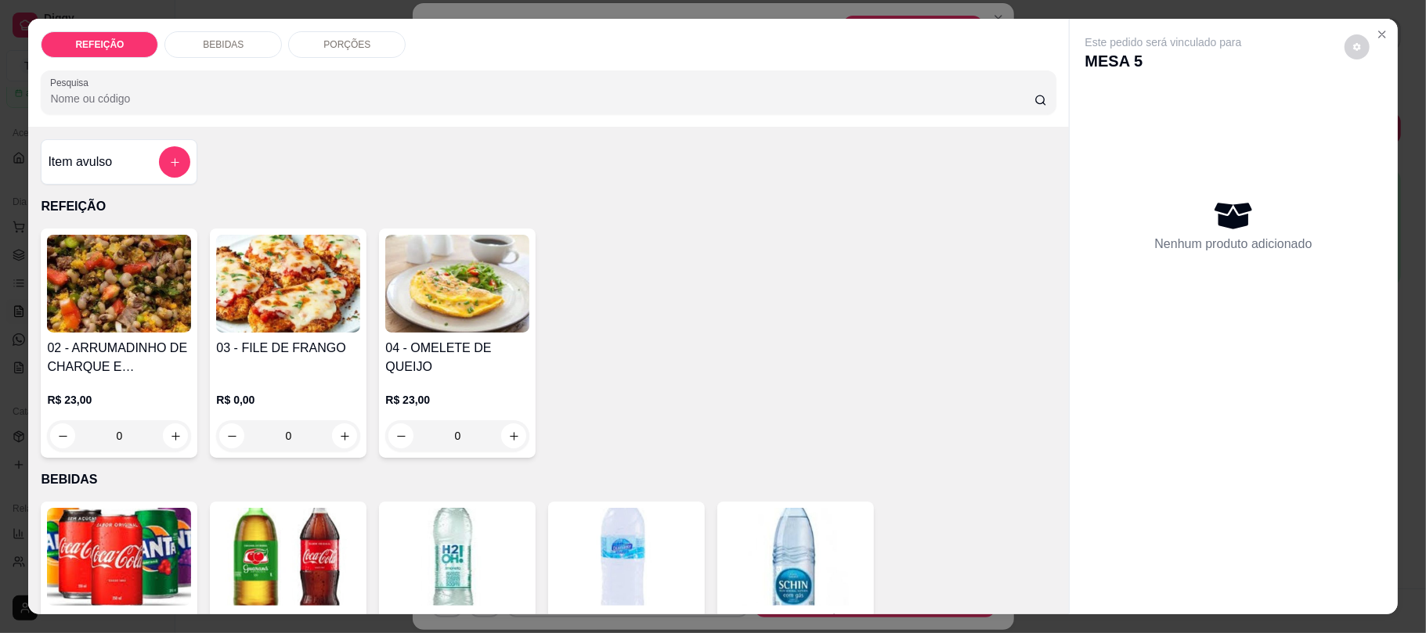
click at [114, 554] on img at bounding box center [119, 557] width 144 height 98
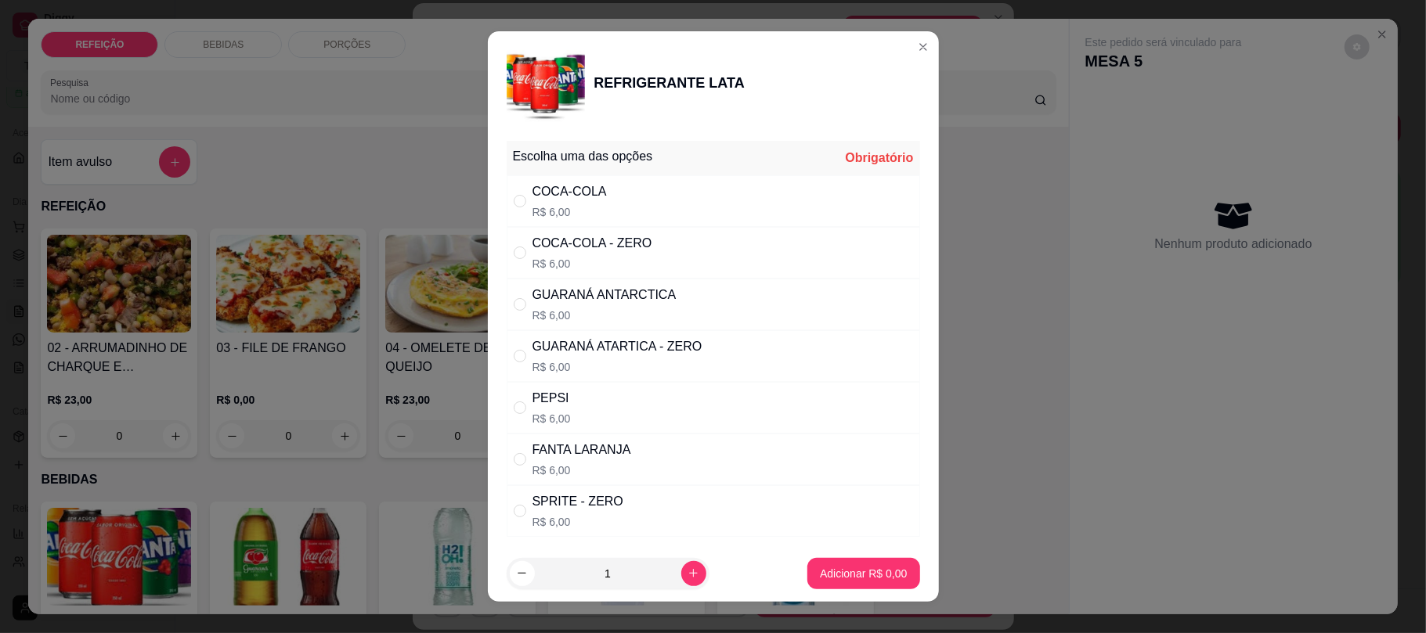
click at [565, 213] on p "R$ 6,00" at bounding box center [569, 212] width 74 height 16
radio input "true"
click at [820, 574] on p "Adicionar R$ 6,00" at bounding box center [863, 574] width 87 height 16
type input "1"
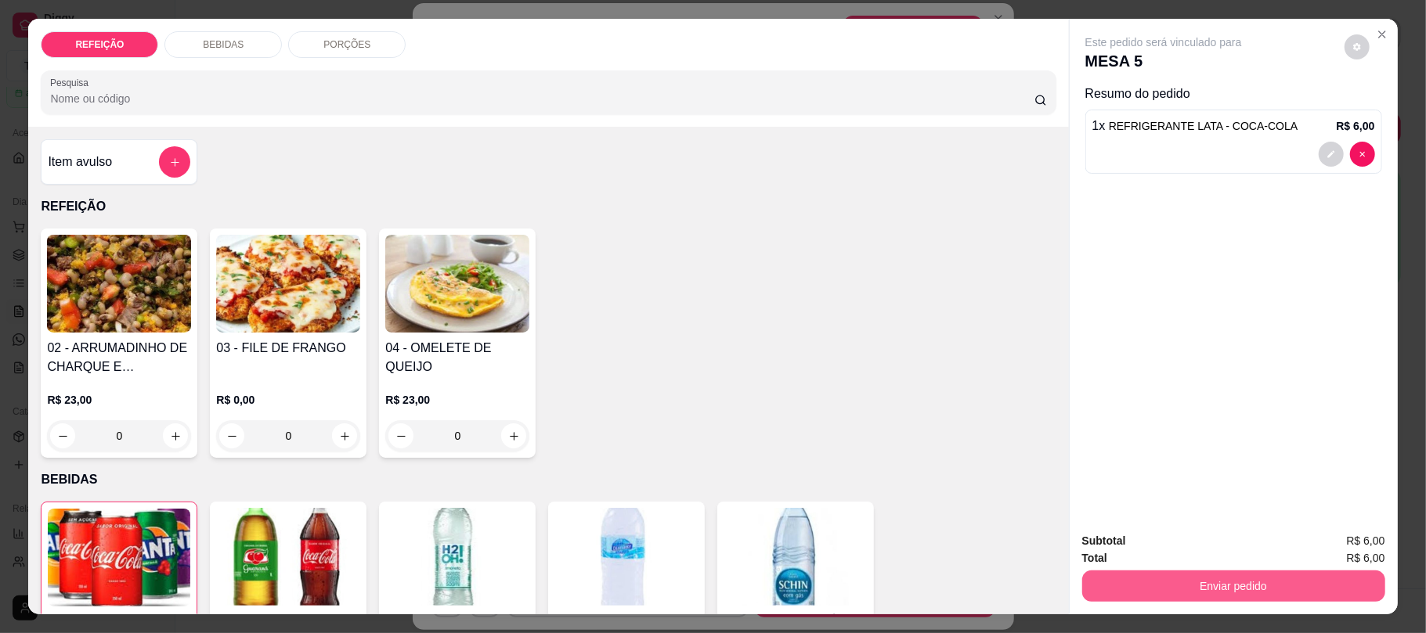
click at [1216, 581] on button "Enviar pedido" at bounding box center [1233, 586] width 303 height 31
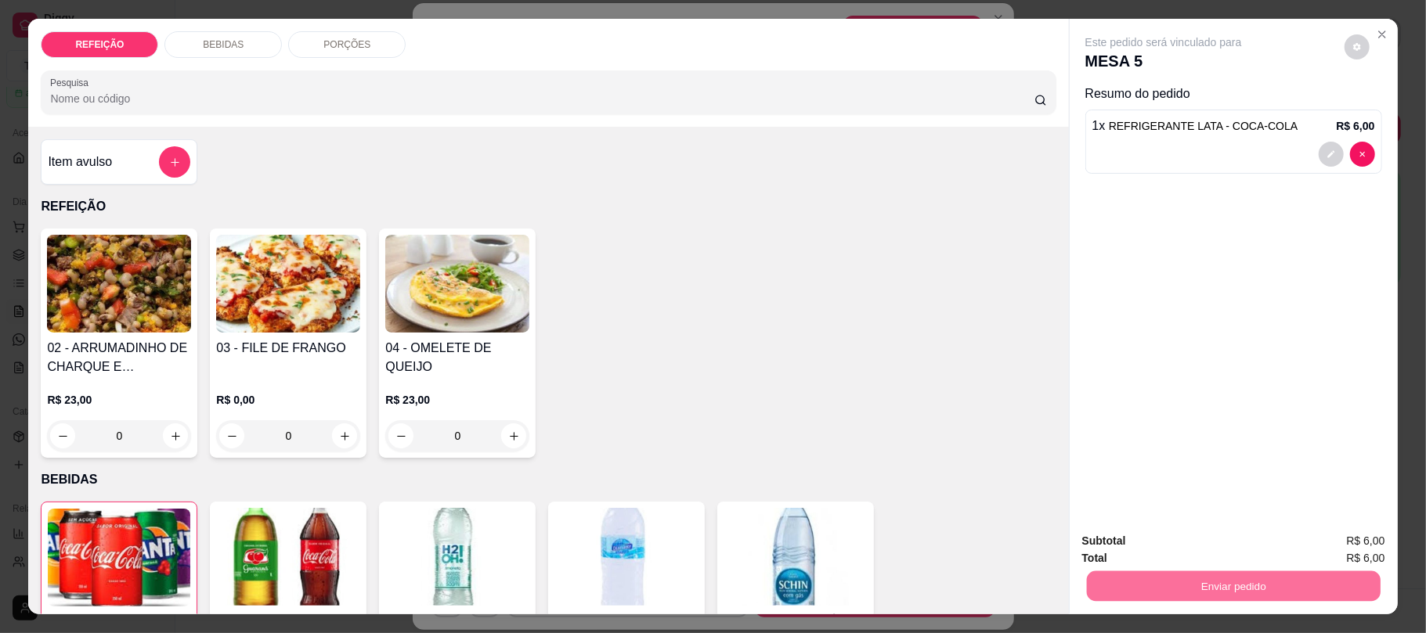
click at [1203, 540] on button "Não registrar e enviar pedido" at bounding box center [1180, 548] width 163 height 30
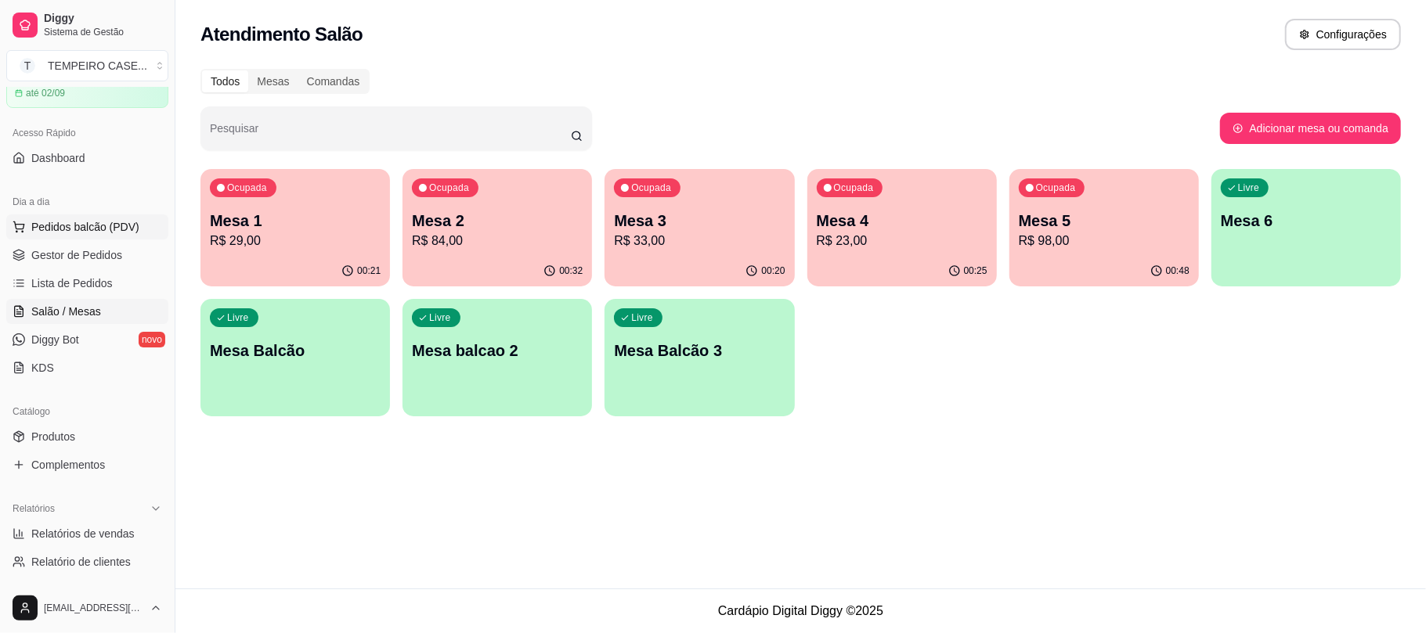
click at [105, 219] on span "Pedidos balcão (PDV)" at bounding box center [85, 227] width 108 height 16
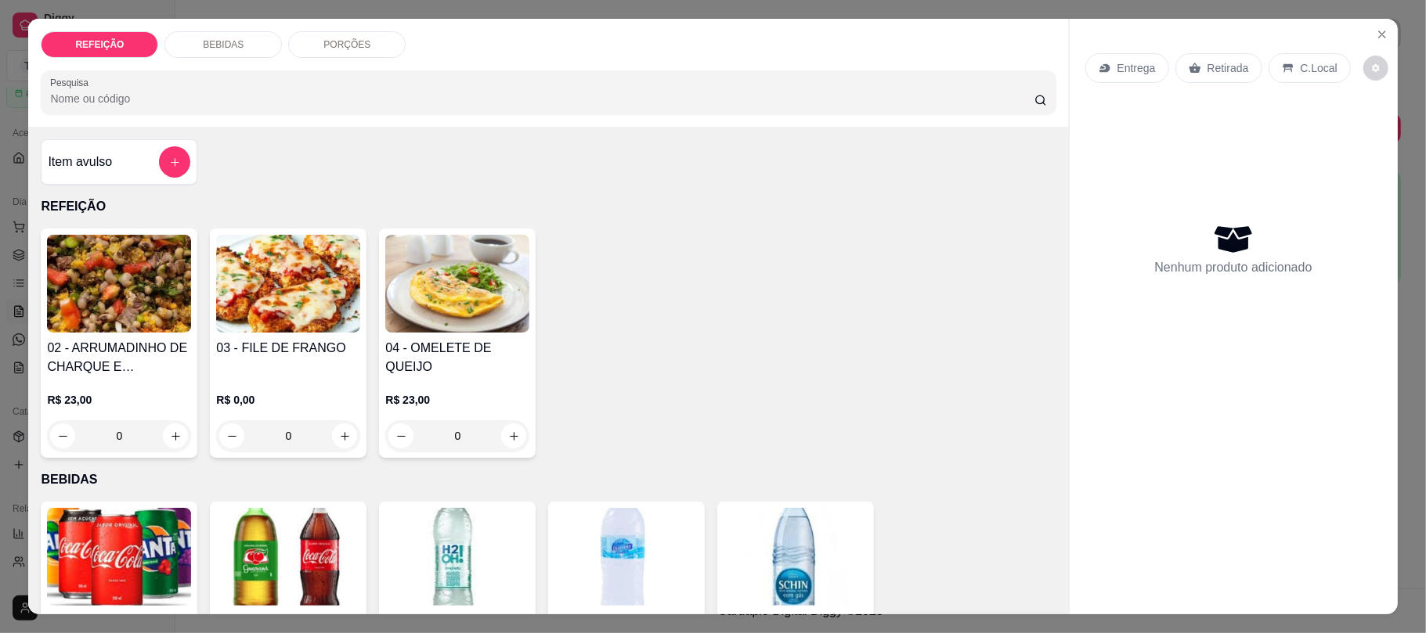
click at [279, 285] on img at bounding box center [288, 284] width 144 height 98
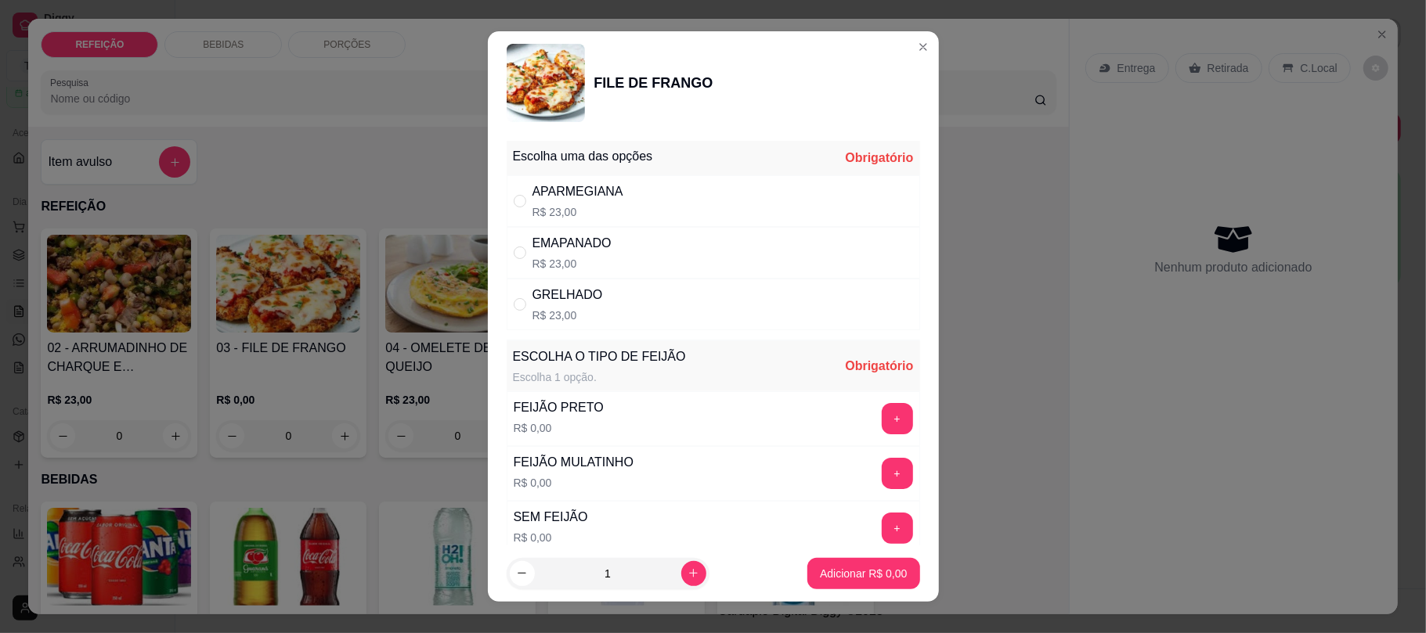
click at [572, 215] on p "R$ 23,00" at bounding box center [577, 212] width 91 height 16
radio input "true"
click at [882, 417] on button "+" at bounding box center [897, 419] width 31 height 31
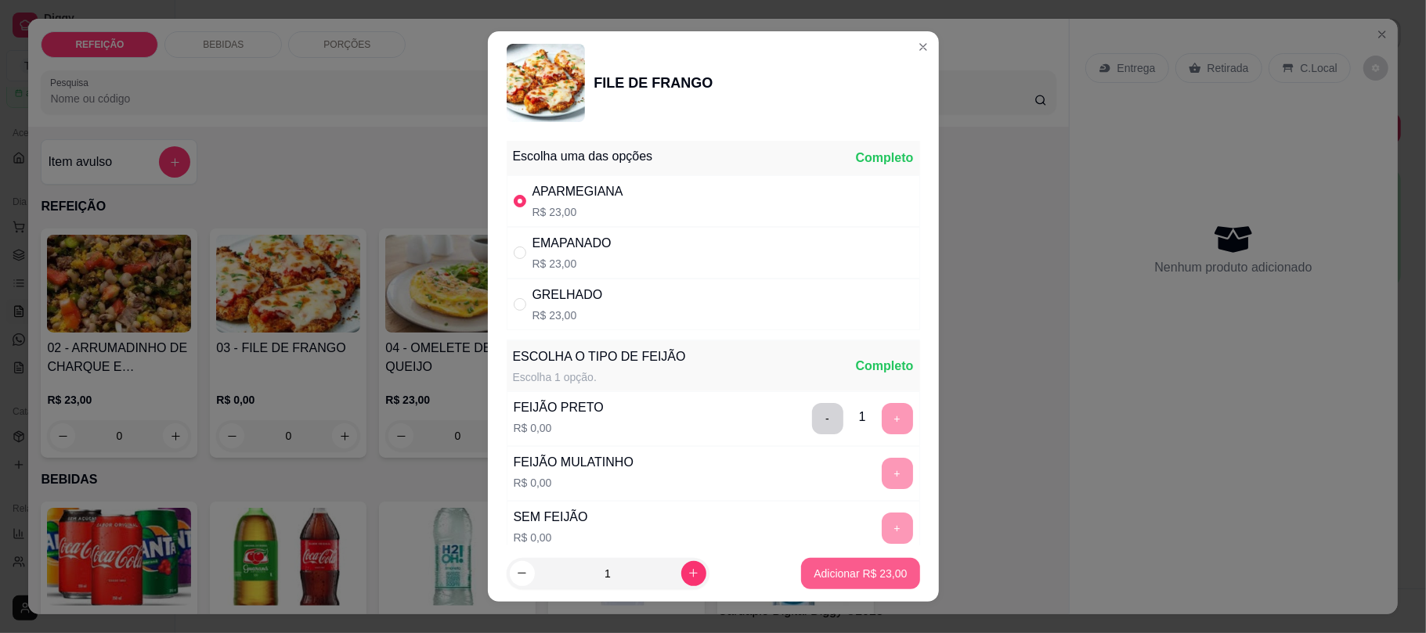
click at [840, 574] on p "Adicionar R$ 23,00" at bounding box center [860, 574] width 93 height 16
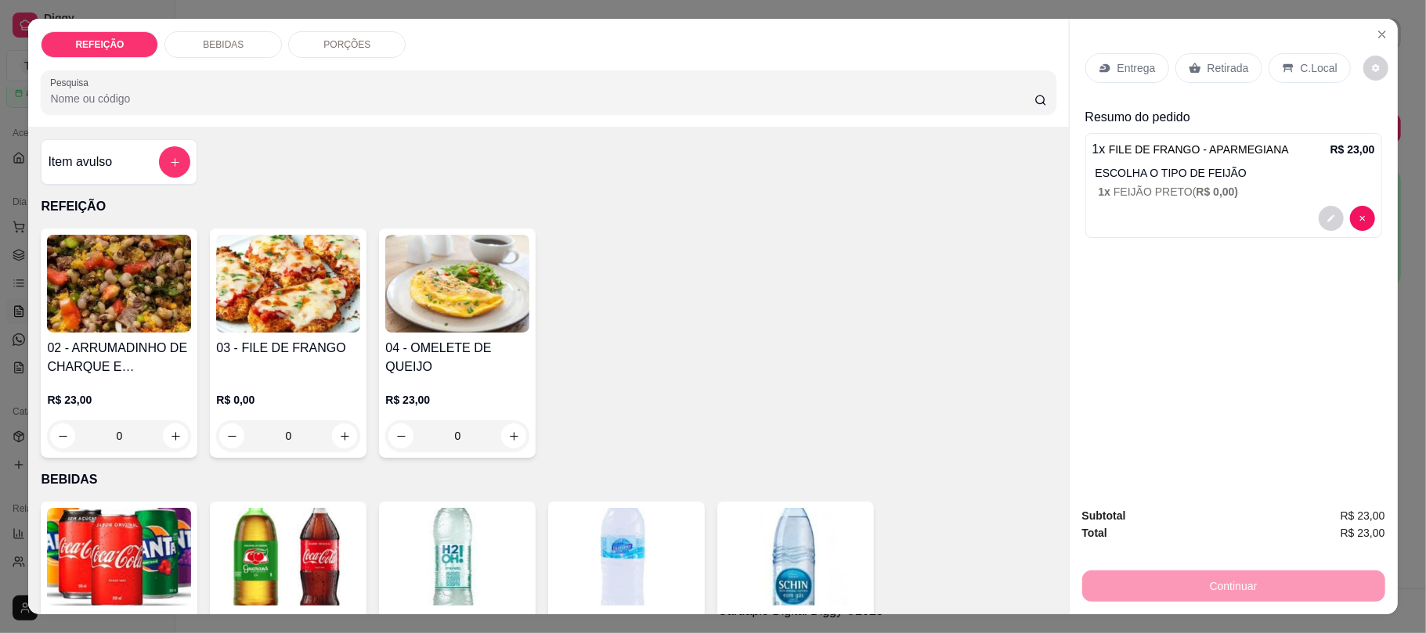
click at [1191, 67] on icon at bounding box center [1195, 68] width 13 height 13
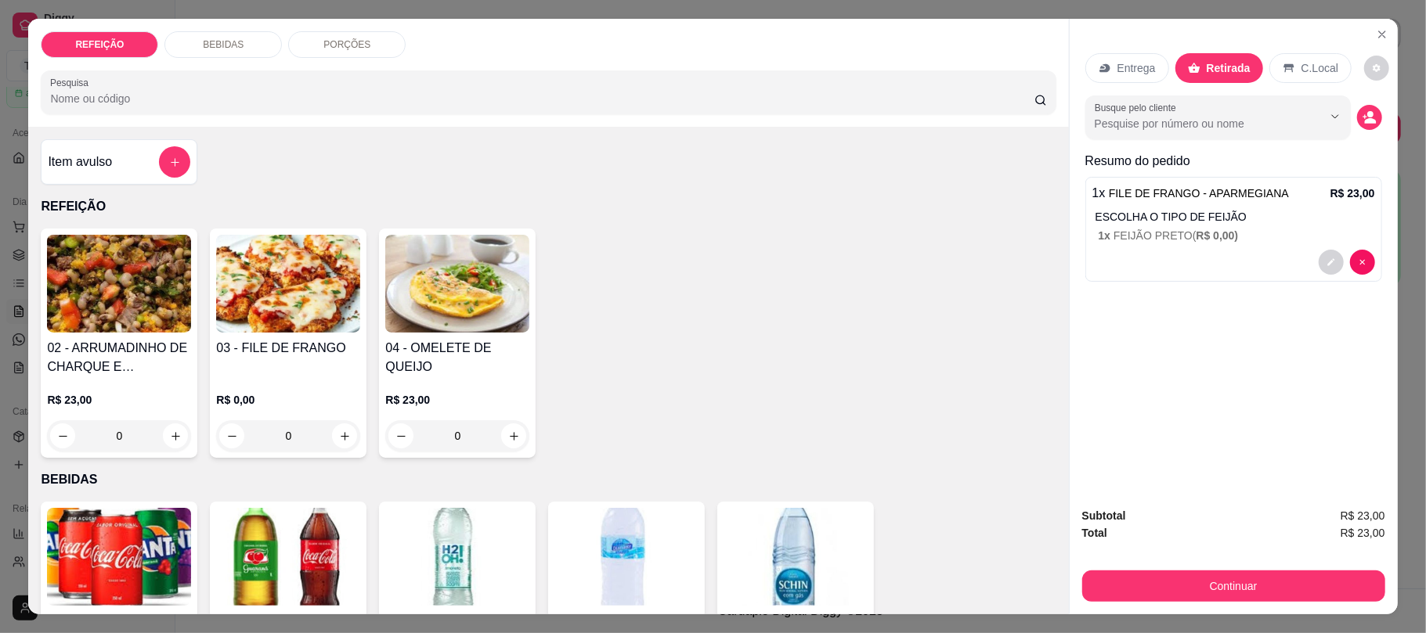
click at [1185, 589] on button "Continuar" at bounding box center [1233, 586] width 303 height 31
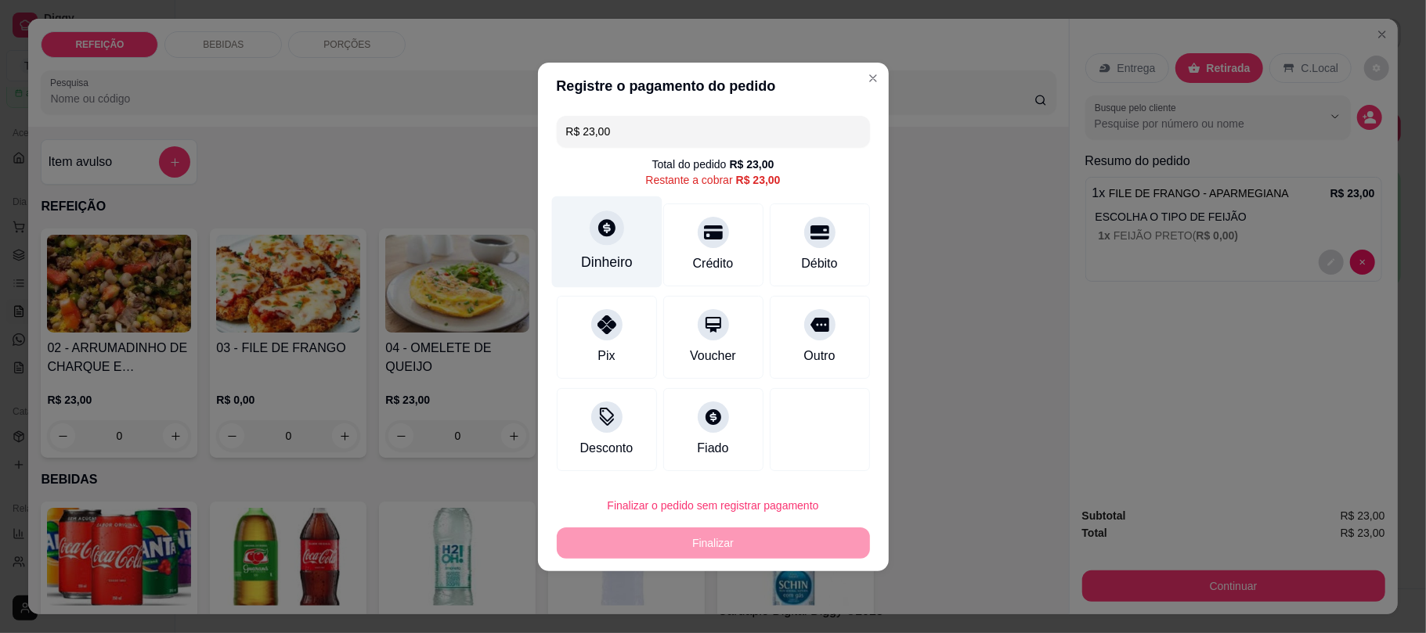
click at [633, 238] on div "Dinheiro" at bounding box center [606, 242] width 110 height 92
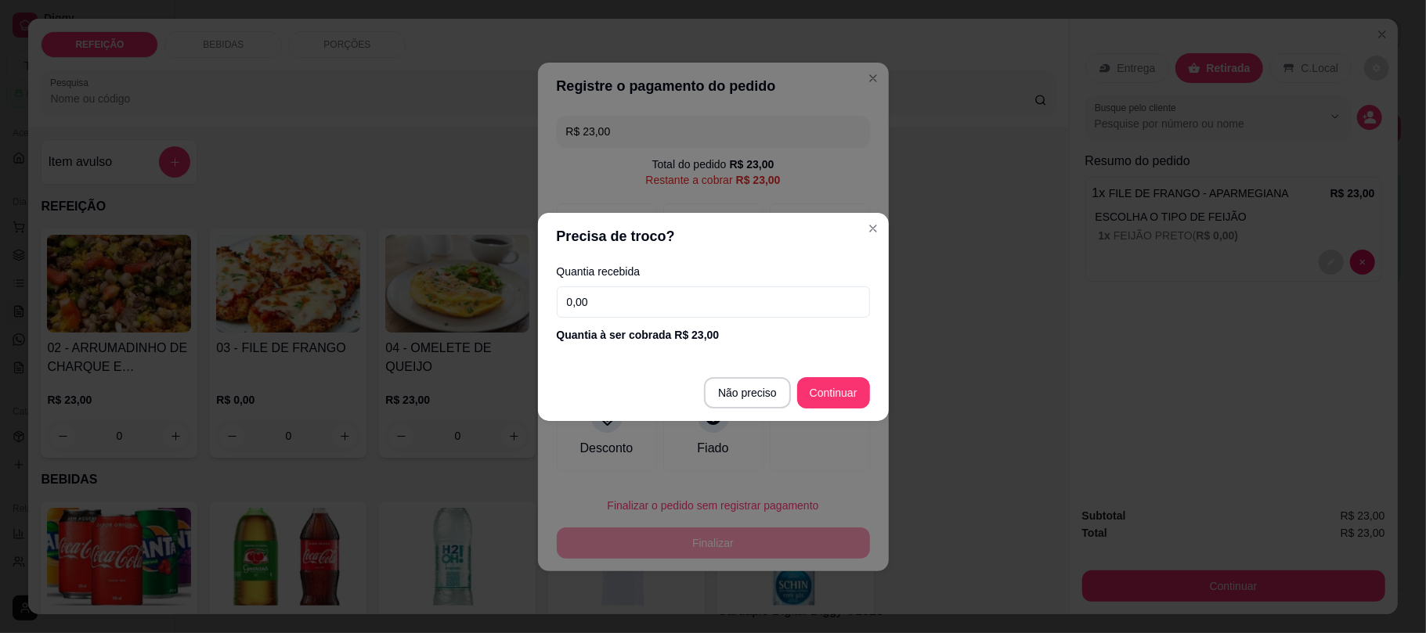
drag, startPoint x: 522, startPoint y: 321, endPoint x: 511, endPoint y: 323, distance: 10.4
click at [511, 323] on div "Precisa de troco? Quantia recebida 0,00 Quantia à ser cobrada R$ 23,00 Não prec…" at bounding box center [713, 316] width 1426 height 633
type input "50,00"
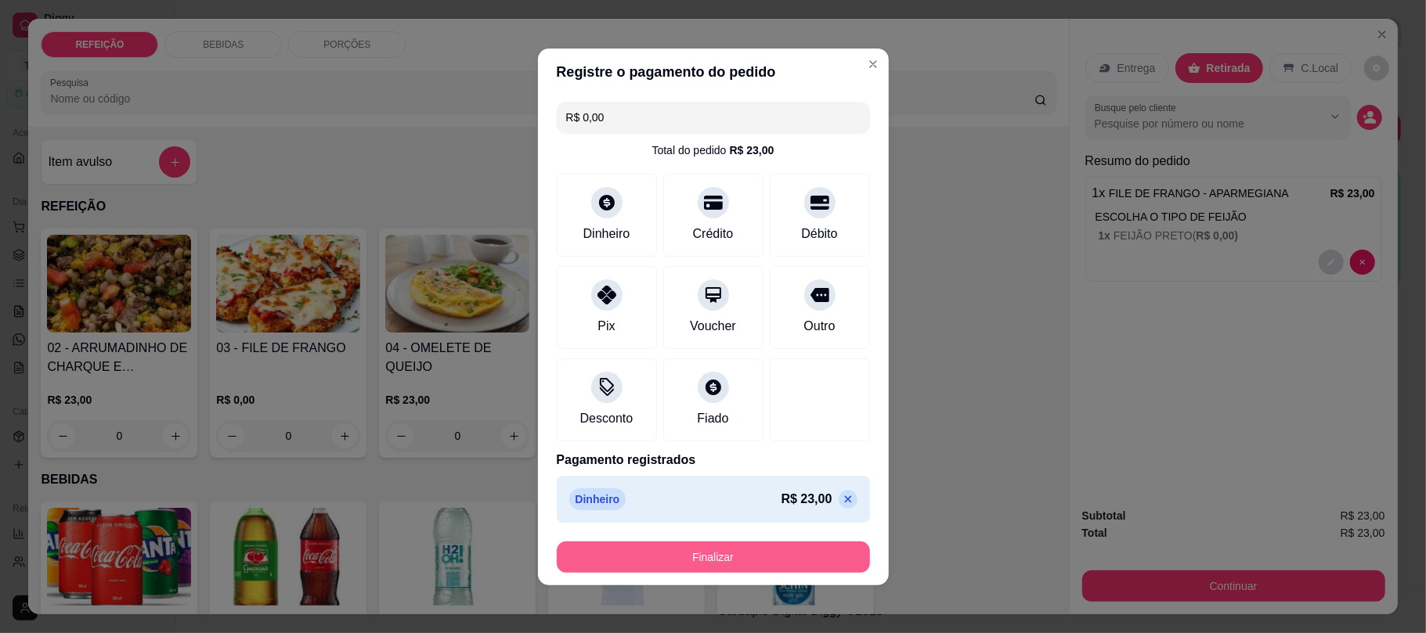
click at [758, 554] on button "Finalizar" at bounding box center [713, 557] width 313 height 31
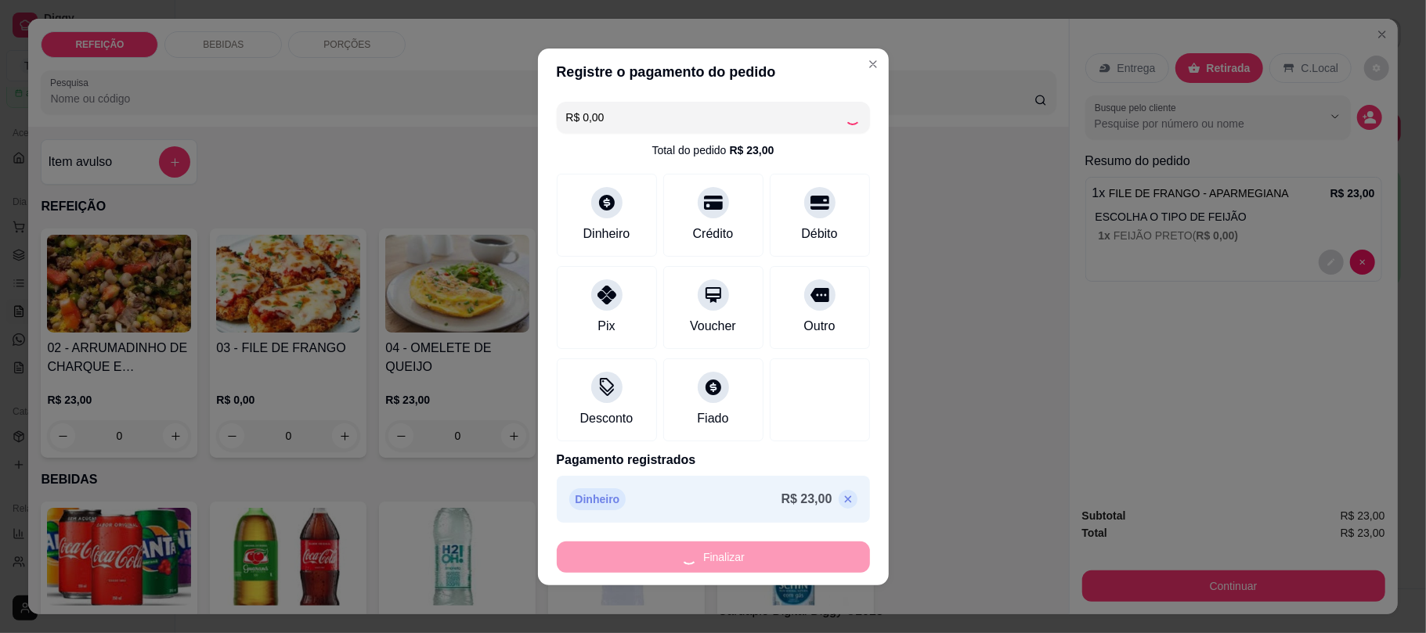
type input "-R$ 23,00"
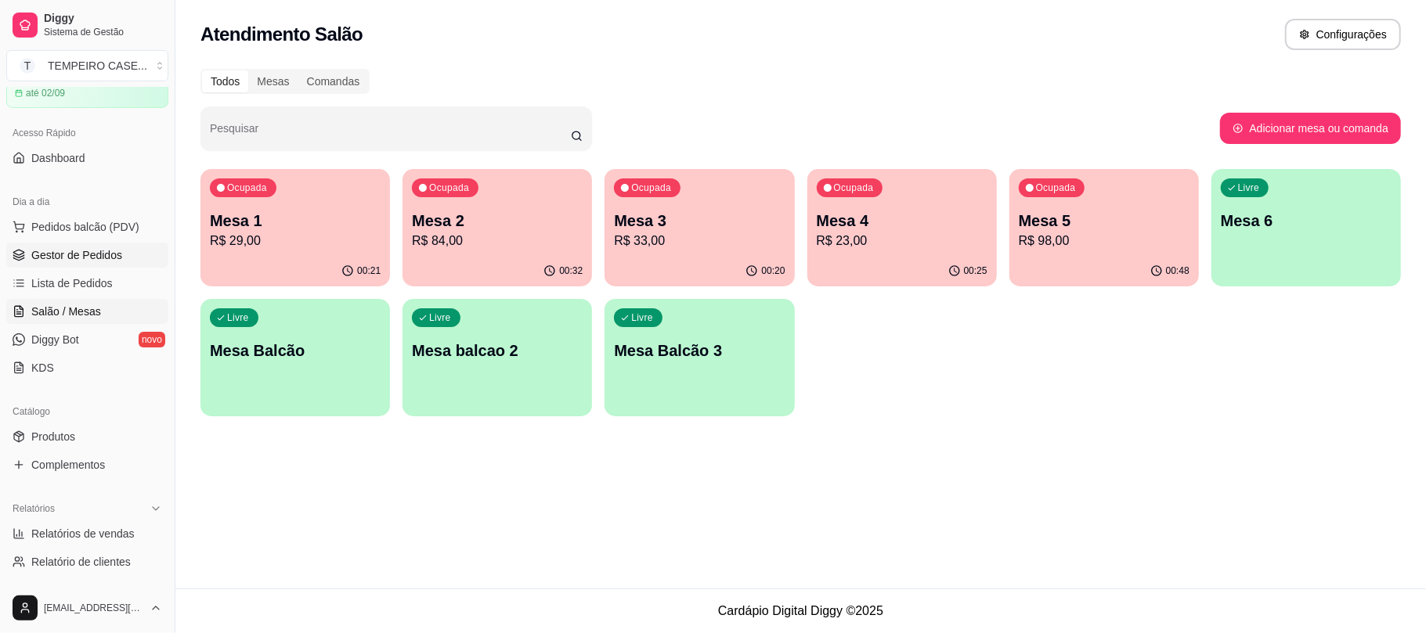
click at [97, 254] on span "Gestor de Pedidos" at bounding box center [76, 255] width 91 height 16
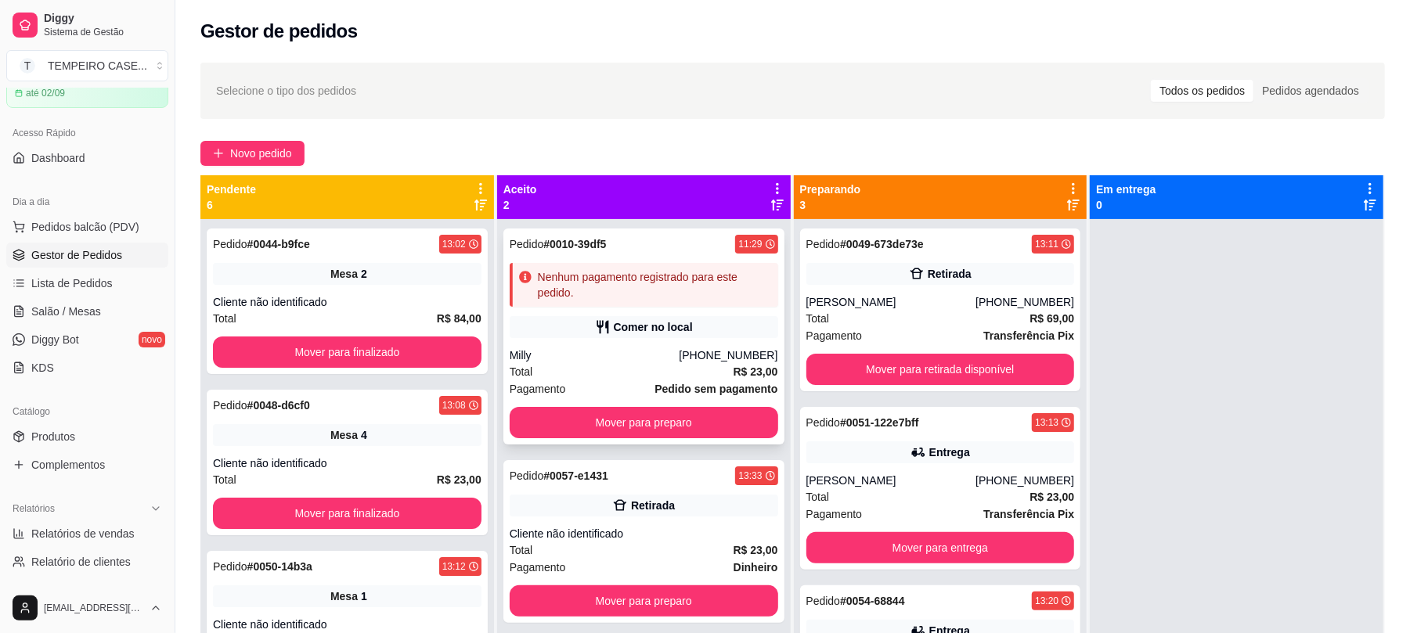
click at [590, 345] on div "Pedido # 0010-39df5 11:29 Nenhum pagamento registrado para este pedido. Comer n…" at bounding box center [643, 337] width 281 height 216
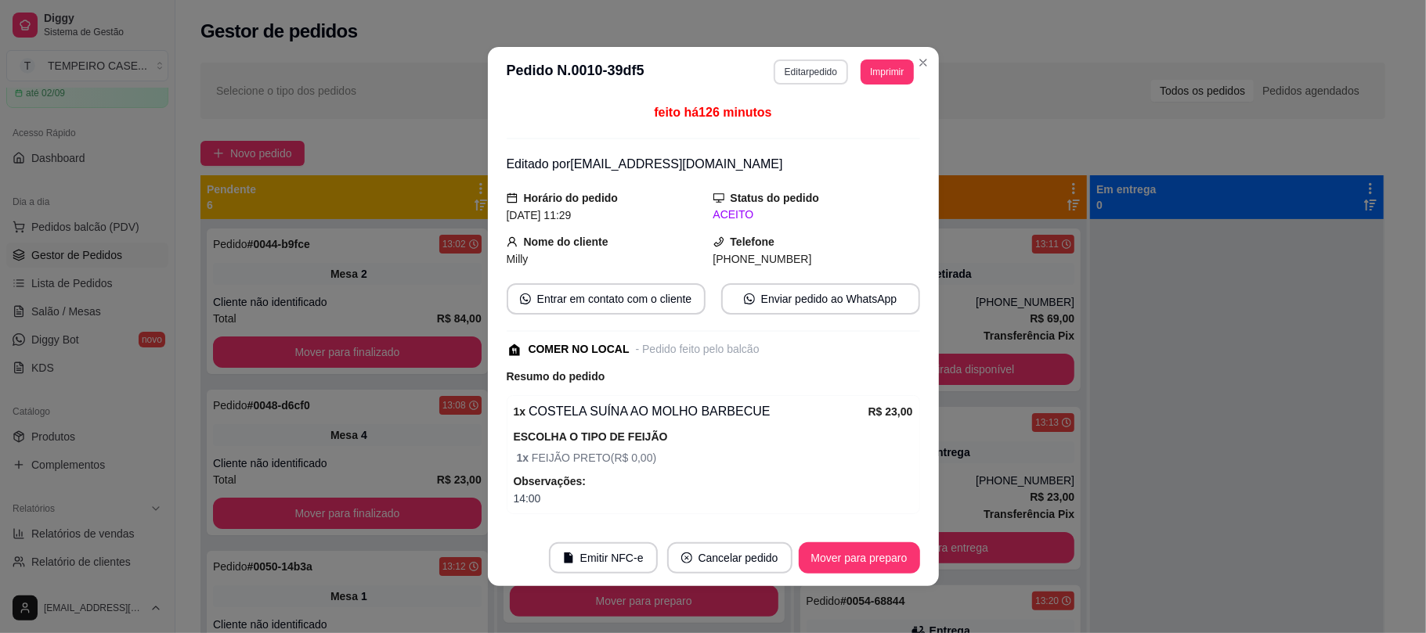
click at [819, 74] on button "Editar pedido" at bounding box center [811, 72] width 74 height 25
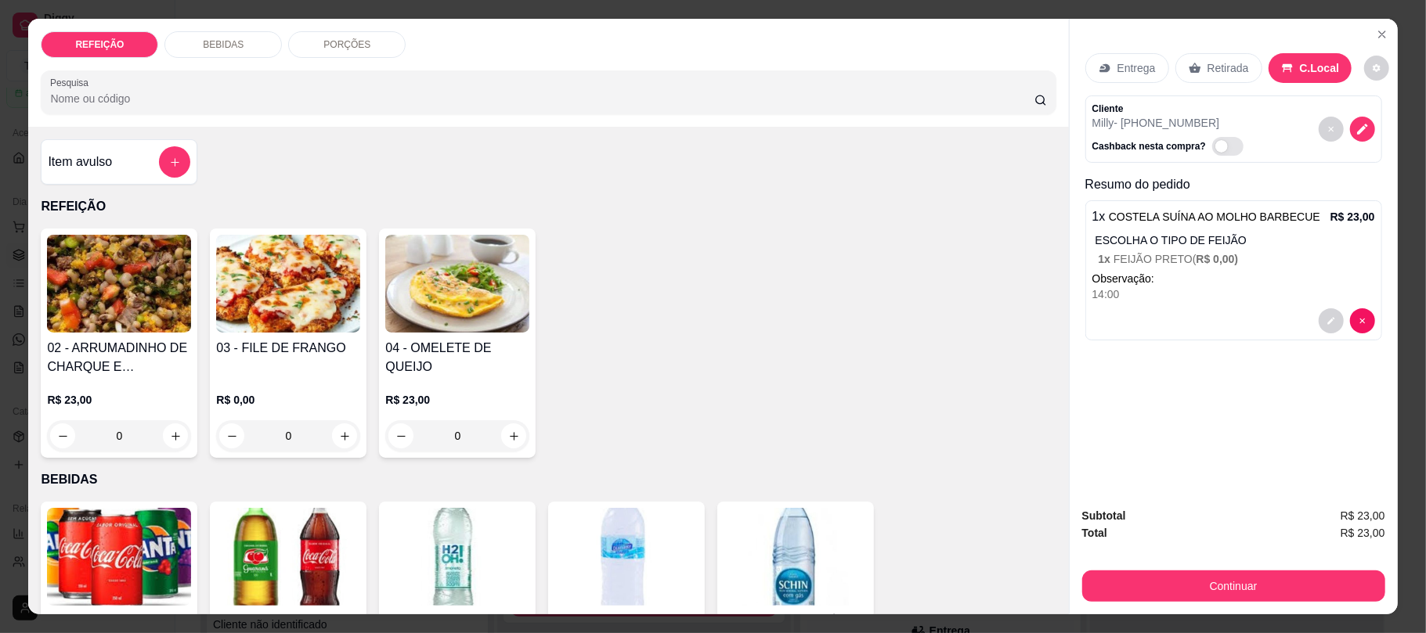
click at [1197, 248] on p "ESCOLHA O TIPO DE FEIJÃO" at bounding box center [1235, 241] width 280 height 16
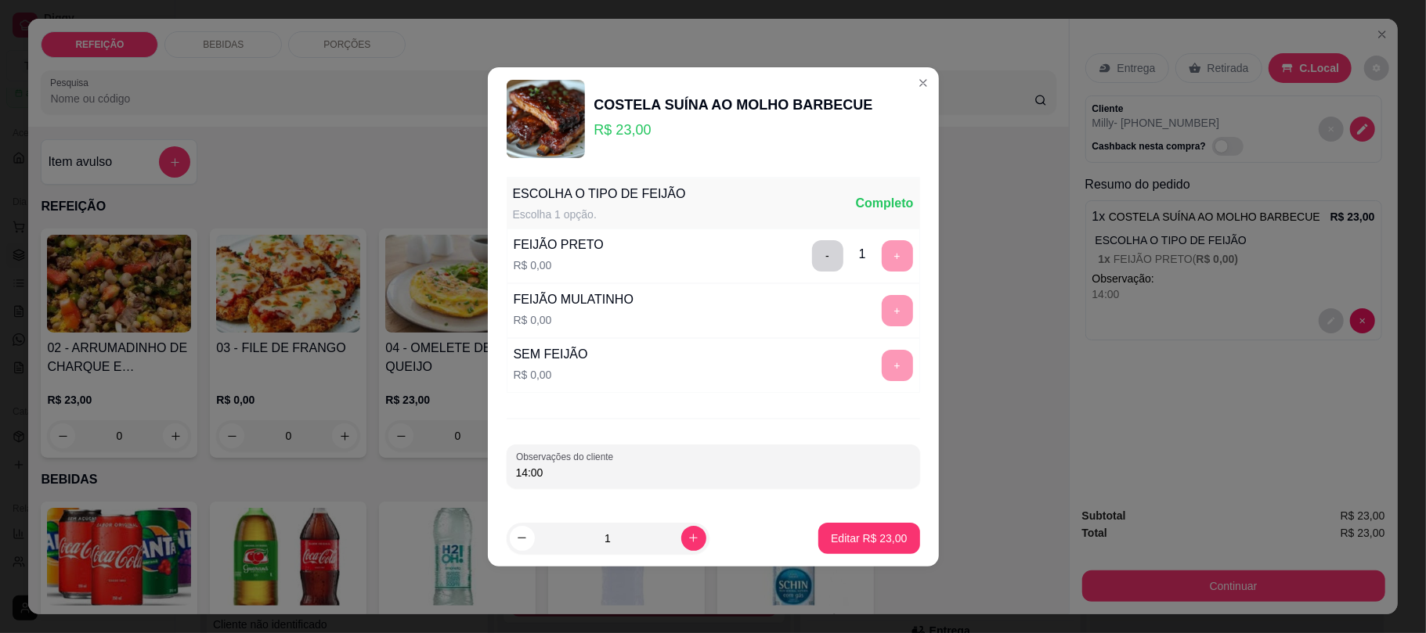
click at [872, 263] on div "- 1 +" at bounding box center [863, 255] width 114 height 31
click at [882, 251] on div "- 1 +" at bounding box center [863, 255] width 114 height 31
click at [677, 409] on div "ESCOLHA O TIPO DE FEIJÃO Escolha 1 opção. Completo FEIJÃO PRETO R$ 0,00 - 1 + F…" at bounding box center [713, 341] width 451 height 340
click at [689, 540] on icon "increase-product-quantity" at bounding box center [693, 538] width 8 height 8
type input "2"
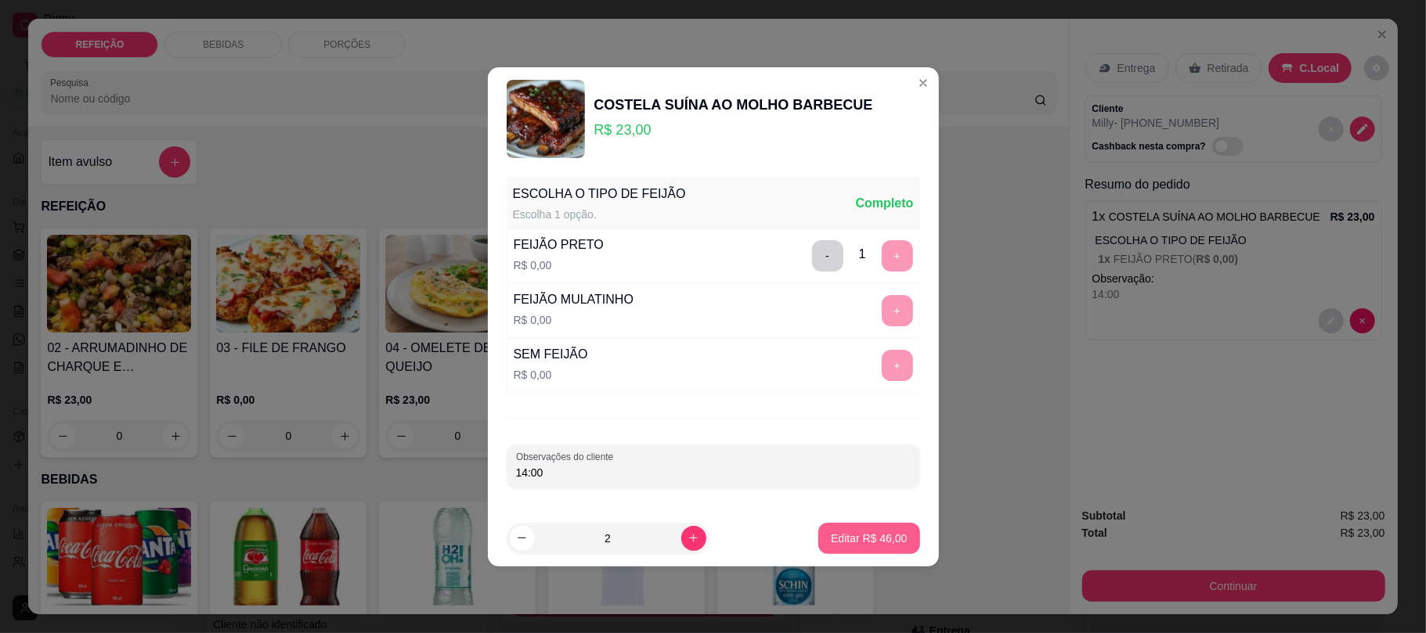
click at [844, 526] on button "Editar R$ 46,00" at bounding box center [868, 538] width 101 height 31
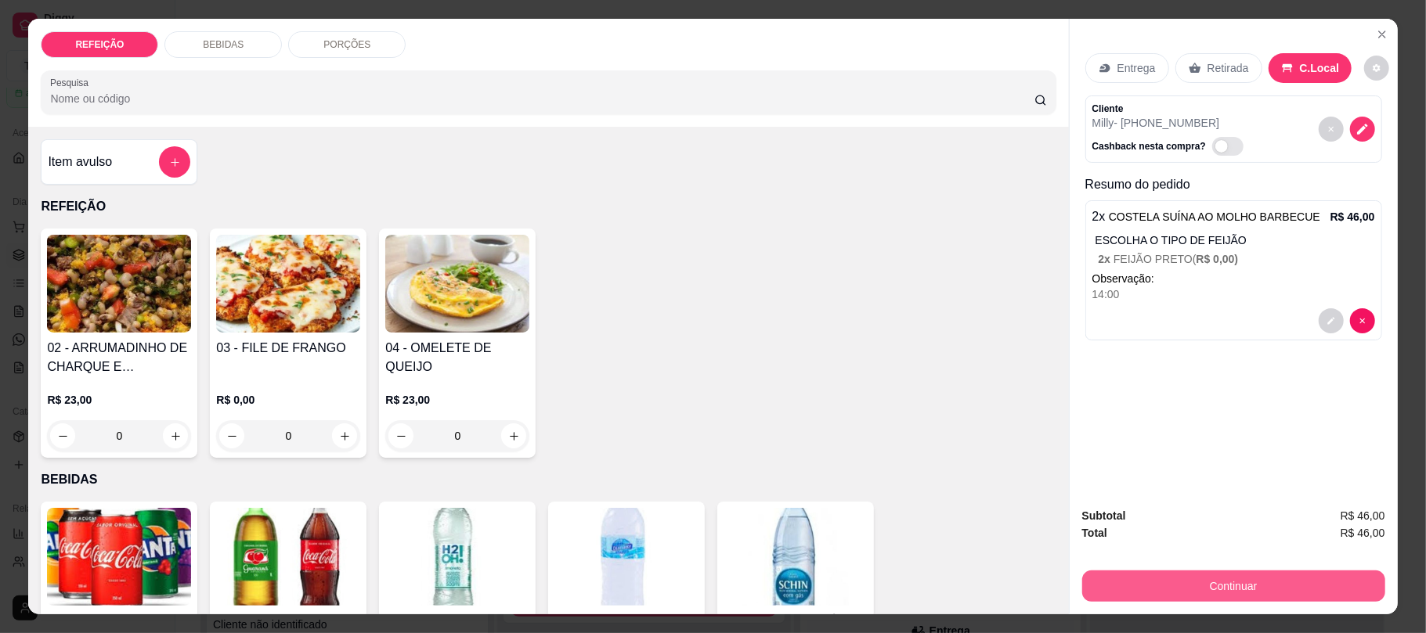
click at [1181, 586] on button "Continuar" at bounding box center [1233, 586] width 303 height 31
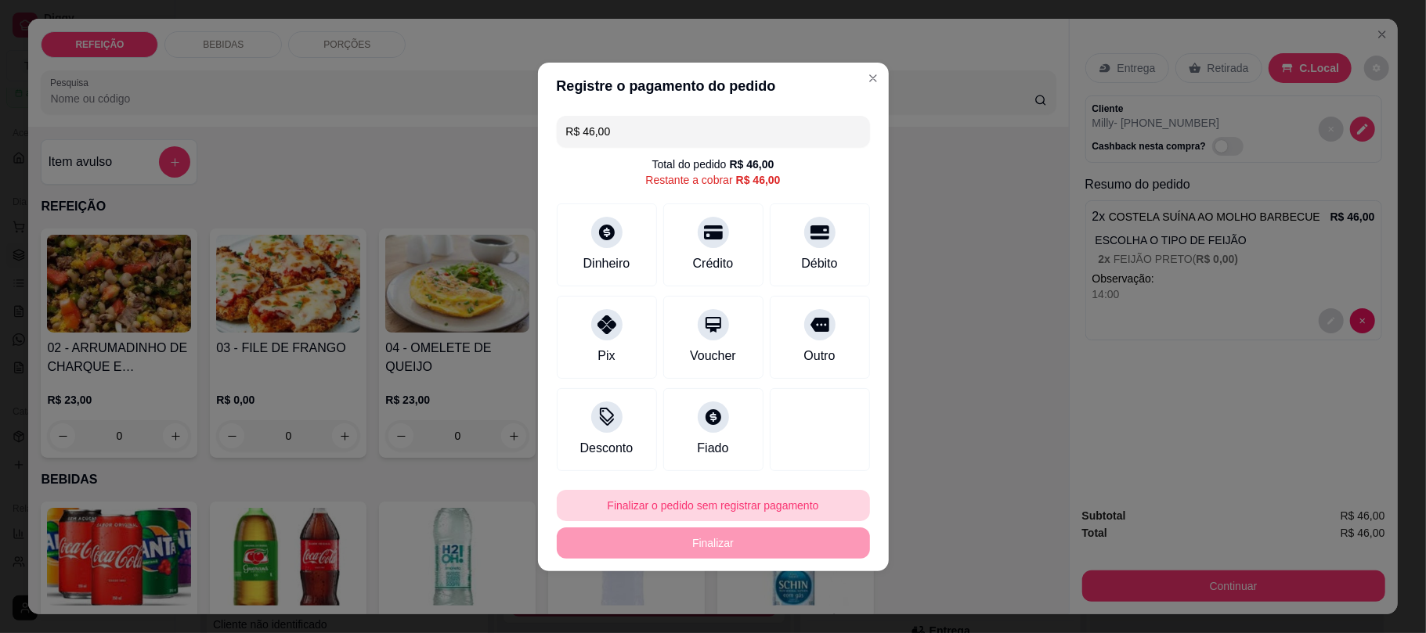
click at [681, 499] on button "Finalizar o pedido sem registrar pagamento" at bounding box center [713, 505] width 313 height 31
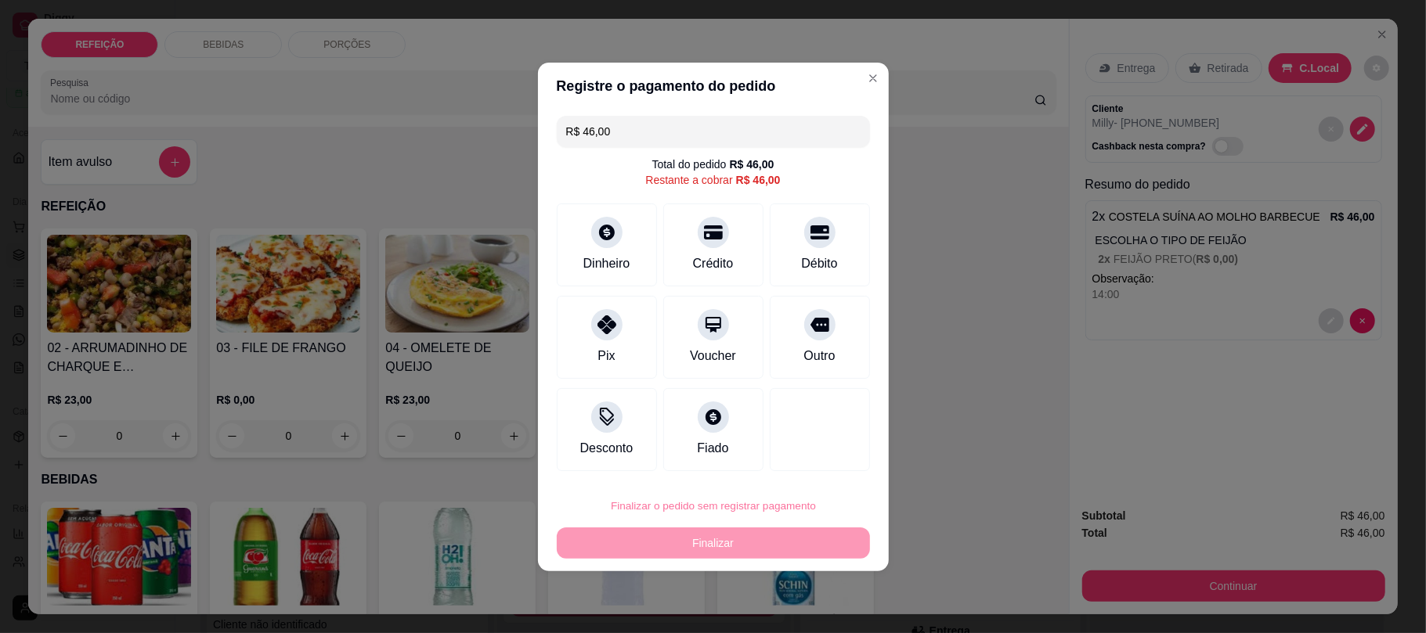
click at [793, 454] on button "Confirmar" at bounding box center [806, 461] width 56 height 23
type input "R$ 0,00"
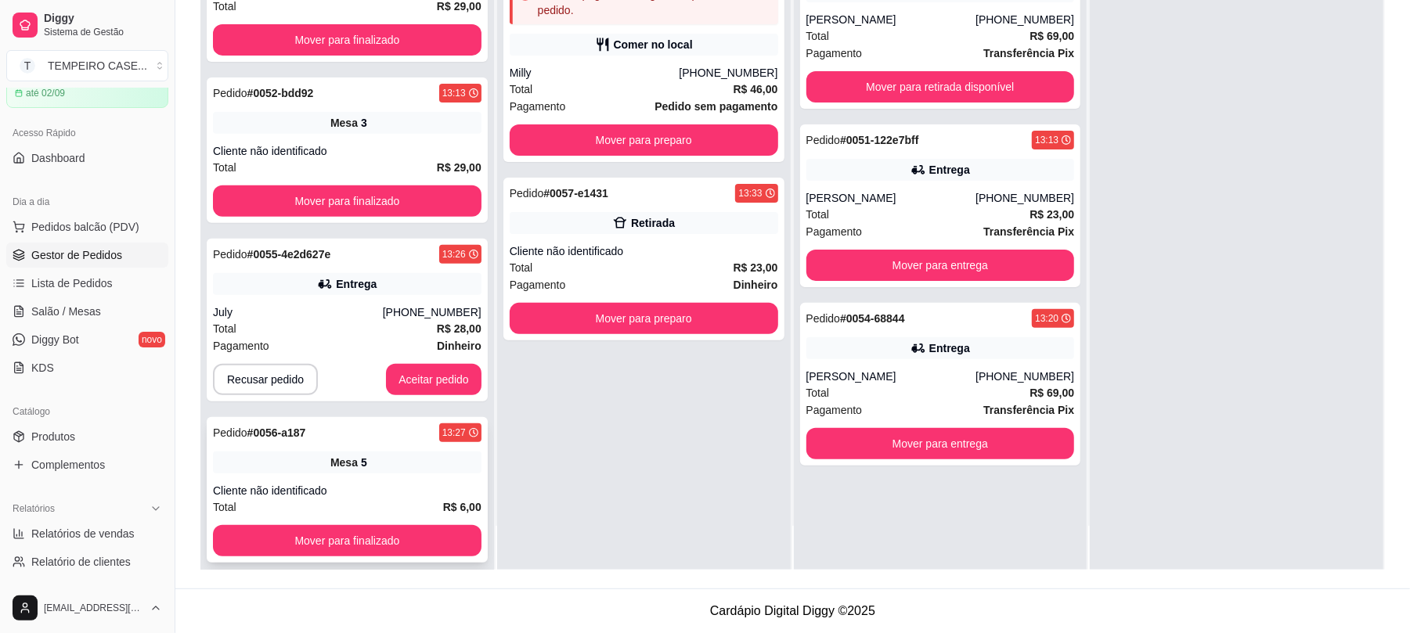
scroll to position [370, 0]
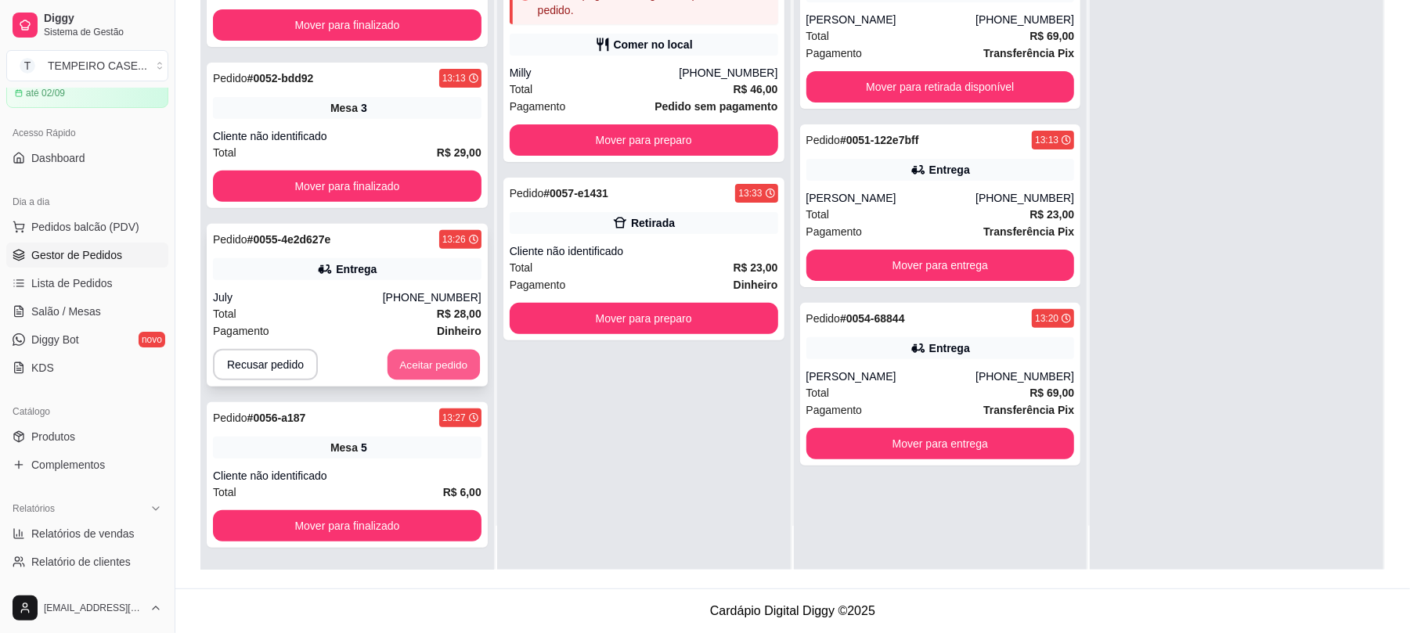
click at [399, 370] on button "Aceitar pedido" at bounding box center [434, 365] width 92 height 31
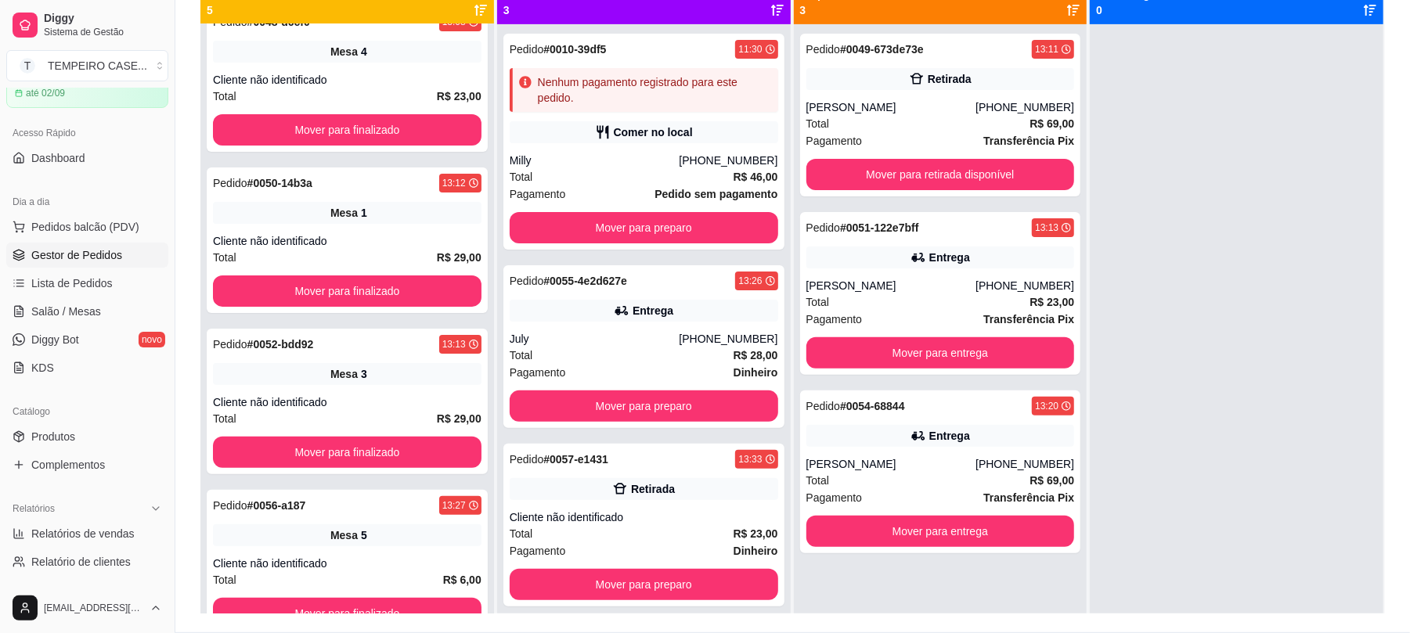
scroll to position [0, 0]
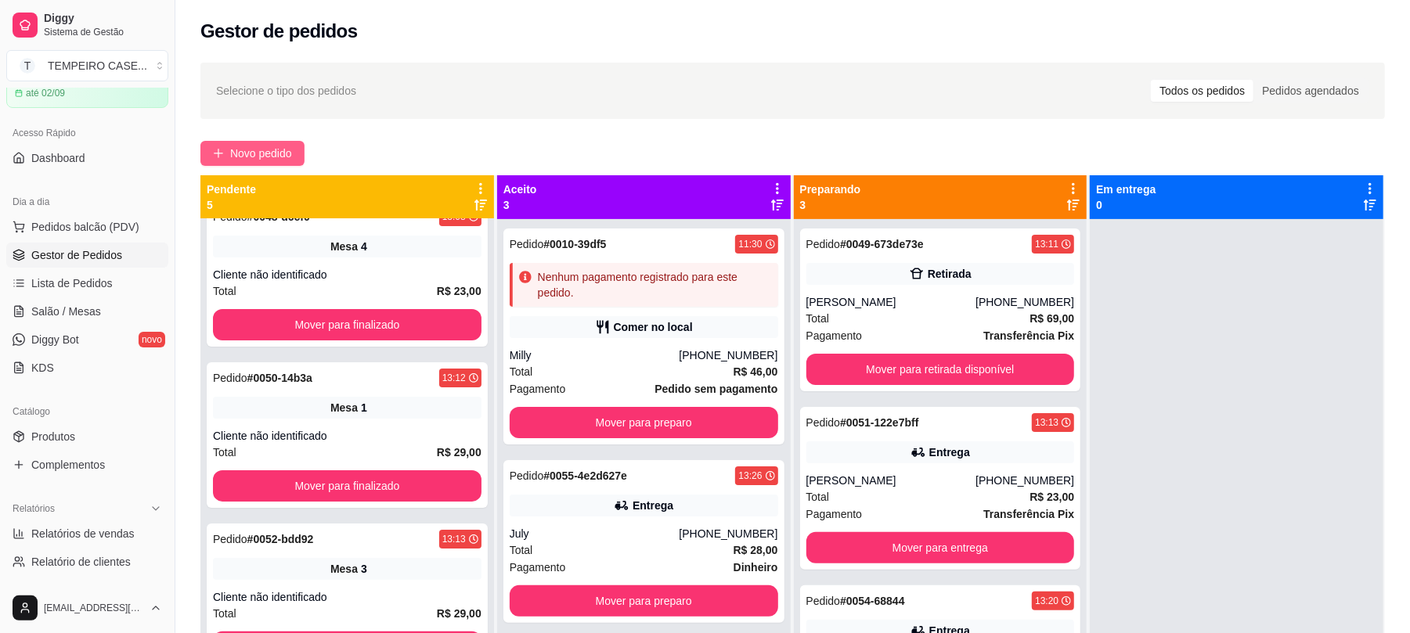
click at [280, 150] on span "Novo pedido" at bounding box center [261, 153] width 62 height 17
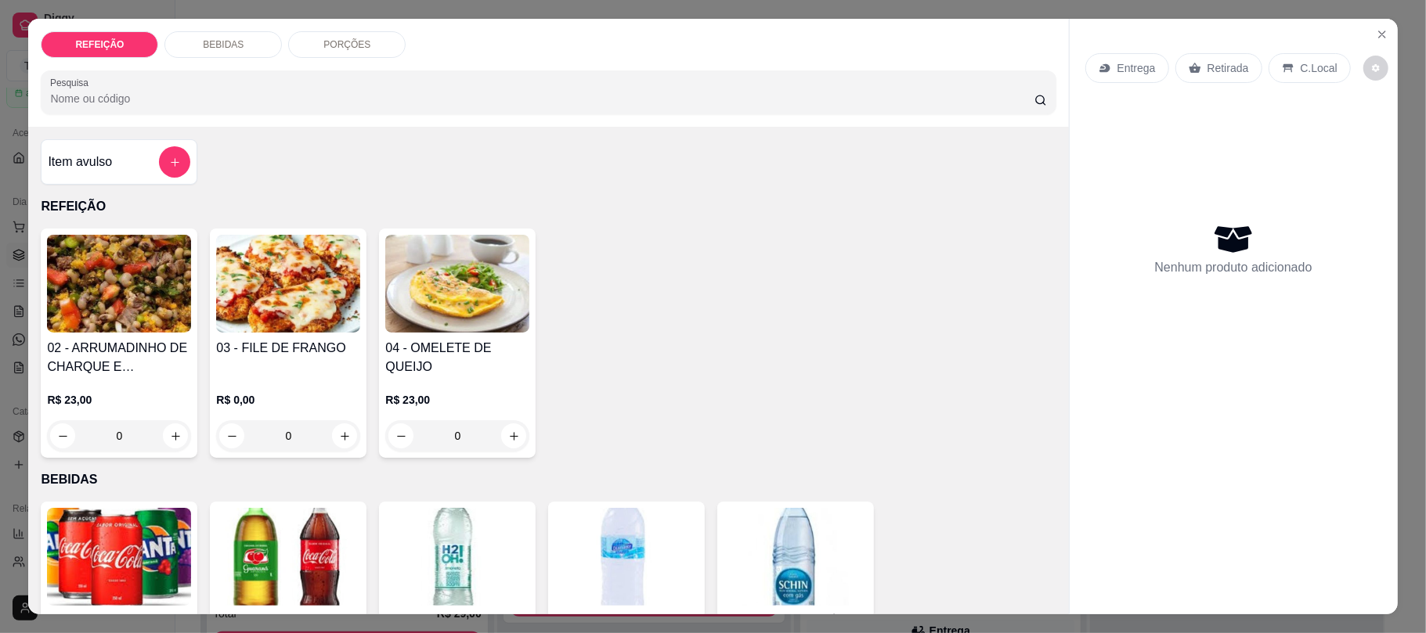
click at [317, 334] on div "03 - FILE DE FRANGO R$ 0,00 0" at bounding box center [288, 343] width 157 height 229
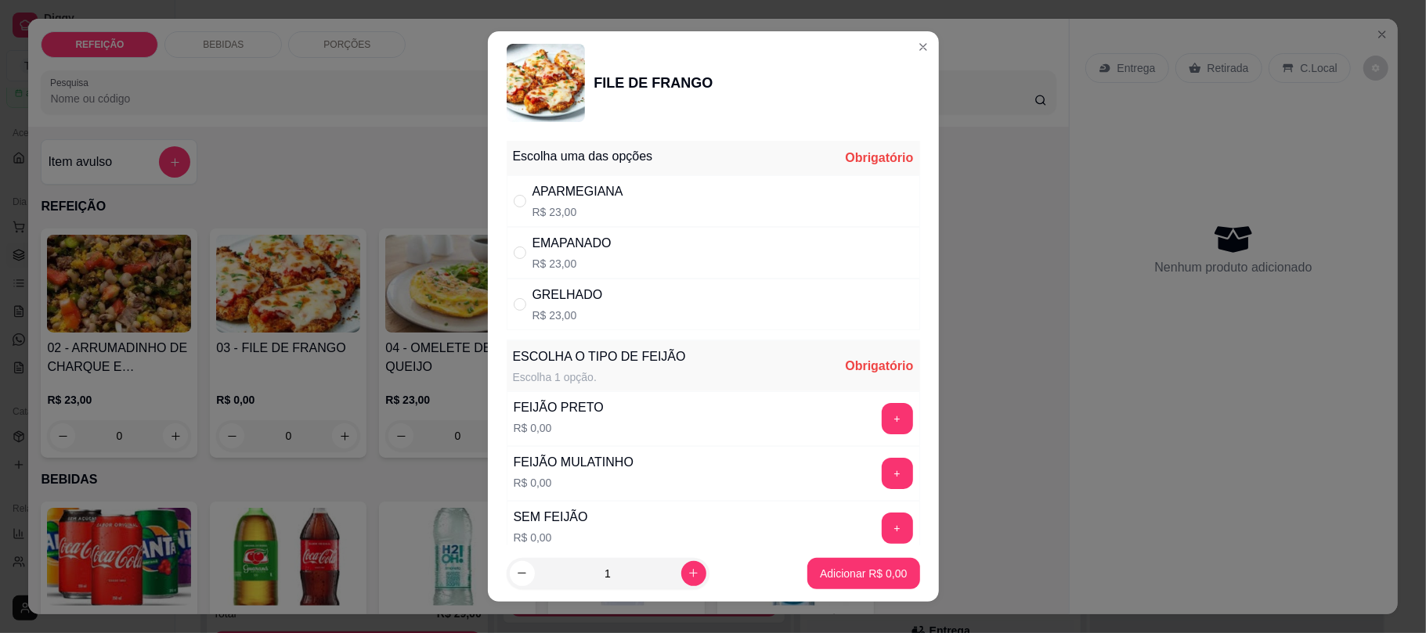
click at [768, 193] on div "APARMEGIANA R$ 23,00" at bounding box center [713, 201] width 413 height 52
radio input "true"
click at [882, 480] on button "+" at bounding box center [897, 473] width 31 height 31
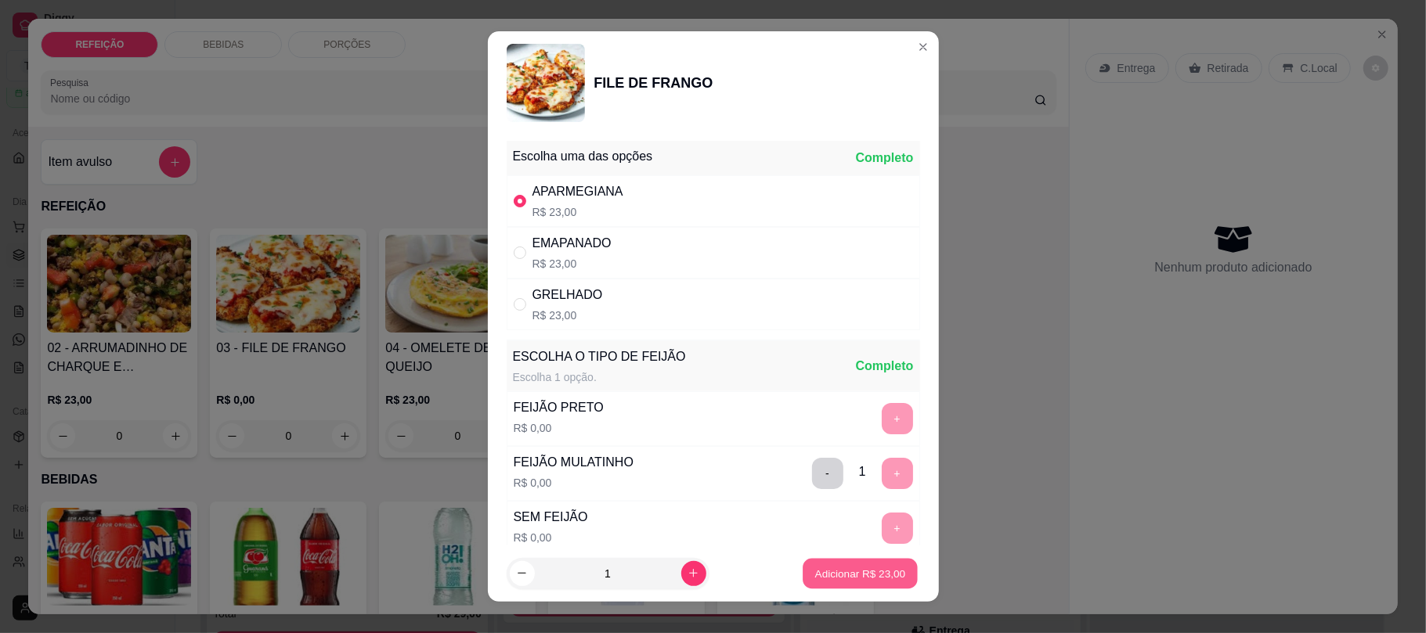
click at [853, 575] on p "Adicionar R$ 23,00" at bounding box center [860, 573] width 91 height 15
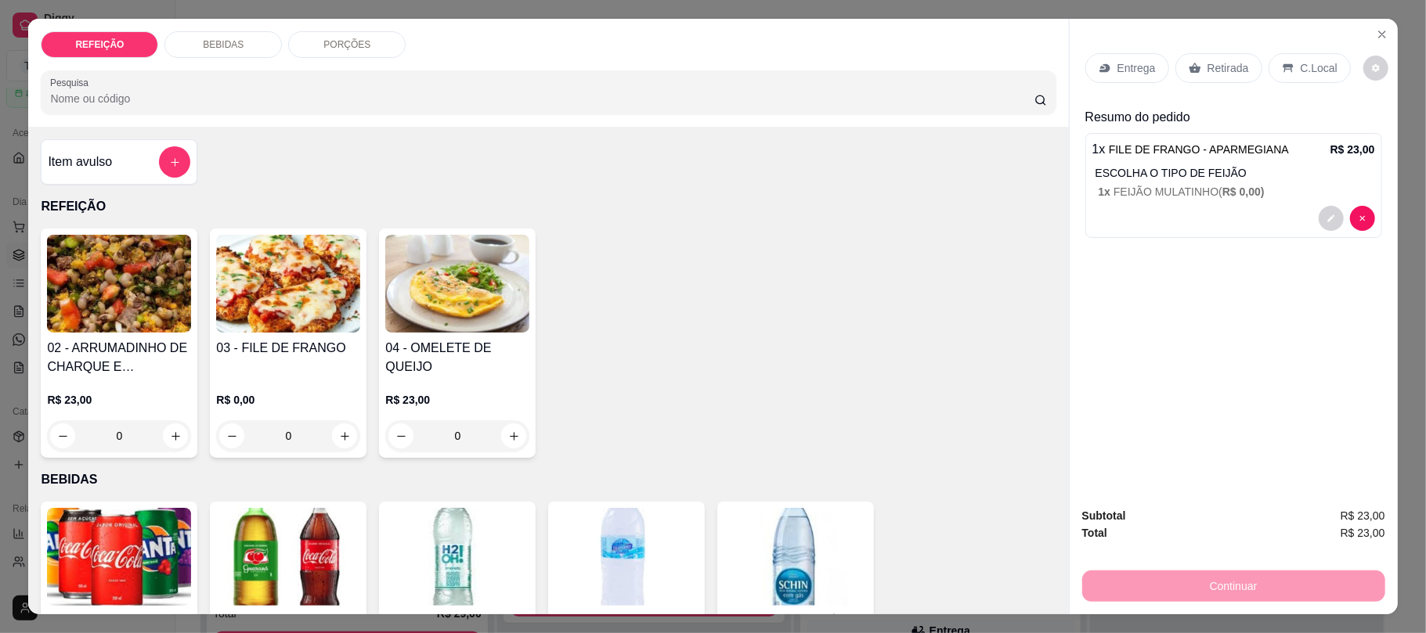
click at [1150, 74] on div "Entrega" at bounding box center [1127, 68] width 84 height 30
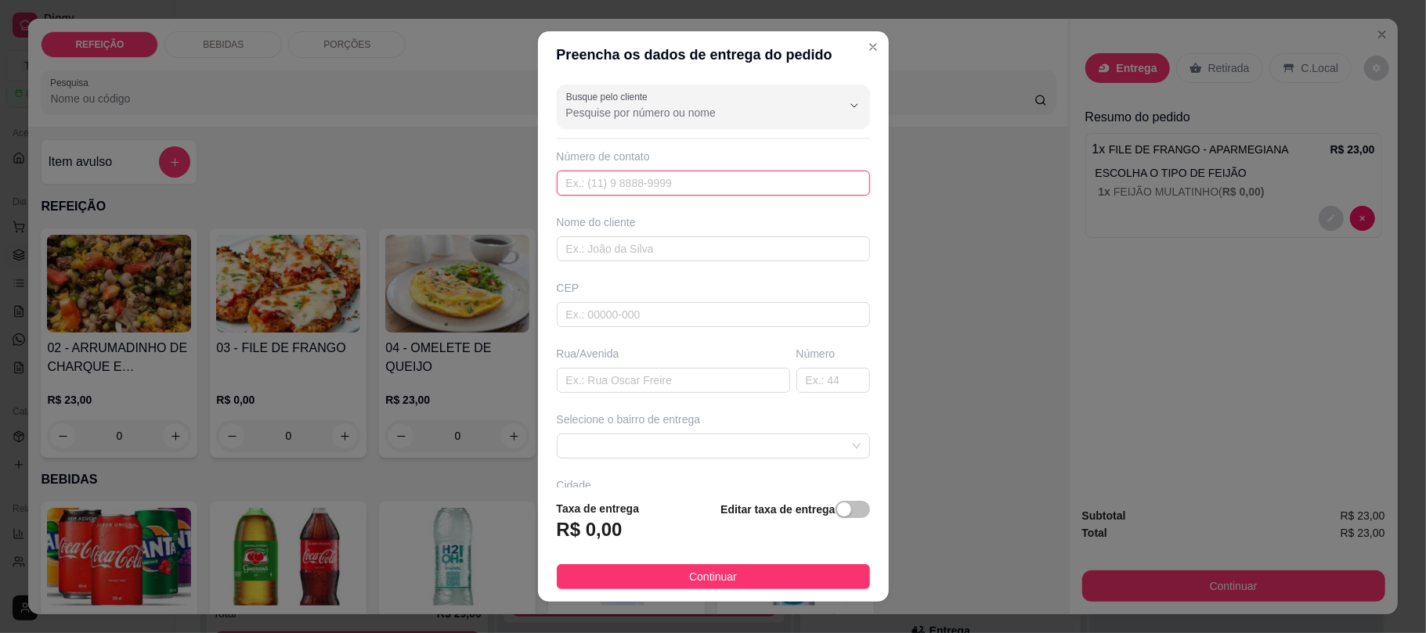
click at [665, 188] on input "text" at bounding box center [713, 183] width 313 height 25
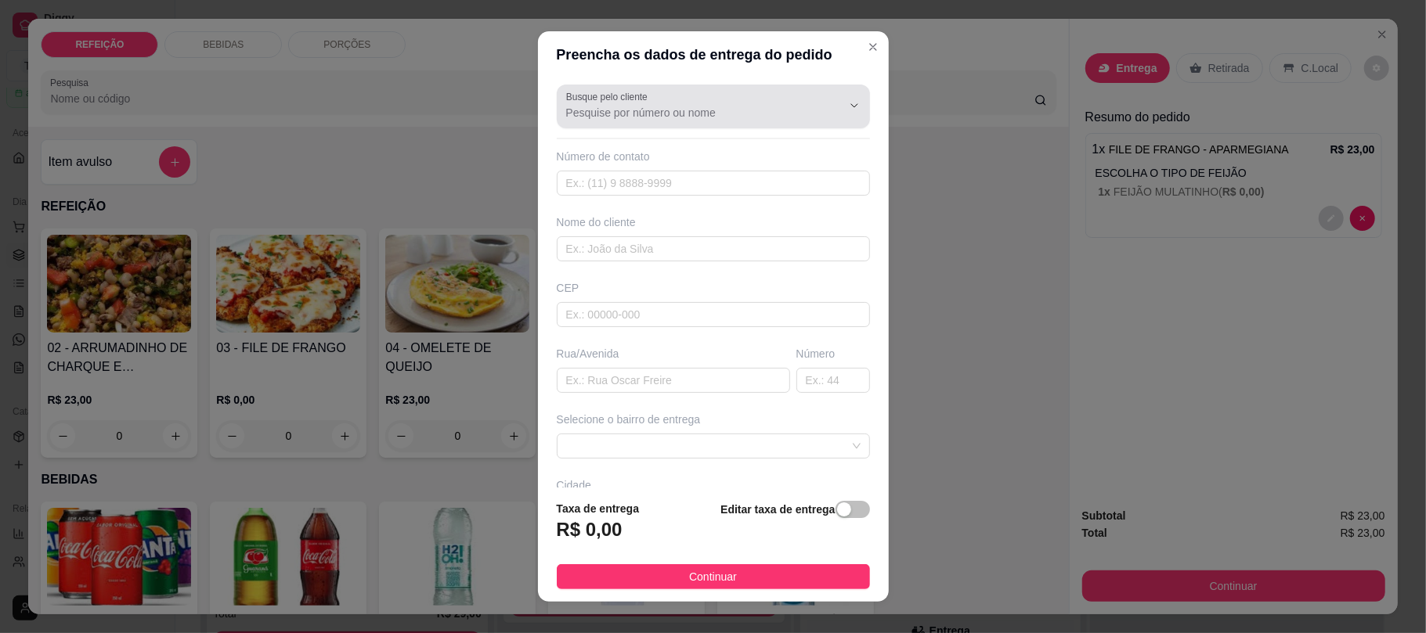
click at [752, 113] on input "Busque pelo cliente" at bounding box center [691, 113] width 251 height 16
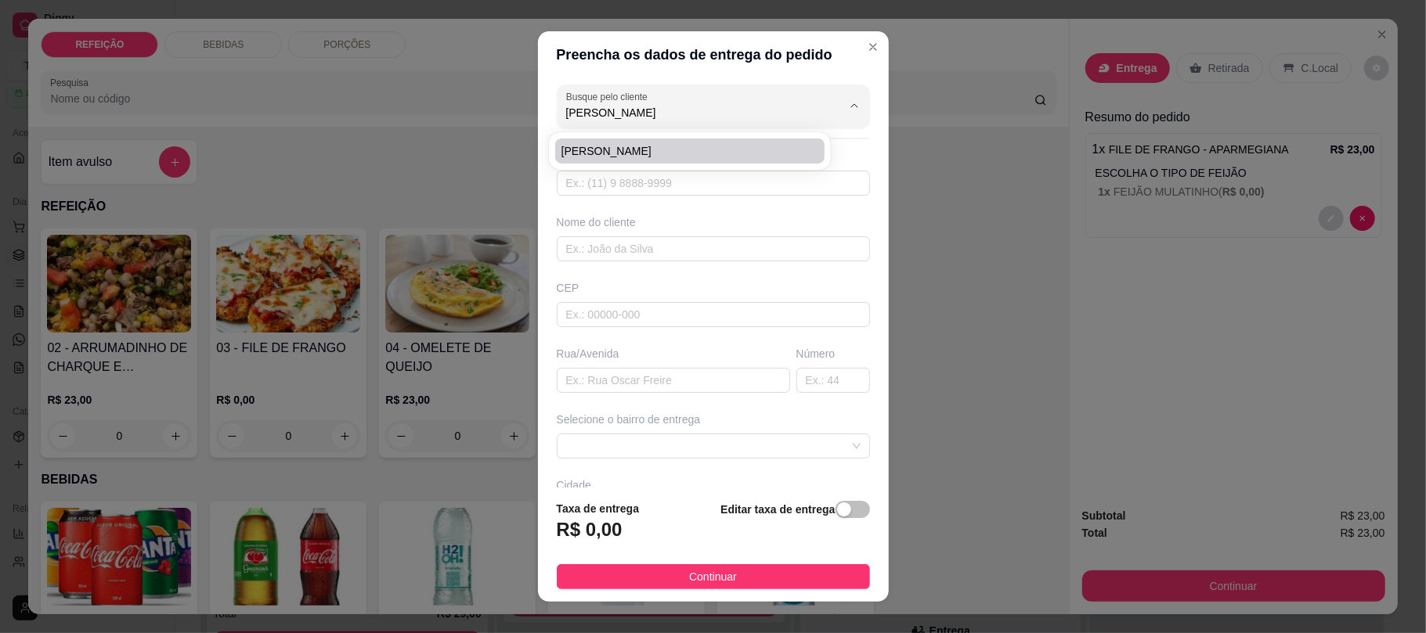
click at [659, 144] on span "[PERSON_NAME]" at bounding box center [681, 151] width 241 height 16
type input "[PERSON_NAME]"
type input "6195095656"
type input "[PERSON_NAME]"
type input "RUA 5"
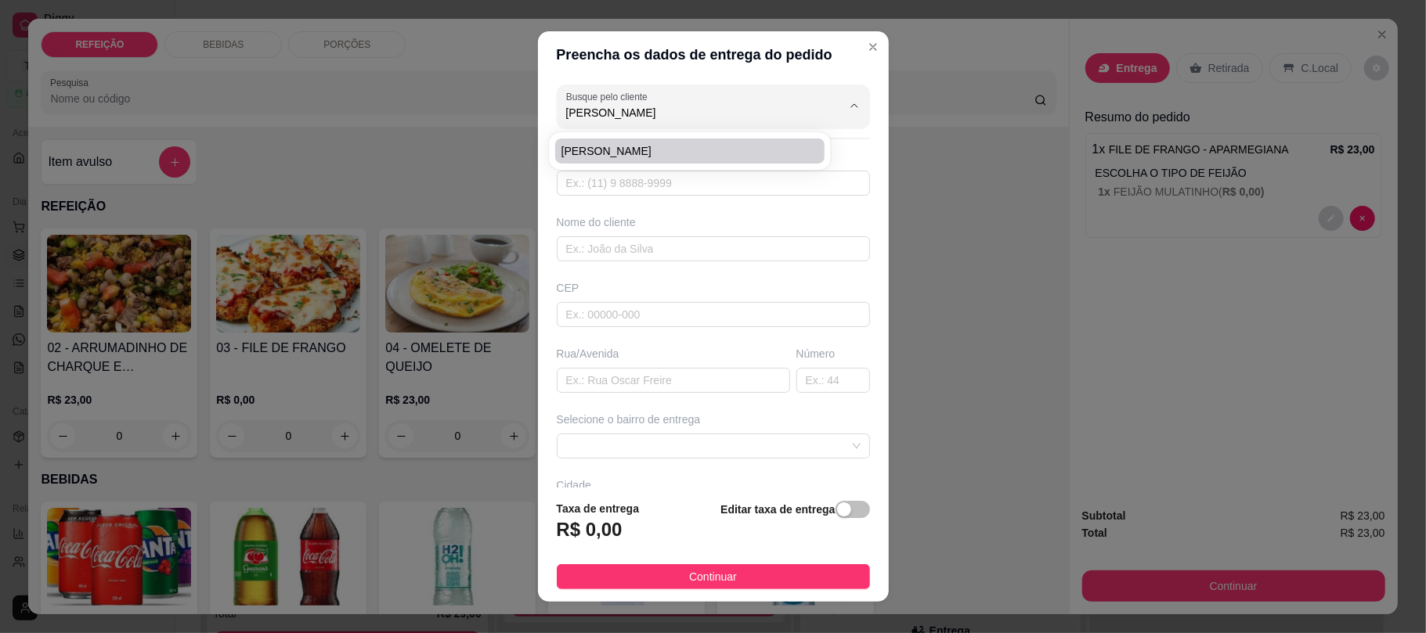
type input "IPOJUCA"
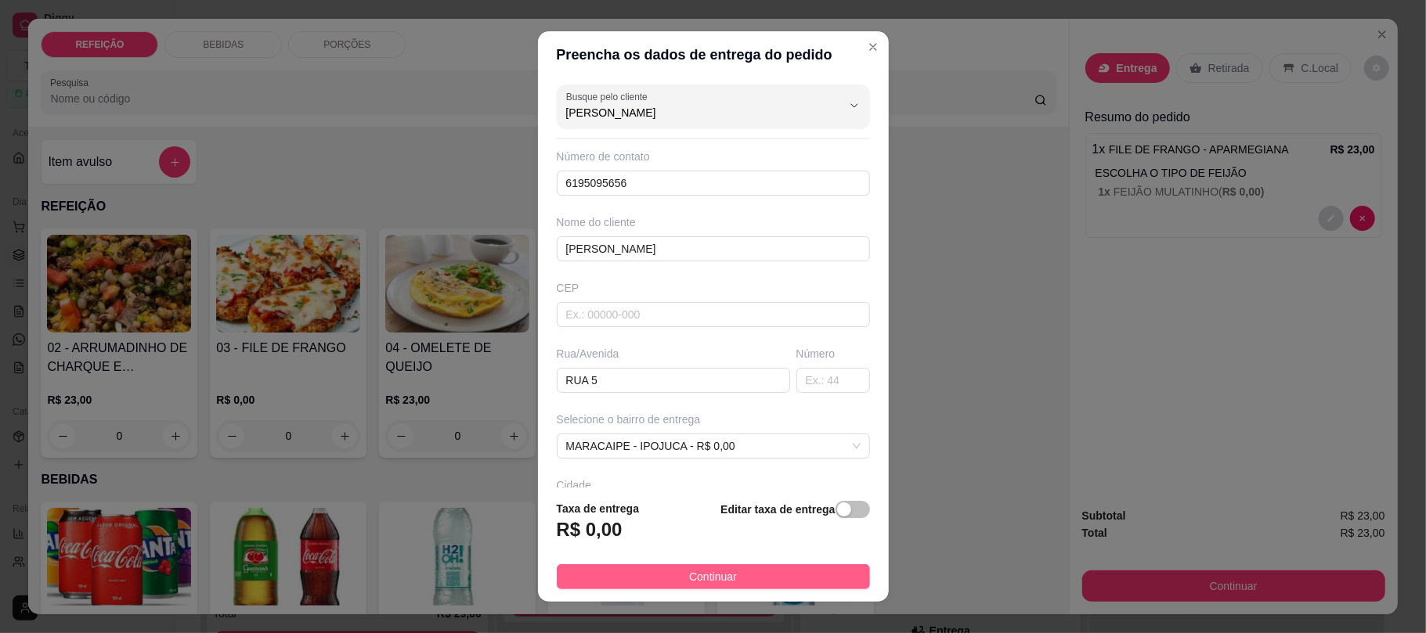
type input "[PERSON_NAME]"
click at [698, 575] on span "Continuar" at bounding box center [713, 576] width 48 height 17
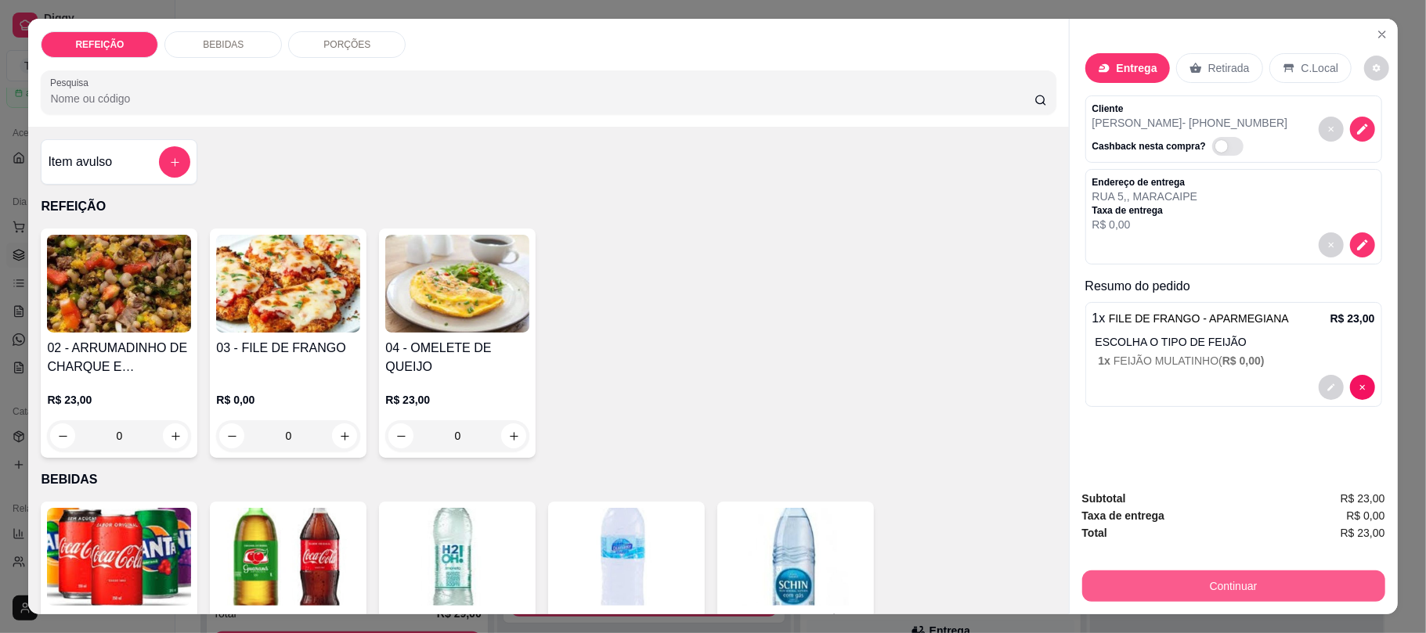
click at [1236, 577] on button "Continuar" at bounding box center [1233, 586] width 303 height 31
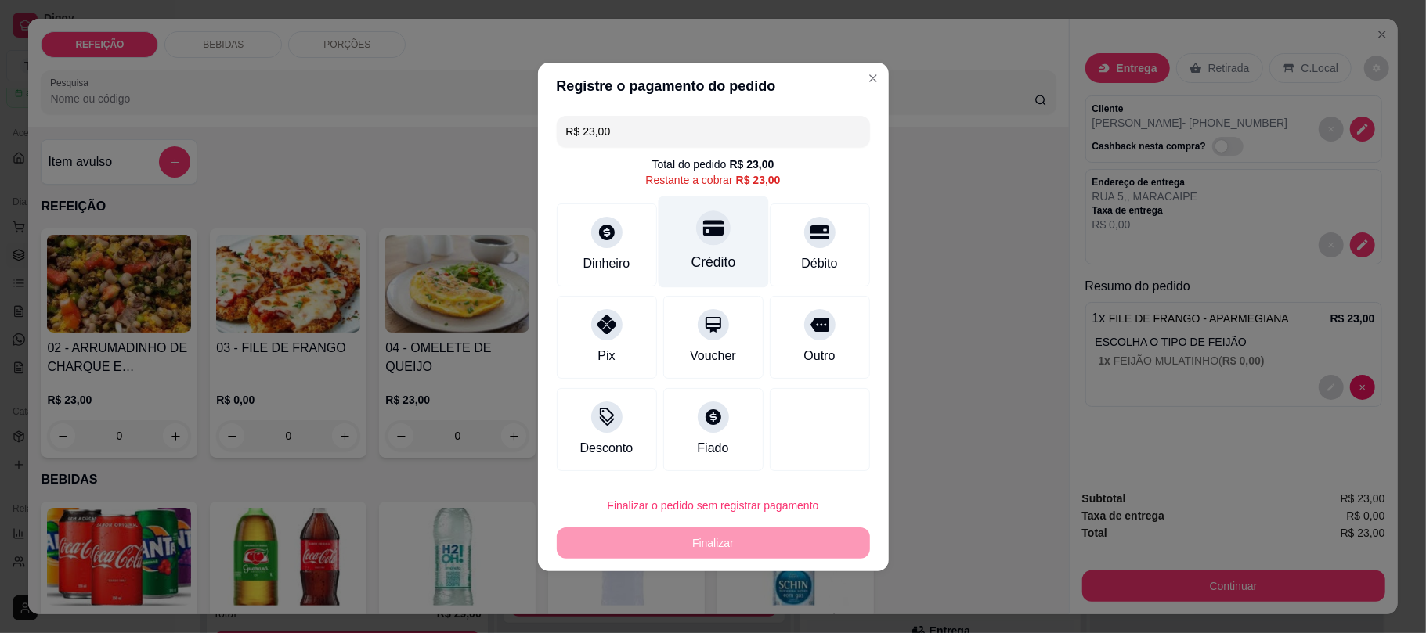
click at [734, 244] on div "Crédito" at bounding box center [713, 242] width 110 height 92
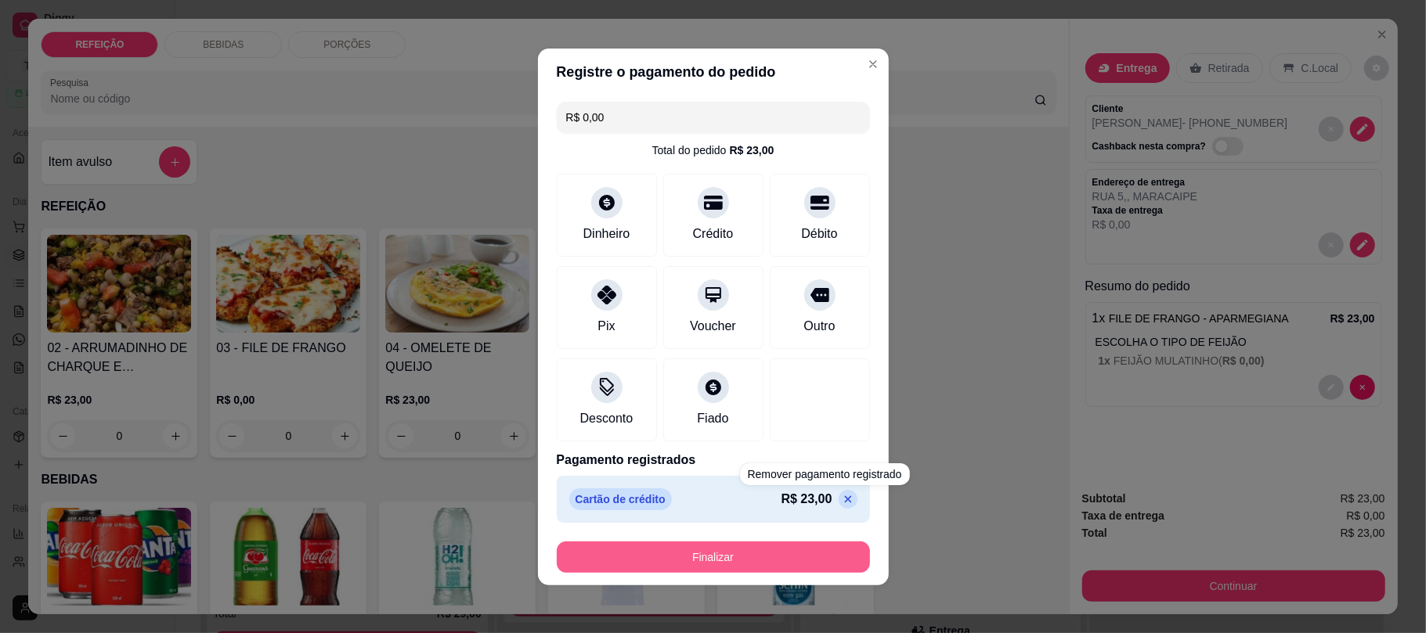
click at [781, 550] on button "Finalizar" at bounding box center [713, 557] width 313 height 31
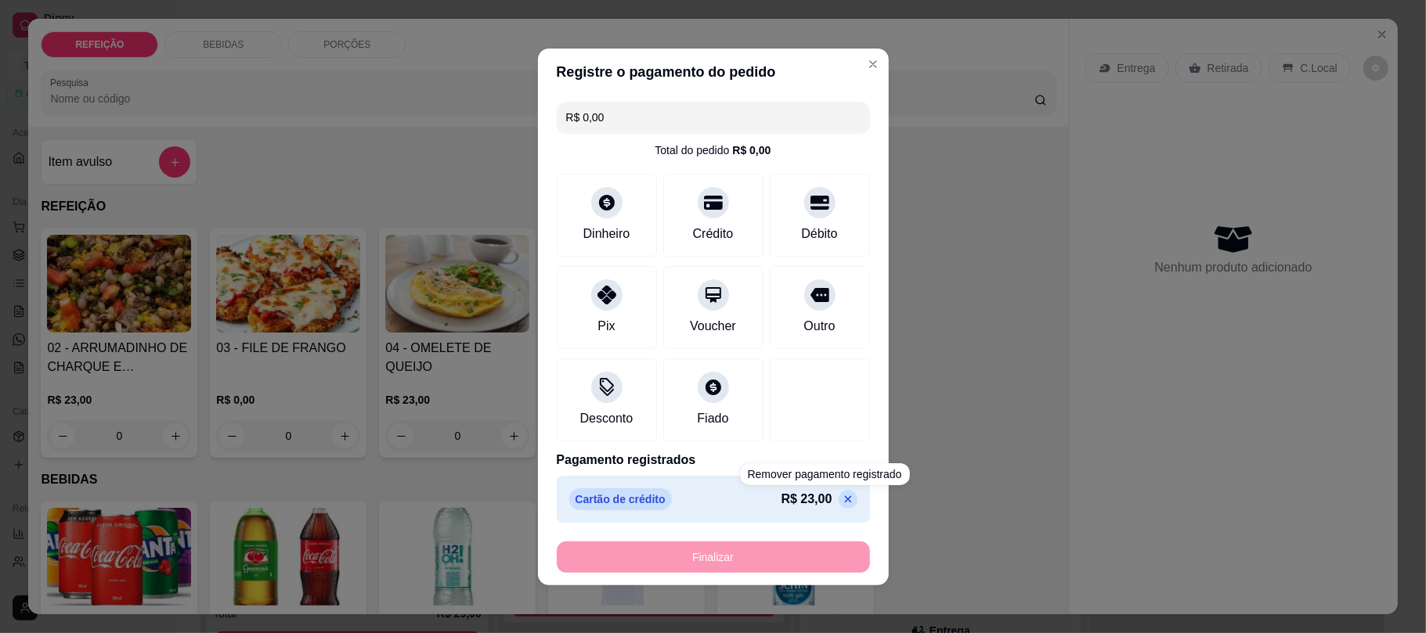
type input "-R$ 23,00"
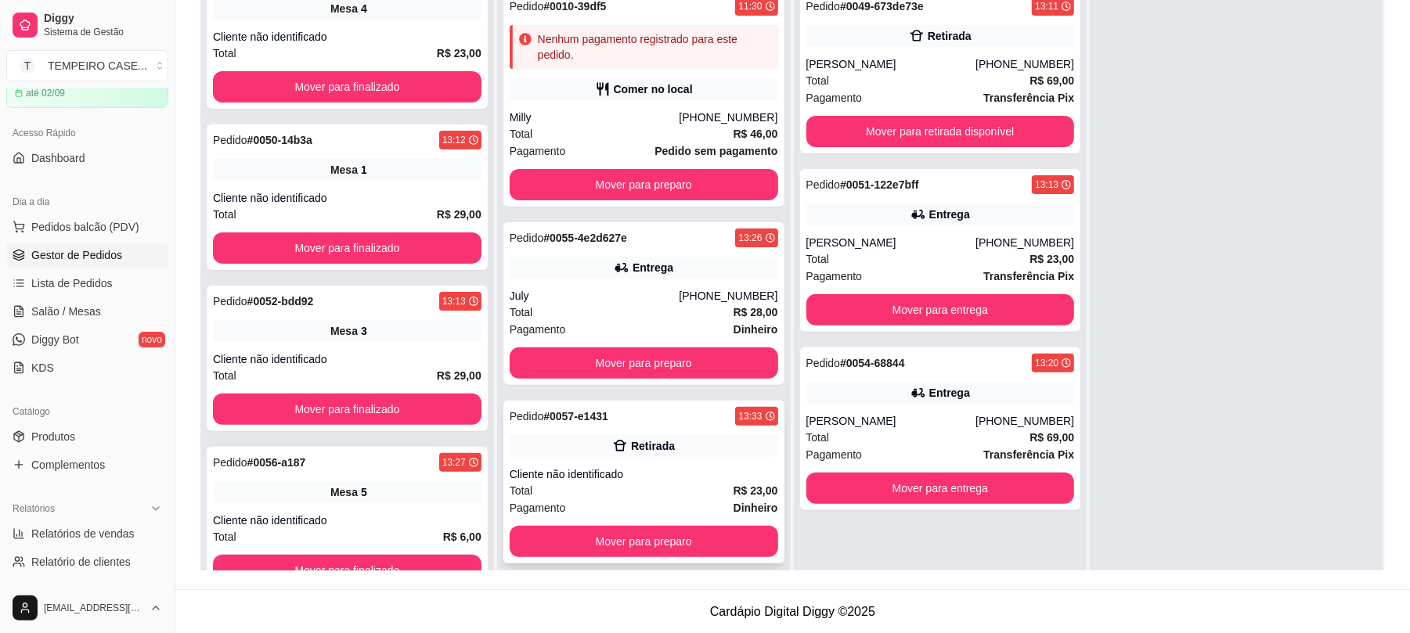
scroll to position [239, 0]
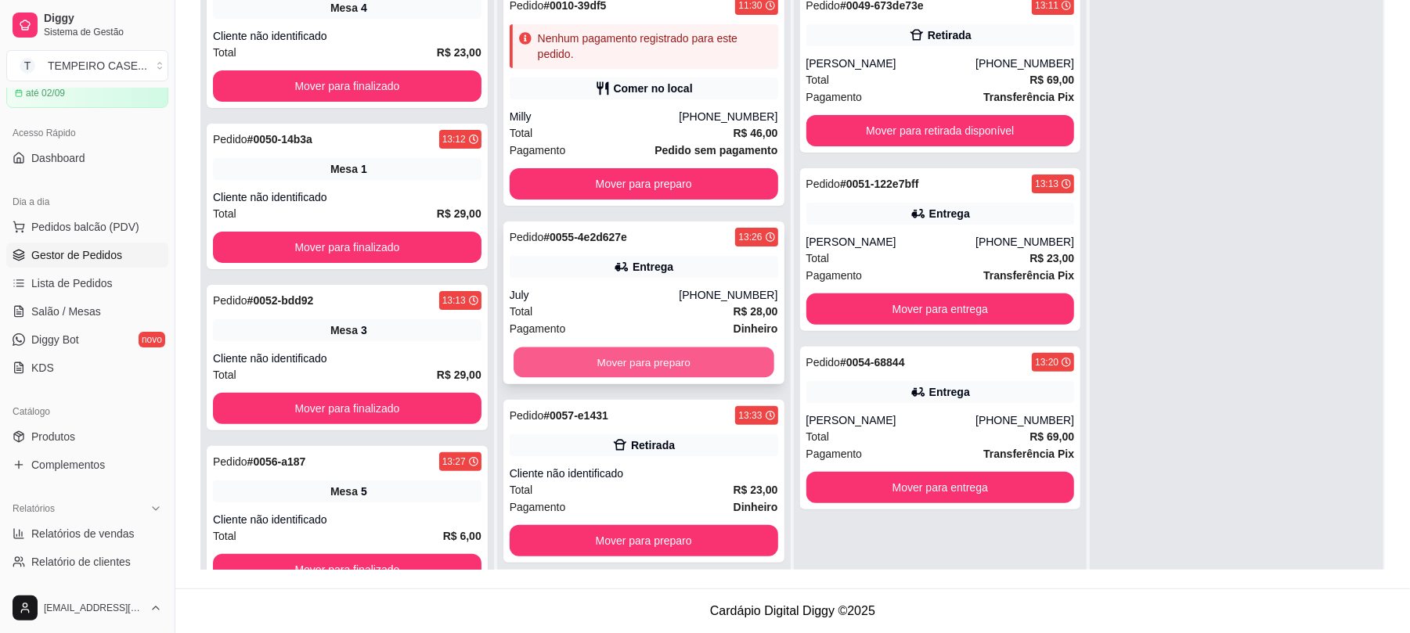
click at [634, 374] on button "Mover para preparo" at bounding box center [644, 363] width 260 height 31
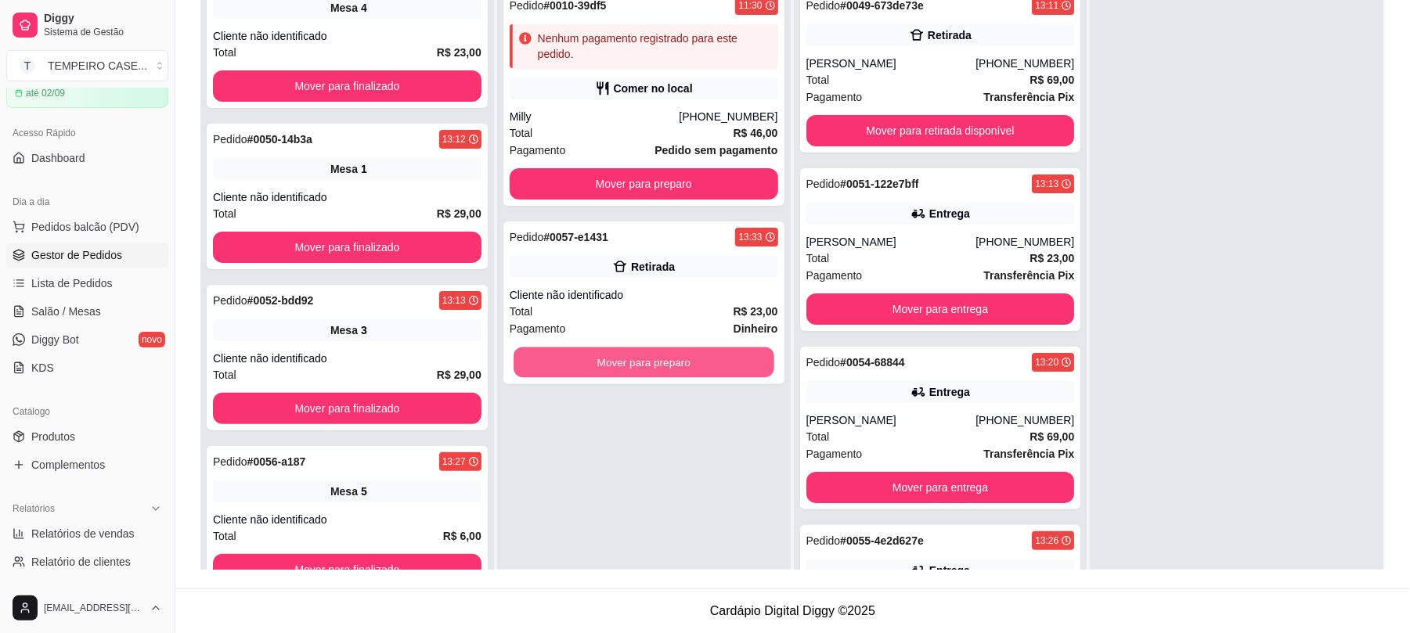
click at [634, 374] on button "Mover para preparo" at bounding box center [644, 363] width 260 height 31
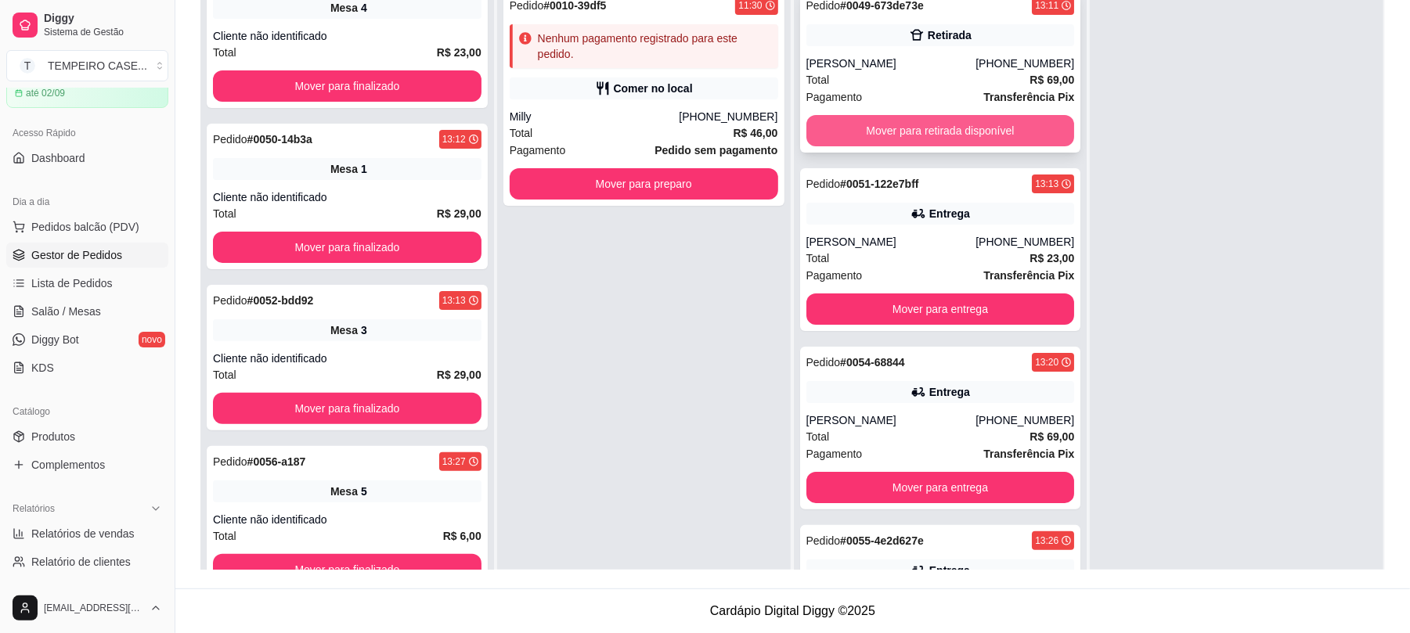
click at [930, 127] on button "Mover para retirada disponível" at bounding box center [941, 130] width 269 height 31
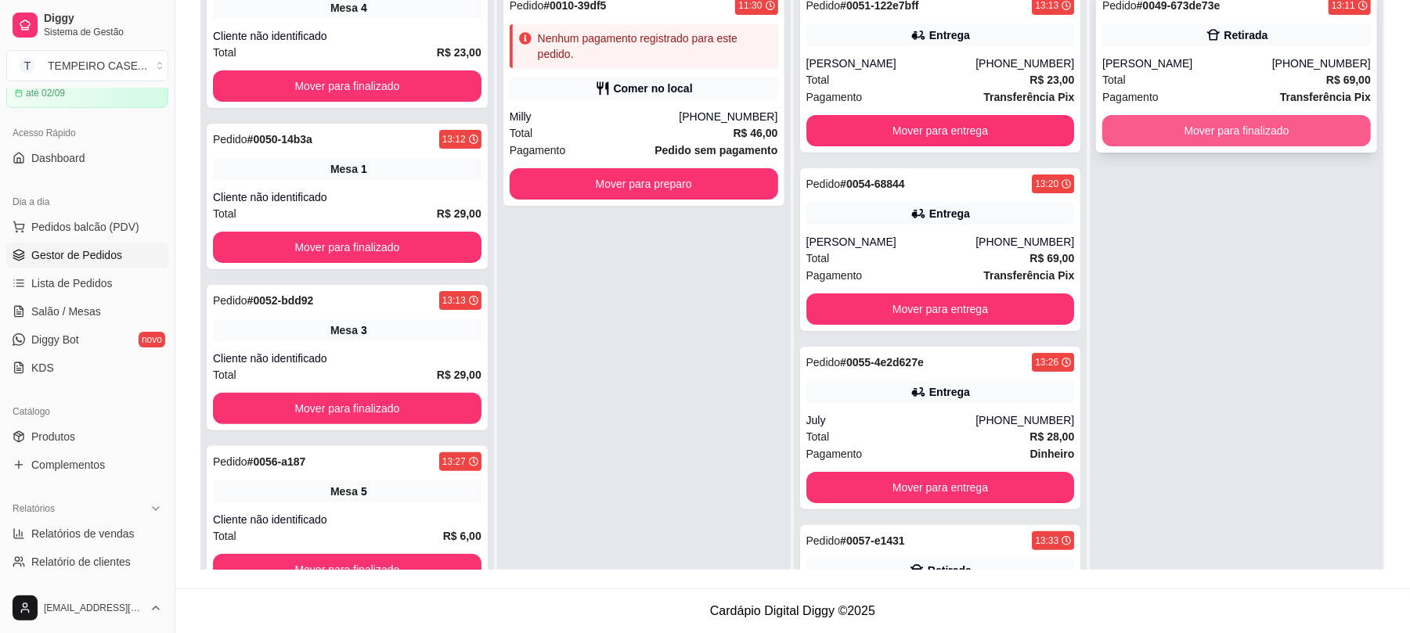
click at [1135, 126] on button "Mover para finalizado" at bounding box center [1237, 130] width 269 height 31
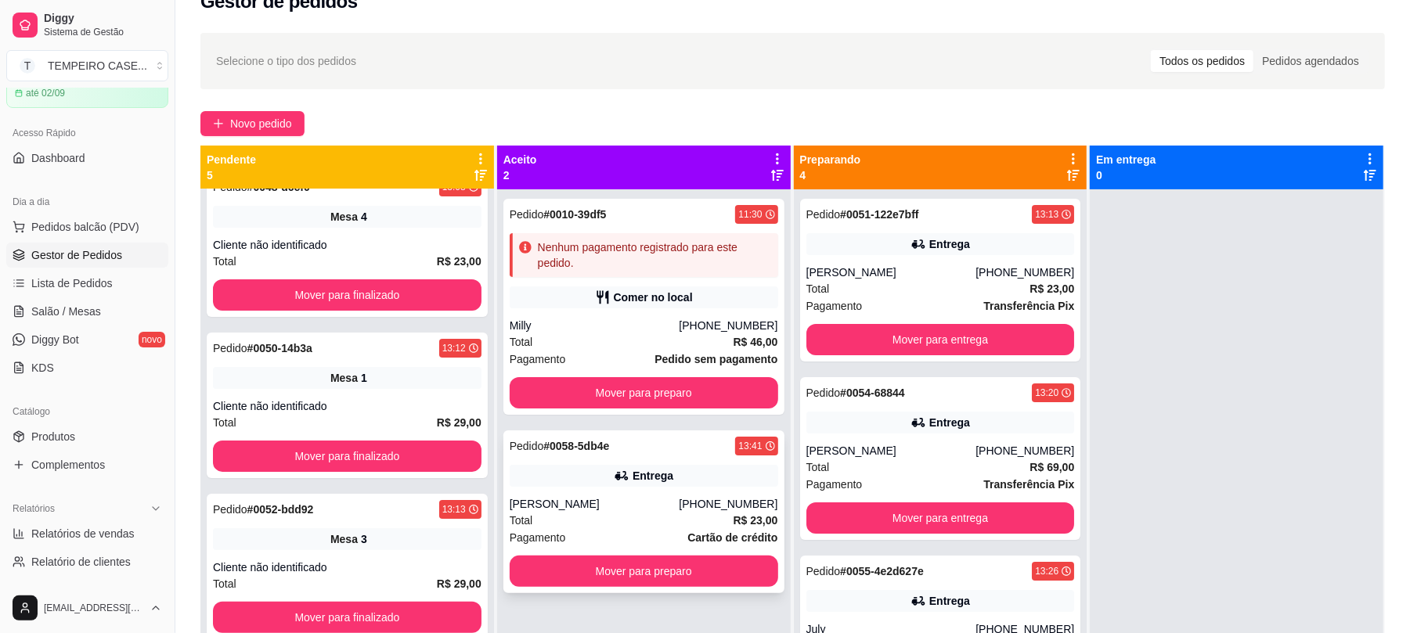
scroll to position [44, 0]
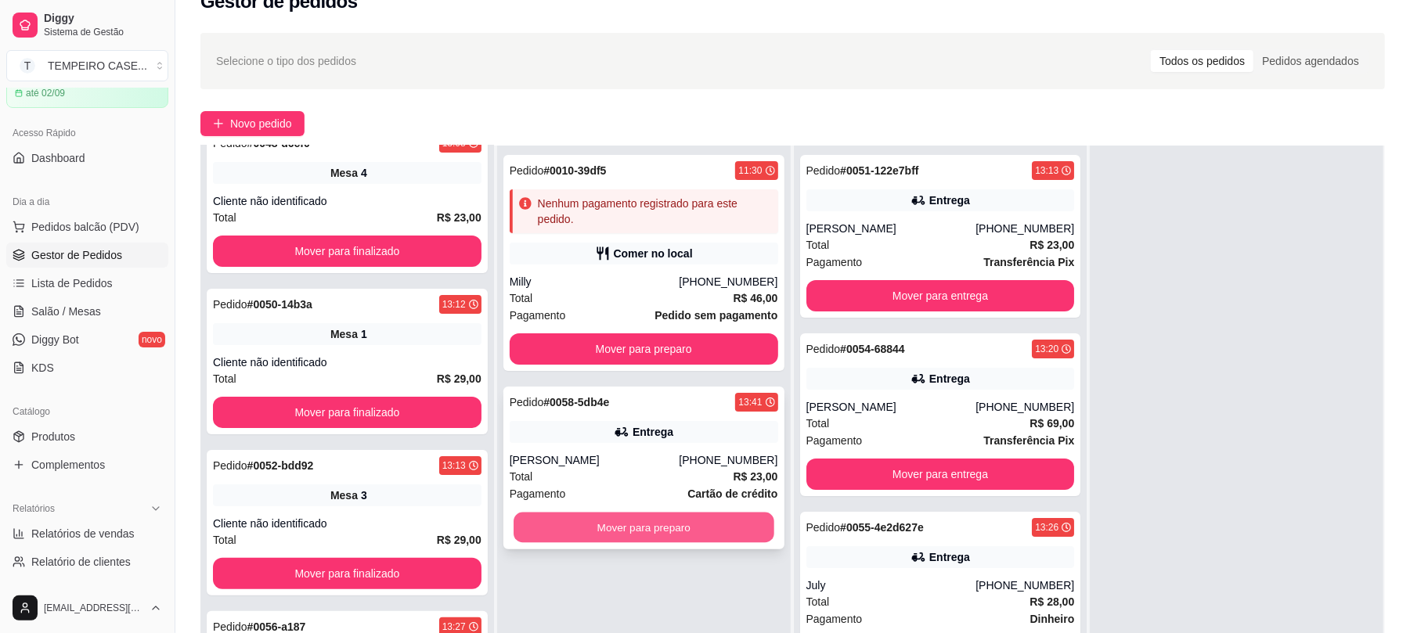
click at [625, 529] on button "Mover para preparo" at bounding box center [644, 528] width 260 height 31
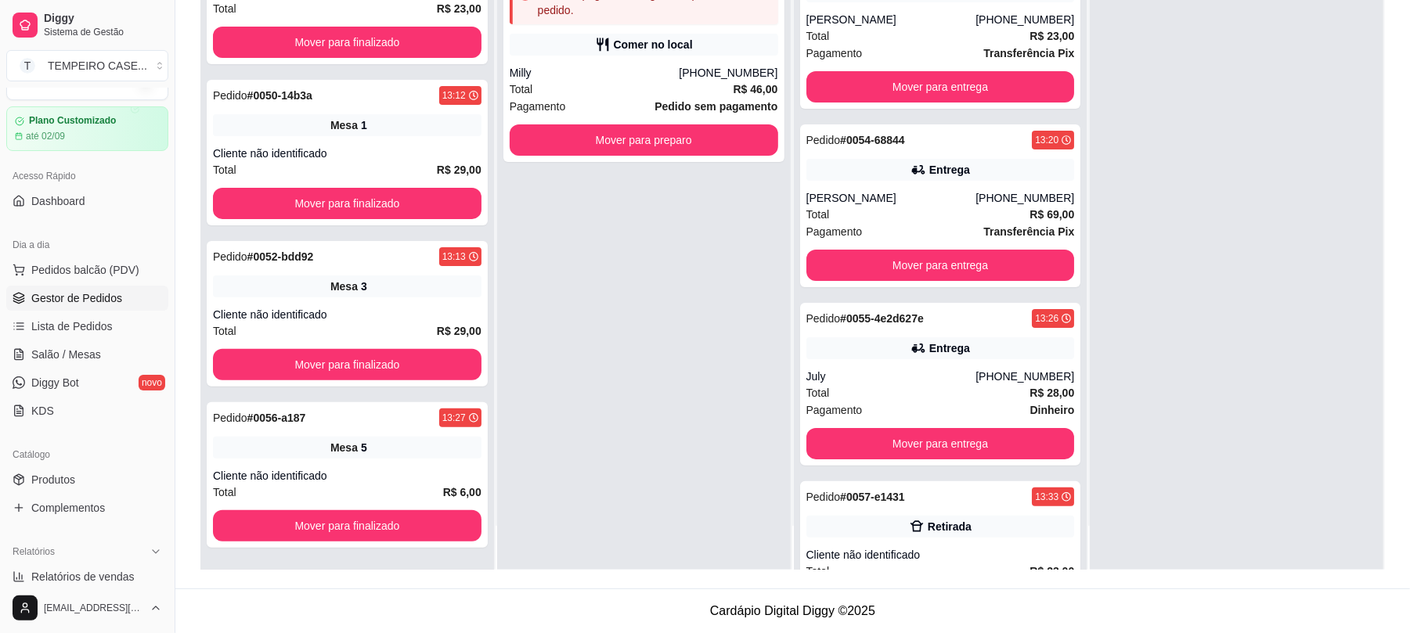
scroll to position [0, 0]
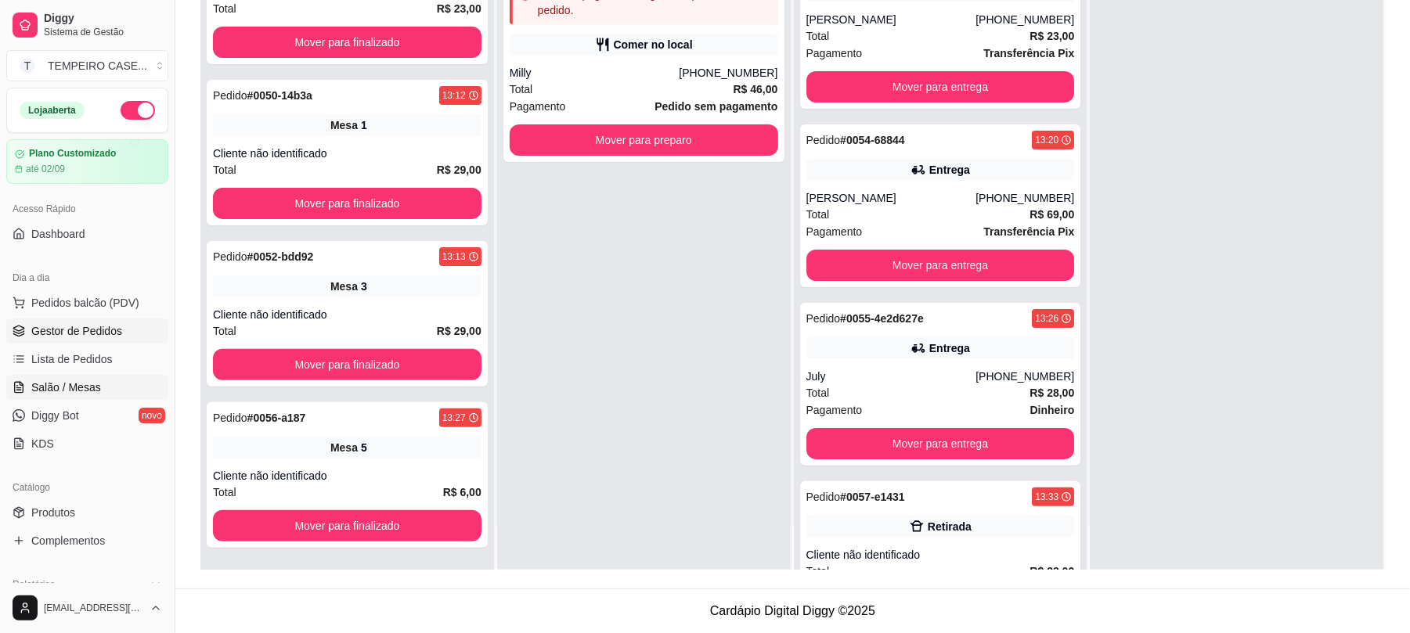
click at [102, 384] on link "Salão / Mesas" at bounding box center [87, 387] width 162 height 25
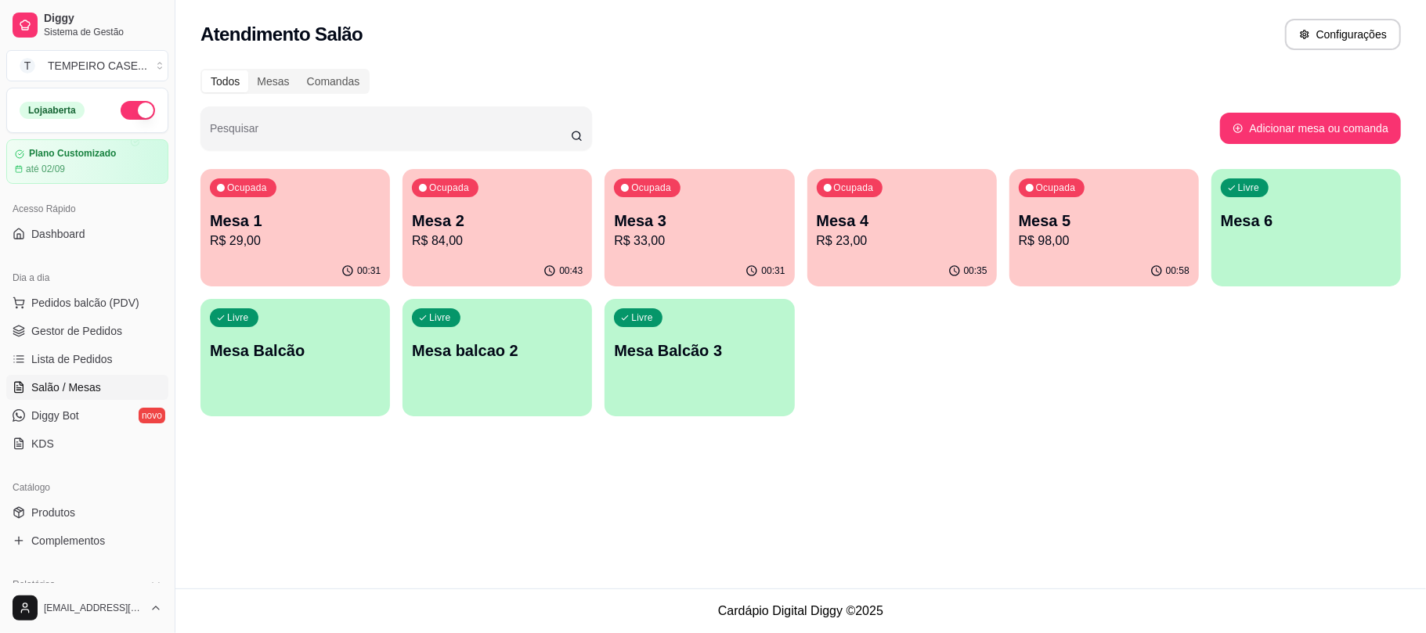
click at [868, 246] on p "R$ 23,00" at bounding box center [902, 241] width 171 height 19
click at [1082, 229] on p "Mesa 5" at bounding box center [1104, 221] width 171 height 22
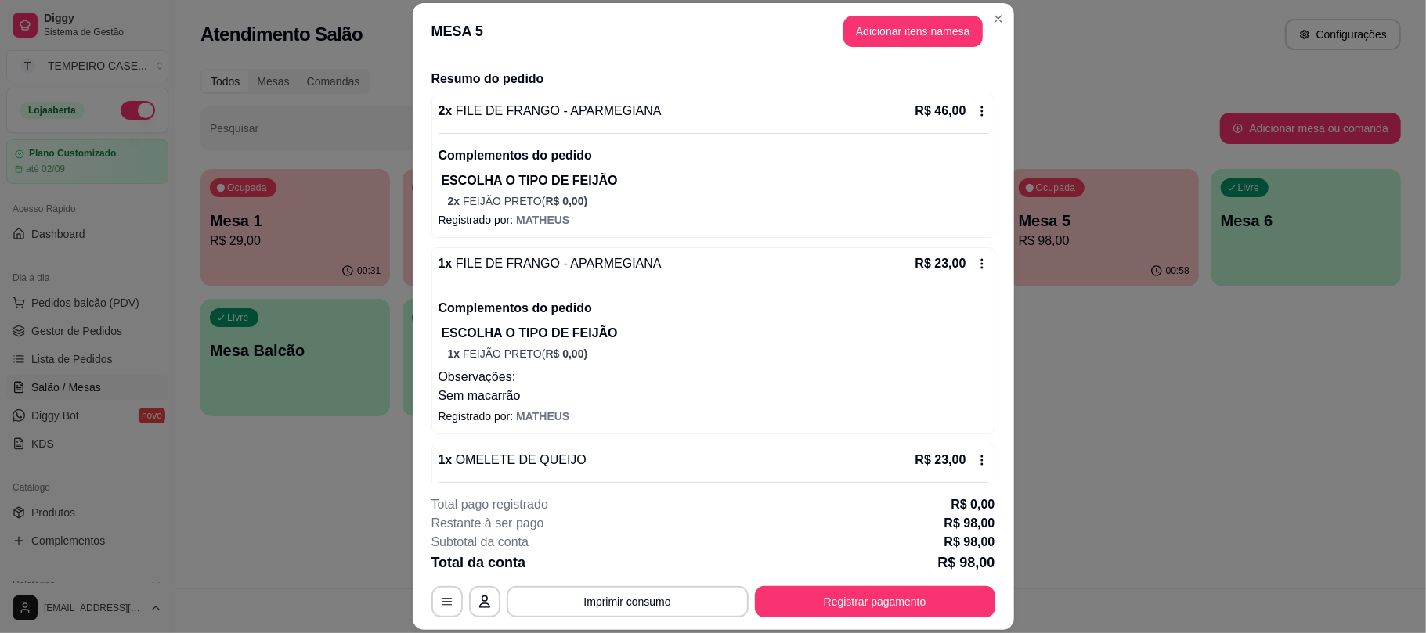
scroll to position [290, 0]
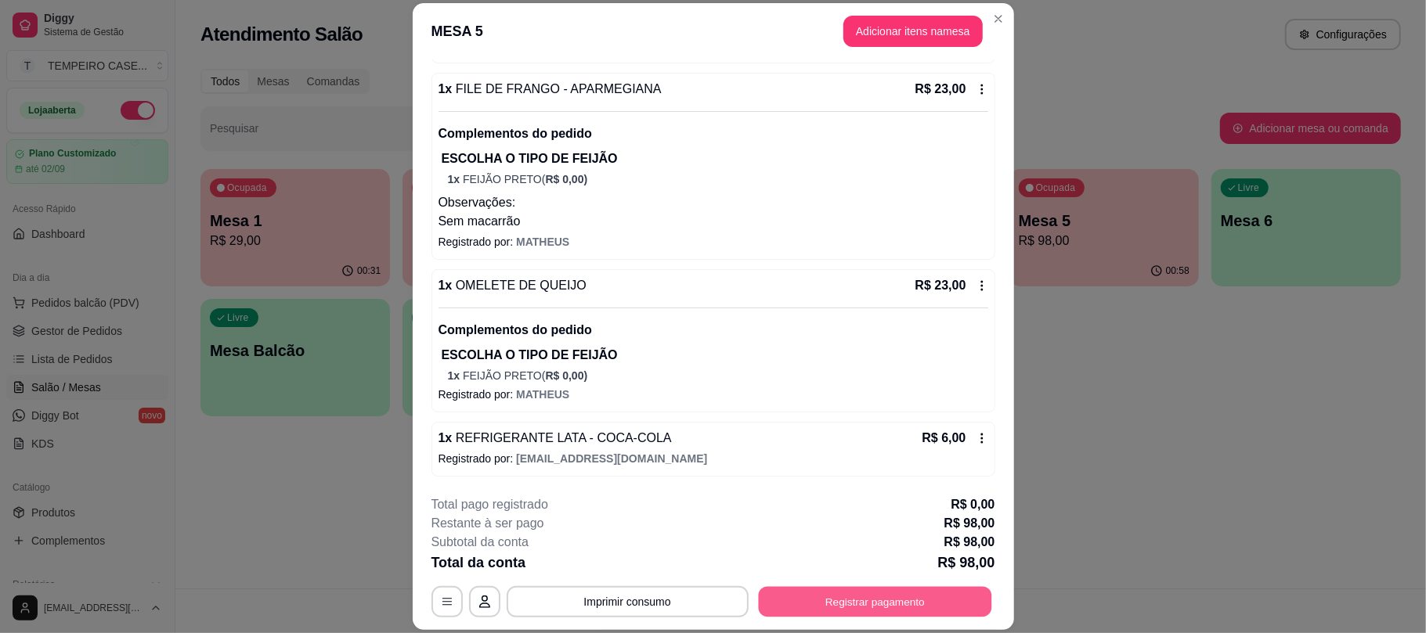
click at [818, 605] on button "Registrar pagamento" at bounding box center [874, 602] width 233 height 31
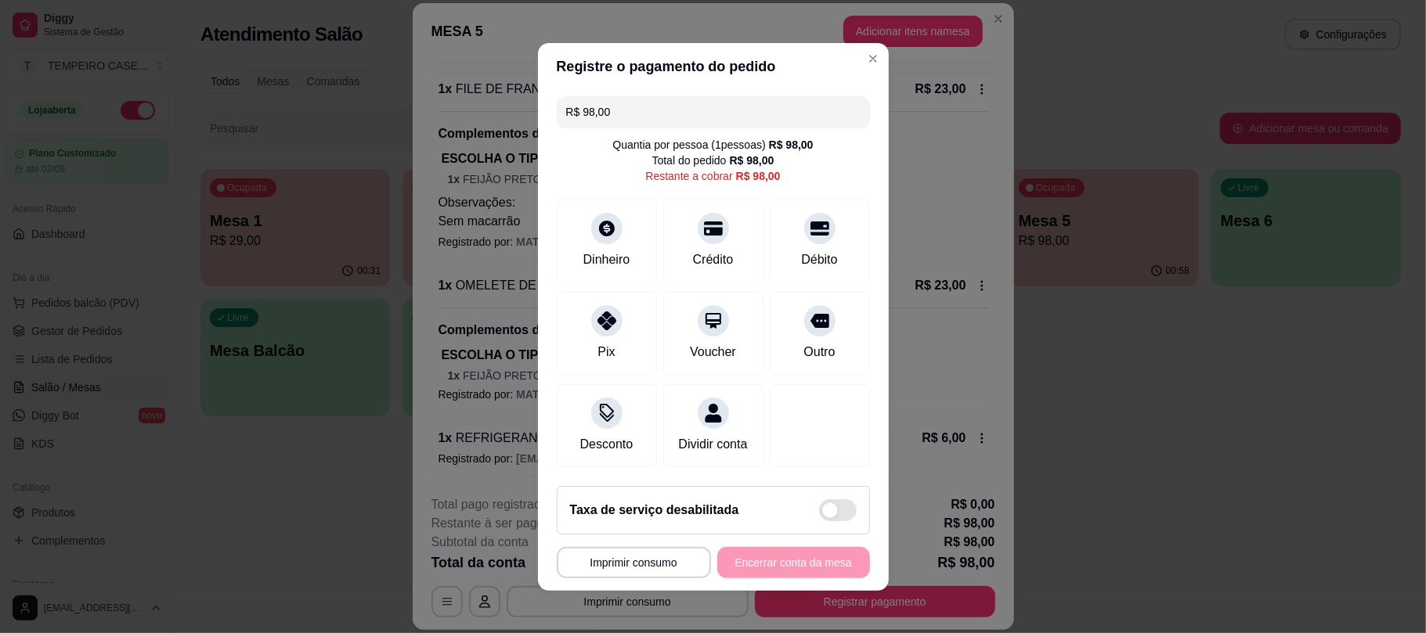
drag, startPoint x: 645, startPoint y: 92, endPoint x: 508, endPoint y: 98, distance: 137.2
click at [508, 98] on div "**********" at bounding box center [713, 316] width 1426 height 633
click at [599, 229] on div at bounding box center [607, 224] width 34 height 34
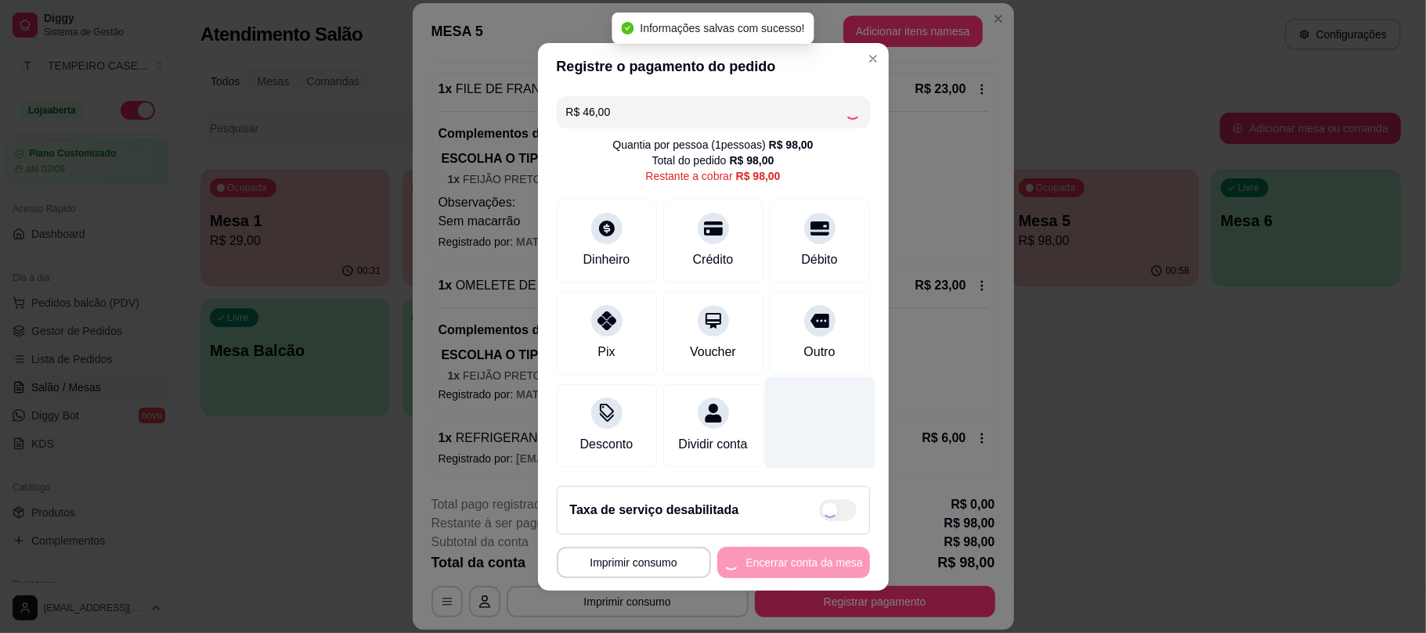
type input "R$ 52,00"
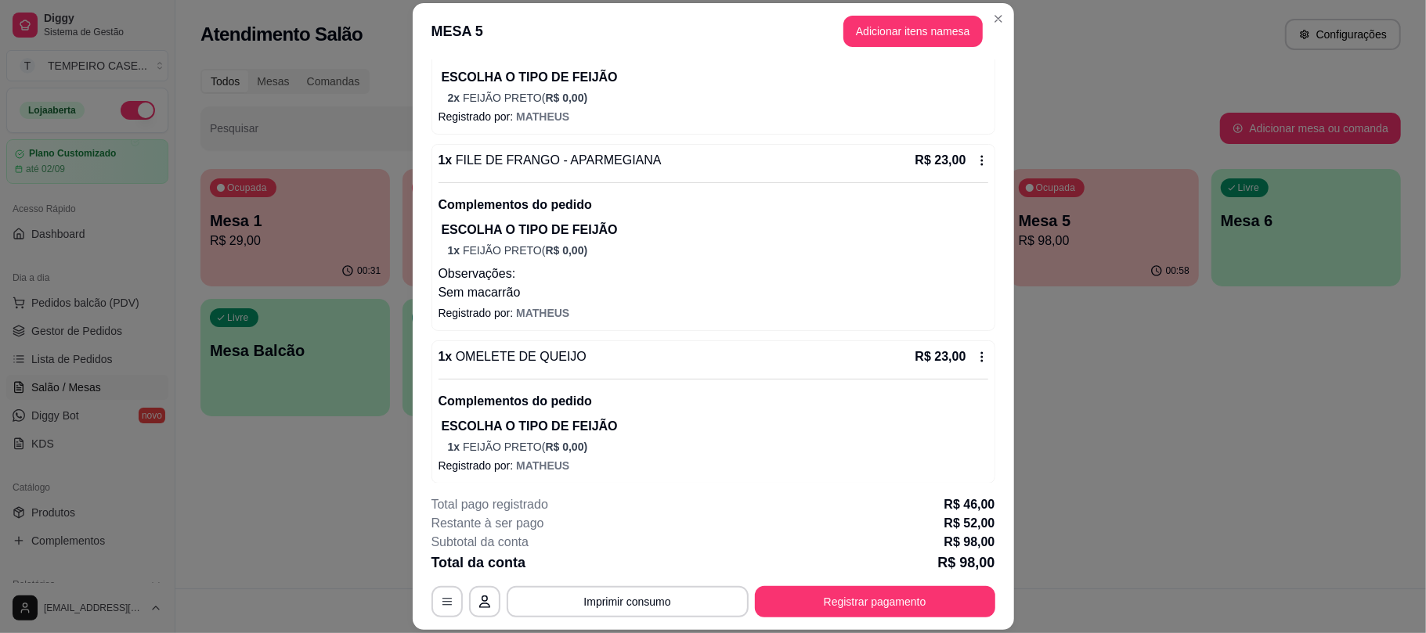
scroll to position [186, 0]
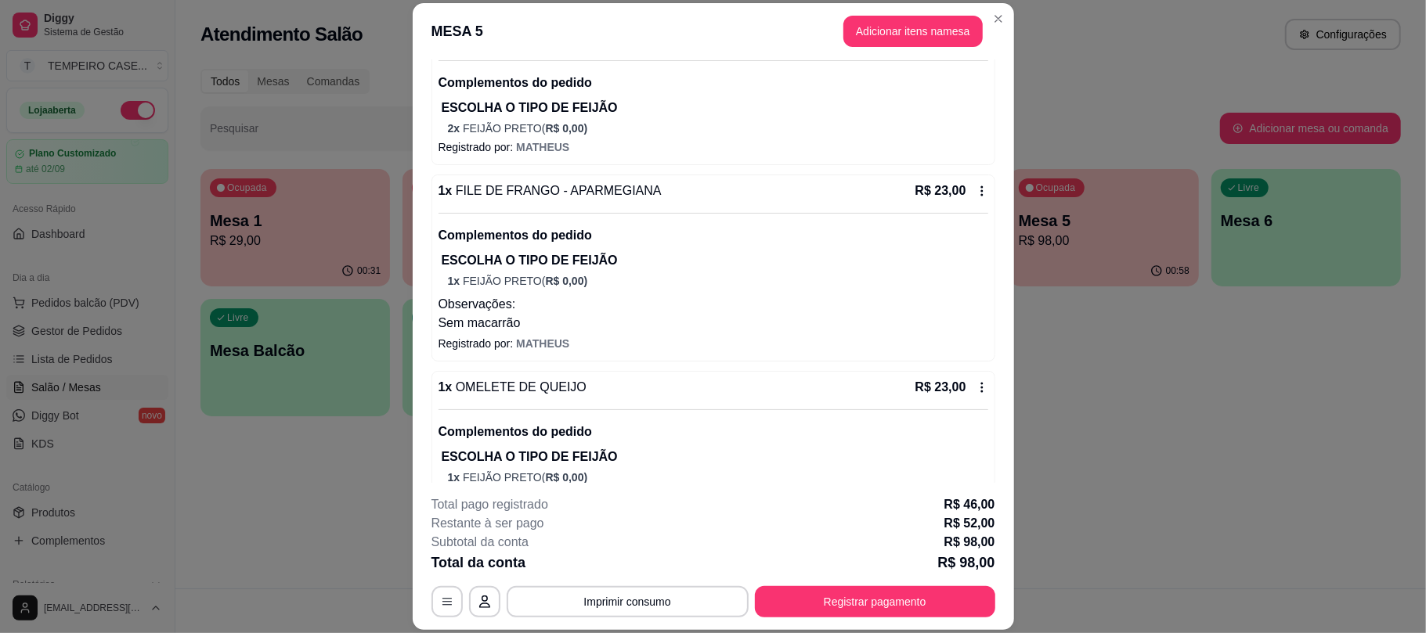
click at [854, 602] on button "Registrar pagamento" at bounding box center [875, 602] width 240 height 31
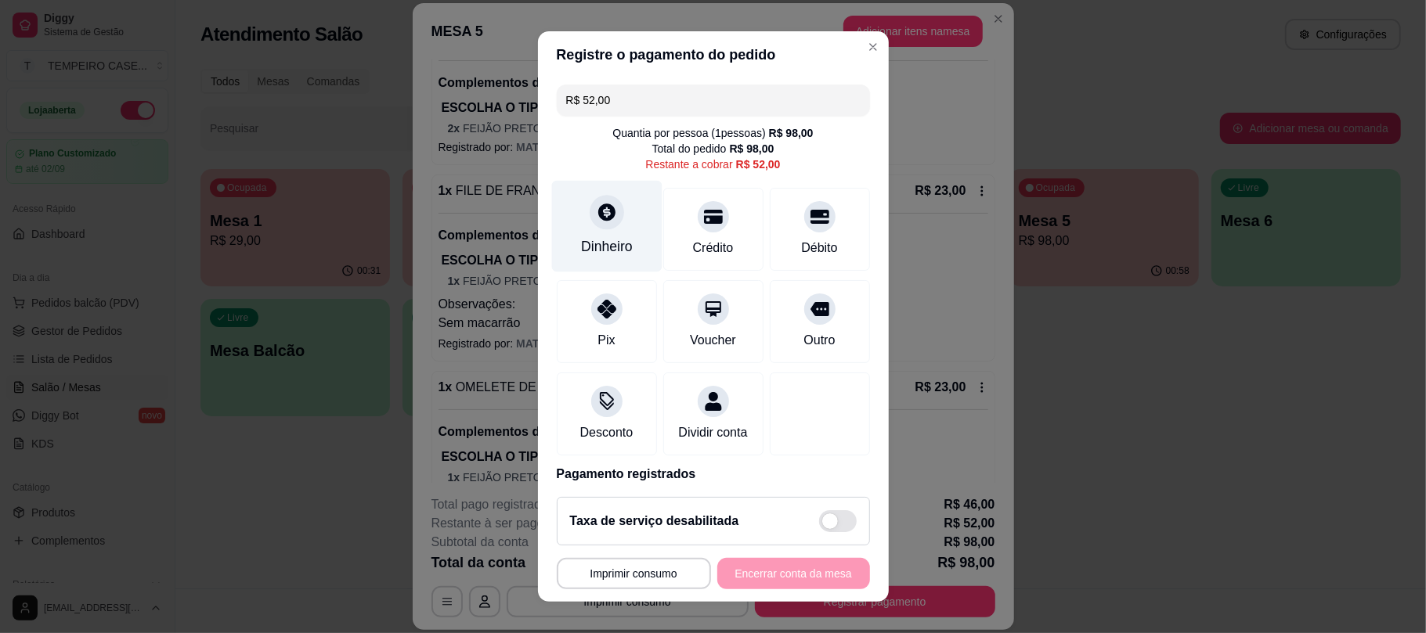
click at [593, 249] on div "Dinheiro" at bounding box center [607, 247] width 52 height 20
type input "R$ 0,00"
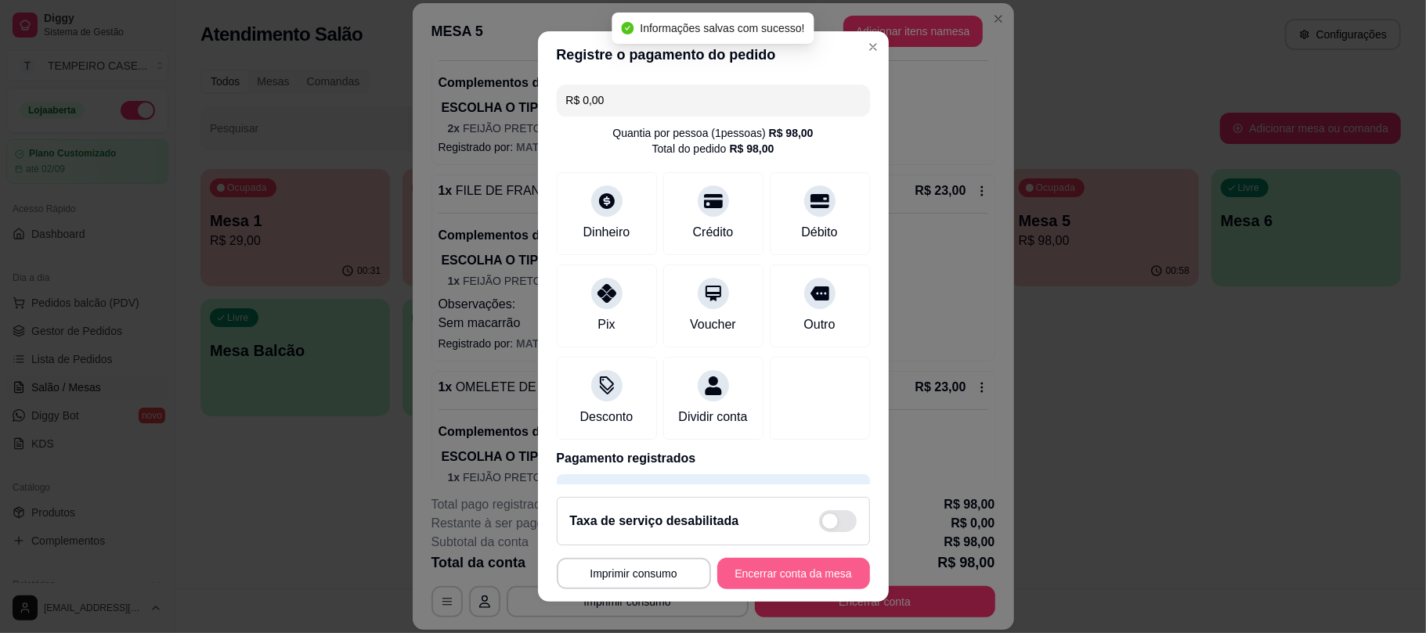
click at [768, 565] on button "Encerrar conta da mesa" at bounding box center [793, 573] width 153 height 31
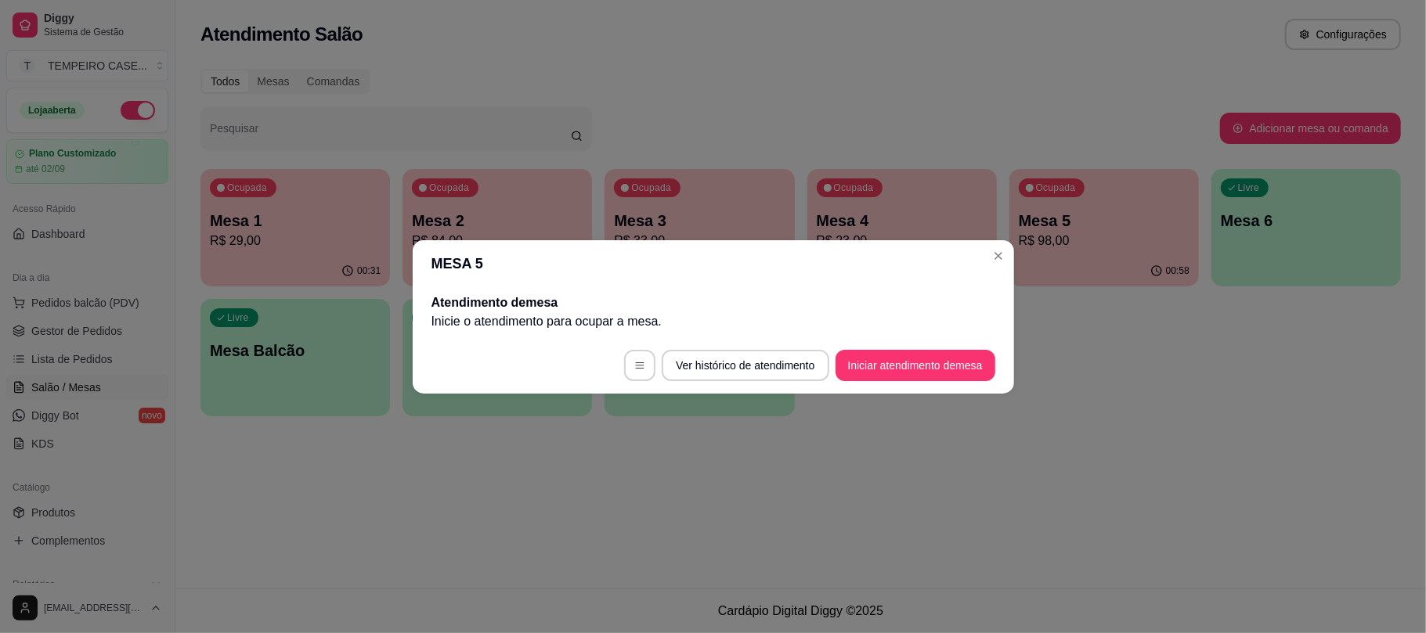
scroll to position [0, 0]
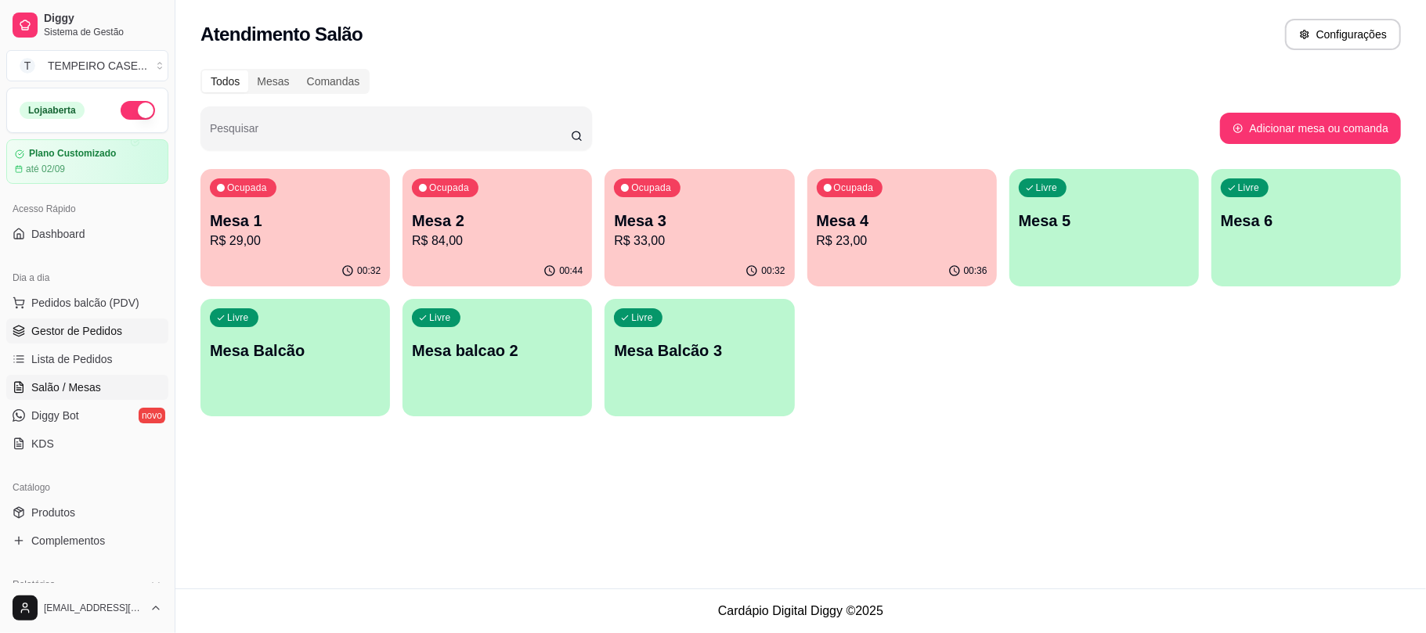
click at [85, 334] on span "Gestor de Pedidos" at bounding box center [76, 331] width 91 height 16
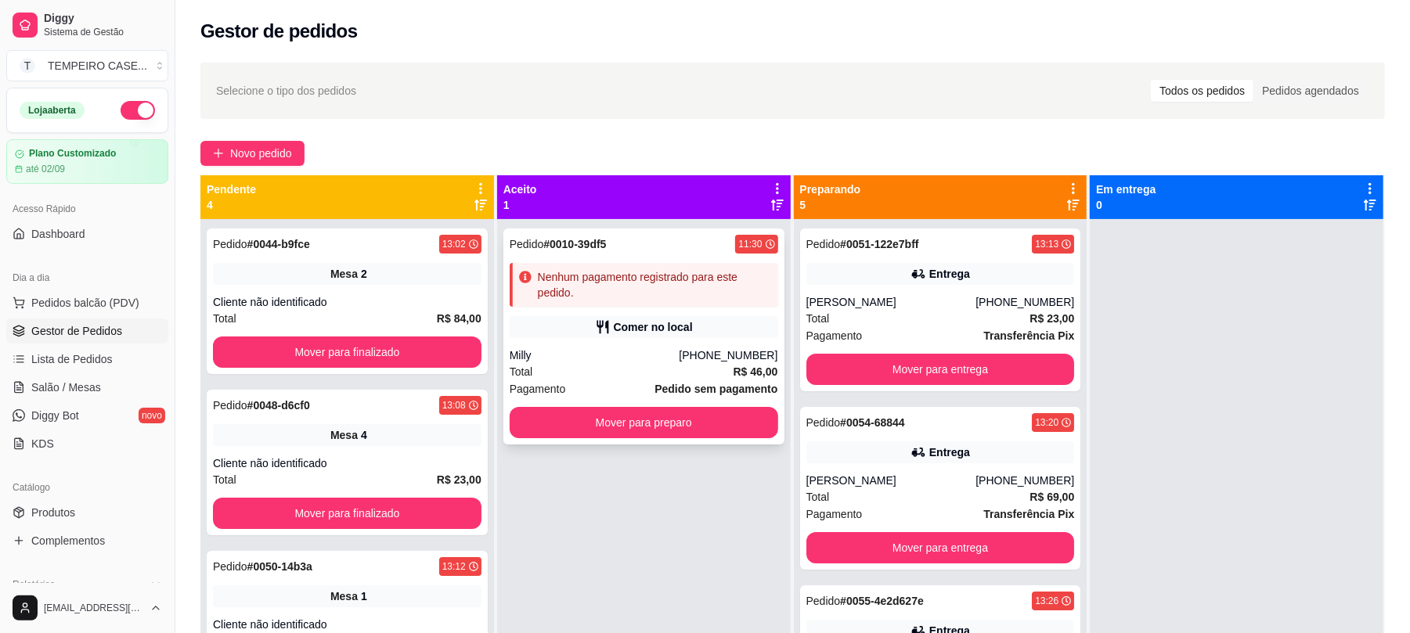
click at [639, 276] on div "Nenhum pagamento registrado para este pedido." at bounding box center [655, 284] width 234 height 31
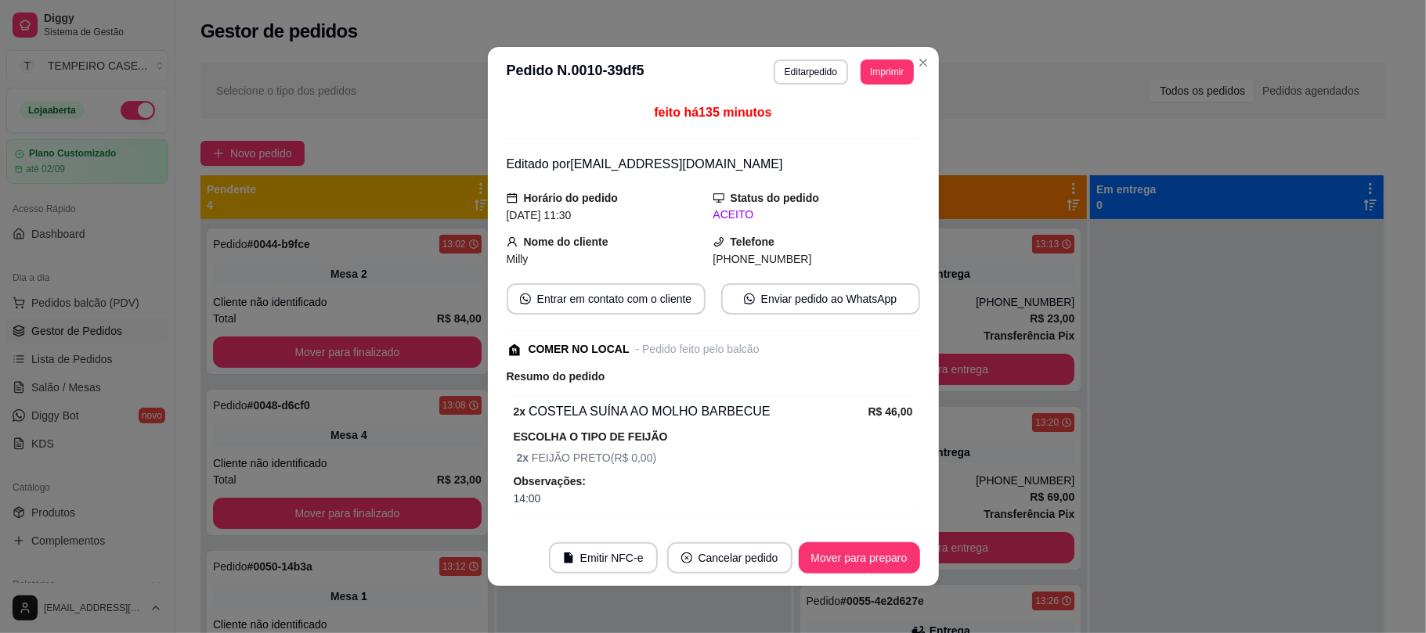
click at [818, 76] on button "Editar pedido" at bounding box center [811, 72] width 74 height 25
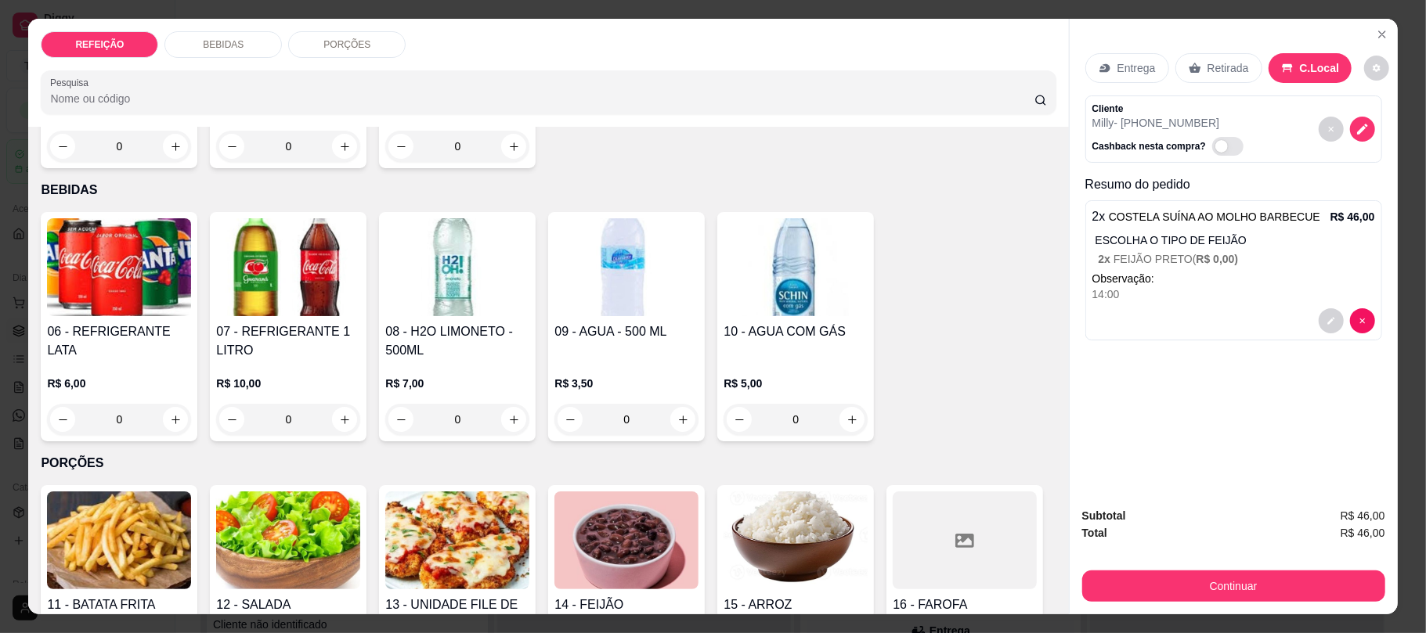
scroll to position [313, 0]
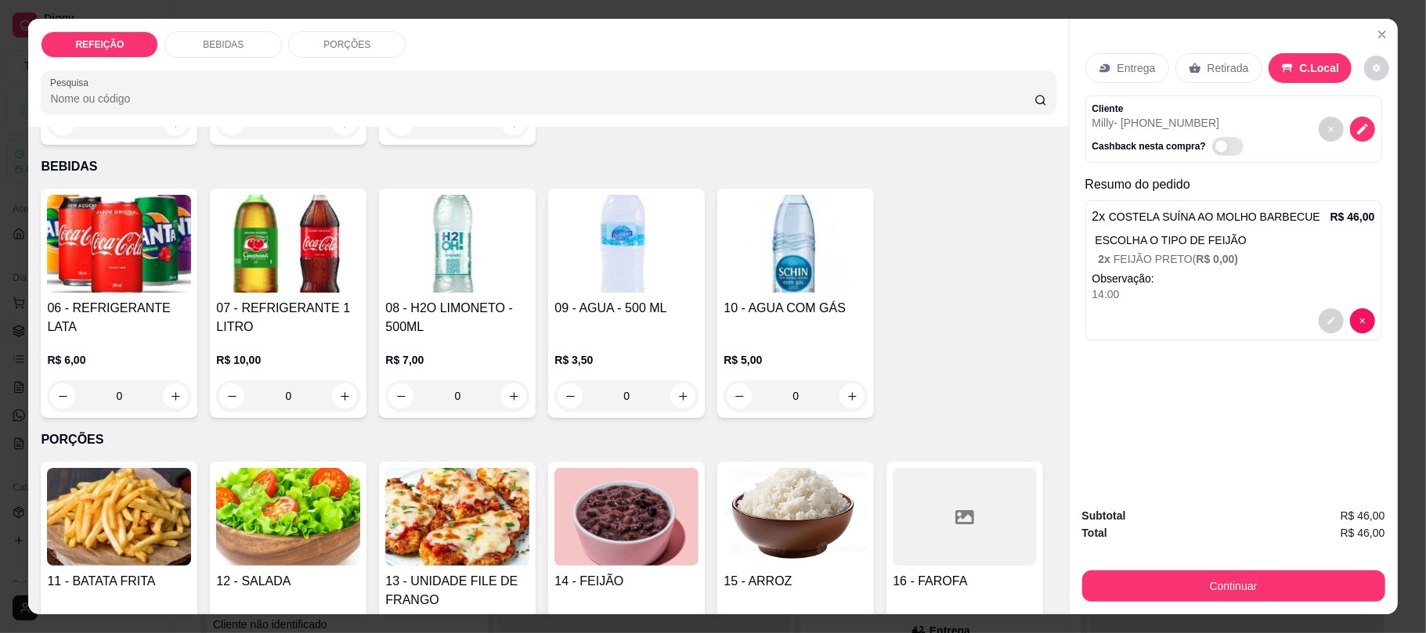
click at [135, 296] on div "06 - REFRIGERANTE LATA R$ 6,00 0" at bounding box center [119, 303] width 157 height 229
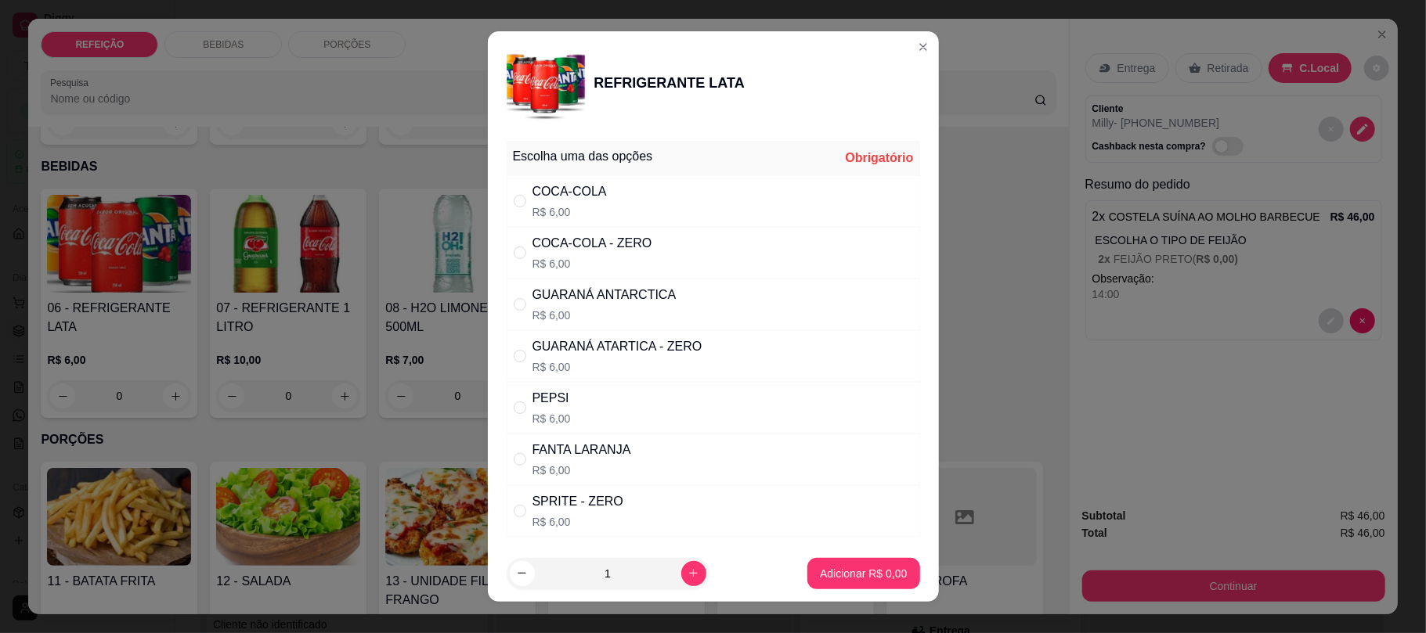
drag, startPoint x: 598, startPoint y: 229, endPoint x: 631, endPoint y: 276, distance: 57.3
click at [599, 227] on div "COCA-COLA - ZERO R$ 6,00" at bounding box center [713, 253] width 413 height 52
click at [593, 233] on div "COCA-COLA - ZERO R$ 6,00" at bounding box center [713, 253] width 413 height 52
radio input "false"
click at [592, 208] on p "R$ 6,00" at bounding box center [569, 212] width 74 height 16
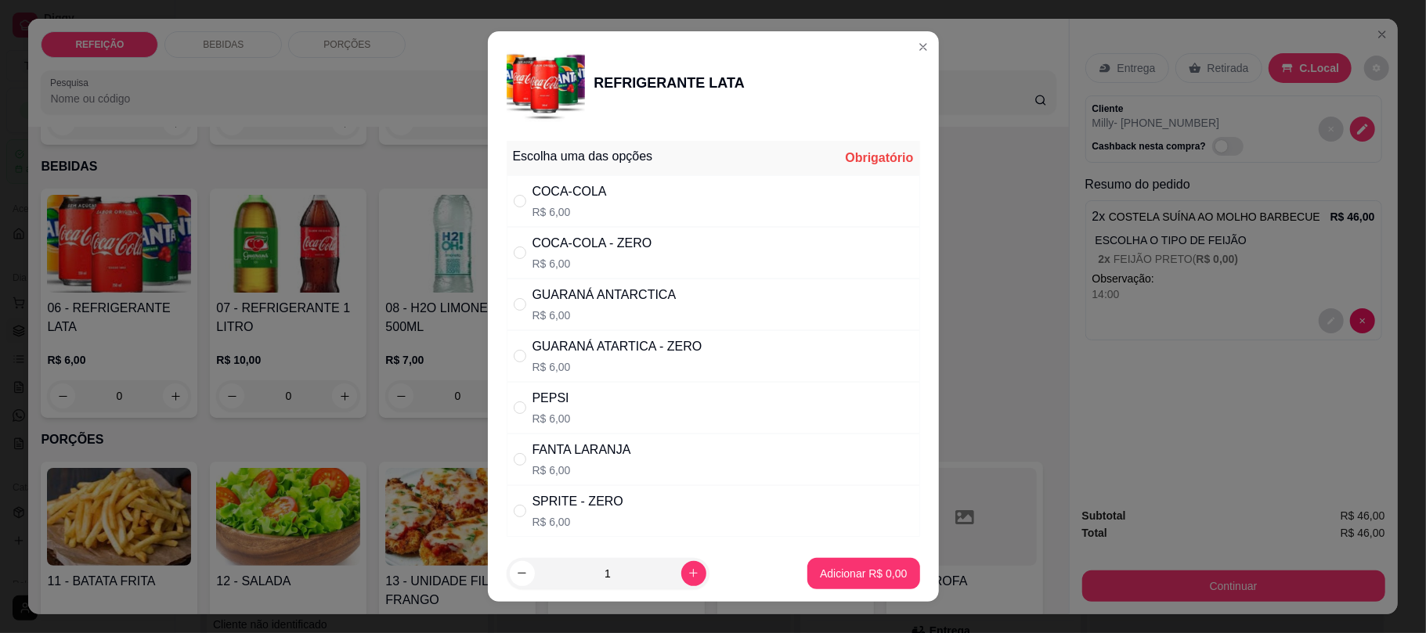
radio input "true"
click at [855, 575] on p "Adicionar R$ 6,00" at bounding box center [863, 573] width 85 height 15
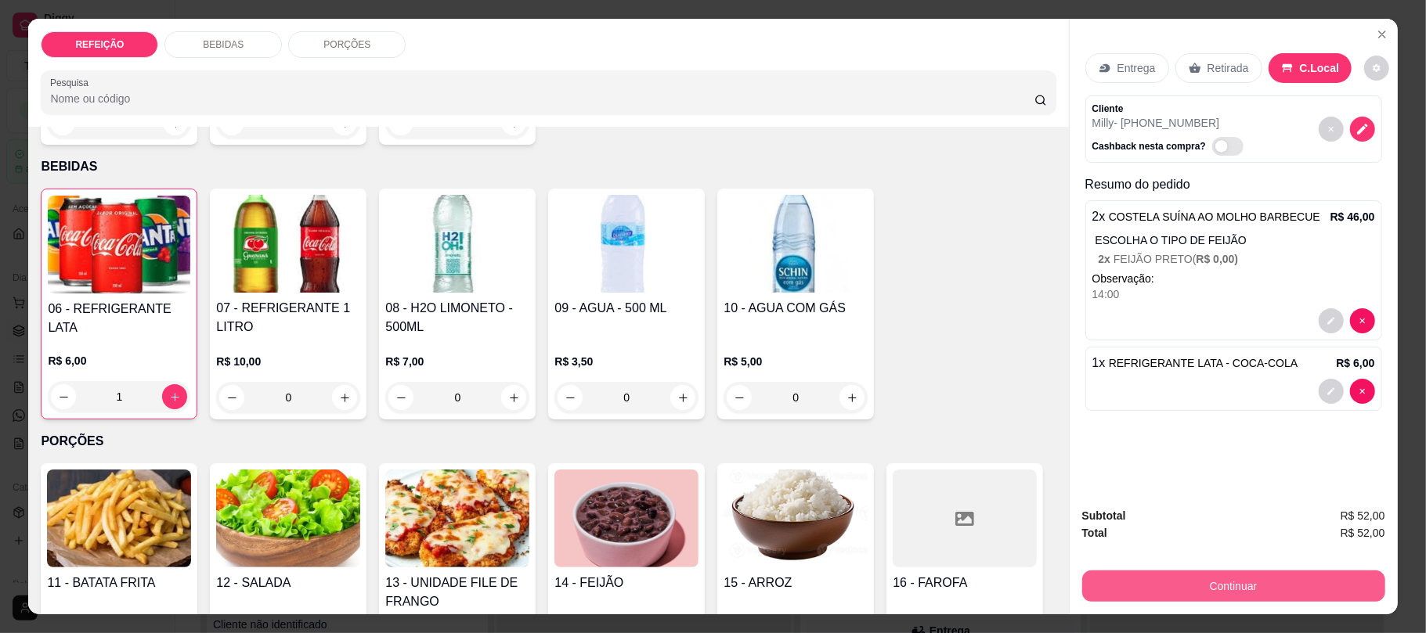
click at [1178, 590] on button "Continuar" at bounding box center [1233, 586] width 303 height 31
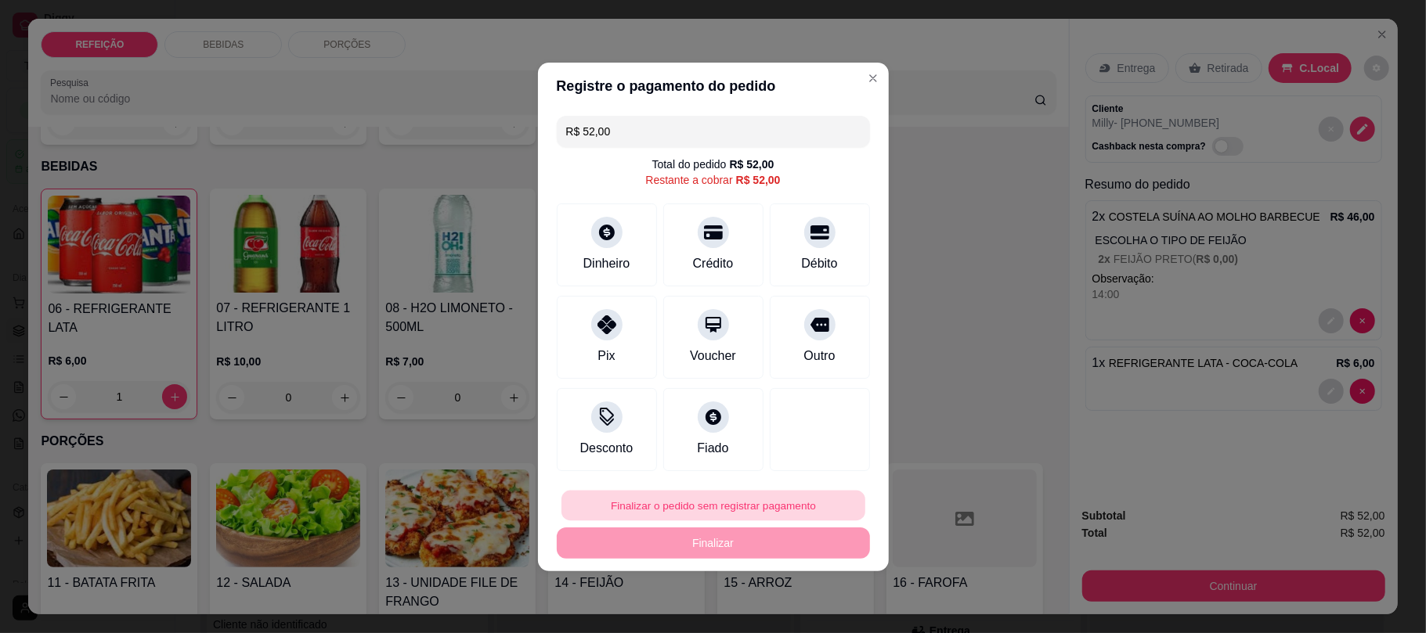
click at [684, 507] on button "Finalizar o pedido sem registrar pagamento" at bounding box center [713, 505] width 304 height 31
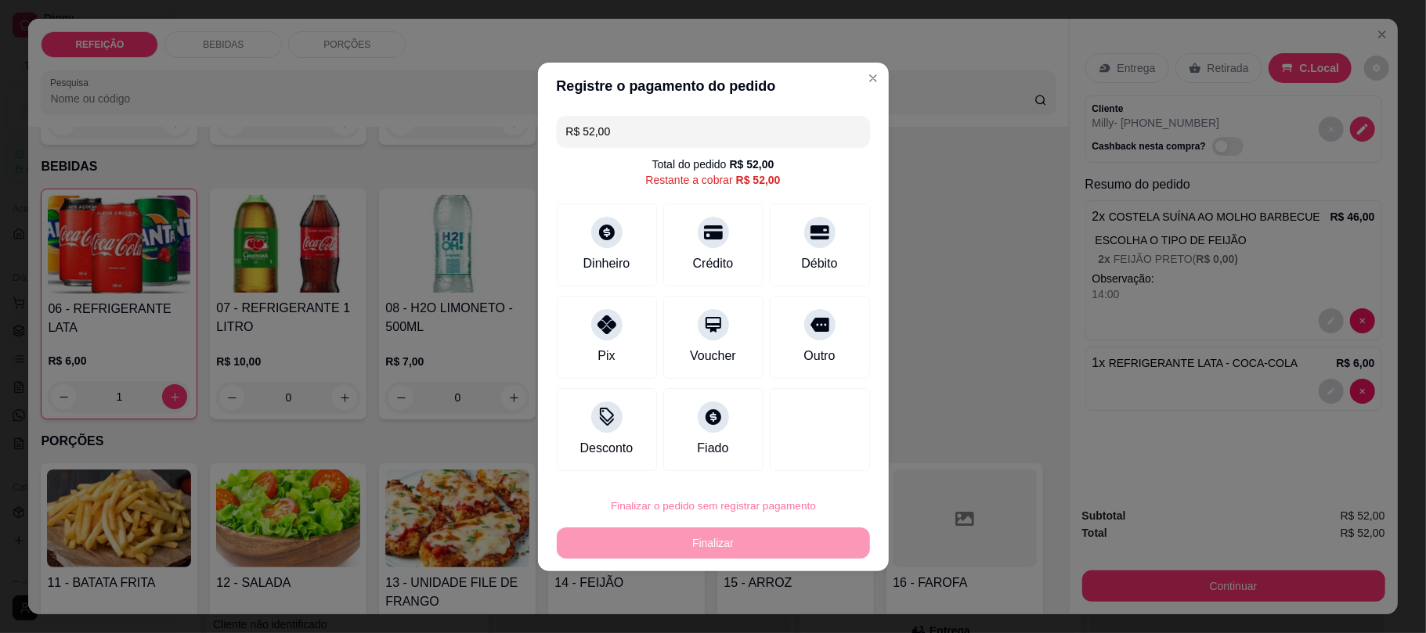
click at [821, 461] on button "Confirmar" at bounding box center [807, 461] width 58 height 24
type input "0"
type input "R$ 0,00"
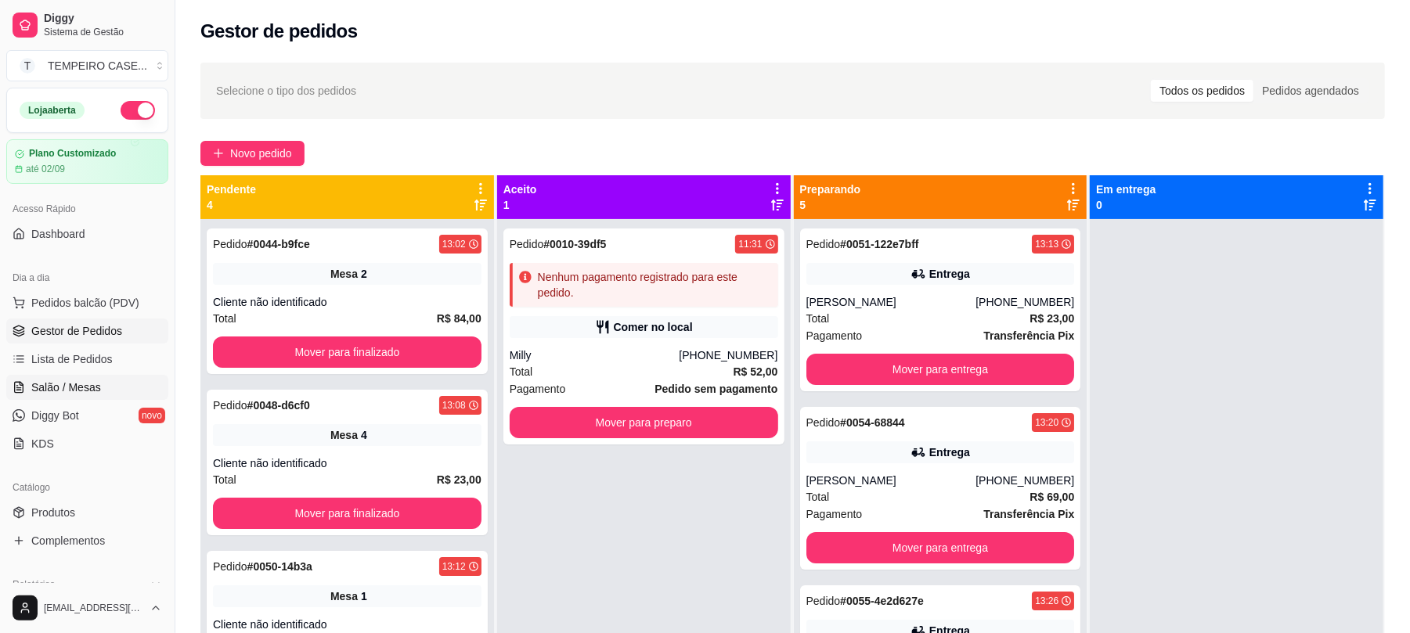
click at [96, 388] on span "Salão / Mesas" at bounding box center [66, 388] width 70 height 16
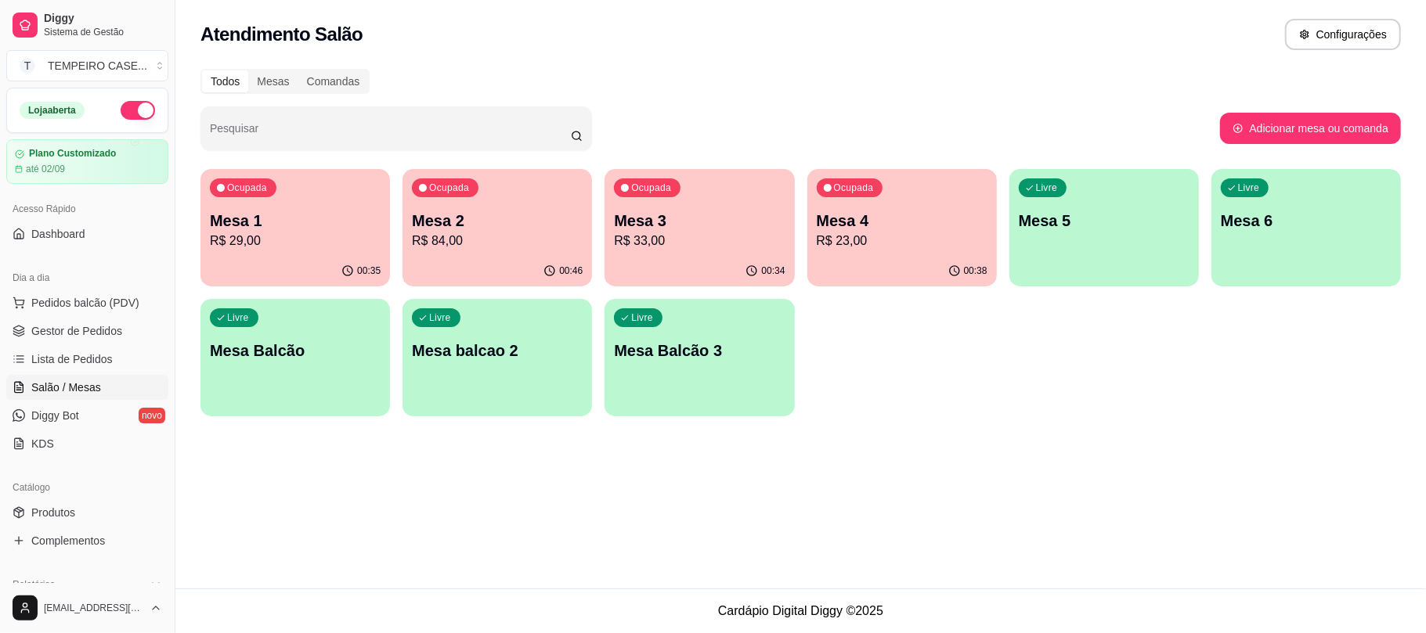
click at [323, 199] on div "Ocupada Mesa 1 R$ 29,00" at bounding box center [294, 212] width 189 height 87
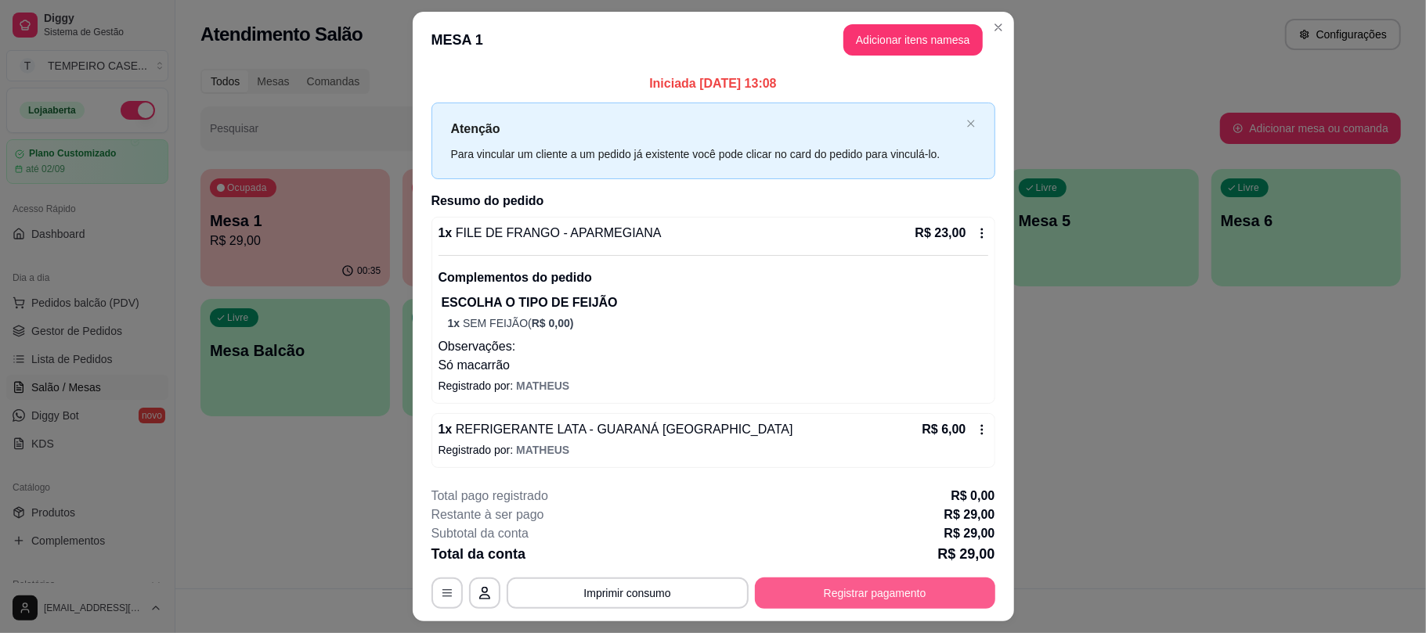
click at [843, 579] on button "Registrar pagamento" at bounding box center [875, 593] width 240 height 31
click at [596, 222] on icon at bounding box center [606, 224] width 20 height 20
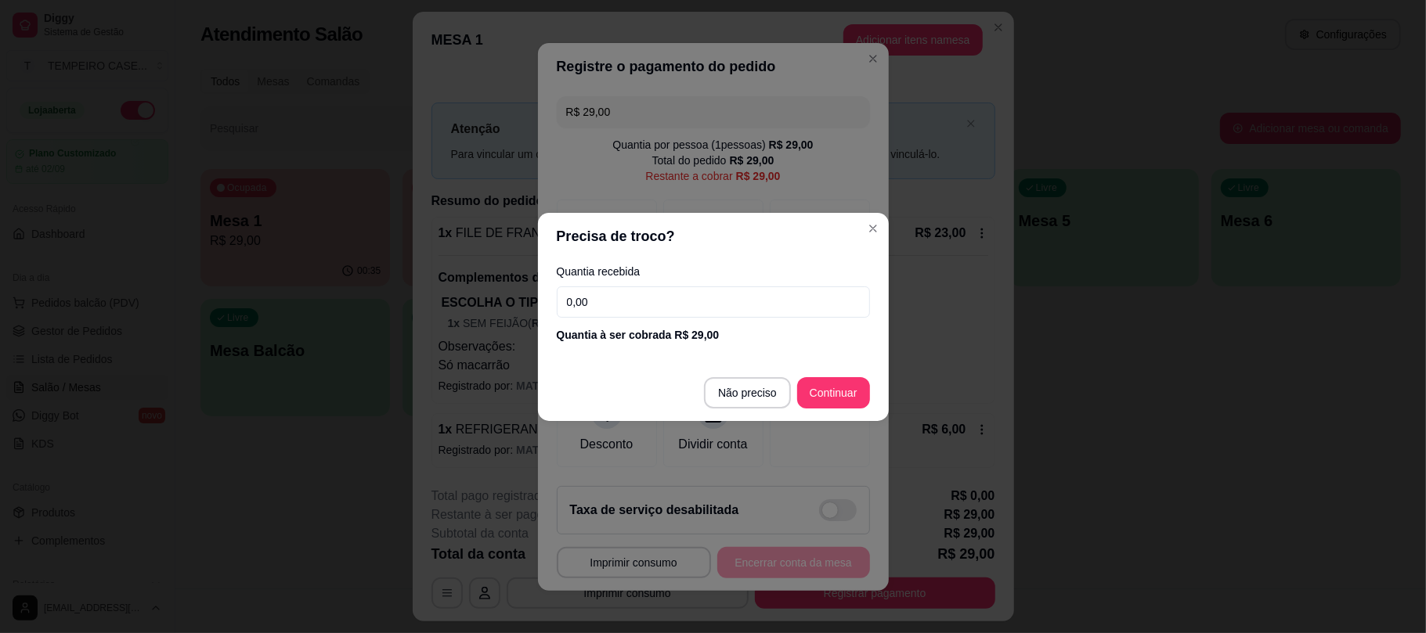
drag, startPoint x: 655, startPoint y: 292, endPoint x: 554, endPoint y: 290, distance: 100.3
click at [554, 290] on div "Quantia recebida 0,00 Quantia à ser cobrada R$ 29,00" at bounding box center [713, 304] width 351 height 89
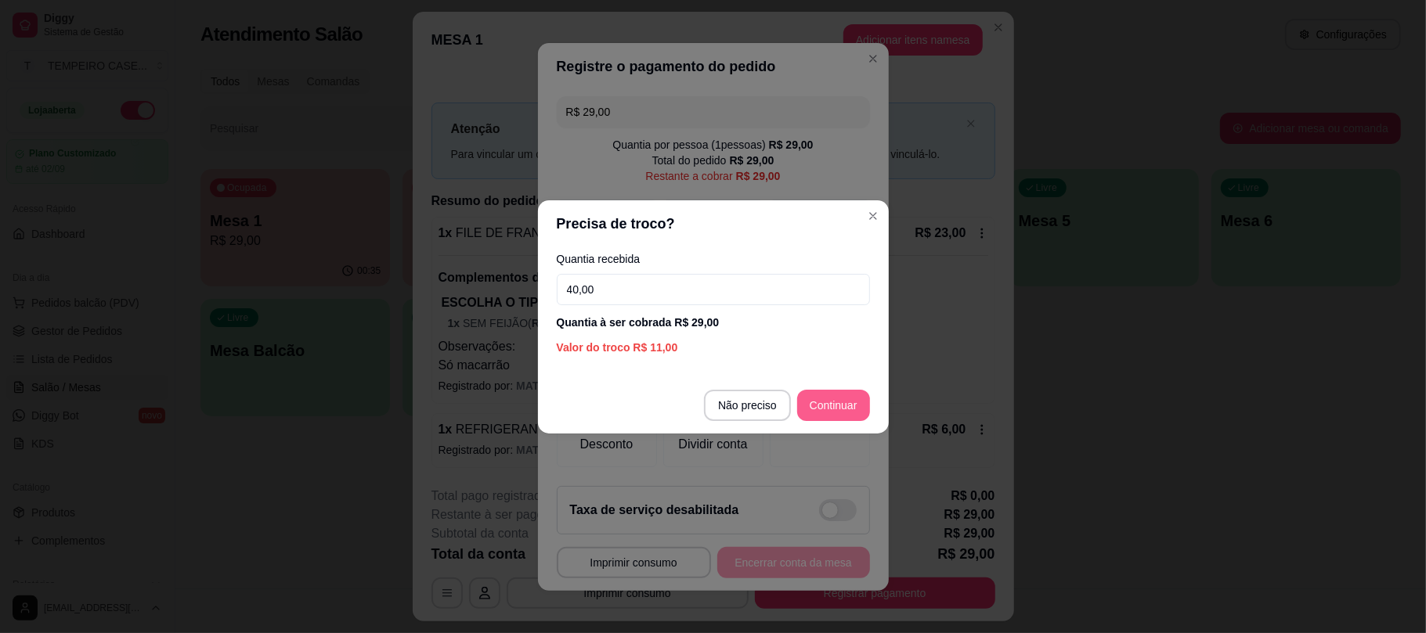
type input "40,00"
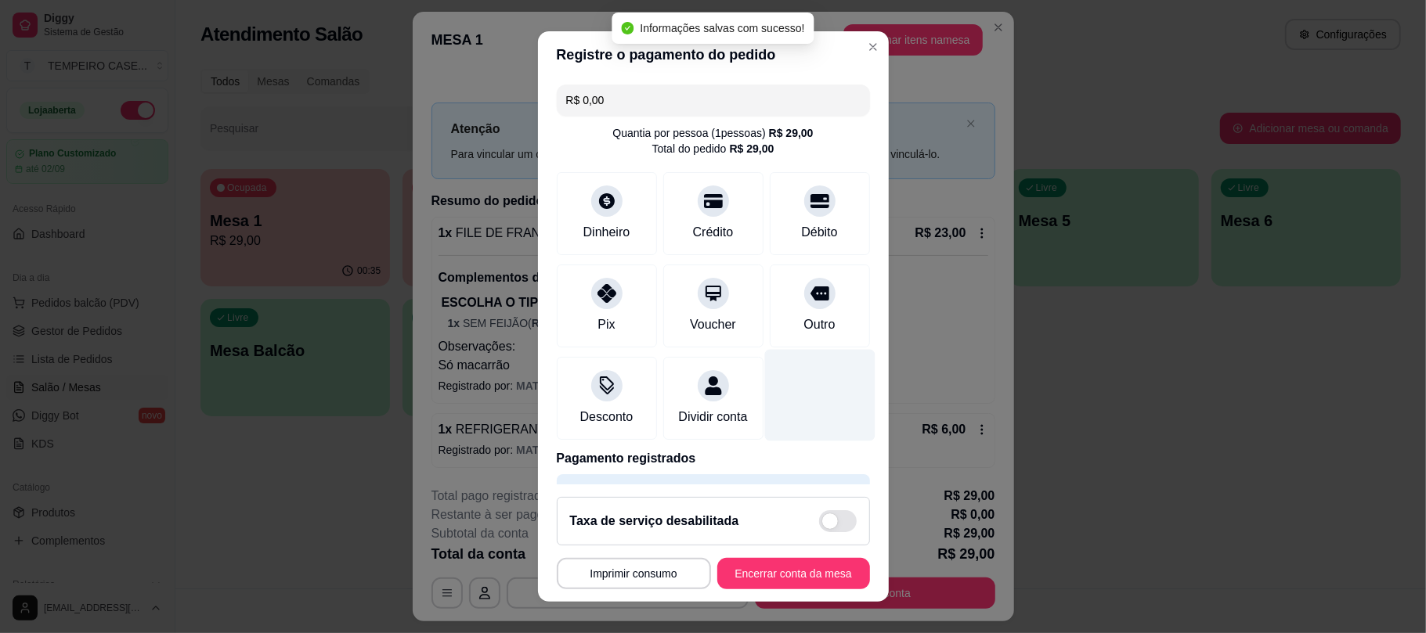
type input "R$ 0,00"
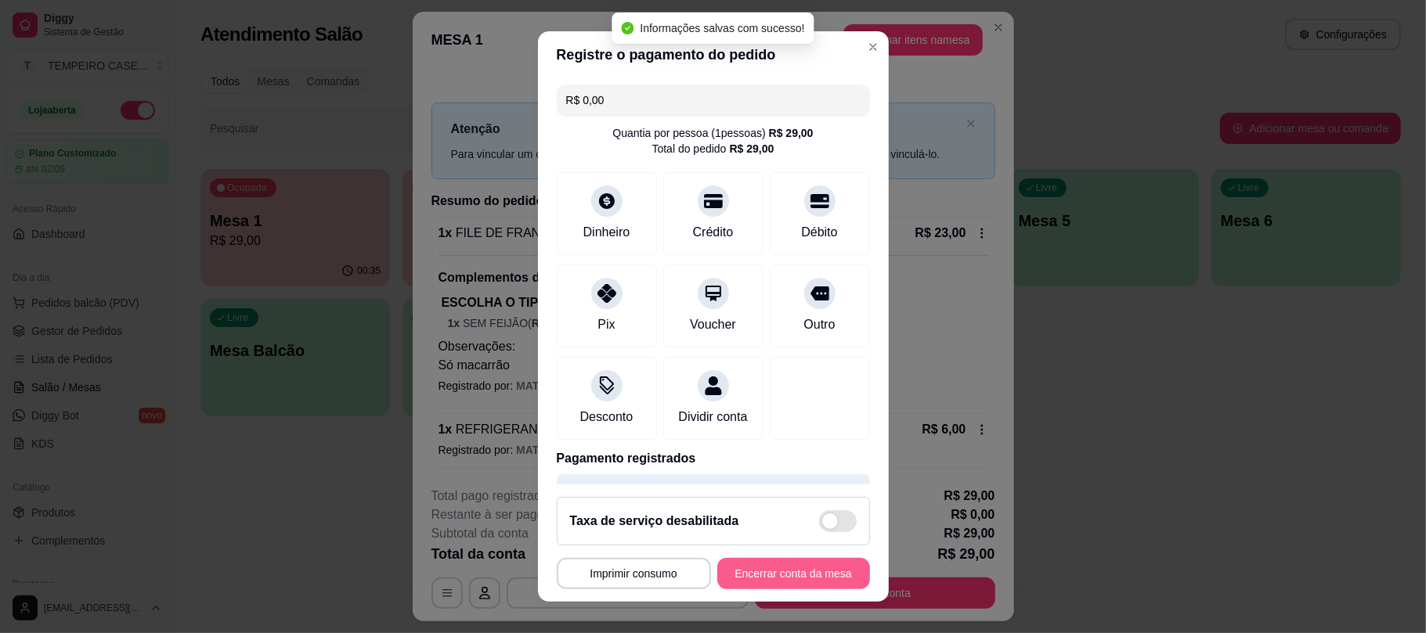
click at [768, 558] on div "**********" at bounding box center [713, 573] width 313 height 31
click at [786, 571] on button "Encerrar conta da mesa" at bounding box center [793, 573] width 153 height 31
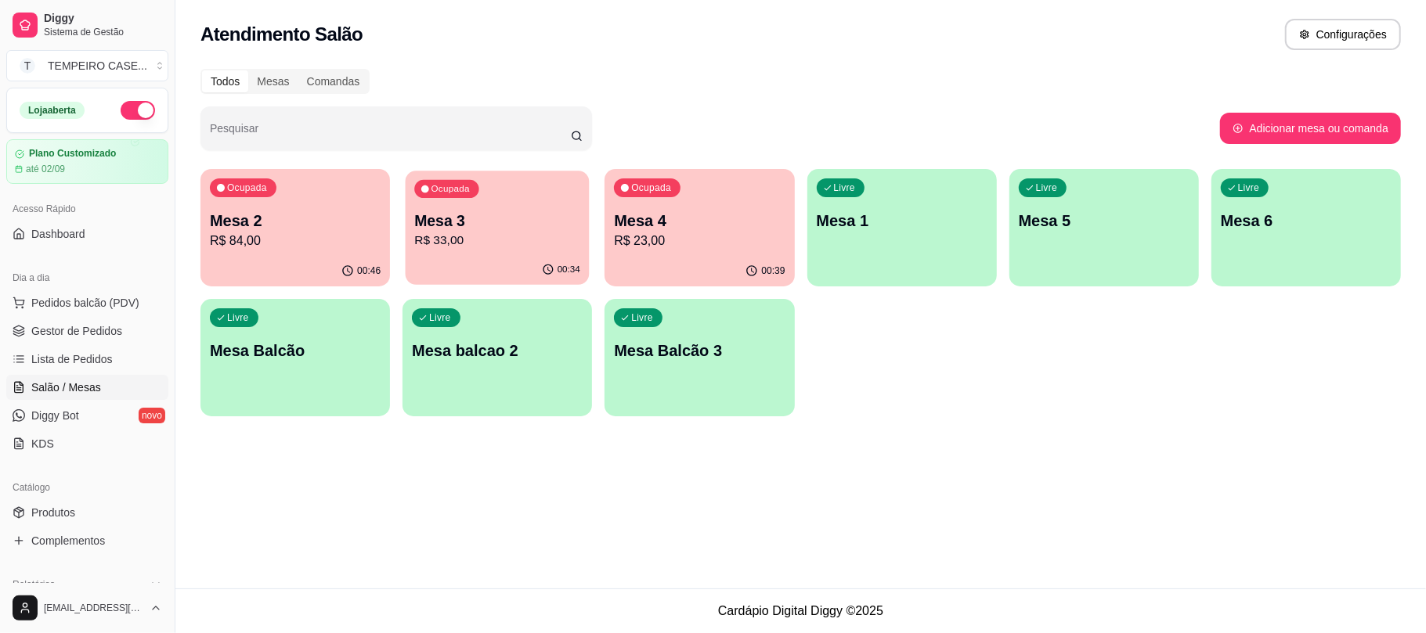
click at [504, 238] on p "R$ 33,00" at bounding box center [497, 241] width 166 height 18
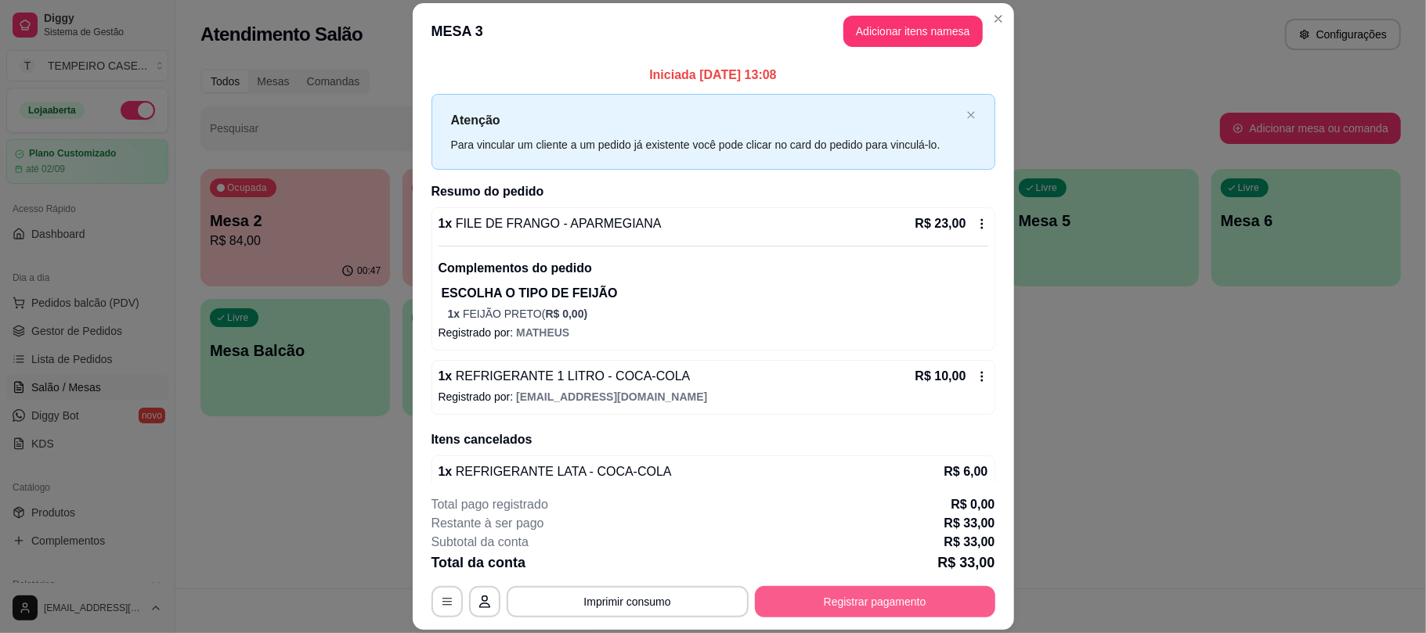
click at [813, 594] on button "Registrar pagamento" at bounding box center [875, 602] width 240 height 31
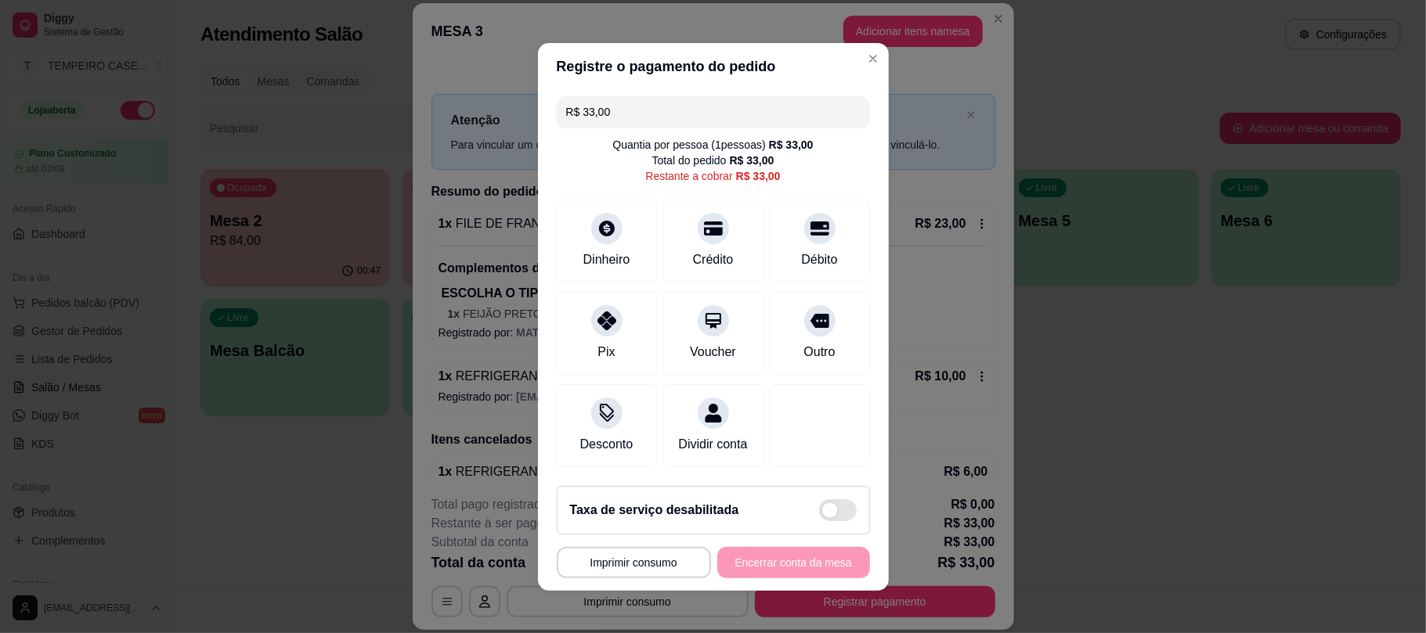
drag, startPoint x: 655, startPoint y: 103, endPoint x: 556, endPoint y: 97, distance: 99.6
click at [557, 97] on div "R$ 33,00" at bounding box center [713, 111] width 313 height 31
click at [806, 248] on div "Débito" at bounding box center [819, 258] width 40 height 20
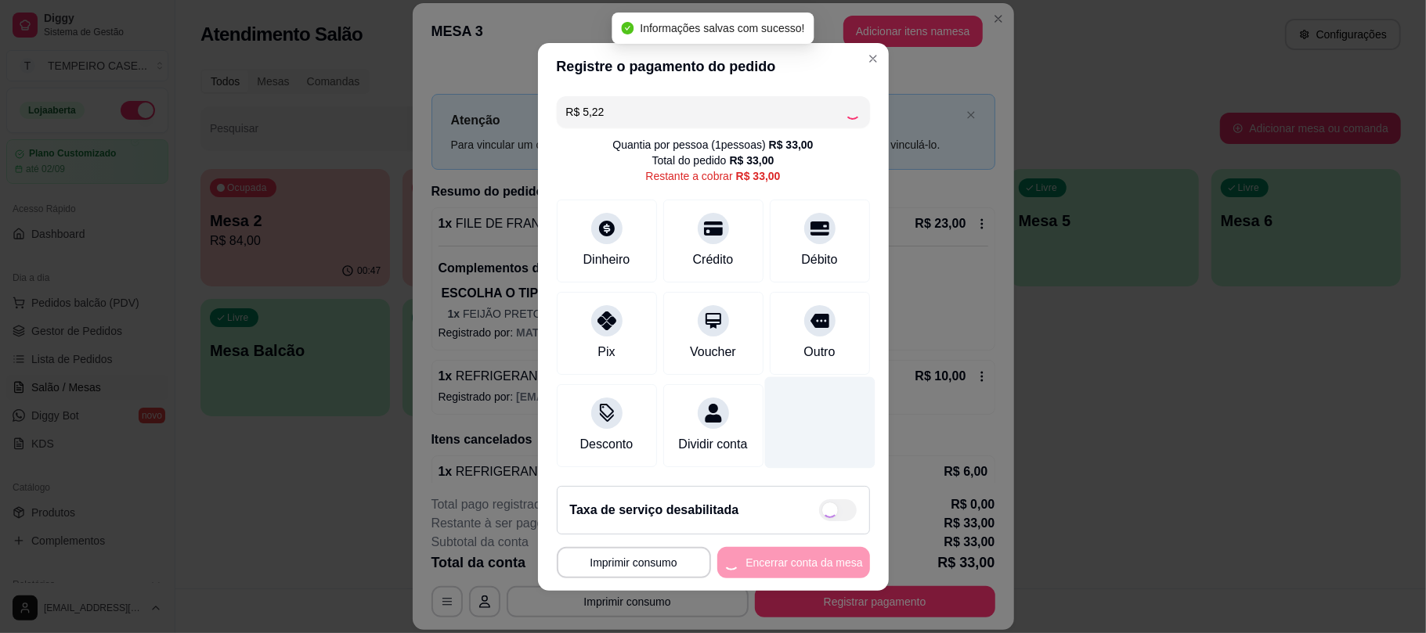
type input "R$ 27,78"
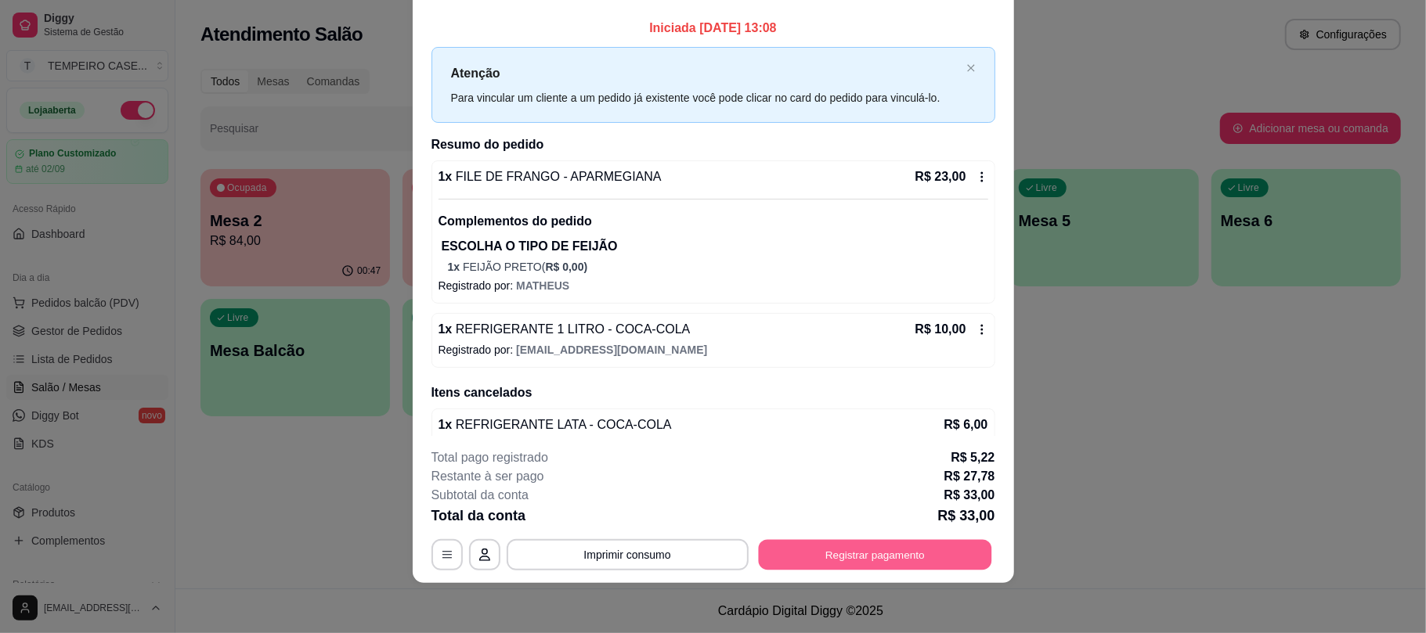
click at [828, 540] on button "Registrar pagamento" at bounding box center [874, 555] width 233 height 31
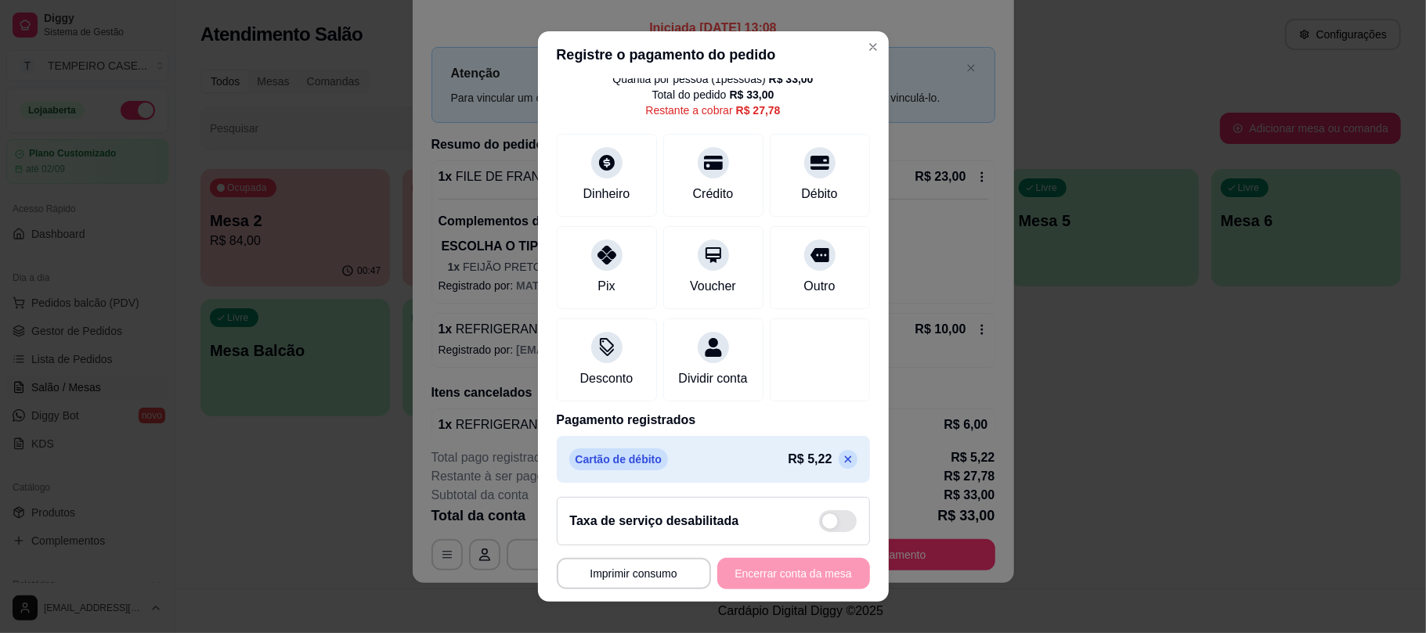
scroll to position [79, 0]
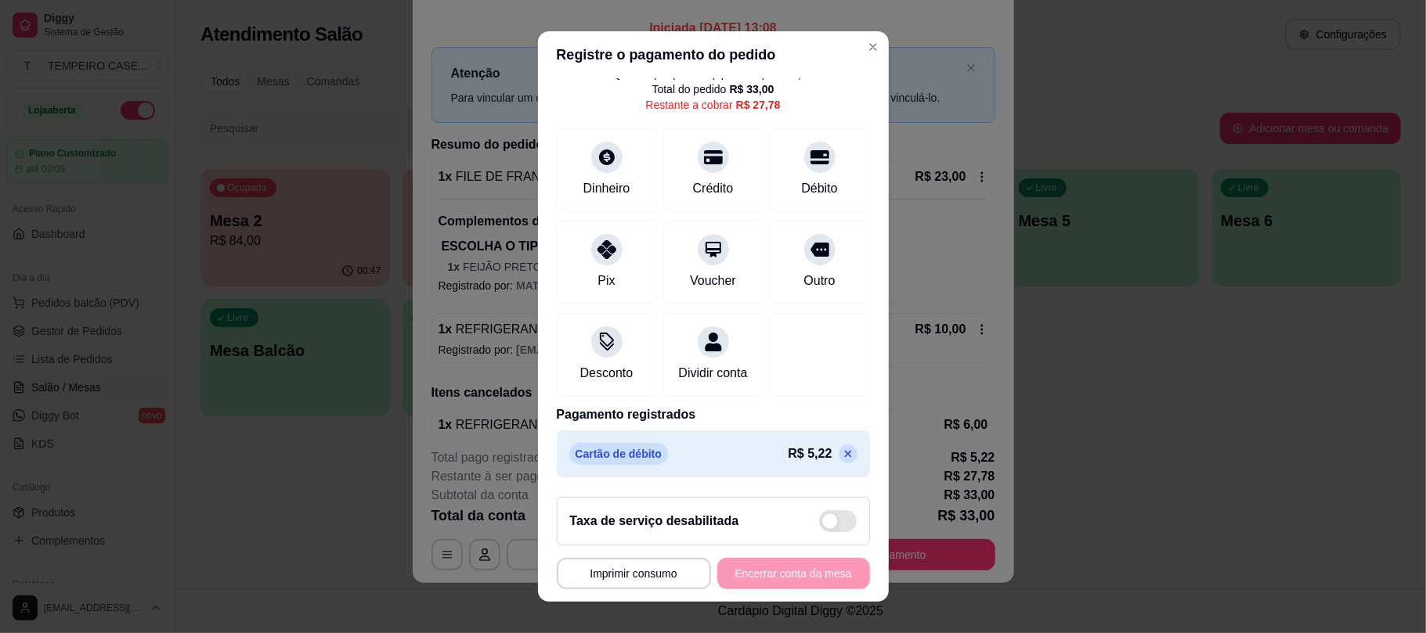
click at [821, 453] on div "Cartão de débito R$ 5,22" at bounding box center [713, 454] width 313 height 47
click at [844, 452] on icon at bounding box center [847, 454] width 7 height 7
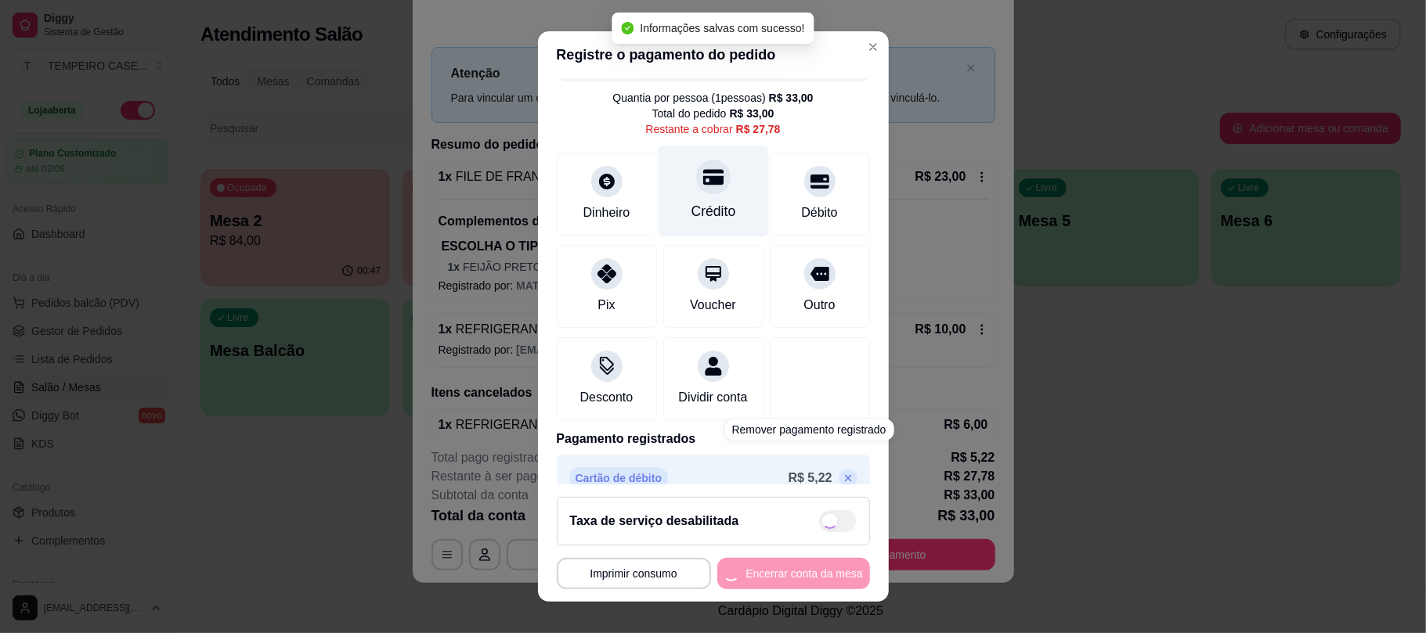
scroll to position [0, 0]
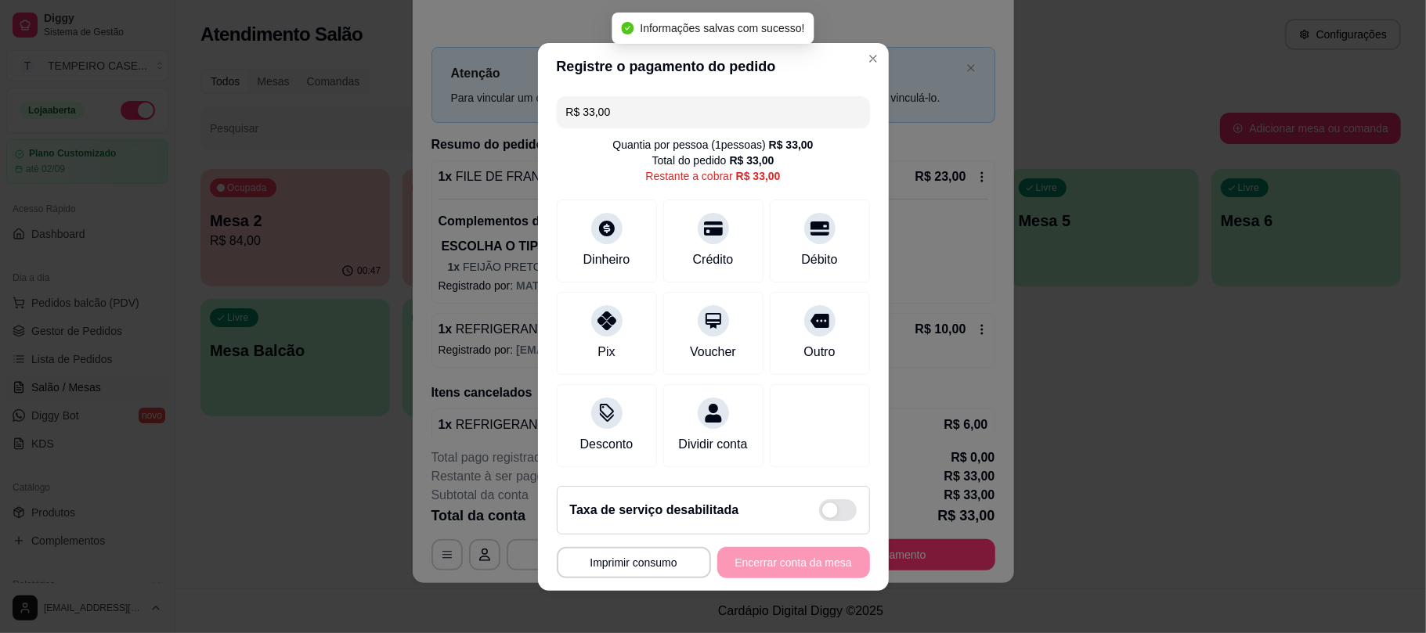
drag, startPoint x: 661, startPoint y: 106, endPoint x: 428, endPoint y: 105, distance: 233.4
click at [428, 105] on div "**********" at bounding box center [713, 316] width 1426 height 633
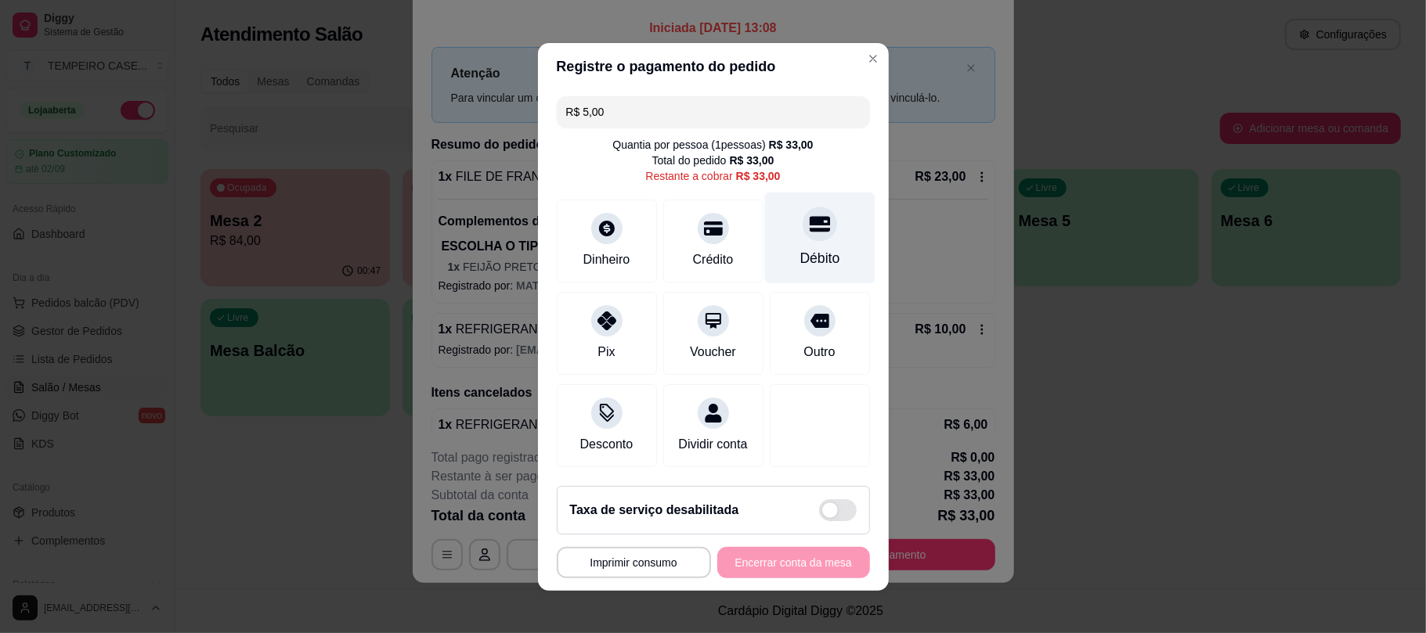
click at [792, 236] on div "Débito" at bounding box center [819, 238] width 110 height 92
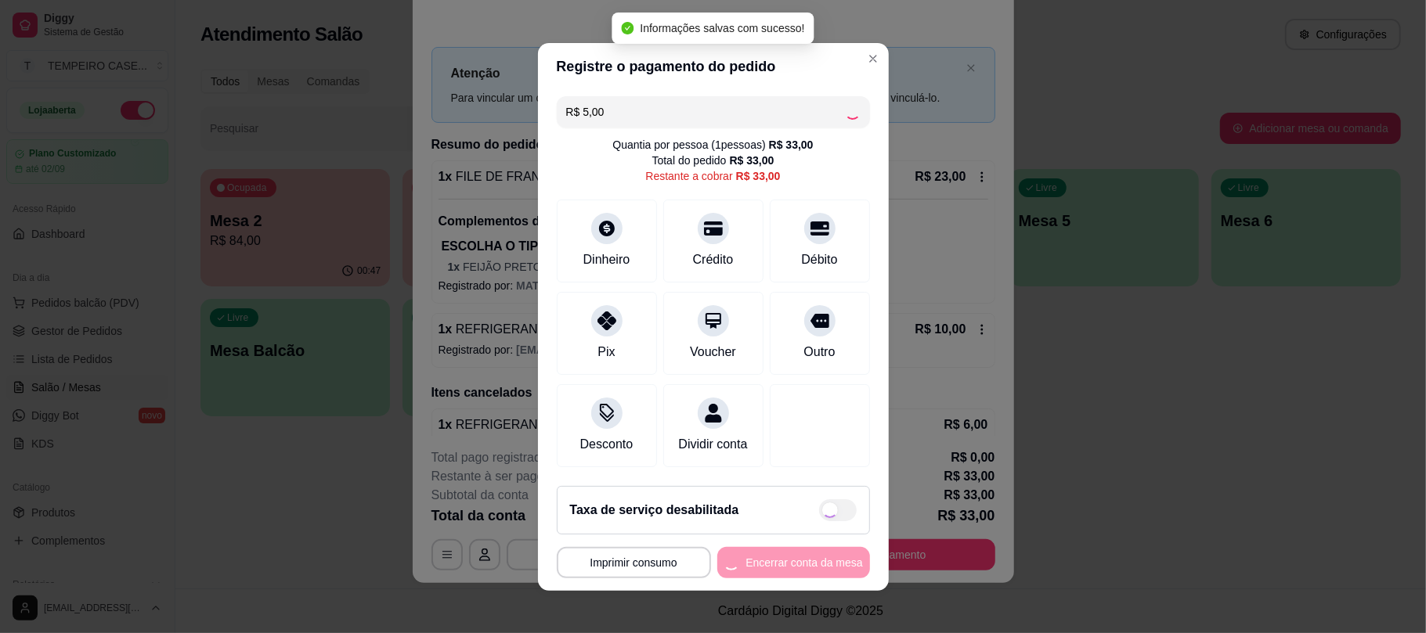
type input "R$ 28,00"
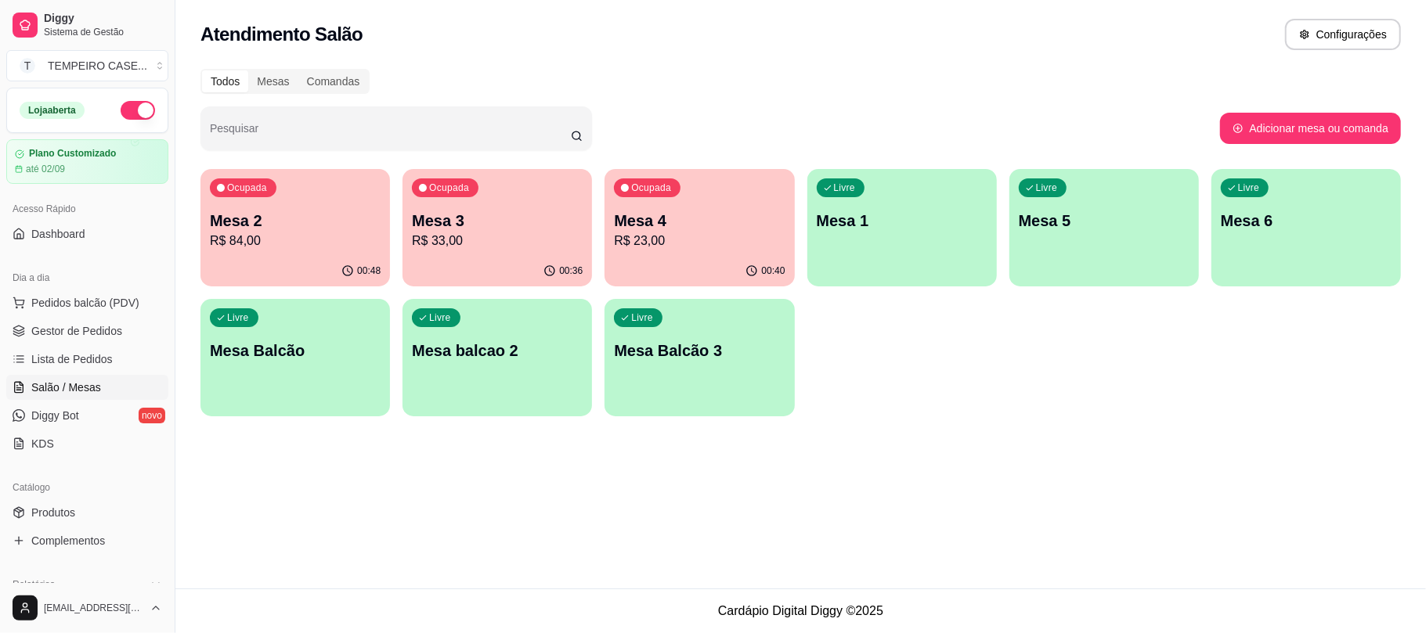
click at [675, 244] on p "R$ 23,00" at bounding box center [699, 241] width 171 height 19
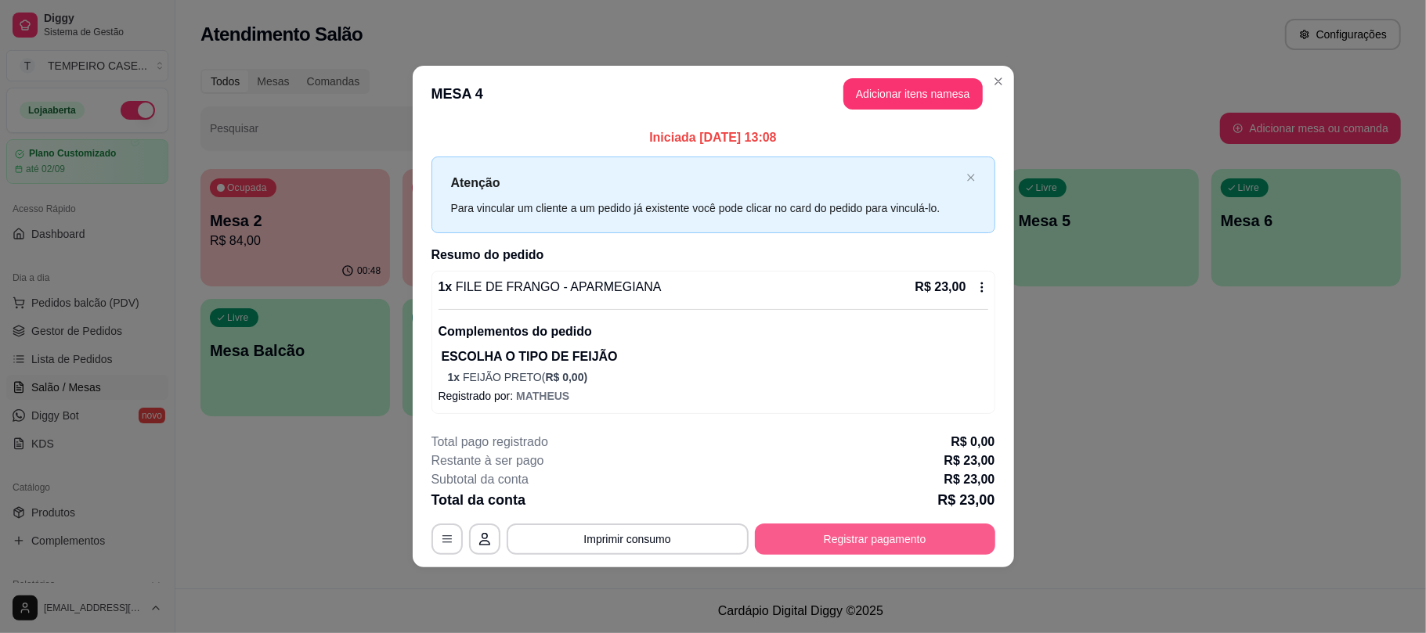
click at [880, 543] on button "Registrar pagamento" at bounding box center [875, 539] width 240 height 31
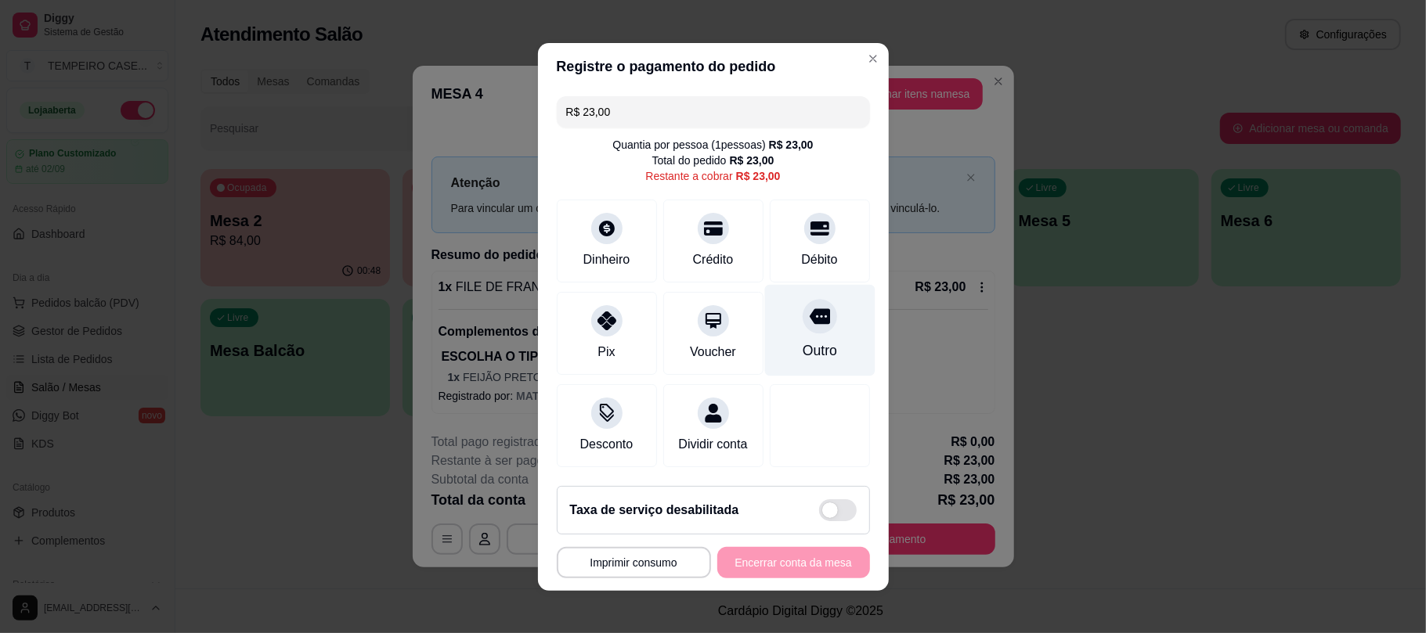
click at [810, 221] on div at bounding box center [819, 228] width 31 height 31
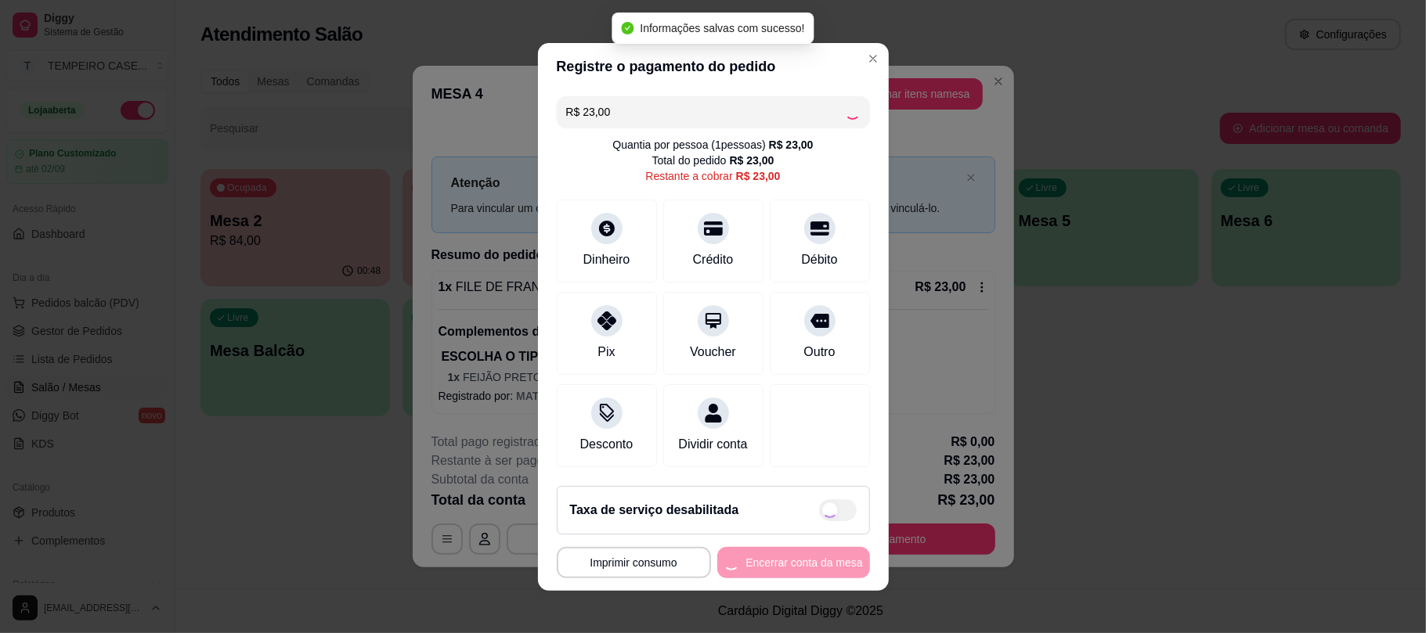
type input "R$ 0,00"
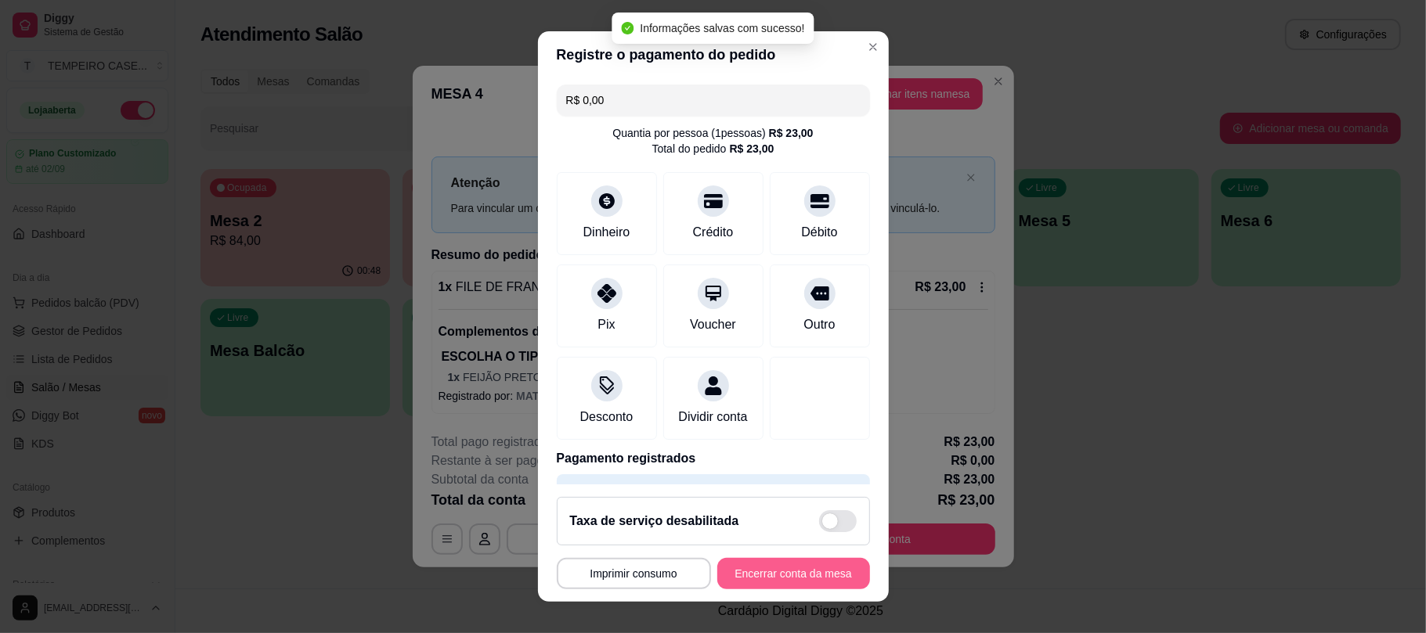
click at [799, 575] on button "Encerrar conta da mesa" at bounding box center [793, 573] width 153 height 31
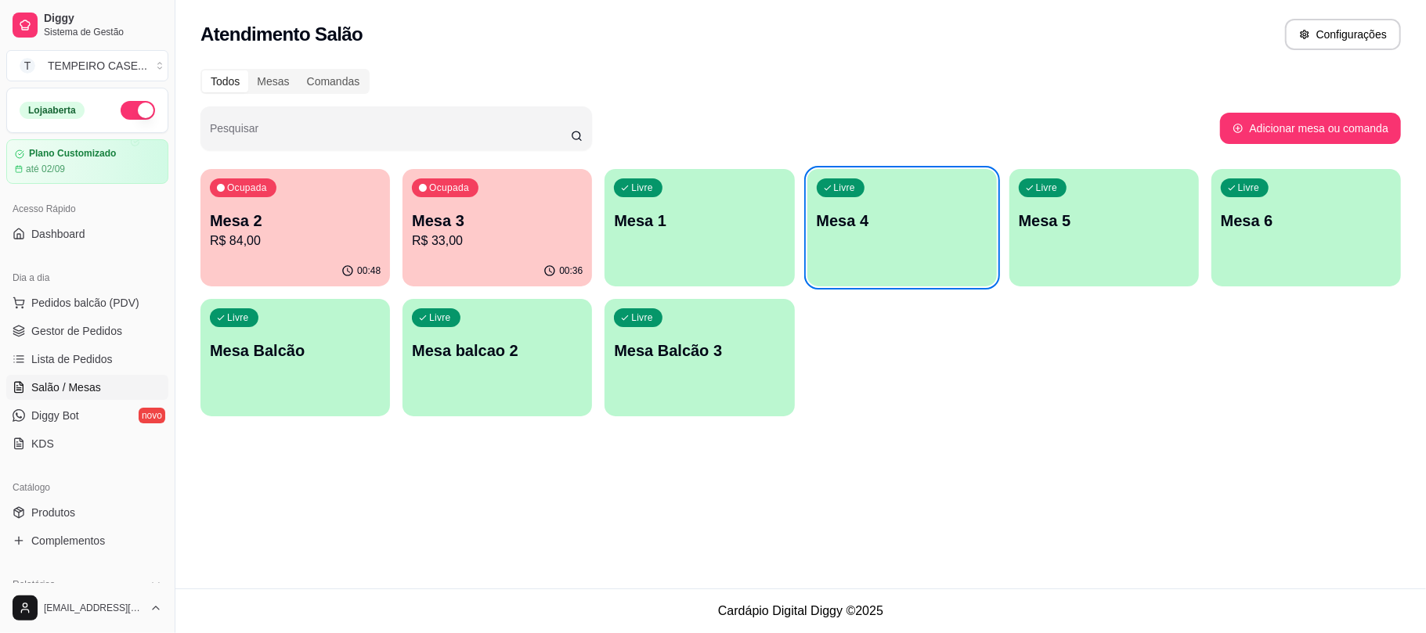
click at [280, 252] on div "Ocupada Mesa 2 R$ 84,00" at bounding box center [294, 212] width 189 height 87
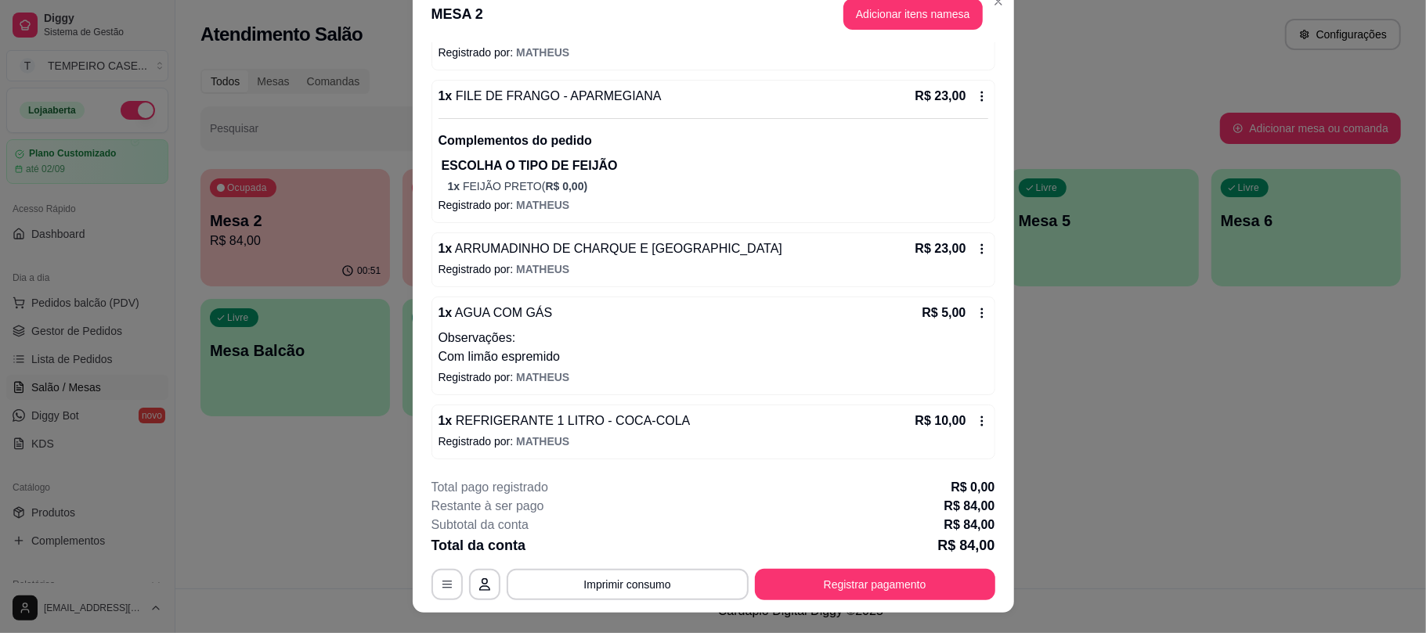
scroll to position [47, 0]
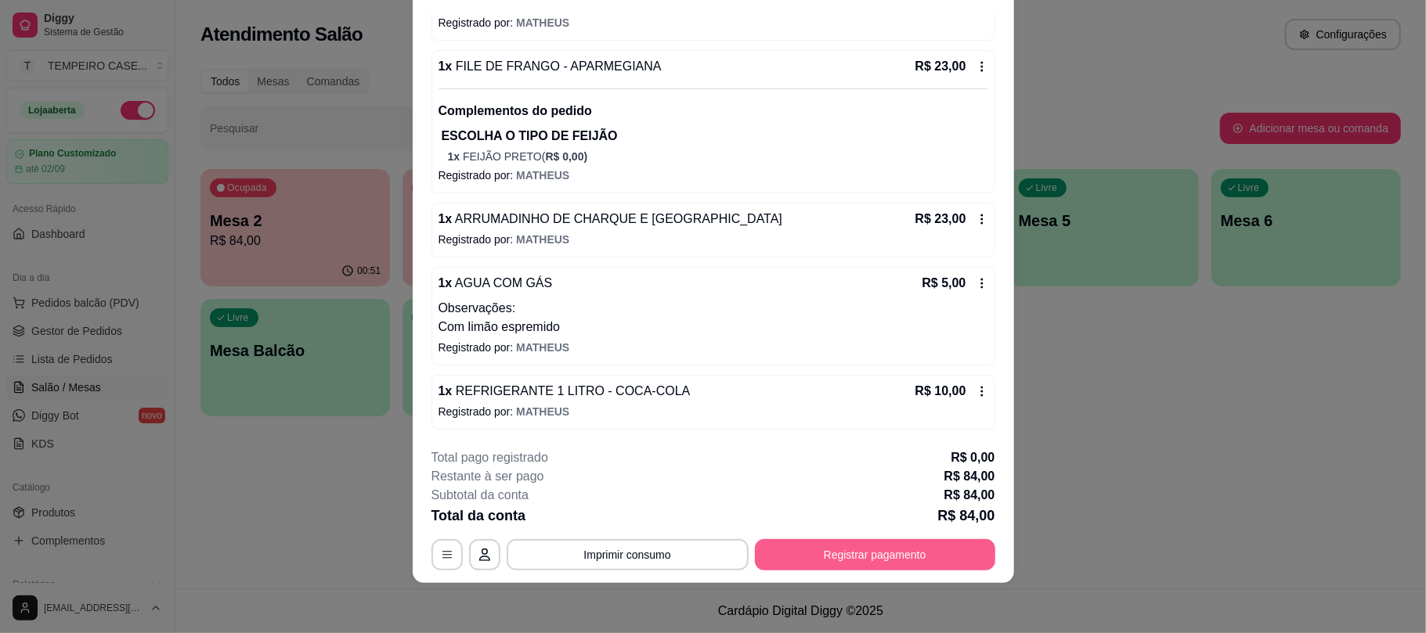
click at [871, 565] on button "Registrar pagamento" at bounding box center [875, 555] width 240 height 31
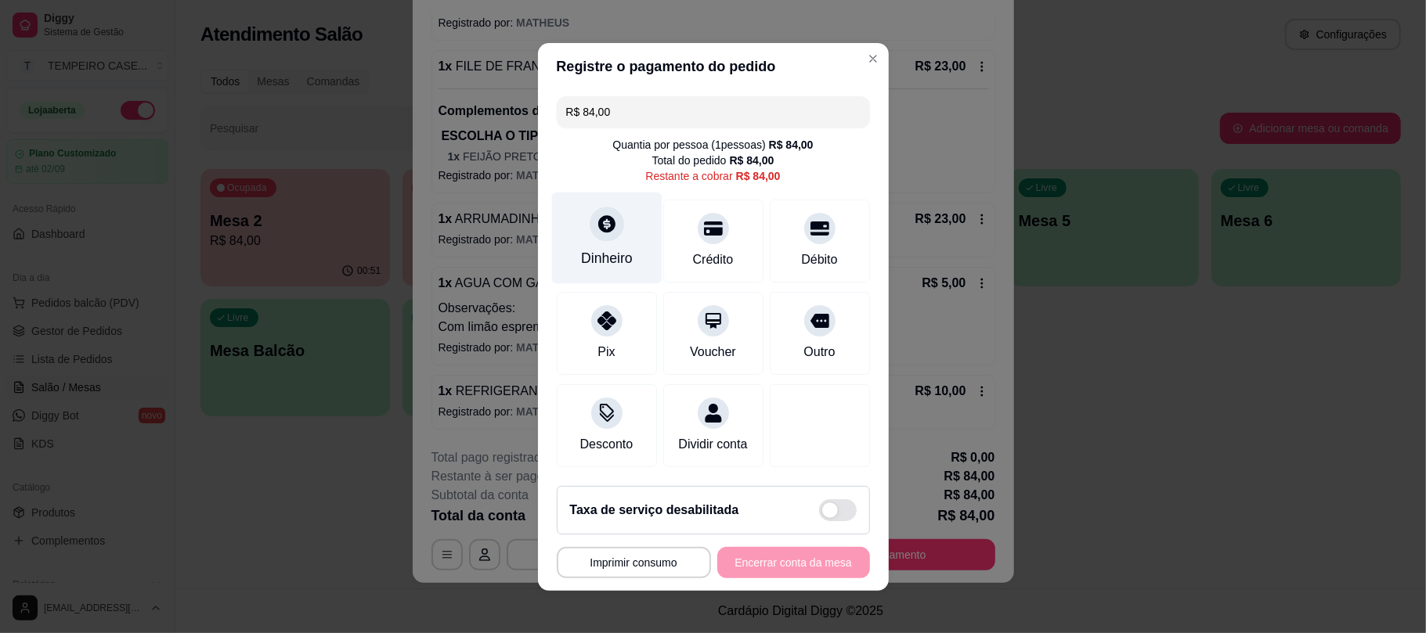
click at [612, 248] on div "Dinheiro" at bounding box center [607, 258] width 52 height 20
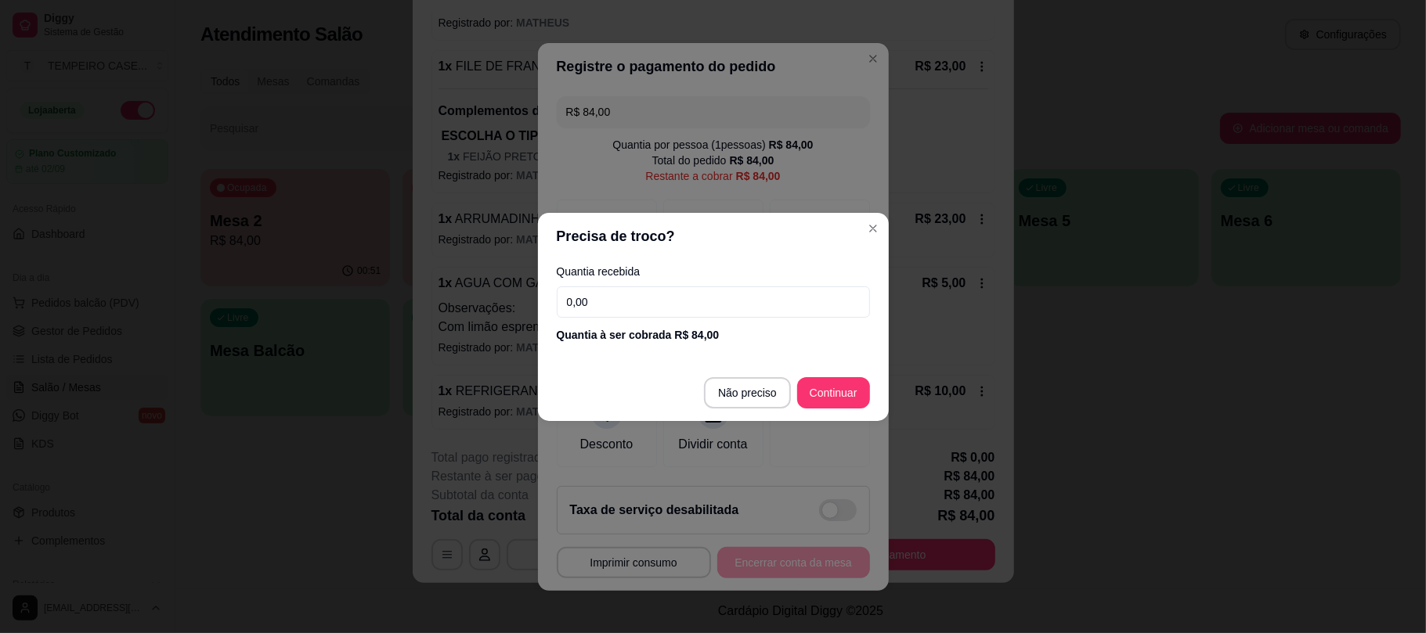
drag, startPoint x: 683, startPoint y: 309, endPoint x: 511, endPoint y: 309, distance: 172.3
click at [511, 309] on div "Precisa de troco? Quantia recebida 0,00 Quantia à ser cobrada R$ 84,00 Não prec…" at bounding box center [713, 316] width 1426 height 633
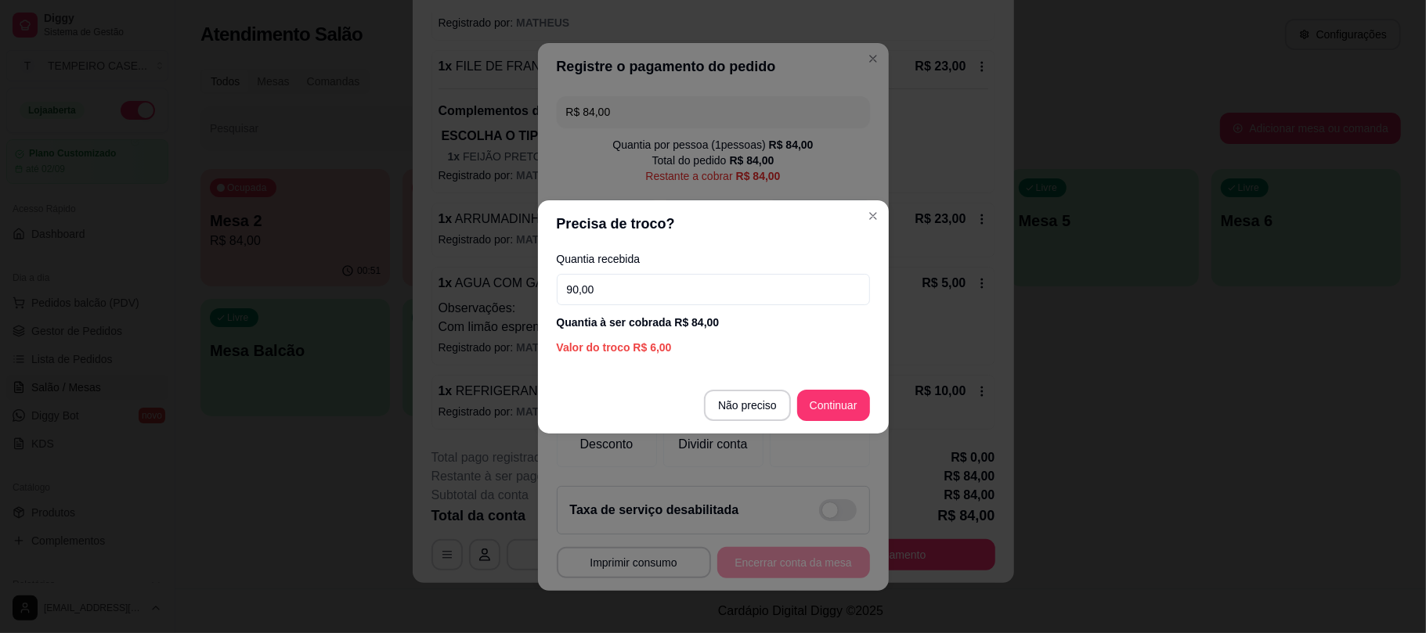
type input "90,00"
click at [821, 388] on footer "Não preciso Continuar" at bounding box center [713, 405] width 351 height 56
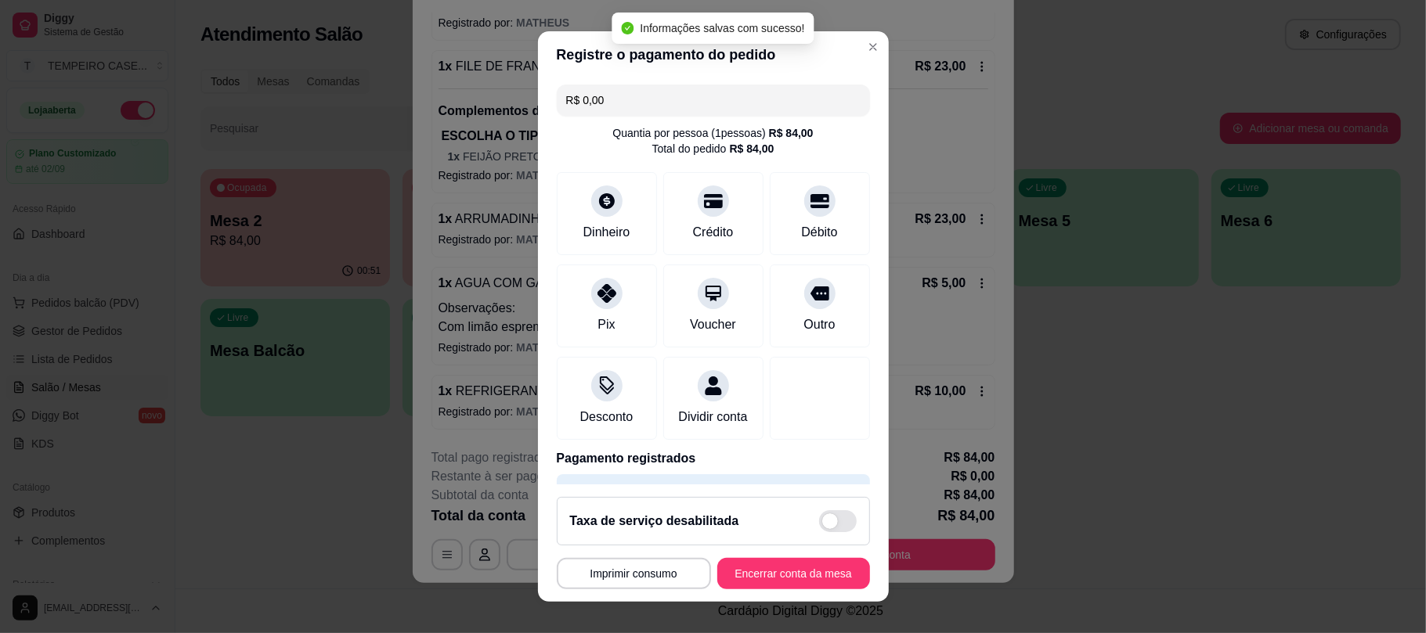
type input "R$ 0,00"
click at [774, 580] on button "Encerrar conta da mesa" at bounding box center [794, 573] width 148 height 31
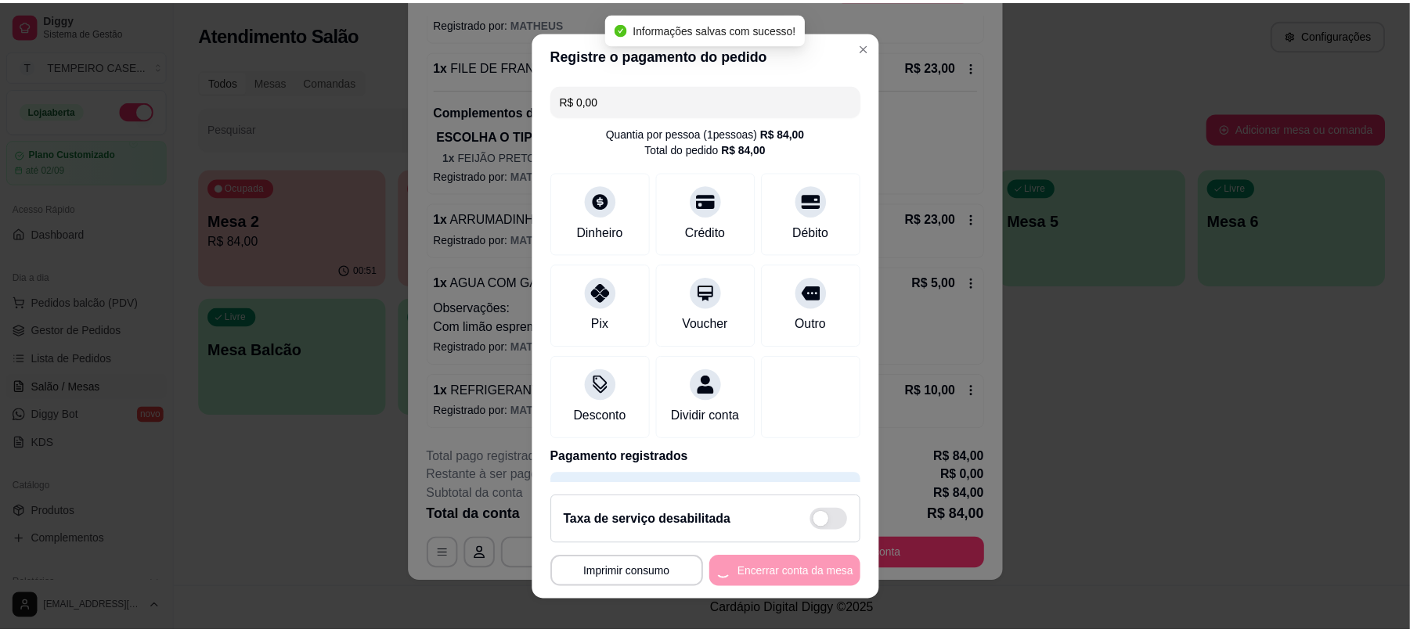
scroll to position [0, 0]
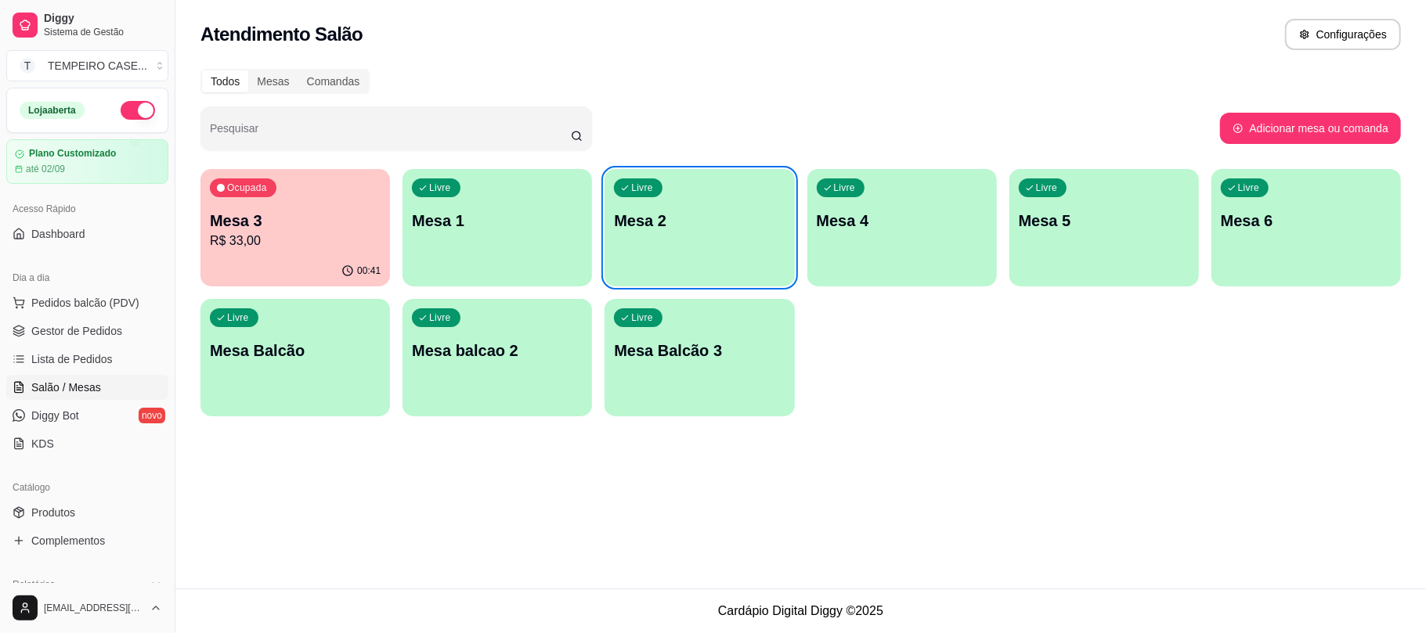
click at [955, 433] on div "Todos Mesas Comandas Pesquisar Adicionar mesa ou comanda Ocupada Mesa 3 R$ 33,0…" at bounding box center [800, 248] width 1251 height 376
click at [76, 333] on span "Gestor de Pedidos" at bounding box center [76, 331] width 91 height 16
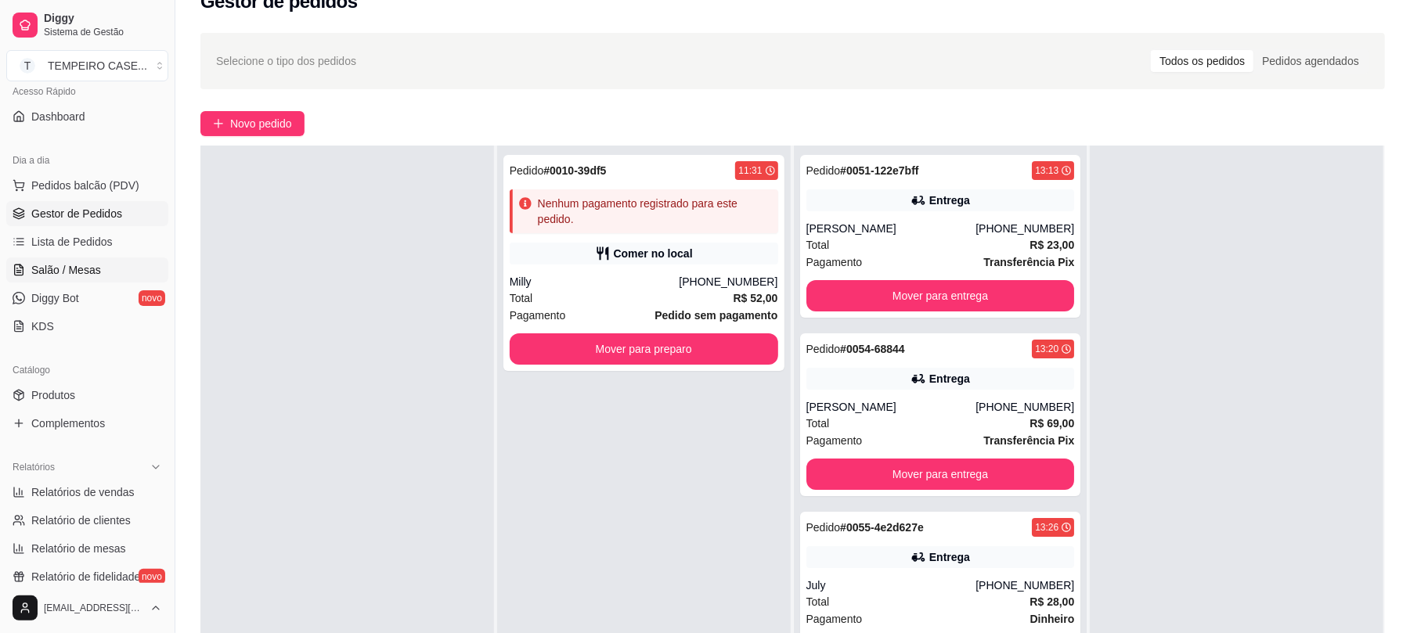
scroll to position [208, 0]
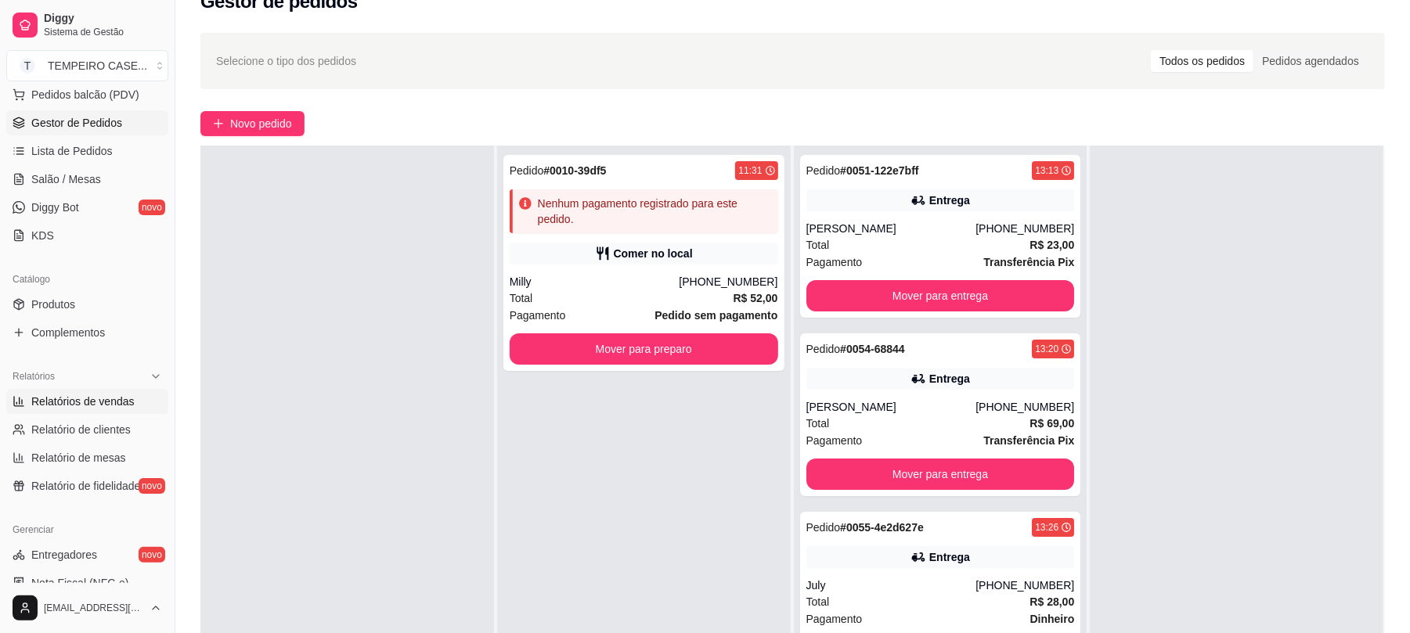
click at [113, 409] on span "Relatórios de vendas" at bounding box center [82, 402] width 103 height 16
select select "ALL"
select select "0"
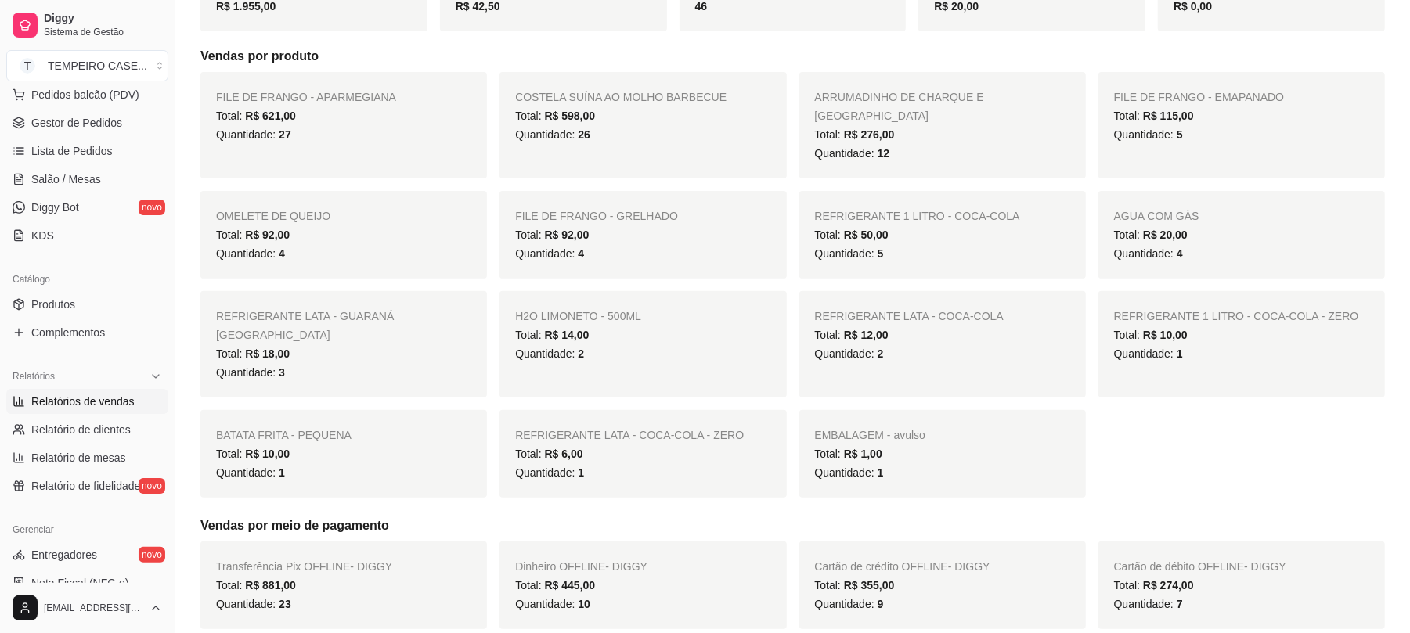
scroll to position [208, 0]
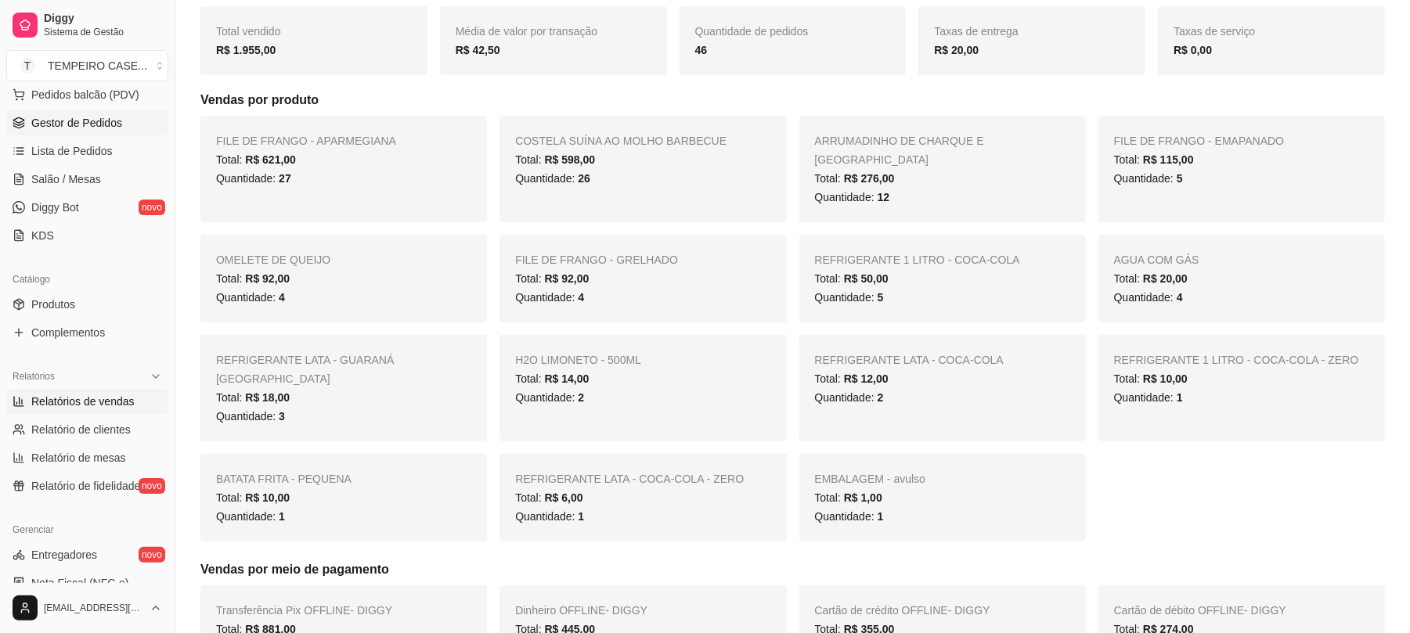
click at [51, 120] on span "Gestor de Pedidos" at bounding box center [76, 123] width 91 height 16
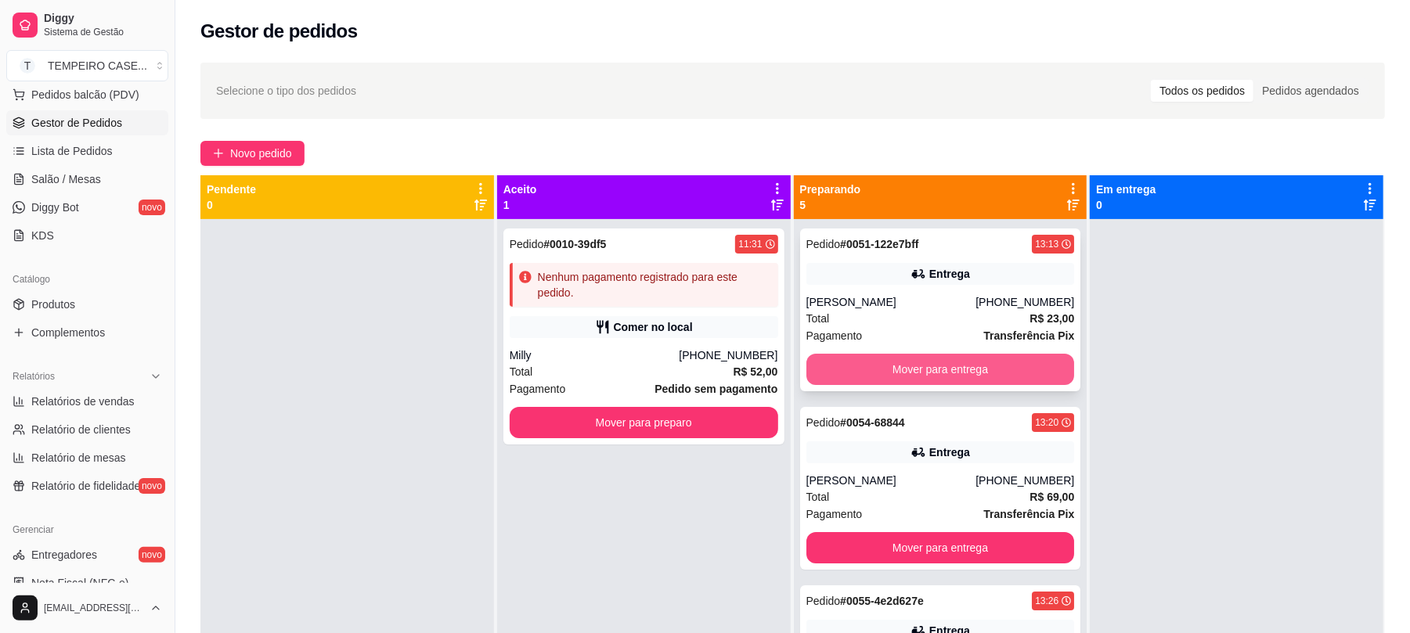
click at [878, 356] on button "Mover para entrega" at bounding box center [941, 369] width 269 height 31
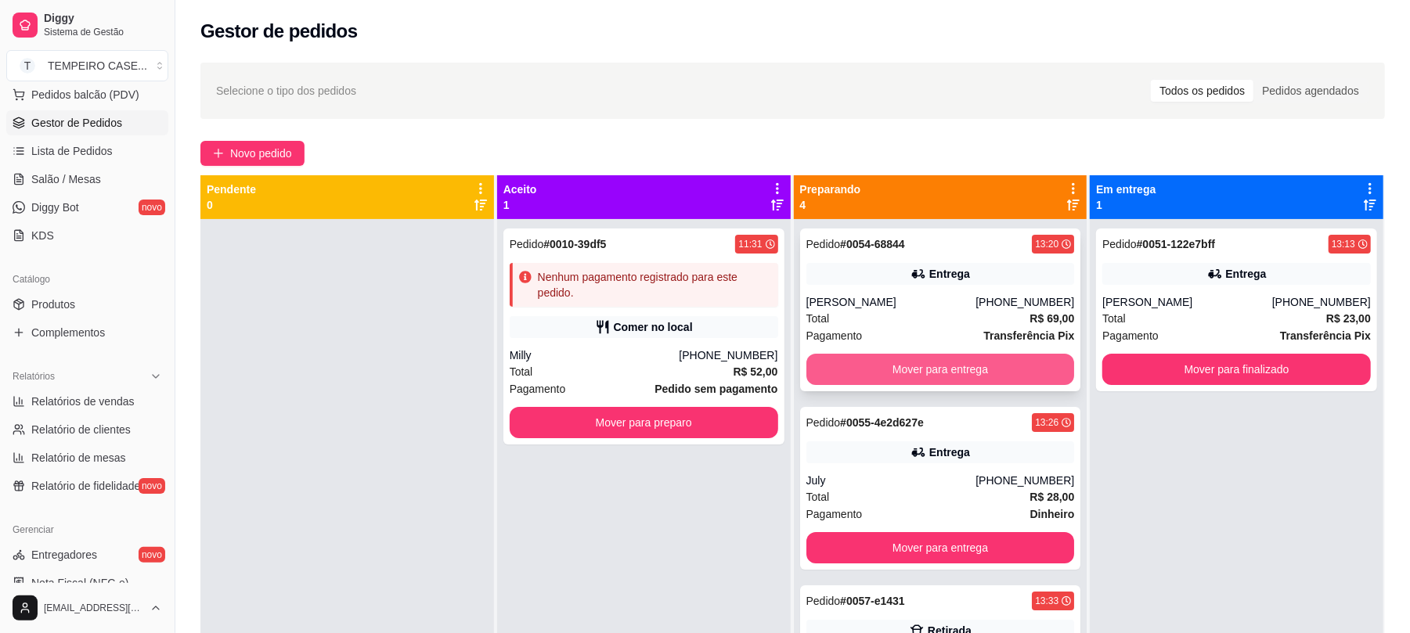
click at [880, 370] on button "Mover para entrega" at bounding box center [941, 369] width 269 height 31
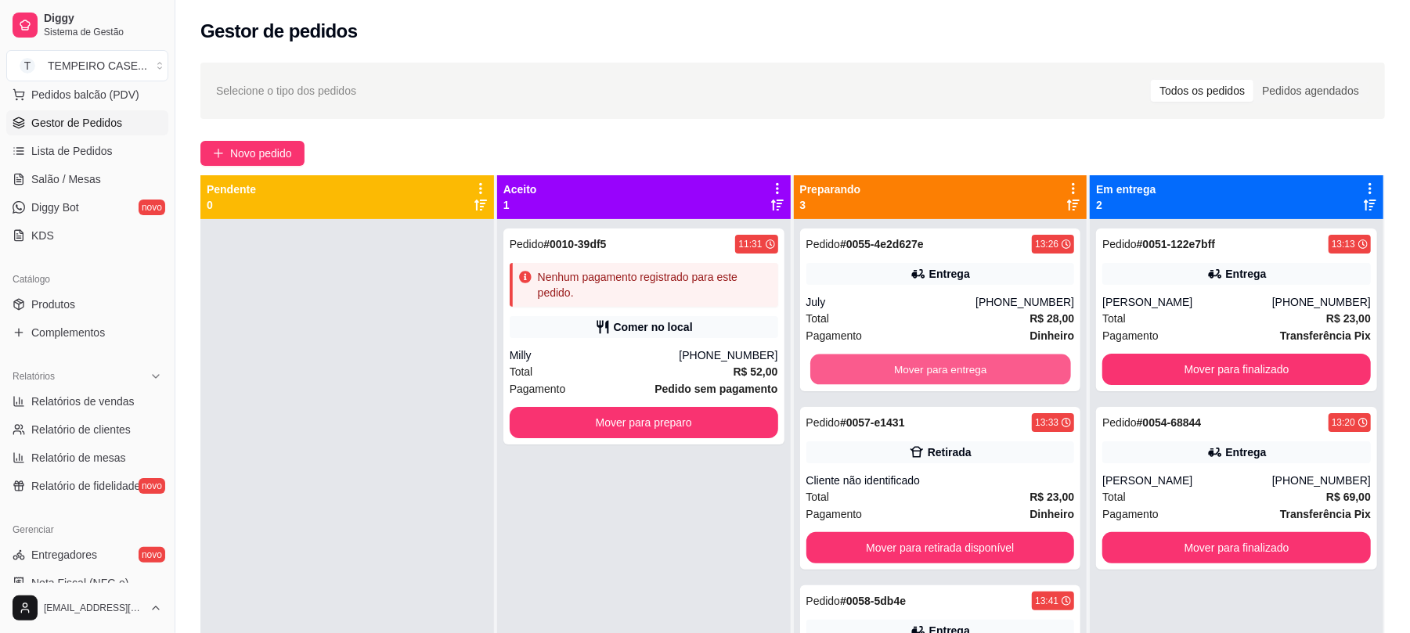
click at [880, 370] on button "Mover para entrega" at bounding box center [940, 370] width 260 height 31
click at [880, 532] on button "Mover para retirada disponível" at bounding box center [941, 547] width 269 height 31
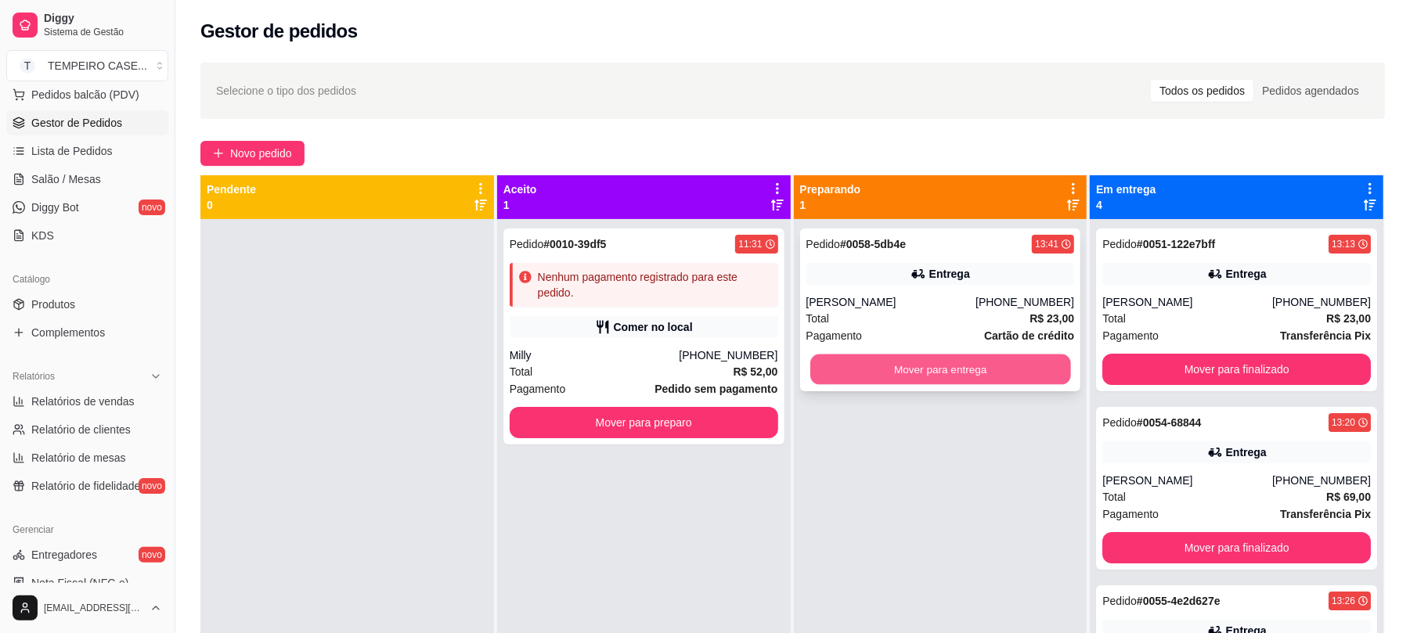
click at [1009, 367] on button "Mover para entrega" at bounding box center [940, 370] width 260 height 31
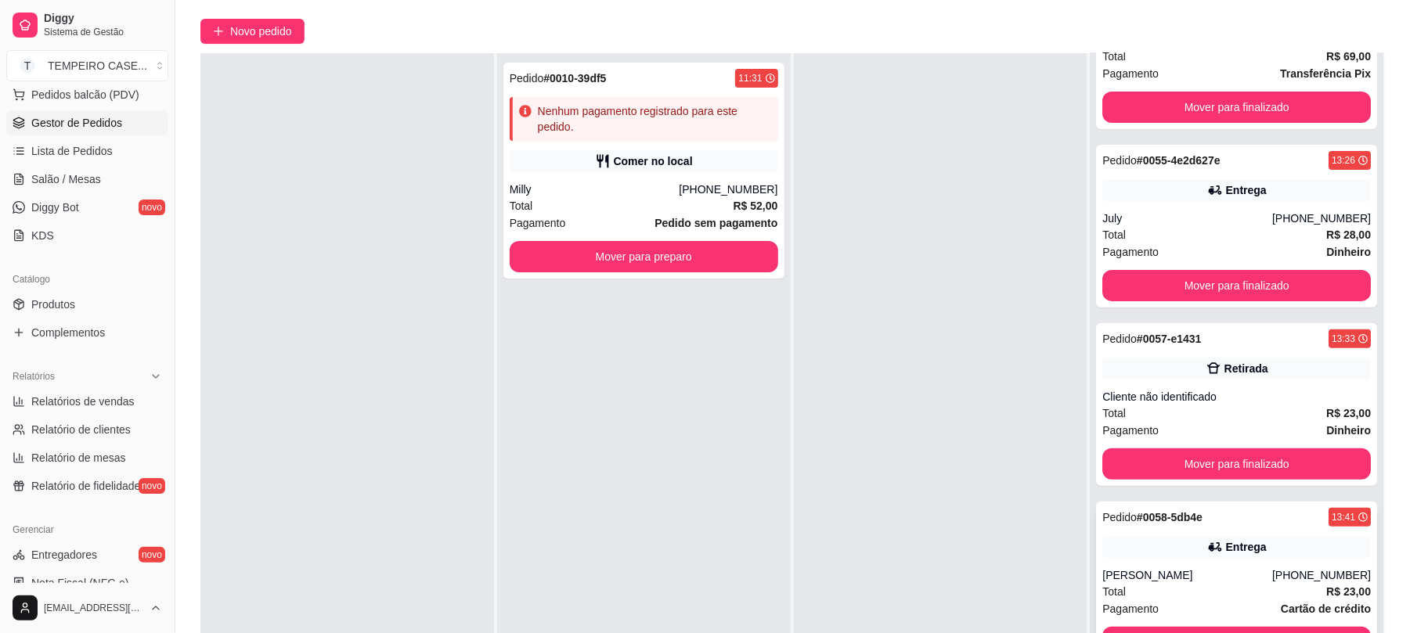
scroll to position [208, 0]
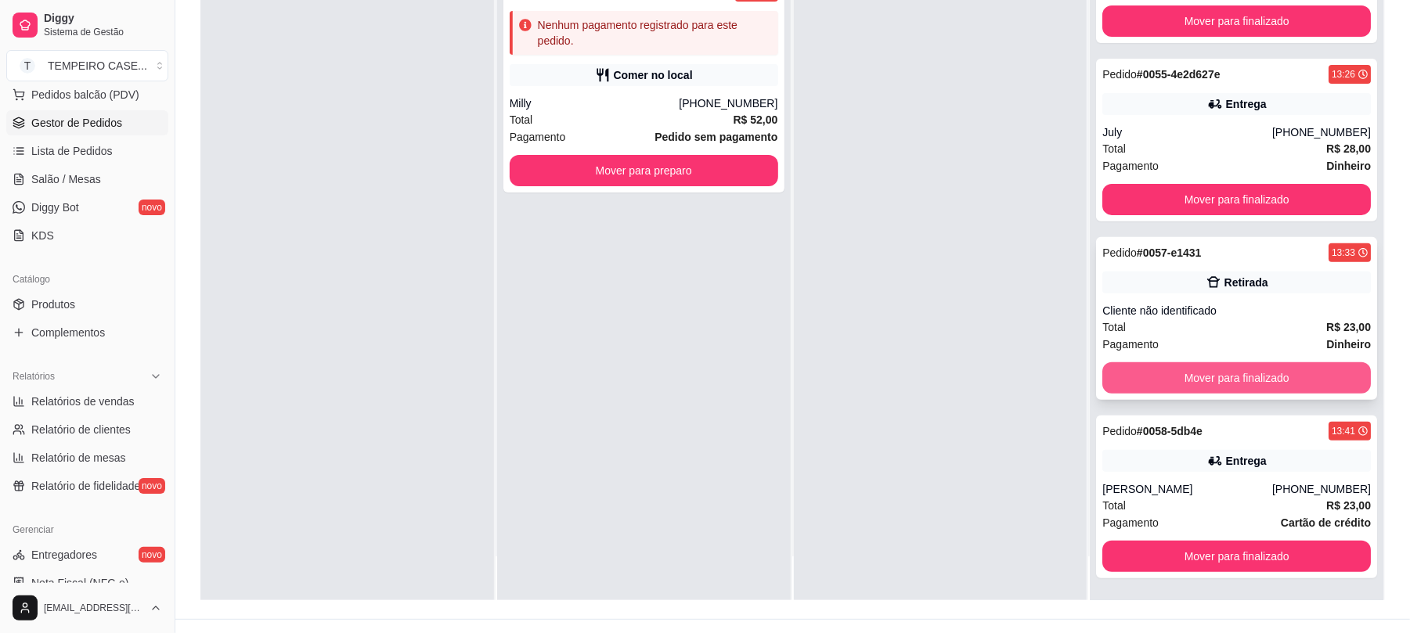
click at [1234, 370] on button "Mover para finalizado" at bounding box center [1237, 378] width 269 height 31
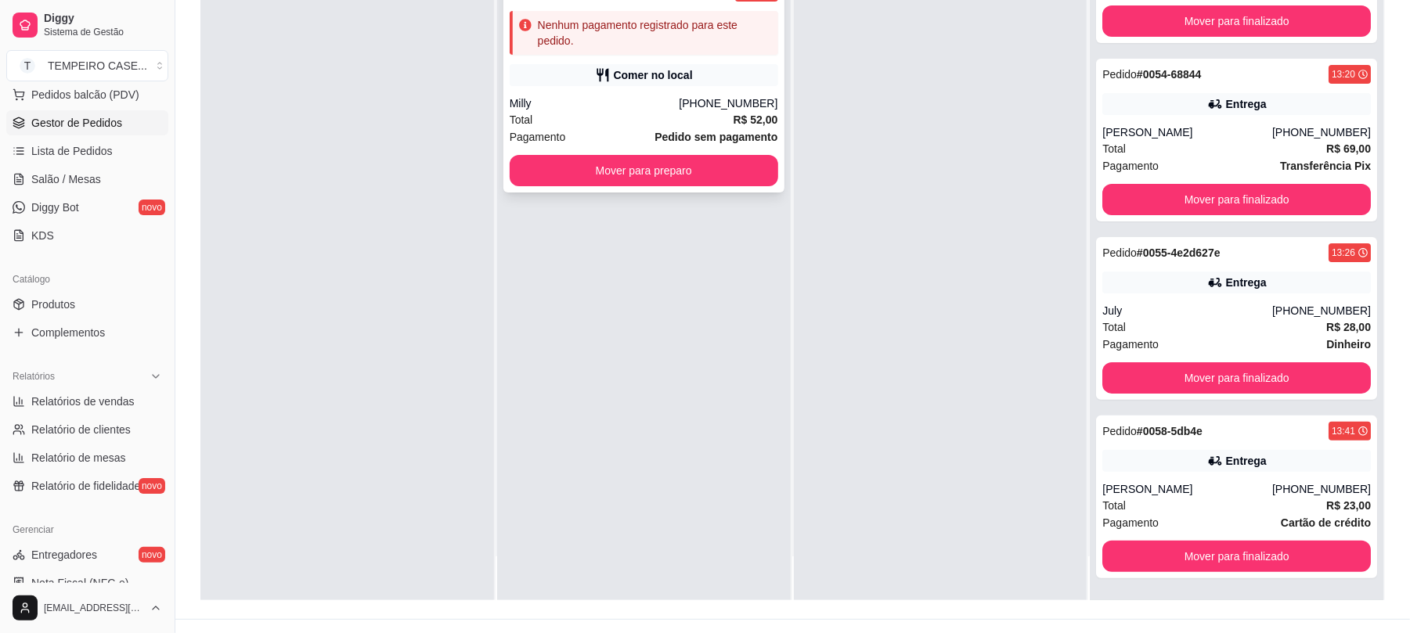
click at [678, 67] on div "Comer no local" at bounding box center [653, 75] width 79 height 16
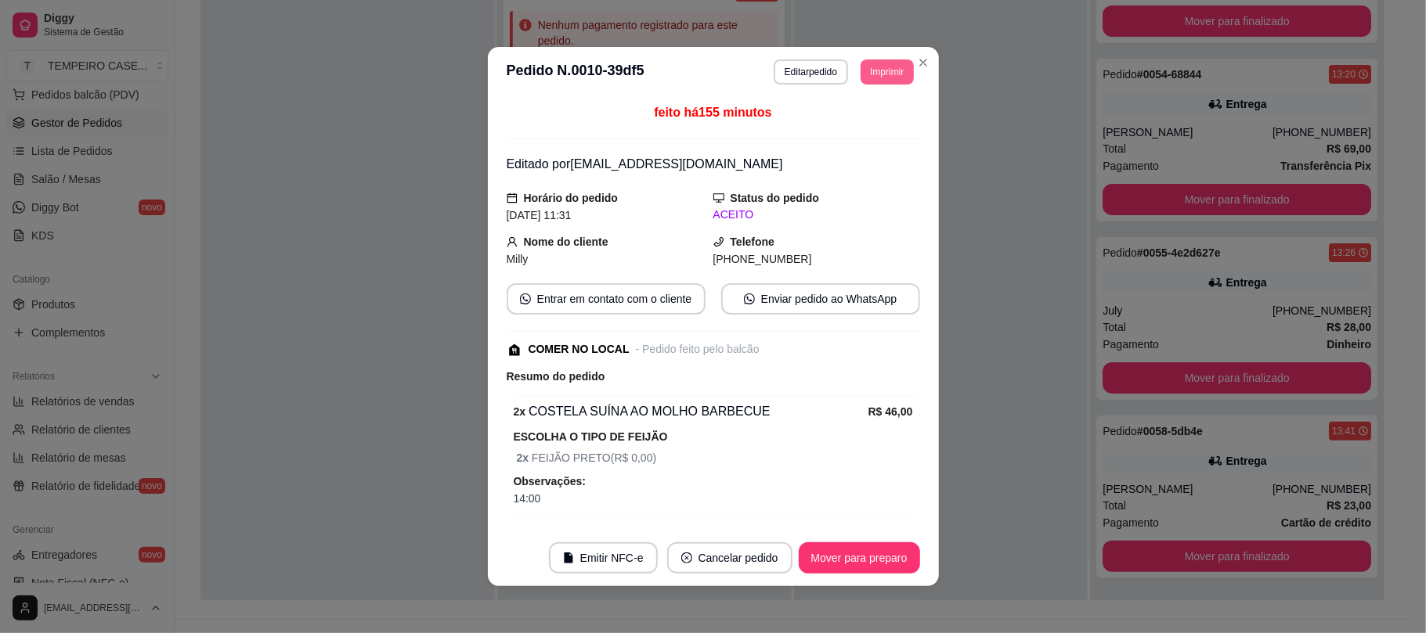
click at [861, 79] on button "Imprimir" at bounding box center [887, 72] width 52 height 25
click at [853, 126] on button "IMPRESSORA" at bounding box center [843, 127] width 129 height 25
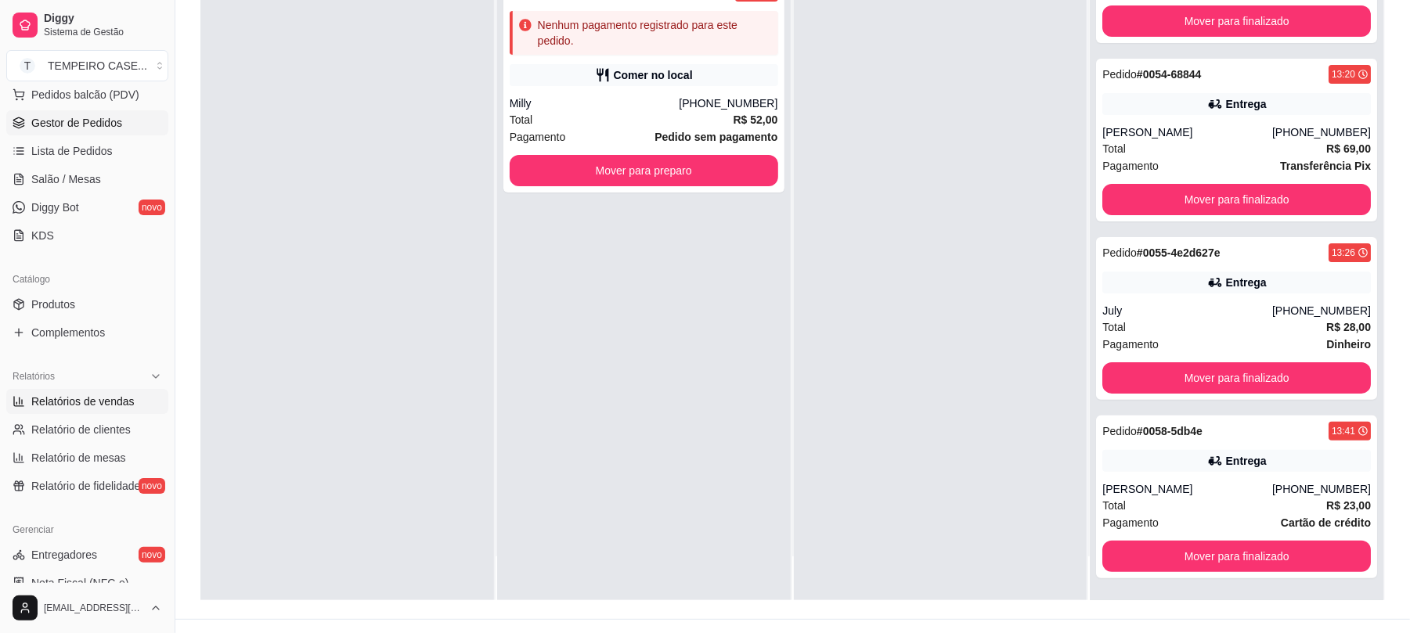
click at [129, 404] on span "Relatórios de vendas" at bounding box center [82, 402] width 103 height 16
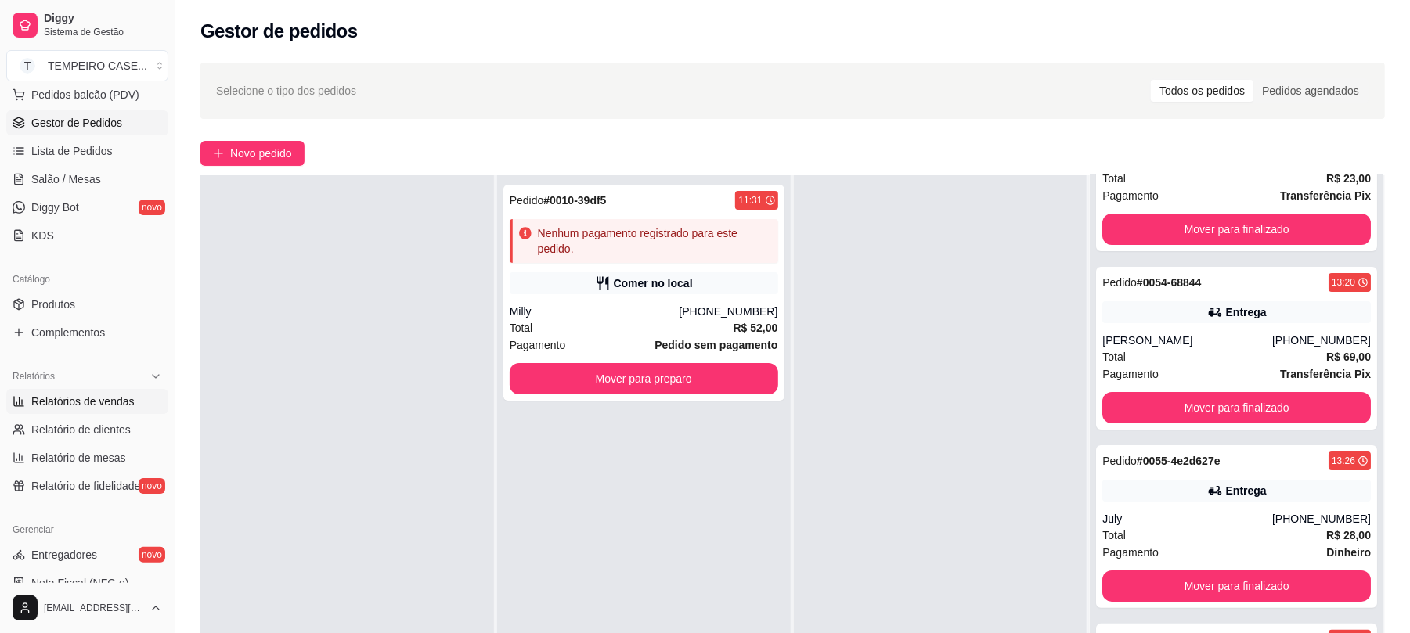
select select "ALL"
select select "0"
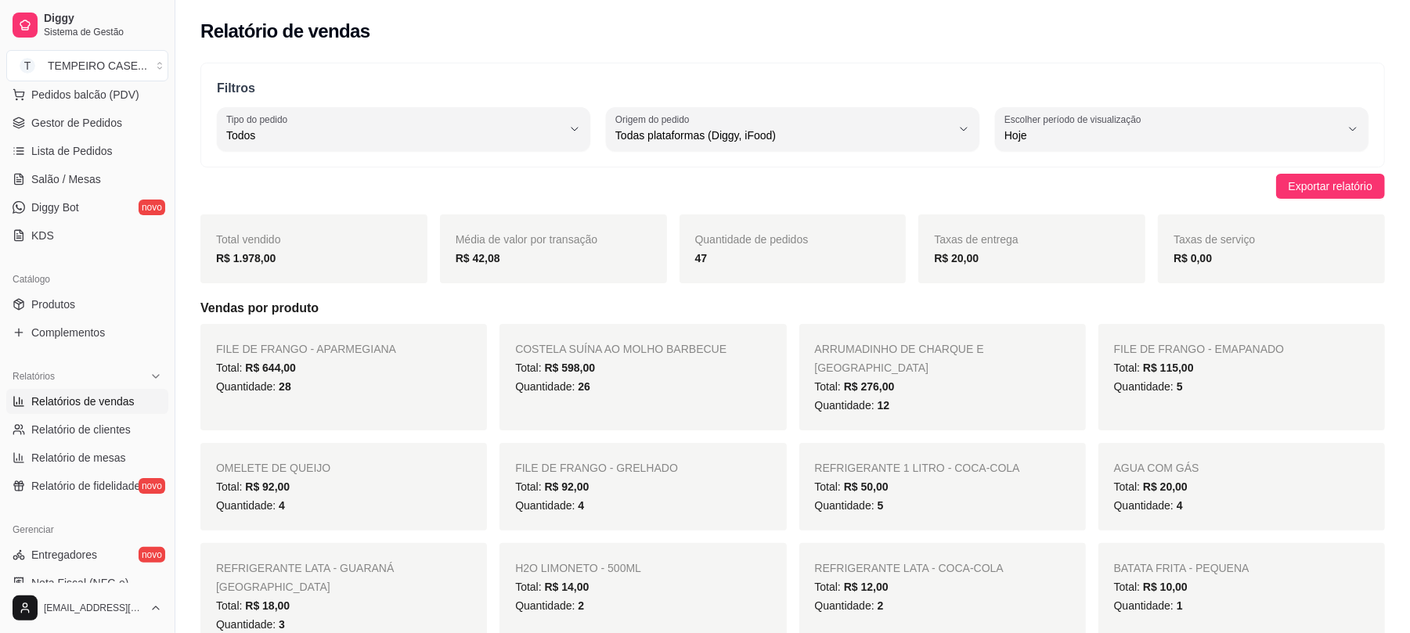
scroll to position [104, 0]
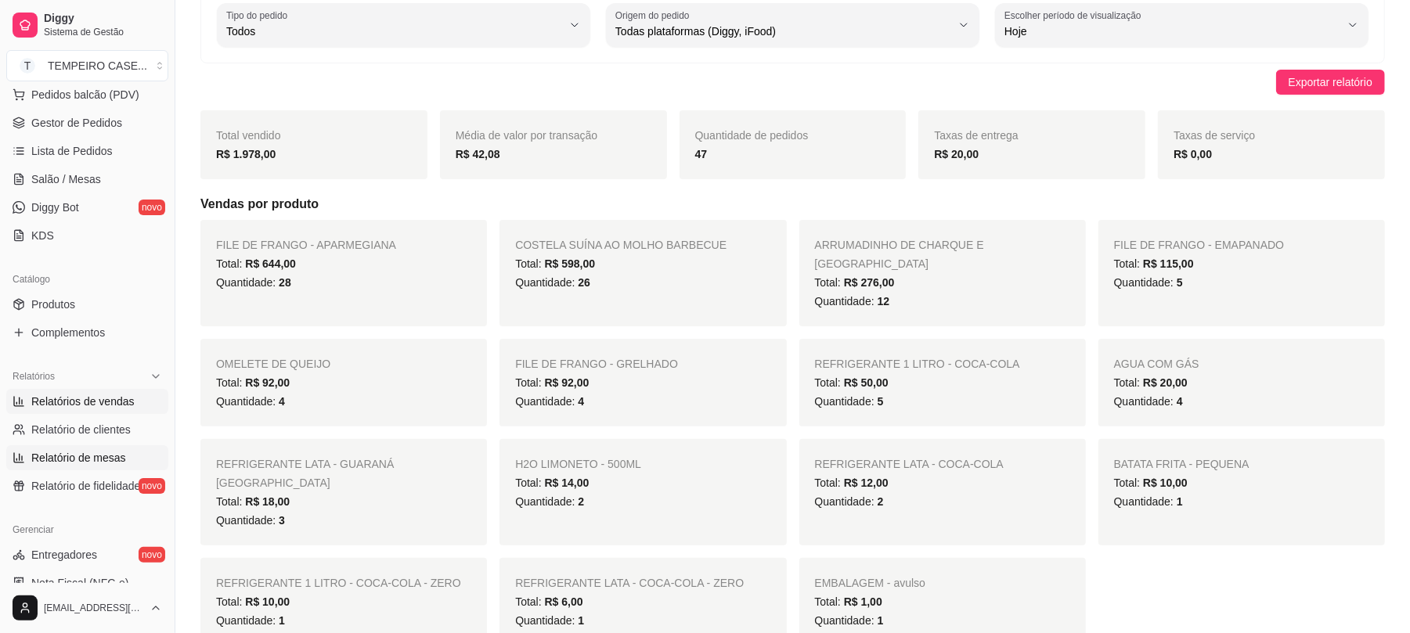
click at [78, 453] on span "Relatório de mesas" at bounding box center [78, 458] width 95 height 16
select select "TOTAL_OF_ORDERS"
select select "7"
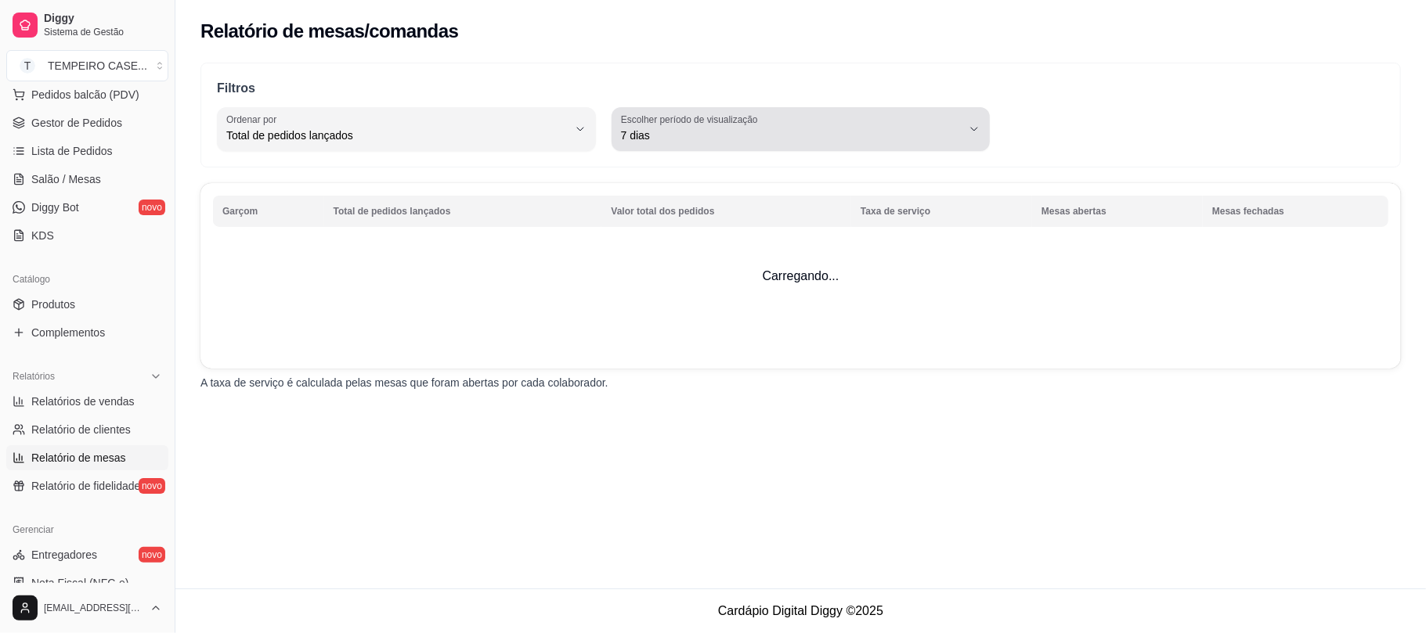
click at [750, 123] on label "Escolher período de visualização" at bounding box center [692, 119] width 142 height 13
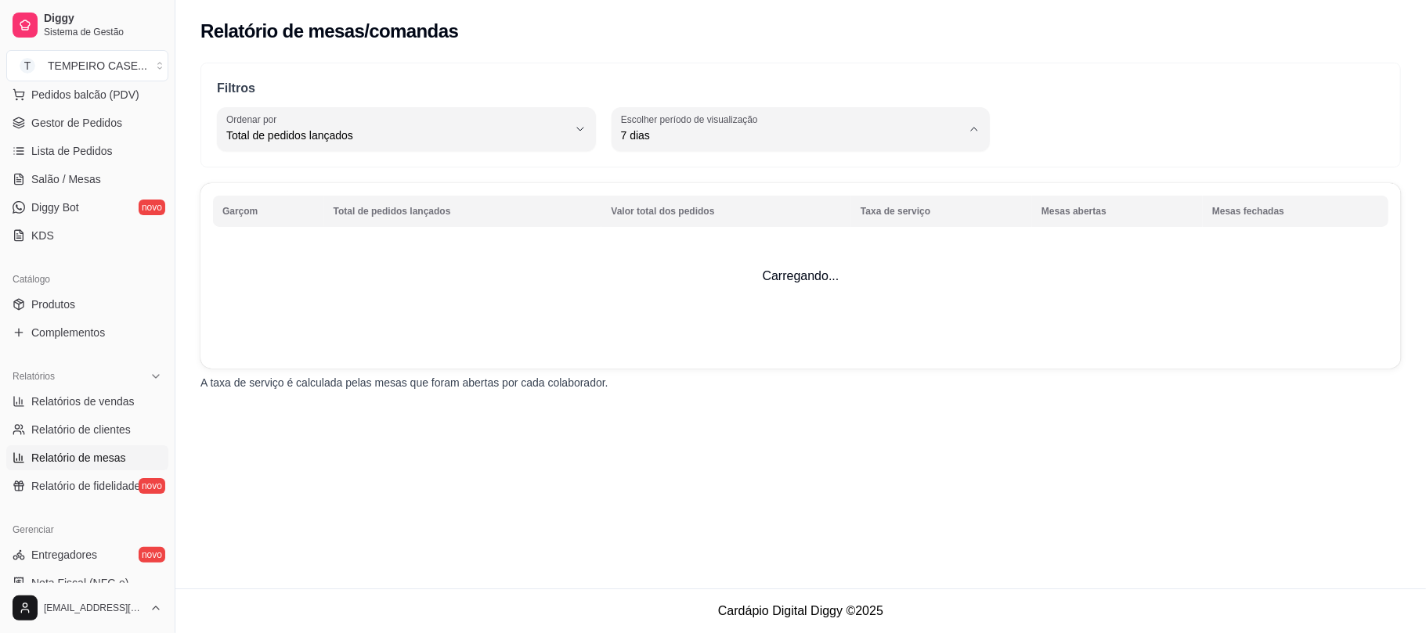
click at [661, 169] on span "Hoje" at bounding box center [793, 172] width 324 height 15
type input "0"
select select "0"
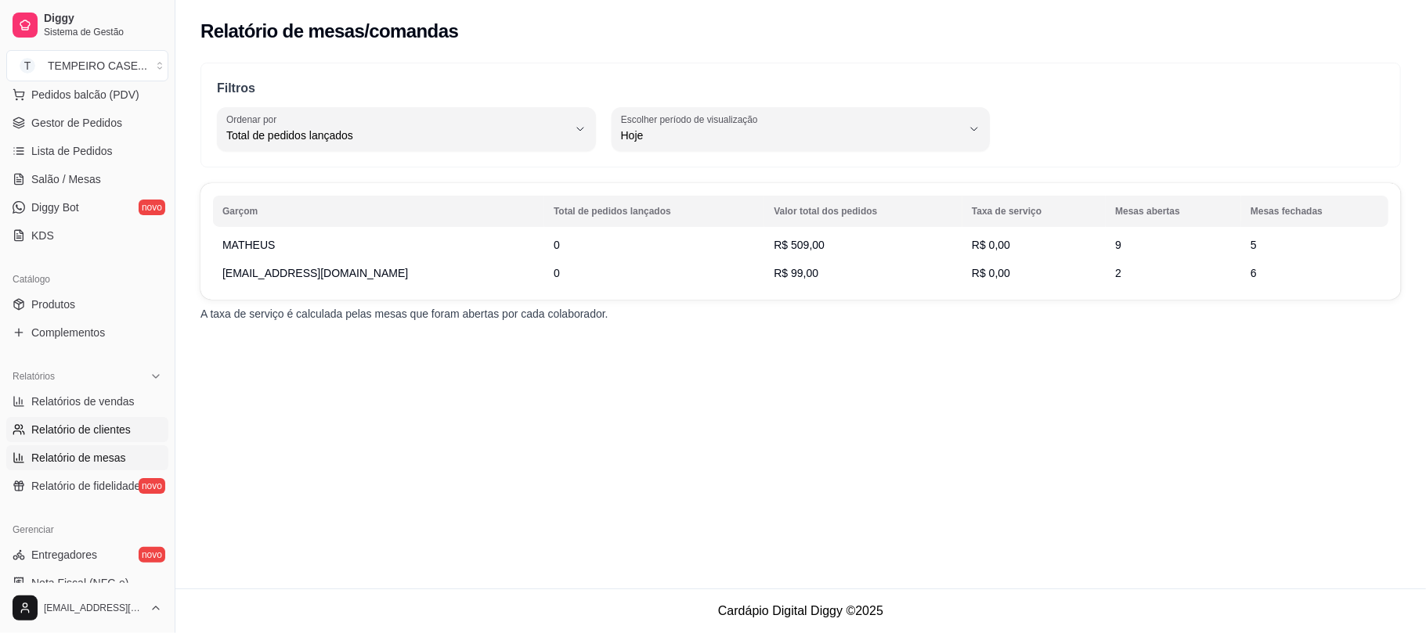
click at [83, 434] on span "Relatório de clientes" at bounding box center [80, 430] width 99 height 16
select select "30"
select select "HIGHEST_TOTAL_SPENT_WITH_ORDERS"
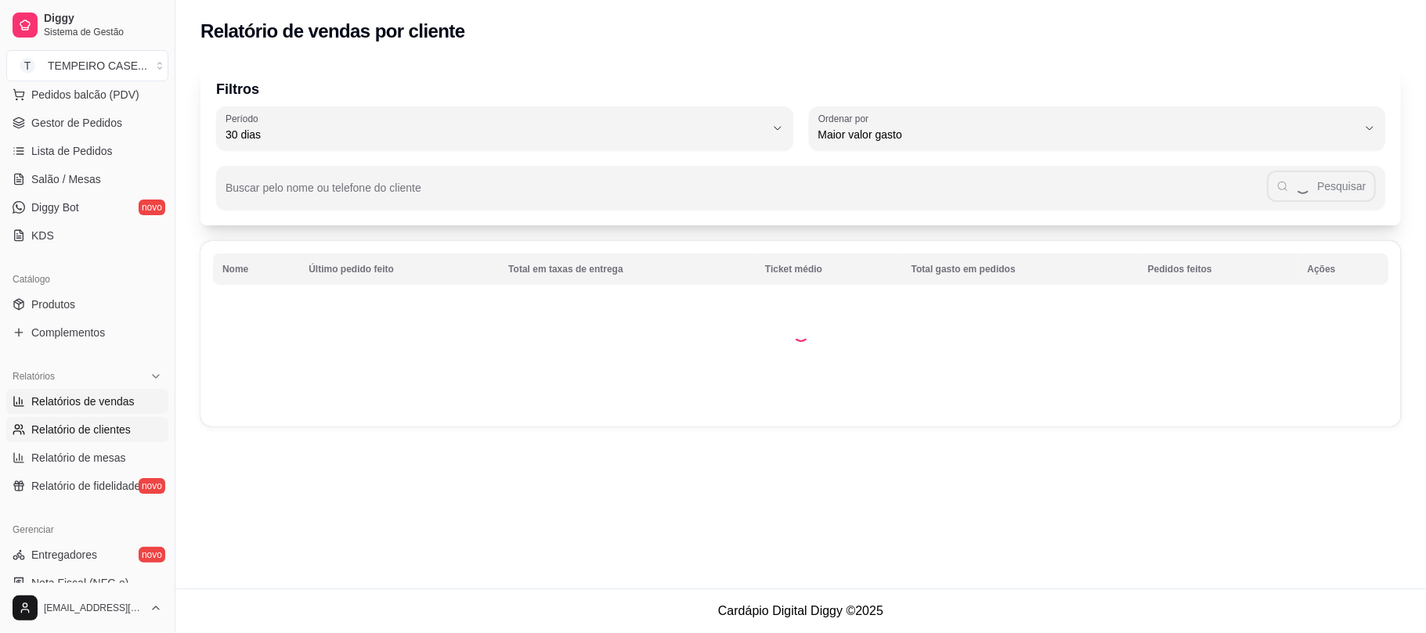
click at [96, 402] on span "Relatórios de vendas" at bounding box center [82, 402] width 103 height 16
select select "ALL"
select select "0"
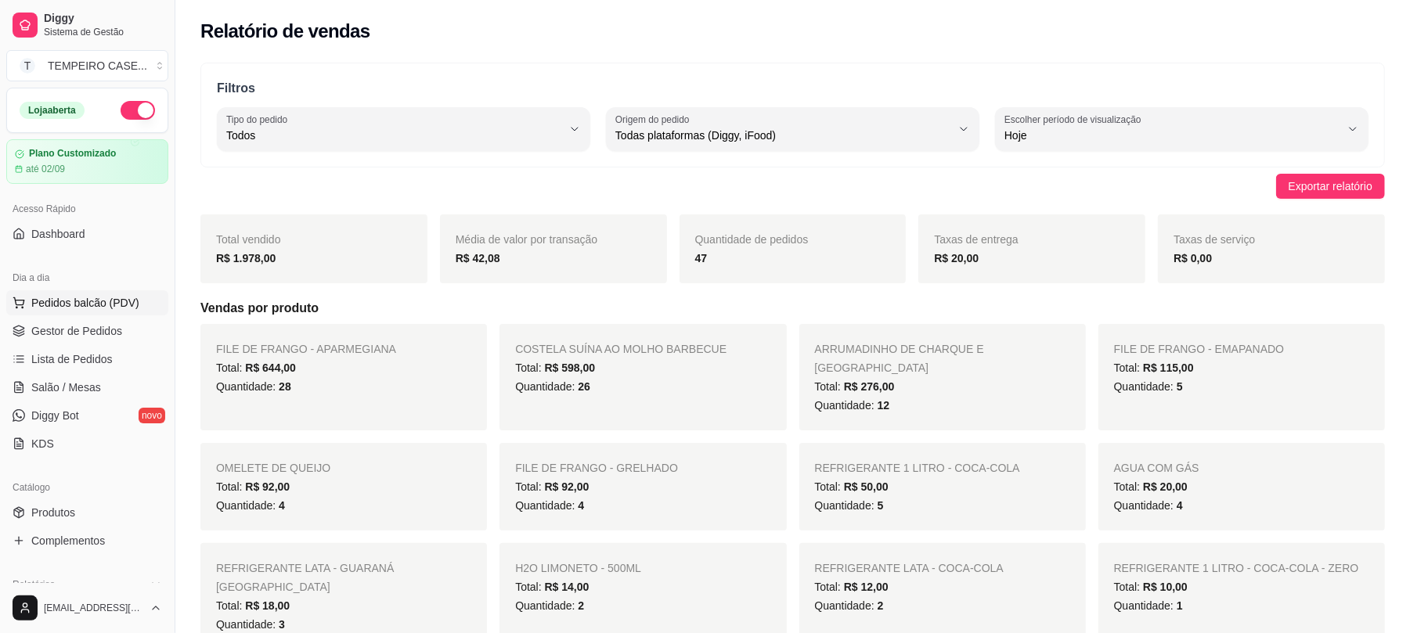
click at [67, 302] on span "Pedidos balcão (PDV)" at bounding box center [85, 303] width 108 height 16
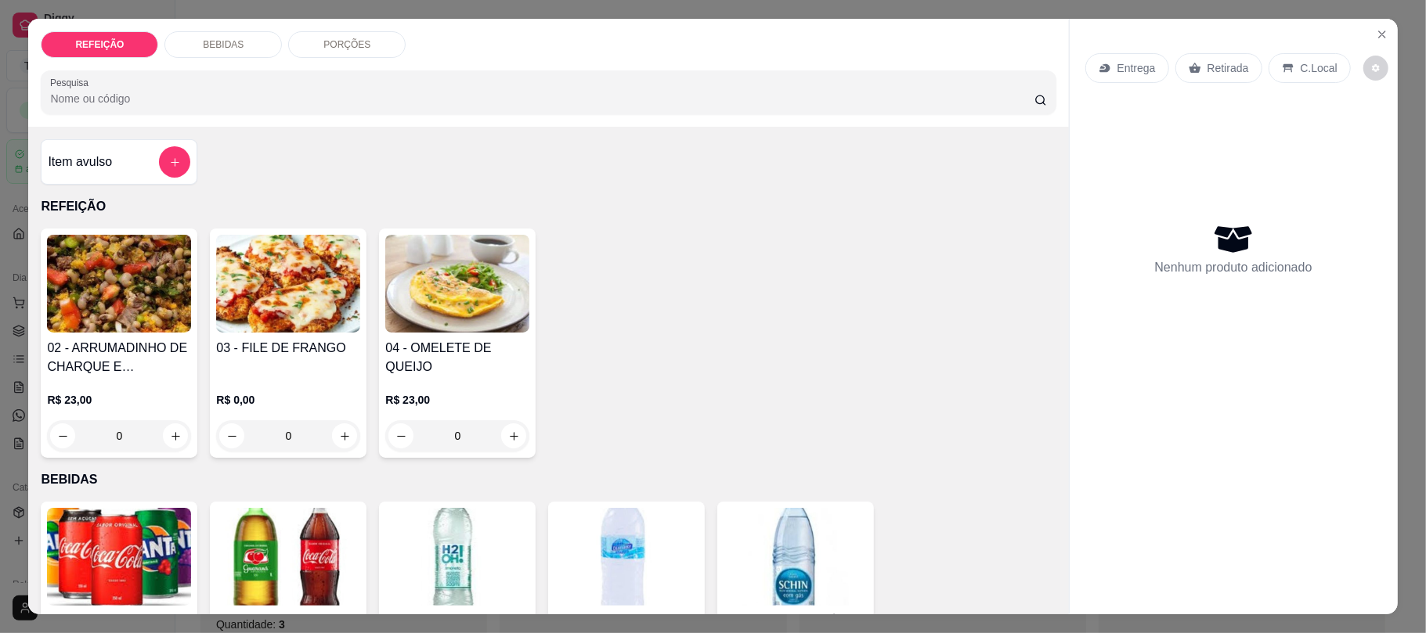
click at [290, 314] on img at bounding box center [288, 284] width 144 height 98
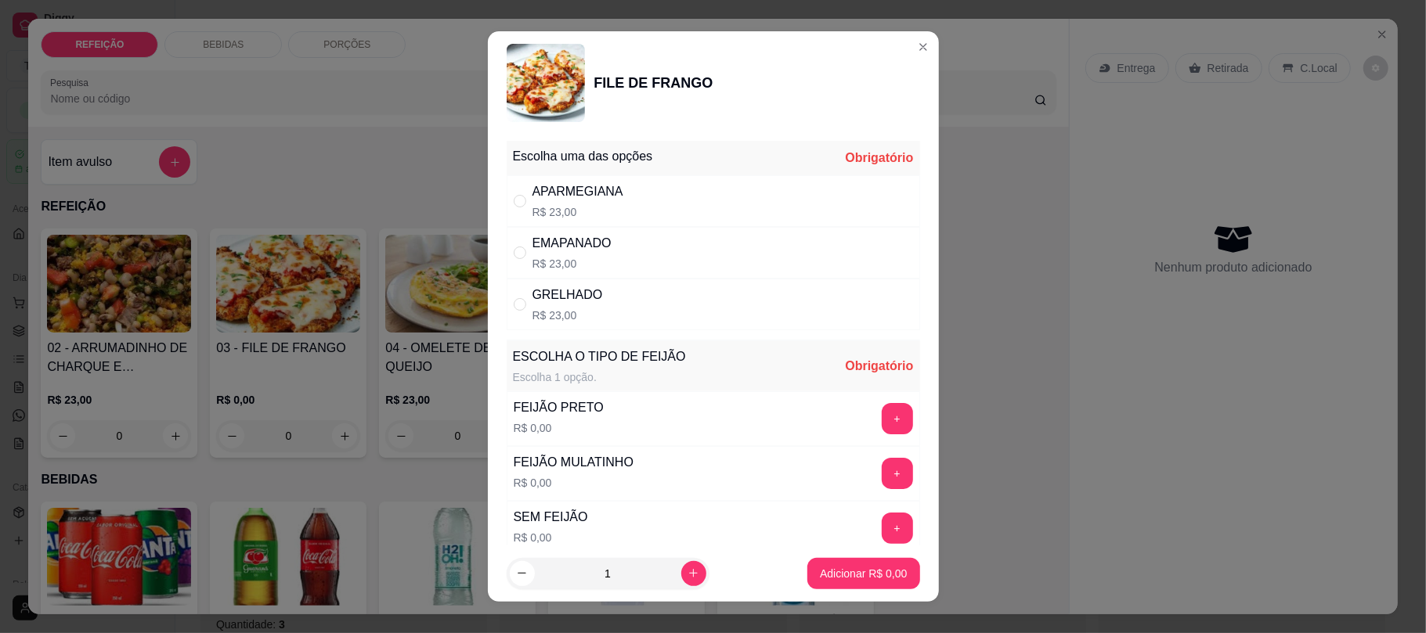
click at [625, 186] on div "APARMEGIANA R$ 23,00" at bounding box center [713, 201] width 413 height 52
radio input "true"
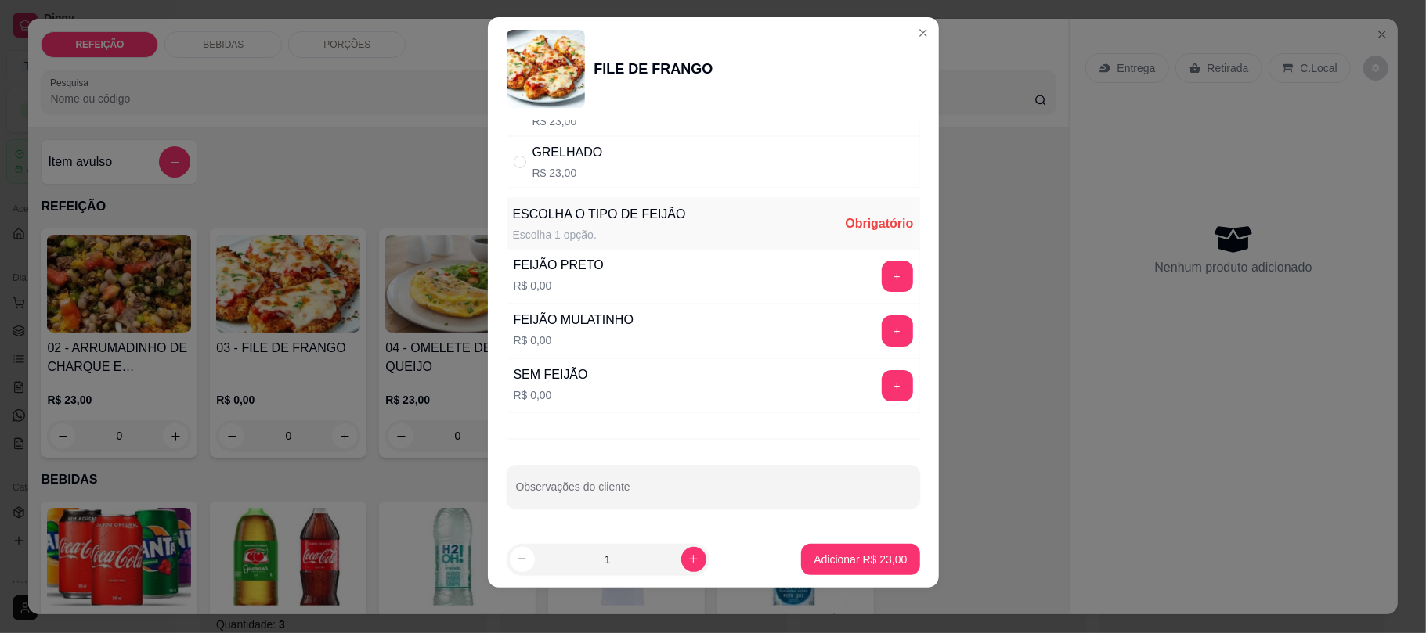
scroll to position [19, 0]
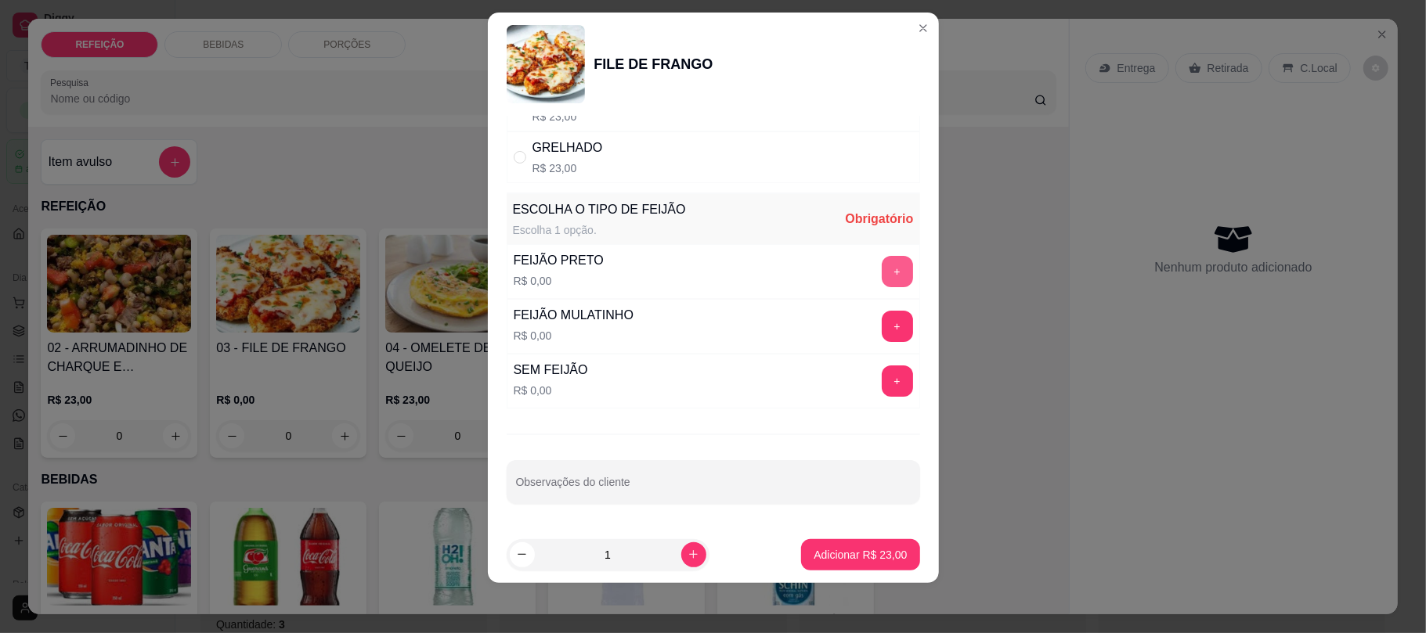
click at [882, 283] on button "+" at bounding box center [897, 271] width 31 height 31
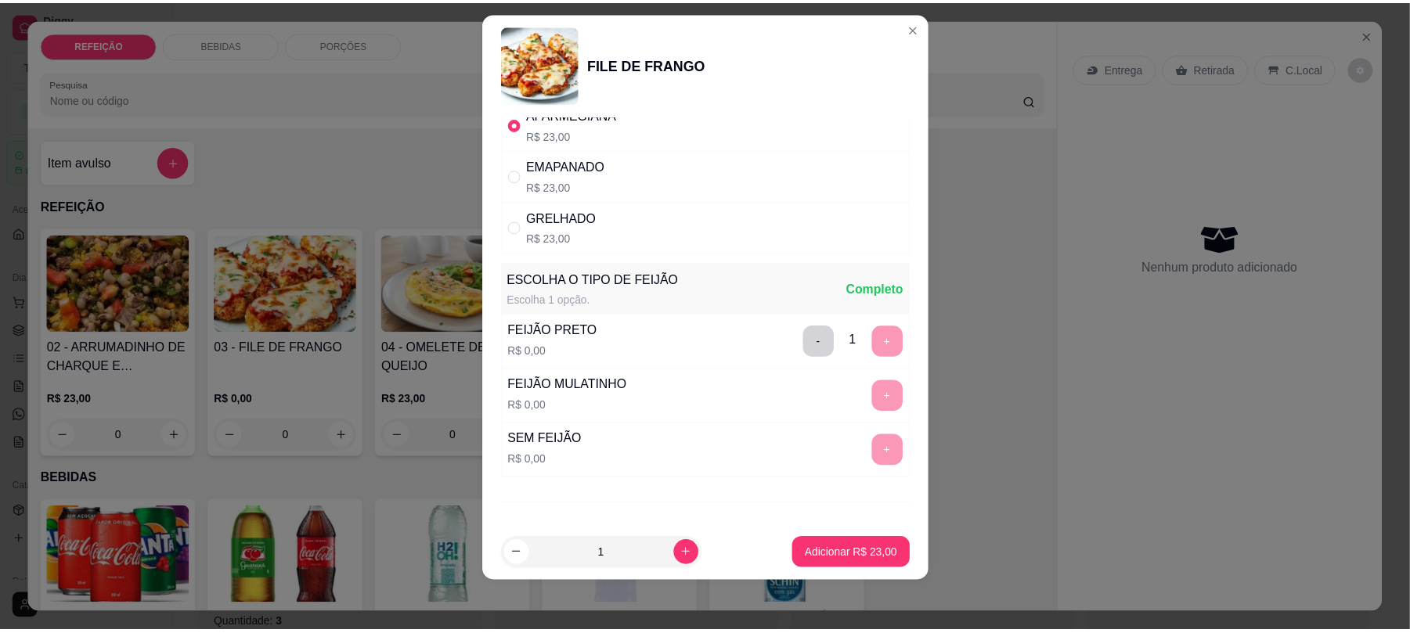
scroll to position [27, 0]
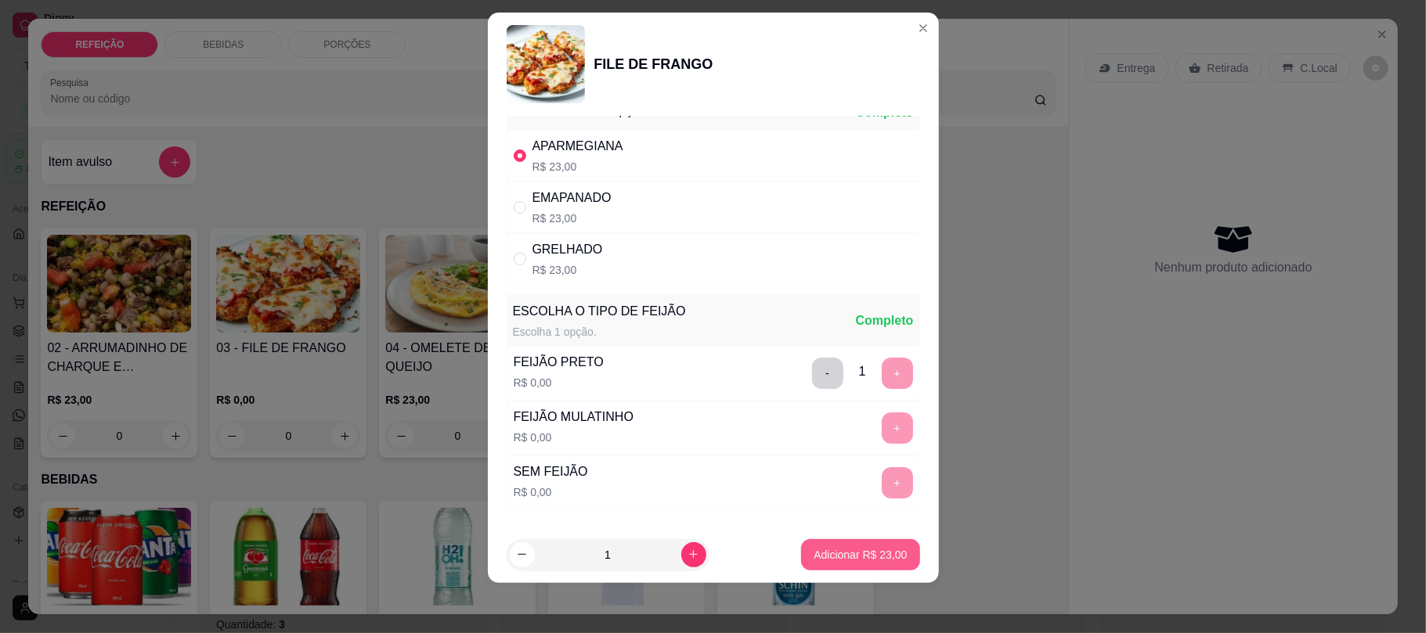
click at [869, 542] on button "Adicionar R$ 23,00" at bounding box center [860, 555] width 118 height 31
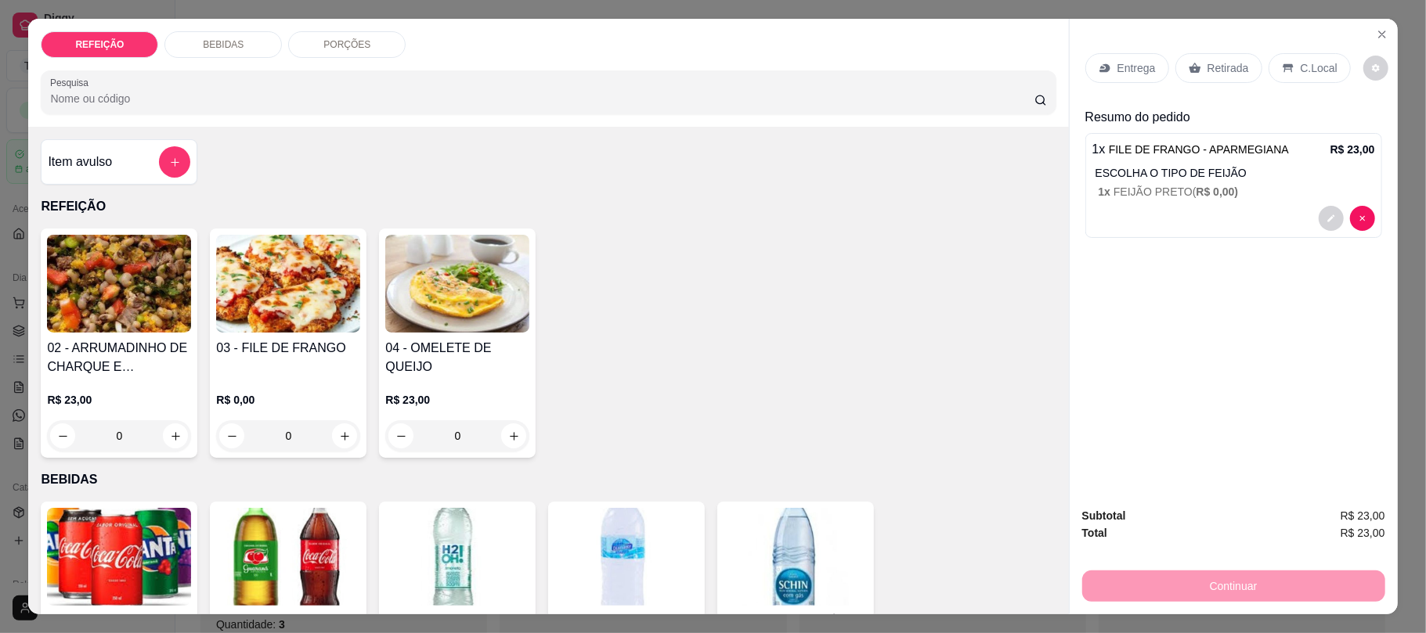
click at [1231, 79] on div "Retirada" at bounding box center [1218, 68] width 87 height 30
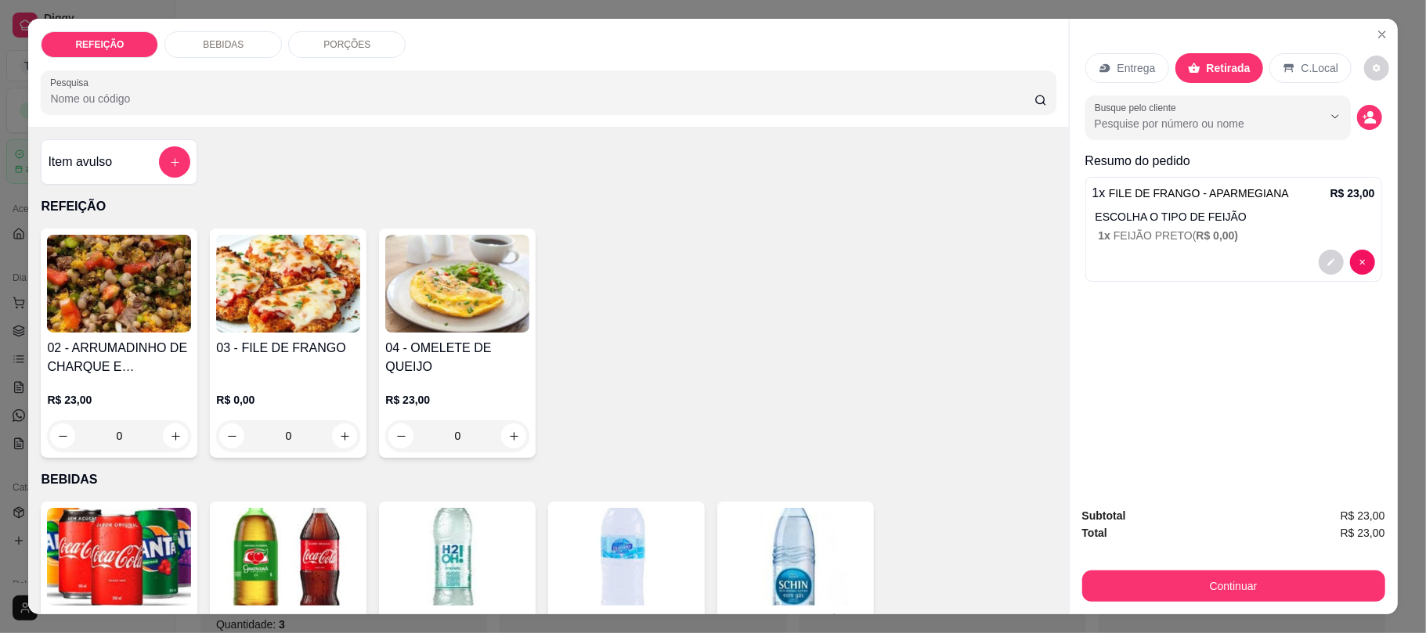
click at [1175, 587] on button "Continuar" at bounding box center [1233, 586] width 303 height 31
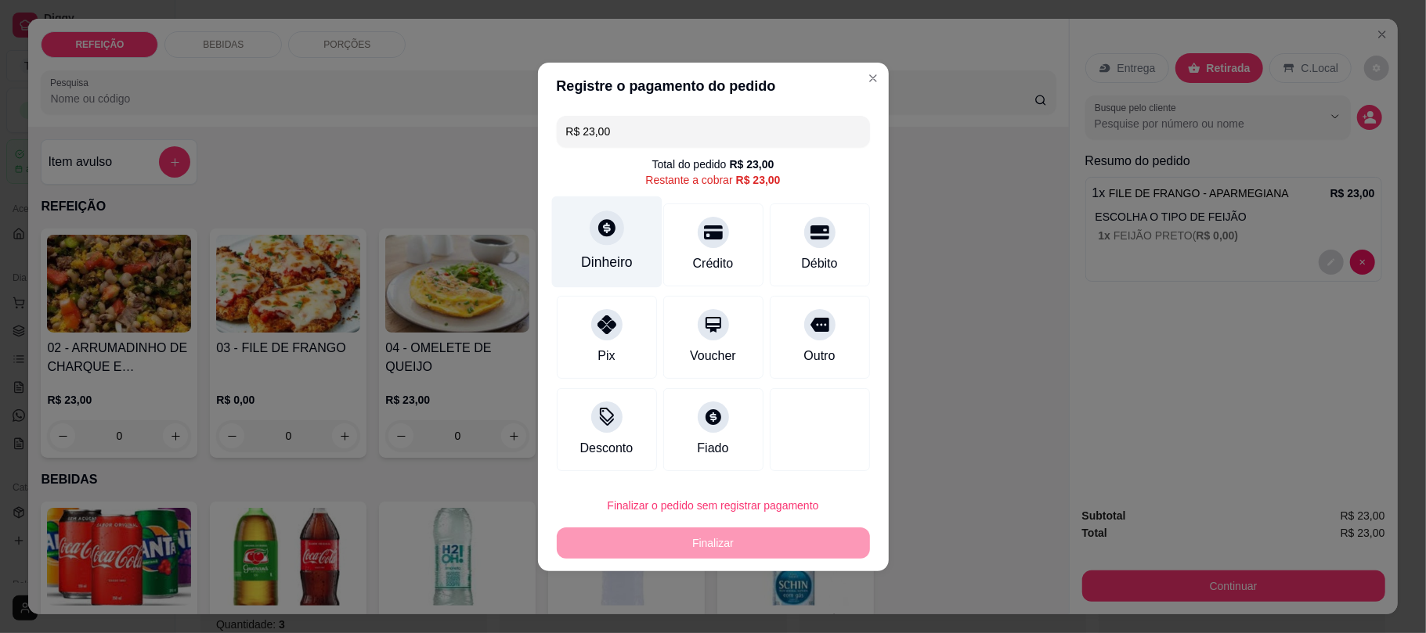
click at [612, 254] on div "Dinheiro" at bounding box center [607, 262] width 52 height 20
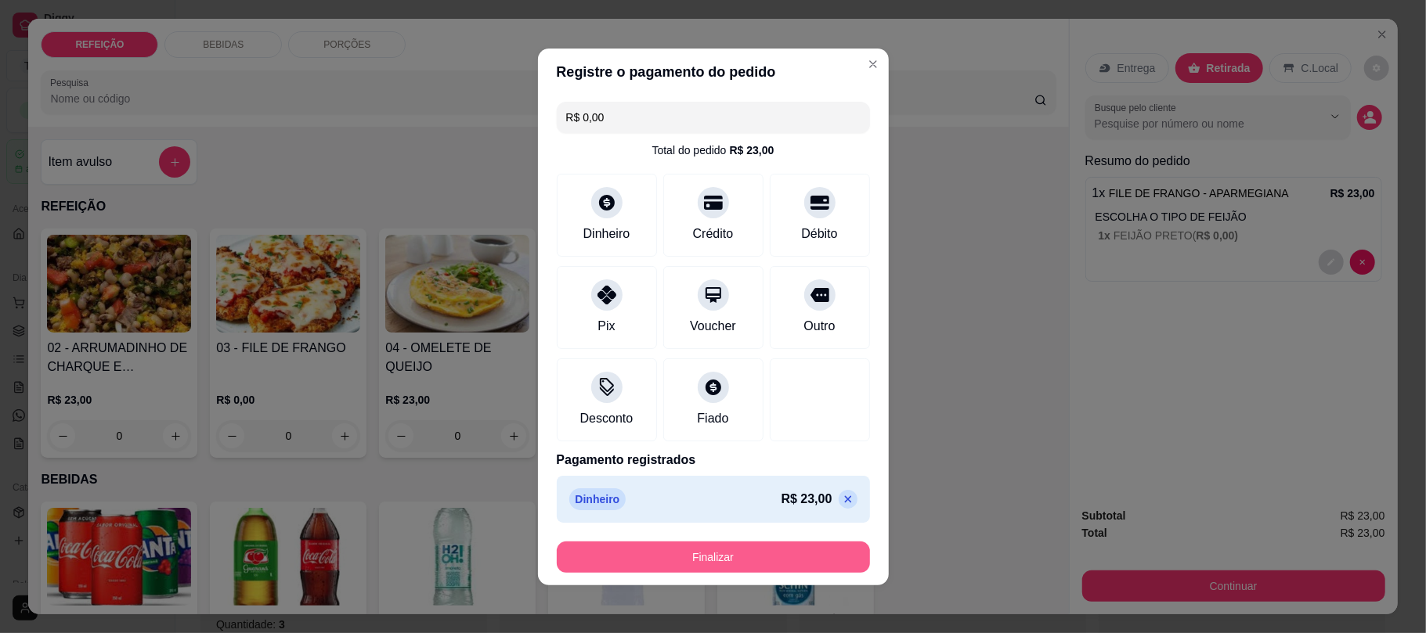
click at [780, 558] on button "Finalizar" at bounding box center [713, 557] width 313 height 31
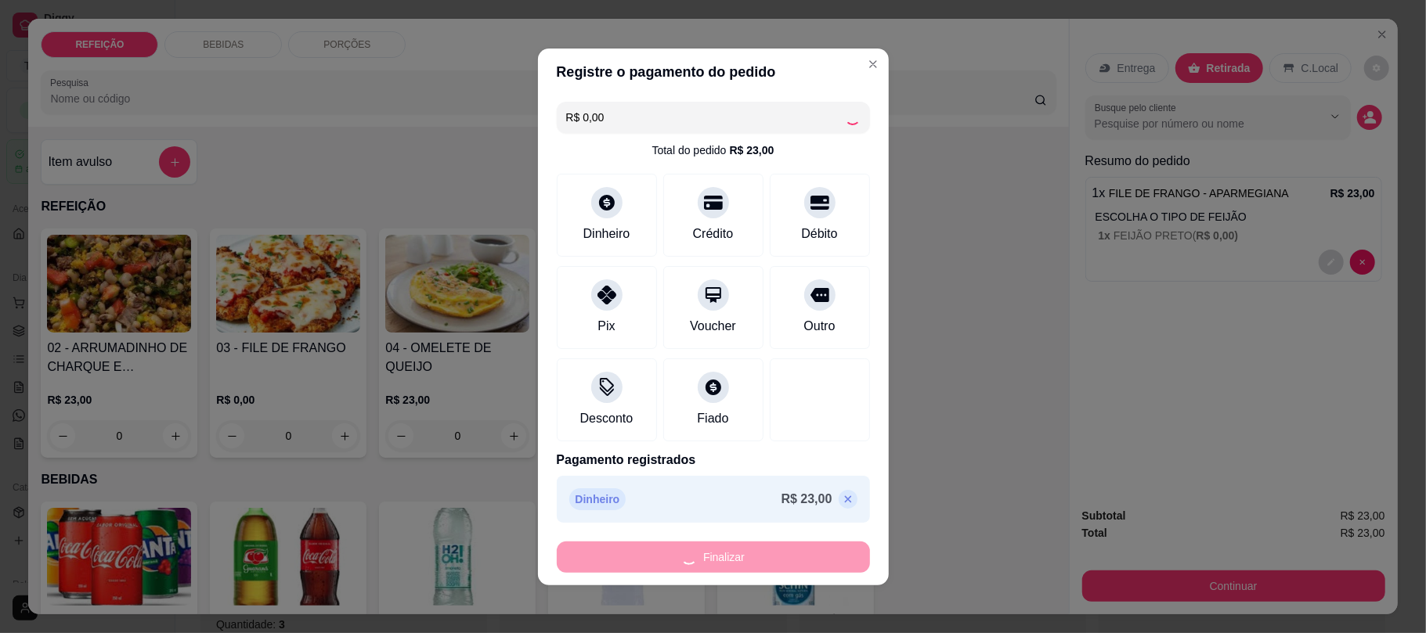
type input "-R$ 23,00"
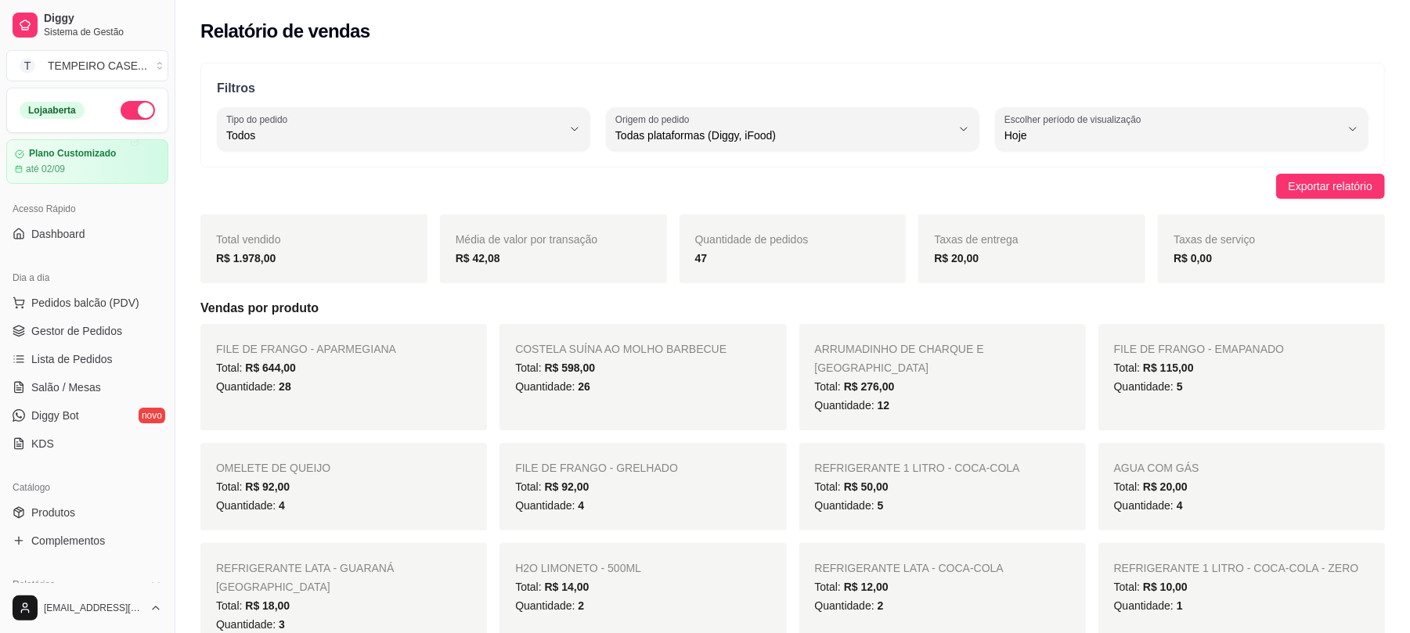
click at [816, 562] on span "REFRIGERANTE LATA - COCA-COLA" at bounding box center [909, 568] width 189 height 13
click at [47, 308] on span "Pedidos balcão (PDV)" at bounding box center [85, 303] width 108 height 16
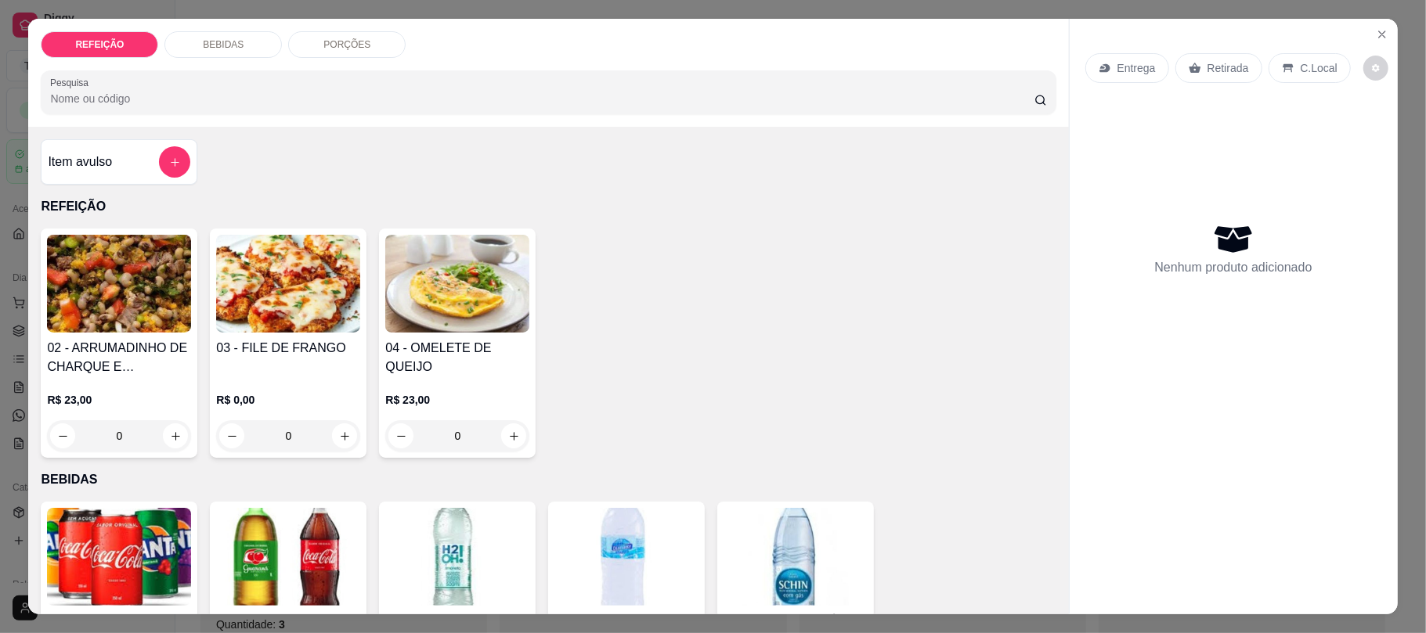
click at [107, 380] on div "R$ 23,00 0" at bounding box center [119, 414] width 144 height 75
click at [1377, 29] on icon "Close" at bounding box center [1382, 34] width 13 height 13
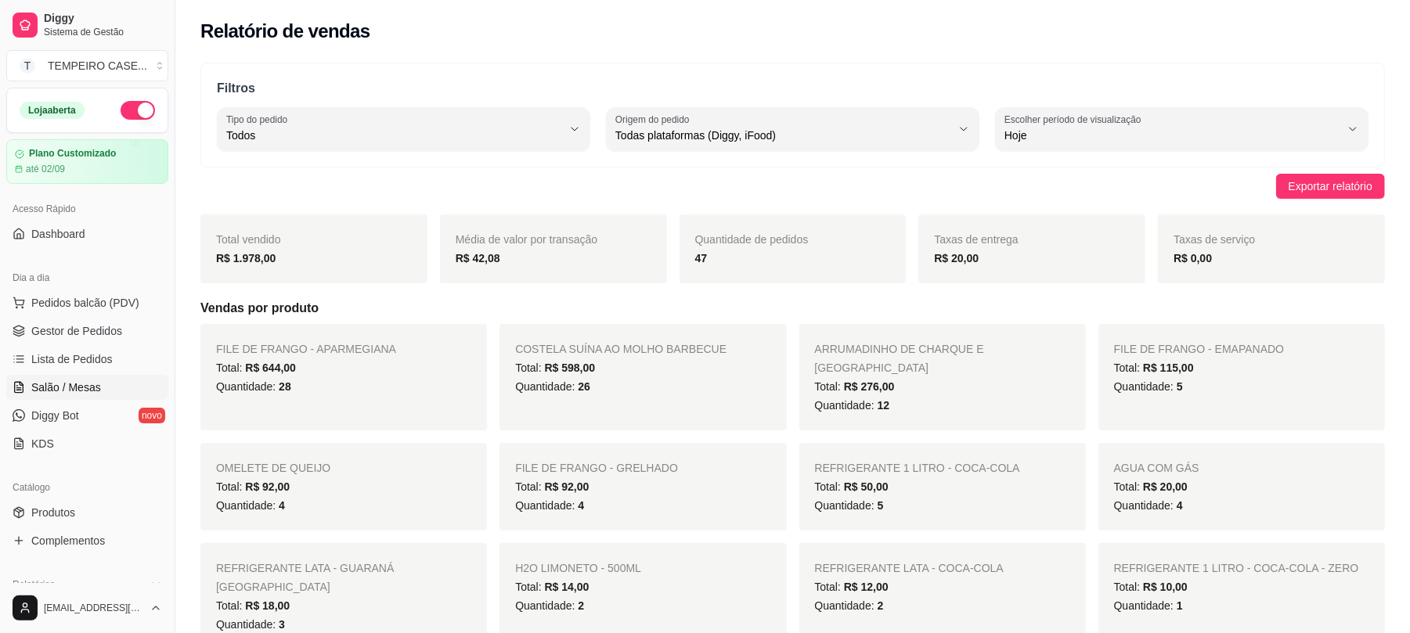
click at [97, 390] on span "Salão / Mesas" at bounding box center [66, 388] width 70 height 16
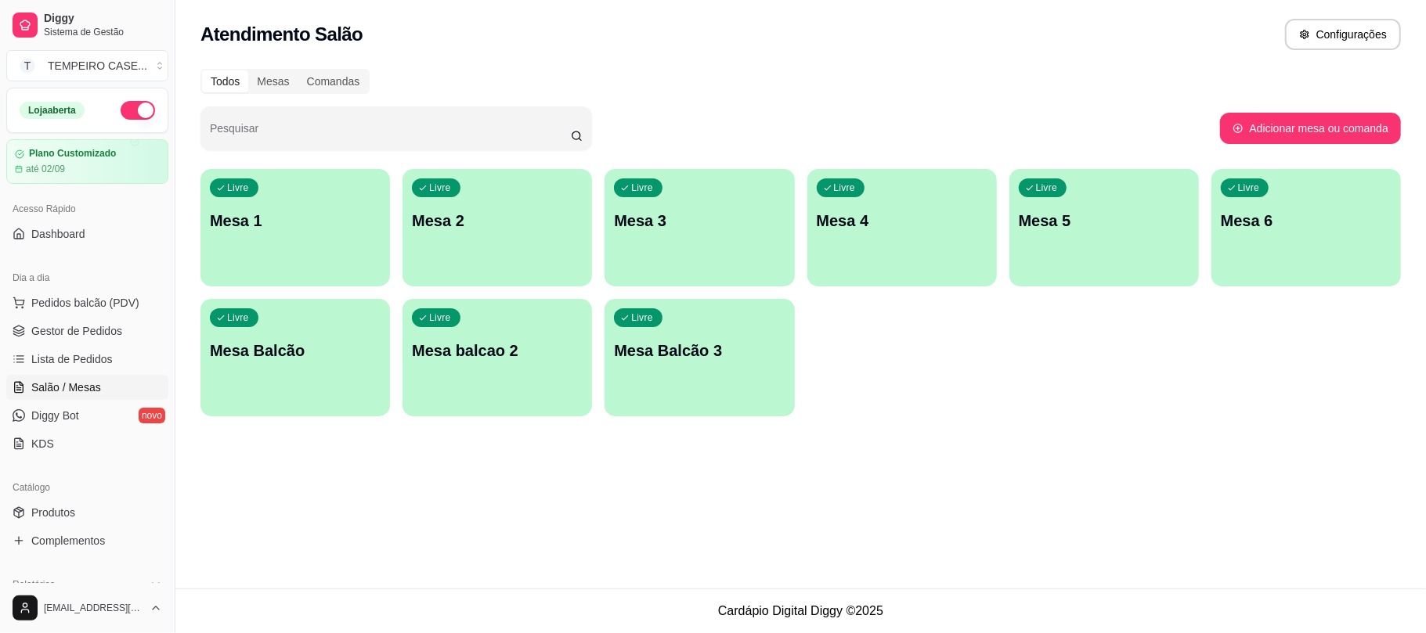
click at [831, 219] on p "Mesa 4" at bounding box center [902, 221] width 171 height 22
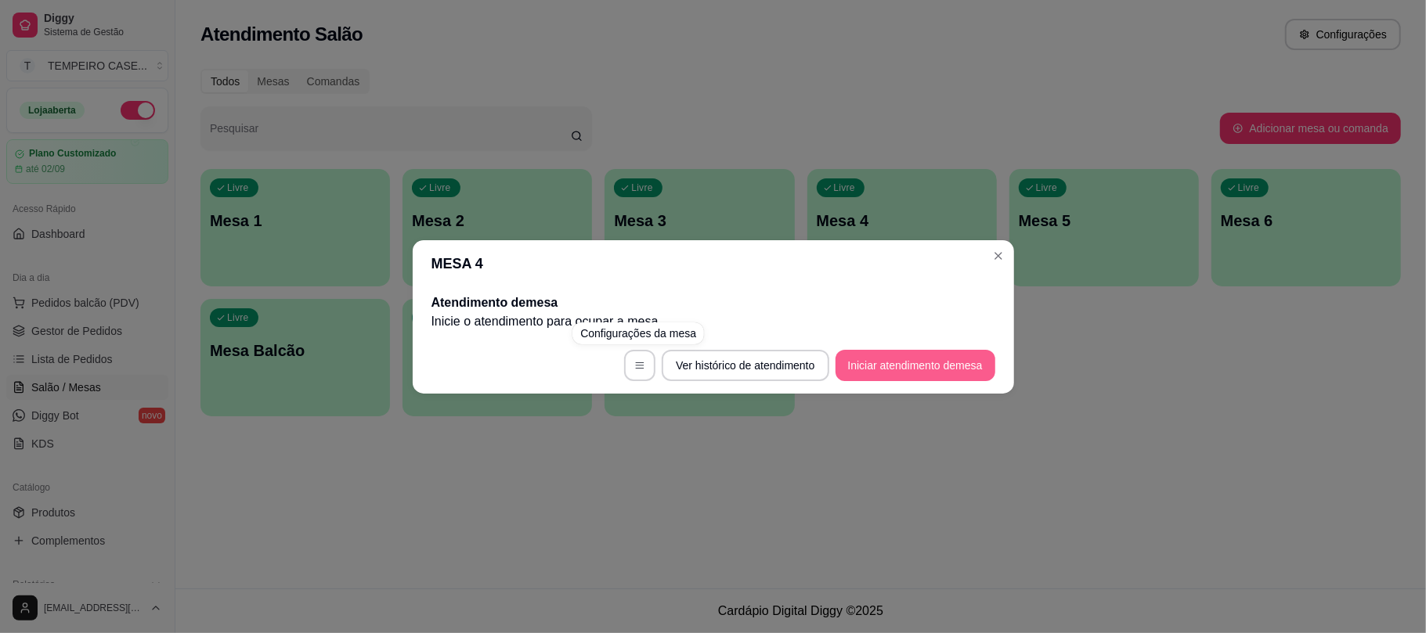
click at [859, 363] on button "Iniciar atendimento de mesa" at bounding box center [916, 365] width 160 height 31
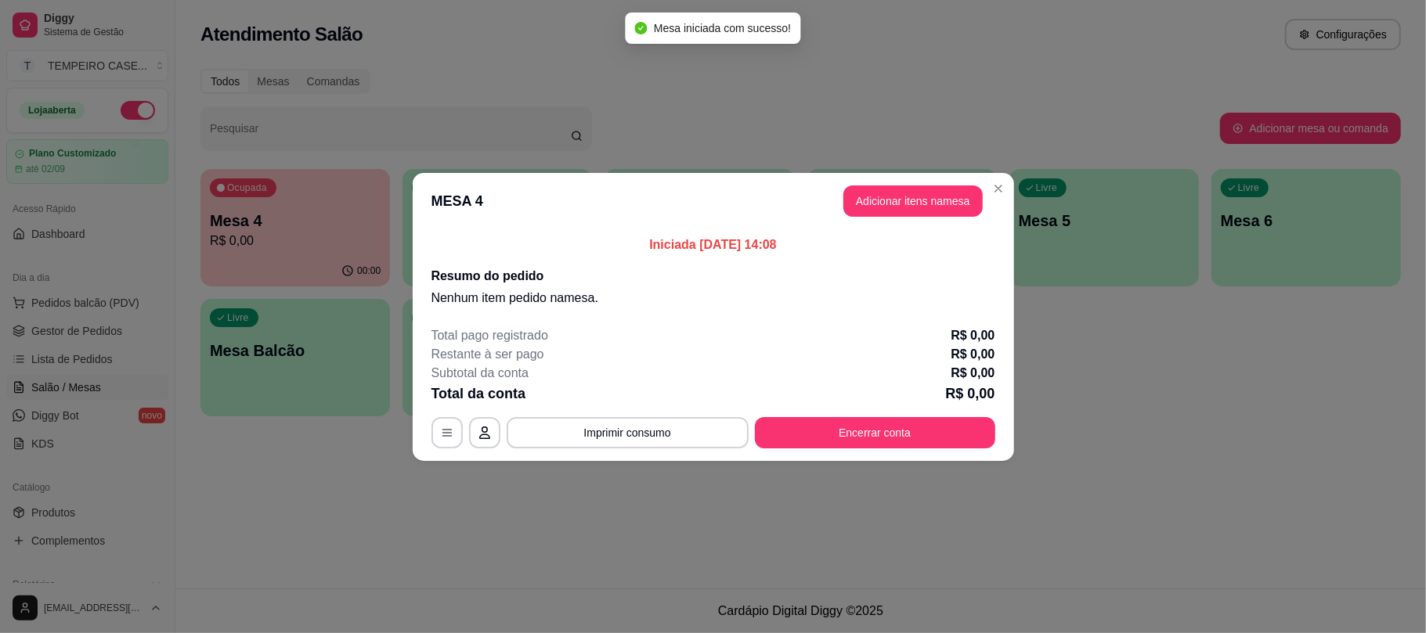
click at [910, 174] on header "MESA 4 Adicionar itens na mesa" at bounding box center [713, 201] width 601 height 56
click at [891, 195] on button "Adicionar itens na mesa" at bounding box center [913, 201] width 135 height 31
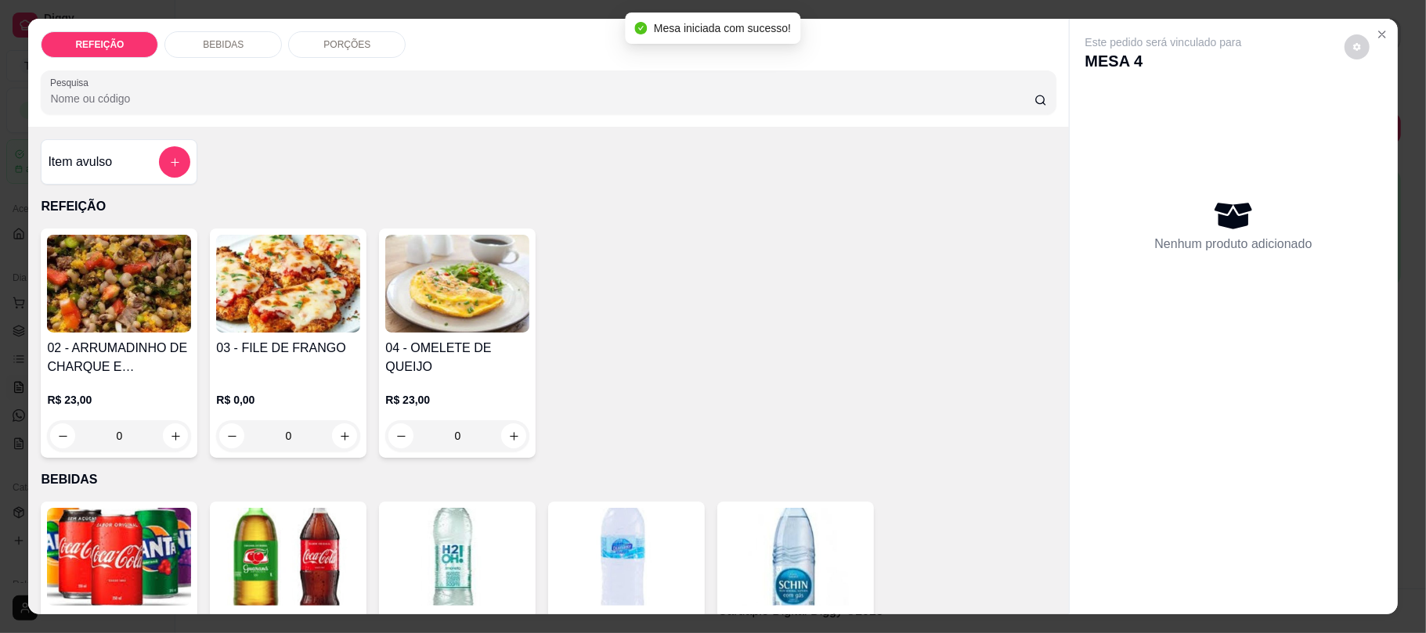
click at [92, 302] on img at bounding box center [119, 284] width 144 height 98
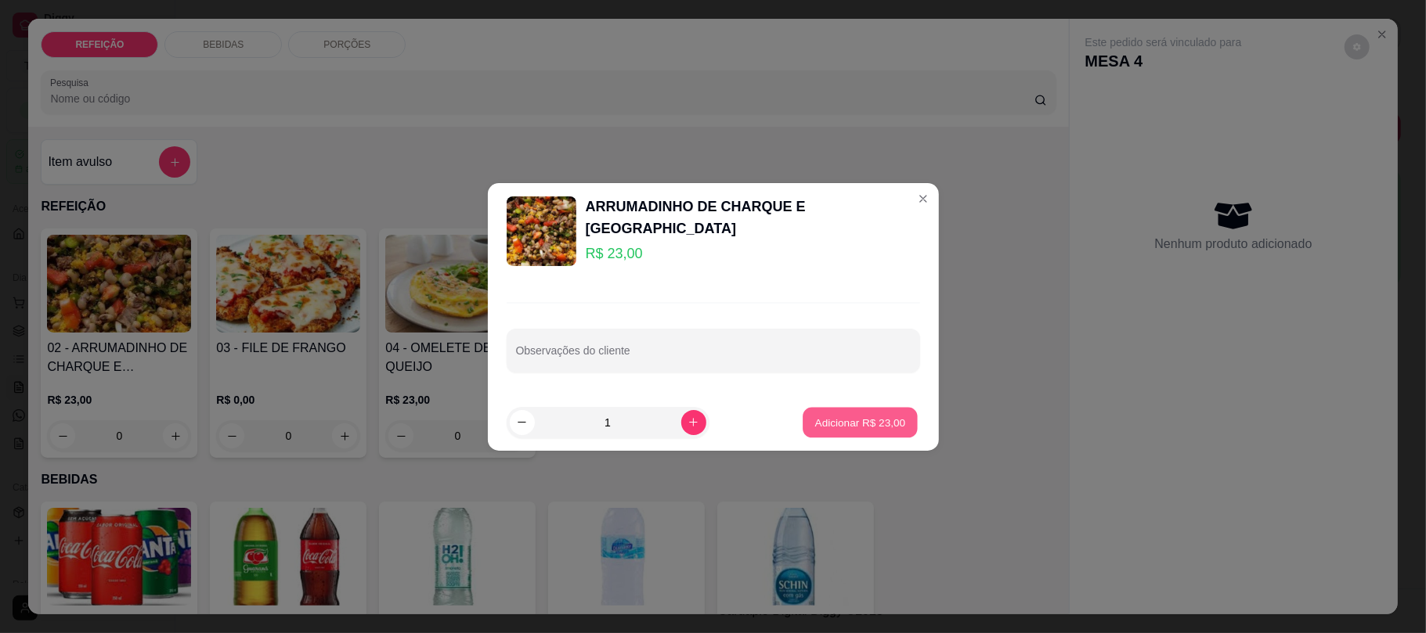
click at [841, 423] on p "Adicionar R$ 23,00" at bounding box center [860, 422] width 91 height 15
type input "1"
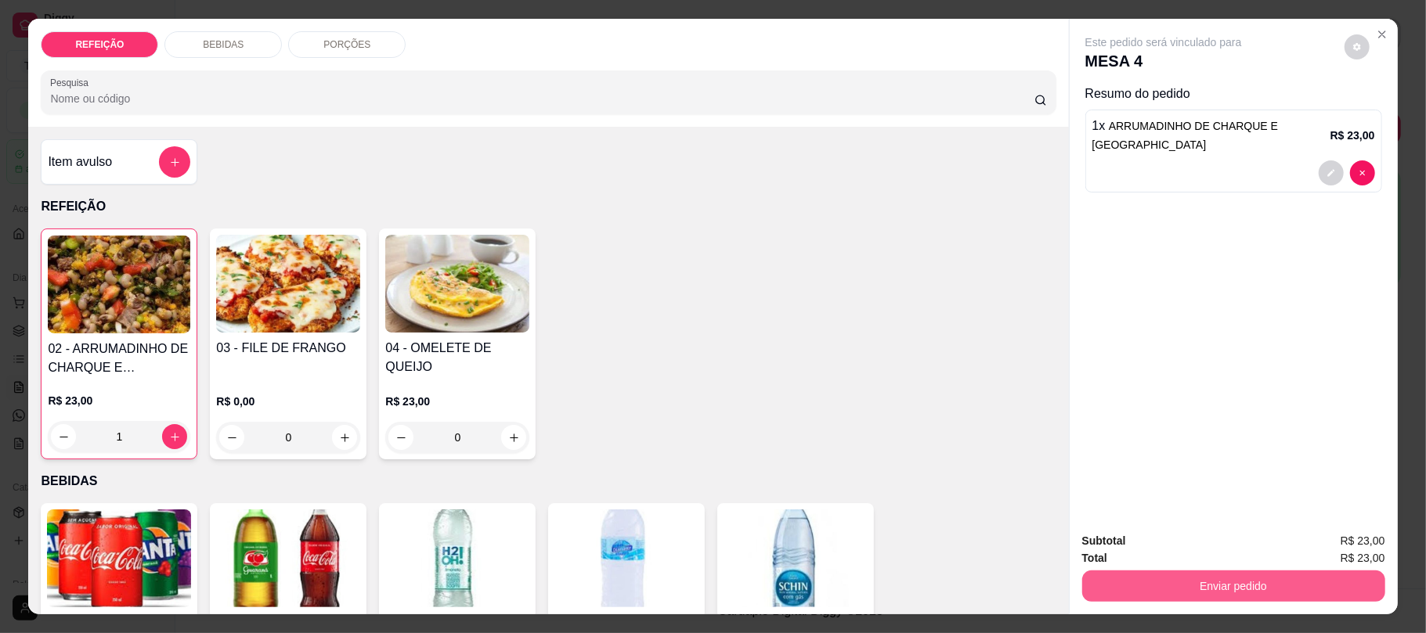
click at [1210, 578] on button "Enviar pedido" at bounding box center [1233, 586] width 303 height 31
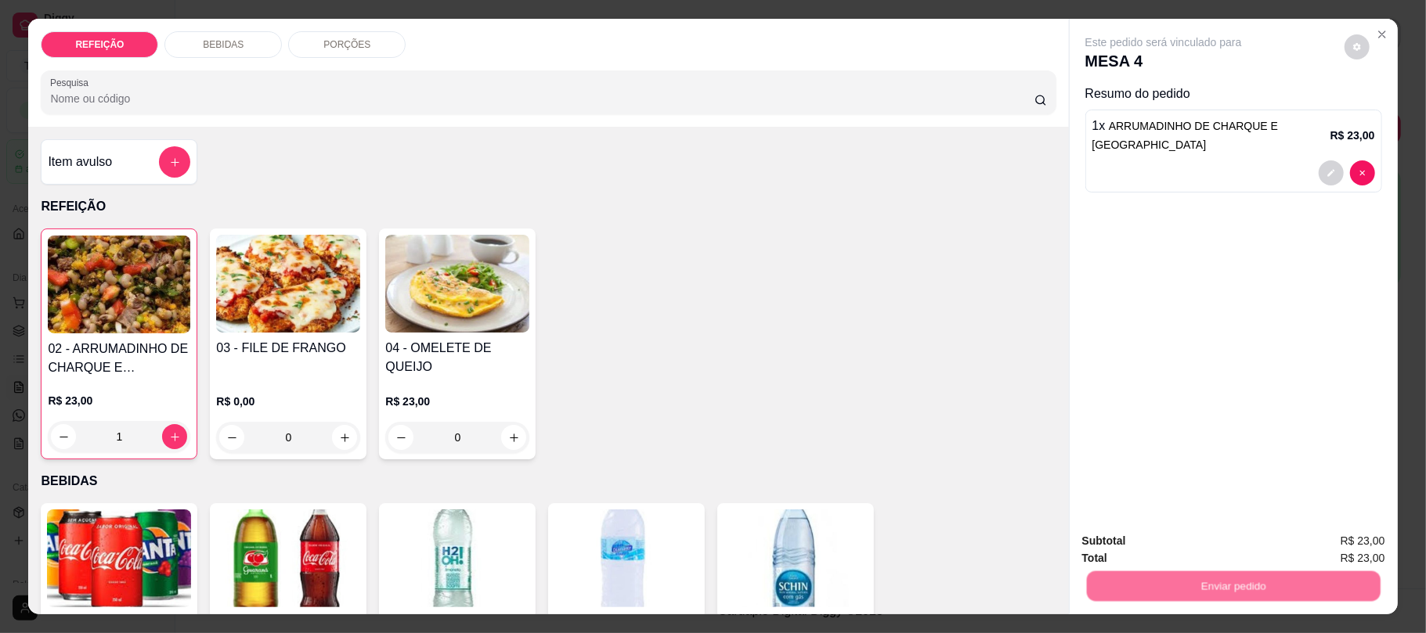
click at [1123, 534] on button "Não registrar e enviar pedido" at bounding box center [1180, 547] width 158 height 29
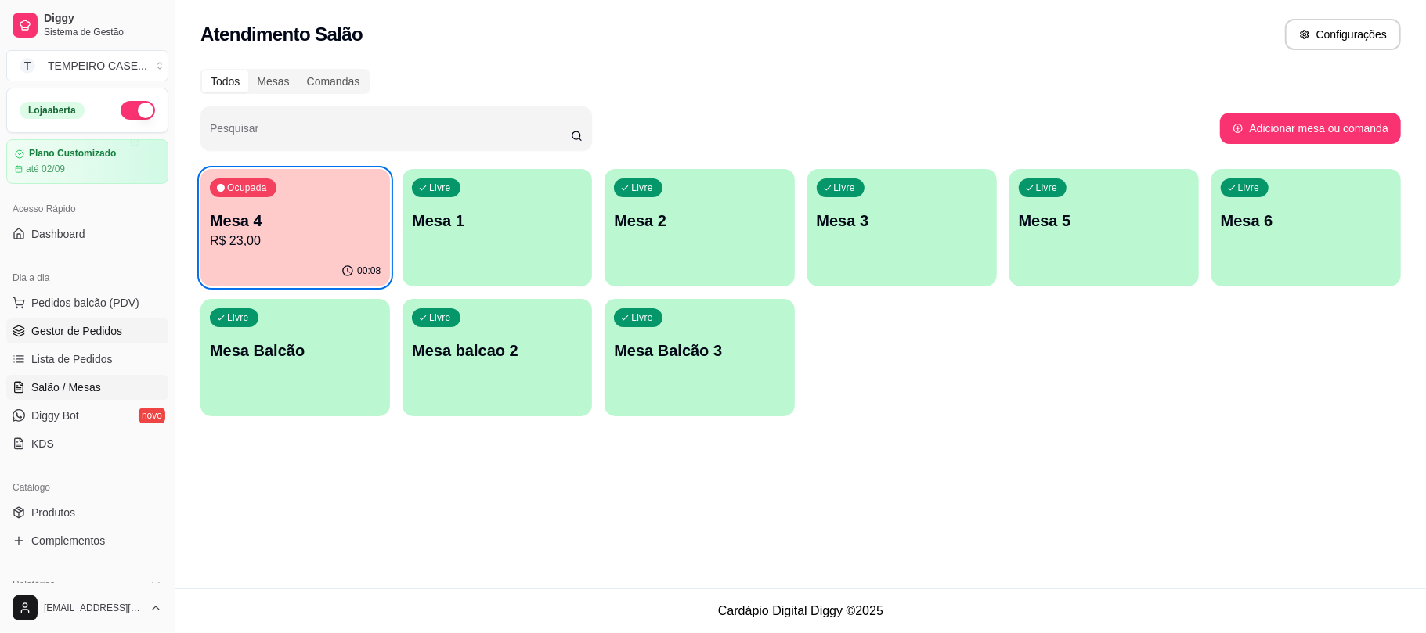
click at [105, 329] on span "Gestor de Pedidos" at bounding box center [76, 331] width 91 height 16
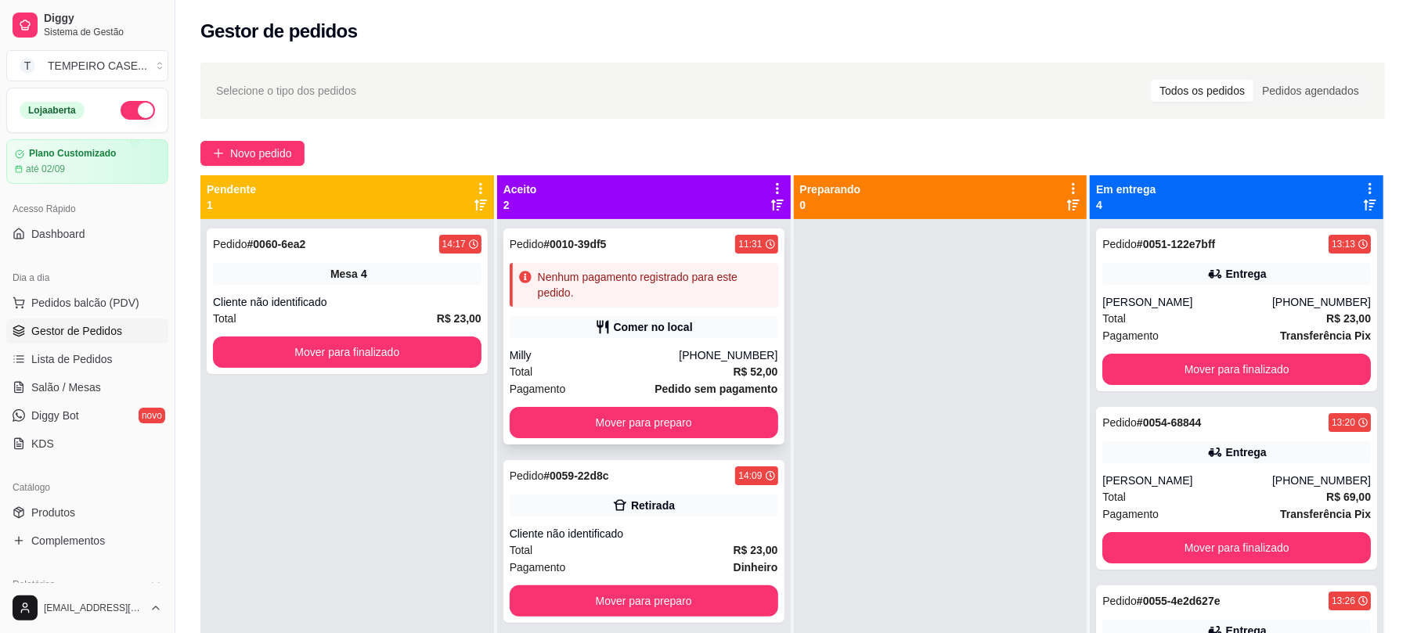
click at [702, 340] on div "Pedido # 0010-39df5 11:31 Nenhum pagamento registrado para este pedido. Comer n…" at bounding box center [643, 337] width 281 height 216
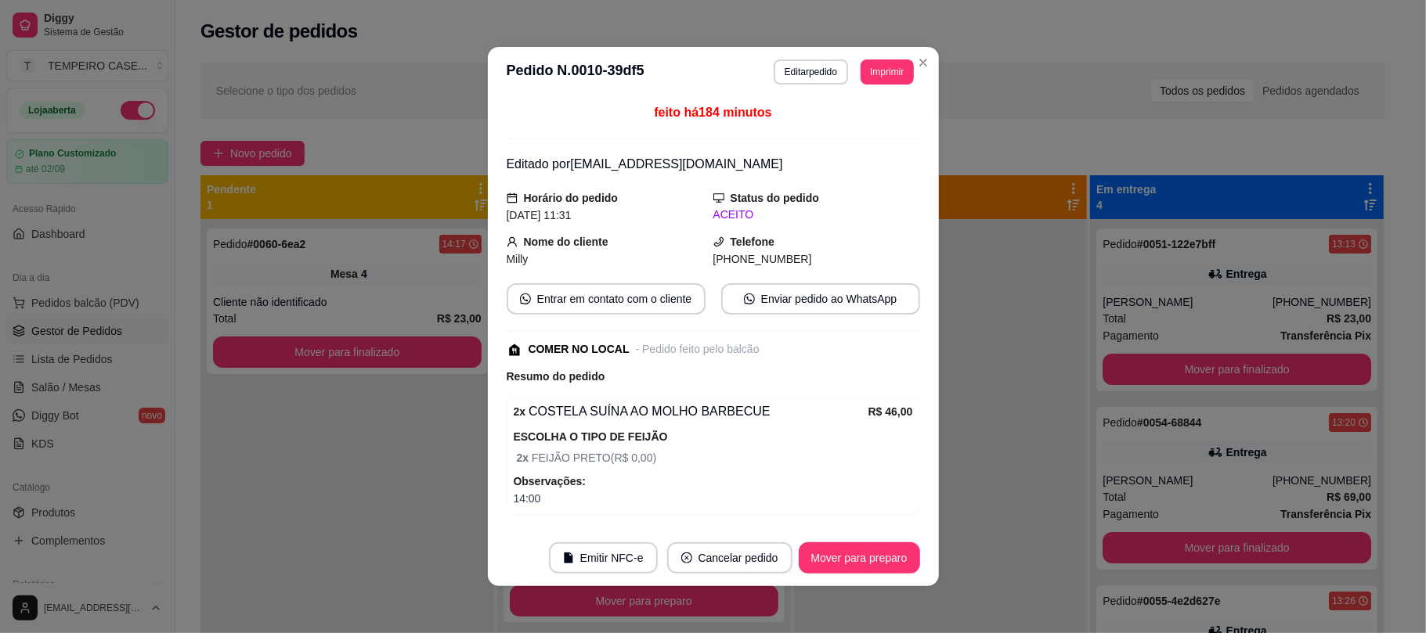
click at [640, 365] on div "feito há 184 minutos Editado por [EMAIL_ADDRESS][DOMAIN_NAME] Horário do pedido…" at bounding box center [713, 313] width 413 height 420
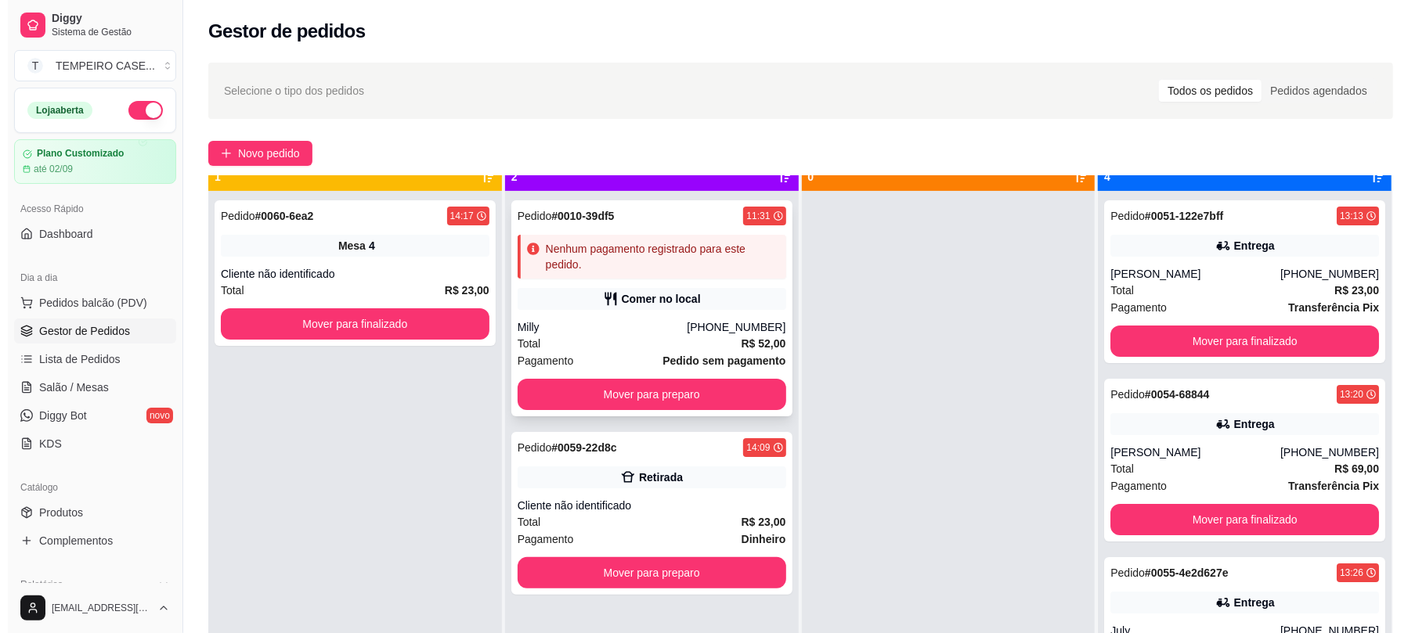
scroll to position [44, 0]
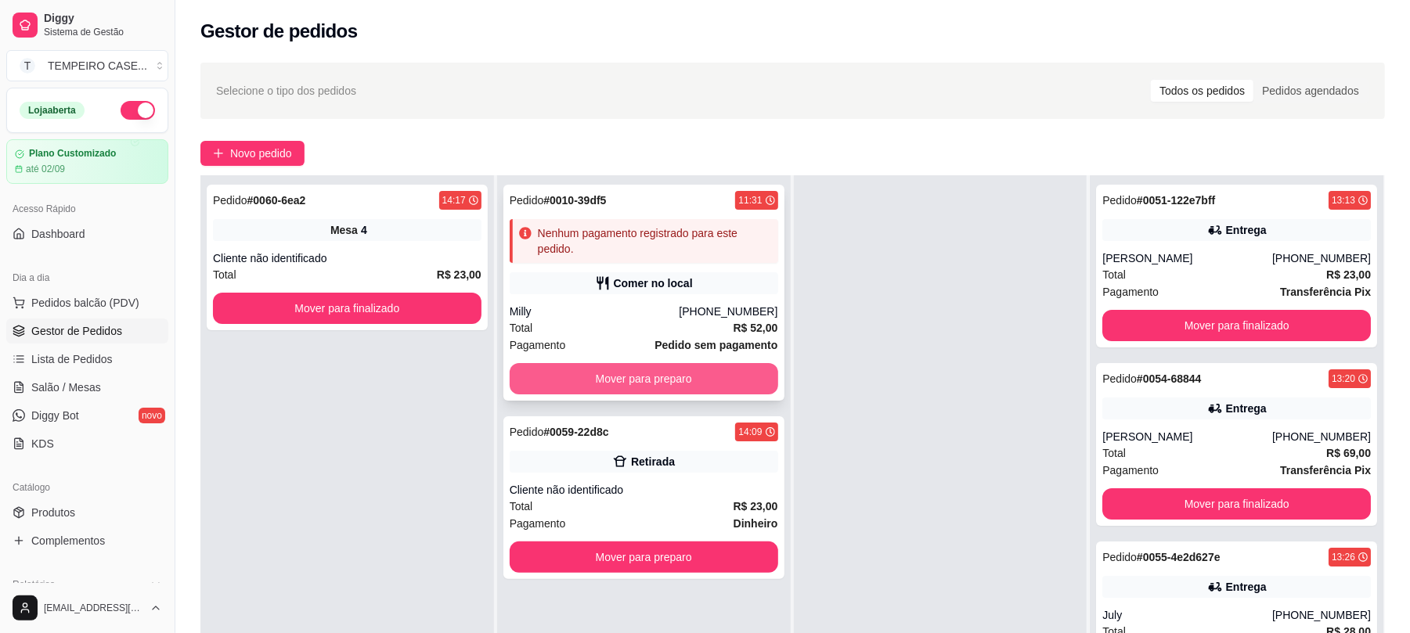
click at [669, 377] on button "Mover para preparo" at bounding box center [644, 378] width 269 height 31
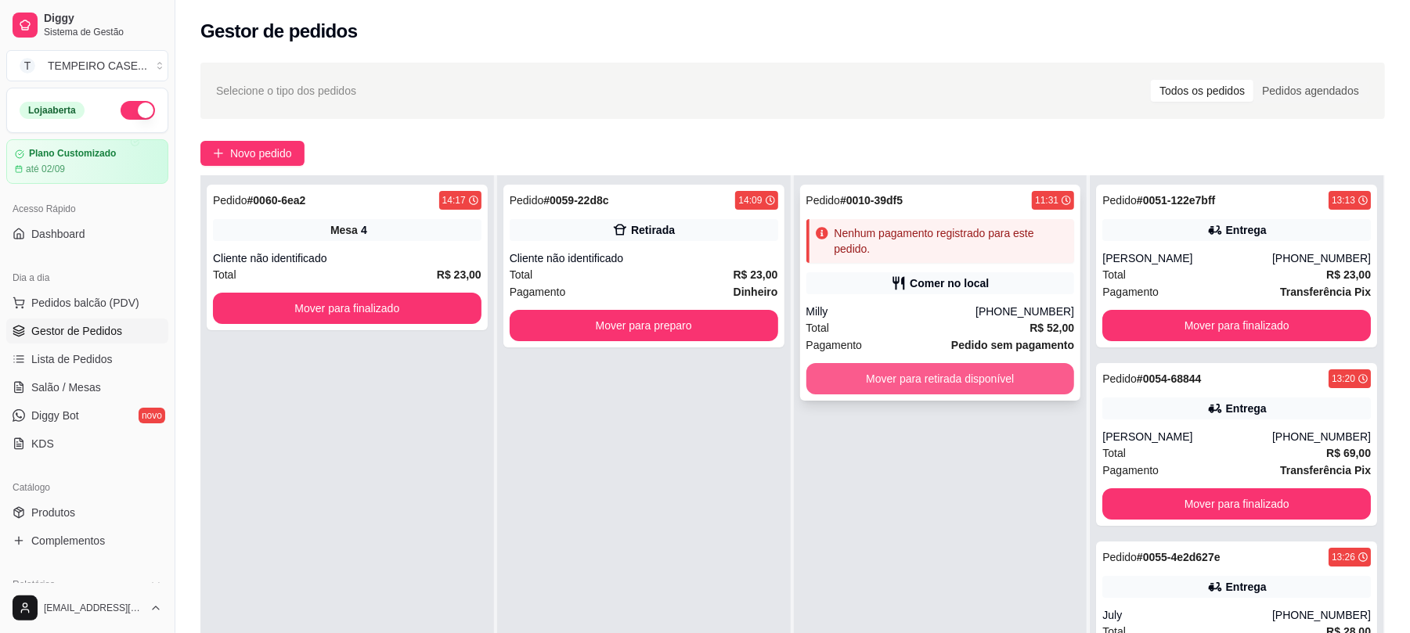
click at [875, 366] on button "Mover para retirada disponível" at bounding box center [941, 378] width 269 height 31
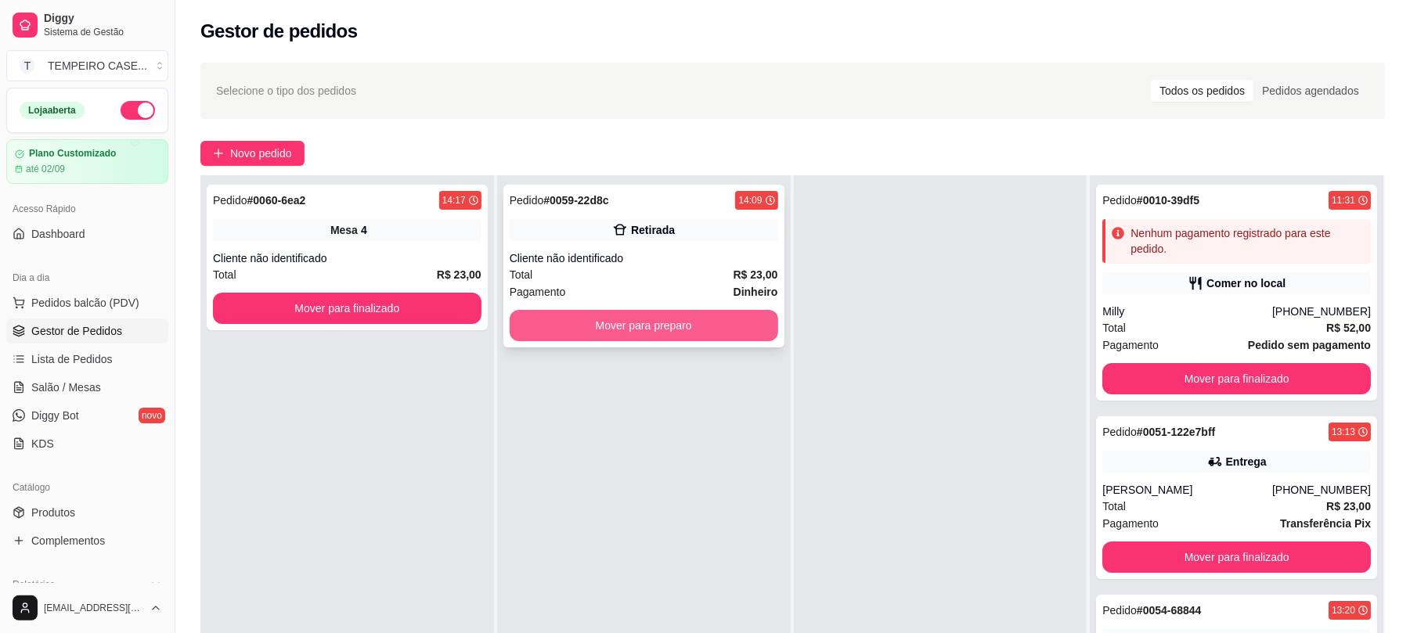
click at [696, 330] on button "Mover para preparo" at bounding box center [644, 325] width 269 height 31
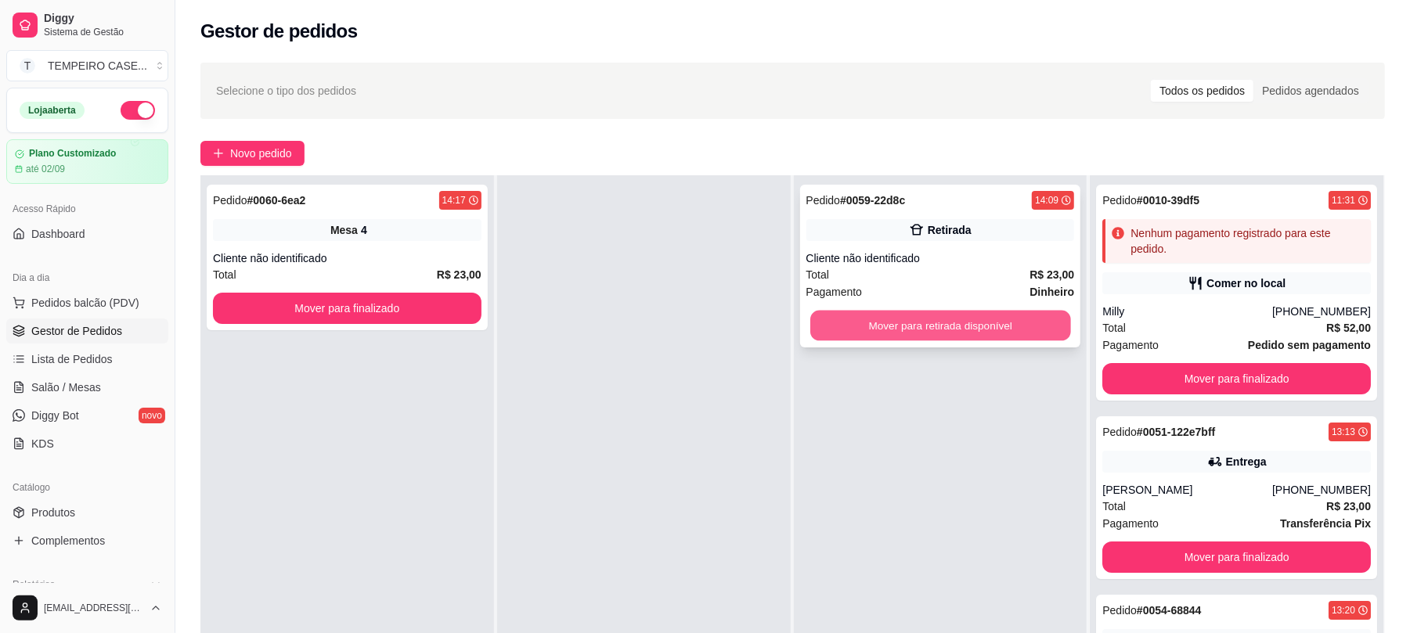
click at [890, 333] on button "Mover para retirada disponível" at bounding box center [940, 326] width 260 height 31
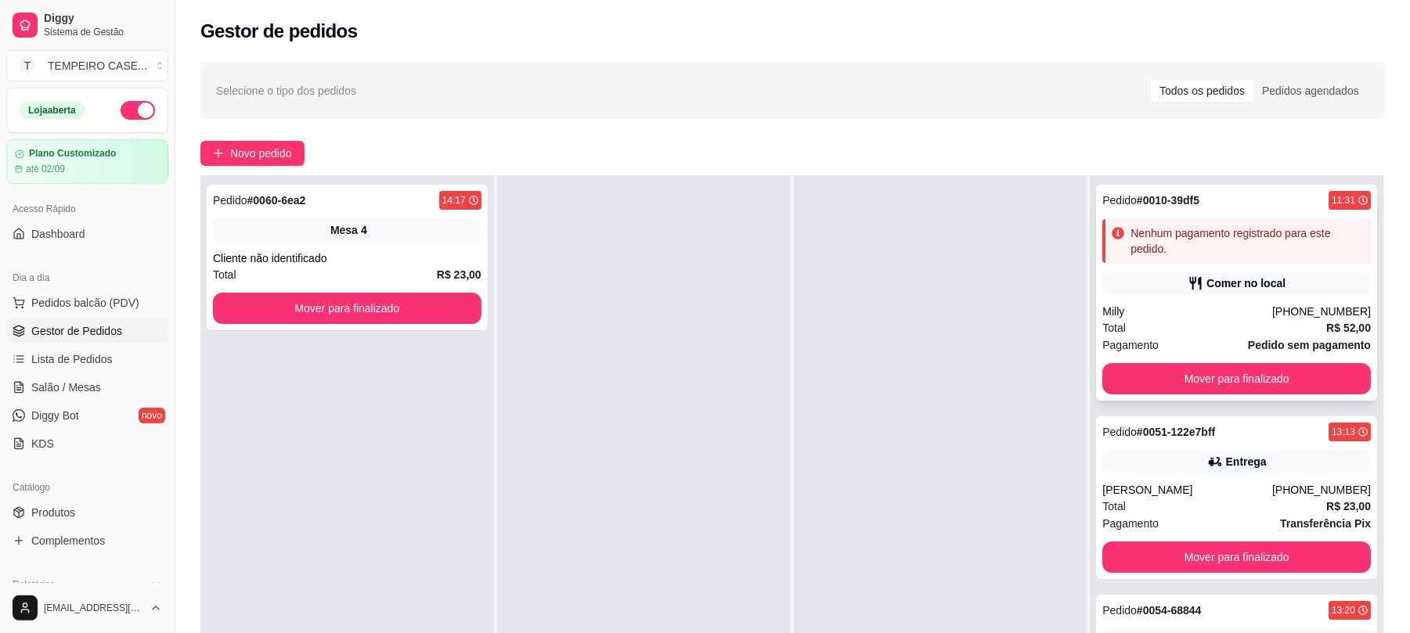
click at [1129, 361] on div "Pedido # 0010-39df5 11:31 Nenhum pagamento registrado para este pedido. Comer n…" at bounding box center [1236, 293] width 281 height 216
click at [1137, 377] on button "Mover para finalizado" at bounding box center [1237, 378] width 269 height 31
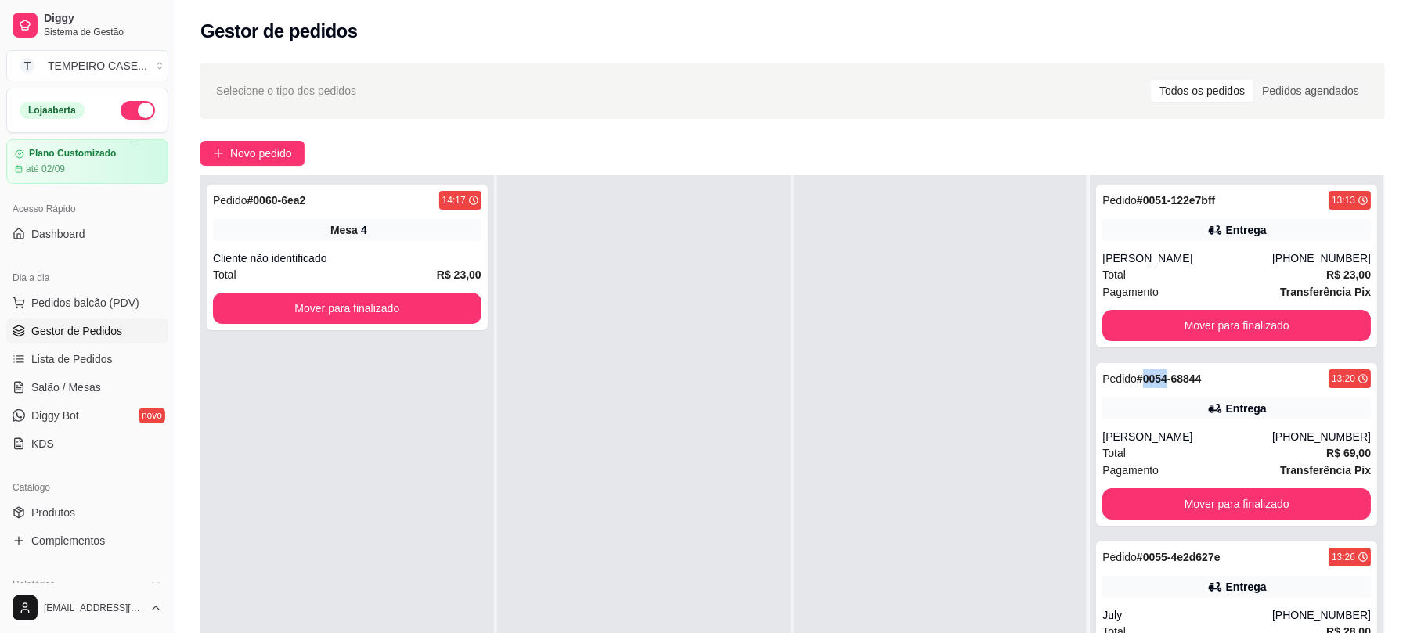
click at [1137, 377] on strong "# 0054-68844" at bounding box center [1169, 379] width 65 height 13
click at [1148, 318] on button "Mover para finalizado" at bounding box center [1237, 325] width 269 height 31
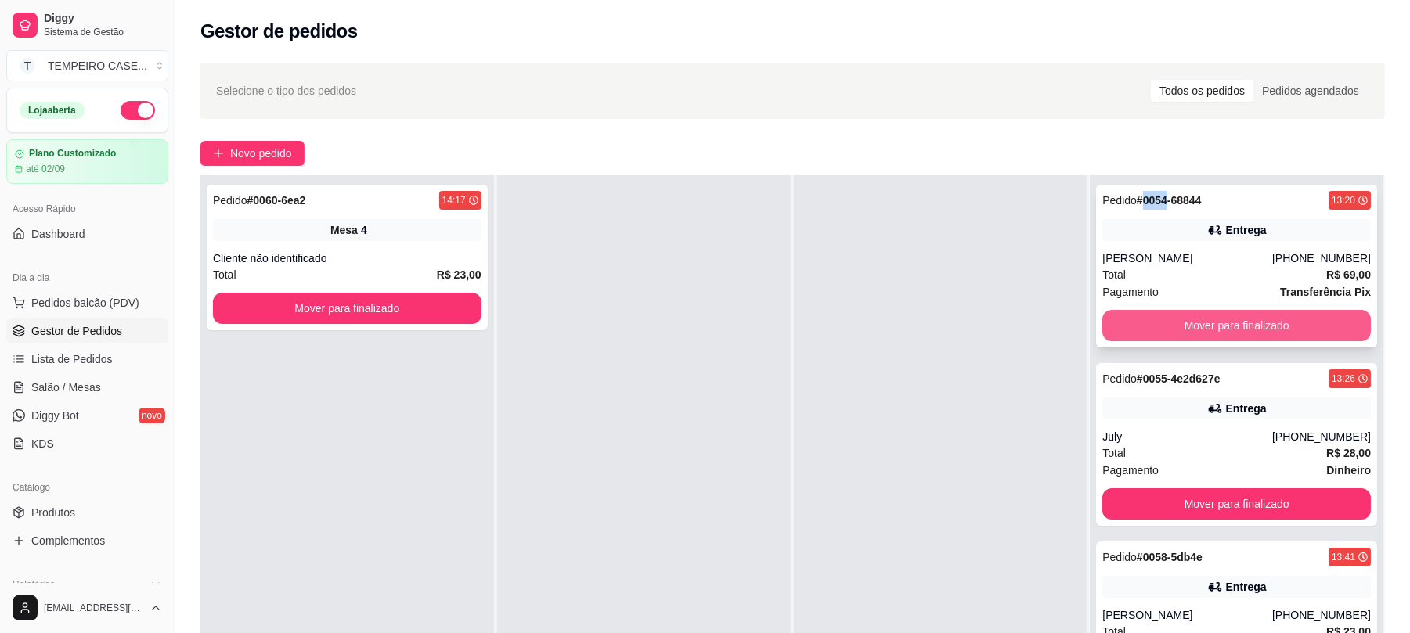
click at [1153, 318] on button "Mover para finalizado" at bounding box center [1237, 325] width 269 height 31
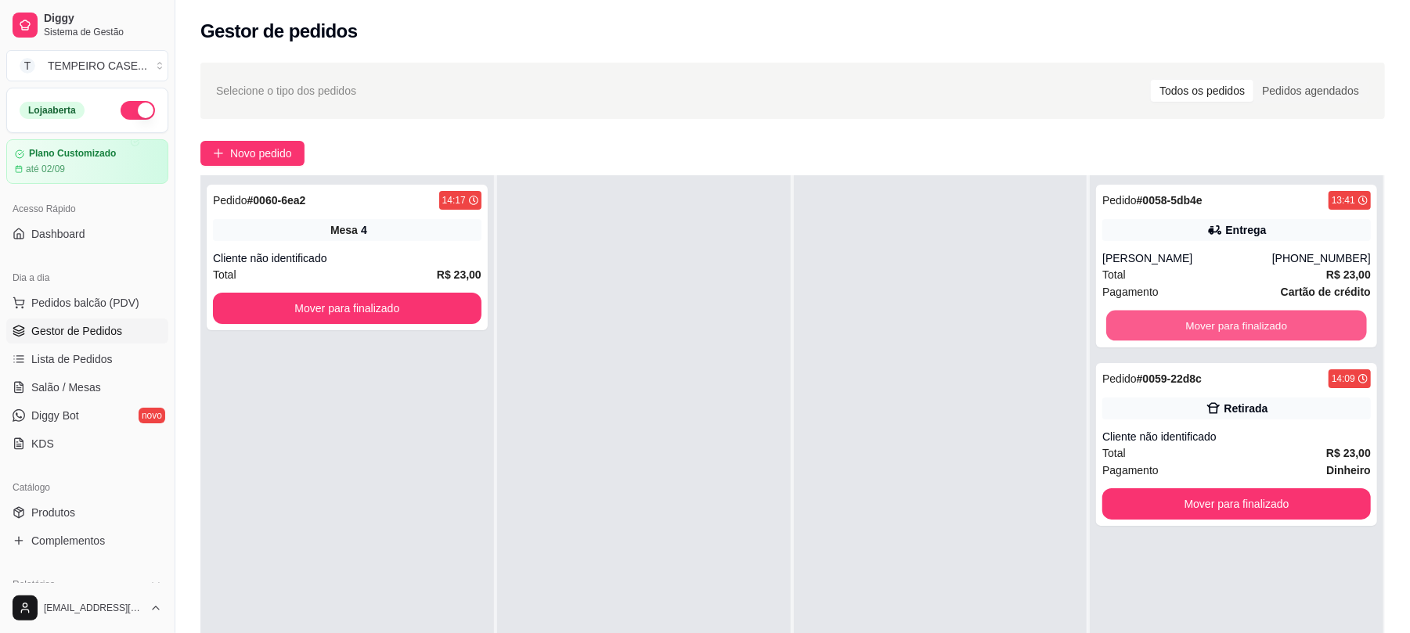
click at [1153, 321] on button "Mover para finalizado" at bounding box center [1236, 326] width 260 height 31
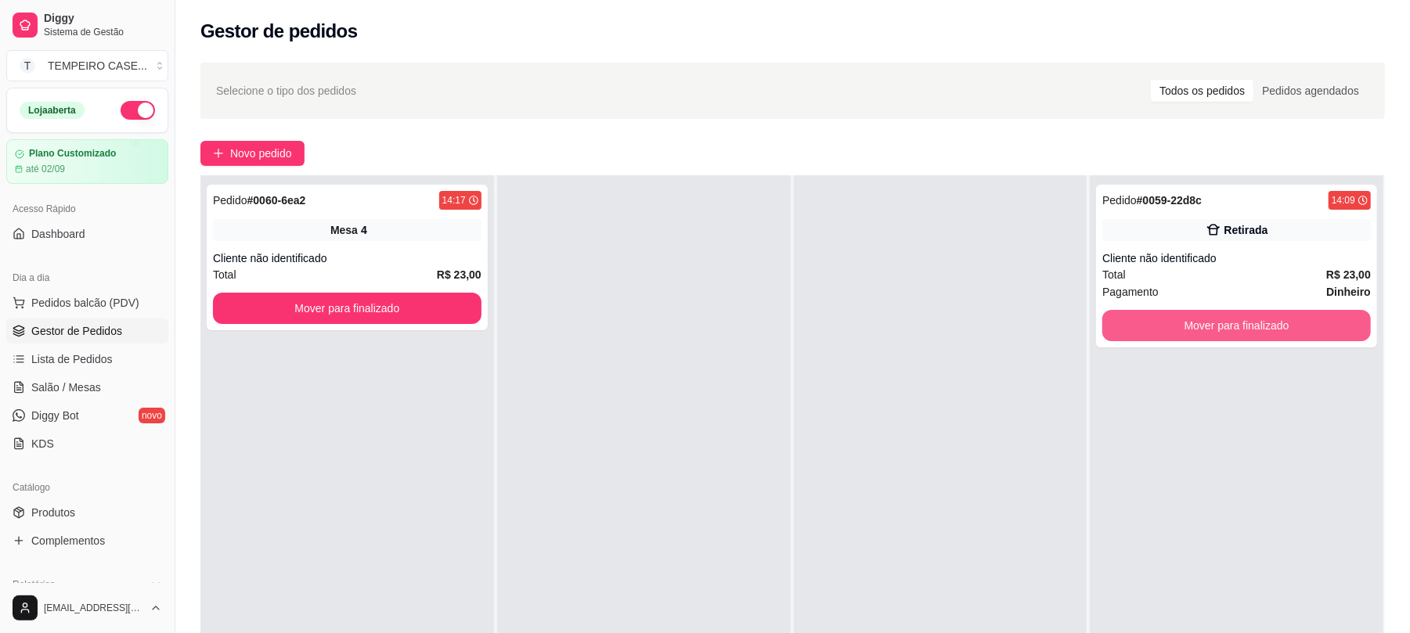
click at [1153, 321] on button "Mover para finalizado" at bounding box center [1237, 325] width 269 height 31
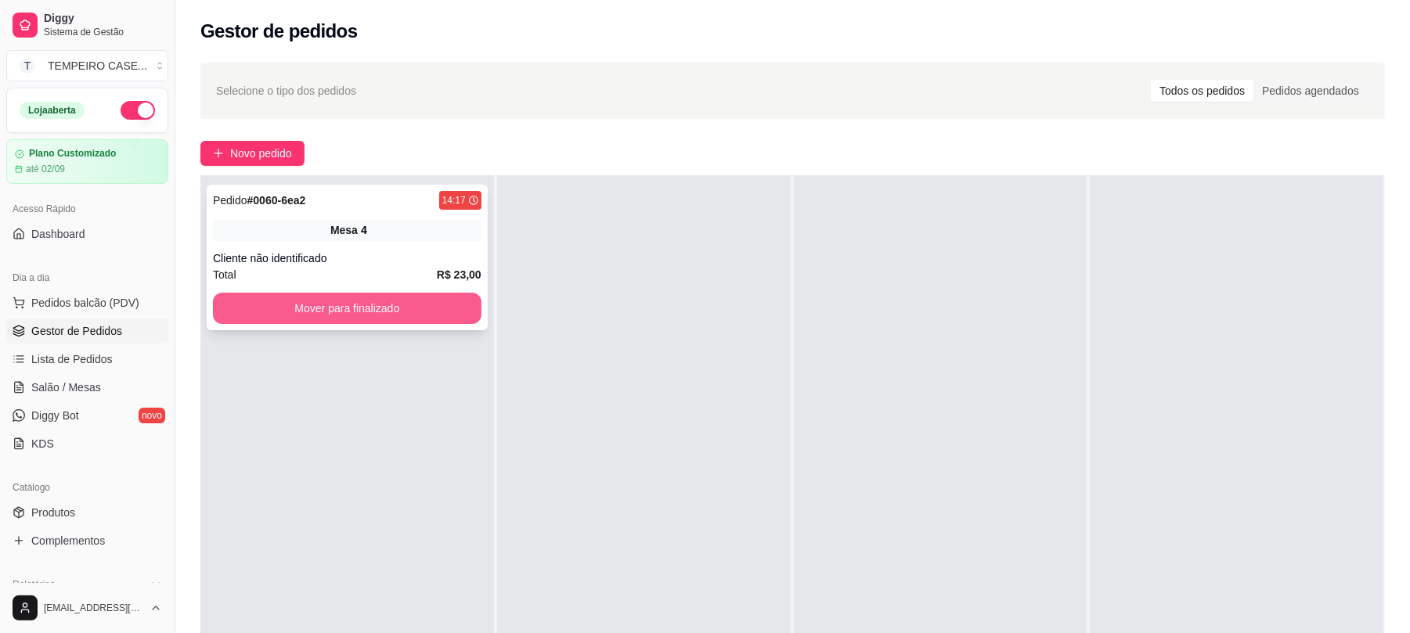
click at [373, 312] on button "Mover para finalizado" at bounding box center [347, 308] width 269 height 31
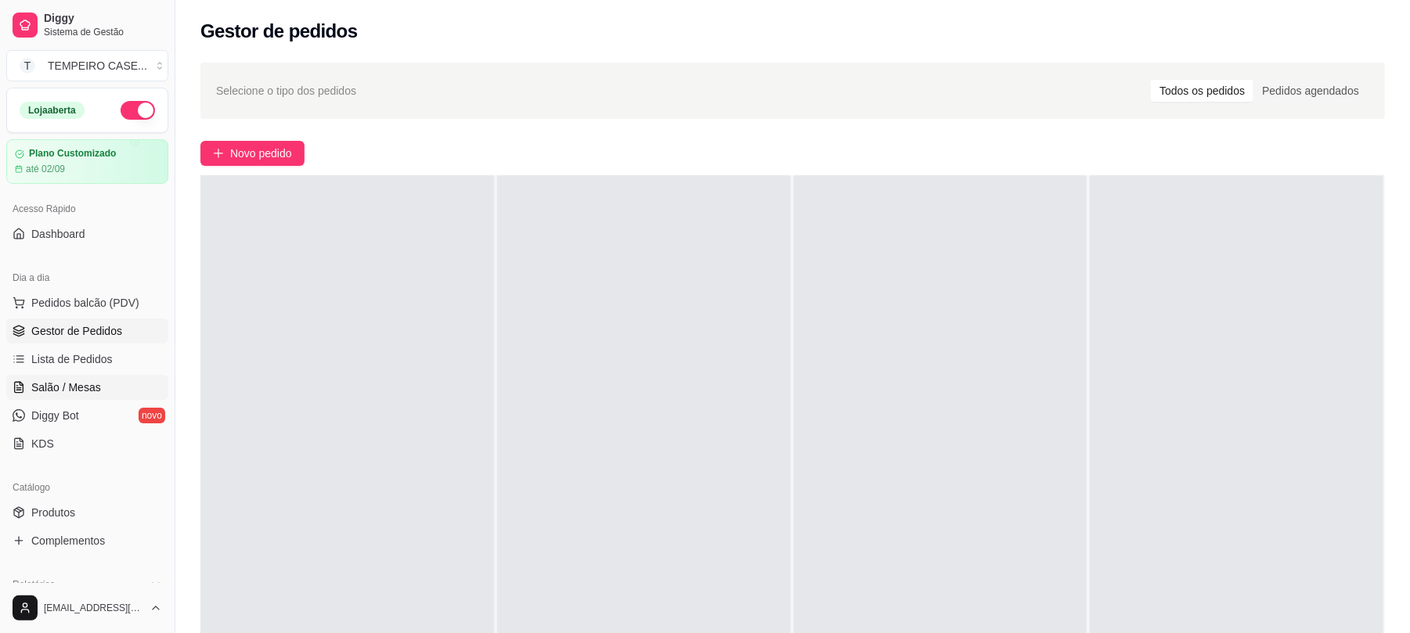
click at [110, 389] on link "Salão / Mesas" at bounding box center [87, 387] width 162 height 25
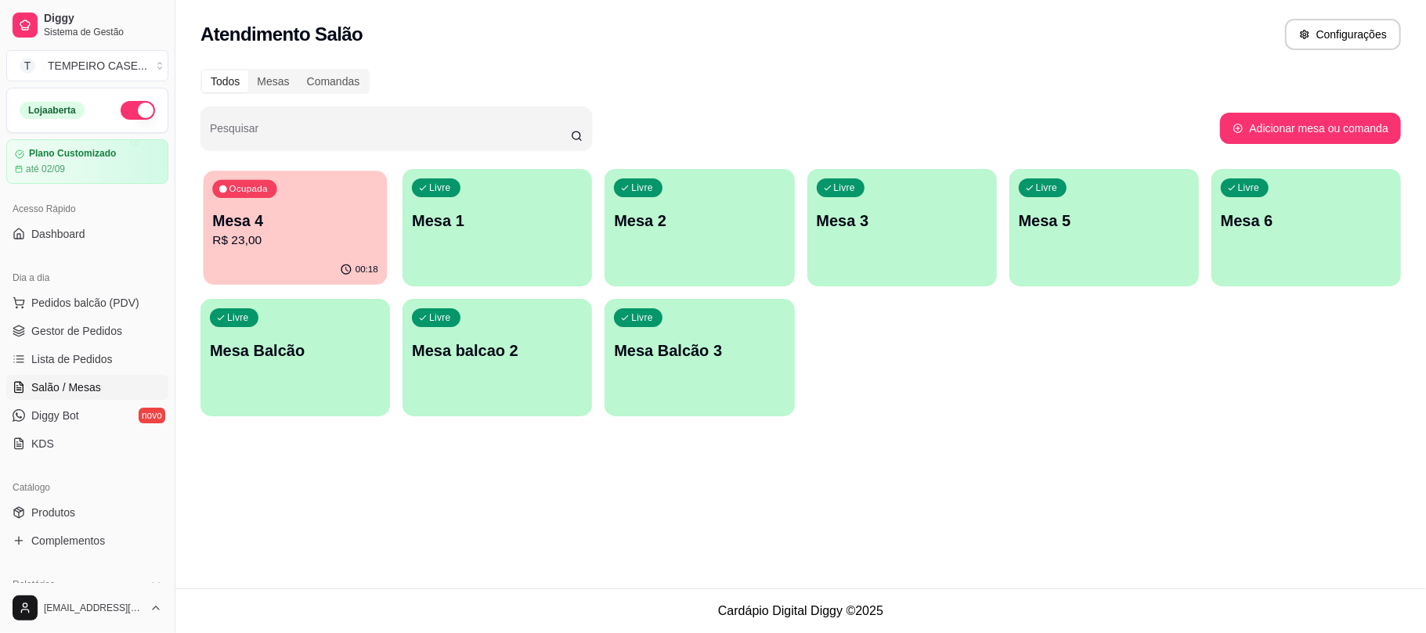
click at [360, 248] on p "R$ 23,00" at bounding box center [295, 241] width 166 height 18
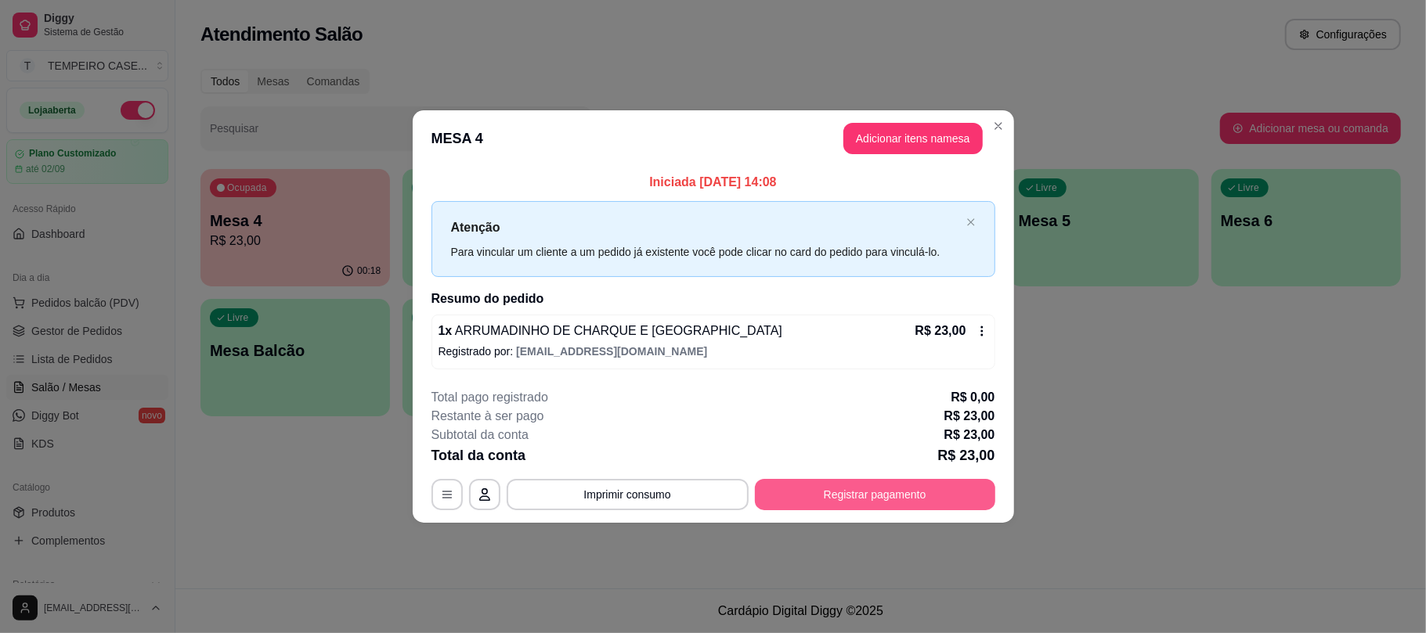
click at [832, 501] on button "Registrar pagamento" at bounding box center [875, 494] width 240 height 31
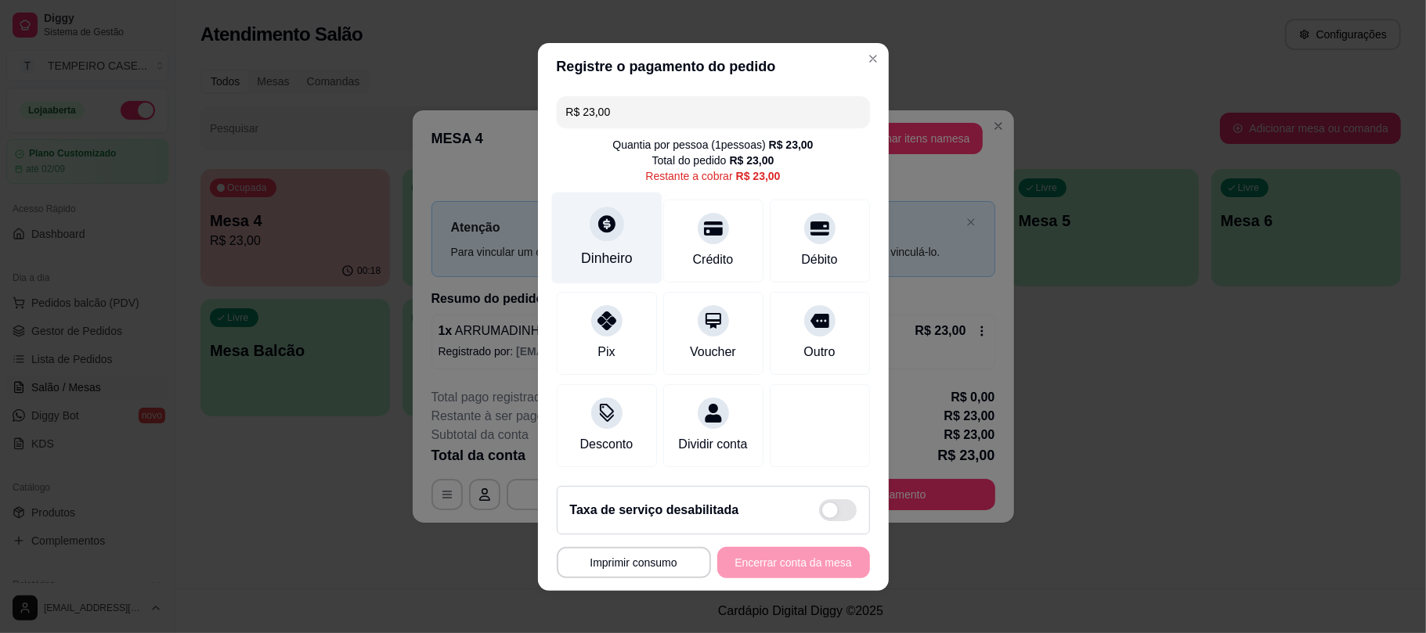
click at [597, 235] on div "Dinheiro" at bounding box center [606, 238] width 110 height 92
type input "R$ 0,00"
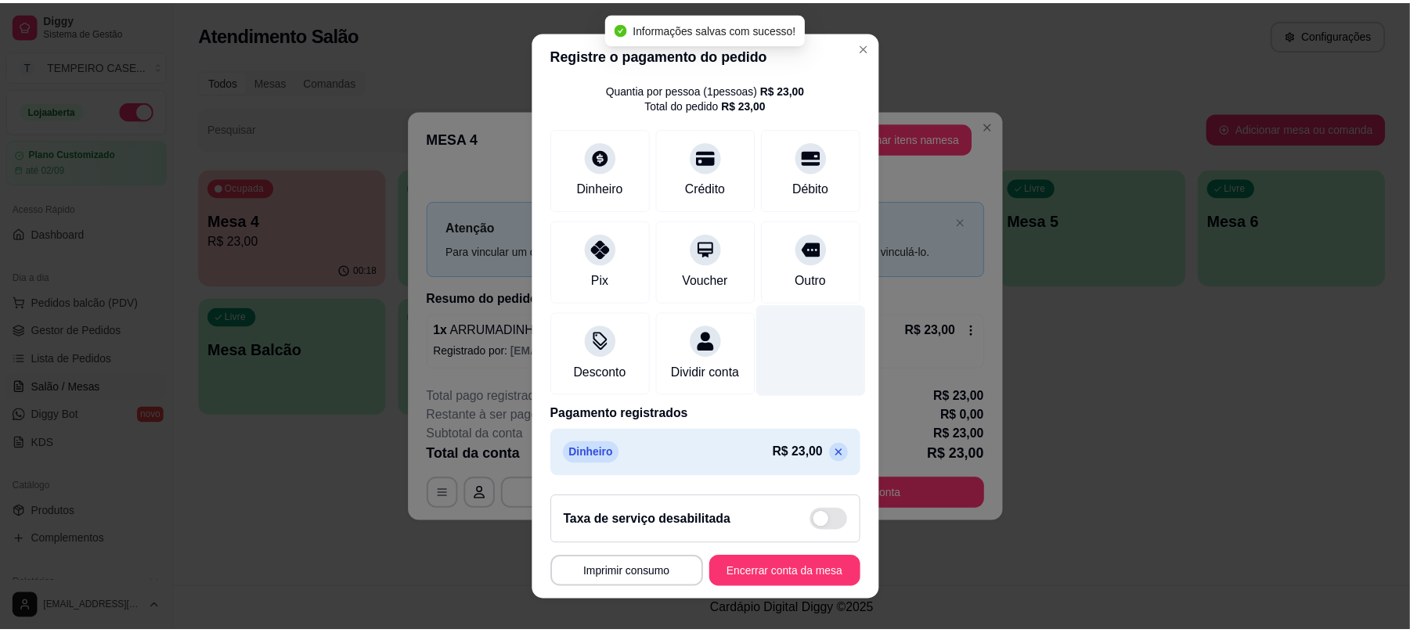
scroll to position [63, 0]
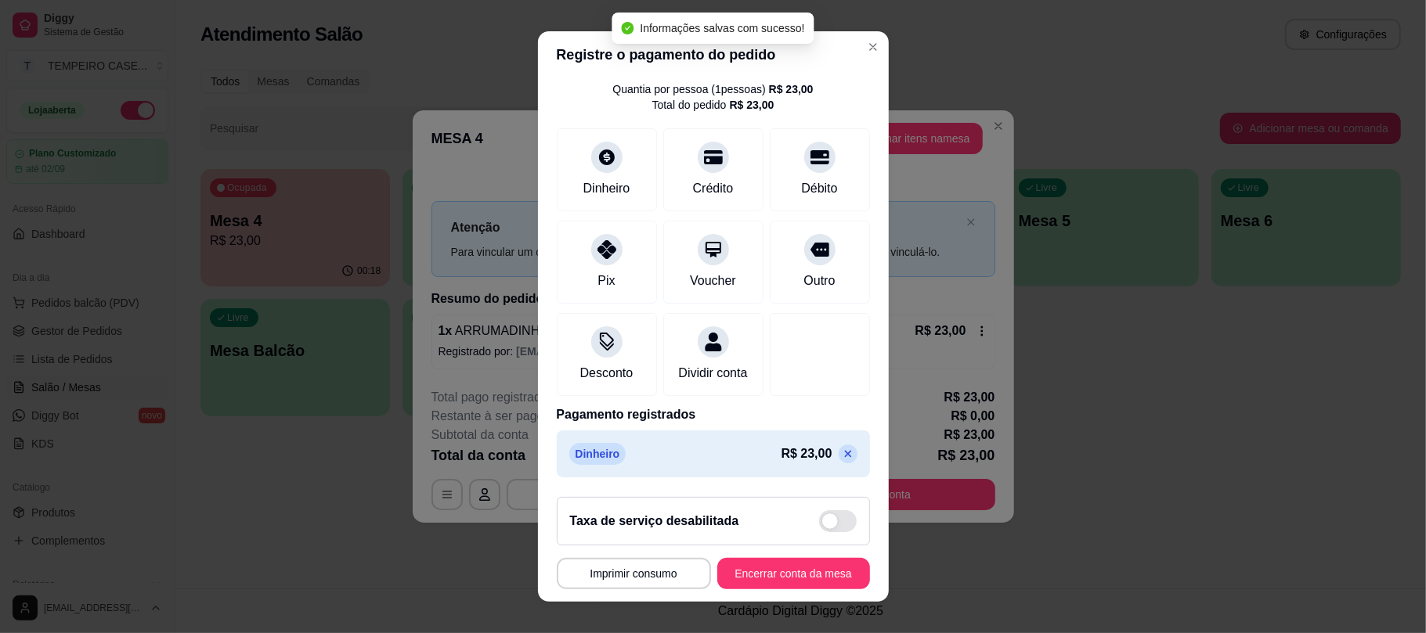
click at [764, 568] on button "Encerrar conta da mesa" at bounding box center [793, 573] width 153 height 31
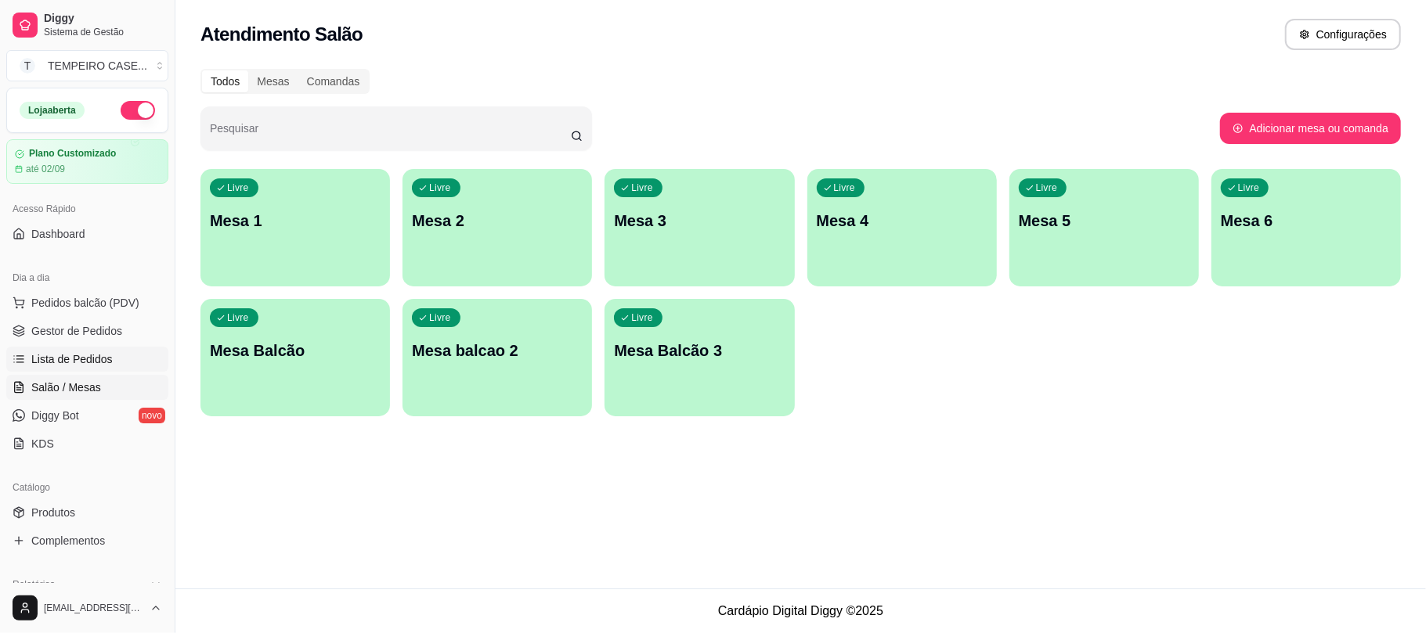
click at [73, 358] on span "Lista de Pedidos" at bounding box center [71, 360] width 81 height 16
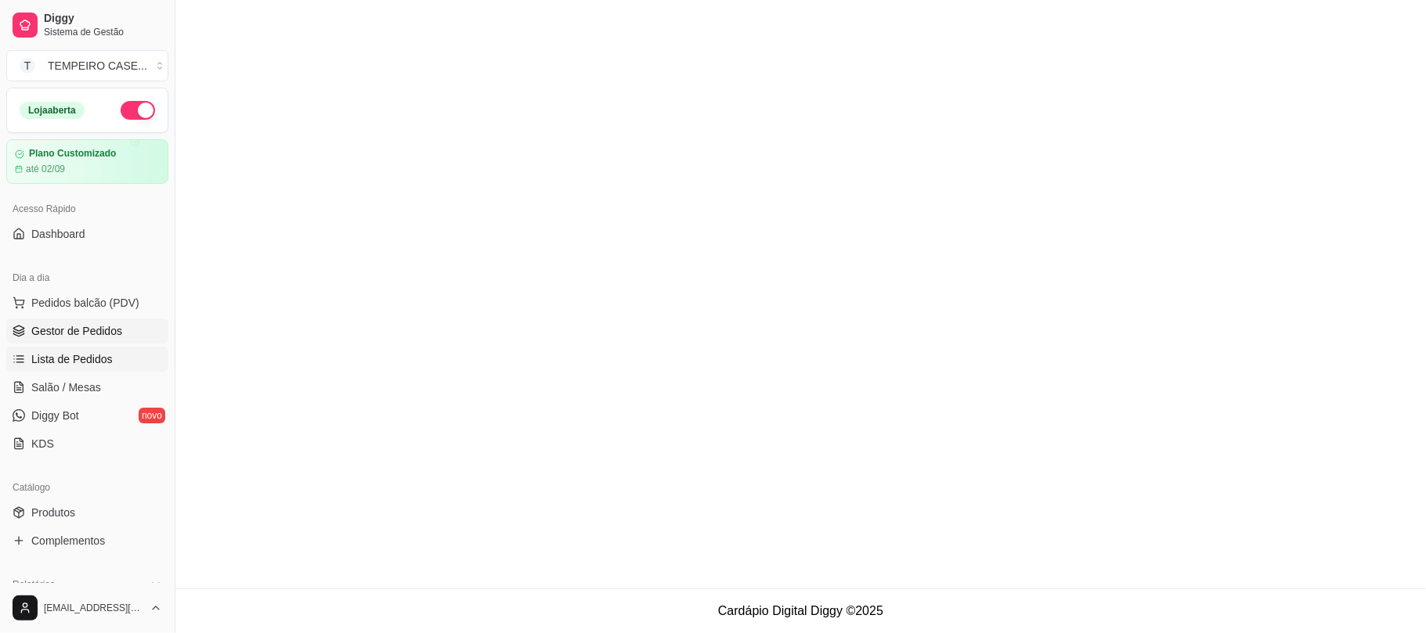
click at [88, 336] on span "Gestor de Pedidos" at bounding box center [76, 331] width 91 height 16
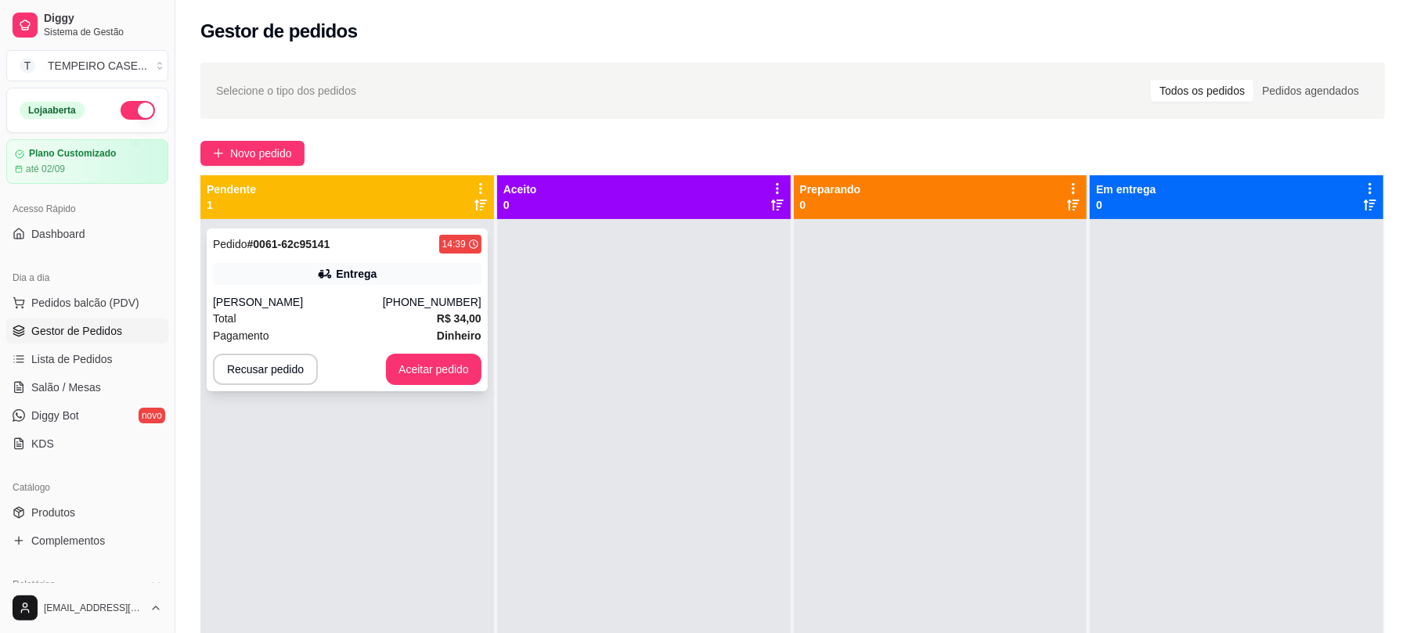
click at [434, 361] on button "Aceitar pedido" at bounding box center [434, 369] width 96 height 31
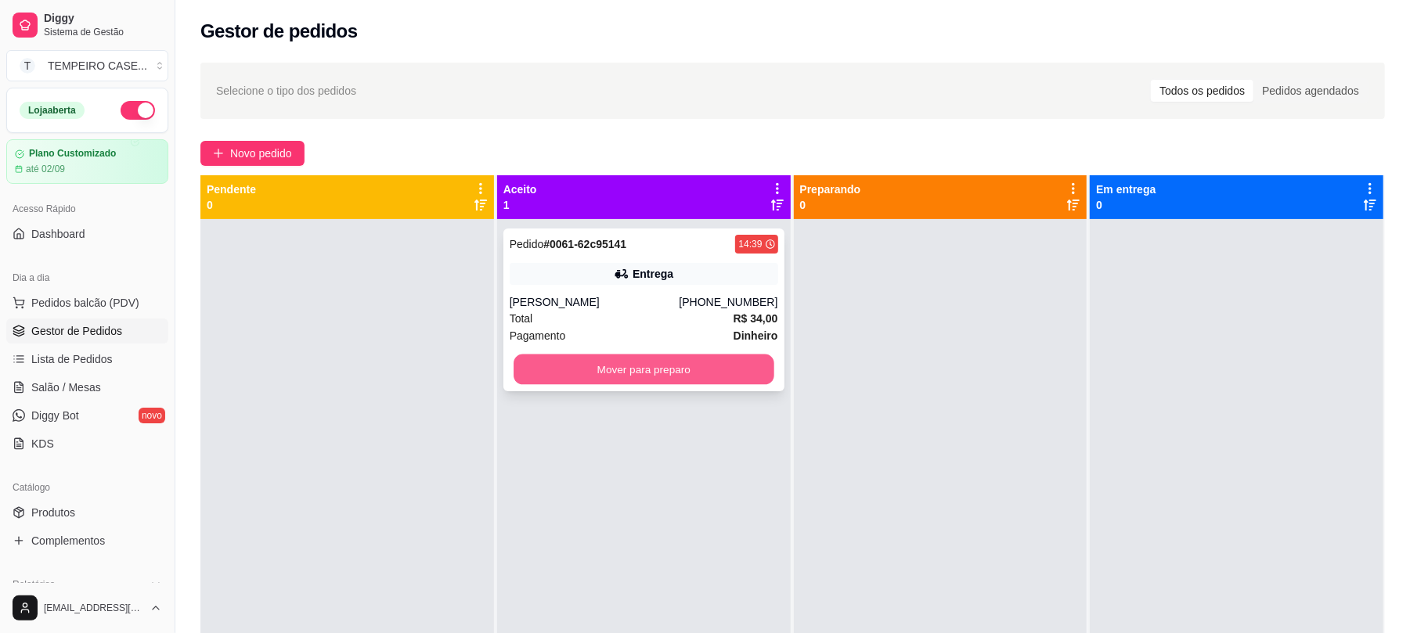
click at [627, 368] on button "Mover para preparo" at bounding box center [644, 370] width 260 height 31
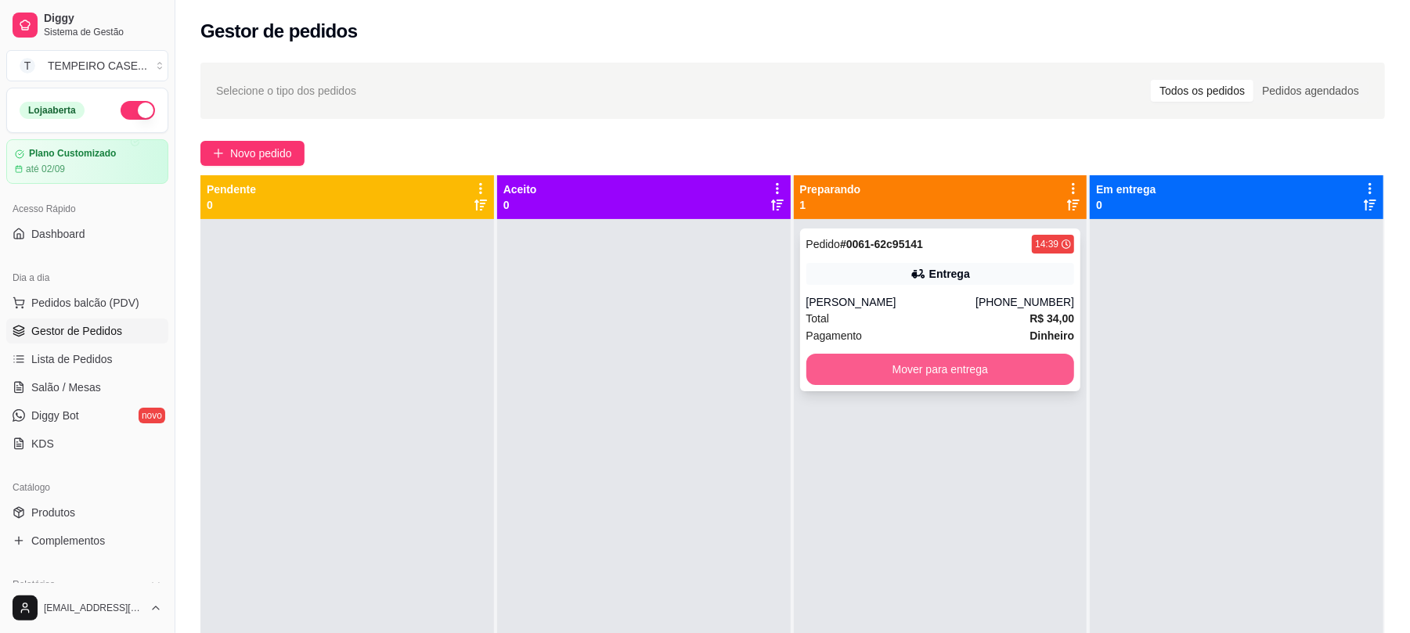
click at [931, 357] on button "Mover para entrega" at bounding box center [941, 369] width 269 height 31
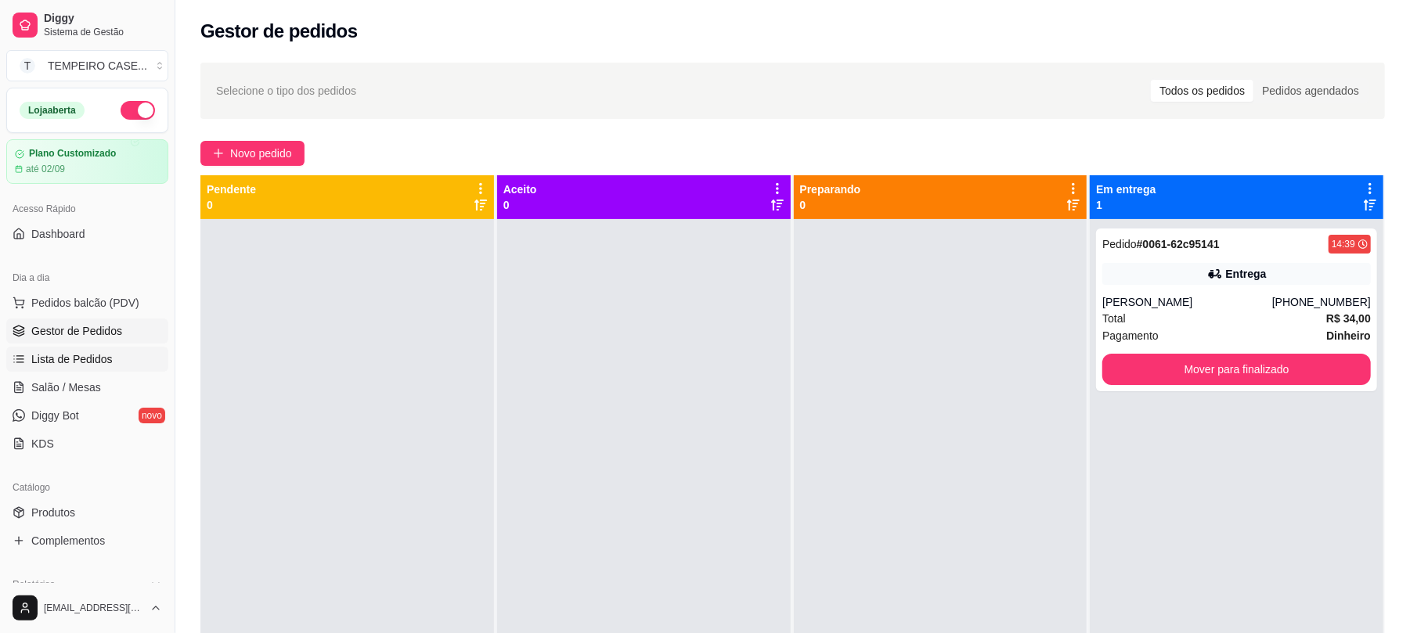
click at [92, 349] on link "Lista de Pedidos" at bounding box center [87, 359] width 162 height 25
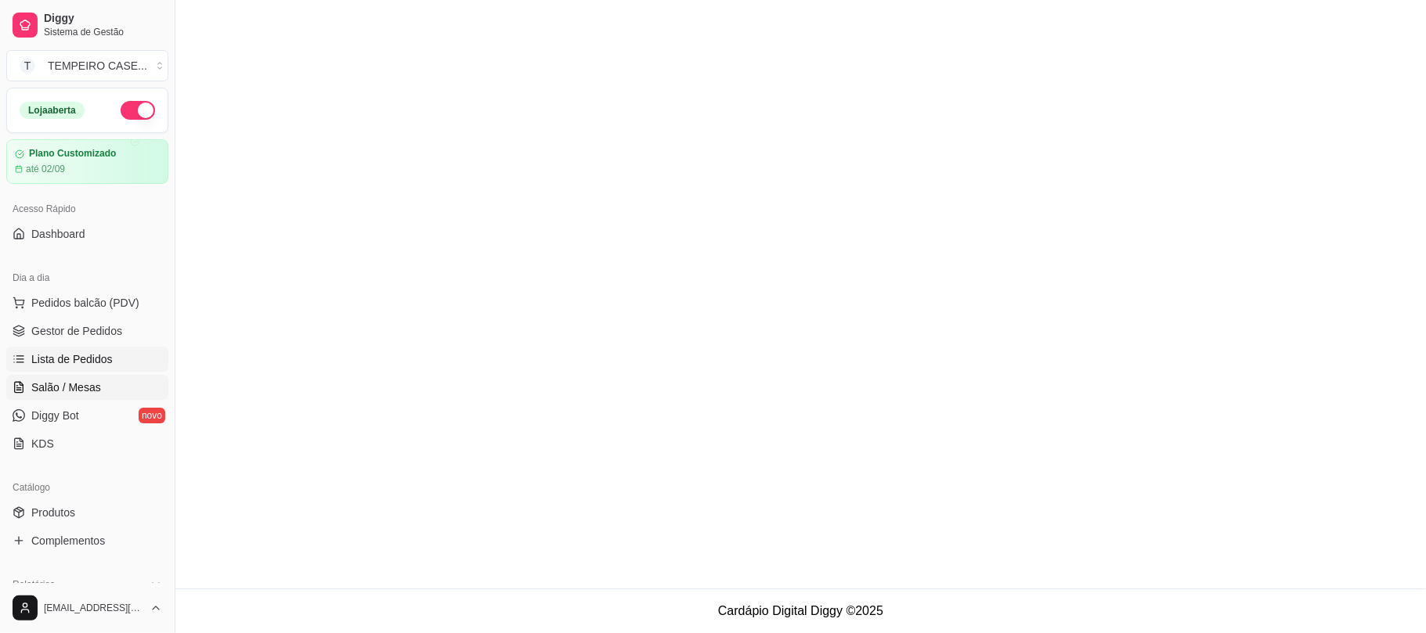
click at [102, 393] on link "Salão / Mesas" at bounding box center [87, 387] width 162 height 25
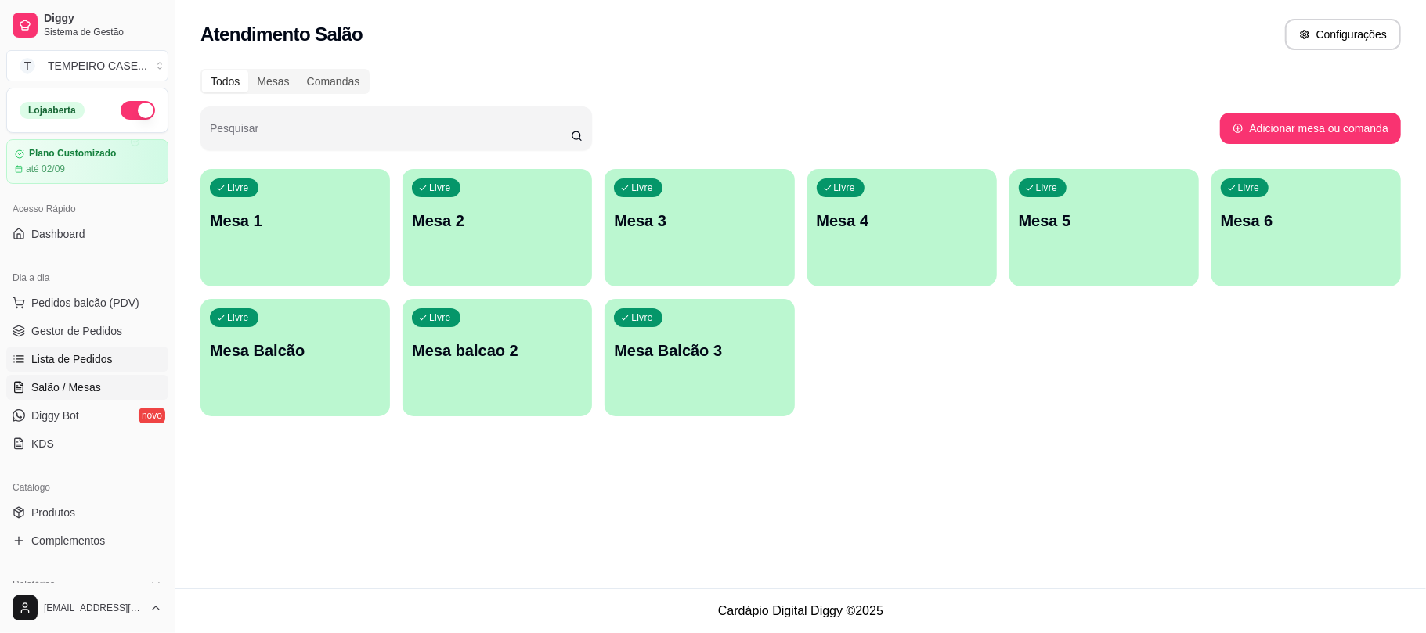
click at [64, 359] on span "Lista de Pedidos" at bounding box center [71, 360] width 81 height 16
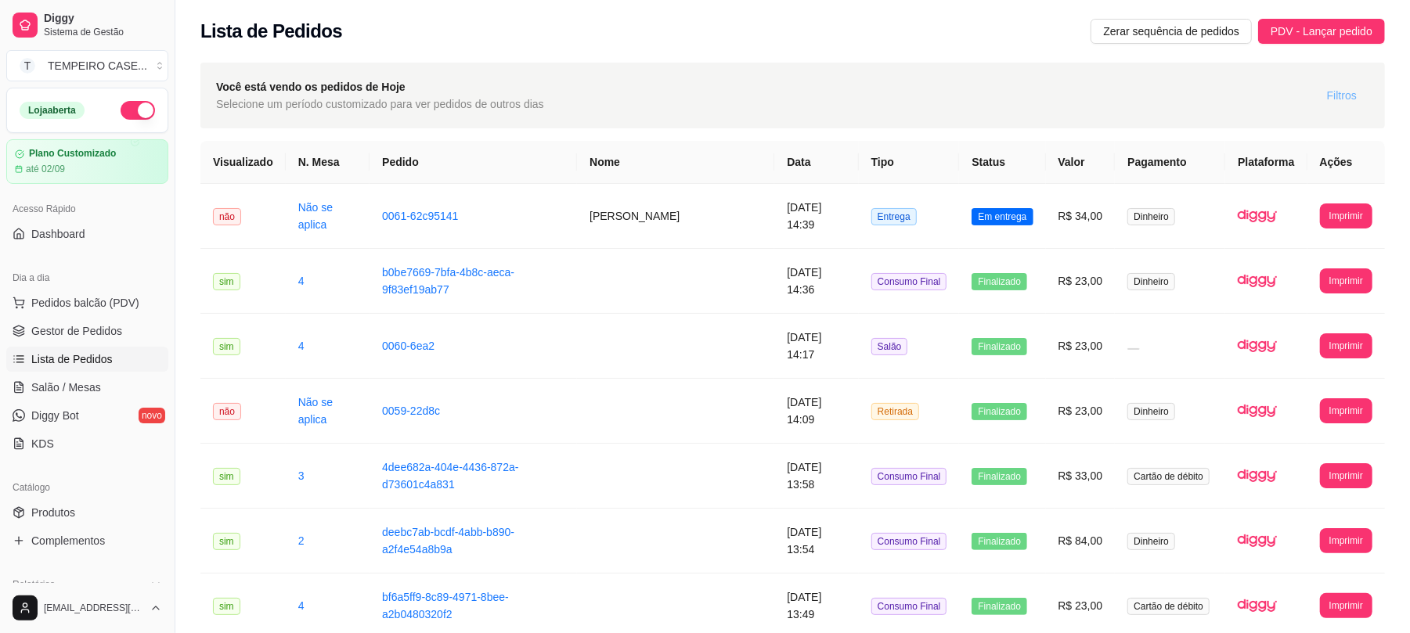
click at [1332, 95] on span "Filtros" at bounding box center [1342, 95] width 30 height 17
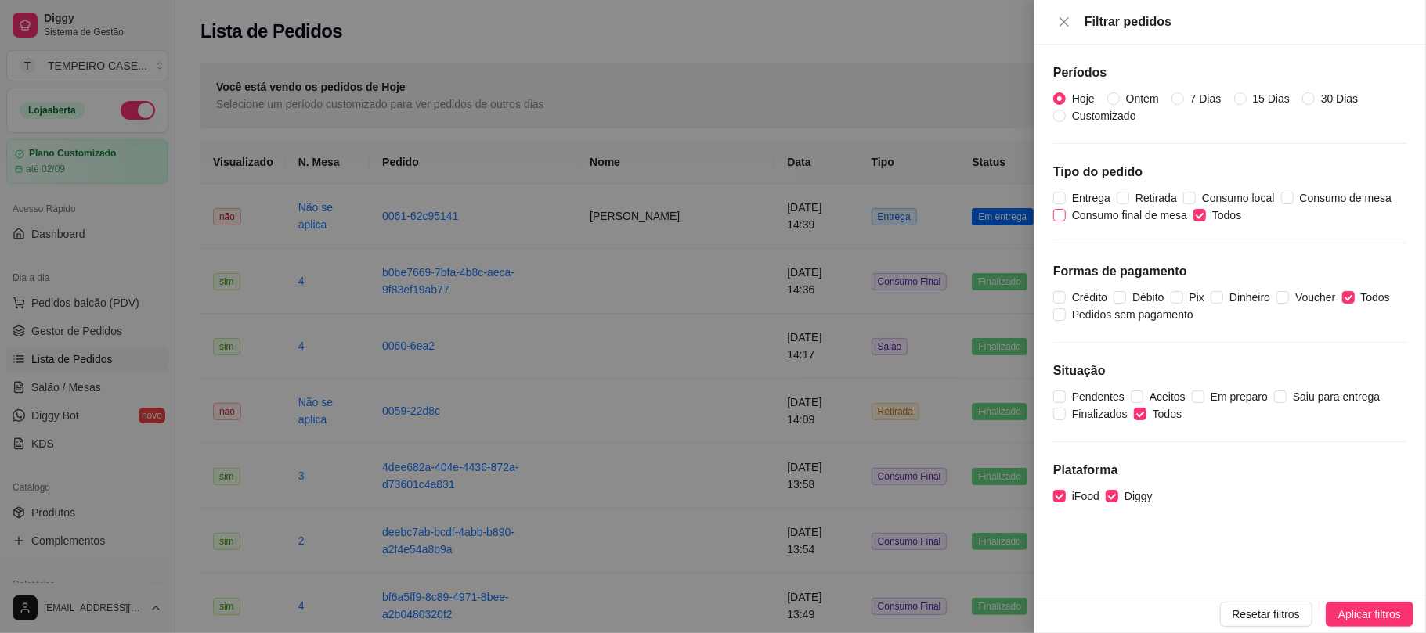
click at [1190, 215] on span "Consumo final de mesa" at bounding box center [1130, 215] width 128 height 17
click at [1066, 215] on input "Consumo final de mesa" at bounding box center [1059, 215] width 13 height 13
checkbox input "true"
click at [1142, 198] on span "Retirada" at bounding box center [1156, 197] width 54 height 17
click at [1129, 198] on input "Retirada" at bounding box center [1123, 198] width 13 height 13
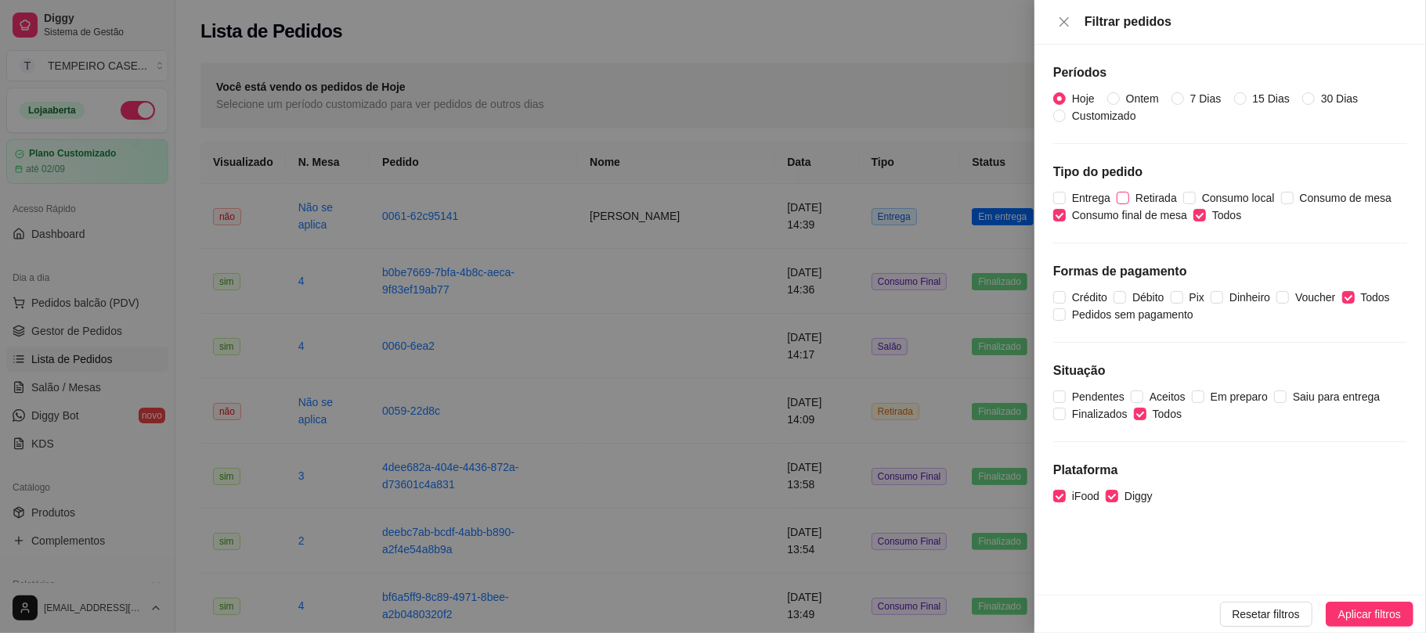
checkbox input "true"
click at [1094, 197] on span "Entrega" at bounding box center [1091, 197] width 51 height 17
click at [1066, 197] on input "Entrega" at bounding box center [1059, 198] width 13 height 13
checkbox input "true"
click at [1200, 210] on input "Todos" at bounding box center [1199, 215] width 13 height 13
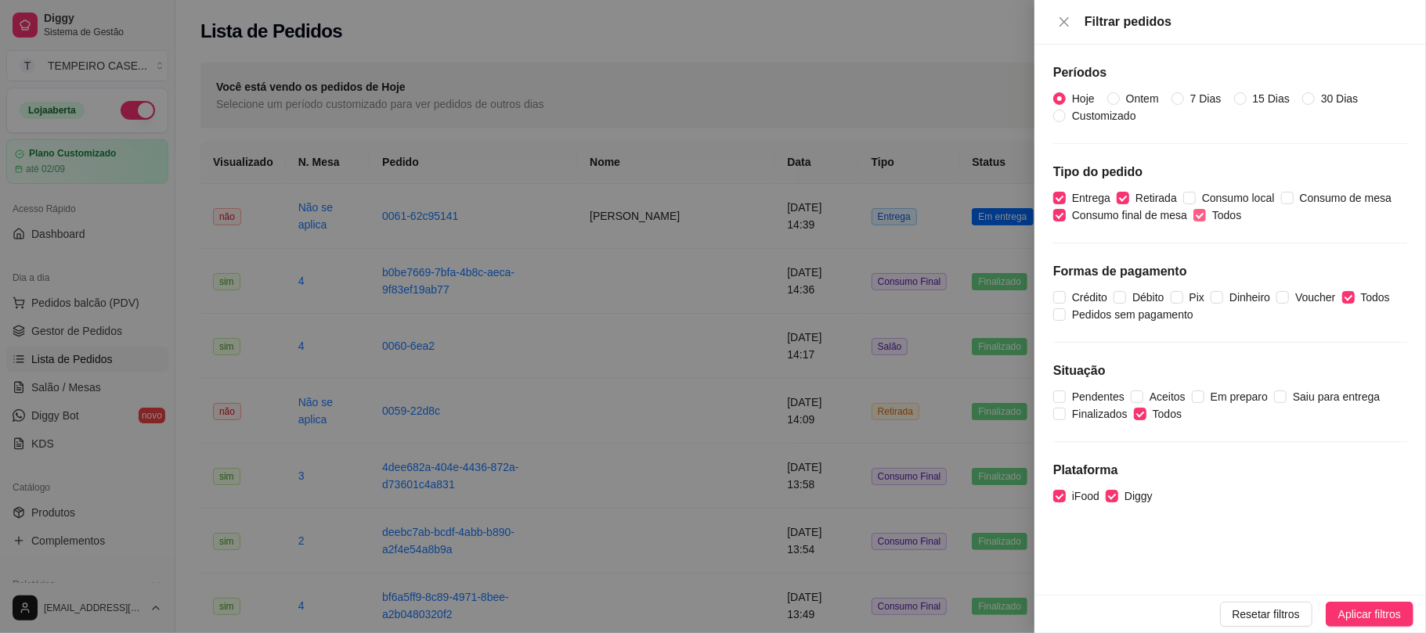
checkbox input "false"
click at [1118, 199] on input "Retirada" at bounding box center [1123, 198] width 13 height 13
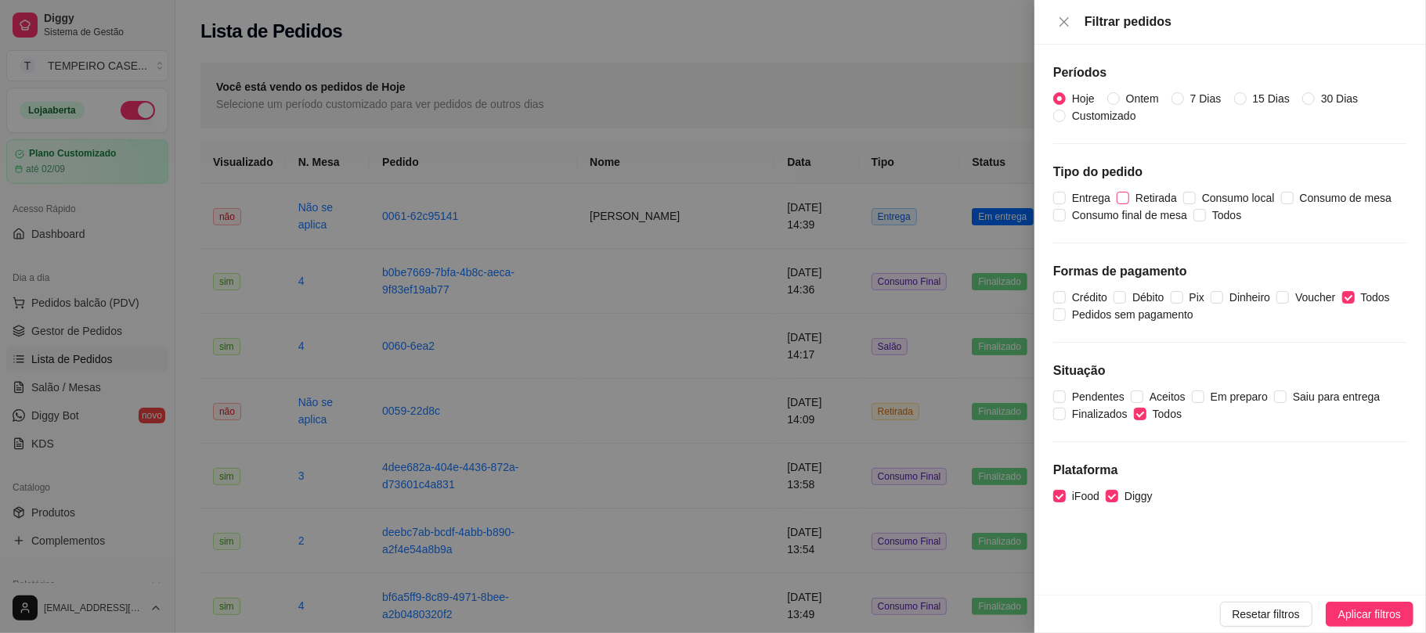
checkbox input "true"
click at [1095, 197] on span "Entrega" at bounding box center [1091, 197] width 51 height 17
click at [1066, 197] on input "Entrega" at bounding box center [1059, 198] width 13 height 13
checkbox input "true"
click at [1338, 612] on span "Aplicar filtros" at bounding box center [1369, 614] width 63 height 17
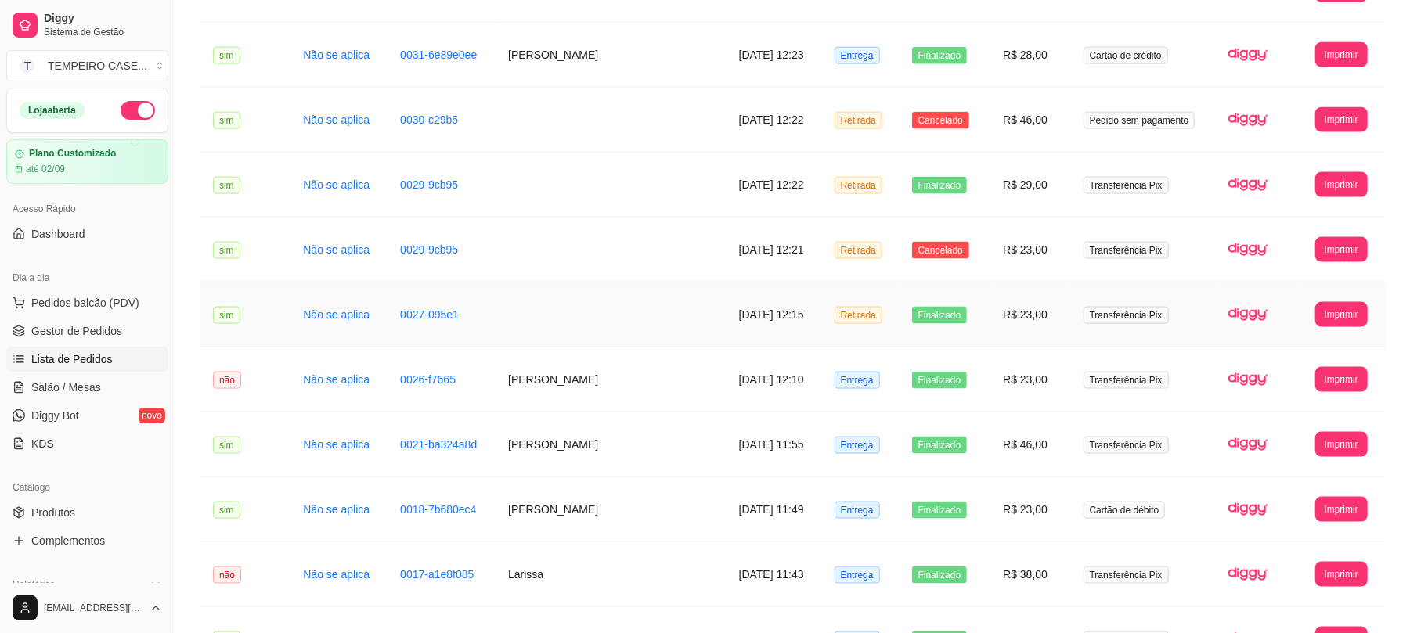
scroll to position [1622, 0]
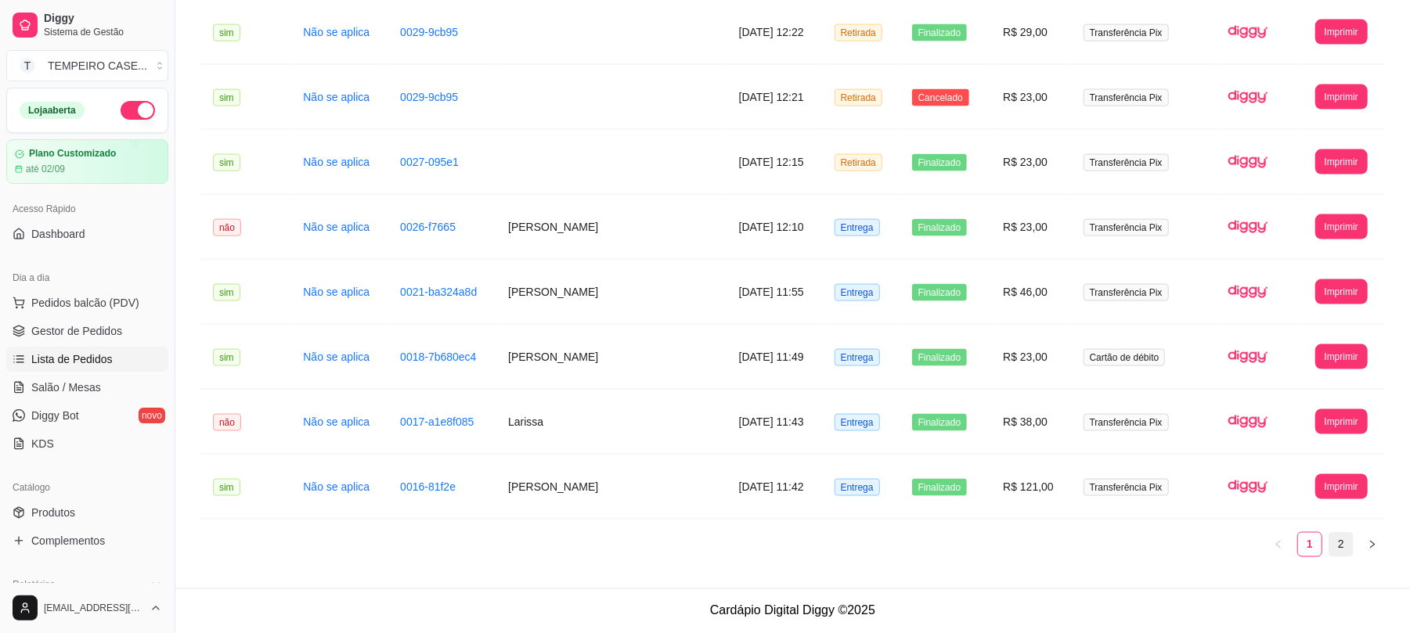
click at [1347, 540] on link "2" at bounding box center [1341, 544] width 23 height 23
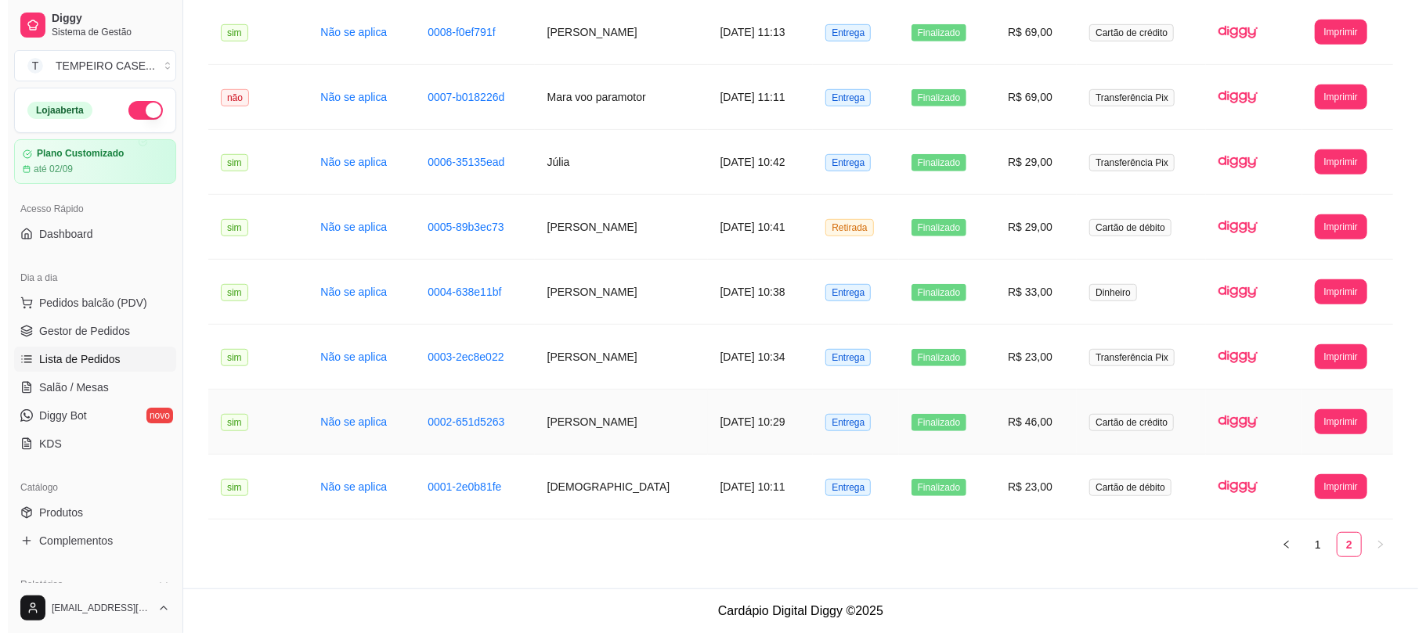
scroll to position [643, 0]
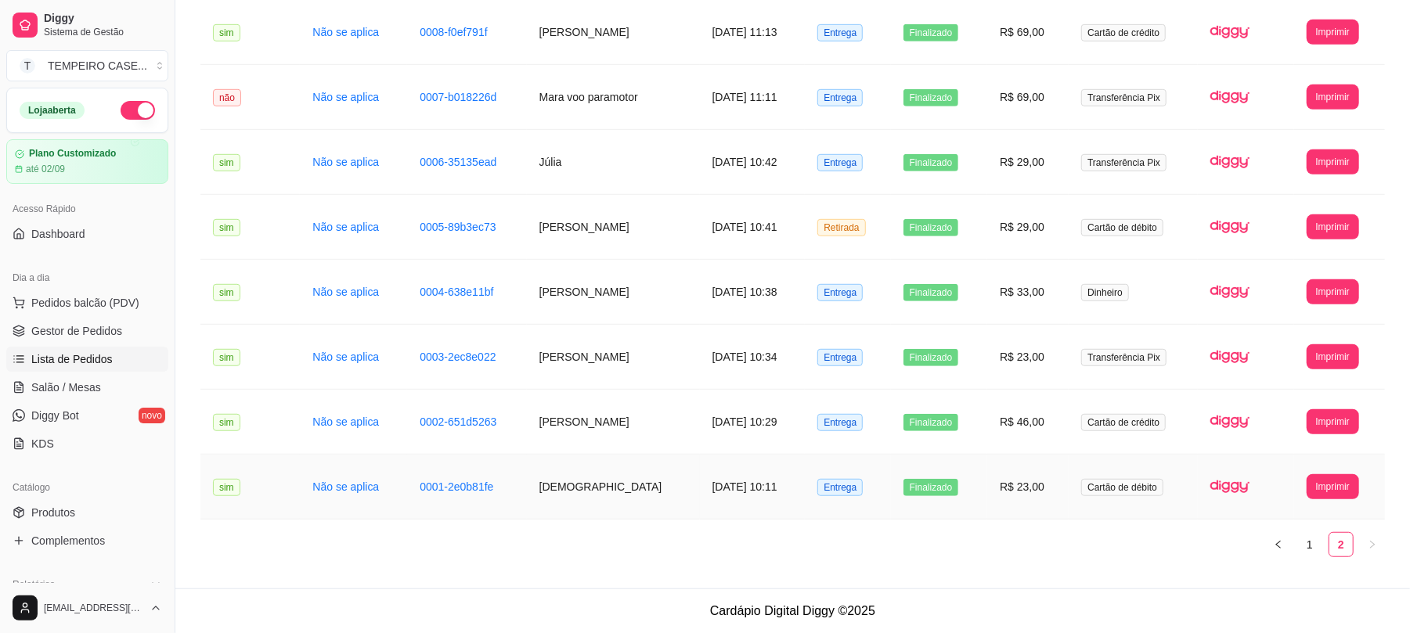
click at [537, 486] on td "[DEMOGRAPHIC_DATA]" at bounding box center [613, 487] width 173 height 65
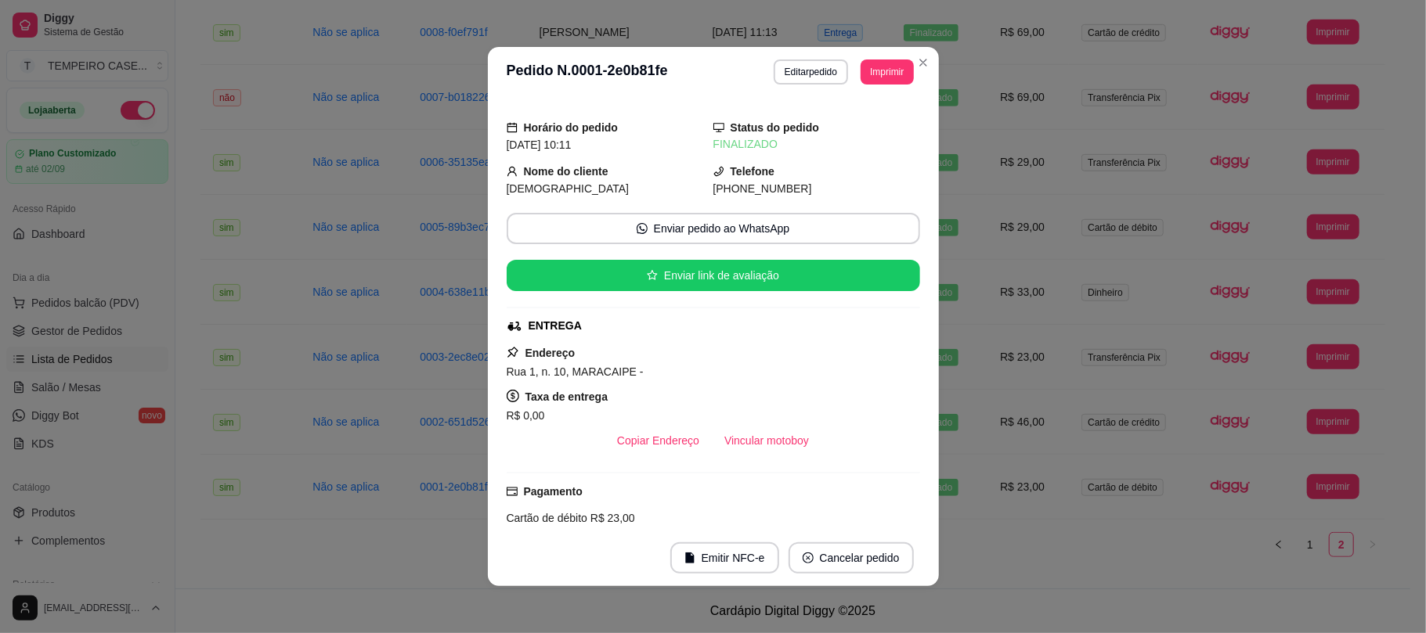
click at [518, 189] on span "[DEMOGRAPHIC_DATA]" at bounding box center [568, 188] width 123 height 13
copy span "[DEMOGRAPHIC_DATA]"
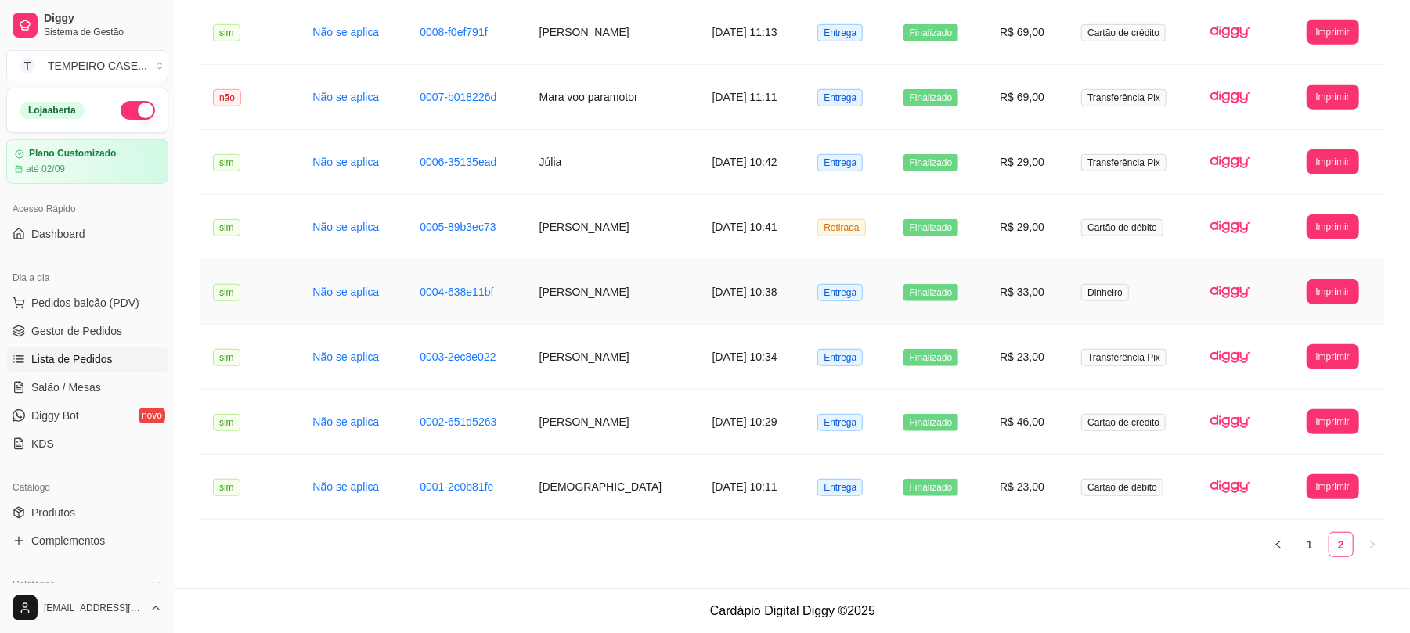
click at [430, 299] on td "0004-638e11bf" at bounding box center [466, 292] width 119 height 65
click at [442, 289] on link "0004-638e11bf" at bounding box center [457, 292] width 74 height 13
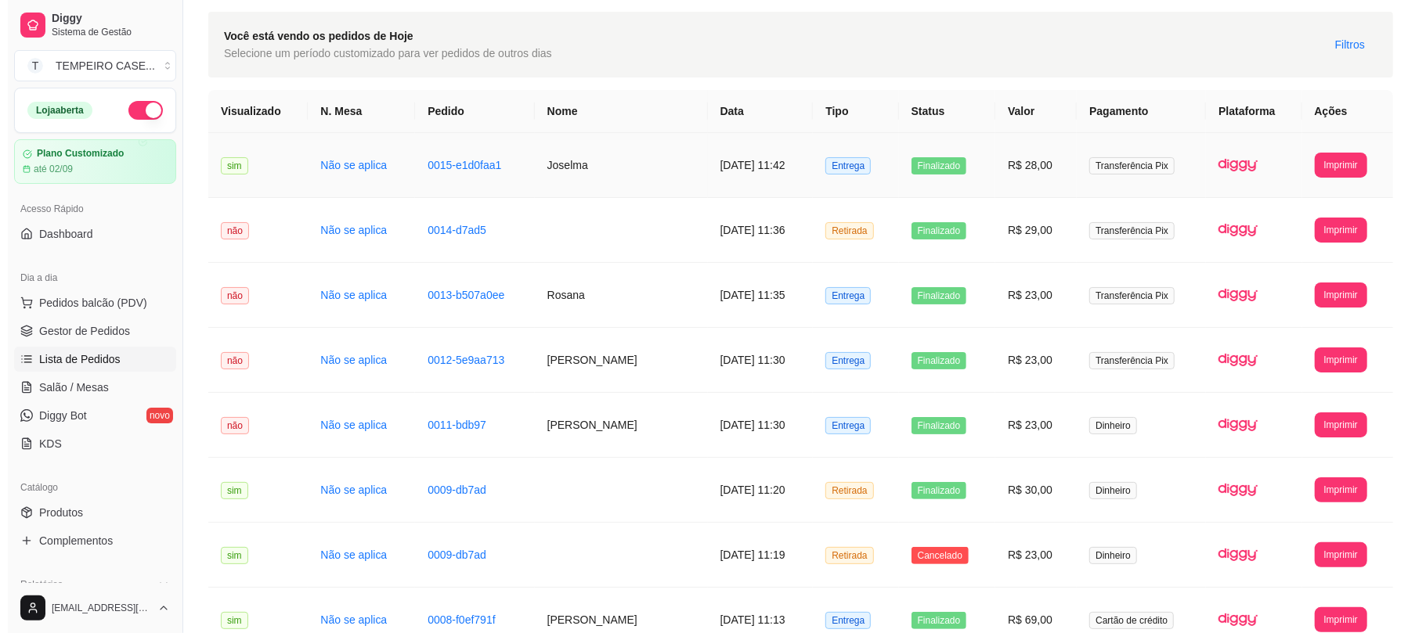
scroll to position [16, 0]
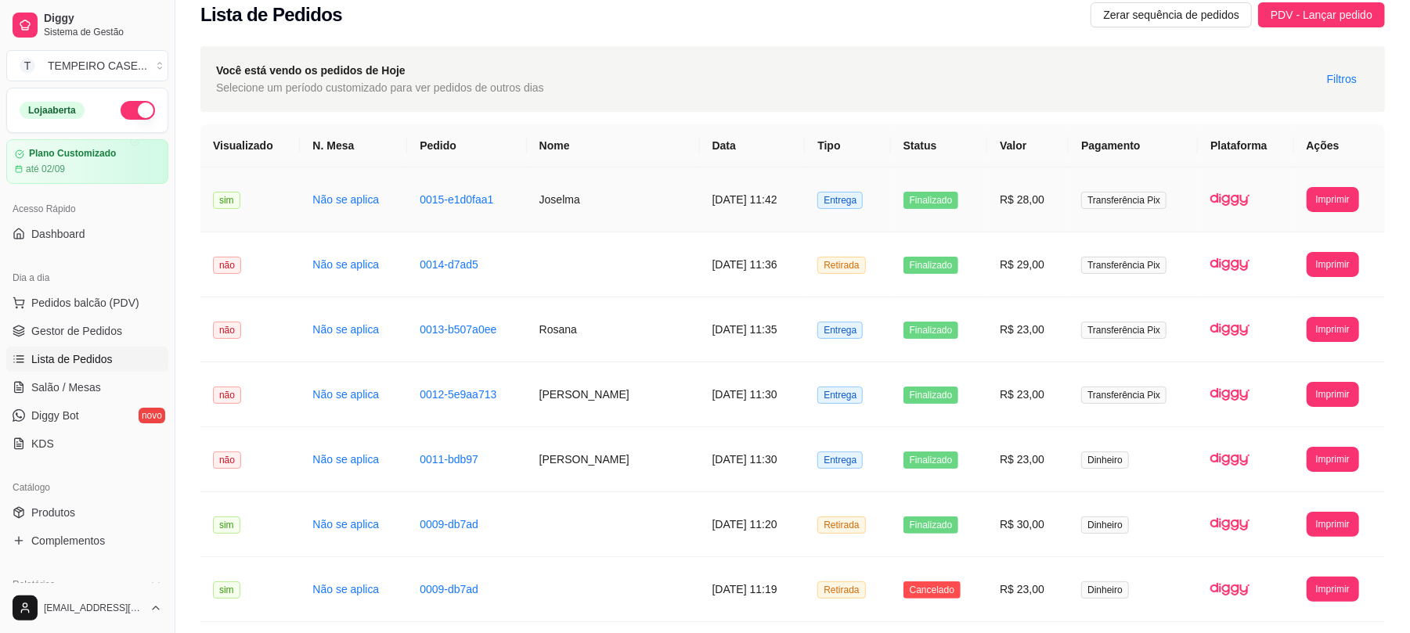
click at [674, 210] on td "Joselma" at bounding box center [613, 200] width 173 height 65
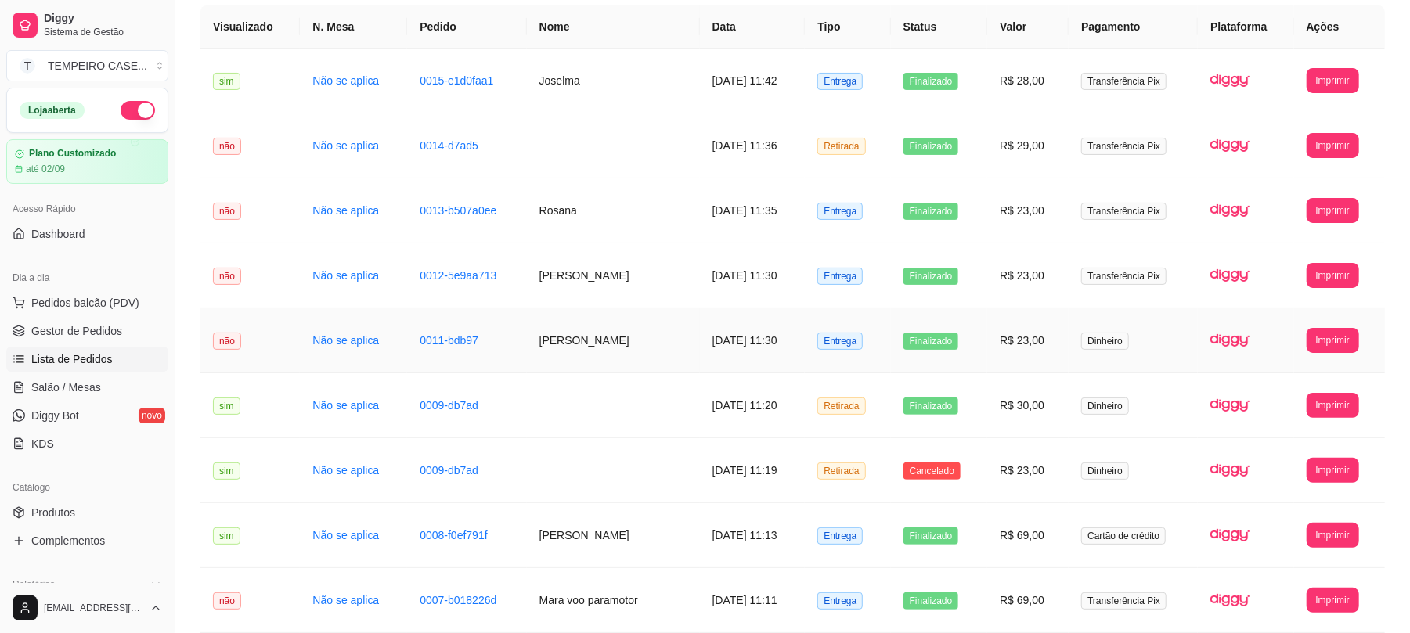
scroll to position [643, 0]
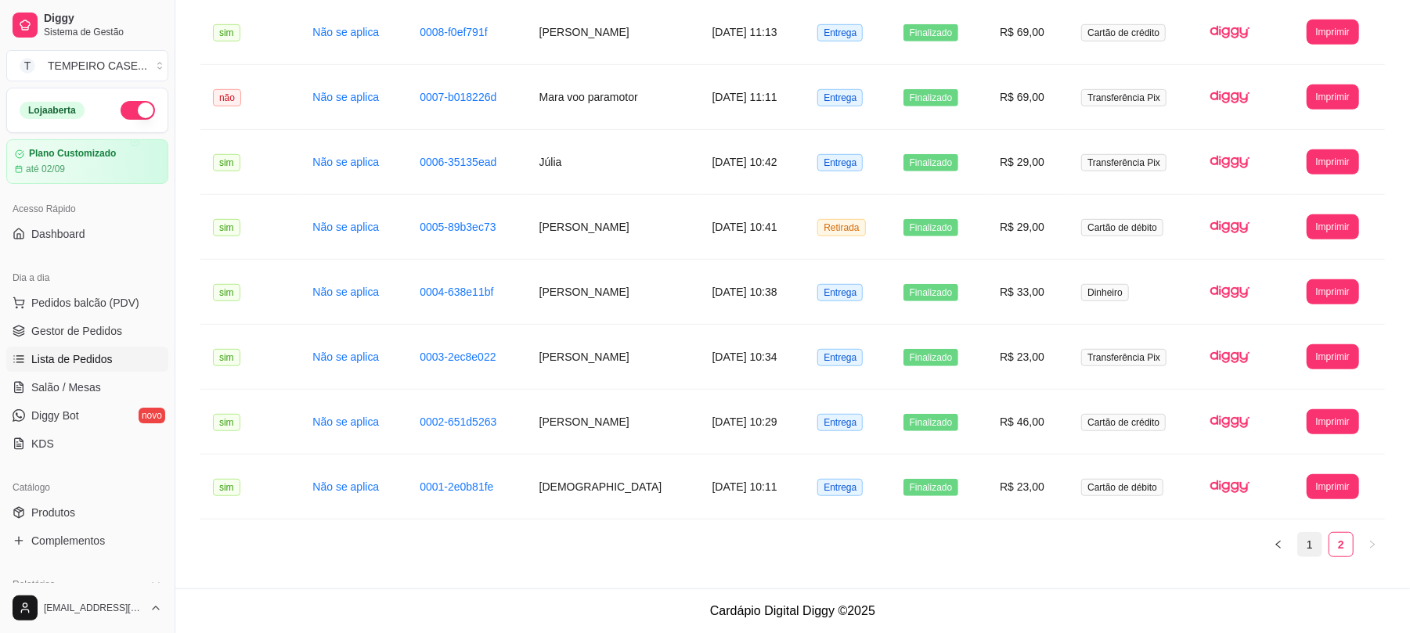
click at [1316, 547] on link "1" at bounding box center [1309, 544] width 23 height 23
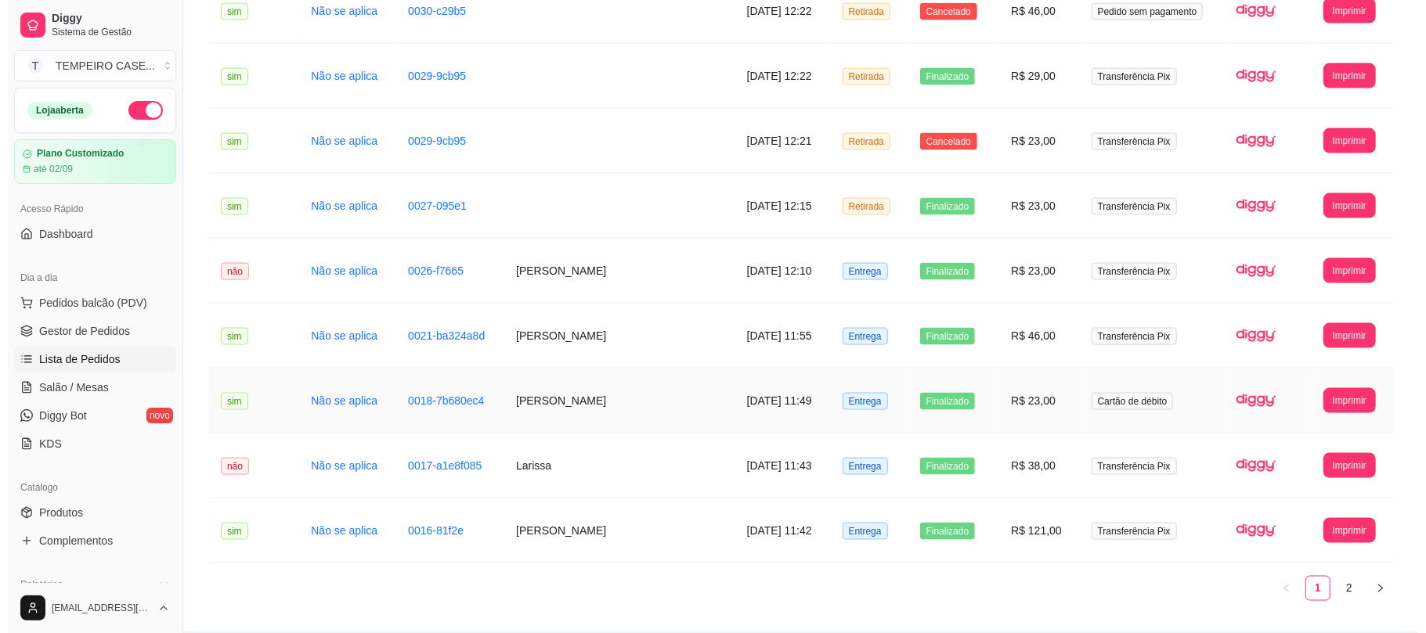
scroll to position [1622, 0]
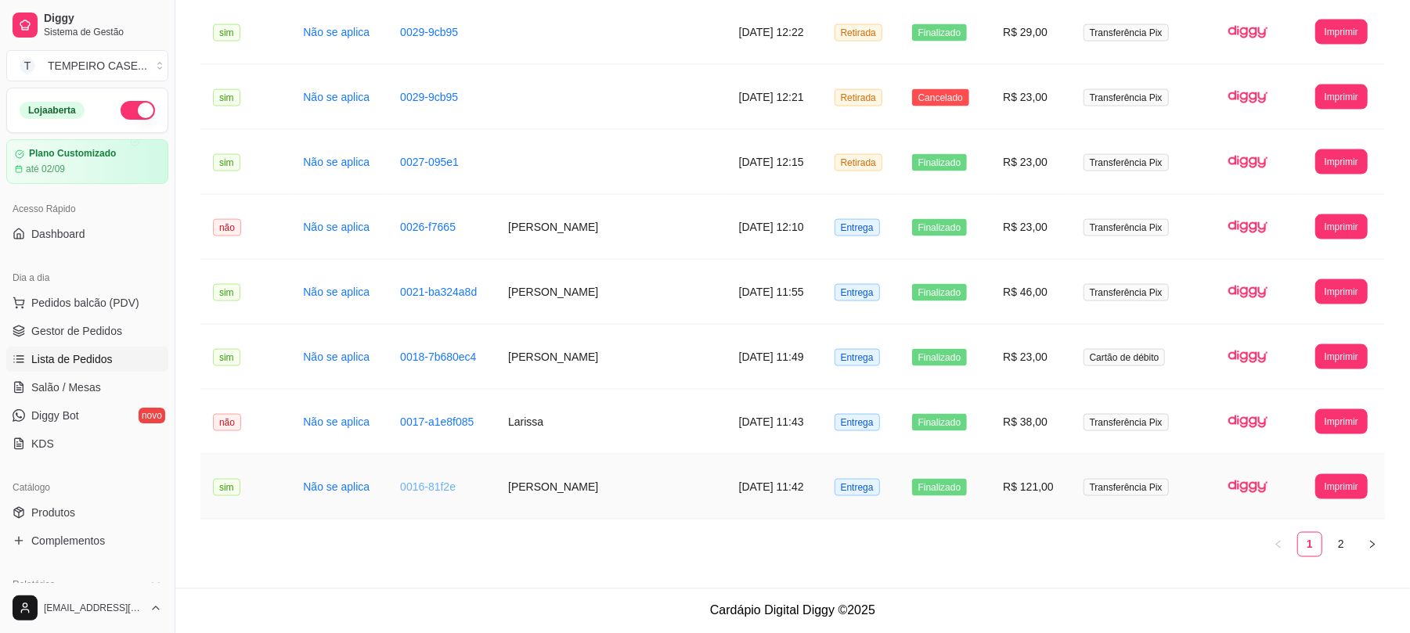
click at [431, 485] on link "0016-81f2e" at bounding box center [428, 487] width 56 height 13
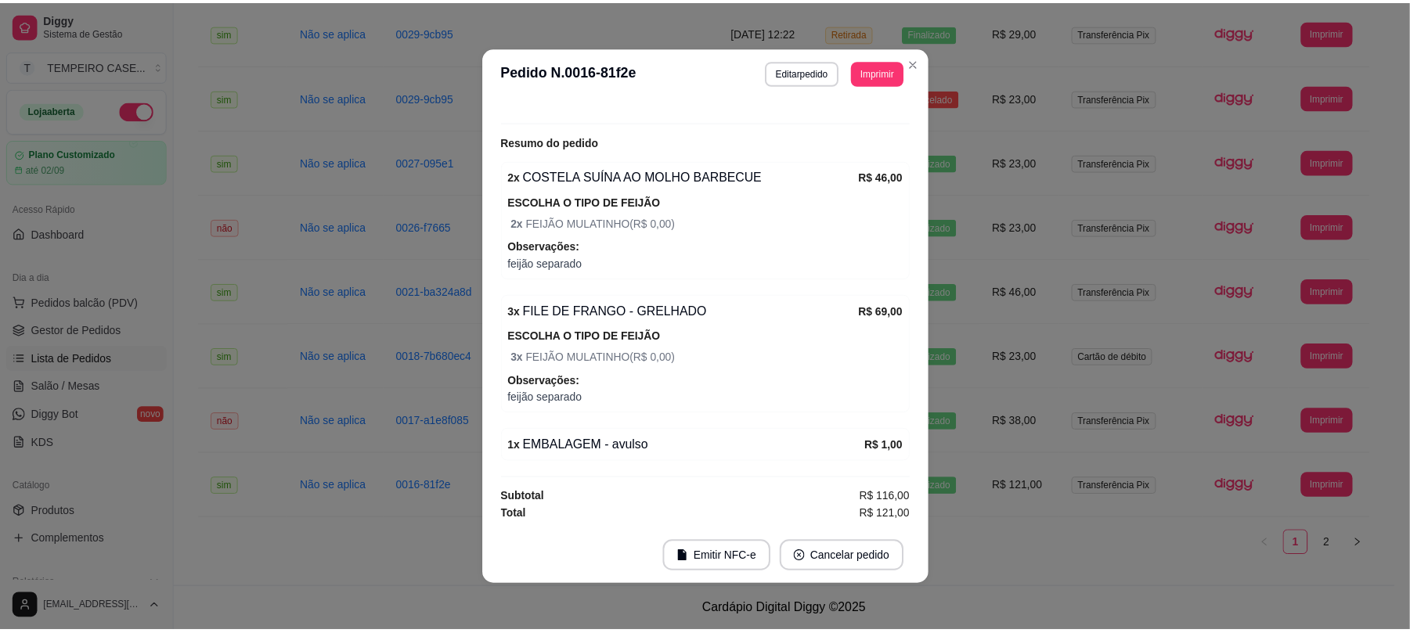
scroll to position [3, 0]
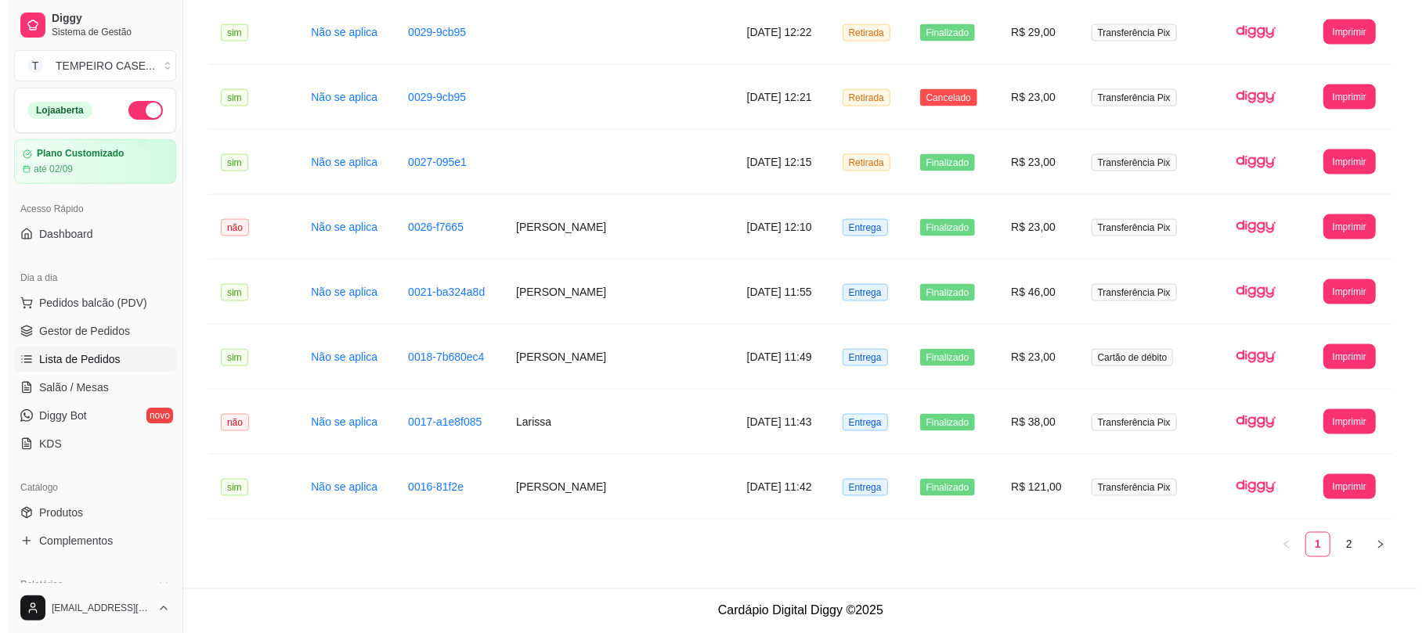
scroll to position [1622, 0]
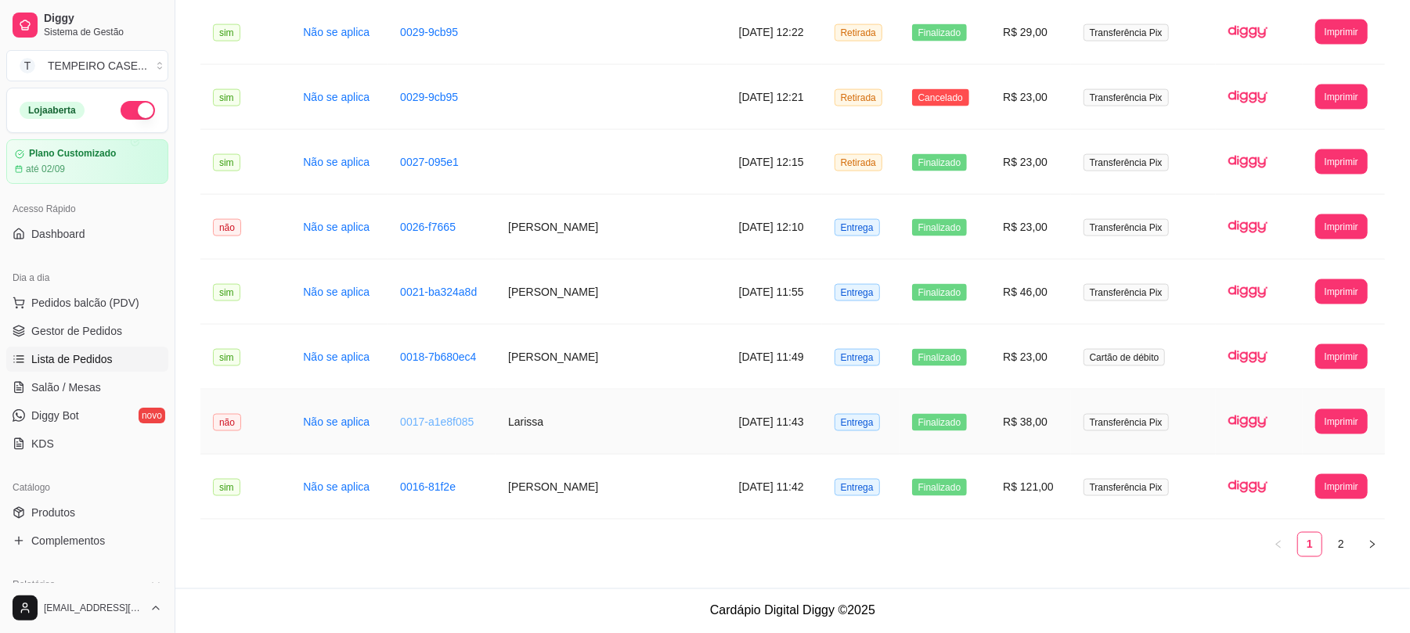
click at [414, 420] on link "0017-a1e8f085" at bounding box center [437, 422] width 74 height 13
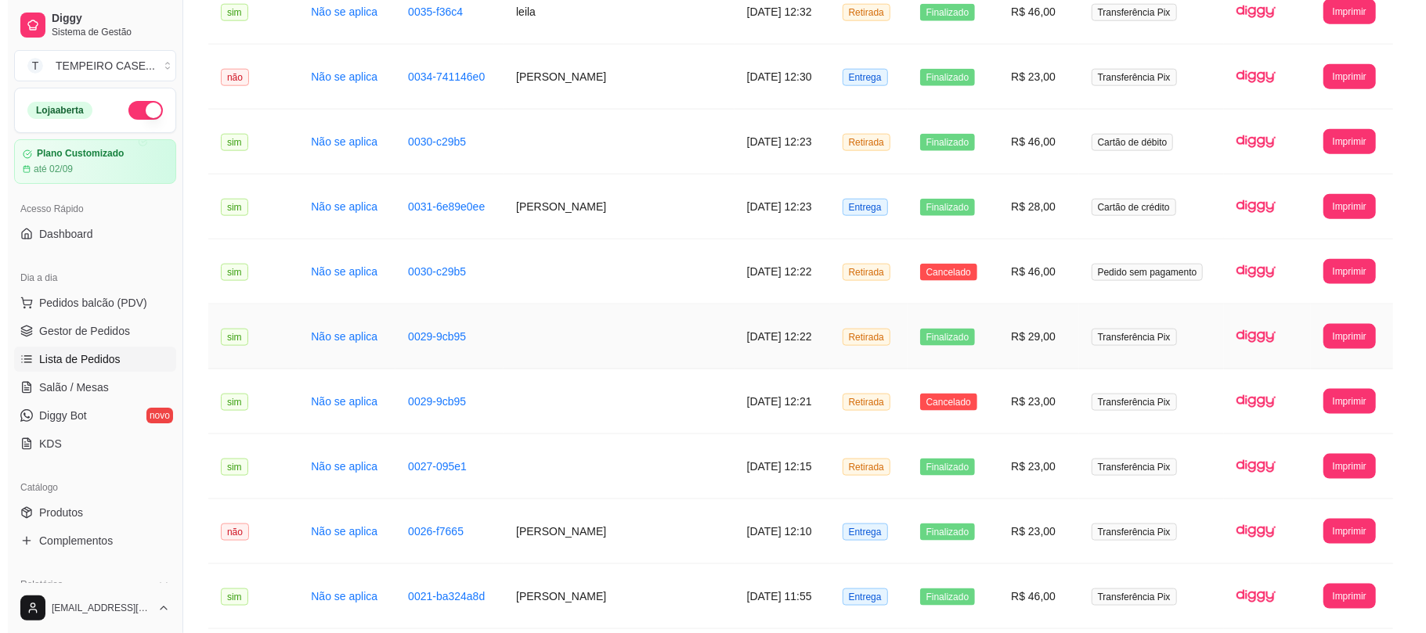
scroll to position [1204, 0]
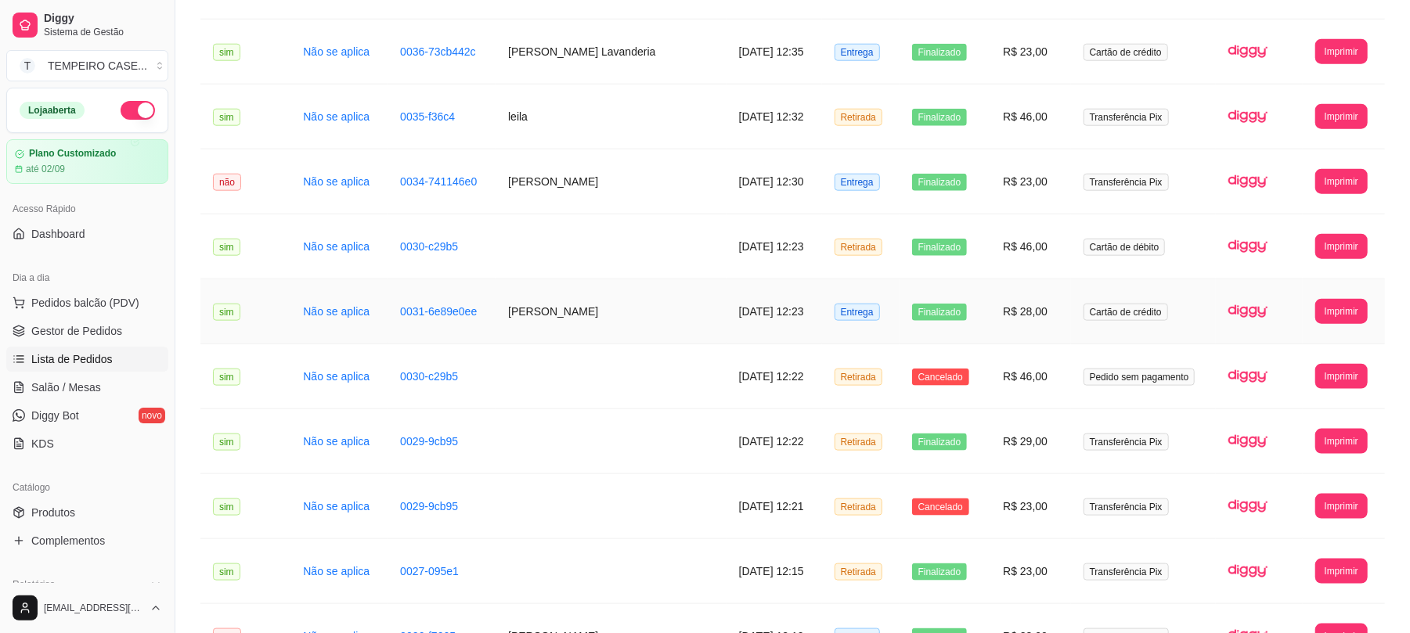
click at [764, 310] on td "[DATE] 12:23" at bounding box center [775, 312] width 96 height 65
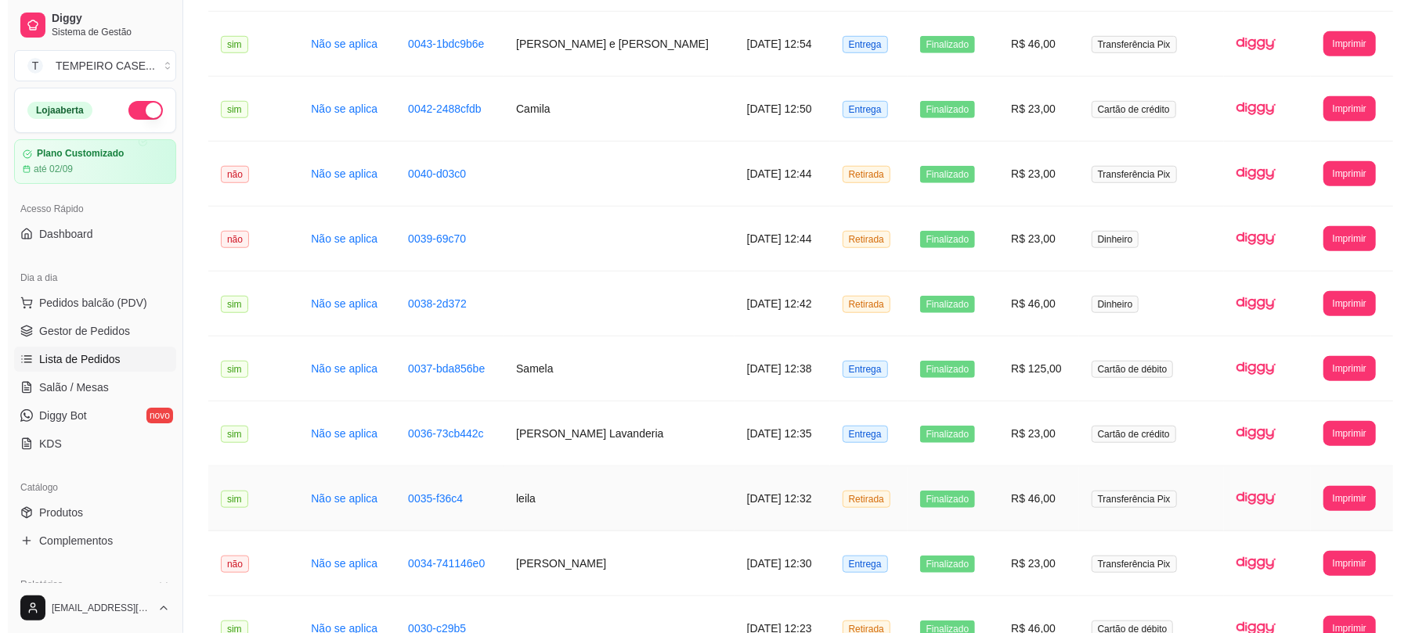
scroll to position [787, 0]
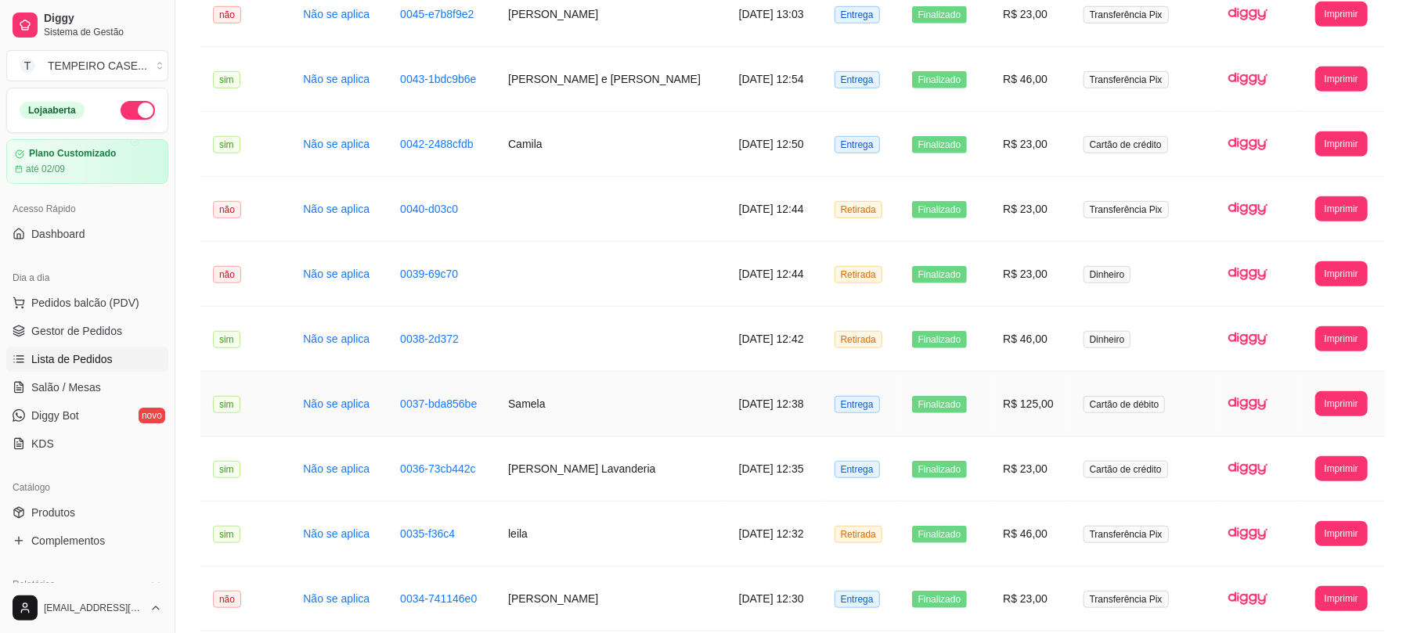
click at [504, 408] on td "Samela" at bounding box center [611, 404] width 231 height 65
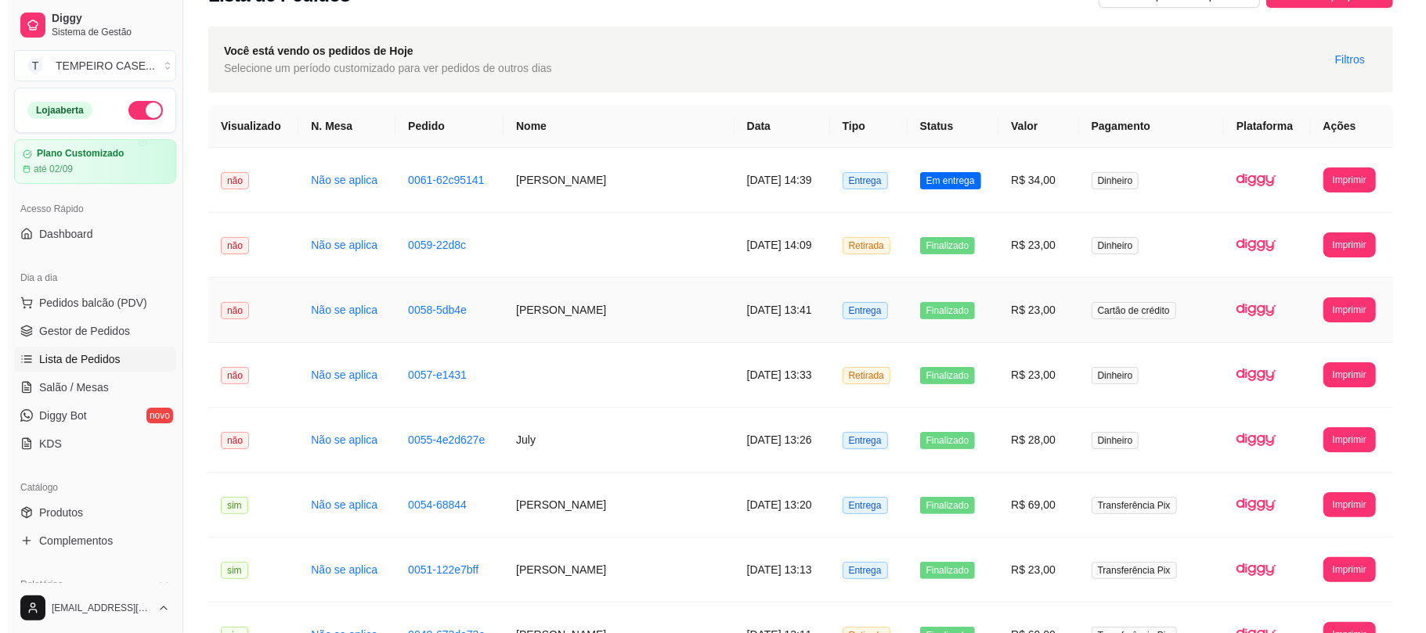
scroll to position [0, 0]
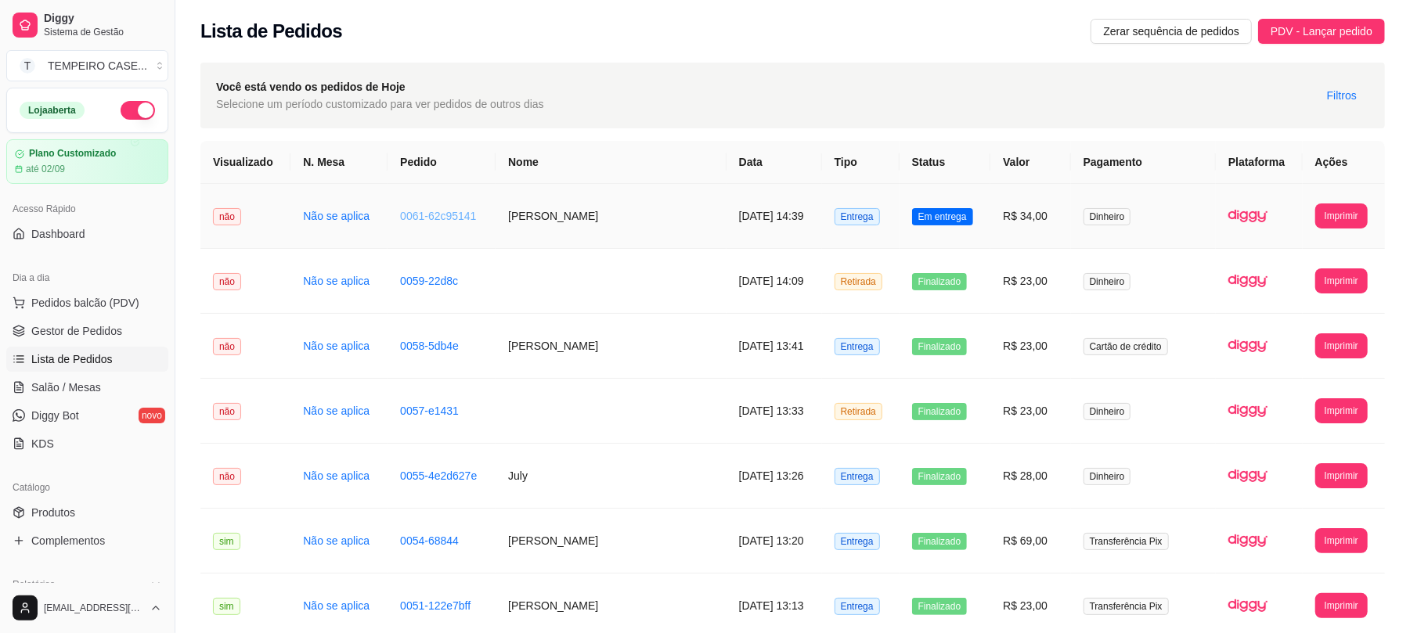
click at [428, 217] on link "0061-62c95141" at bounding box center [438, 216] width 76 height 13
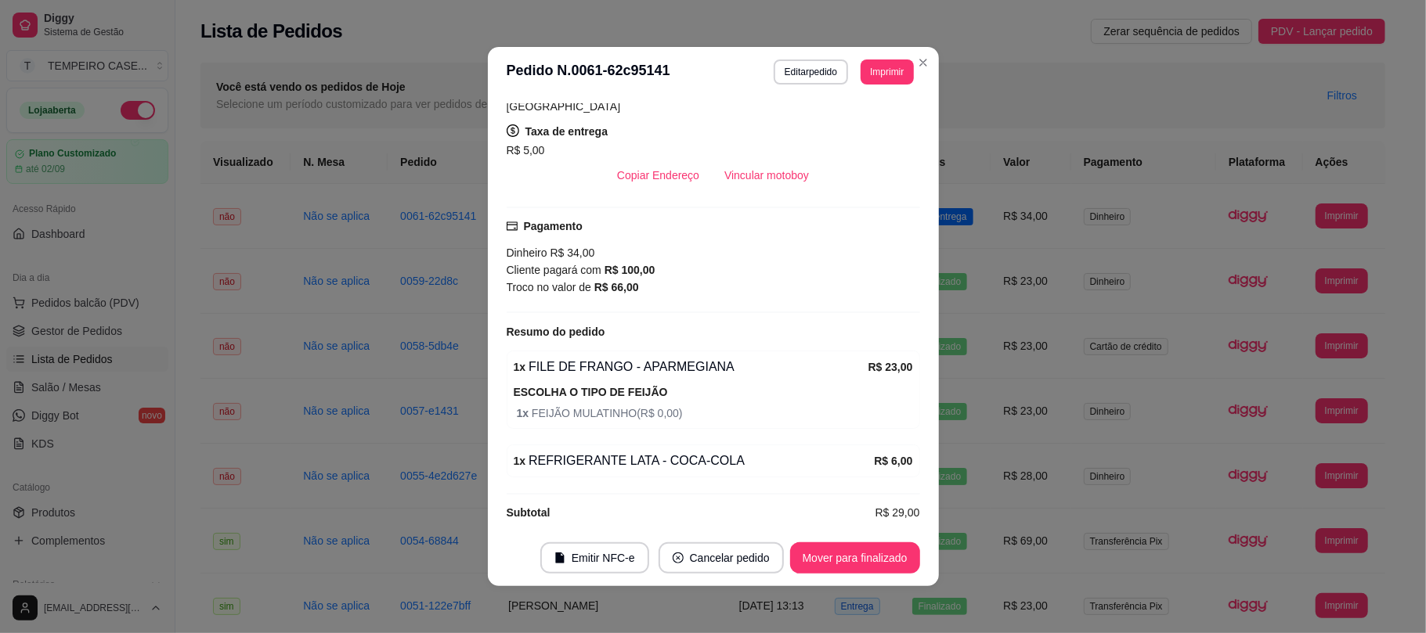
scroll to position [326, 0]
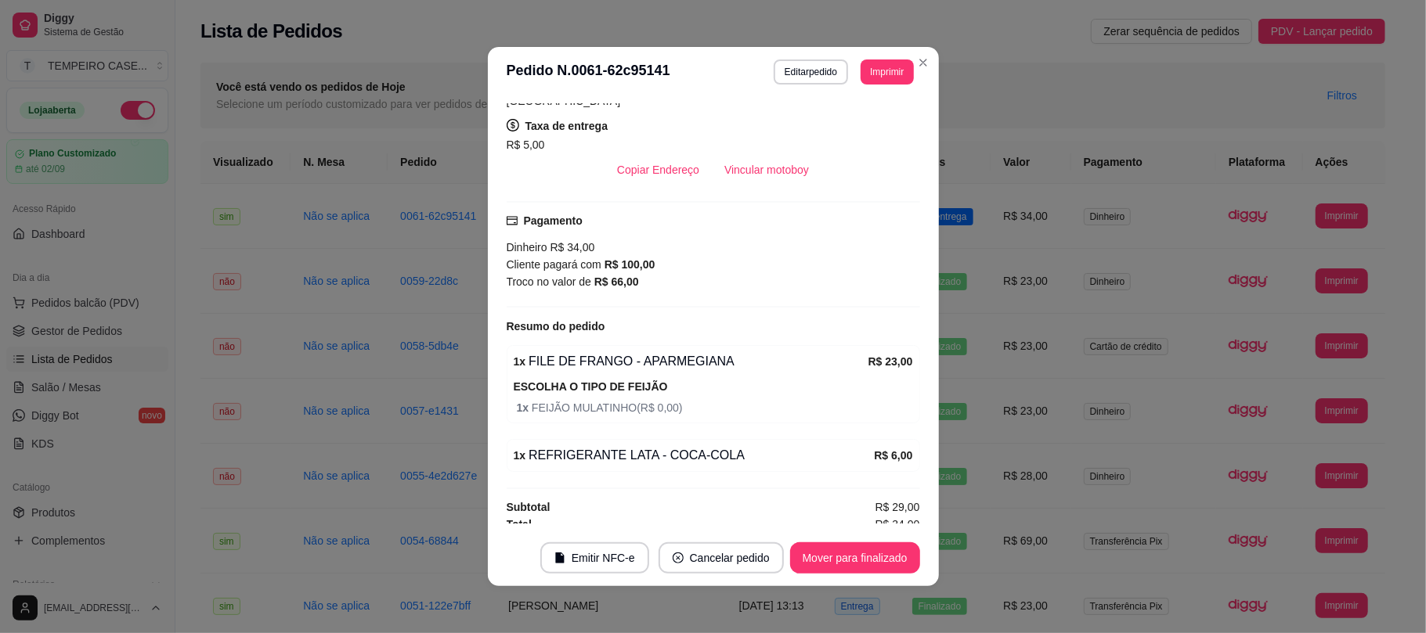
click at [924, 52] on header "**********" at bounding box center [713, 72] width 451 height 50
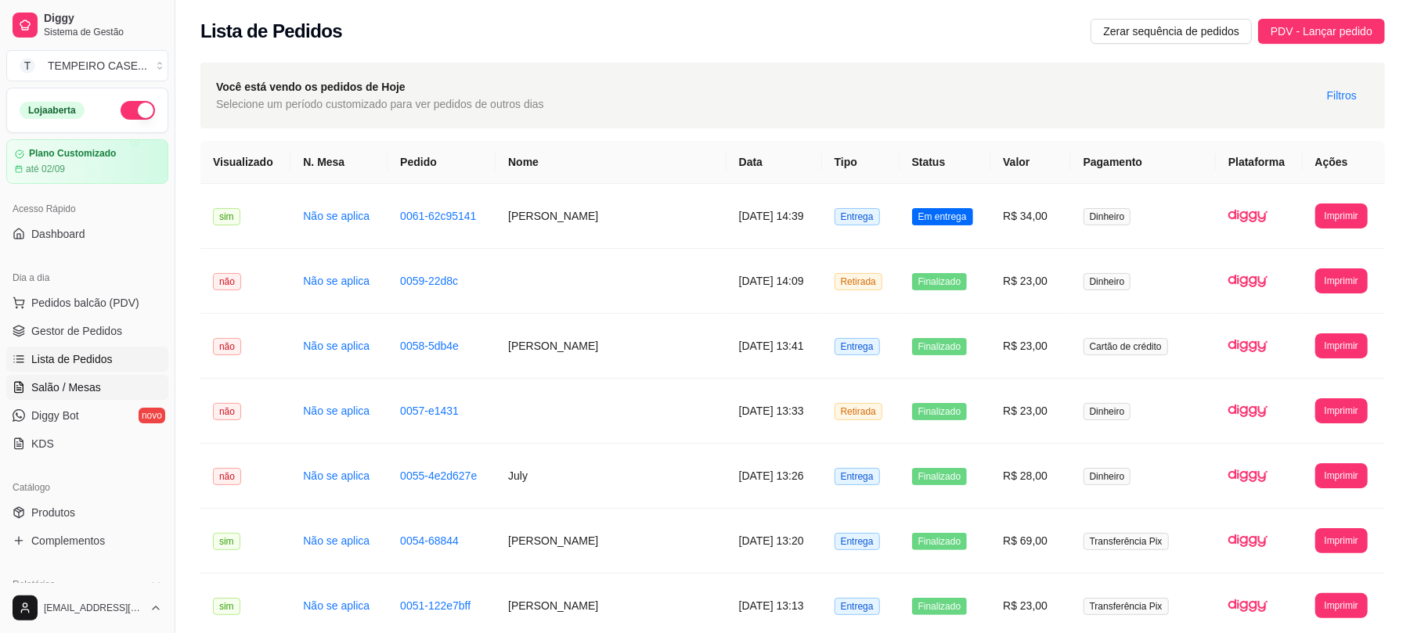
click at [107, 383] on link "Salão / Mesas" at bounding box center [87, 387] width 162 height 25
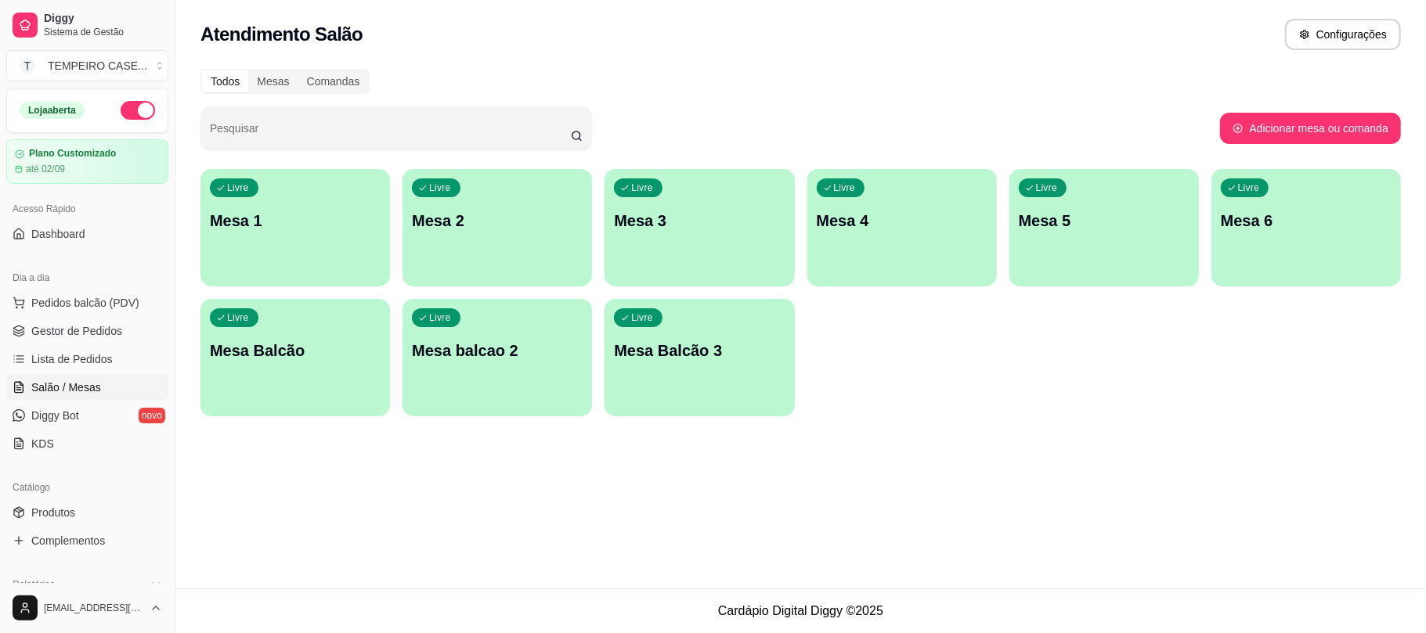
click at [511, 227] on p "Mesa 2" at bounding box center [497, 221] width 171 height 22
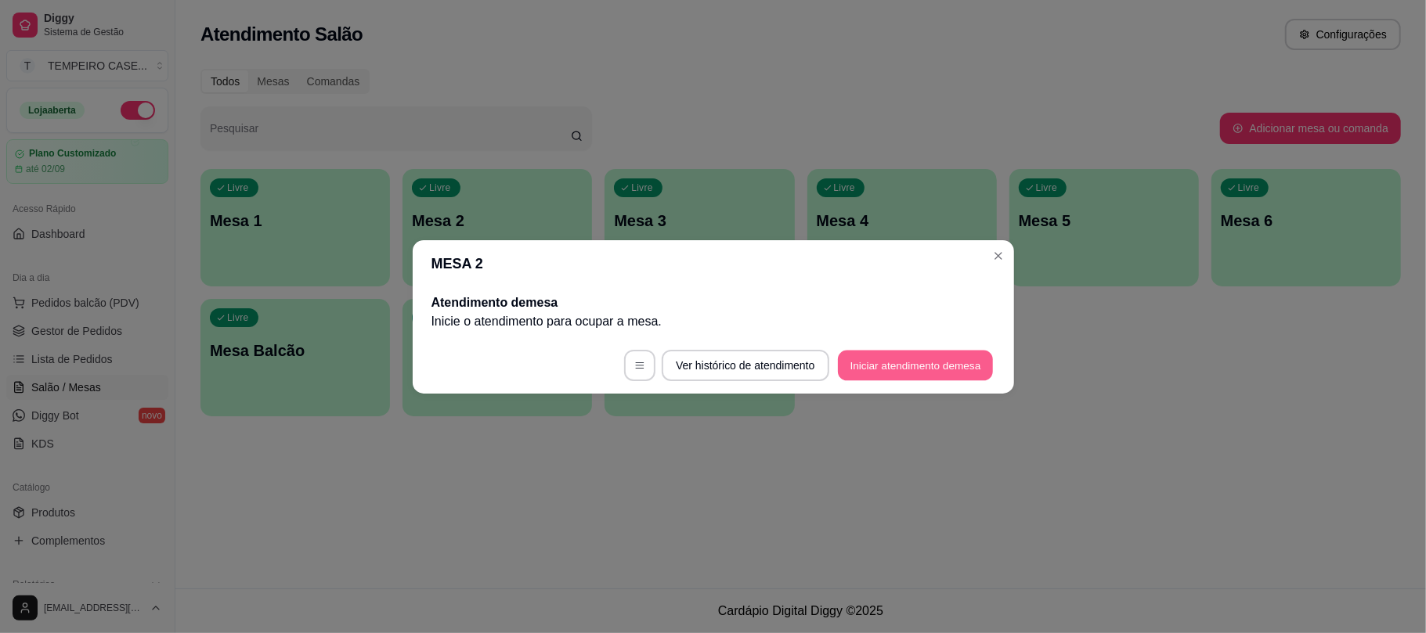
click at [863, 363] on button "Iniciar atendimento de mesa" at bounding box center [915, 365] width 155 height 31
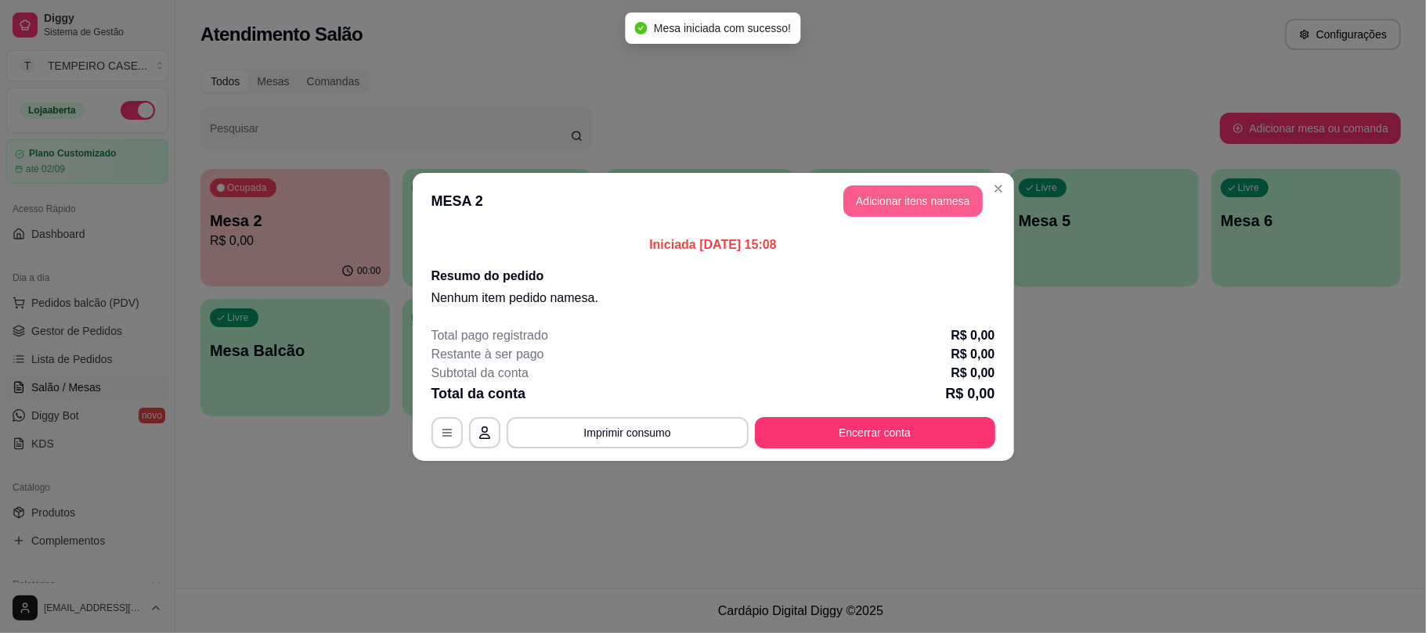
click at [919, 208] on button "Adicionar itens na mesa" at bounding box center [912, 201] width 139 height 31
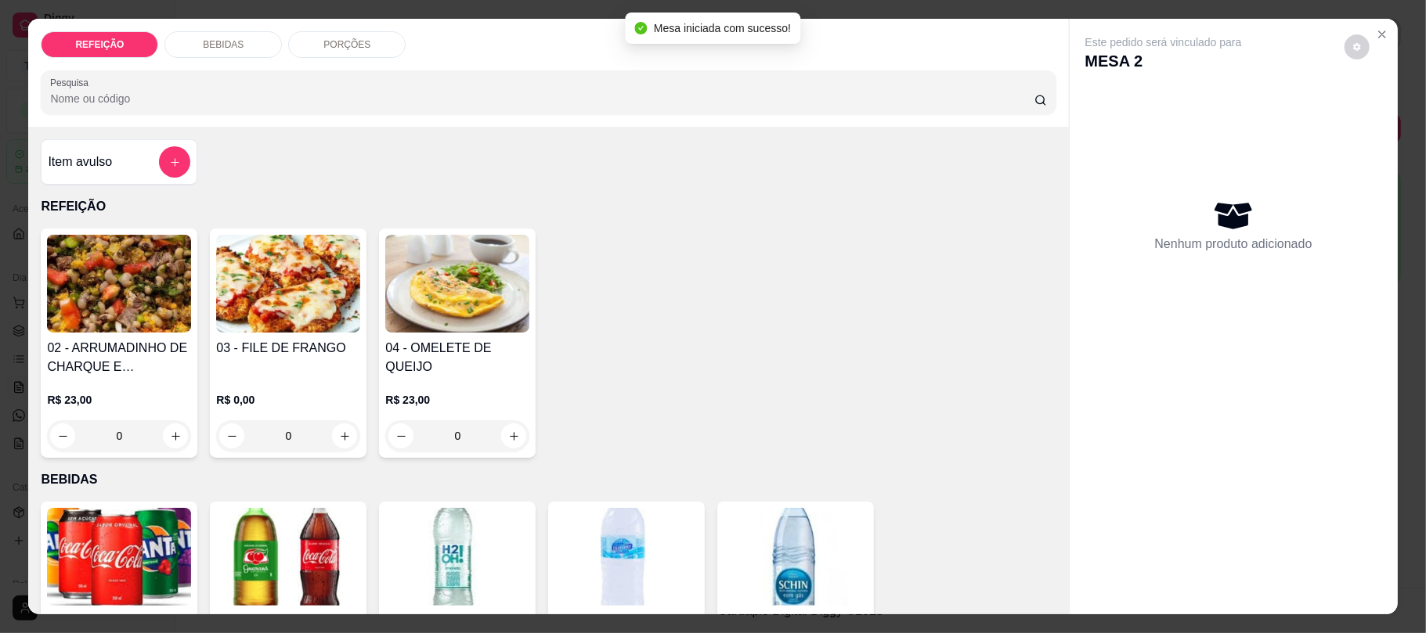
click at [262, 326] on img at bounding box center [288, 284] width 144 height 98
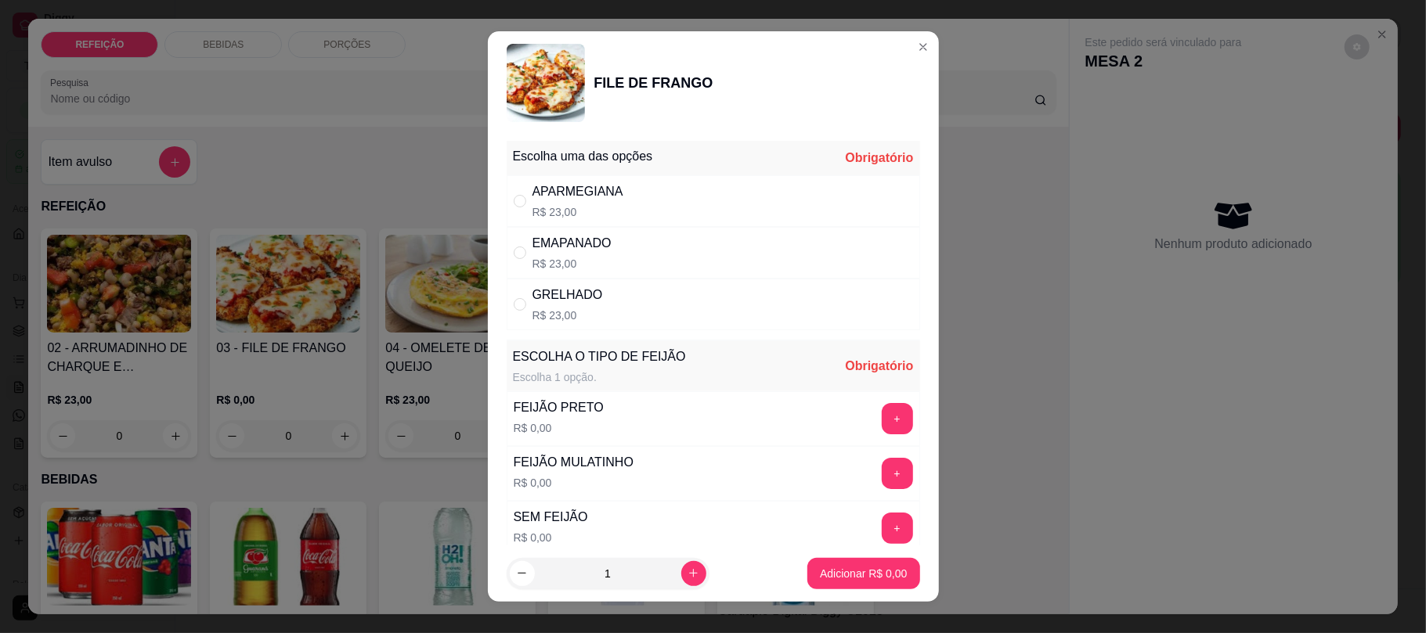
click at [843, 202] on div "APARMEGIANA R$ 23,00" at bounding box center [713, 201] width 413 height 52
radio input "true"
click at [882, 415] on button "+" at bounding box center [897, 419] width 31 height 31
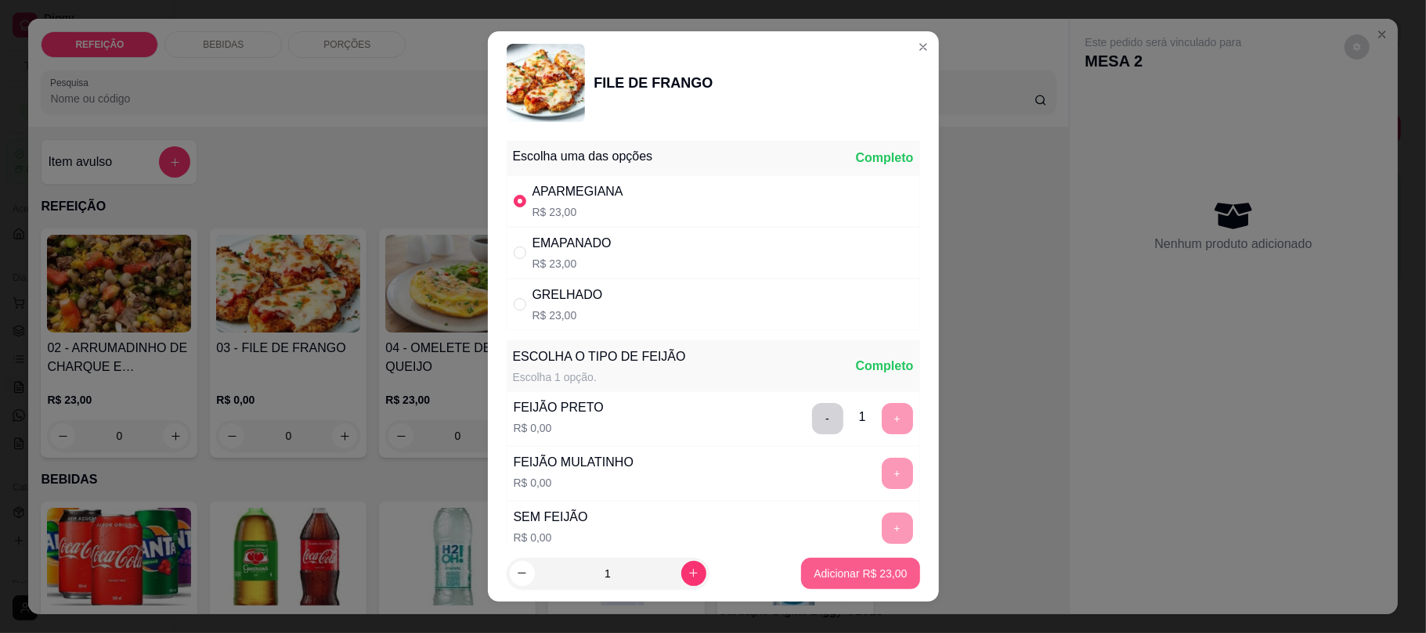
click at [861, 568] on p "Adicionar R$ 23,00" at bounding box center [860, 574] width 93 height 16
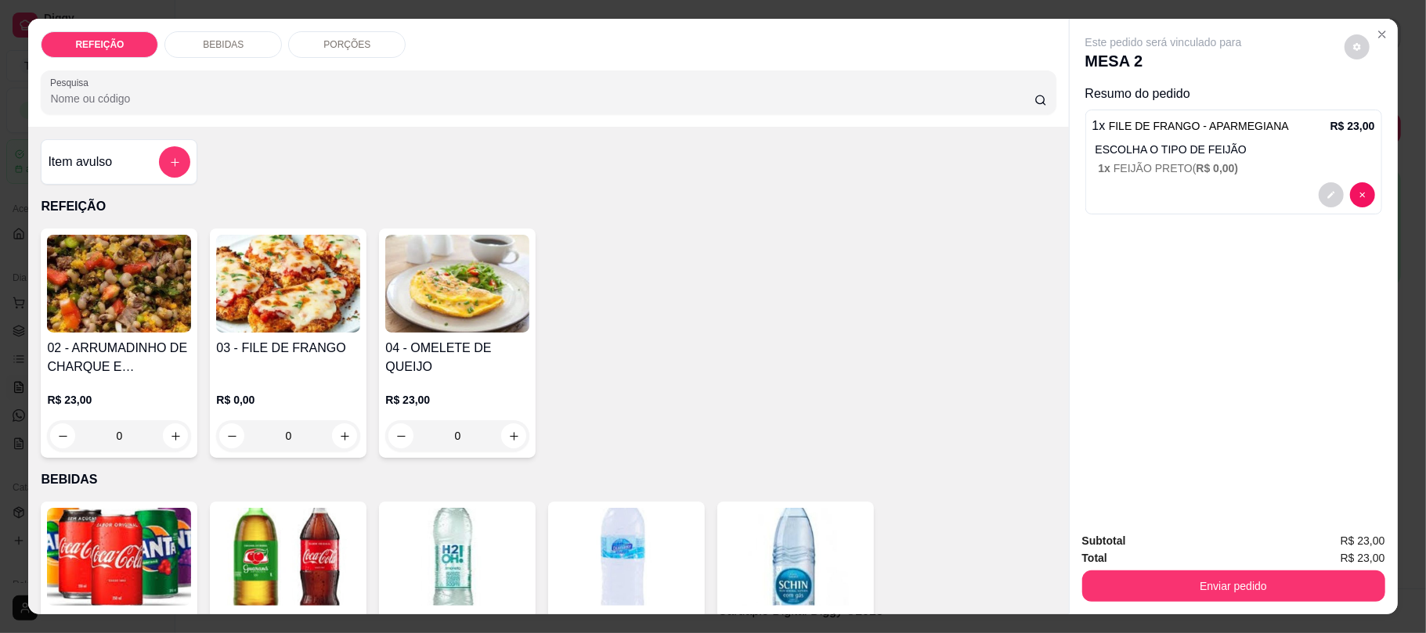
click at [14, 553] on div "REFEIÇÃO BEBIDAS PORÇÕES Pesquisa Item avulso REFEIÇÃO 02 - ARRUMADINHO DE CHAR…" at bounding box center [713, 316] width 1426 height 633
click at [88, 547] on img at bounding box center [119, 557] width 144 height 98
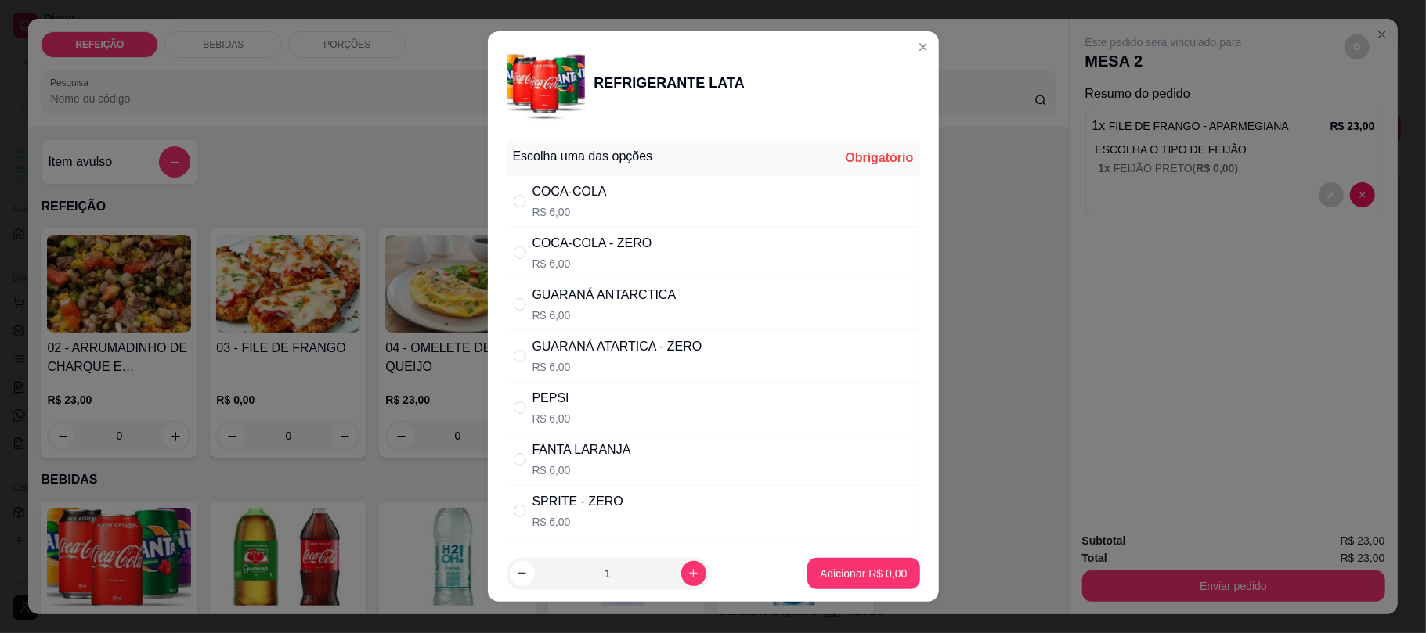
click at [561, 204] on div "COCA-COLA R$ 6,00" at bounding box center [569, 201] width 74 height 38
radio input "true"
click at [843, 565] on button "Adicionar R$ 6,00" at bounding box center [863, 573] width 109 height 31
type input "1"
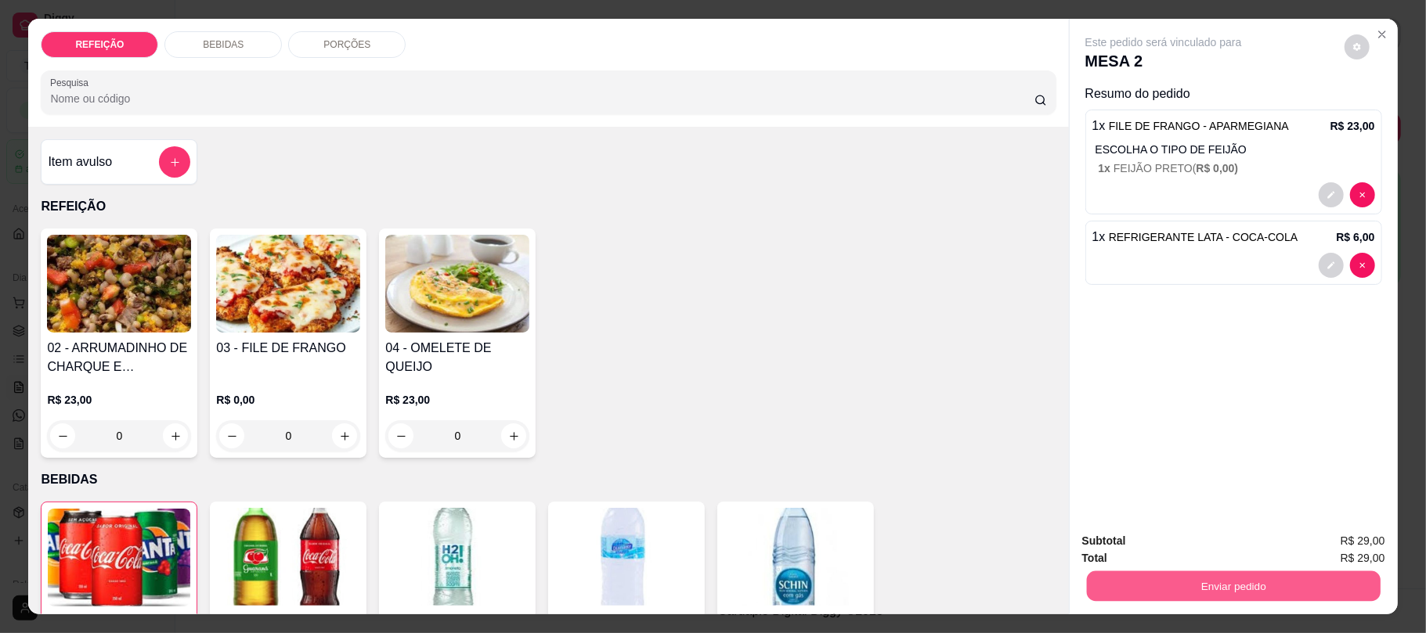
click at [1139, 575] on button "Enviar pedido" at bounding box center [1233, 586] width 294 height 31
click at [1182, 543] on button "Não registrar e enviar pedido" at bounding box center [1180, 548] width 163 height 30
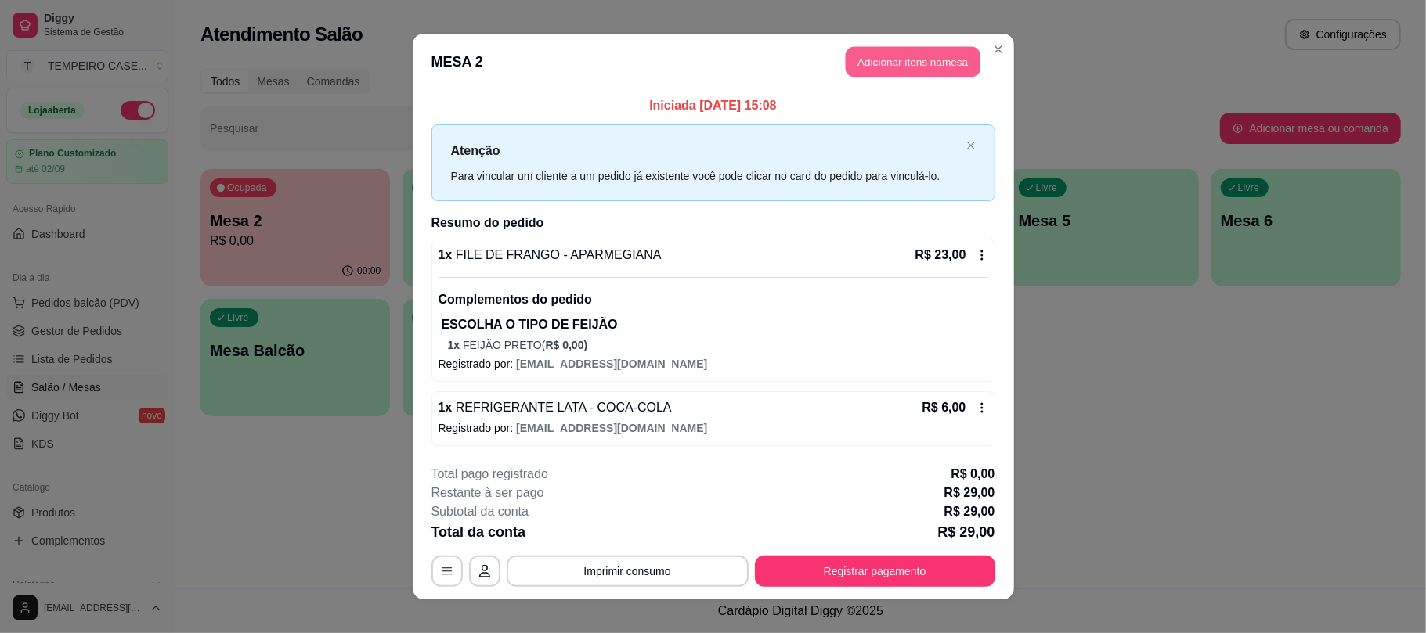
click at [877, 70] on button "Adicionar itens na mesa" at bounding box center [913, 62] width 135 height 31
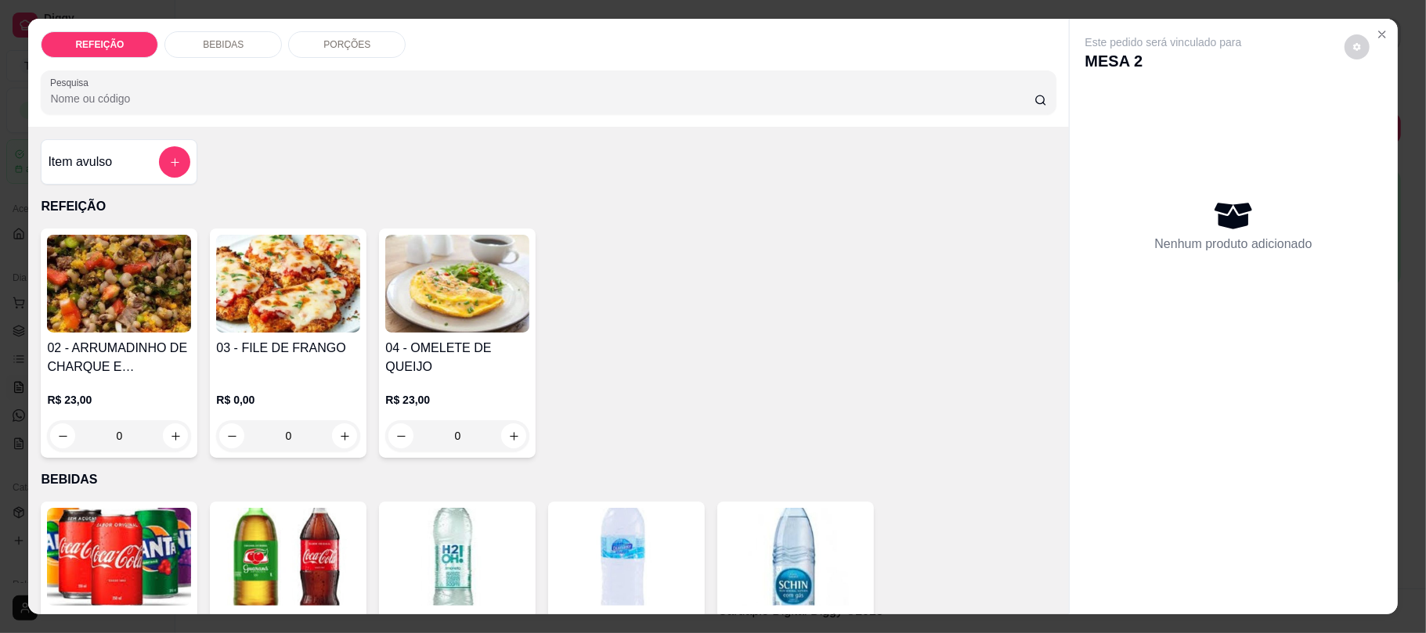
click at [249, 280] on img at bounding box center [288, 284] width 144 height 98
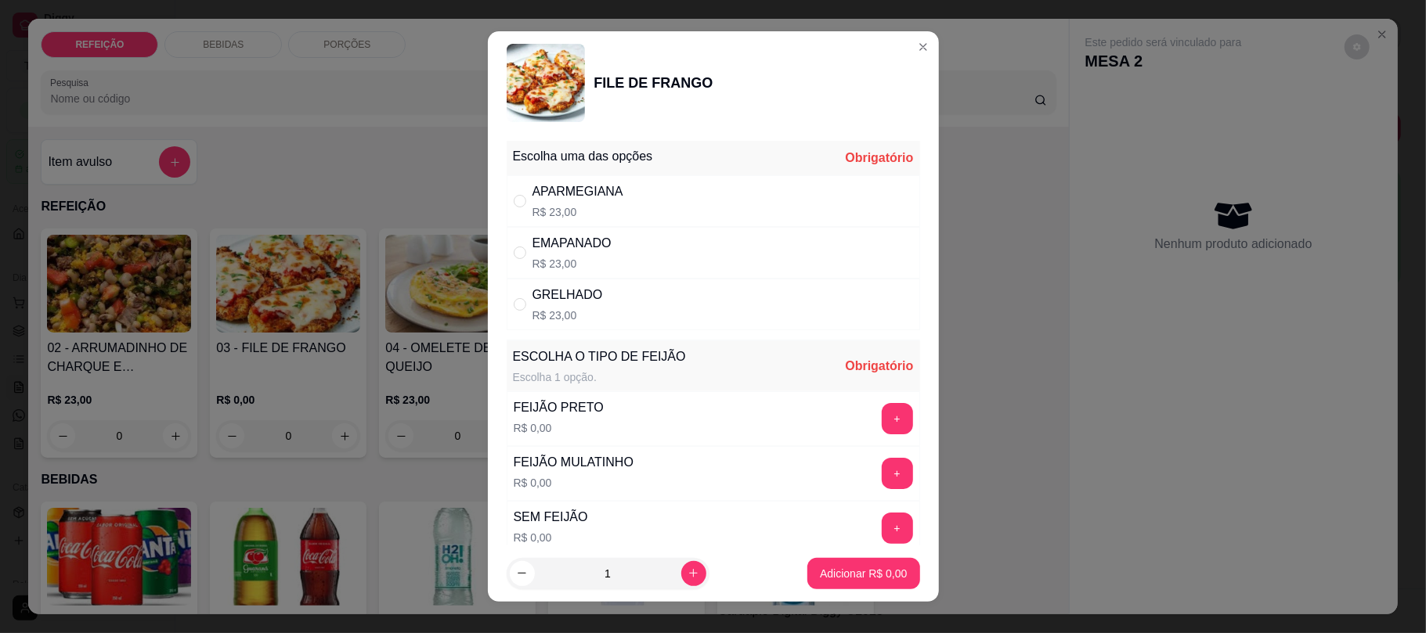
click at [746, 198] on div "APARMEGIANA R$ 23,00" at bounding box center [713, 201] width 413 height 52
radio input "true"
click at [875, 424] on div "+" at bounding box center [897, 418] width 44 height 31
click at [882, 424] on button "+" at bounding box center [897, 419] width 31 height 31
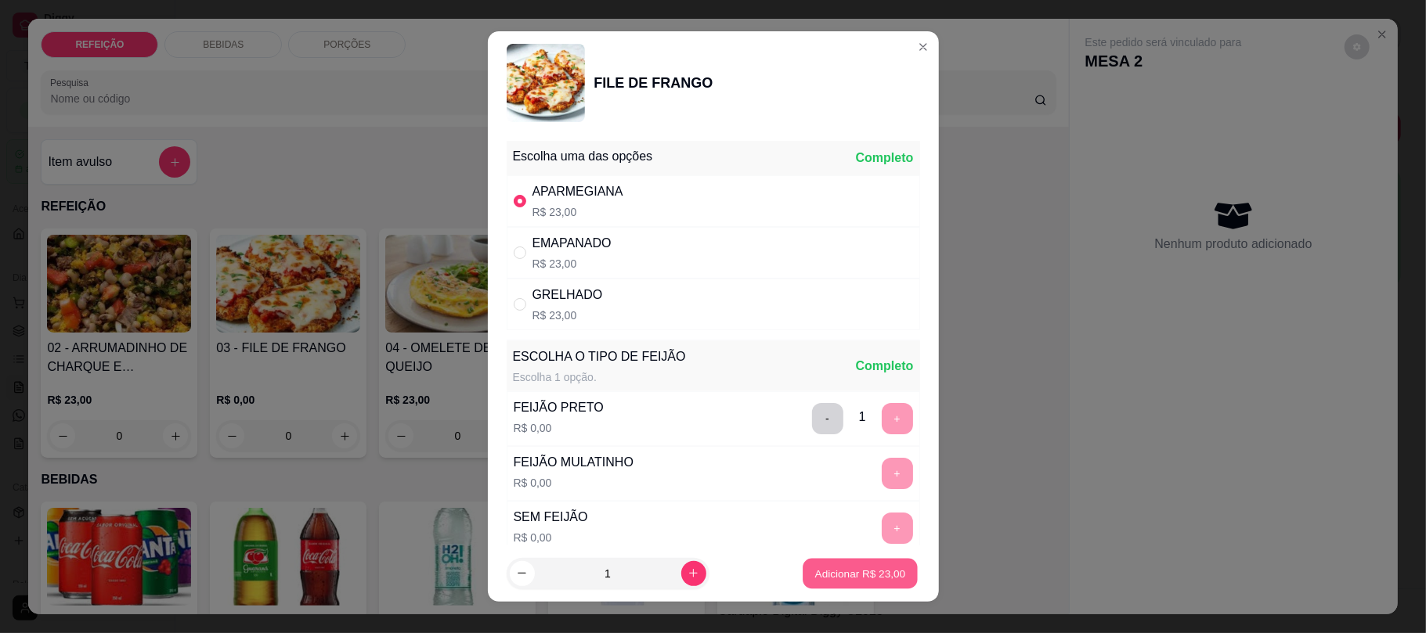
click at [850, 571] on p "Adicionar R$ 23,00" at bounding box center [860, 573] width 91 height 15
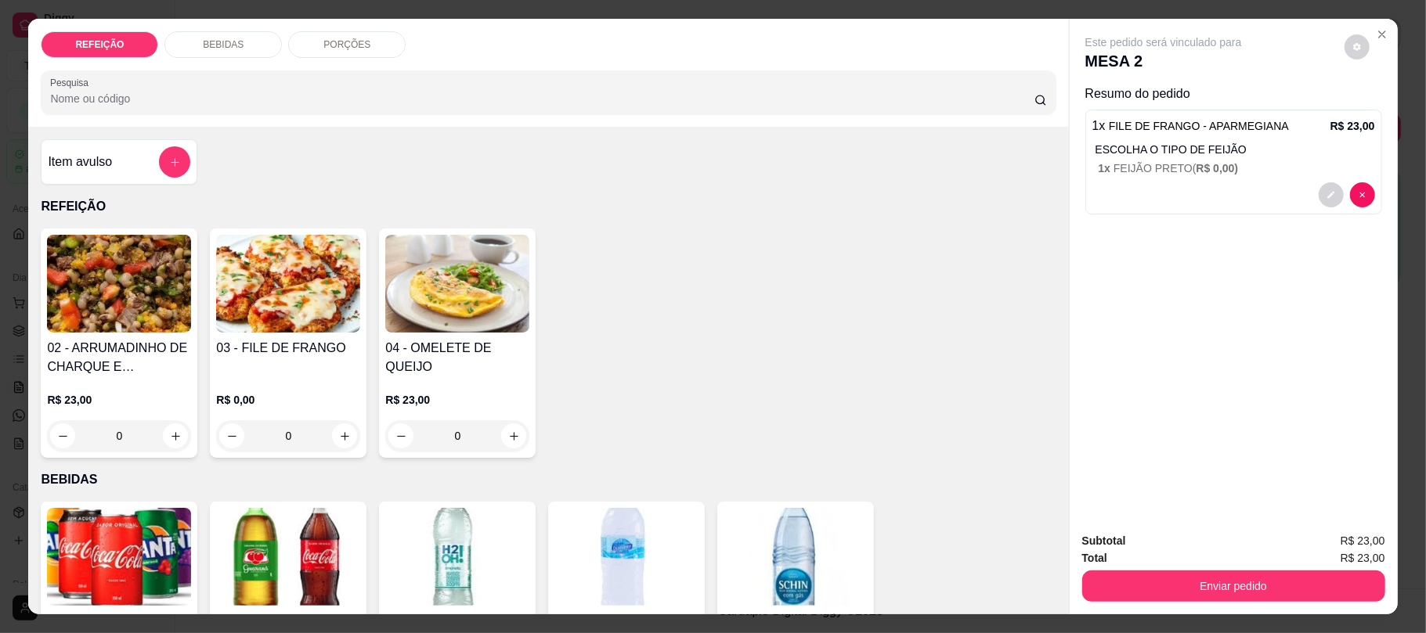
click at [1225, 589] on button "Enviar pedido" at bounding box center [1233, 586] width 303 height 31
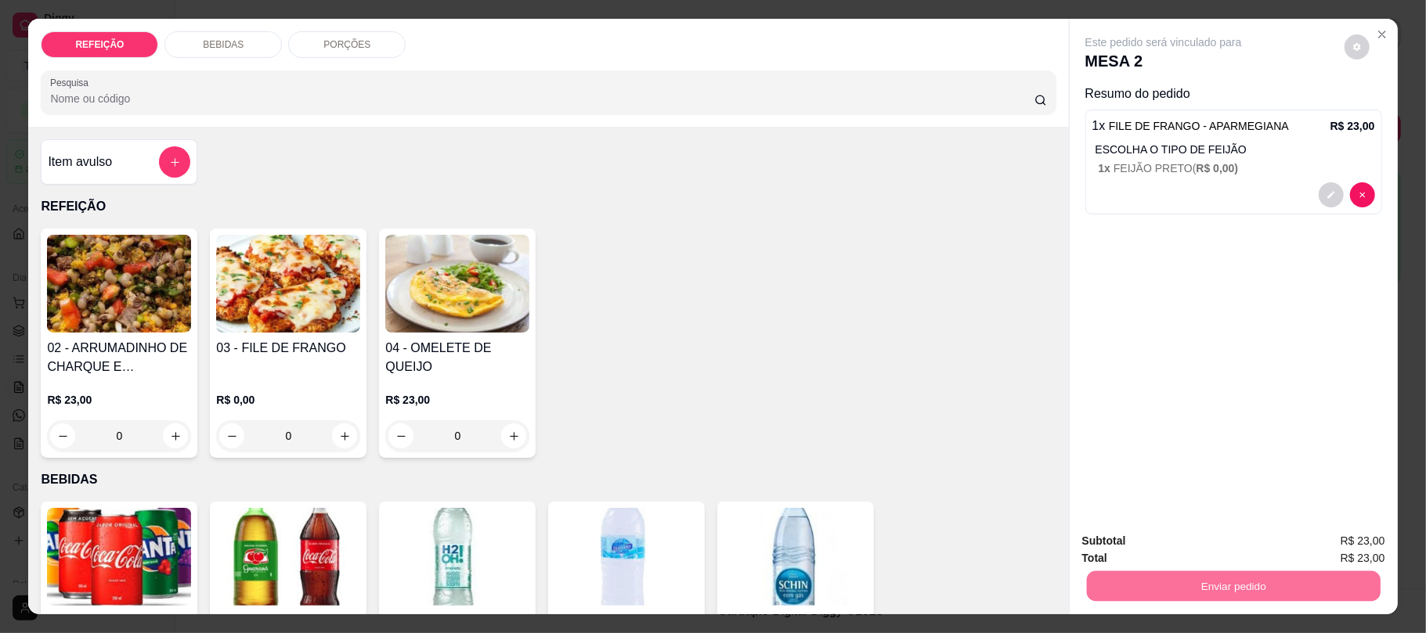
click at [1178, 554] on button "Não registrar e enviar pedido" at bounding box center [1180, 548] width 163 height 30
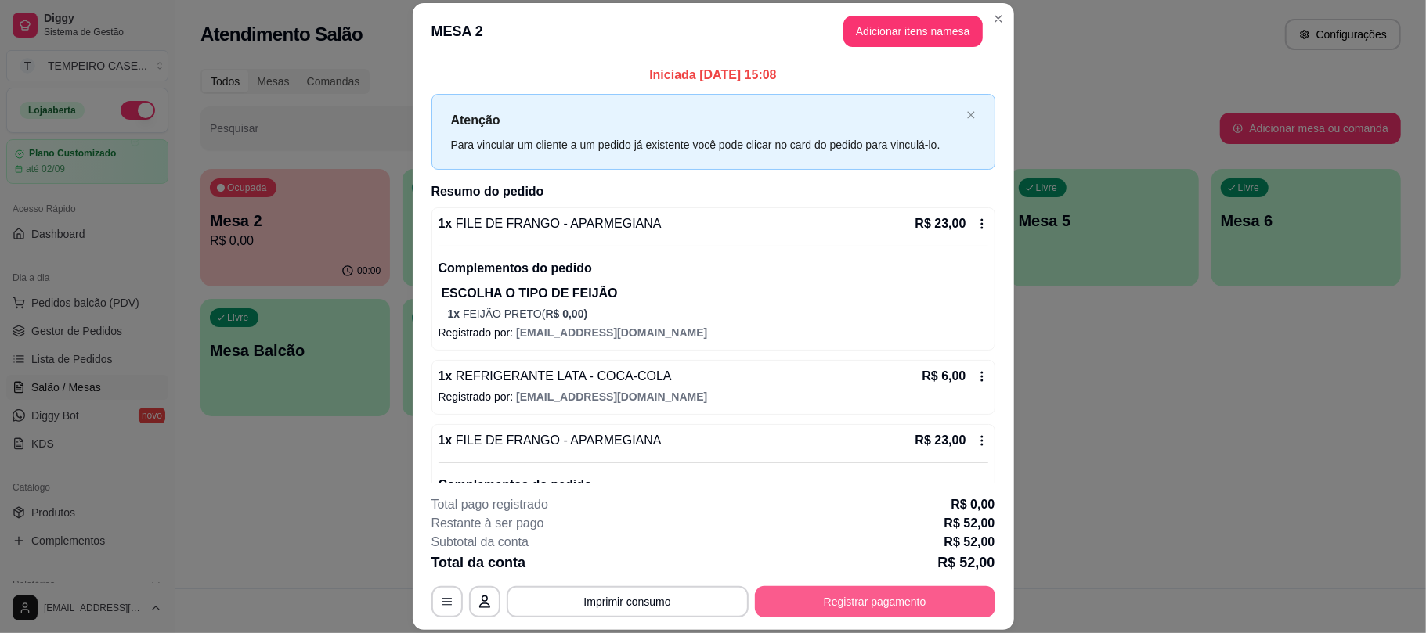
click at [905, 598] on button "Registrar pagamento" at bounding box center [875, 602] width 240 height 31
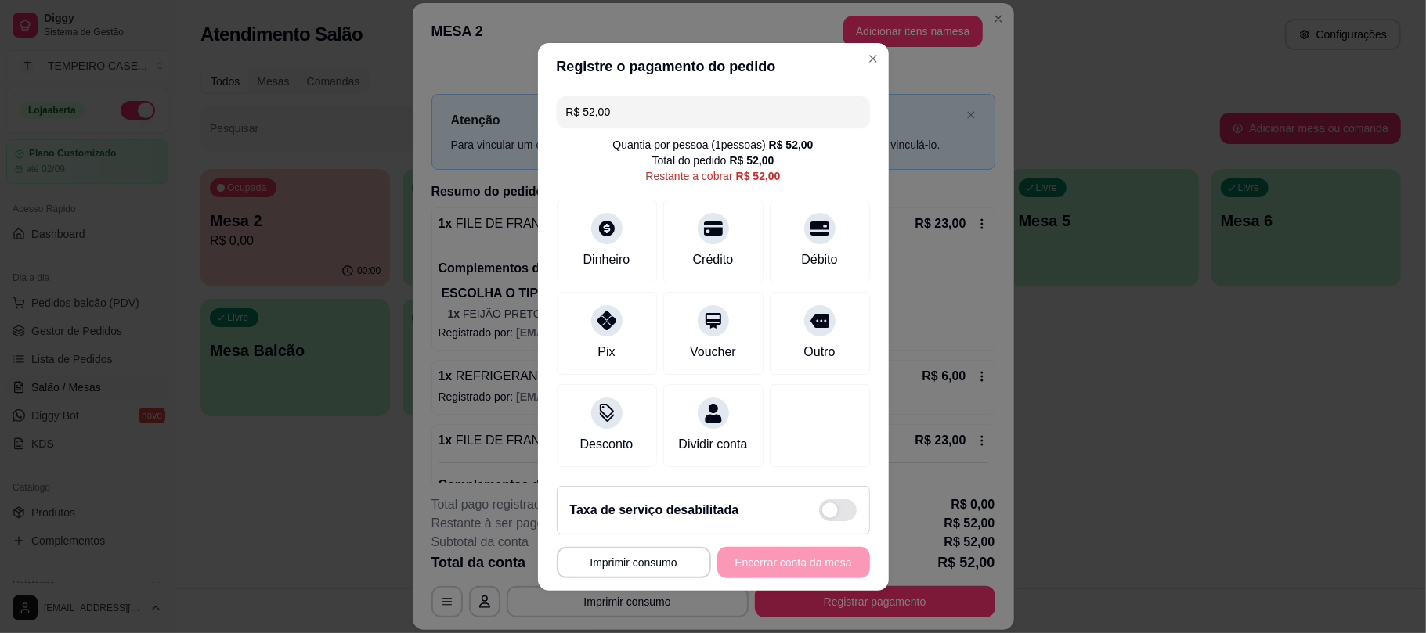
click at [579, 182] on div "R$ 52,00 Quantia por pessoa ( 1 pessoas) R$ 52,00 Total do pedido R$ 52,00 Rest…" at bounding box center [713, 282] width 351 height 384
click at [590, 233] on div "Dinheiro" at bounding box center [606, 238] width 110 height 92
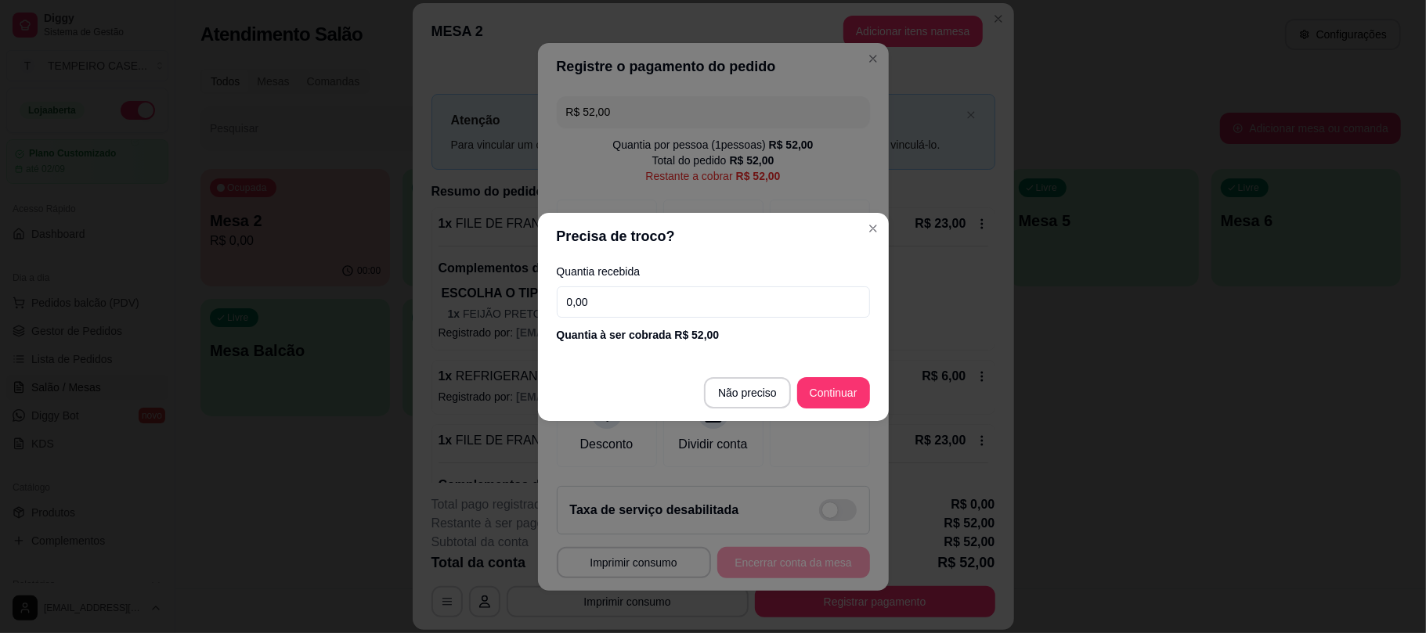
drag, startPoint x: 620, startPoint y: 291, endPoint x: 524, endPoint y: 296, distance: 96.4
click at [524, 296] on div "Precisa de troco? Quantia recebida 0,00 Quantia à ser cobrada R$ 52,00 Não prec…" at bounding box center [713, 316] width 1426 height 633
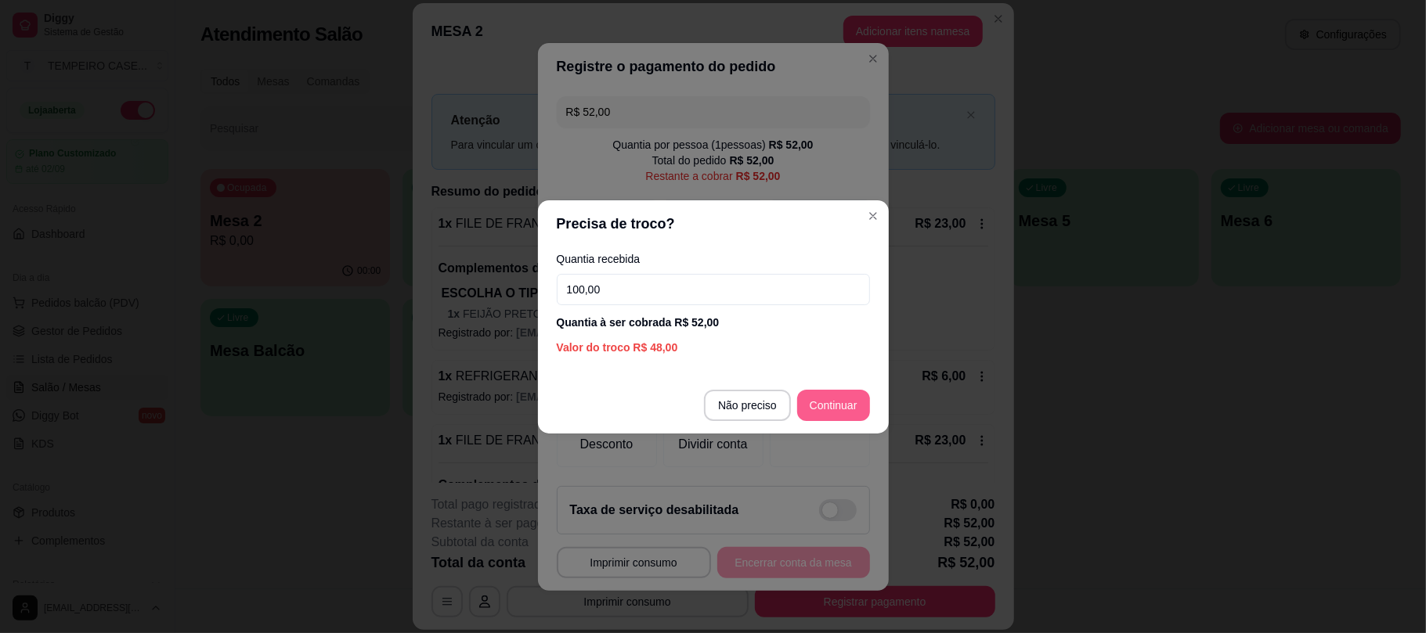
type input "100,00"
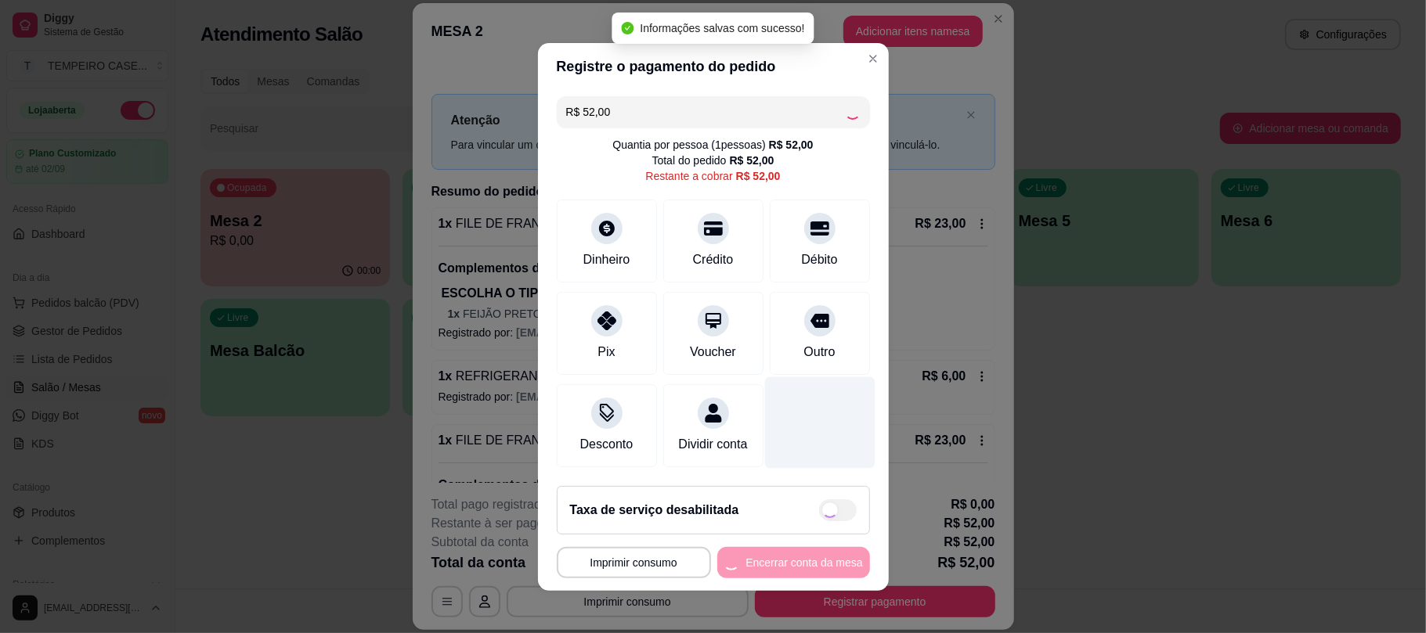
type input "R$ 0,00"
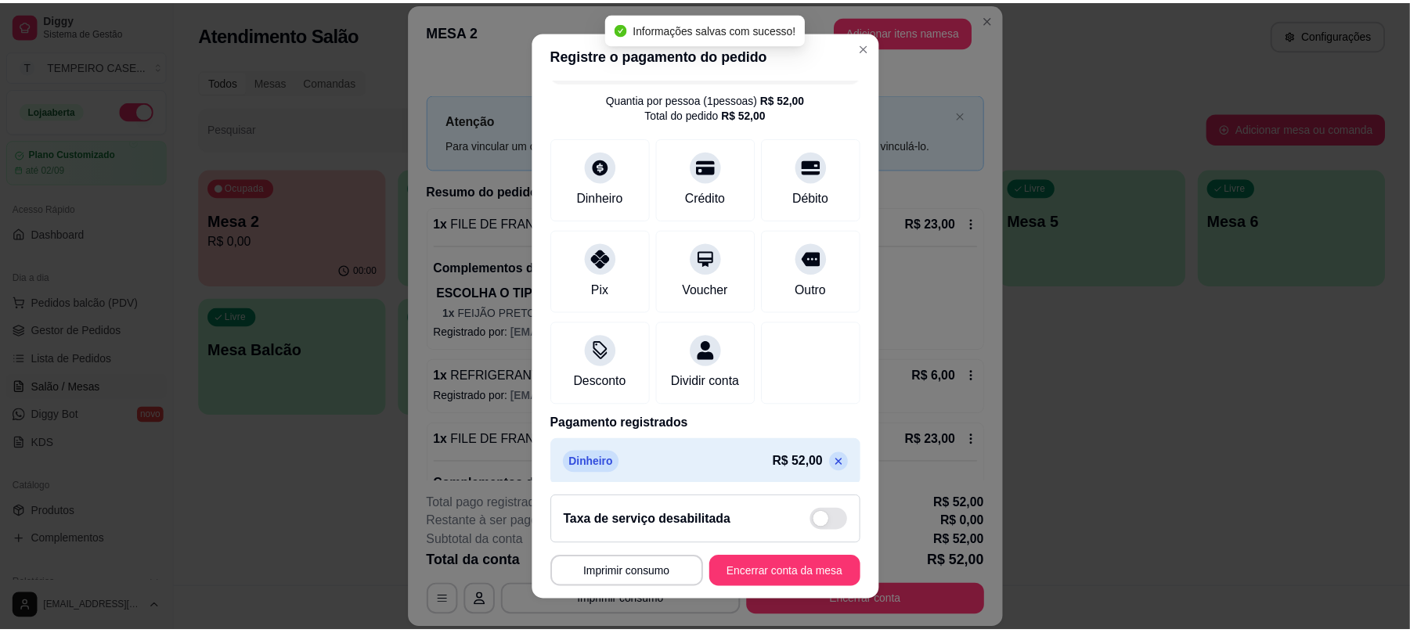
scroll to position [63, 0]
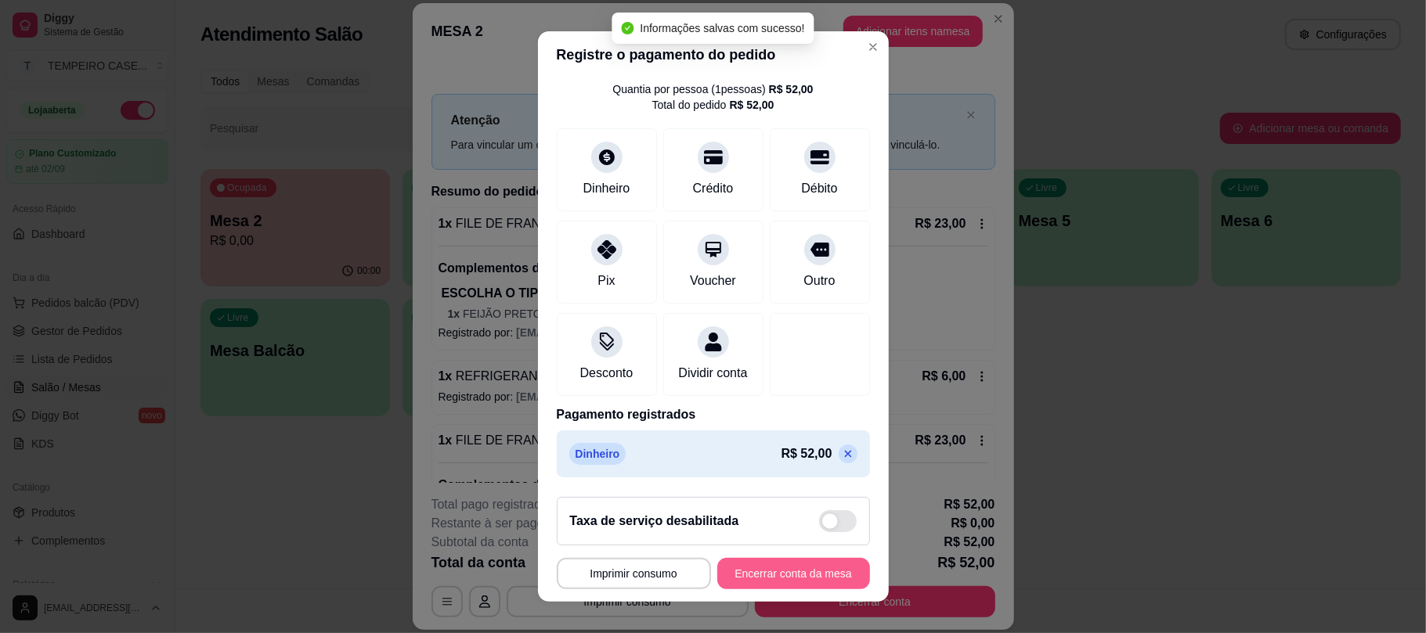
click at [741, 574] on button "Encerrar conta da mesa" at bounding box center [793, 573] width 153 height 31
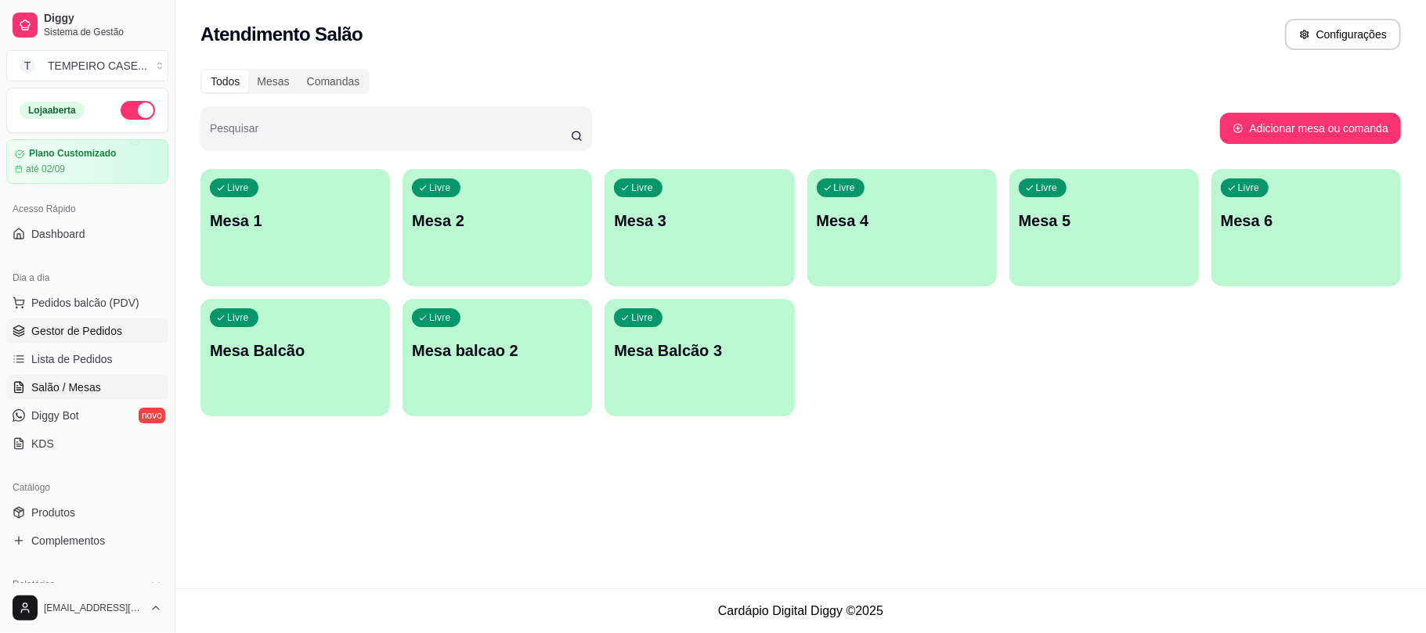
click at [61, 321] on link "Gestor de Pedidos" at bounding box center [87, 331] width 162 height 25
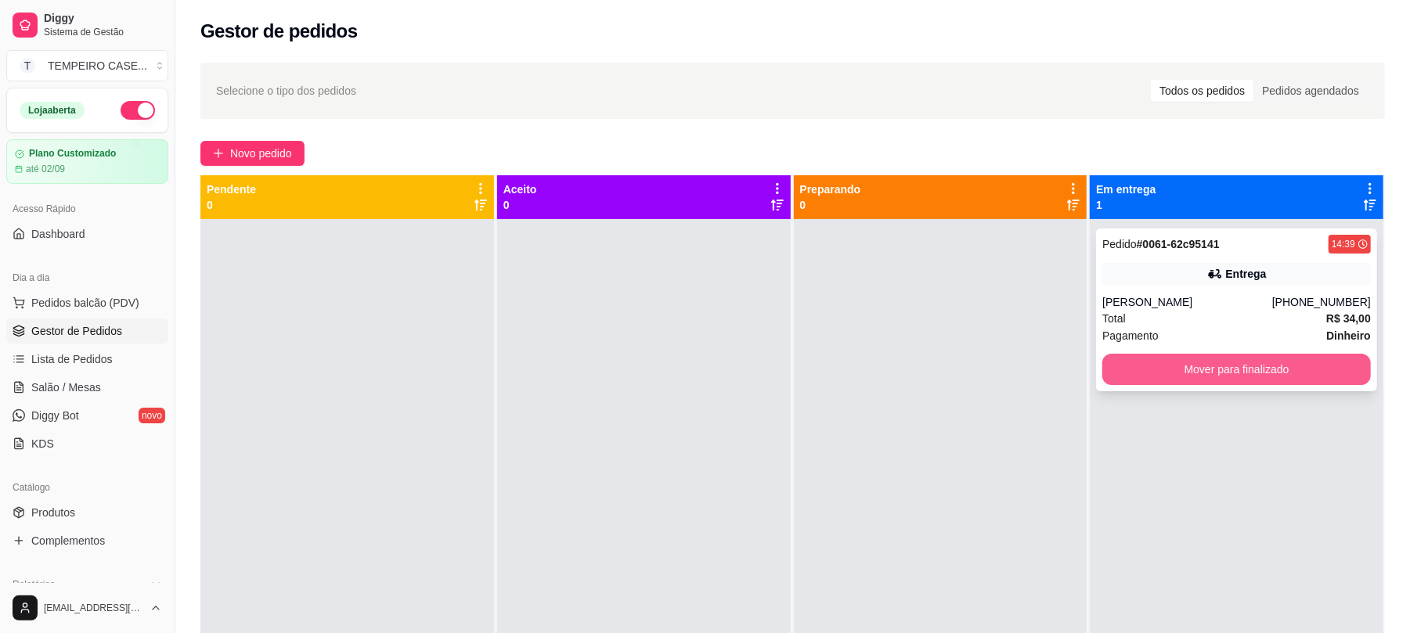
click at [1204, 363] on button "Mover para finalizado" at bounding box center [1237, 369] width 269 height 31
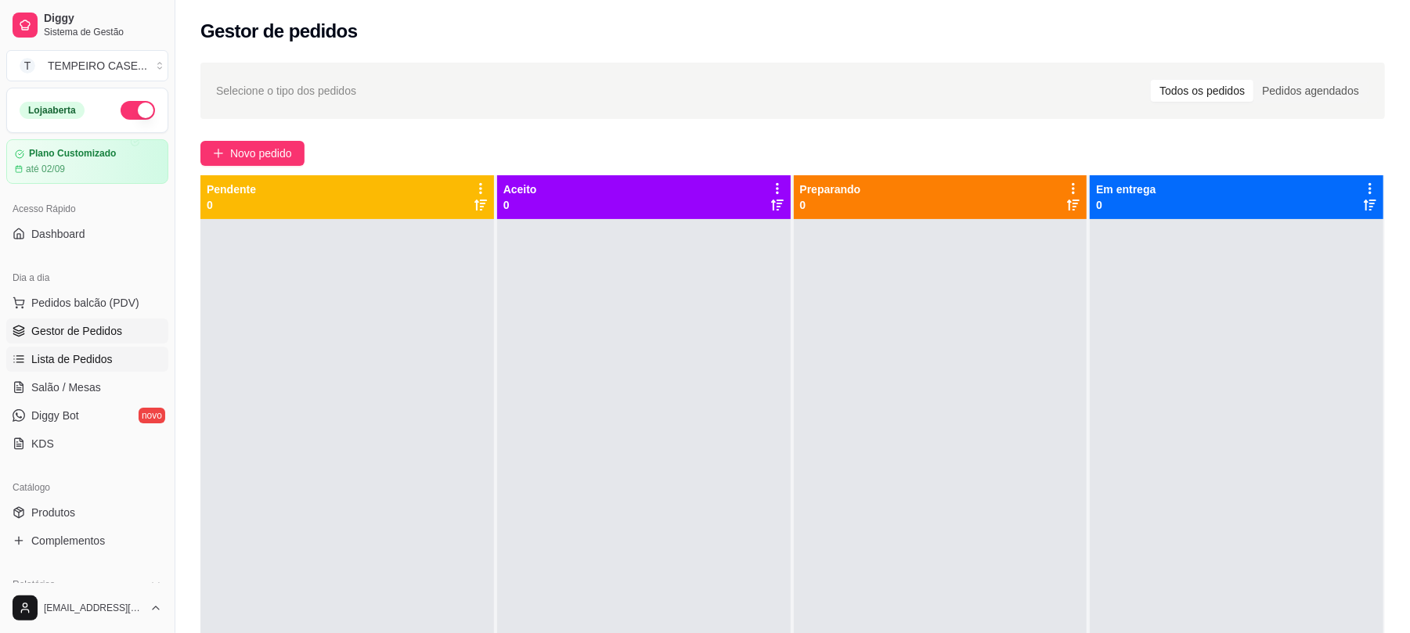
click at [76, 363] on span "Lista de Pedidos" at bounding box center [71, 360] width 81 height 16
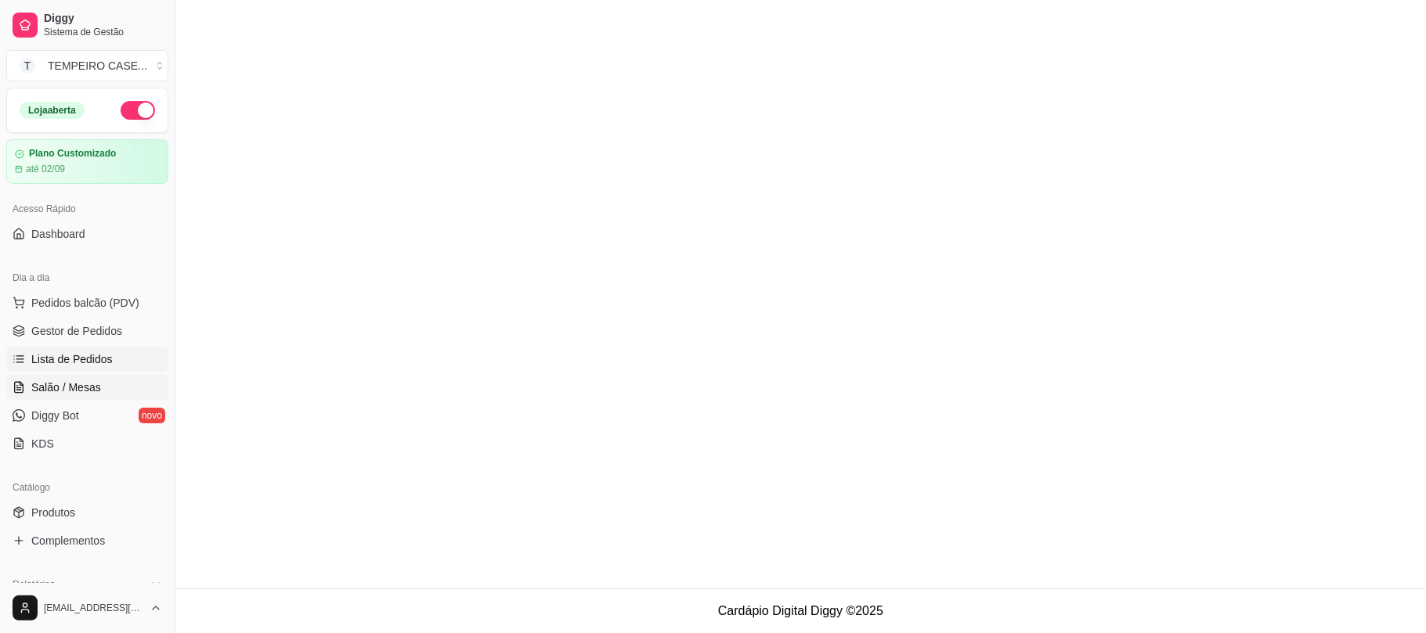
click at [85, 384] on span "Salão / Mesas" at bounding box center [66, 388] width 70 height 16
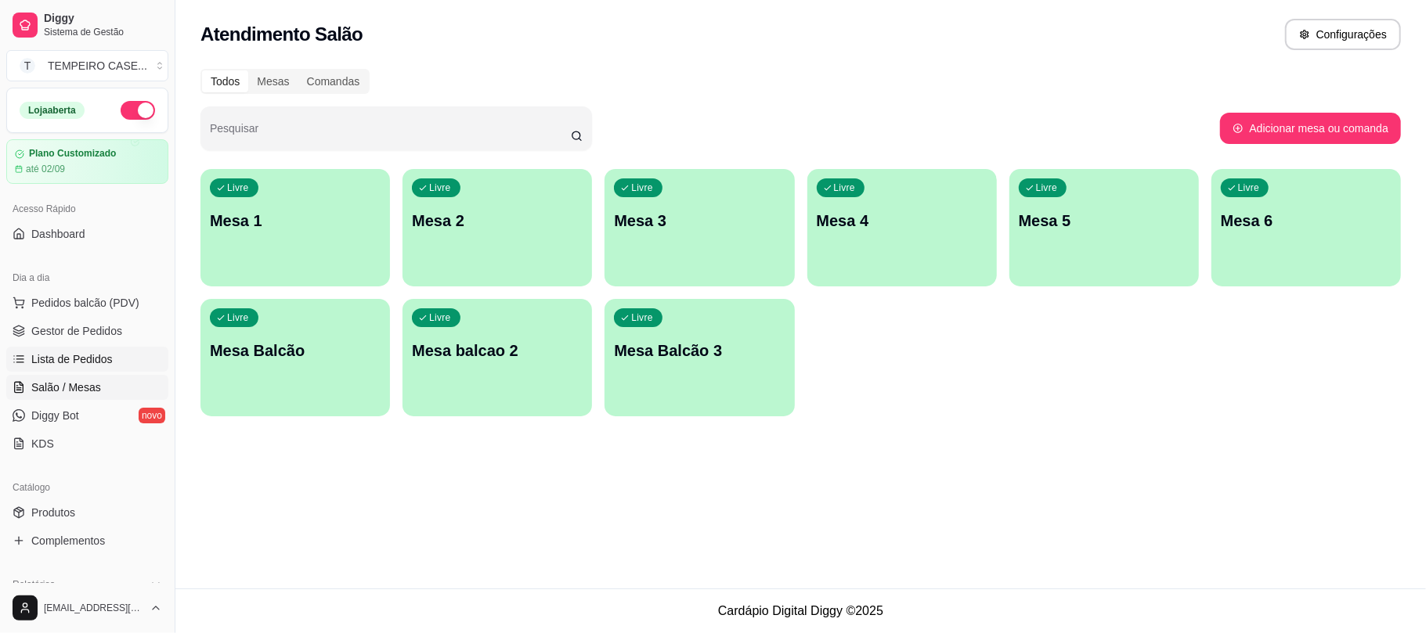
click at [45, 365] on span "Lista de Pedidos" at bounding box center [71, 360] width 81 height 16
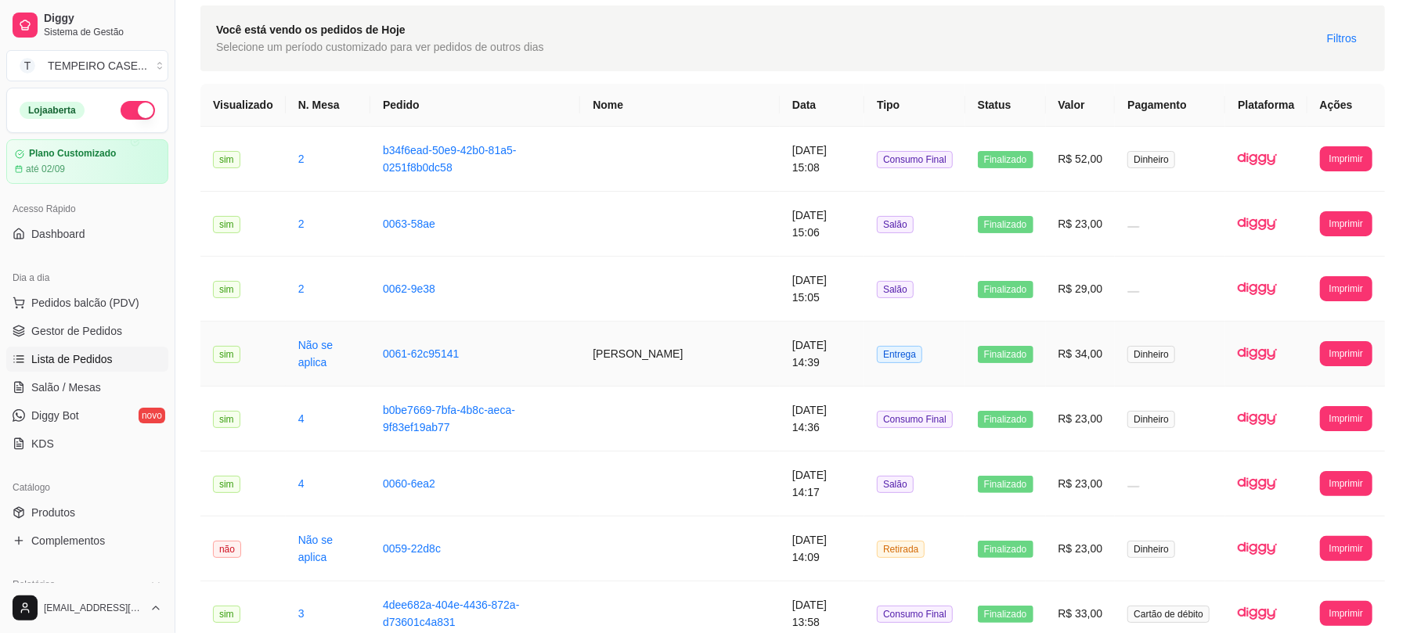
scroll to position [104, 0]
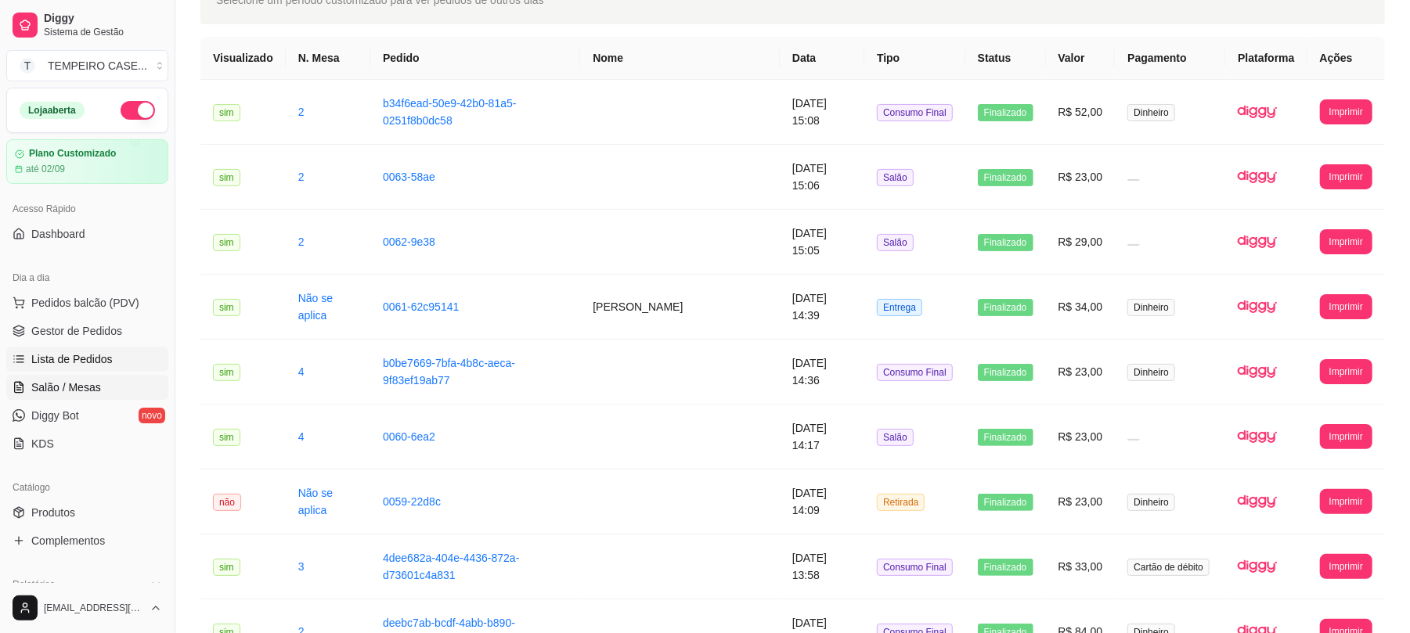
click at [80, 381] on span "Salão / Mesas" at bounding box center [66, 388] width 70 height 16
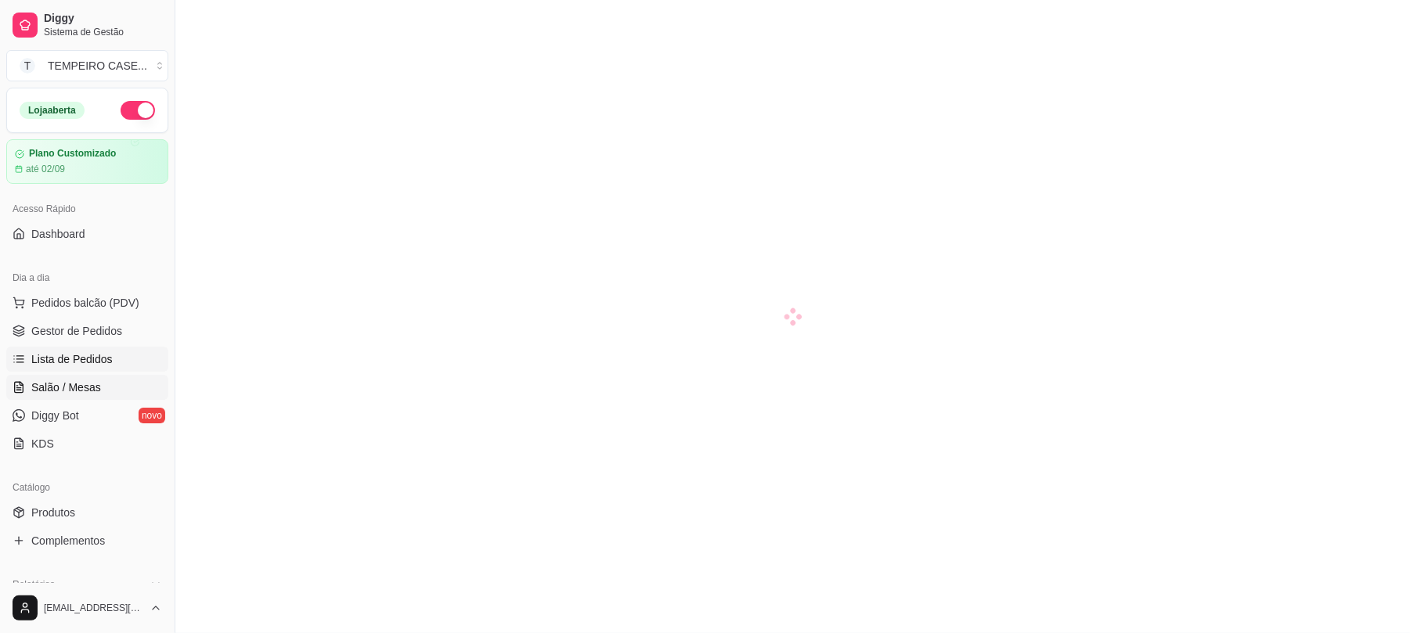
click at [91, 364] on span "Lista de Pedidos" at bounding box center [71, 360] width 81 height 16
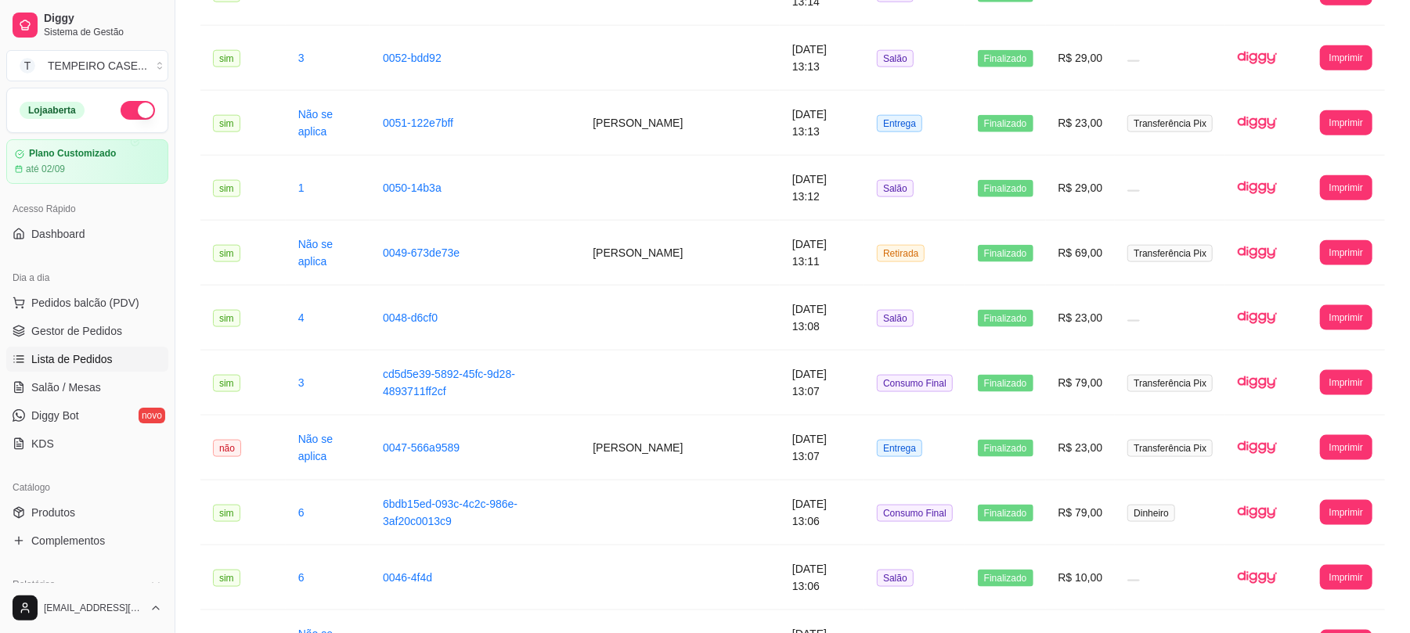
scroll to position [1622, 0]
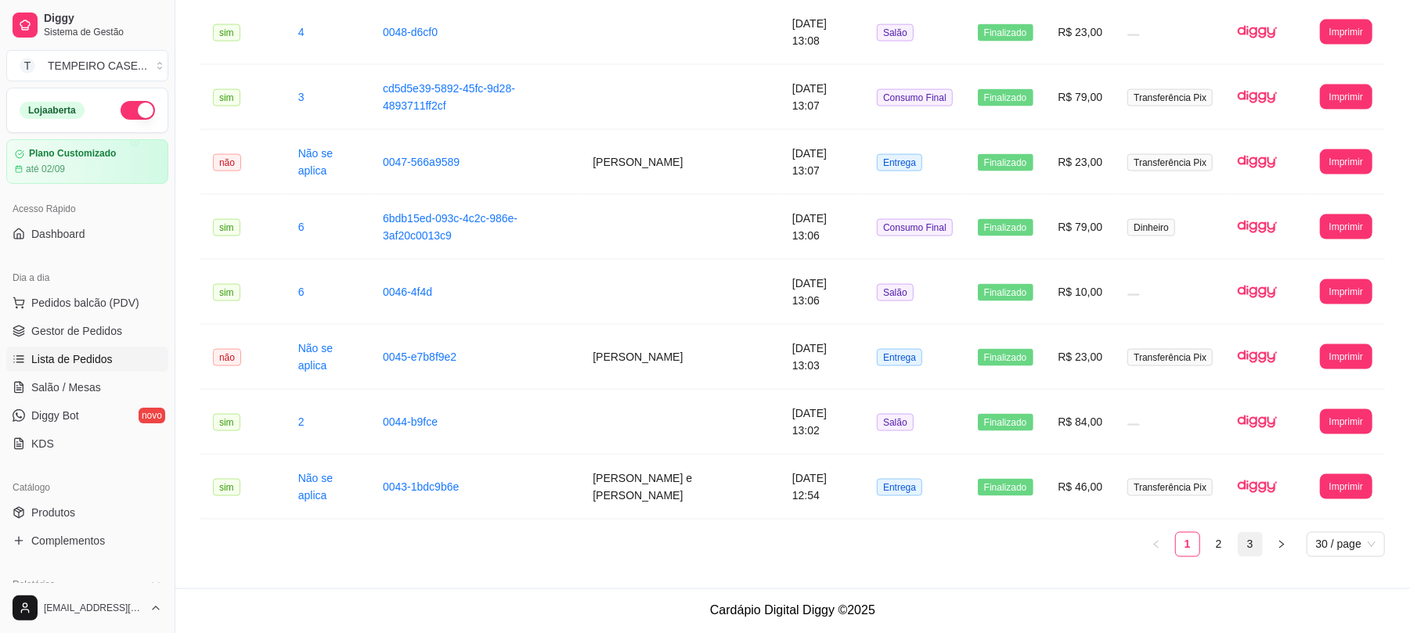
click at [1250, 549] on link "3" at bounding box center [1250, 544] width 23 height 23
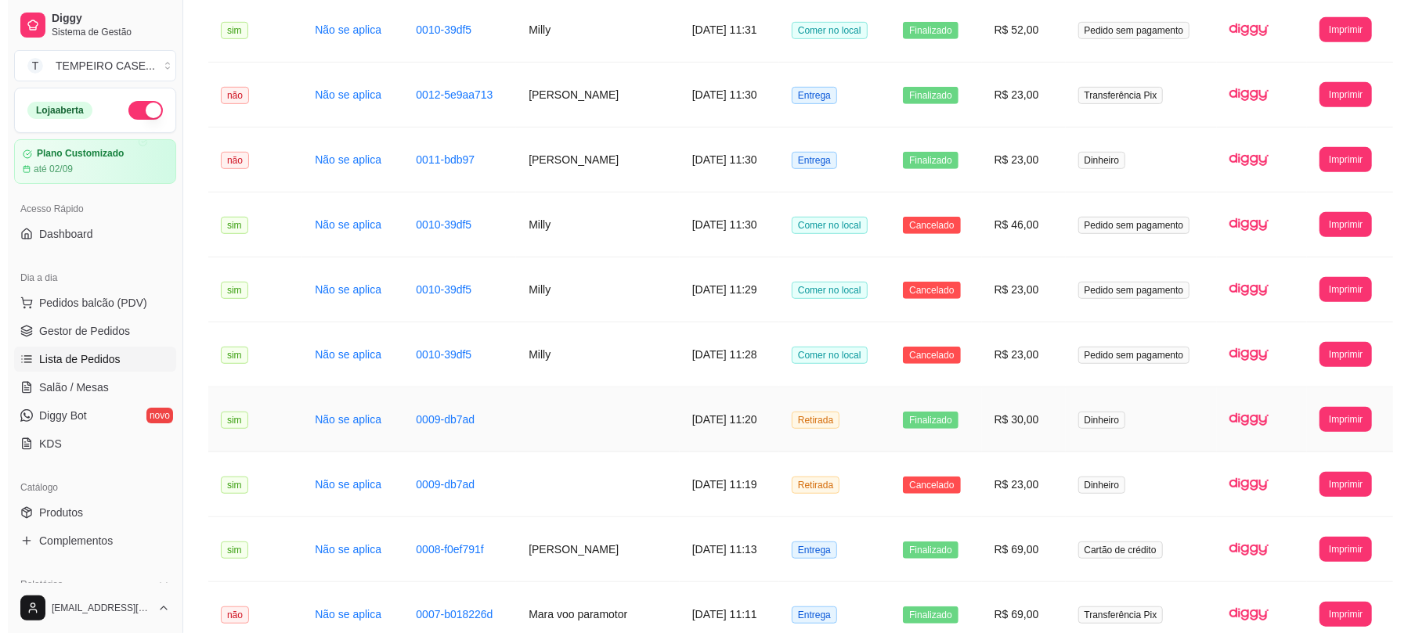
scroll to position [474, 0]
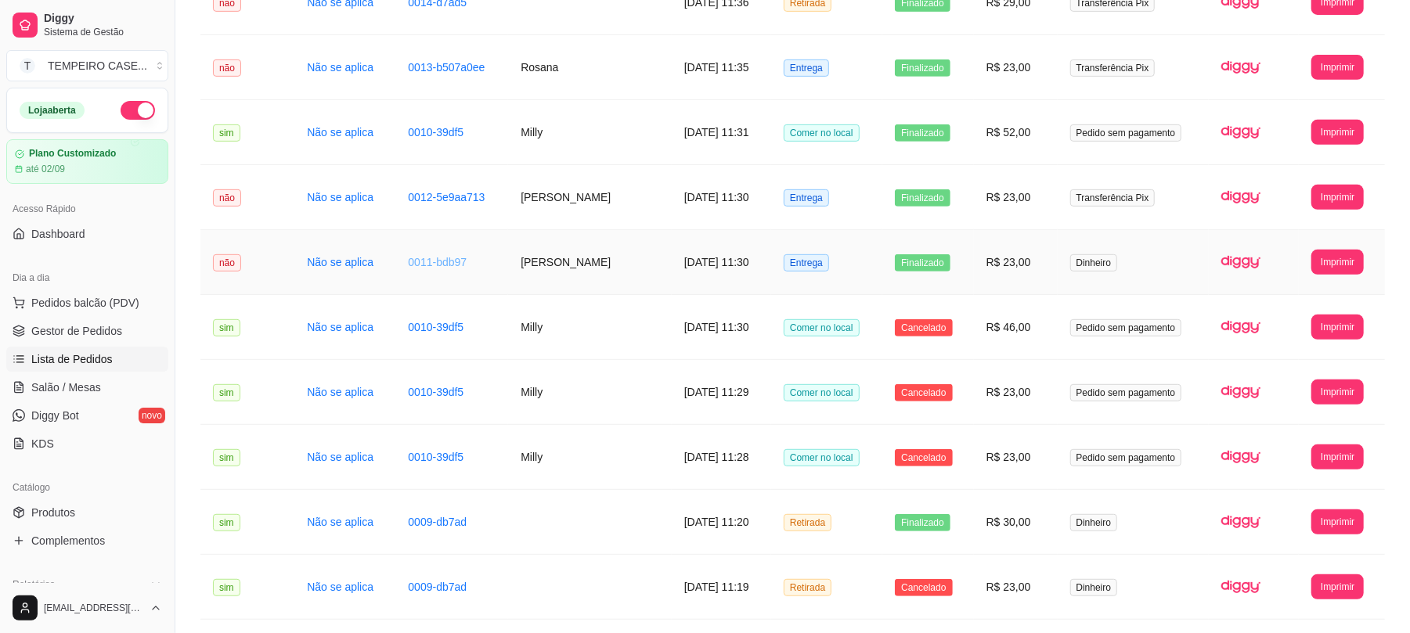
click at [424, 264] on link "0011-bdb97" at bounding box center [437, 262] width 59 height 13
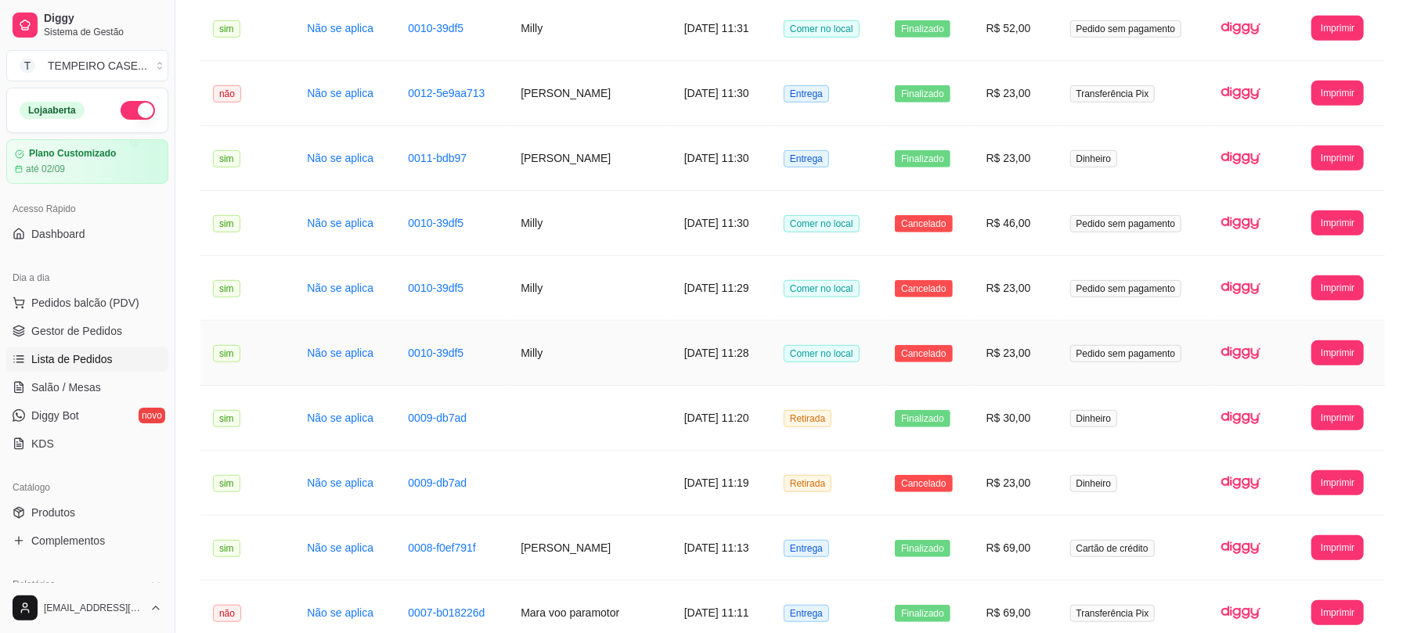
scroll to position [1100, 0]
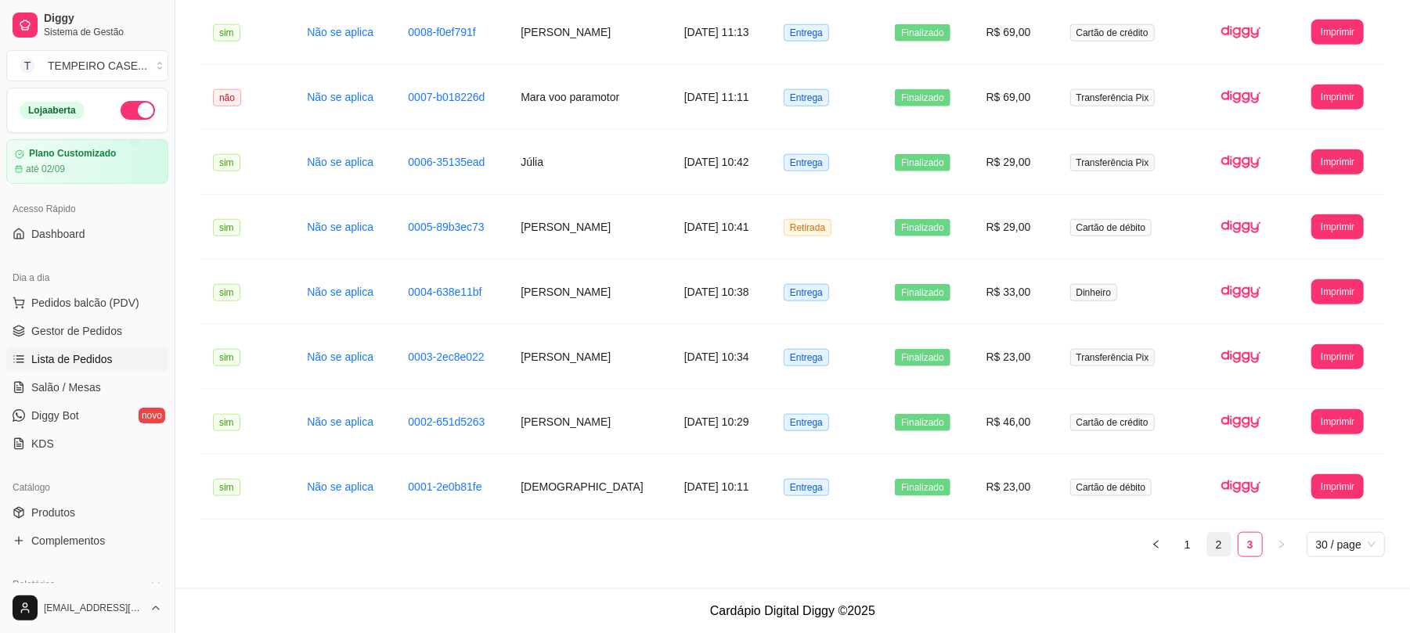
click at [1216, 547] on link "2" at bounding box center [1218, 544] width 23 height 23
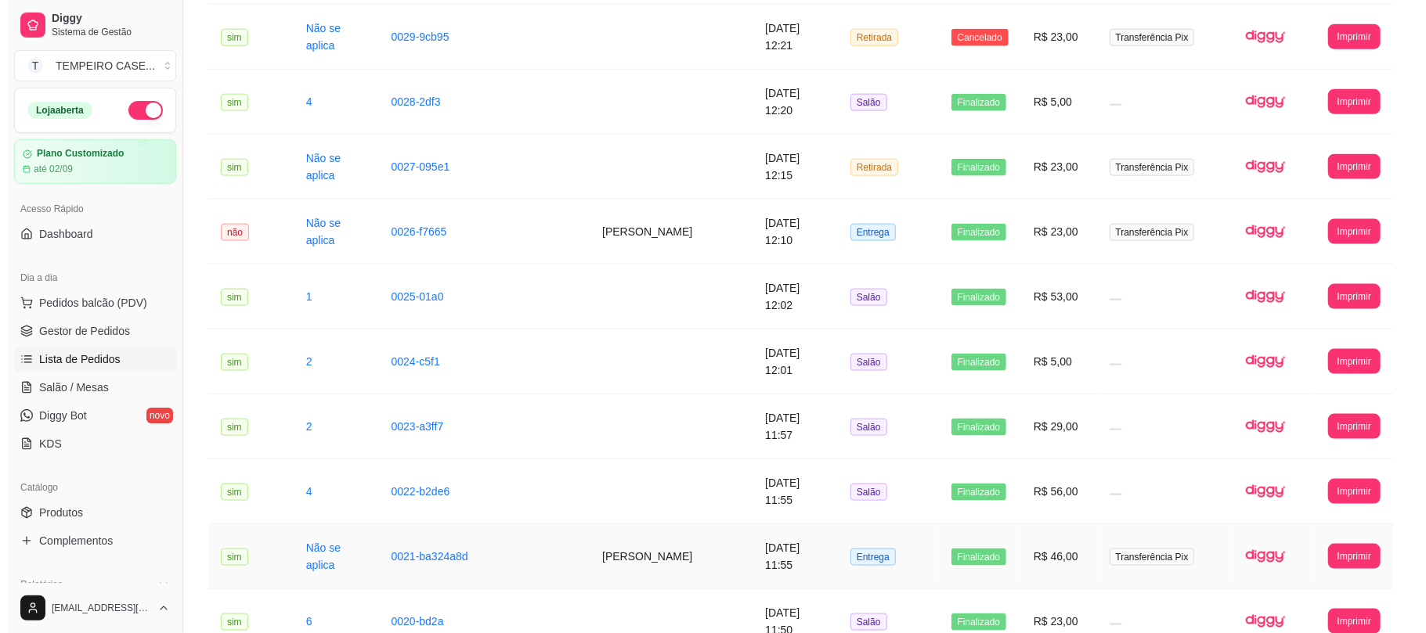
scroll to position [1309, 0]
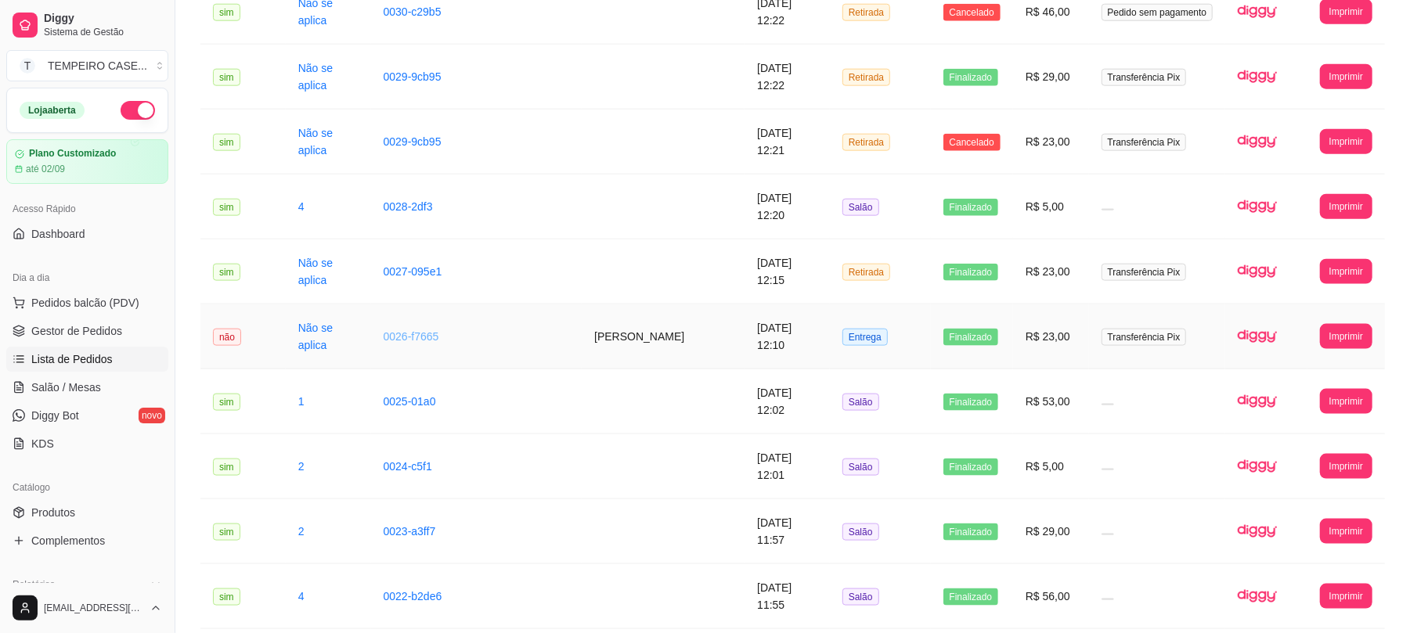
click at [384, 336] on link "0026-f7665" at bounding box center [412, 336] width 56 height 13
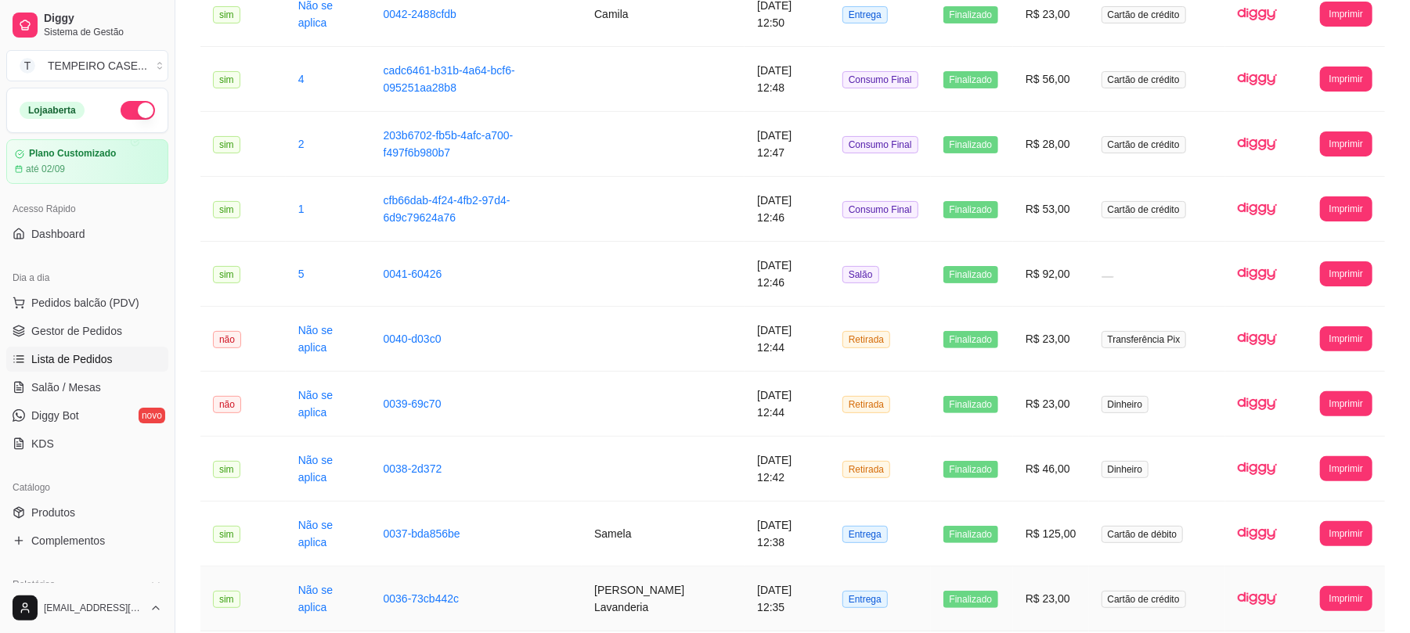
scroll to position [208, 0]
